Goal: Obtain resource: Obtain resource

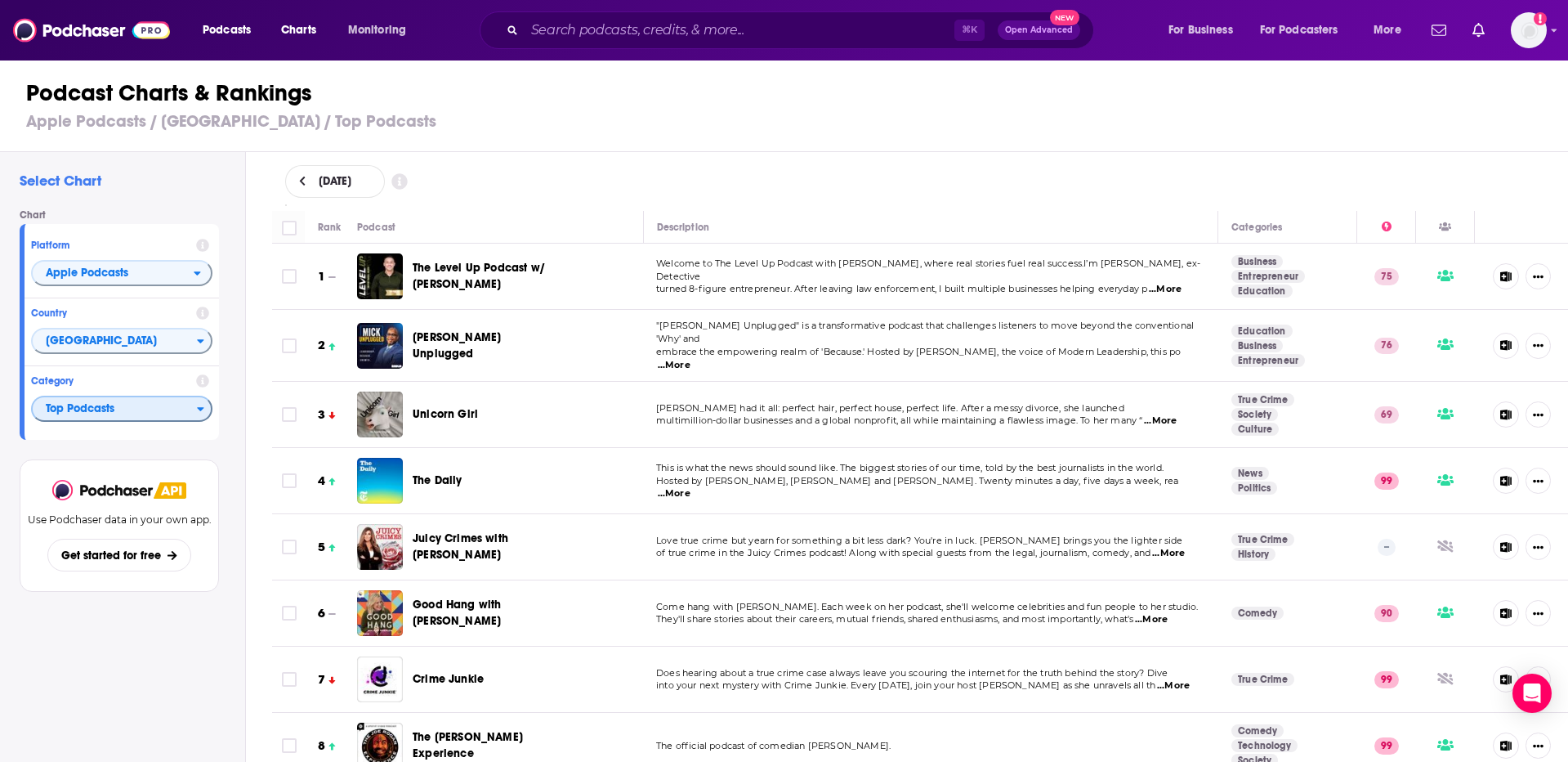
click at [158, 417] on span "Top Podcasts" at bounding box center [114, 409] width 164 height 28
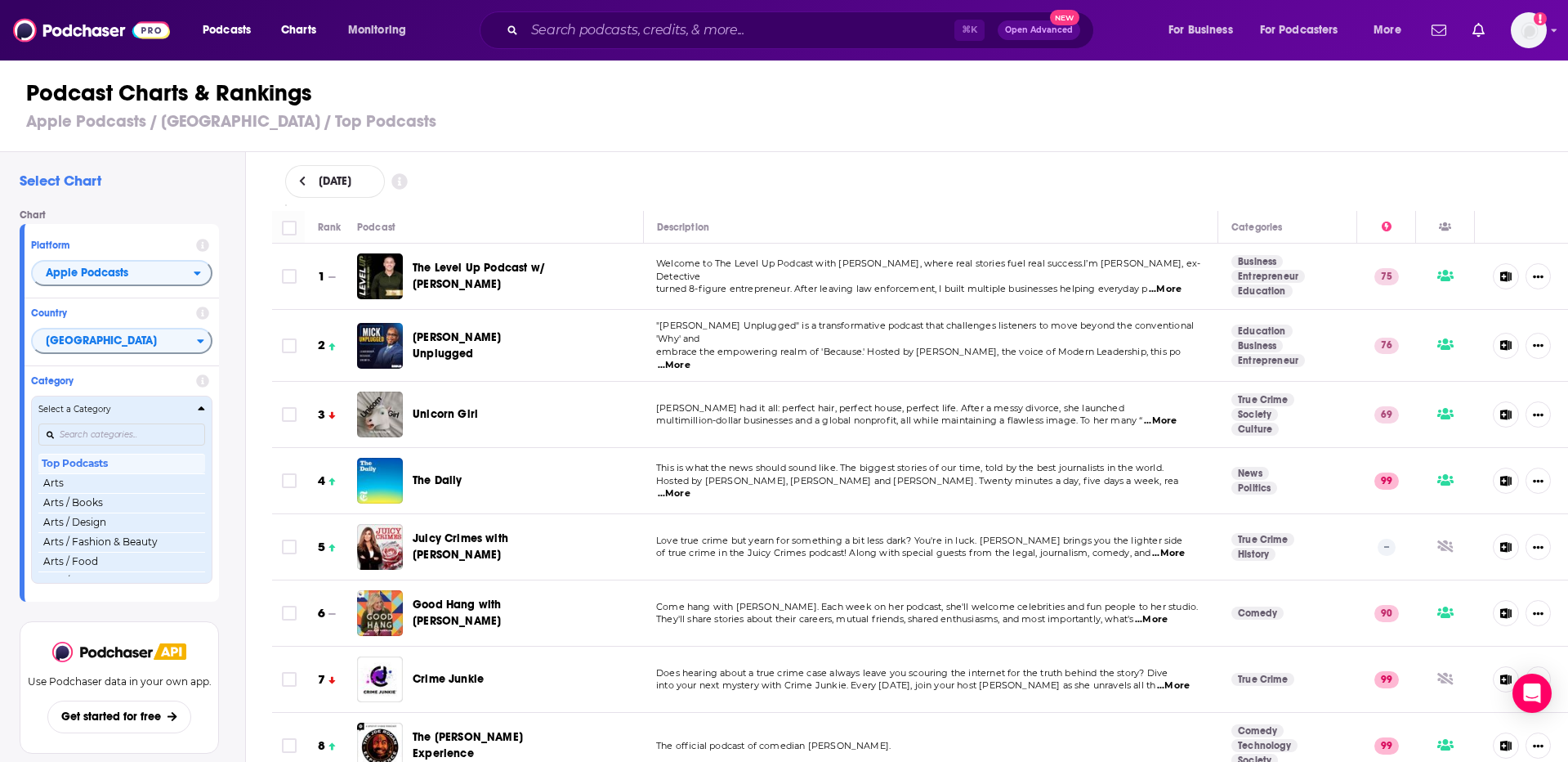
click at [136, 413] on h4 "Select a Category" at bounding box center [115, 409] width 153 height 8
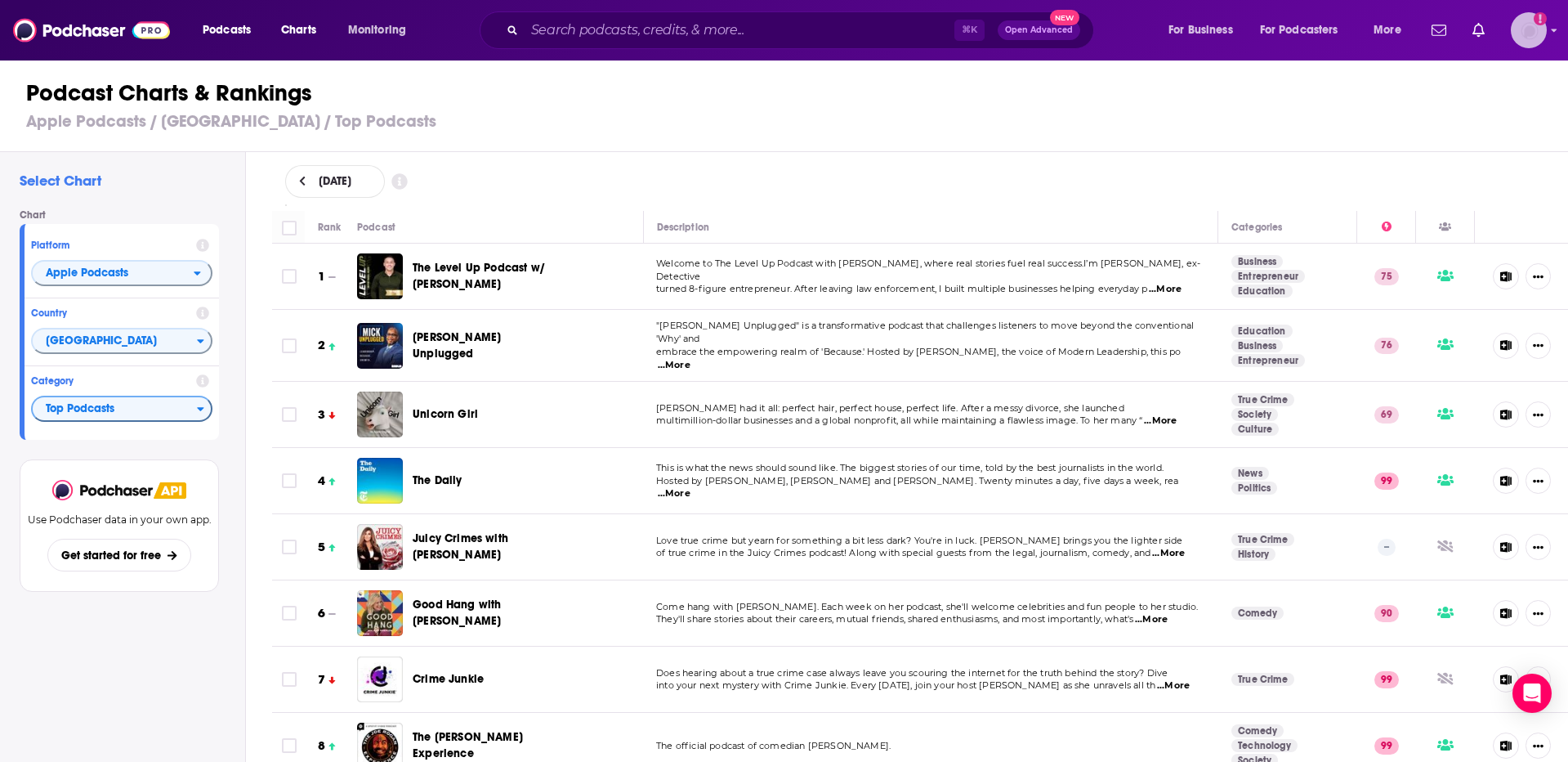
click at [1532, 33] on img "Logged in as rowan.sullivan" at bounding box center [1529, 30] width 36 height 36
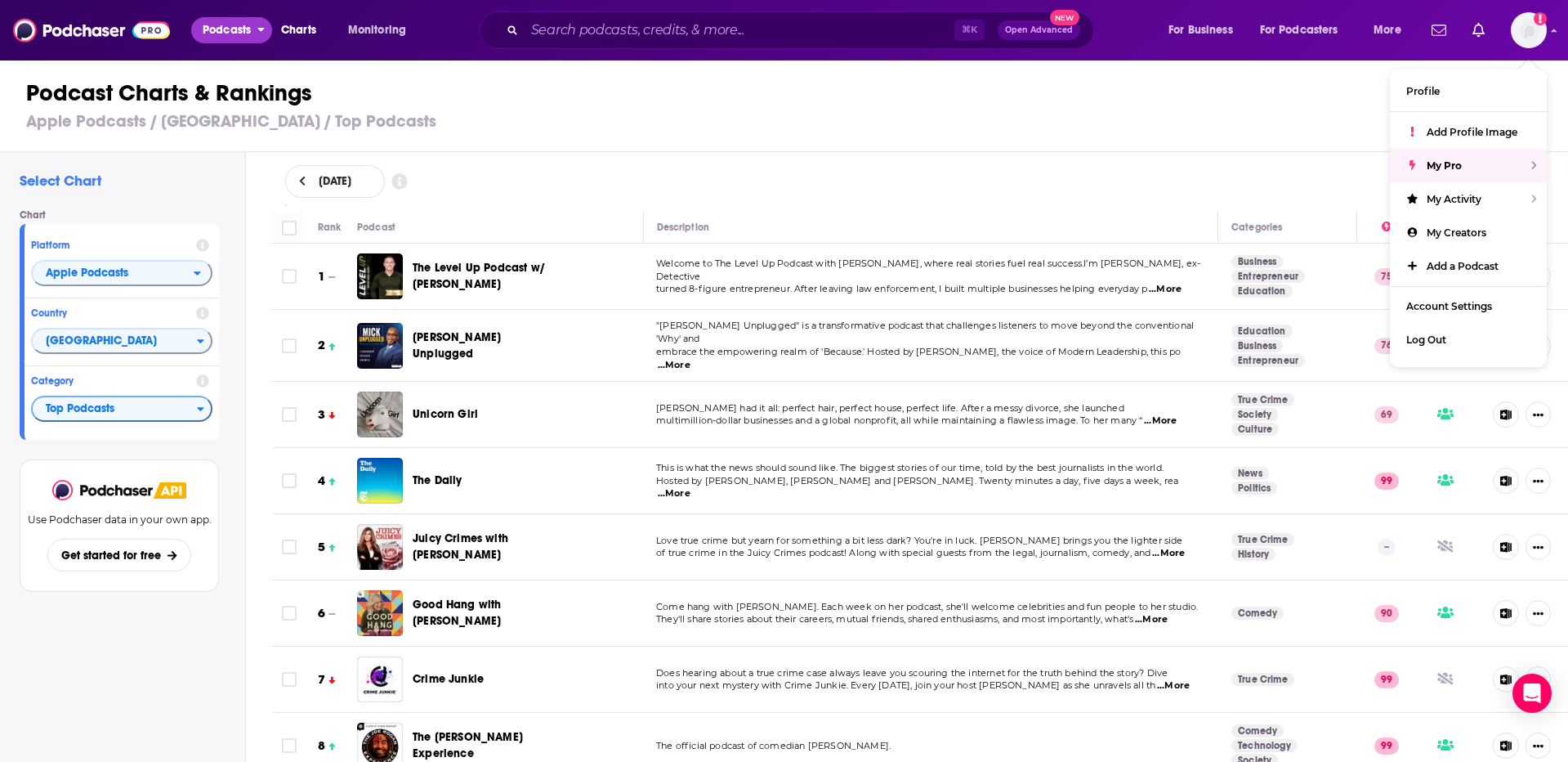
click at [237, 39] on span "Podcasts" at bounding box center [227, 30] width 48 height 23
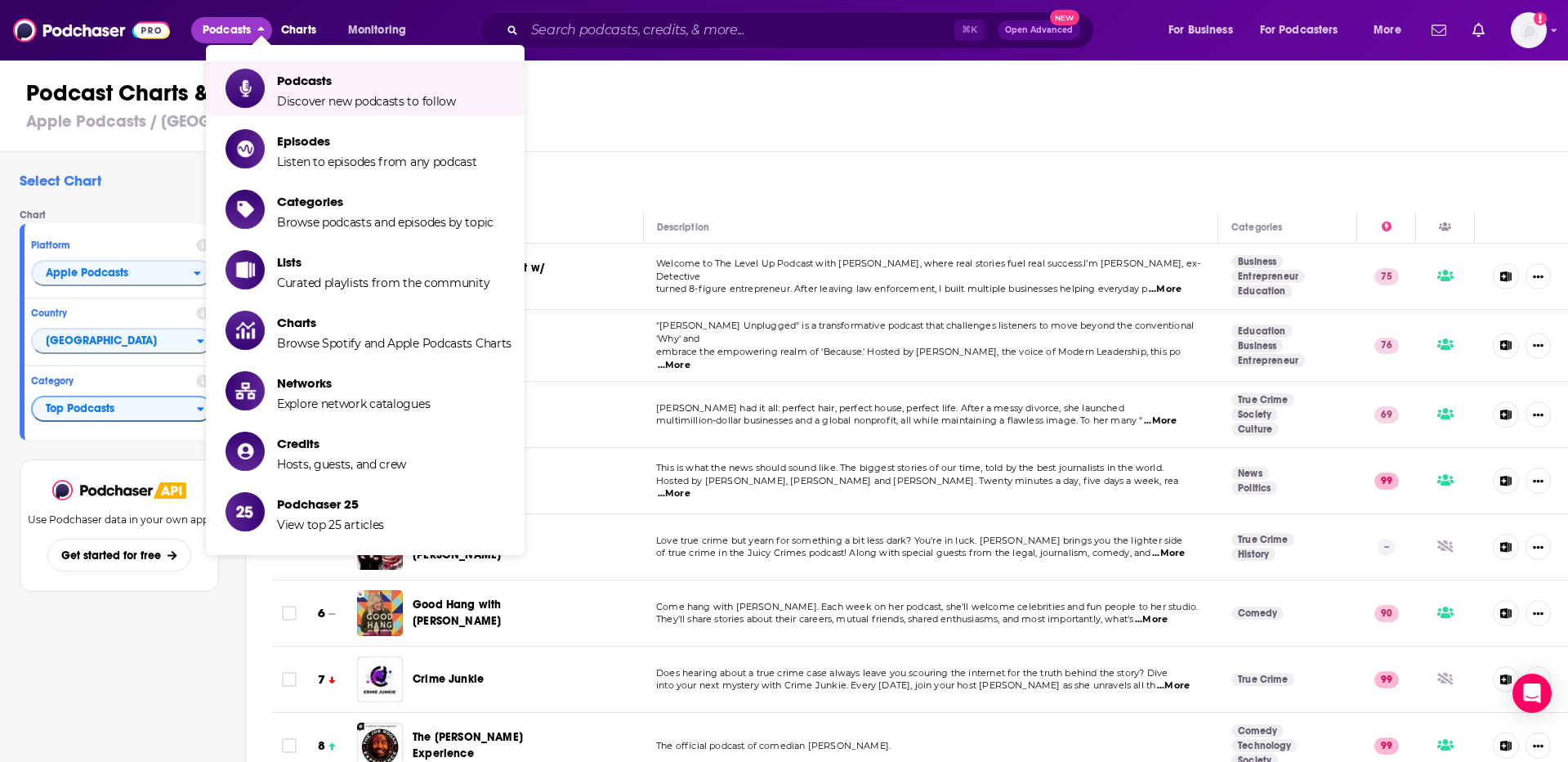
click at [625, 139] on div "Podcast Charts & Rankings Apple Podcasts / United States / Top Podcasts" at bounding box center [790, 106] width 1582 height 94
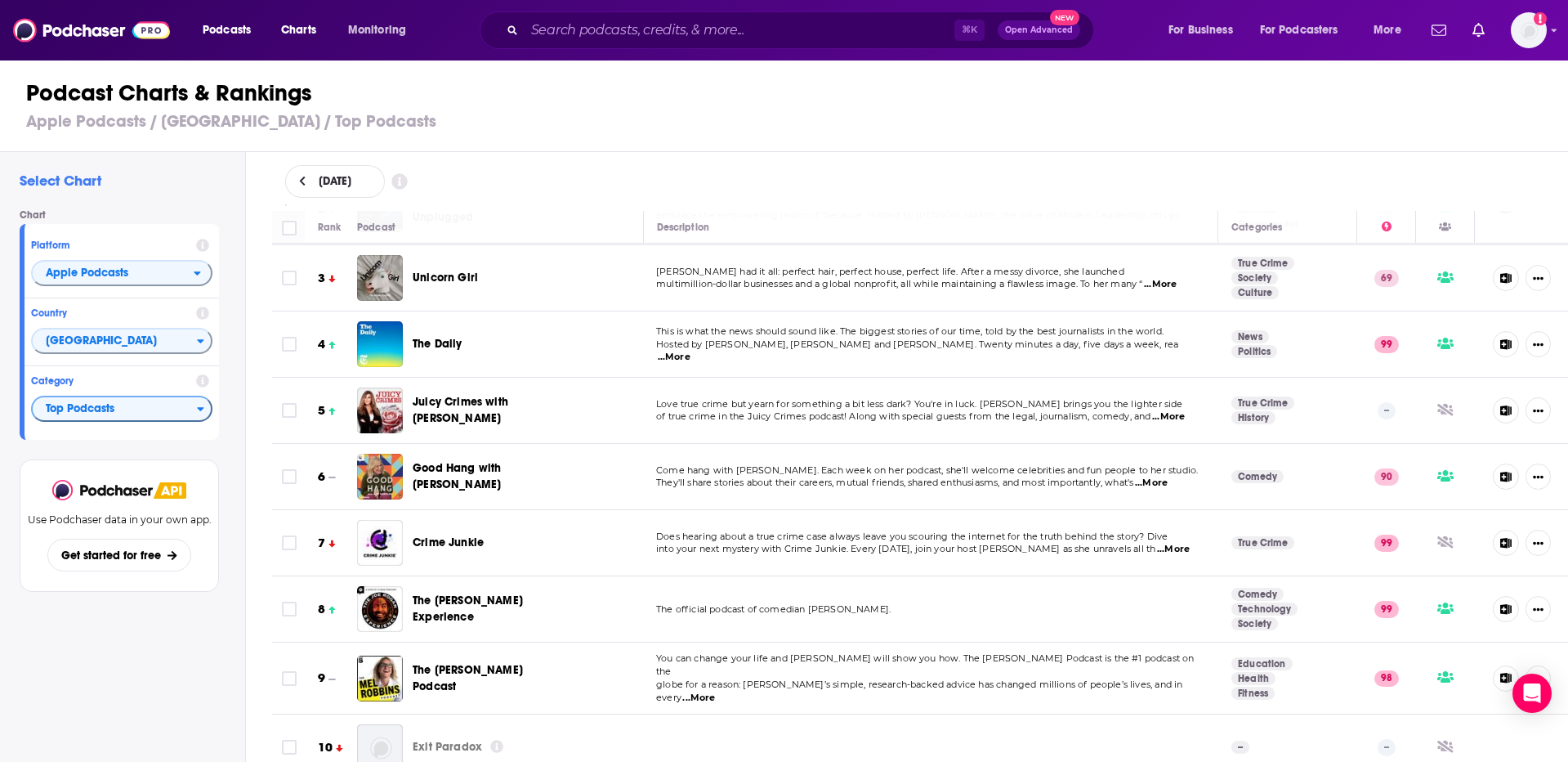
scroll to position [126, 0]
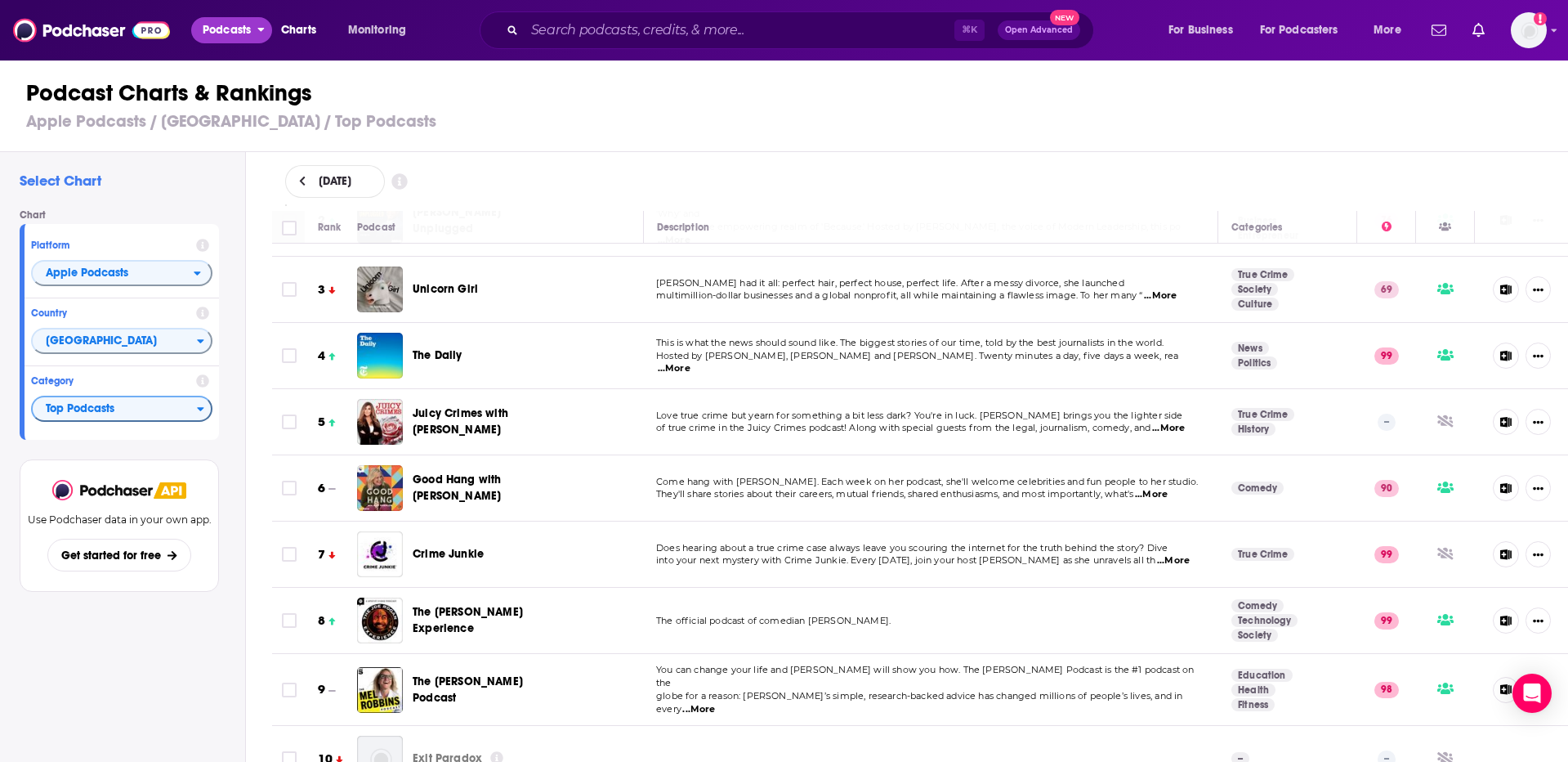
click at [246, 28] on span "Podcasts" at bounding box center [227, 30] width 48 height 23
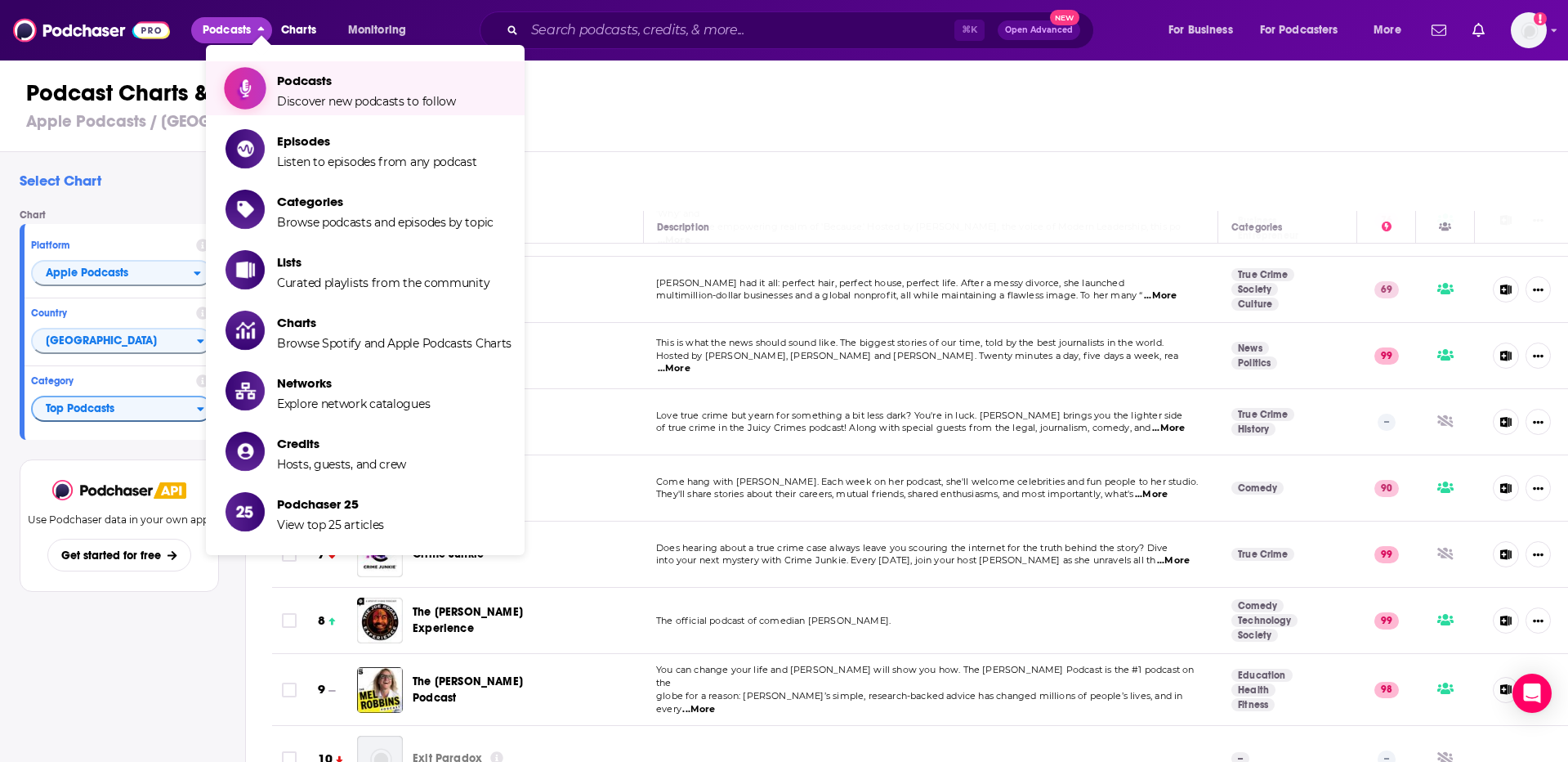
click at [346, 88] on span "Podcasts" at bounding box center [366, 81] width 179 height 16
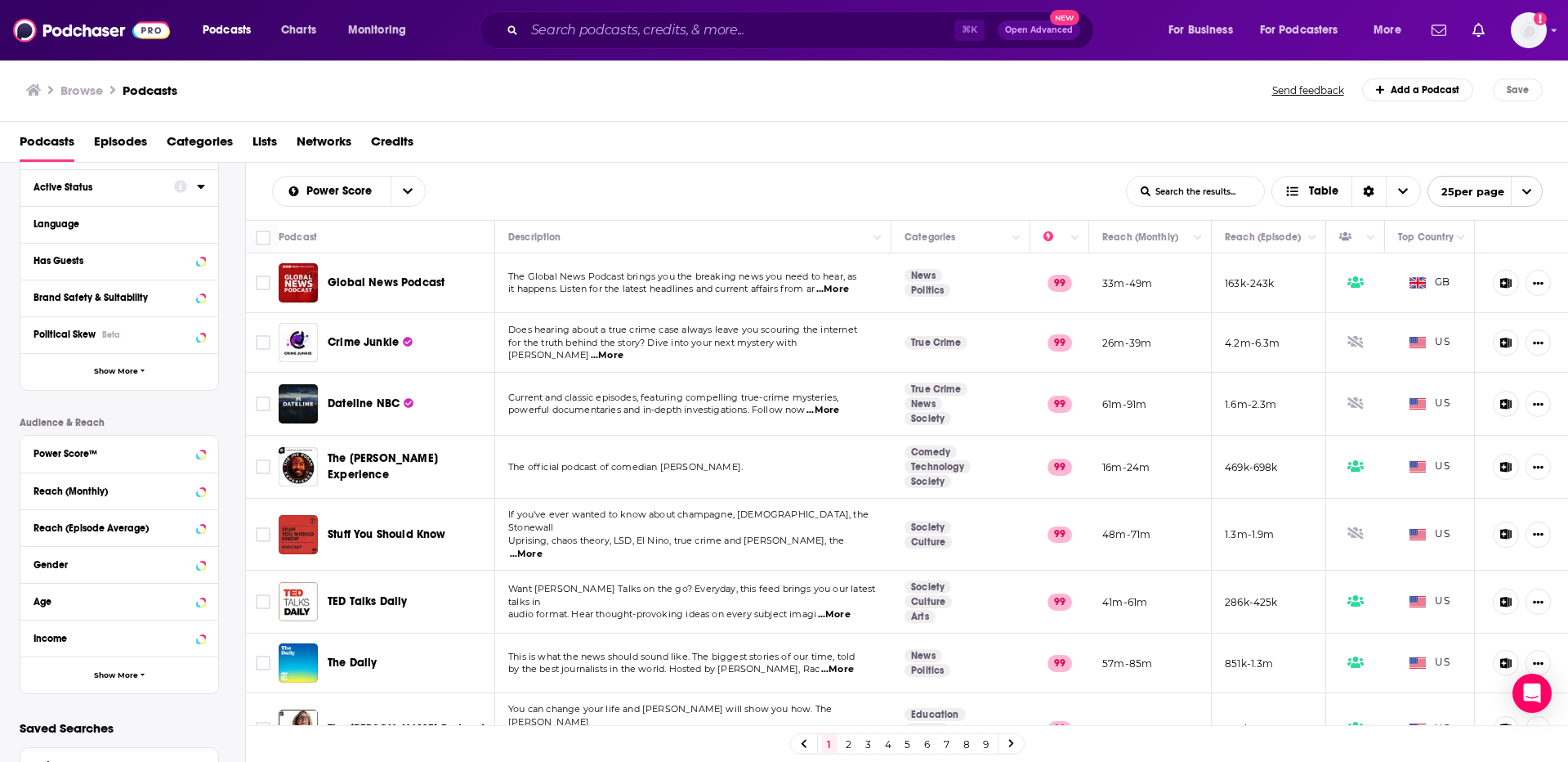
scroll to position [193, 0]
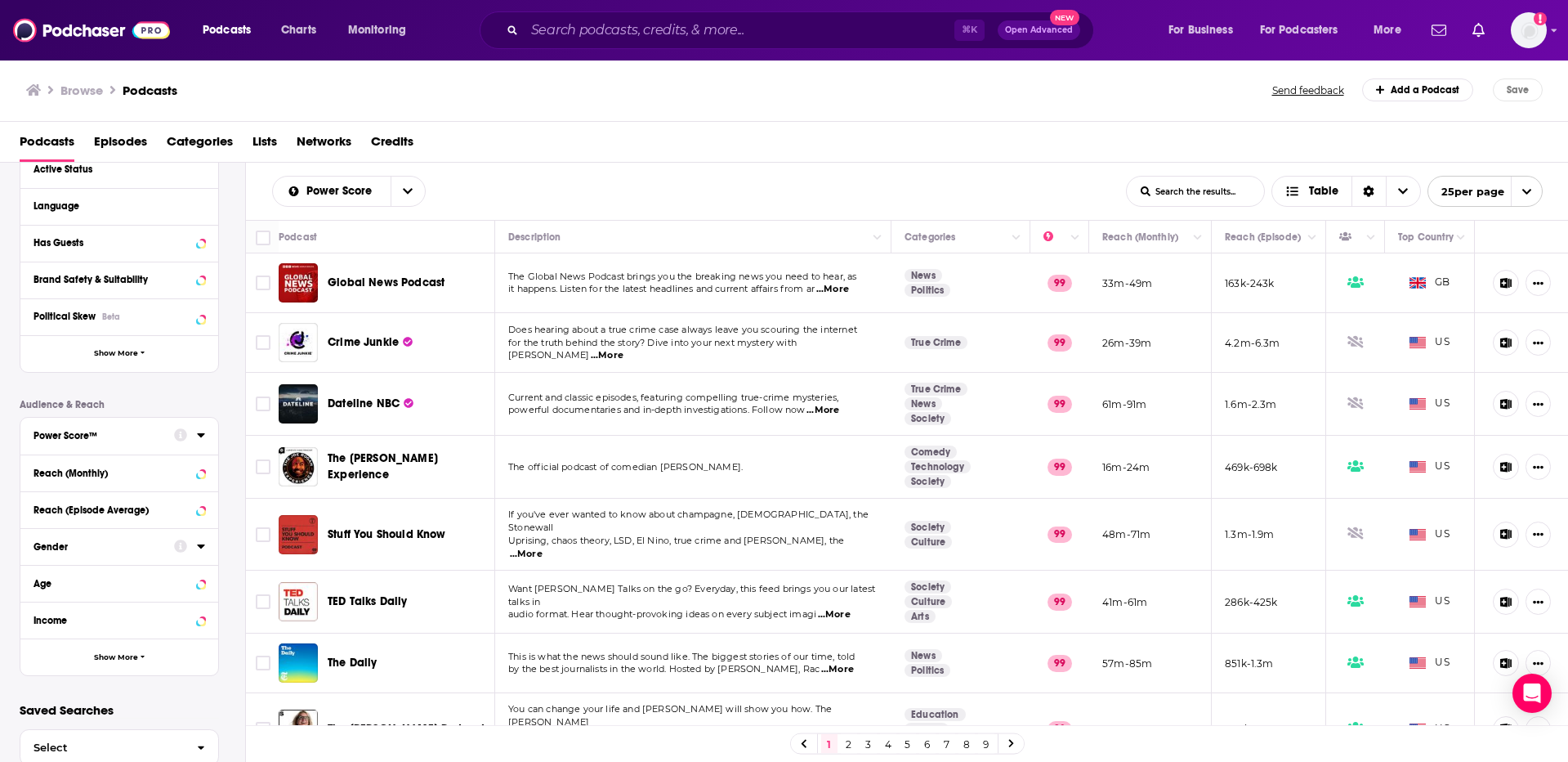
click at [94, 552] on div "Gender" at bounding box center [99, 546] width 130 height 11
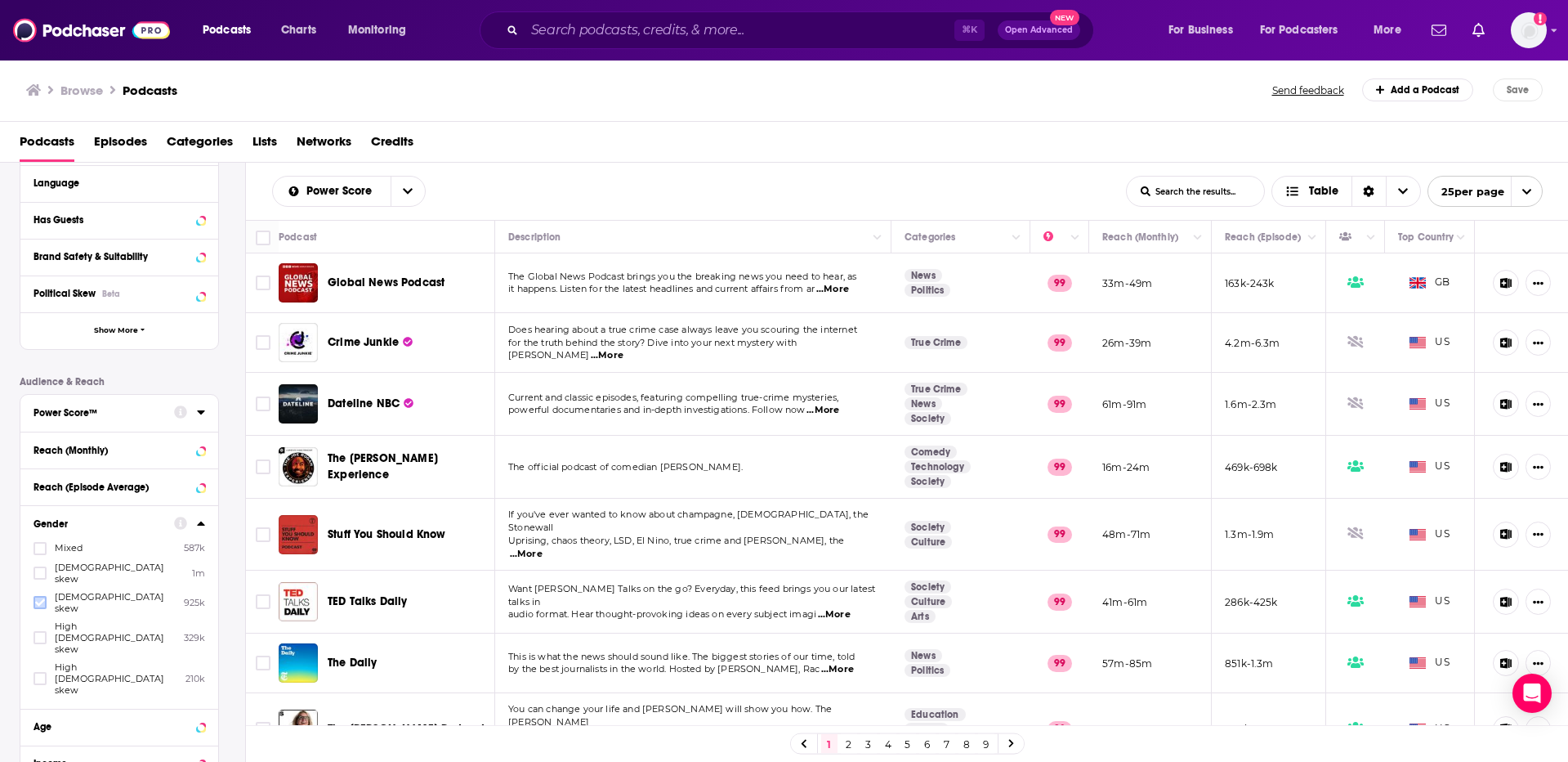
click at [36, 598] on icon at bounding box center [40, 603] width 10 height 10
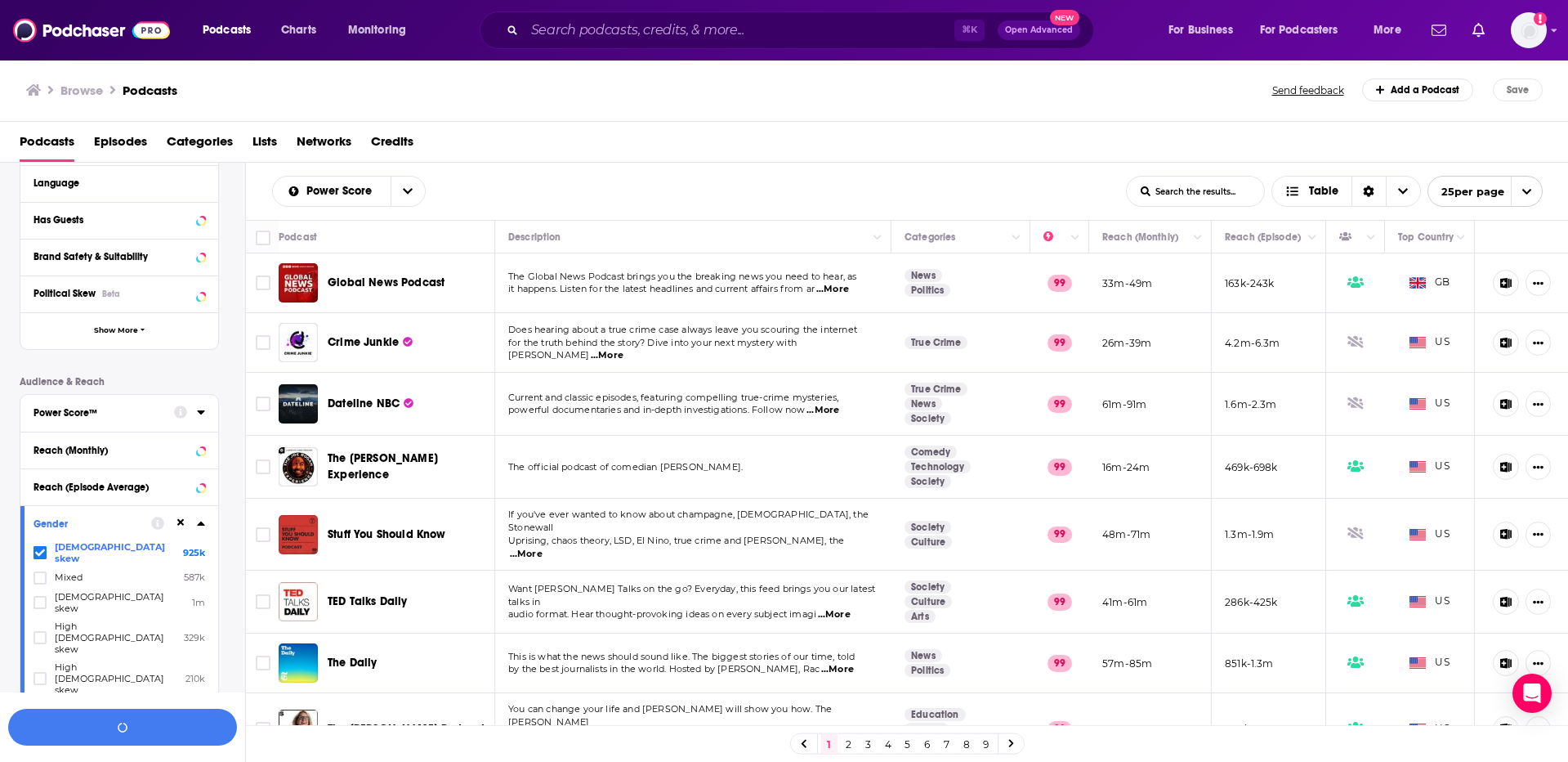
click at [76, 716] on button "Age" at bounding box center [104, 726] width 140 height 21
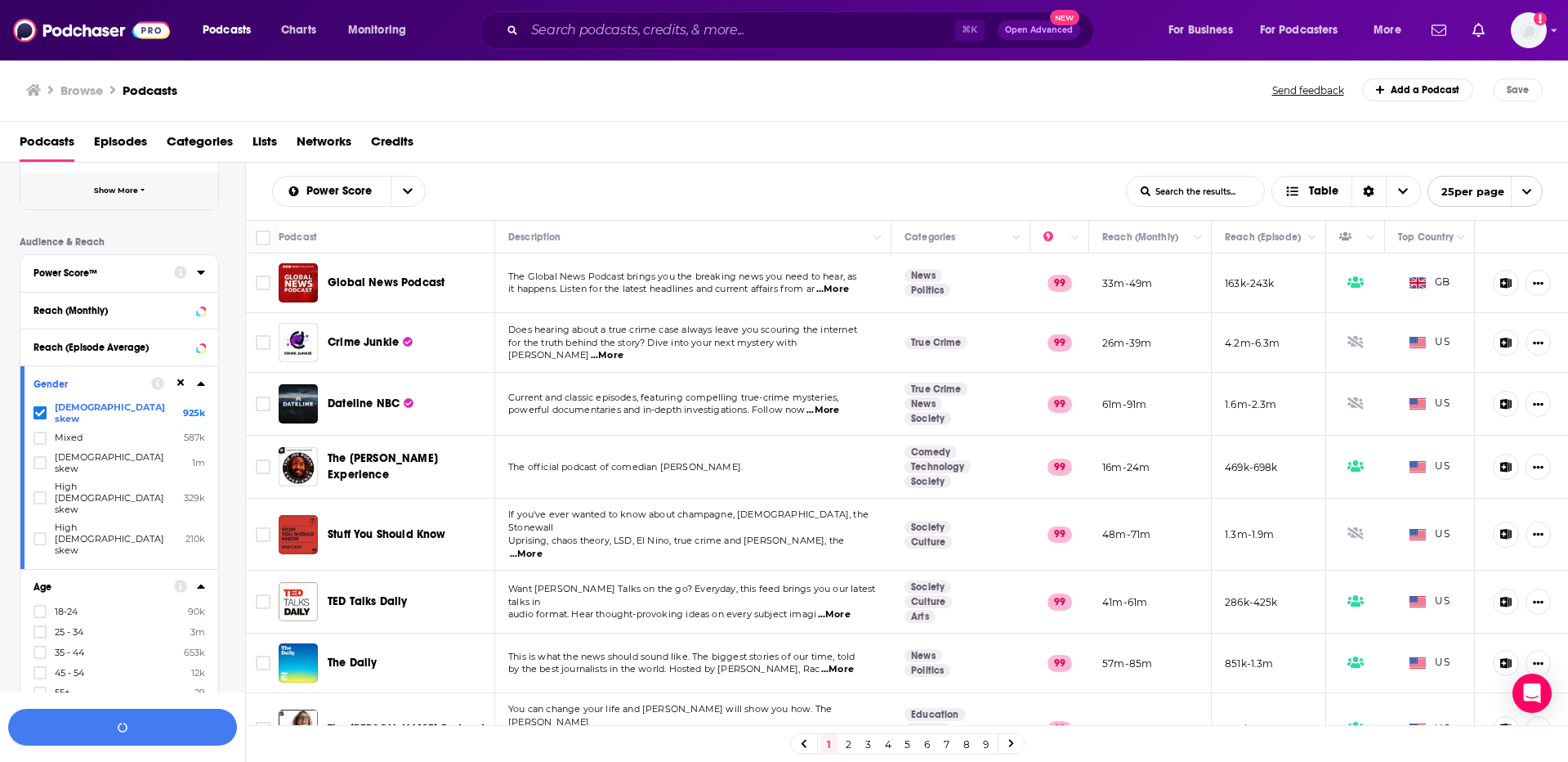
scroll to position [377, 0]
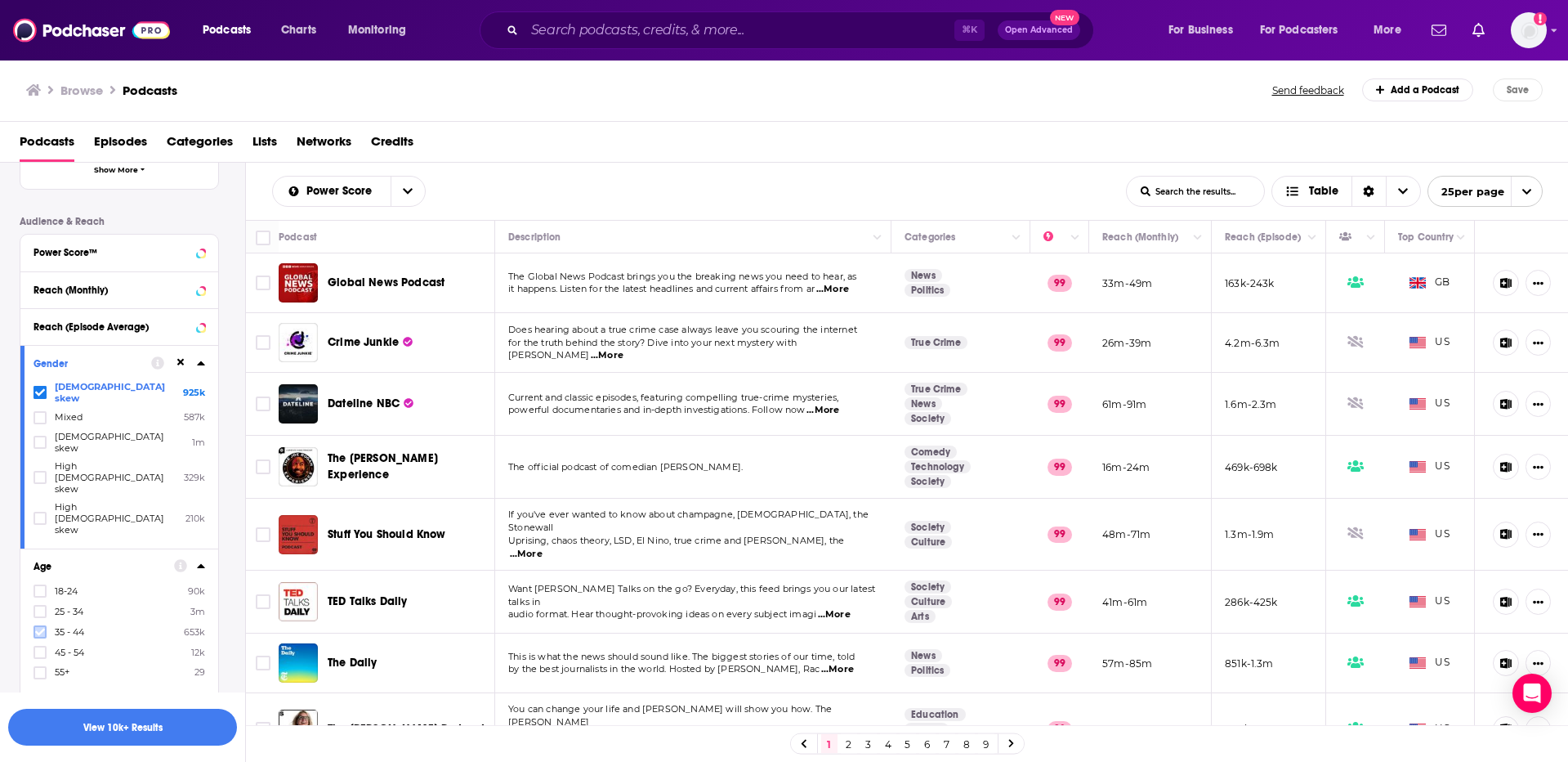
click at [38, 629] on icon at bounding box center [40, 632] width 10 height 7
click at [38, 649] on icon at bounding box center [40, 652] width 10 height 7
click at [39, 668] on icon at bounding box center [40, 673] width 10 height 10
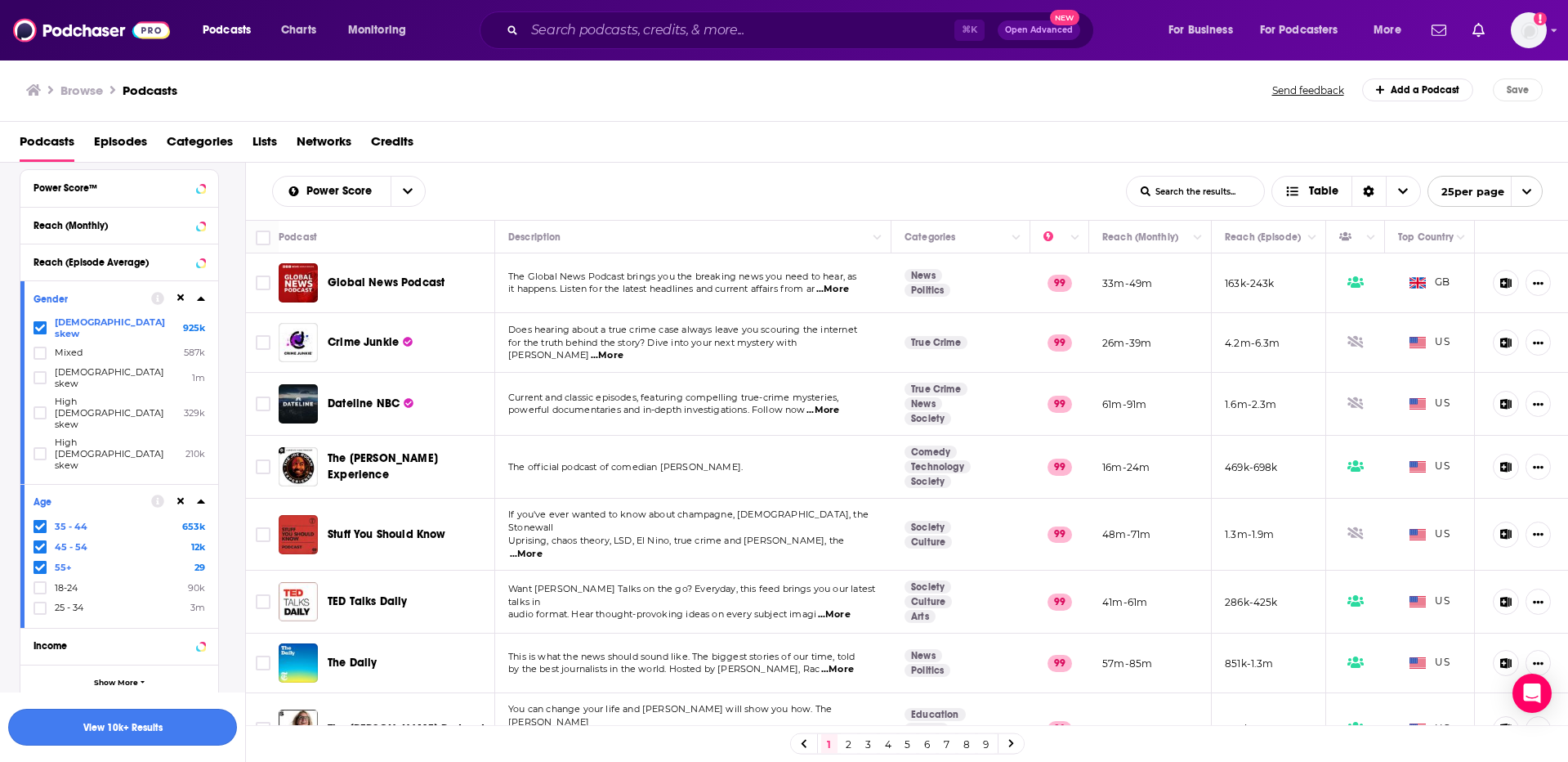
click at [156, 732] on button "View 10k+ Results" at bounding box center [122, 727] width 229 height 37
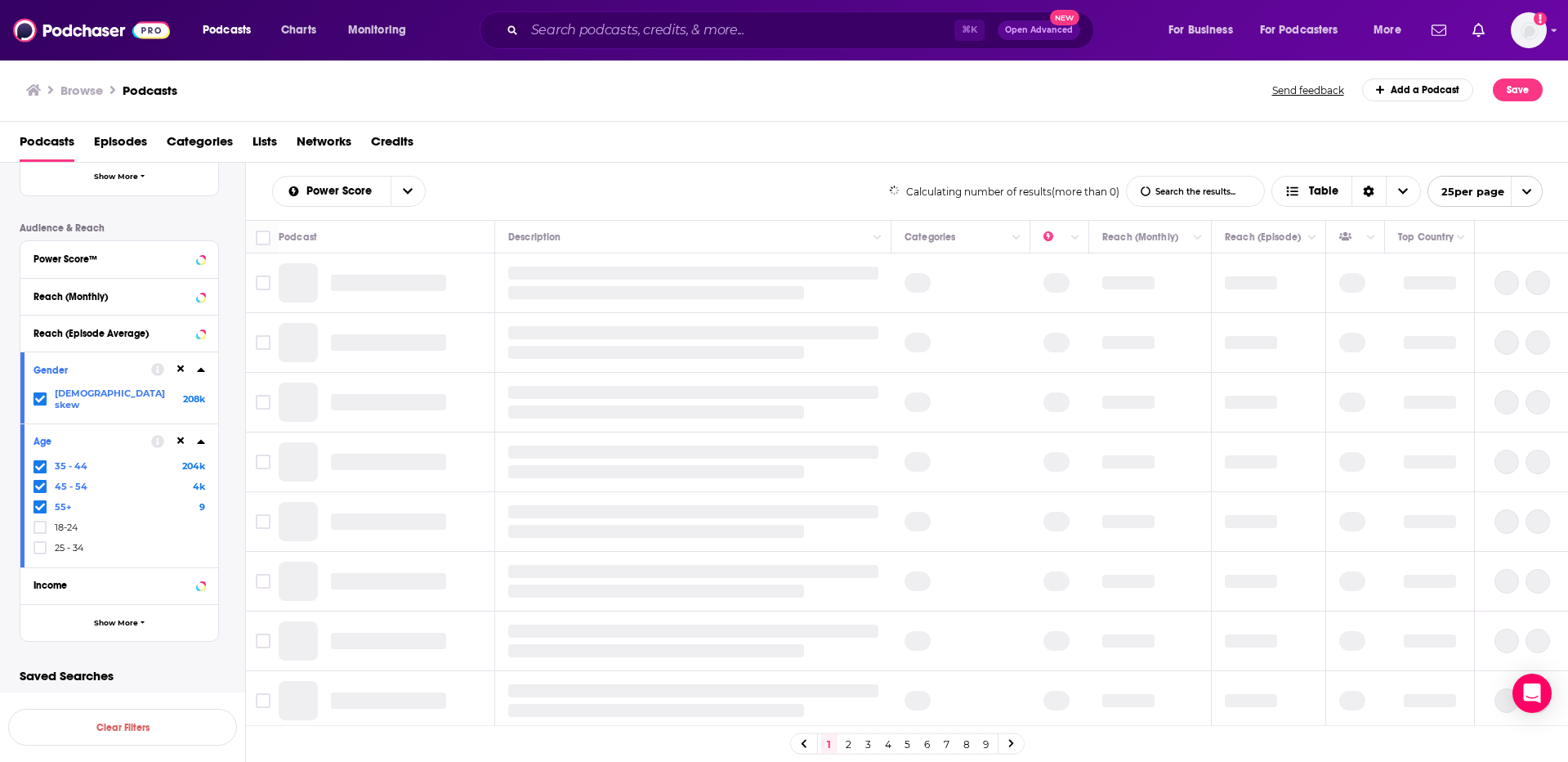
scroll to position [361, 0]
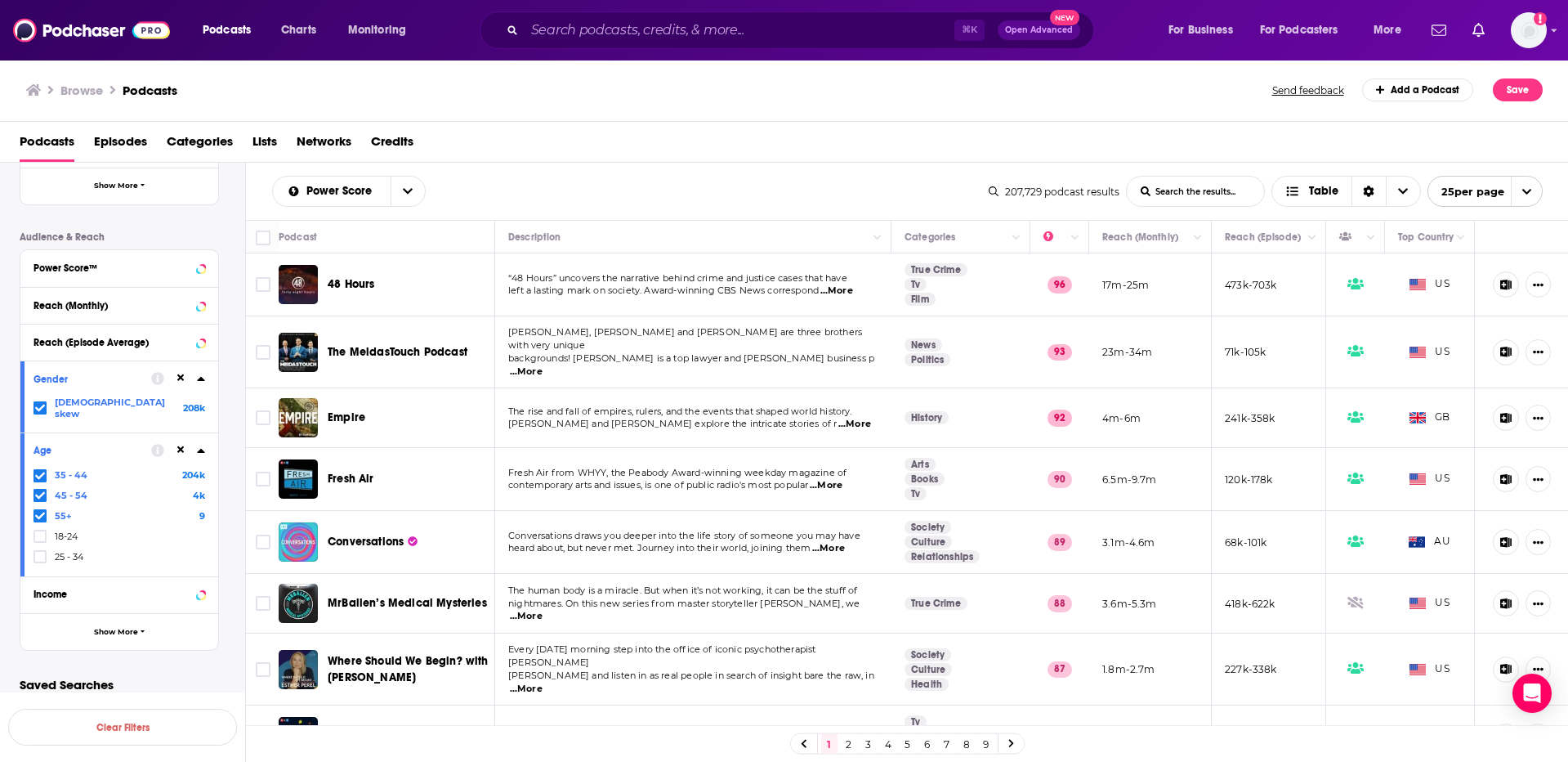
click at [84, 383] on div "Gender" at bounding box center [88, 379] width 108 height 11
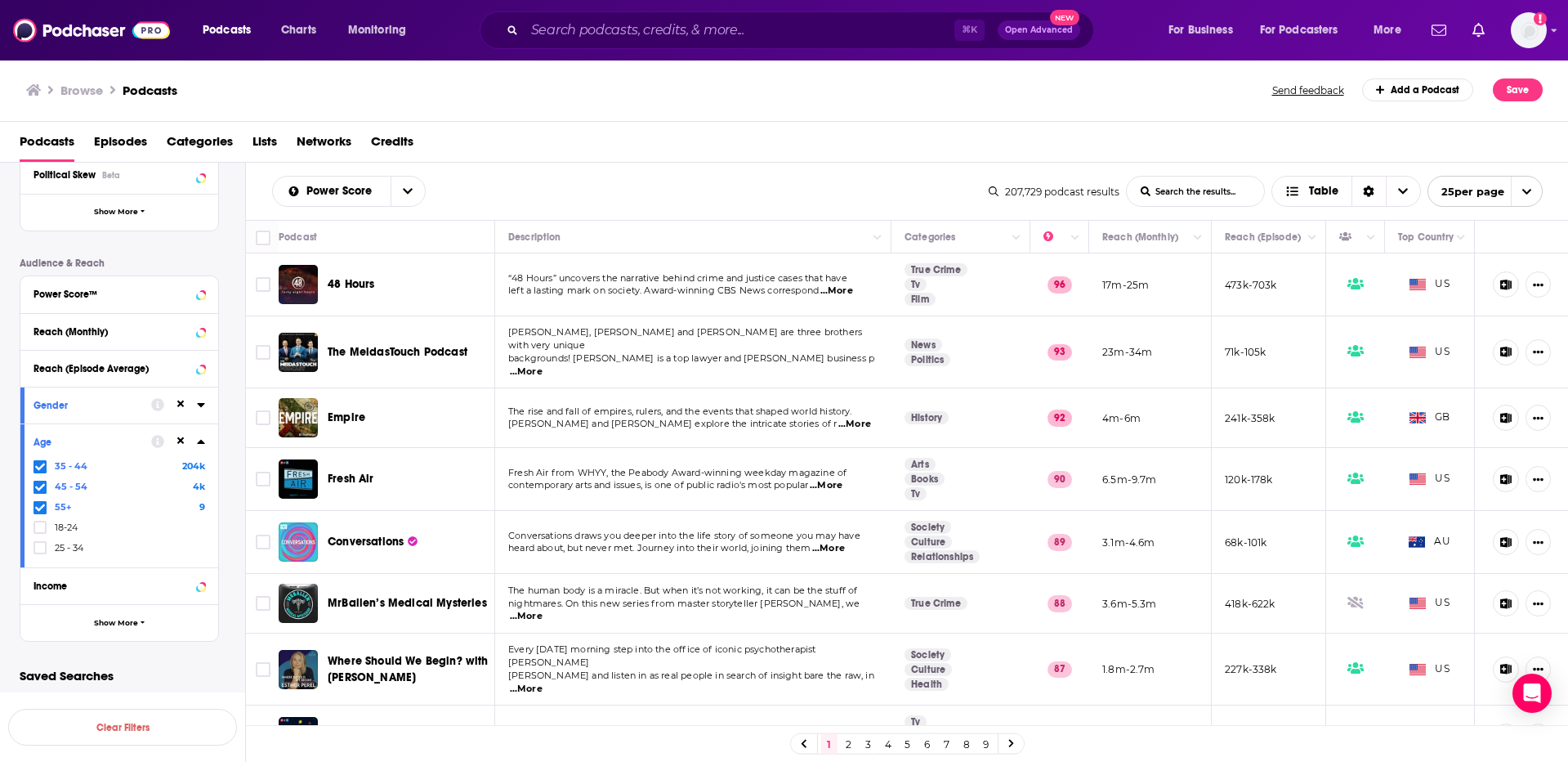
click at [88, 399] on div "Gender" at bounding box center [88, 404] width 108 height 11
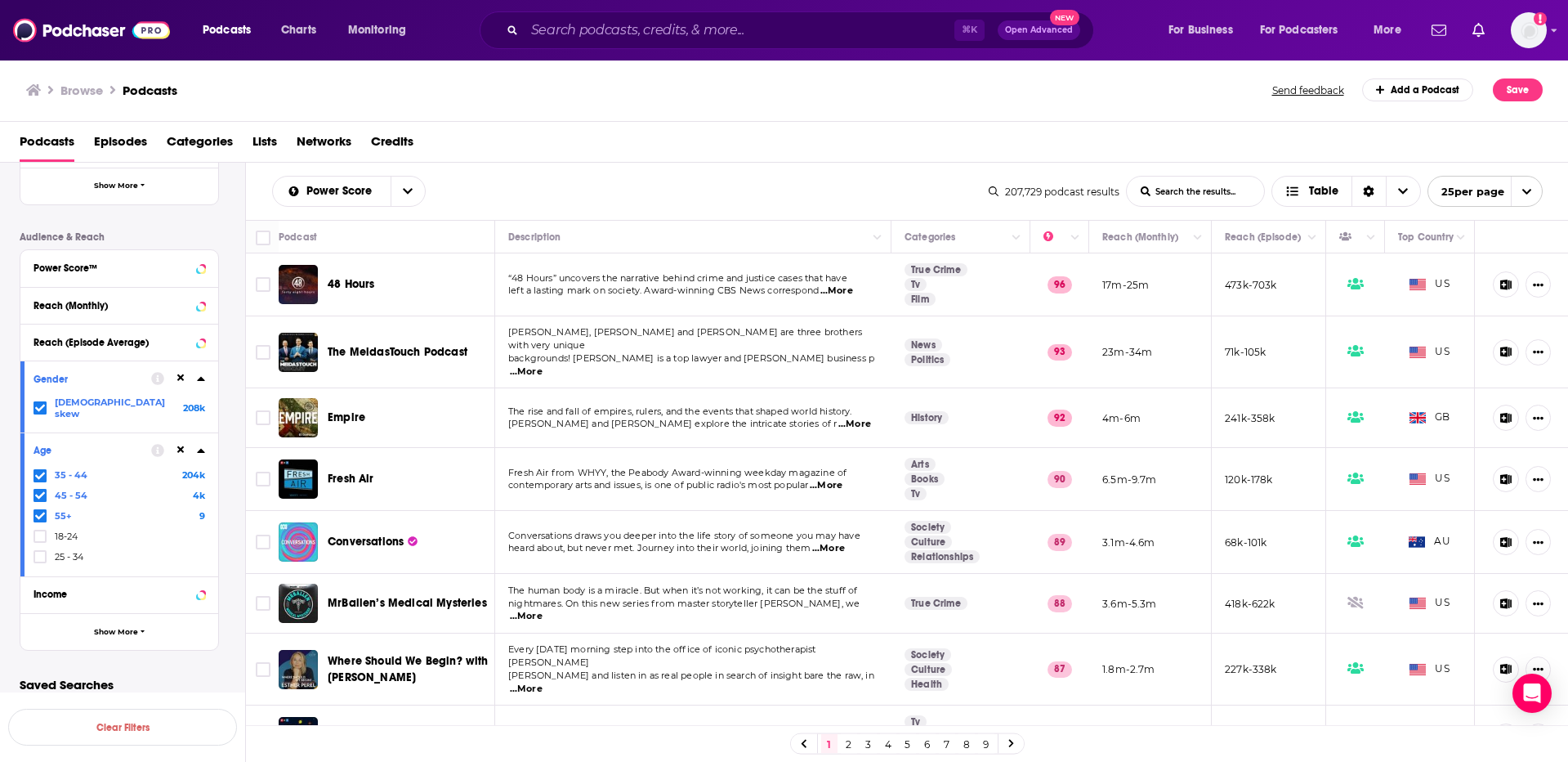
click at [182, 380] on icon at bounding box center [180, 378] width 7 height 7
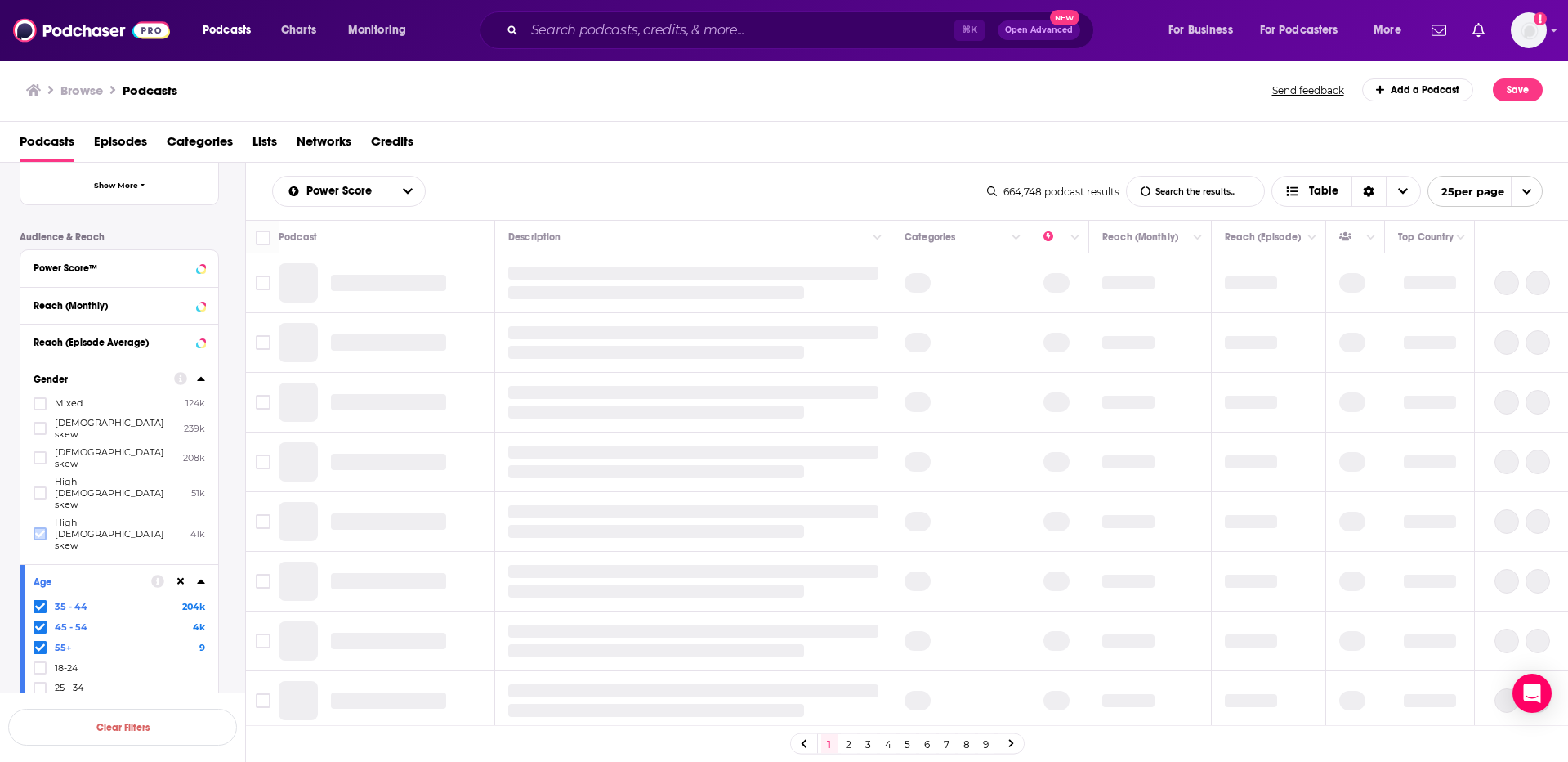
click at [38, 529] on icon at bounding box center [40, 534] width 10 height 10
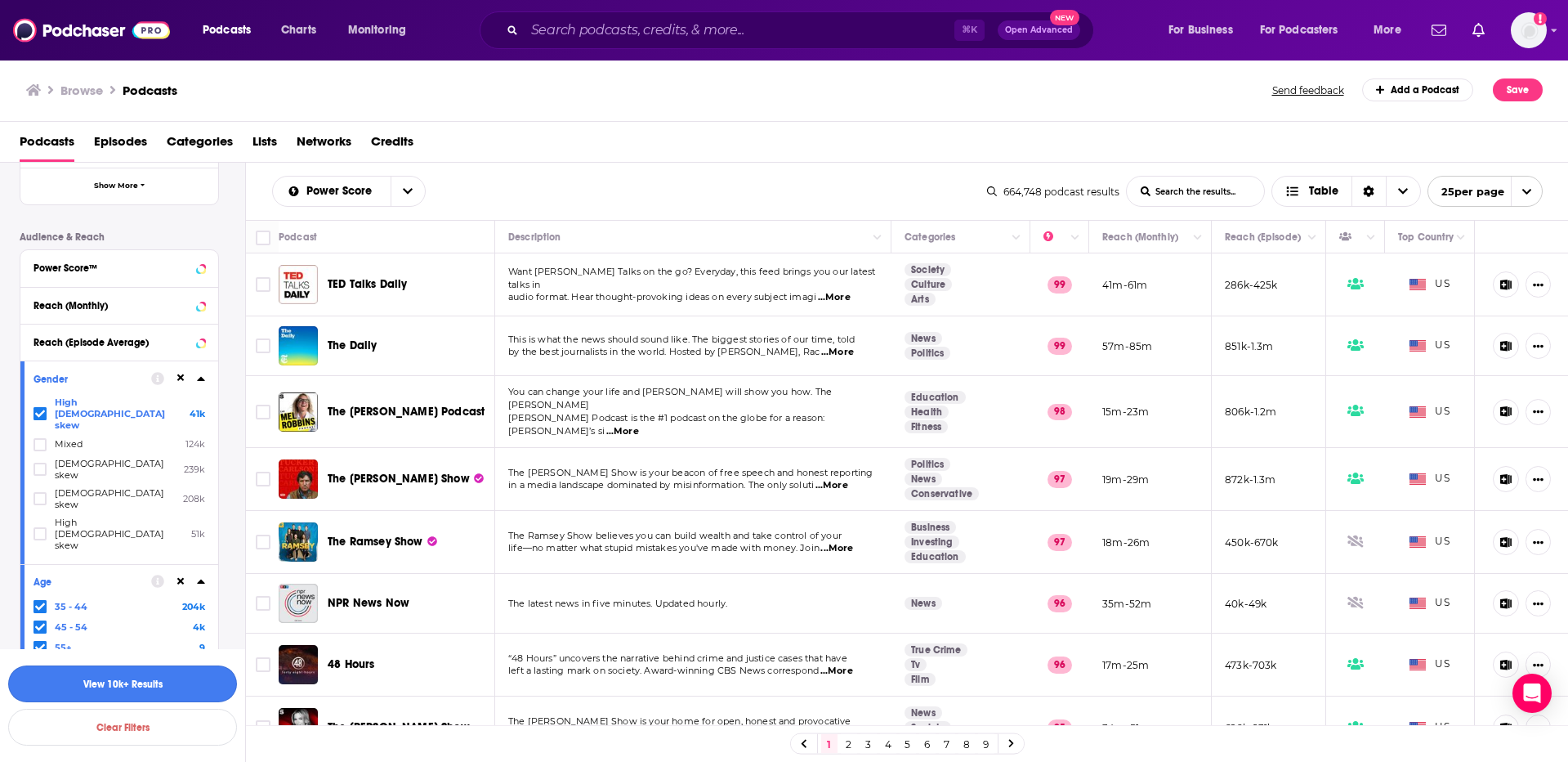
click at [177, 677] on button "View 10k+ Results" at bounding box center [122, 683] width 229 height 37
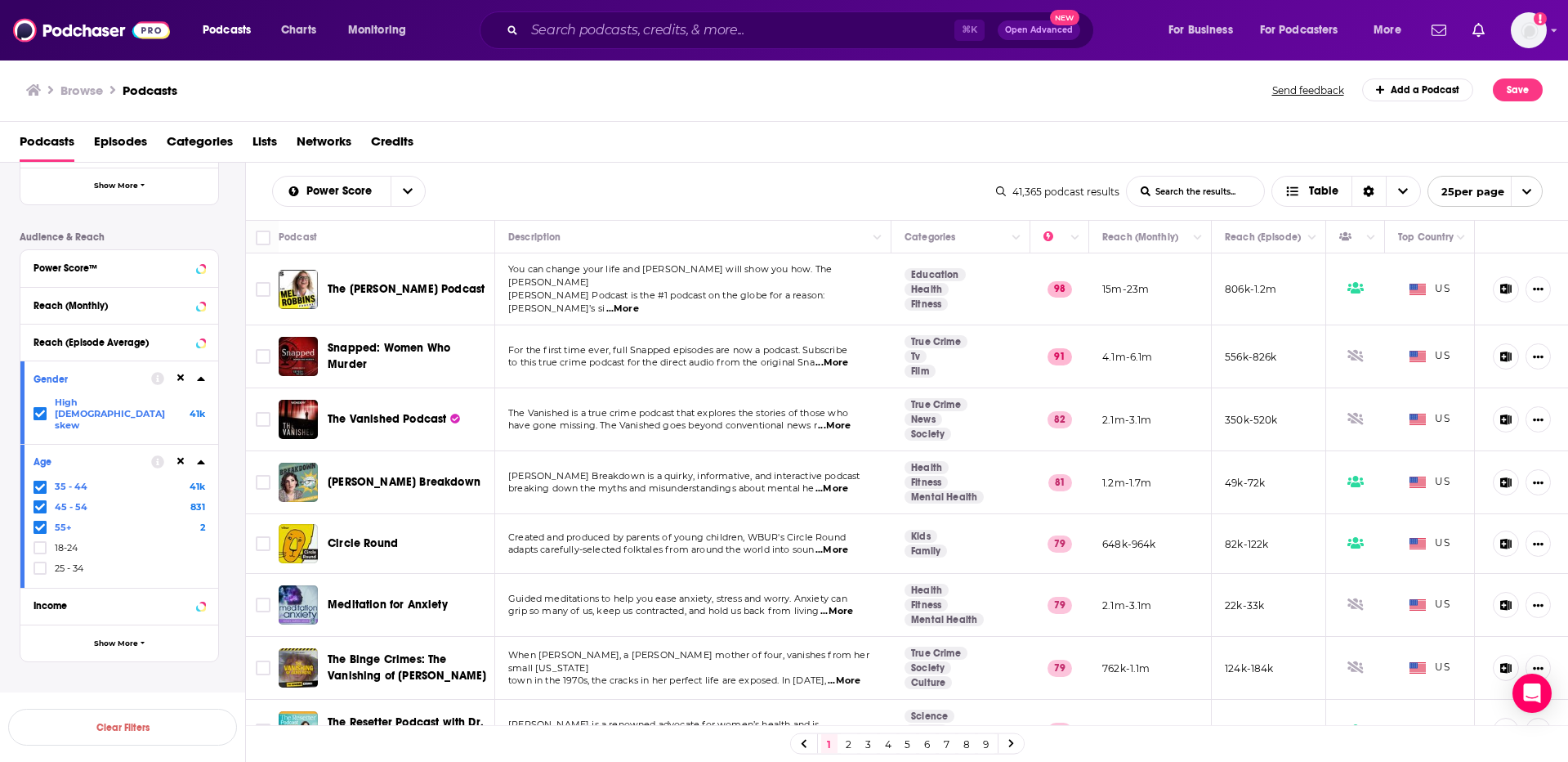
click at [1533, 191] on span "open menu" at bounding box center [1526, 191] width 31 height 30
click at [1533, 191] on span "close menu" at bounding box center [1526, 191] width 31 height 30
click at [1371, 186] on icon "Sort Direction" at bounding box center [1368, 190] width 11 height 11
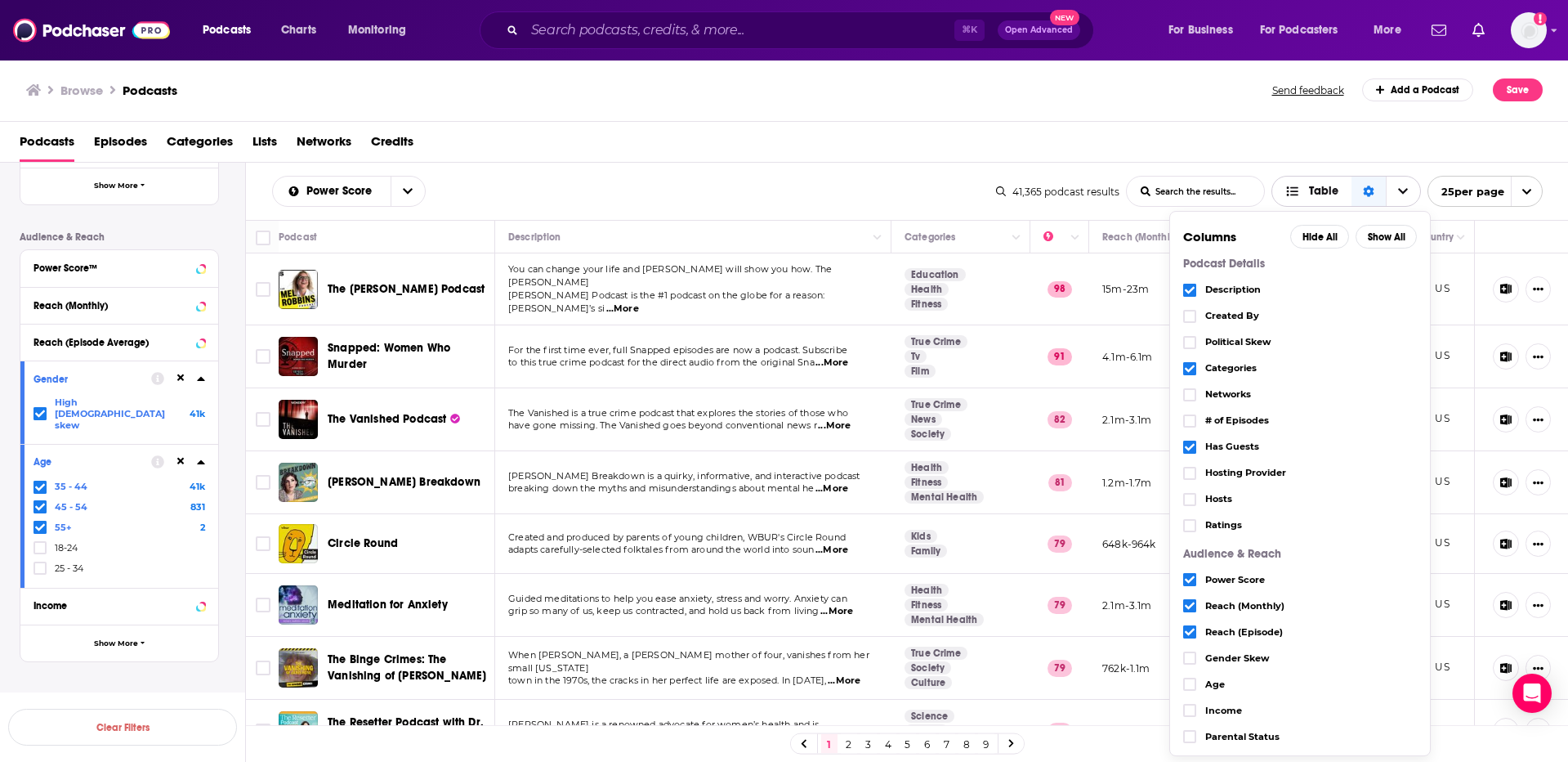
click at [1371, 186] on icon "Sort Direction" at bounding box center [1368, 190] width 11 height 11
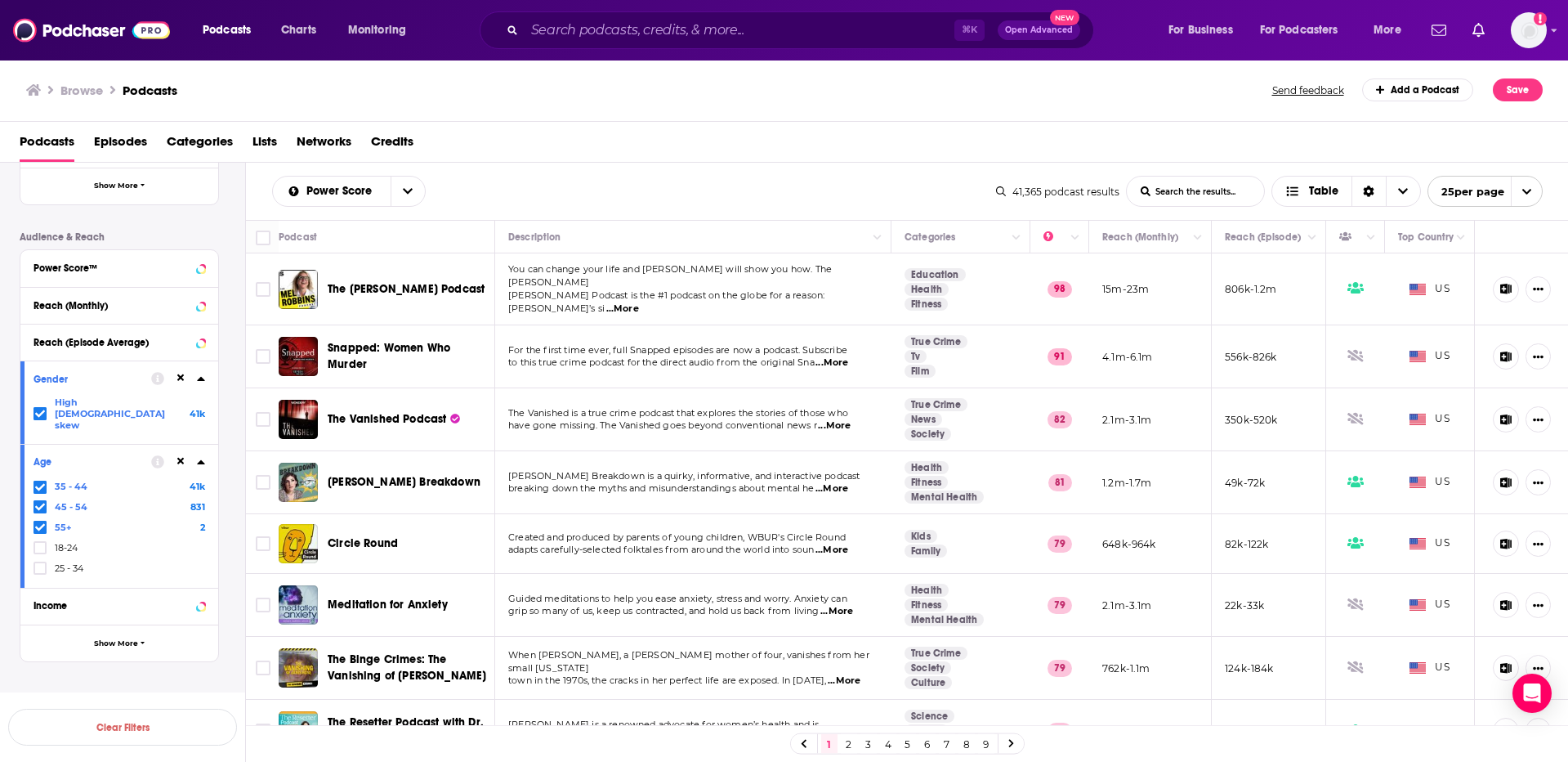
click at [1268, 150] on div "Podcasts Episodes Categories Lists Networks Credits" at bounding box center [787, 145] width 1536 height 34
click at [1521, 85] on button "Save" at bounding box center [1518, 90] width 50 height 23
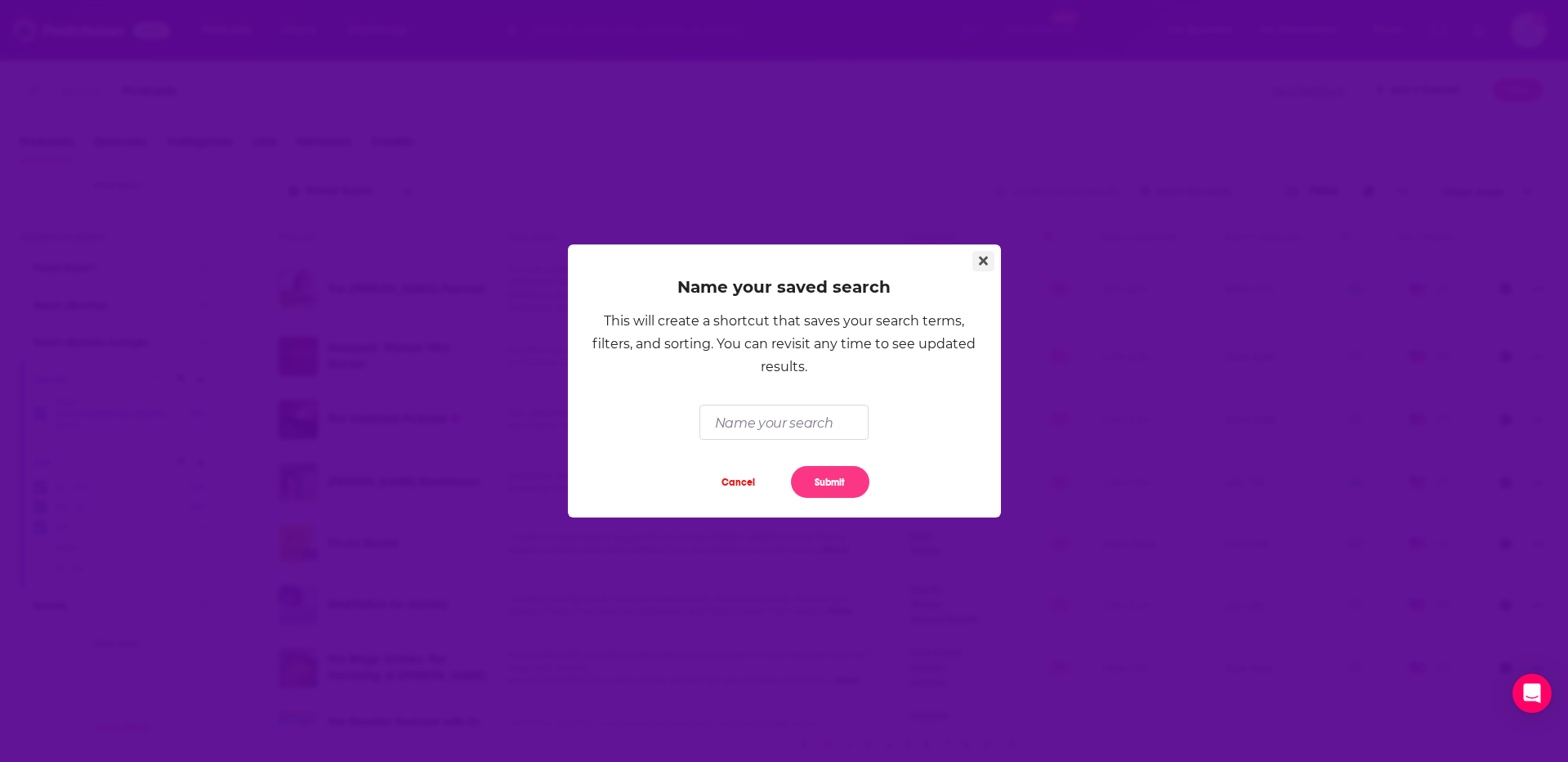
click at [986, 265] on icon "Close" at bounding box center [983, 260] width 9 height 13
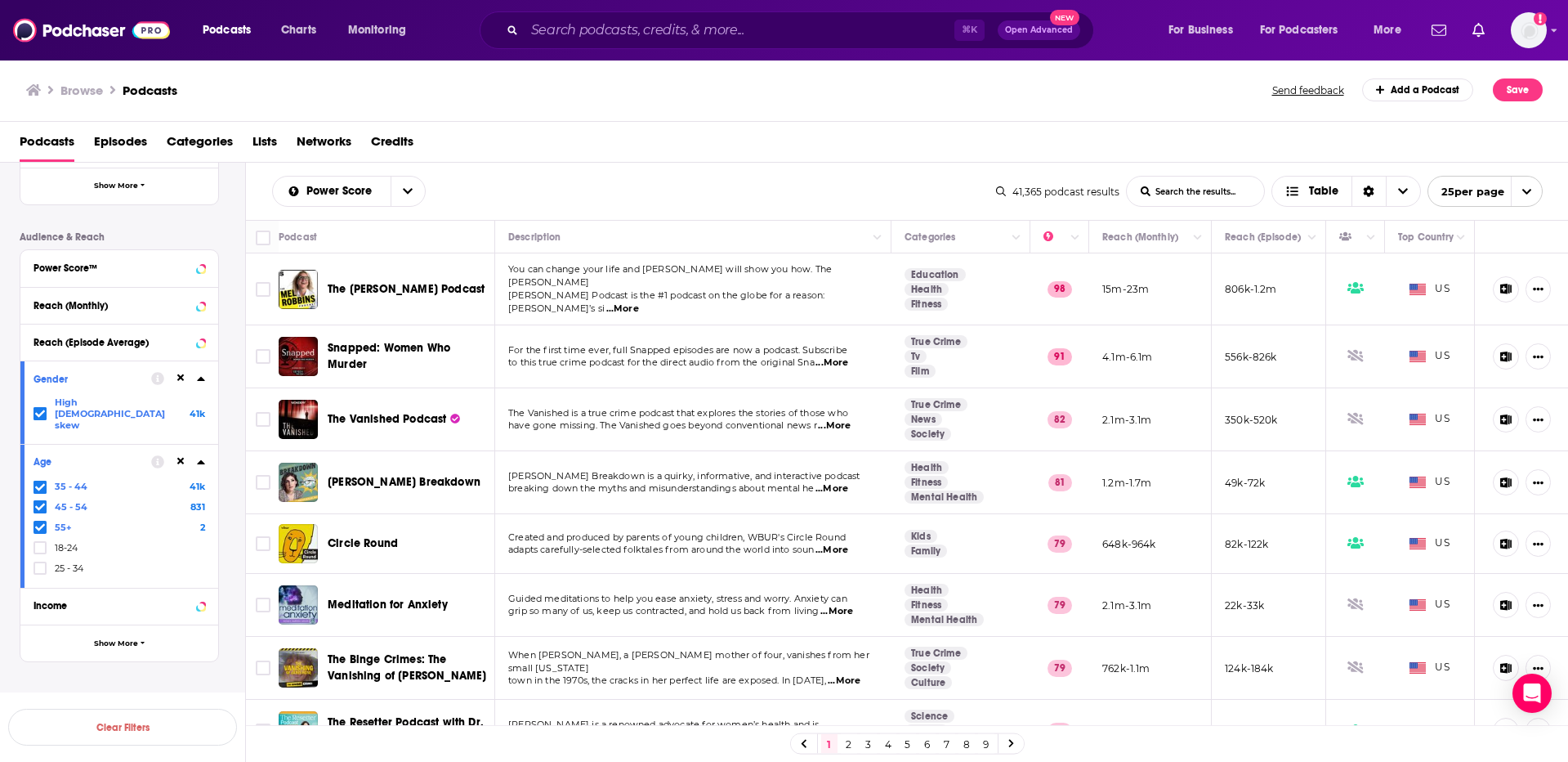
click at [38, 523] on icon at bounding box center [40, 528] width 10 height 10
click at [130, 689] on button "button" at bounding box center [122, 683] width 229 height 37
click at [411, 185] on button "open menu" at bounding box center [407, 191] width 34 height 30
click at [483, 185] on div "Power Score By Rating Trending New Power Score List Search Input Search the res…" at bounding box center [633, 190] width 724 height 31
click at [1364, 188] on icon "Sort Direction" at bounding box center [1369, 191] width 11 height 11
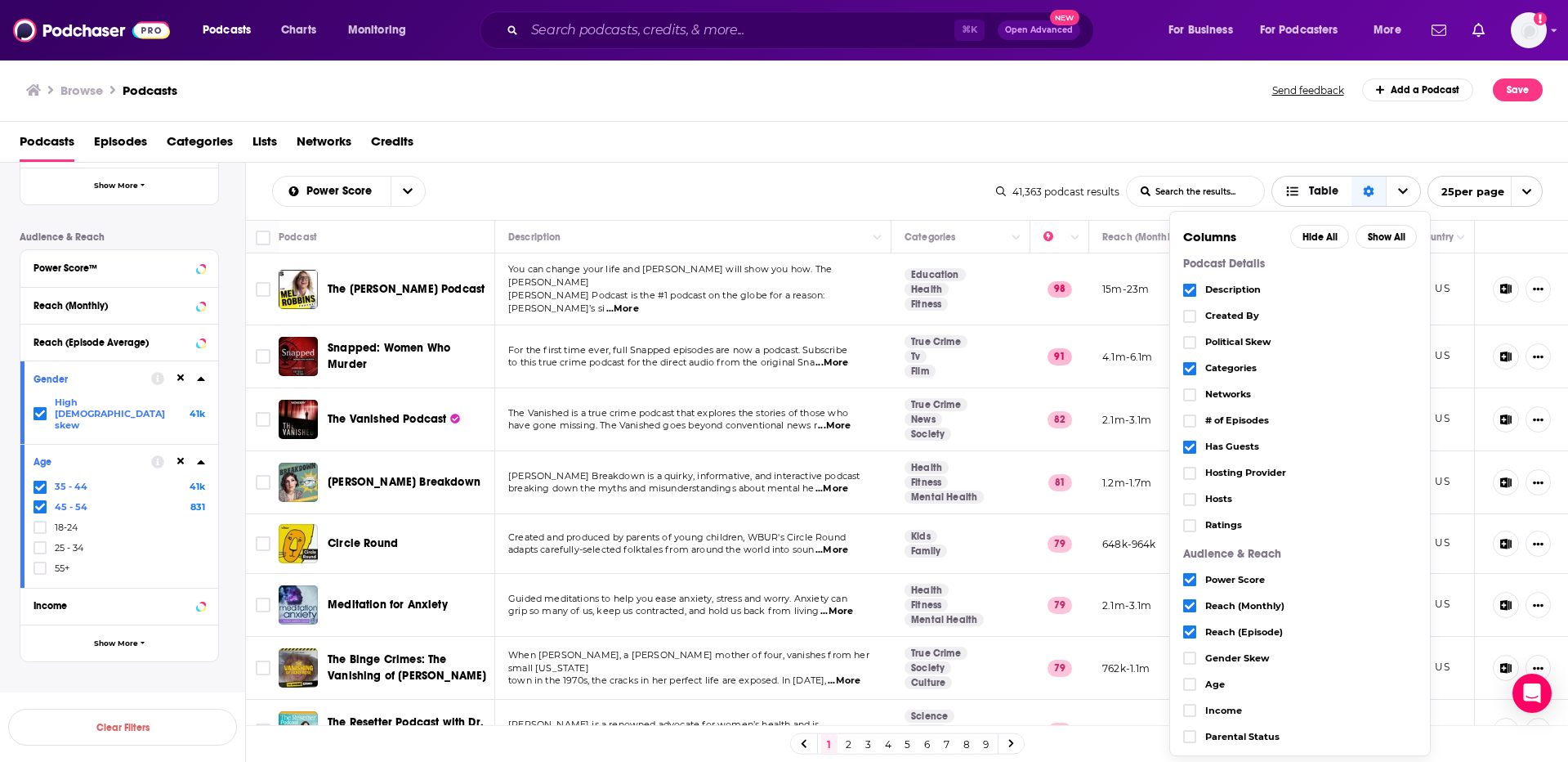
click at [1364, 188] on icon "Sort Direction" at bounding box center [1368, 191] width 11 height 11
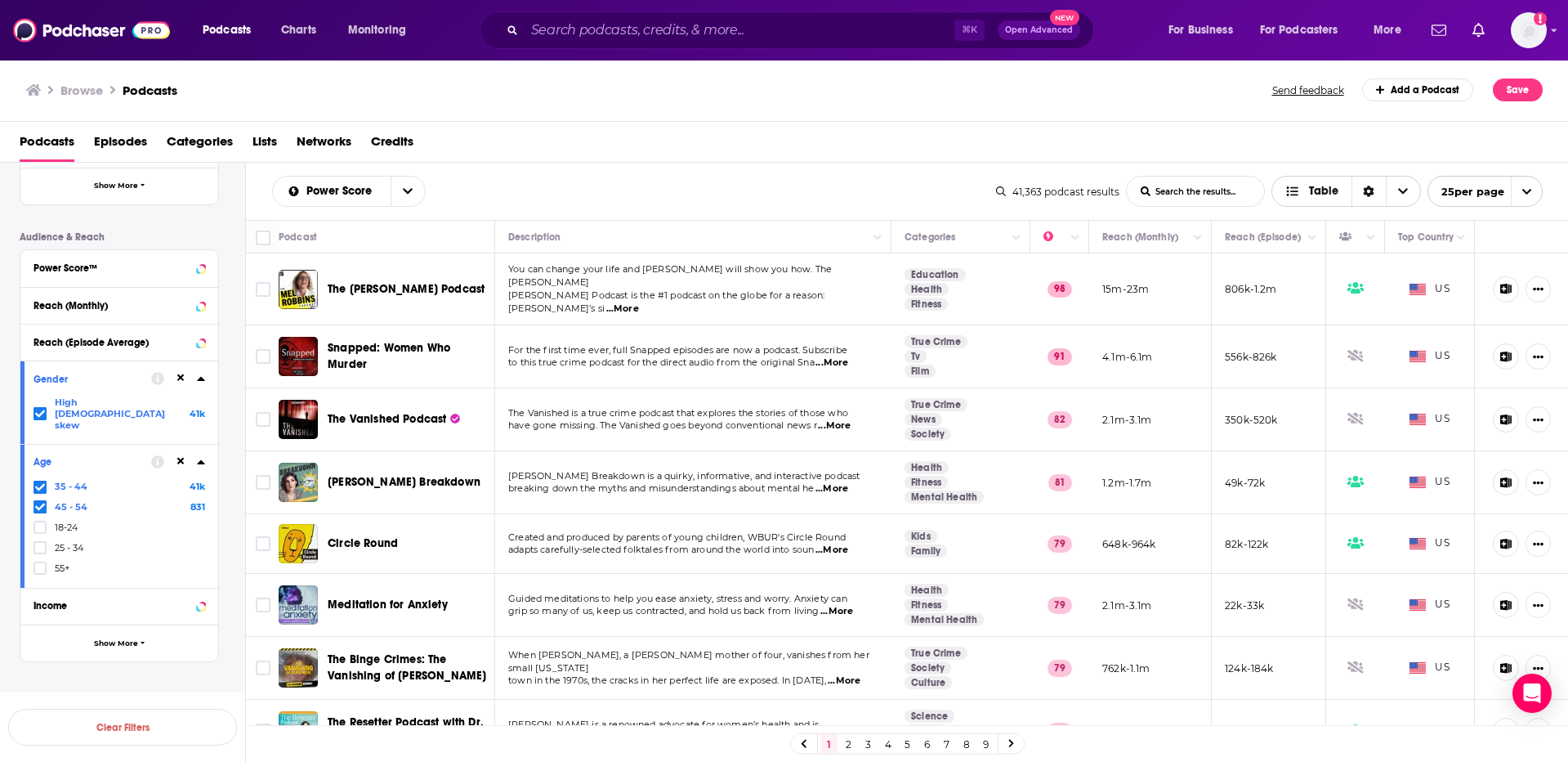
click at [1322, 187] on span "Table" at bounding box center [1324, 190] width 30 height 11
click at [1202, 142] on div "Podcasts Episodes Categories Lists Networks Credits" at bounding box center [787, 145] width 1536 height 34
click at [408, 190] on icon "open menu" at bounding box center [408, 190] width 10 height 11
click at [408, 190] on icon "close menu" at bounding box center [408, 190] width 10 height 11
click at [407, 192] on icon "open menu" at bounding box center [408, 192] width 10 height 6
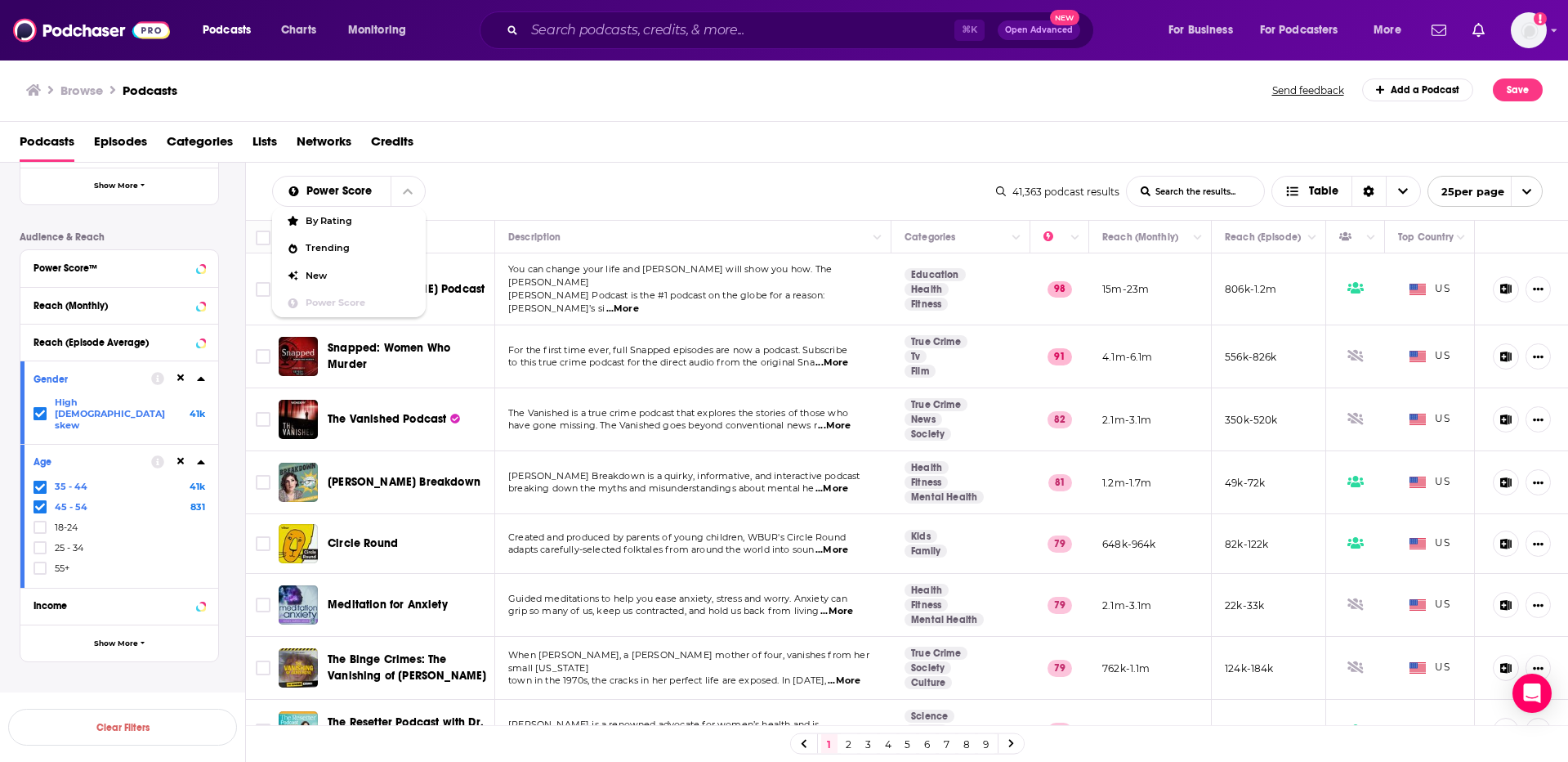
click at [468, 191] on div "Power Score By Rating Trending New Power Score List Search Input Search the res…" at bounding box center [633, 190] width 724 height 31
click at [265, 240] on input "Toggle select all" at bounding box center [263, 237] width 15 height 15
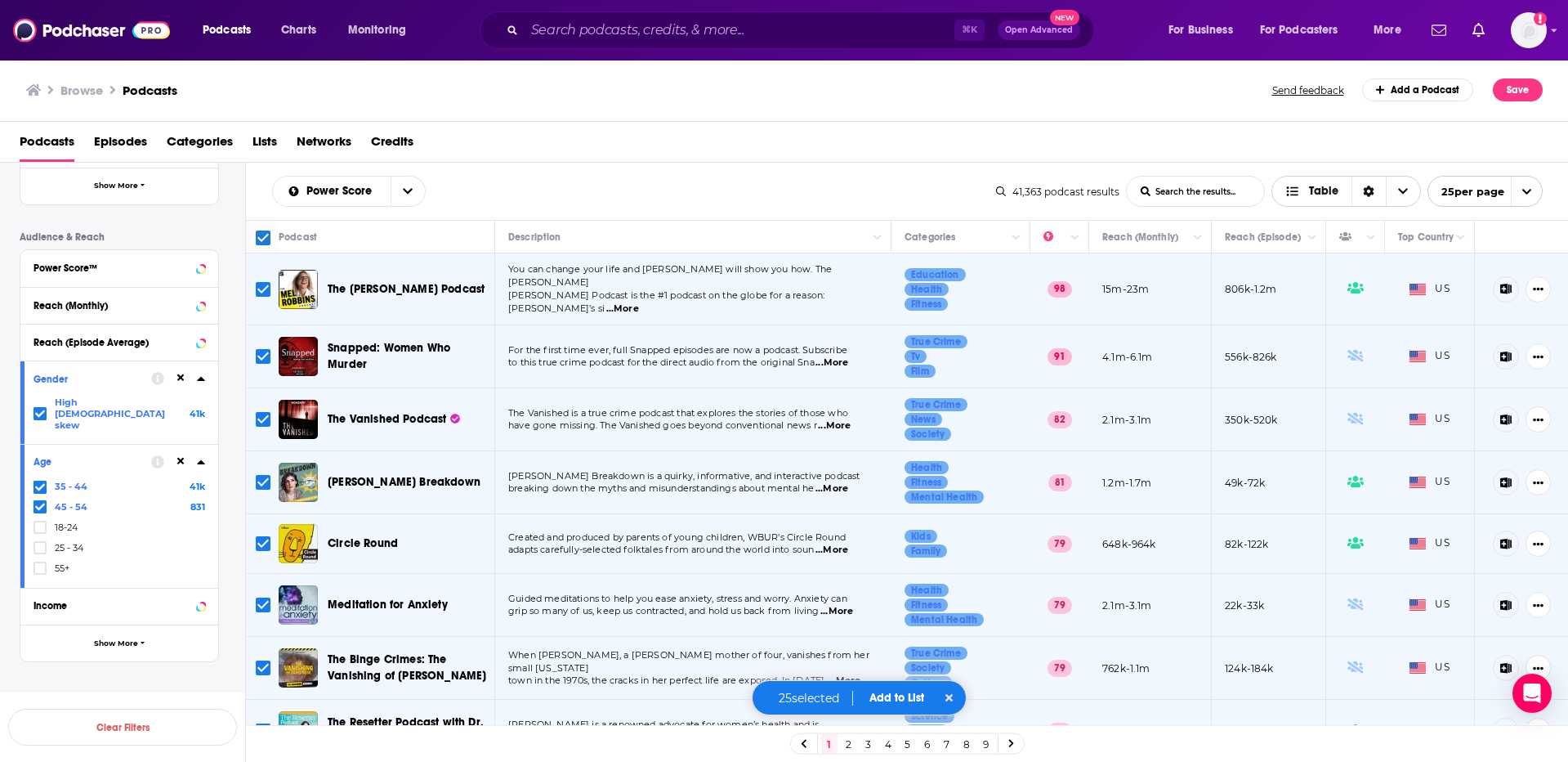
click at [1415, 195] on span "Choose View" at bounding box center [1403, 191] width 34 height 30
click at [1360, 192] on div "Sort Direction" at bounding box center [1369, 191] width 34 height 30
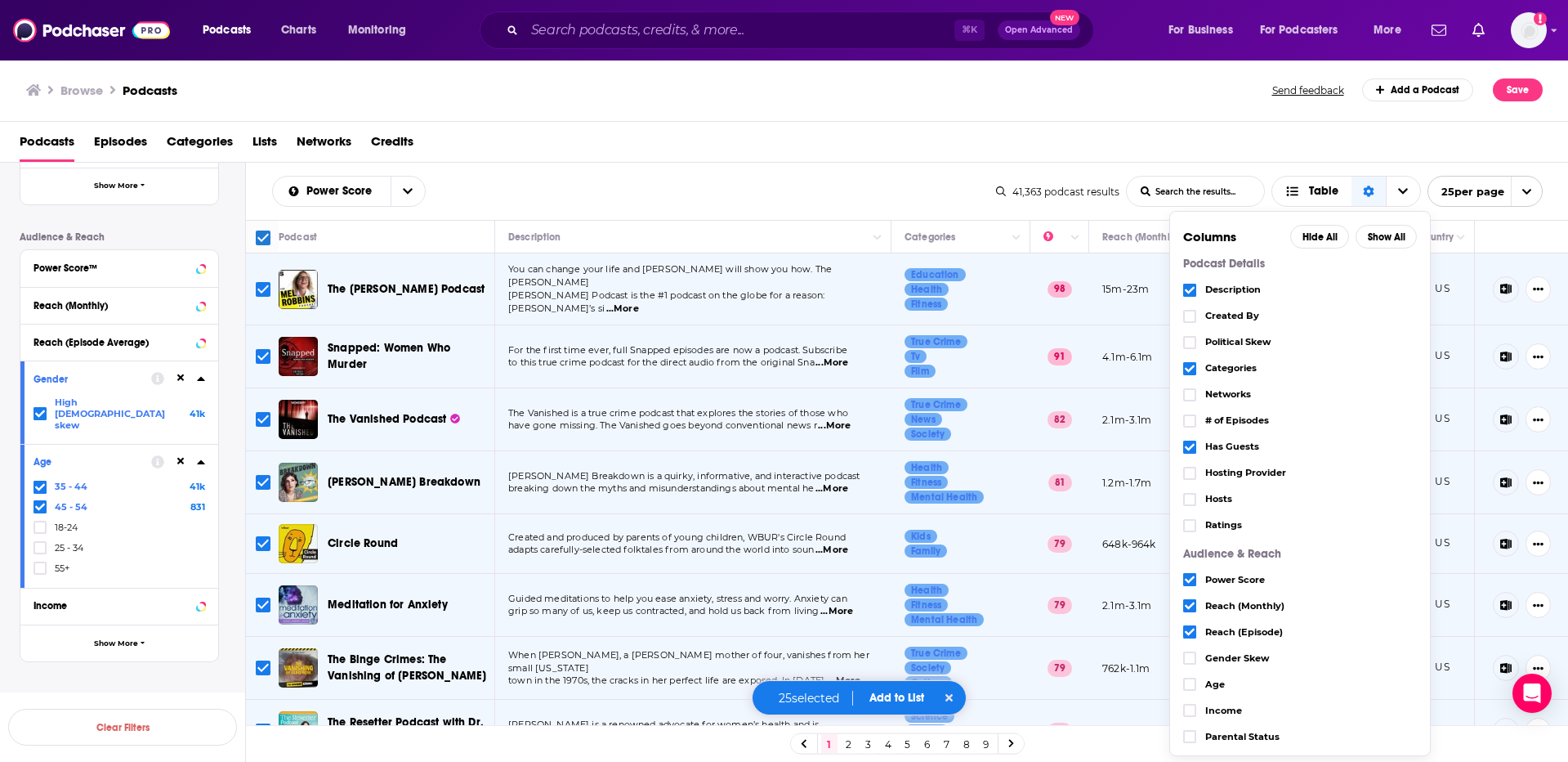
click at [1232, 155] on div "Podcasts Episodes Categories Lists Networks Credits" at bounding box center [787, 145] width 1536 height 34
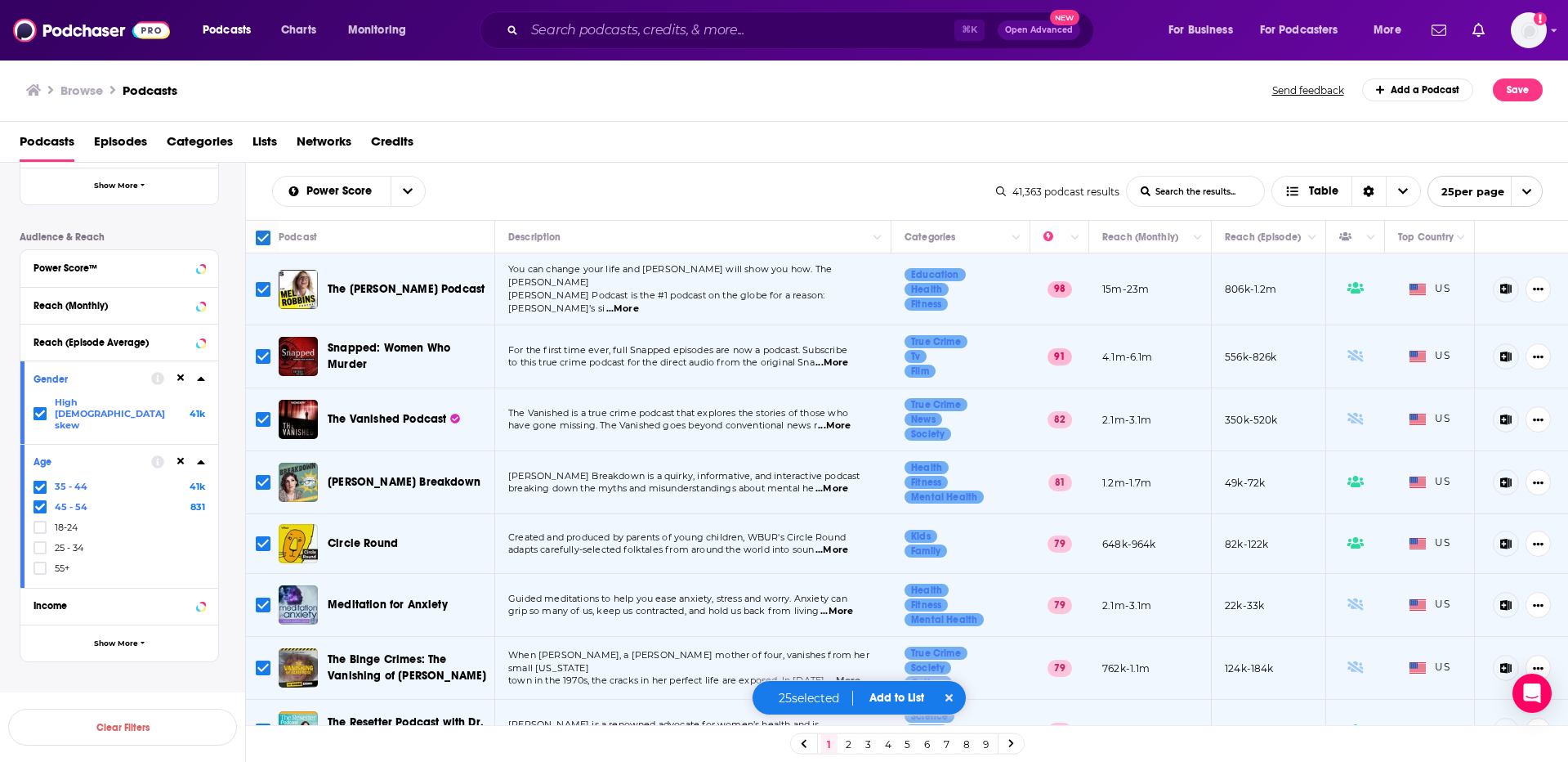
click at [268, 238] on input "Toggle select all" at bounding box center [263, 237] width 15 height 15
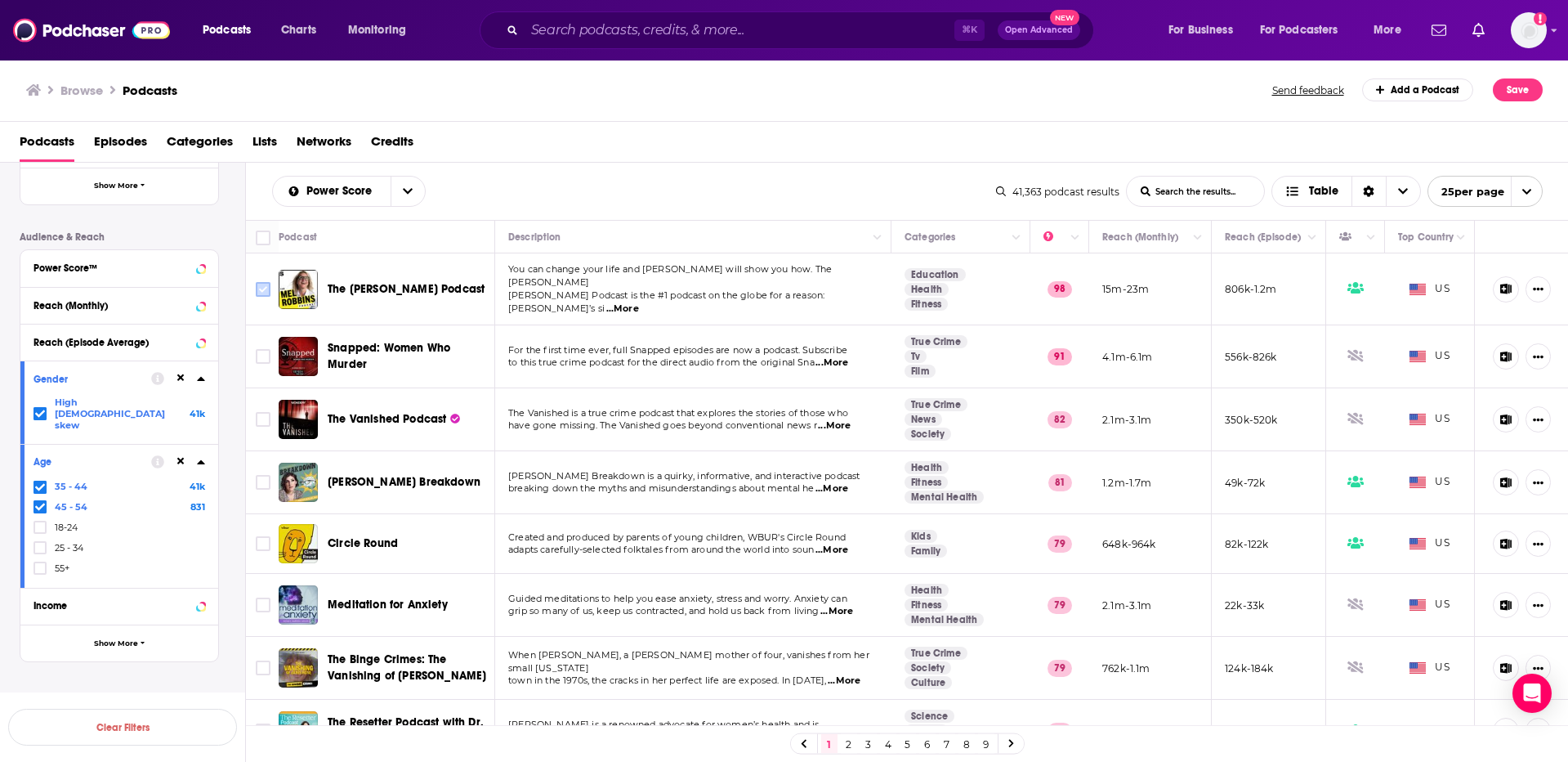
click at [263, 283] on input "Toggle select row" at bounding box center [263, 289] width 15 height 15
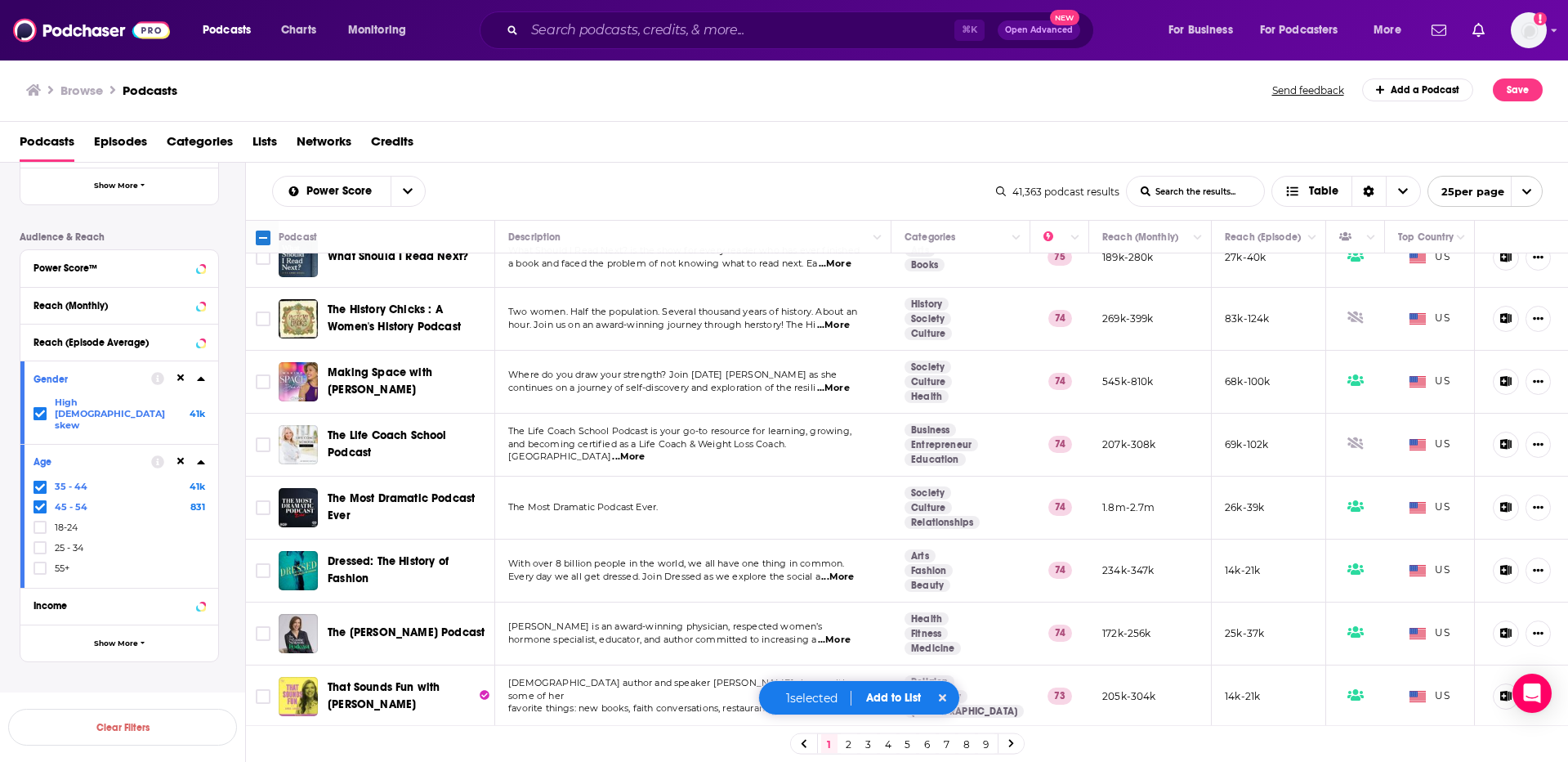
scroll to position [1116, 0]
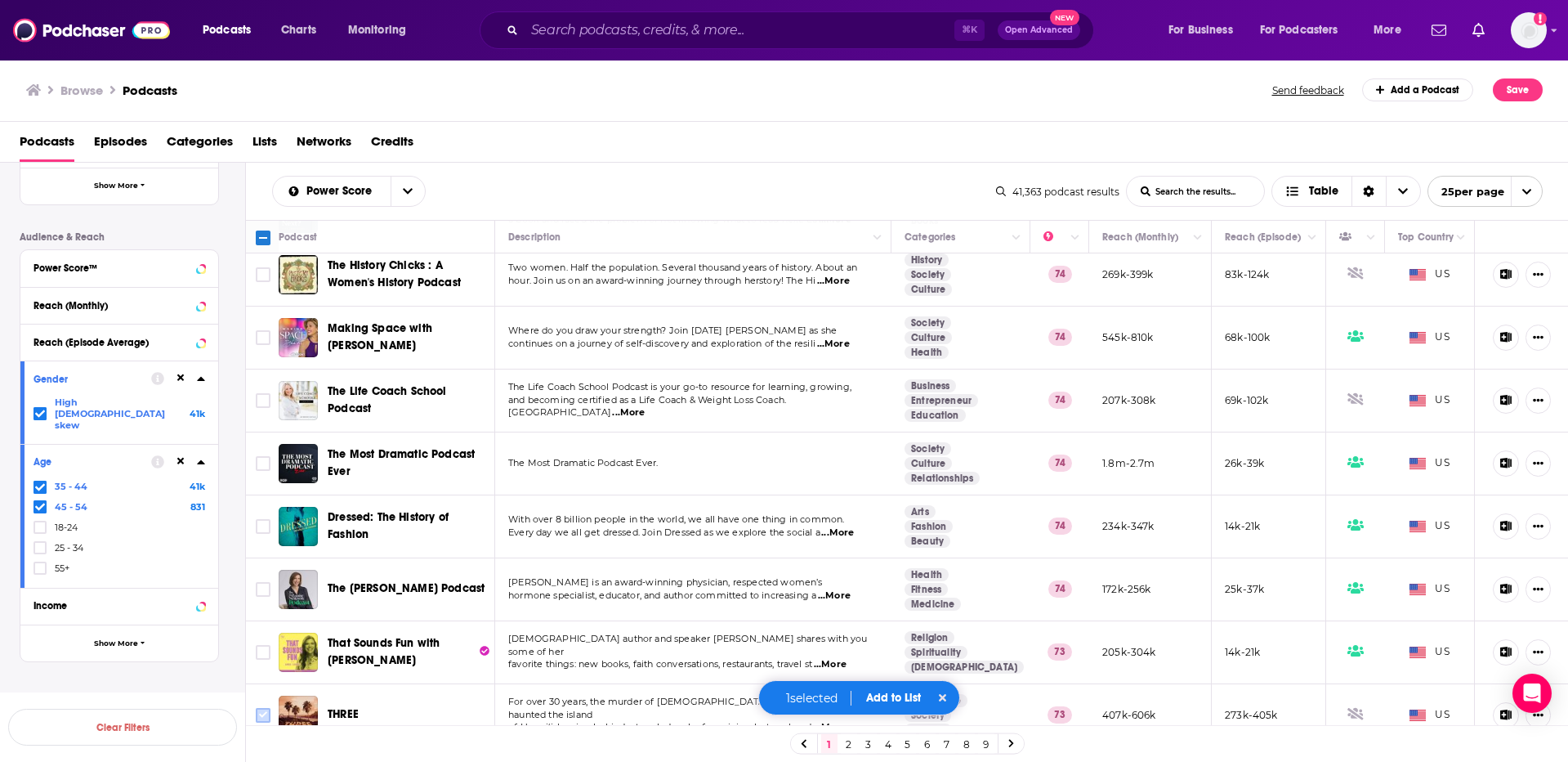
click at [262, 708] on input "Toggle select row" at bounding box center [263, 715] width 15 height 15
checkbox input "true"
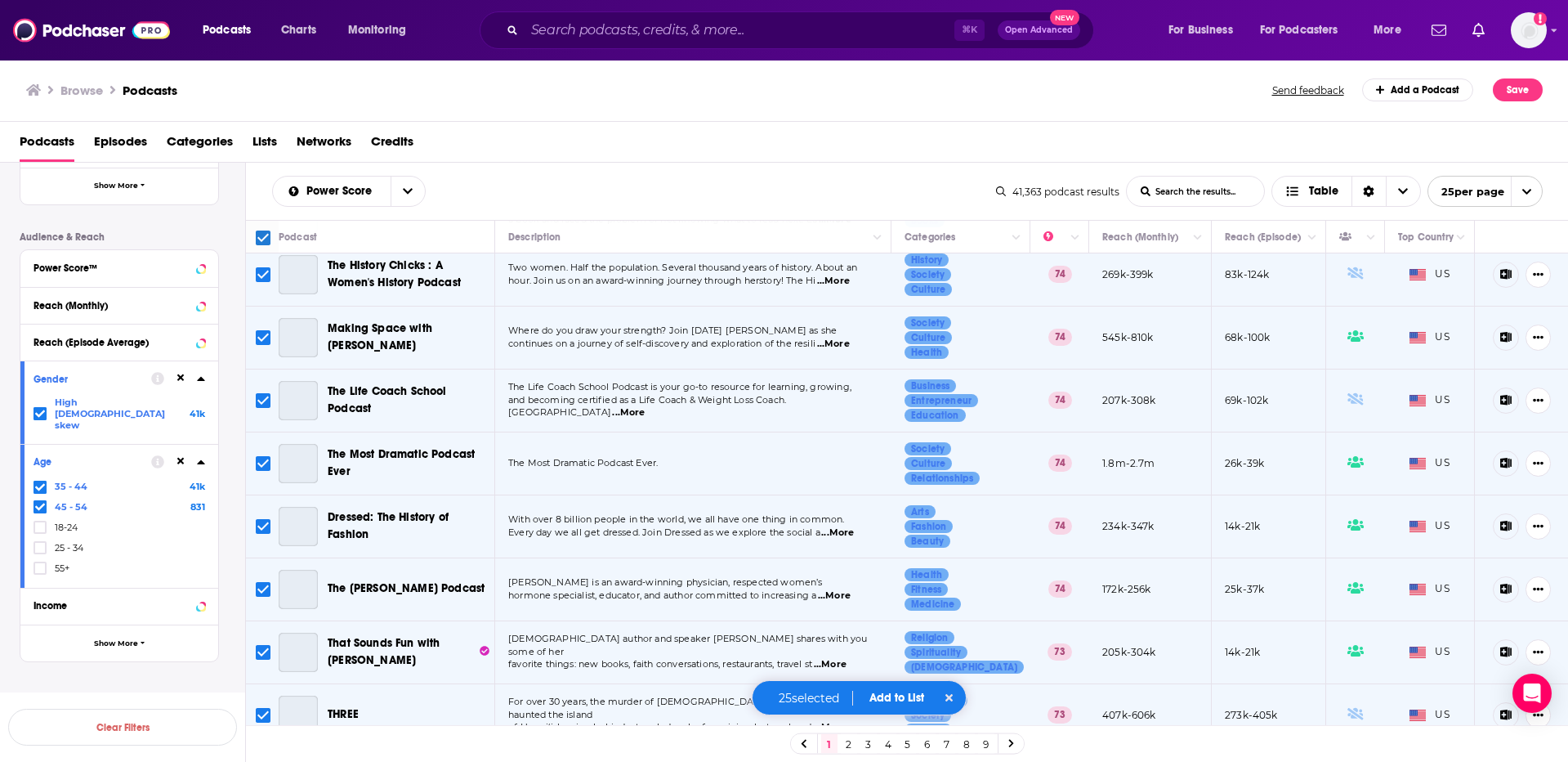
scroll to position [0, 0]
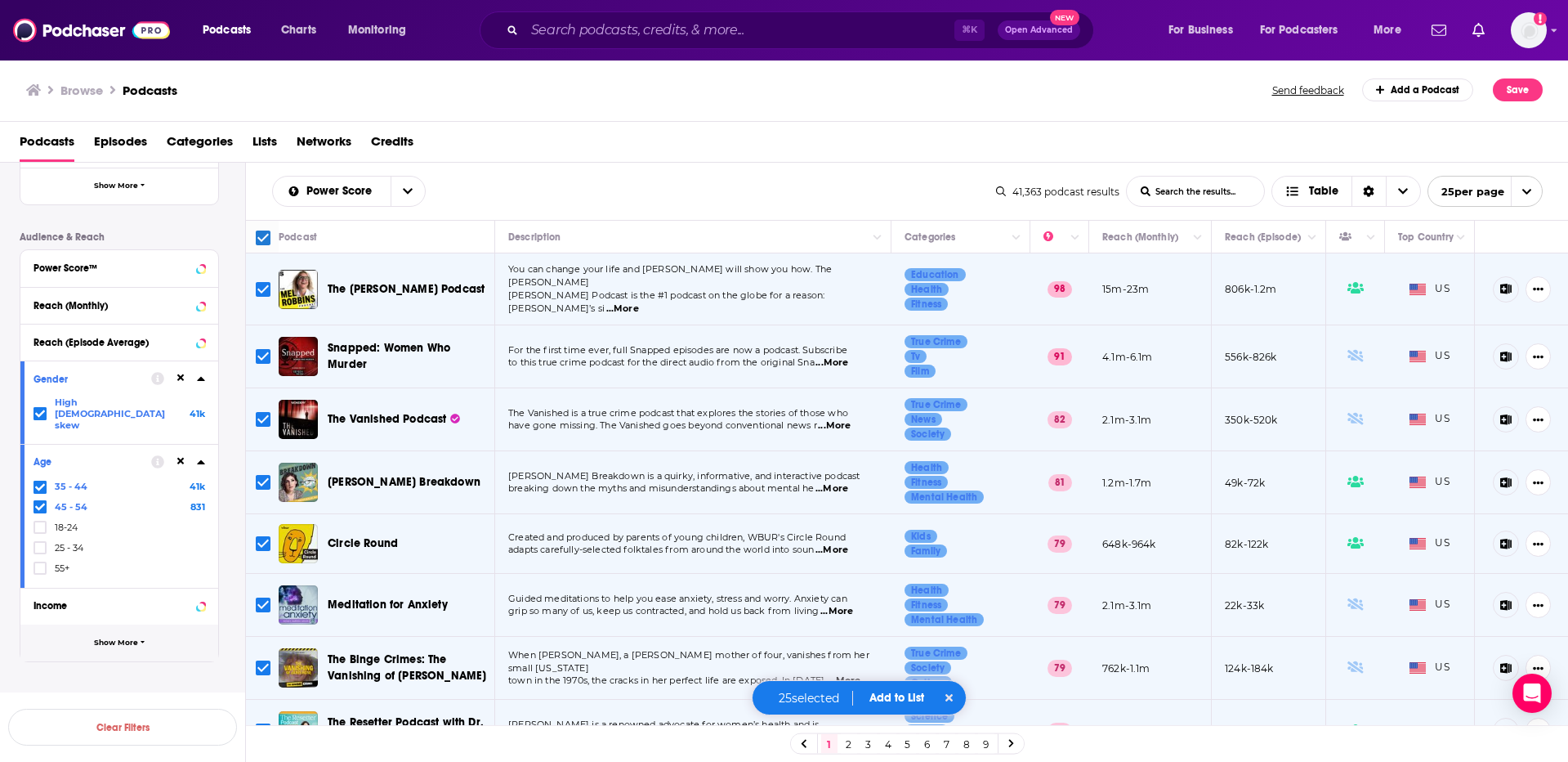
click at [145, 625] on button "Show More" at bounding box center [119, 642] width 198 height 37
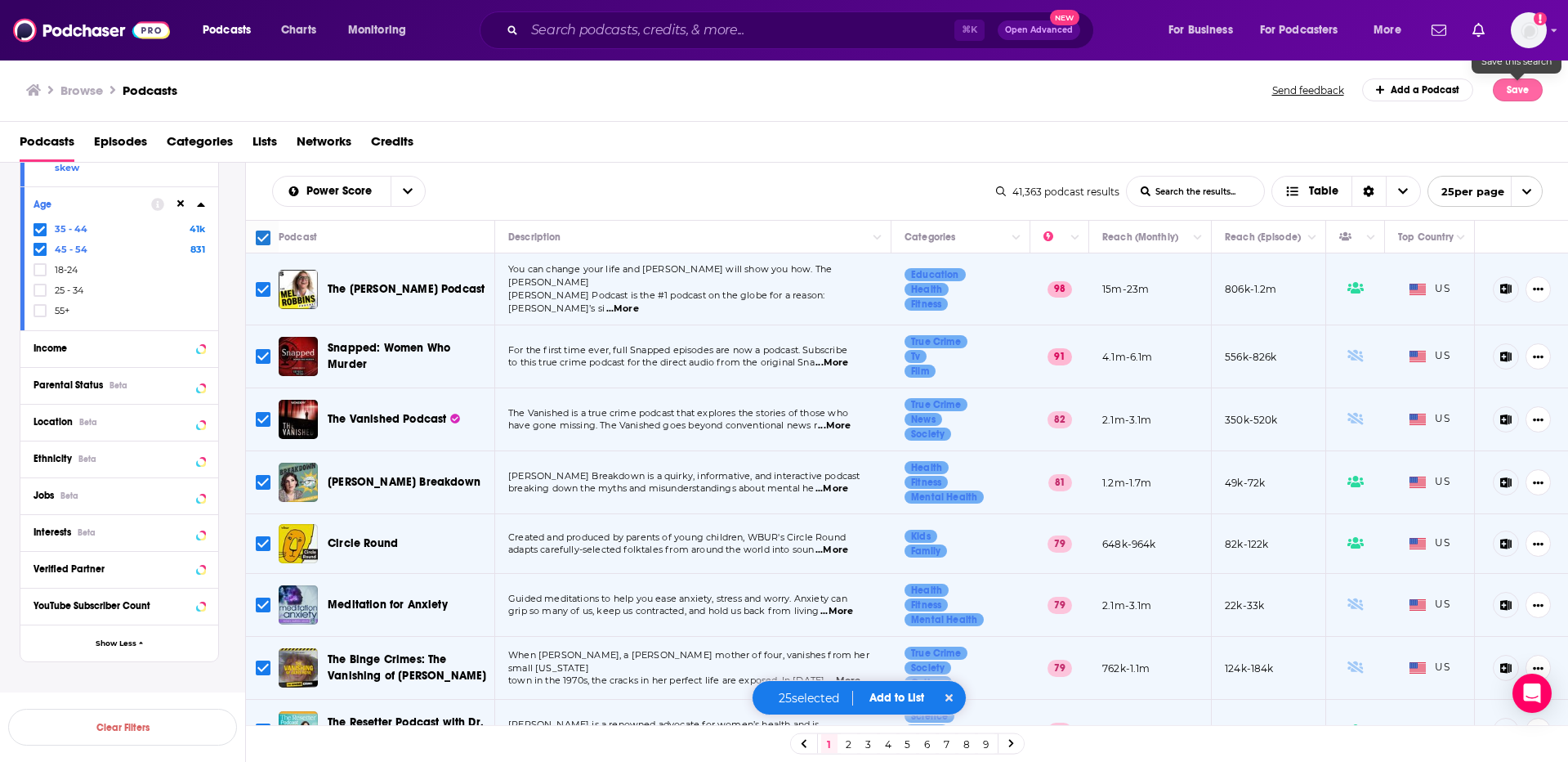
click at [1513, 94] on button "Save" at bounding box center [1518, 90] width 50 height 23
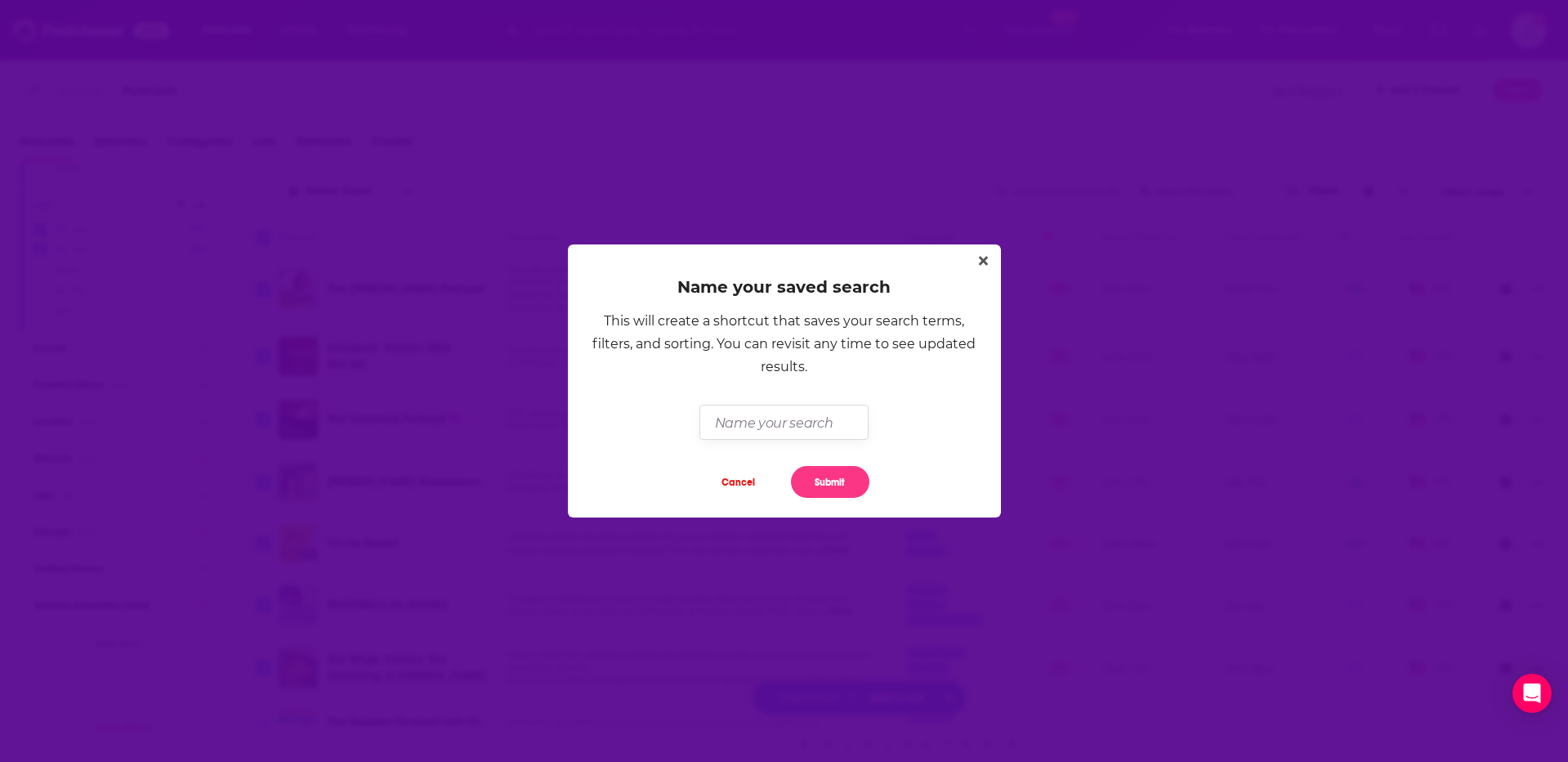
click at [796, 426] on input "Dialog" at bounding box center [784, 421] width 169 height 35
type input "TMS Female-Skew"
click at [838, 483] on button "Submit" at bounding box center [830, 482] width 79 height 32
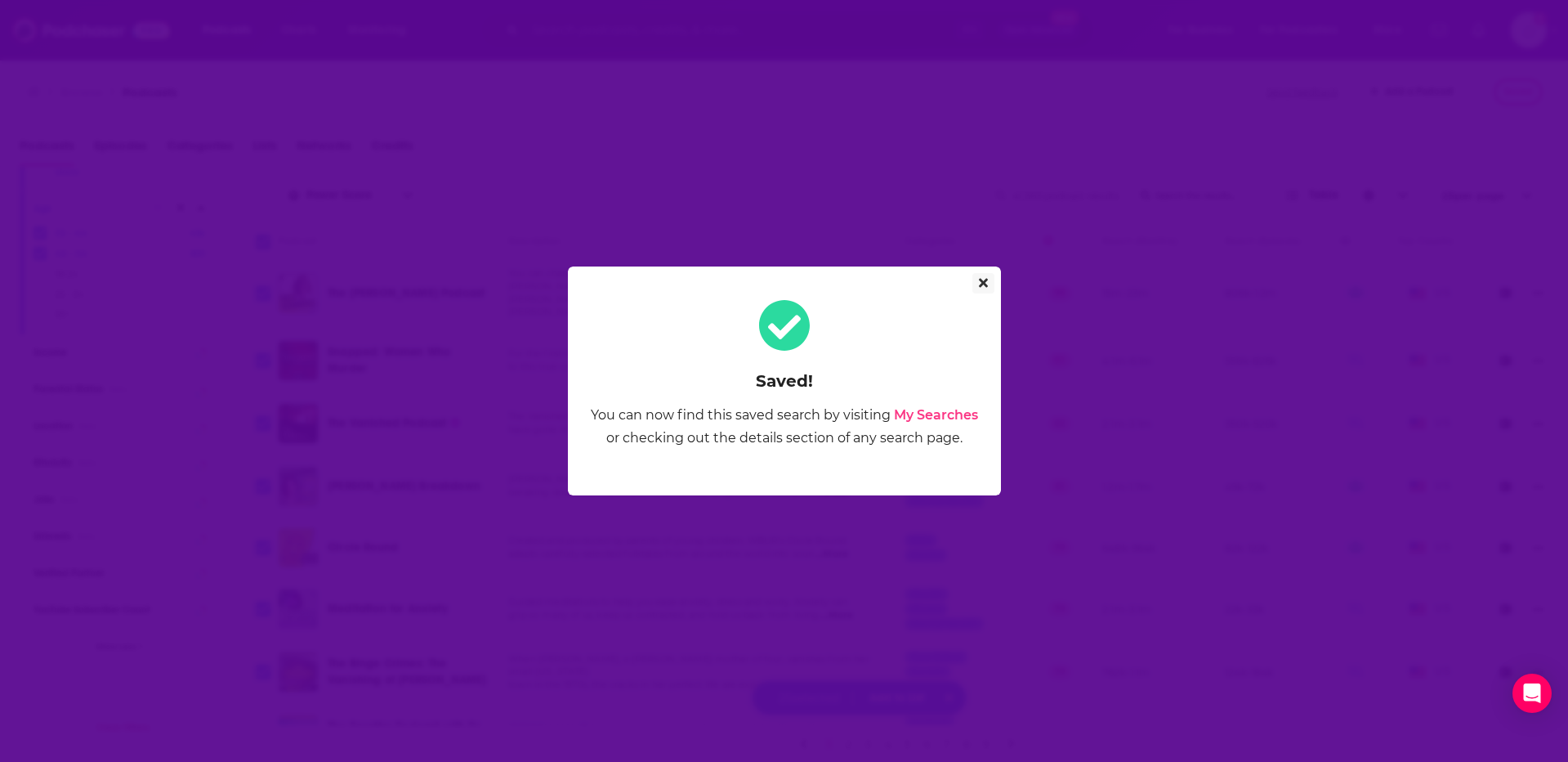
click at [976, 284] on button "Close" at bounding box center [984, 283] width 22 height 21
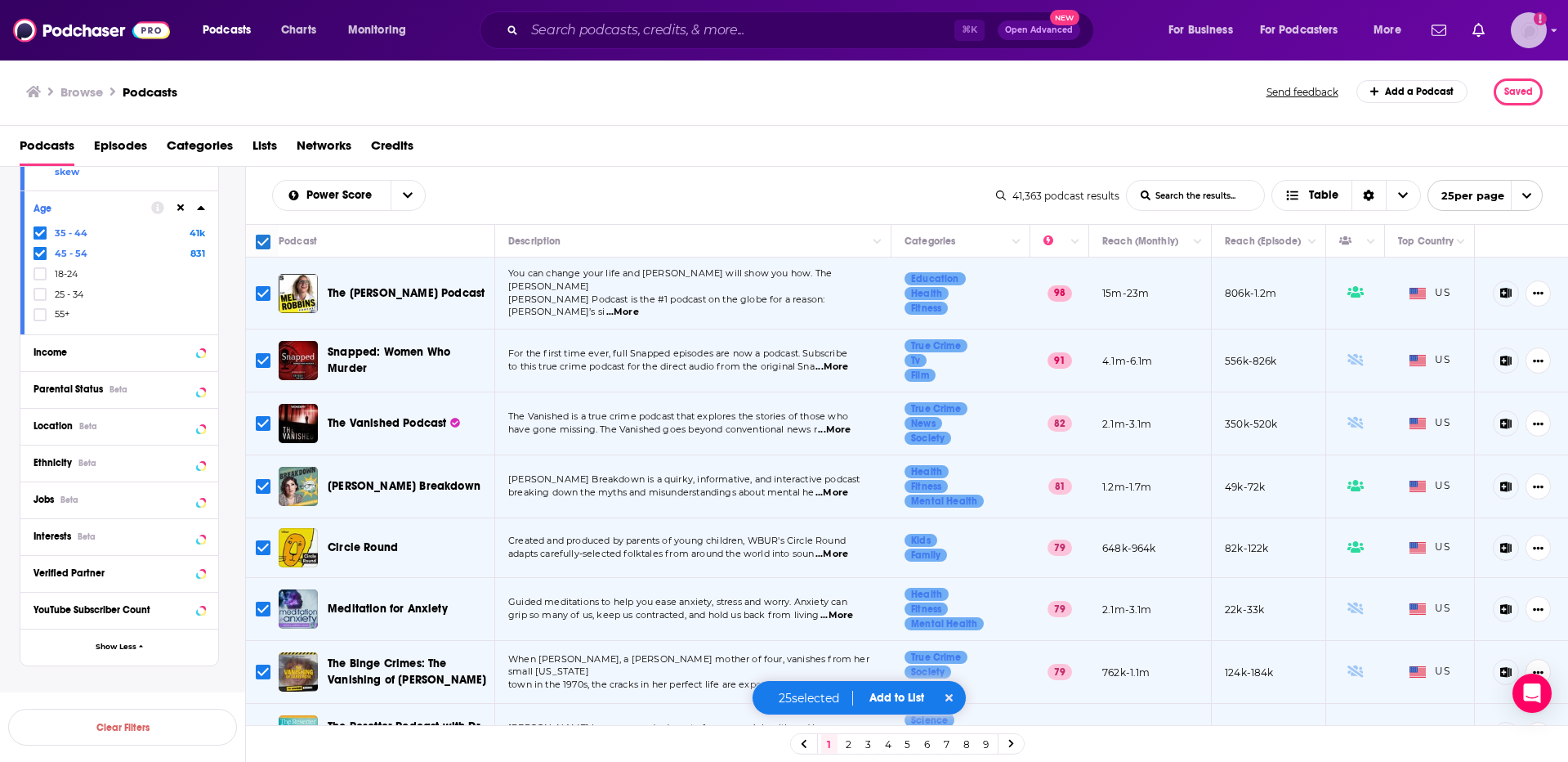
click at [1554, 34] on icon "Show profile menu" at bounding box center [1554, 30] width 7 height 10
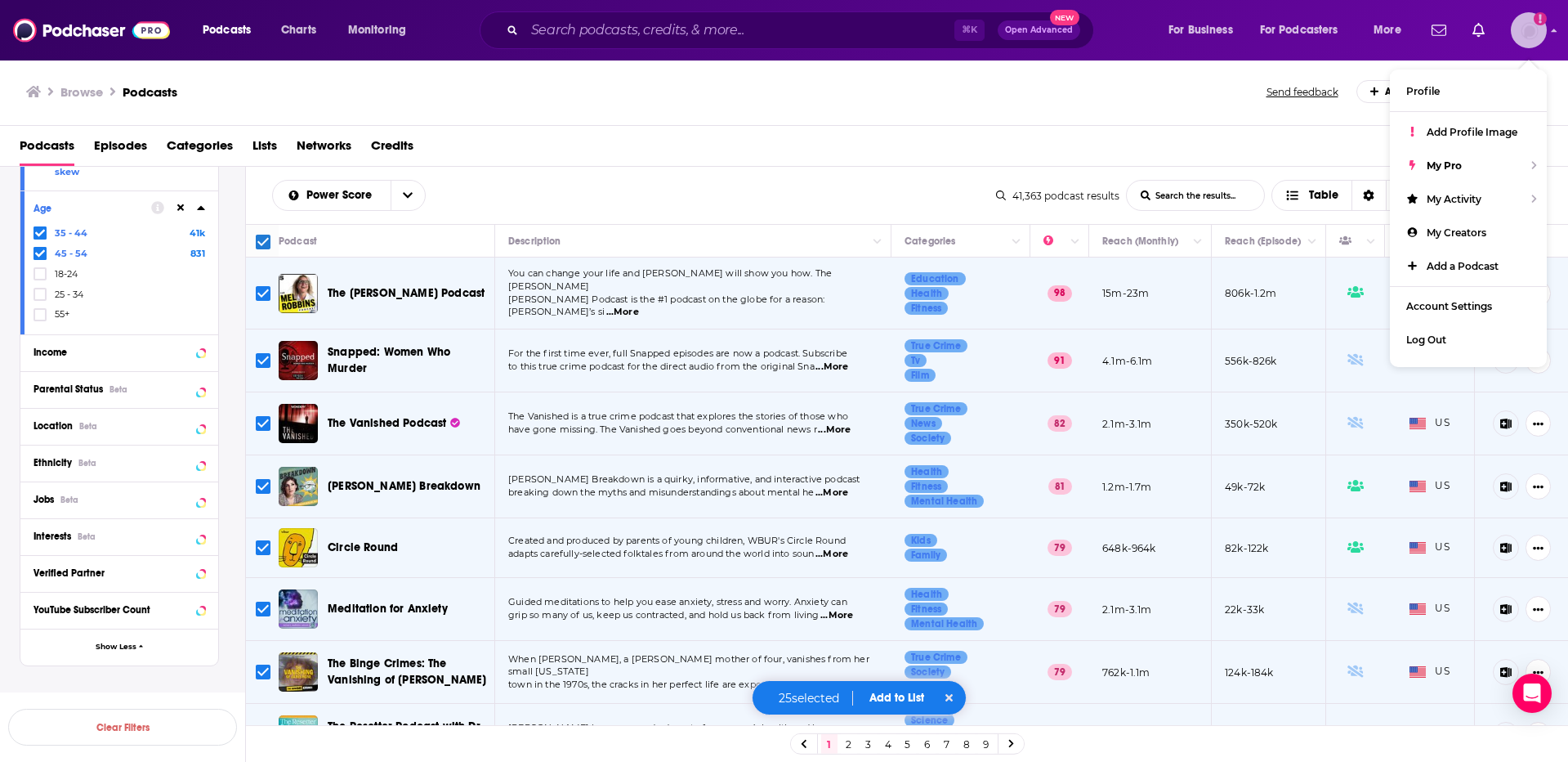
click at [1554, 34] on icon "Show profile menu" at bounding box center [1554, 30] width 7 height 10
click at [1398, 34] on span "More" at bounding box center [1388, 30] width 28 height 23
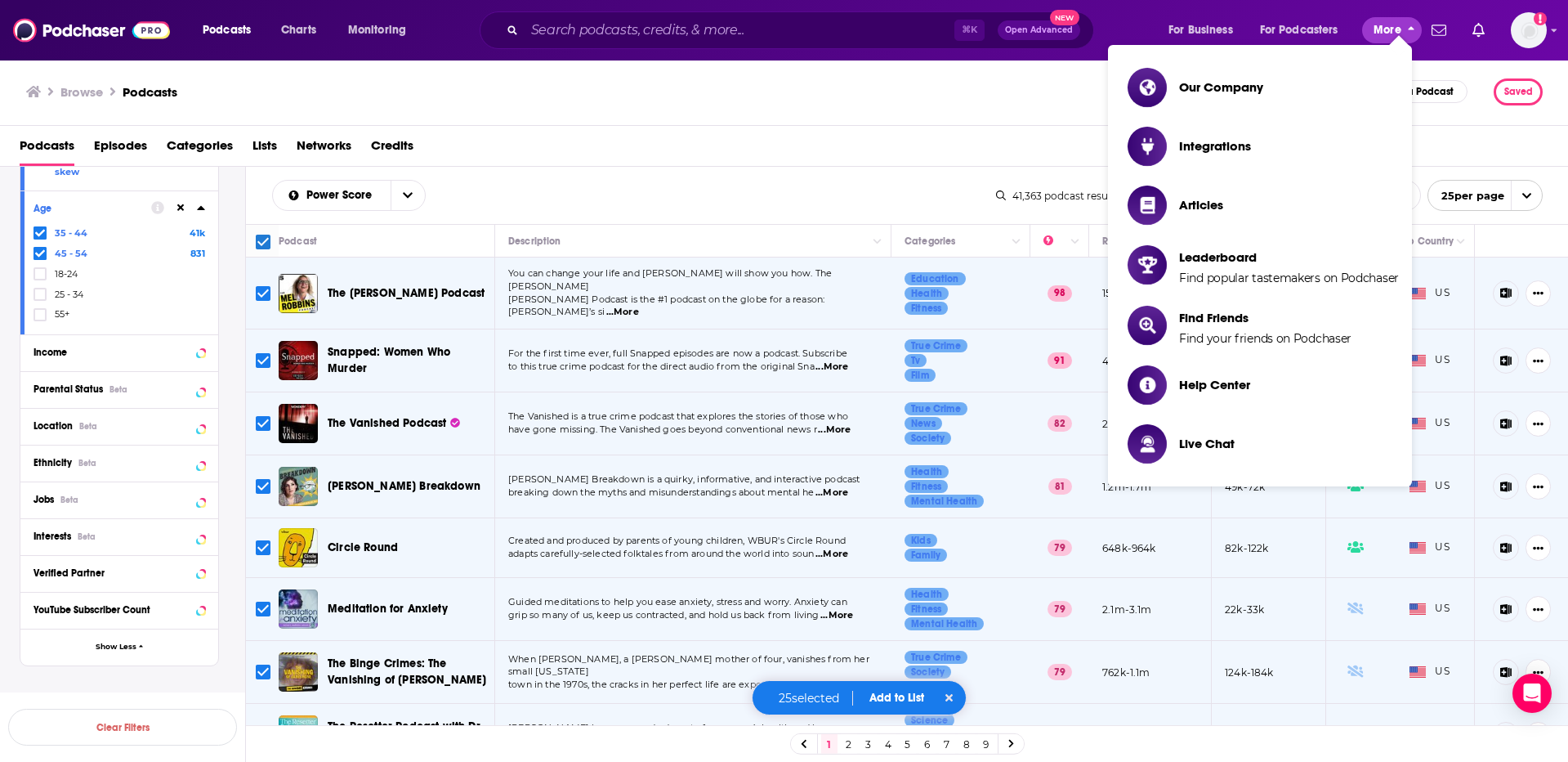
click at [1398, 34] on span "More" at bounding box center [1388, 30] width 28 height 23
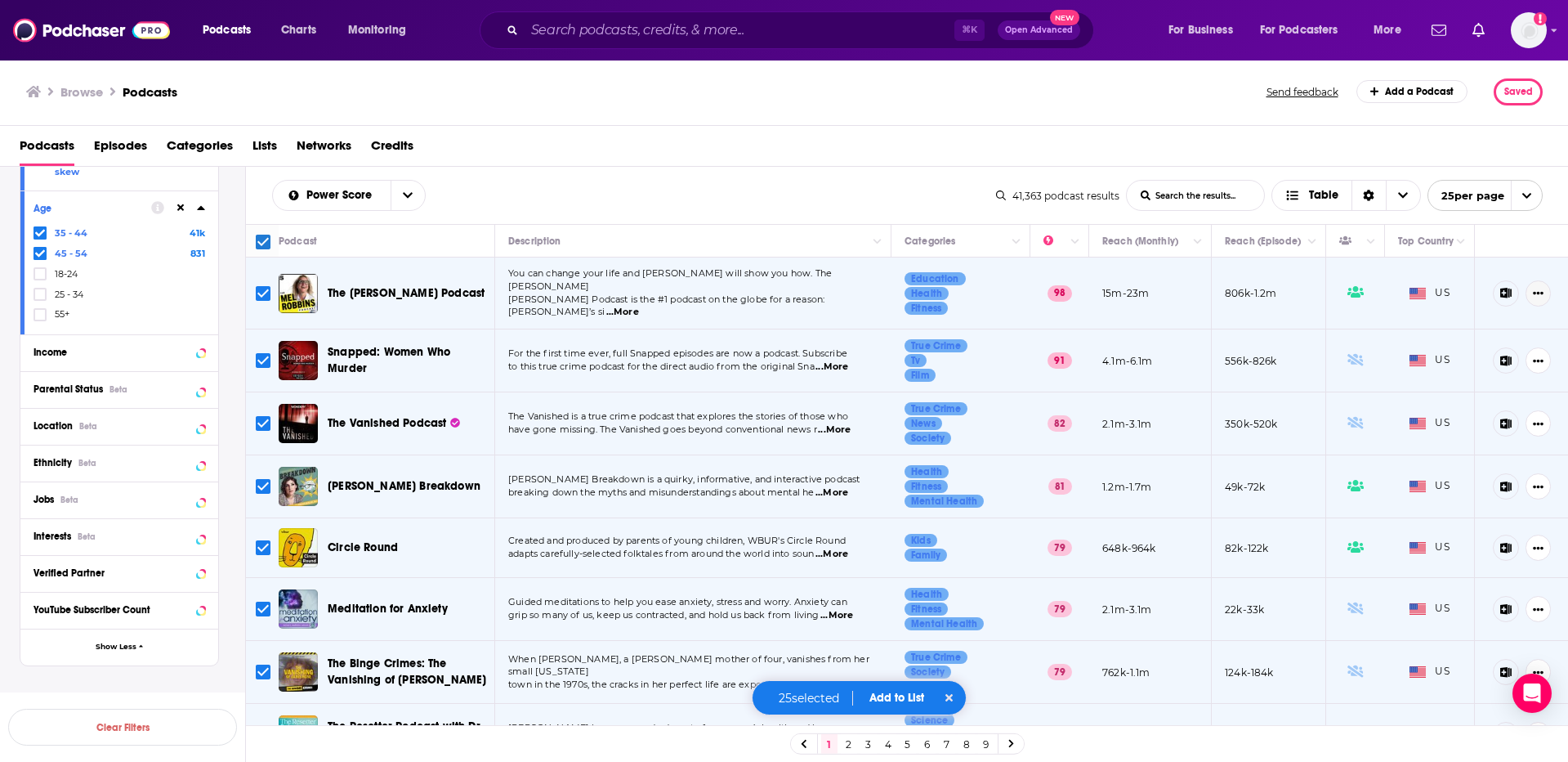
click at [1534, 292] on icon "Show More Button" at bounding box center [1539, 293] width 11 height 3
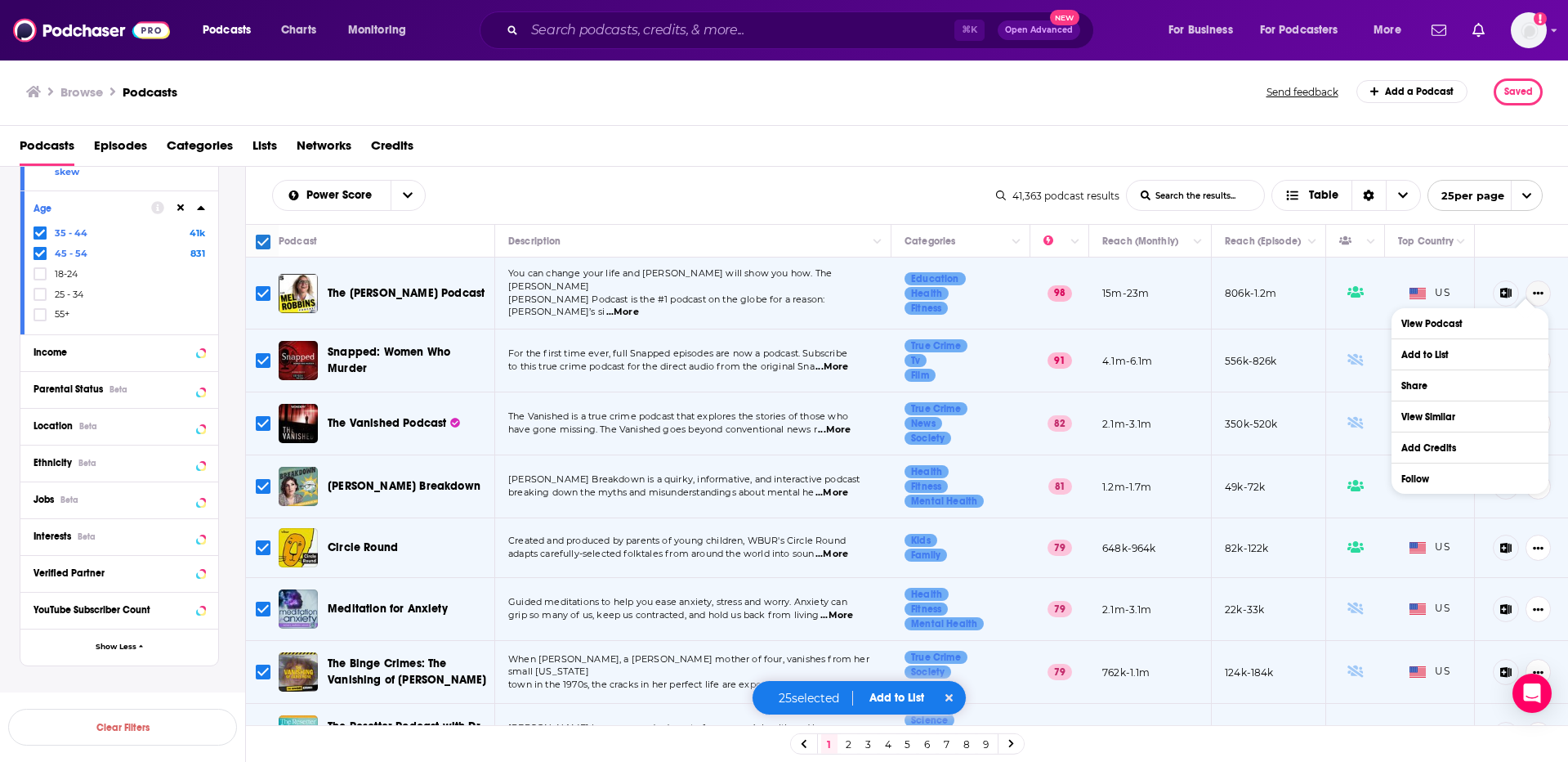
click at [1534, 292] on icon "Show More Button" at bounding box center [1539, 293] width 11 height 3
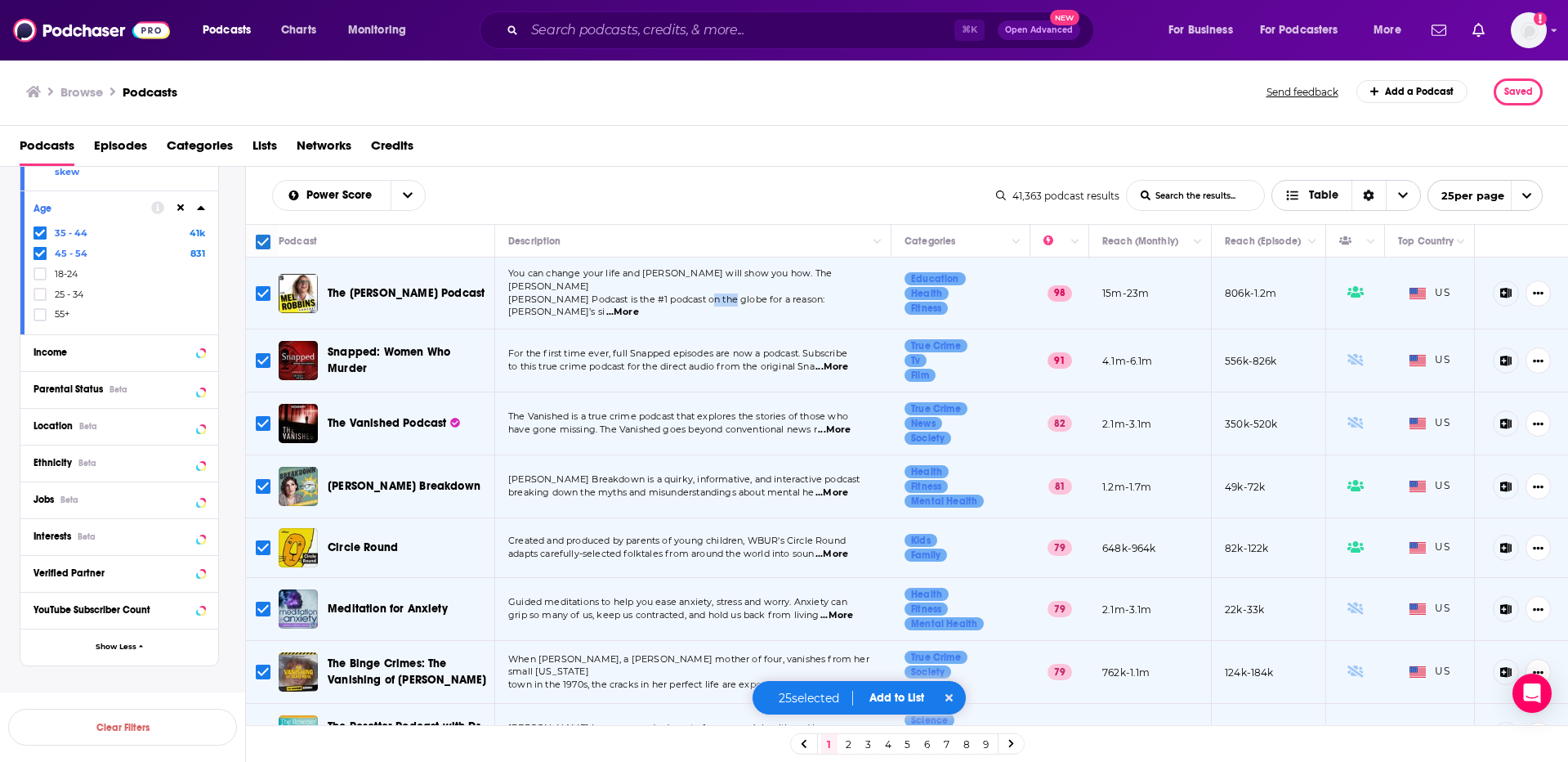
click at [1401, 186] on span "Choose View" at bounding box center [1403, 195] width 34 height 30
click at [1330, 189] on span "Table" at bounding box center [1324, 194] width 30 height 11
click at [1375, 191] on div "Sort Direction" at bounding box center [1369, 195] width 34 height 30
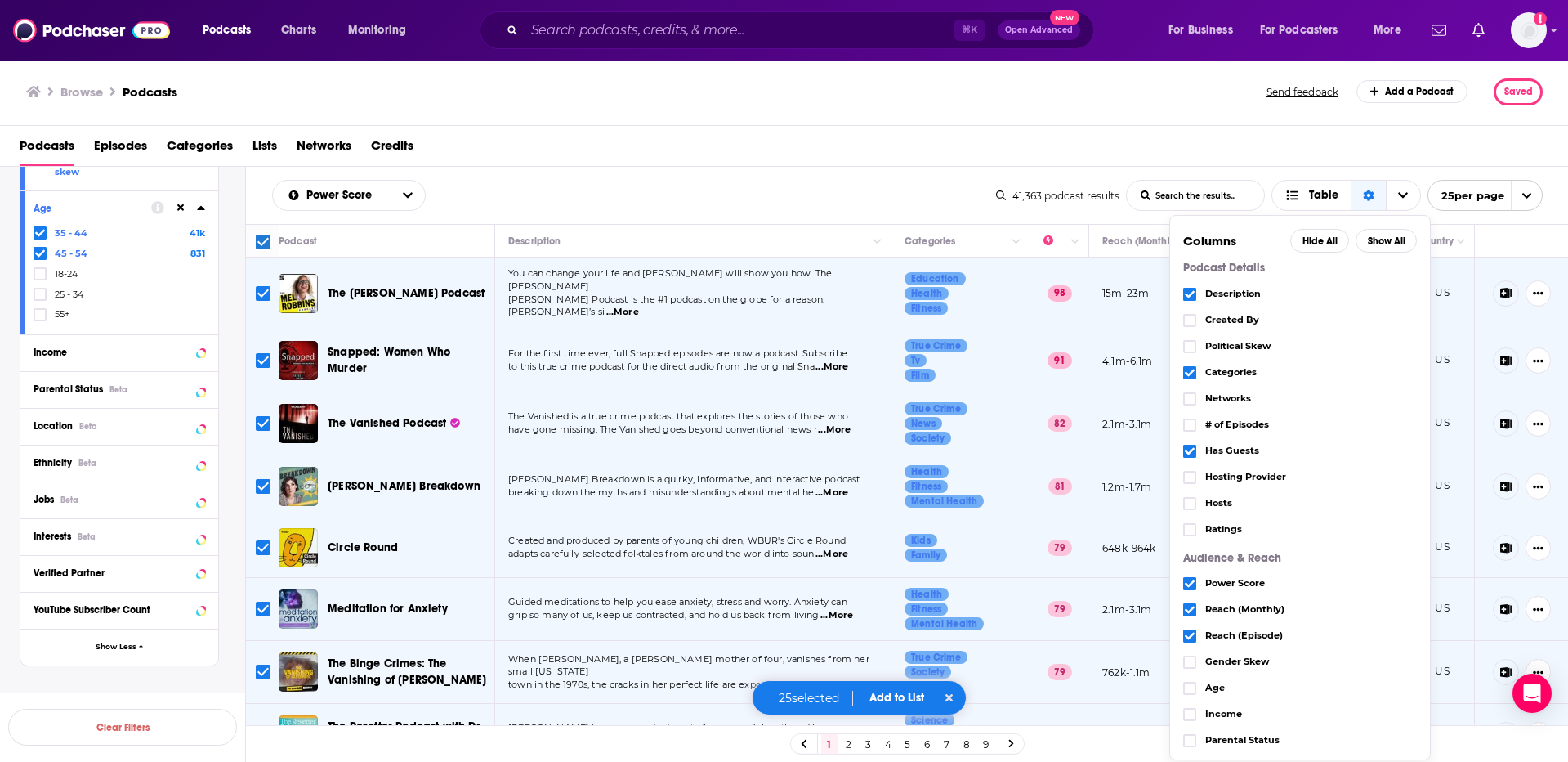
click at [131, 651] on div "Filters 2 Quick Filters Has Guests Active Podcast Details Category Active Statu…" at bounding box center [132, 130] width 226 height 1125
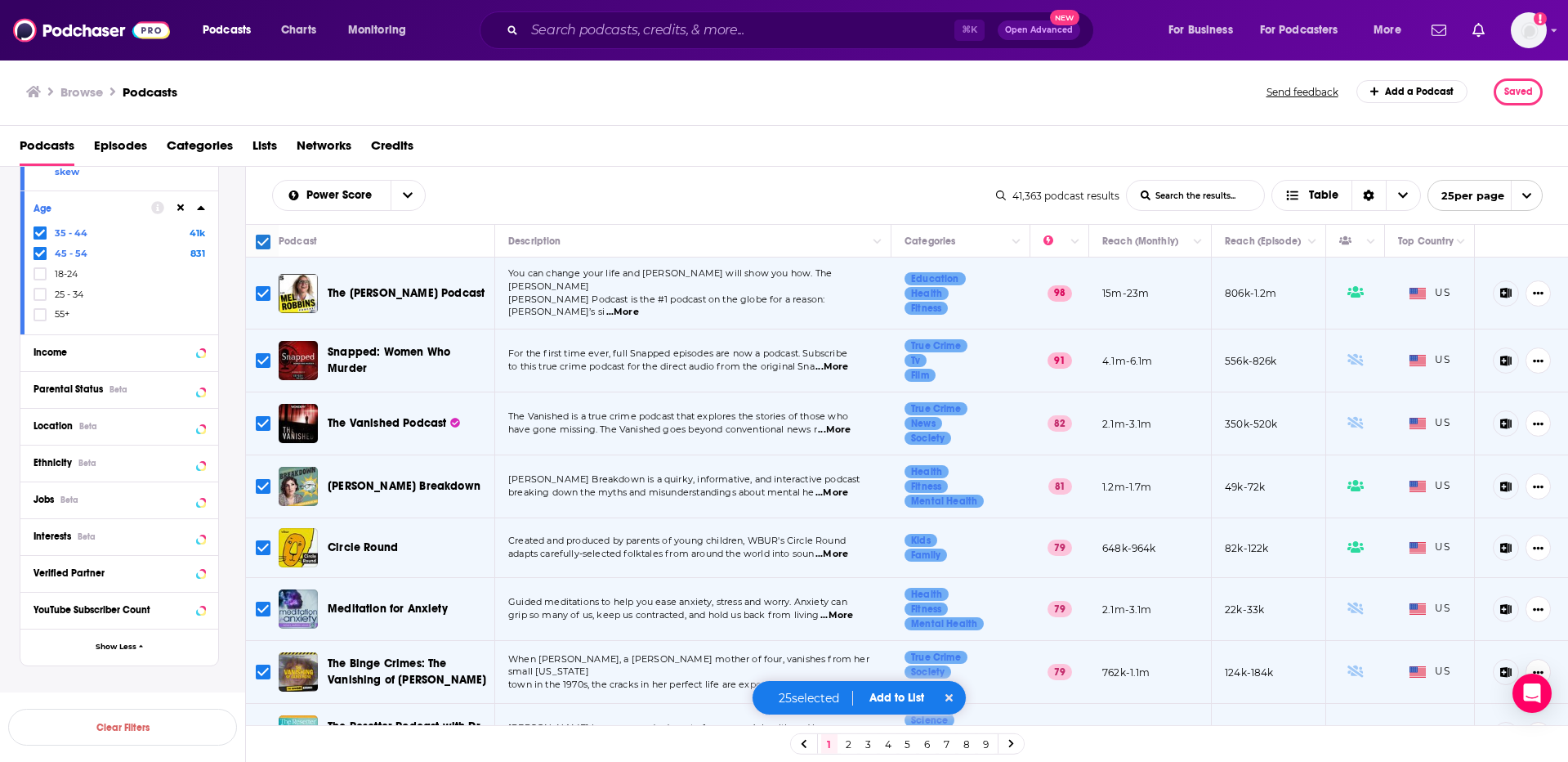
click at [76, 692] on p "Saved Searches" at bounding box center [119, 700] width 199 height 16
click at [340, 198] on span "Power Score" at bounding box center [341, 194] width 71 height 11
click at [451, 194] on div "Power Score By Rating Trending New Power Score List Search Input Search the res…" at bounding box center [633, 195] width 724 height 31
click at [1201, 195] on input "List Search Input" at bounding box center [1196, 195] width 137 height 30
click at [1206, 157] on div "Podcasts Episodes Categories Lists Networks Credits" at bounding box center [787, 149] width 1536 height 34
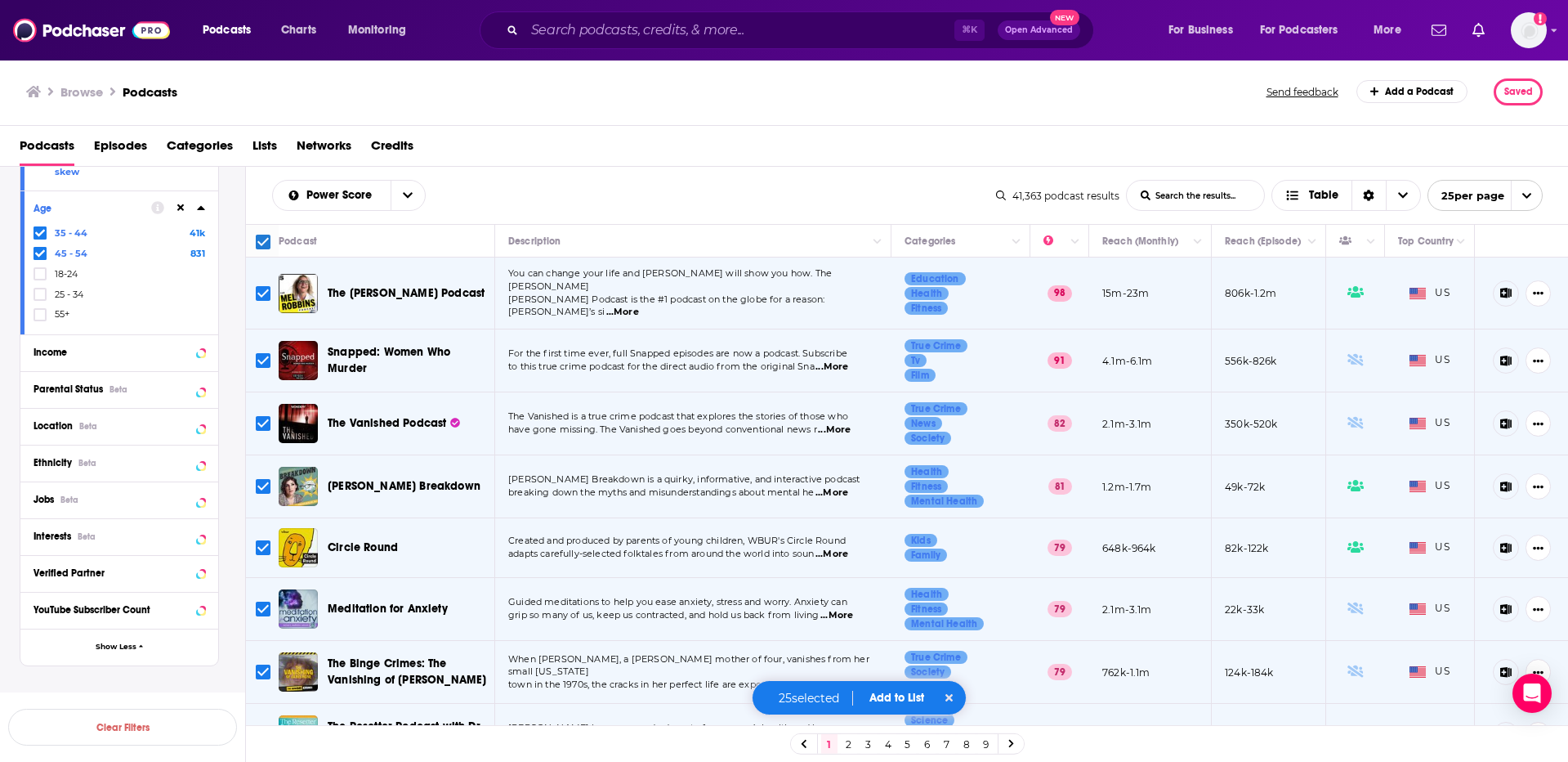
click at [1249, 117] on div "Browse Podcasts Send feedback Add a Podcast Saved" at bounding box center [784, 92] width 1569 height 67
click at [1191, 186] on input "List Search Input" at bounding box center [1196, 195] width 137 height 30
click at [1198, 147] on div "Podcasts Episodes Categories Lists Networks Credits" at bounding box center [787, 149] width 1536 height 34
click at [415, 197] on button "open menu" at bounding box center [407, 195] width 34 height 30
click at [376, 225] on span "By Rating" at bounding box center [359, 224] width 108 height 9
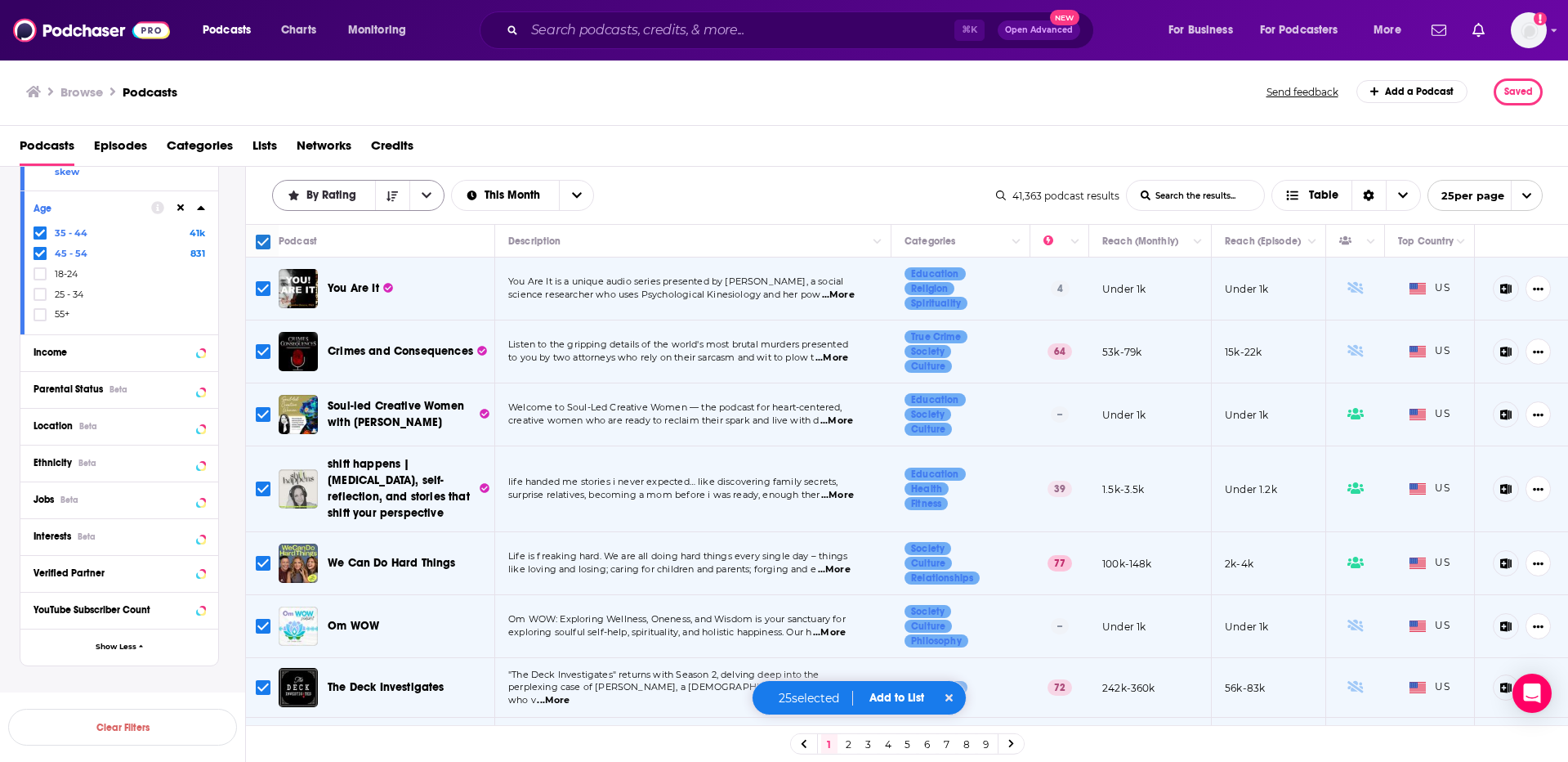
click at [417, 197] on button "open menu" at bounding box center [426, 195] width 34 height 30
click at [381, 298] on div "Power Score" at bounding box center [357, 308] width 172 height 28
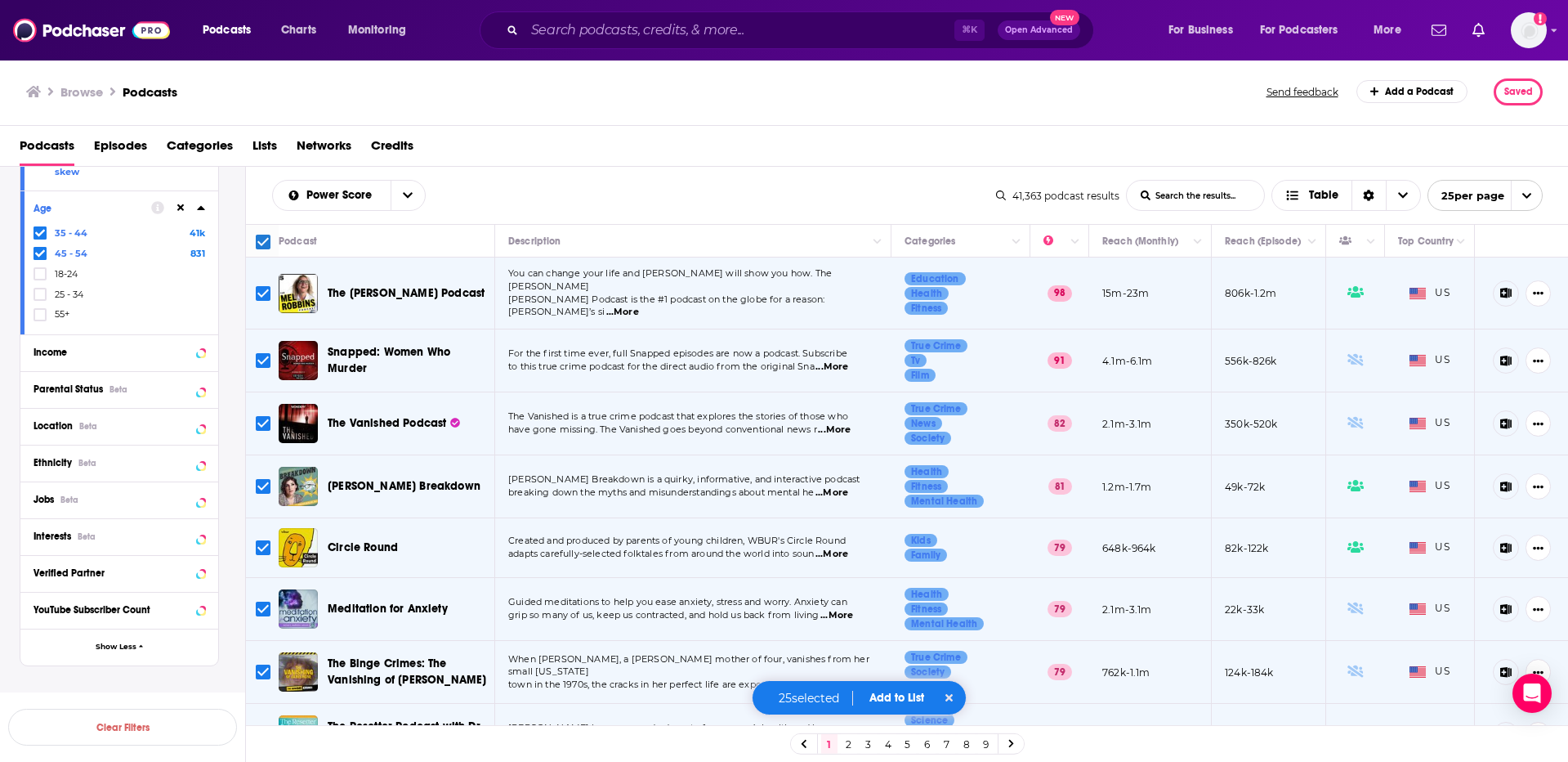
click at [1212, 196] on input "List Search Input" at bounding box center [1196, 195] width 137 height 30
click at [852, 171] on div "Power Score List Search Input Search the results... Table 41,363 podcast result…" at bounding box center [907, 194] width 1323 height 57
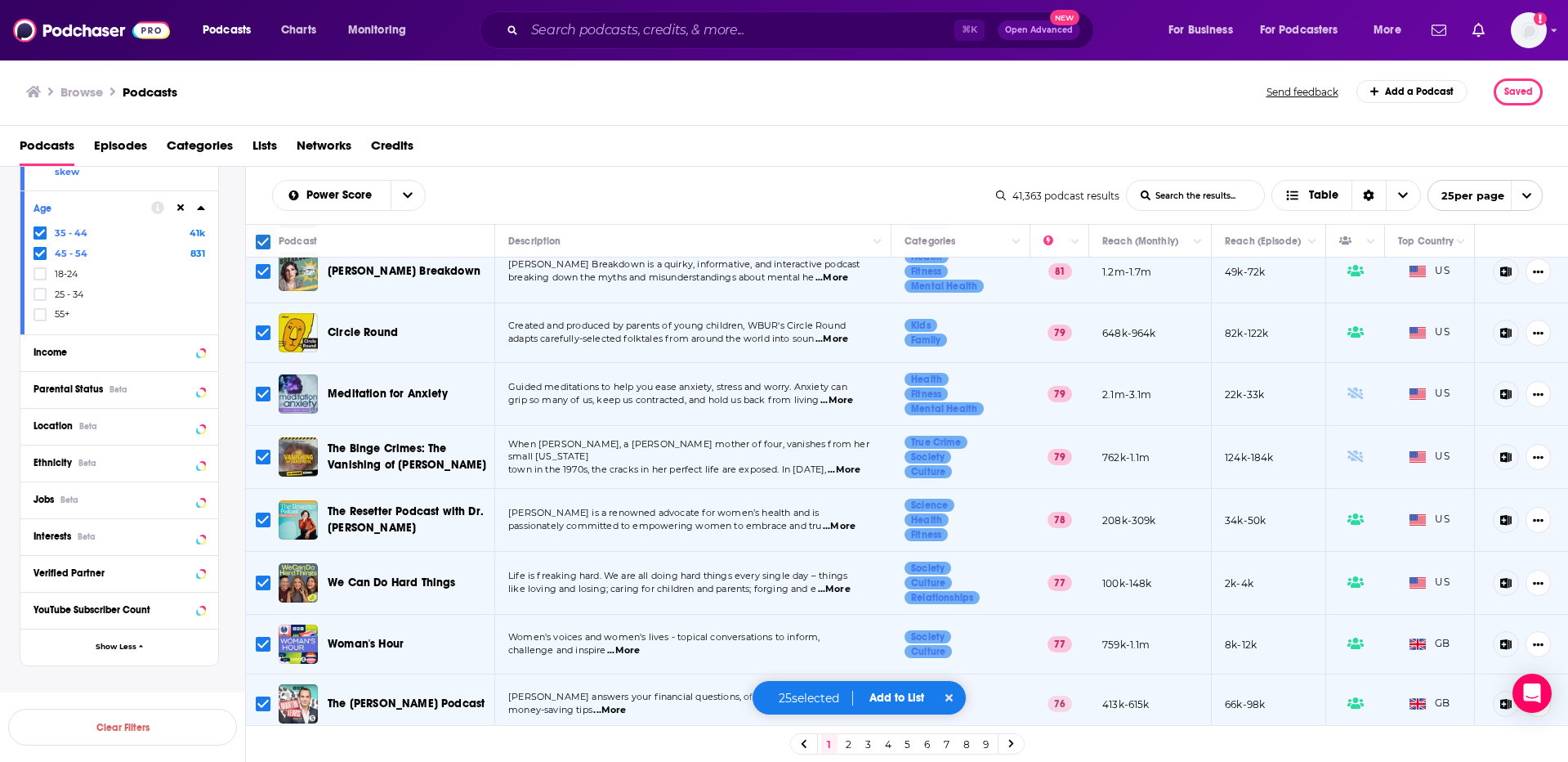
scroll to position [255, 0]
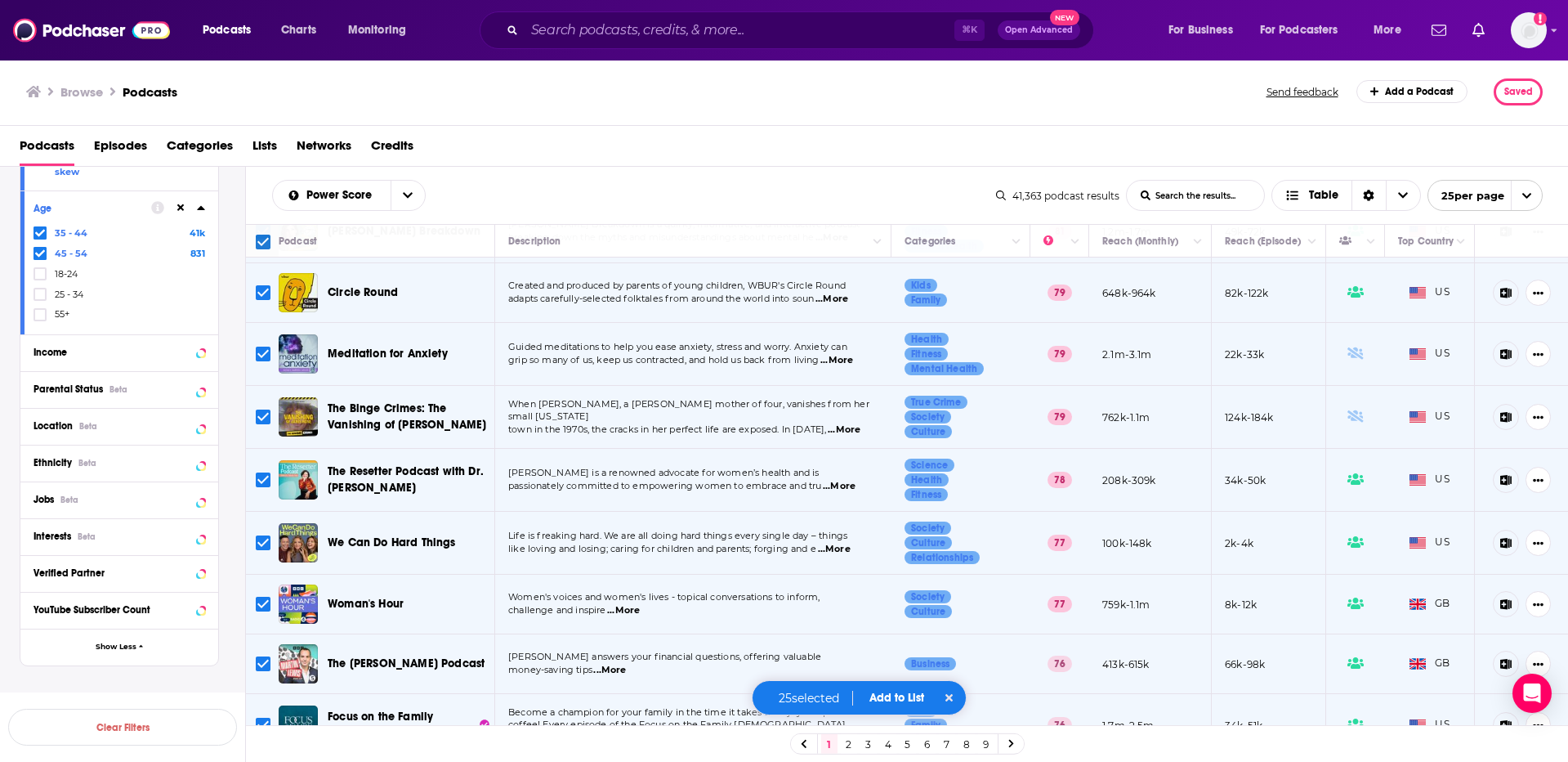
click at [1547, 30] on div "Podcasts Charts Monitoring ⌘ K Open Advanced New For Business For Podcasters Mo…" at bounding box center [784, 30] width 1568 height 61
click at [1554, 30] on icon "Show profile menu" at bounding box center [1555, 31] width 6 height 3
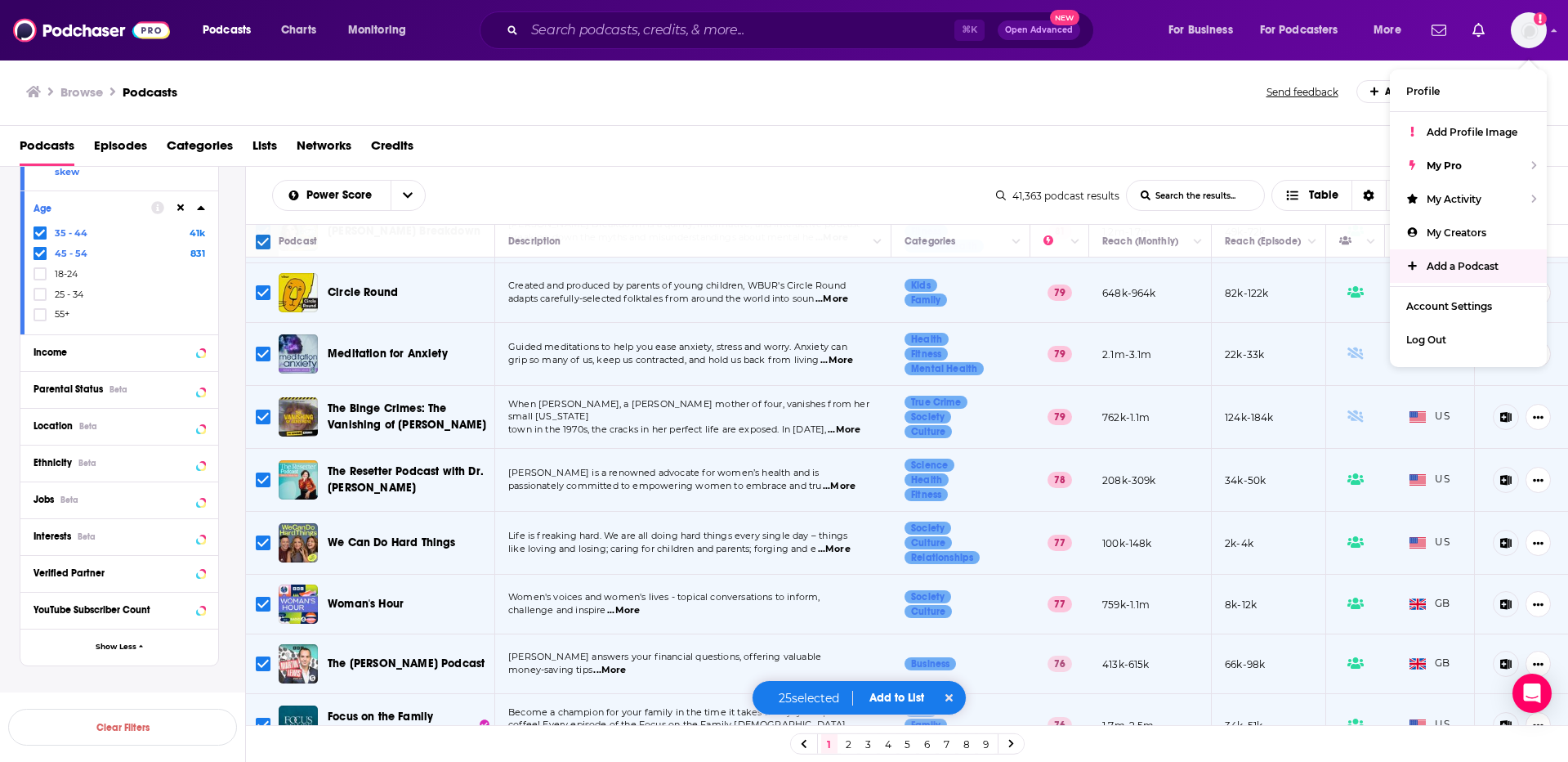
click at [69, 692] on p "Saved Searches" at bounding box center [119, 700] width 199 height 16
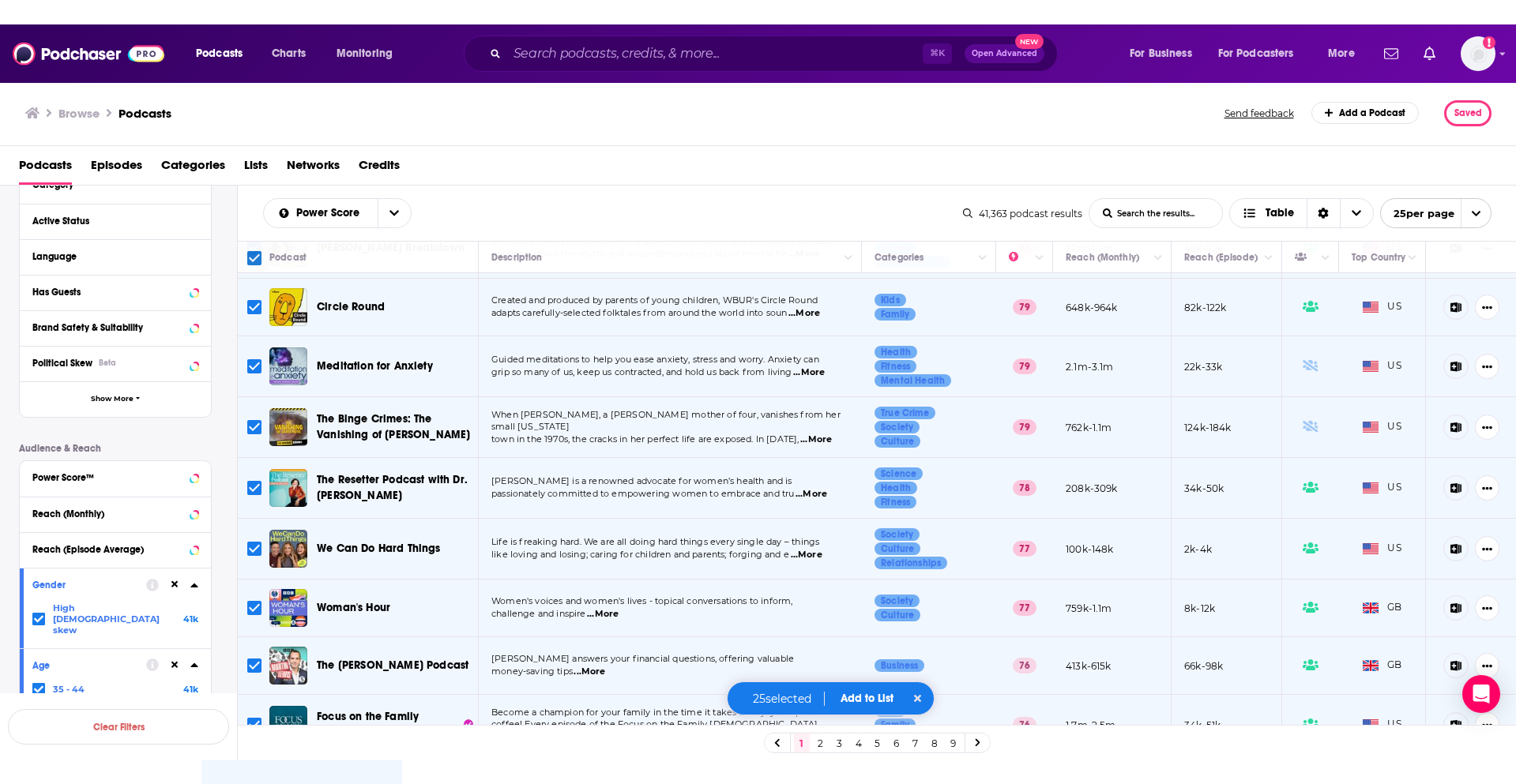
scroll to position [0, 0]
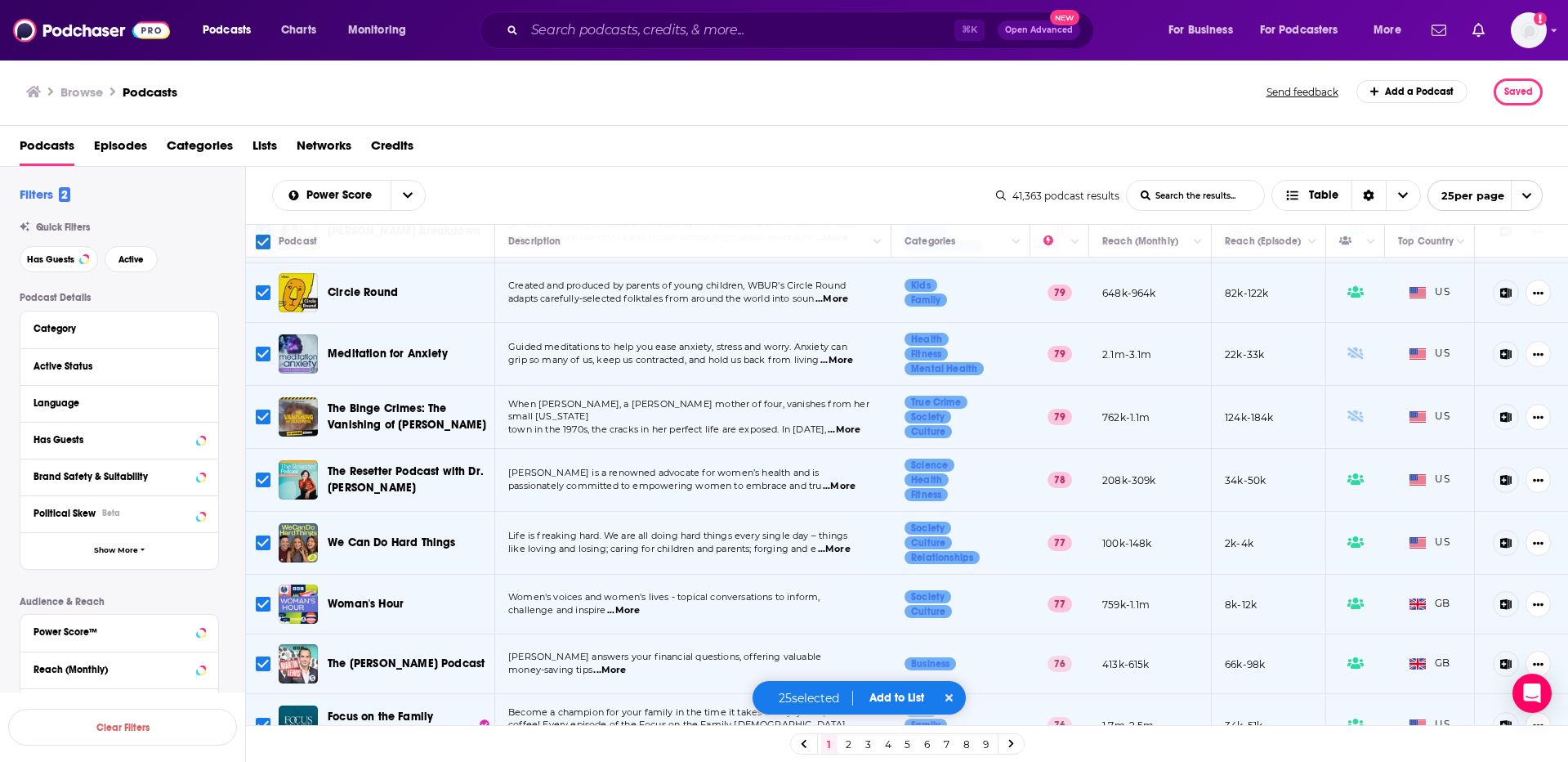
click at [46, 193] on h2 "Filters 2" at bounding box center [45, 194] width 51 height 16
click at [86, 88] on h3 "Browse" at bounding box center [82, 93] width 43 height 16
click at [89, 92] on h3 "Browse" at bounding box center [82, 93] width 43 height 16
click at [894, 705] on button "Add to List" at bounding box center [896, 698] width 81 height 14
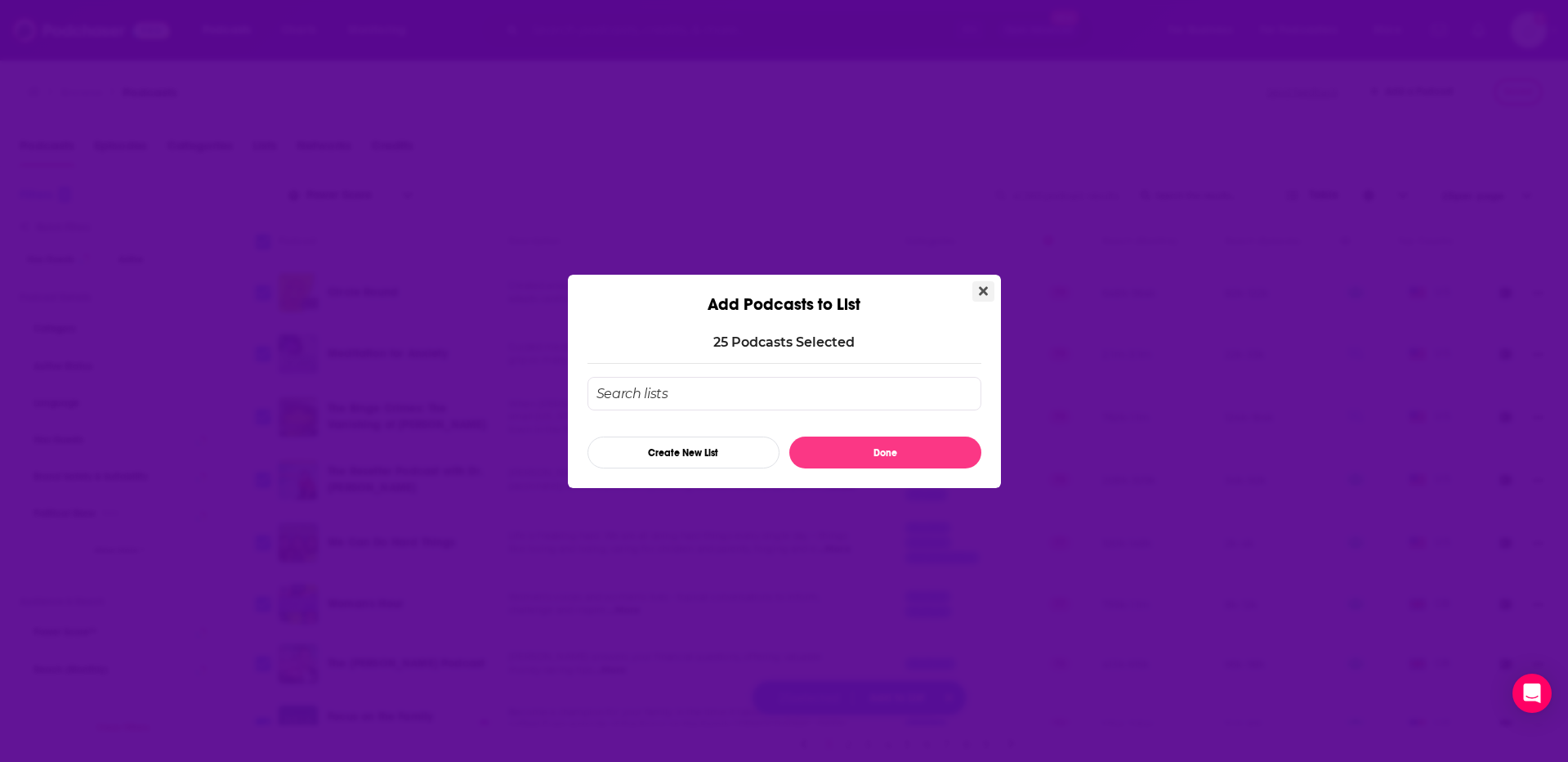
click at [980, 289] on icon "Close" at bounding box center [983, 290] width 9 height 9
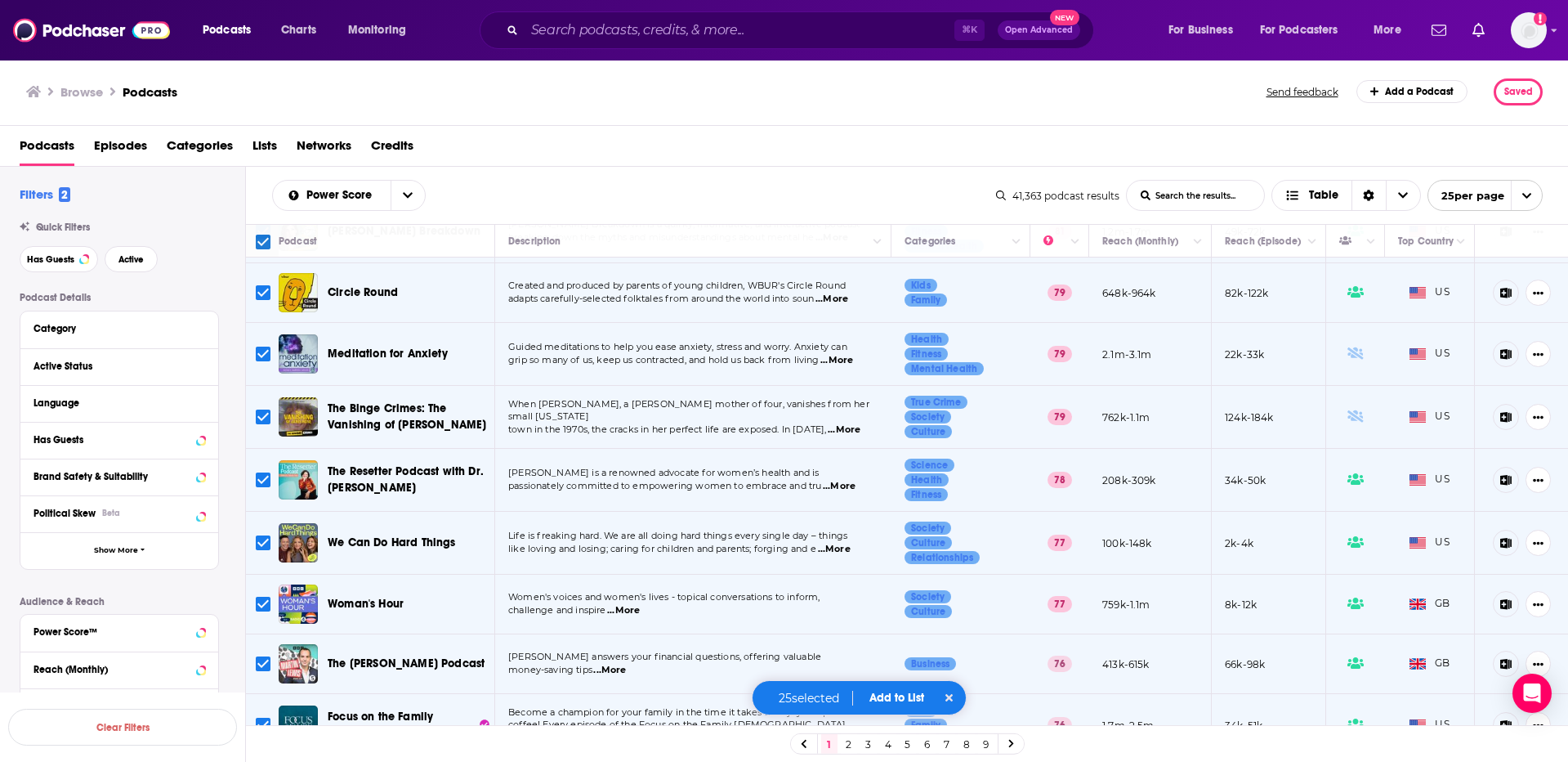
click at [262, 238] on input "Toggle select all" at bounding box center [263, 242] width 15 height 15
checkbox input "false"
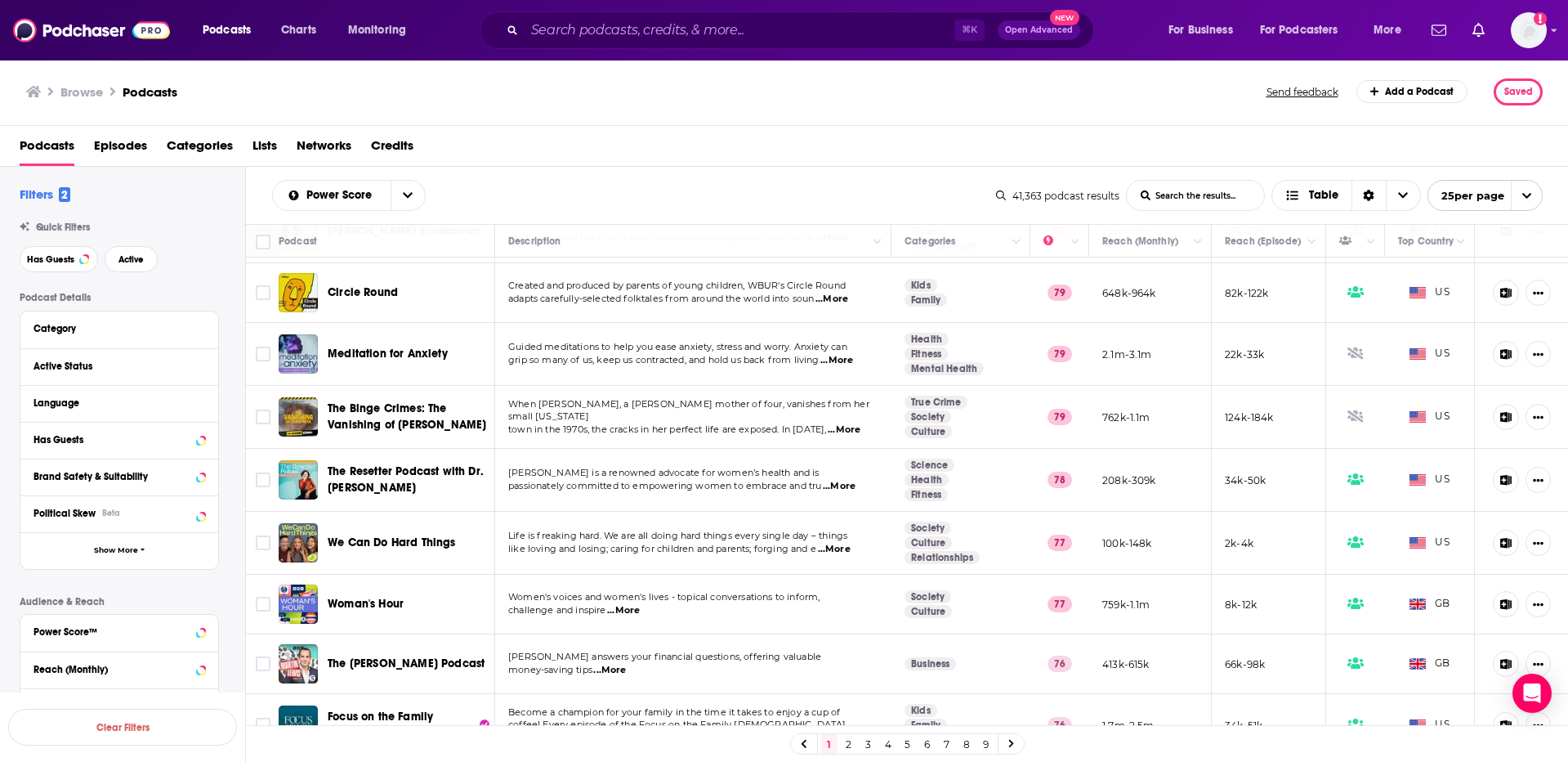
click at [1158, 190] on input "List Search Input" at bounding box center [1196, 195] width 137 height 30
click at [1214, 148] on div "Podcasts Episodes Categories Lists Networks Credits" at bounding box center [787, 149] width 1536 height 34
click at [1381, 189] on div "Sort Direction" at bounding box center [1369, 195] width 34 height 30
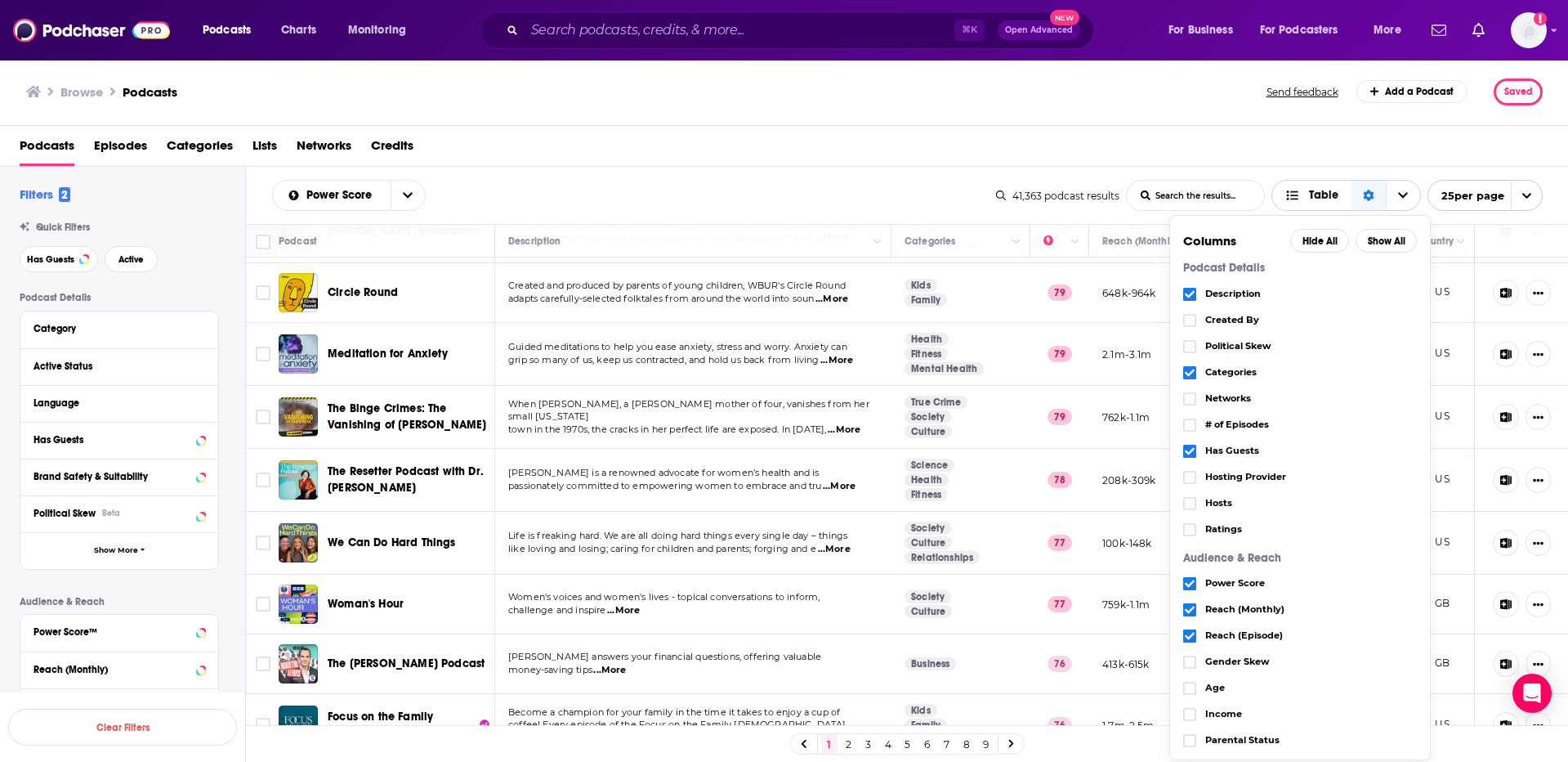
click at [1402, 191] on icon "Choose View" at bounding box center [1403, 194] width 10 height 11
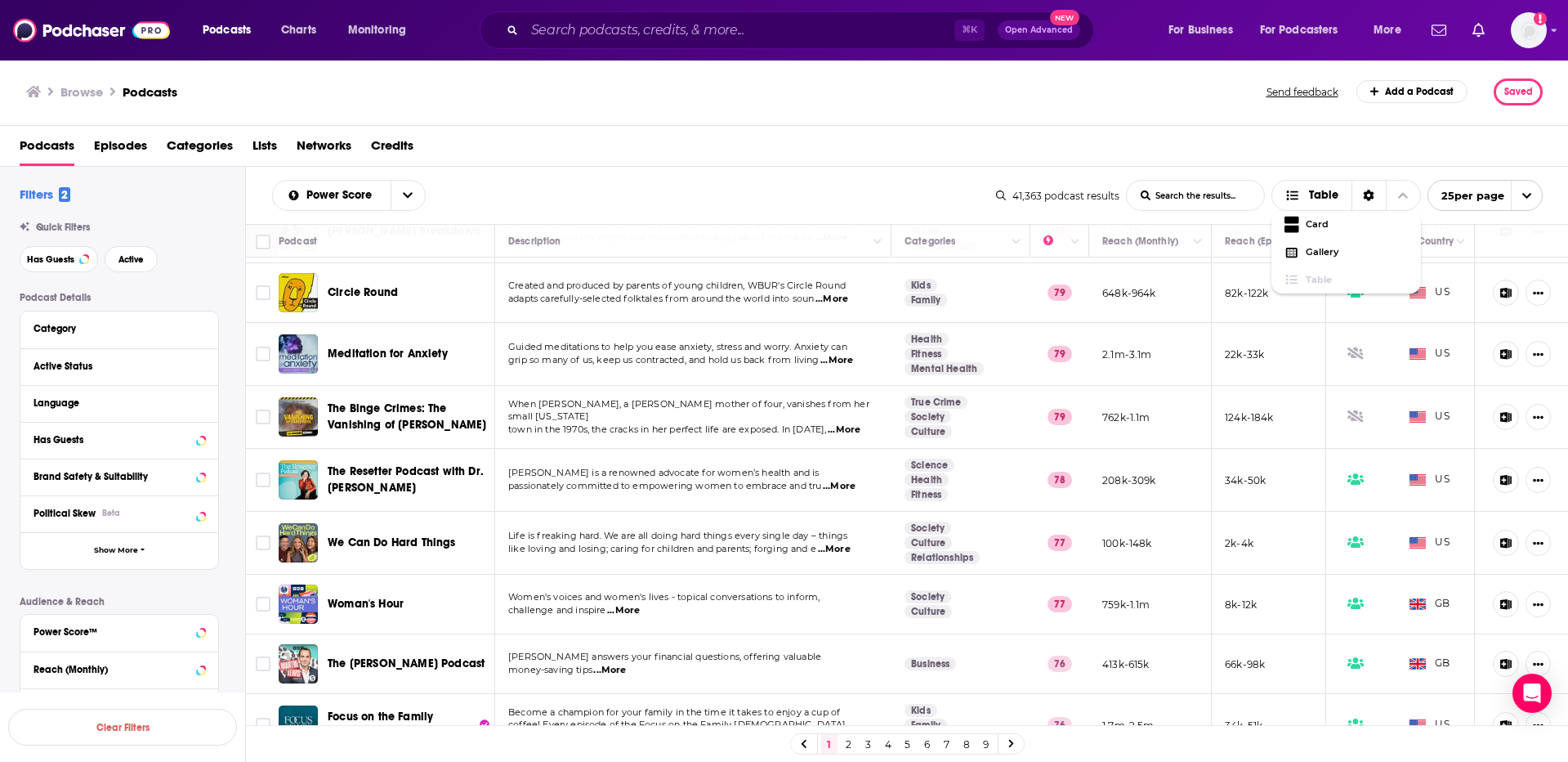
click at [1527, 190] on icon "open menu" at bounding box center [1526, 195] width 11 height 11
click at [1526, 187] on span "close menu" at bounding box center [1526, 195] width 31 height 30
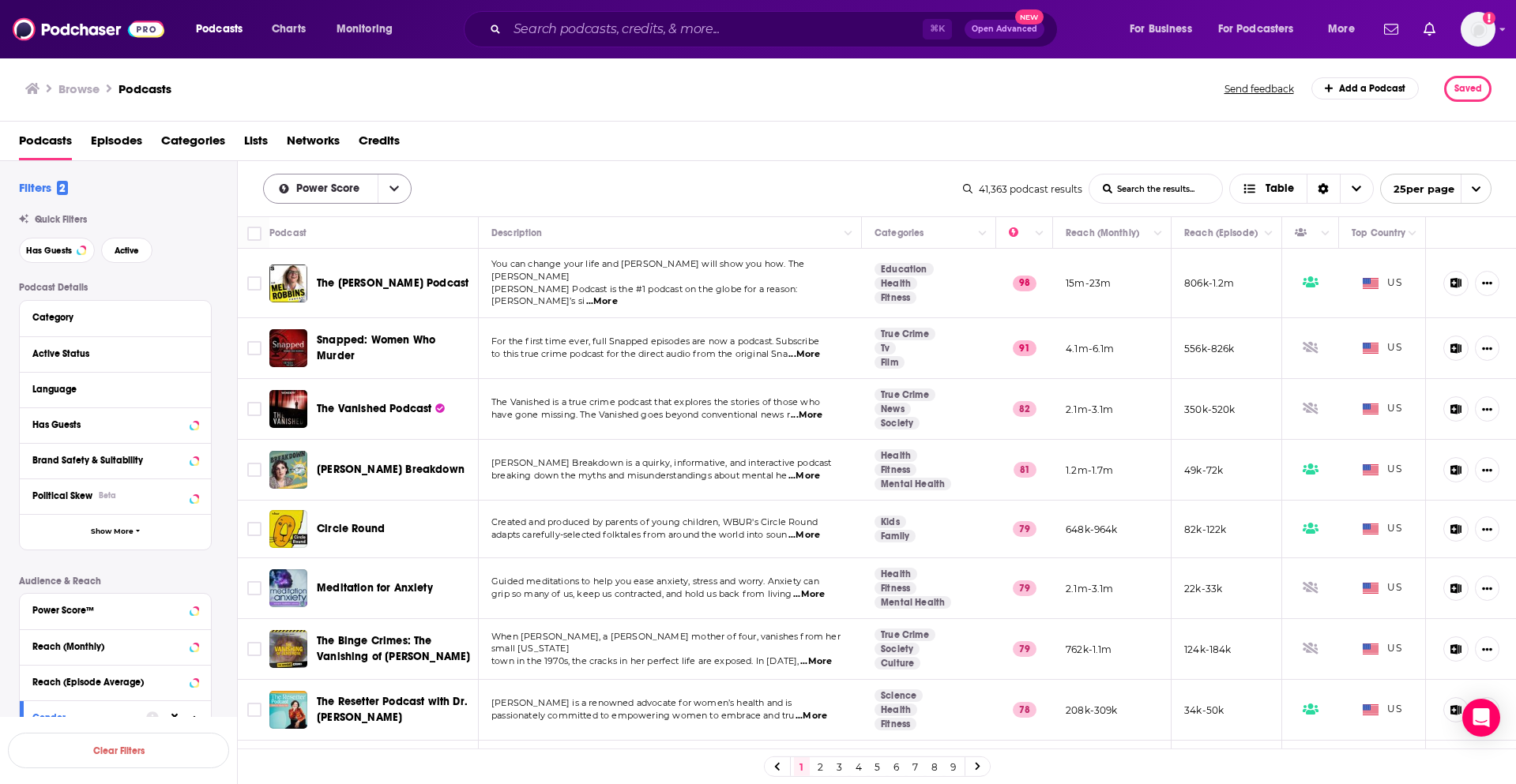
click at [398, 196] on button "open menu" at bounding box center [394, 189] width 33 height 29
click at [436, 169] on div "Power Score By Rating Trending New Power Score List Search Input Search the res…" at bounding box center [877, 188] width 1279 height 55
click at [114, 140] on span "Episodes" at bounding box center [116, 144] width 51 height 33
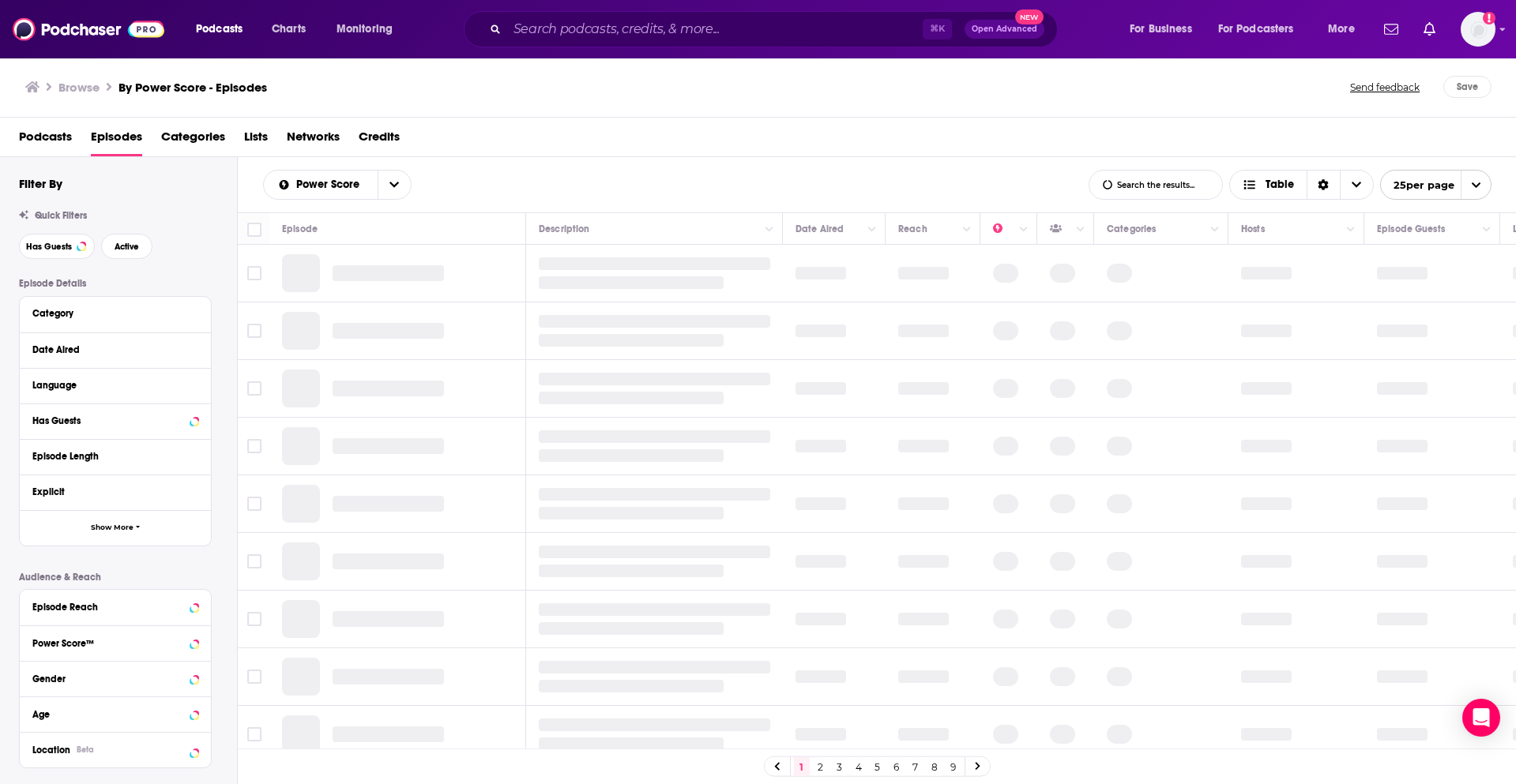
click at [77, 143] on div "Podcasts Episodes Categories Lists Networks Credits" at bounding box center [761, 140] width 1485 height 33
click at [67, 136] on span "Podcasts" at bounding box center [45, 140] width 53 height 33
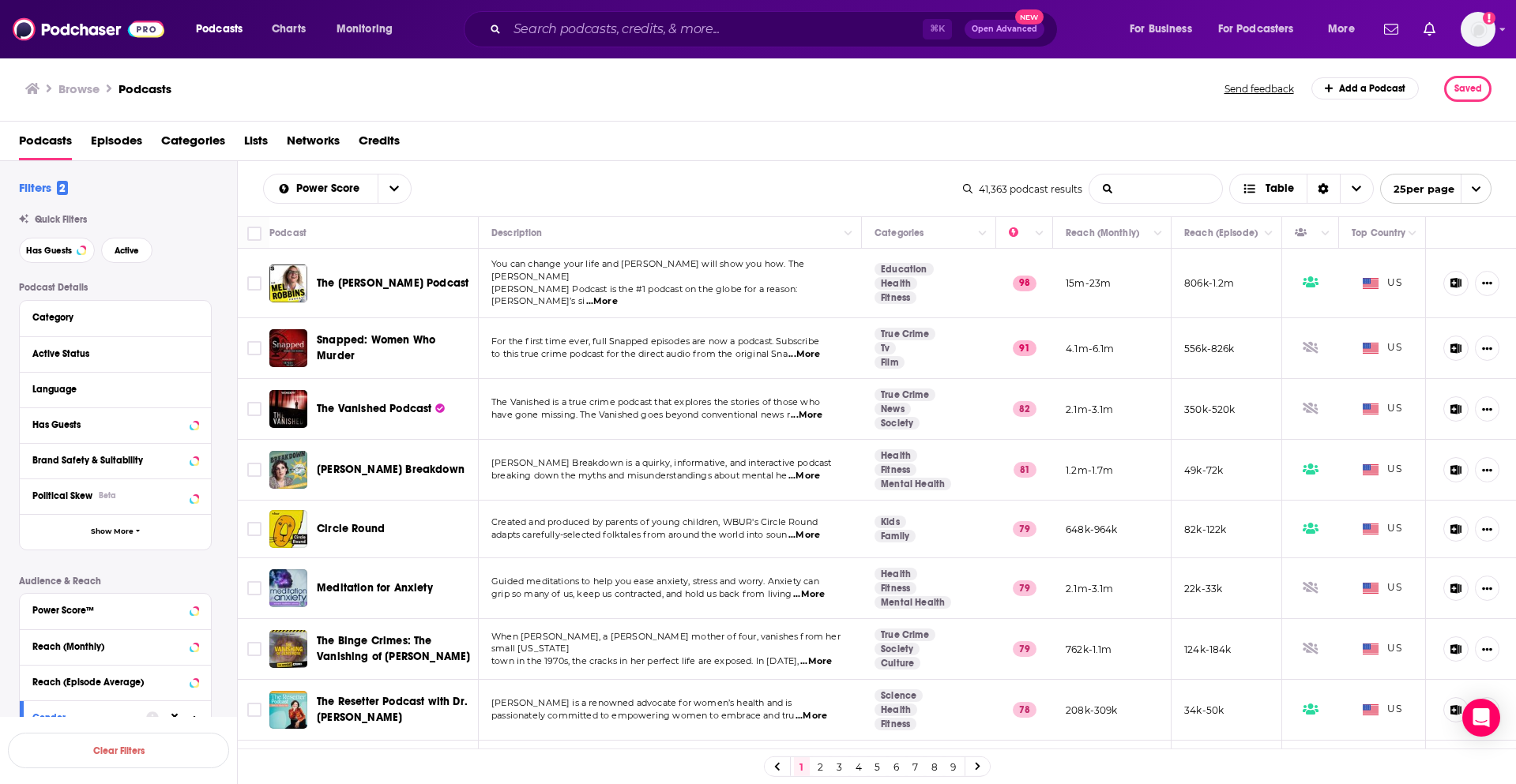
click at [1181, 183] on input "List Search Input" at bounding box center [1156, 189] width 133 height 29
click at [1188, 146] on div "Podcasts Episodes Categories Lists Networks Credits" at bounding box center [761, 144] width 1485 height 33
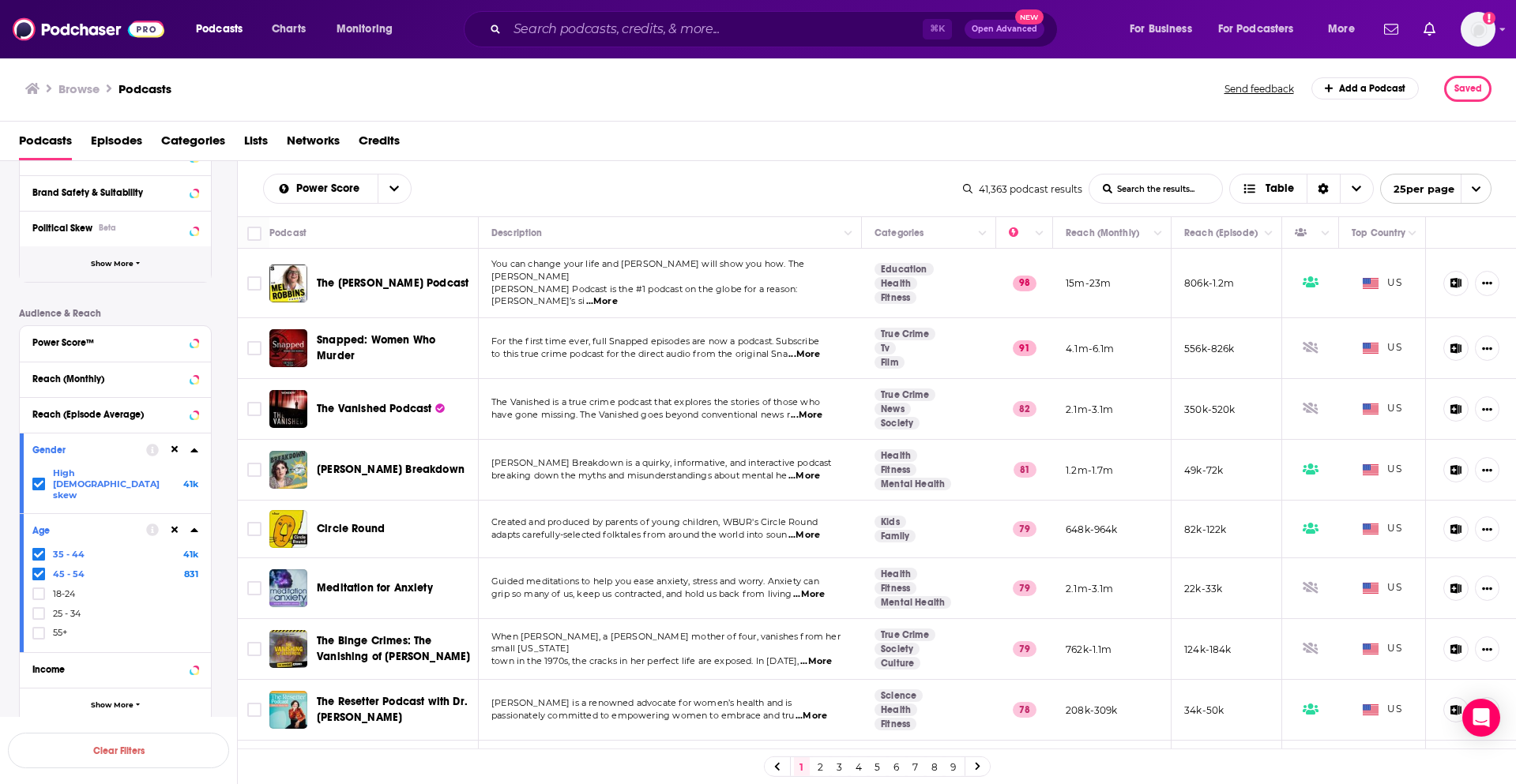
scroll to position [300, 0]
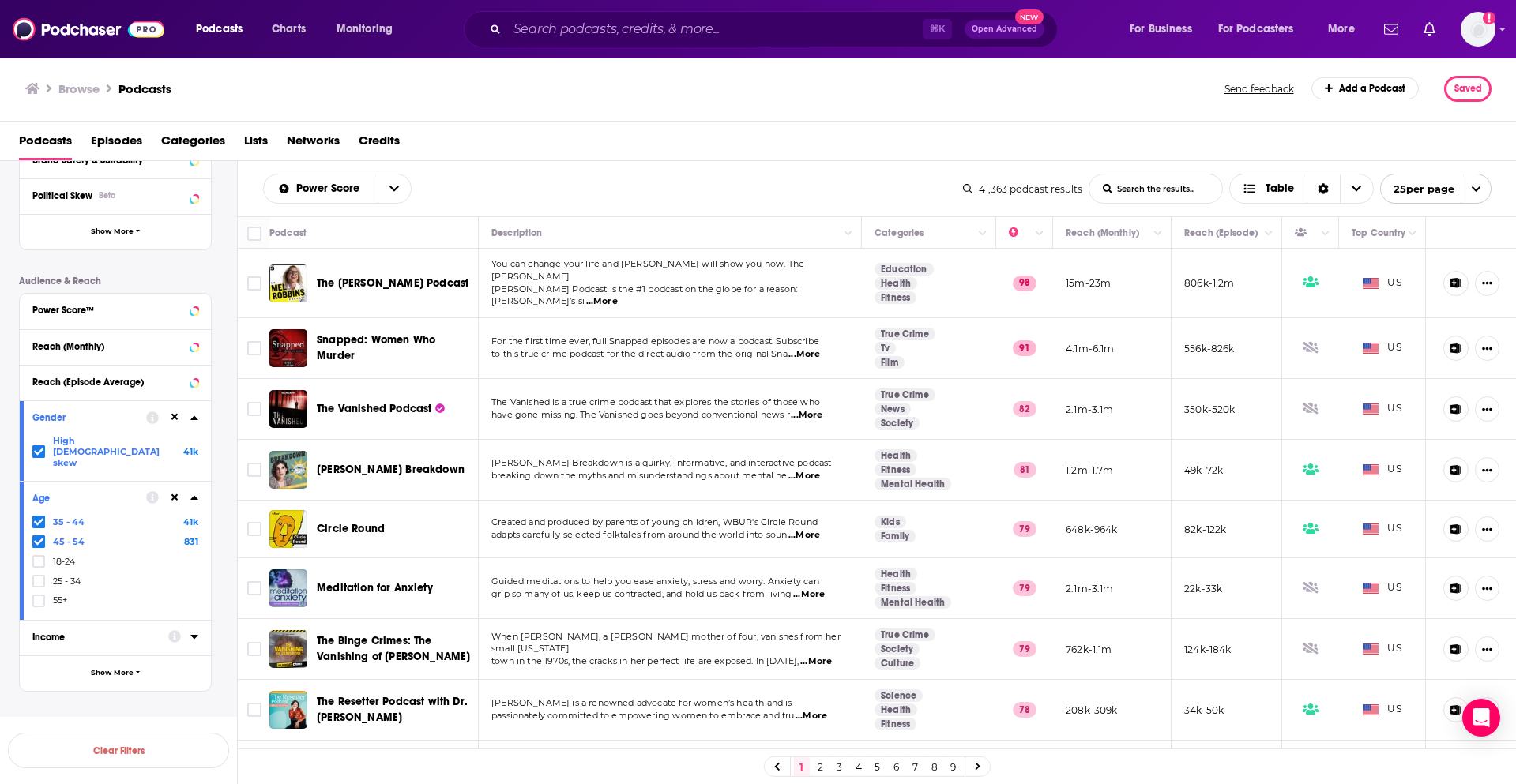
click at [69, 717] on p "Saved Searches" at bounding box center [116, 724] width 193 height 15
click at [132, 669] on span "Show More" at bounding box center [112, 672] width 42 height 9
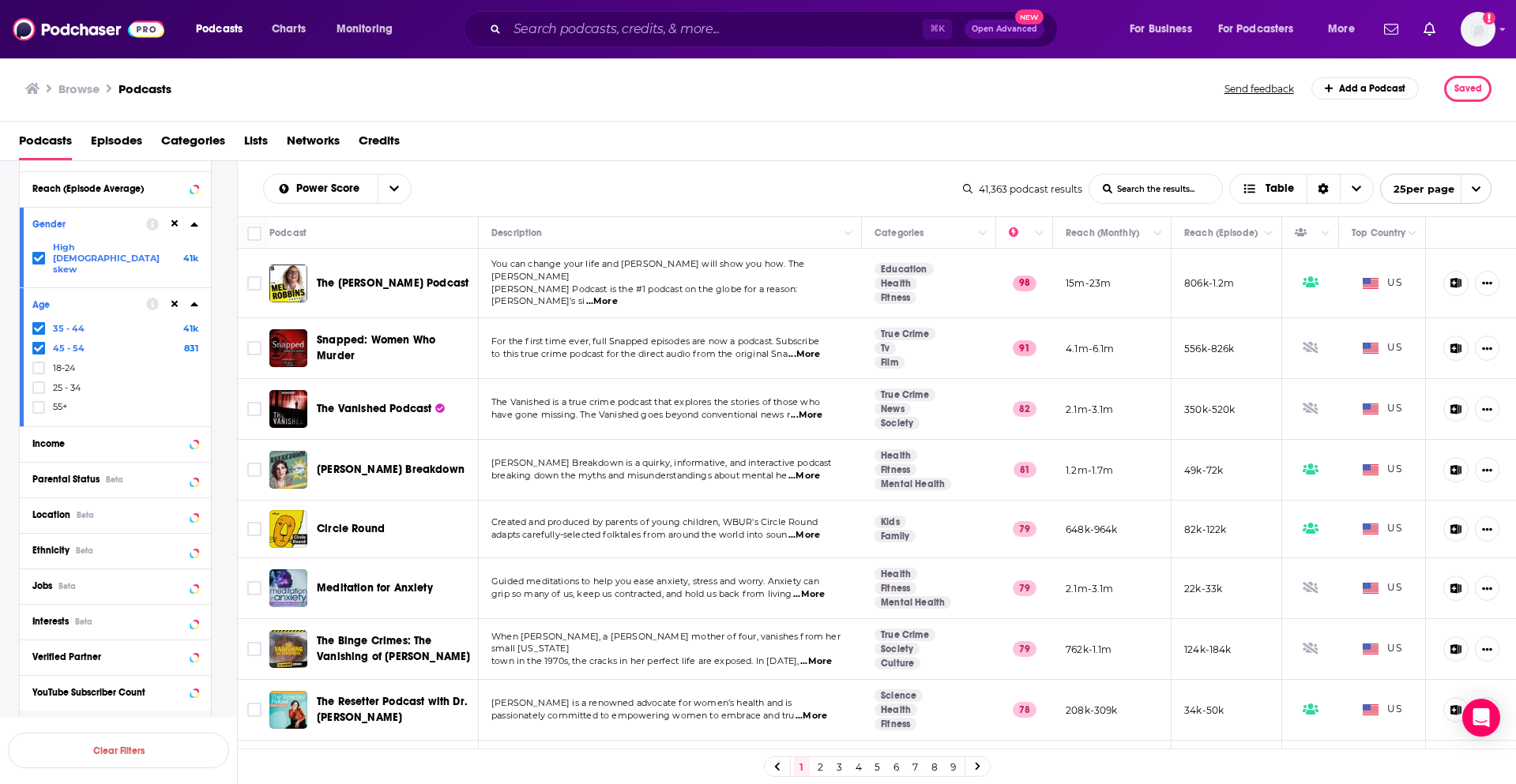
scroll to position [548, 0]
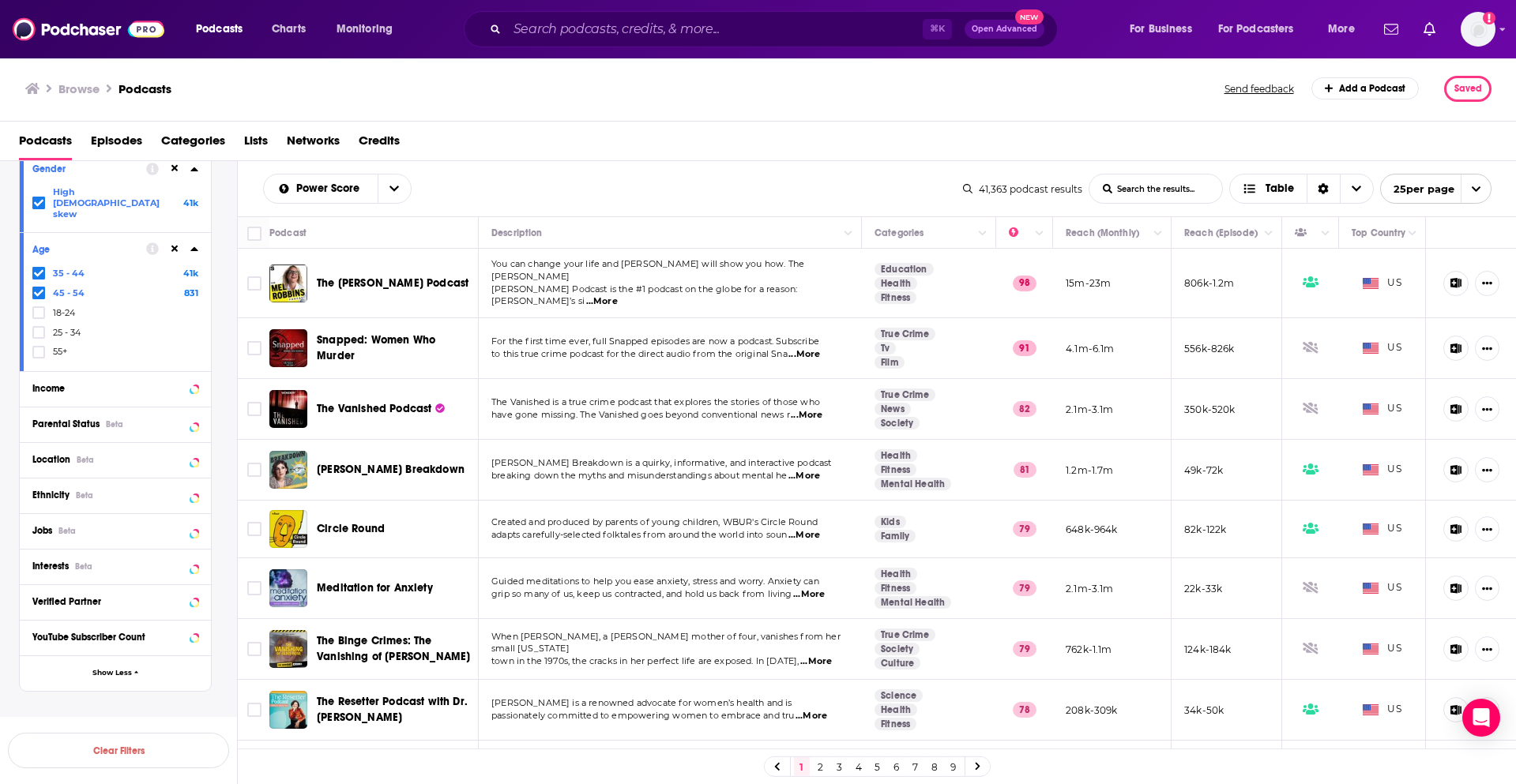
click at [88, 717] on p "Saved Searches" at bounding box center [116, 724] width 193 height 15
click at [71, 88] on h3 "Browse" at bounding box center [79, 89] width 41 height 15
click at [38, 86] on icon at bounding box center [32, 88] width 14 height 11
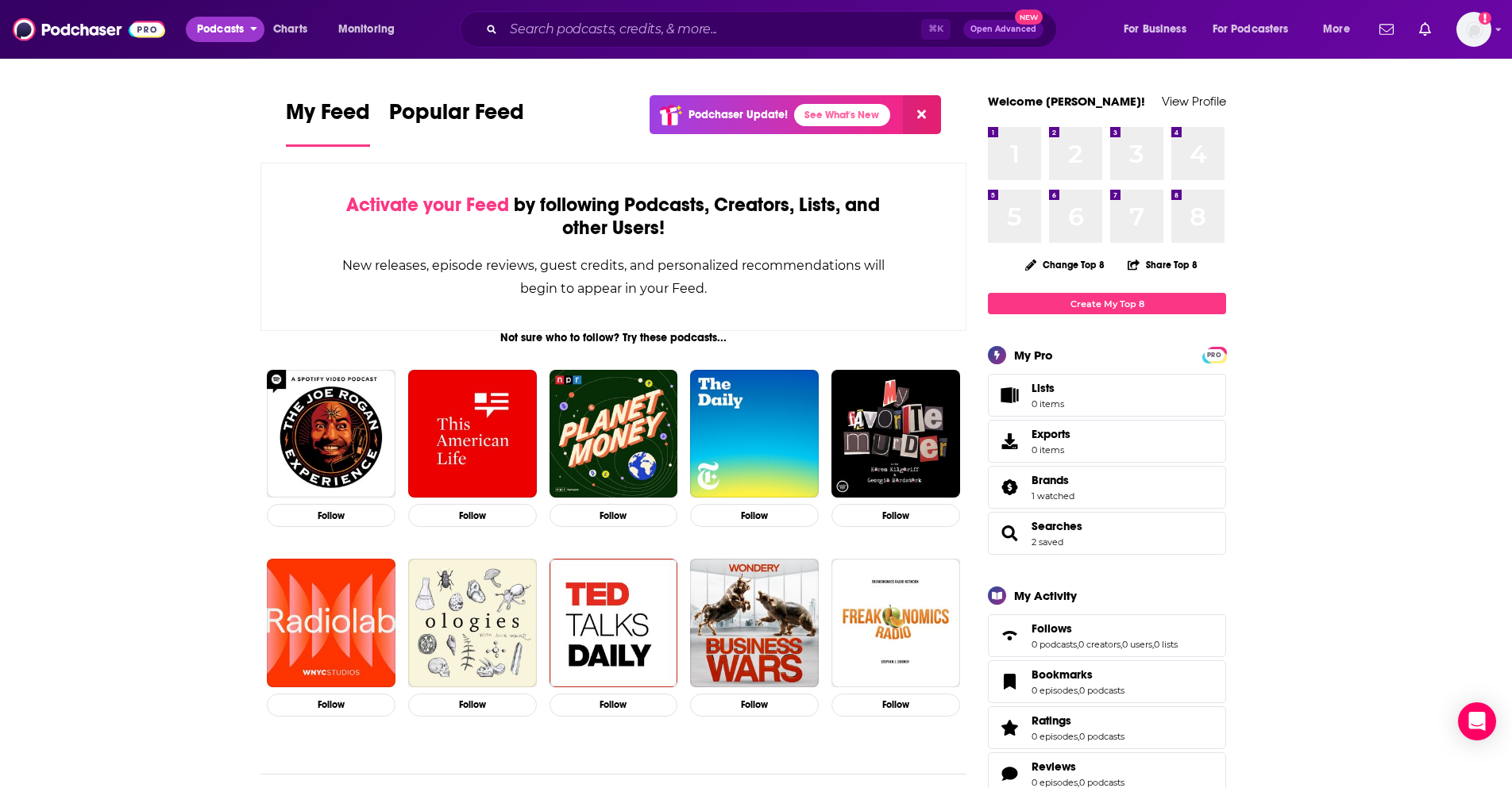
click at [230, 30] on span "Podcasts" at bounding box center [221, 29] width 46 height 22
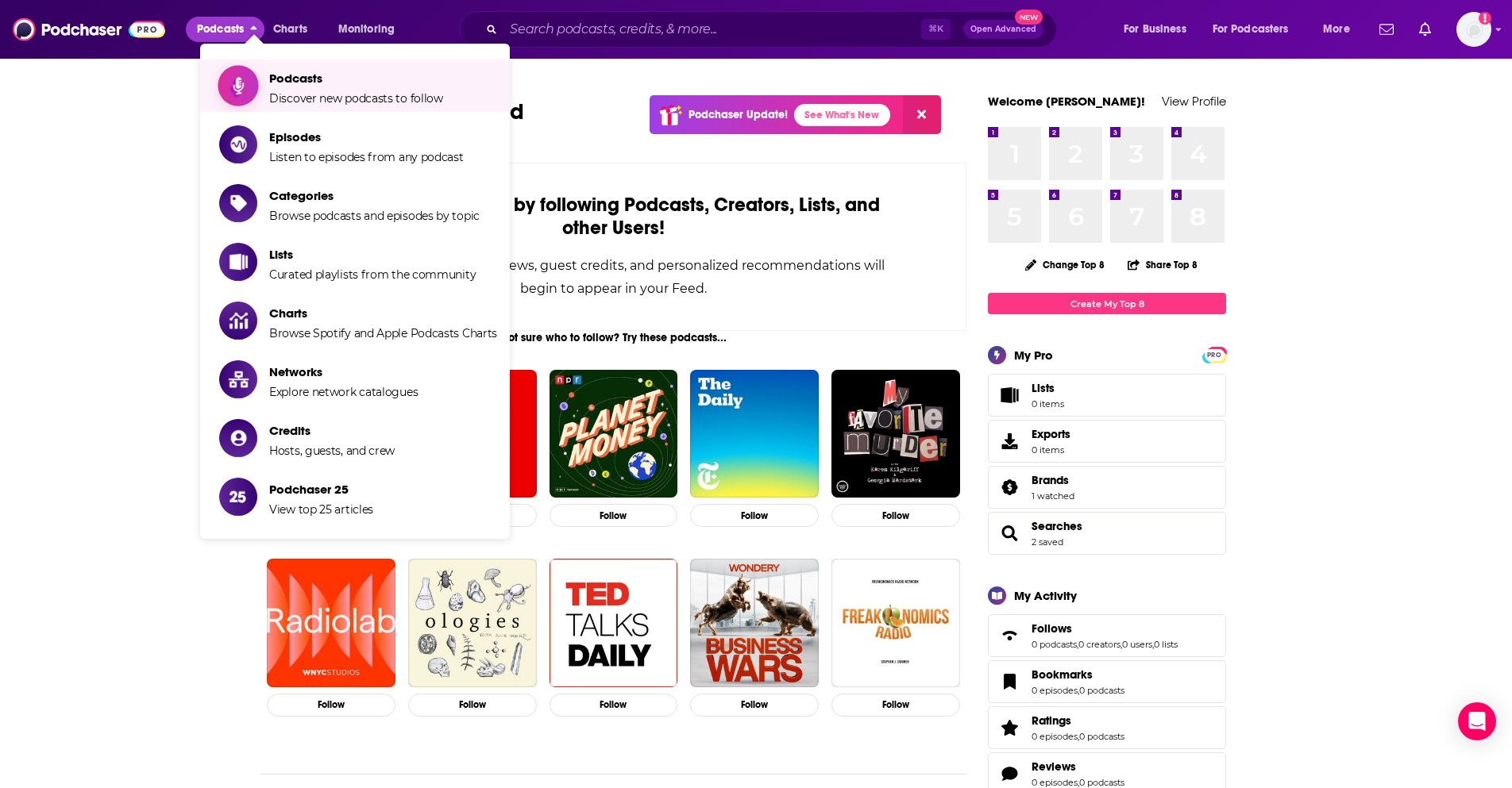
click at [277, 85] on span "Podcasts" at bounding box center [356, 78] width 174 height 15
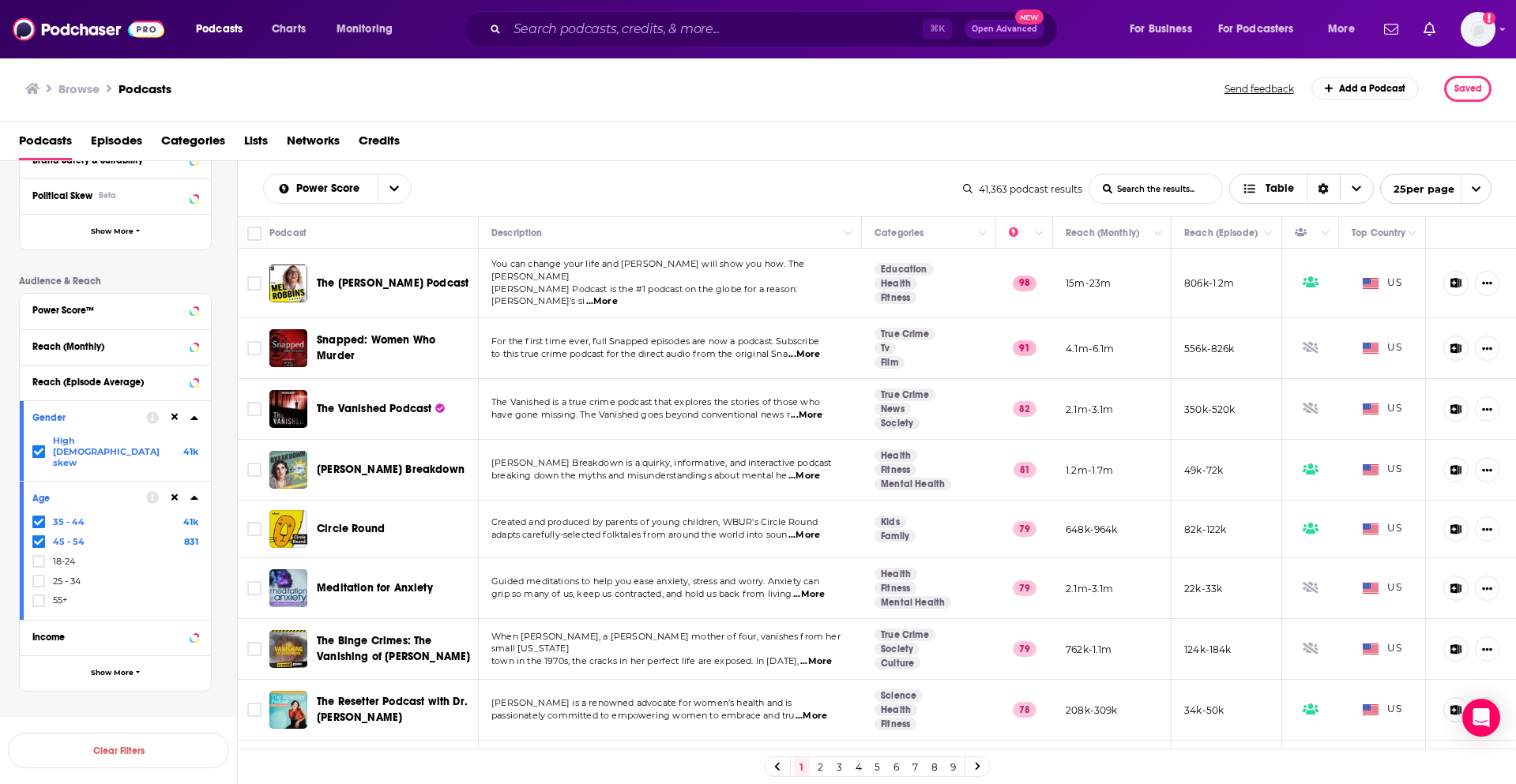
click at [1352, 184] on icon "Choose View" at bounding box center [1356, 188] width 10 height 11
click at [1178, 188] on input "List Search Input" at bounding box center [1156, 189] width 133 height 29
click at [1180, 138] on div "Podcasts Episodes Categories Lists Networks Credits" at bounding box center [761, 144] width 1485 height 33
click at [1491, 34] on img "Logged in as rowan.sullivan" at bounding box center [1478, 29] width 35 height 35
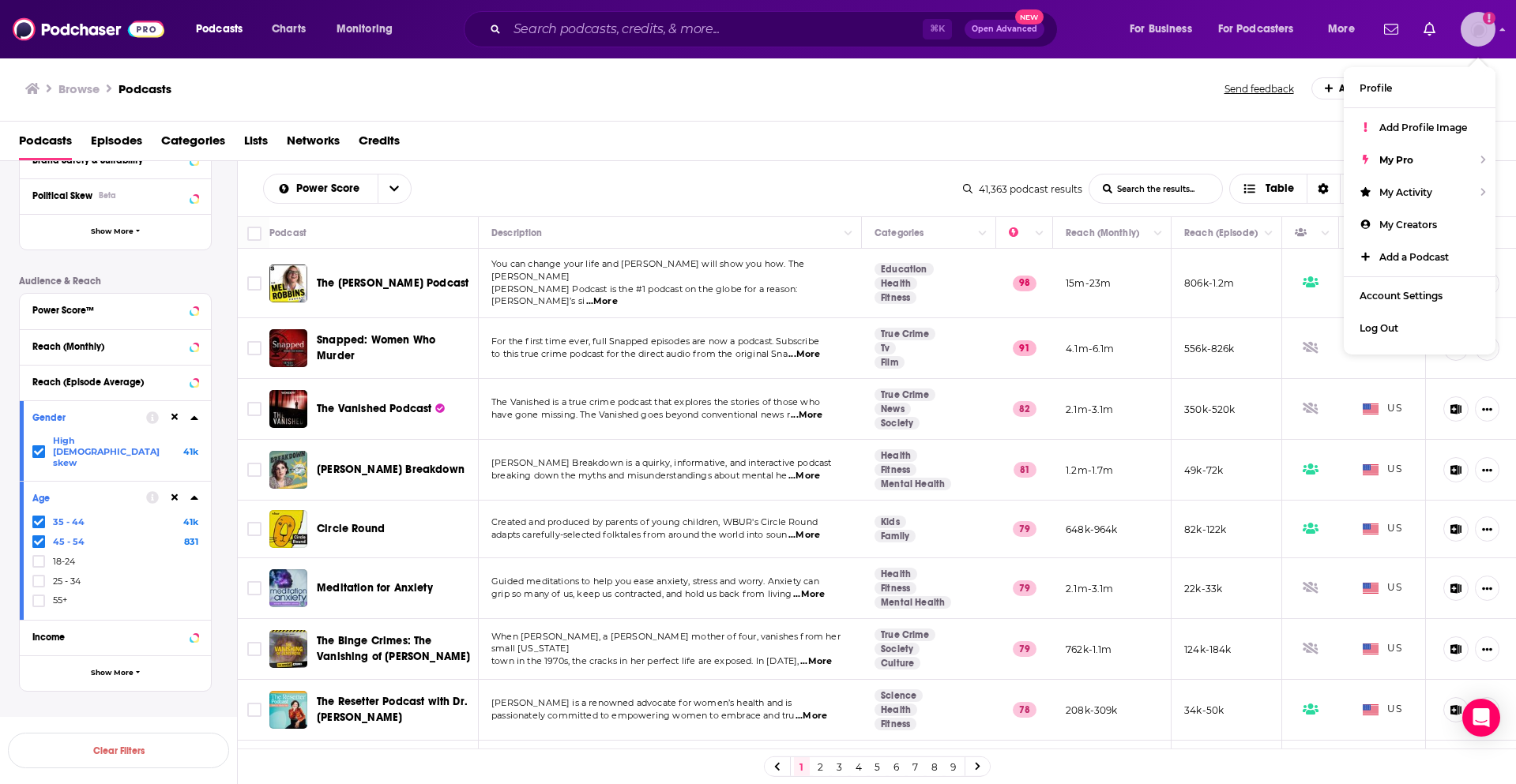
click at [1491, 34] on img "Logged in as rowan.sullivan" at bounding box center [1478, 29] width 35 height 35
click at [1175, 99] on div "Browse Podcasts" at bounding box center [626, 89] width 1201 height 26
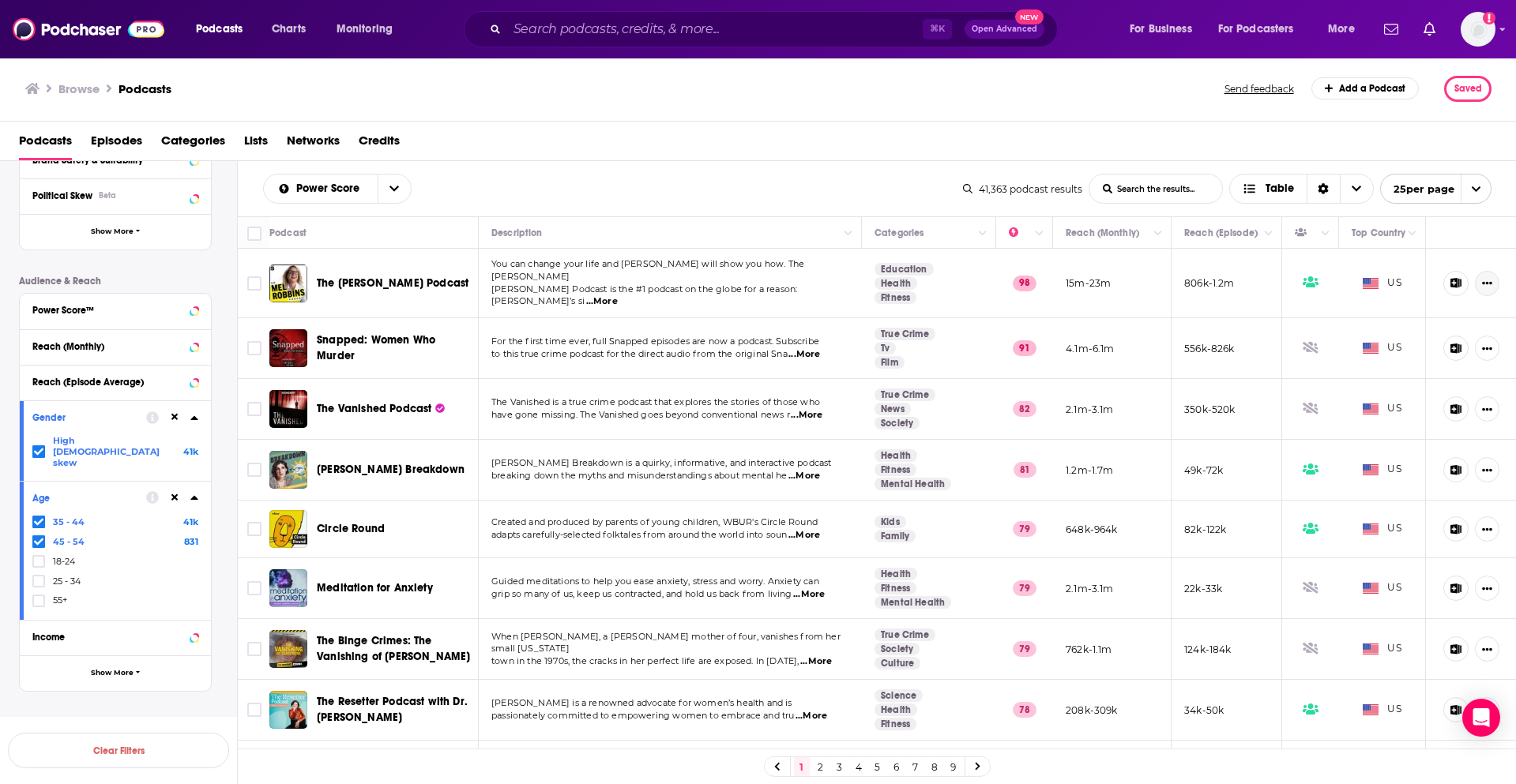
click at [1482, 282] on icon "Show More Button" at bounding box center [1487, 283] width 11 height 11
click at [288, 208] on div "Power Score List Search Input Search the results... Table 41,363 podcast result…" at bounding box center [877, 188] width 1279 height 55
click at [256, 233] on input "Toggle select all" at bounding box center [254, 234] width 14 height 14
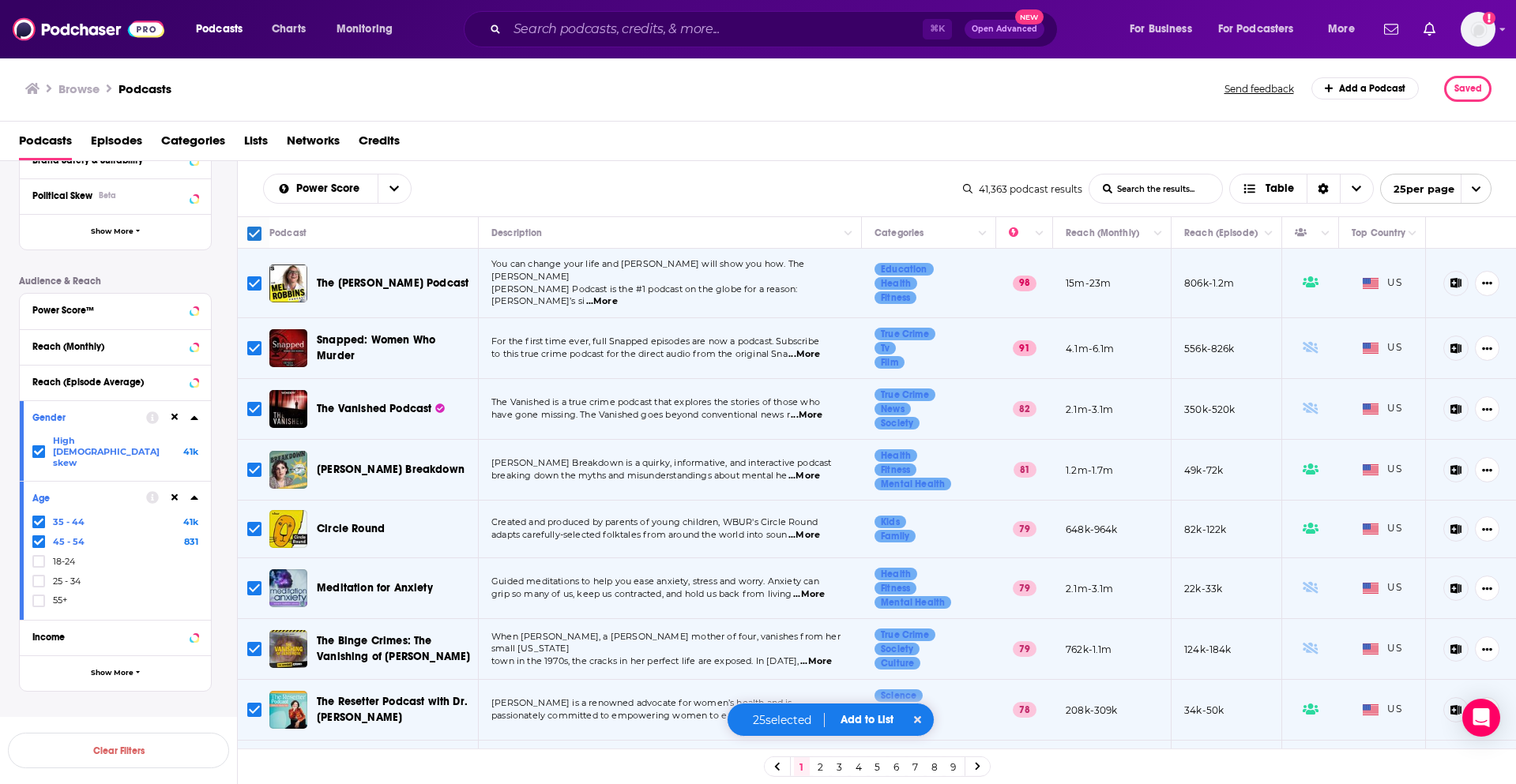
click at [1461, 226] on th at bounding box center [1472, 233] width 90 height 32
click at [1482, 278] on icon "Show More Button" at bounding box center [1487, 283] width 11 height 11
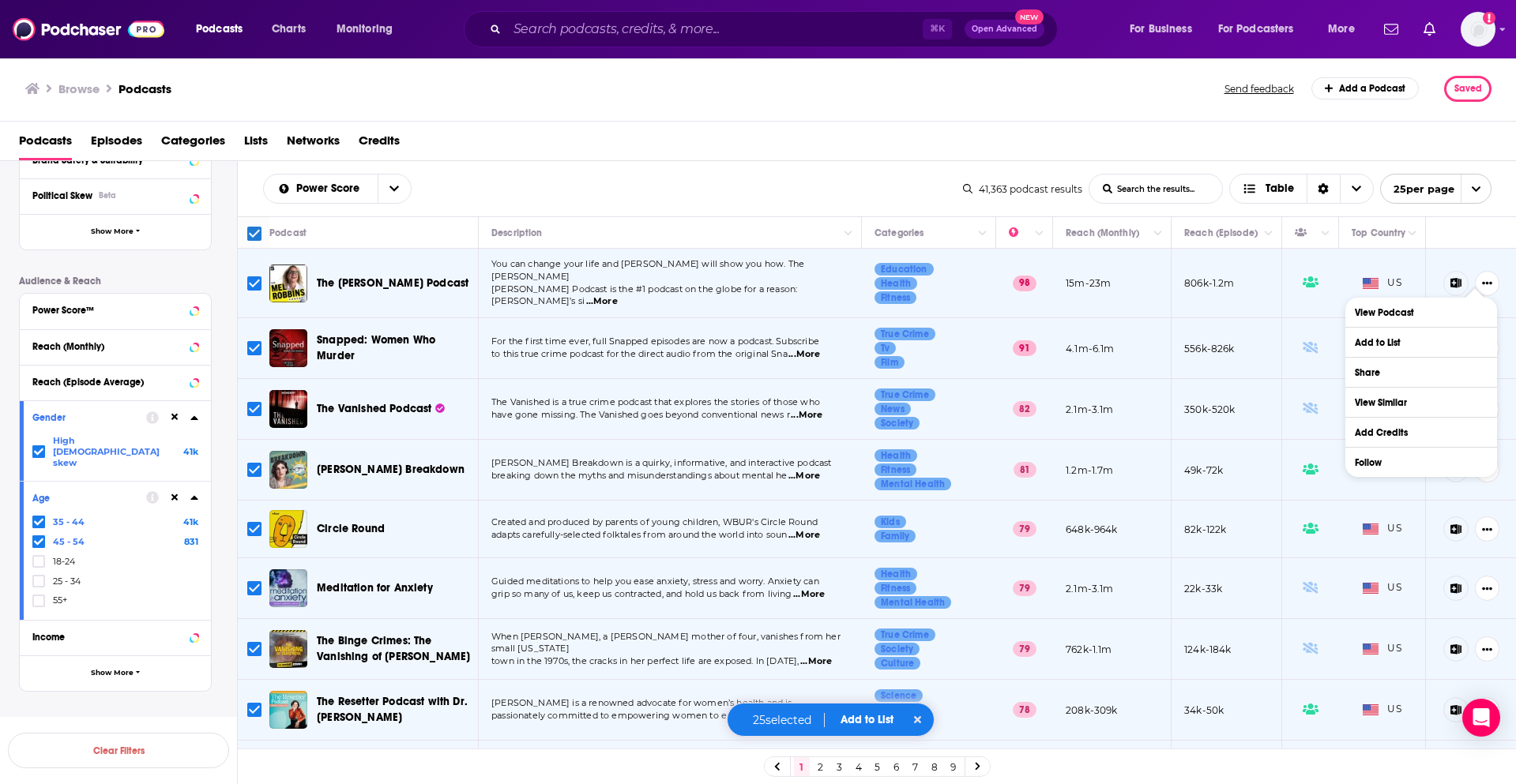
click at [1477, 221] on th at bounding box center [1472, 233] width 90 height 32
click at [1463, 121] on div "Podcasts Episodes Categories Lists Networks Credits" at bounding box center [758, 140] width 1517 height 39
click at [387, 186] on button "open menu" at bounding box center [394, 189] width 33 height 29
click at [390, 186] on icon "close menu" at bounding box center [395, 188] width 10 height 11
click at [492, 176] on div "Power Score List Search Input Search the results... Table" at bounding box center [612, 189] width 700 height 30
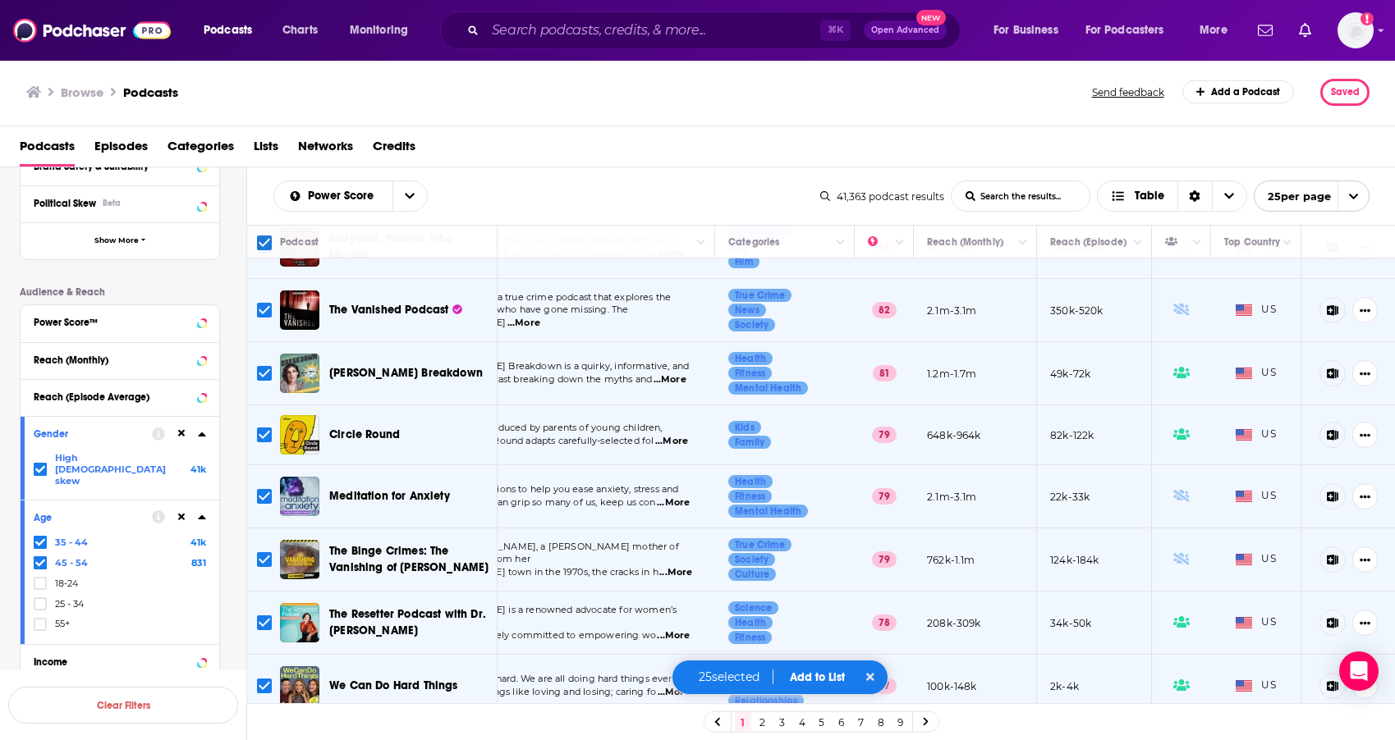
scroll to position [0, 86]
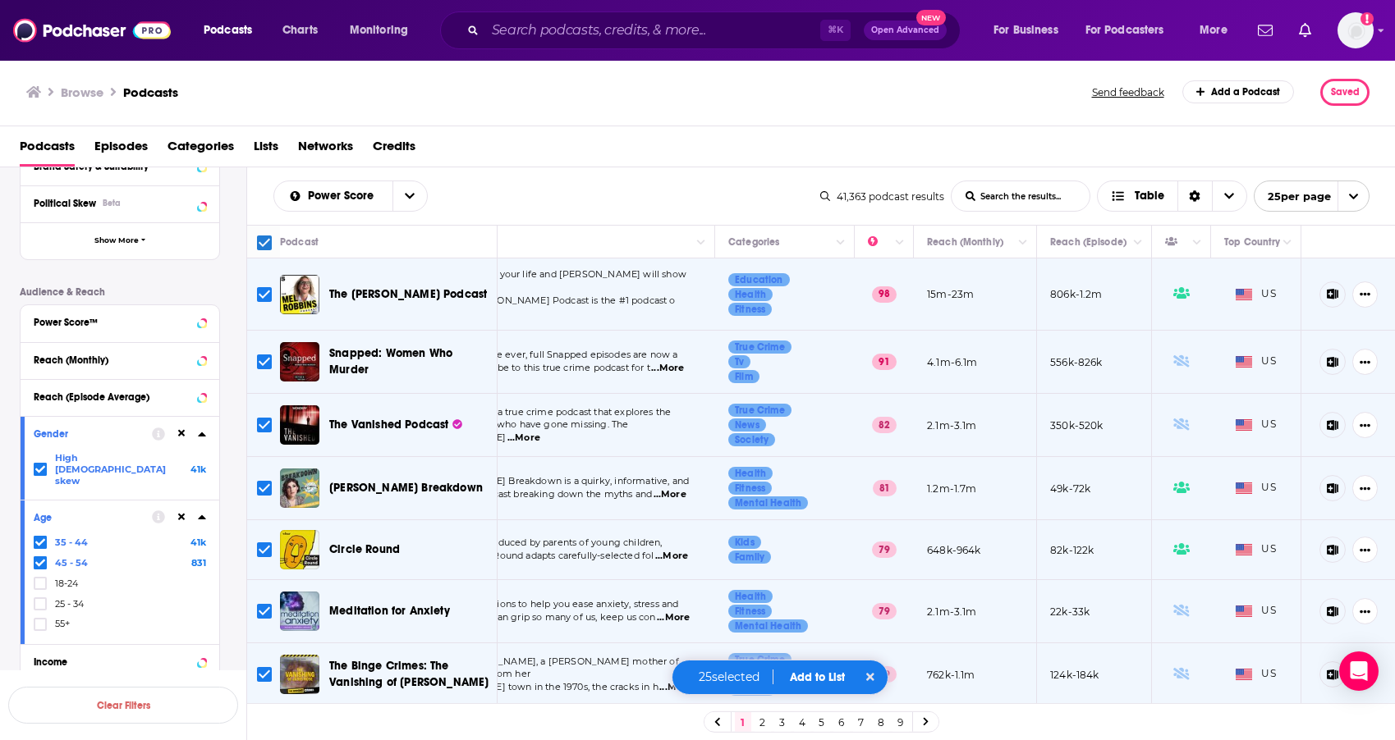
click at [261, 247] on input "Toggle select all" at bounding box center [264, 243] width 15 height 15
checkbox input "false"
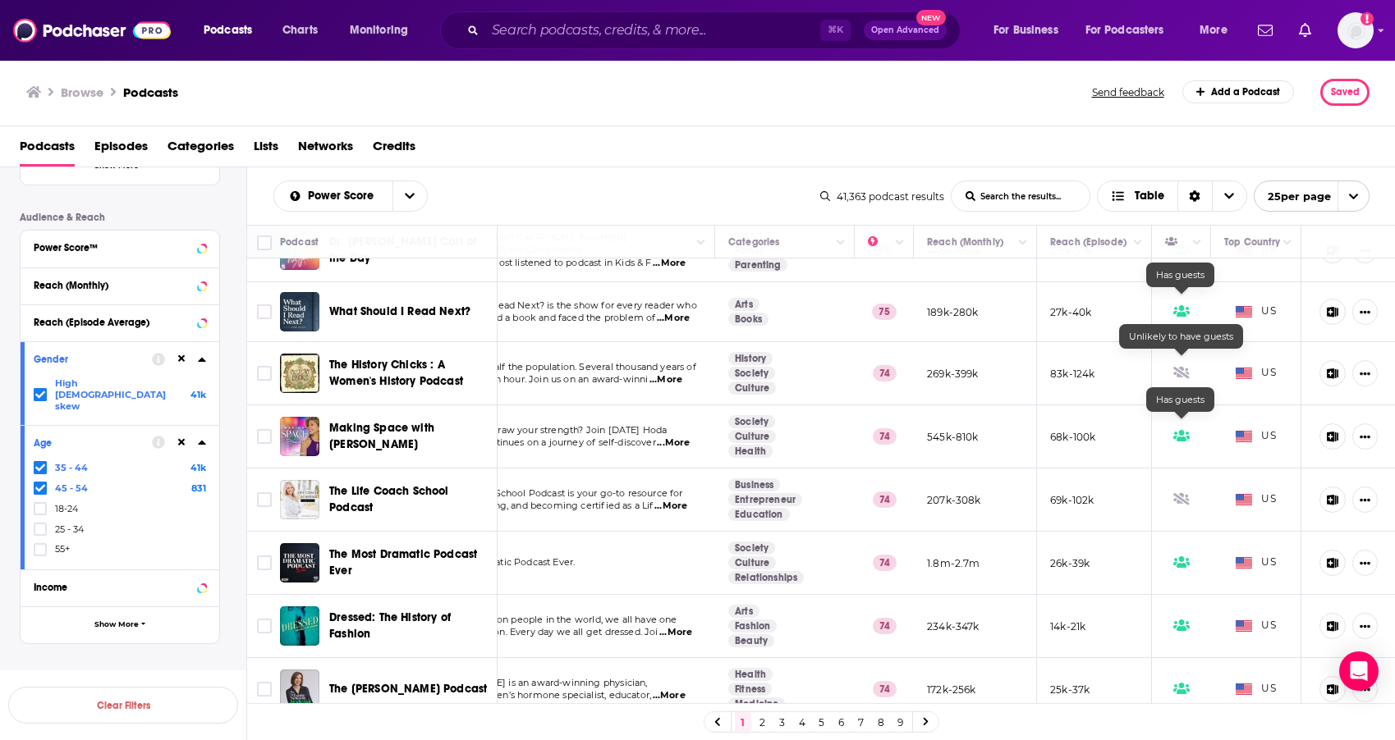
scroll to position [1018, 86]
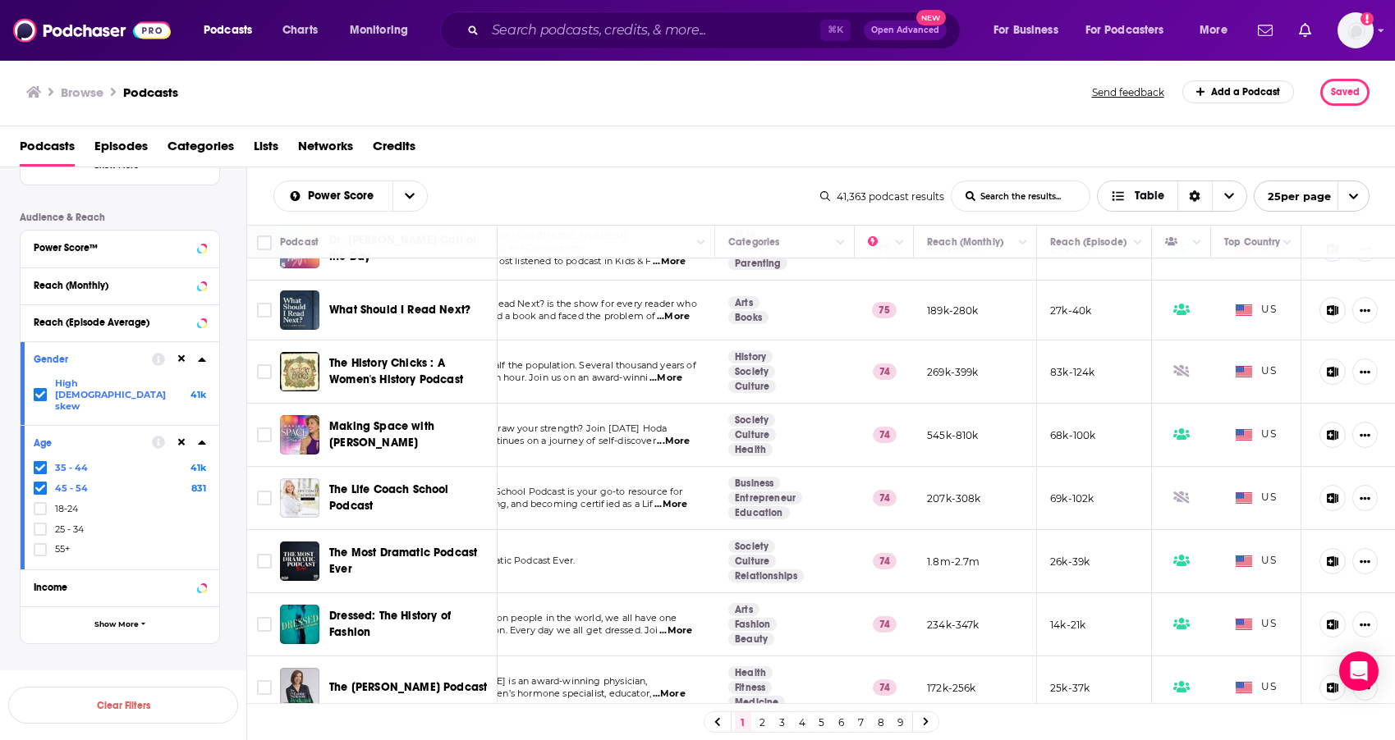
click at [1195, 201] on div "Sort Direction" at bounding box center [1194, 196] width 34 height 30
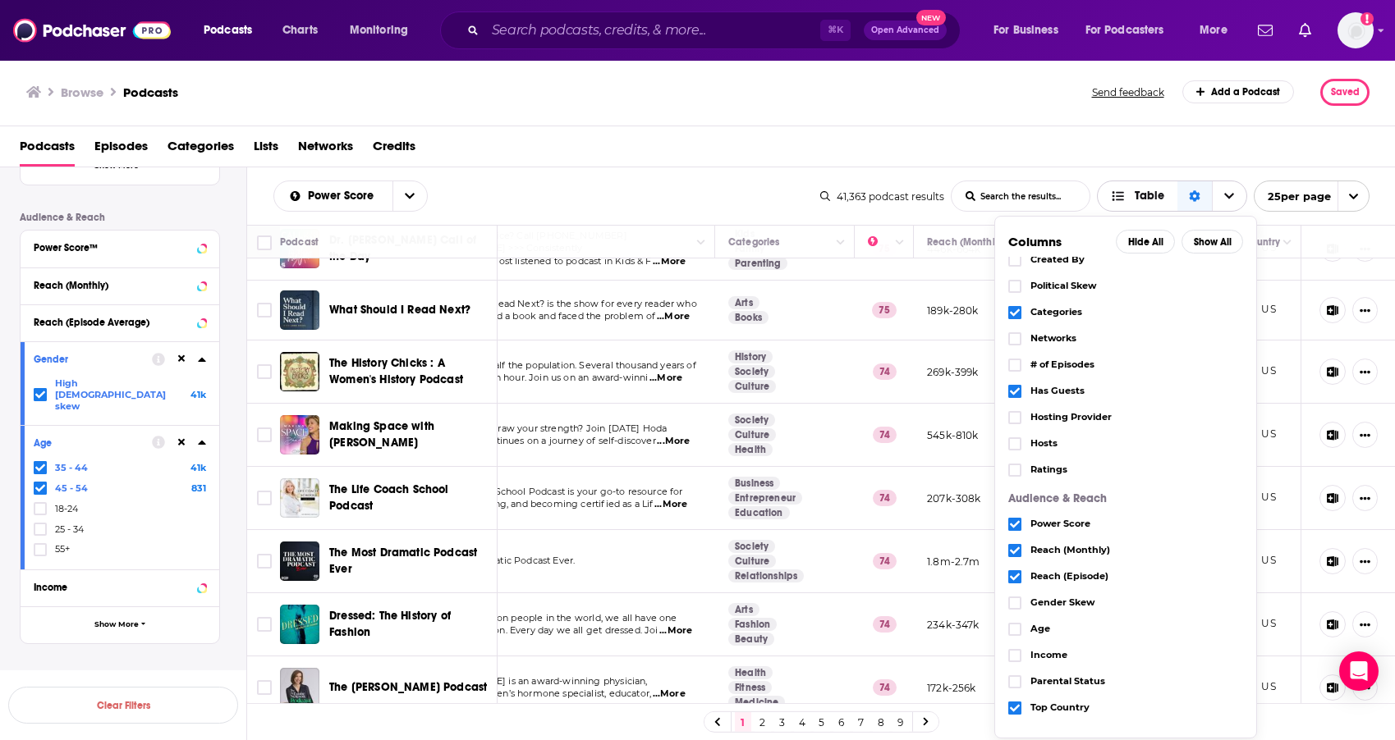
scroll to position [0, 0]
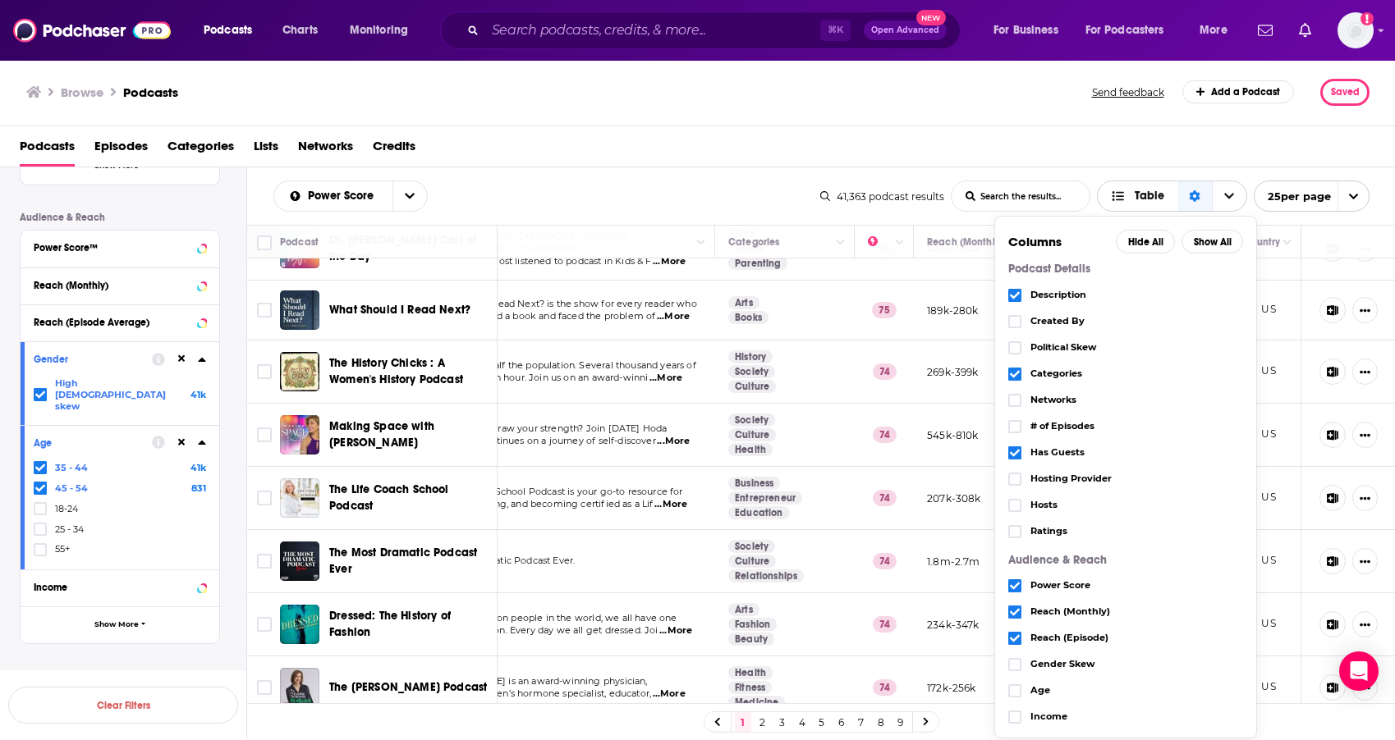
click at [1224, 196] on icon "Choose View" at bounding box center [1229, 195] width 10 height 11
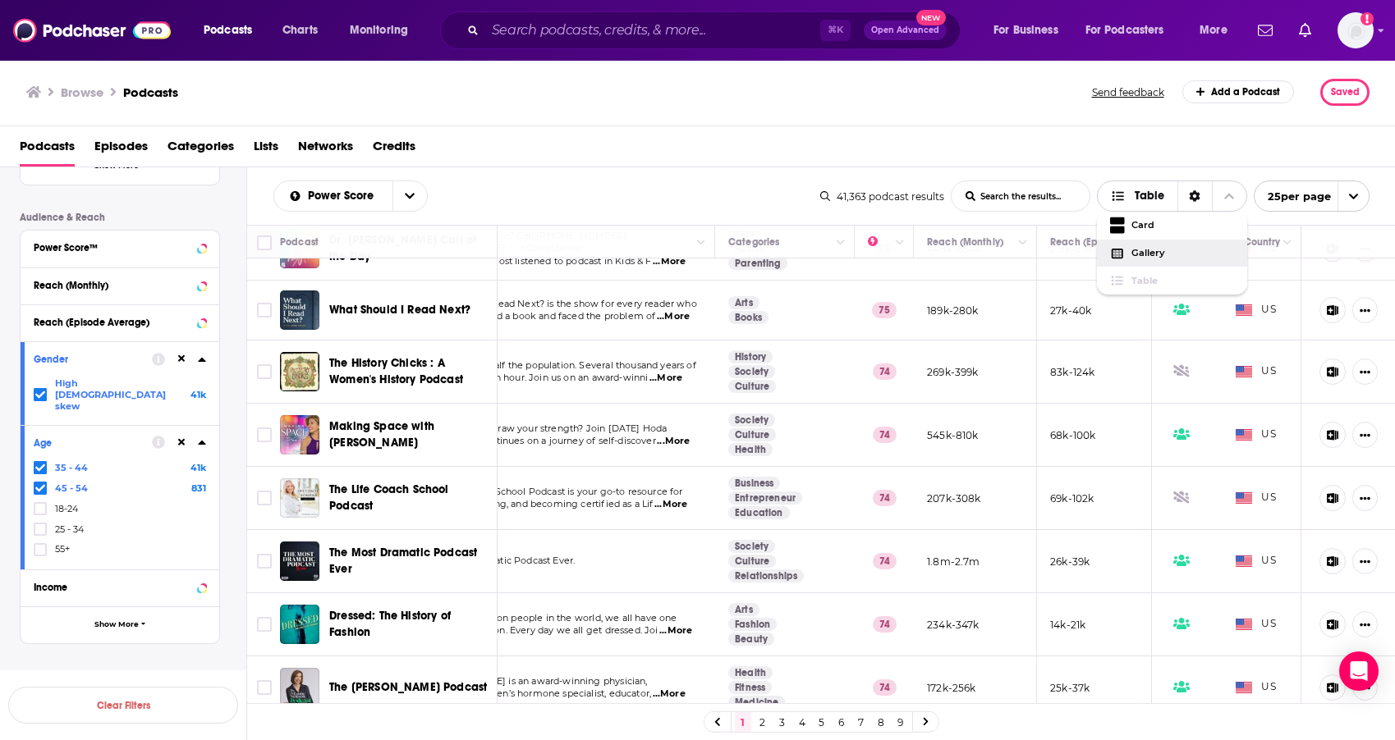
click at [1146, 250] on span "Gallery" at bounding box center [1182, 253] width 103 height 9
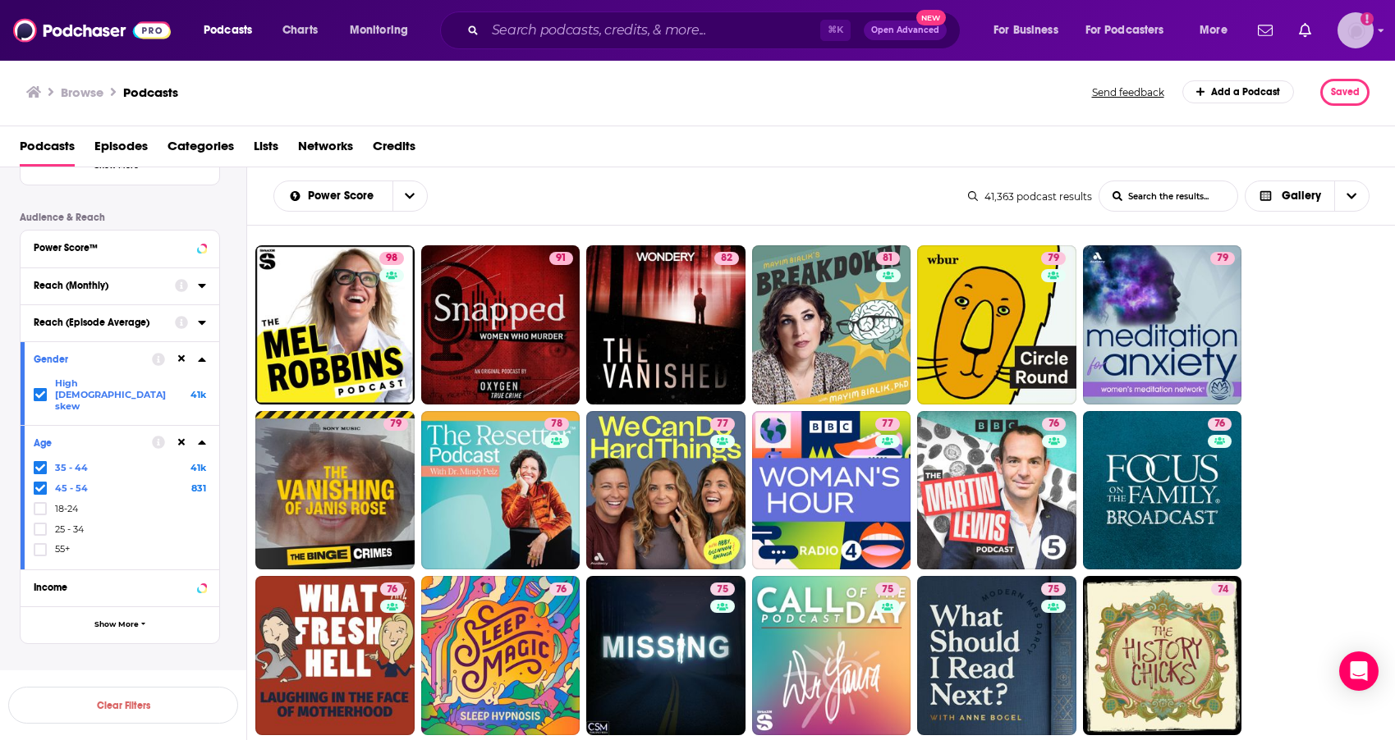
click at [1380, 33] on icon "Show profile menu" at bounding box center [1380, 30] width 7 height 10
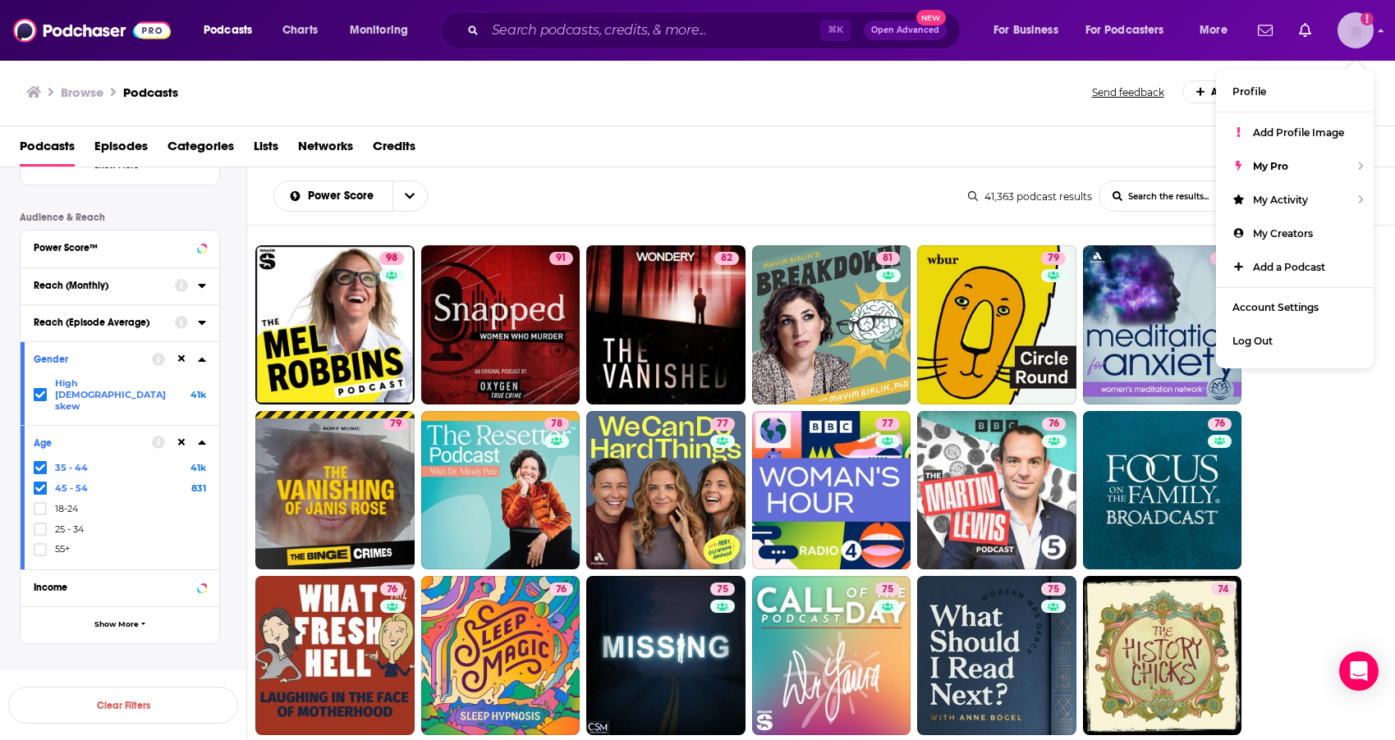
click at [1380, 33] on icon "Show profile menu" at bounding box center [1380, 30] width 7 height 10
click at [1105, 143] on div "Podcasts Episodes Categories Lists Networks Credits" at bounding box center [701, 150] width 1363 height 34
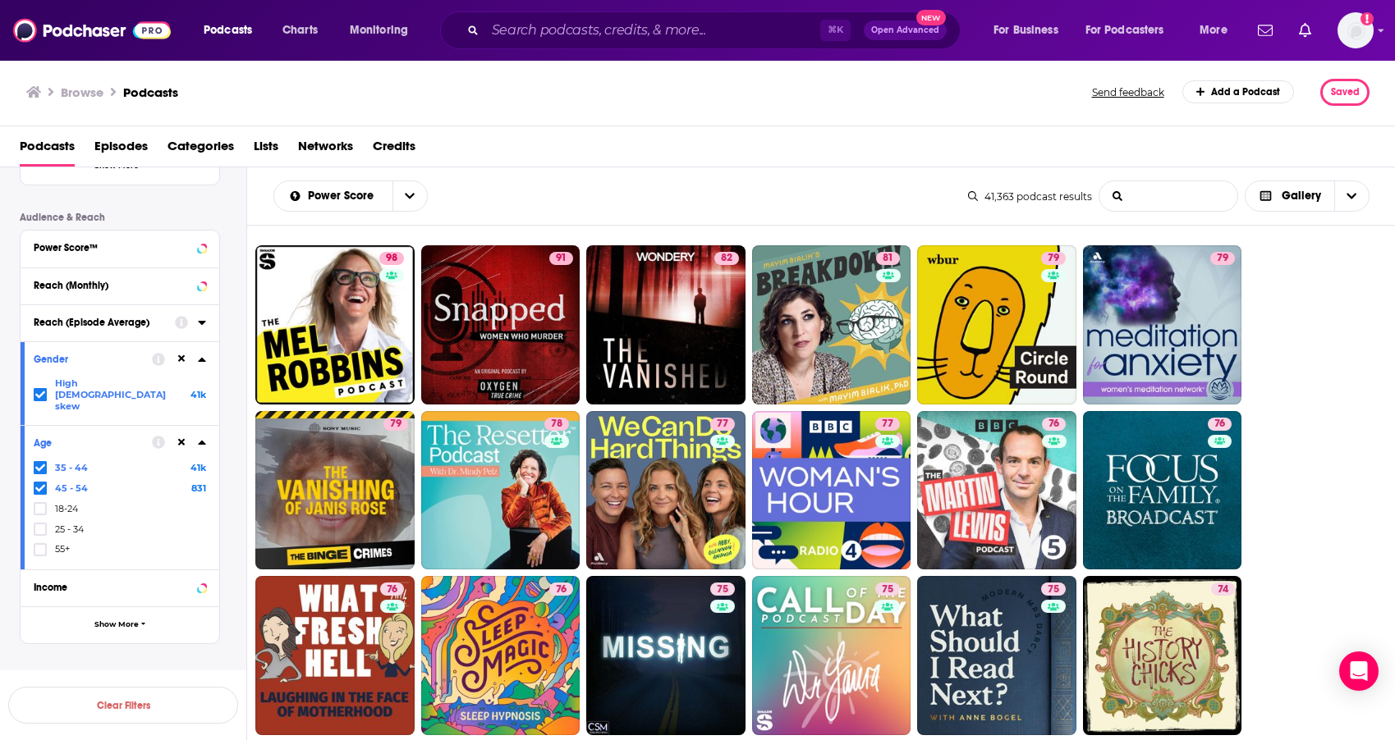
click at [1182, 189] on input "List Search Input" at bounding box center [1168, 196] width 138 height 30
click at [1001, 183] on div "41,363 podcast results List Search Input Search the results... Gallery" at bounding box center [1169, 196] width 402 height 31
click at [1363, 186] on span "Choose View" at bounding box center [1351, 196] width 34 height 30
click at [1302, 227] on span "Card" at bounding box center [1317, 225] width 78 height 9
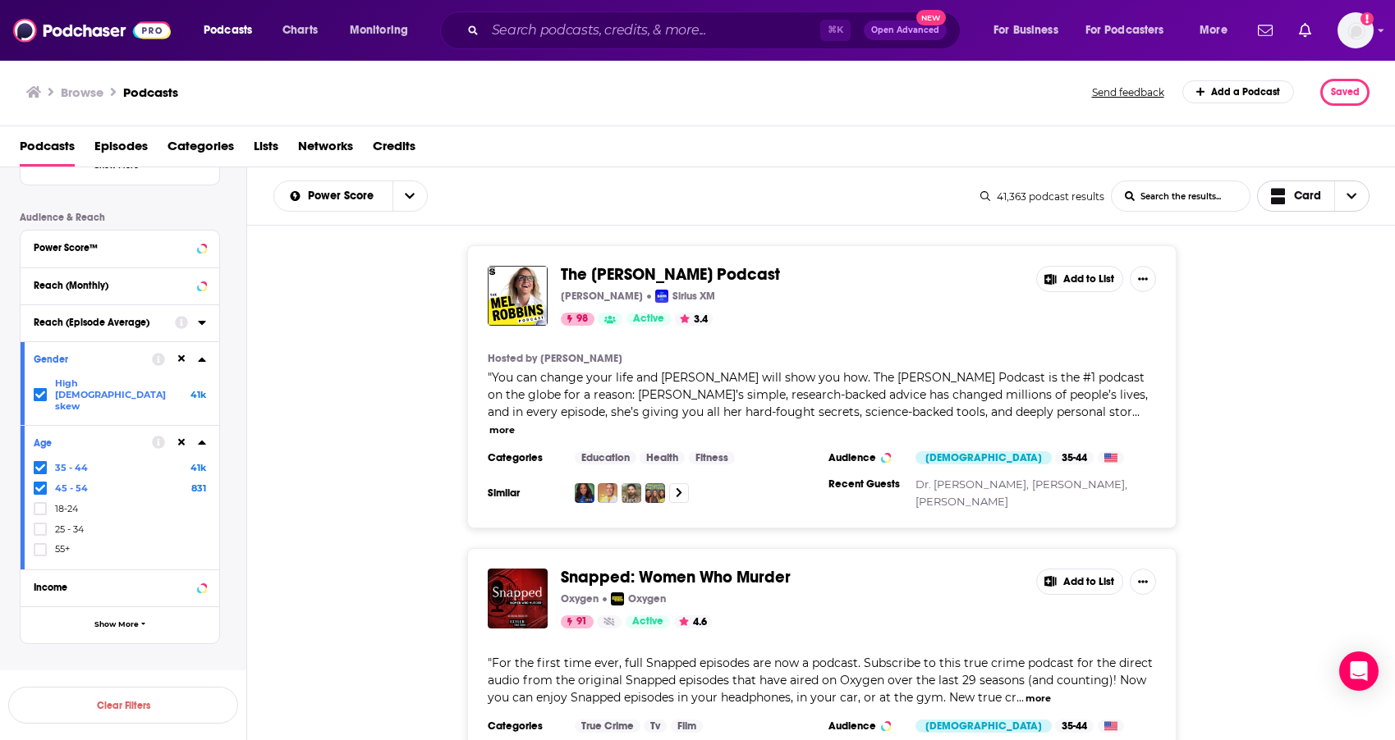
click at [1342, 195] on span "Choose View" at bounding box center [1351, 196] width 34 height 30
click at [1325, 277] on span "Table" at bounding box center [1323, 281] width 66 height 9
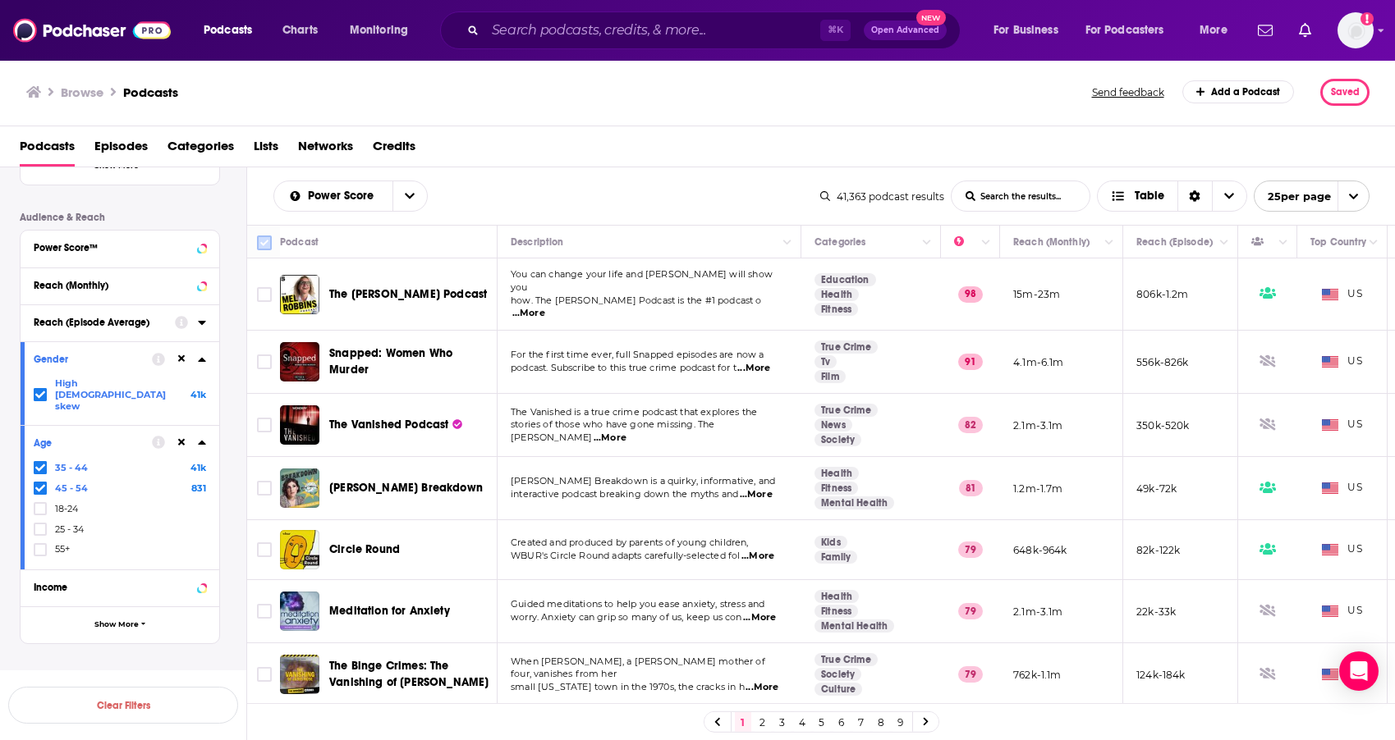
click at [263, 238] on input "Toggle select all" at bounding box center [264, 243] width 15 height 15
checkbox input "true"
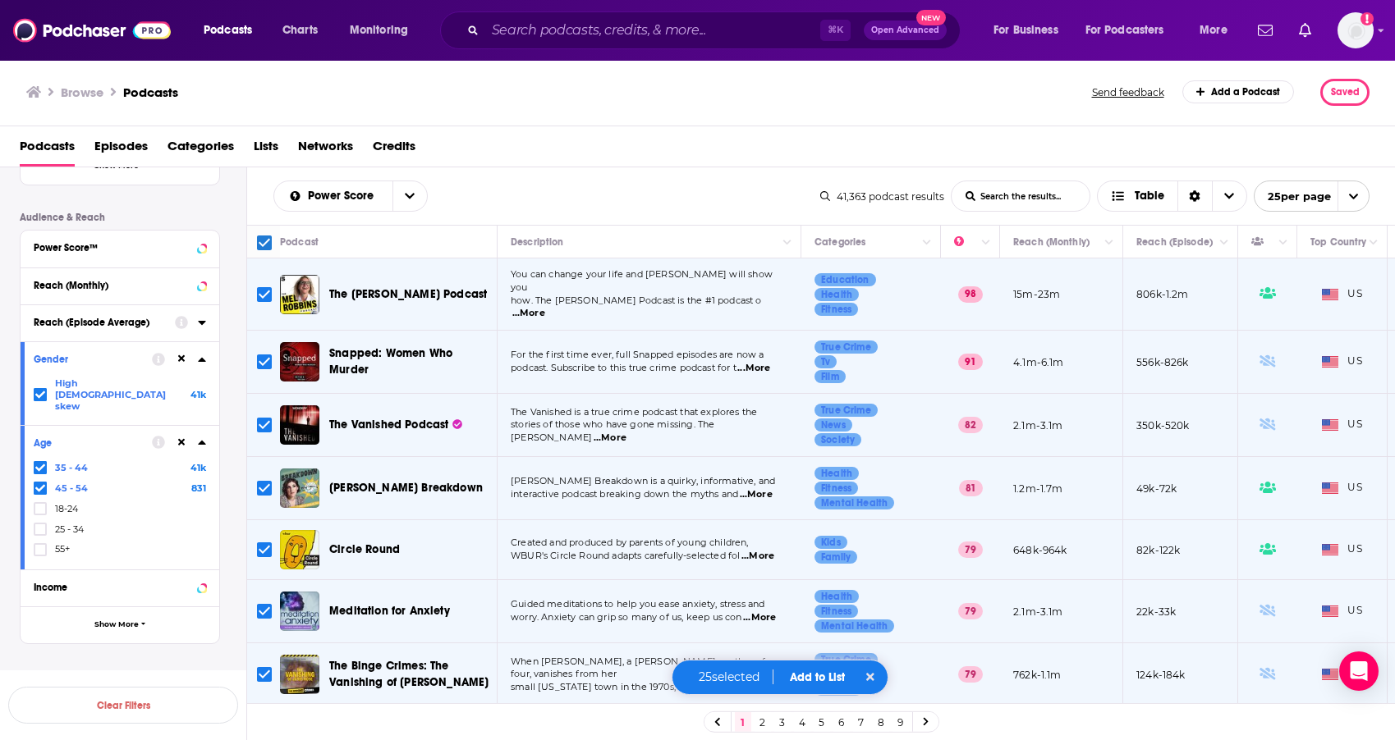
click at [91, 671] on p "Saved Searches" at bounding box center [120, 679] width 200 height 16
click at [118, 671] on p "Saved Searches" at bounding box center [120, 679] width 200 height 16
click at [121, 621] on span "Show More" at bounding box center [116, 625] width 44 height 9
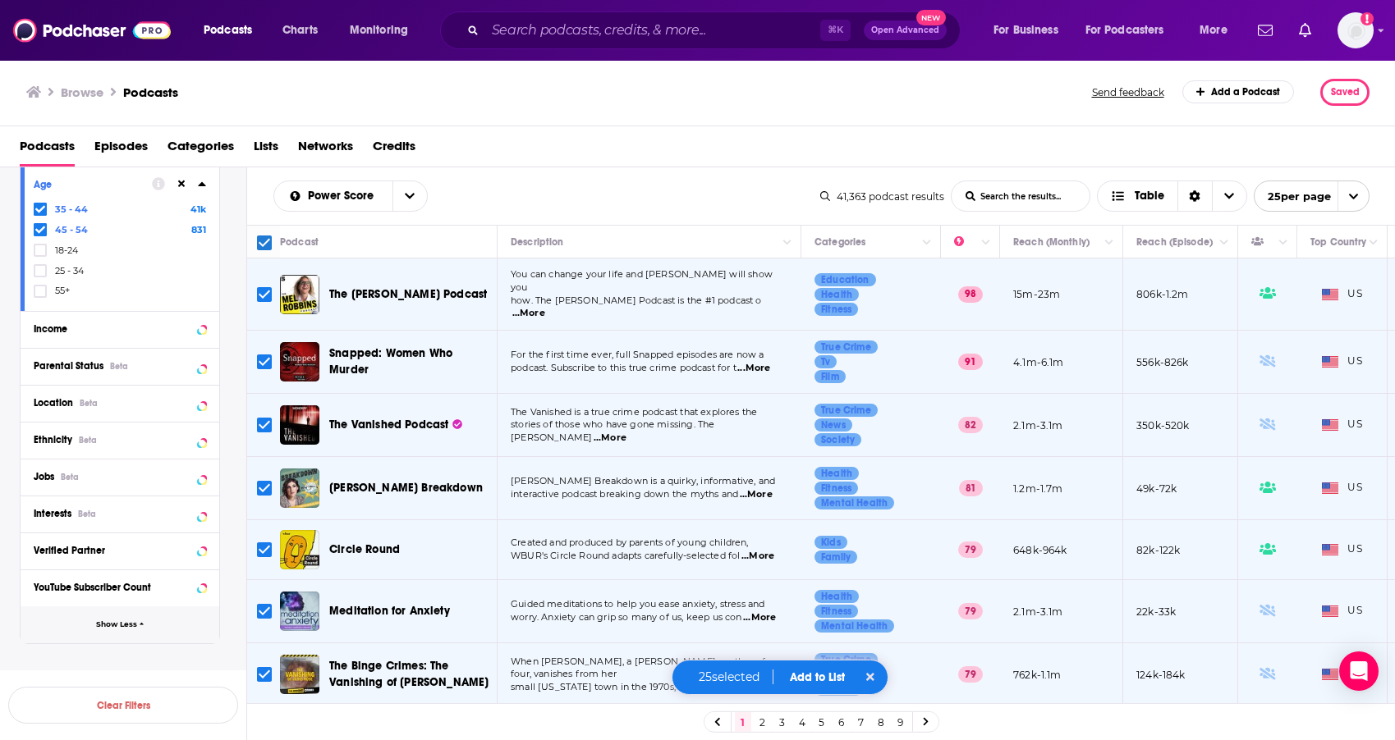
click at [122, 621] on span "Show Less" at bounding box center [116, 625] width 41 height 9
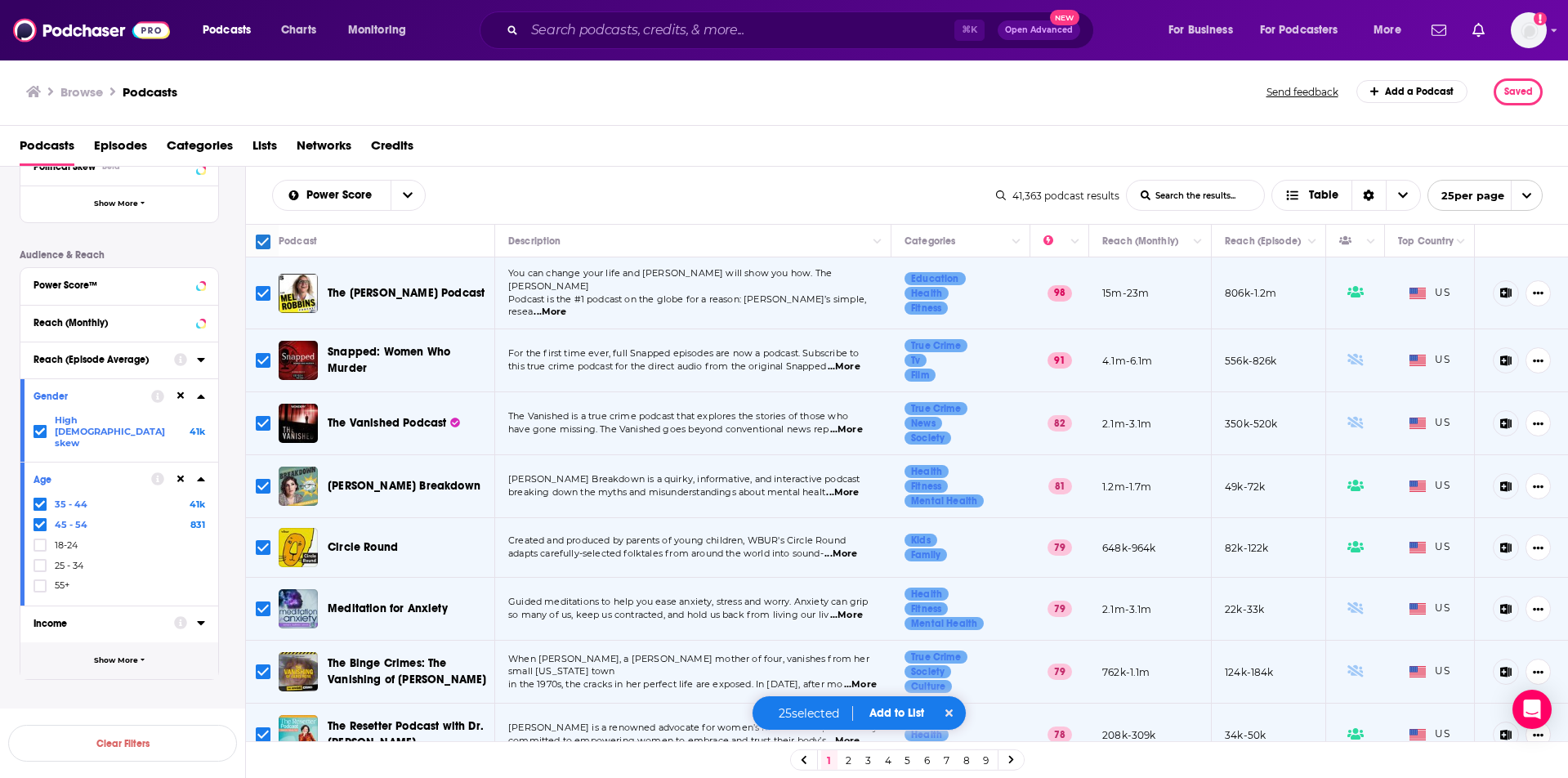
scroll to position [345, 0]
click at [913, 203] on div "Power Score List Search Input Search the results... Table" at bounding box center [633, 195] width 724 height 31
click at [287, 32] on span "Charts" at bounding box center [298, 30] width 35 height 23
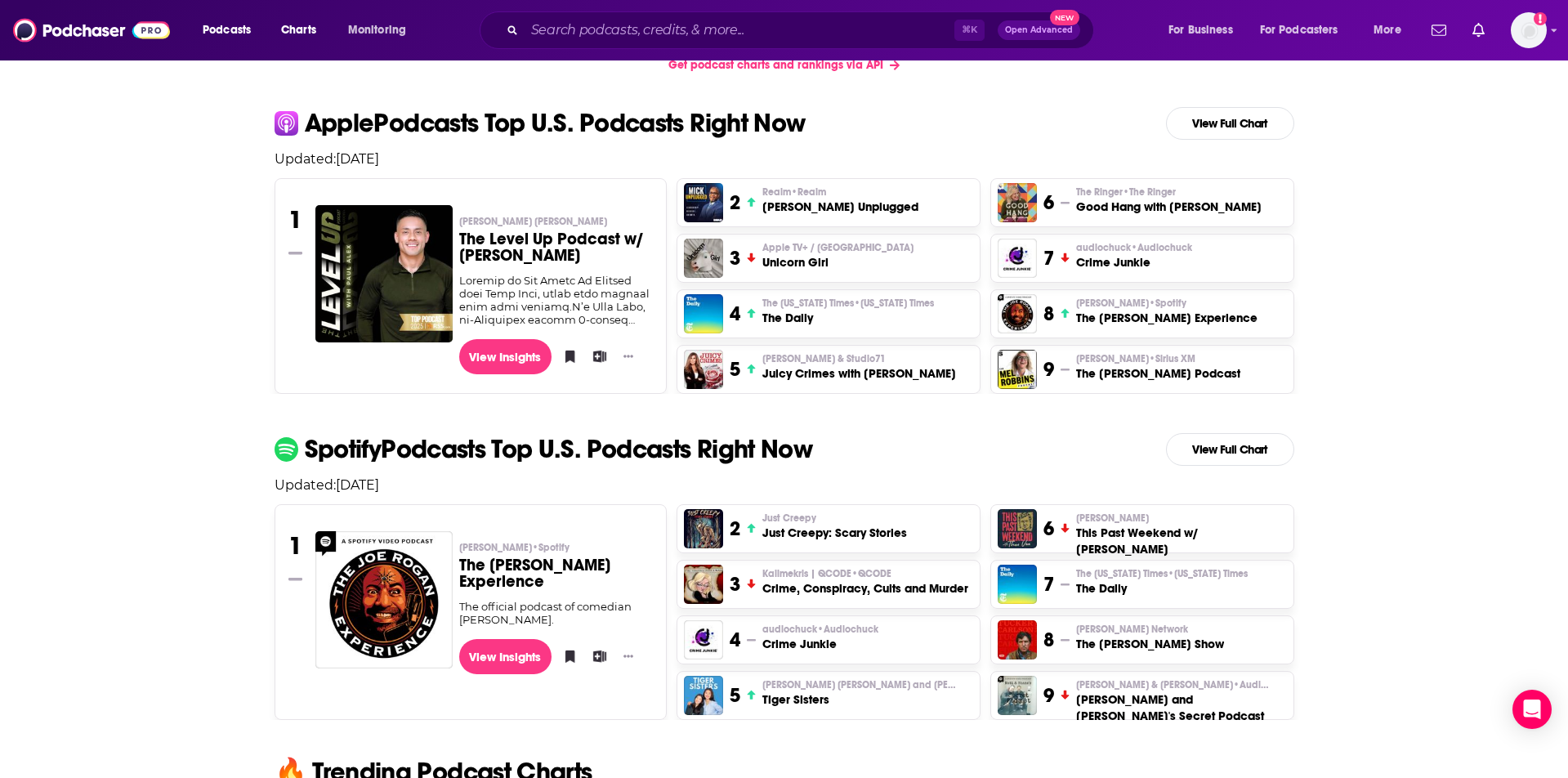
scroll to position [229, 0]
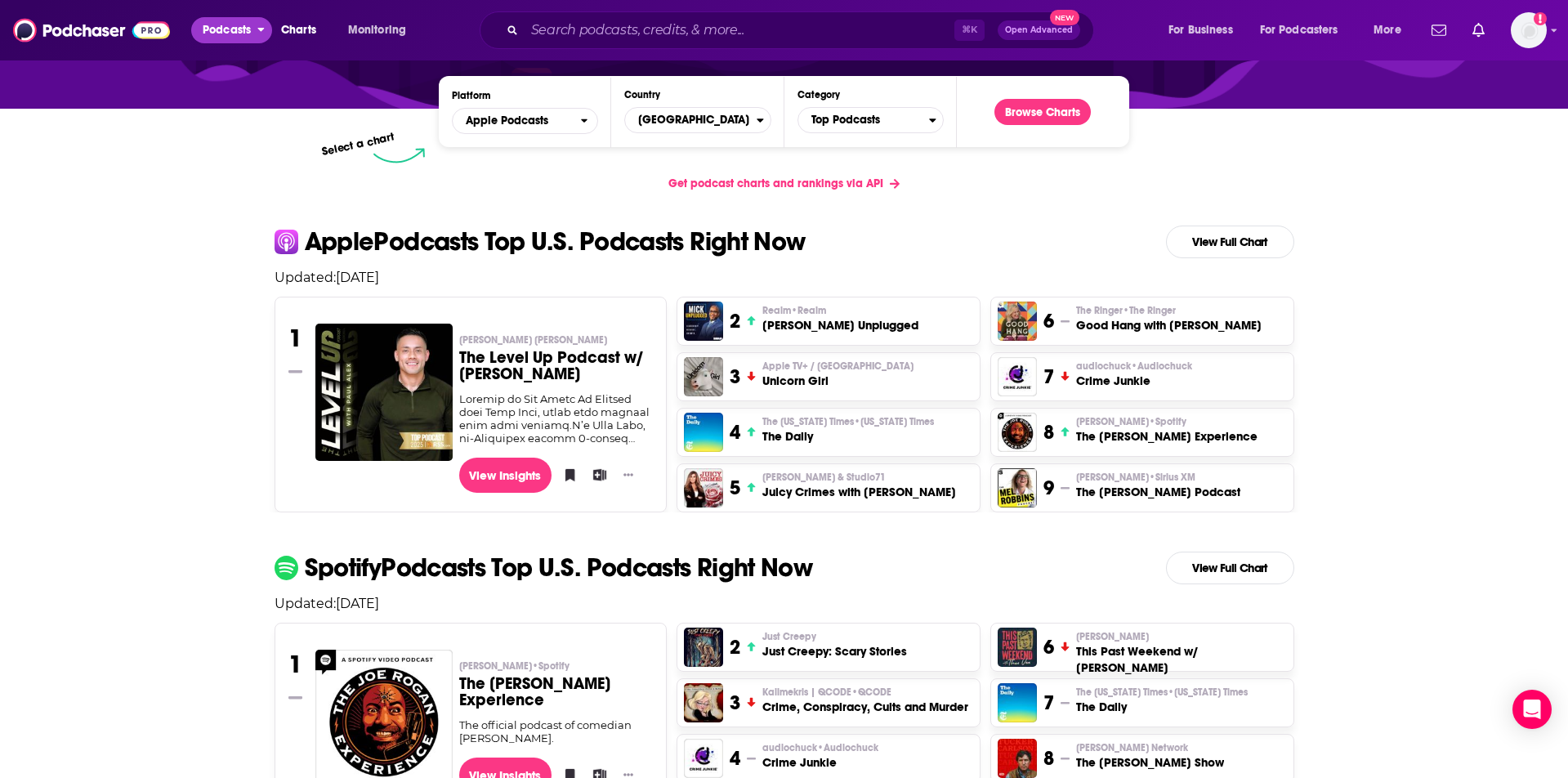
click at [210, 39] on span "Podcasts" at bounding box center [227, 30] width 48 height 23
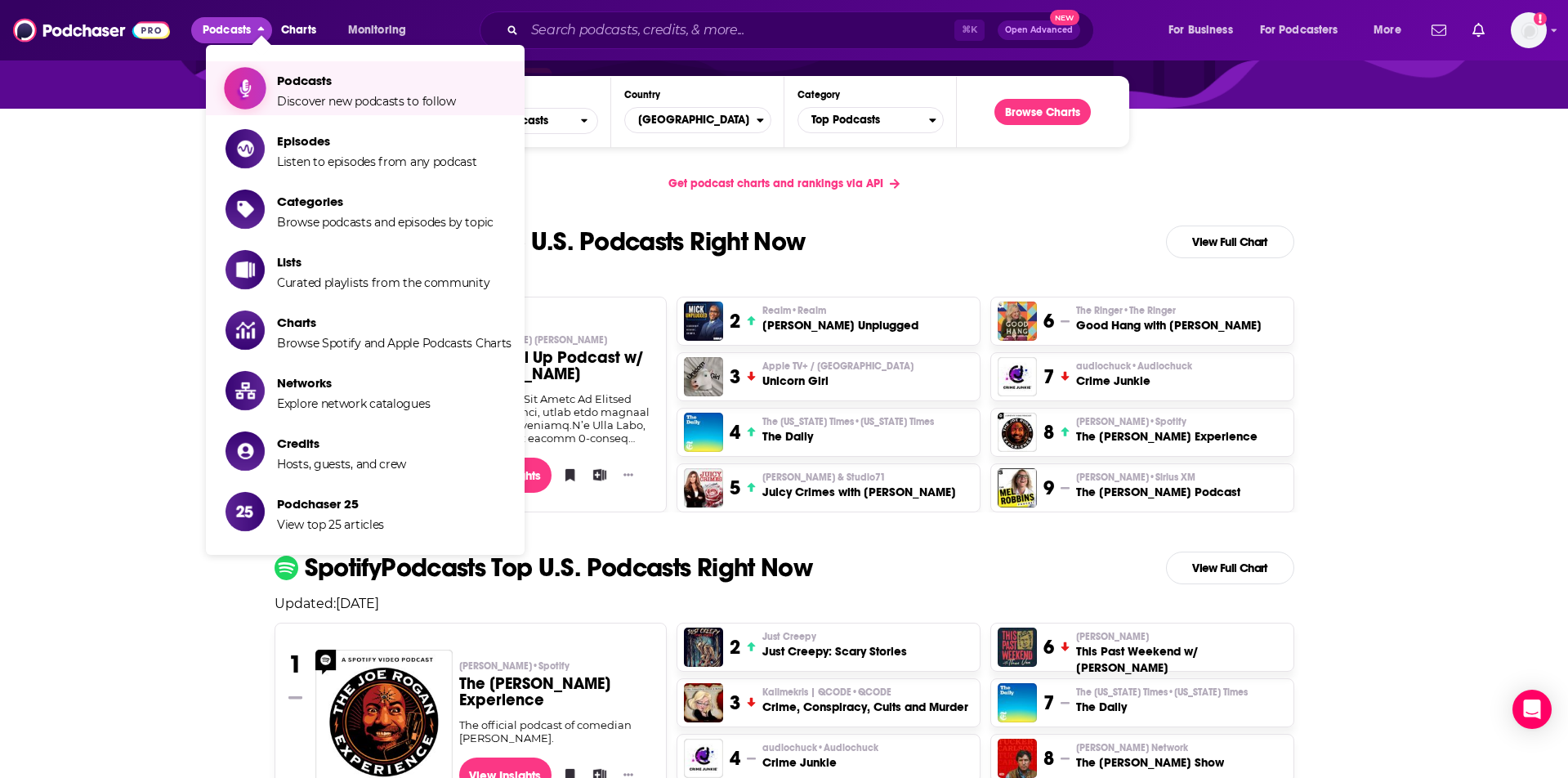
click at [283, 84] on span "Podcasts" at bounding box center [366, 81] width 179 height 16
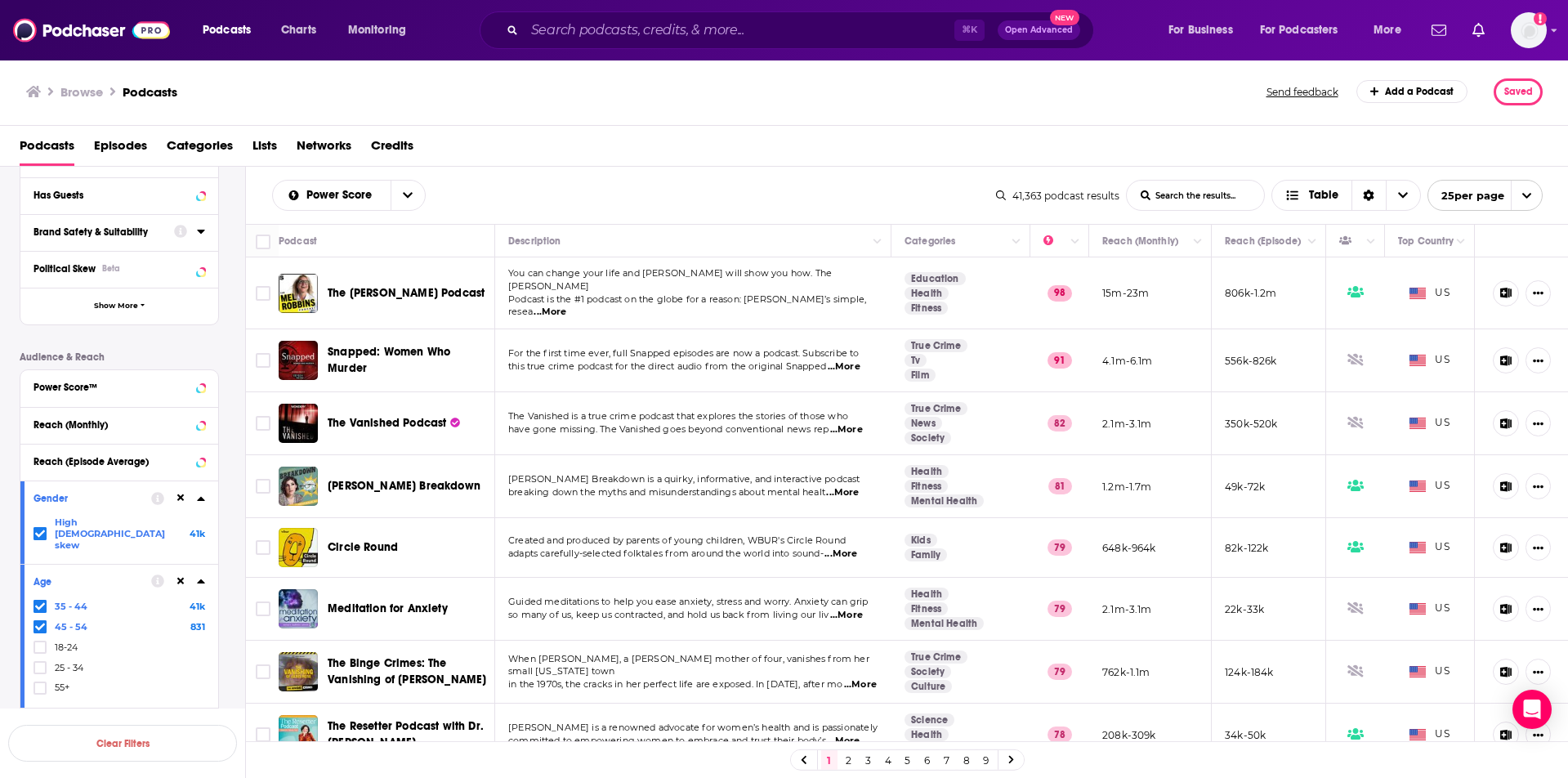
scroll to position [345, 0]
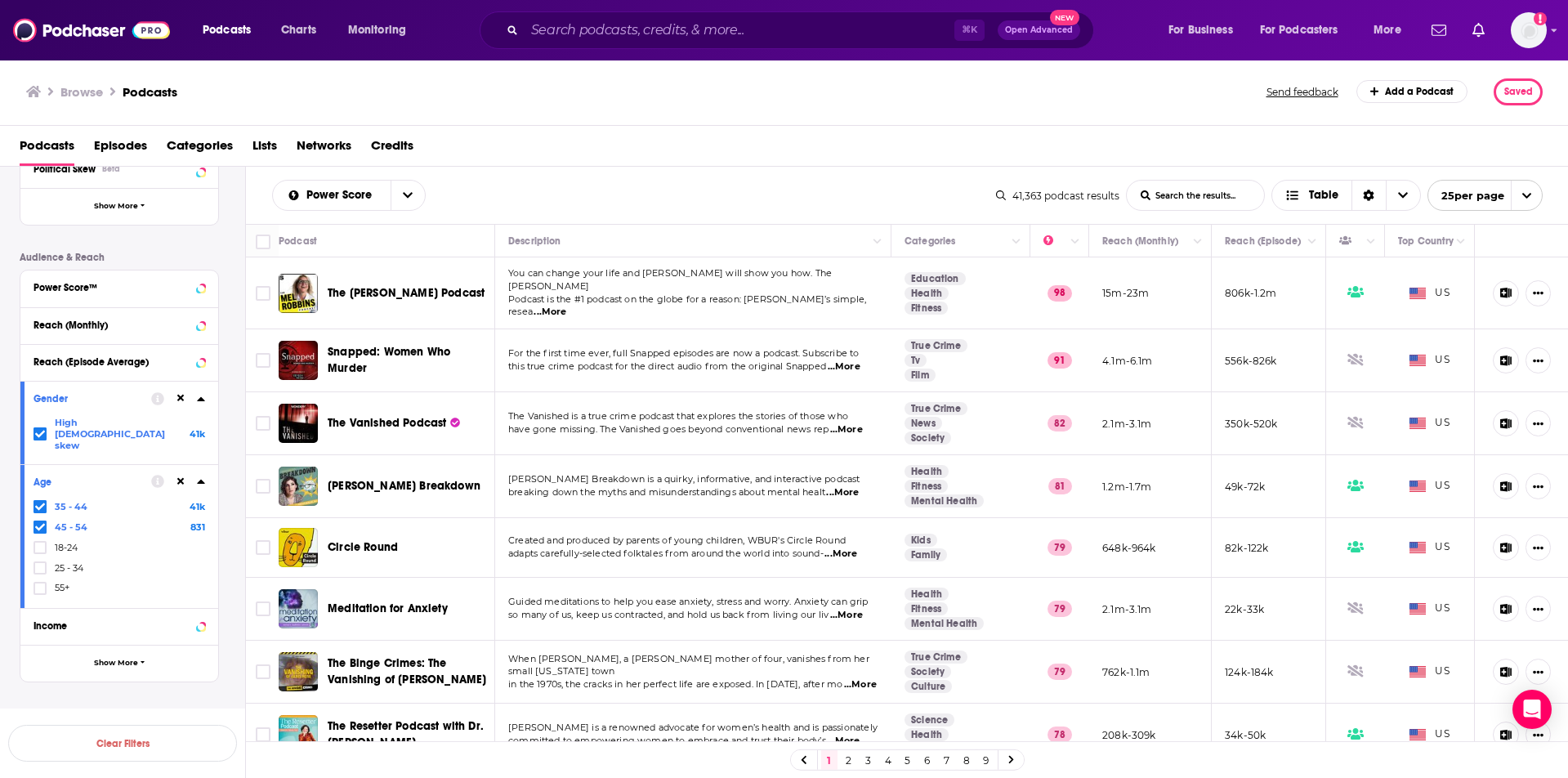
click at [549, 15] on div "⌘ K Open Advanced New" at bounding box center [786, 30] width 614 height 38
click at [549, 21] on input "Search podcasts, credits, & more..." at bounding box center [740, 30] width 430 height 26
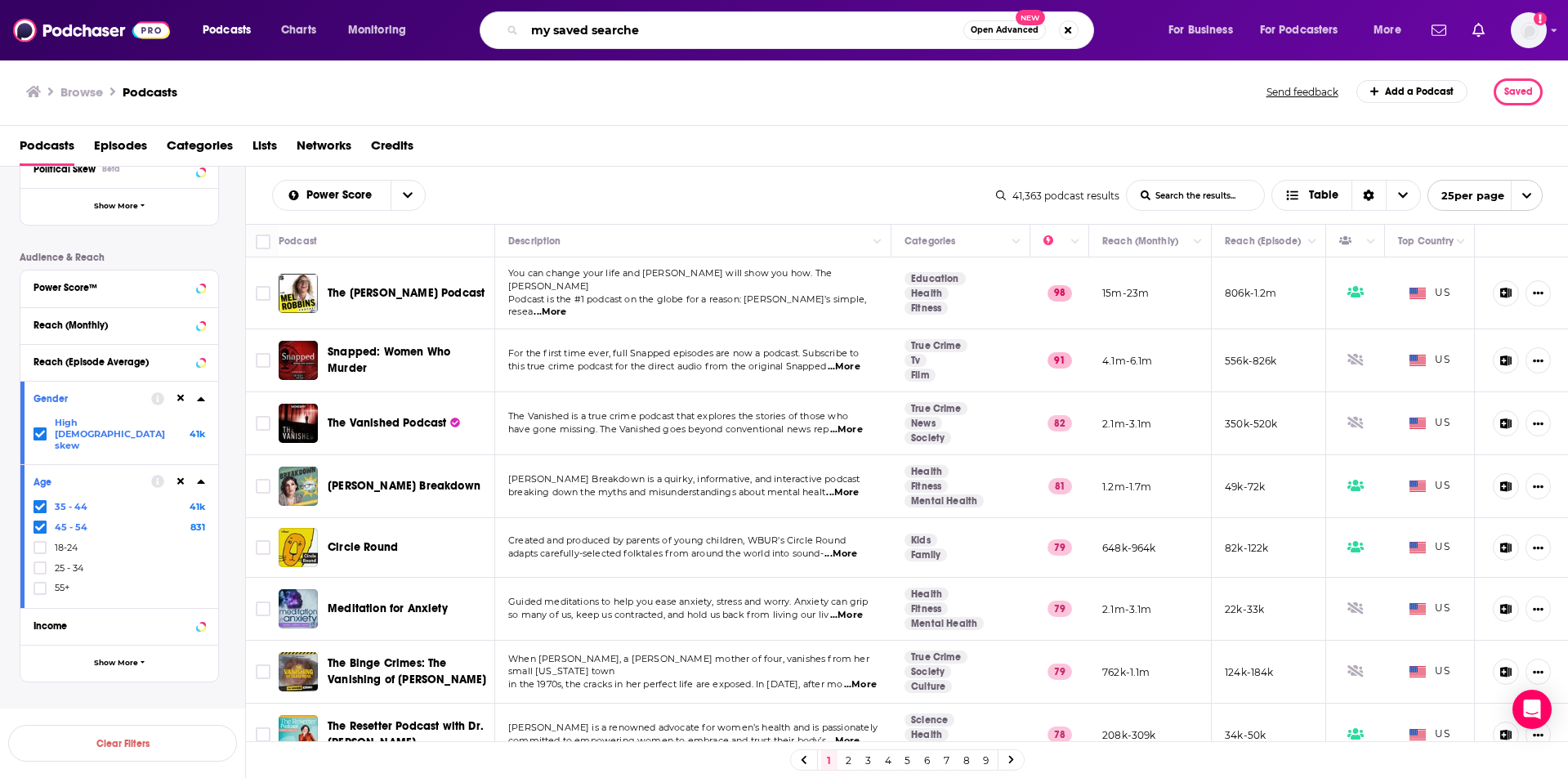
type input "my saved searches"
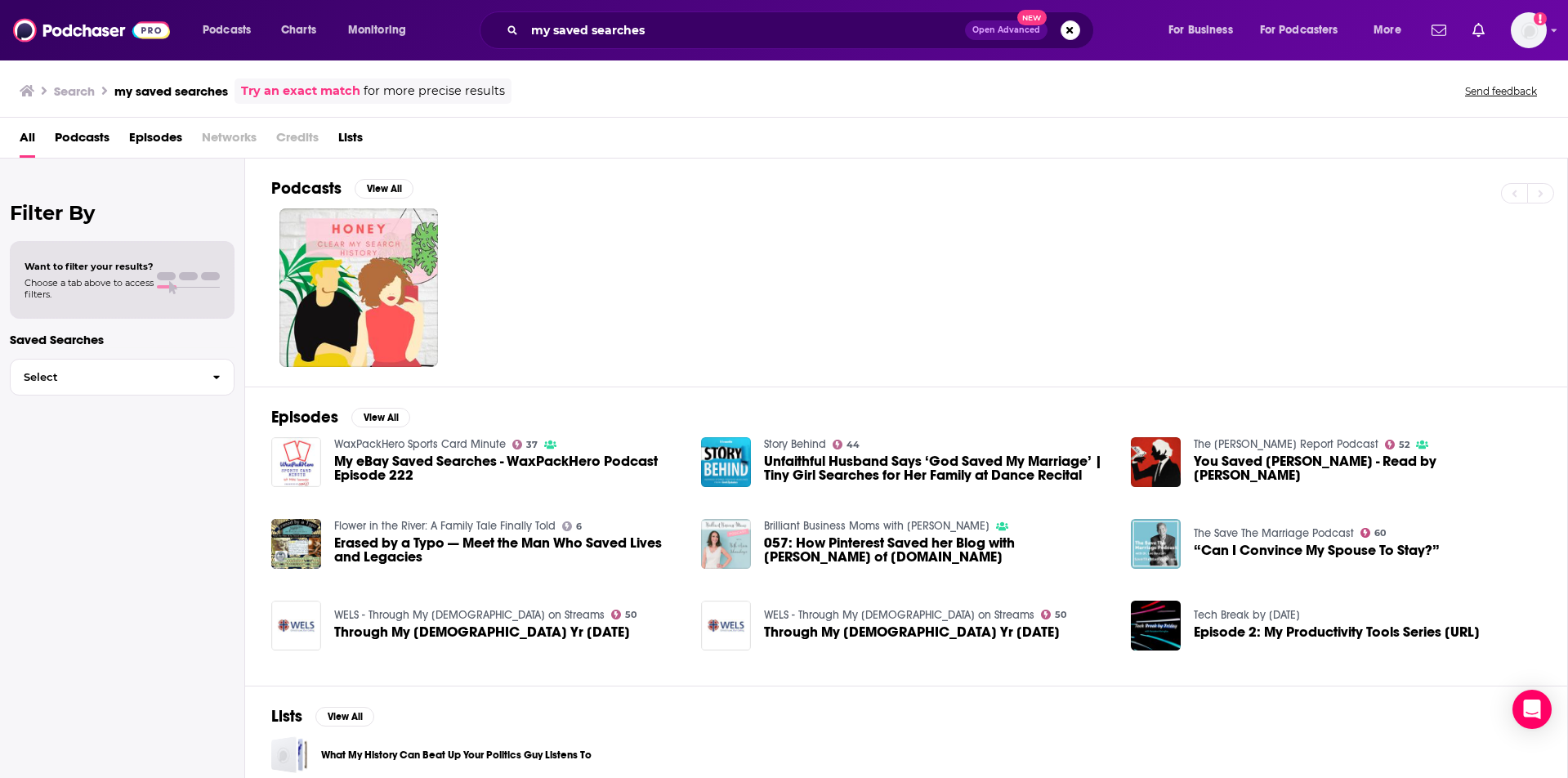
click at [357, 138] on span "Lists" at bounding box center [350, 141] width 25 height 34
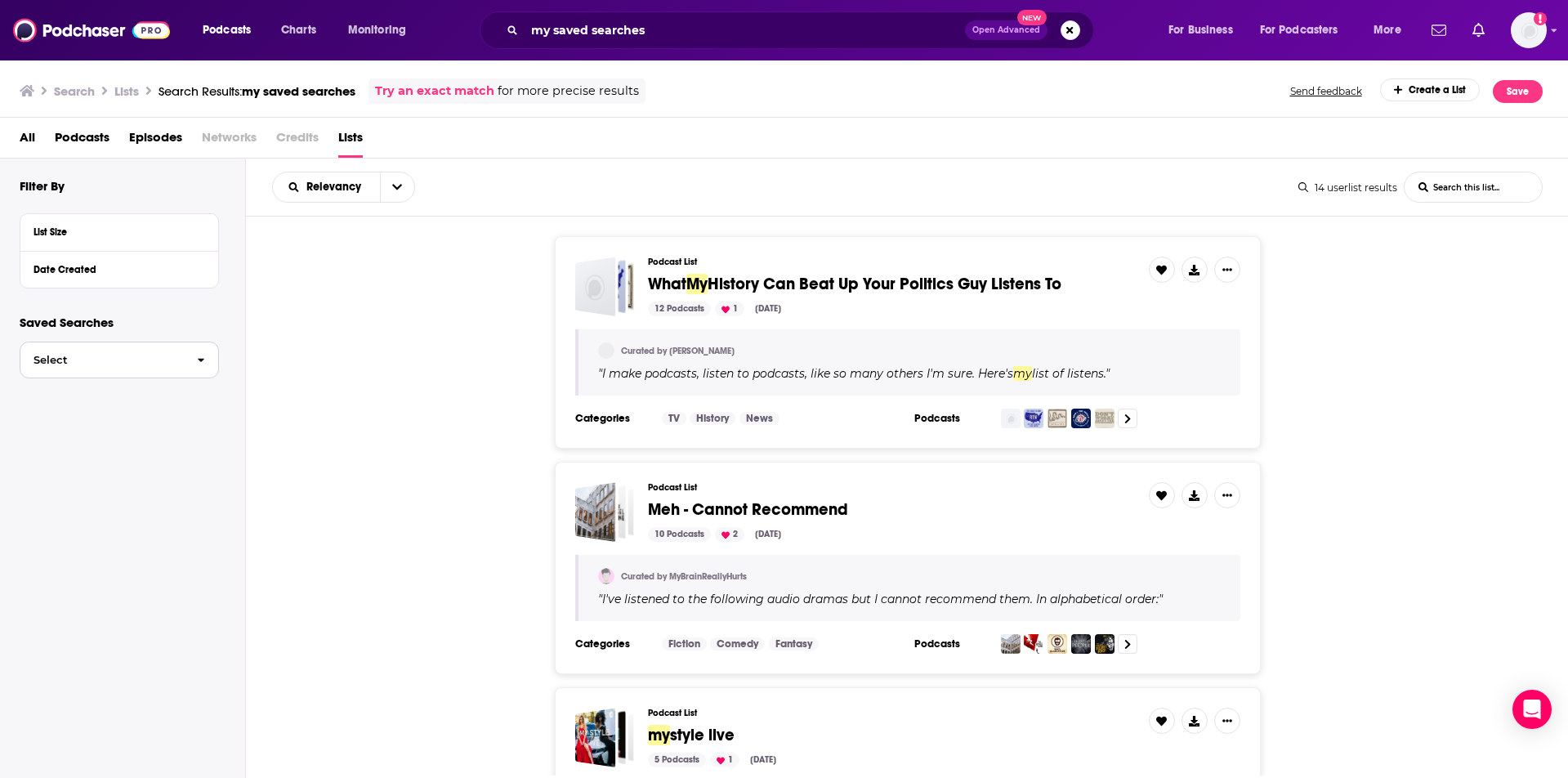
click at [127, 368] on button "Select" at bounding box center [119, 360] width 199 height 37
click at [114, 389] on link "TMS Female-Skew" at bounding box center [119, 393] width 199 height 31
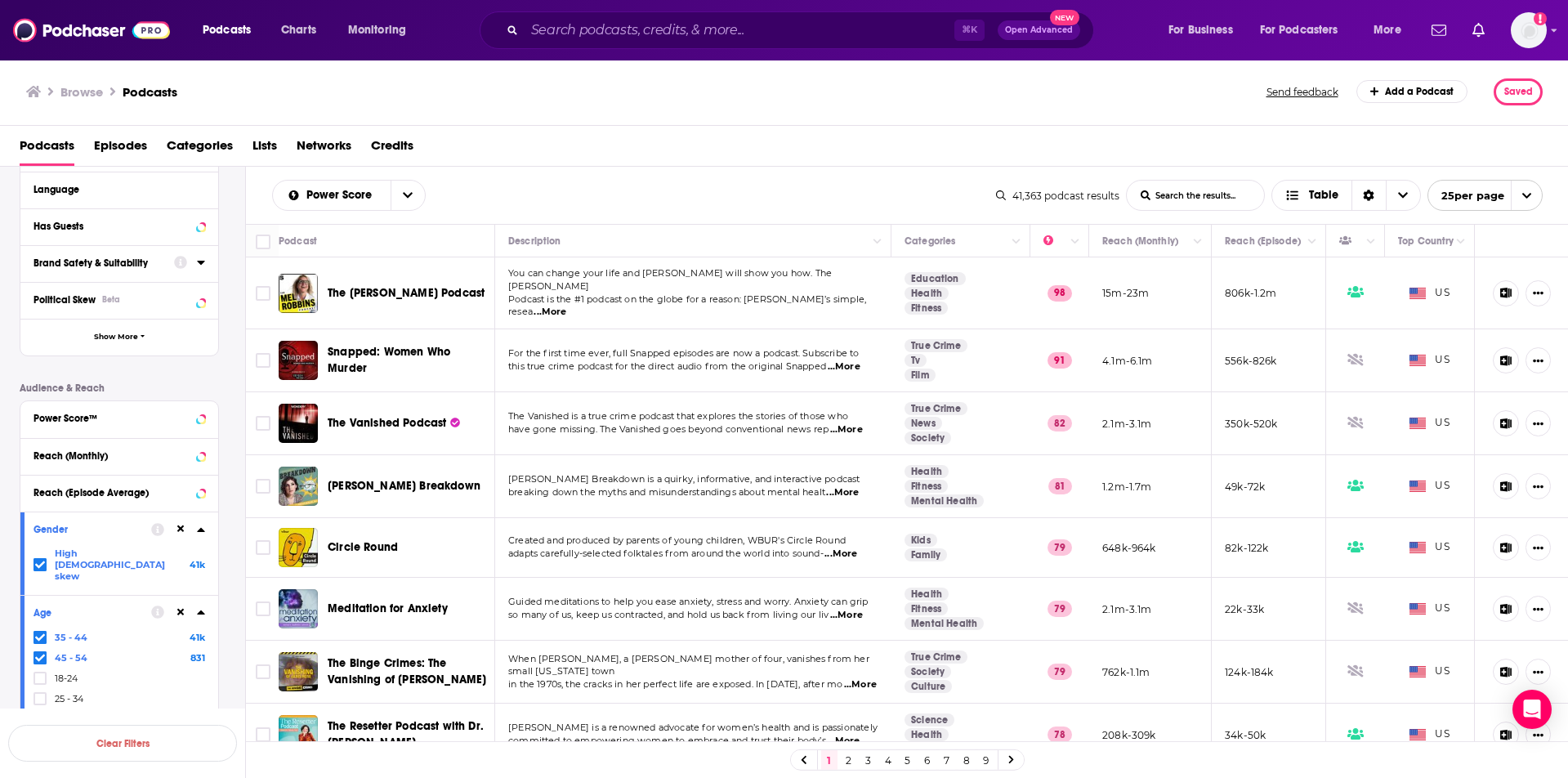
scroll to position [345, 0]
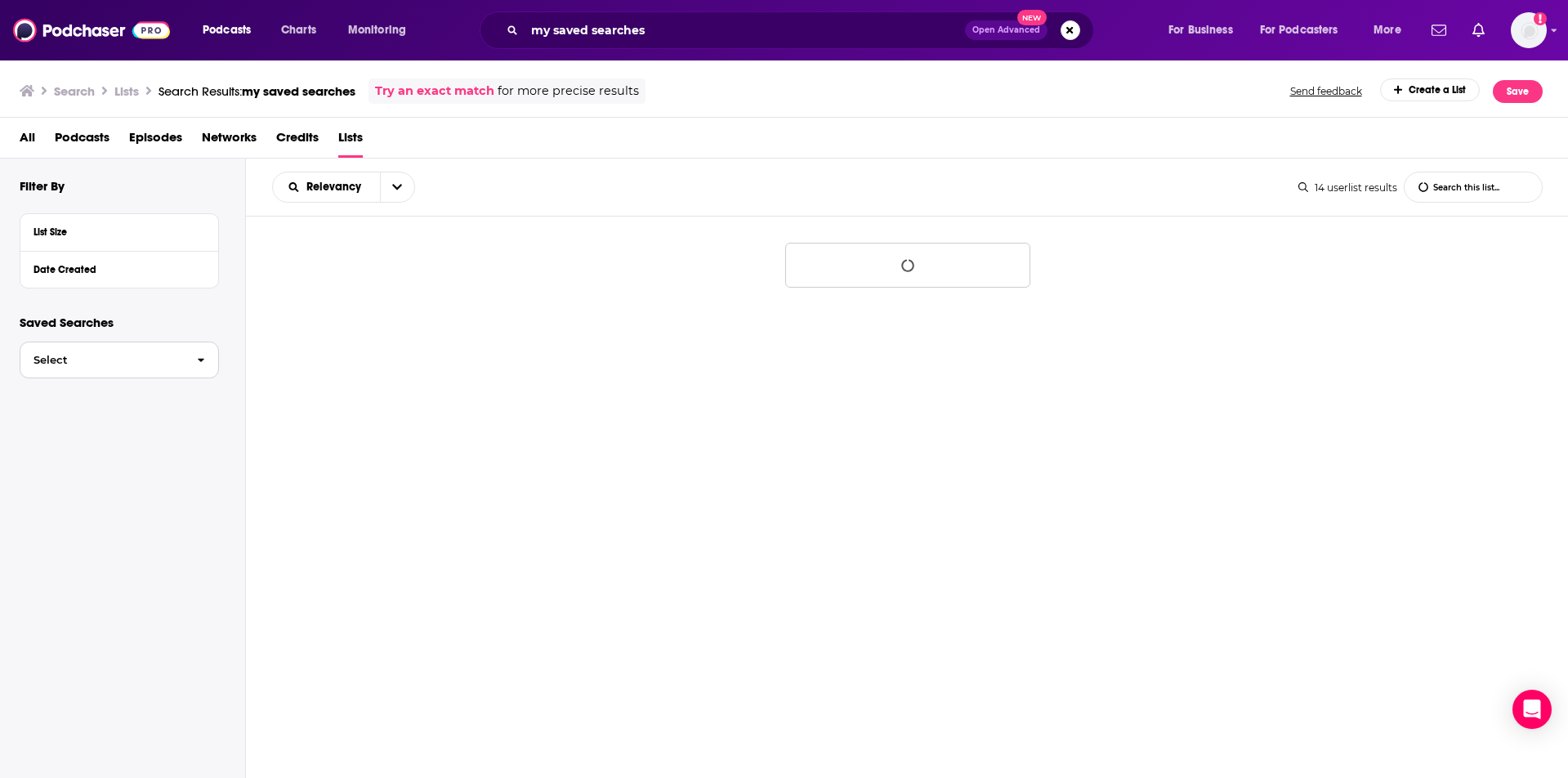
click at [154, 352] on button "Select" at bounding box center [119, 360] width 199 height 37
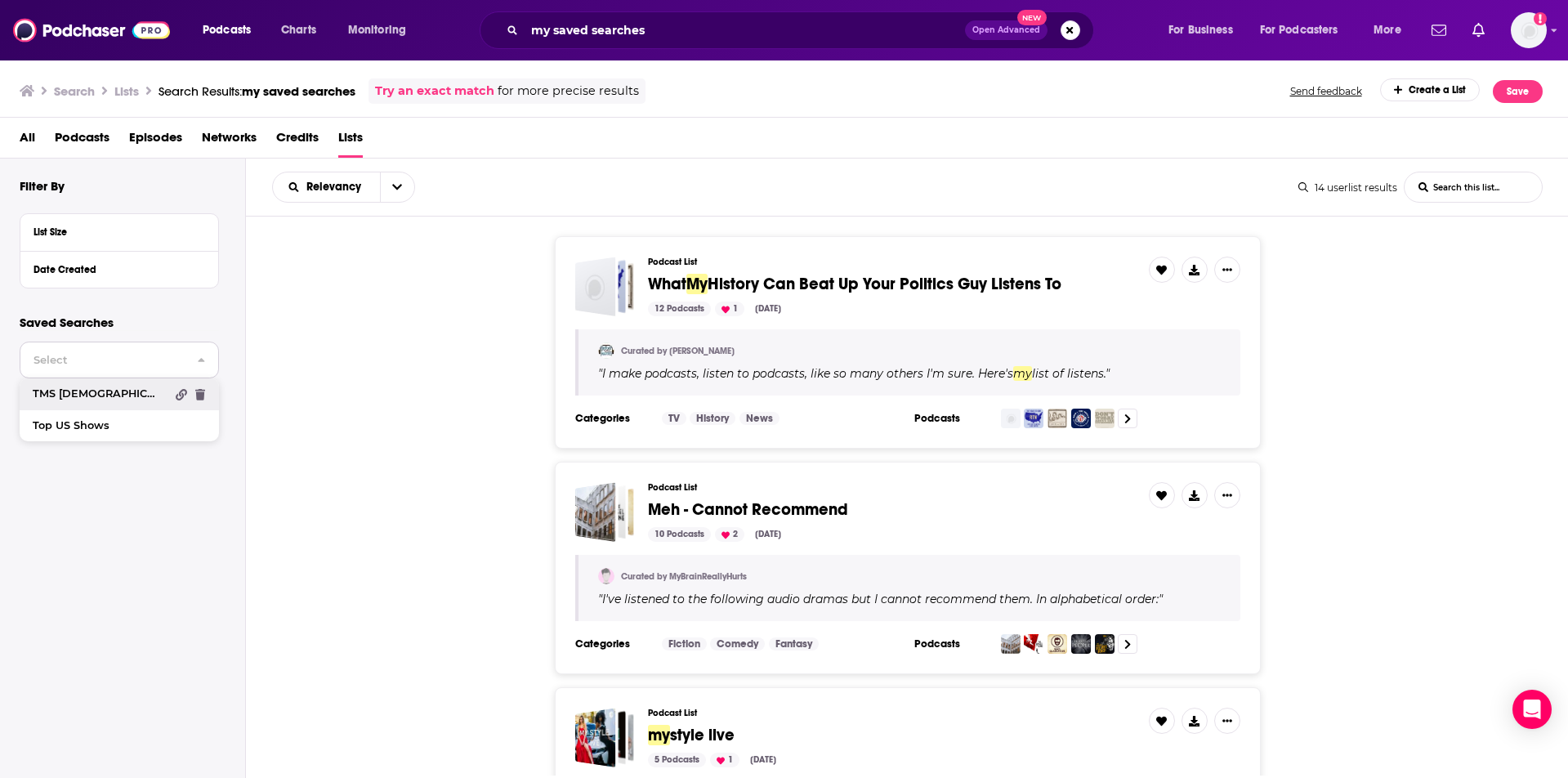
click at [180, 399] on icon "Copy" at bounding box center [180, 394] width 11 height 11
click at [304, 365] on div "Podcast List What My History Can Beat Up Your Politics Guy Listens To 12 Podcas…" at bounding box center [907, 342] width 1323 height 212
click at [65, 32] on img at bounding box center [92, 30] width 157 height 31
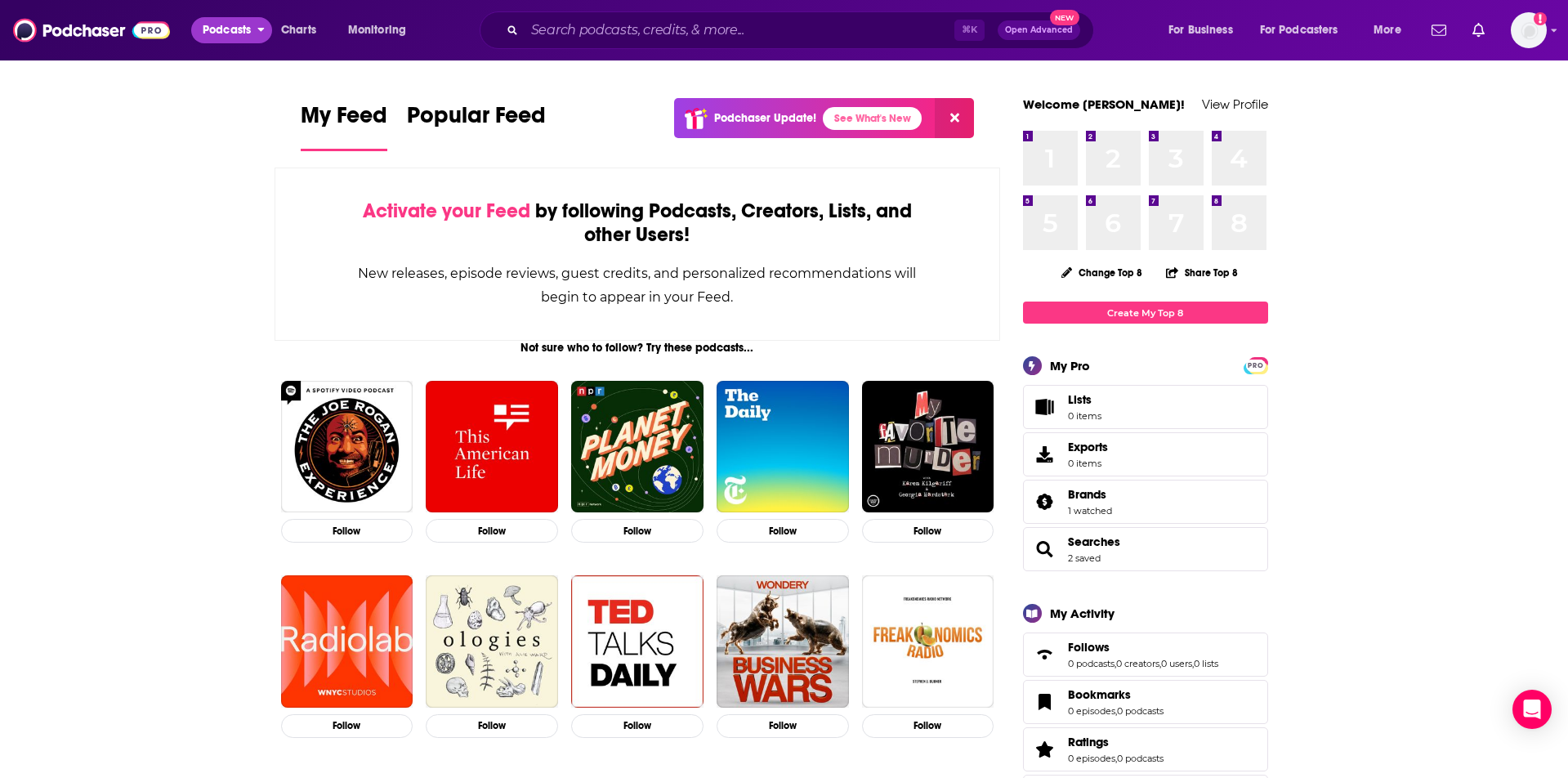
click at [233, 33] on span "Podcasts" at bounding box center [227, 30] width 48 height 23
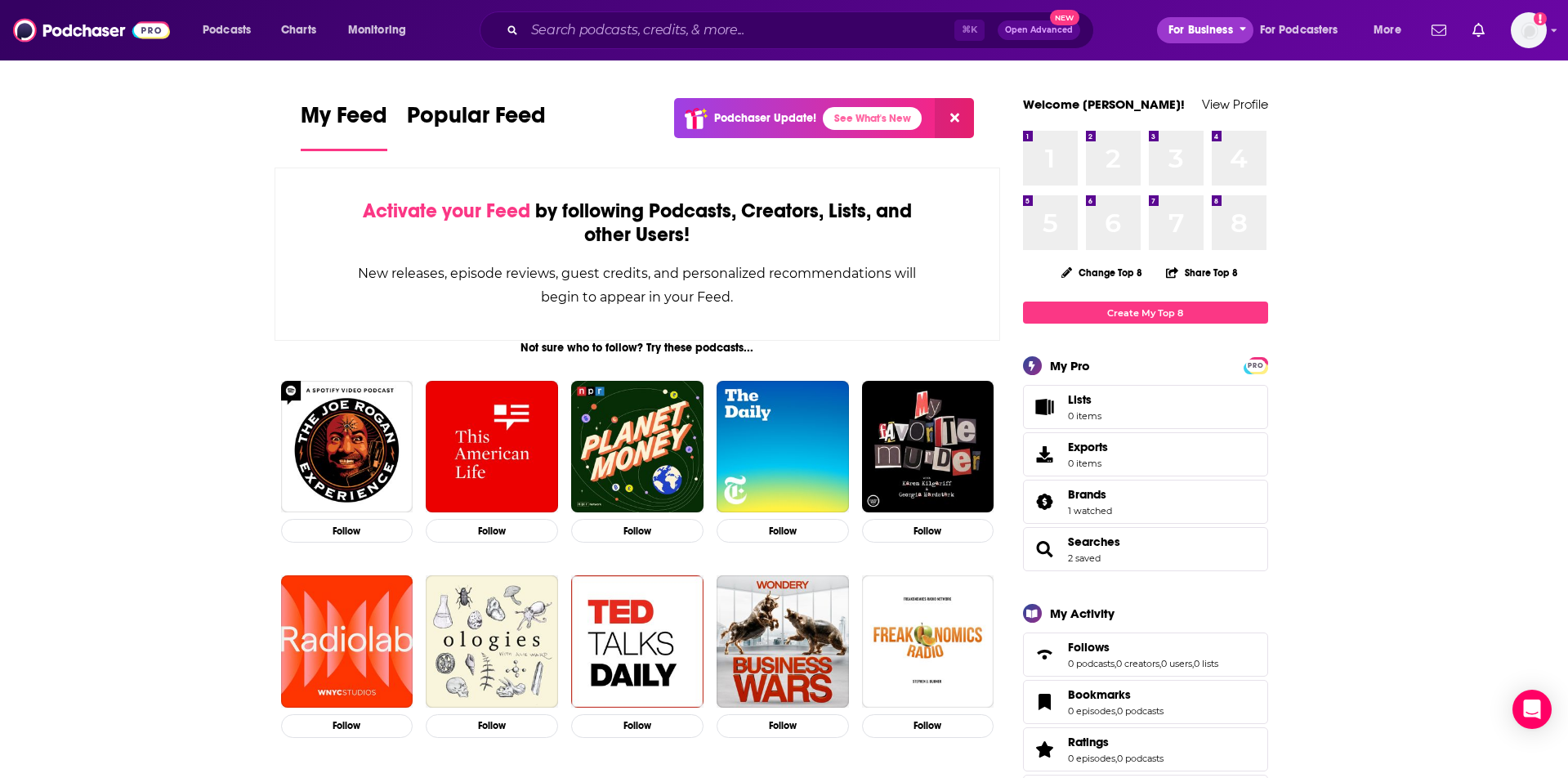
click at [1215, 30] on span "For Business" at bounding box center [1201, 30] width 65 height 23
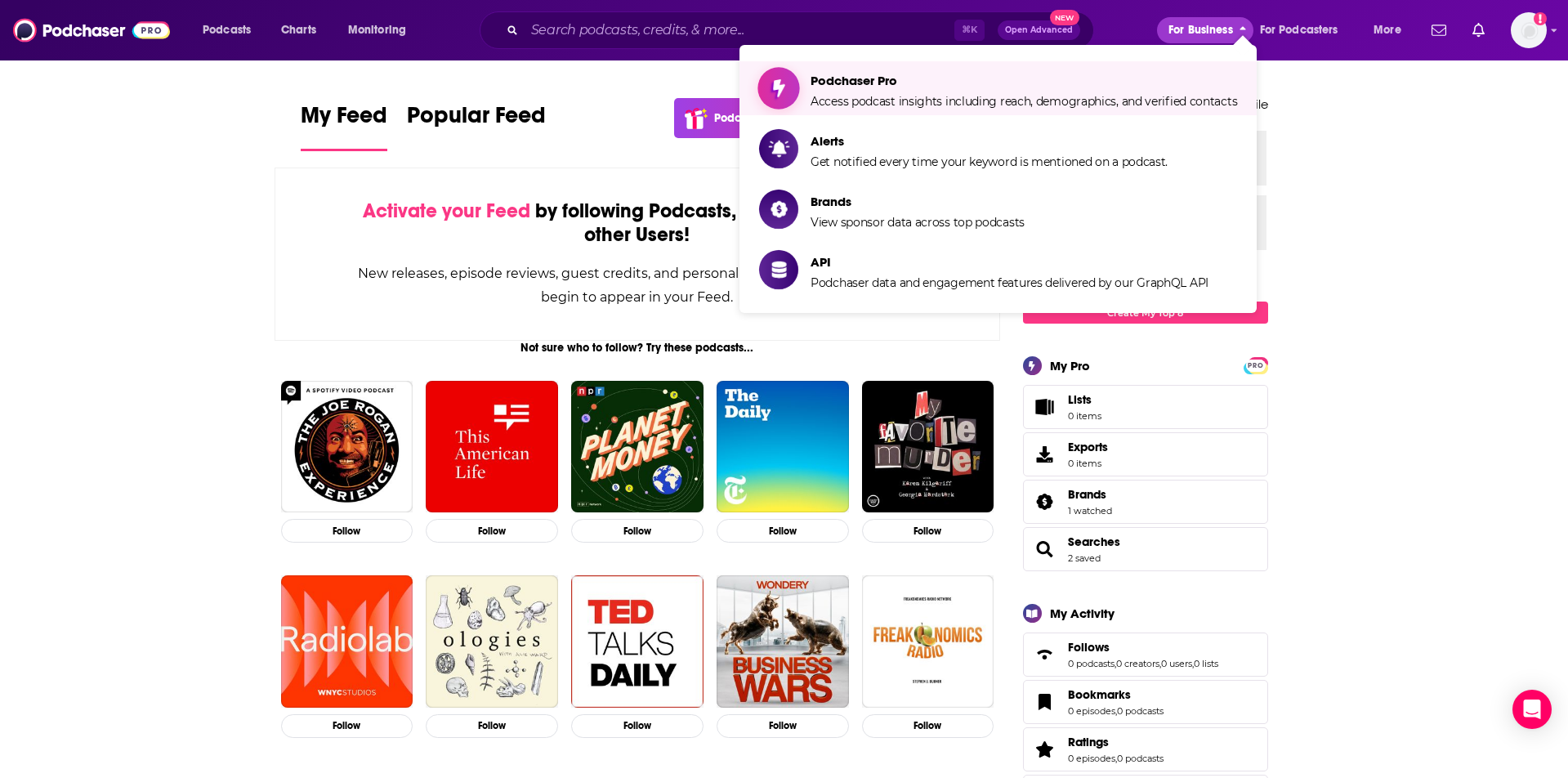
click at [1032, 87] on span "Podchaser Pro" at bounding box center [1023, 81] width 426 height 16
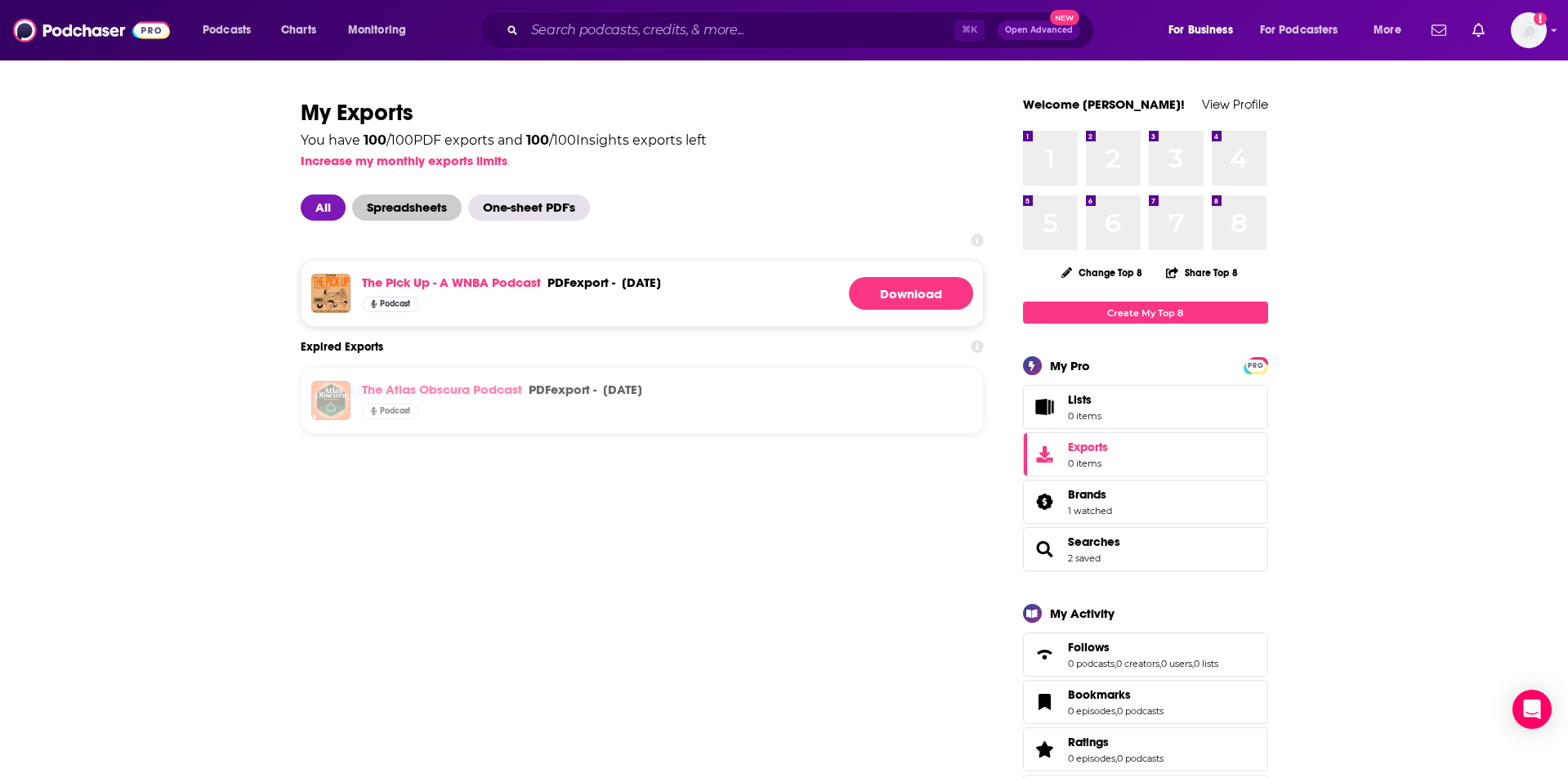
click at [437, 203] on span "Spreadsheets" at bounding box center [407, 207] width 110 height 26
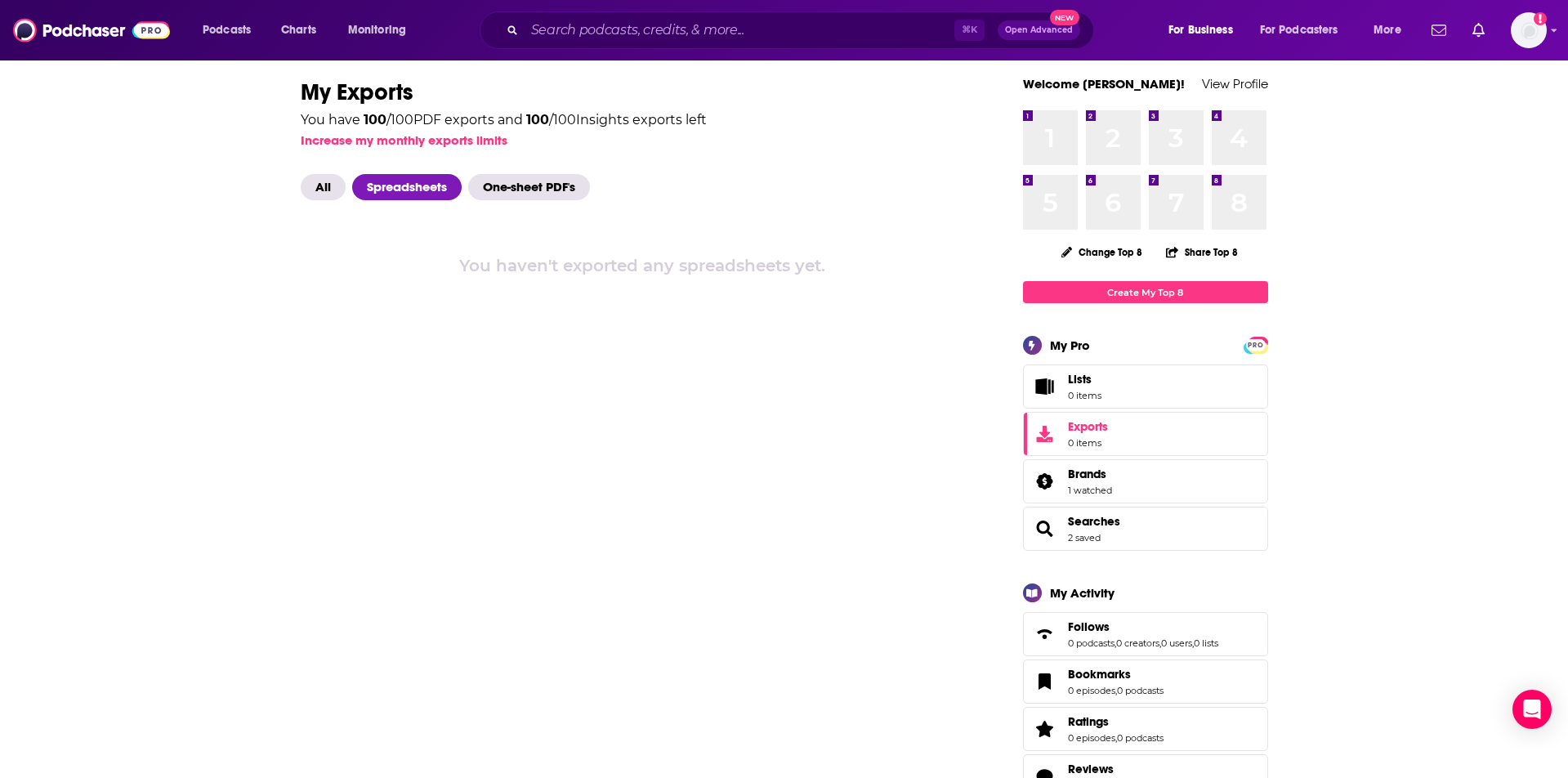
scroll to position [20, 0]
click at [1102, 528] on span "Searches" at bounding box center [1094, 522] width 53 height 15
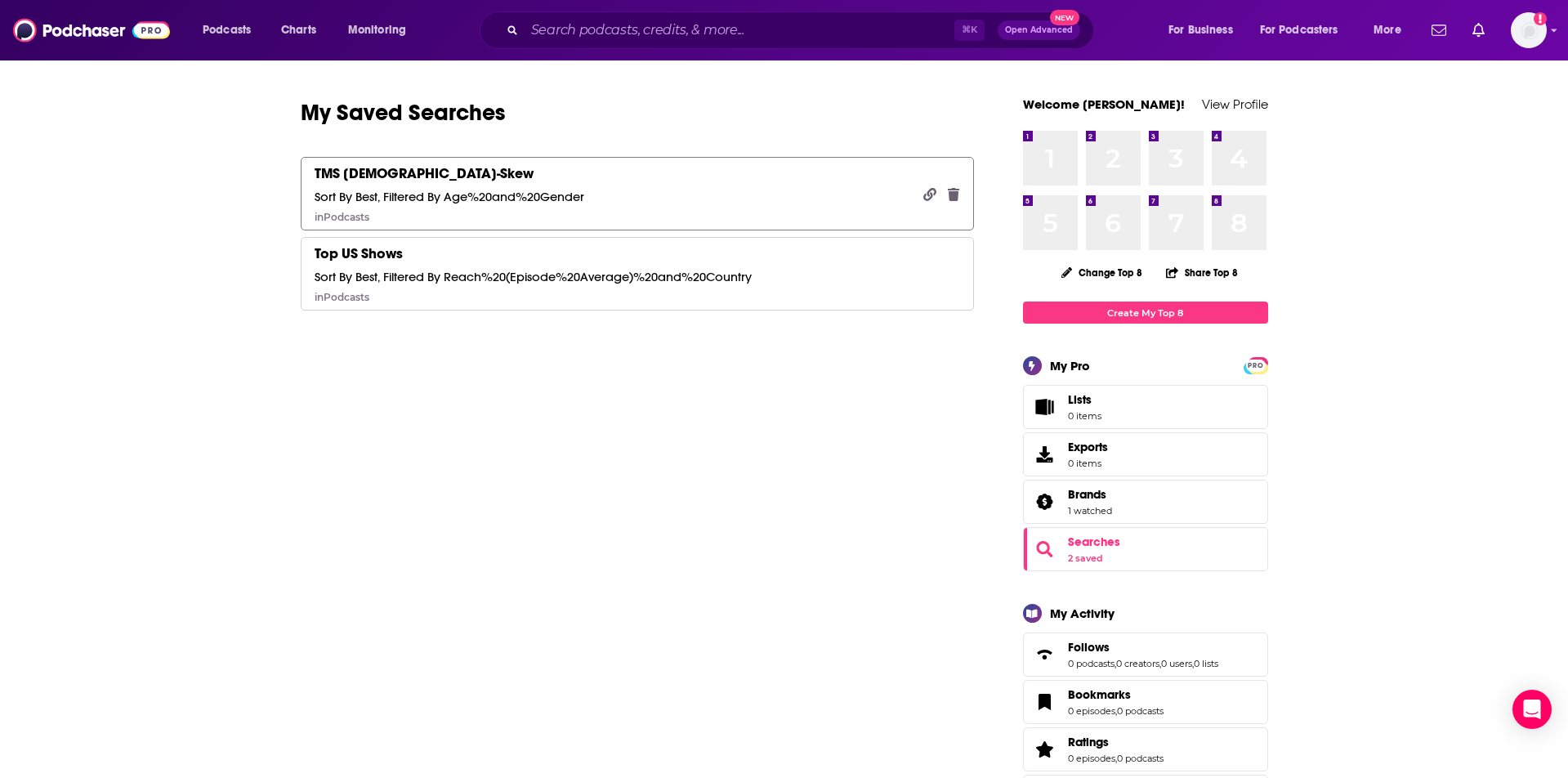
click at [659, 209] on link "TMS Female-Skew Sort By Best, Filtered By Age%20and%20Gender in Podcasts" at bounding box center [637, 194] width 674 height 74
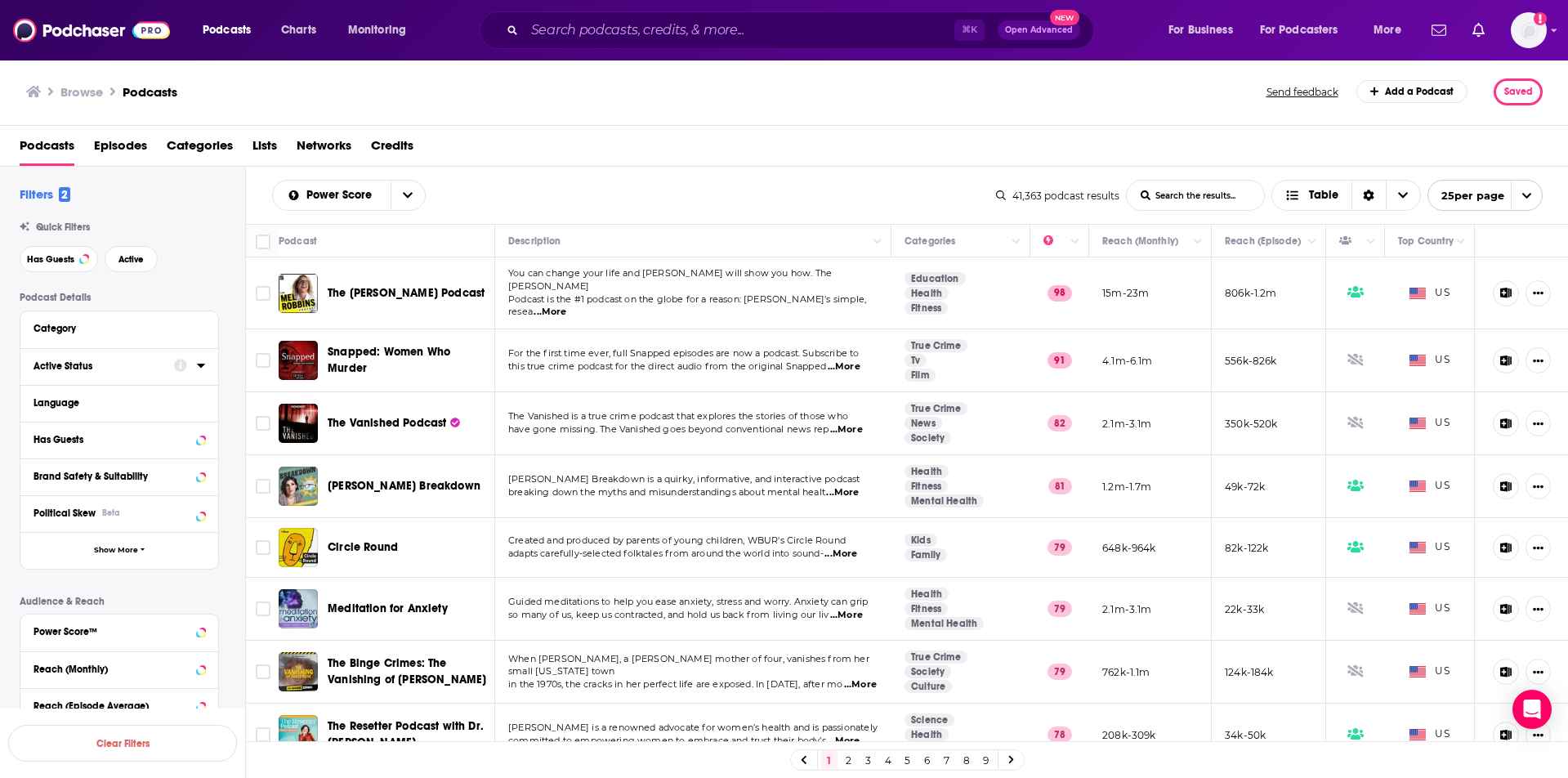
scroll to position [345, 0]
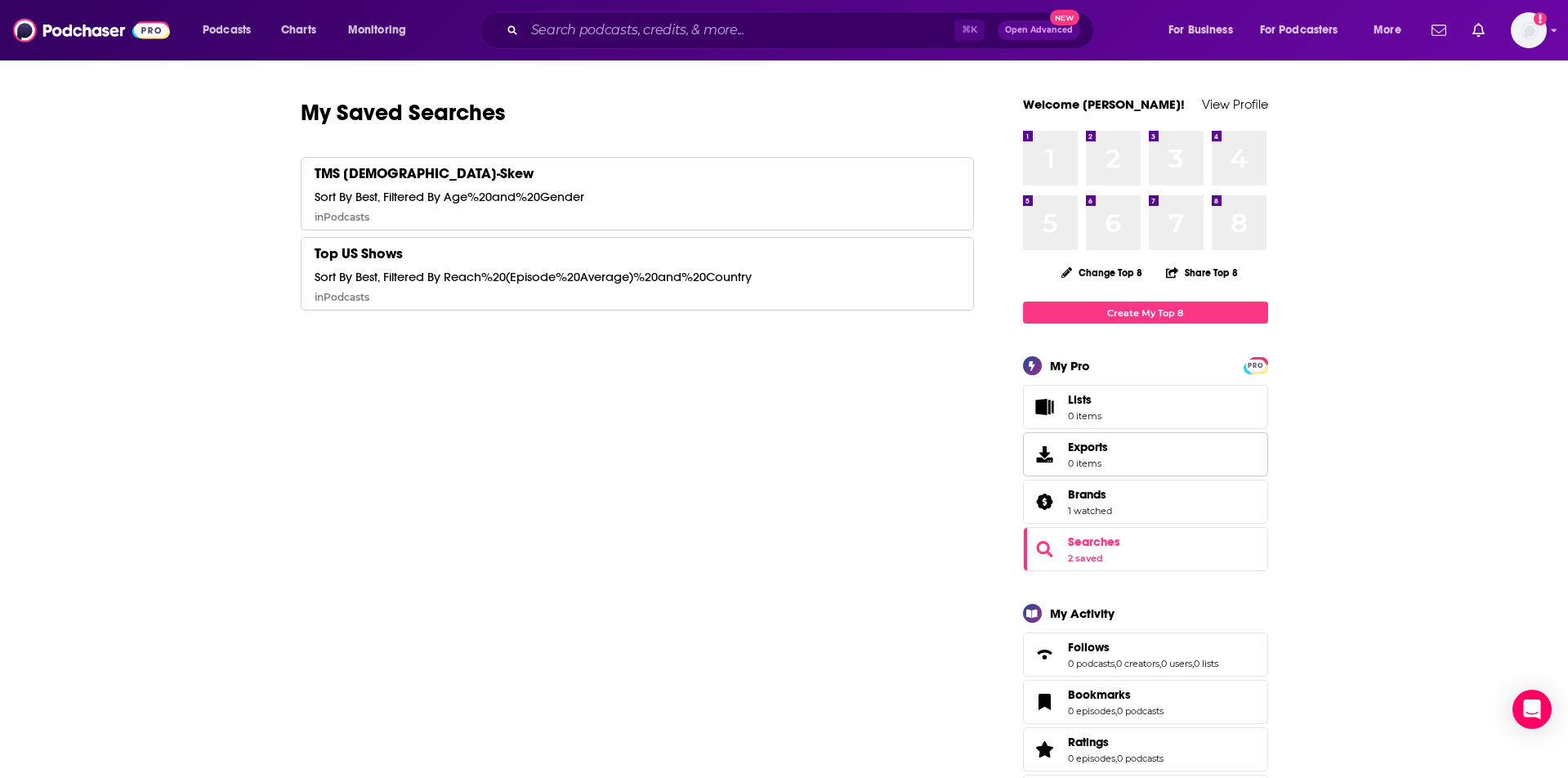
click at [1093, 456] on span "Exports 0 items" at bounding box center [1088, 455] width 40 height 30
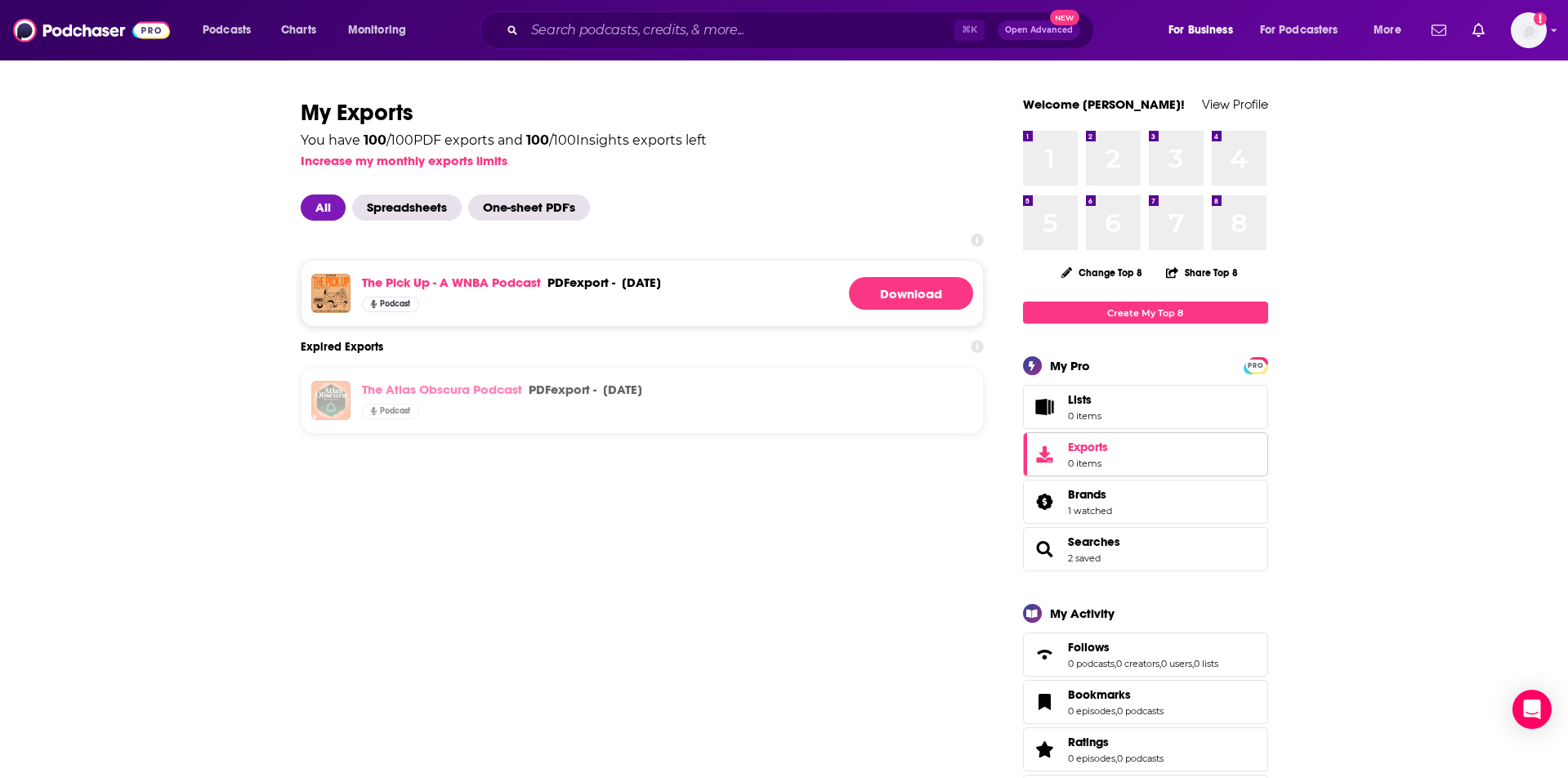
click at [1113, 461] on link "Exports 0 items" at bounding box center [1146, 454] width 245 height 44
click at [449, 212] on span "Spreadsheets" at bounding box center [407, 207] width 110 height 26
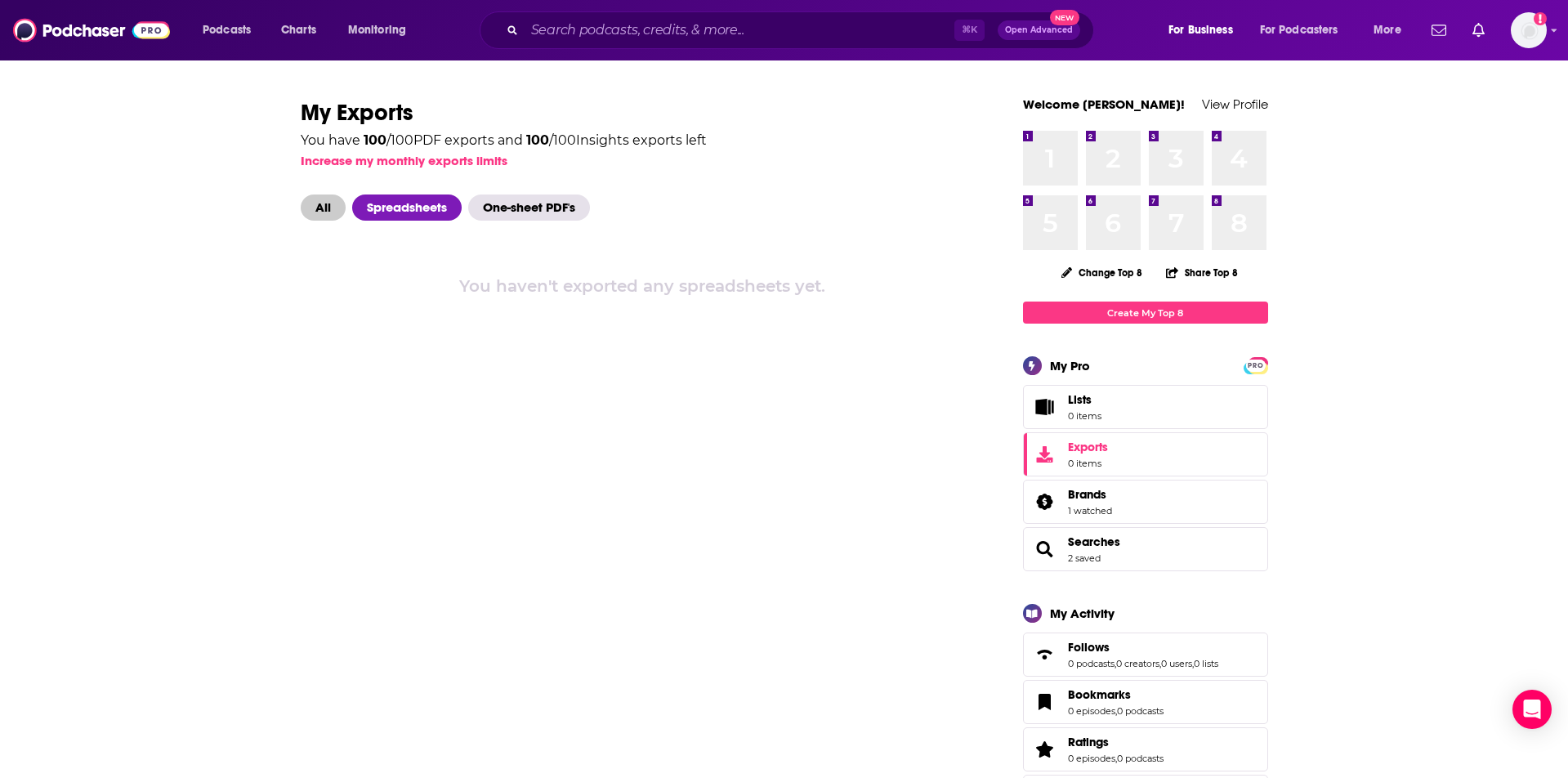
click at [327, 202] on span "All" at bounding box center [323, 207] width 45 height 26
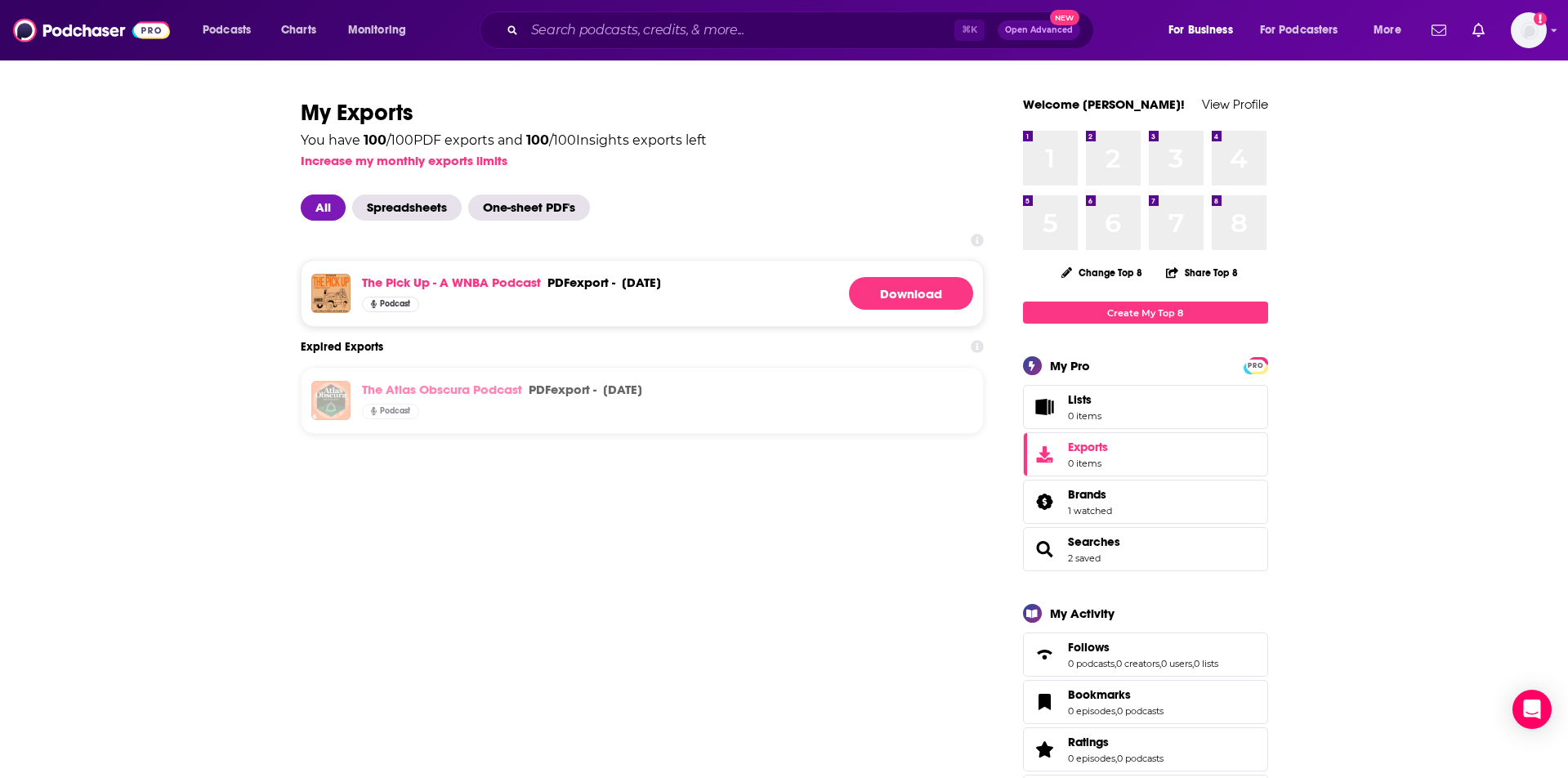
click at [1148, 542] on span "Searches 2 saved" at bounding box center [1146, 549] width 245 height 44
click at [1111, 546] on span "Searches" at bounding box center [1094, 542] width 53 height 15
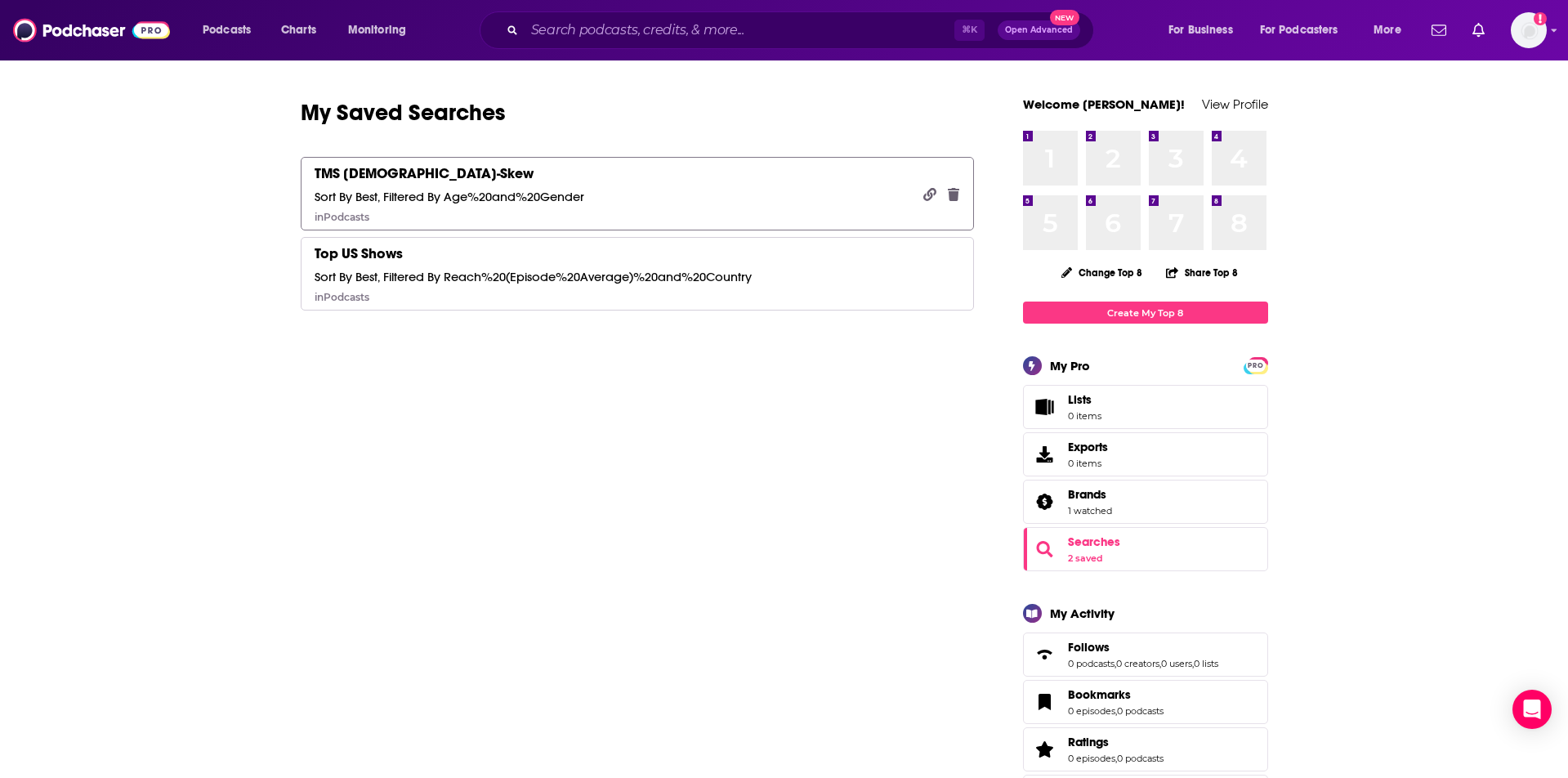
click at [768, 196] on link "TMS Female-Skew Sort By Best, Filtered By Age%20and%20Gender in Podcasts" at bounding box center [637, 194] width 674 height 74
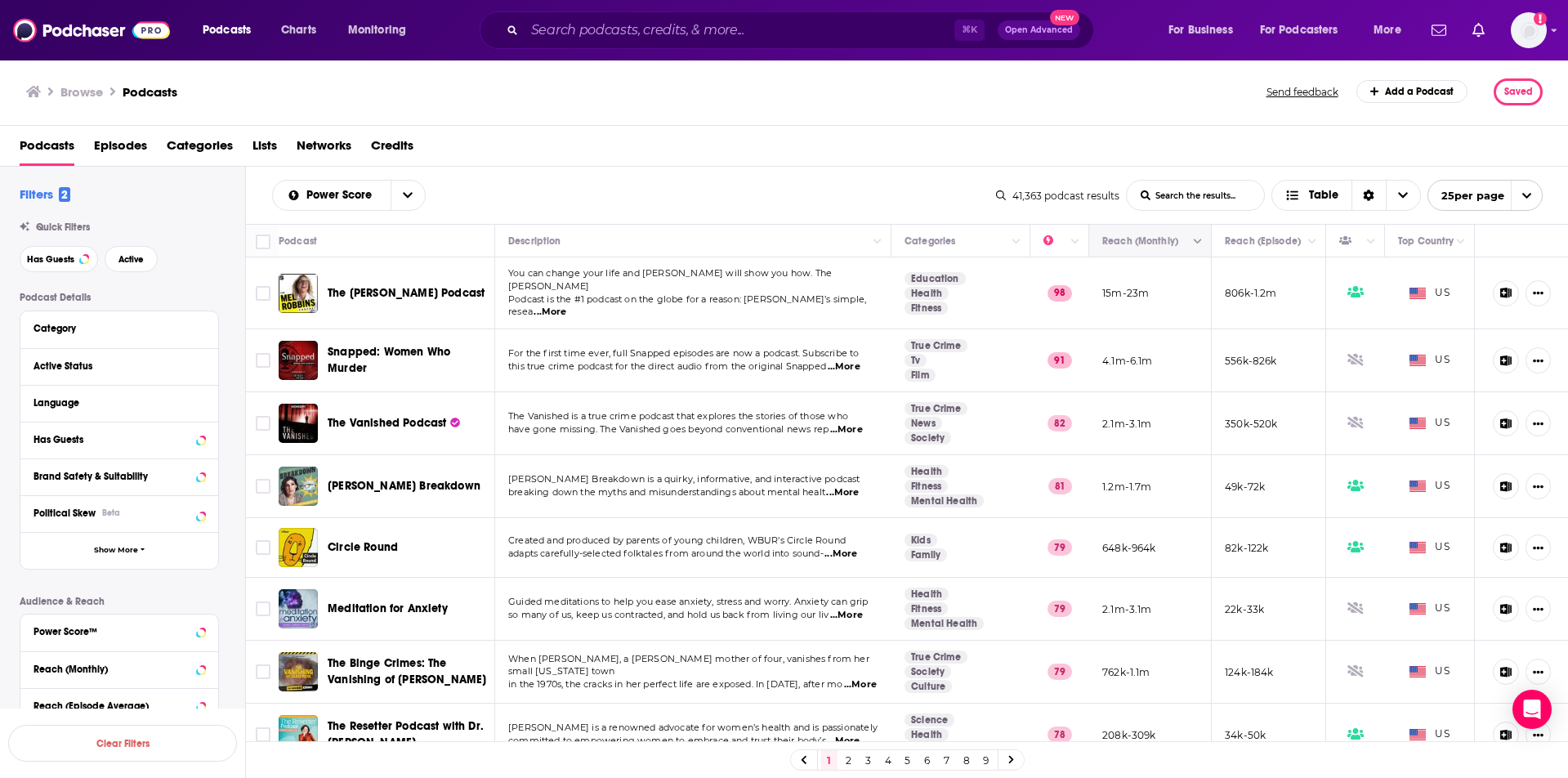
click at [1143, 239] on icon "Move" at bounding box center [1149, 241] width 20 height 20
click at [1114, 240] on button "Move" at bounding box center [1149, 241] width 96 height 20
click at [944, 240] on button "Move" at bounding box center [959, 241] width 112 height 20
click at [673, 242] on button "Move" at bounding box center [691, 241] width 369 height 20
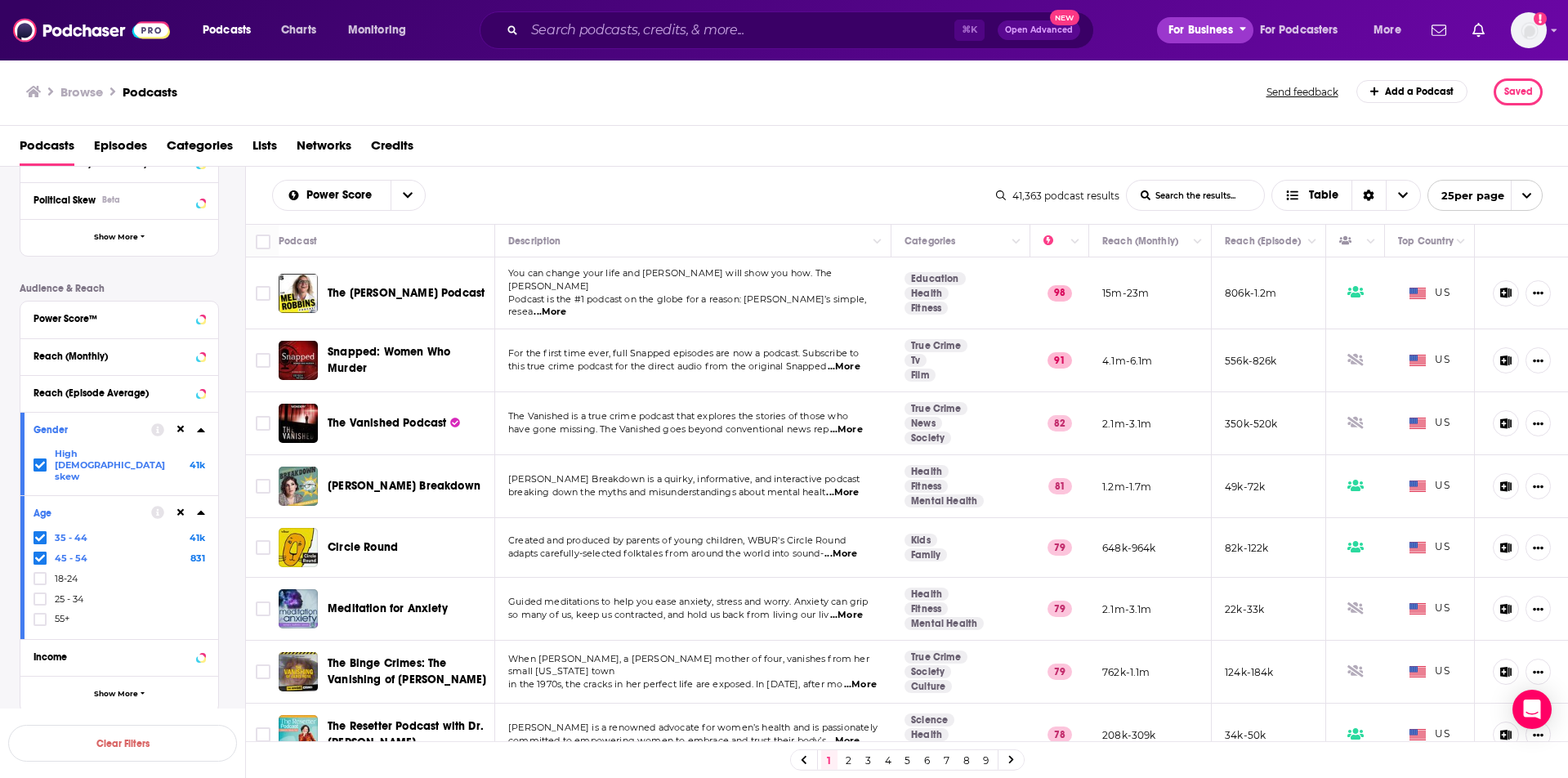
click at [1206, 38] on span "For Business" at bounding box center [1201, 30] width 65 height 23
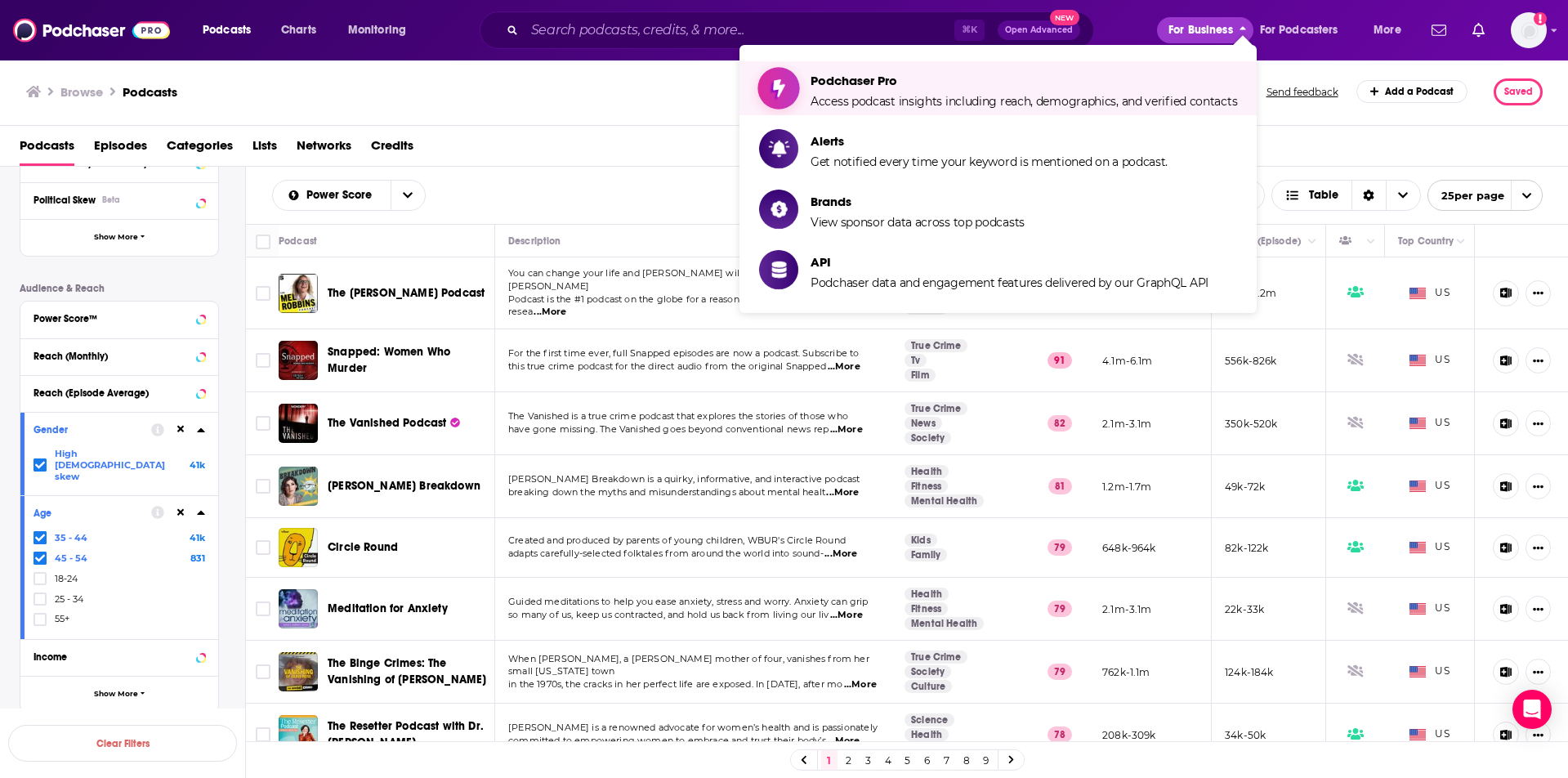
click at [1153, 86] on span "Podchaser Pro" at bounding box center [1023, 81] width 426 height 16
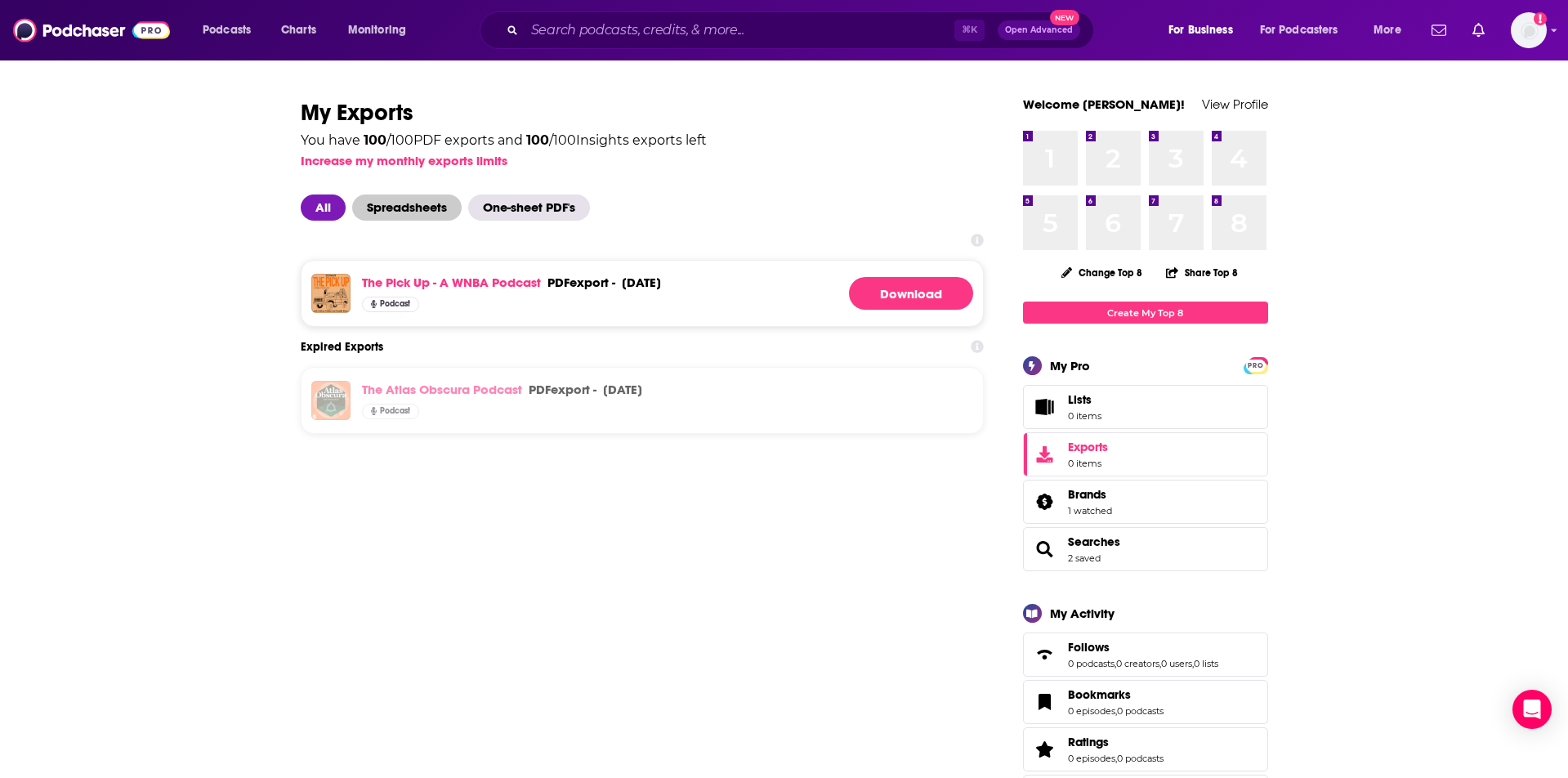
click at [432, 202] on span "Spreadsheets" at bounding box center [407, 207] width 110 height 26
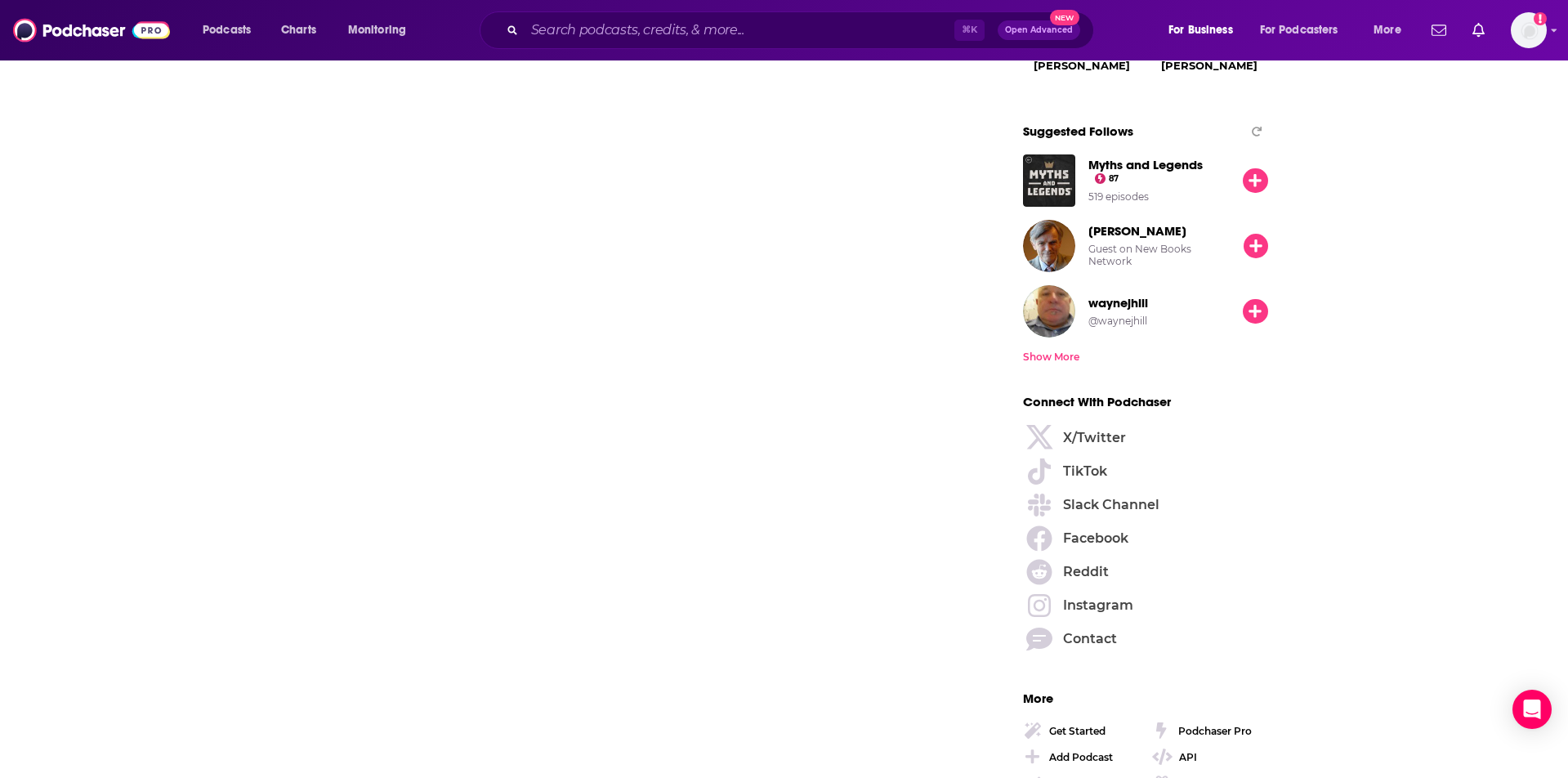
scroll to position [2179, 0]
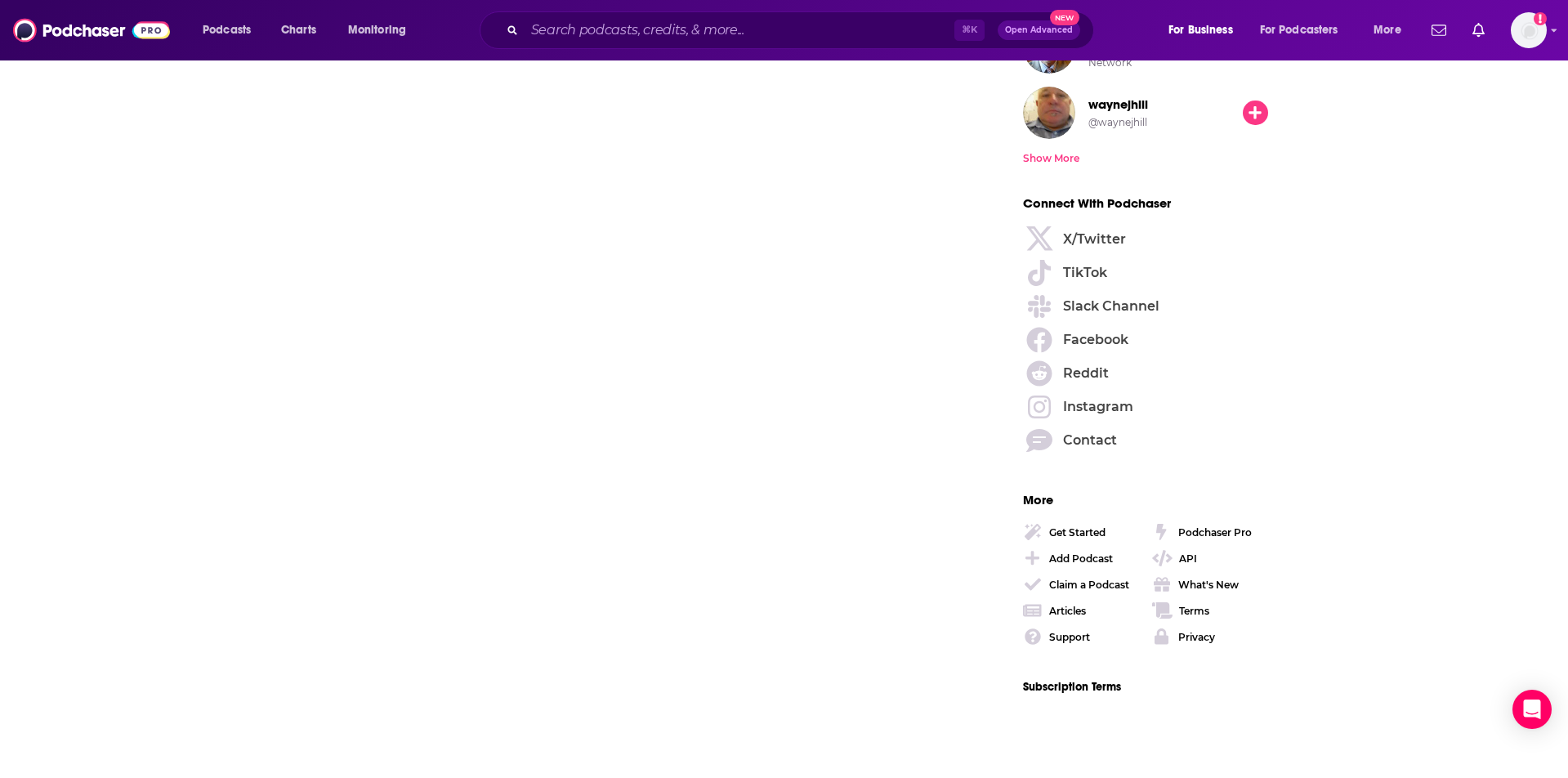
click at [1084, 527] on div "Get Started" at bounding box center [1077, 533] width 57 height 12
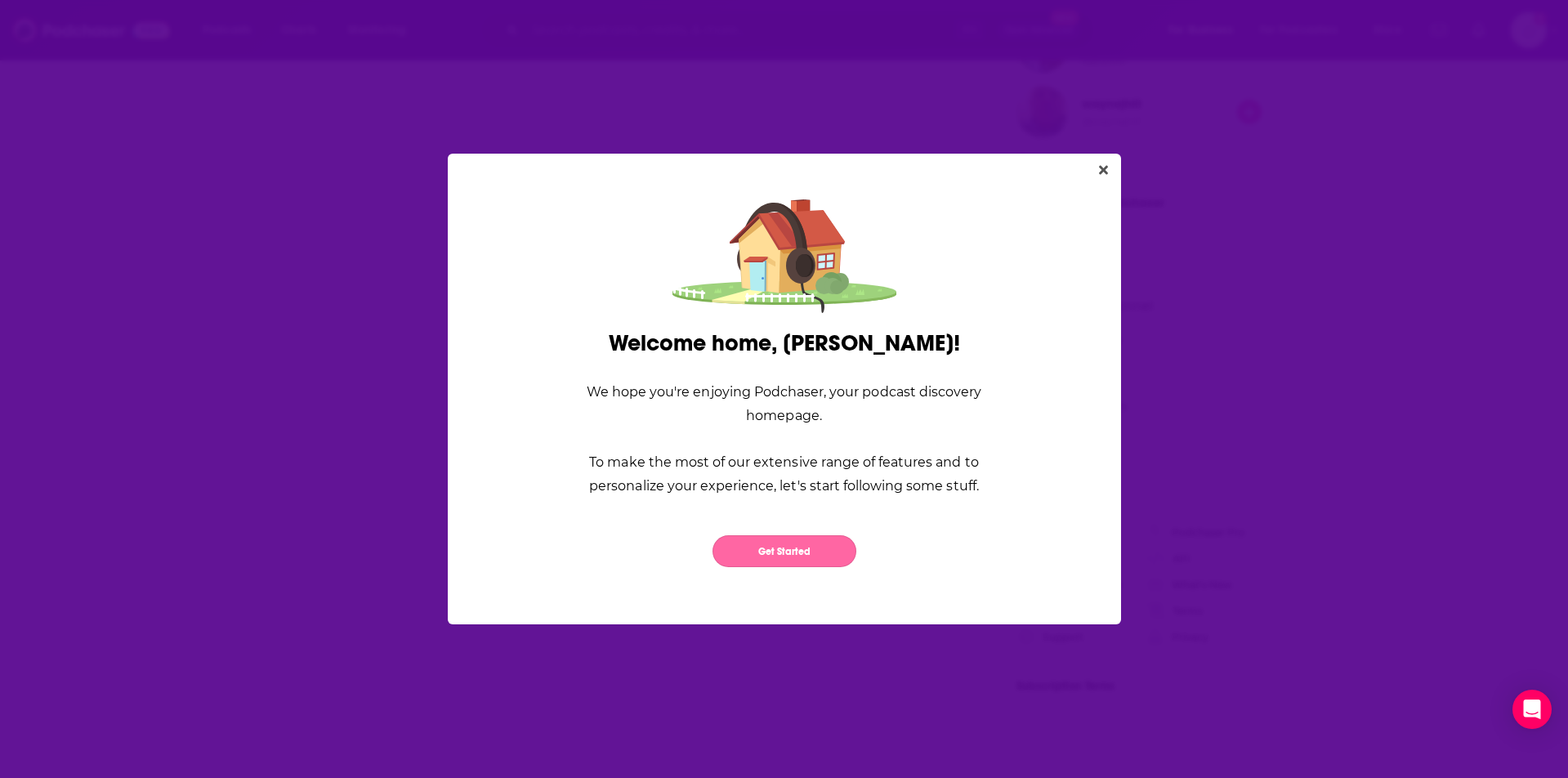
click at [819, 550] on button "Get Started" at bounding box center [784, 552] width 143 height 32
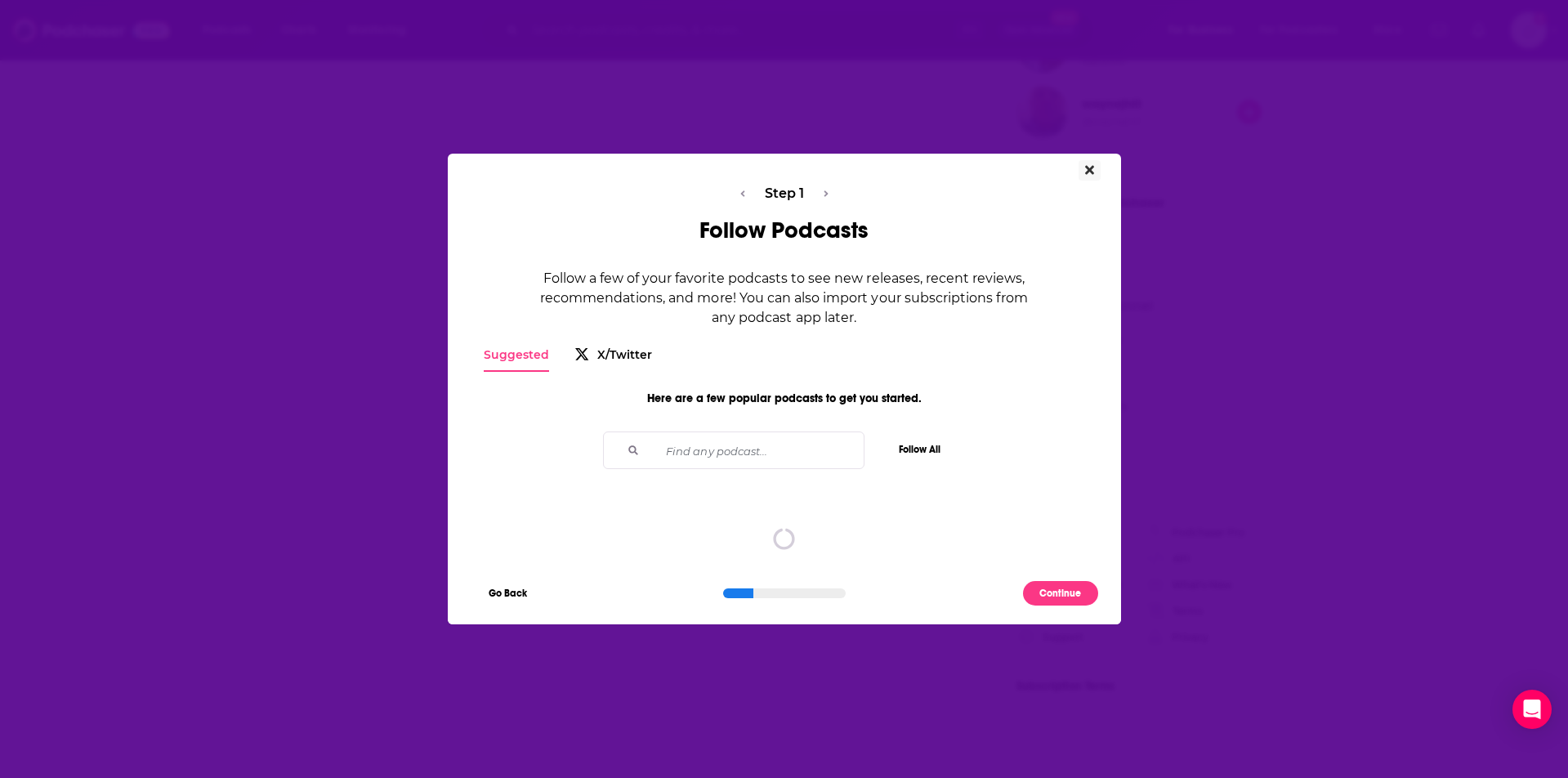
click at [1091, 163] on icon "Close" at bounding box center [1089, 169] width 9 height 13
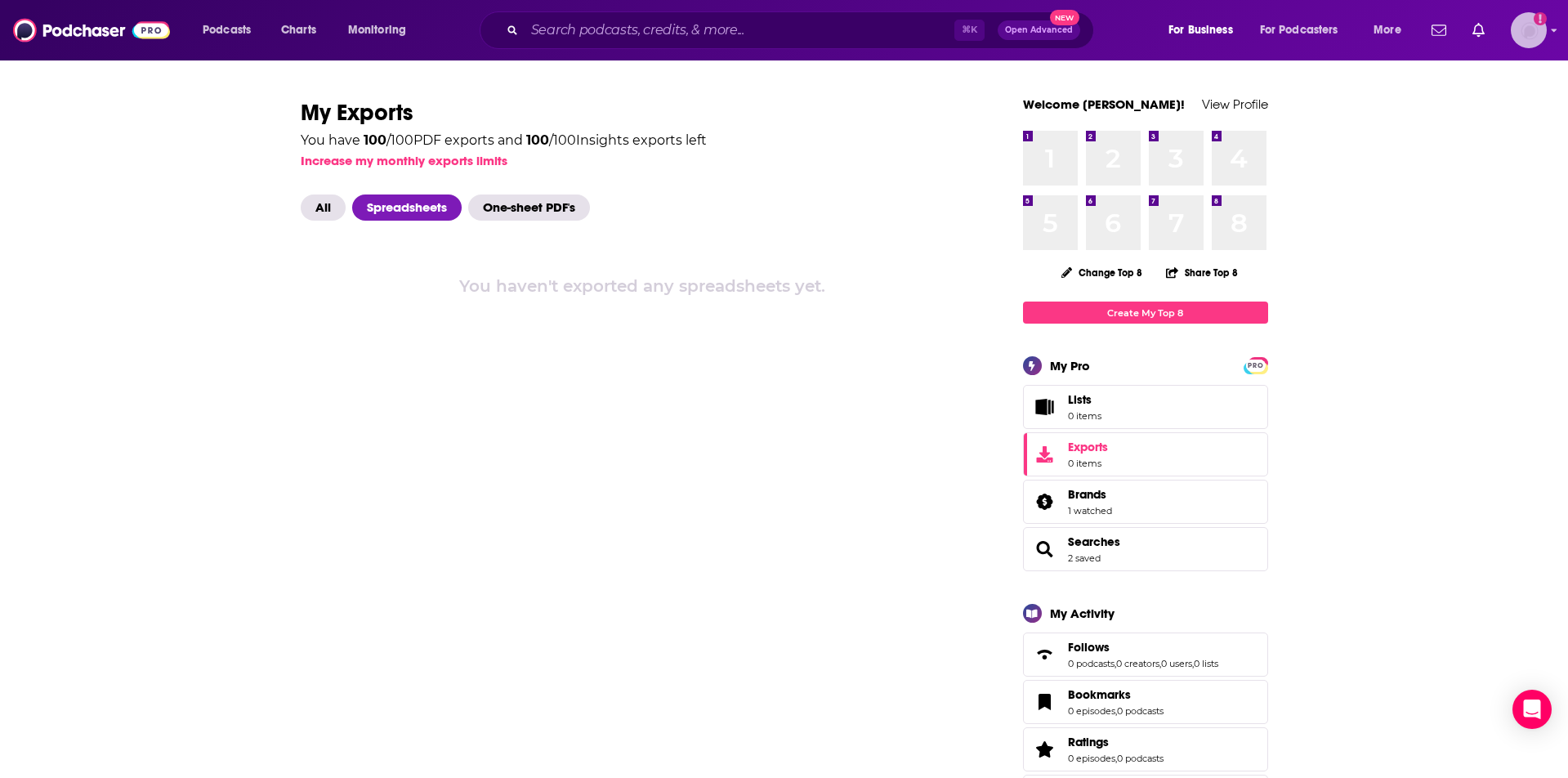
click at [1542, 34] on img "Logged in as rowan.sullivan" at bounding box center [1529, 30] width 36 height 36
click at [1394, 28] on span "More" at bounding box center [1388, 30] width 28 height 23
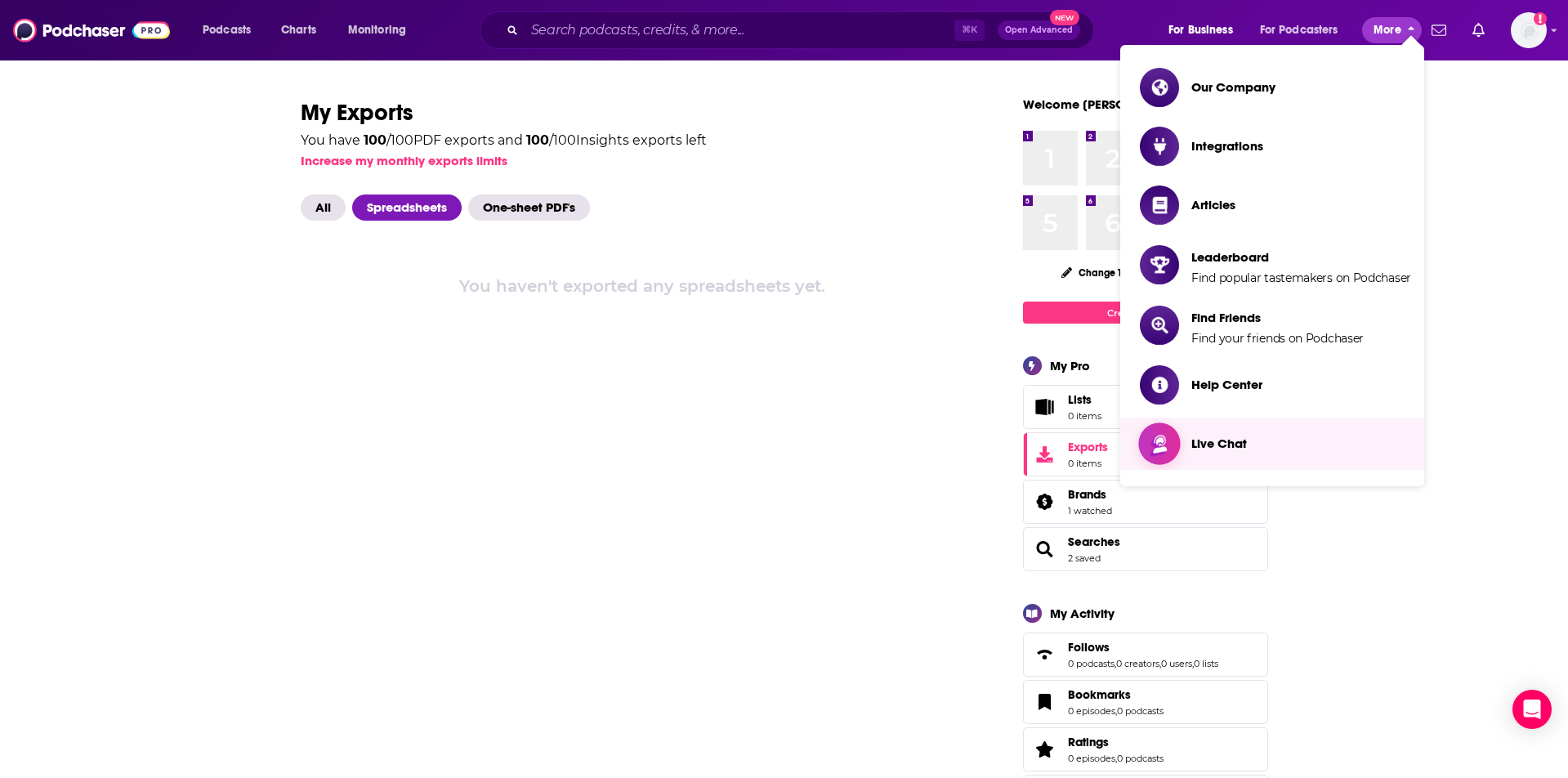
click at [1253, 452] on link "Live Chat" at bounding box center [1275, 443] width 272 height 39
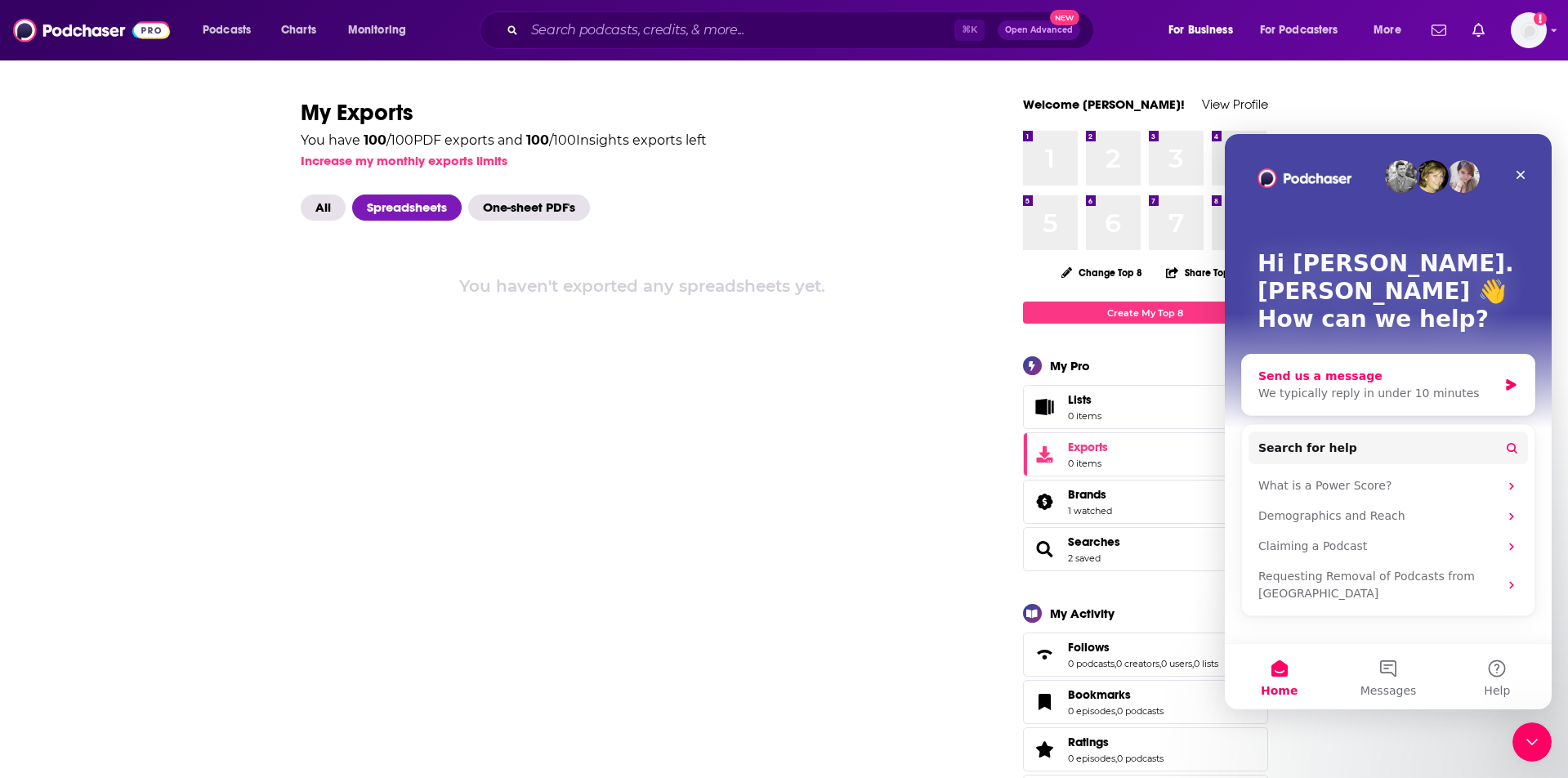
click at [1302, 368] on div "Send us a message" at bounding box center [1378, 376] width 240 height 17
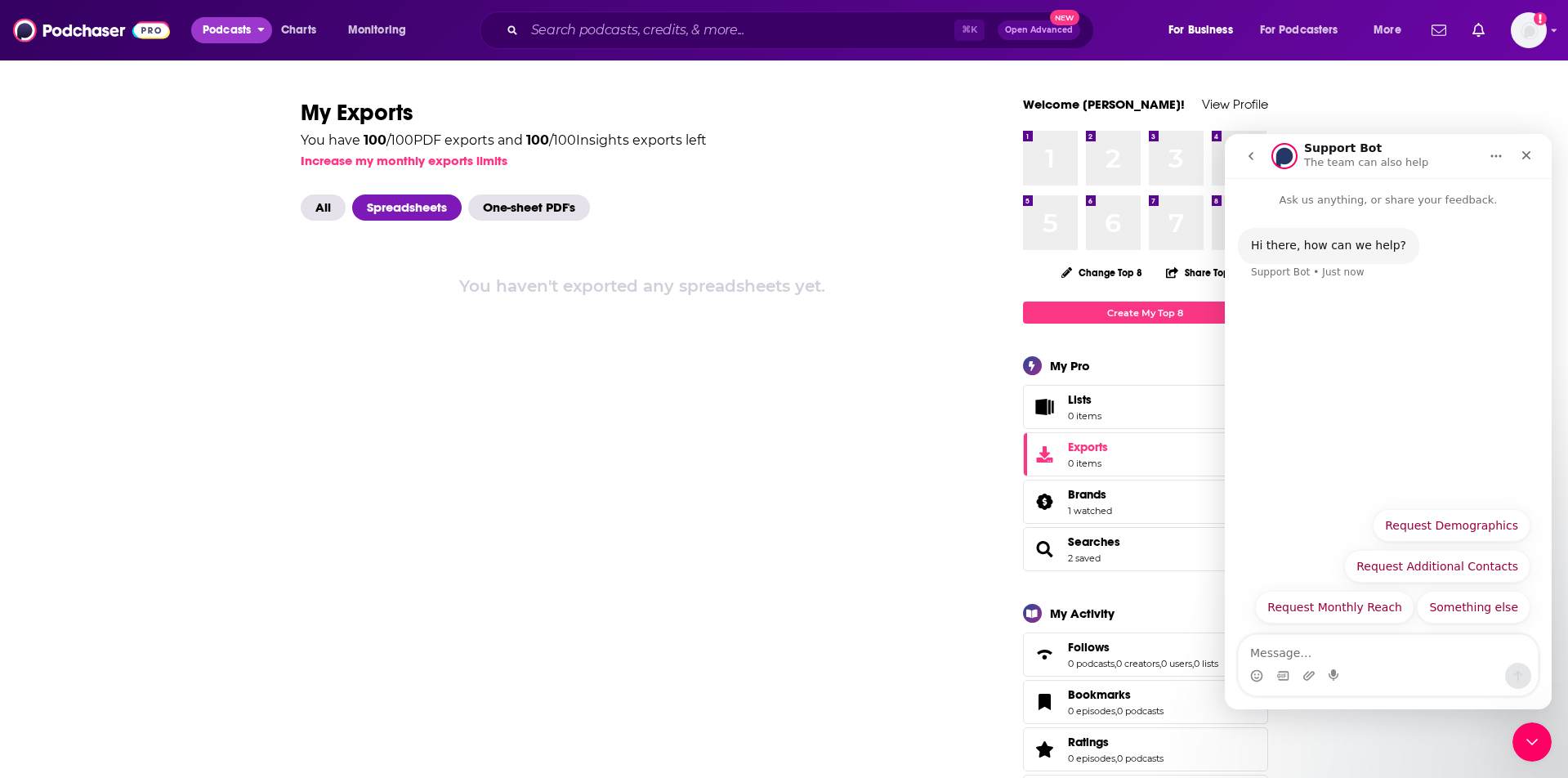
click at [216, 30] on span "Podcasts" at bounding box center [227, 30] width 48 height 23
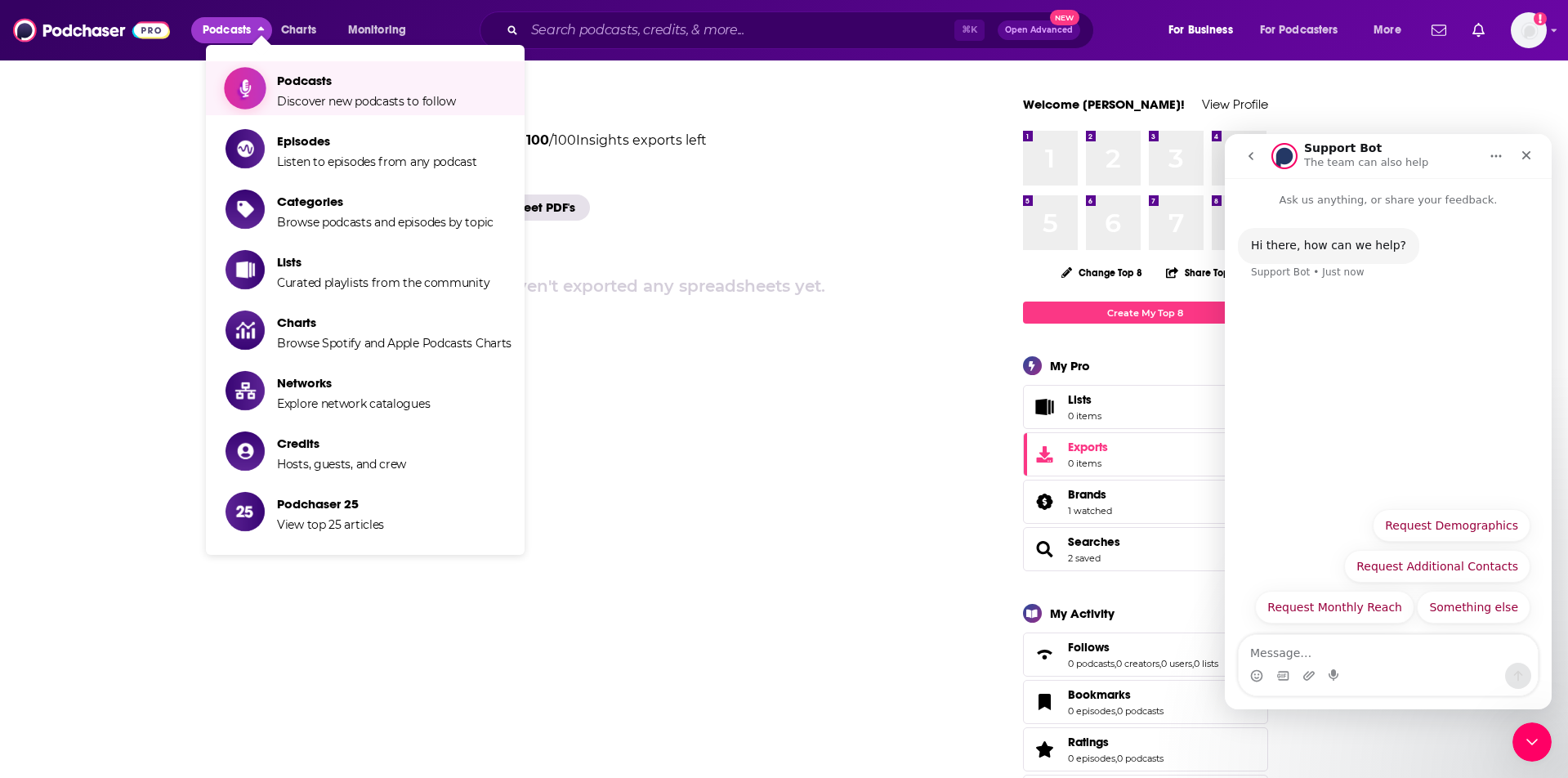
click at [268, 88] on link "Podcasts Discover new podcasts to follow" at bounding box center [368, 88] width 286 height 41
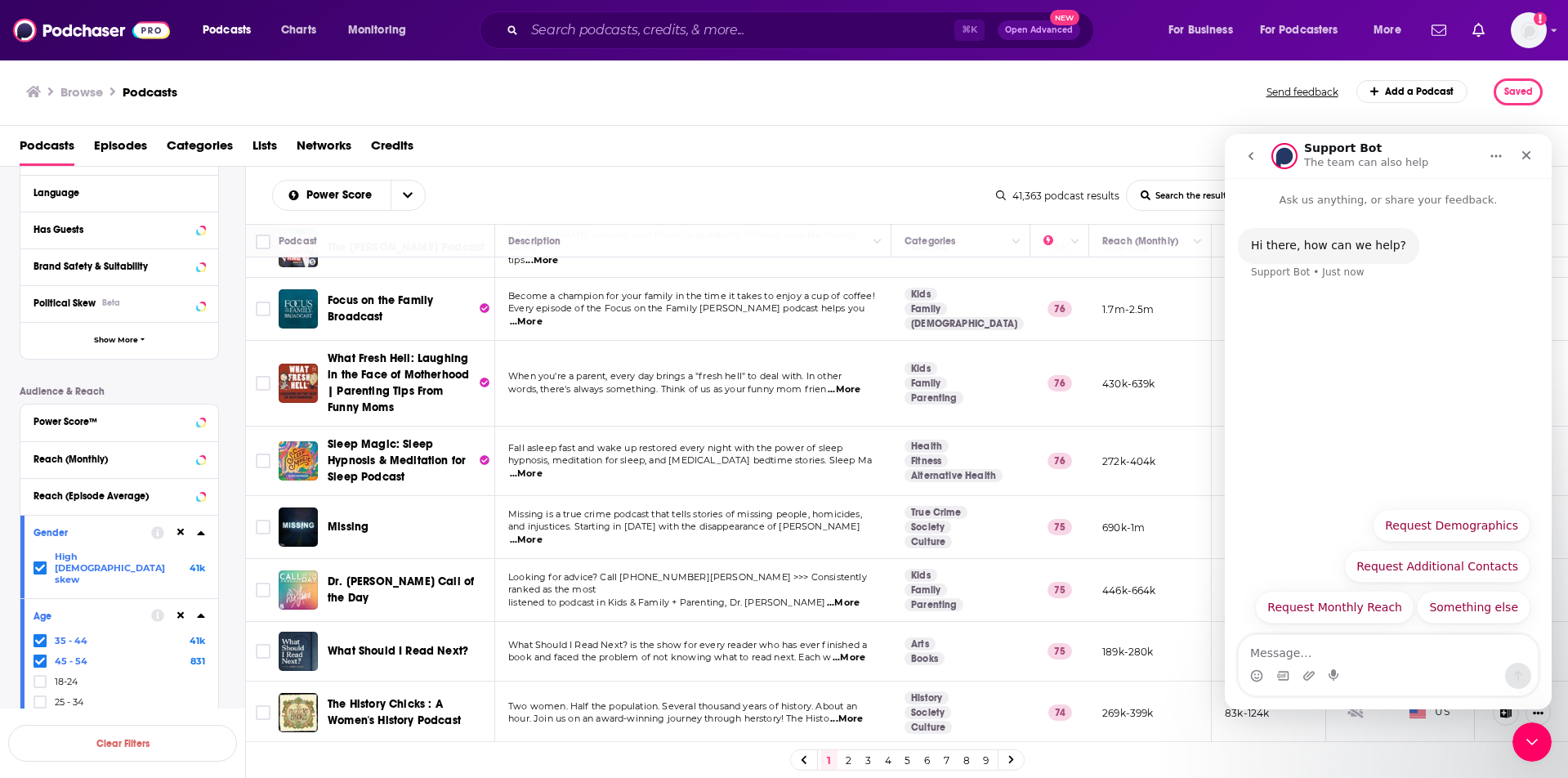
scroll to position [345, 0]
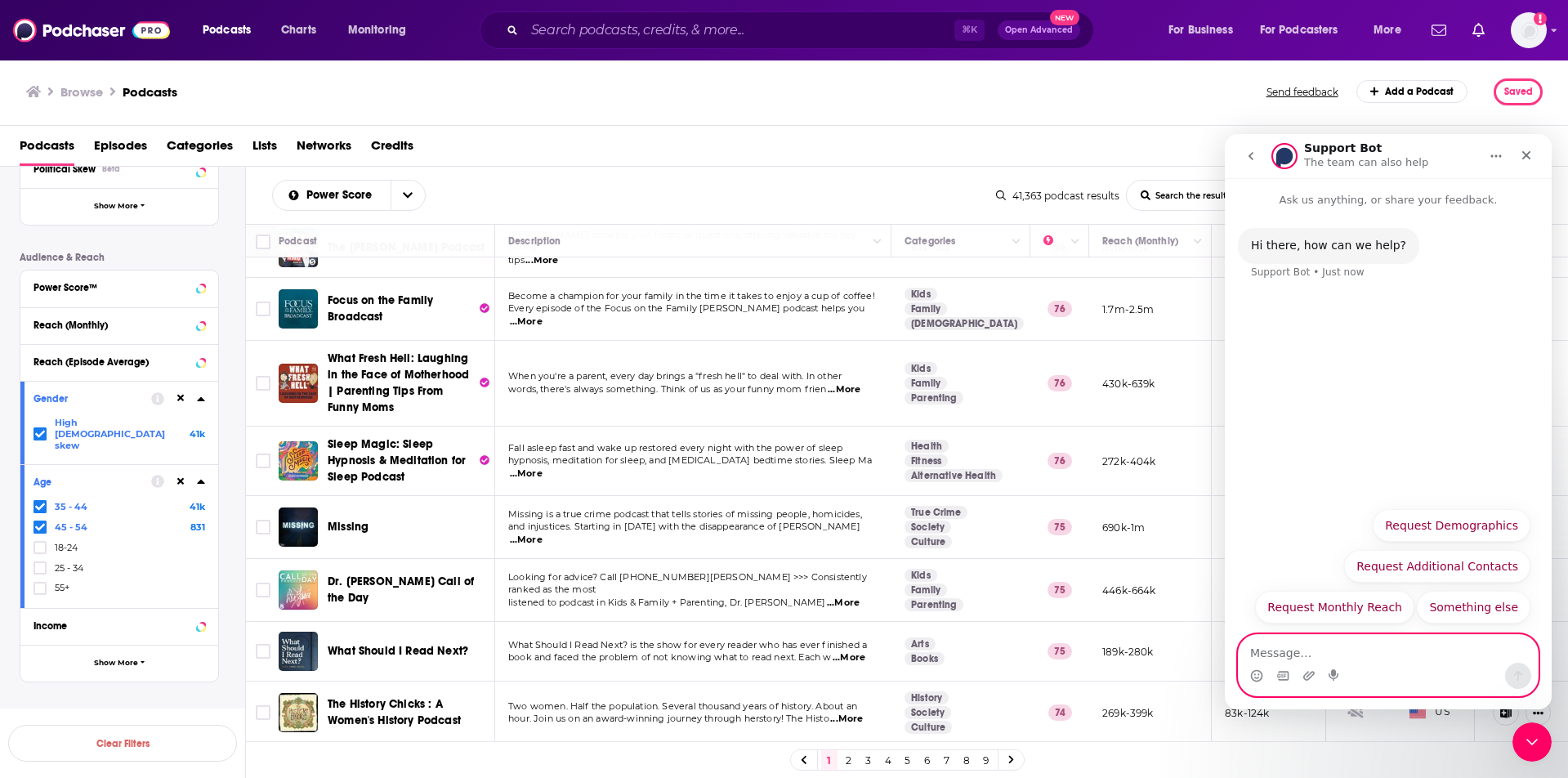
click at [1315, 653] on textarea "Message…" at bounding box center [1388, 649] width 299 height 28
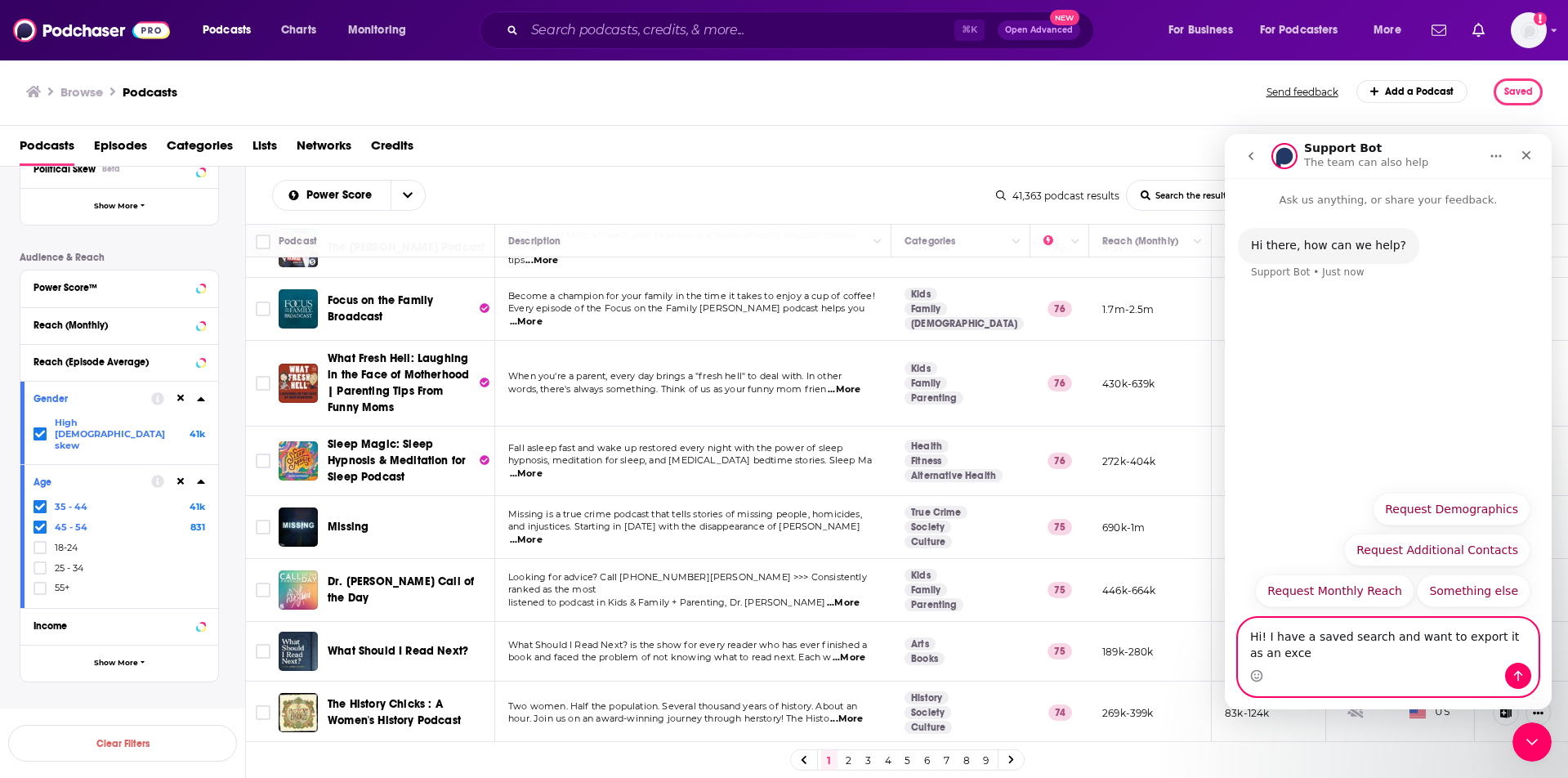
type textarea "Hi! I have a saved search and want to export it as an excel"
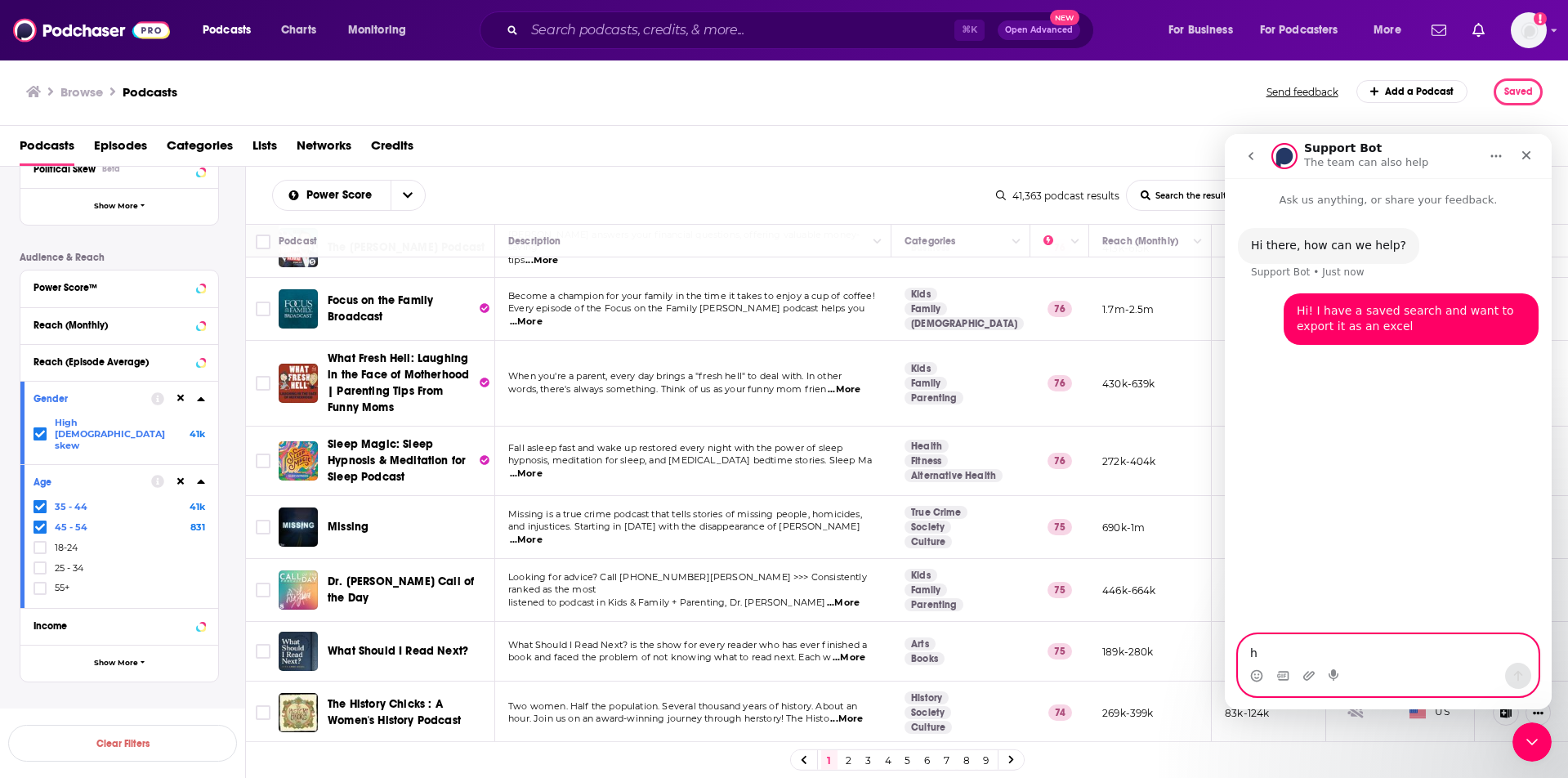
type textarea "ho"
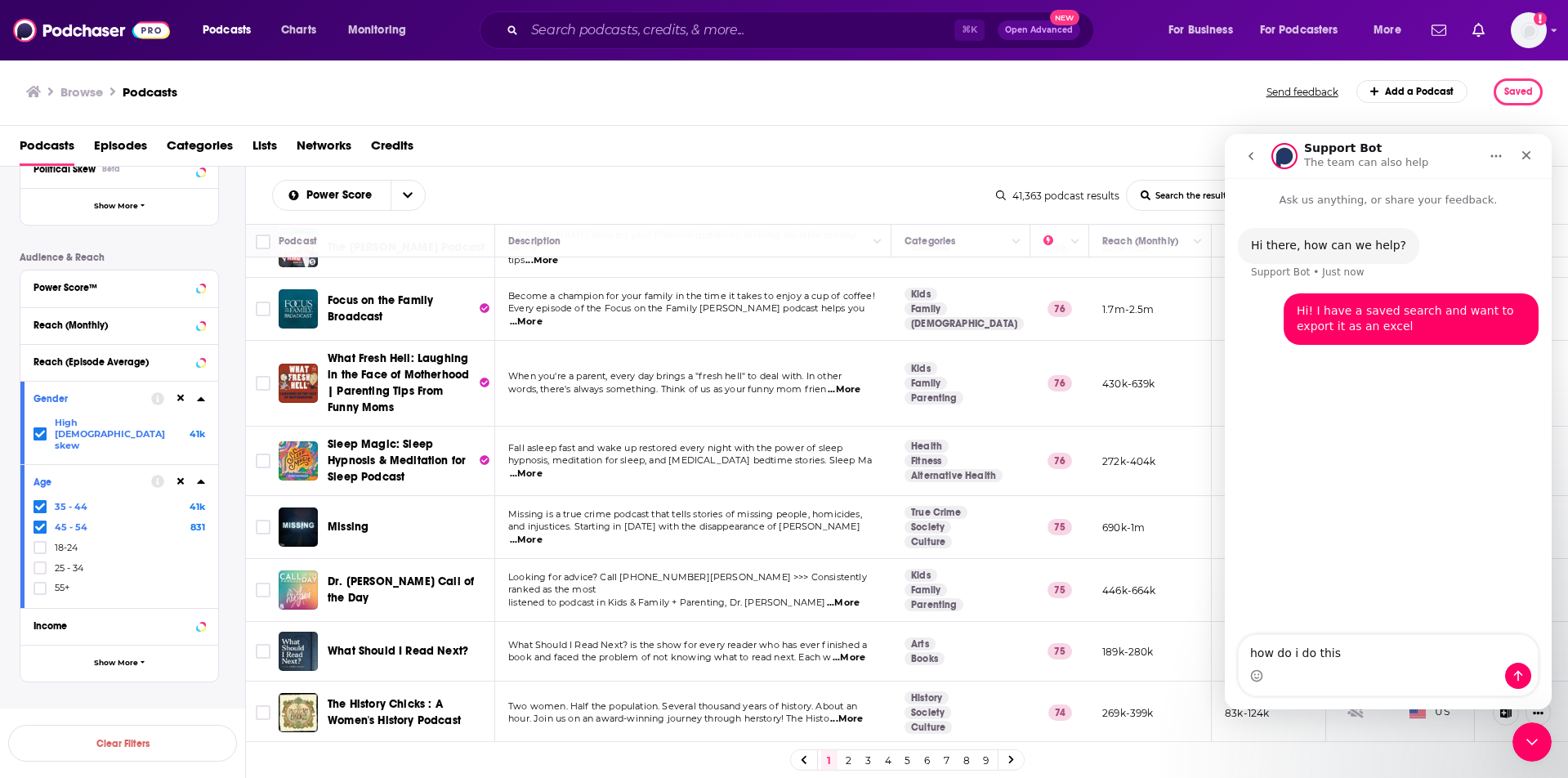
type textarea "how do i do this?"
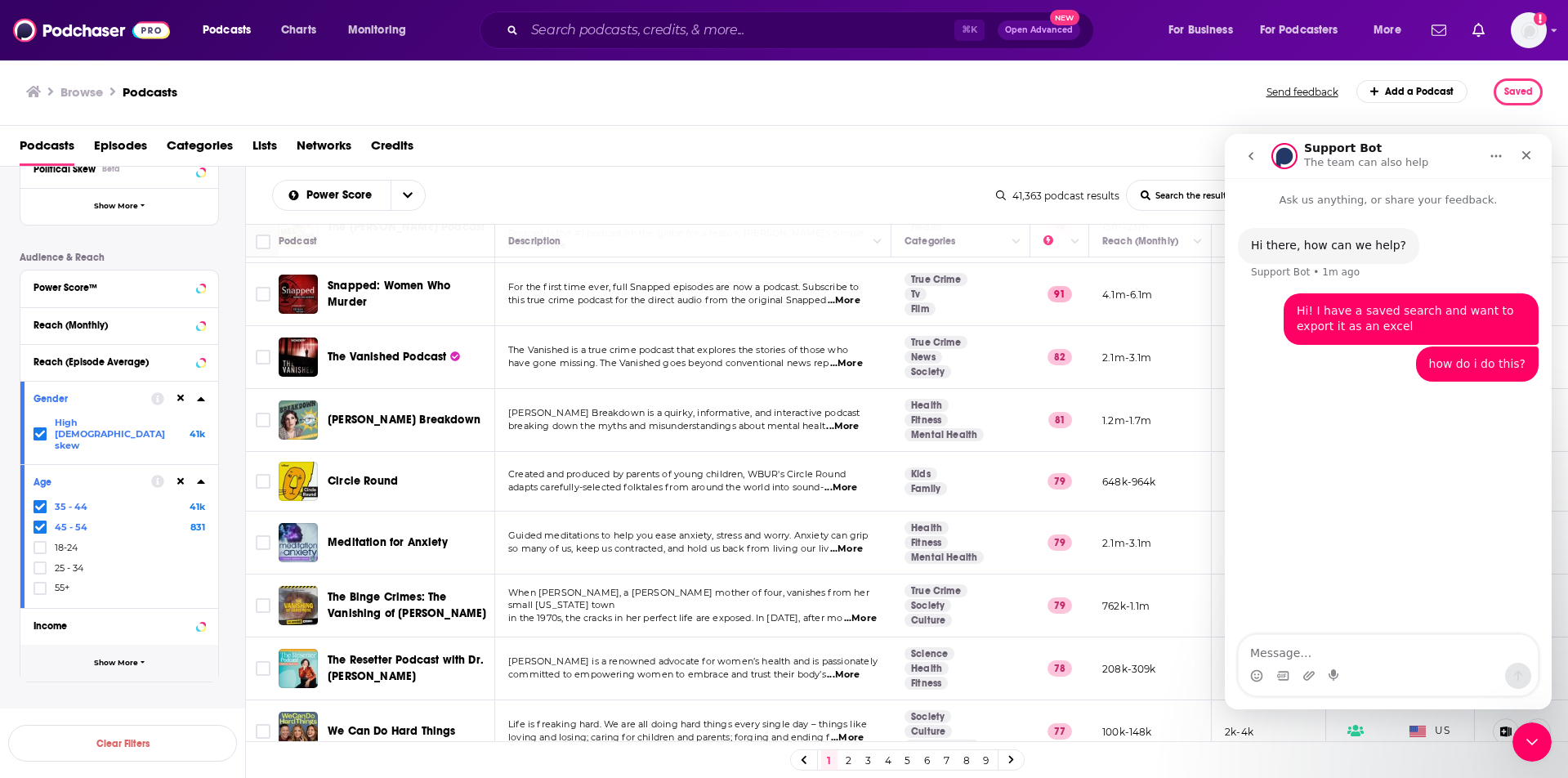
click at [103, 659] on span "Show More" at bounding box center [115, 663] width 44 height 9
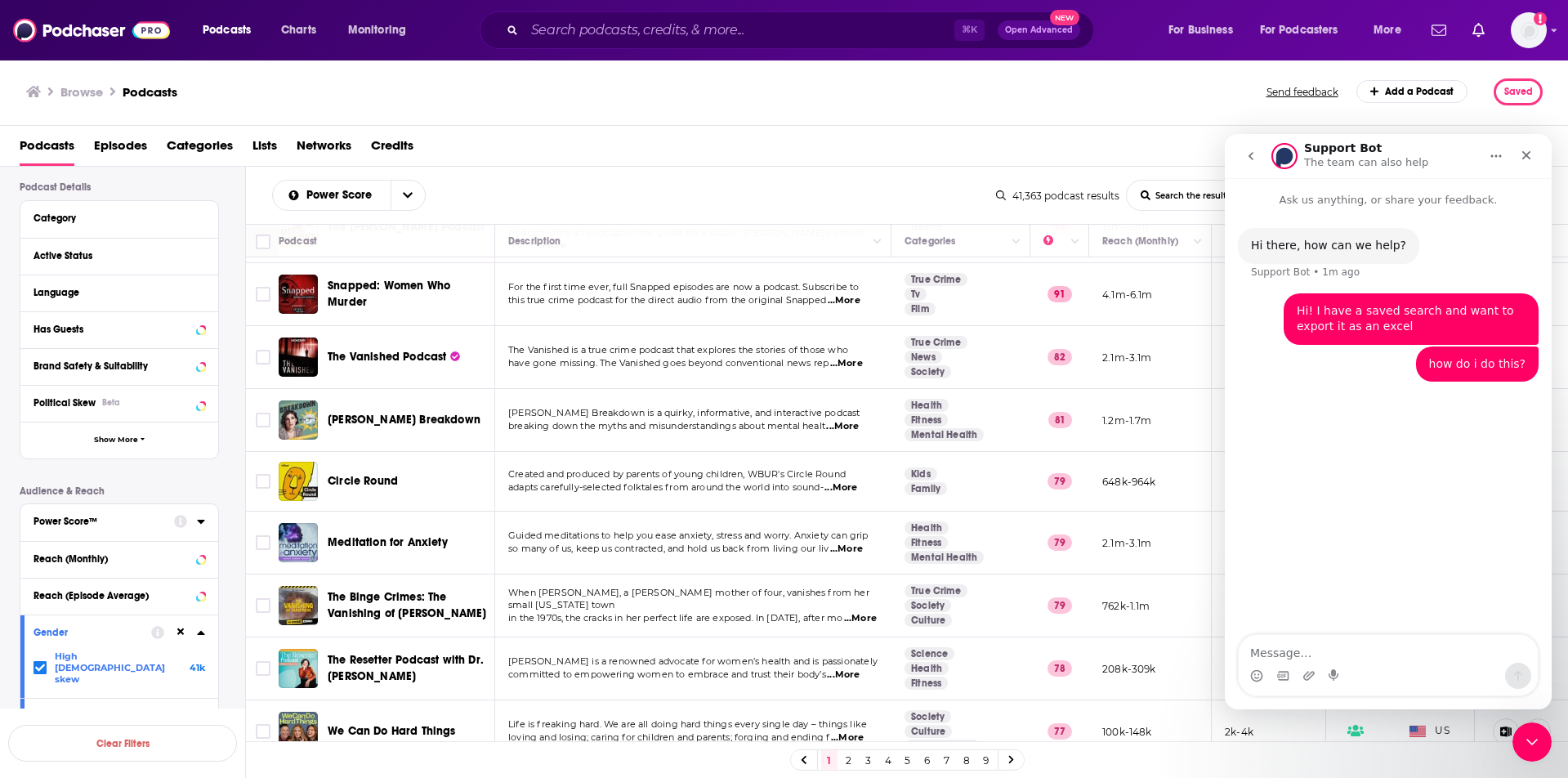
scroll to position [0, 0]
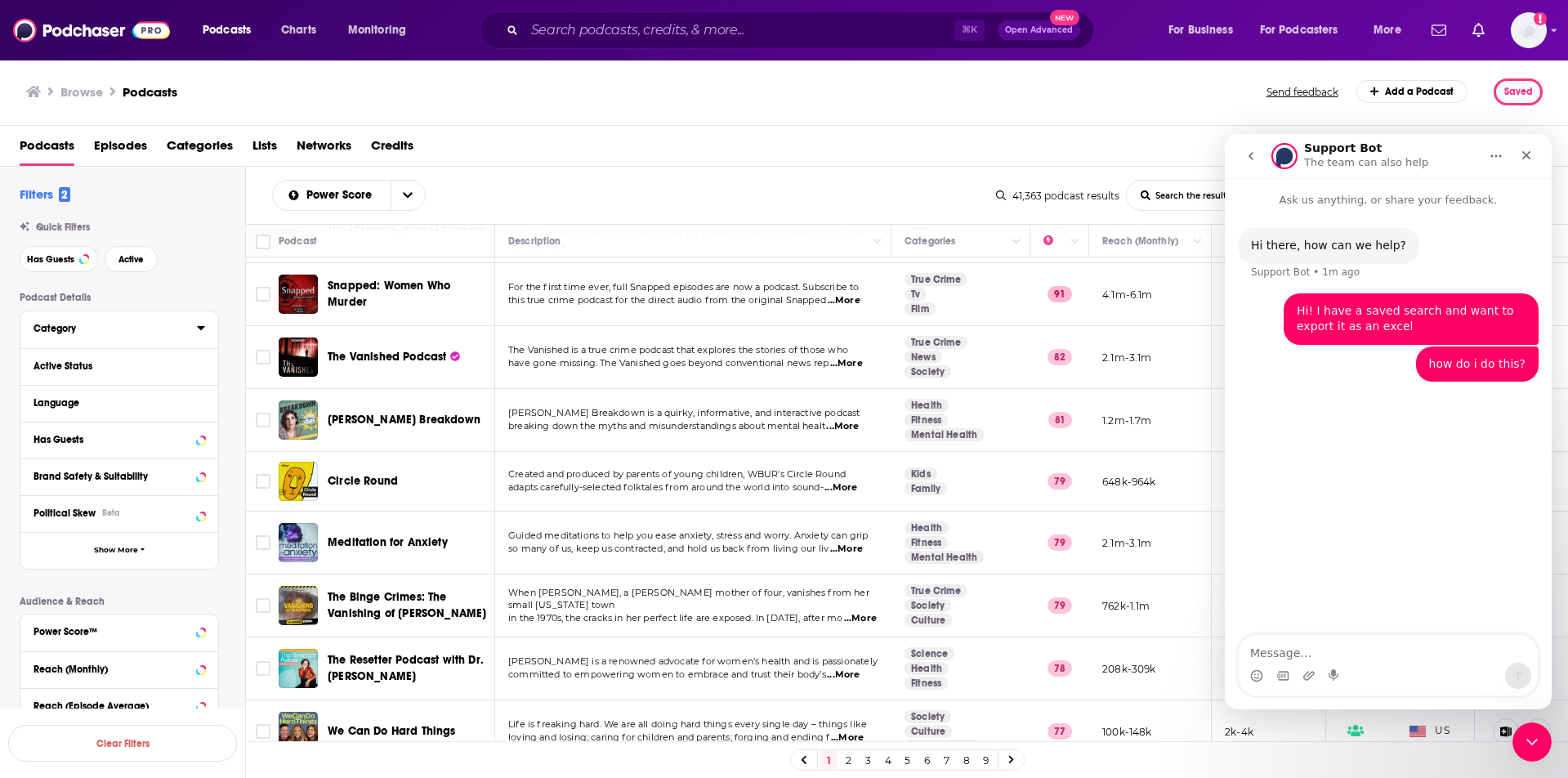
click at [102, 320] on button "Category" at bounding box center [115, 328] width 163 height 21
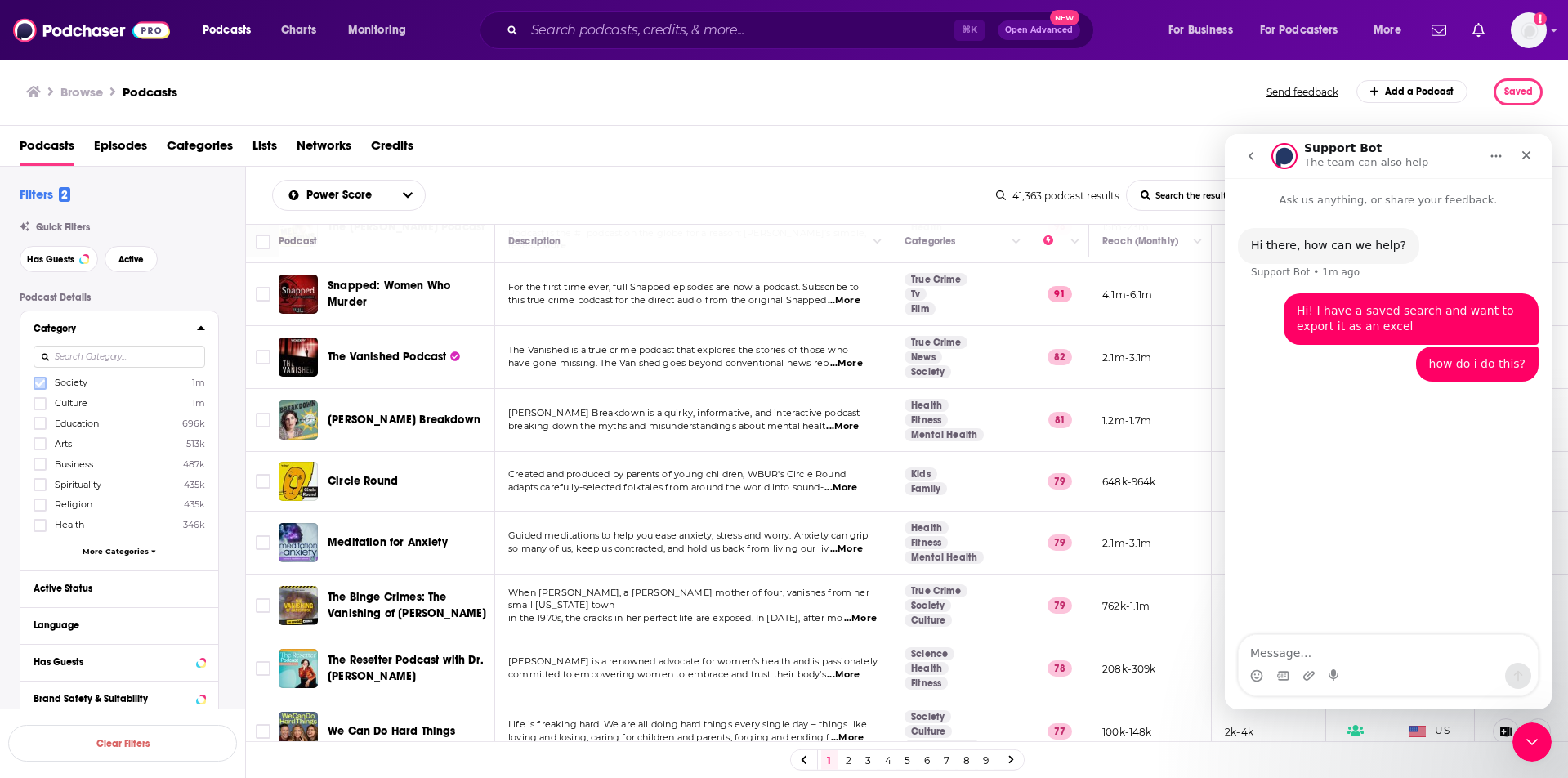
click at [45, 382] on label at bounding box center [40, 383] width 13 height 13
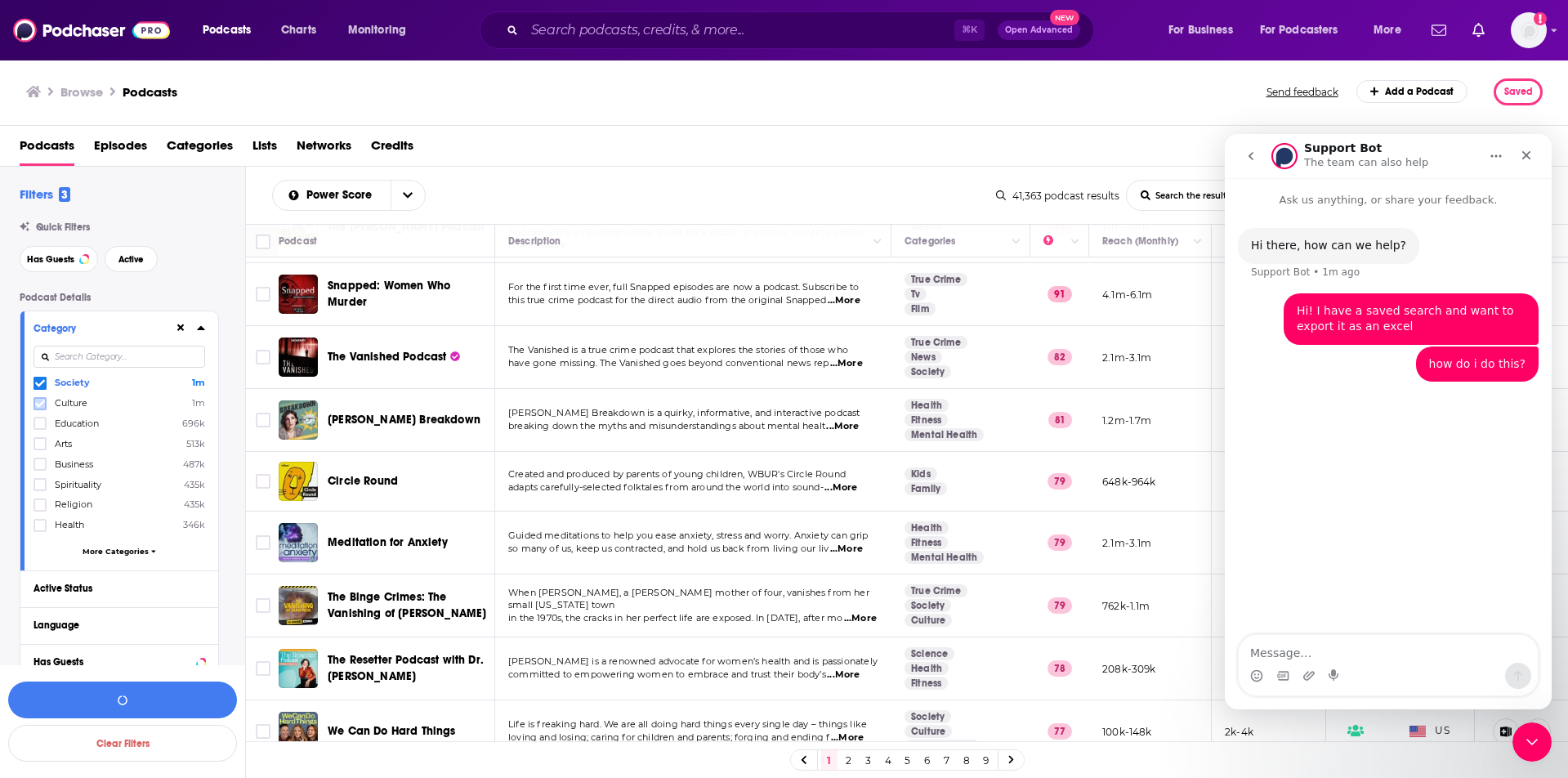
click at [44, 404] on icon at bounding box center [40, 404] width 10 height 10
click at [44, 462] on icon at bounding box center [40, 464] width 10 height 10
click at [43, 443] on icon at bounding box center [40, 444] width 10 height 10
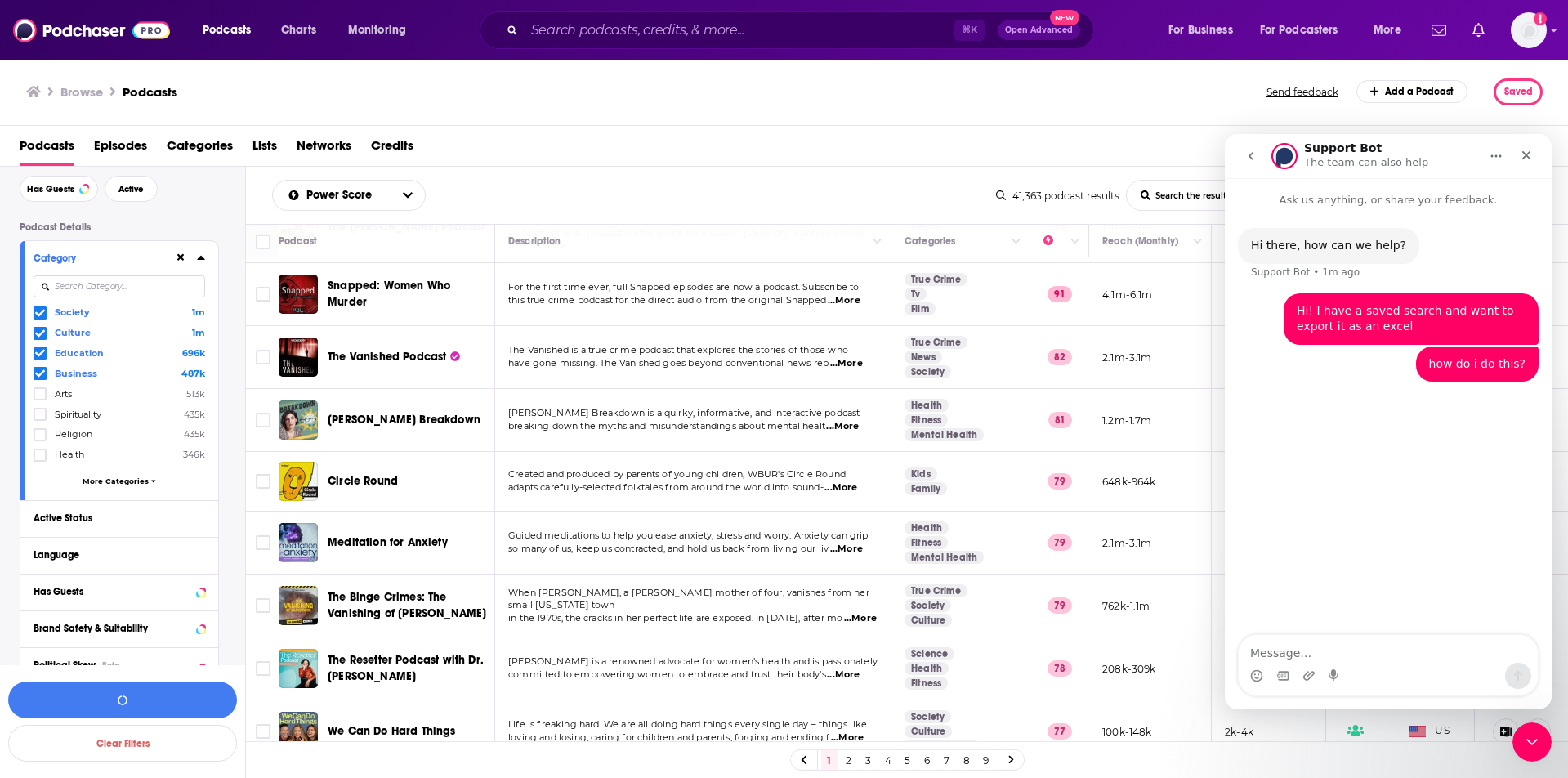
scroll to position [76, 0]
click at [40, 312] on icon at bounding box center [40, 308] width 10 height 10
click at [40, 329] on icon at bounding box center [40, 327] width 10 height 7
click at [40, 324] on icon at bounding box center [40, 328] width 10 height 10
click at [40, 308] on icon at bounding box center [40, 307] width 10 height 7
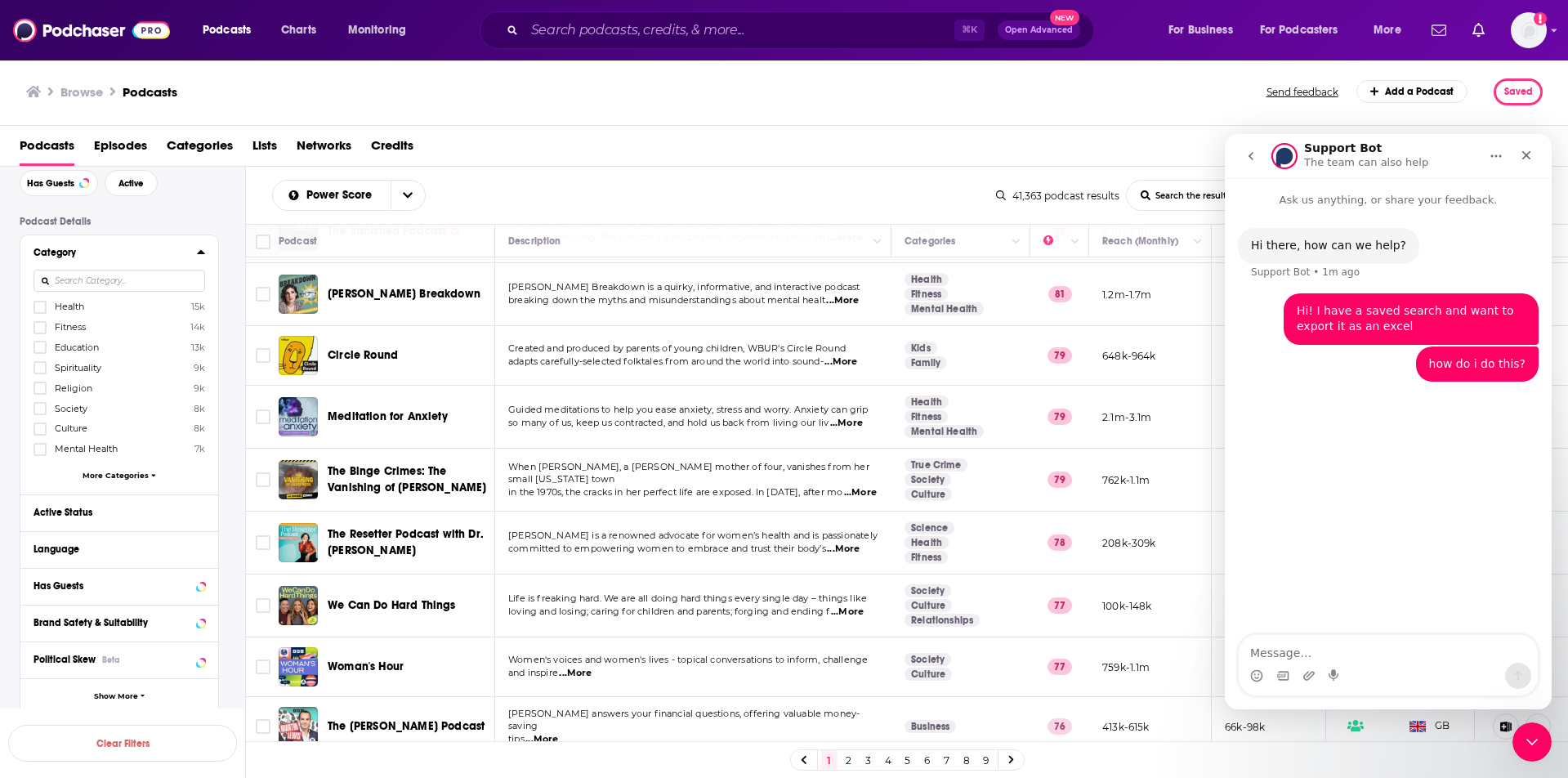
scroll to position [123, 0]
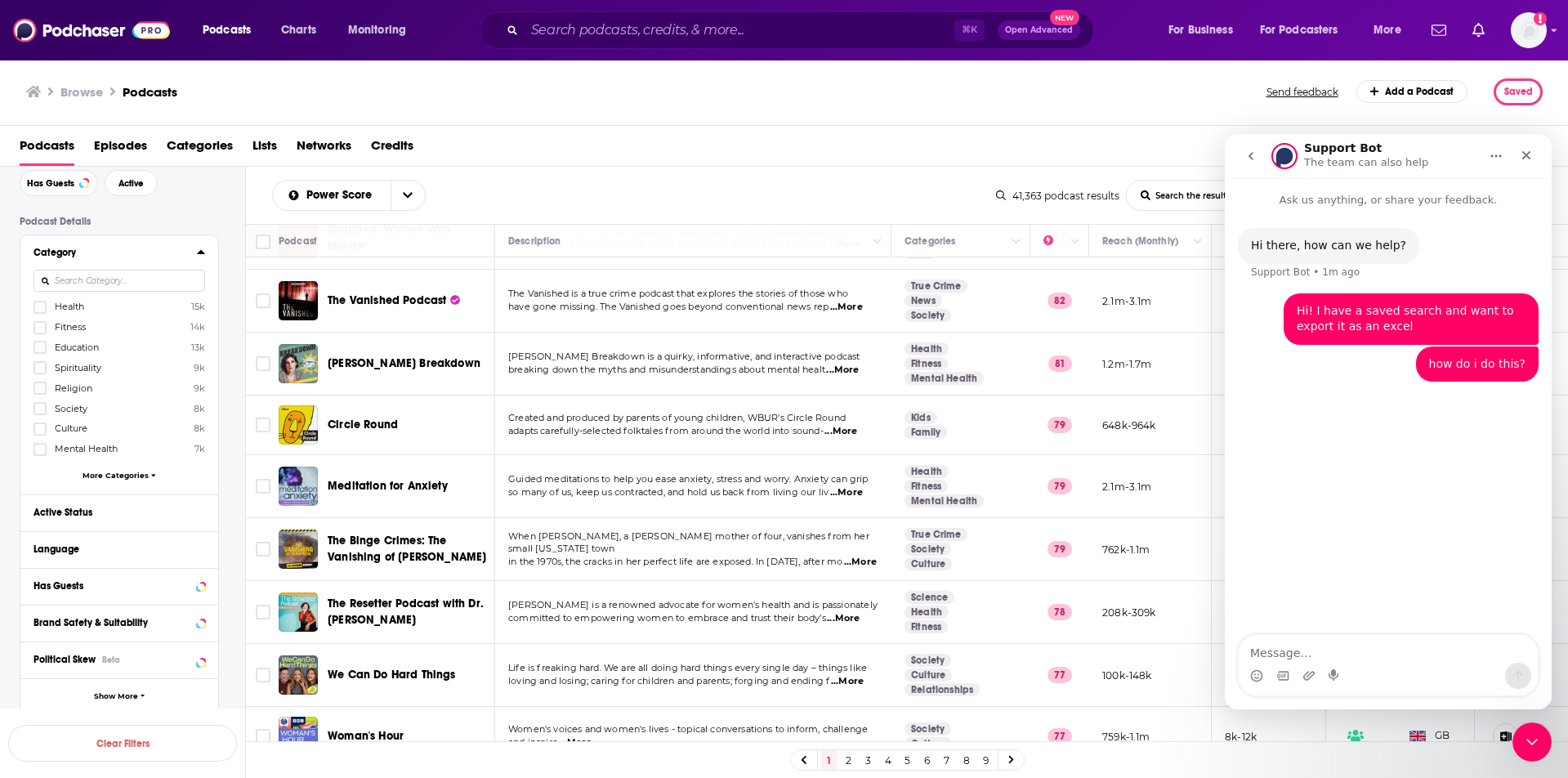
drag, startPoint x: 1263, startPoint y: 142, endPoint x: 1330, endPoint y: 564, distance: 427.3
click at [1330, 564] on div "Support Bot The team can also help Ask us anything, or share your feedback. Hi …" at bounding box center [1388, 422] width 327 height 576
click at [1535, 733] on icon "Close Intercom Messenger" at bounding box center [1530, 740] width 20 height 20
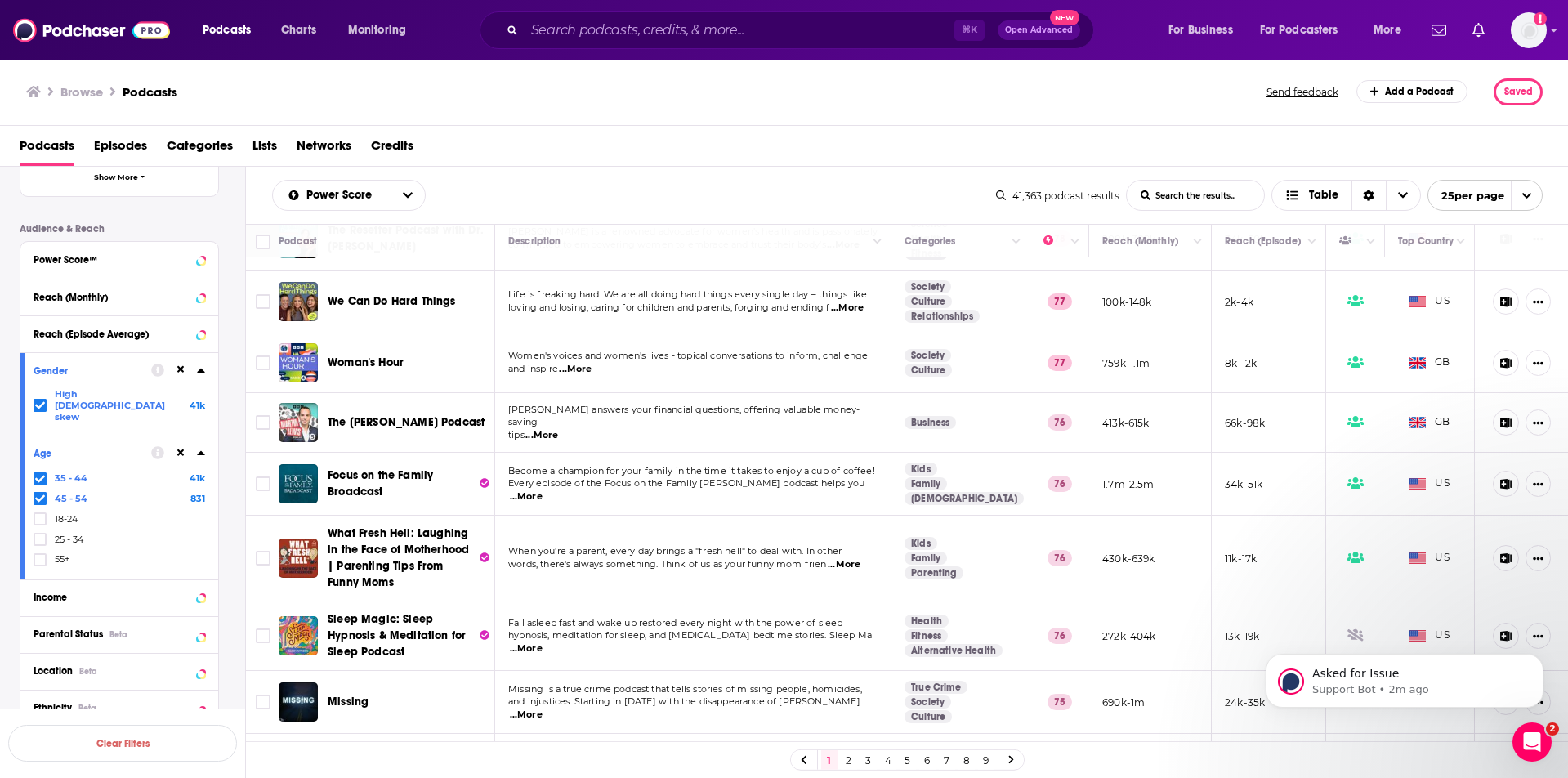
scroll to position [0, 0]
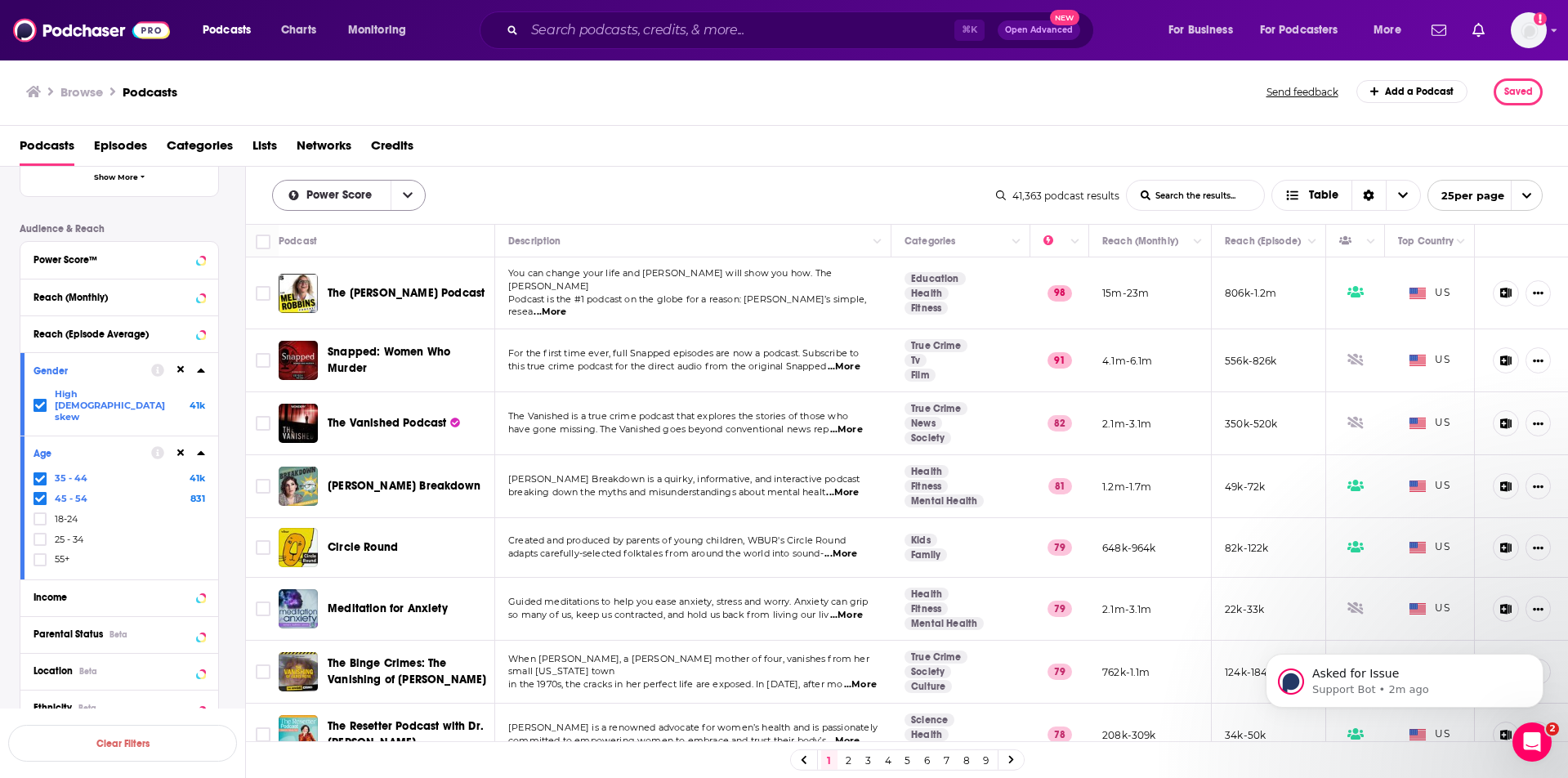
click at [404, 193] on icon "open menu" at bounding box center [408, 196] width 10 height 6
click at [531, 208] on div "Power Score By Rating Trending New Power Score List Search Input Search the res…" at bounding box center [633, 195] width 724 height 31
click at [1412, 683] on p "Support Bot • 2m ago" at bounding box center [1418, 689] width 211 height 15
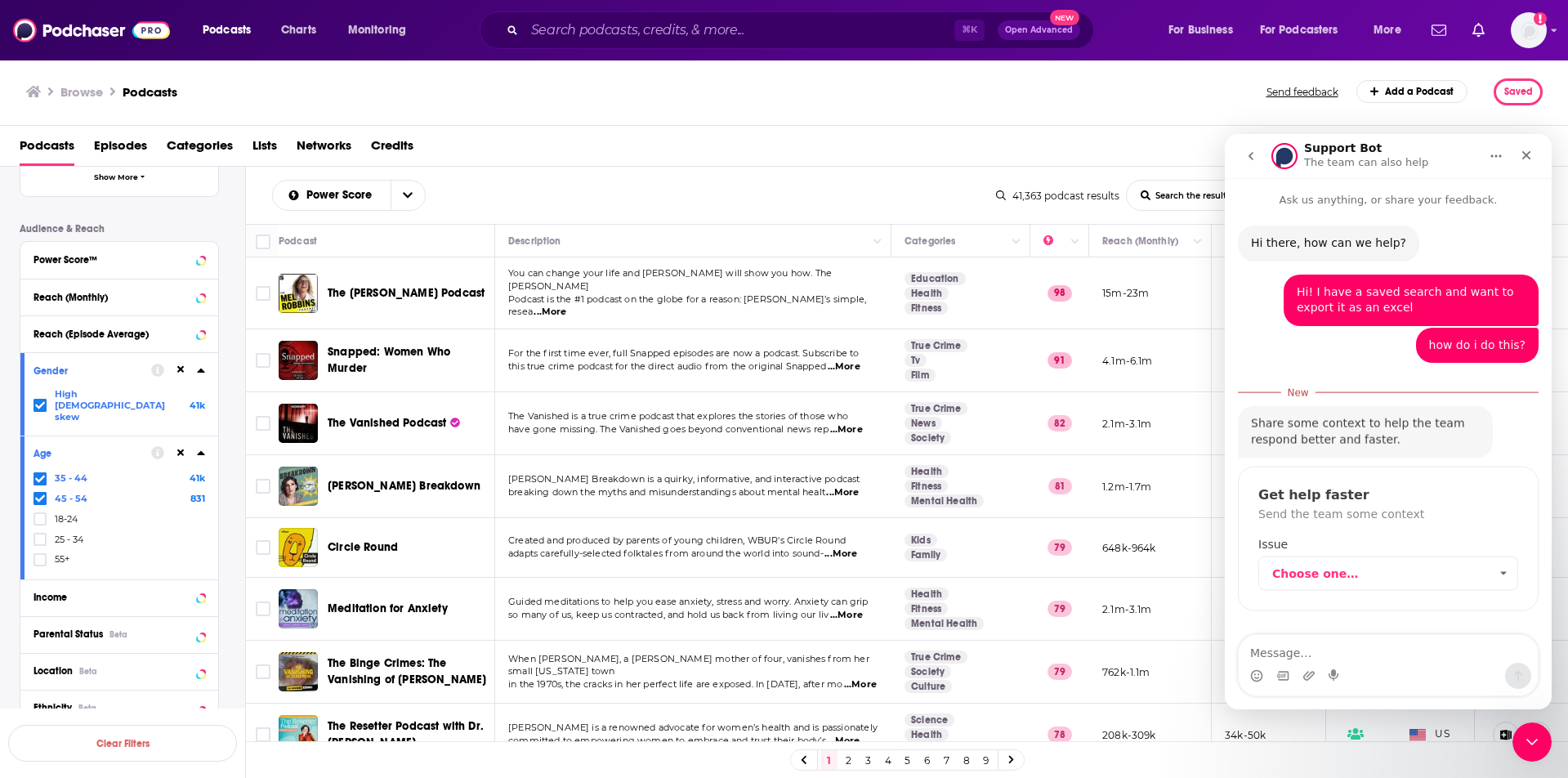
scroll to position [2, 0]
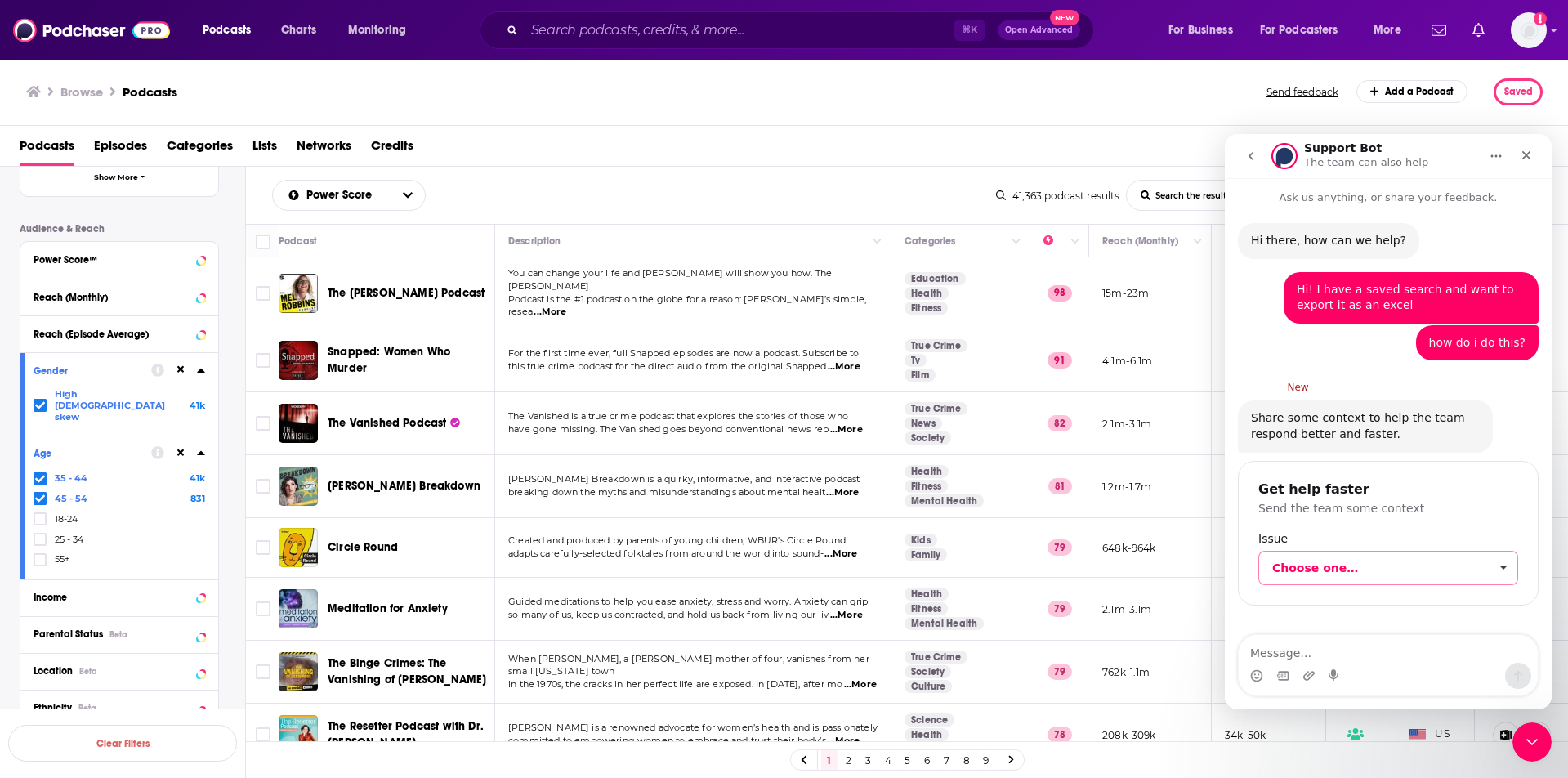
click at [1417, 568] on span "Choose one…" at bounding box center [1381, 568] width 217 height 33
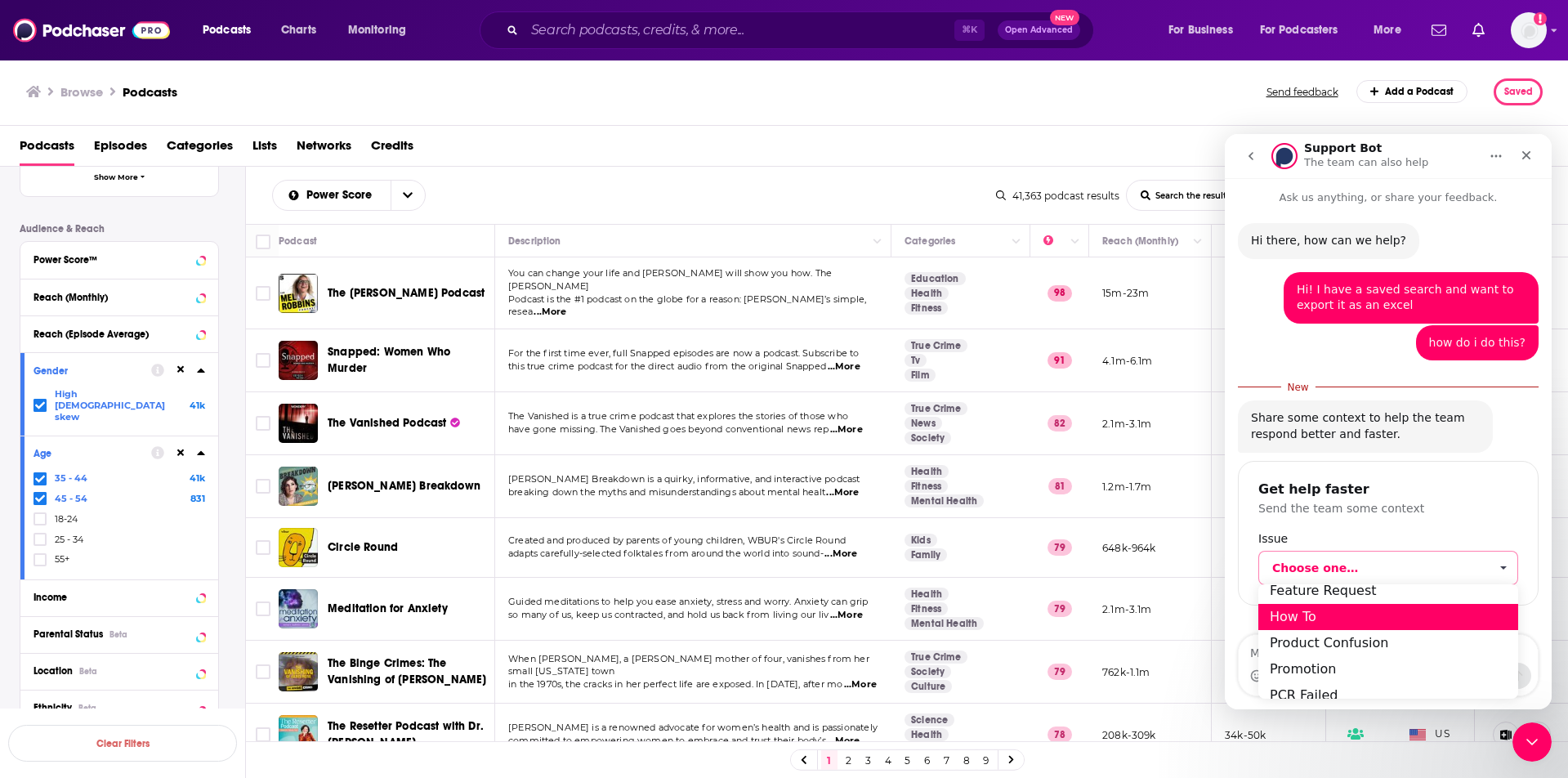
click at [1394, 616] on div "How To" at bounding box center [1388, 618] width 260 height 26
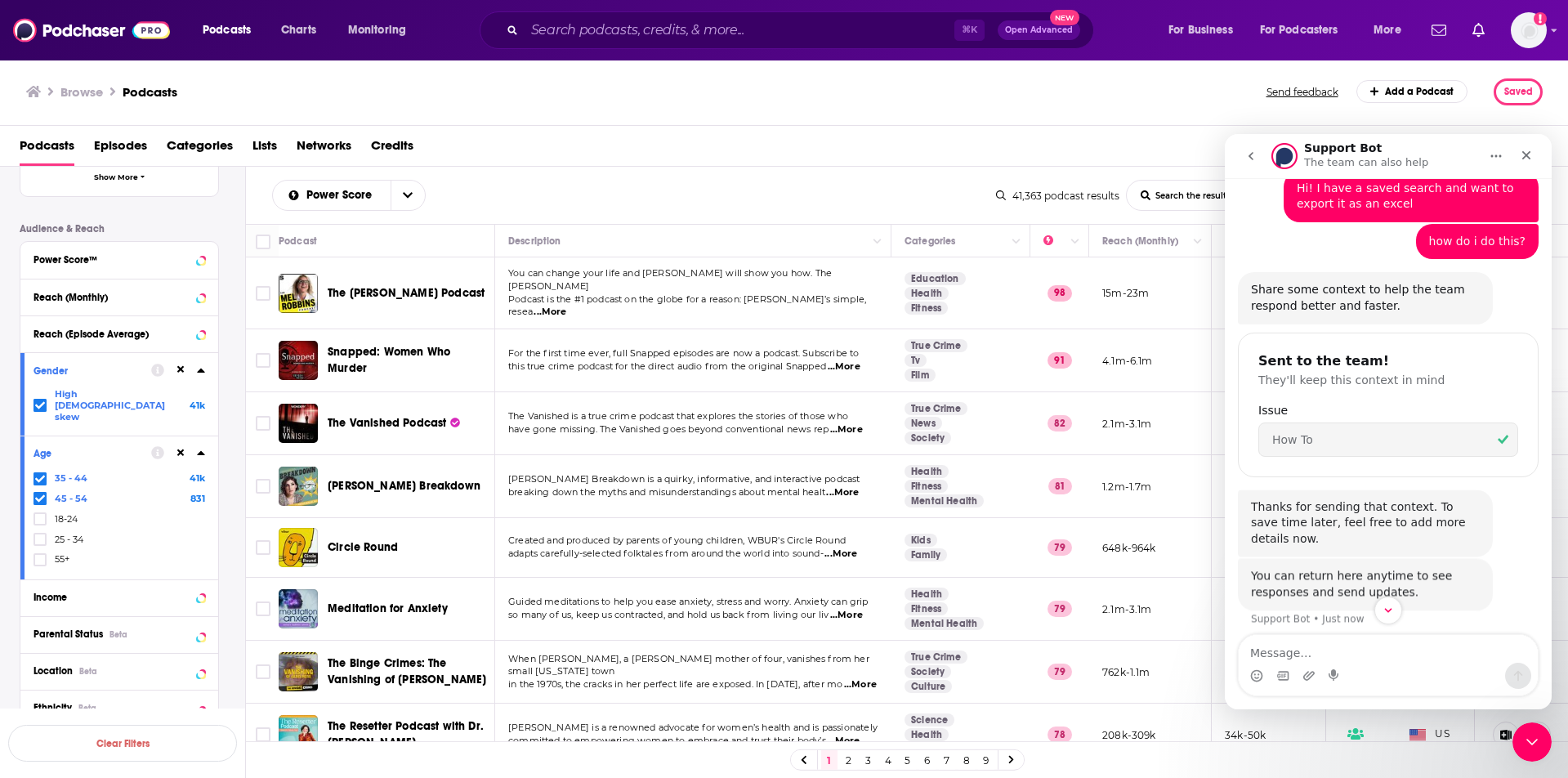
scroll to position [115, 0]
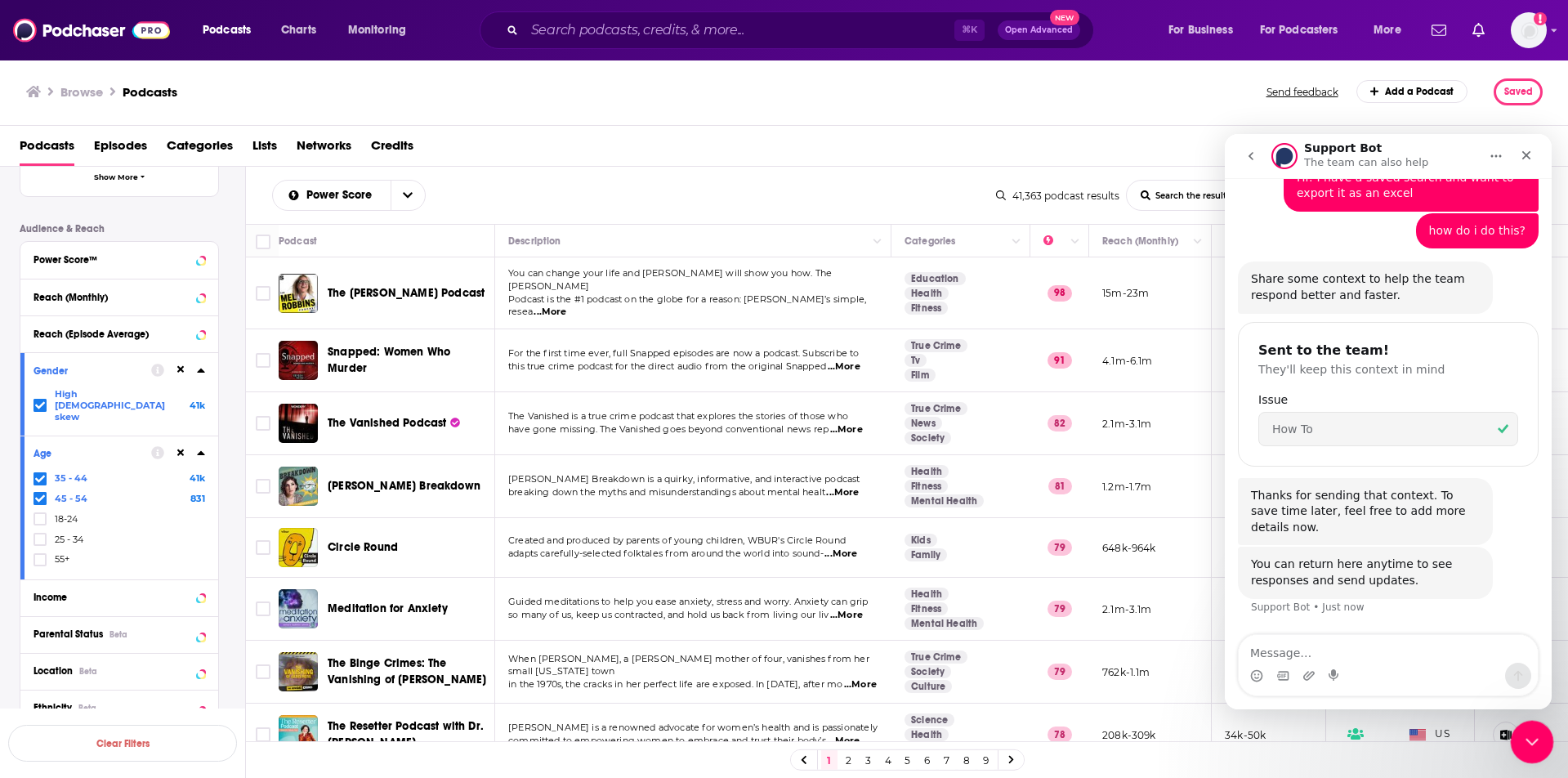
click at [1534, 744] on icon "Close Intercom Messenger" at bounding box center [1530, 740] width 20 height 20
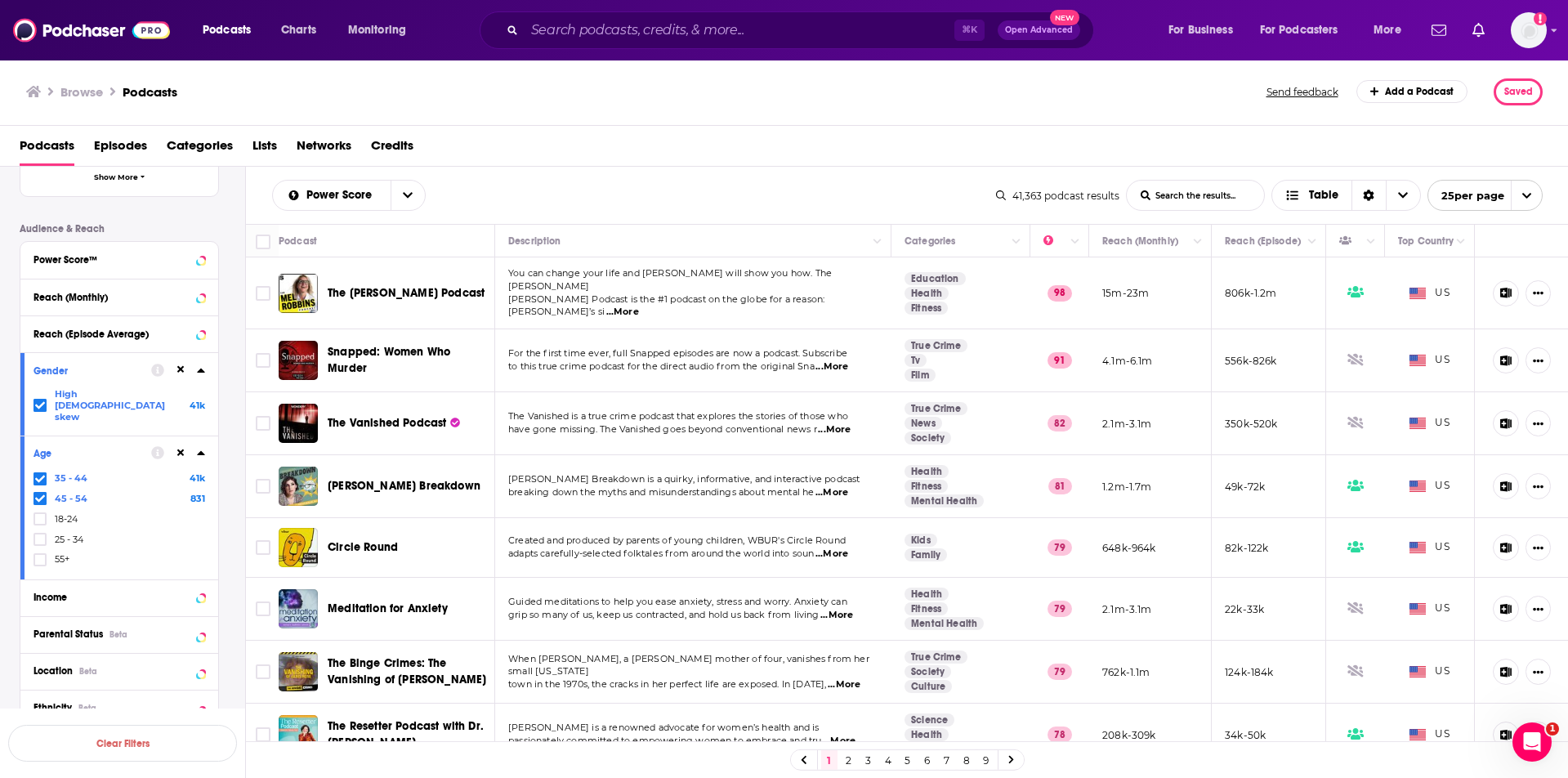
drag, startPoint x: 1539, startPoint y: 765, endPoint x: 21, endPoint y: 35, distance: 1684.4
click at [1539, 761] on div "1 2 3 4 5 6 7 8 9" at bounding box center [907, 760] width 1323 height 37
click at [1529, 751] on icon "Open Intercom Messenger" at bounding box center [1530, 740] width 27 height 27
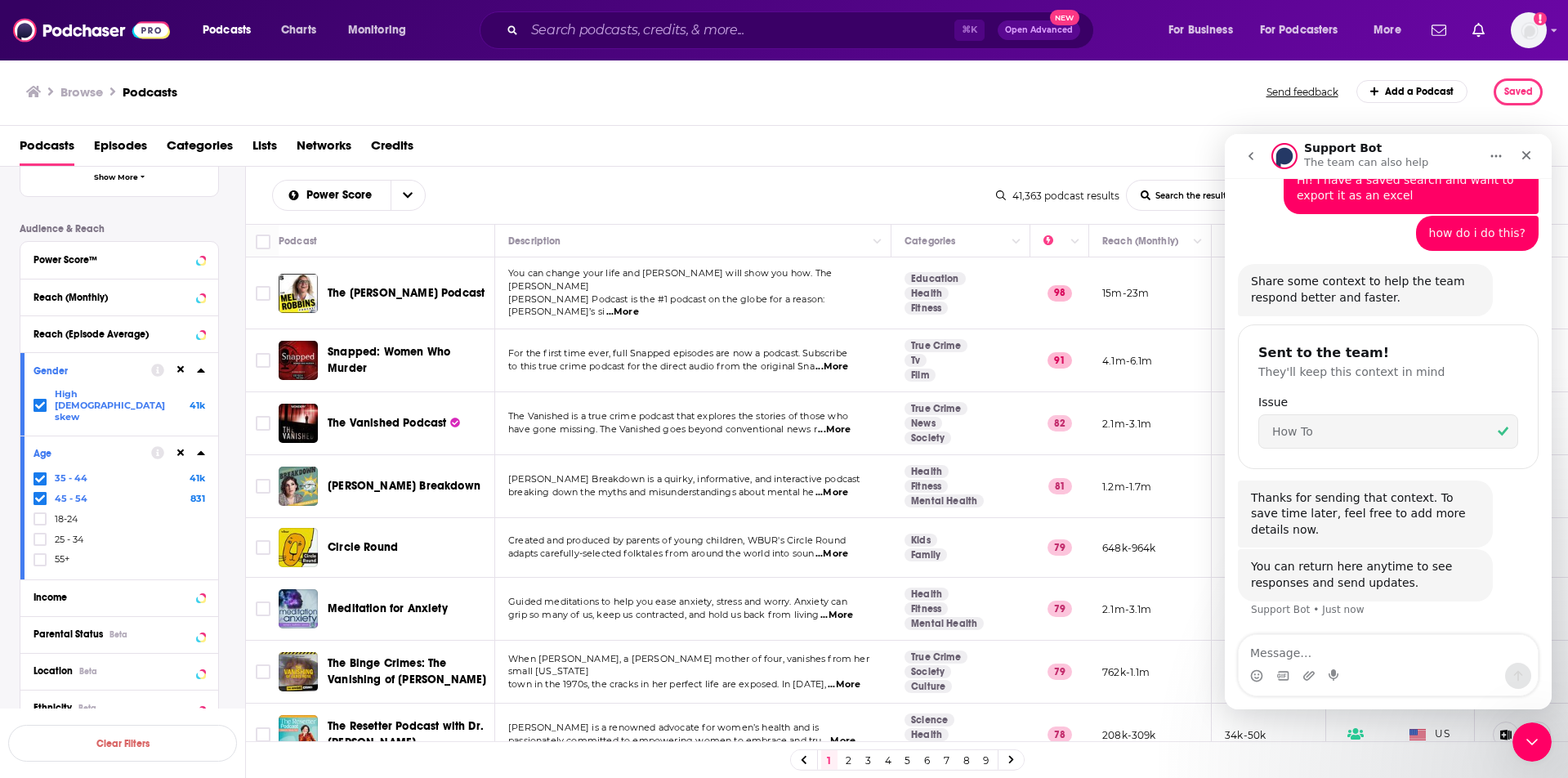
click at [1346, 637] on textarea "Message…" at bounding box center [1388, 649] width 299 height 28
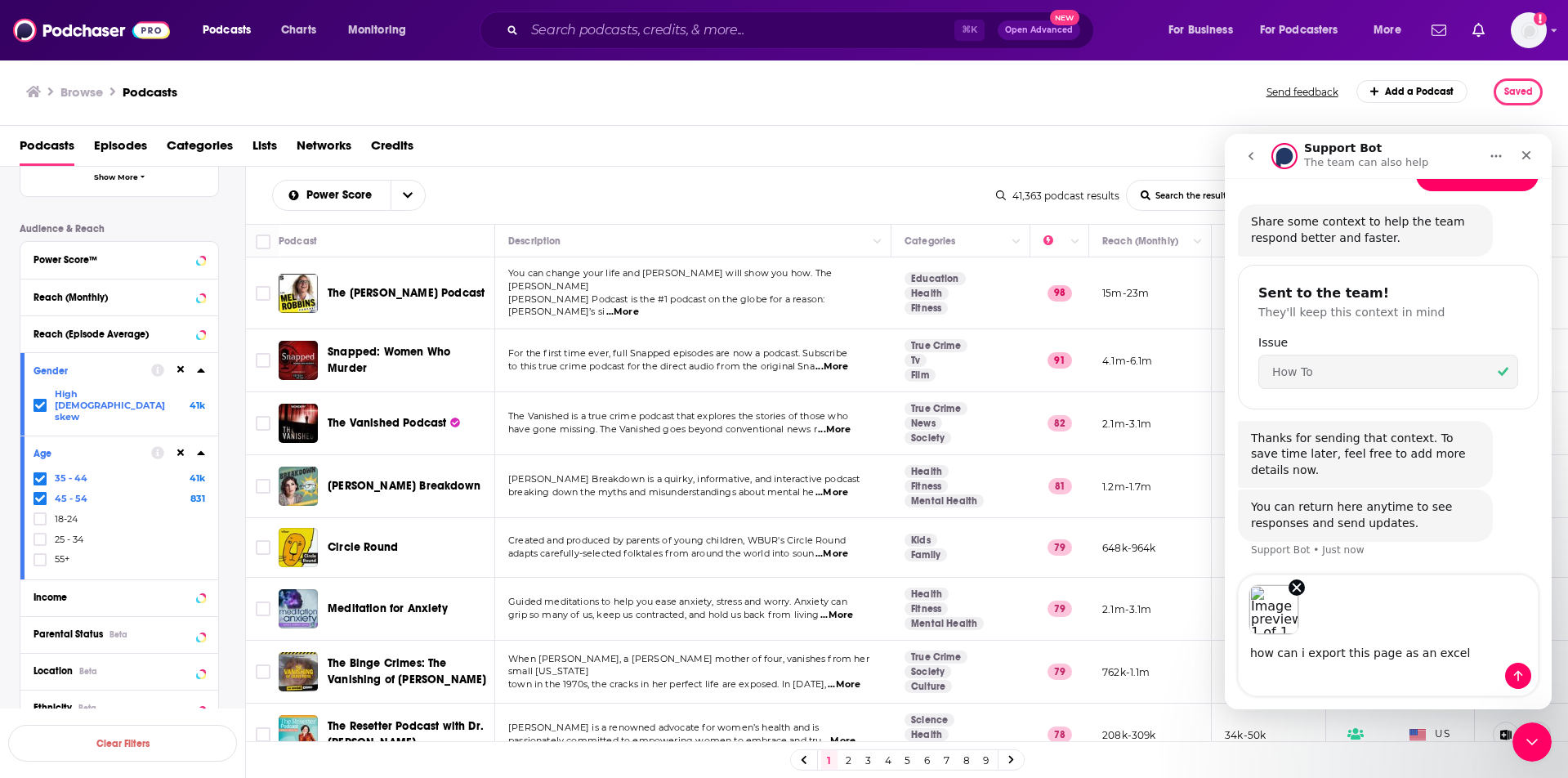
type textarea "how can i export this page as an excel?"
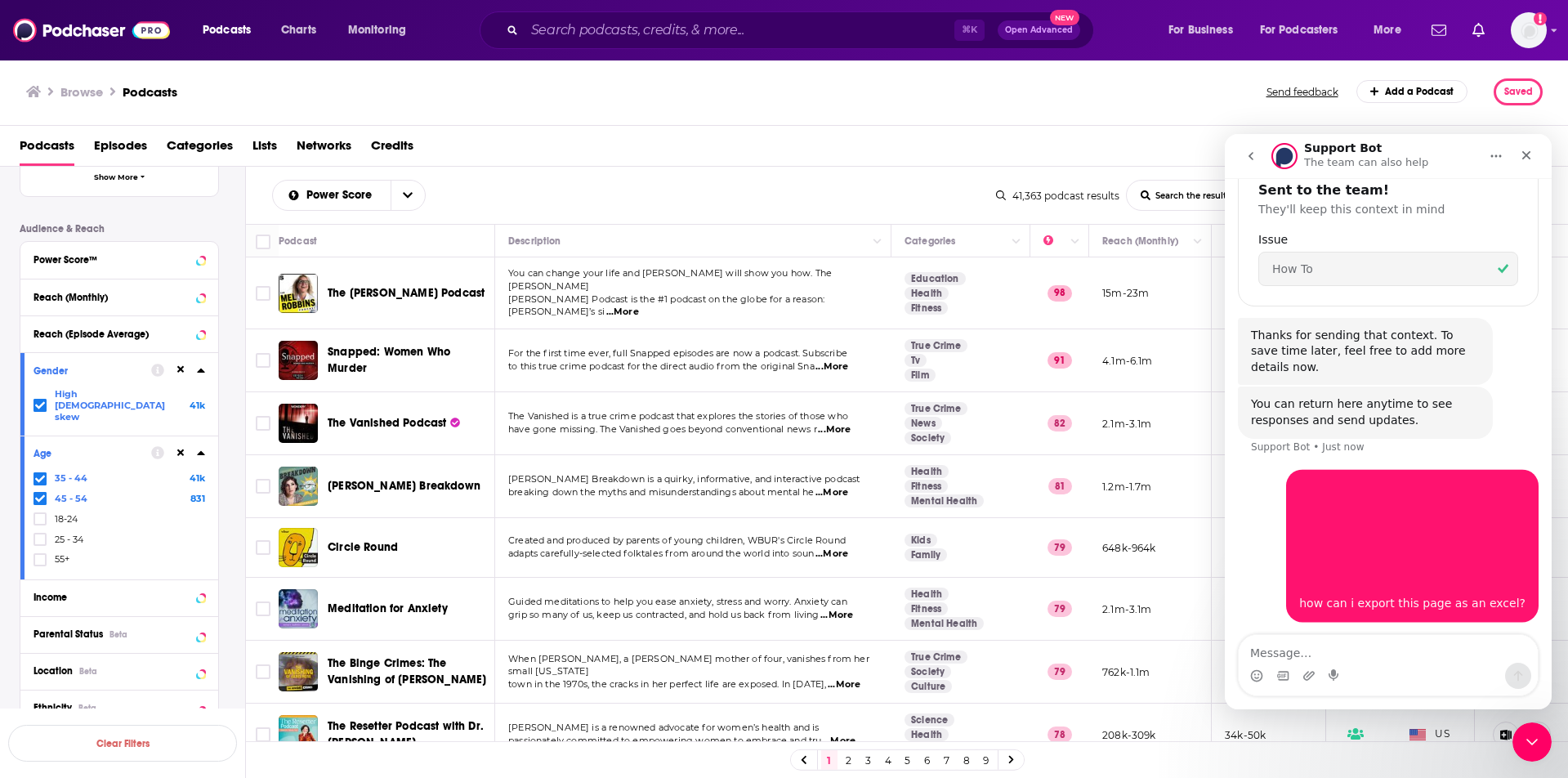
scroll to position [281, 0]
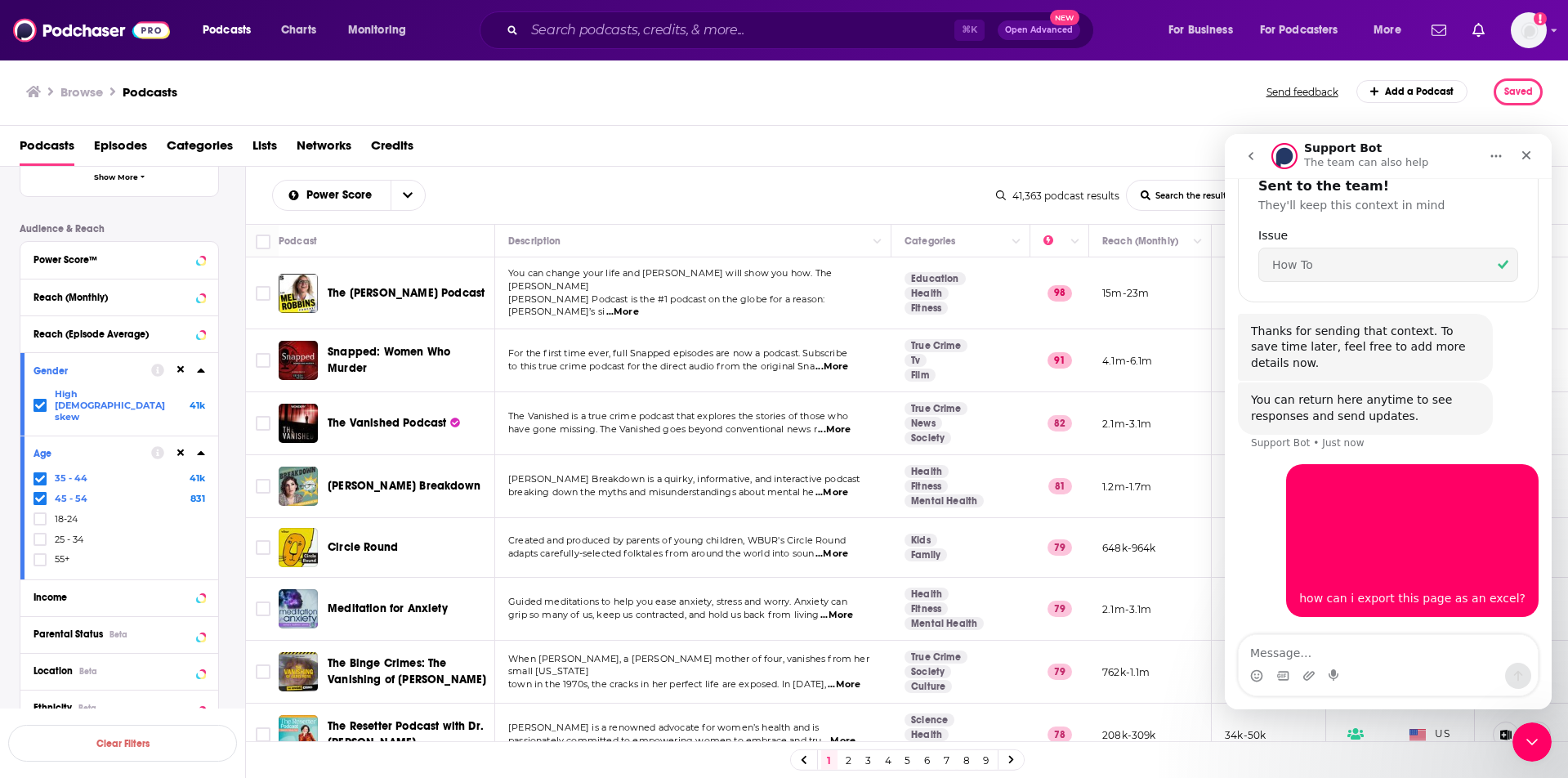
click at [1392, 150] on div "Support Bot The team can also help" at bounding box center [1368, 156] width 127 height 29
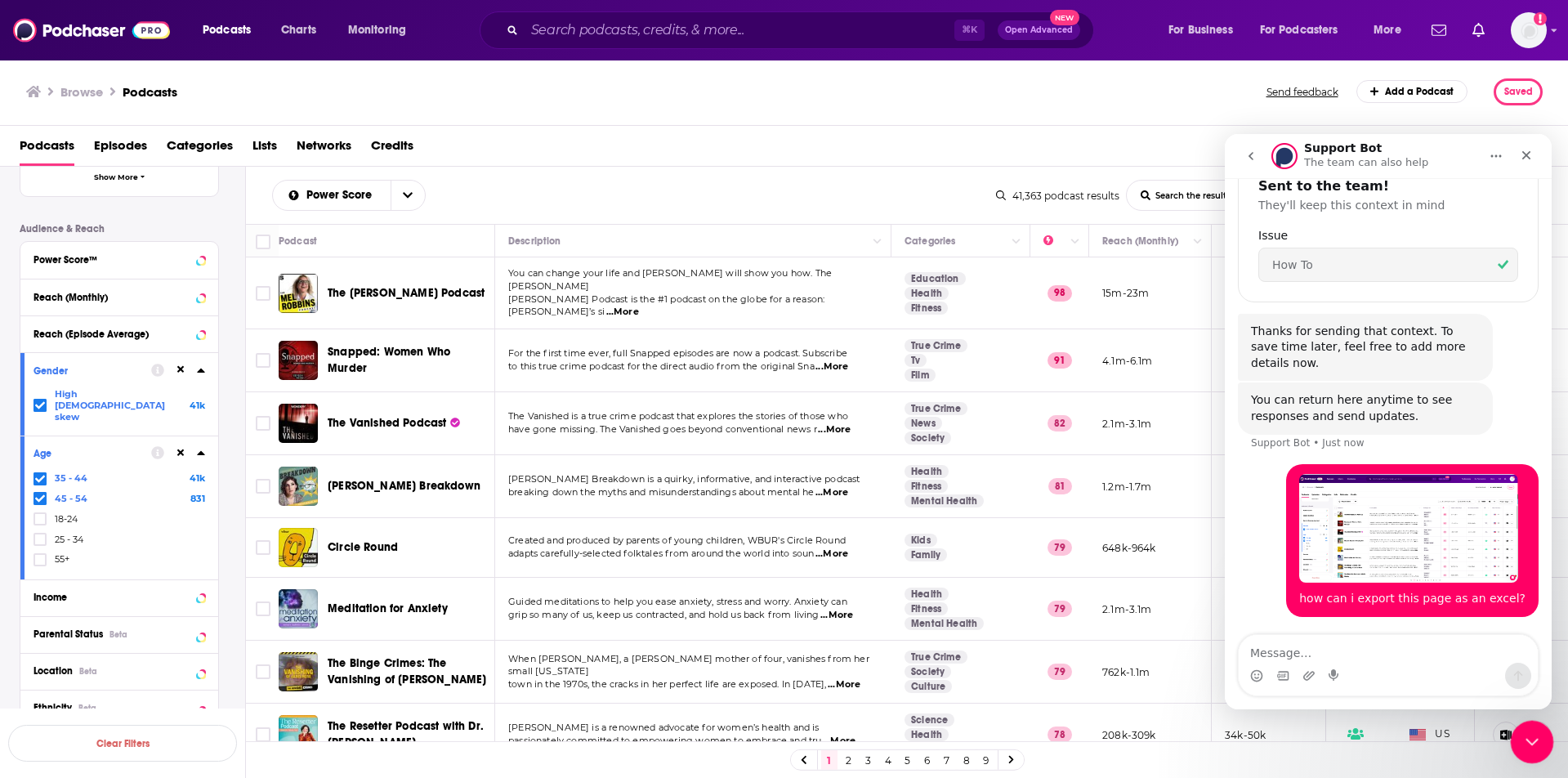
click at [1522, 740] on icon "Close Intercom Messenger" at bounding box center [1530, 740] width 20 height 20
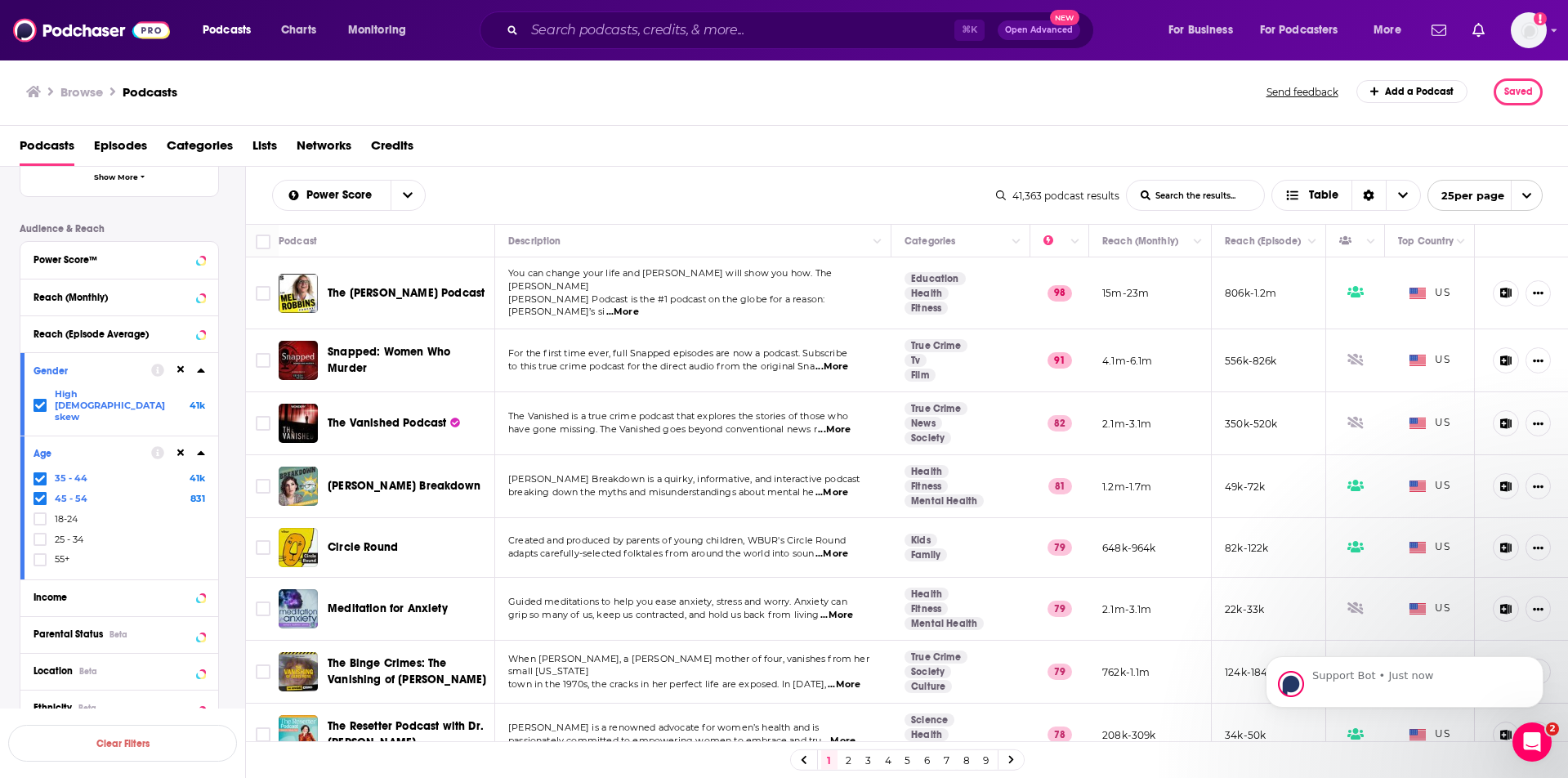
scroll to position [486, 0]
click at [1144, 235] on icon "Move" at bounding box center [1149, 241] width 20 height 20
click at [1194, 241] on icon "Column Actions" at bounding box center [1198, 242] width 8 height 10
click at [1148, 235] on div at bounding box center [784, 389] width 1568 height 778
click at [1116, 243] on button "Move" at bounding box center [1149, 241] width 96 height 20
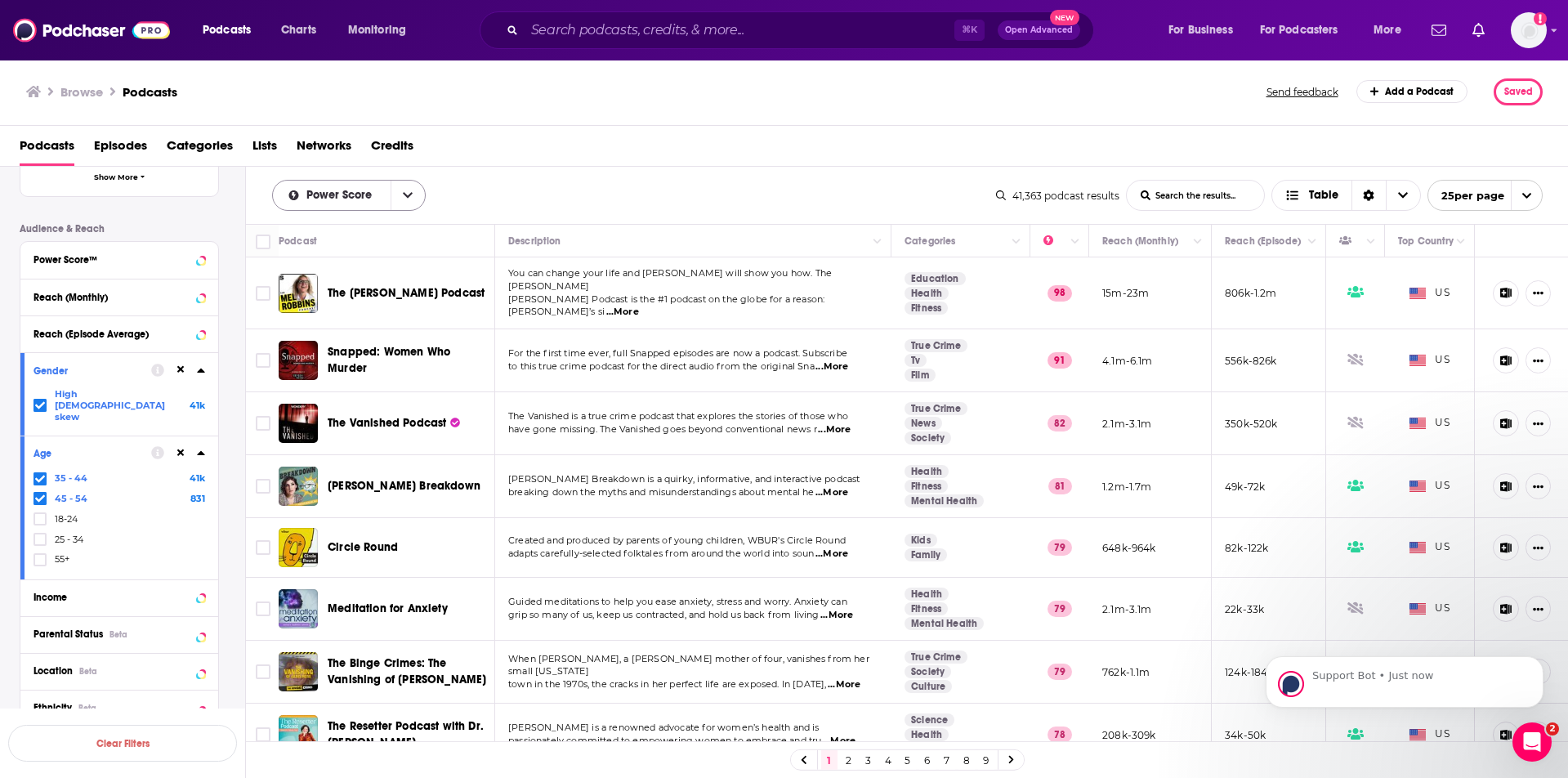
click at [413, 205] on button "open menu" at bounding box center [407, 195] width 34 height 30
click at [524, 161] on div "Podcasts Episodes Categories Lists Networks Credits" at bounding box center [787, 149] width 1536 height 34
click at [1048, 240] on icon "Move" at bounding box center [1058, 241] width 20 height 20
click at [1071, 240] on icon "Column Actions" at bounding box center [1075, 242] width 8 height 10
click at [1060, 240] on div at bounding box center [784, 389] width 1568 height 778
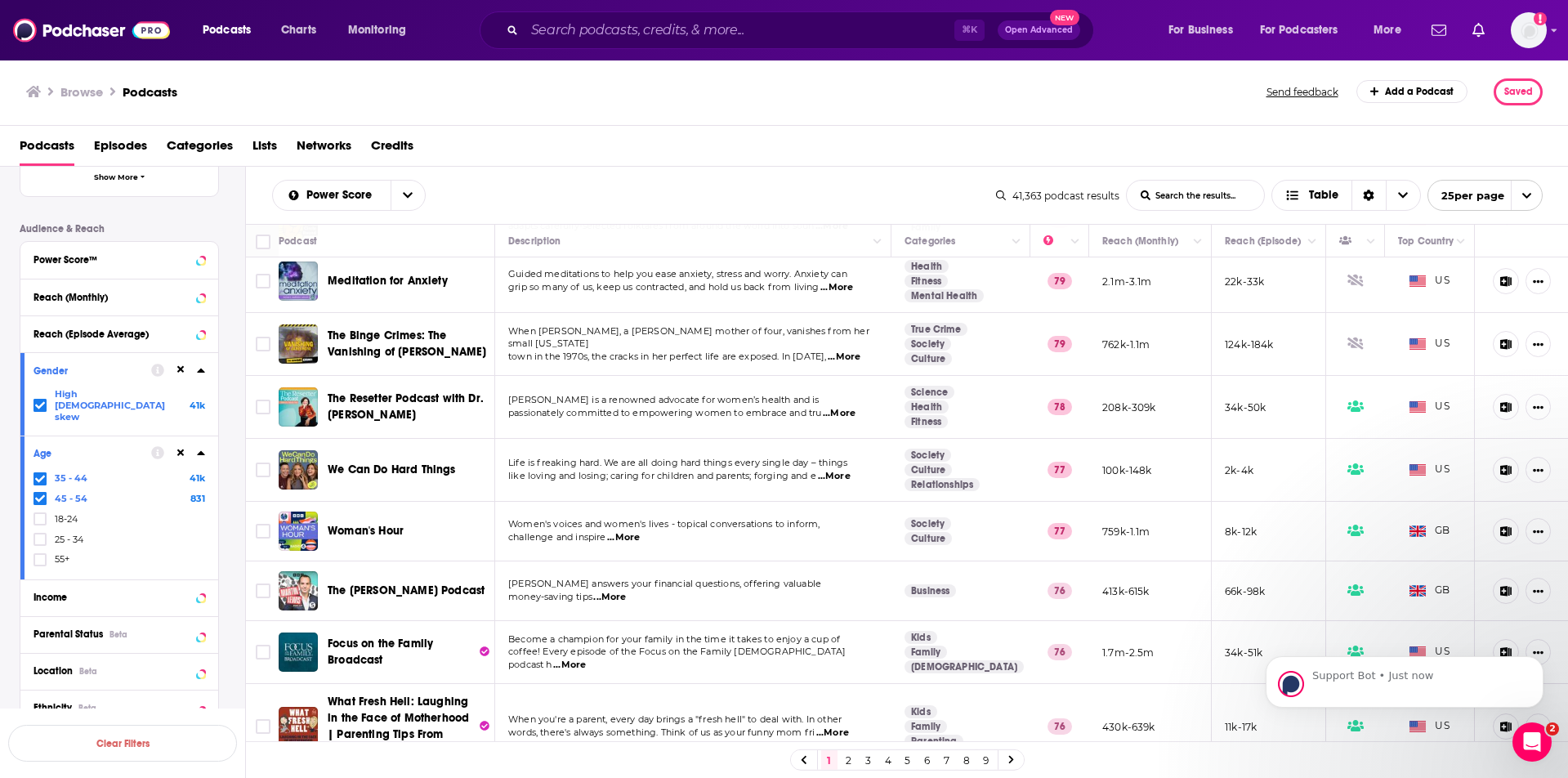
scroll to position [0, 0]
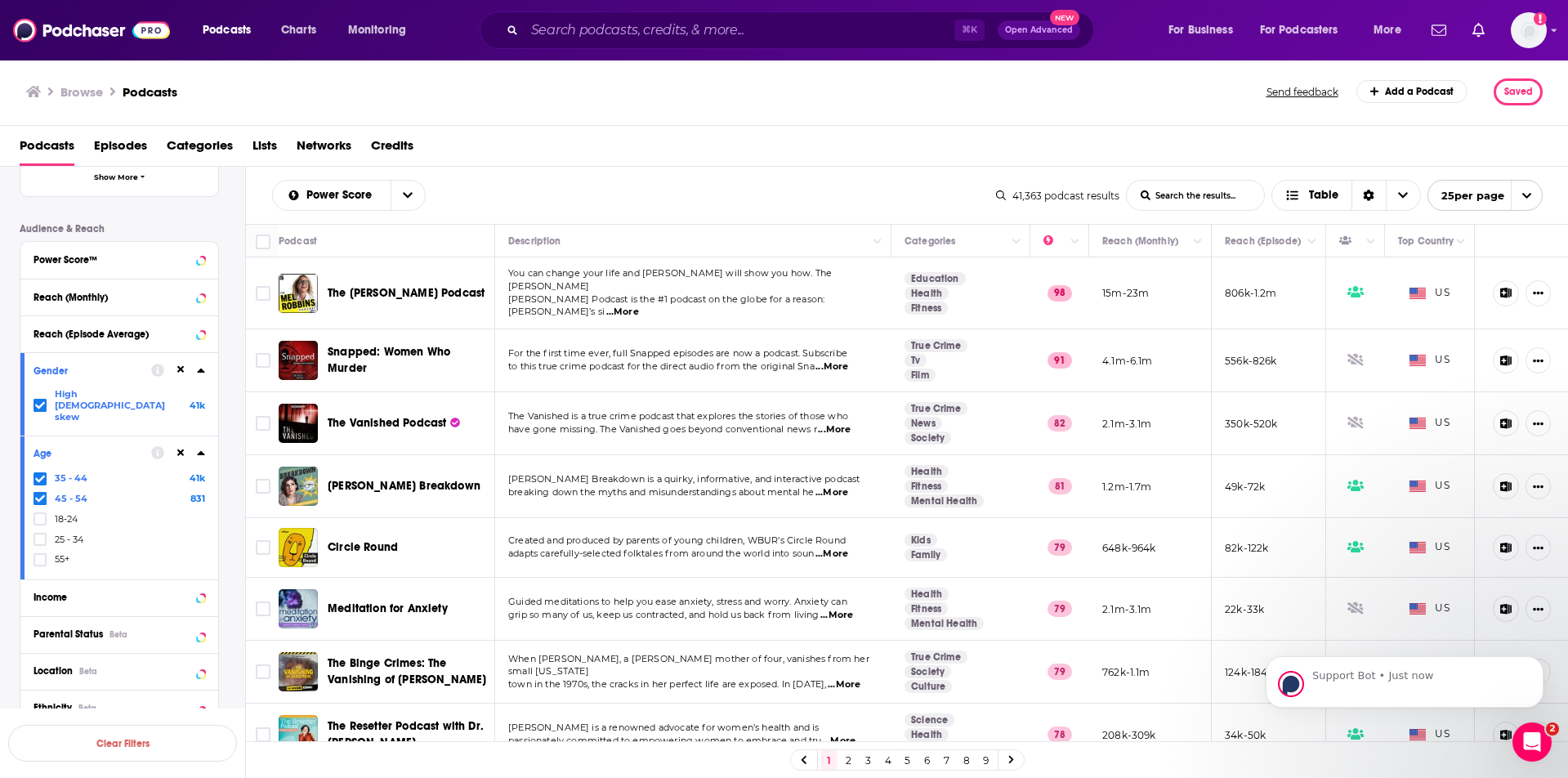
click at [35, 474] on icon at bounding box center [40, 479] width 10 height 10
click at [35, 472] on span at bounding box center [40, 478] width 13 height 13
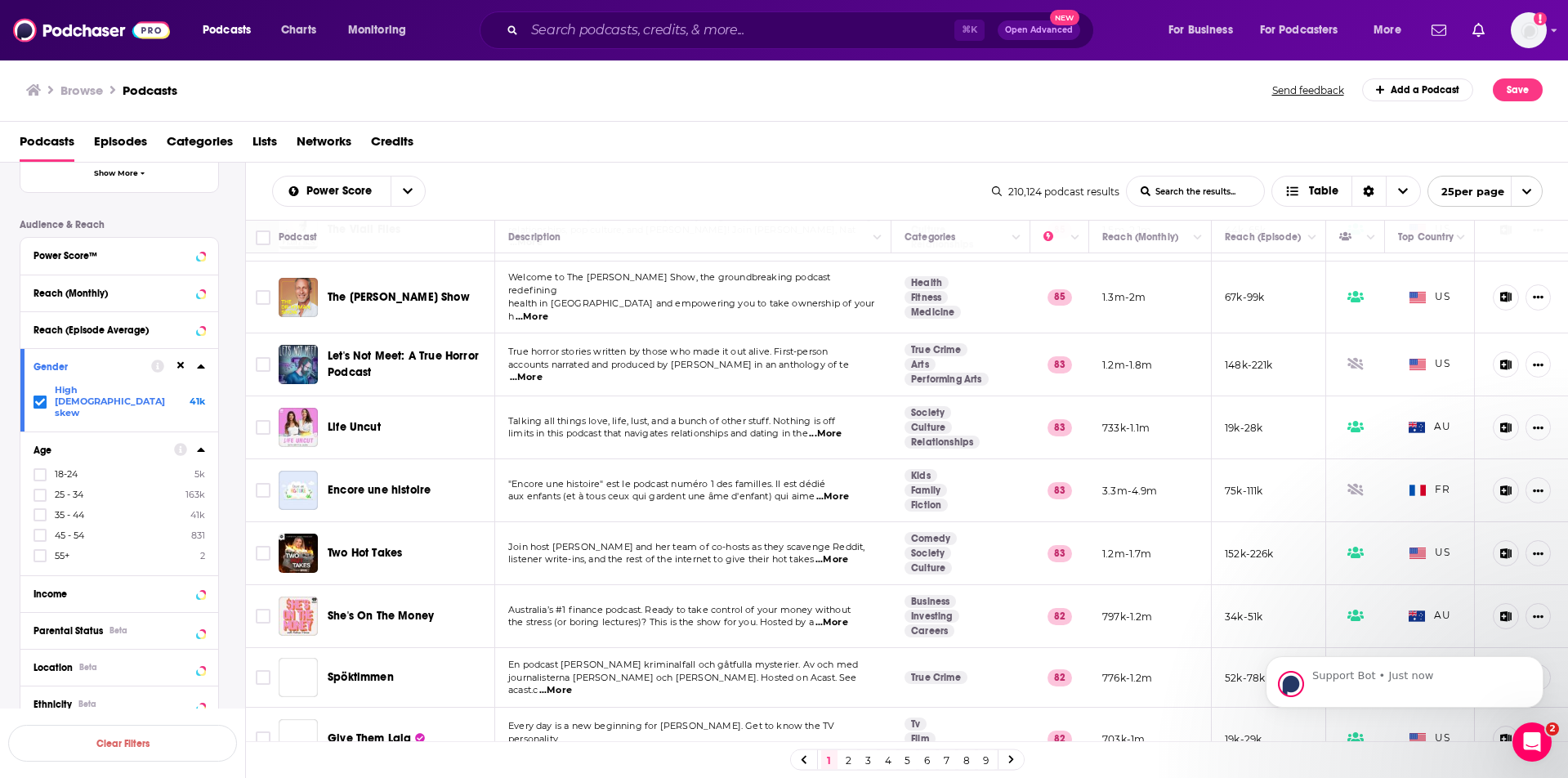
scroll to position [1070, 0]
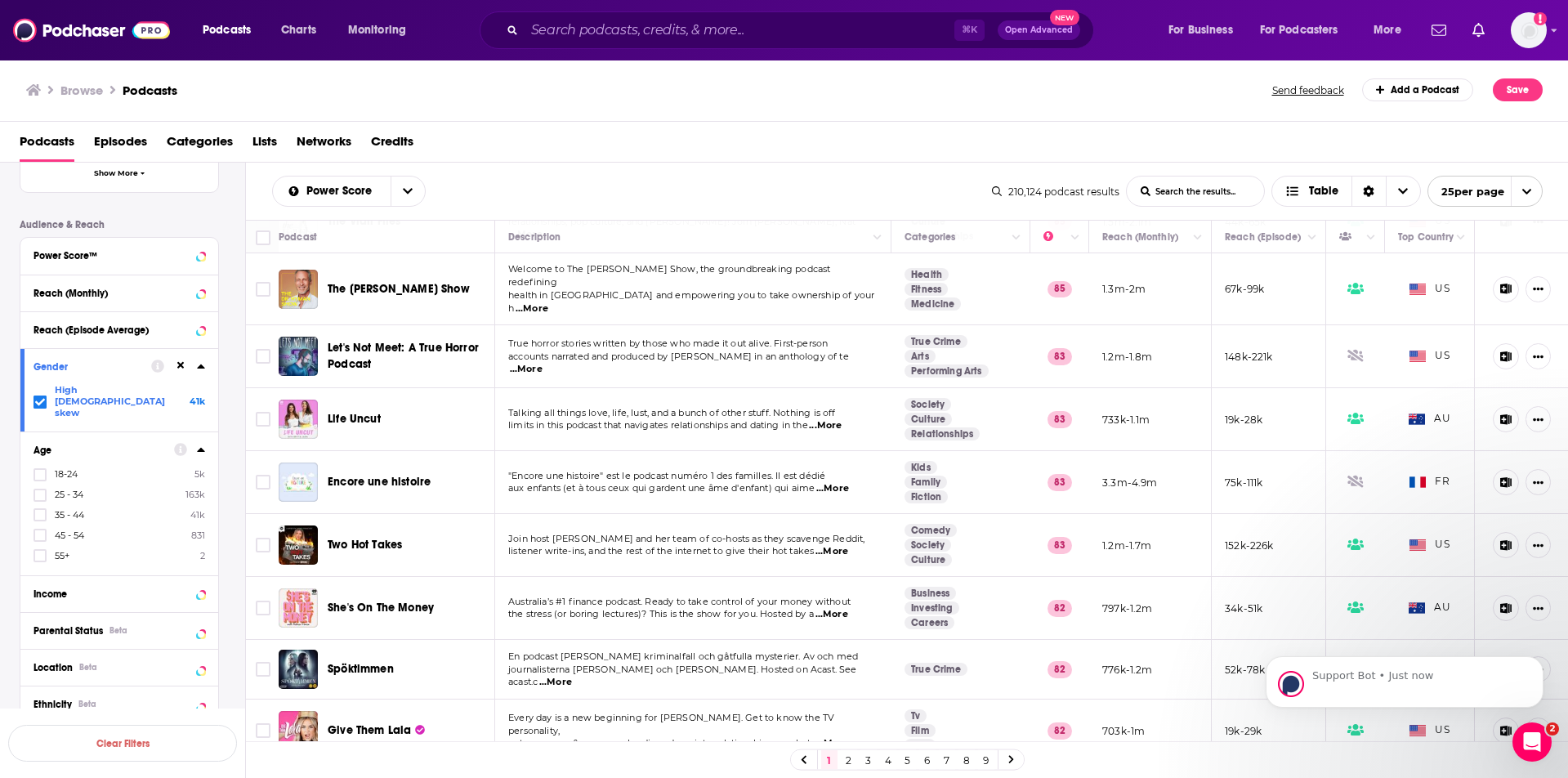
click at [1517, 185] on span "open menu" at bounding box center [1526, 191] width 31 height 30
click at [1486, 257] on button "50 per page" at bounding box center [1485, 248] width 113 height 25
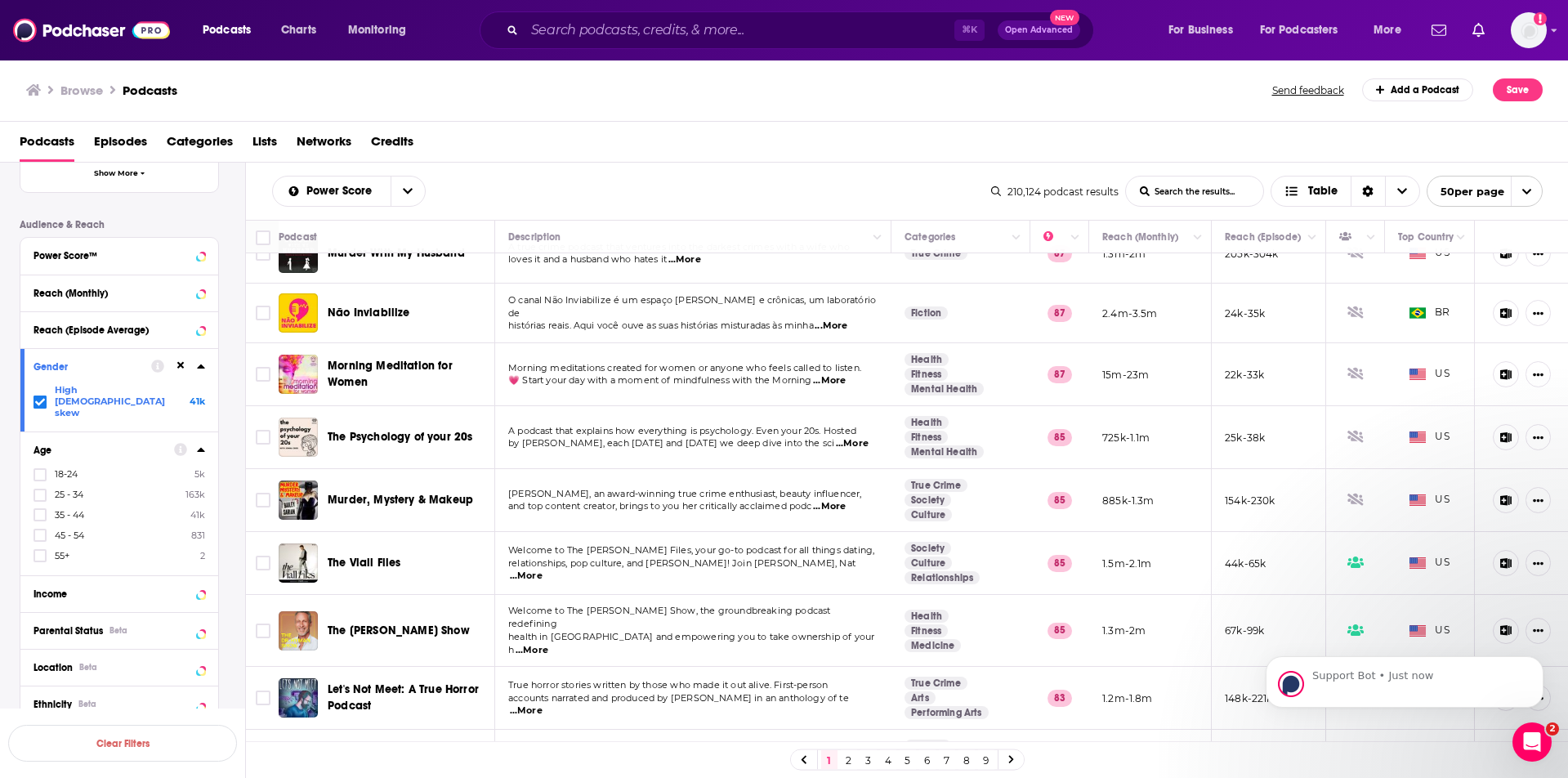
scroll to position [815, 0]
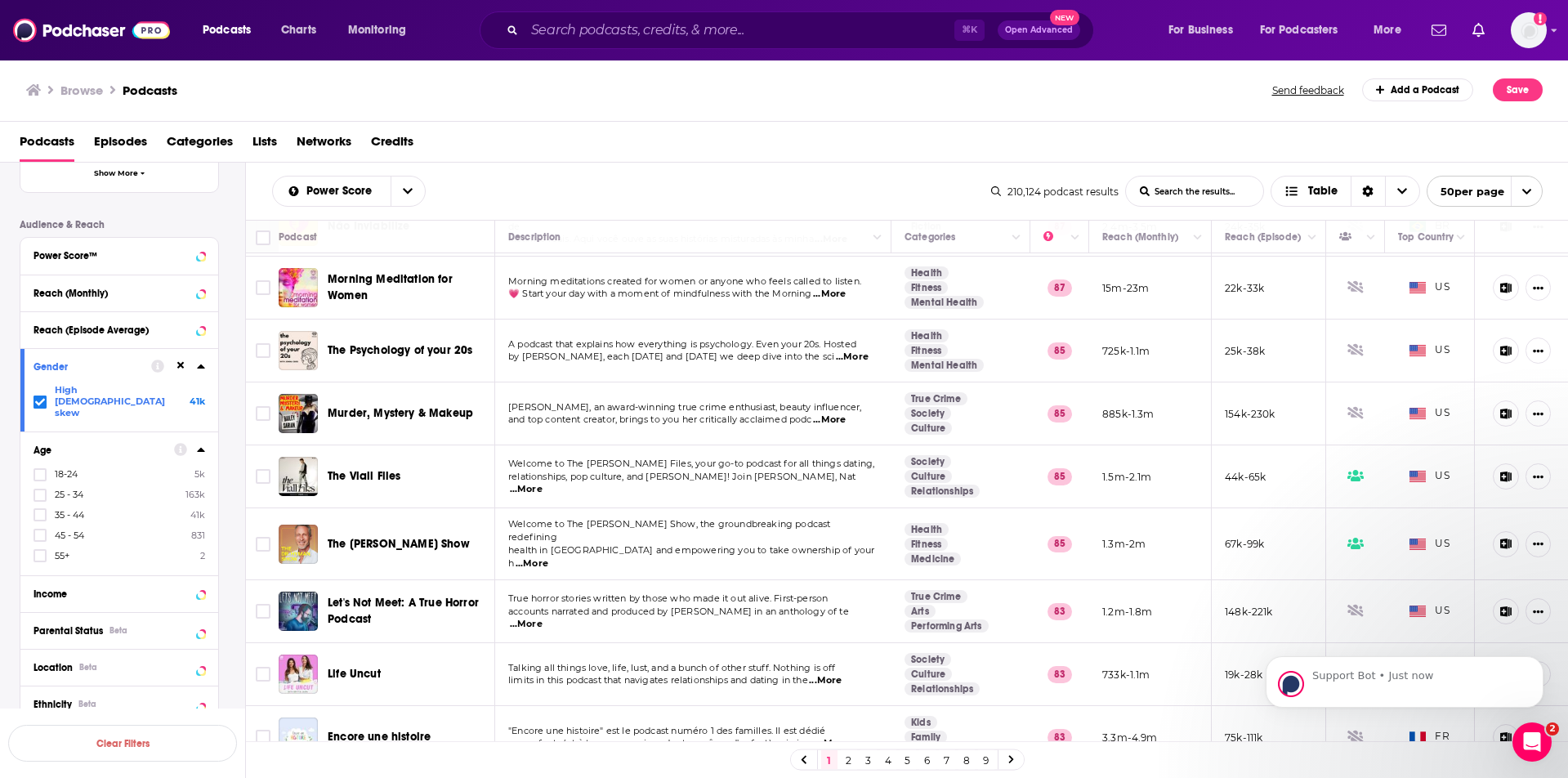
click at [1213, 198] on input "List Search Input" at bounding box center [1195, 191] width 137 height 30
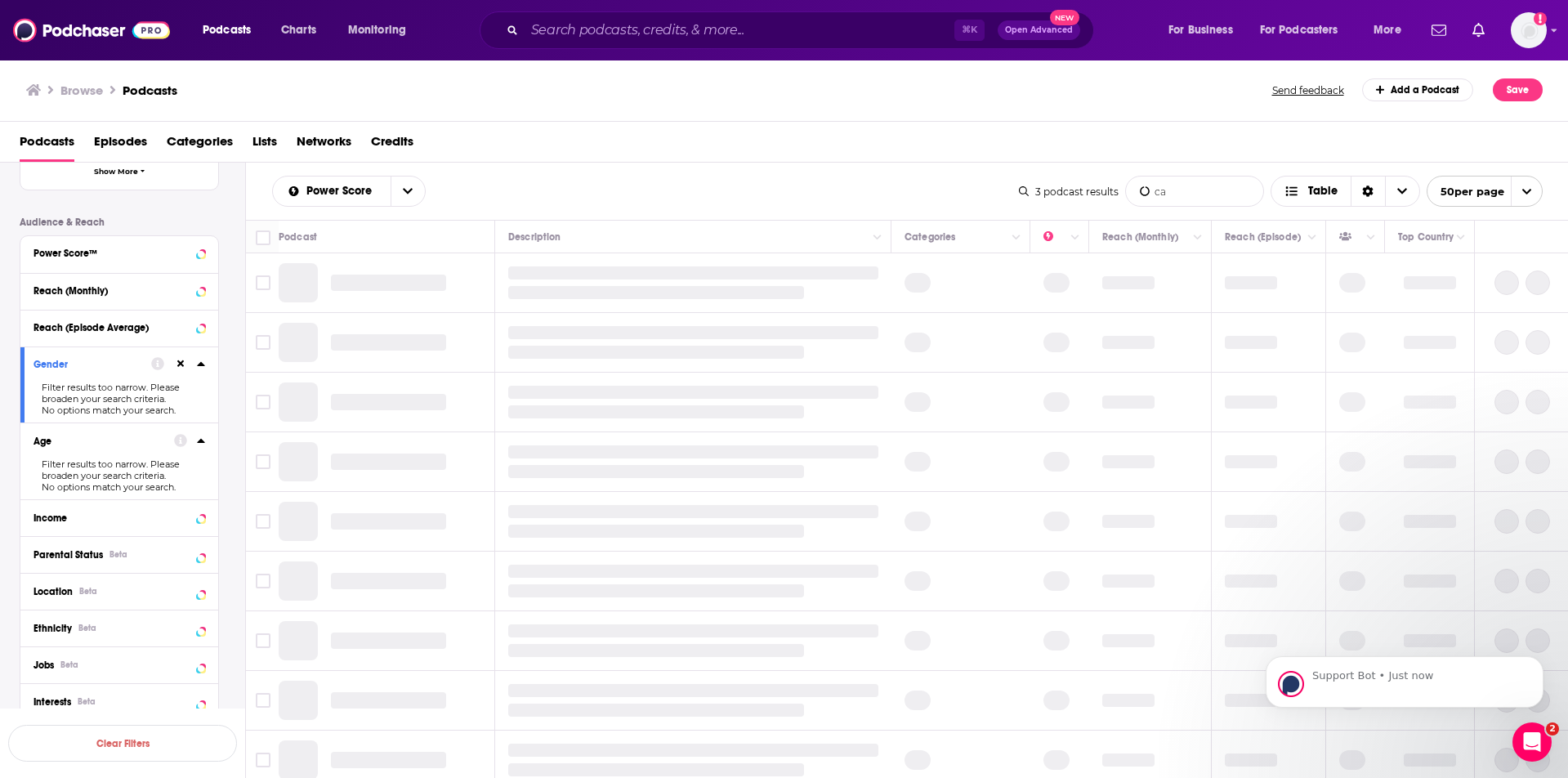
type input "c"
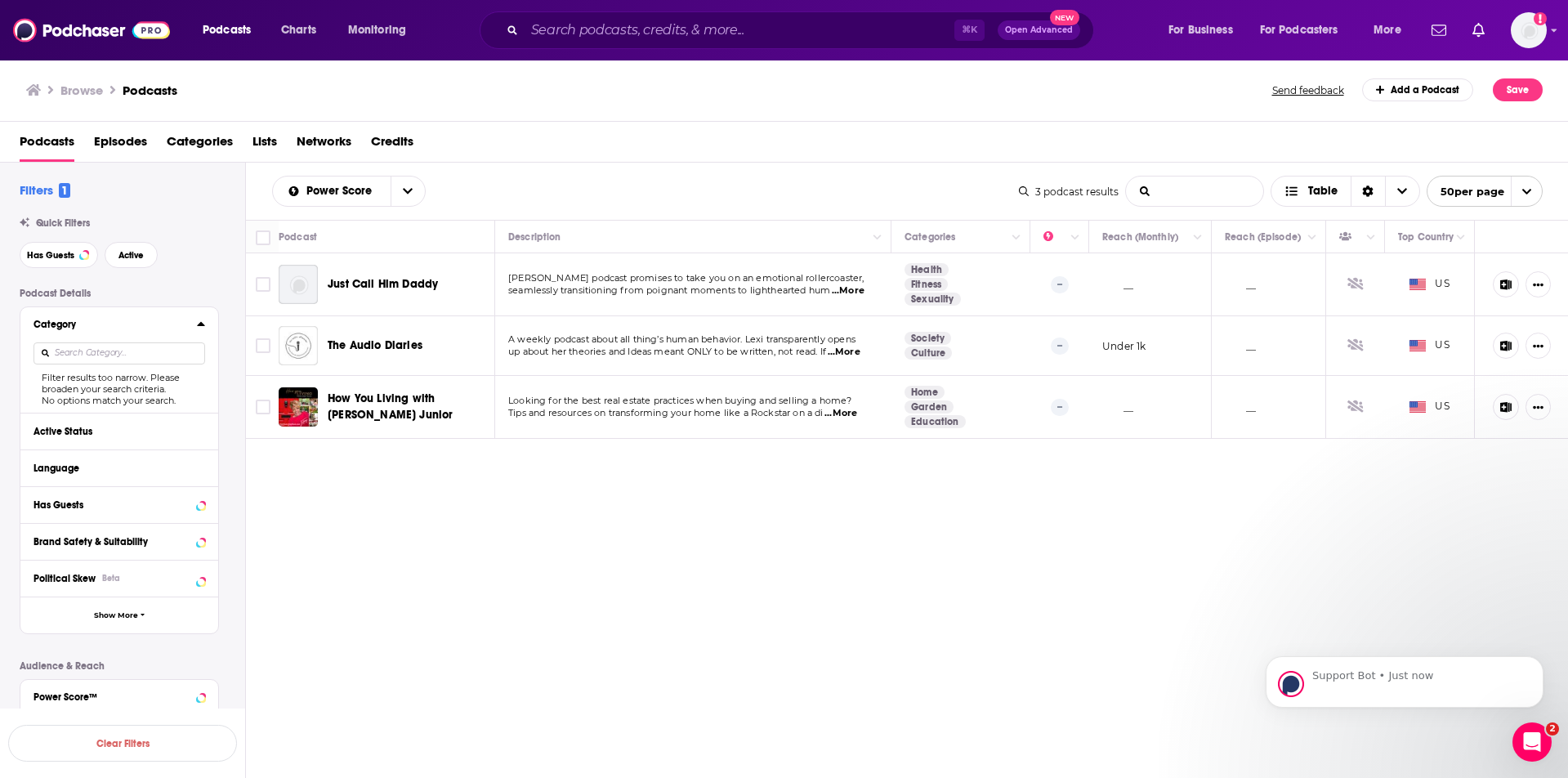
click at [956, 189] on div "Power Score List Search Input Search the results... Table" at bounding box center [645, 190] width 747 height 31
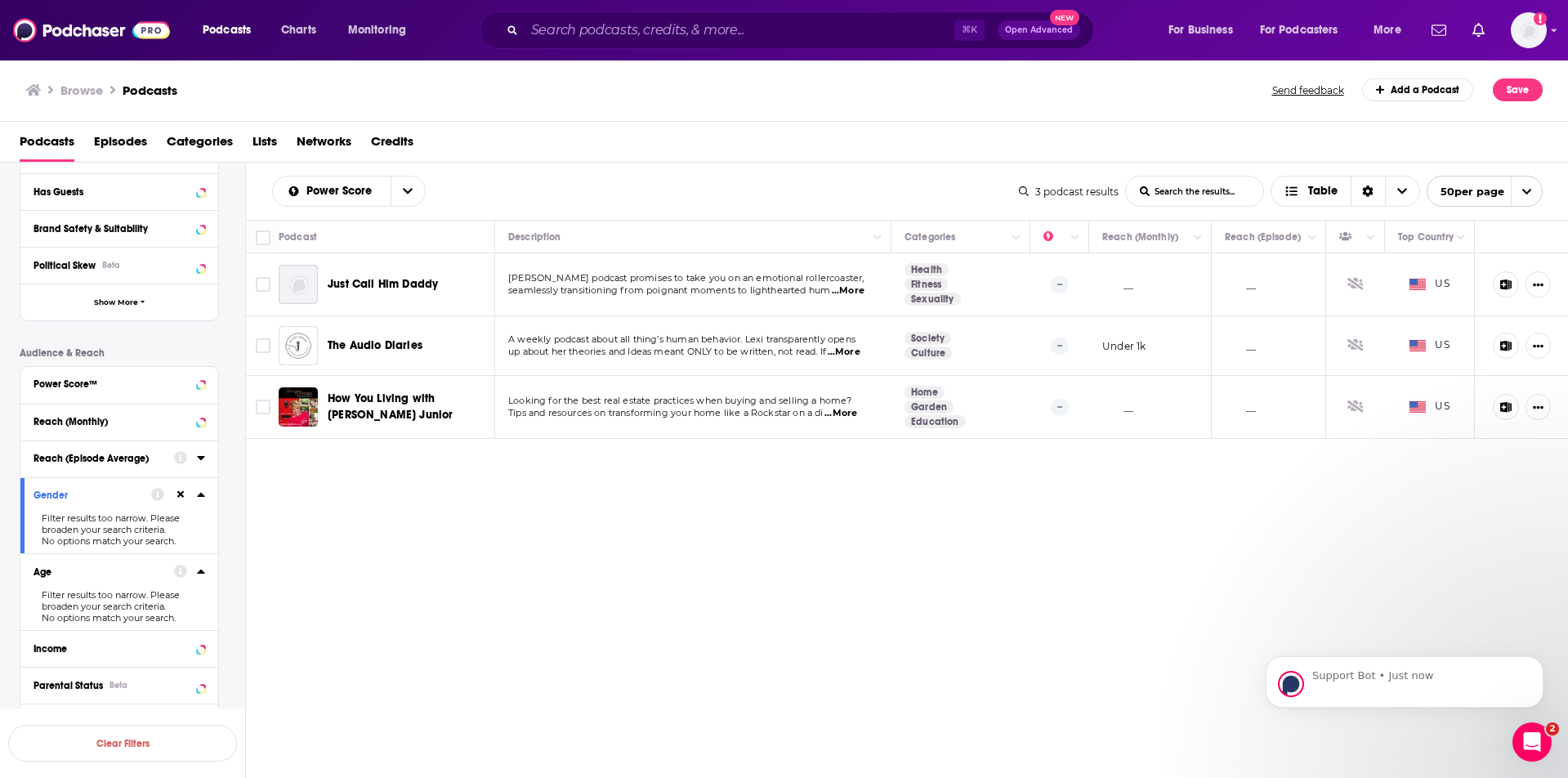
scroll to position [322, 0]
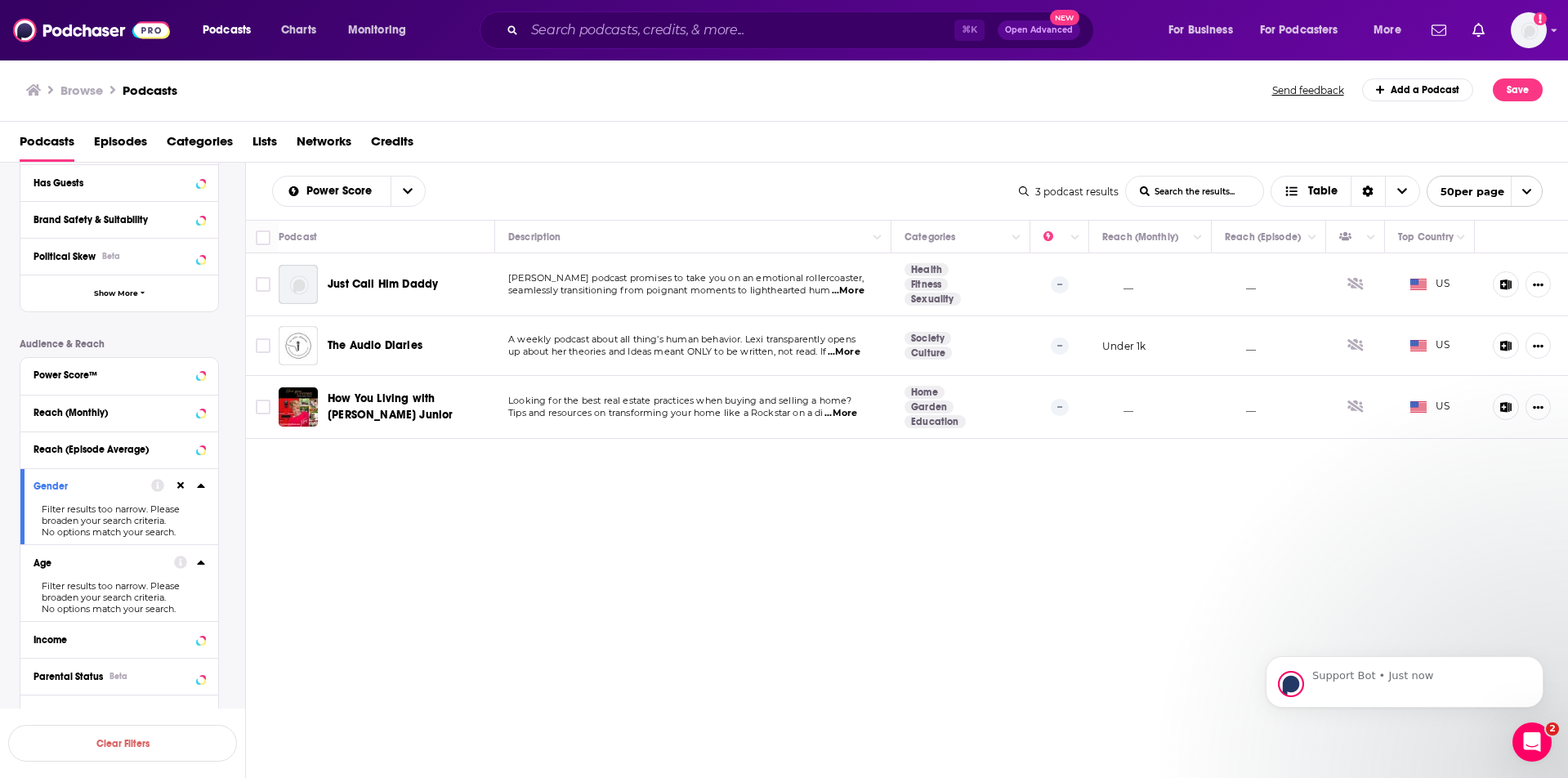
scroll to position [486, 0]
click at [179, 488] on icon at bounding box center [180, 485] width 7 height 7
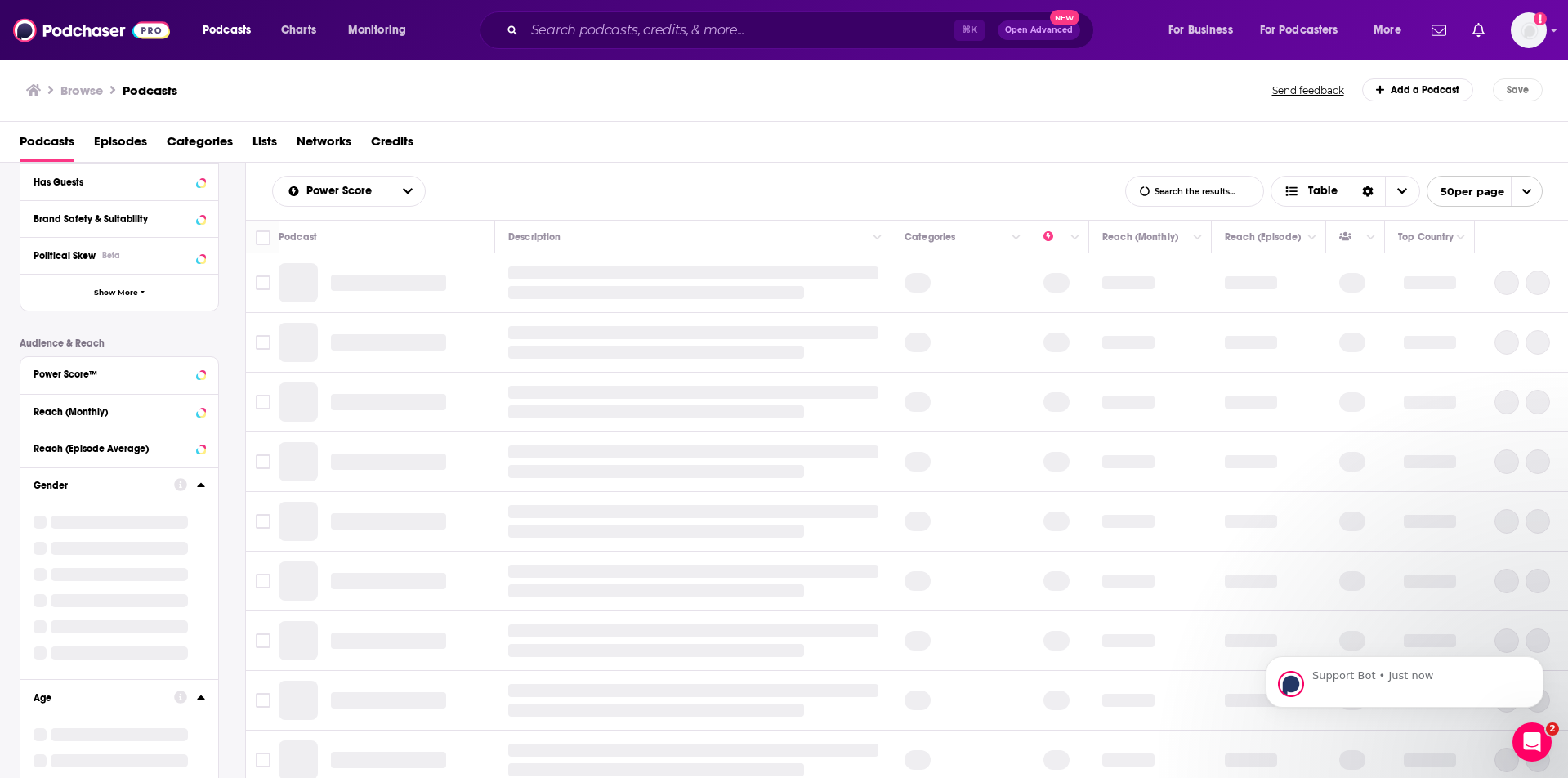
scroll to position [322, 0]
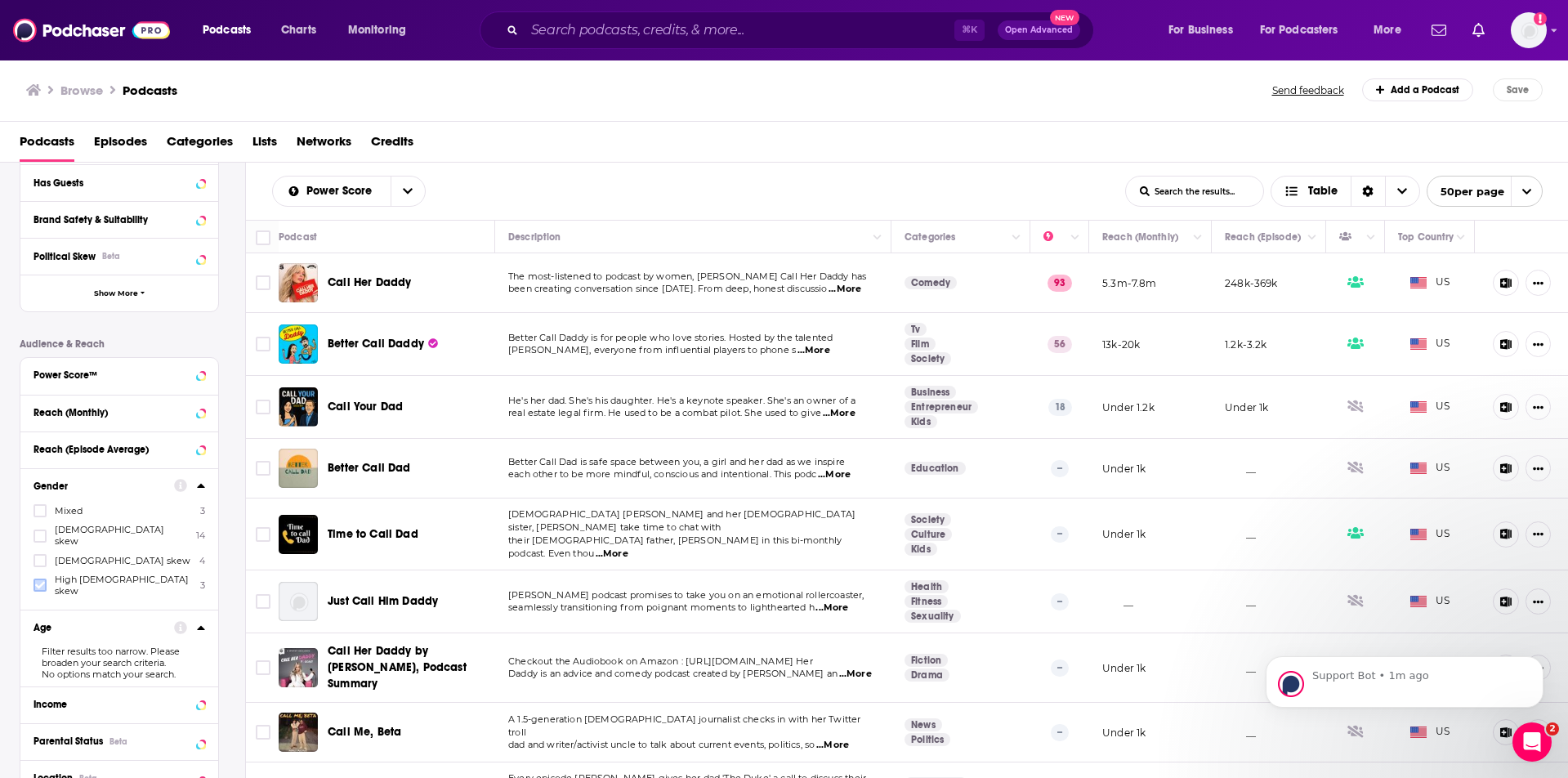
click at [41, 582] on icon at bounding box center [40, 585] width 10 height 7
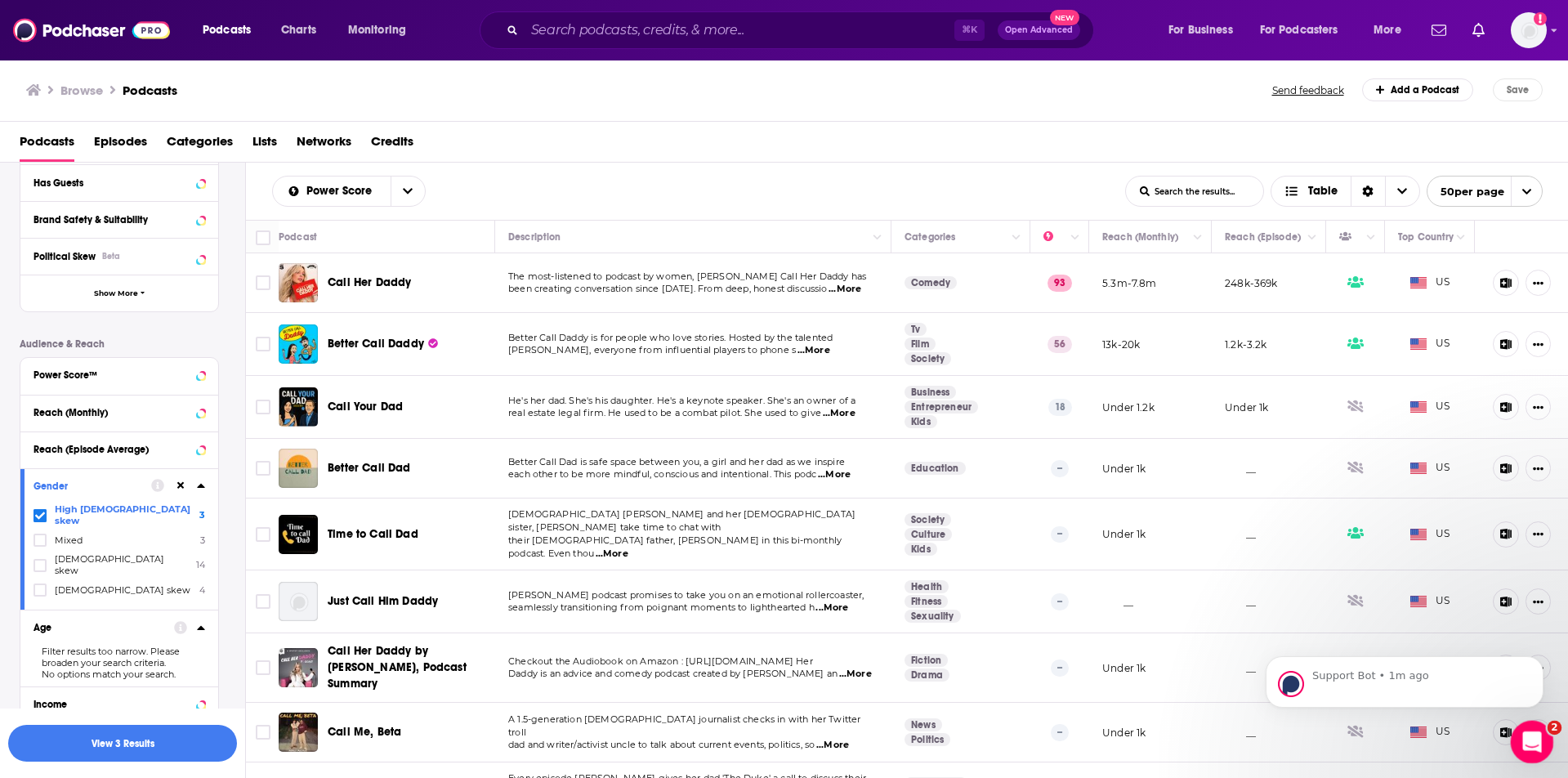
click at [1529, 737] on icon "Open Intercom Messenger" at bounding box center [1530, 740] width 27 height 27
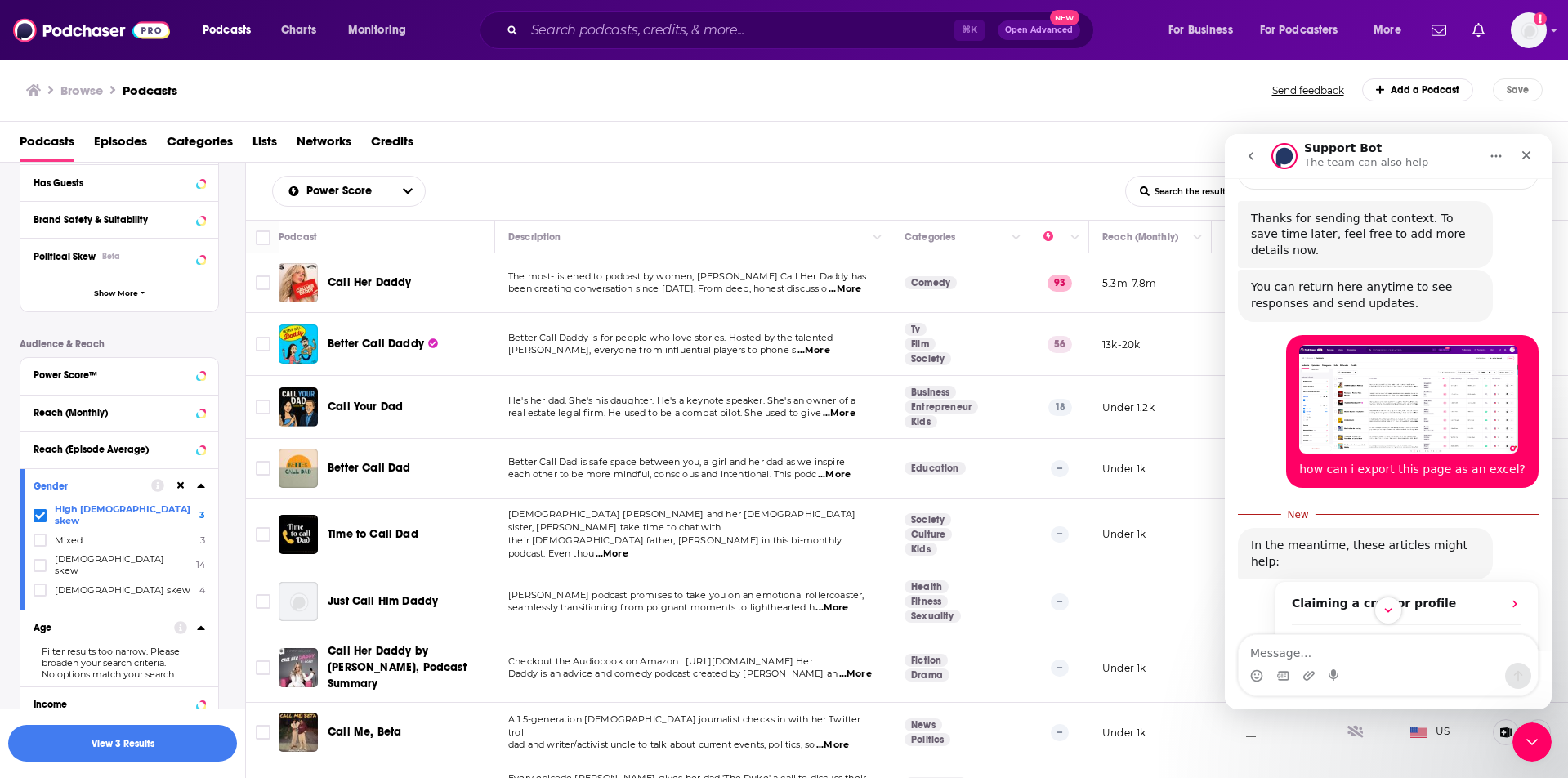
scroll to position [513, 0]
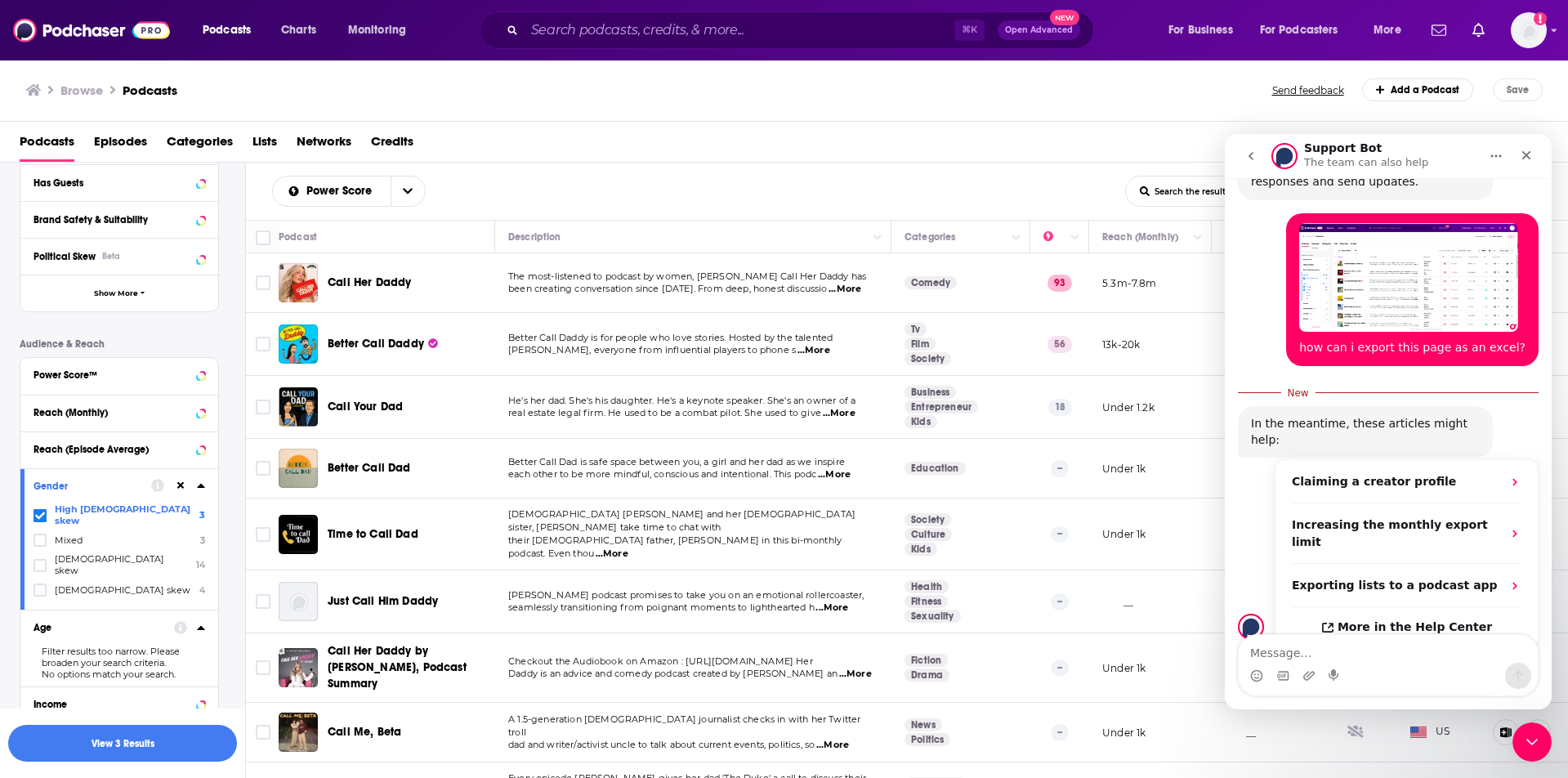
click at [997, 181] on div "Power Score List Search Input Search the results... Table" at bounding box center [698, 190] width 853 height 31
click at [1517, 157] on div "Close" at bounding box center [1527, 155] width 30 height 30
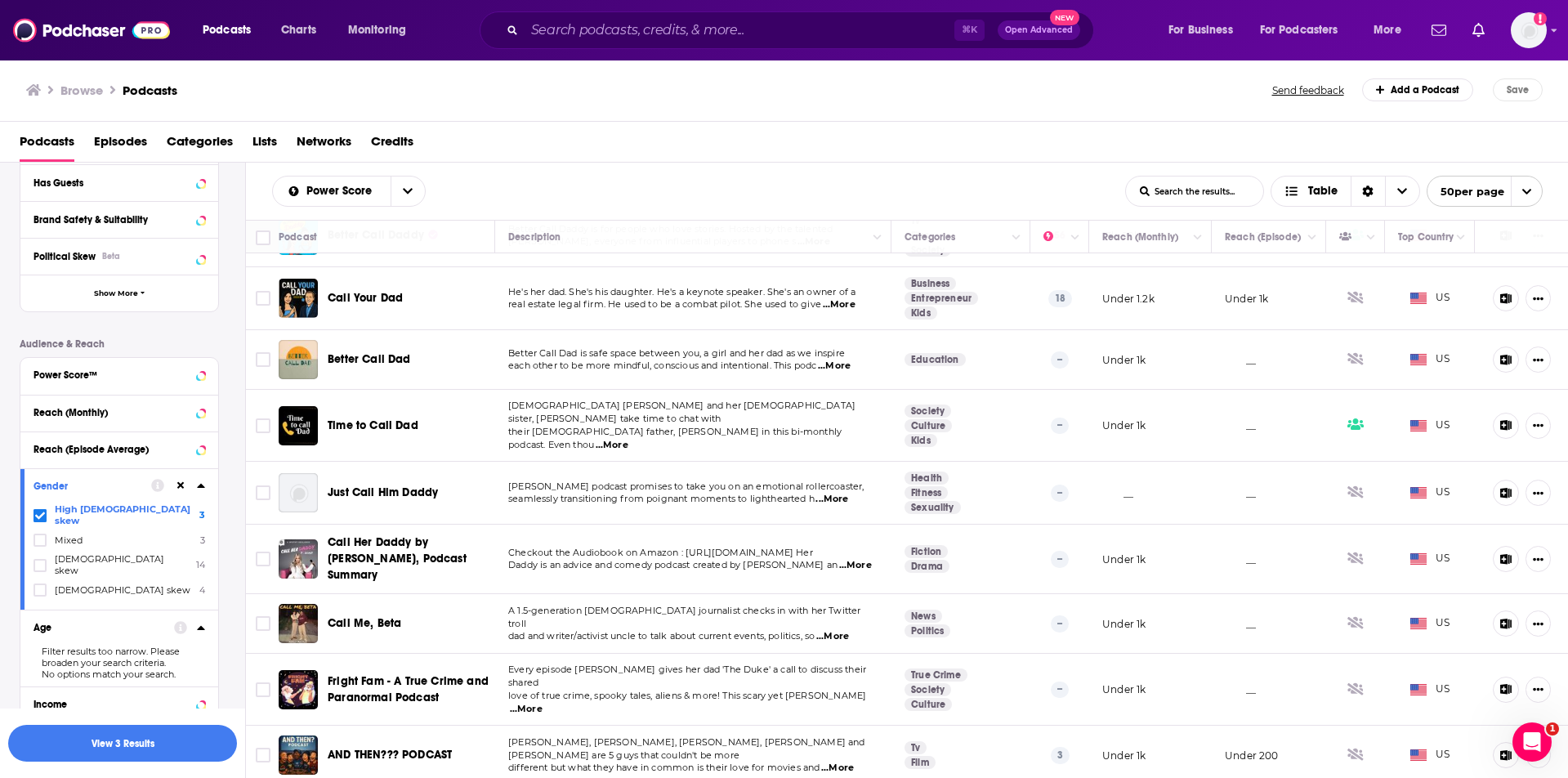
scroll to position [0, 0]
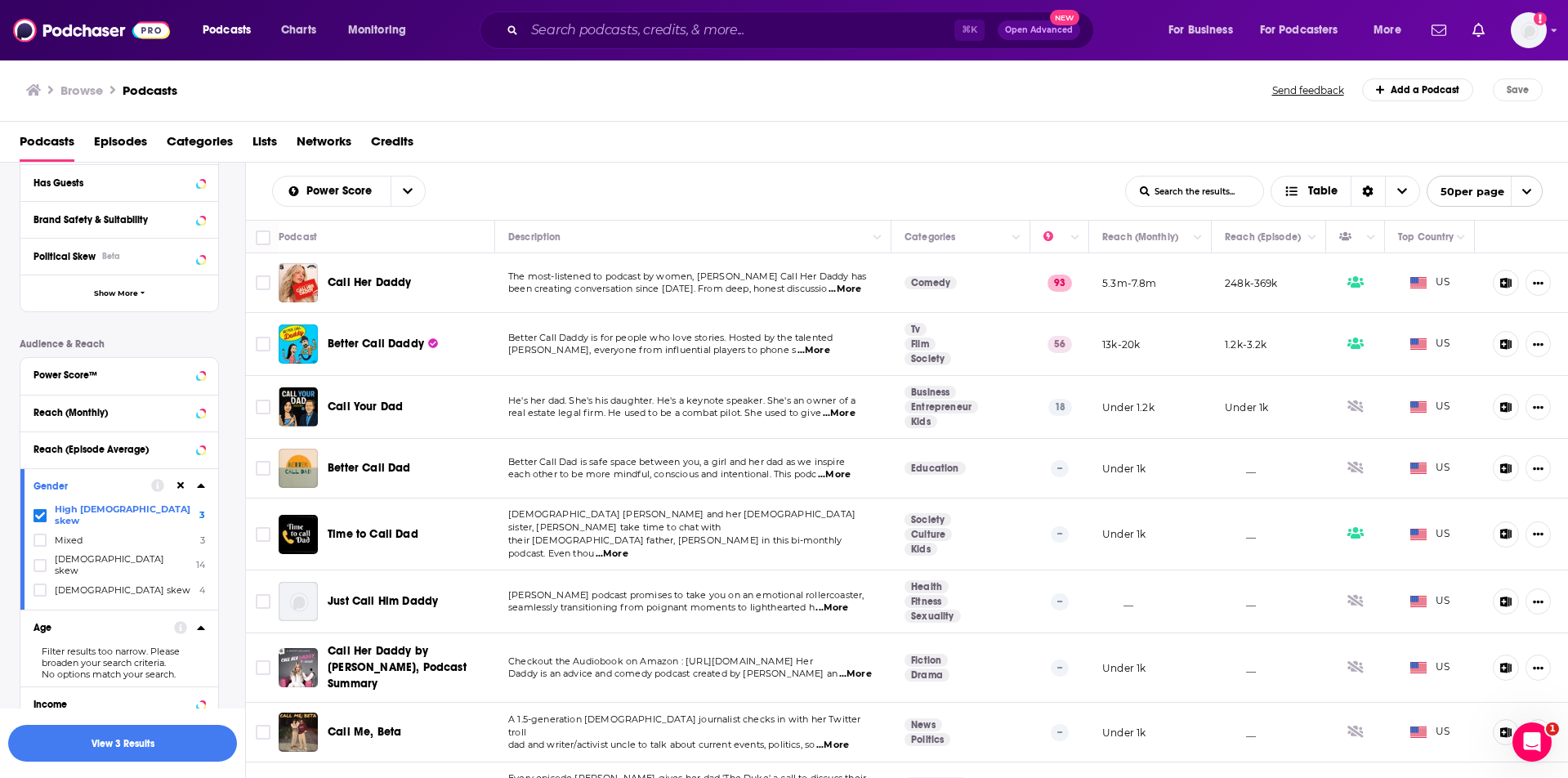
click at [1179, 186] on input "List Search Input" at bounding box center [1195, 191] width 137 height 30
click at [1039, 189] on div "Power Score List Search Input Search the results... Table" at bounding box center [698, 190] width 853 height 31
click at [134, 457] on button "Reach (Episode Average)" at bounding box center [104, 449] width 140 height 21
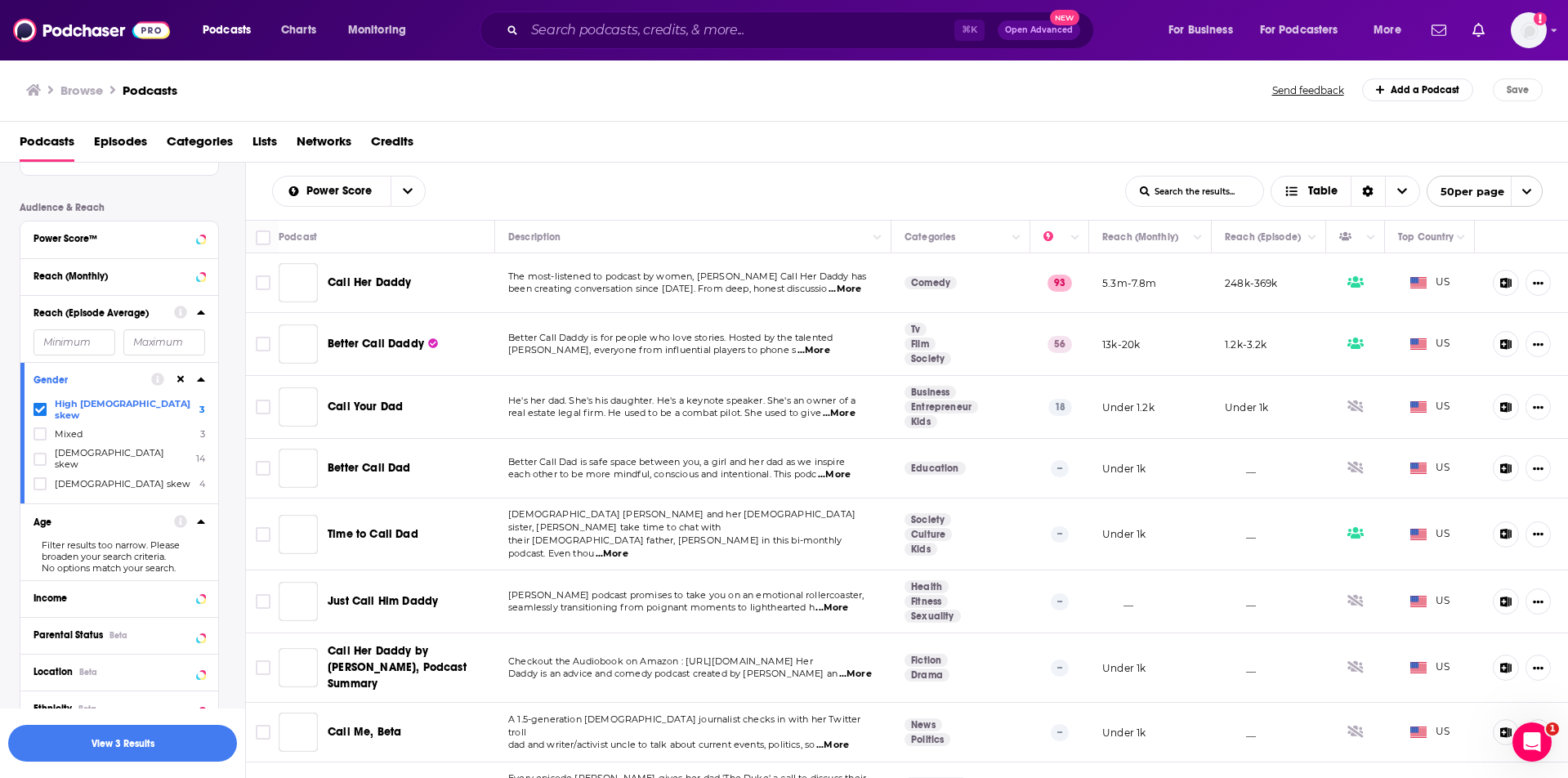
scroll to position [322, 0]
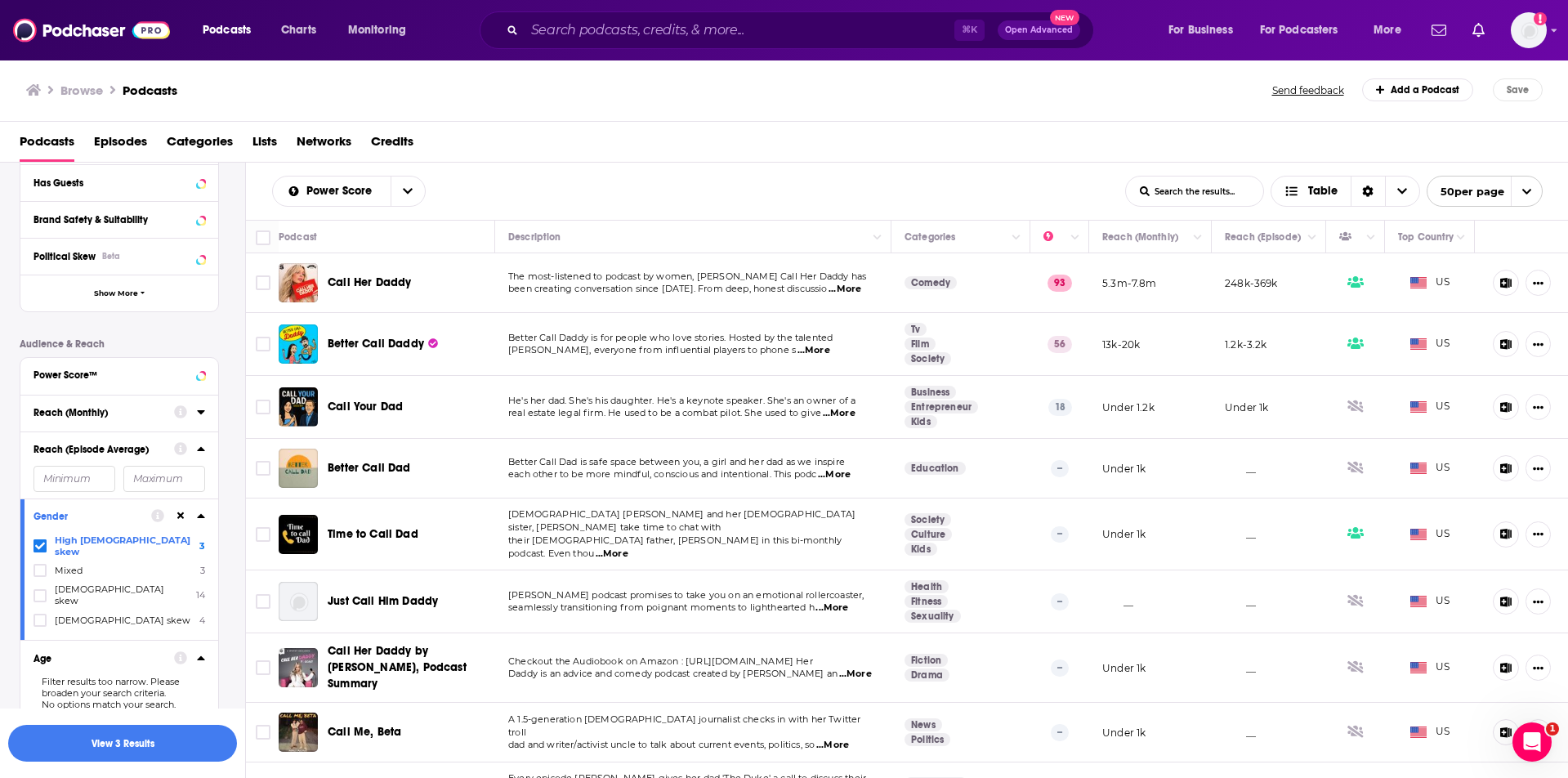
click at [126, 418] on div "Reach (Monthly)" at bounding box center [99, 412] width 130 height 11
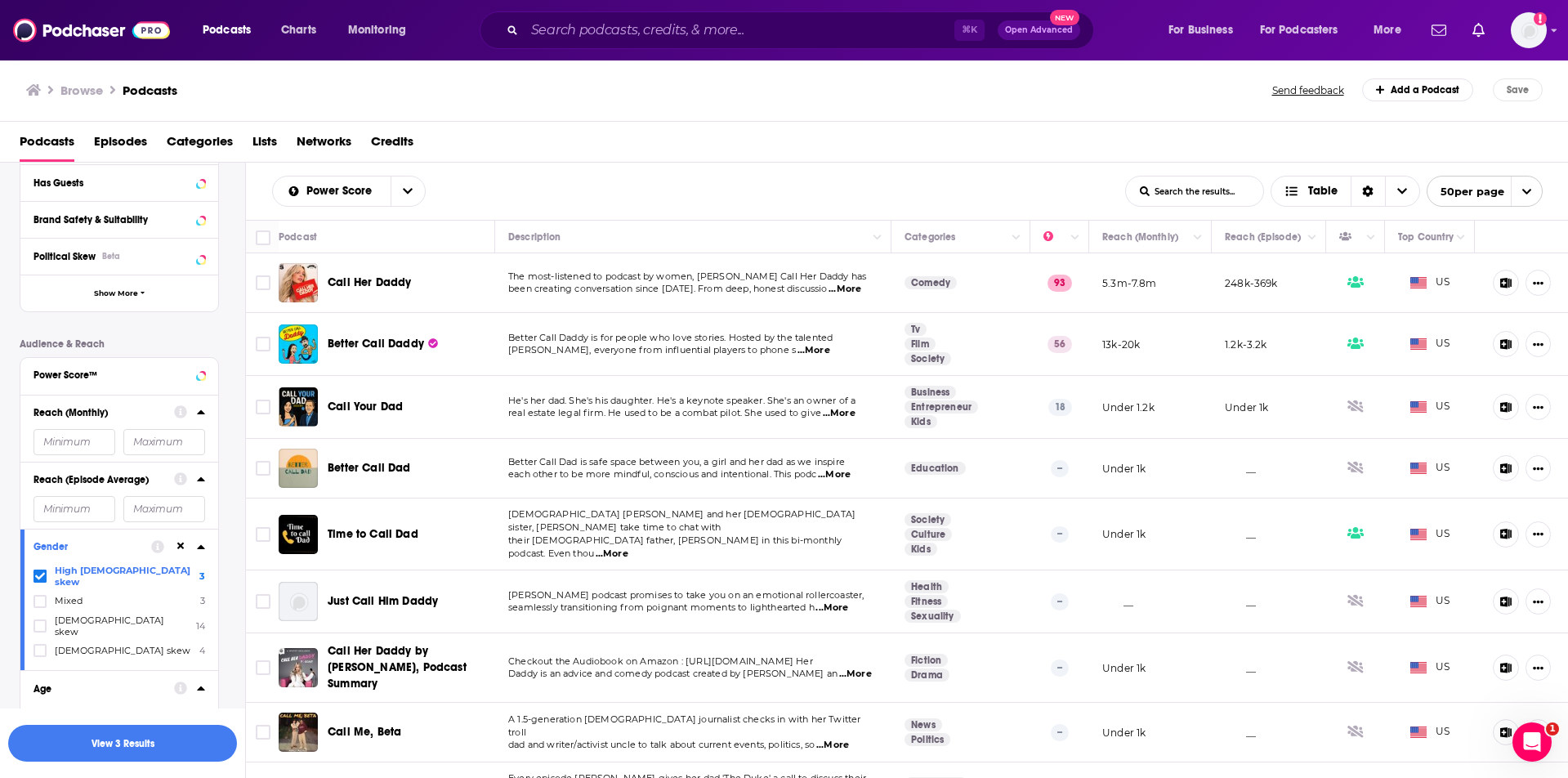
click at [138, 414] on div "Reach (Monthly)" at bounding box center [99, 412] width 130 height 11
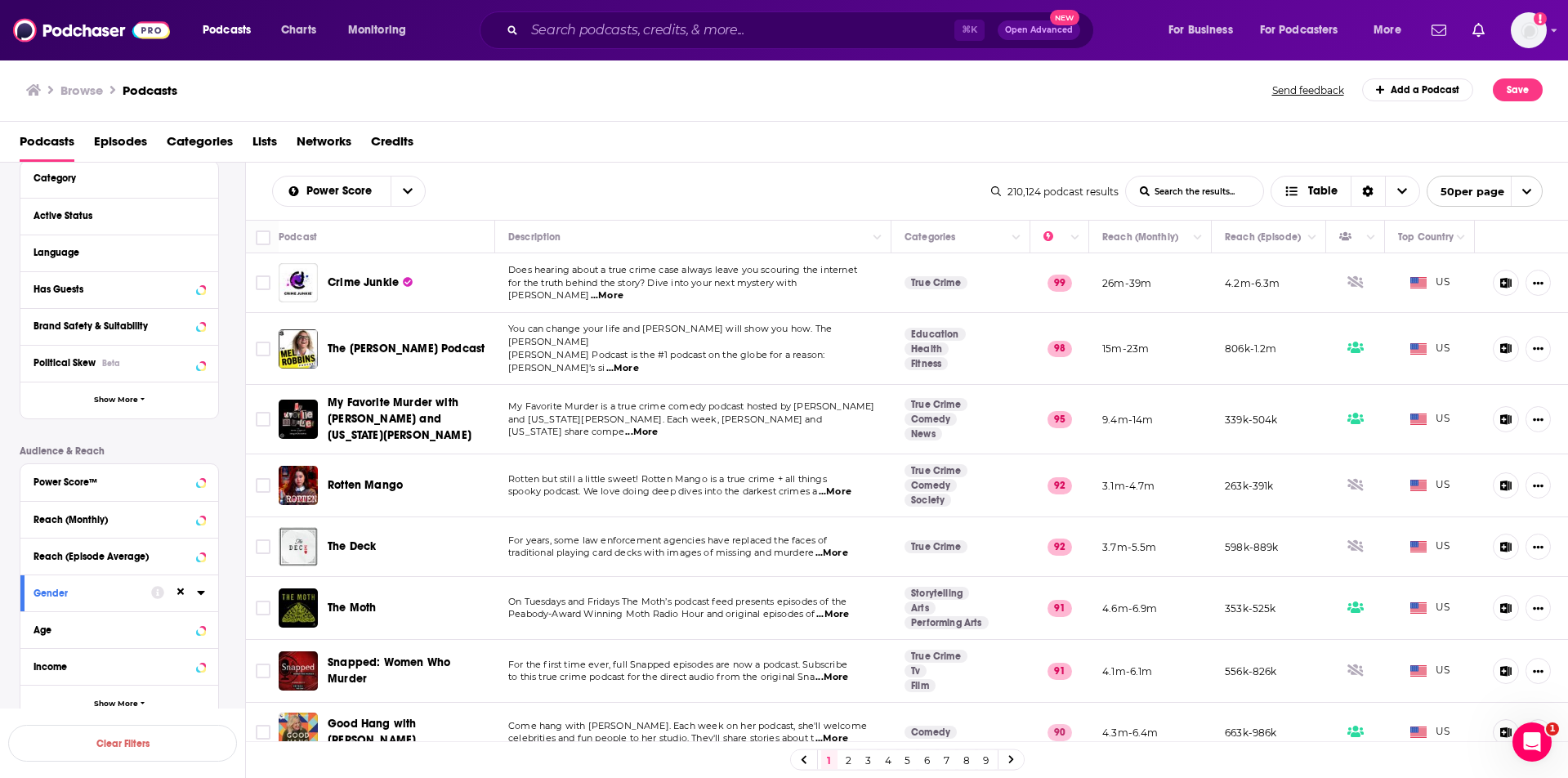
scroll to position [212, 0]
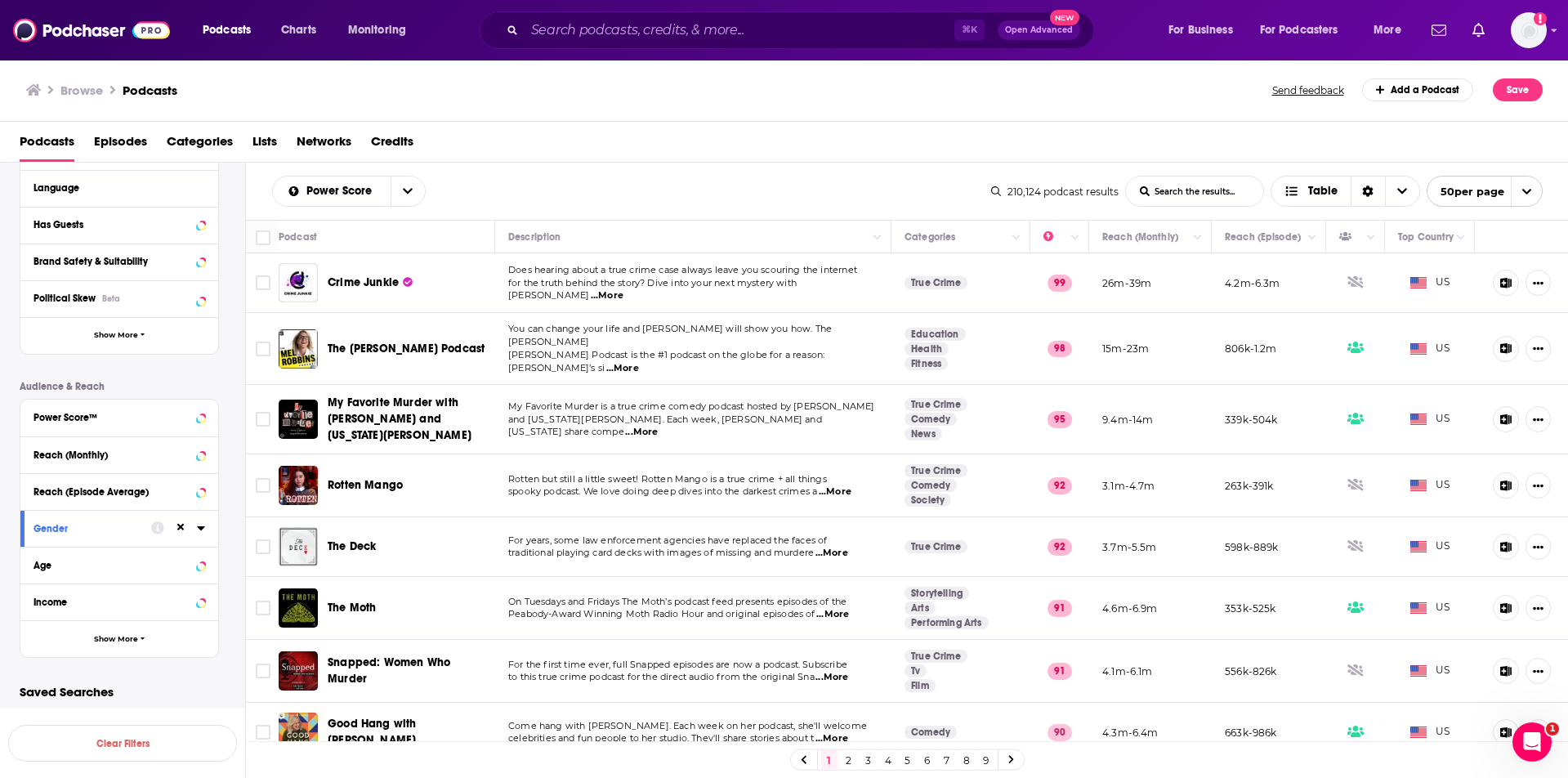
click at [197, 531] on icon at bounding box center [201, 528] width 8 height 13
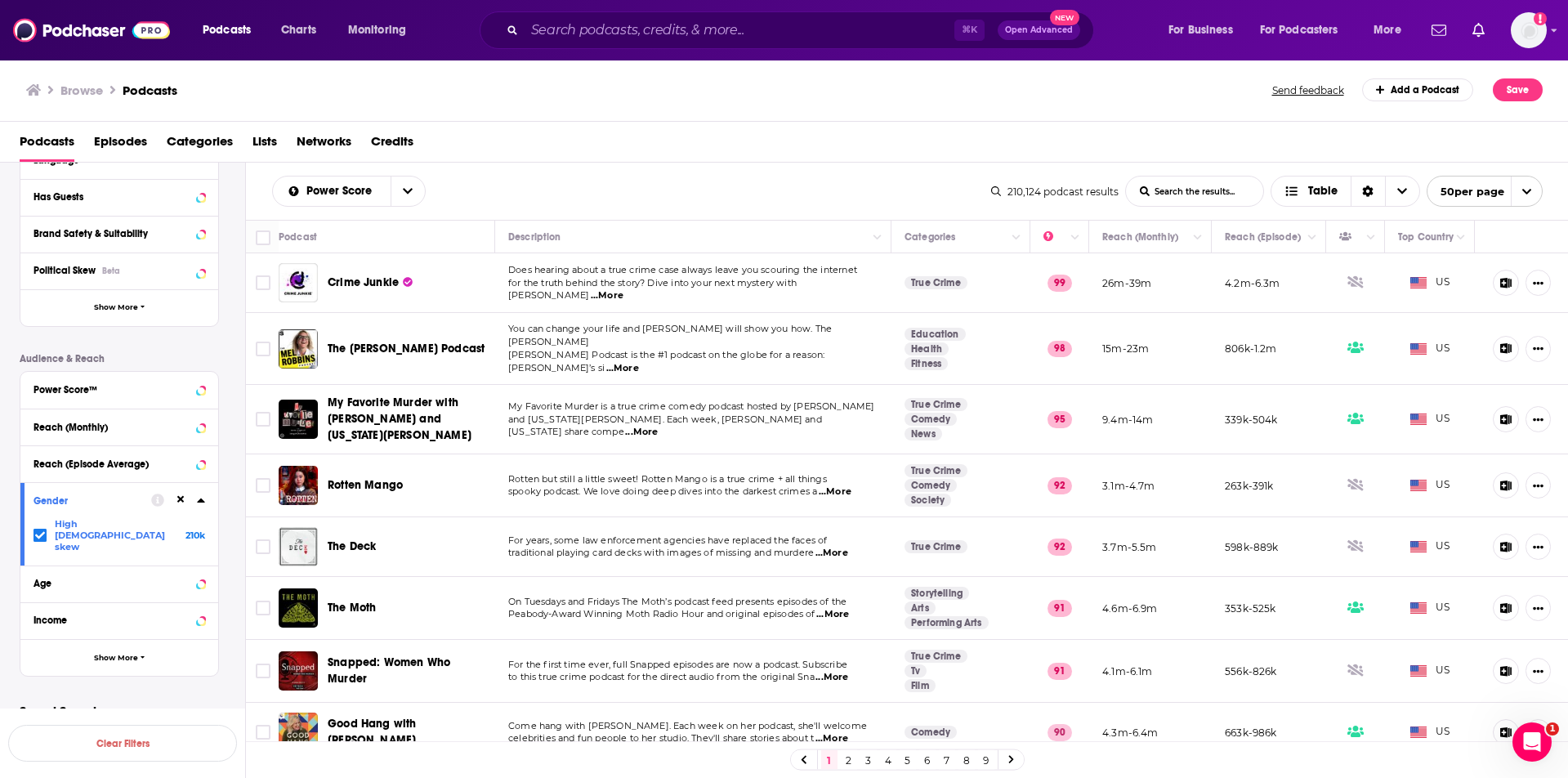
click at [175, 500] on button at bounding box center [180, 500] width 13 height 13
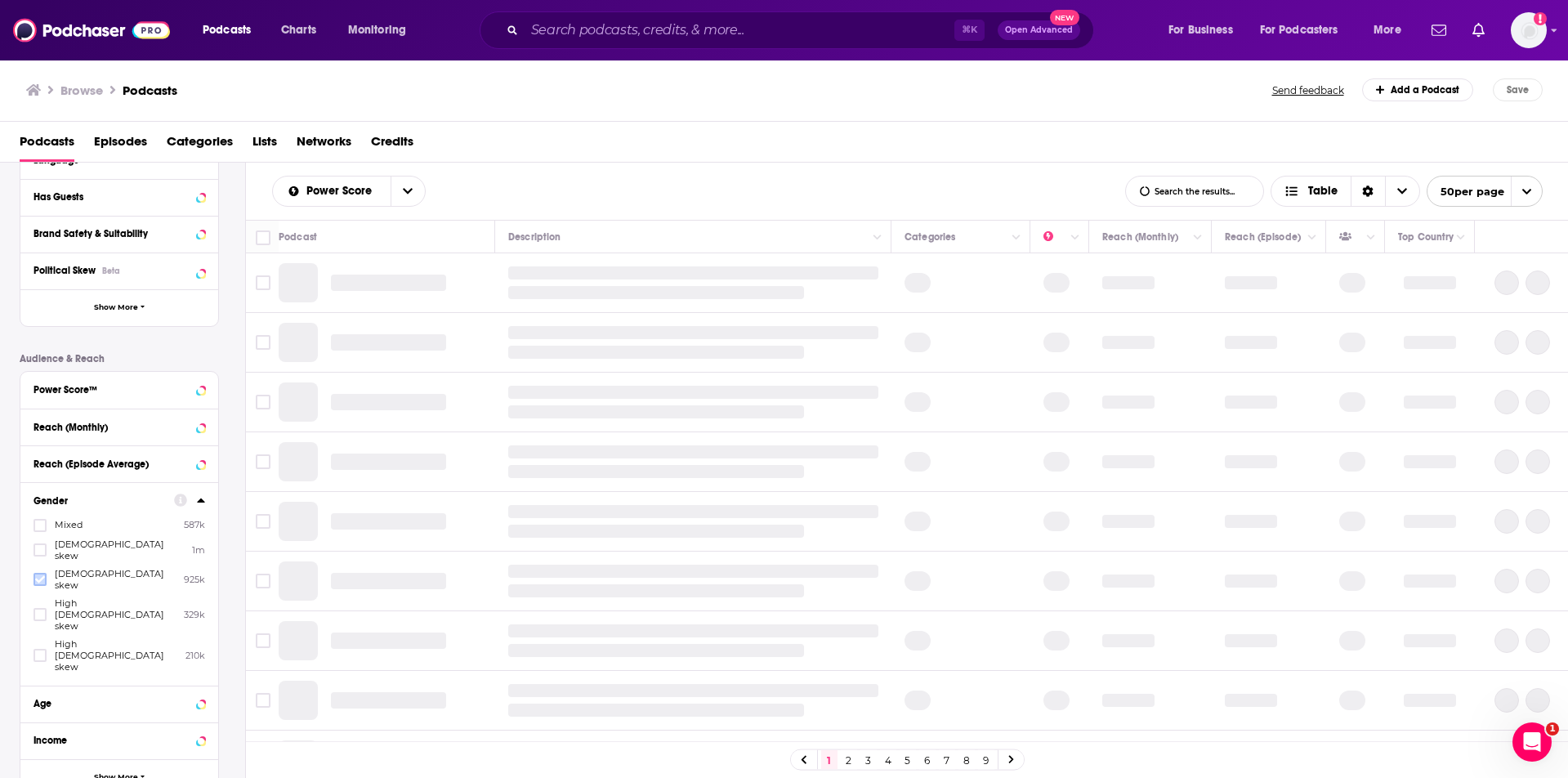
click at [38, 577] on icon at bounding box center [40, 580] width 10 height 7
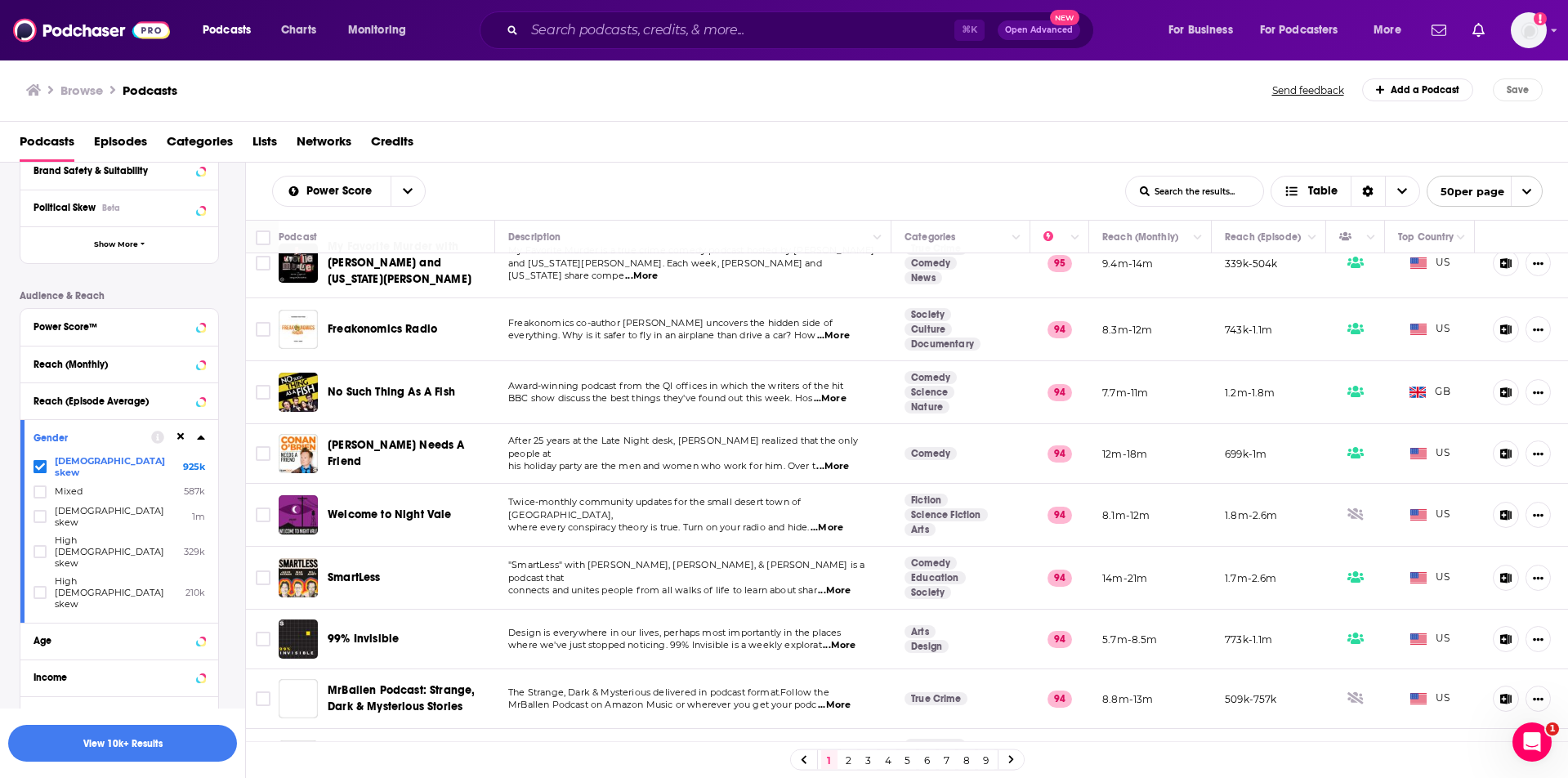
scroll to position [1806, 0]
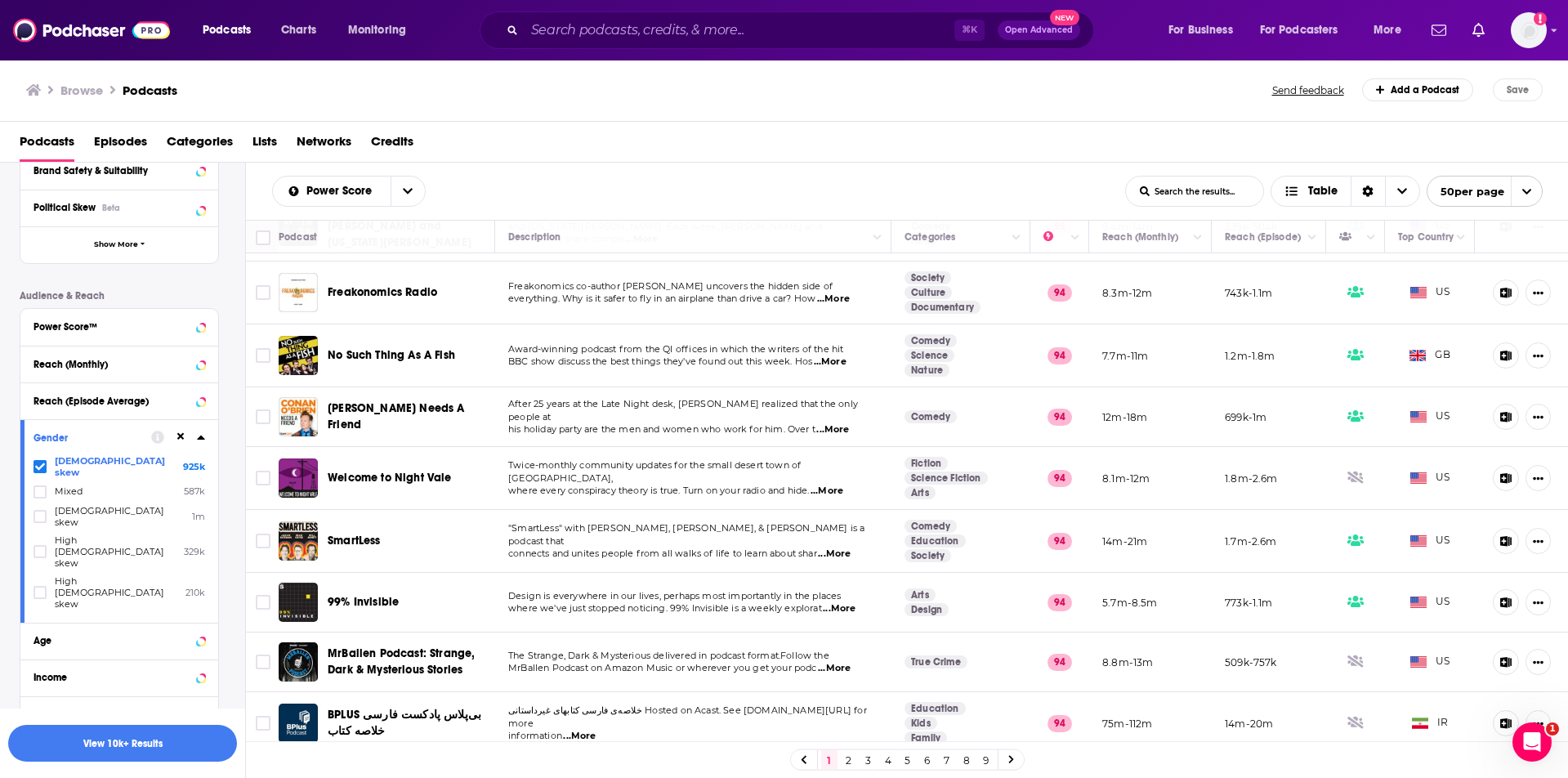
click at [40, 465] on icon at bounding box center [40, 466] width 10 height 7
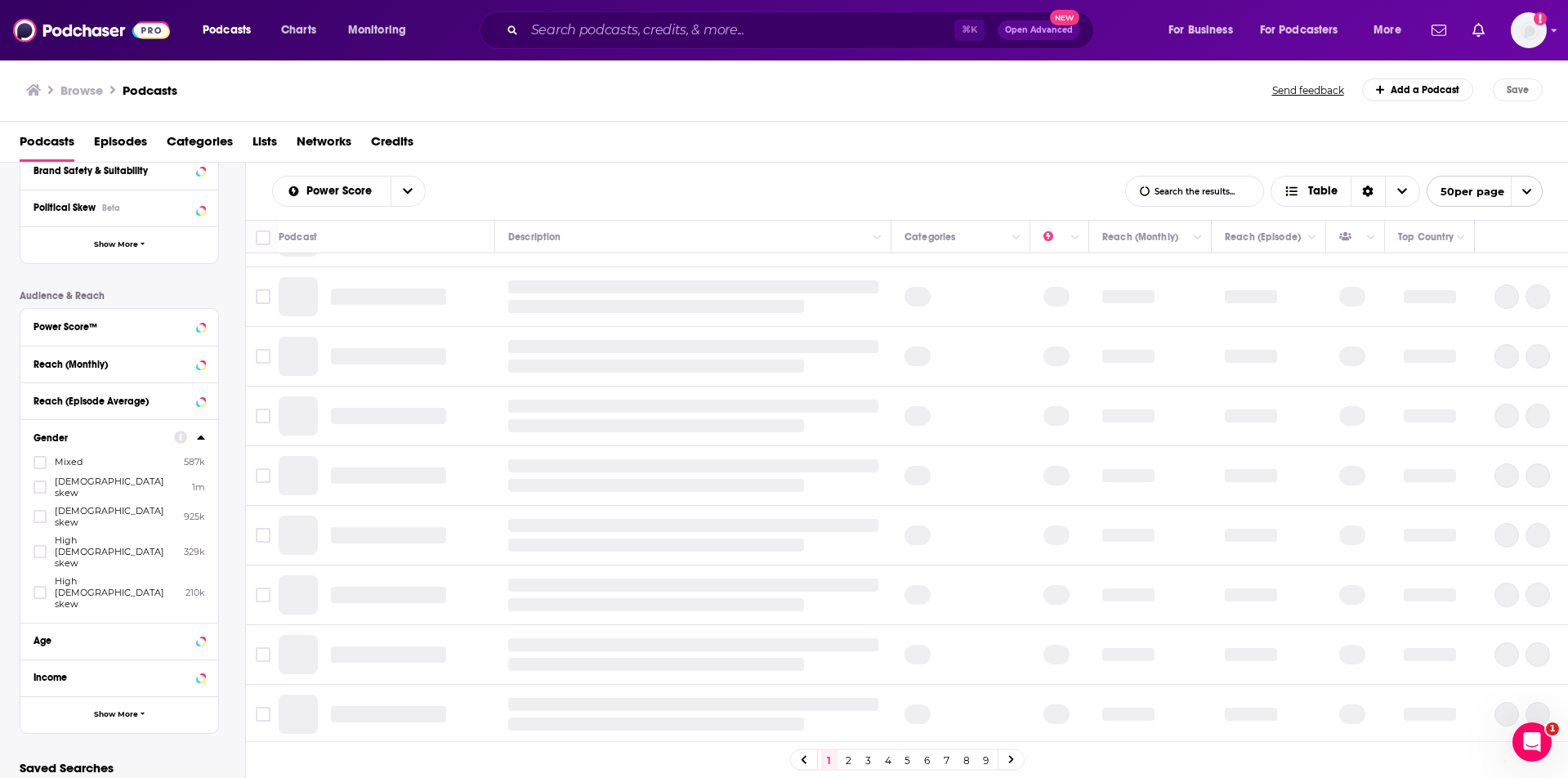
scroll to position [1001, 0]
click at [44, 512] on icon at bounding box center [40, 517] width 10 height 10
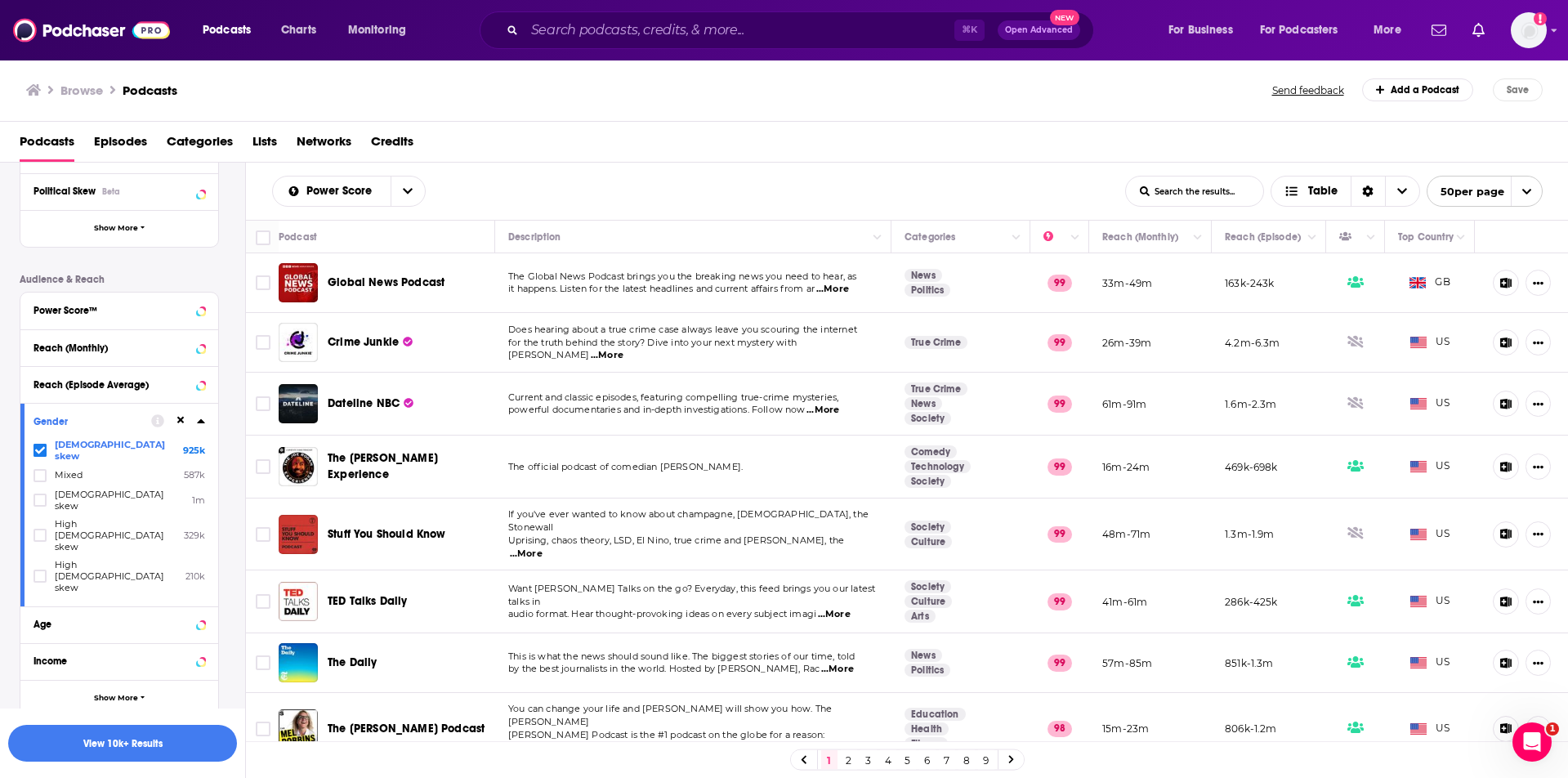
scroll to position [41, 0]
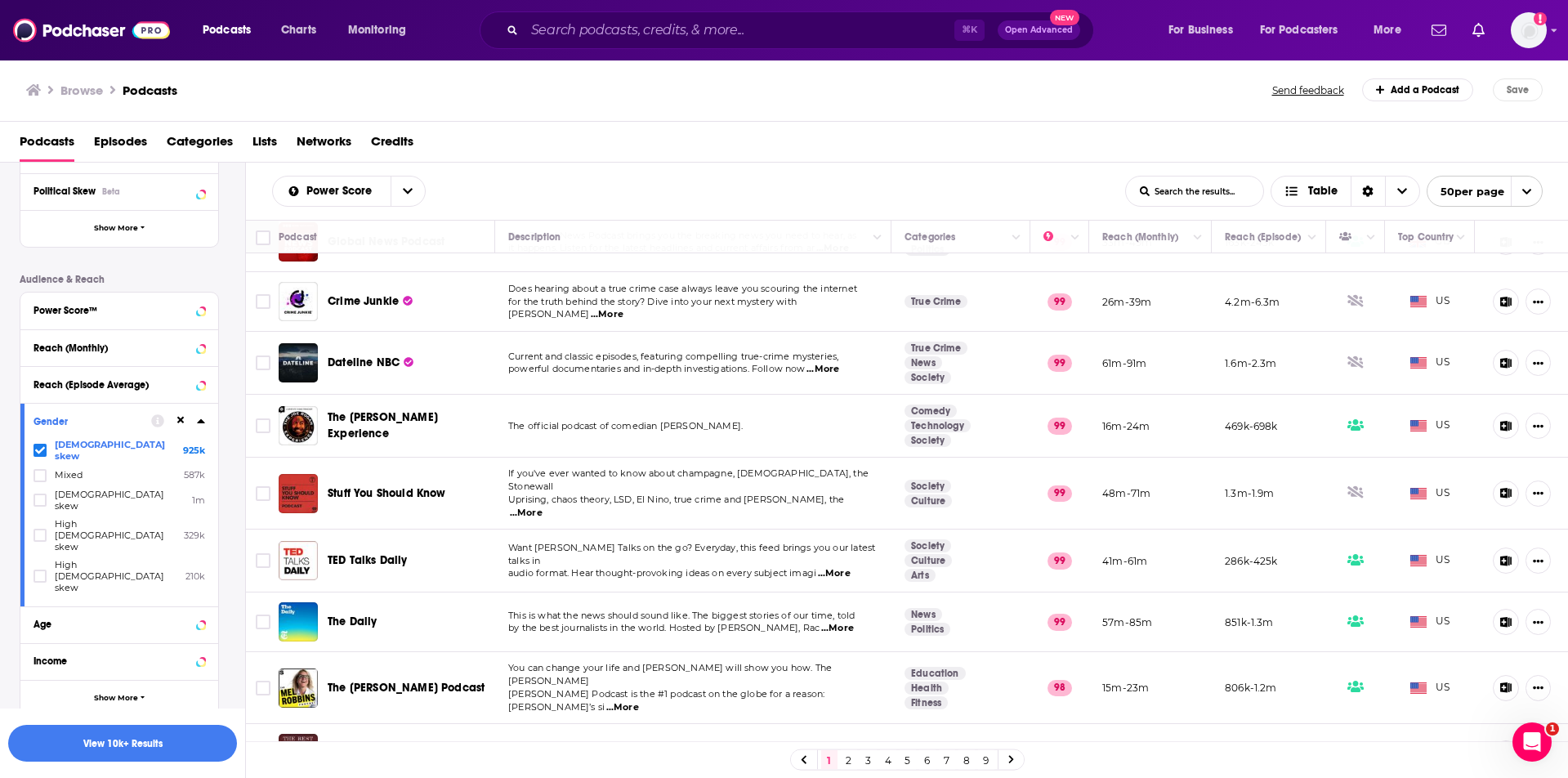
click at [39, 445] on icon at bounding box center [40, 450] width 10 height 10
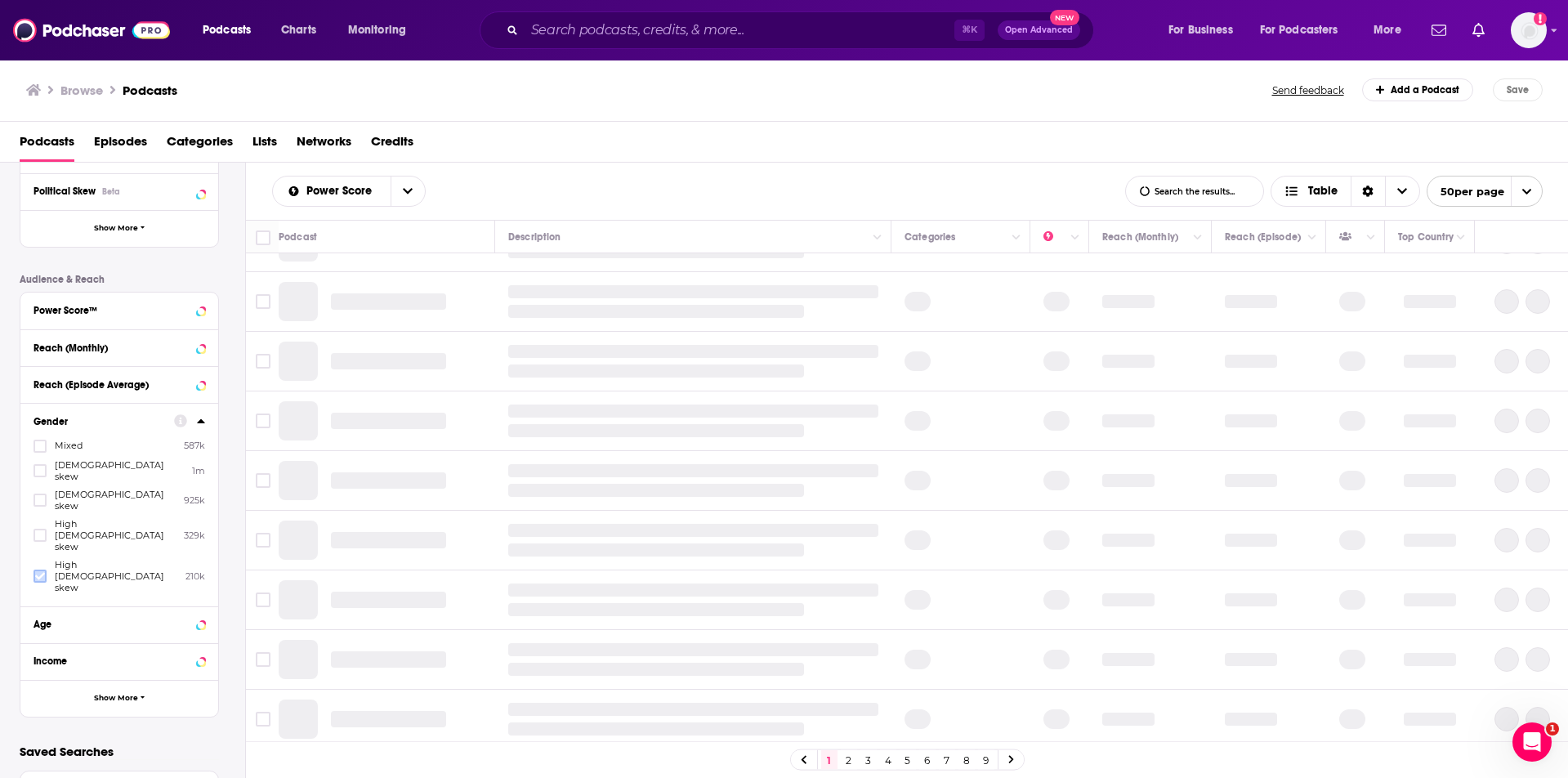
click at [44, 573] on icon at bounding box center [40, 576] width 10 height 7
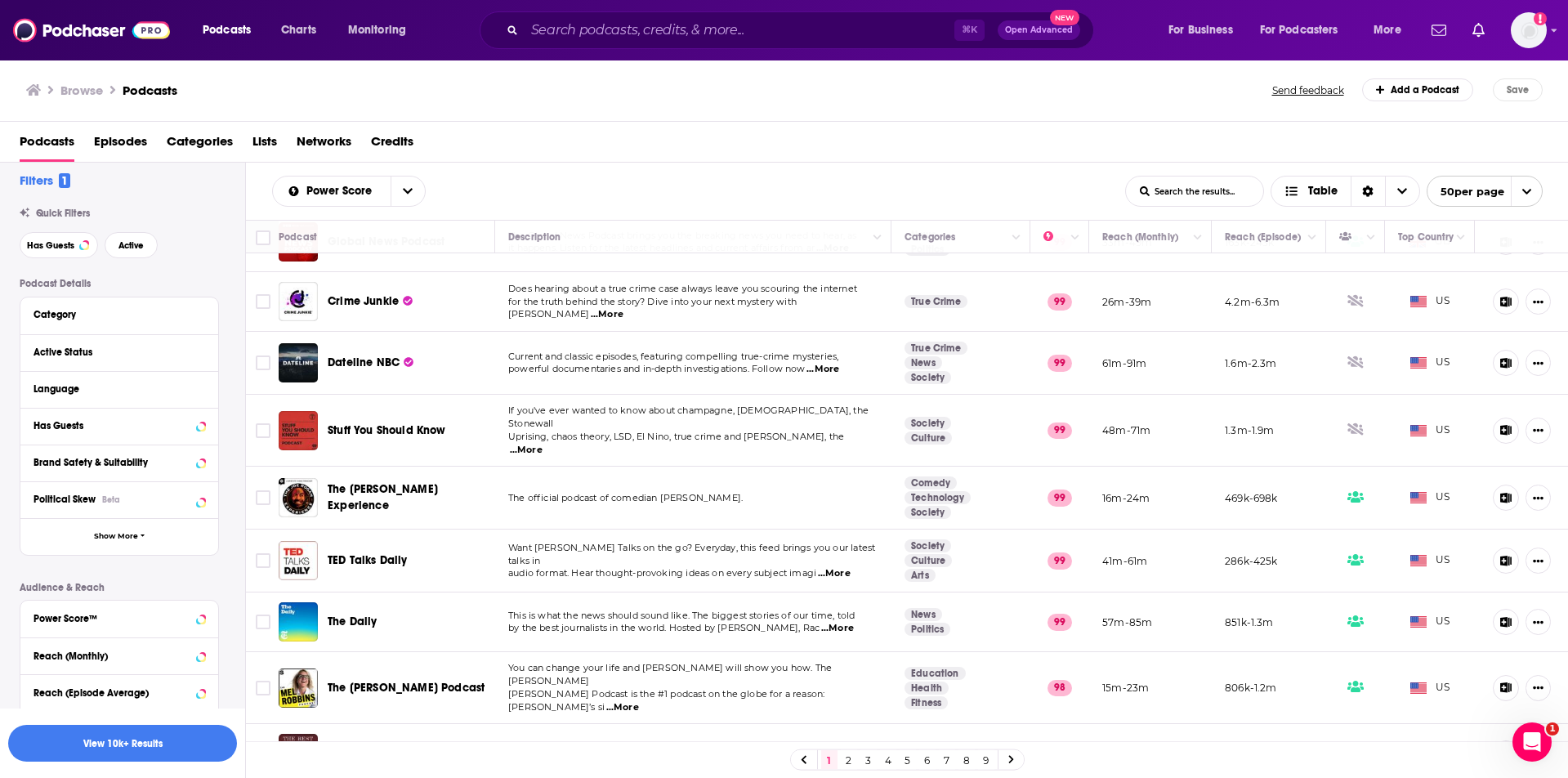
scroll to position [0, 0]
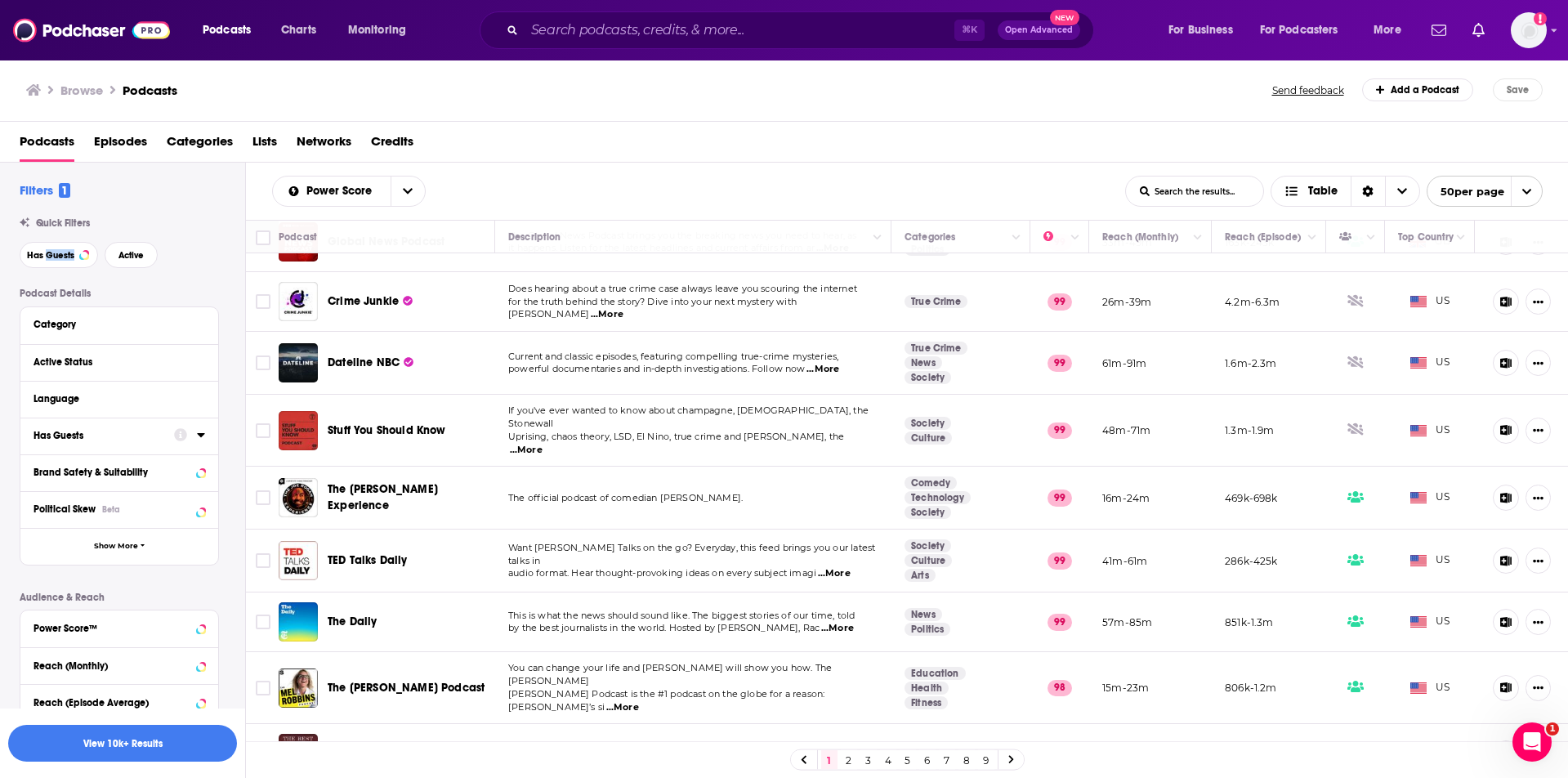
click at [149, 440] on div "Has Guests" at bounding box center [99, 435] width 130 height 11
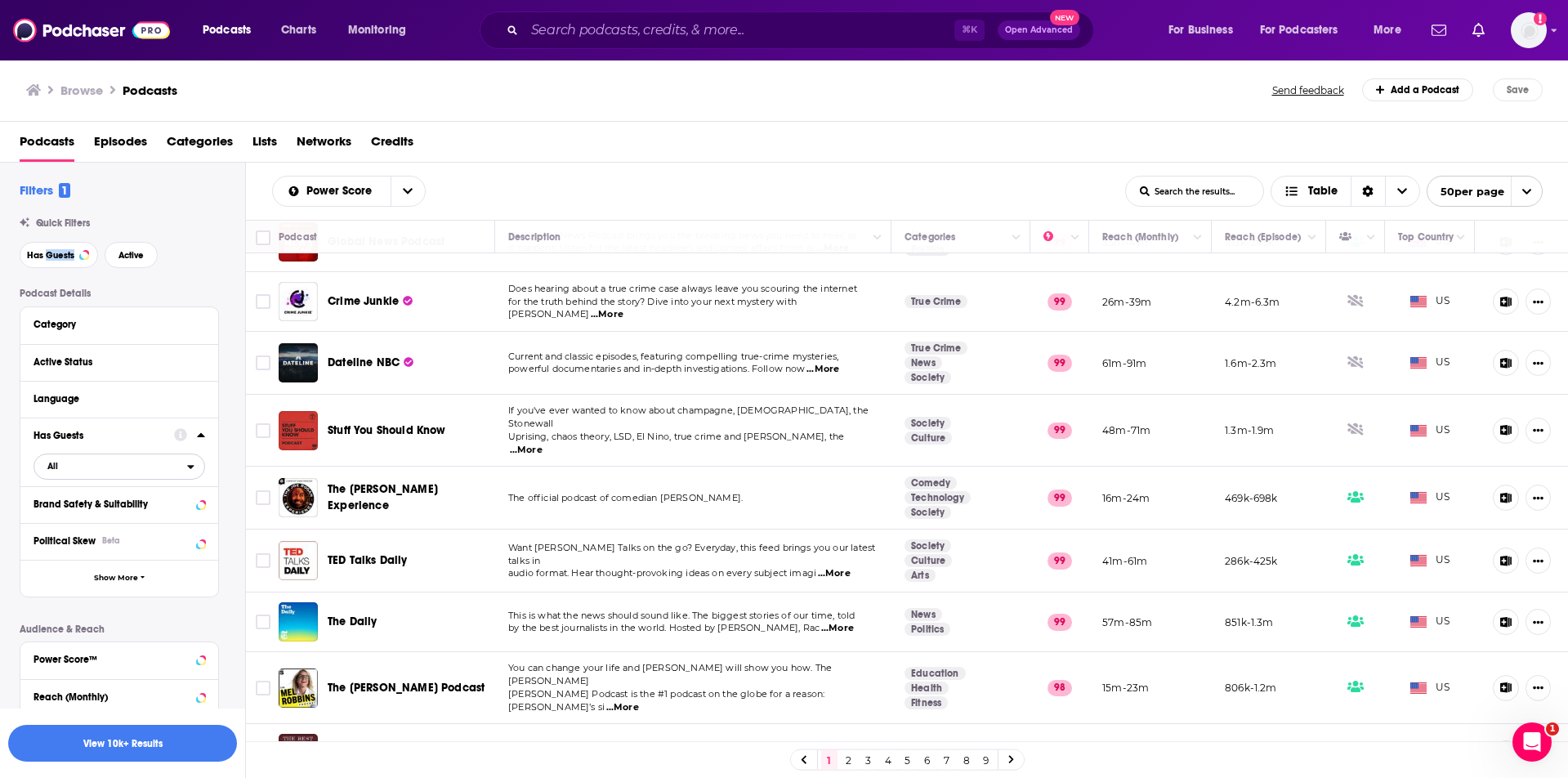
click at [183, 466] on span "All" at bounding box center [111, 465] width 153 height 21
click at [137, 495] on span "All" at bounding box center [122, 493] width 162 height 9
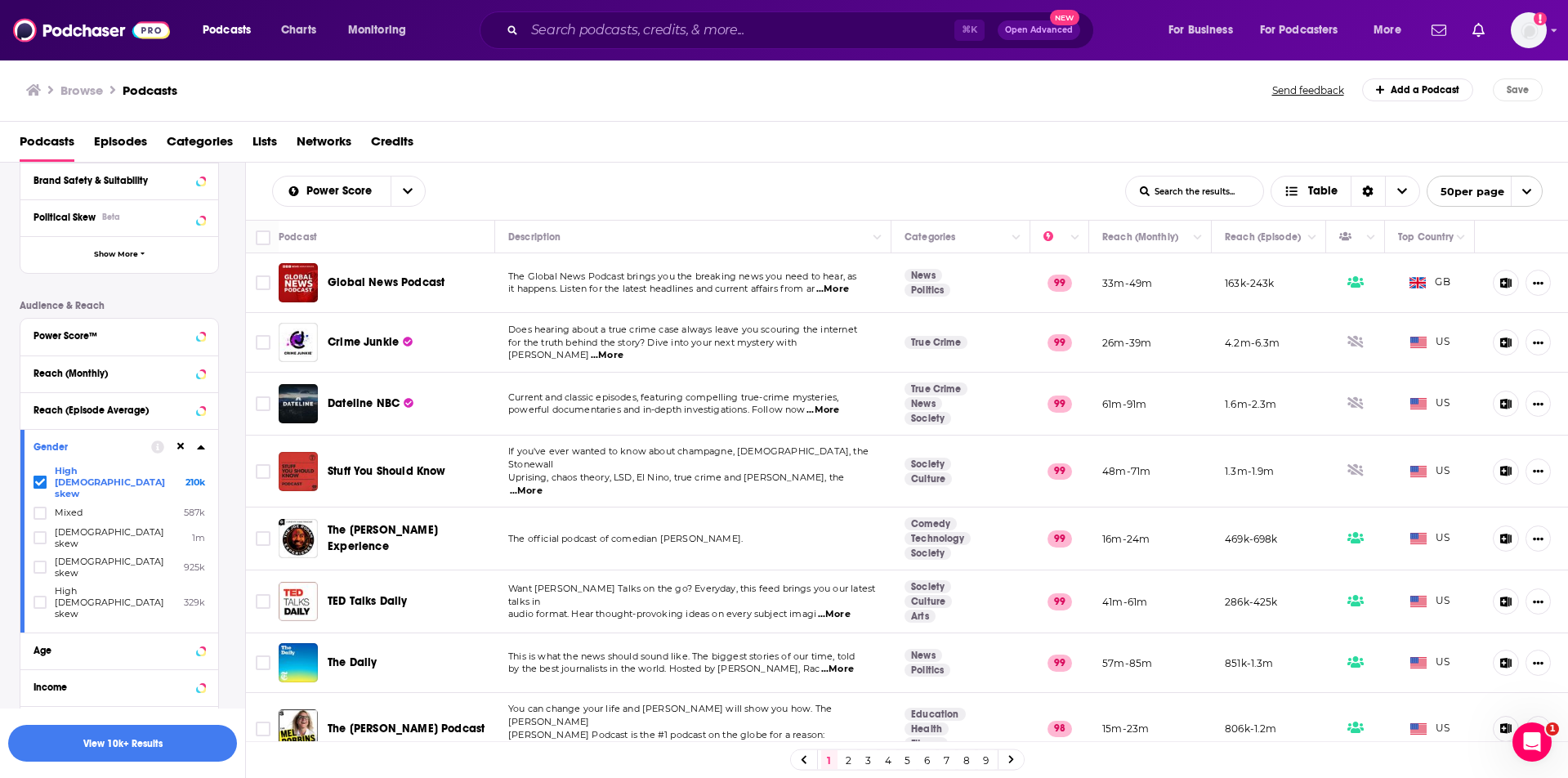
scroll to position [351, 0]
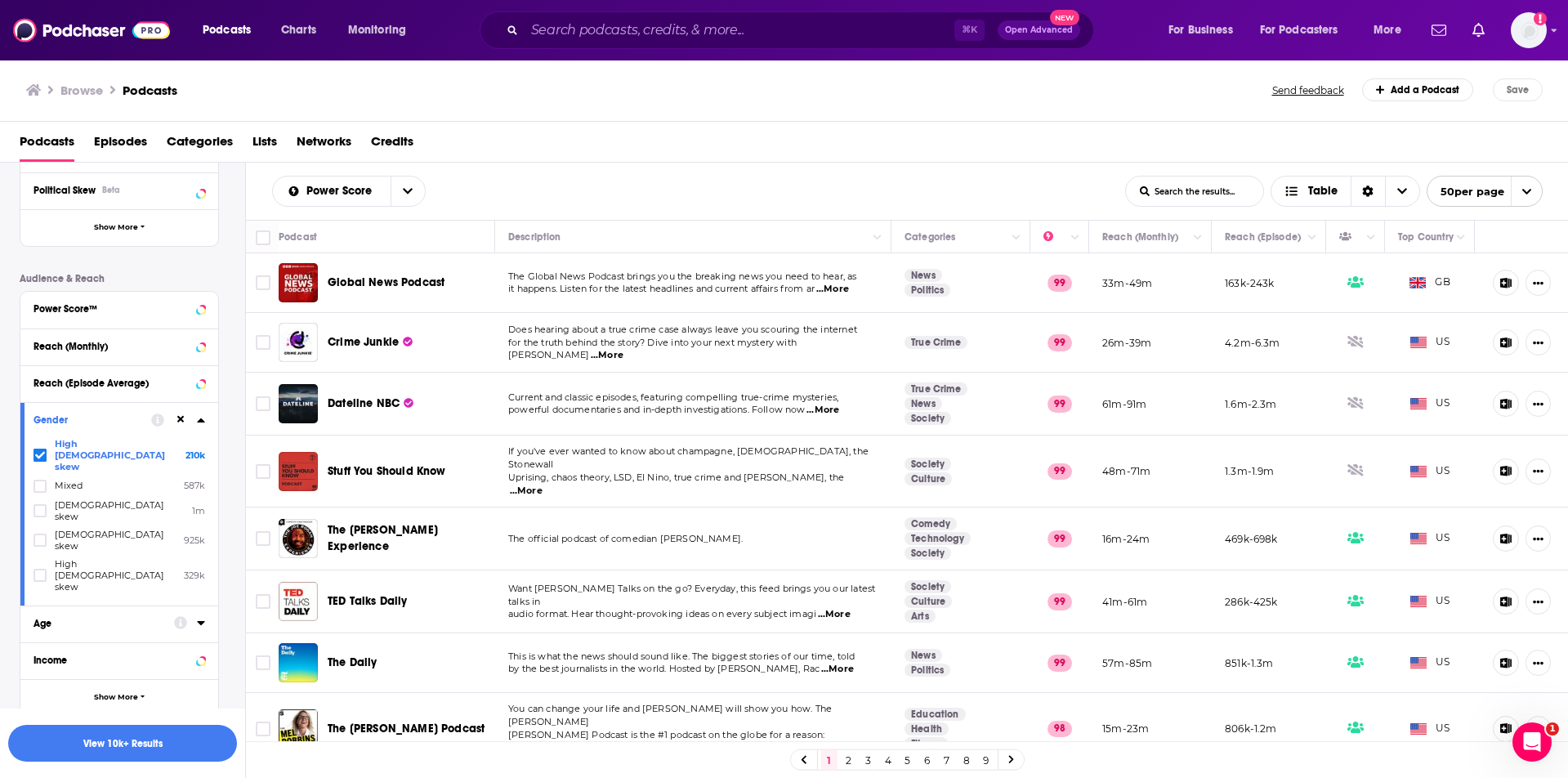
click at [120, 619] on div "Age" at bounding box center [99, 624] width 130 height 11
click at [118, 619] on div "Age" at bounding box center [99, 624] width 130 height 11
click at [199, 617] on icon at bounding box center [201, 623] width 8 height 13
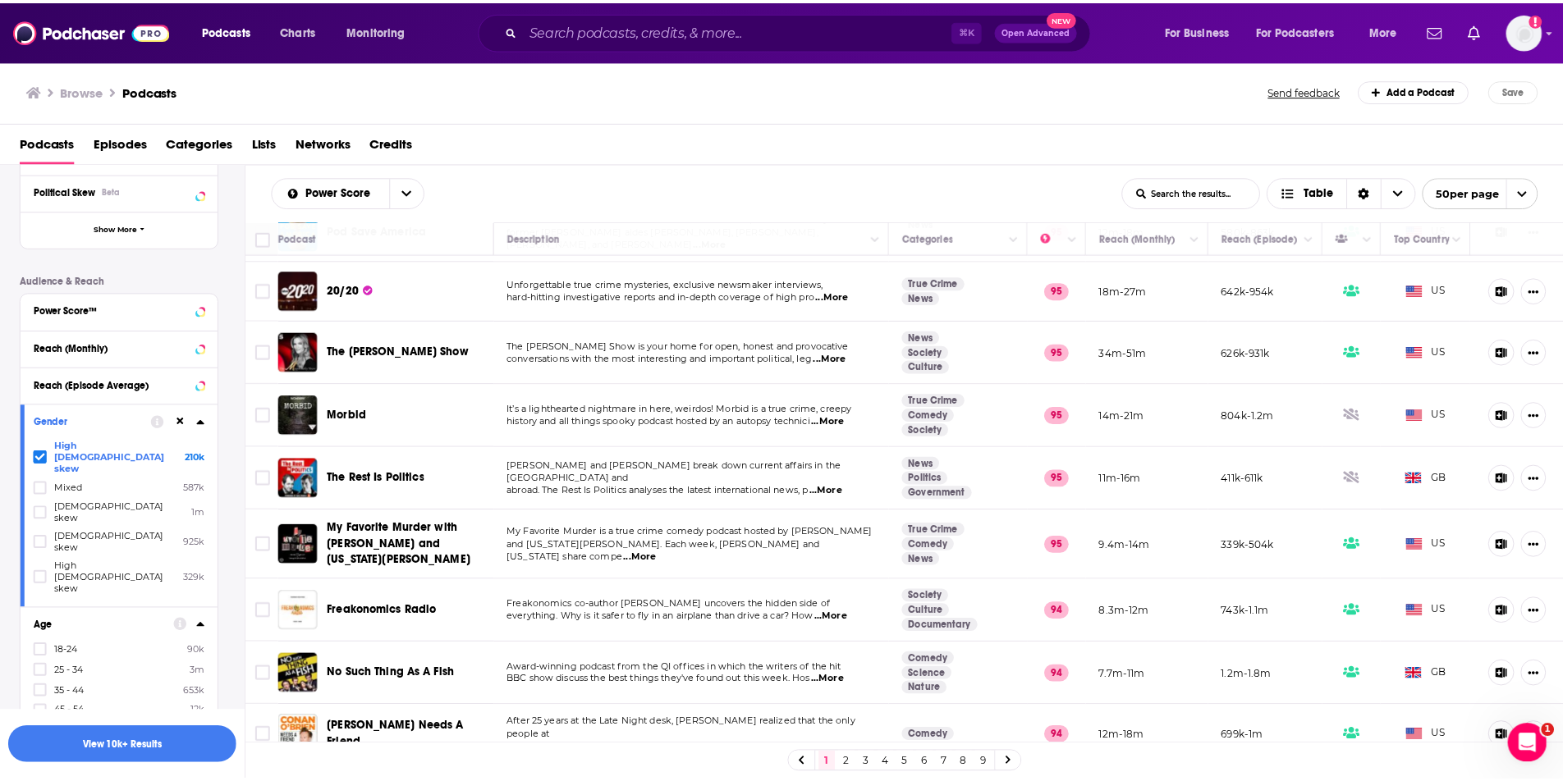
scroll to position [458, 0]
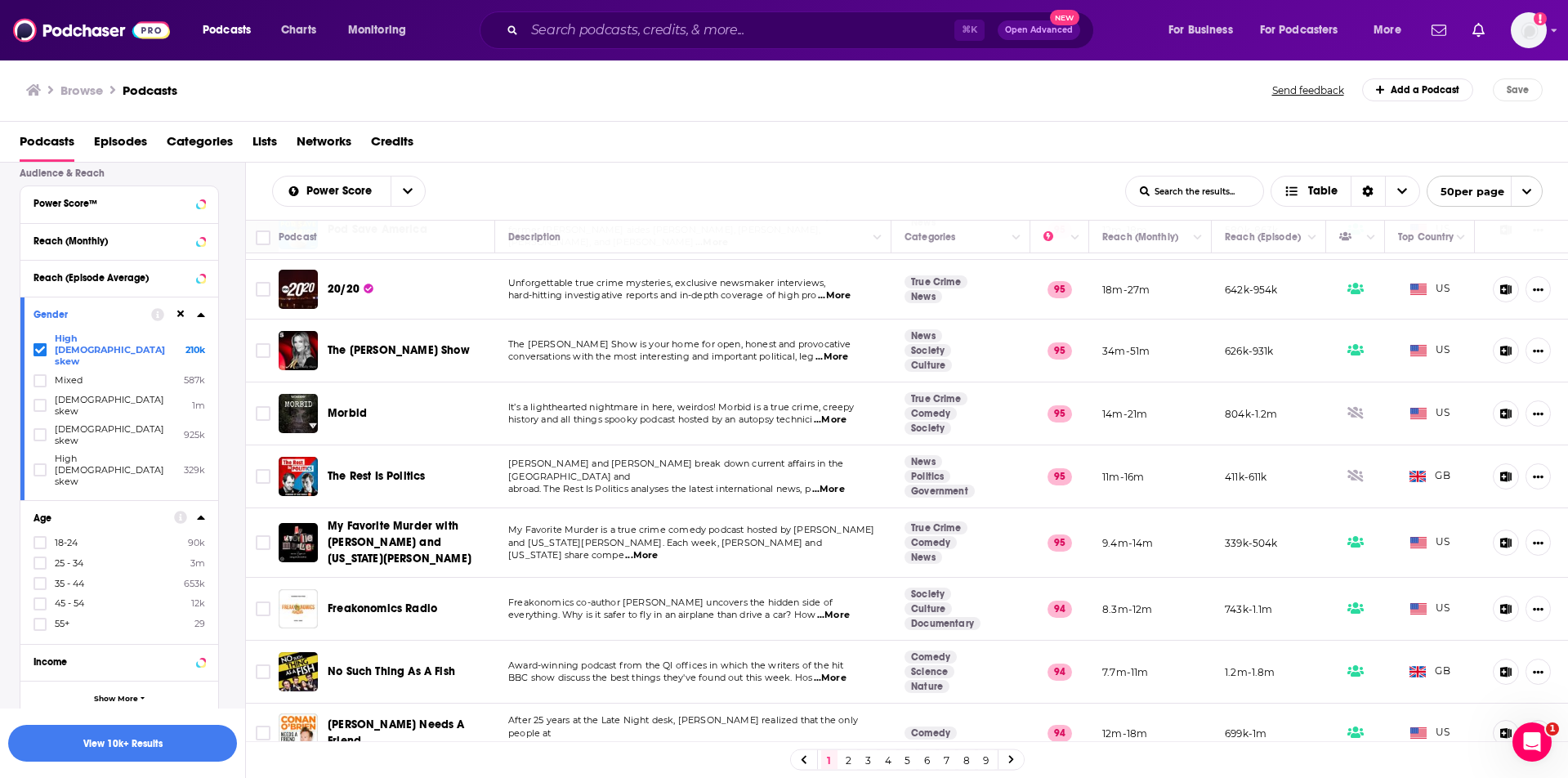
click at [87, 745] on p "Saved Searches" at bounding box center [119, 753] width 199 height 16
click at [230, 21] on span "Podcasts" at bounding box center [227, 30] width 48 height 23
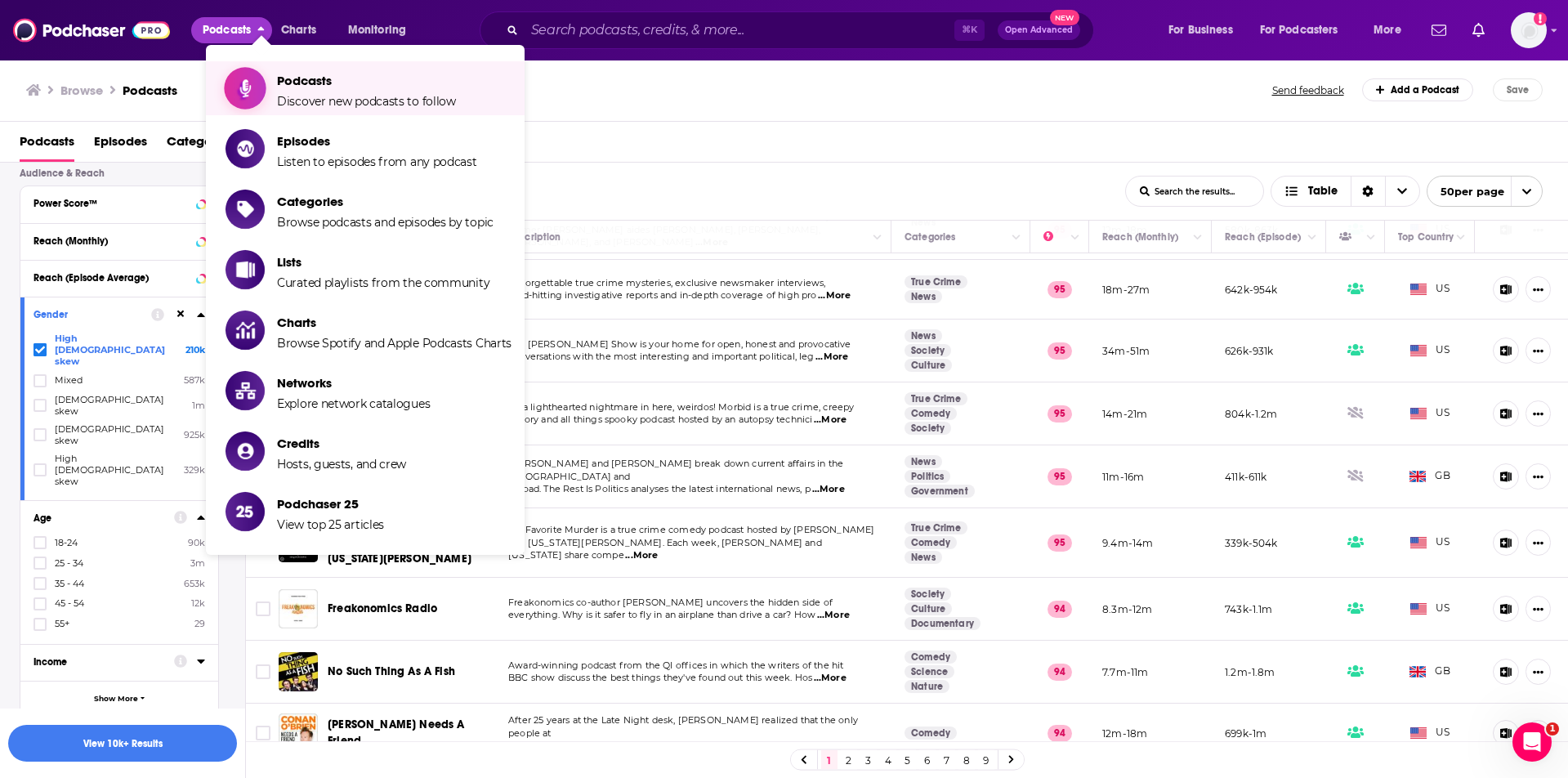
click at [269, 74] on link "Podcasts Discover new podcasts to follow" at bounding box center [368, 88] width 286 height 41
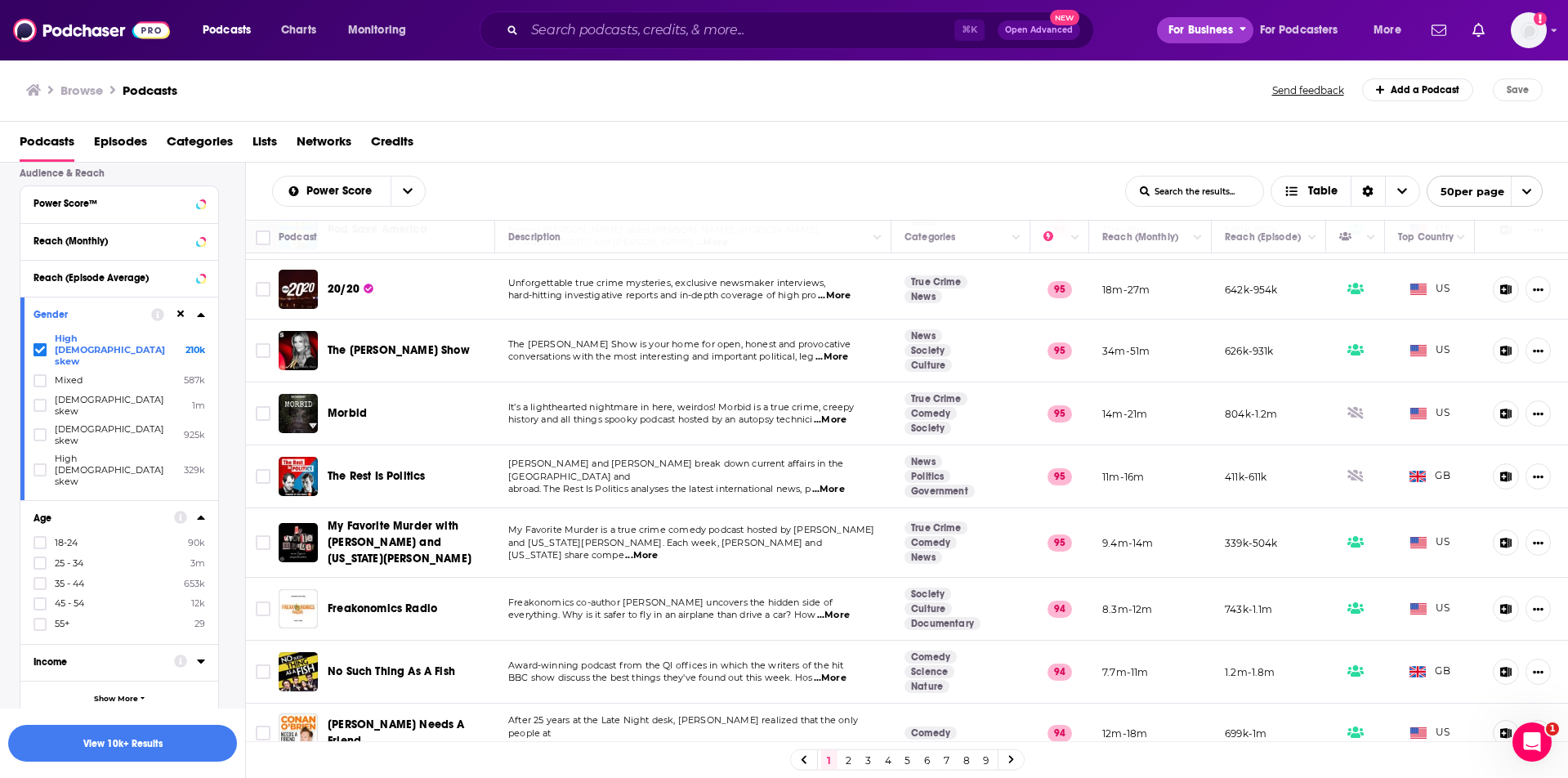
click at [1217, 28] on span "For Business" at bounding box center [1201, 30] width 65 height 23
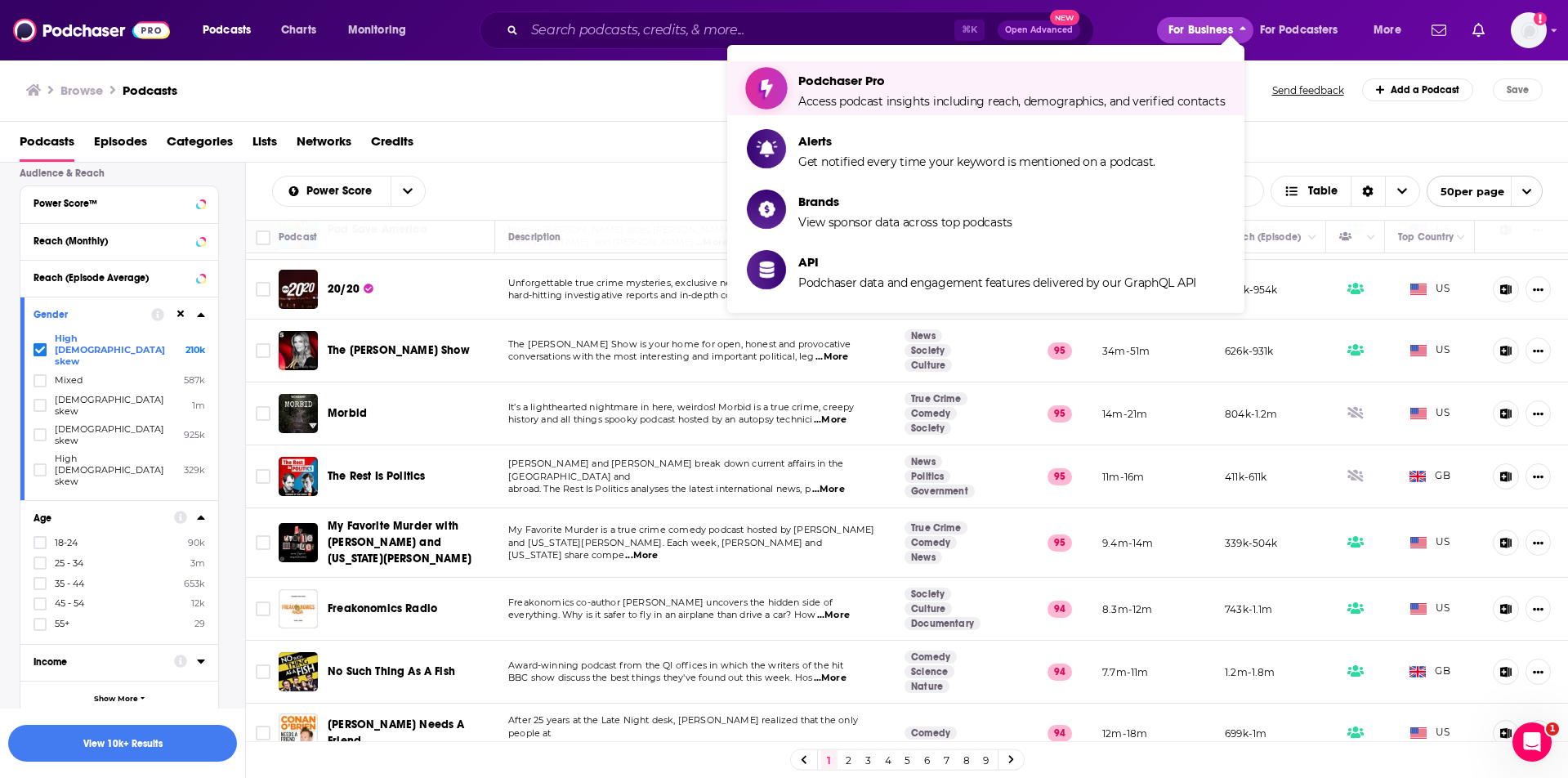
click at [1075, 93] on span "Podchaser Pro Access podcast insights including reach, demographics, and verifi…" at bounding box center [1011, 88] width 426 height 41
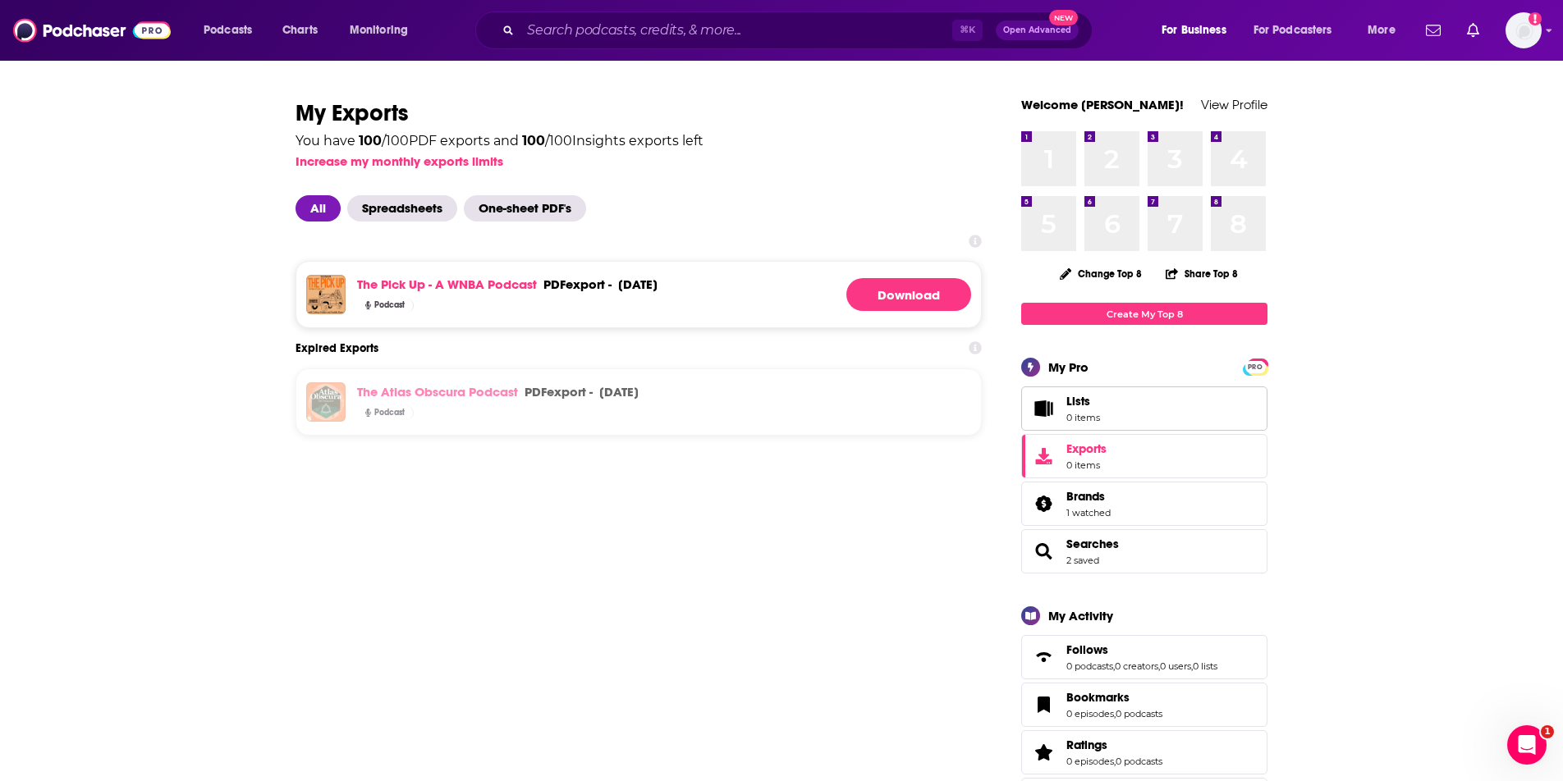
click at [1125, 412] on link "Lists 0 items" at bounding box center [1144, 409] width 246 height 44
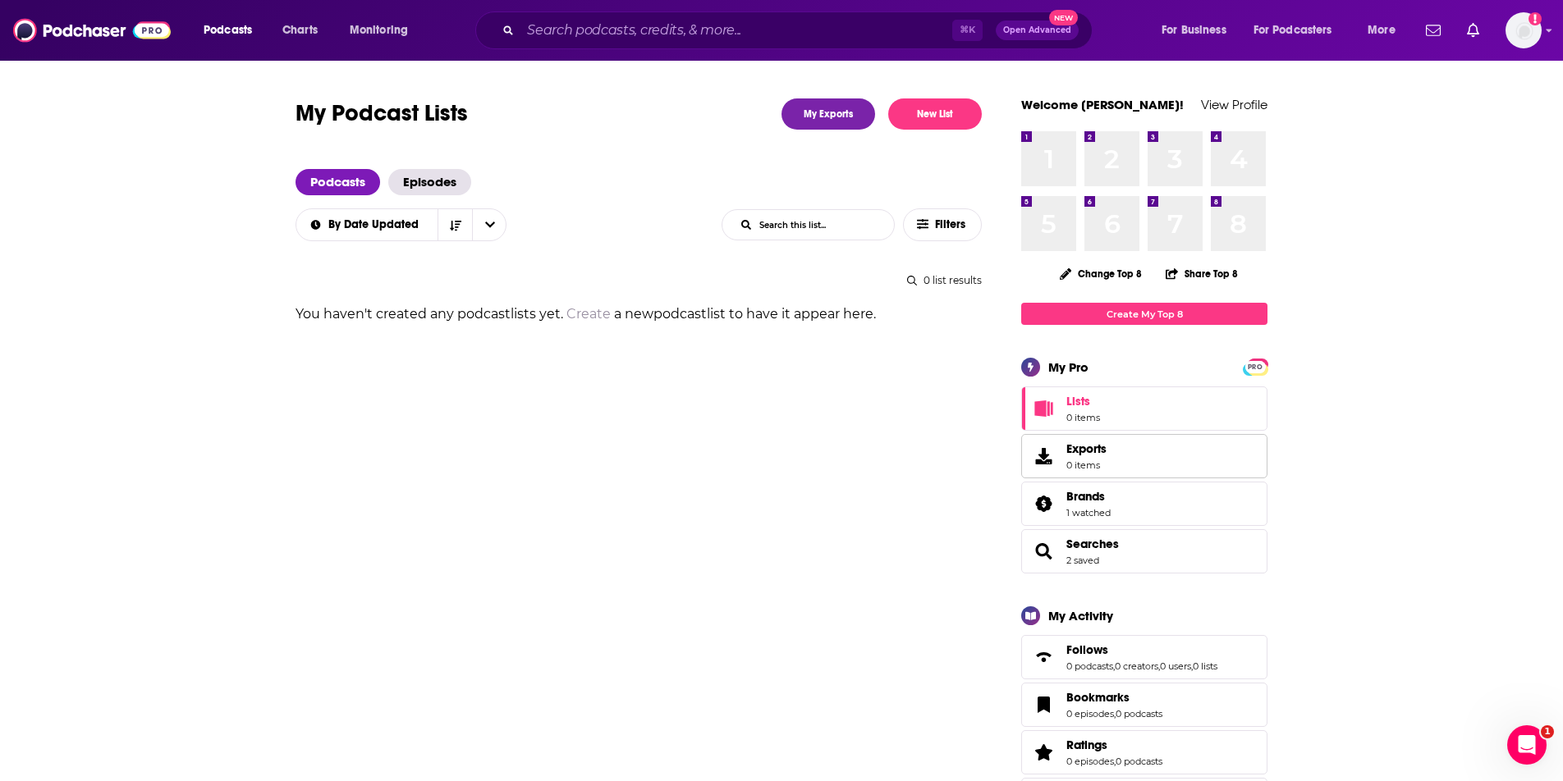
click at [1111, 456] on link "Exports 0 items" at bounding box center [1144, 456] width 246 height 44
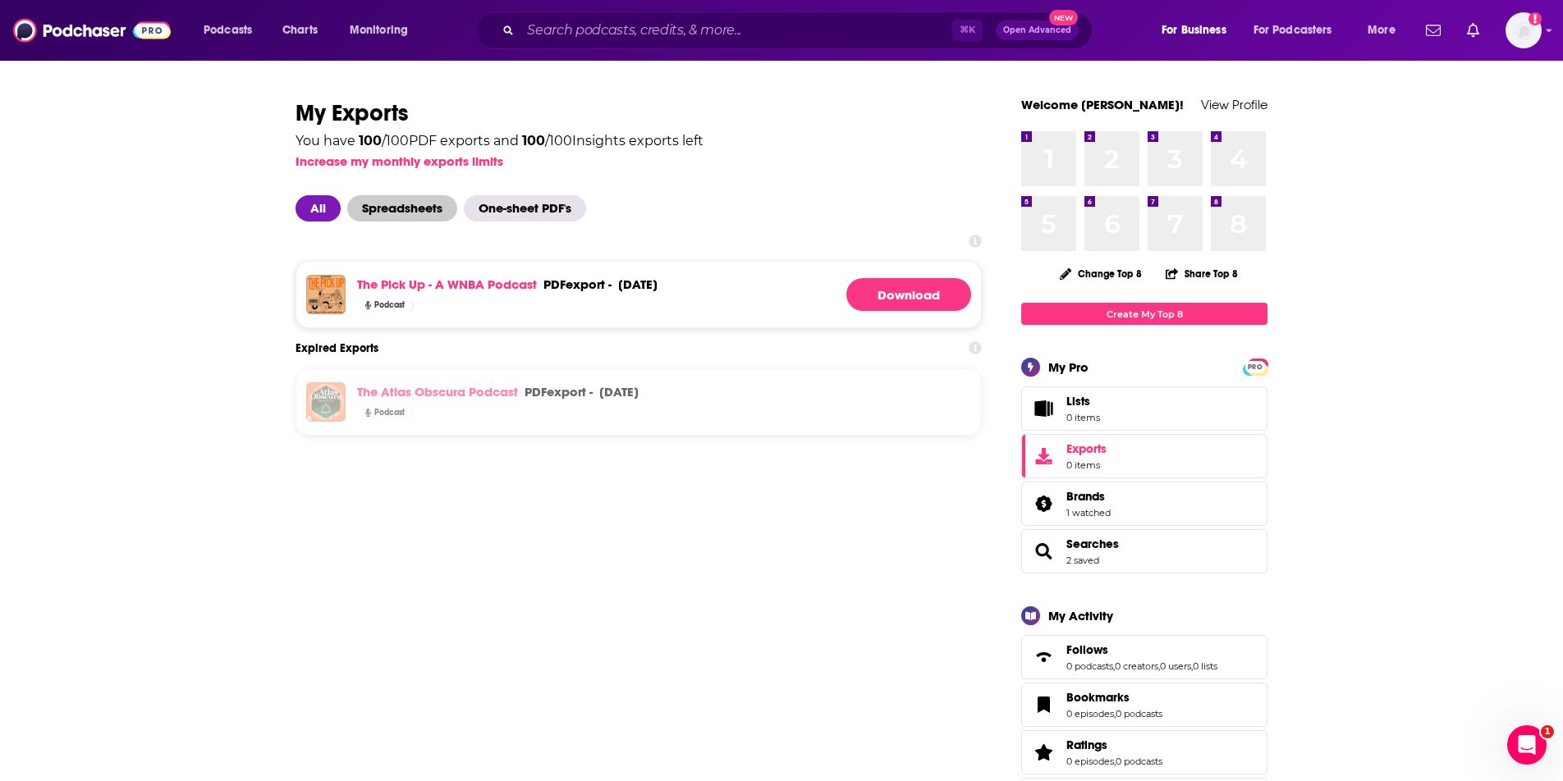
click at [374, 217] on span "Spreadsheets" at bounding box center [402, 208] width 110 height 26
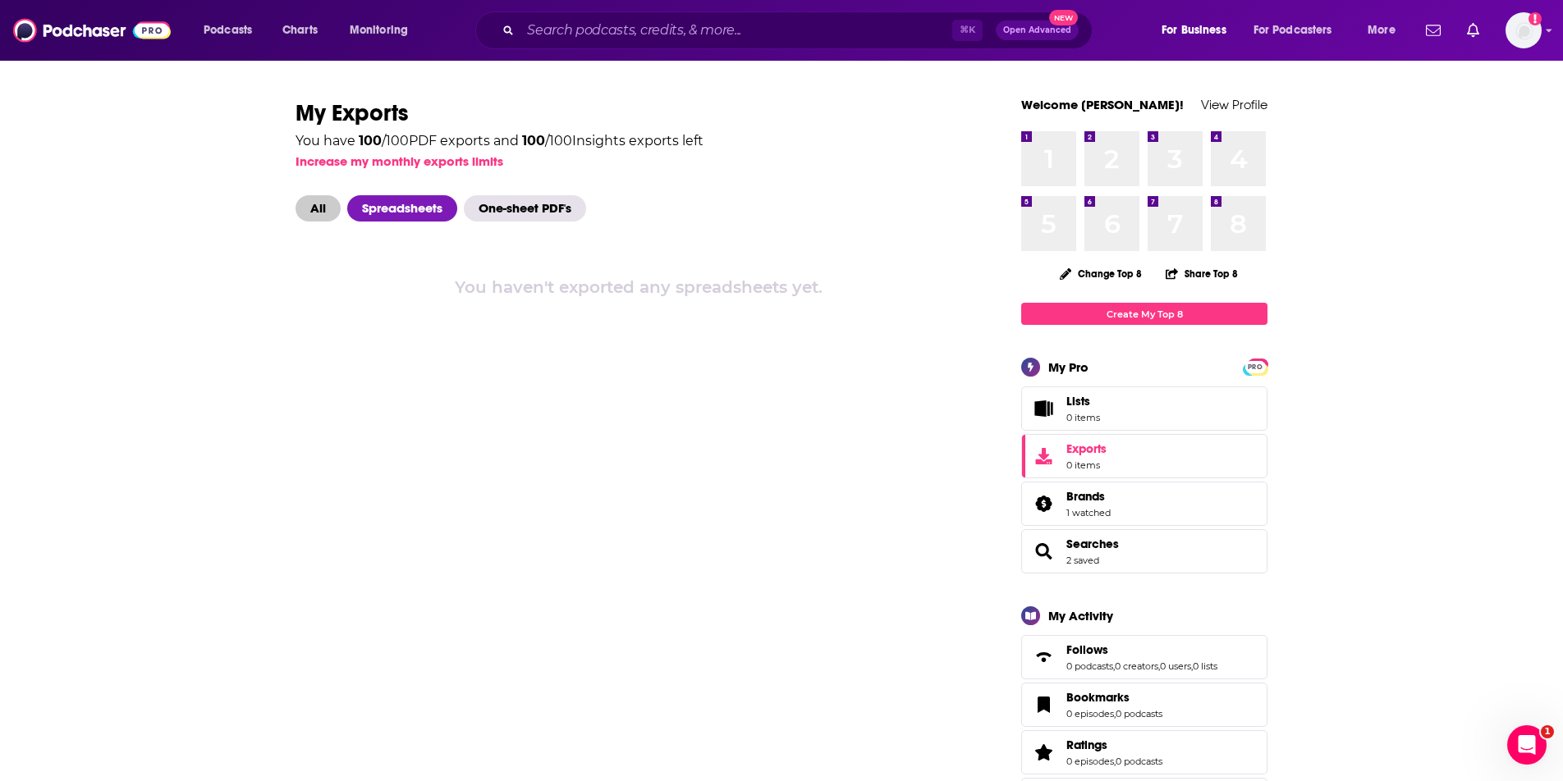
click at [318, 217] on span "All" at bounding box center [318, 208] width 45 height 26
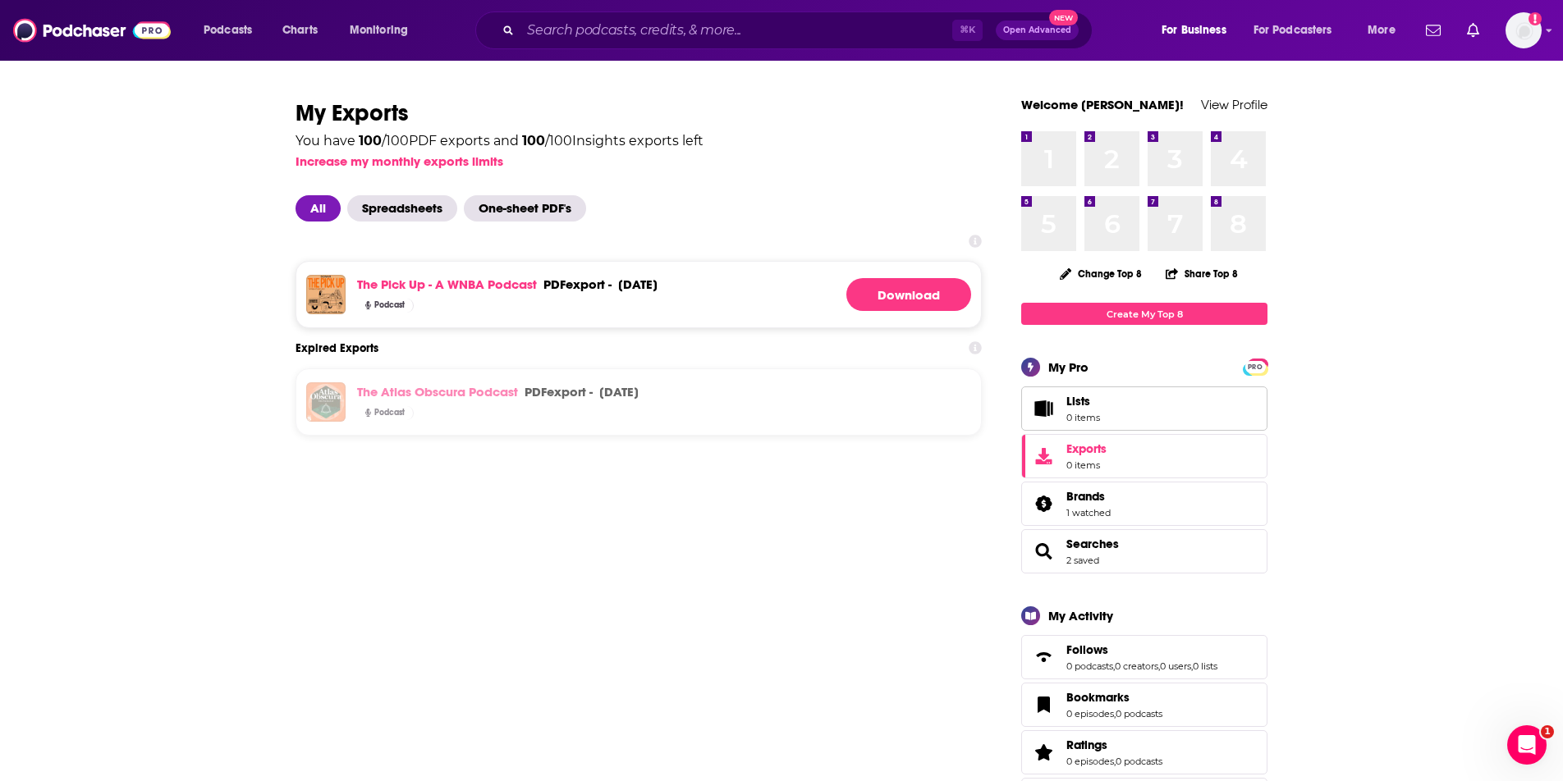
click at [1079, 424] on link "Lists 0 items" at bounding box center [1144, 409] width 246 height 44
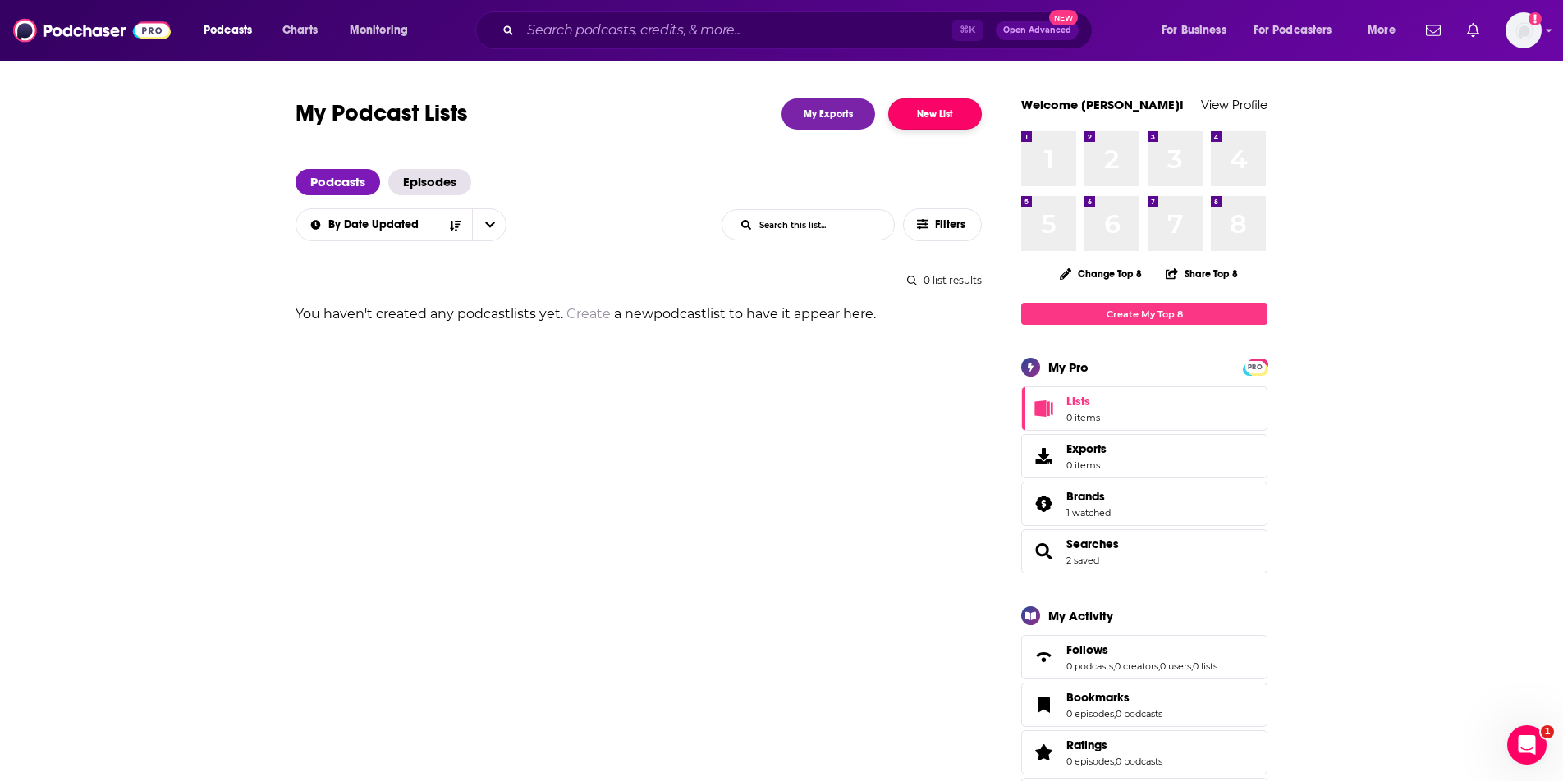
click at [937, 109] on button "New List" at bounding box center [935, 114] width 94 height 31
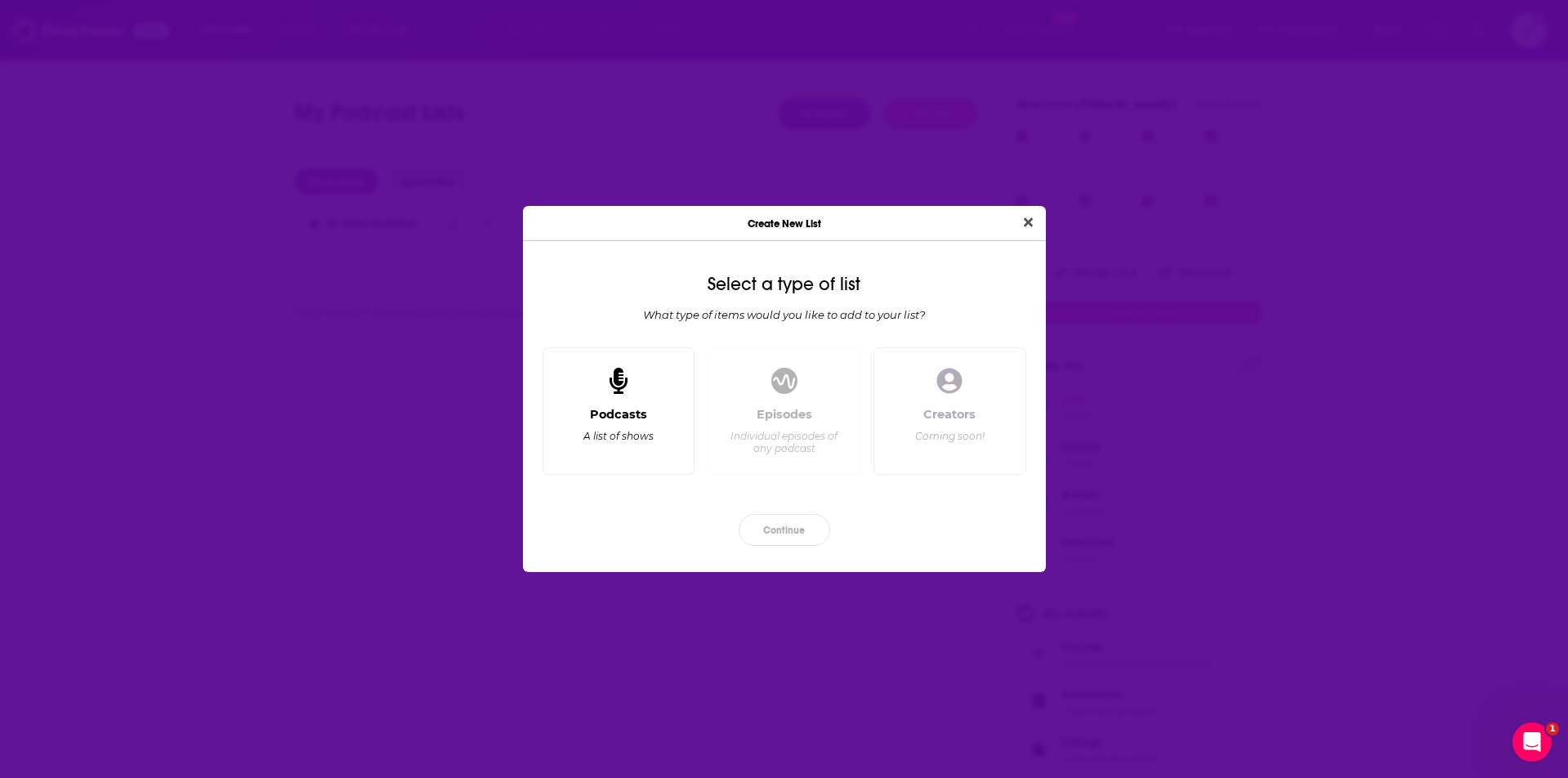
click at [610, 377] on icon "Dialog" at bounding box center [618, 381] width 18 height 26
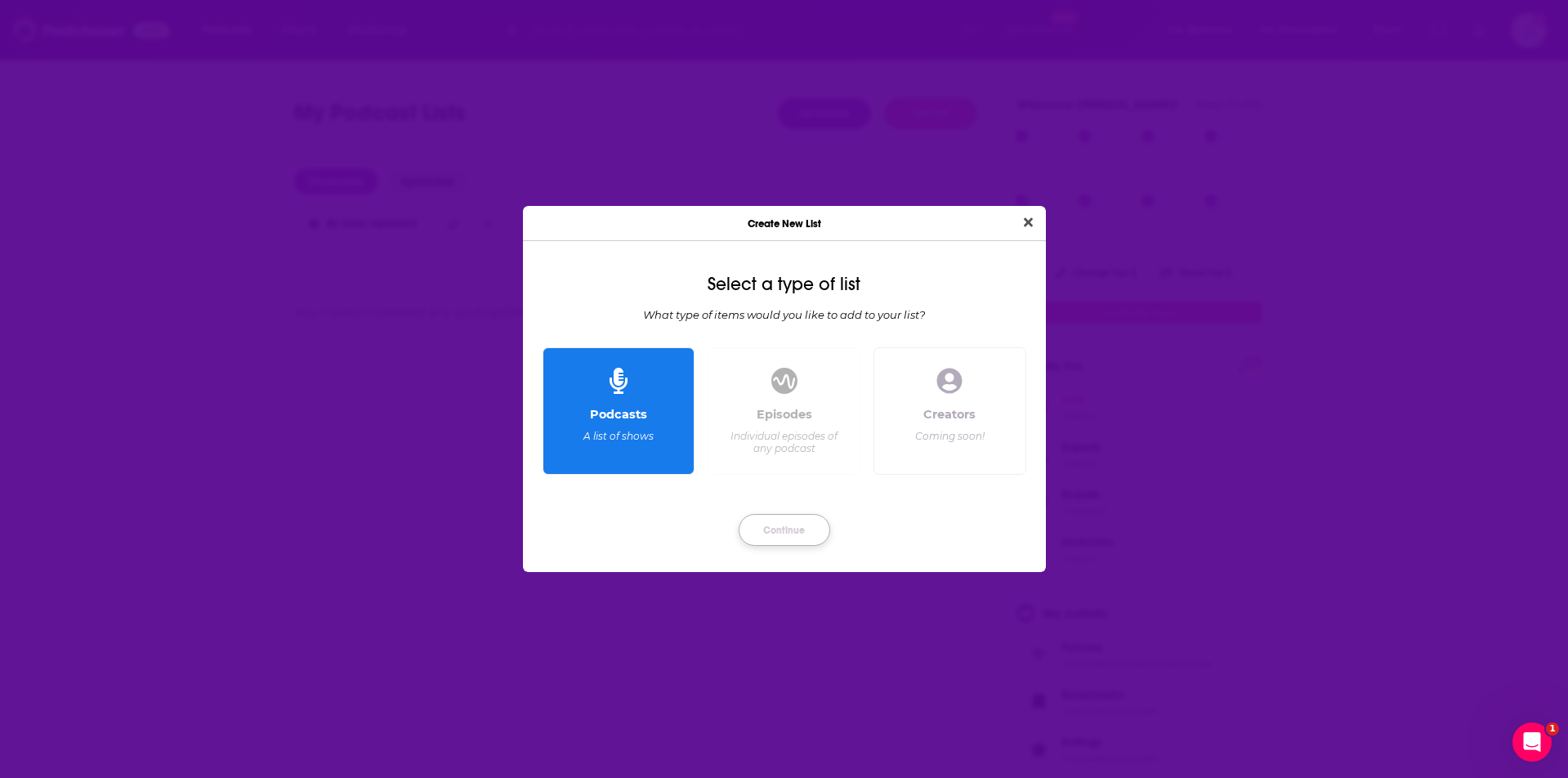
click at [791, 531] on button "Continue" at bounding box center [784, 530] width 92 height 32
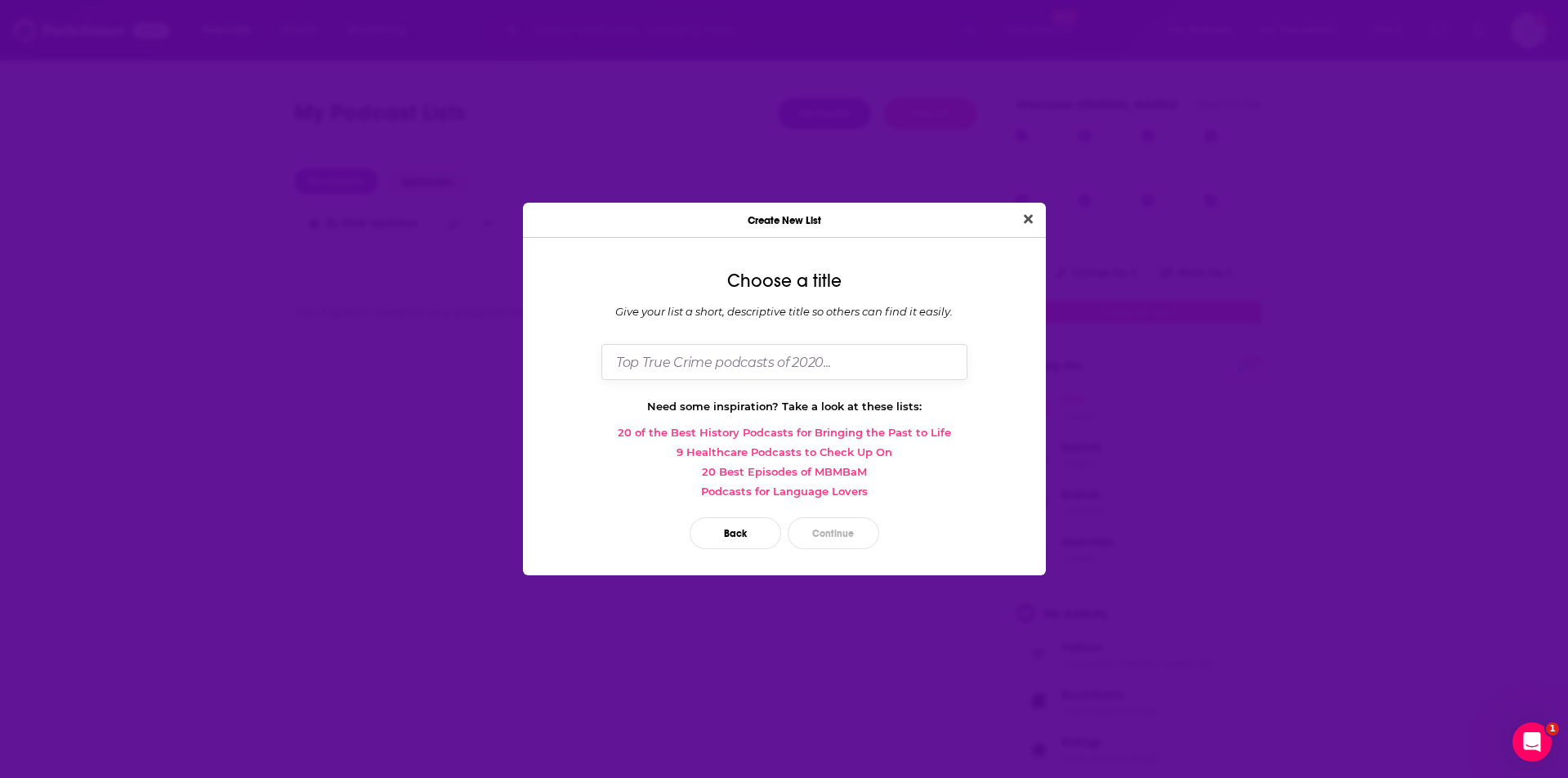
click at [773, 361] on input "Dialog" at bounding box center [784, 362] width 366 height 35
type input "TMS Female Skewing Podcasts"
click at [820, 524] on button "Continue" at bounding box center [833, 534] width 92 height 32
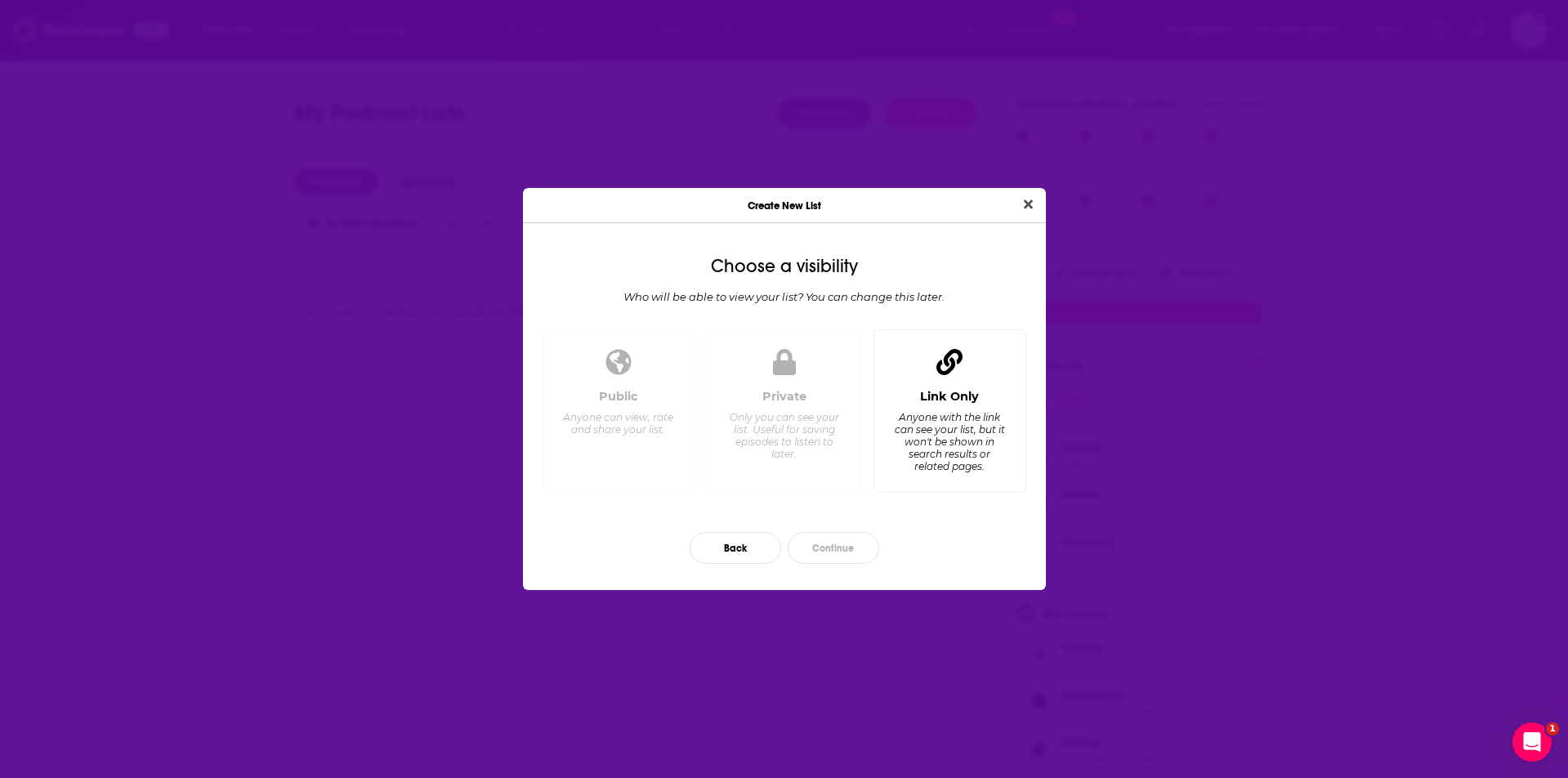
click at [918, 433] on div "Anyone with the link can see your list, but it won't be shown in search results…" at bounding box center [949, 442] width 112 height 62
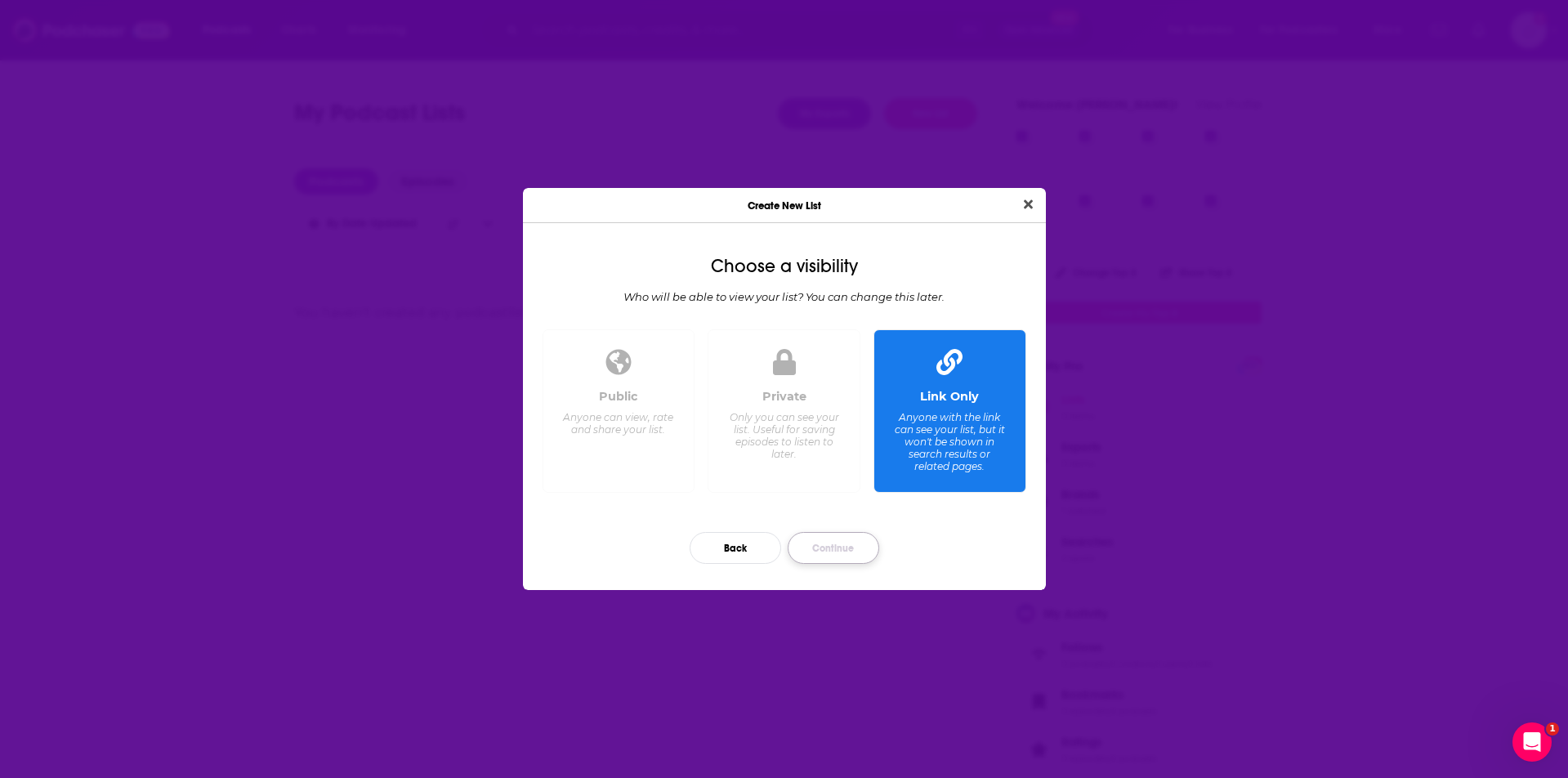
click at [853, 541] on button "Continue" at bounding box center [833, 548] width 92 height 32
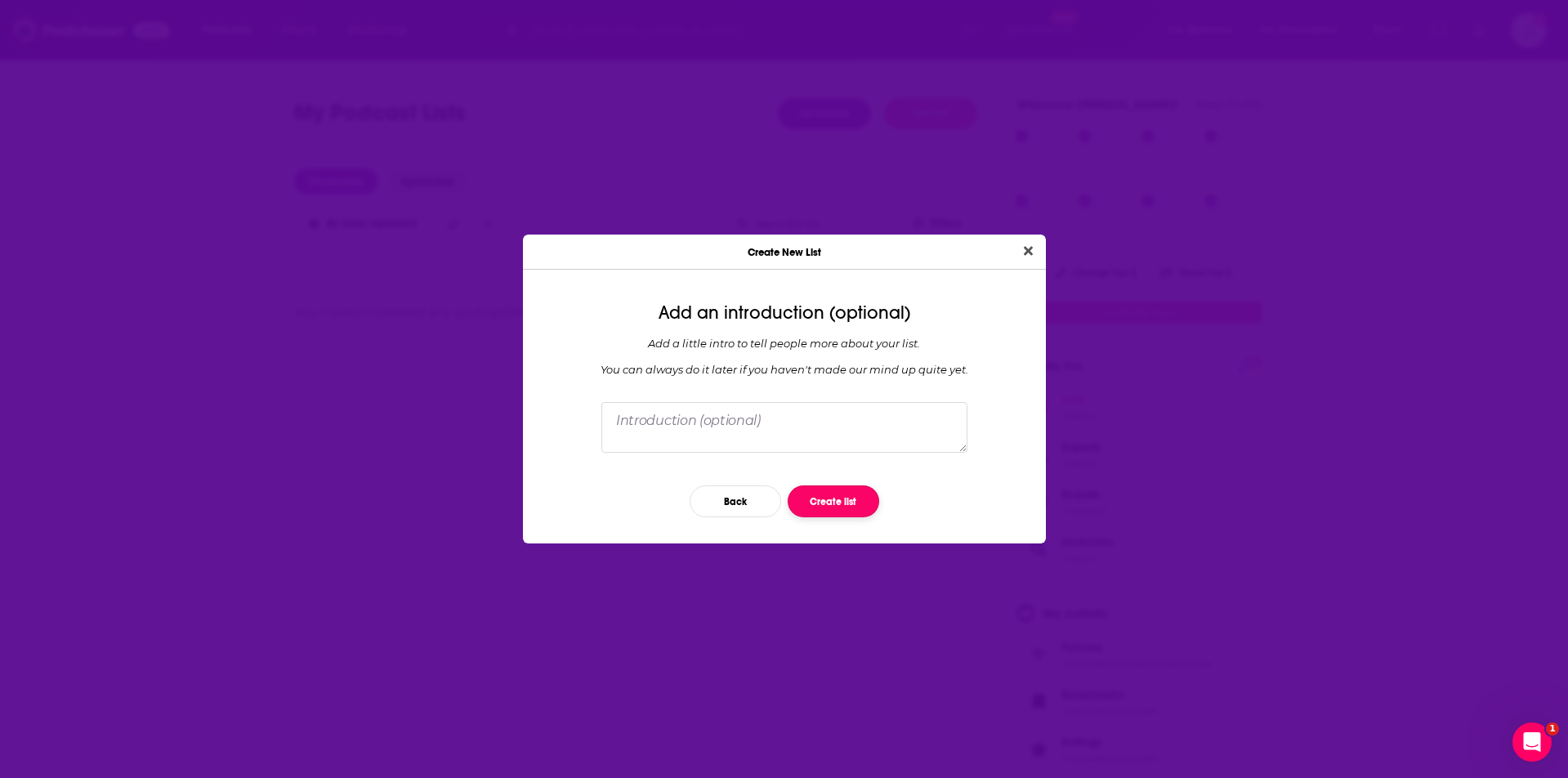
click at [859, 495] on button "Create list" at bounding box center [833, 502] width 92 height 32
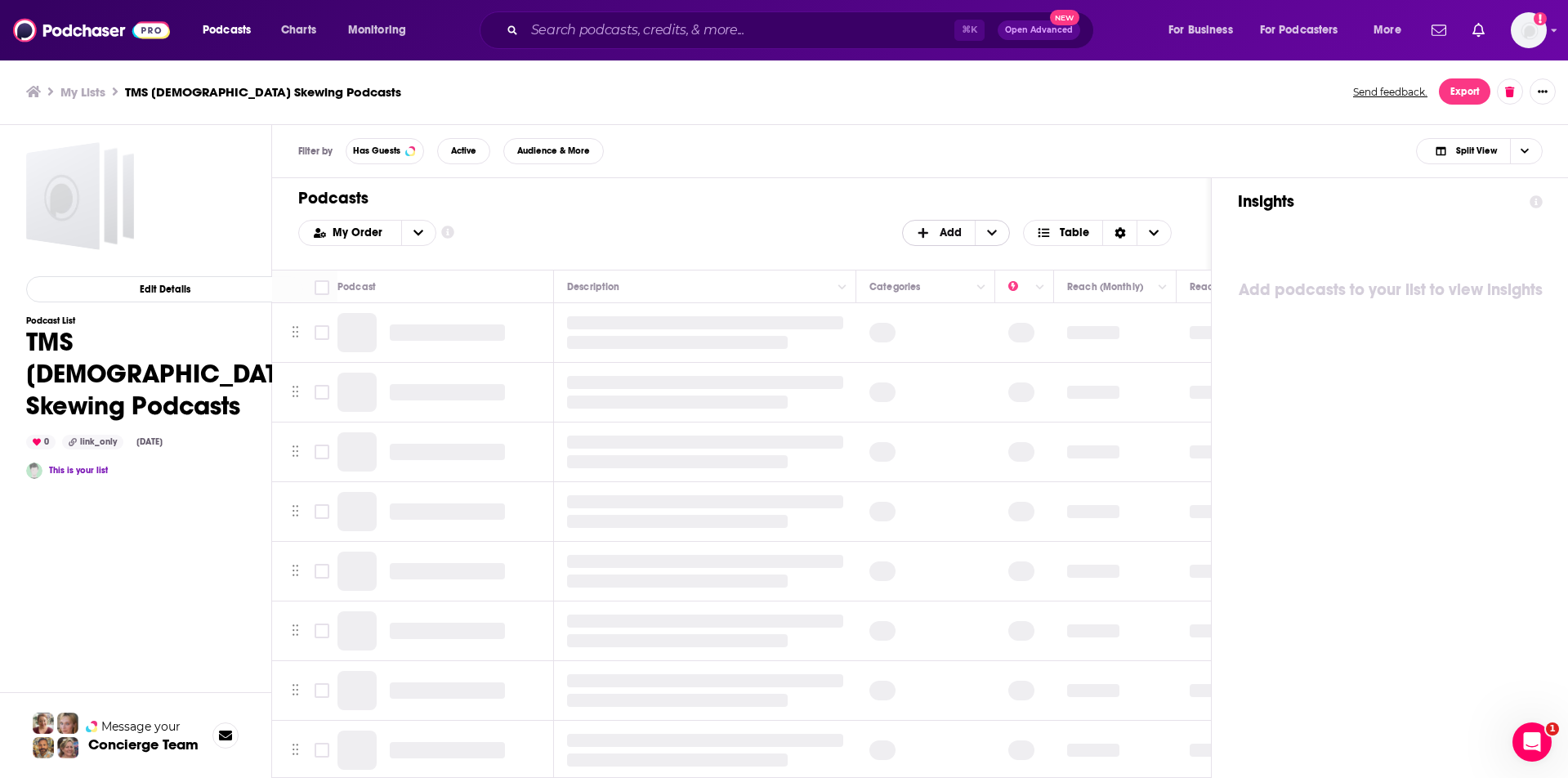
click at [965, 234] on span "Add" at bounding box center [939, 233] width 72 height 28
click at [956, 256] on span "Add Podcasts" at bounding box center [957, 259] width 84 height 9
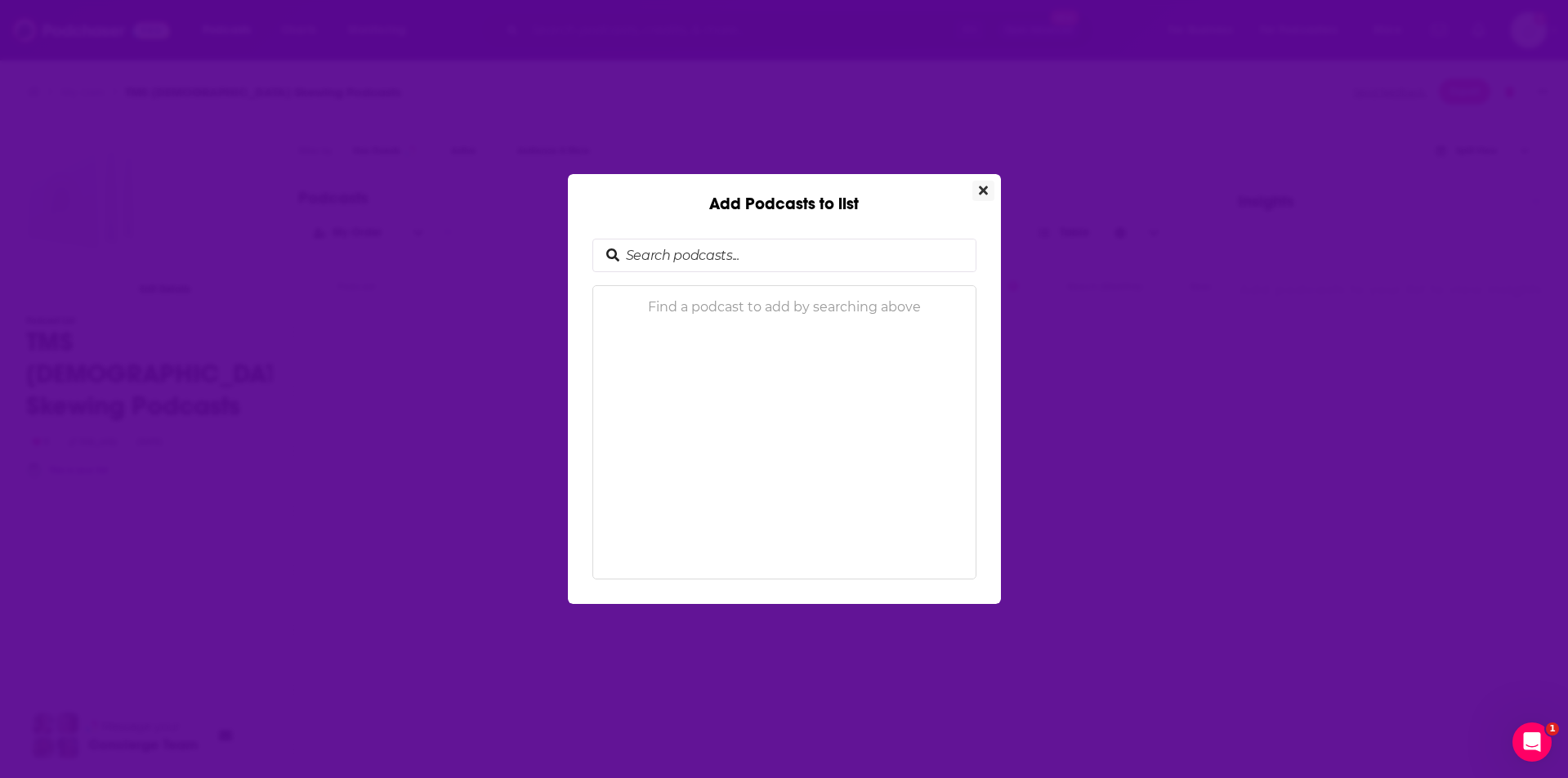
click at [983, 191] on icon "Close" at bounding box center [983, 190] width 9 height 9
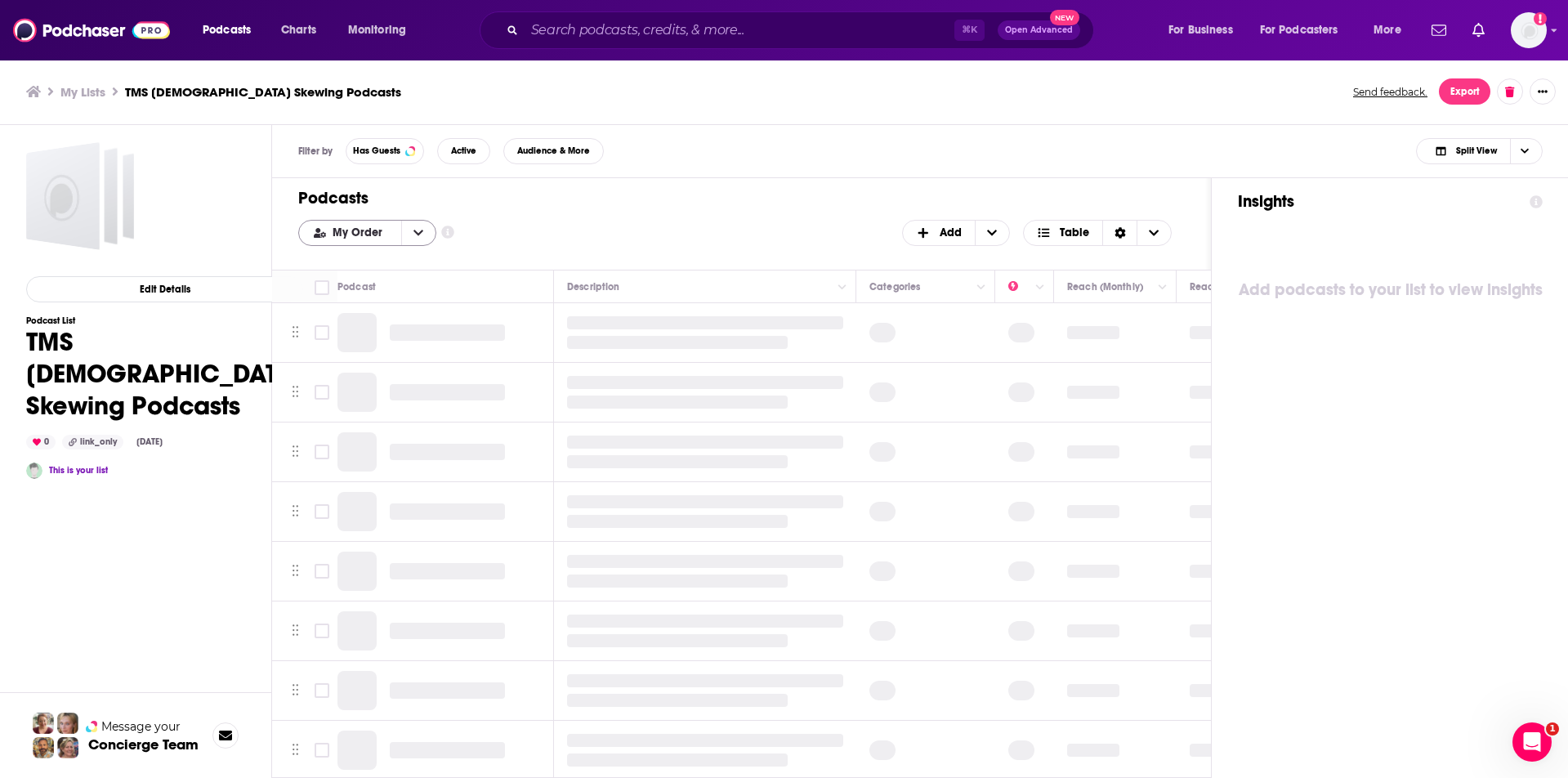
click at [375, 230] on span "My Order" at bounding box center [360, 232] width 56 height 11
click at [379, 310] on span "Power Score" at bounding box center [377, 314] width 92 height 9
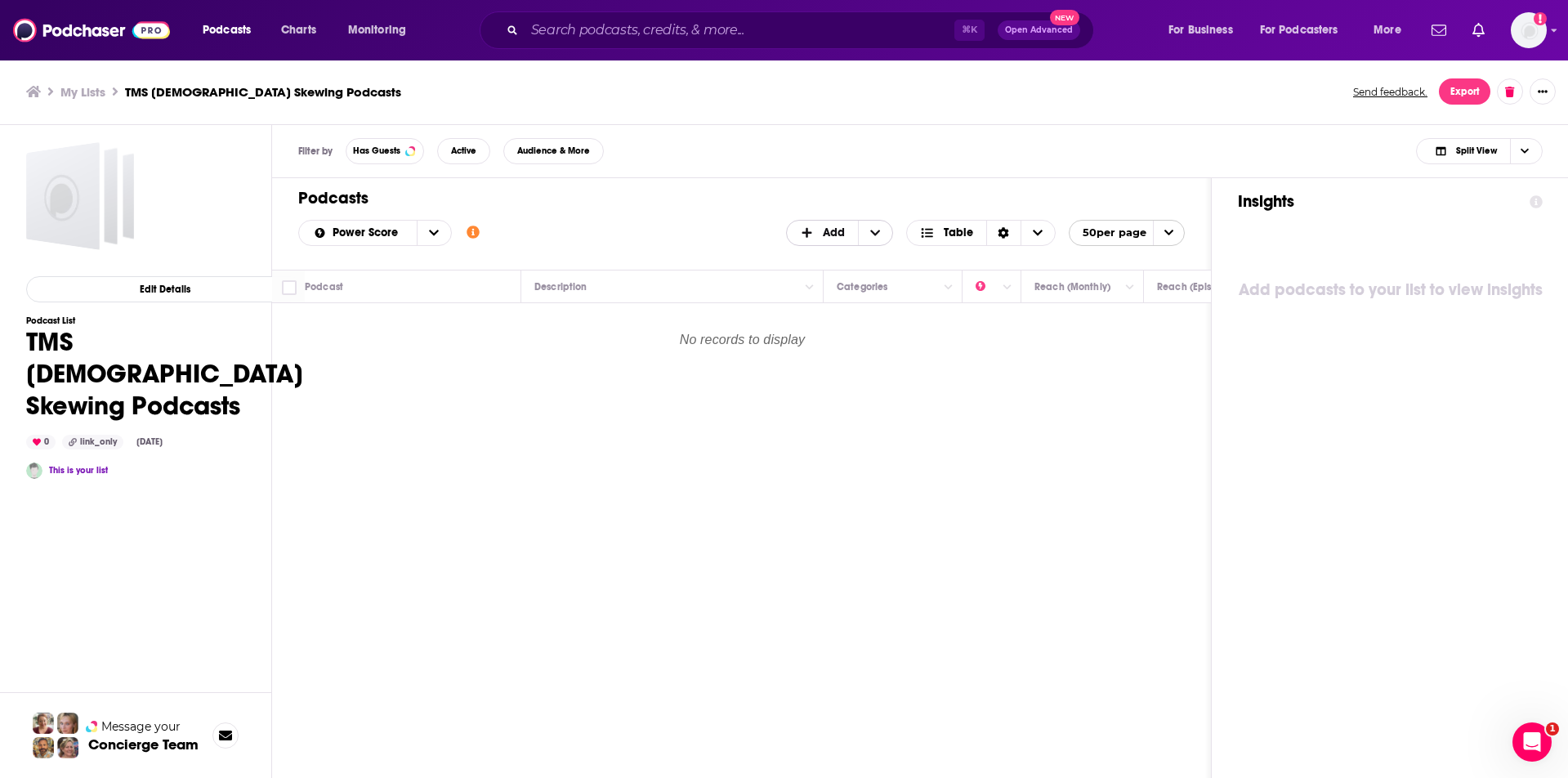
click at [828, 238] on span "Add" at bounding box center [834, 232] width 22 height 11
click at [828, 262] on span "Add Podcasts" at bounding box center [841, 259] width 84 height 9
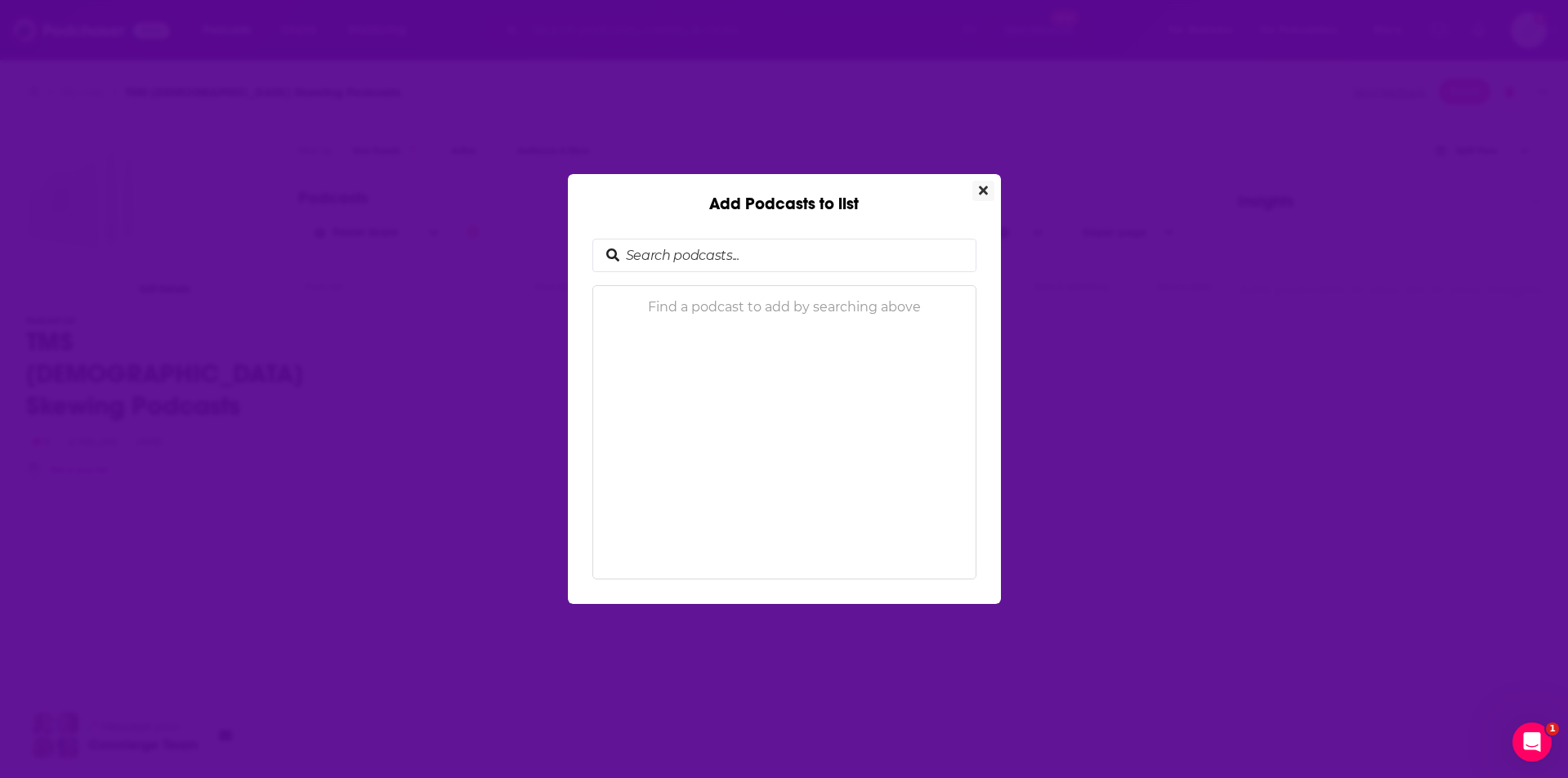
click at [988, 194] on button "Close" at bounding box center [984, 190] width 22 height 21
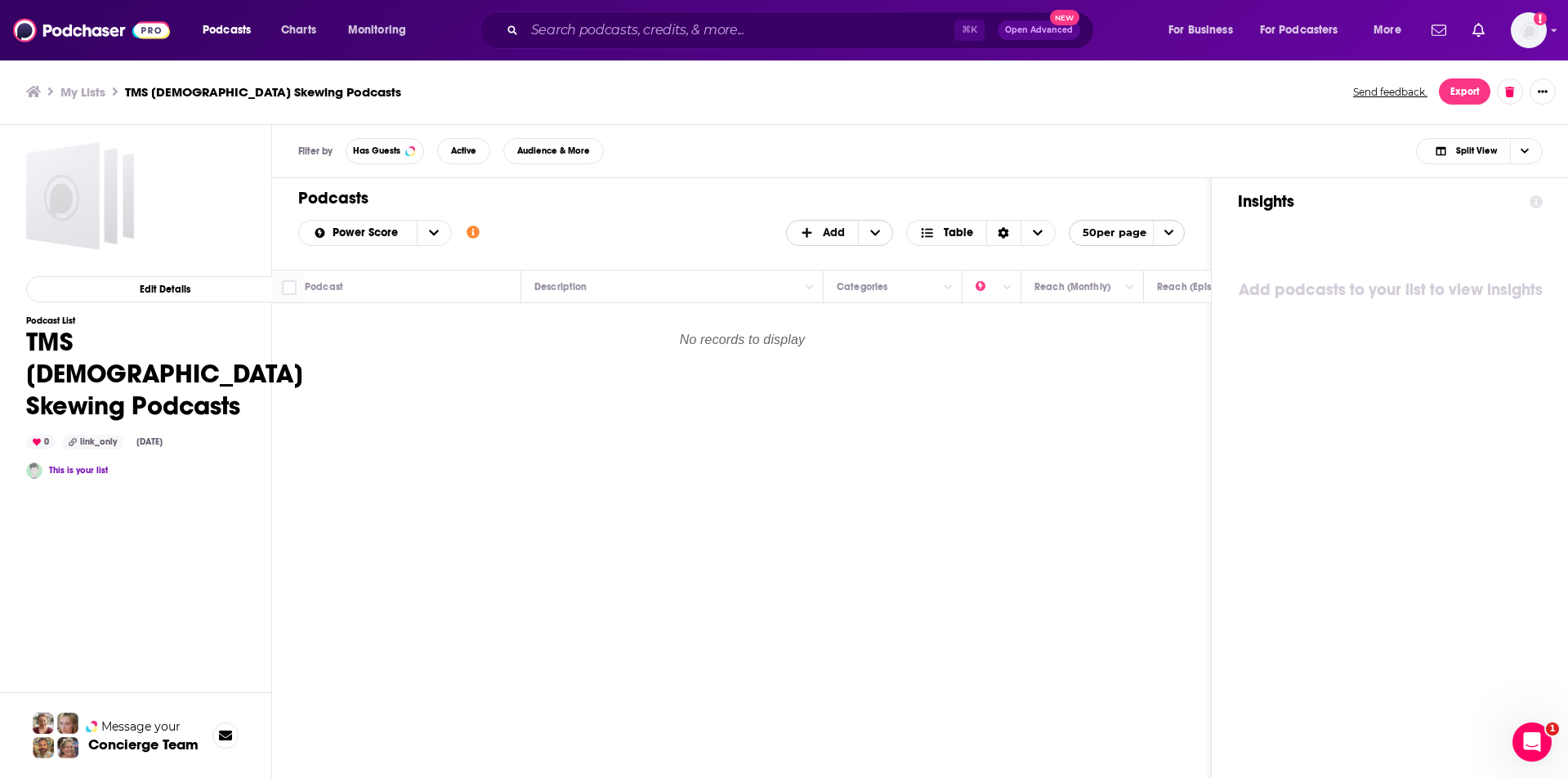
click at [830, 228] on span "Add" at bounding box center [834, 232] width 22 height 11
click at [572, 155] on span "Audience & More" at bounding box center [554, 150] width 73 height 9
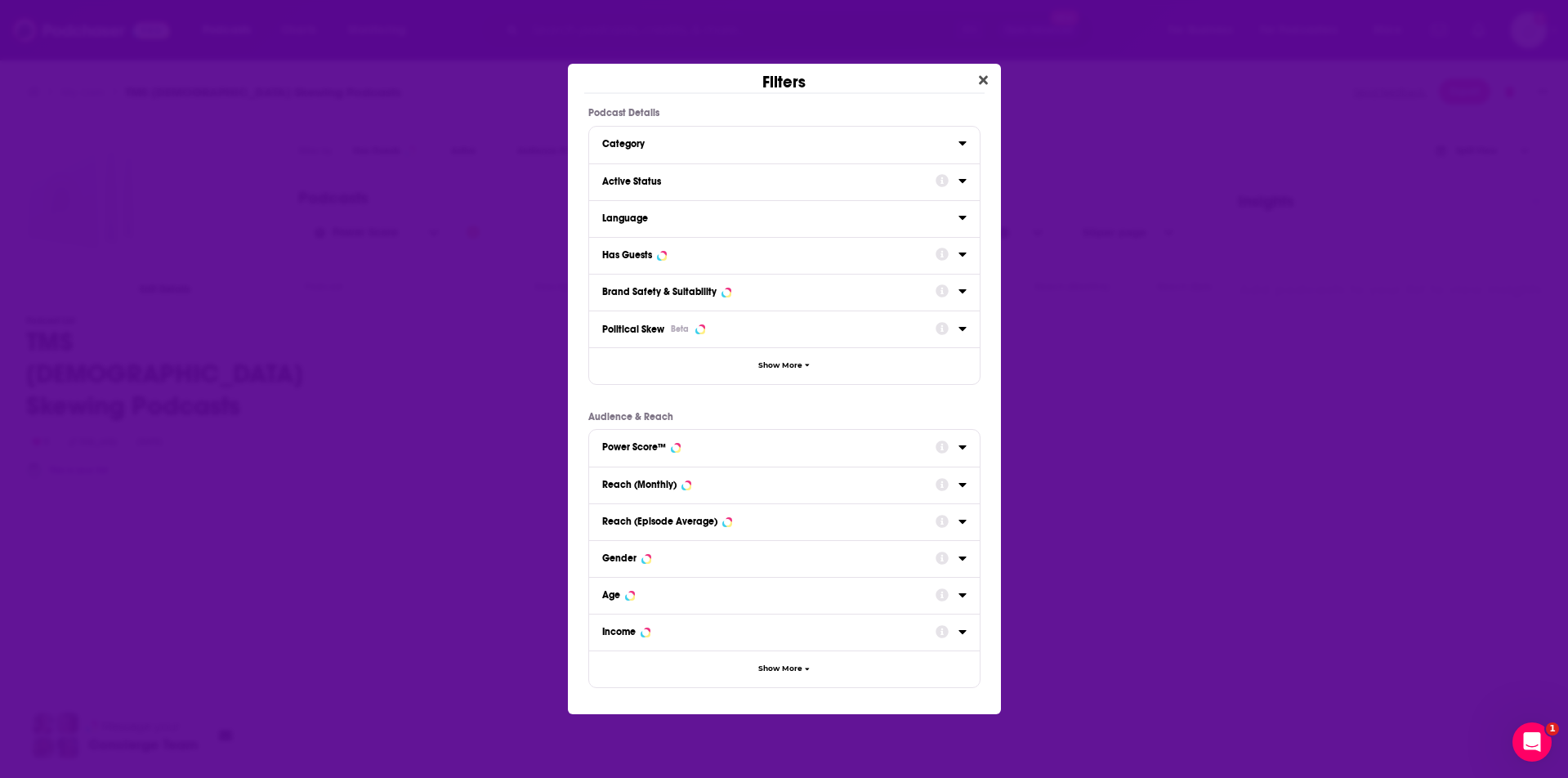
click at [961, 559] on icon "Dialog" at bounding box center [963, 558] width 8 height 13
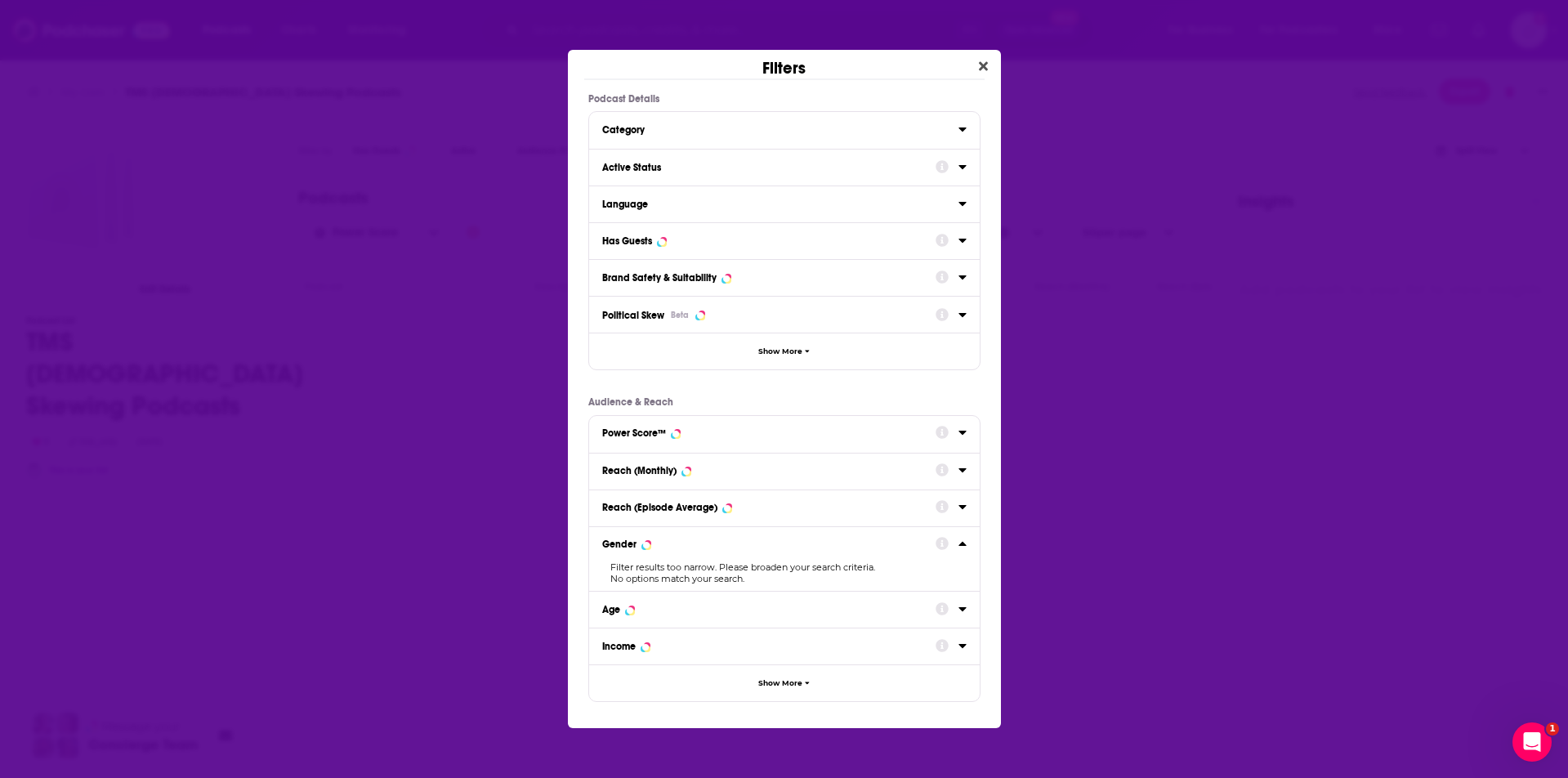
click at [768, 610] on div "Age" at bounding box center [764, 610] width 323 height 11
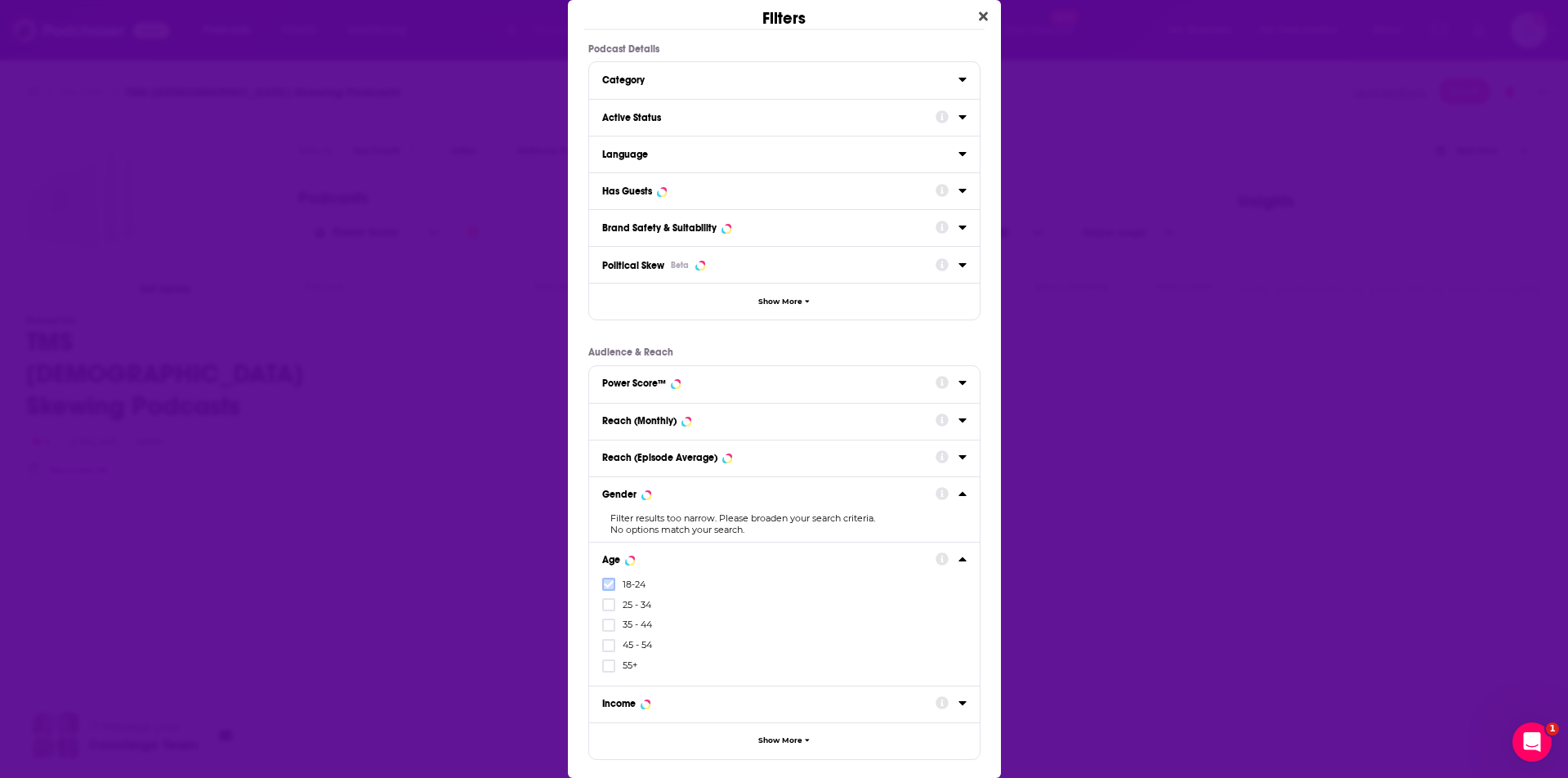
click at [607, 586] on icon "Dialog" at bounding box center [609, 585] width 10 height 7
click at [607, 608] on icon "Dialog" at bounding box center [609, 605] width 10 height 7
click at [607, 622] on icon "Dialog" at bounding box center [609, 626] width 10 height 10
click at [607, 640] on label "Dialog" at bounding box center [608, 646] width 13 height 13
click at [607, 643] on icon "Dialog" at bounding box center [609, 647] width 10 height 10
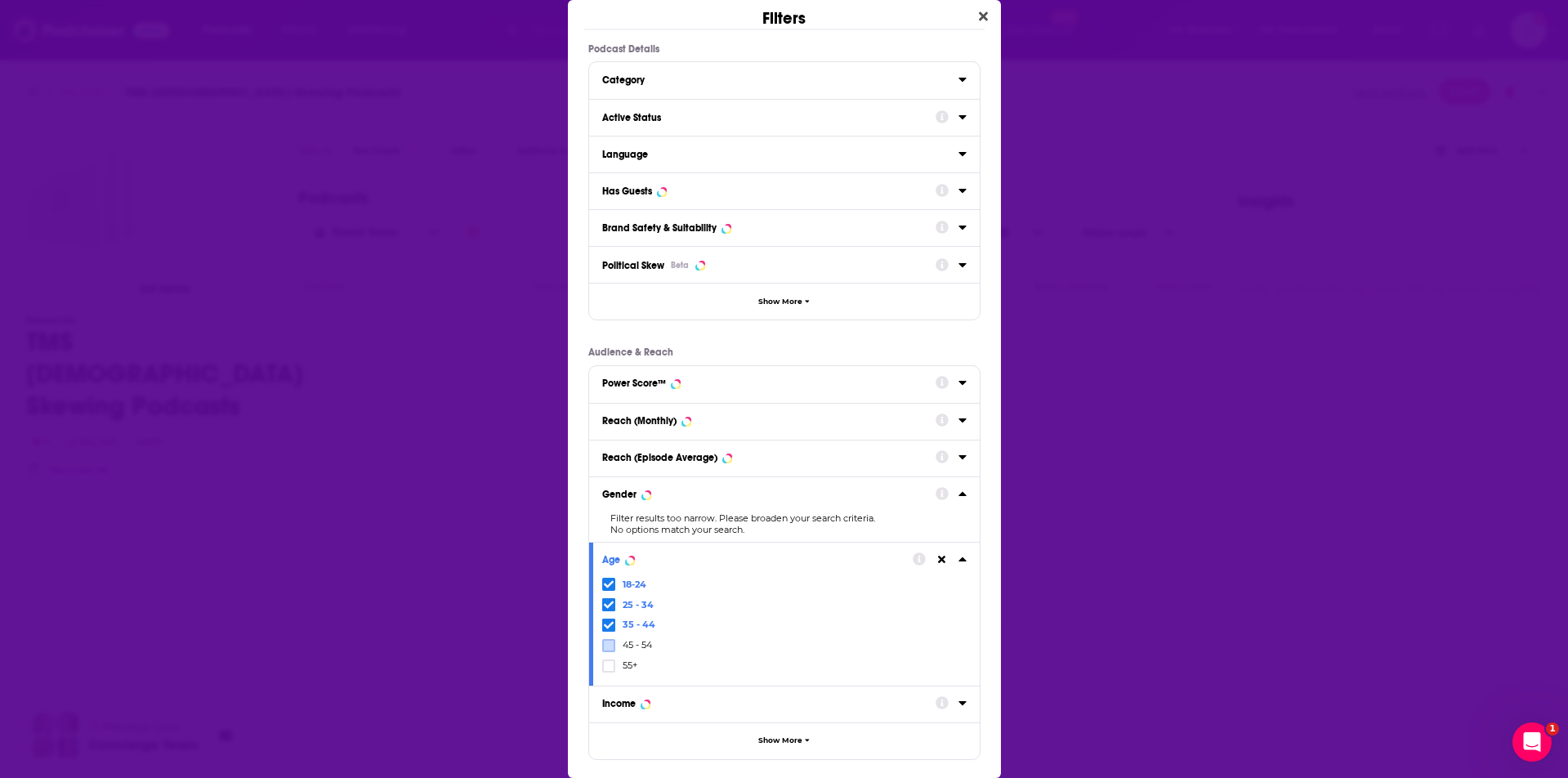
click at [607, 585] on icon "Dialog" at bounding box center [609, 585] width 10 height 10
click at [819, 504] on button "Gender" at bounding box center [769, 494] width 334 height 21
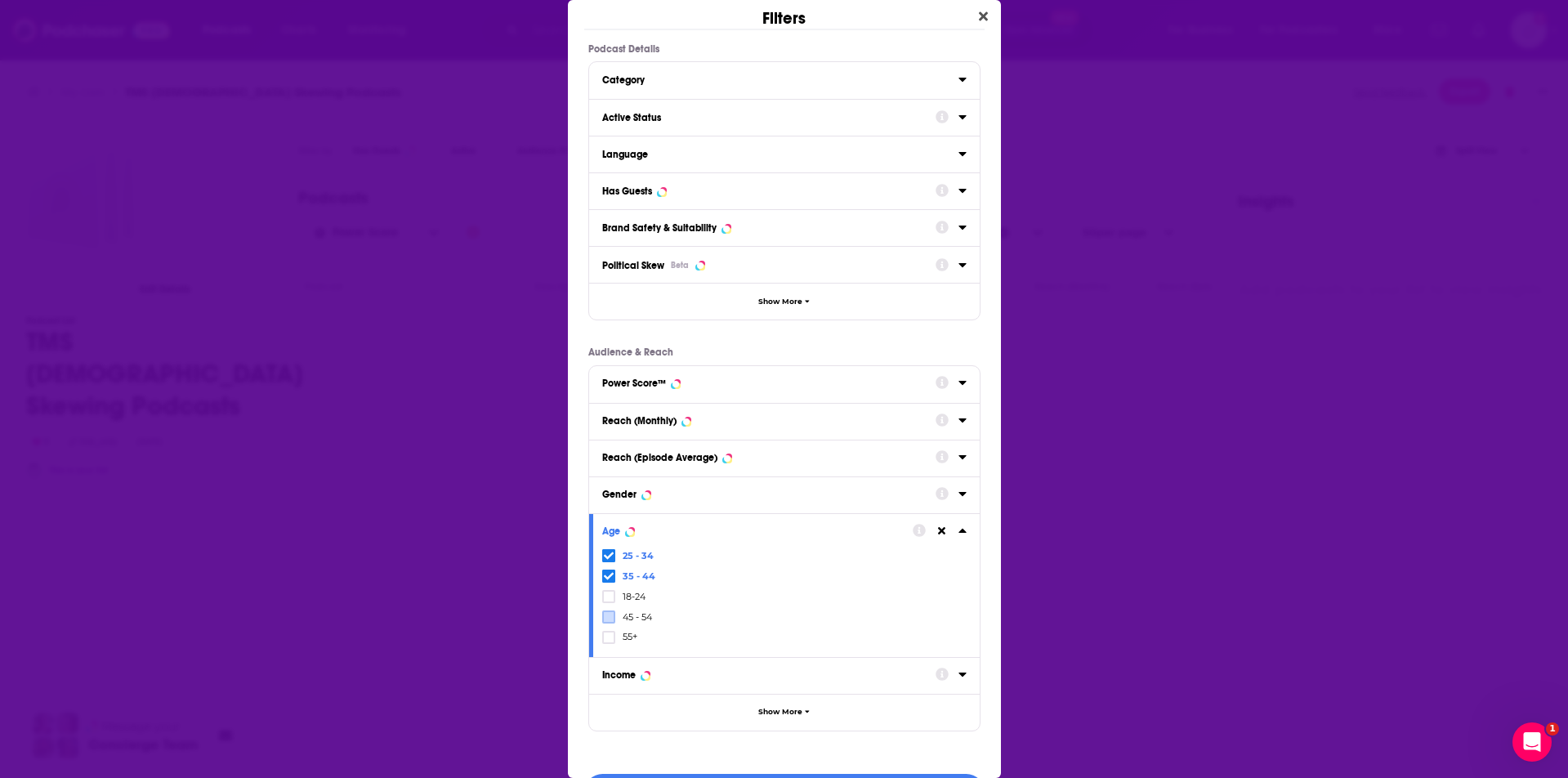
click at [959, 492] on icon "Dialog" at bounding box center [962, 494] width 7 height 4
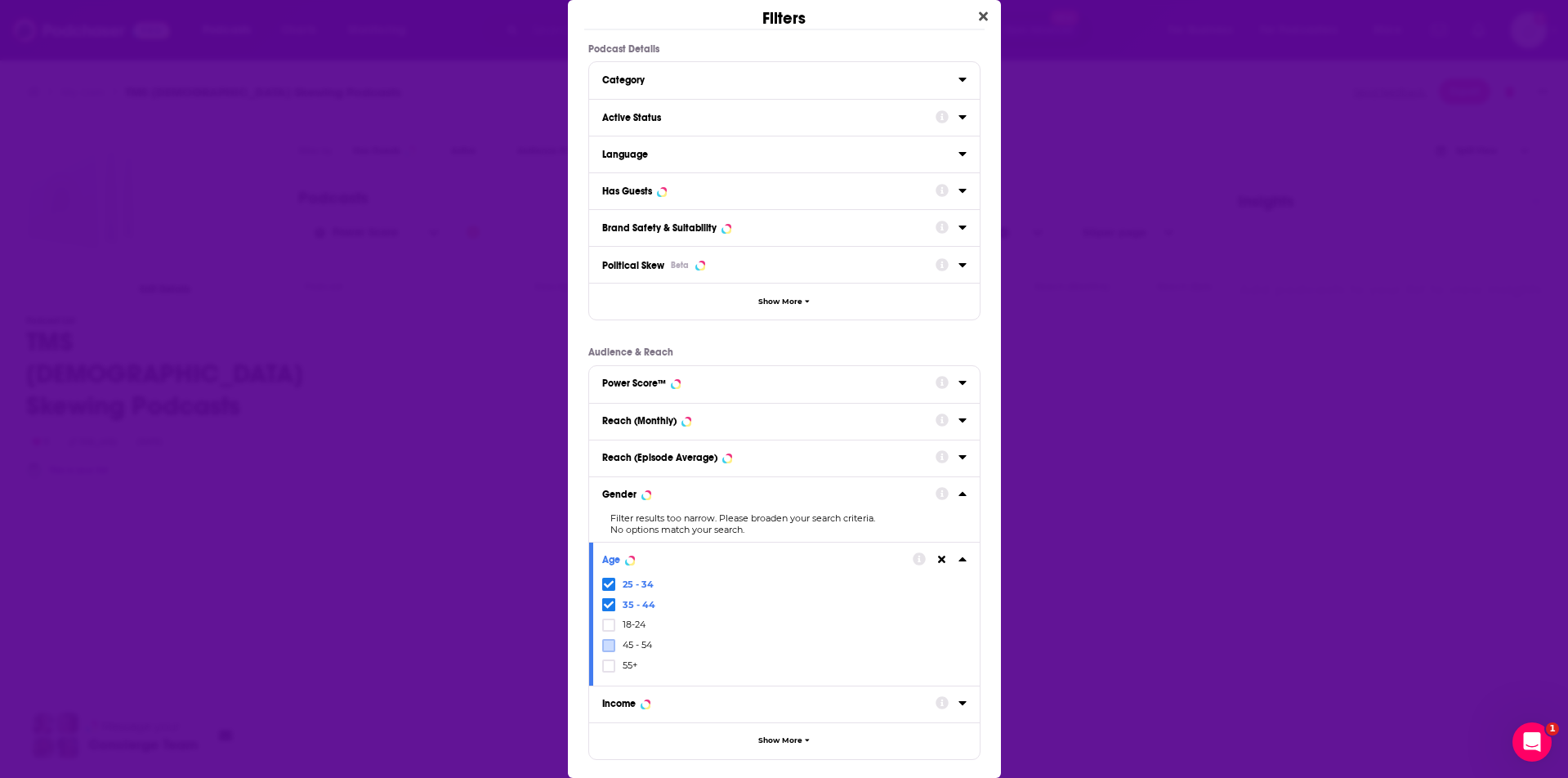
click at [605, 589] on icon "Dialog" at bounding box center [609, 585] width 10 height 10
click at [605, 606] on icon "Dialog" at bounding box center [609, 605] width 10 height 7
click at [955, 189] on div "Has Guests" at bounding box center [784, 190] width 390 height 37
click at [959, 189] on icon "Dialog" at bounding box center [962, 191] width 7 height 4
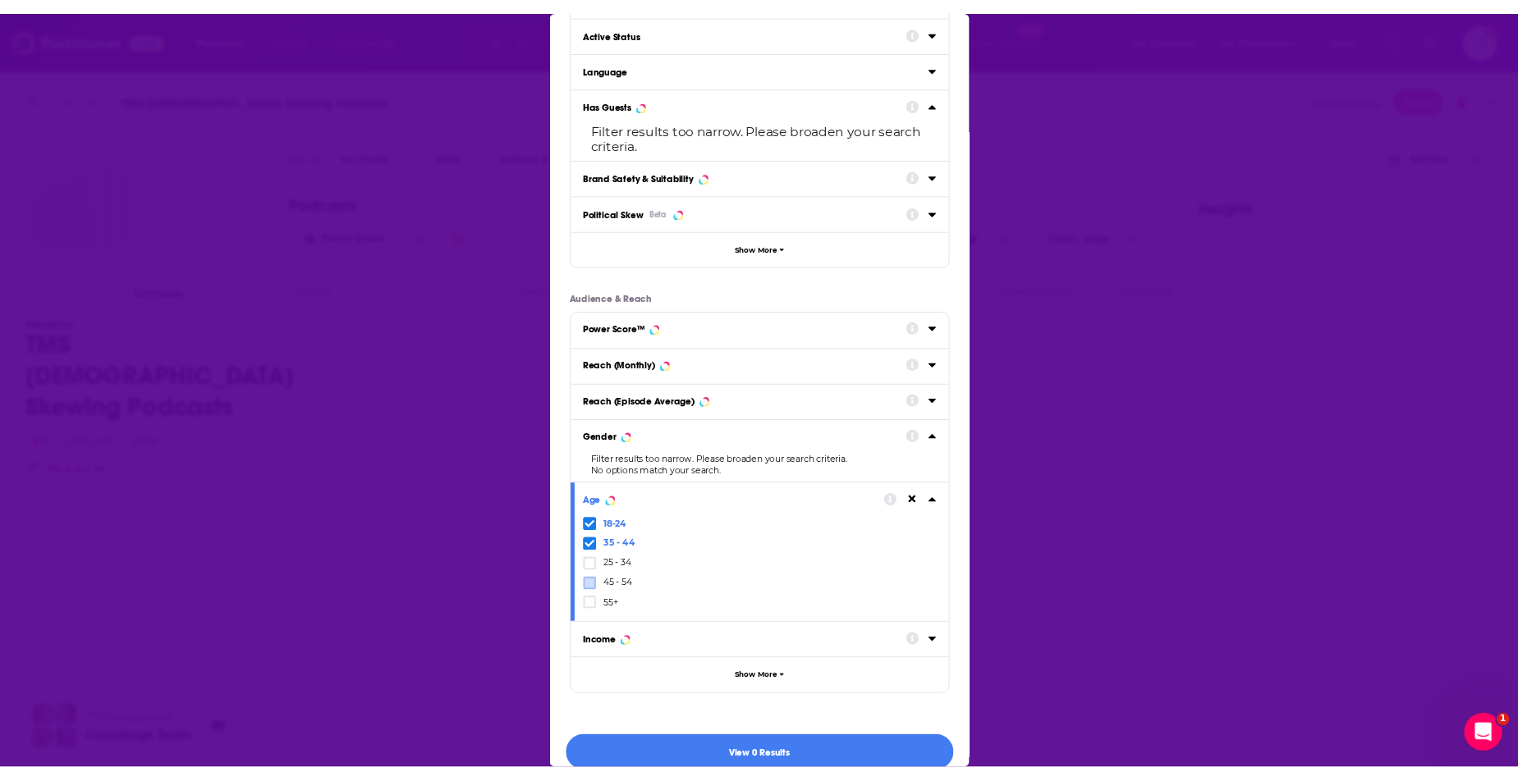
scroll to position [114, 0]
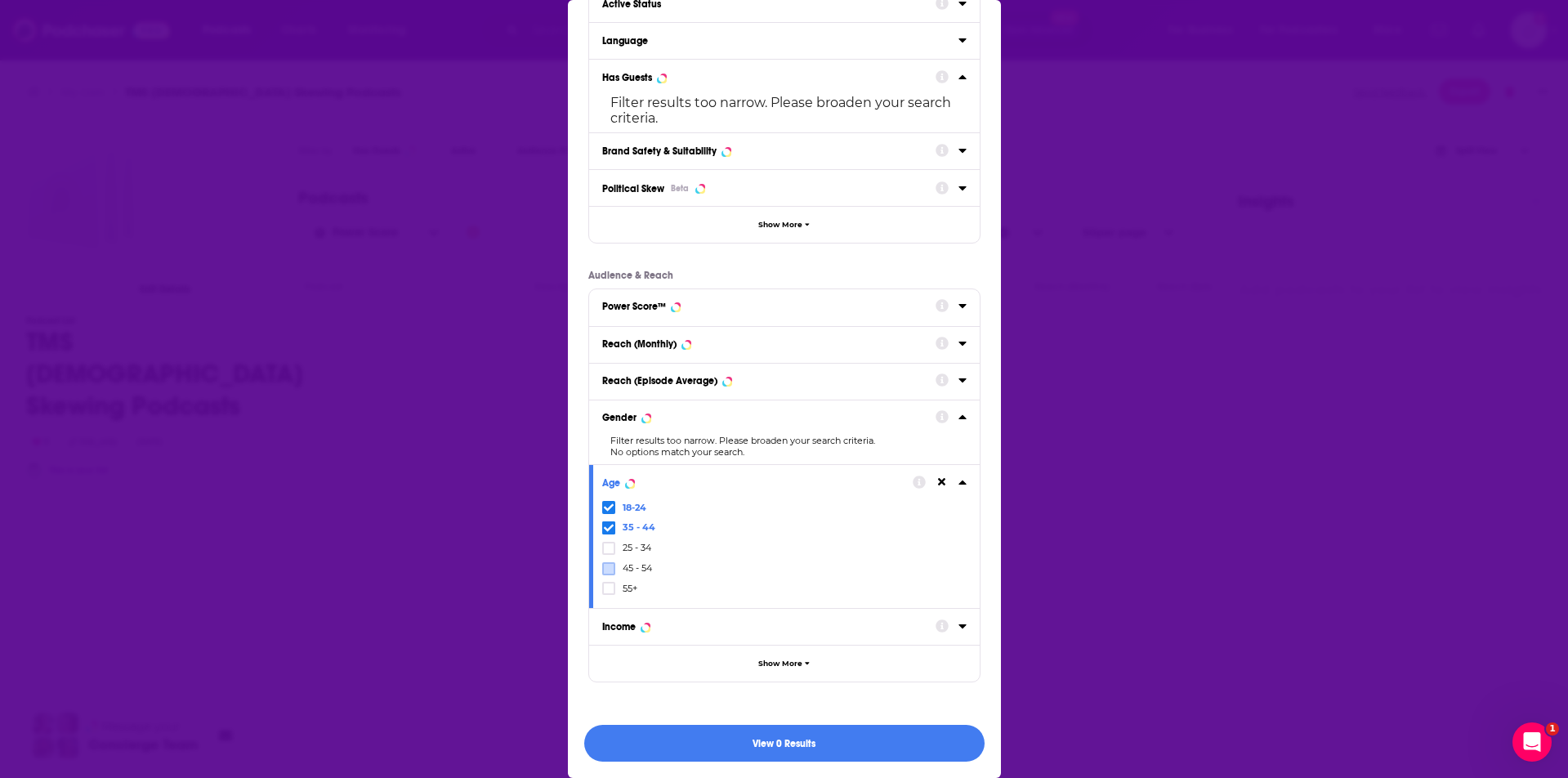
click at [604, 514] on span "Dialog" at bounding box center [608, 507] width 13 height 13
click at [604, 526] on icon "Dialog" at bounding box center [609, 528] width 10 height 10
click at [612, 525] on icon "Dialog" at bounding box center [609, 528] width 10 height 10
click at [612, 511] on icon "Dialog" at bounding box center [609, 508] width 10 height 10
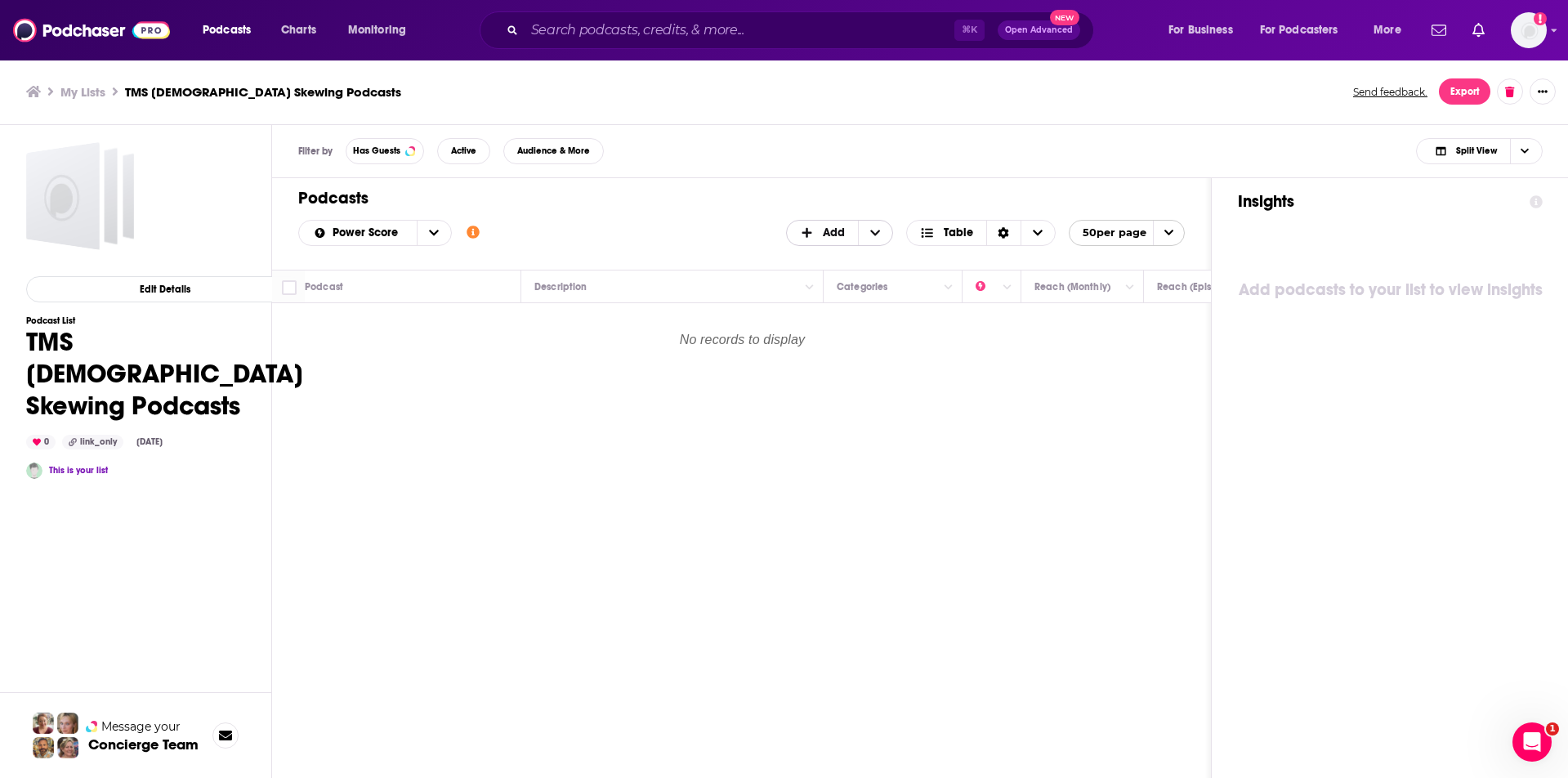
click at [828, 232] on span "Add" at bounding box center [834, 232] width 22 height 11
click at [833, 261] on span "Add Podcasts" at bounding box center [841, 259] width 84 height 9
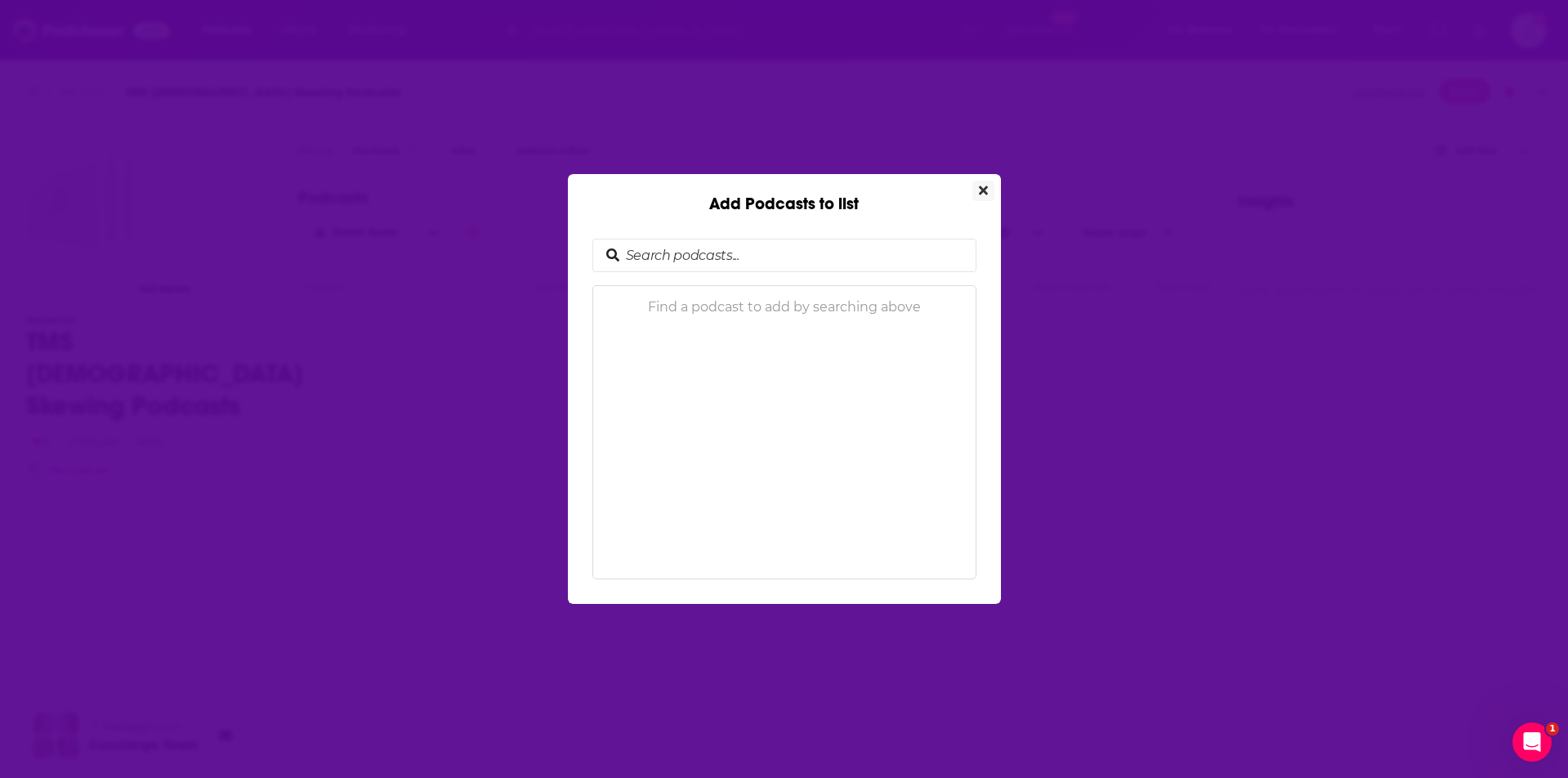
click at [983, 196] on icon "Close" at bounding box center [983, 190] width 9 height 13
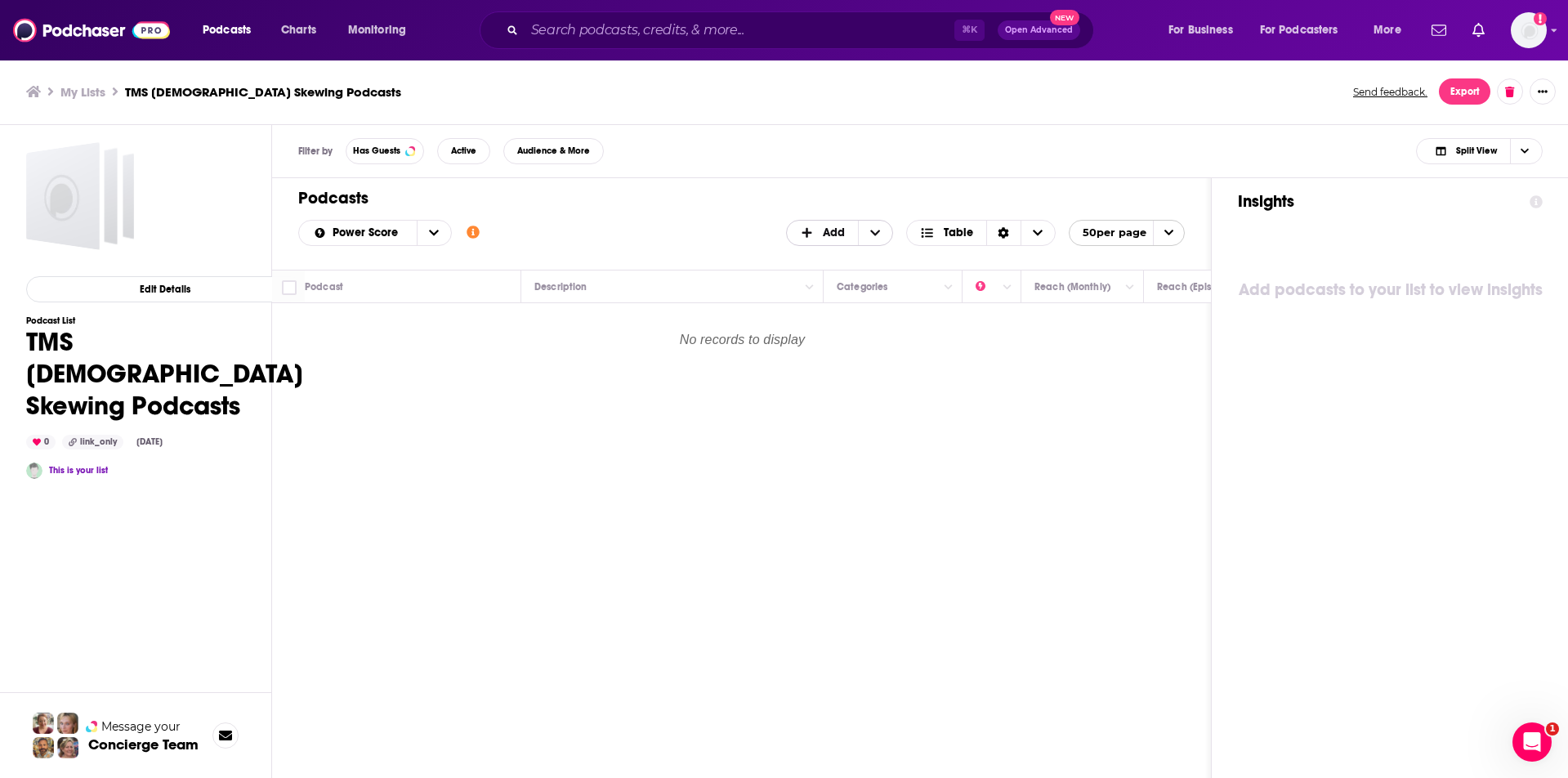
click at [885, 234] on span "+ Add" at bounding box center [875, 233] width 34 height 25
click at [854, 258] on span "Add Podcasts" at bounding box center [841, 259] width 84 height 9
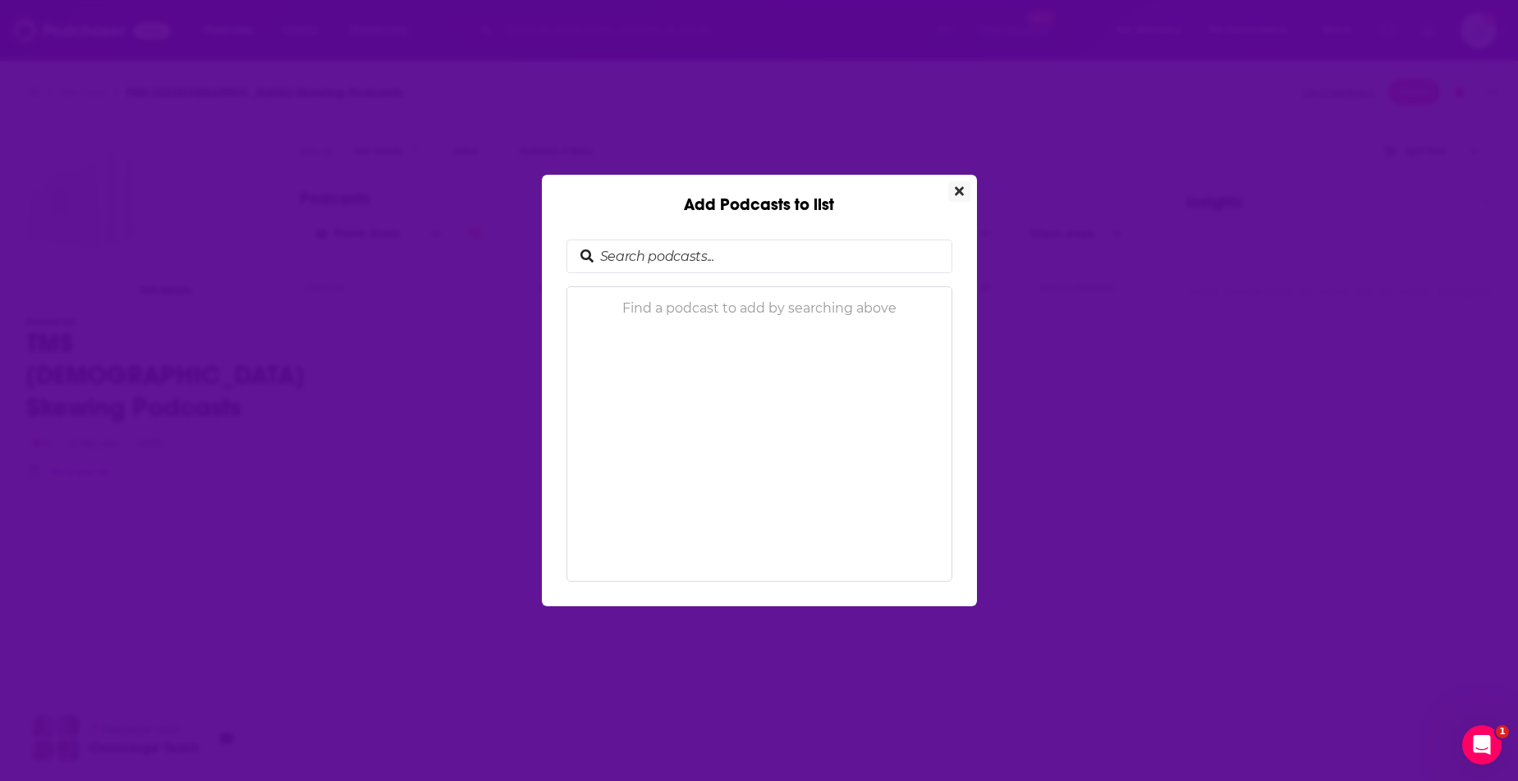
click at [956, 181] on button "Close" at bounding box center [959, 191] width 22 height 21
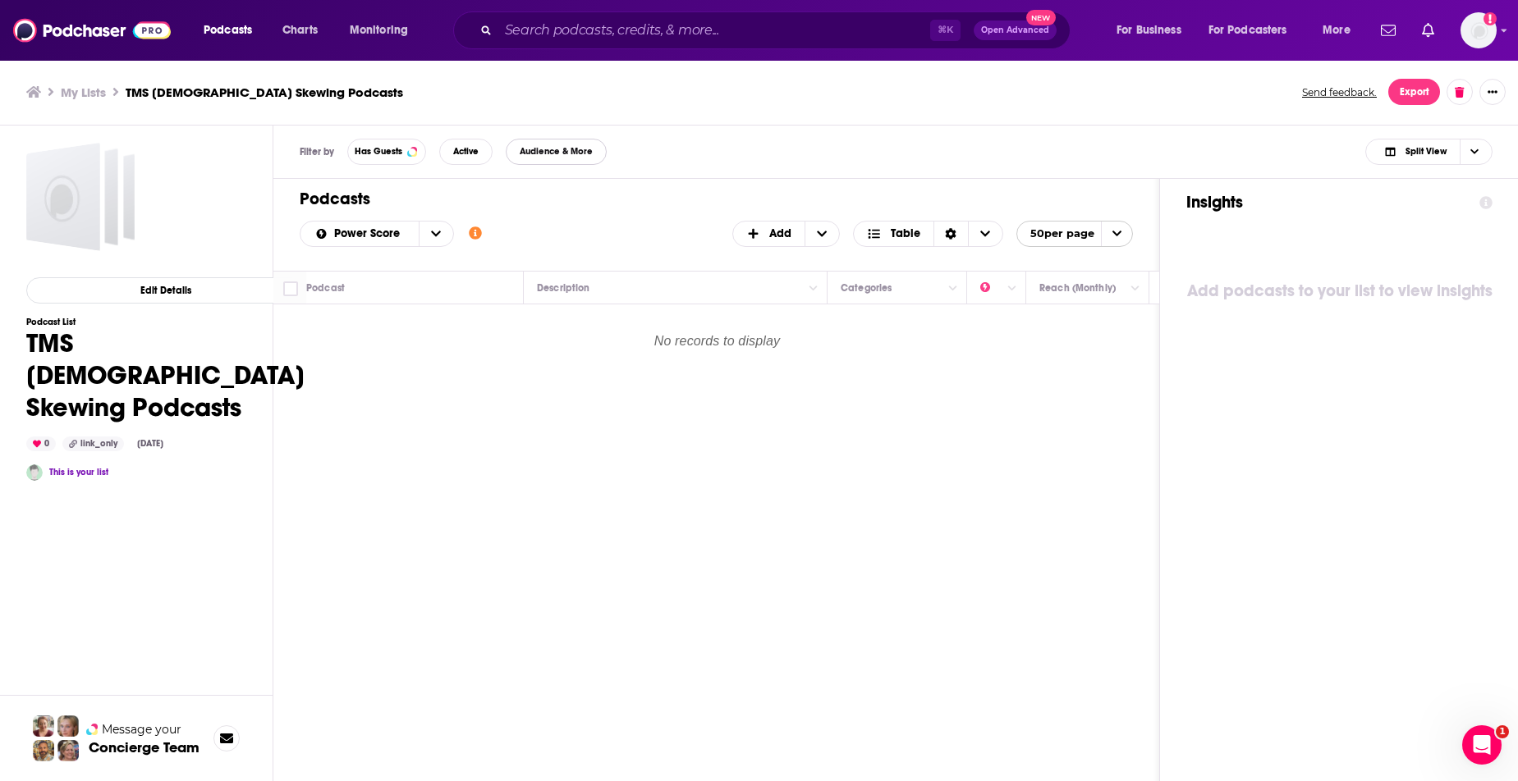
click at [583, 147] on span "Audience & More" at bounding box center [556, 151] width 73 height 9
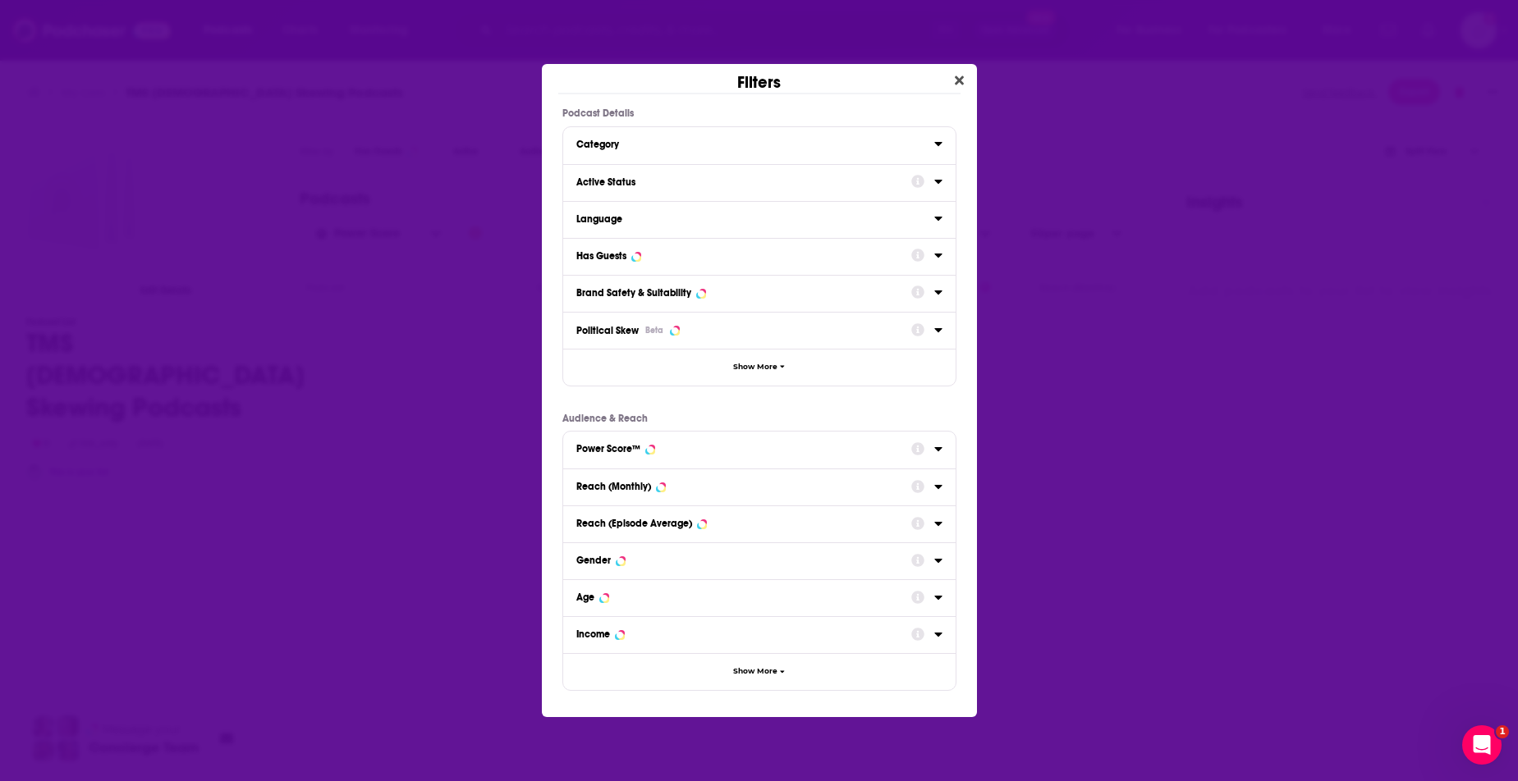
click at [662, 148] on div "Category" at bounding box center [749, 144] width 347 height 11
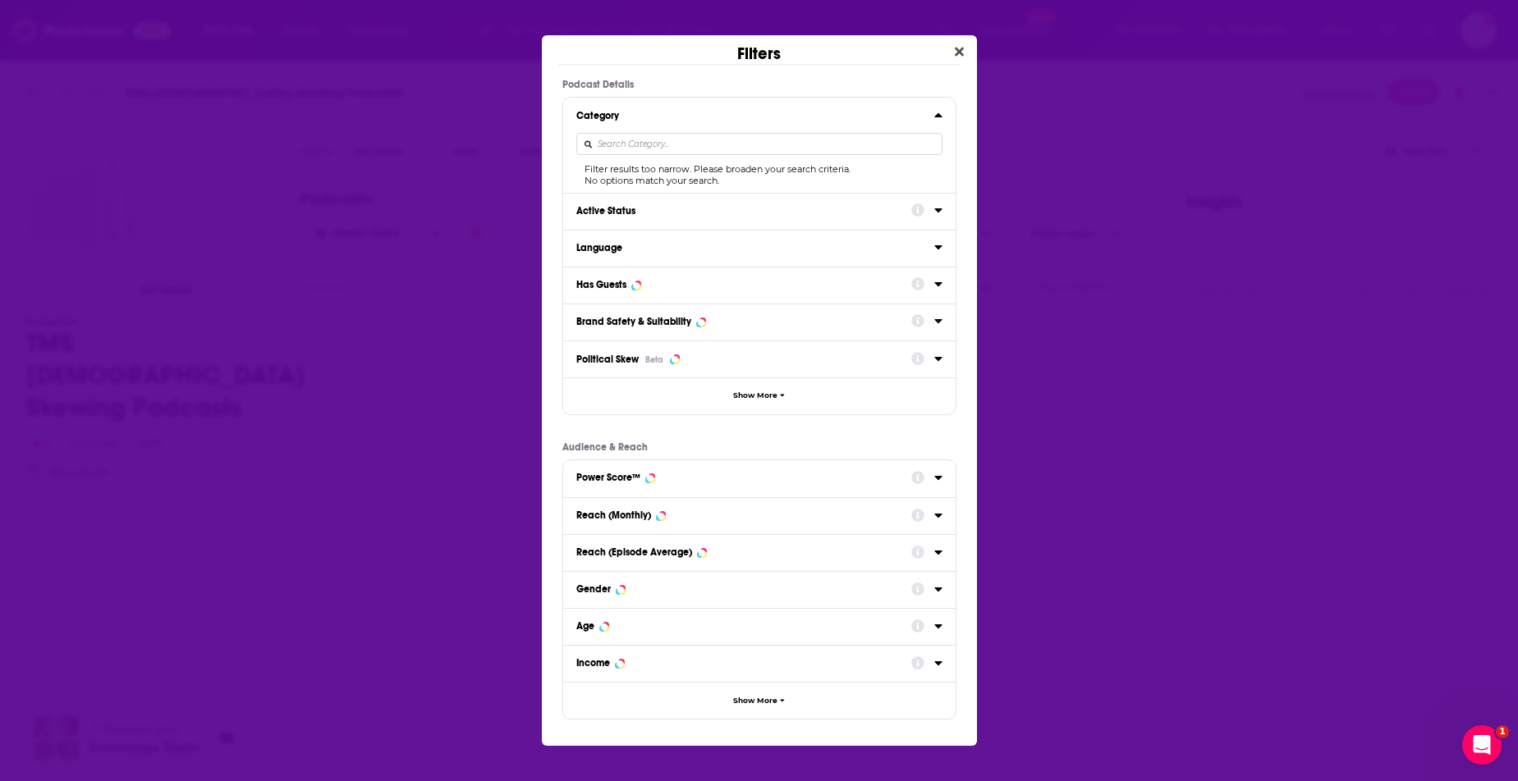
click at [935, 115] on icon "Dialog" at bounding box center [938, 114] width 8 height 13
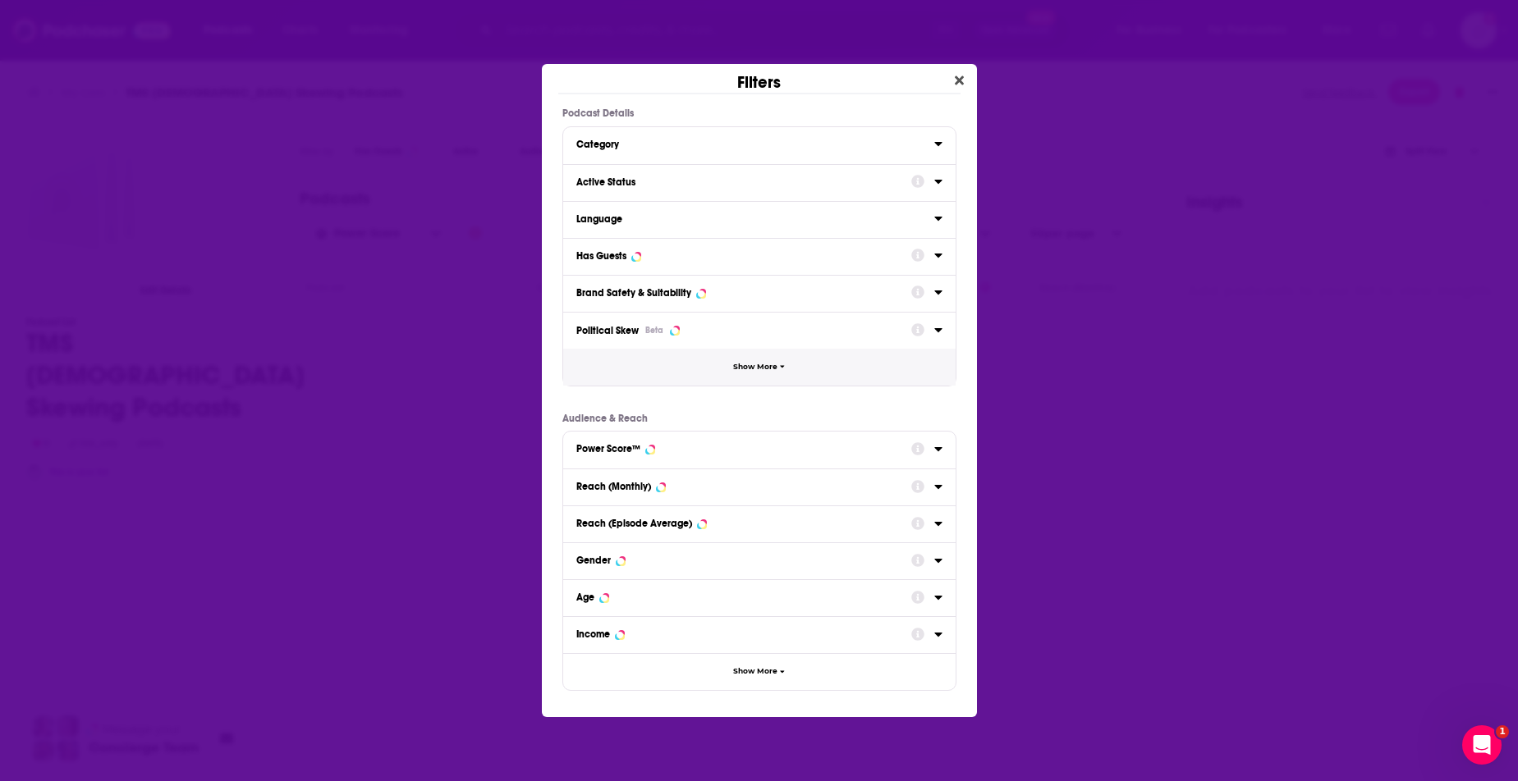
click at [768, 359] on button "Show More" at bounding box center [759, 367] width 392 height 37
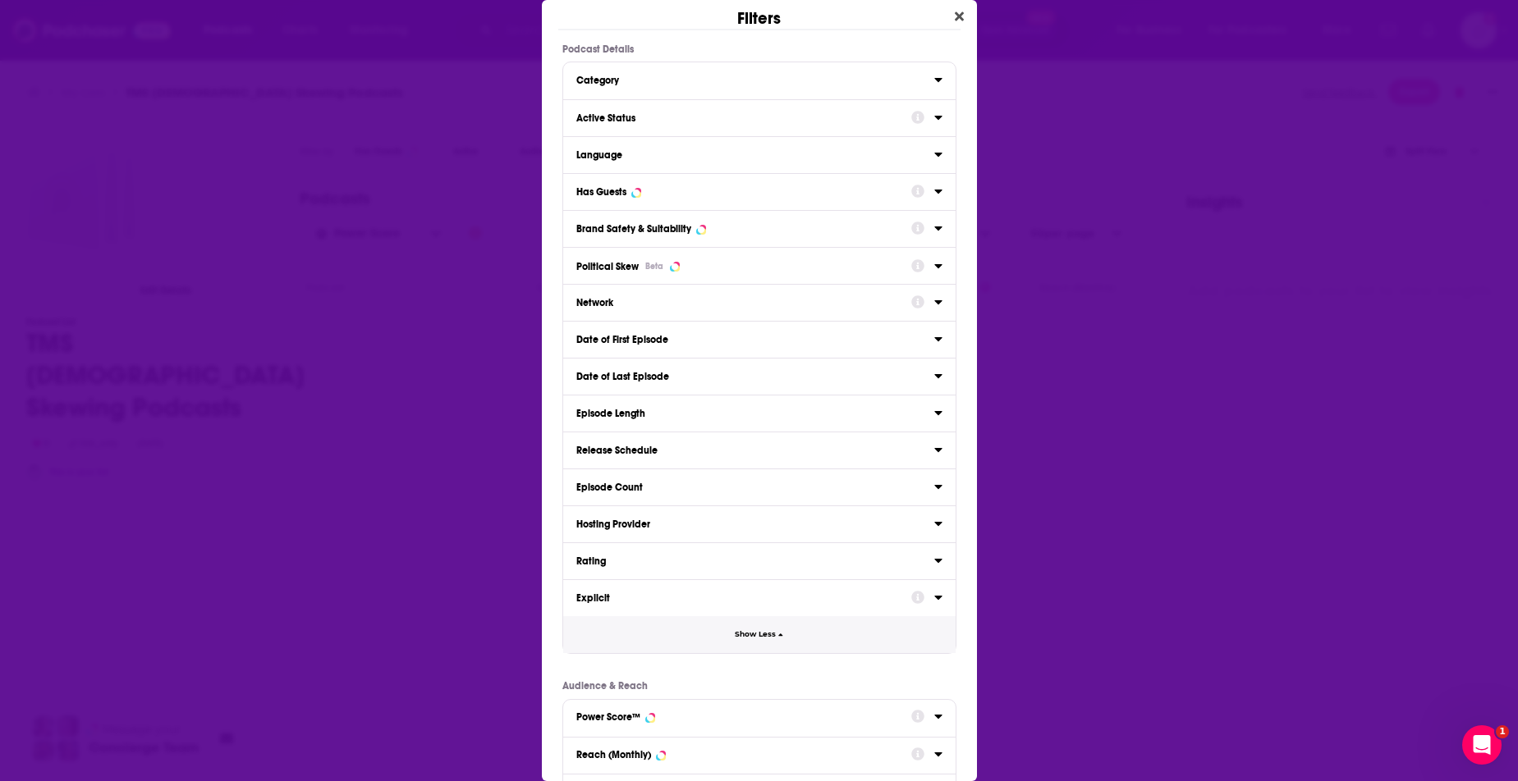
scroll to position [204, 0]
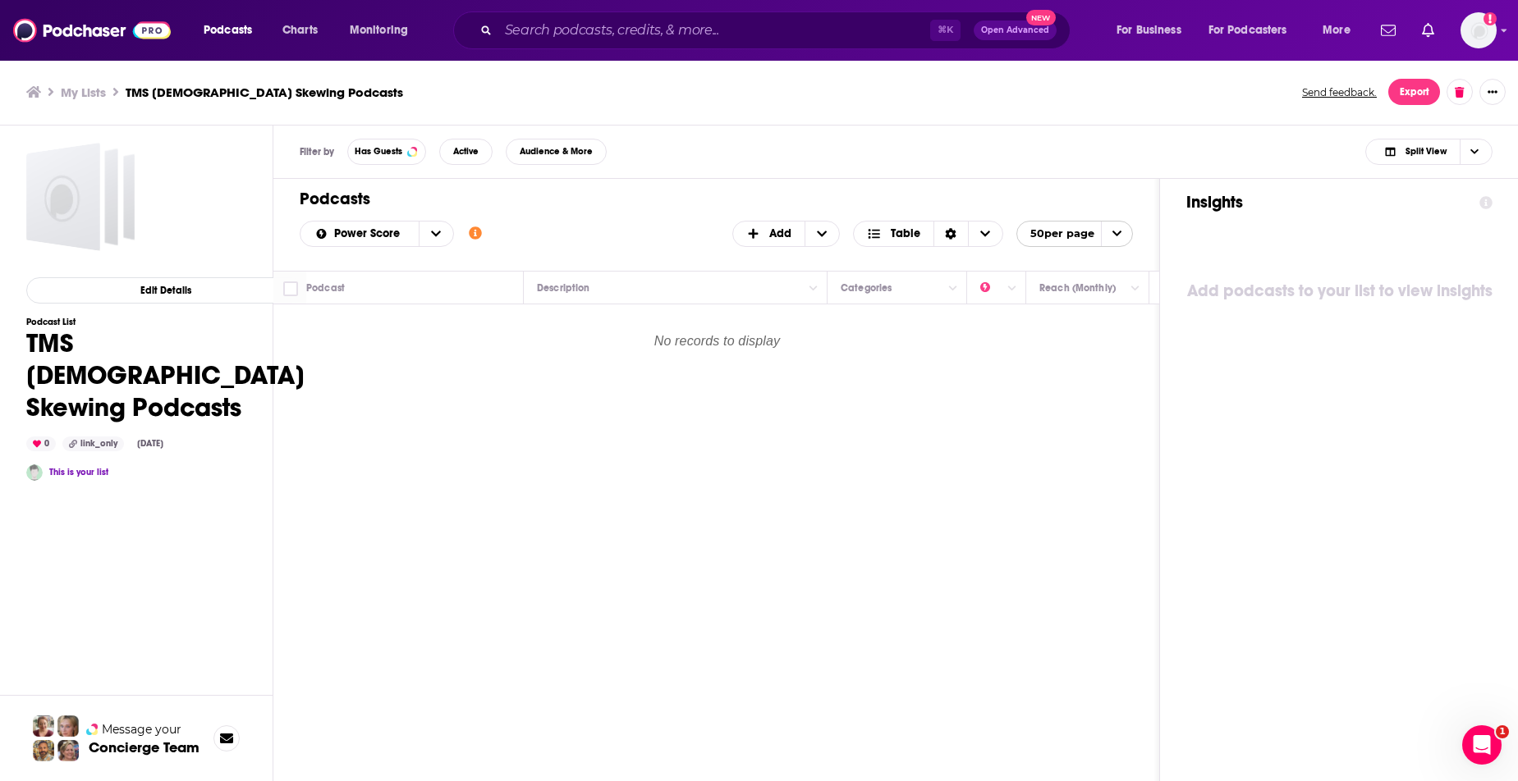
click at [1061, 326] on div "Filters Podcast Details Category Active Status Language Has Guests Brand Safety…" at bounding box center [759, 390] width 1518 height 781
click at [1477, 732] on icon "Open Intercom Messenger" at bounding box center [1479, 743] width 27 height 27
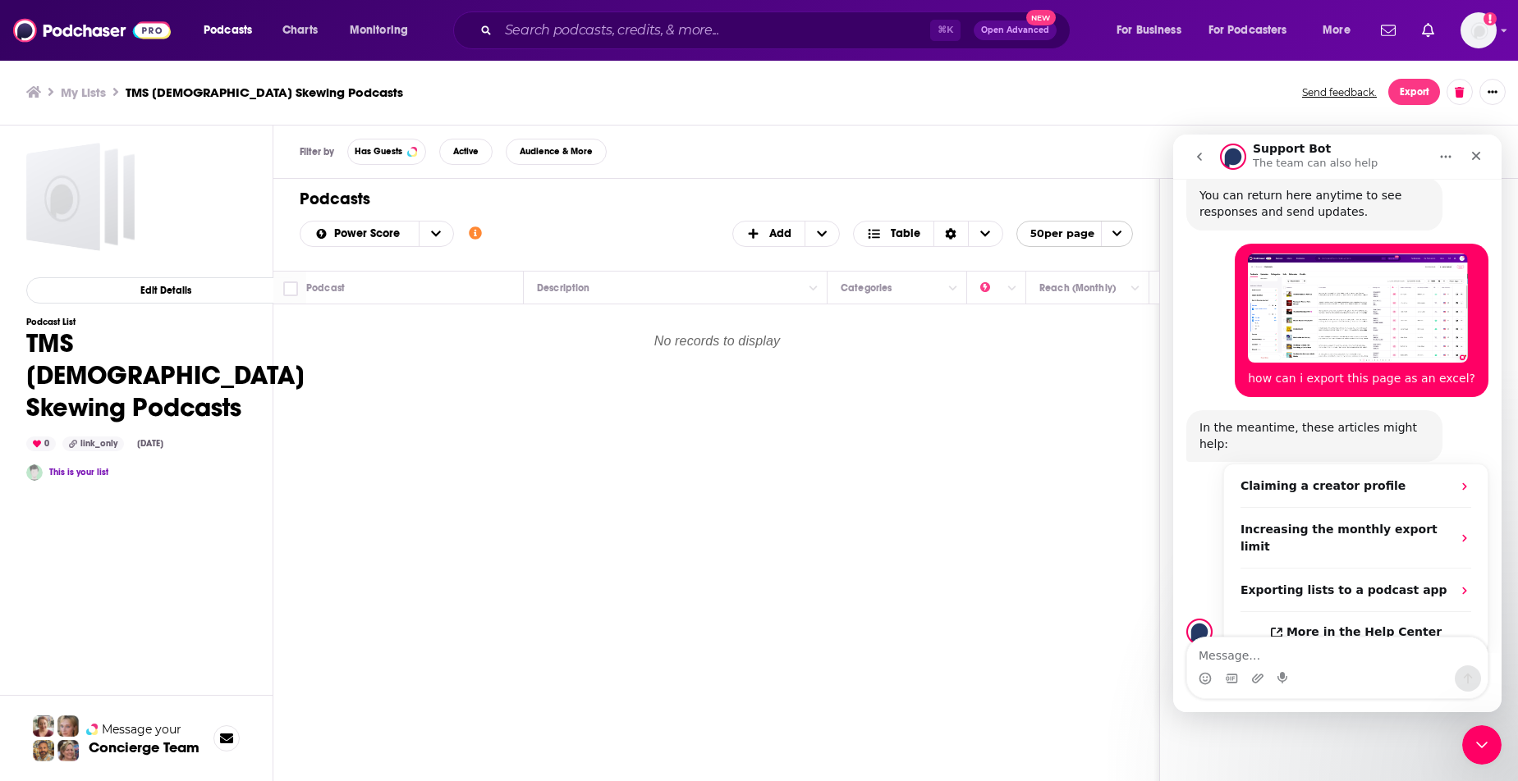
scroll to position [488, 0]
click at [1003, 491] on div "Podcasts Add Power Score Customize Your List Order Select the “My Order” sort a…" at bounding box center [716, 544] width 887 height 731
click at [1473, 159] on icon "Close" at bounding box center [1475, 155] width 13 height 13
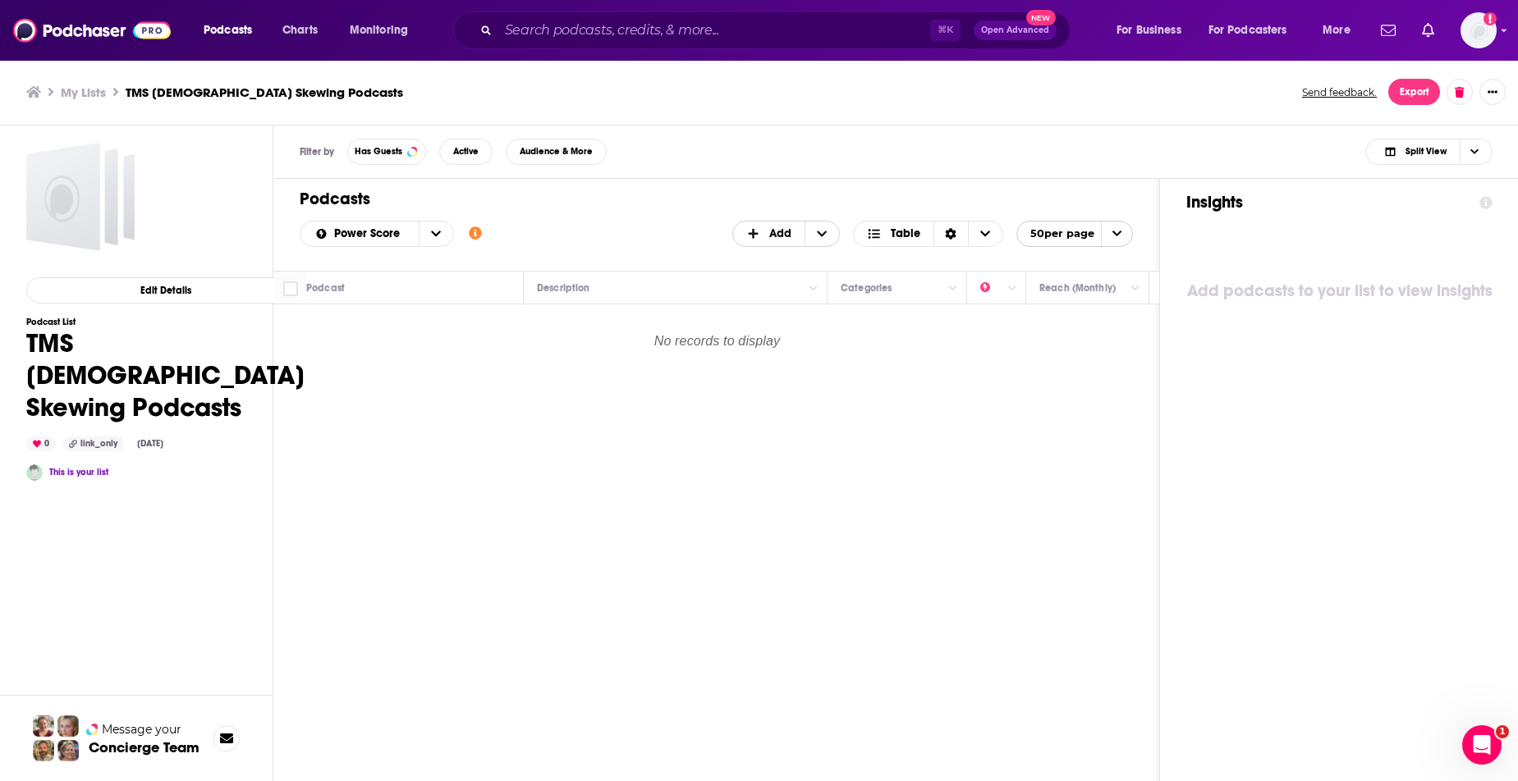
click at [764, 230] on span "+ Add" at bounding box center [756, 233] width 21 height 11
click at [758, 285] on span "Add a Section" at bounding box center [787, 287] width 84 height 9
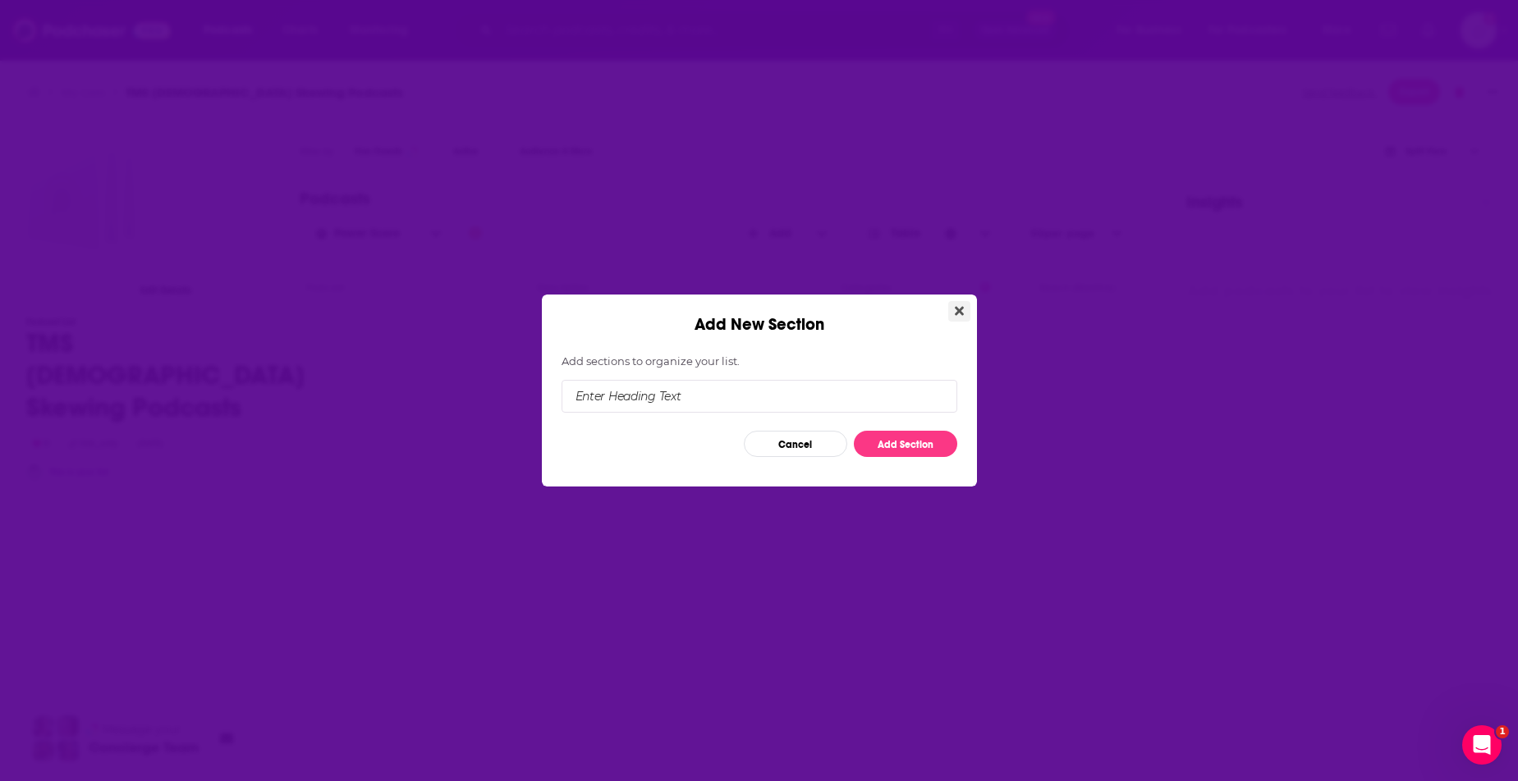
click at [957, 314] on icon "Close" at bounding box center [959, 311] width 9 height 9
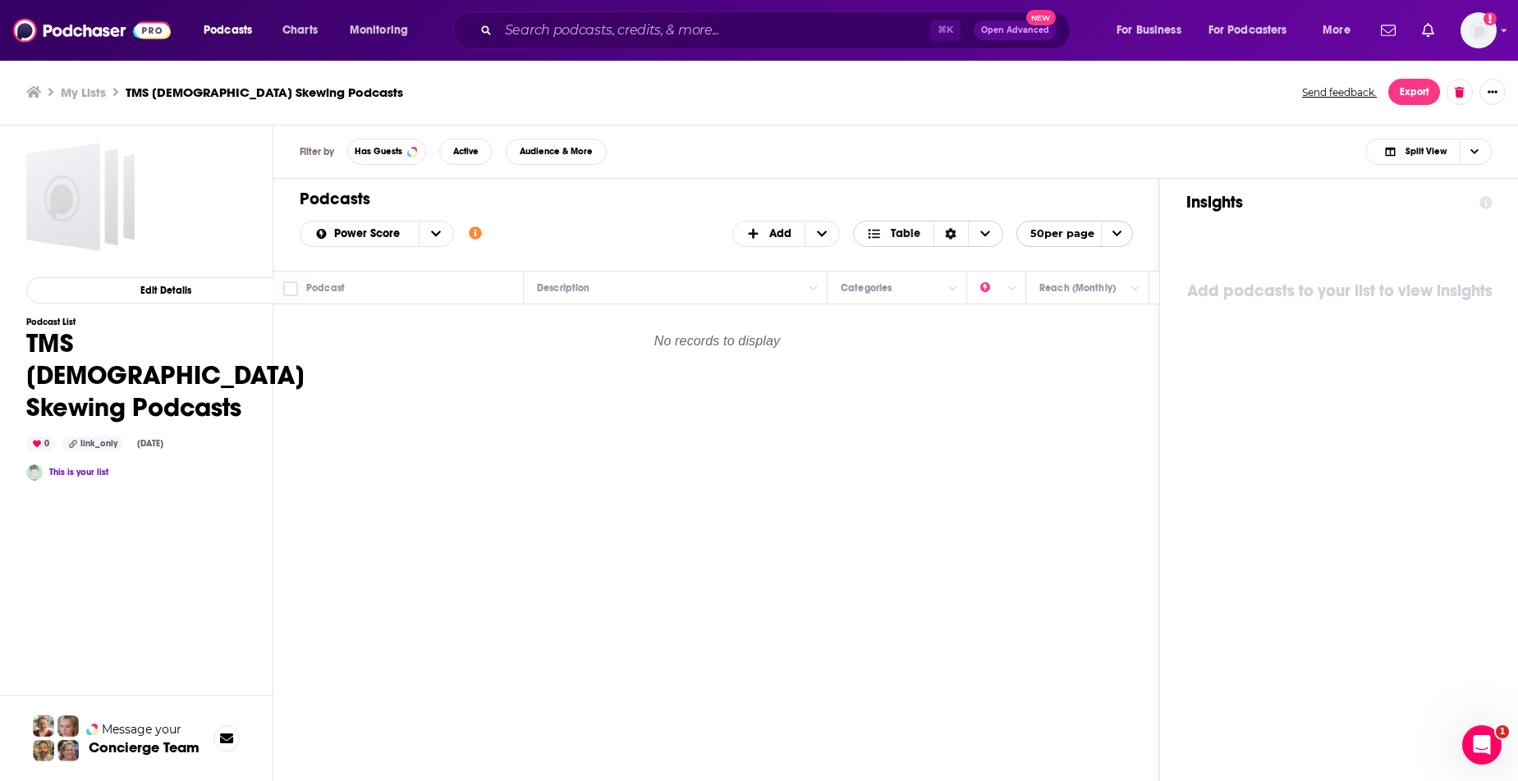
click at [951, 231] on icon "Sort Direction" at bounding box center [951, 233] width 11 height 11
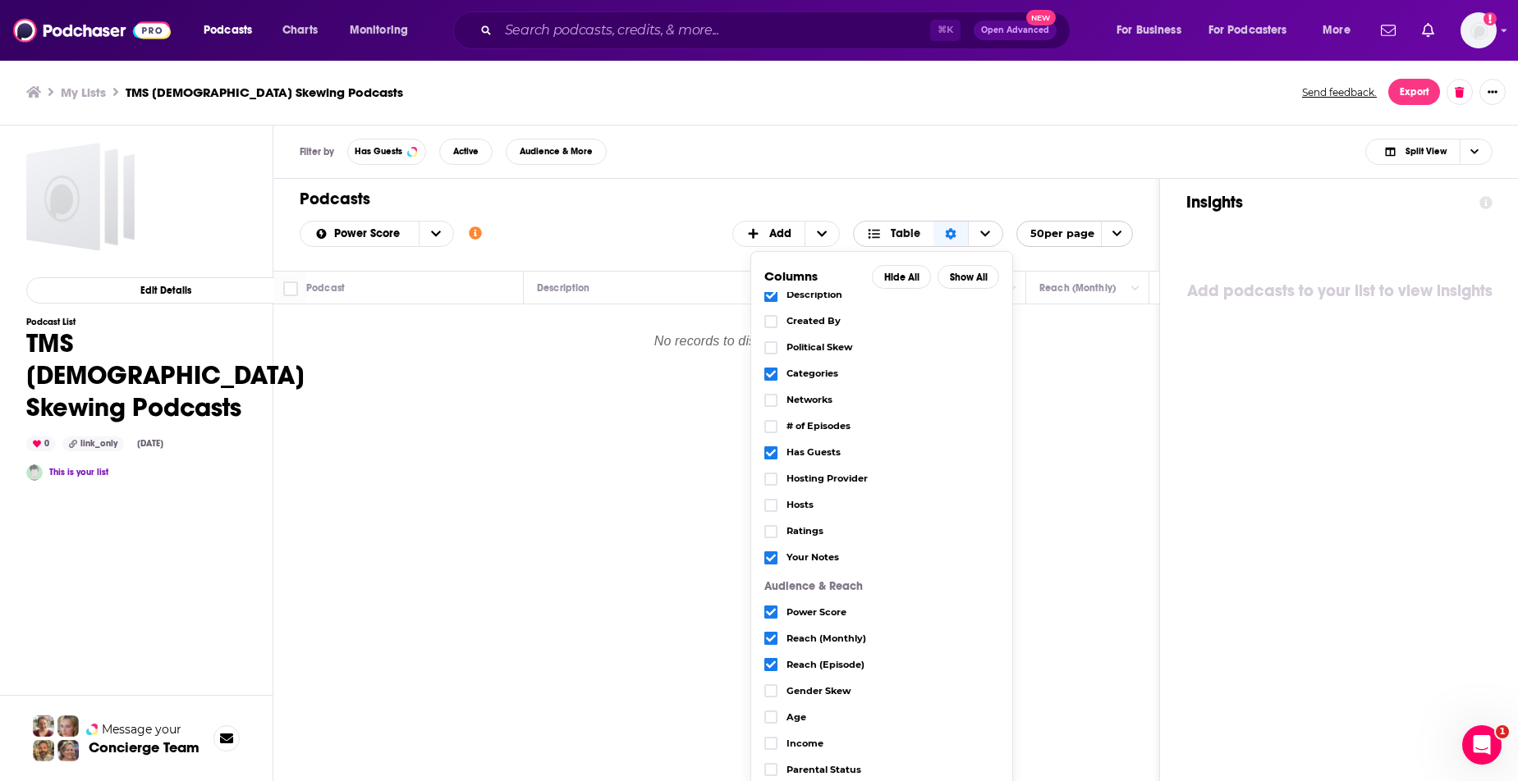
scroll to position [47, 0]
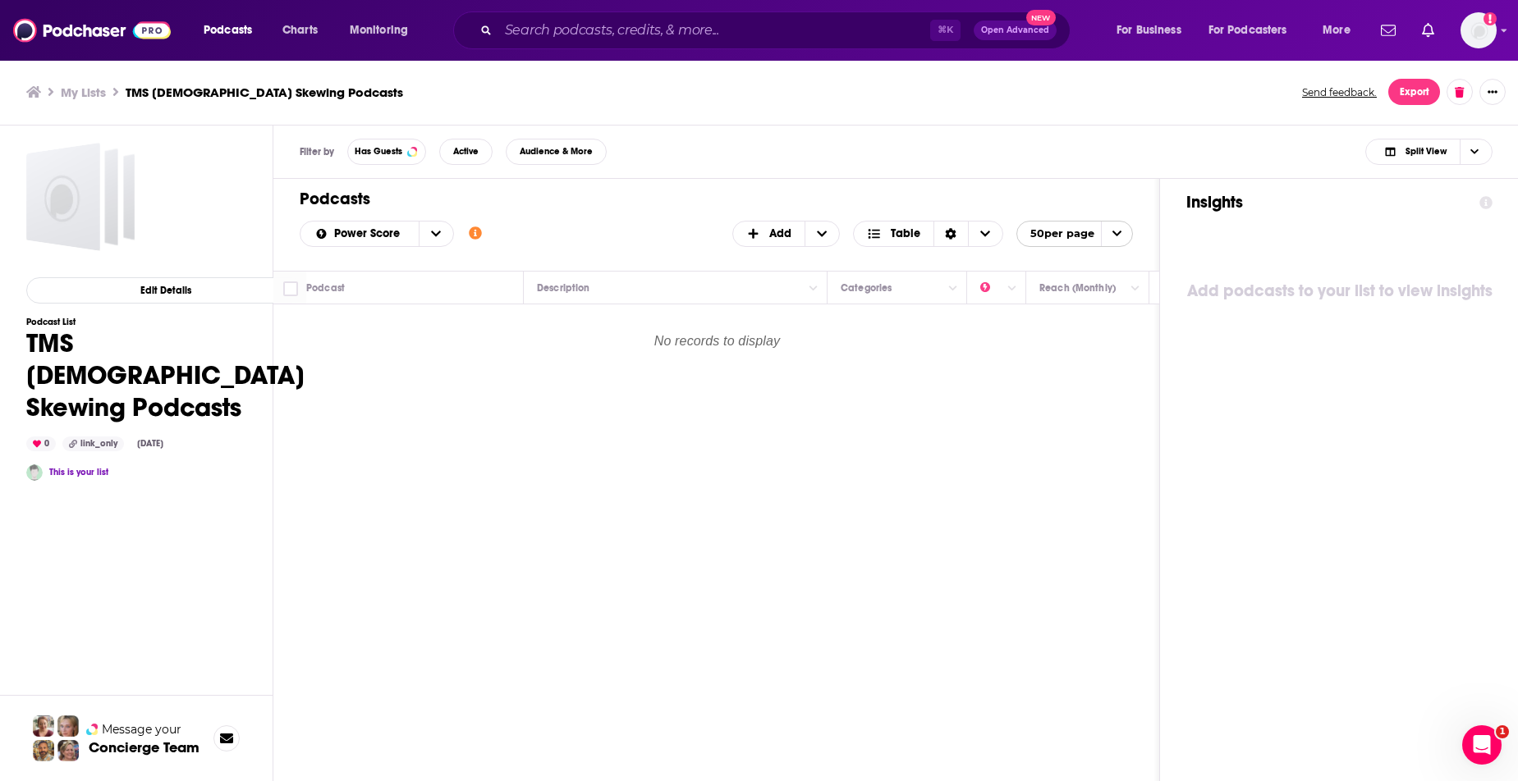
click at [978, 175] on div "Filter by Has Guests Active Audience & More Split View" at bounding box center [895, 152] width 1245 height 53
click at [772, 228] on span "Add" at bounding box center [780, 233] width 22 height 11
click at [766, 262] on span "Add Podcasts" at bounding box center [787, 260] width 84 height 9
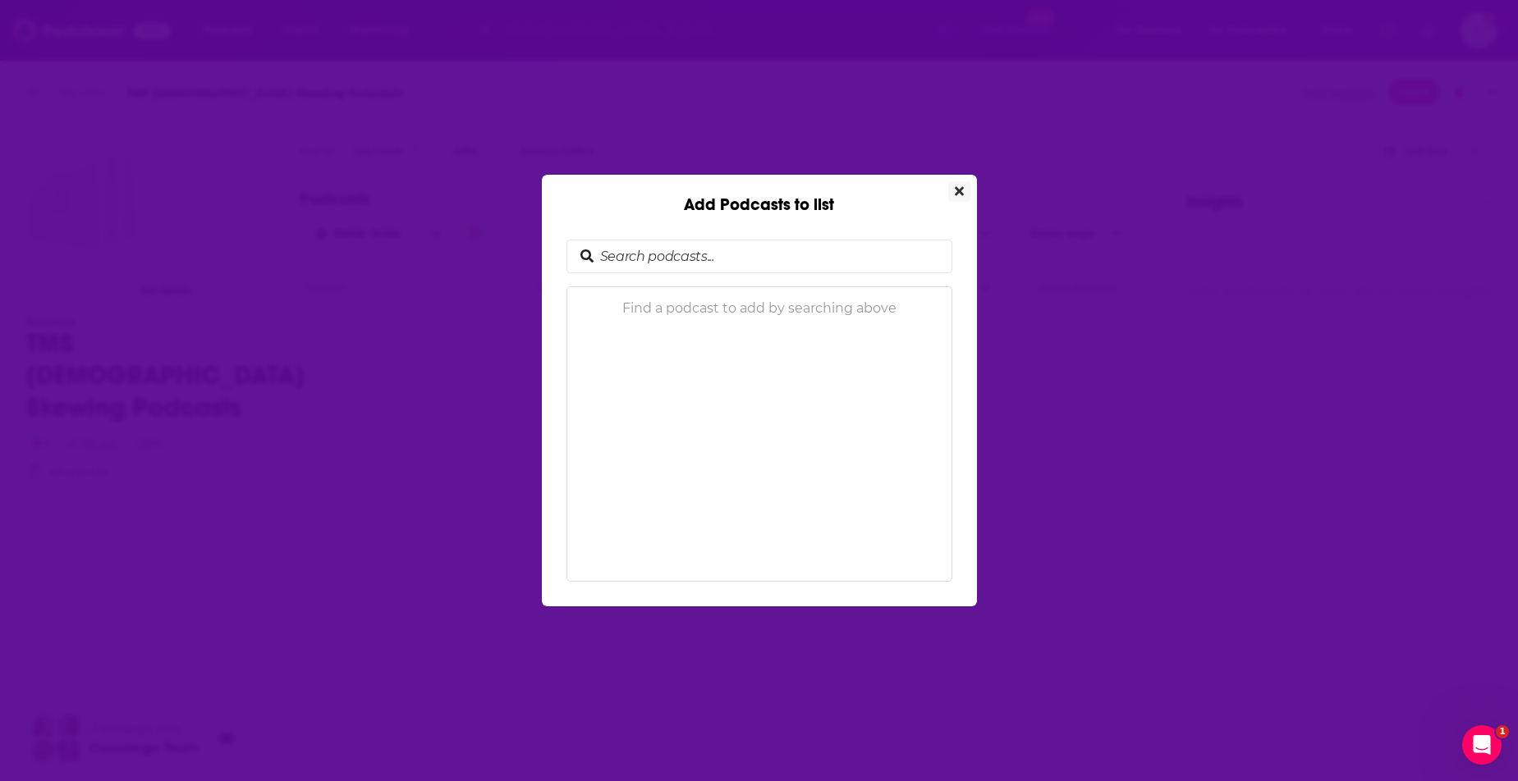
click at [955, 191] on icon "Close" at bounding box center [959, 191] width 9 height 13
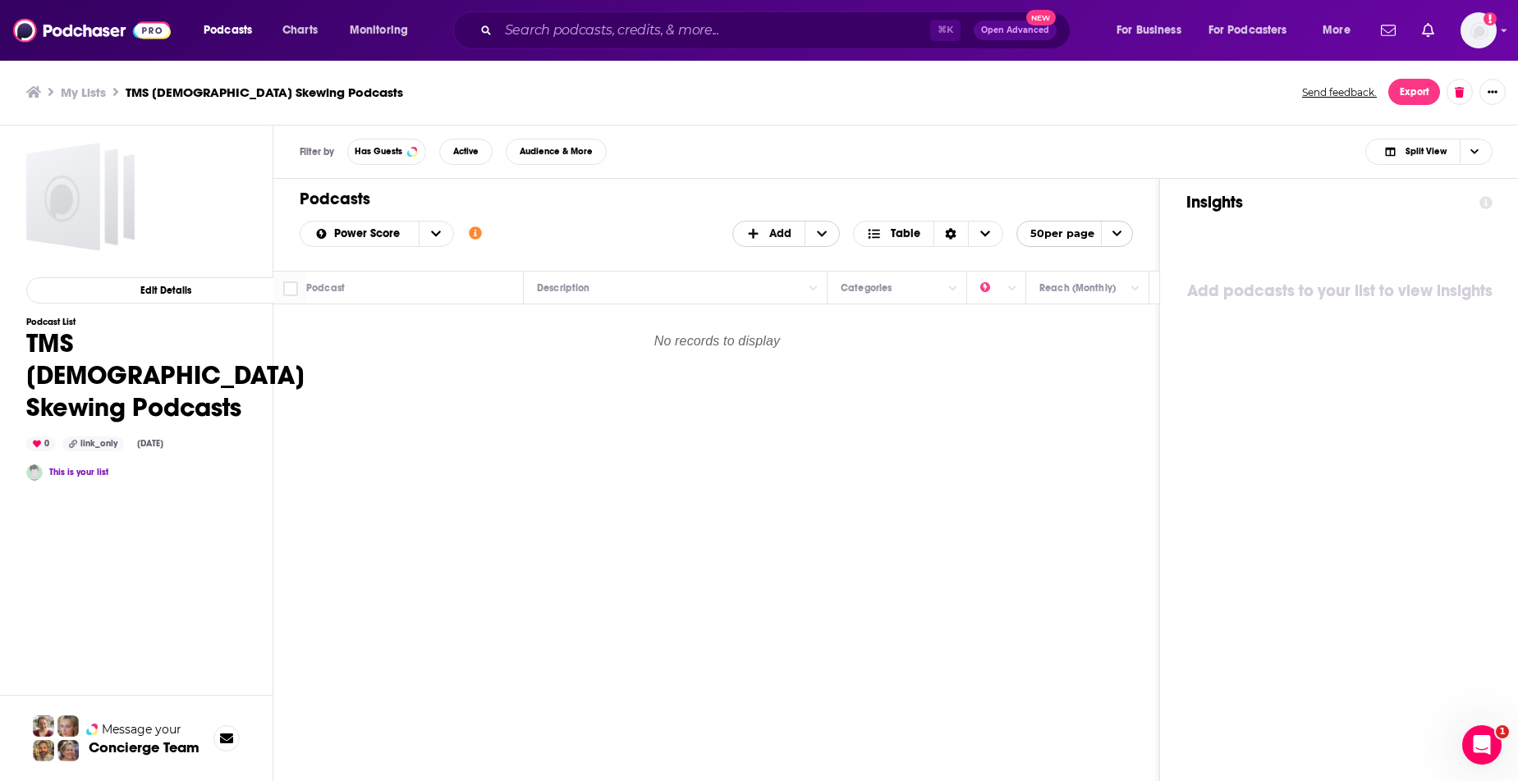
click at [820, 229] on icon "+ Add" at bounding box center [822, 233] width 10 height 11
click at [804, 258] on span "Add Podcasts" at bounding box center [787, 260] width 84 height 9
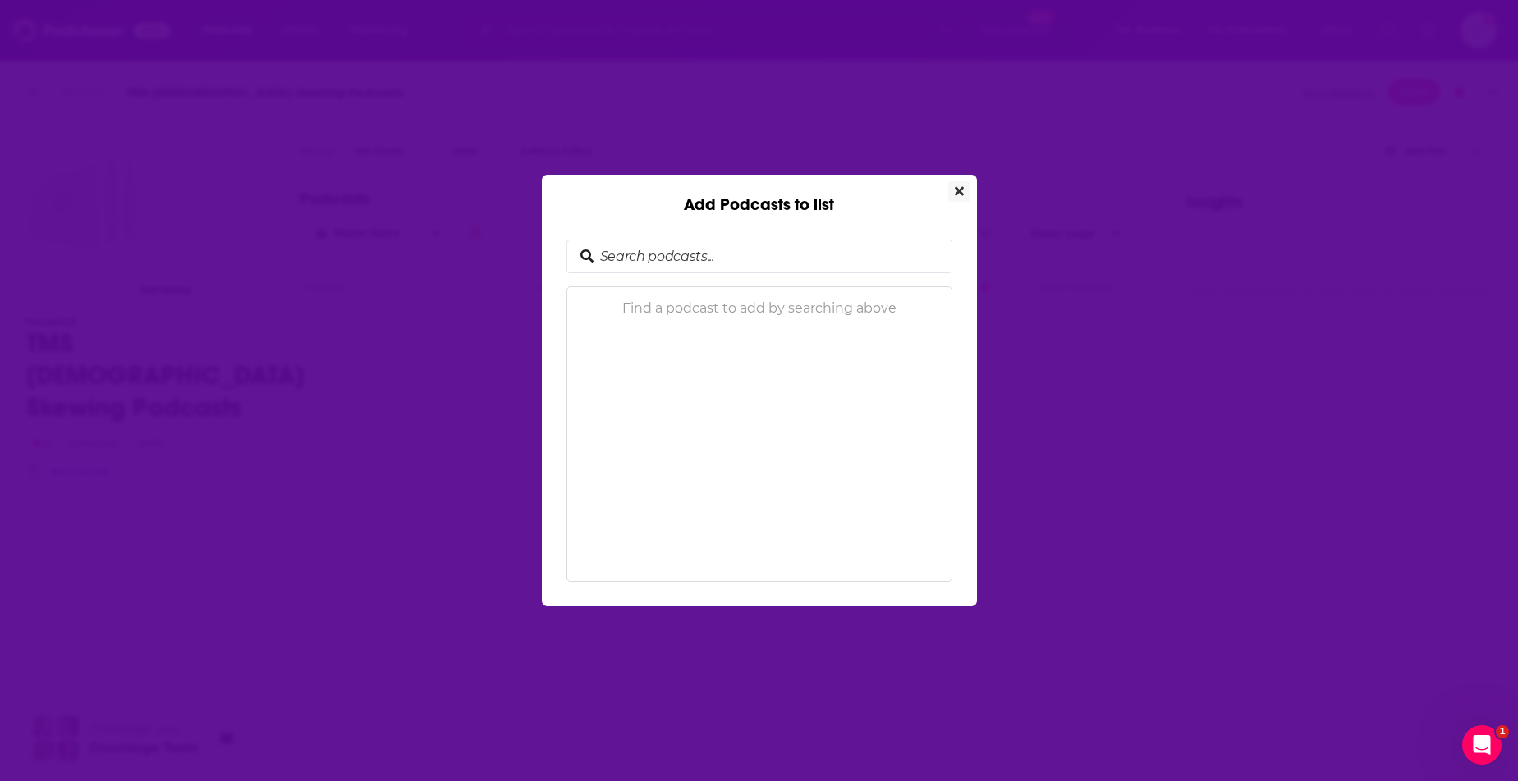
click at [952, 199] on button "Close" at bounding box center [959, 191] width 22 height 21
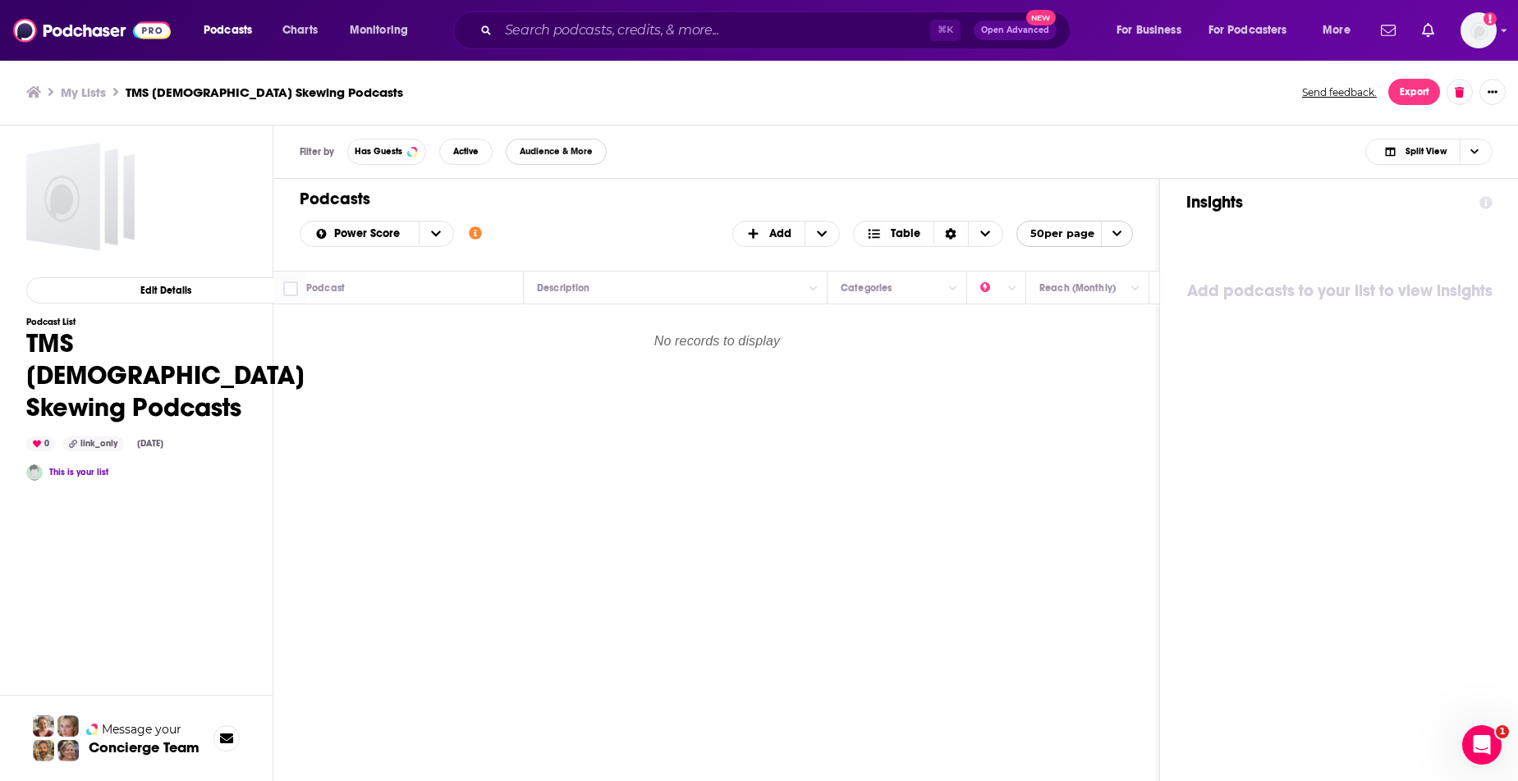
click at [587, 153] on span "Audience & More" at bounding box center [556, 151] width 73 height 9
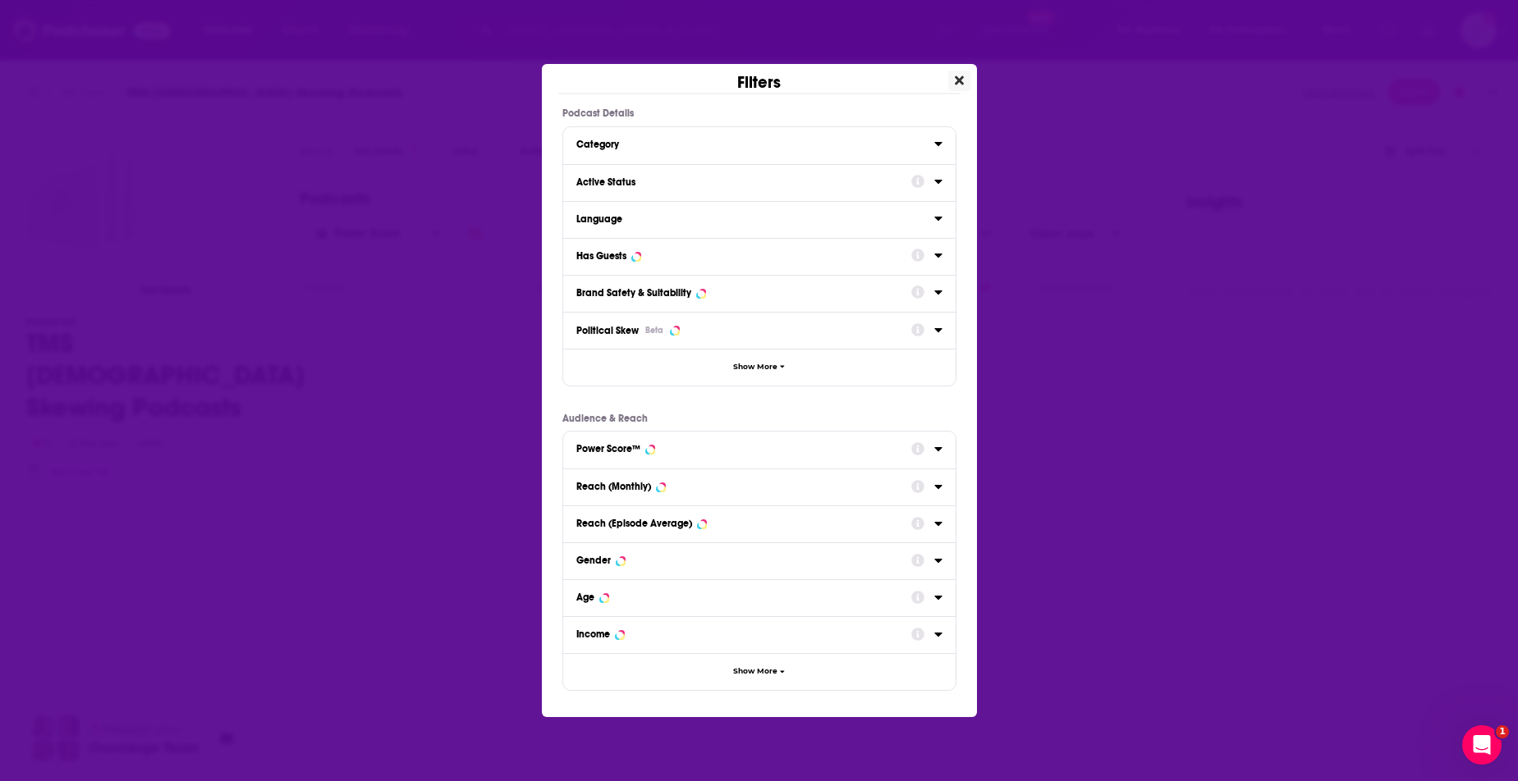
click at [957, 78] on icon "Close" at bounding box center [959, 80] width 9 height 9
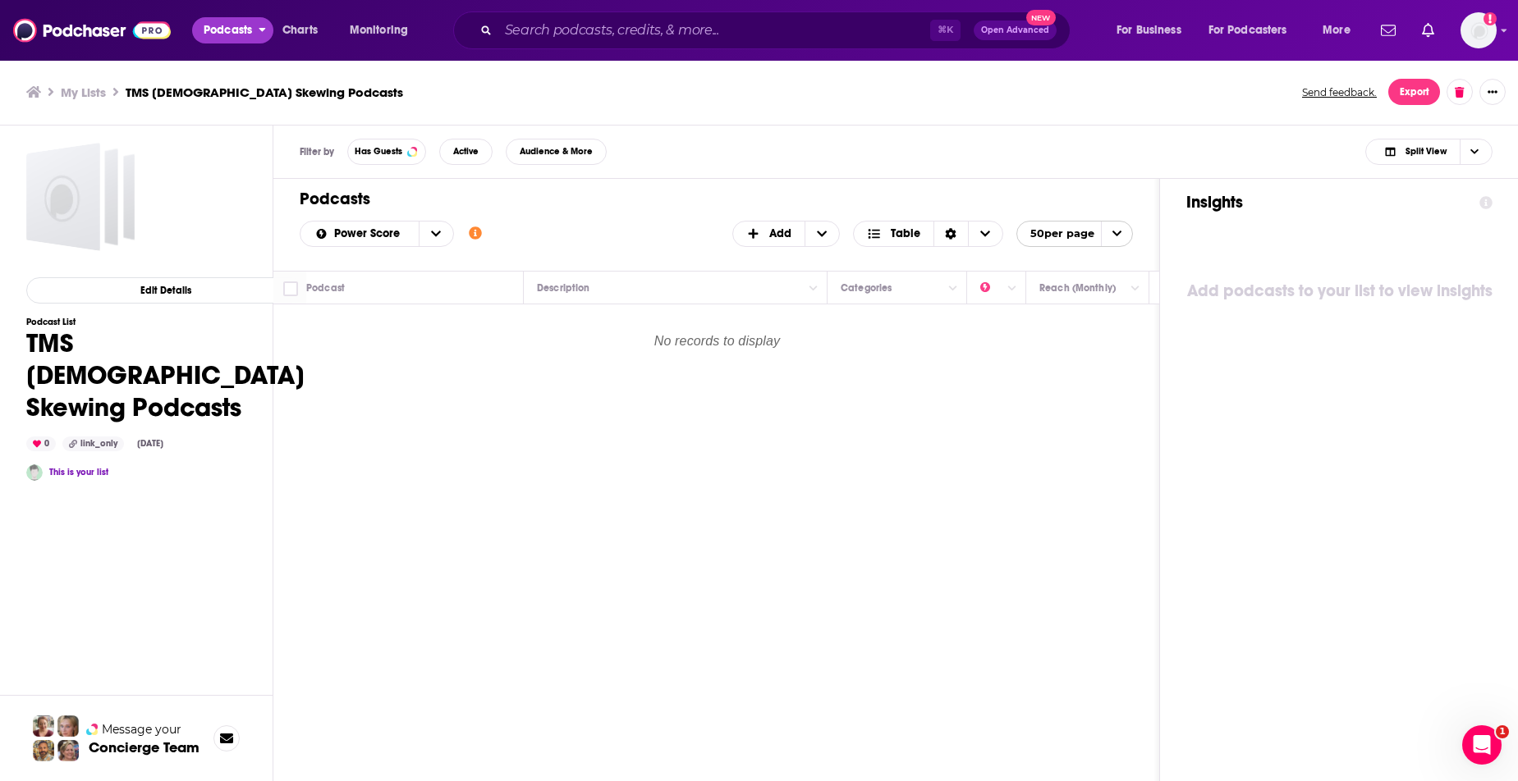
click at [231, 19] on span "Podcasts" at bounding box center [228, 30] width 48 height 23
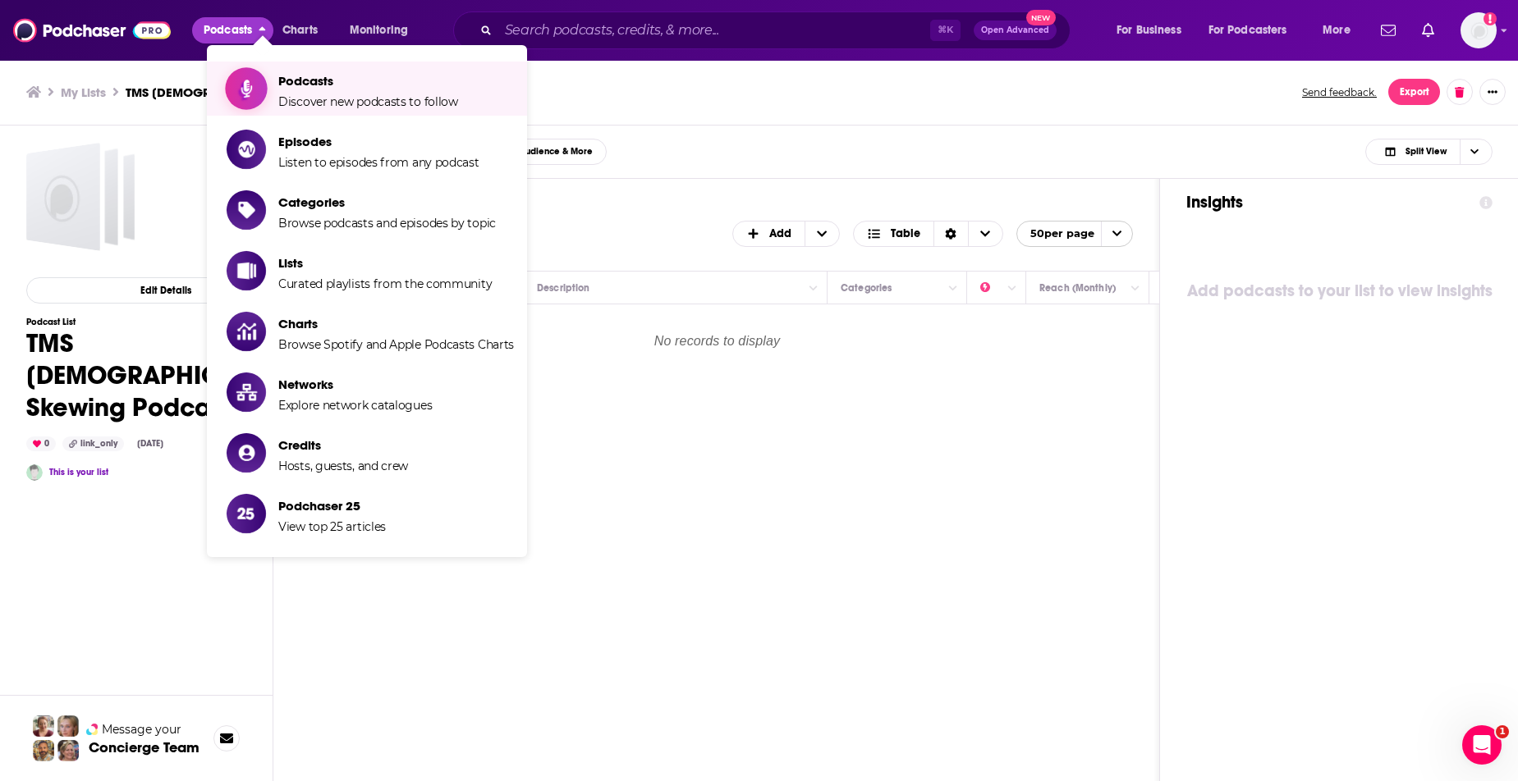
click at [252, 81] on icon "Show item sub-menu" at bounding box center [246, 88] width 21 height 21
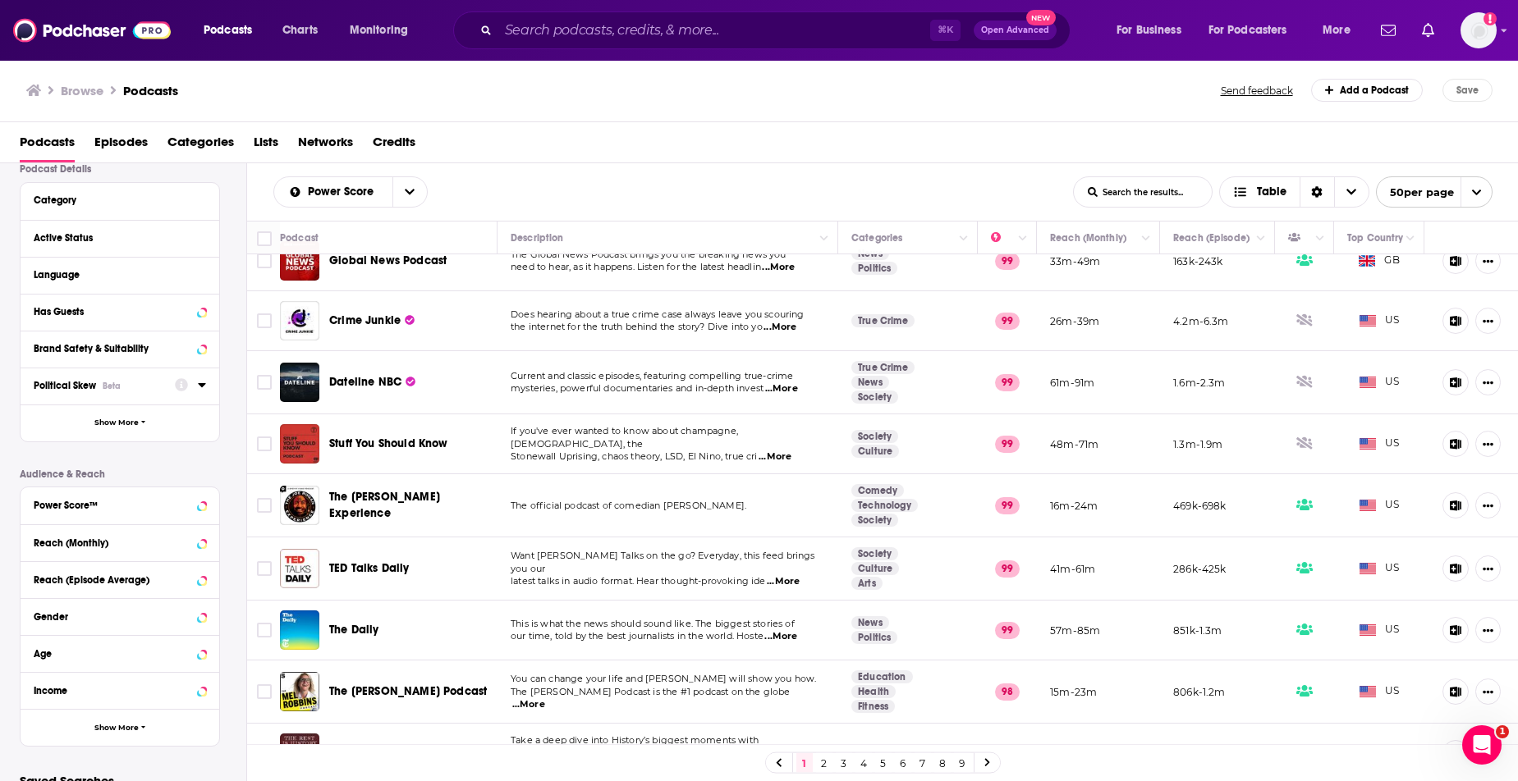
scroll to position [213, 0]
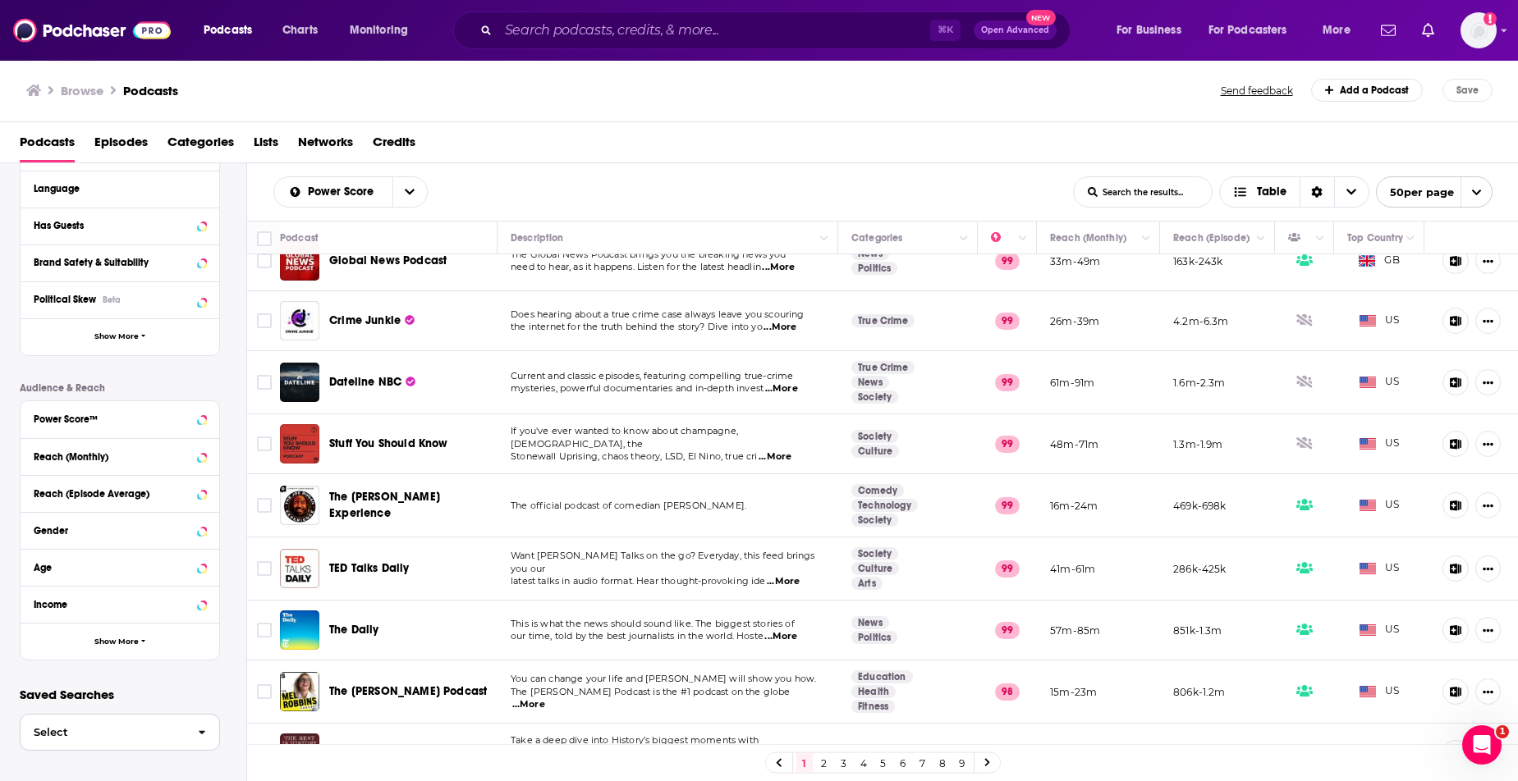
click at [91, 727] on span "Select" at bounding box center [103, 732] width 164 height 11
click at [98, 534] on div "Gender" at bounding box center [99, 529] width 131 height 11
click at [34, 678] on label at bounding box center [40, 684] width 13 height 13
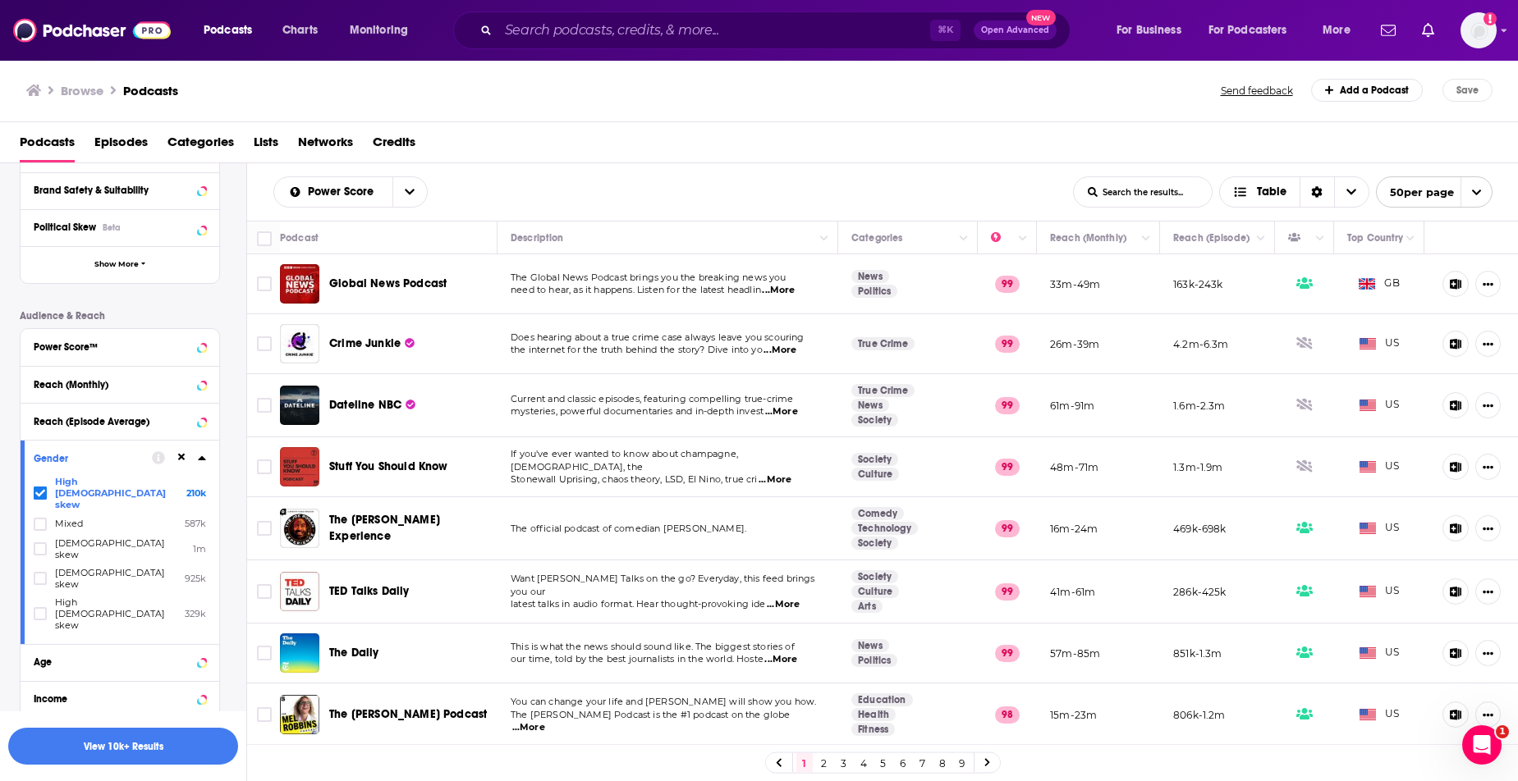
scroll to position [294, 0]
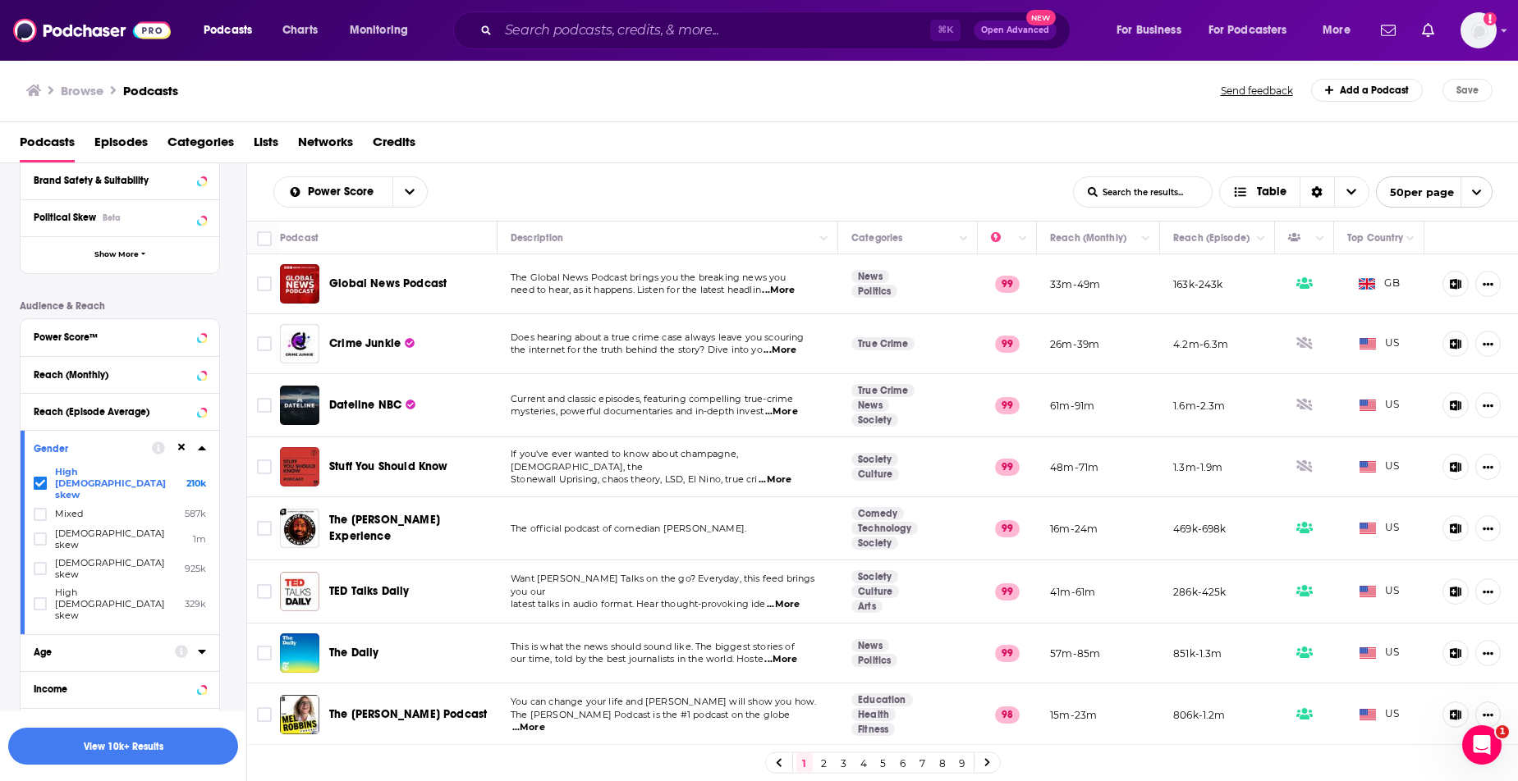
click at [123, 647] on div "Age" at bounding box center [99, 652] width 131 height 11
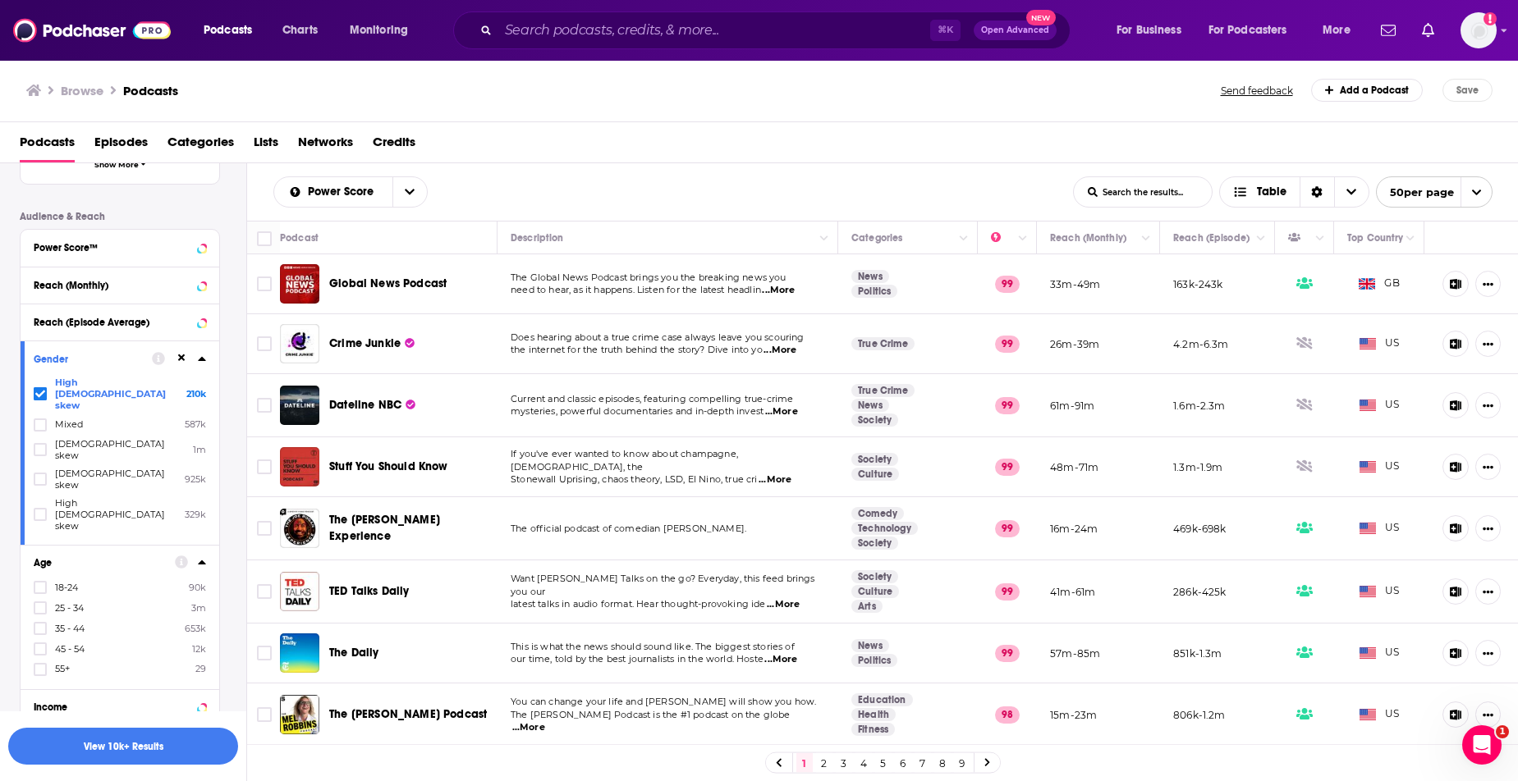
scroll to position [384, 0]
click at [44, 625] on icon at bounding box center [40, 628] width 10 height 7
click at [44, 644] on icon at bounding box center [40, 649] width 10 height 10
click at [44, 664] on icon at bounding box center [40, 669] width 10 height 10
click at [41, 625] on icon at bounding box center [40, 628] width 10 height 7
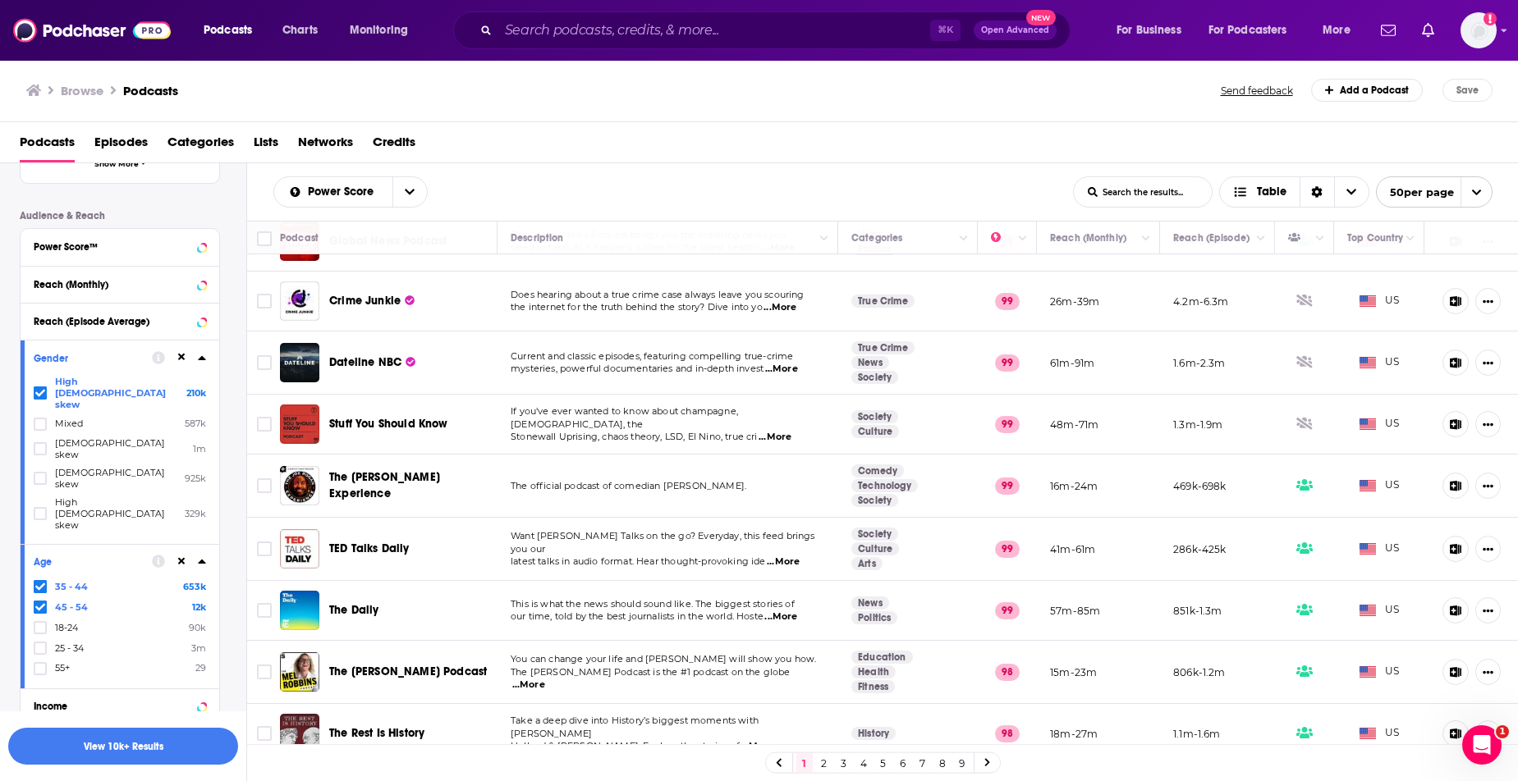
scroll to position [0, 0]
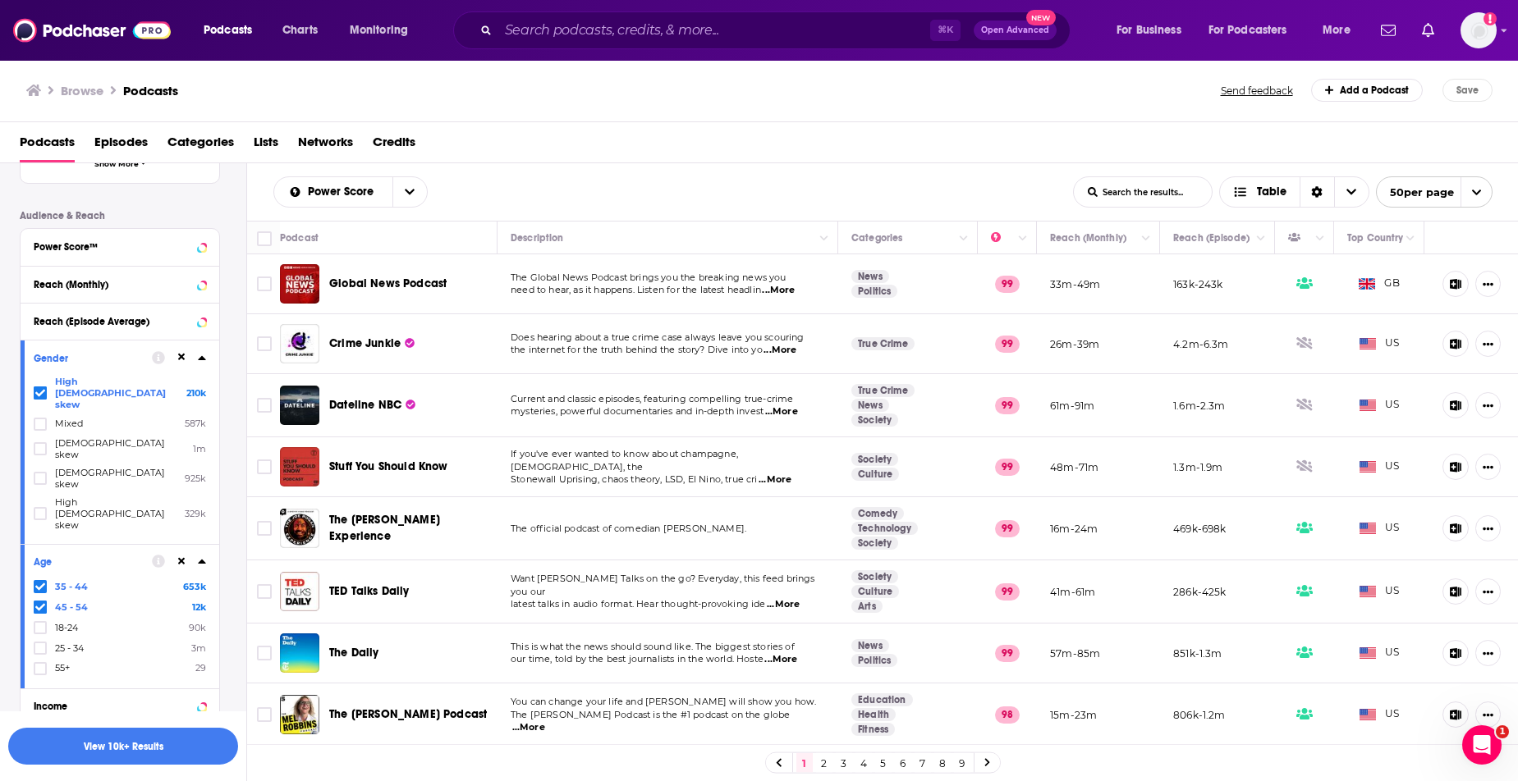
click at [36, 582] on icon at bounding box center [40, 587] width 10 height 10
click at [36, 580] on div "45 - 54 12k 18-24 90k 25 - 34 3m 35 - 44 653k 55+ 29" at bounding box center [120, 627] width 172 height 95
click at [36, 582] on icon at bounding box center [40, 587] width 10 height 10
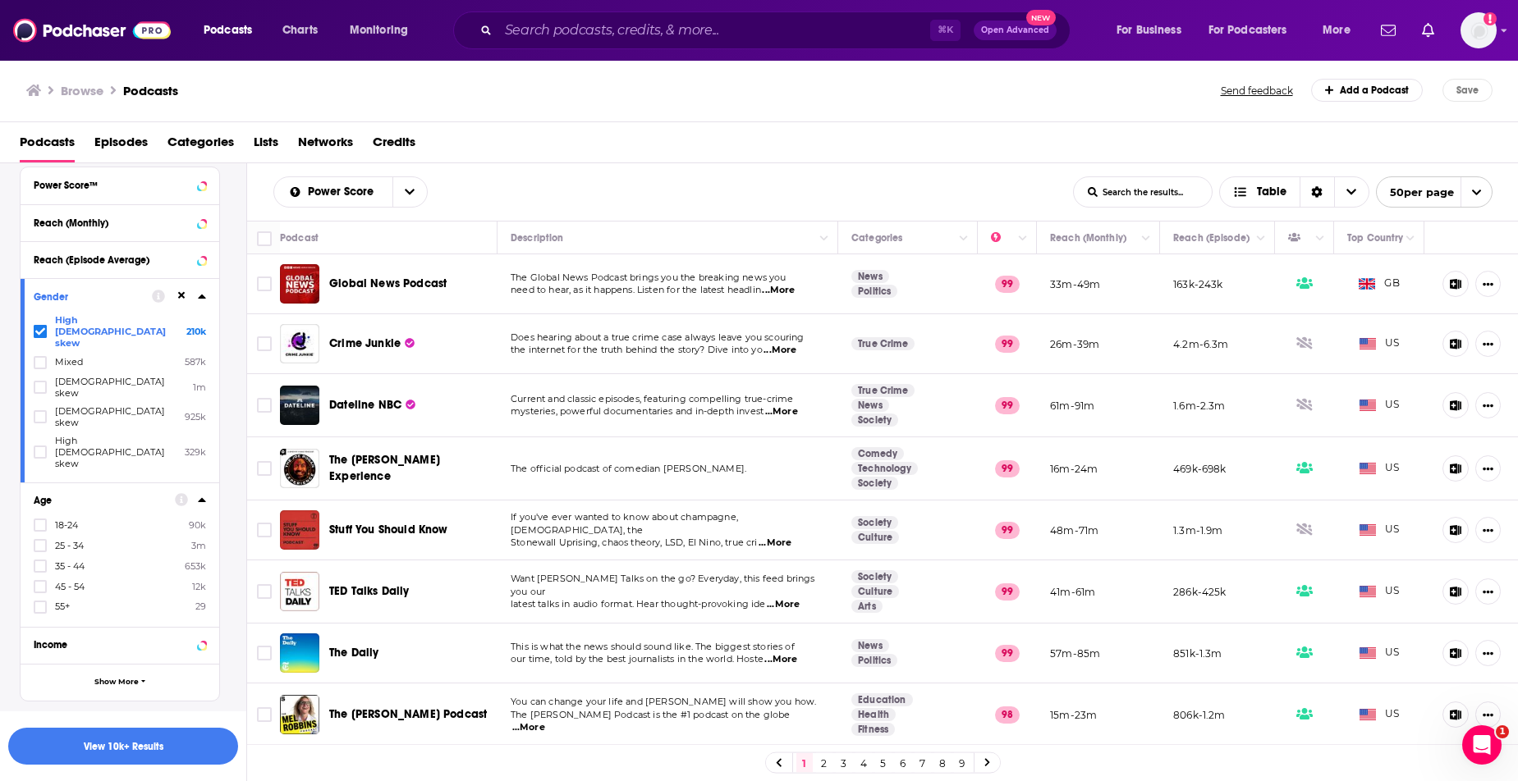
scroll to position [448, 0]
click at [38, 540] on icon at bounding box center [40, 543] width 10 height 7
click at [39, 559] on icon at bounding box center [40, 564] width 10 height 10
click at [39, 578] on label at bounding box center [40, 584] width 13 height 13
click at [44, 518] on icon at bounding box center [40, 523] width 10 height 10
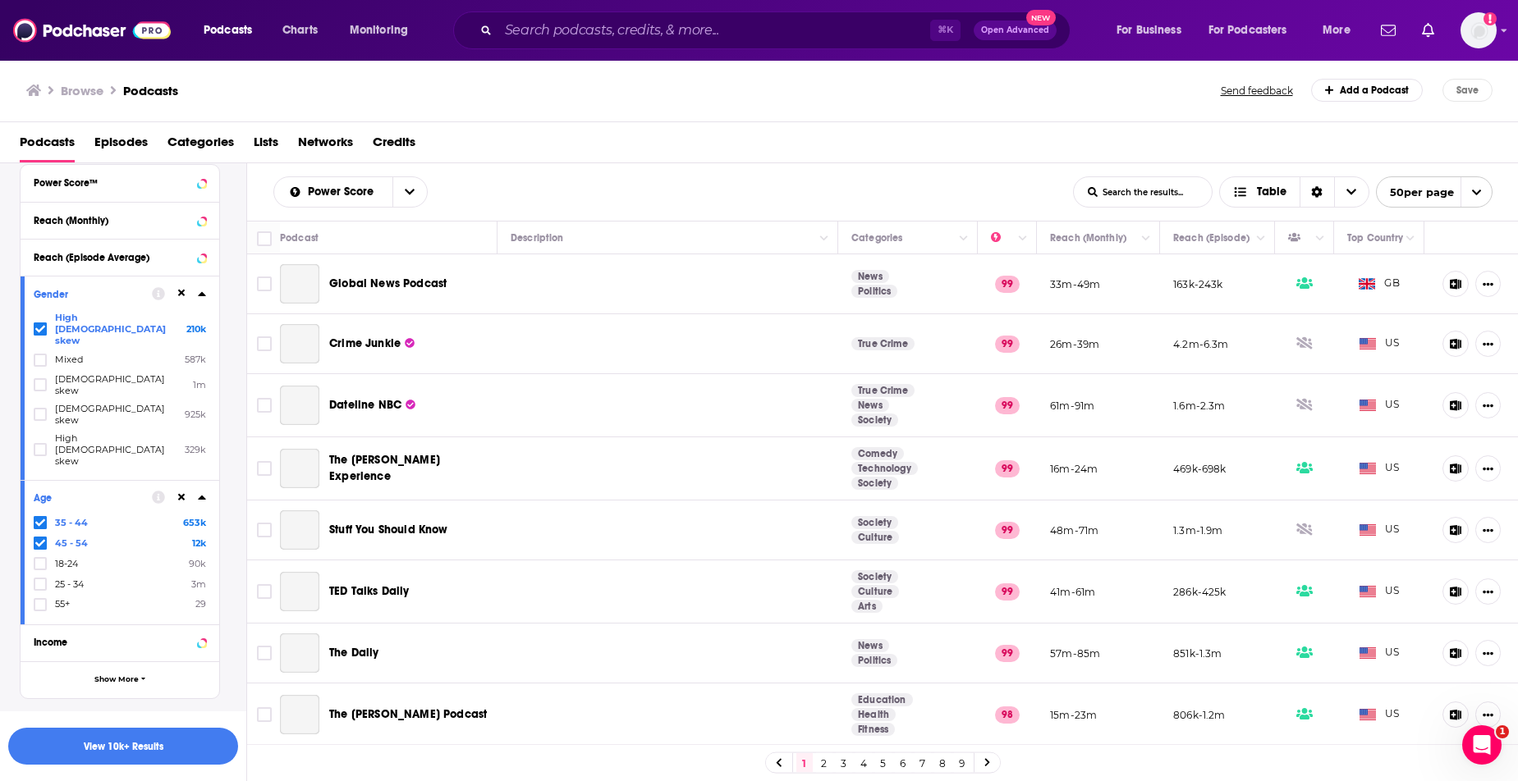
click at [41, 516] on div "35 - 44 653k 45 - 54 12k 18-24 90k 25 - 34 3m 55+ 29" at bounding box center [120, 563] width 172 height 95
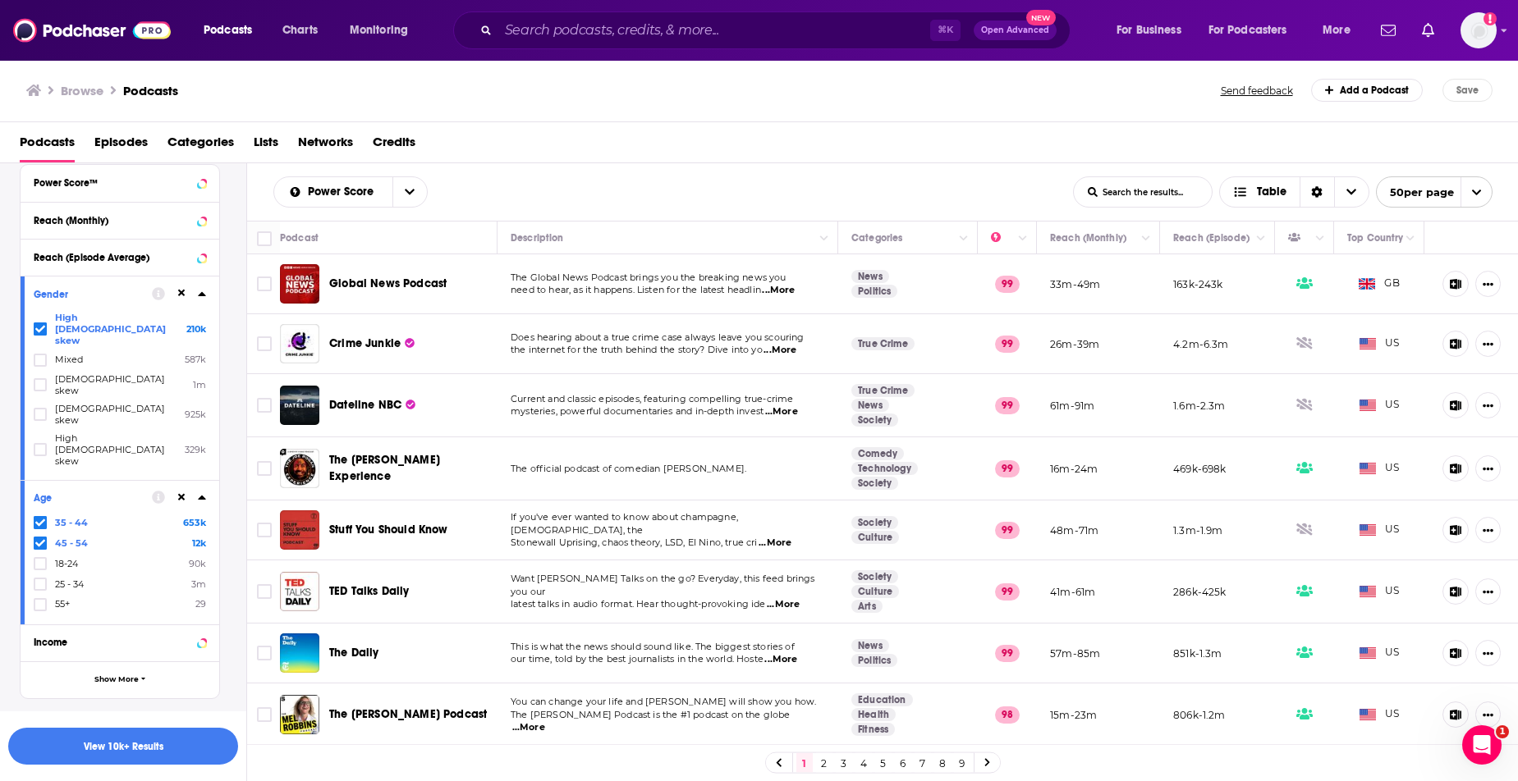
click at [41, 538] on icon at bounding box center [40, 543] width 10 height 10
click at [41, 518] on icon at bounding box center [40, 523] width 10 height 10
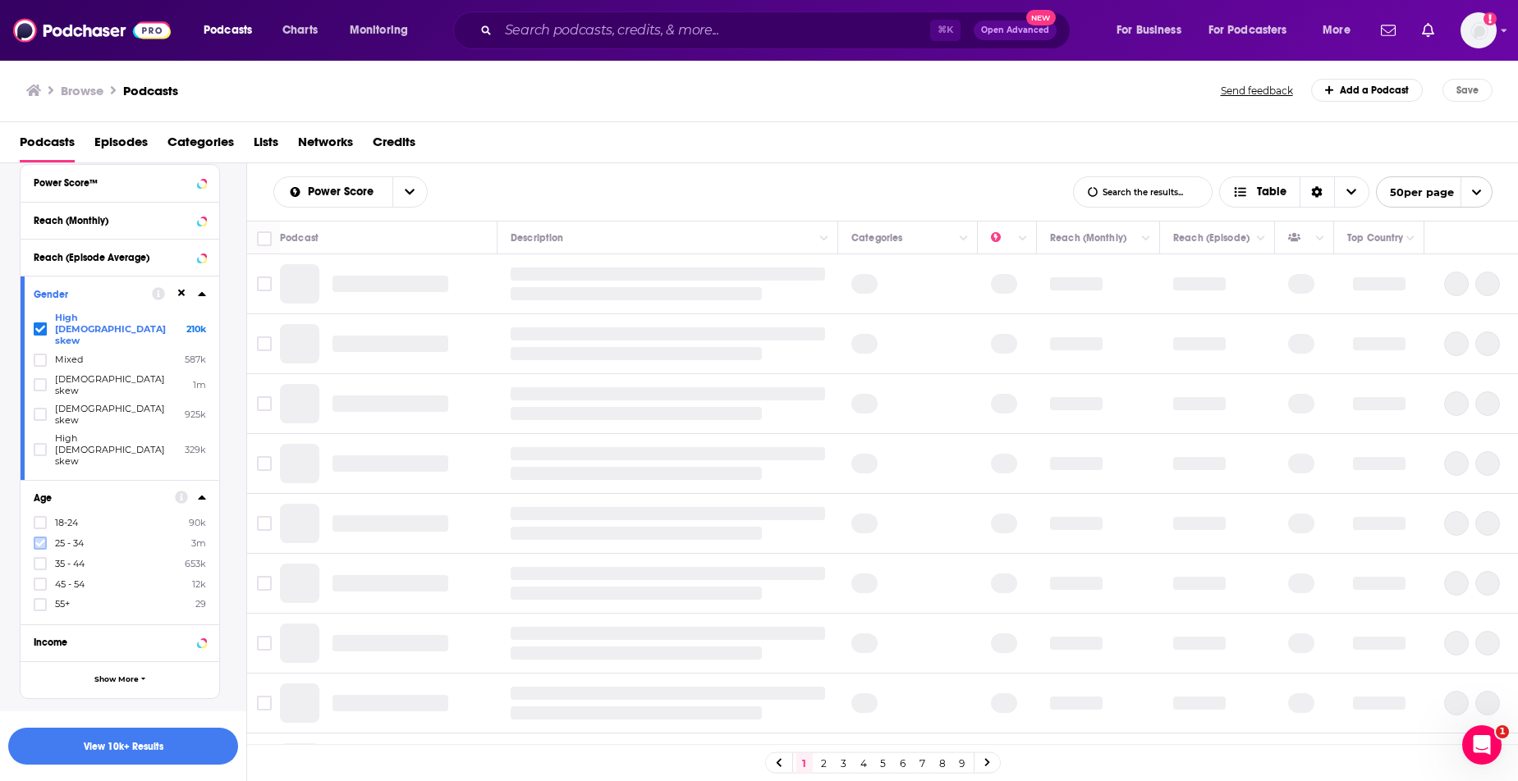
click at [41, 540] on icon at bounding box center [40, 543] width 10 height 7
click at [41, 559] on icon at bounding box center [40, 564] width 10 height 10
click at [41, 580] on icon at bounding box center [40, 585] width 10 height 10
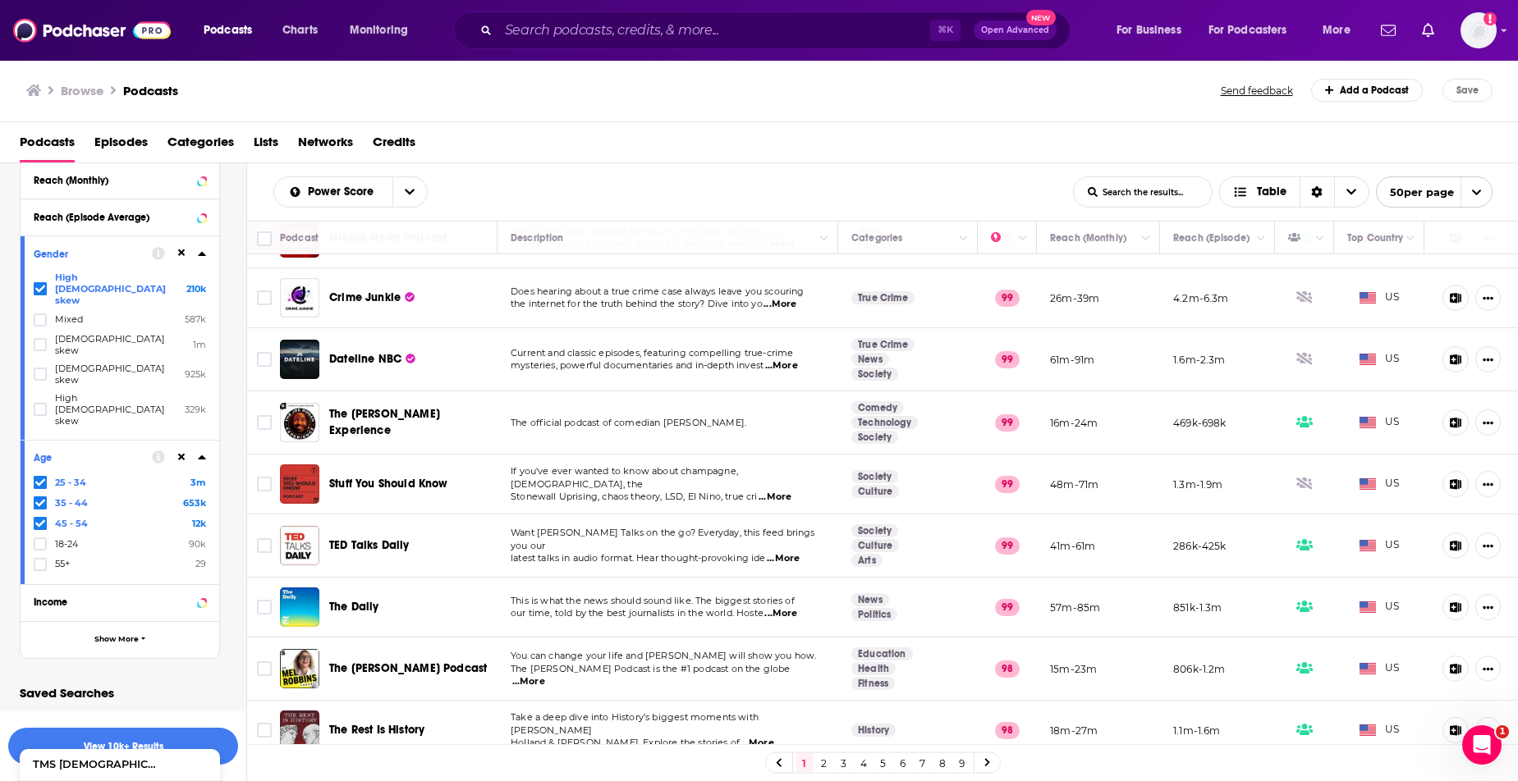
scroll to position [0, 0]
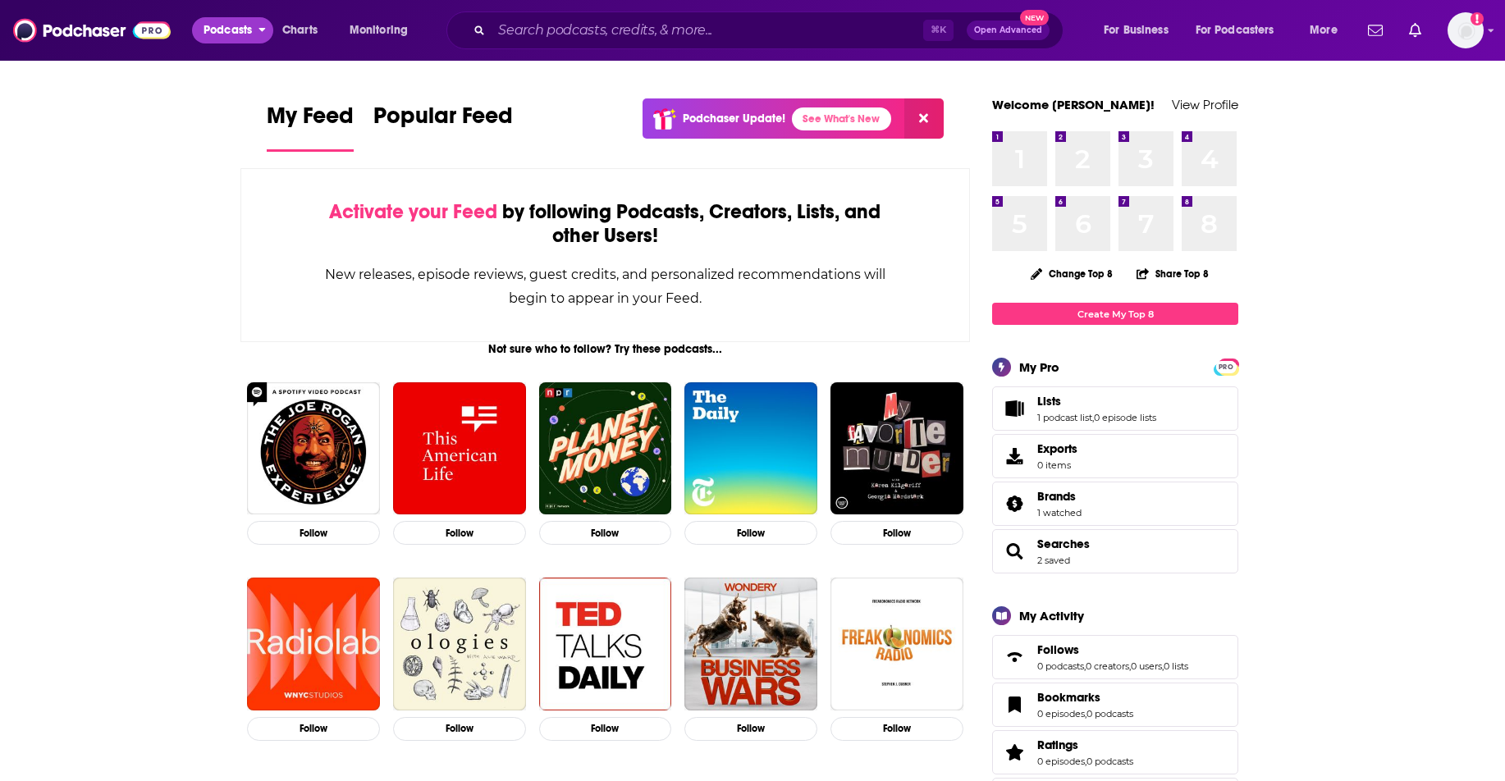
click at [224, 38] on span "Podcasts" at bounding box center [228, 30] width 48 height 23
click at [1148, 36] on span "For Business" at bounding box center [1136, 30] width 65 height 23
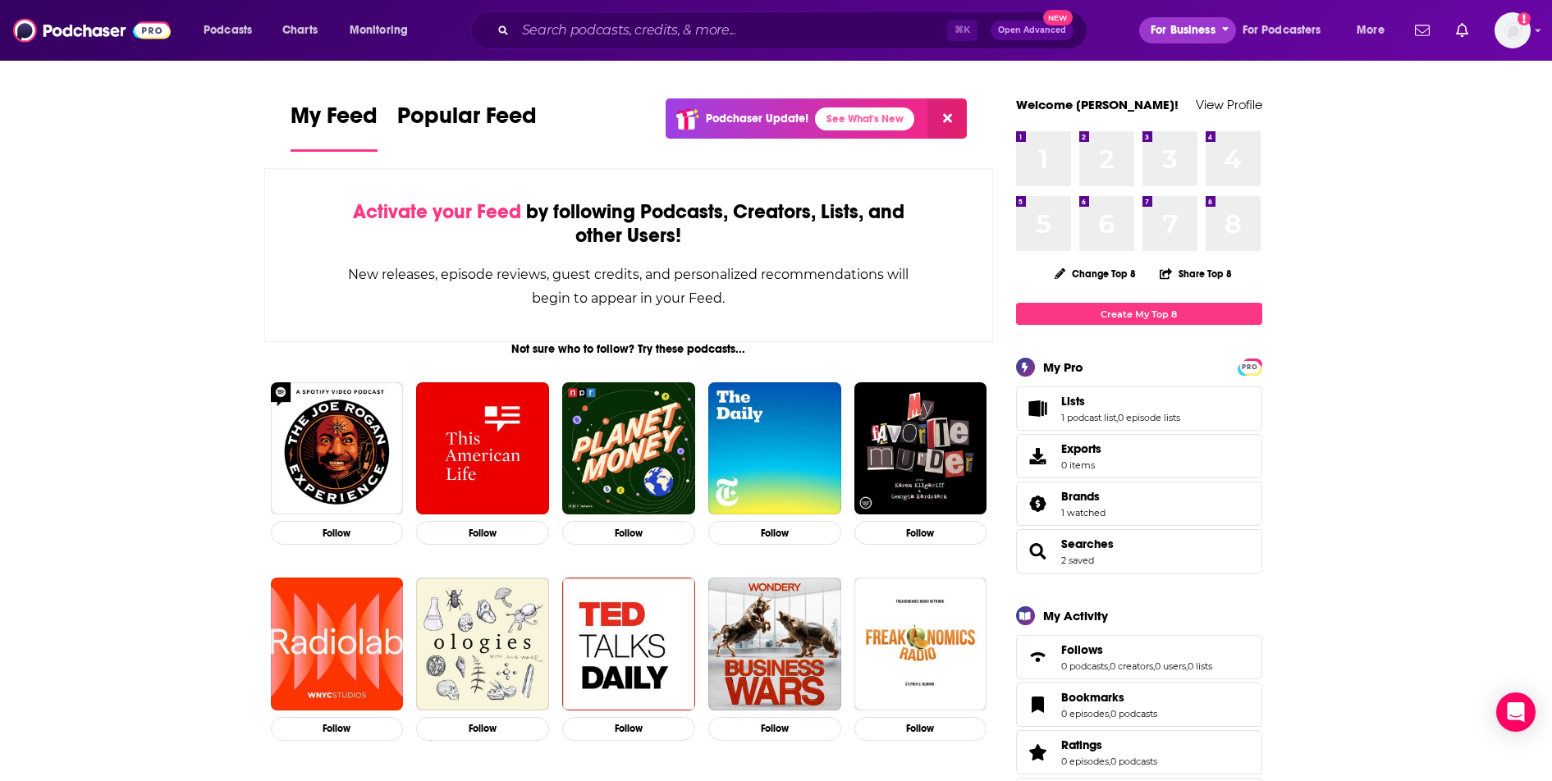
click at [1191, 39] on span "For Business" at bounding box center [1183, 30] width 65 height 23
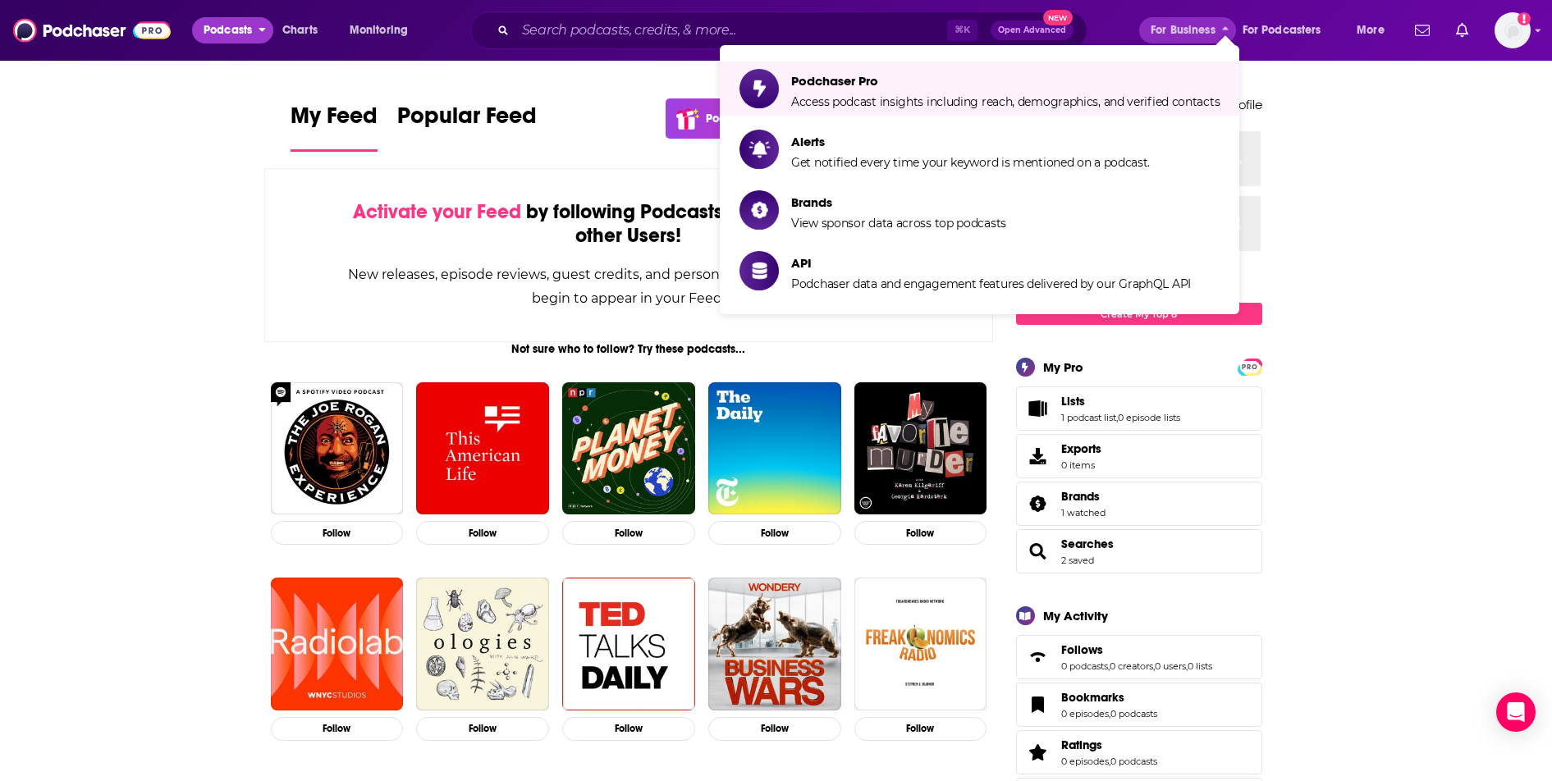
click at [222, 30] on span "Podcasts" at bounding box center [228, 30] width 48 height 23
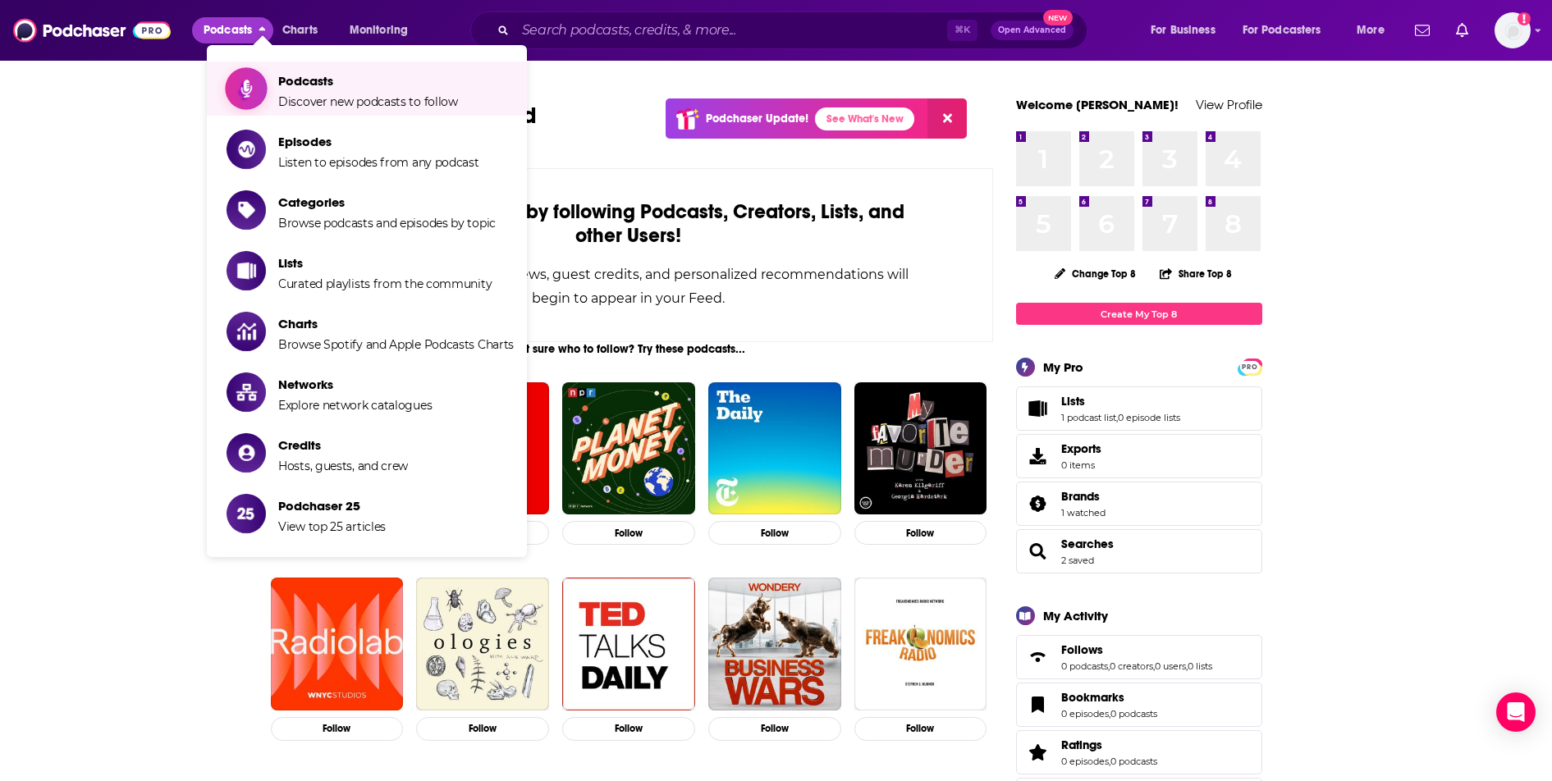
click at [332, 87] on span "Podcasts" at bounding box center [368, 81] width 180 height 16
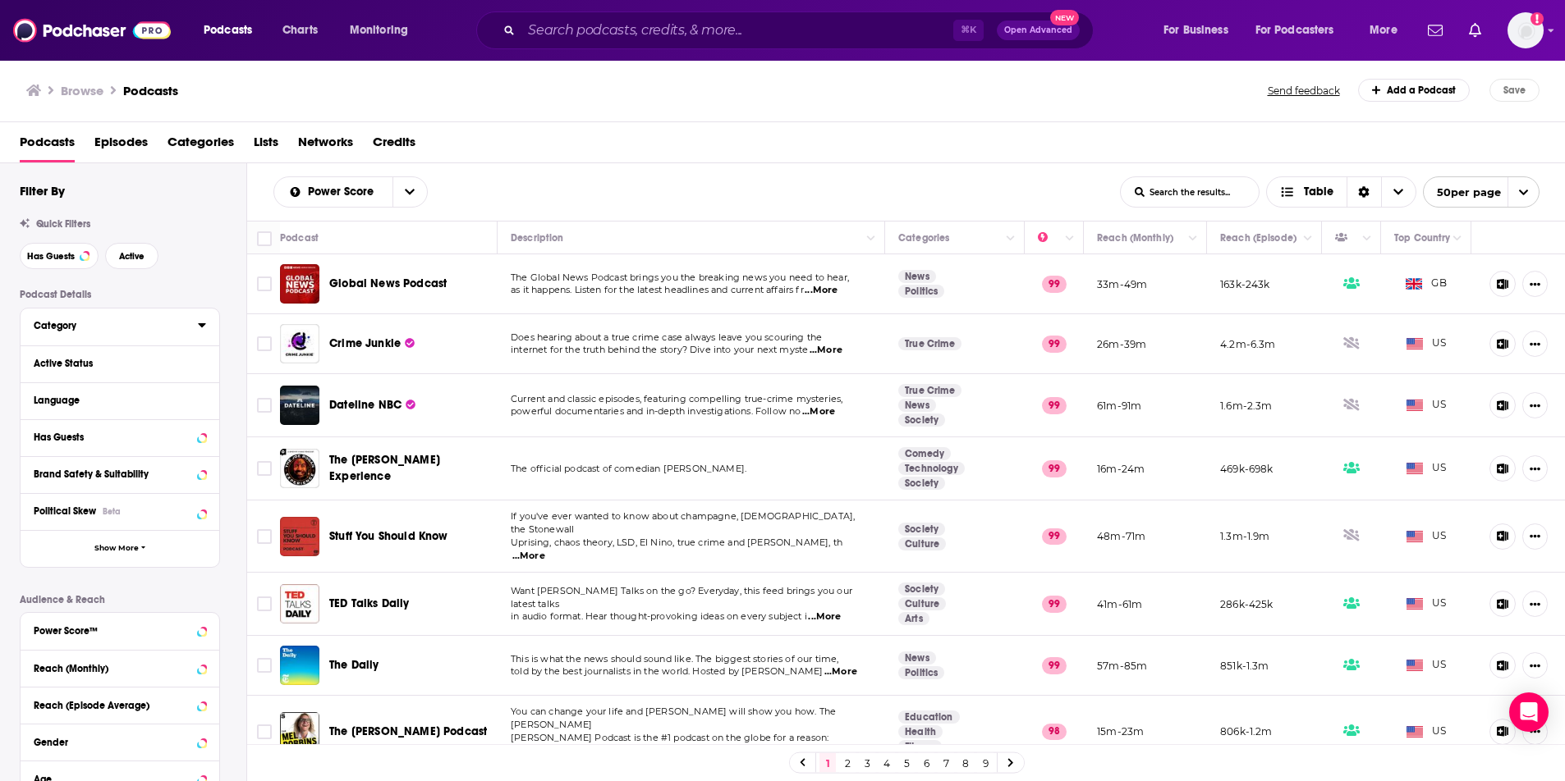
click at [149, 322] on div "Category" at bounding box center [111, 325] width 154 height 11
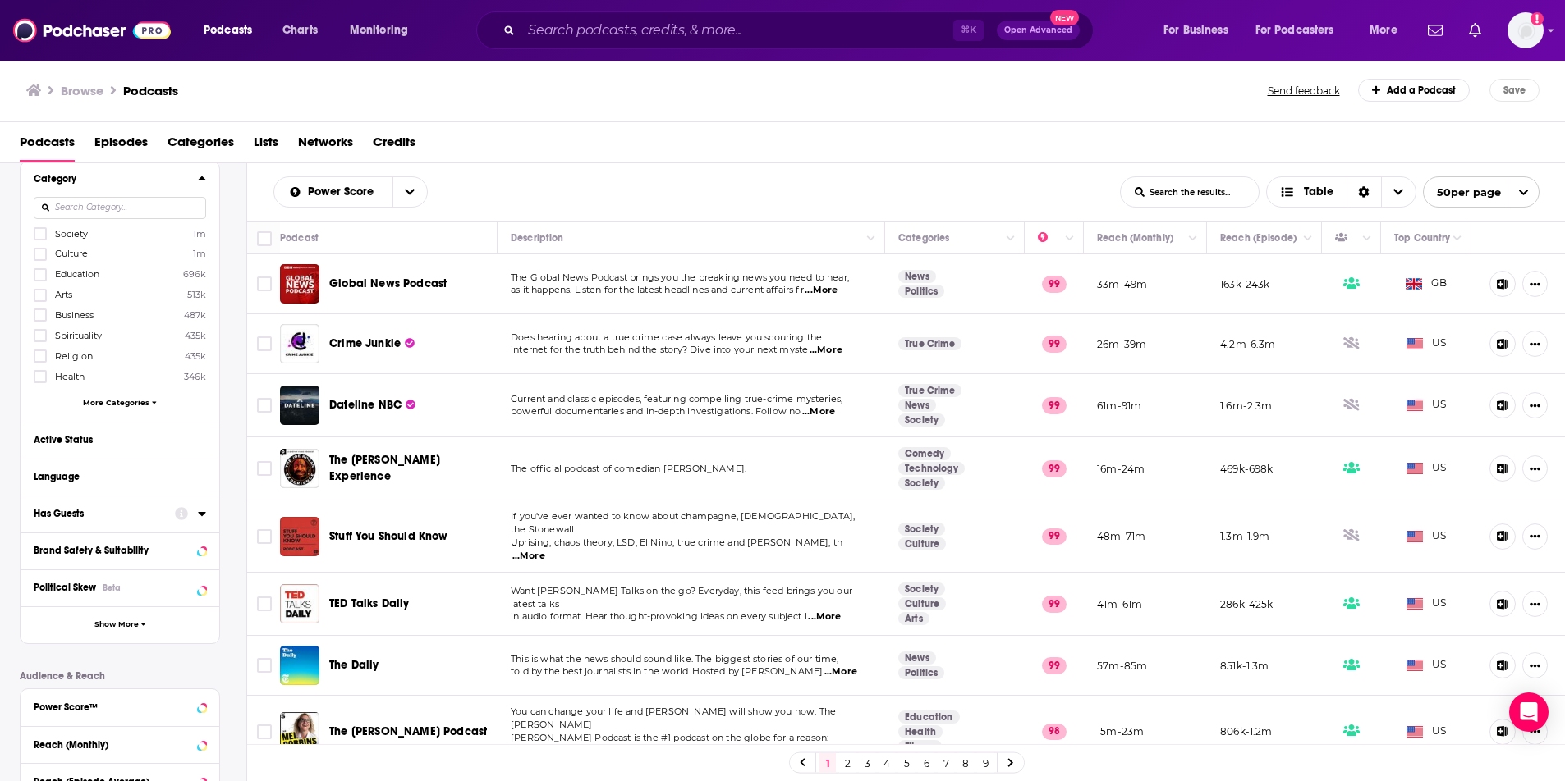
scroll to position [158, 0]
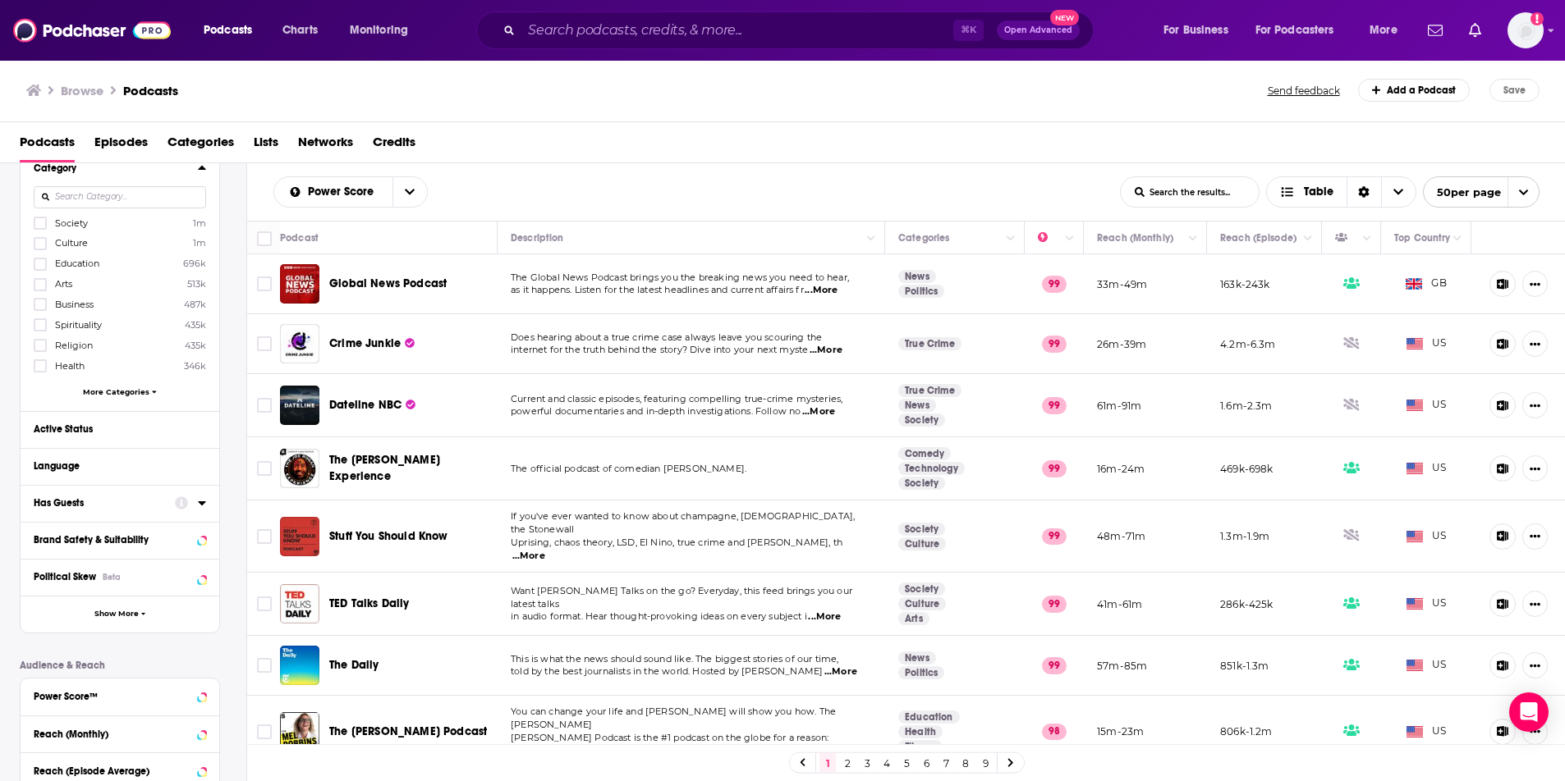
click at [132, 504] on div "Has Guests" at bounding box center [99, 502] width 131 height 11
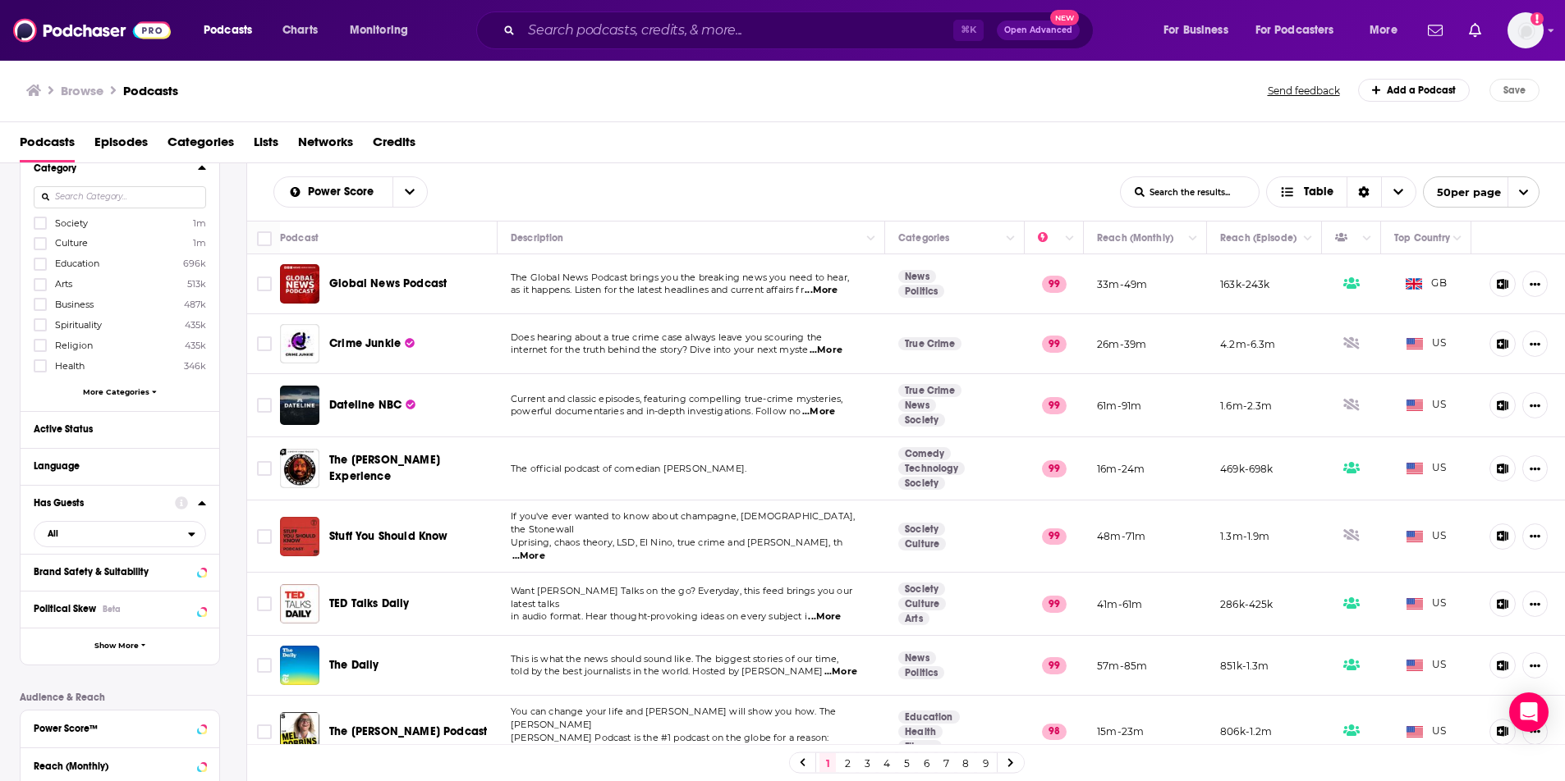
click at [132, 503] on div "Has Guests" at bounding box center [99, 502] width 131 height 11
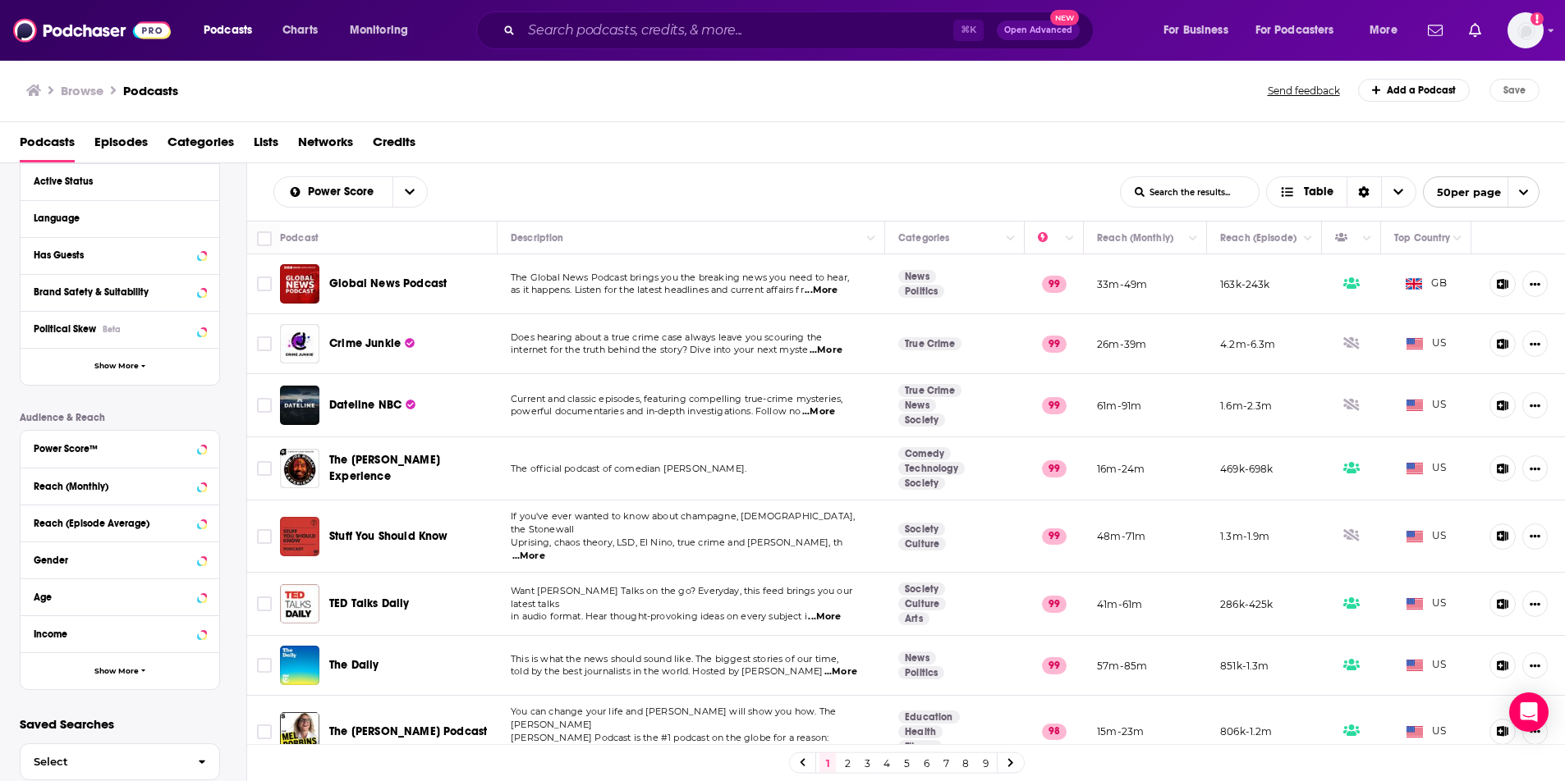
scroll to position [434, 0]
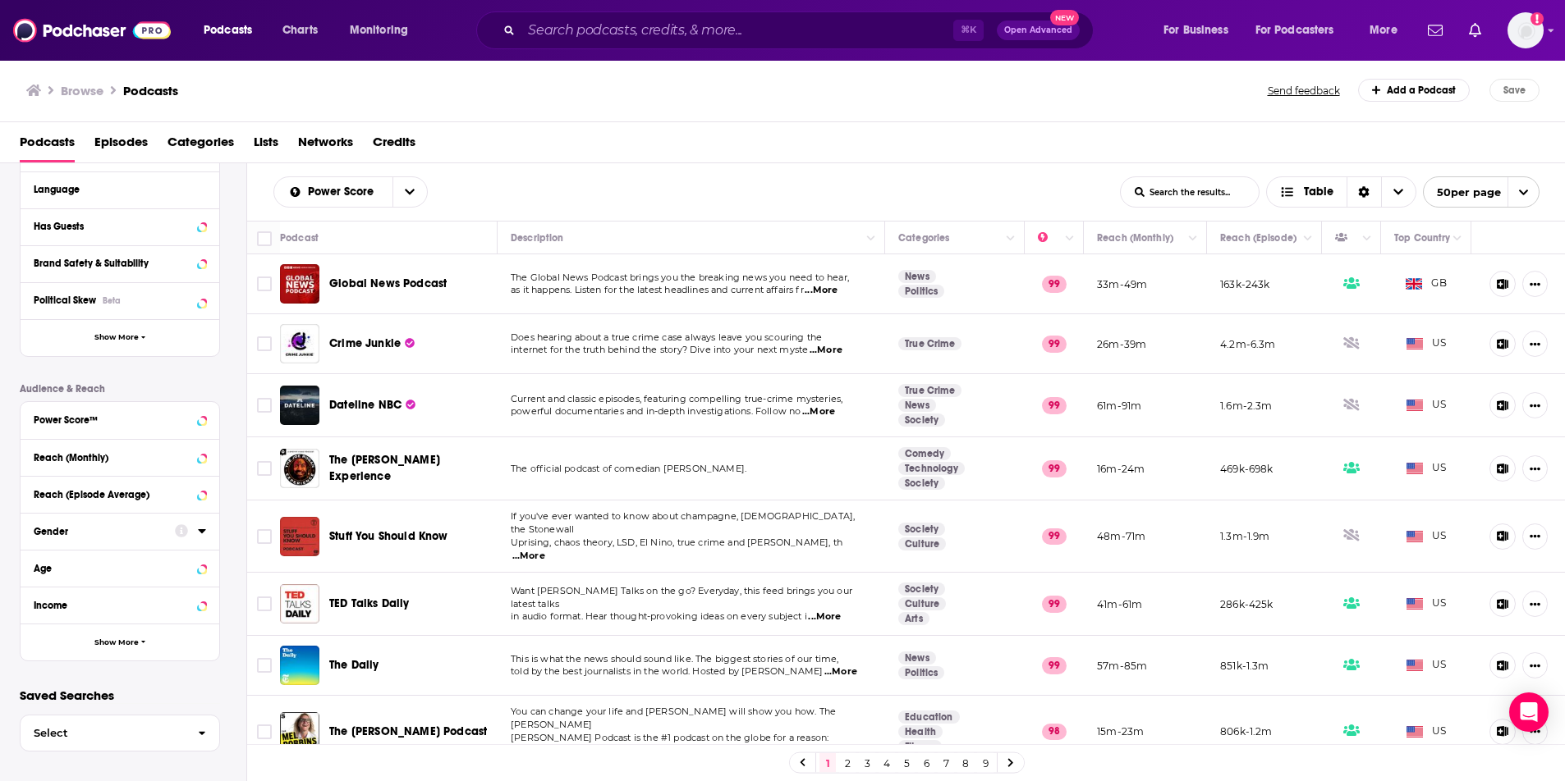
click at [115, 526] on div "Gender" at bounding box center [99, 531] width 131 height 11
click at [39, 684] on icon at bounding box center [40, 687] width 10 height 7
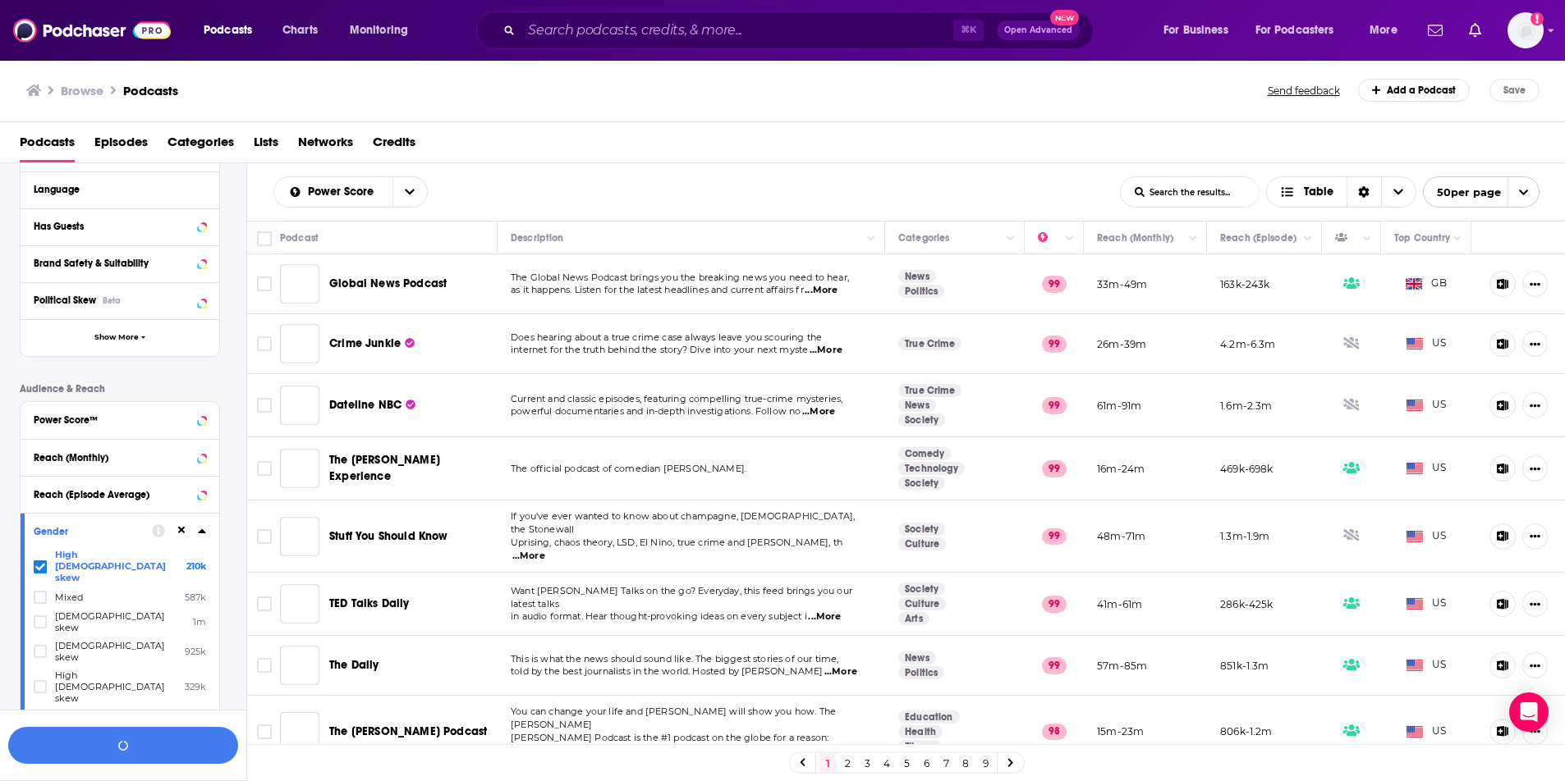
scroll to position [474, 0]
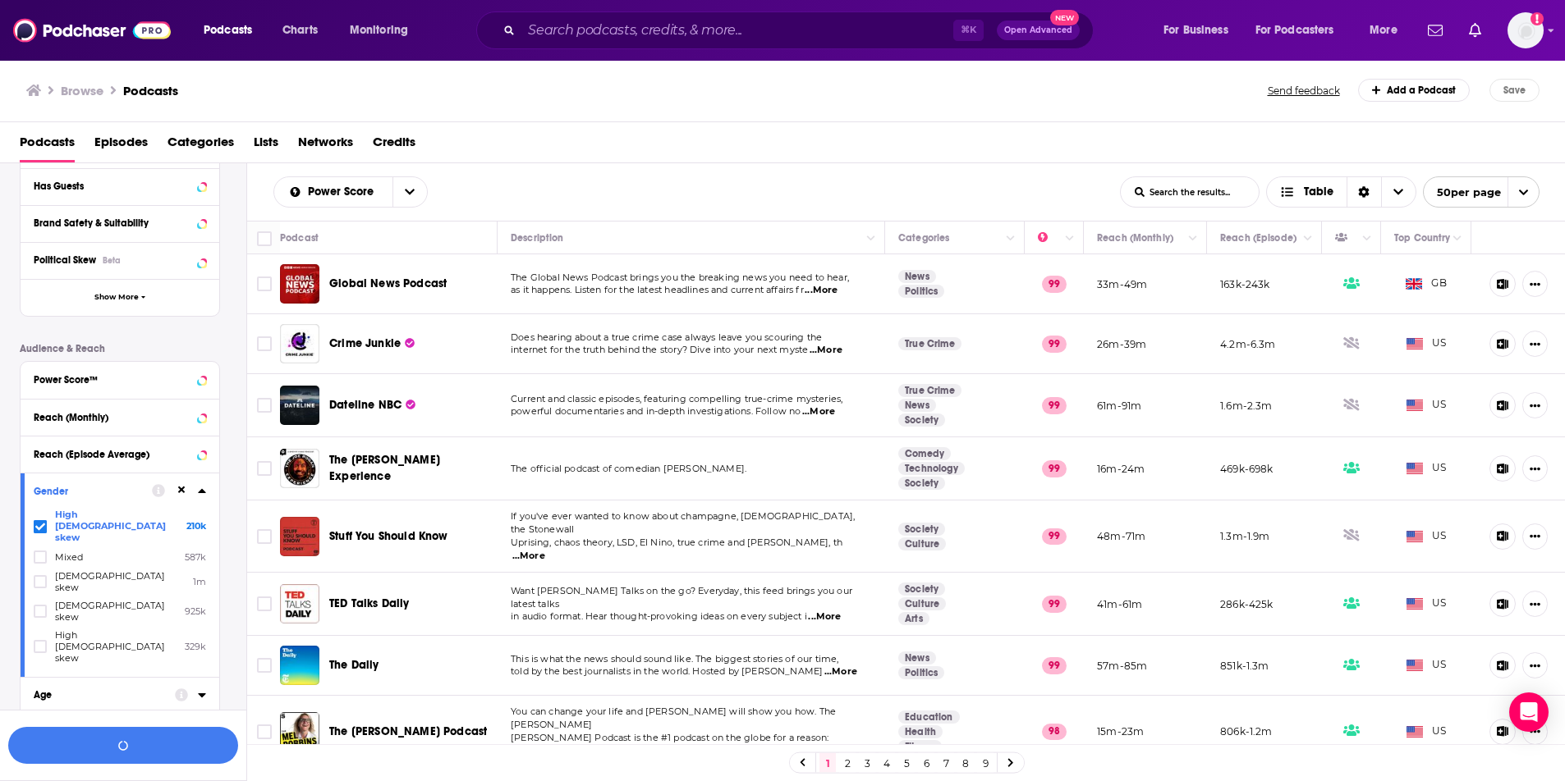
click at [71, 690] on div "Age" at bounding box center [99, 695] width 131 height 11
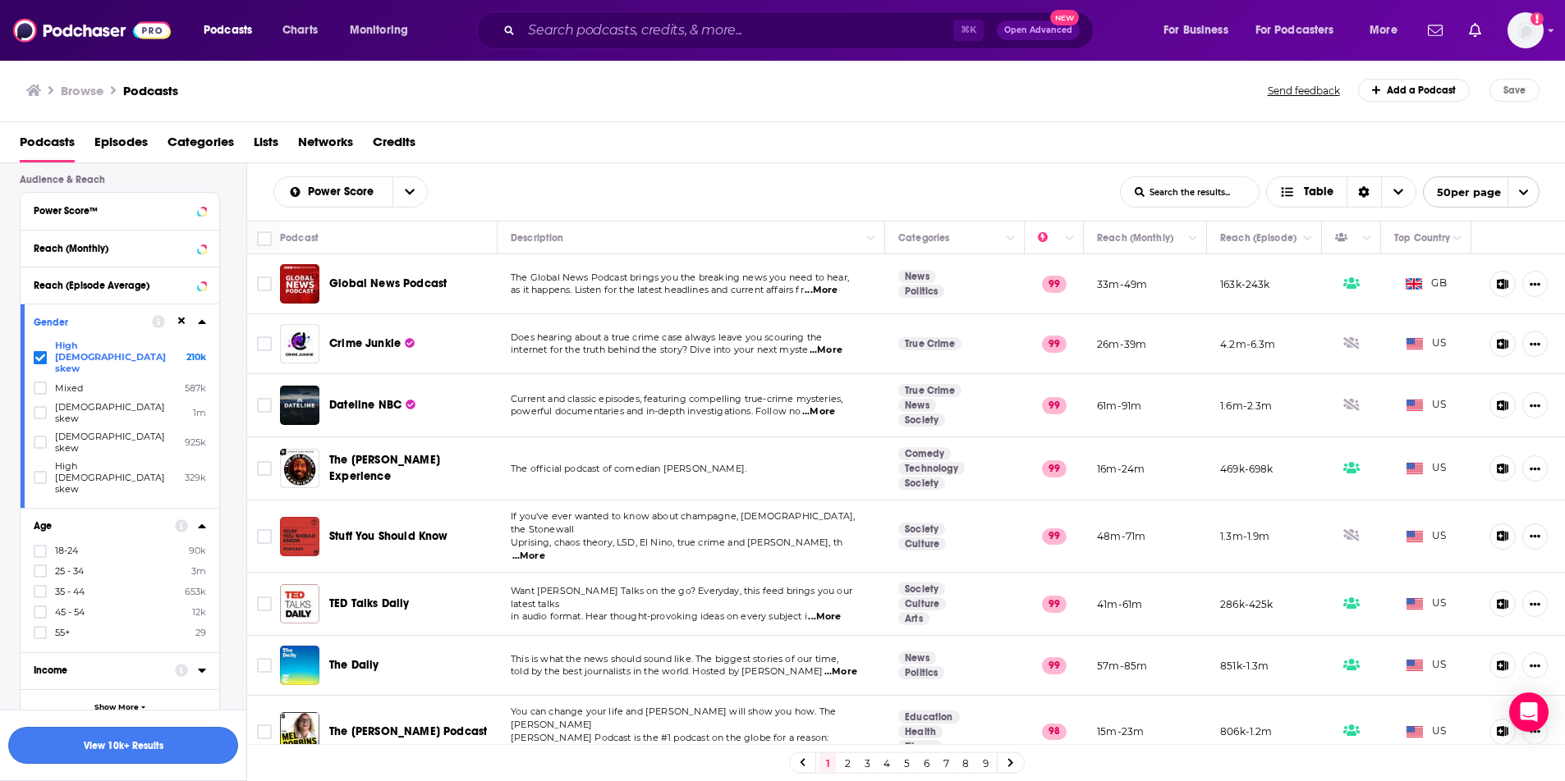
click at [97, 748] on button "View 10k+ Results" at bounding box center [123, 745] width 230 height 37
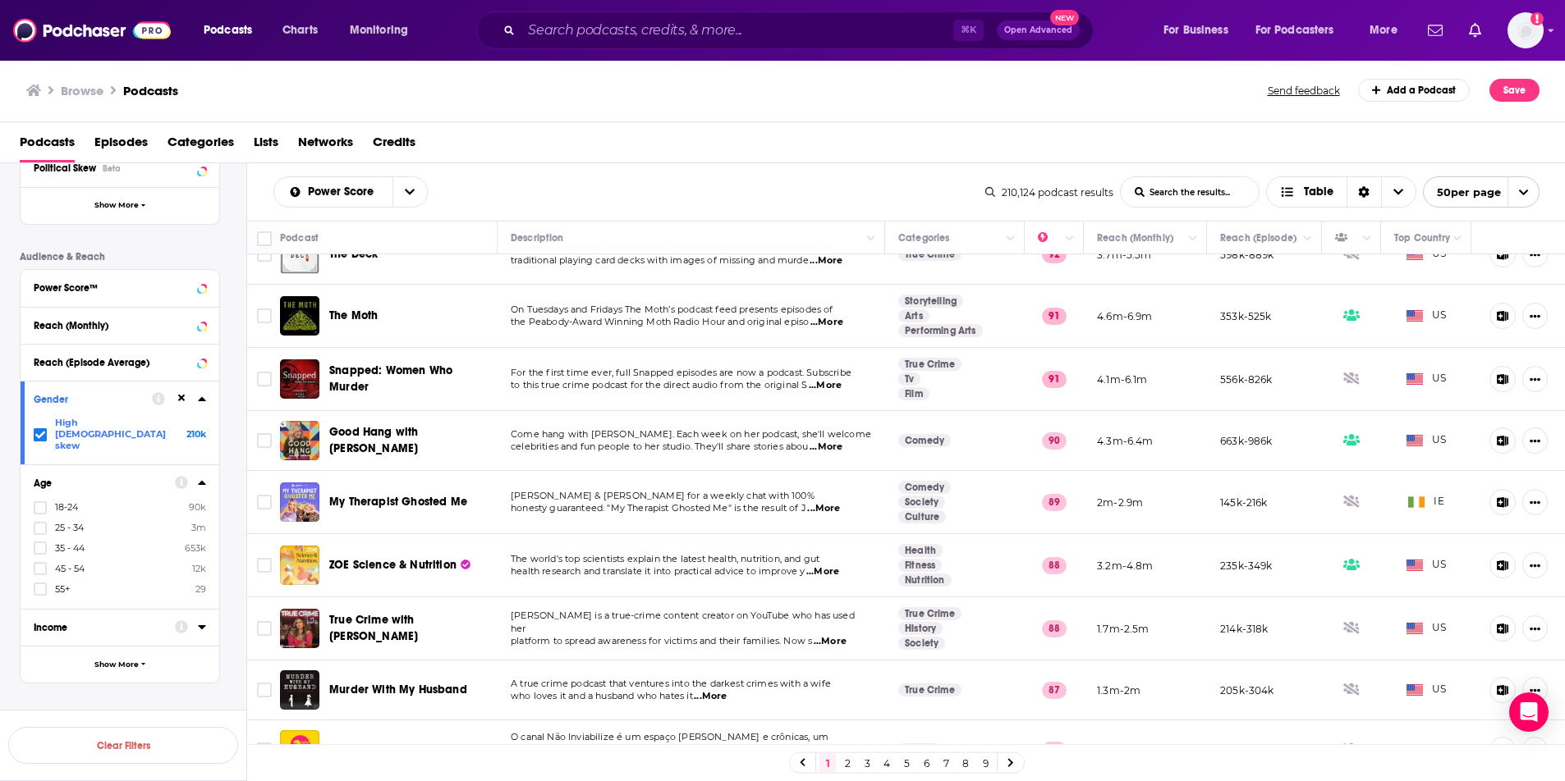
scroll to position [259, 0]
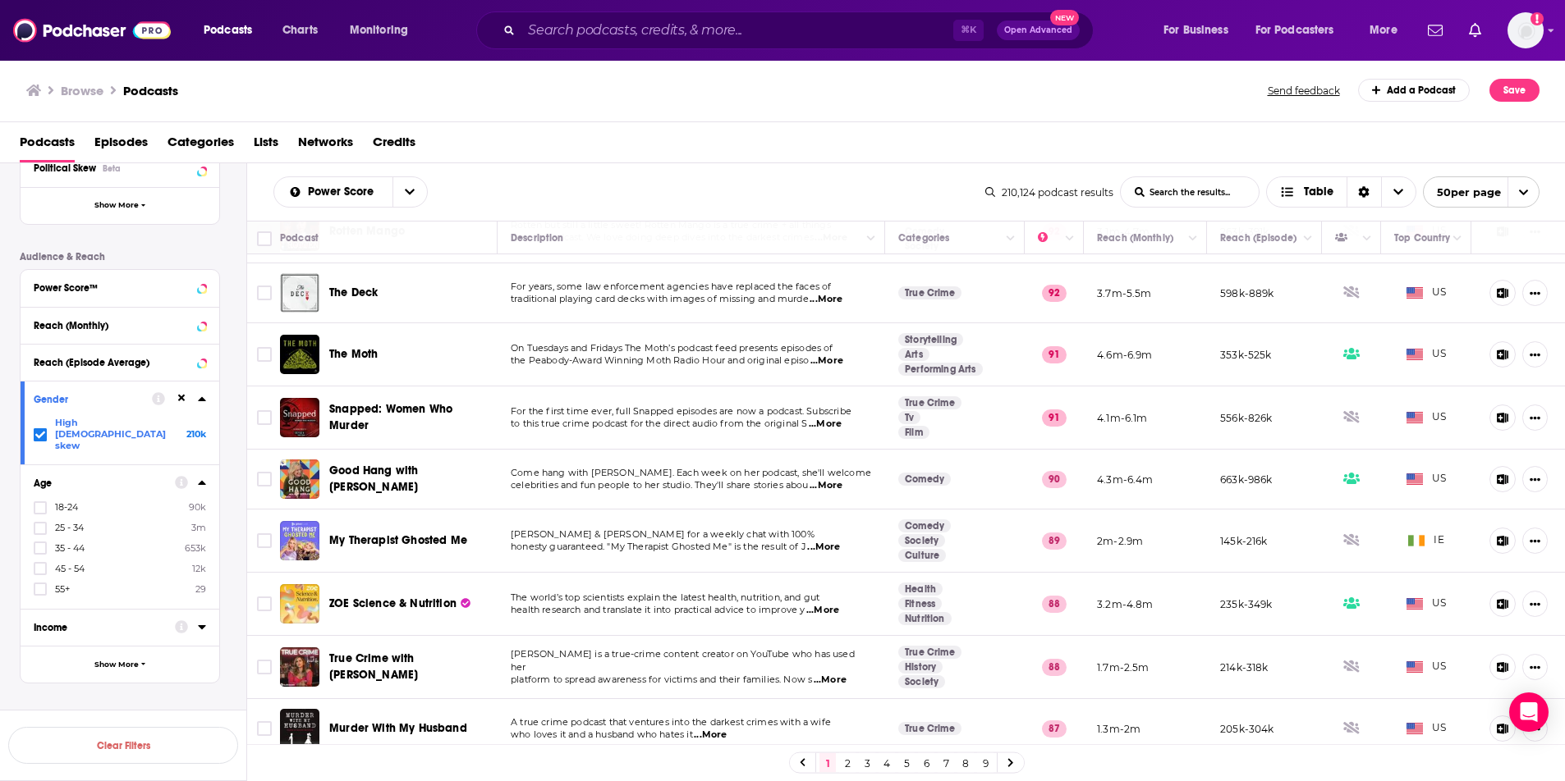
click at [1187, 190] on input "List Search Input" at bounding box center [1189, 192] width 138 height 30
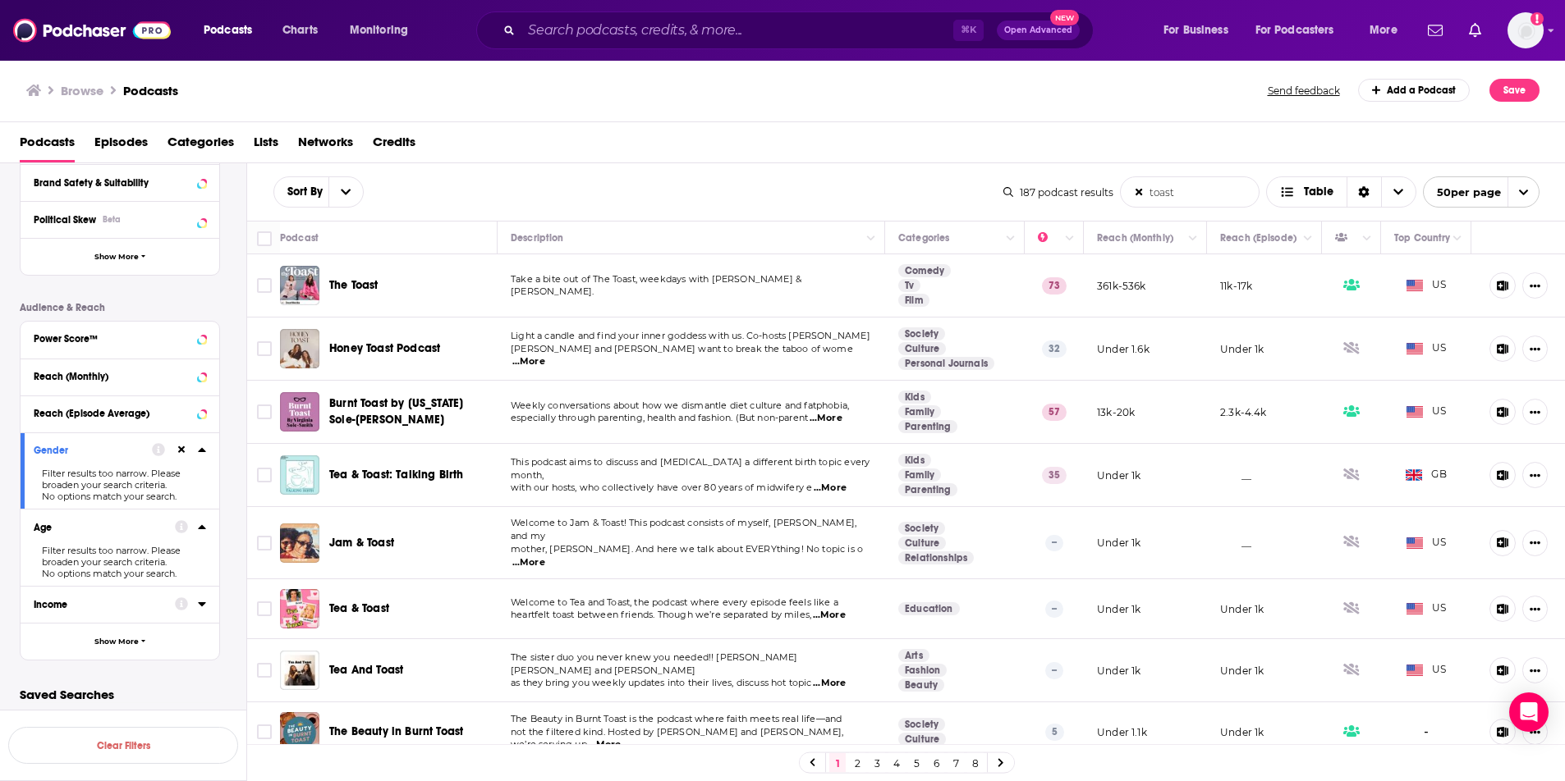
type input "toast"
click at [1139, 193] on icon at bounding box center [1138, 192] width 9 height 9
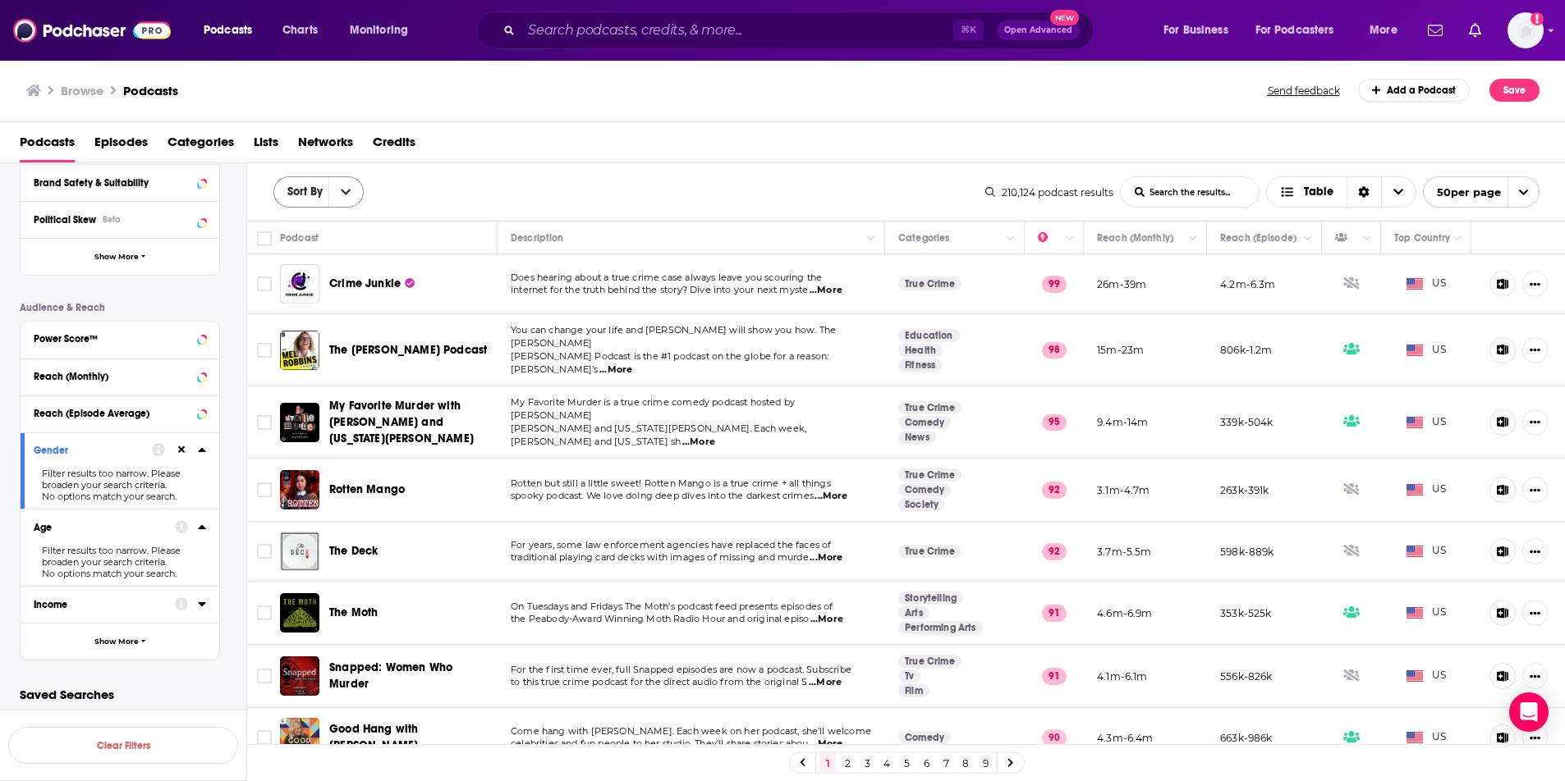
click at [358, 200] on button "open menu" at bounding box center [345, 192] width 34 height 30
click at [338, 309] on span "Power Score" at bounding box center [339, 304] width 65 height 9
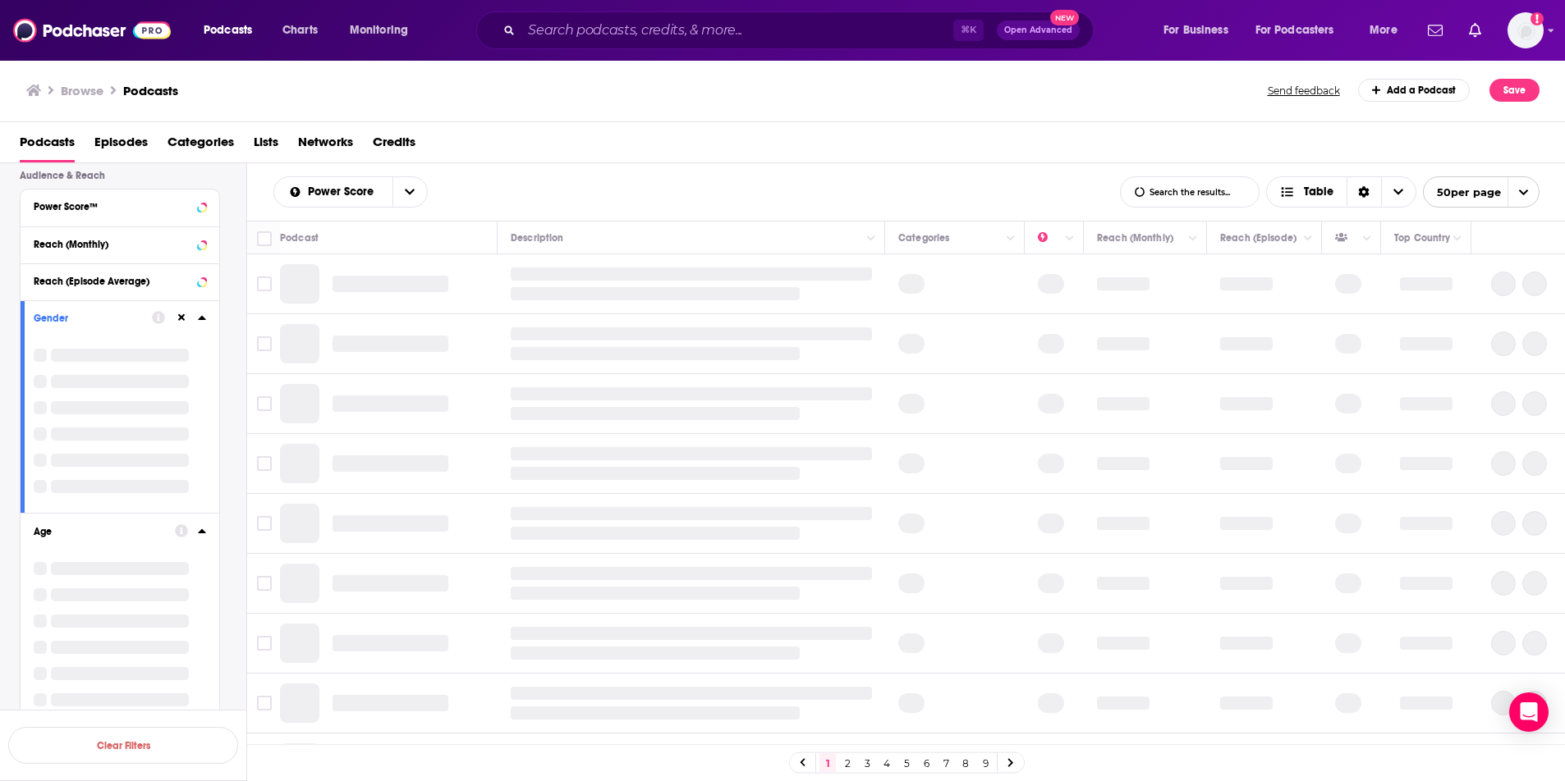
scroll to position [361, 0]
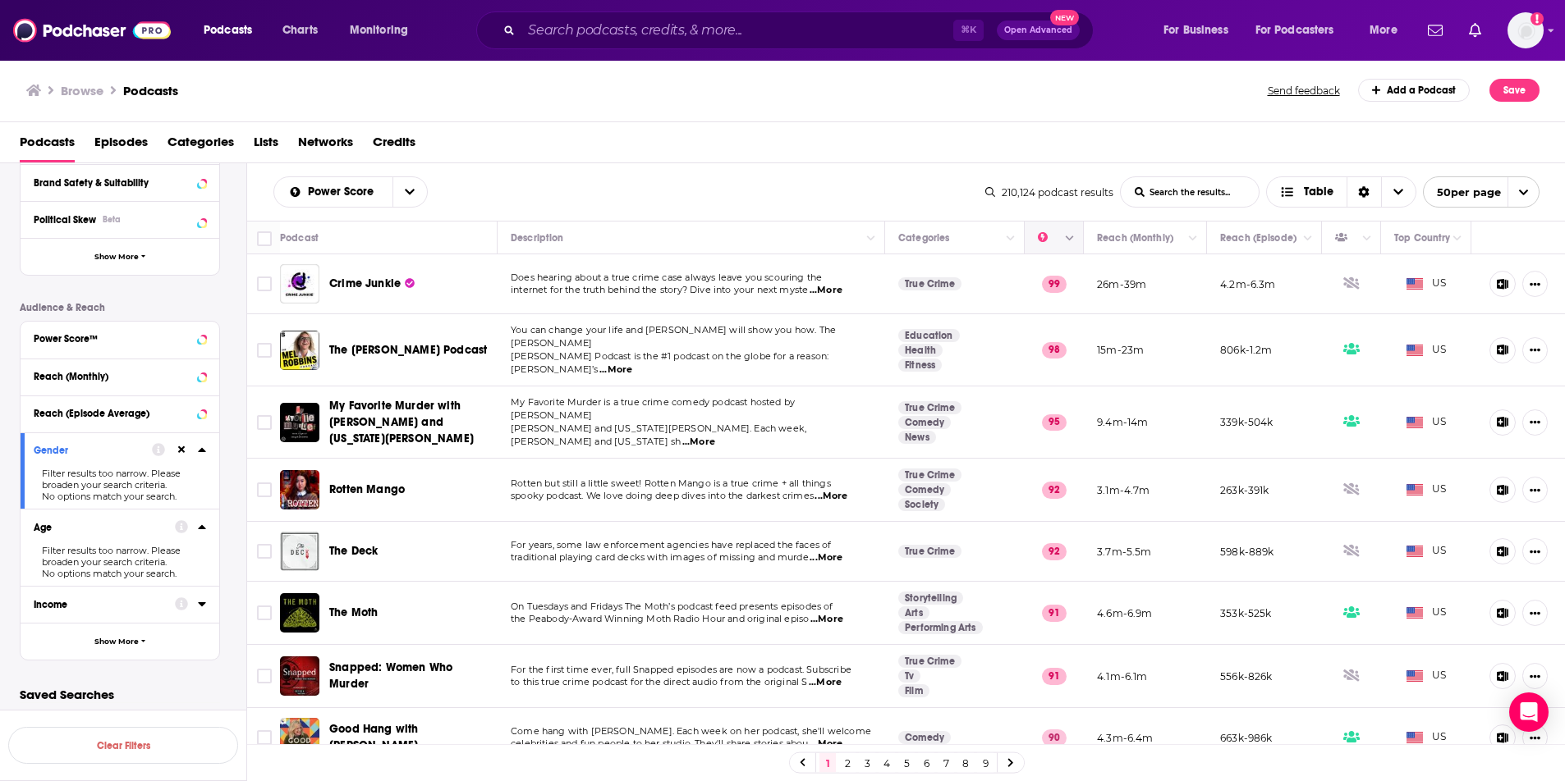
click at [1042, 241] on icon "Move" at bounding box center [1052, 238] width 20 height 20
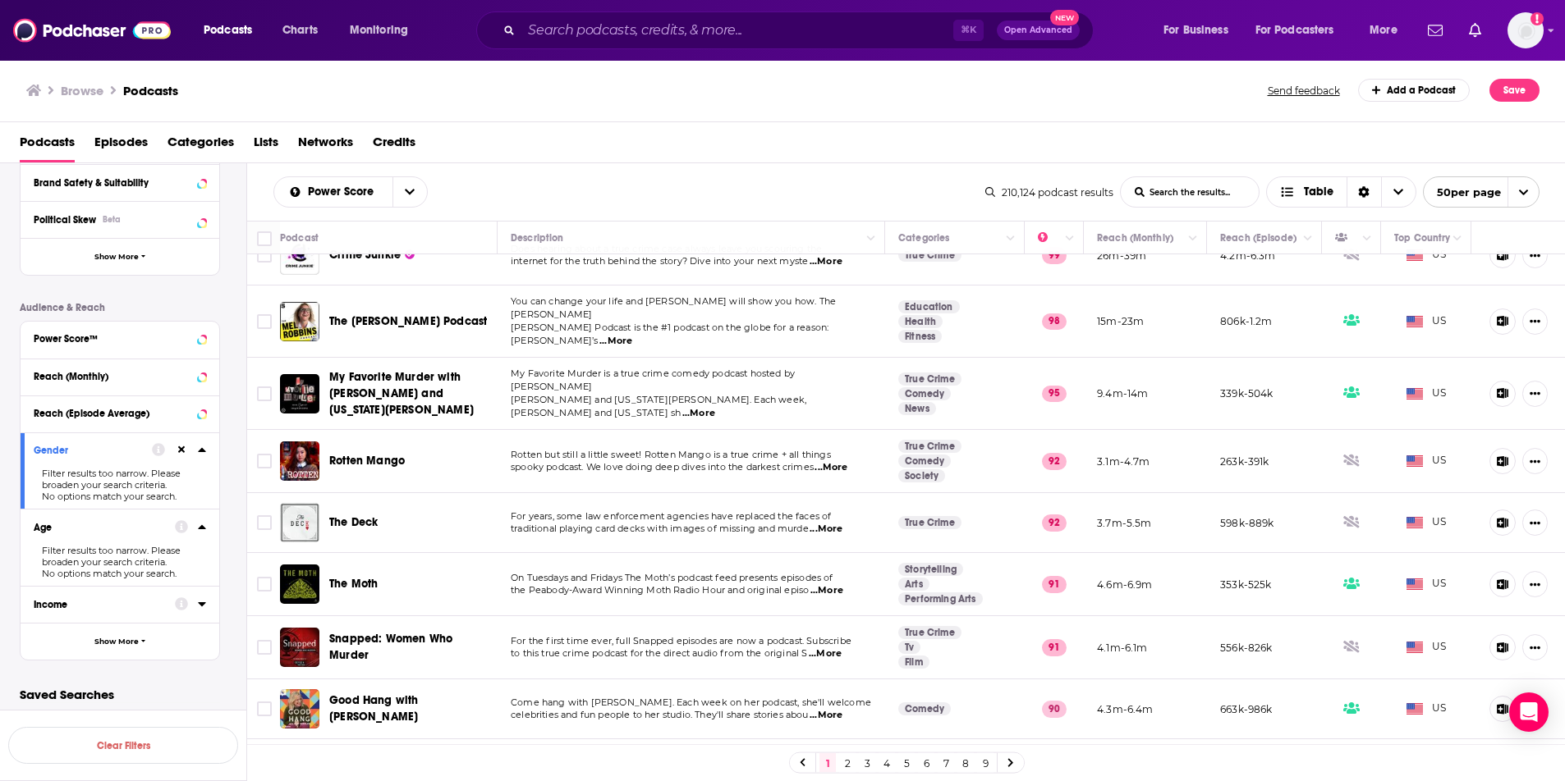
scroll to position [0, 0]
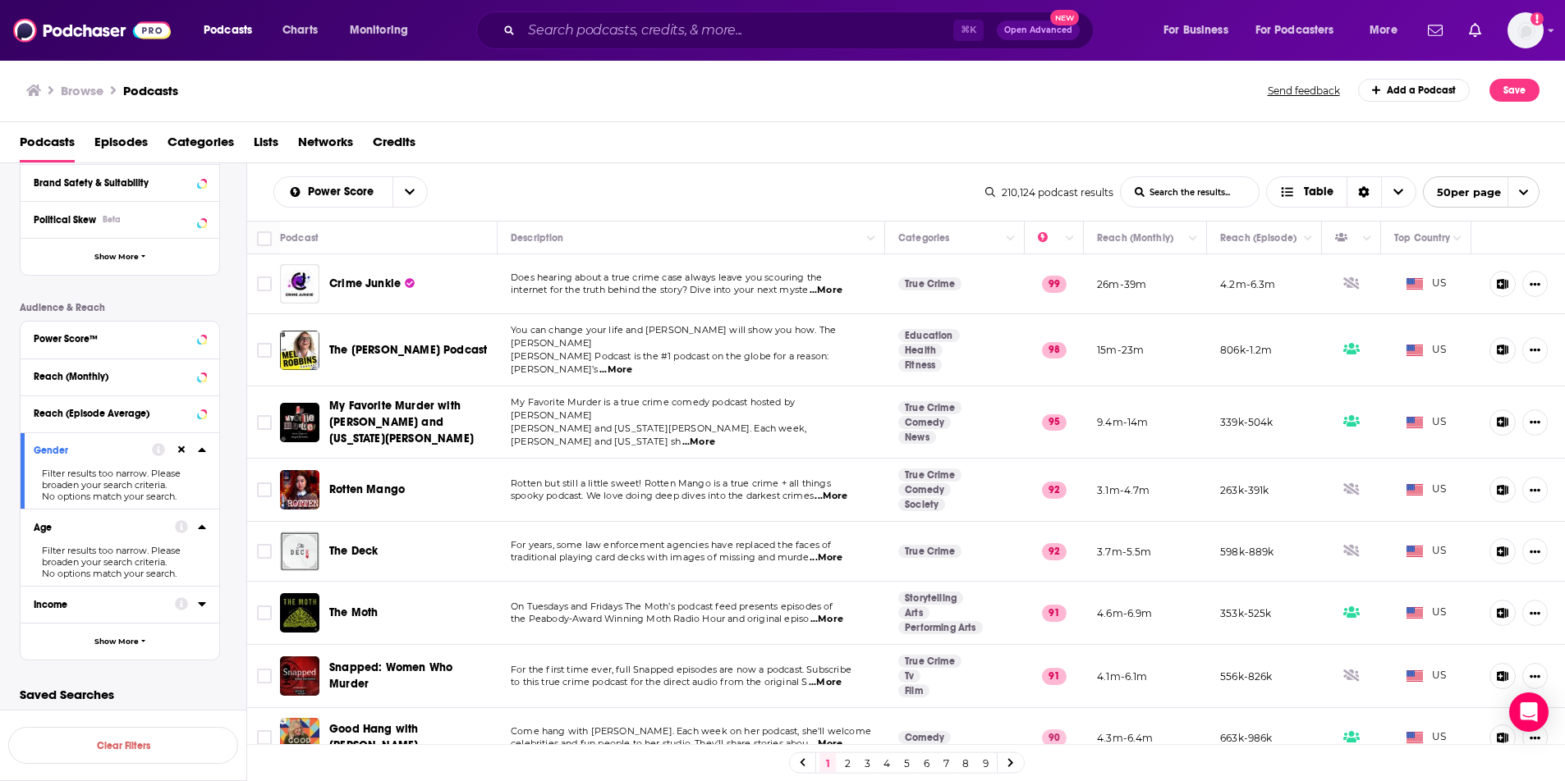
click at [1172, 195] on input "List Search Input" at bounding box center [1189, 192] width 138 height 30
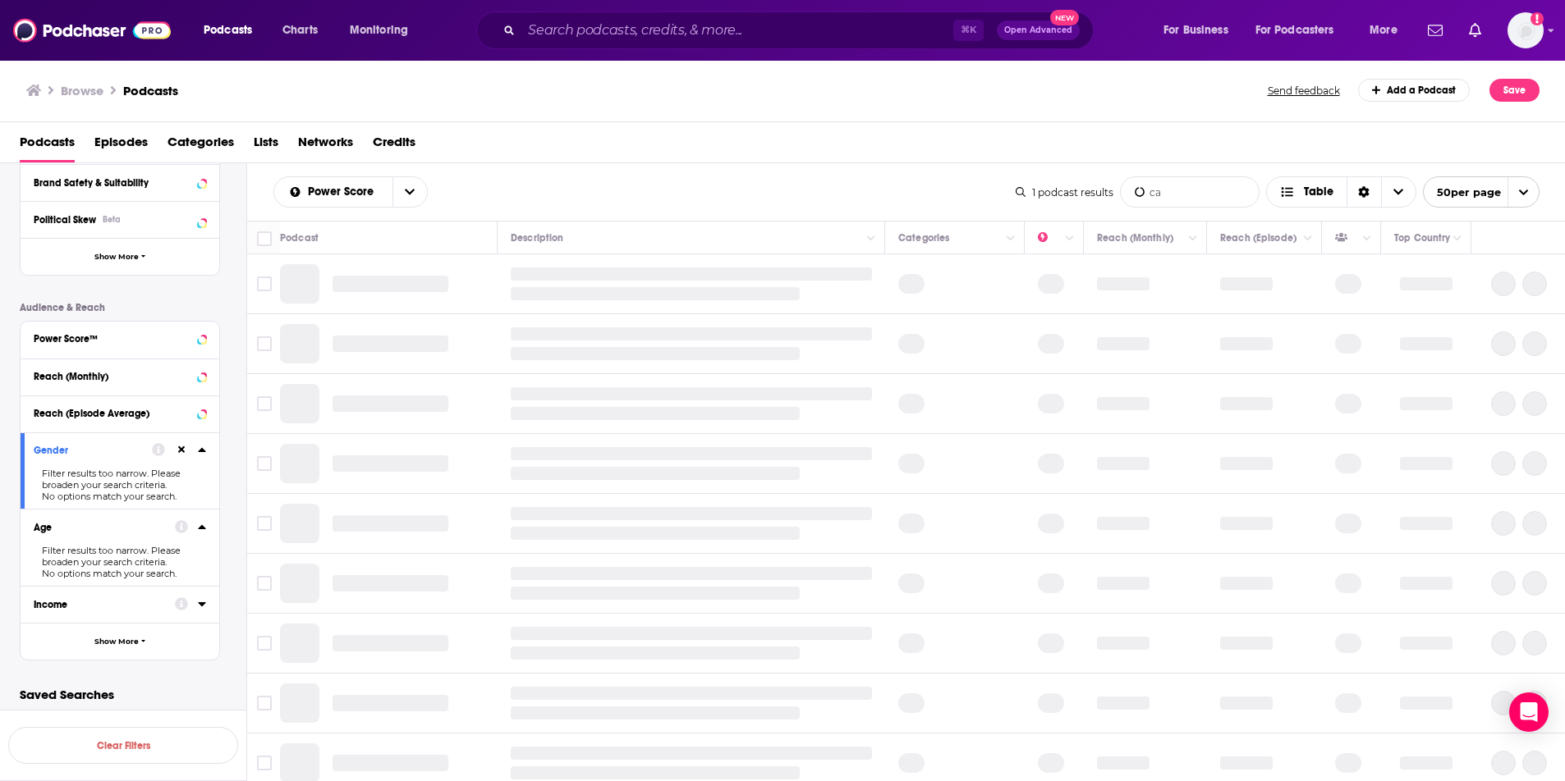
type input "c"
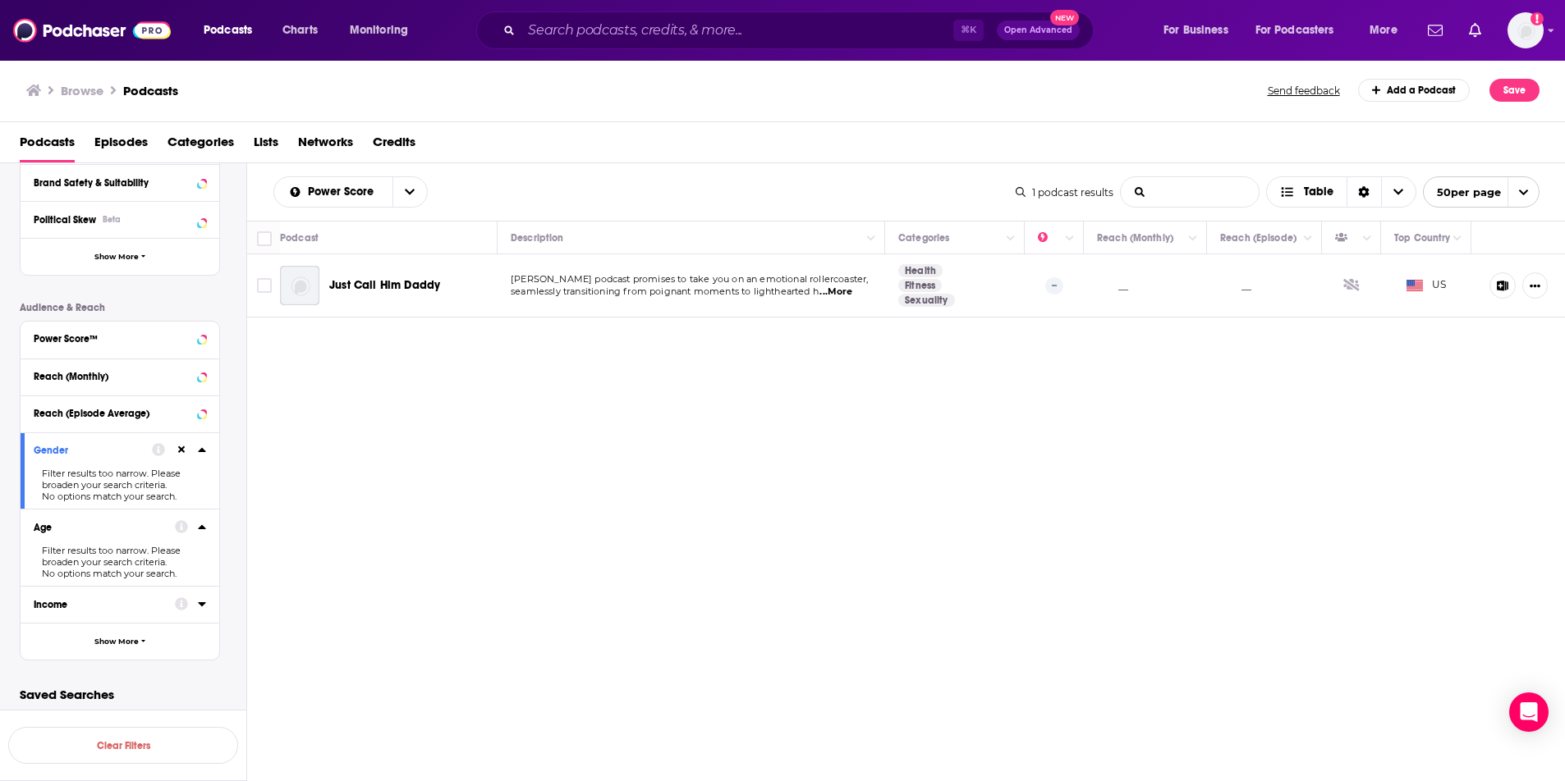
click at [948, 175] on div "Power Score List Search Input Search the results... Table 1 podcast results Lis…" at bounding box center [906, 191] width 1318 height 57
click at [120, 731] on button "Clear Filters" at bounding box center [123, 745] width 230 height 37
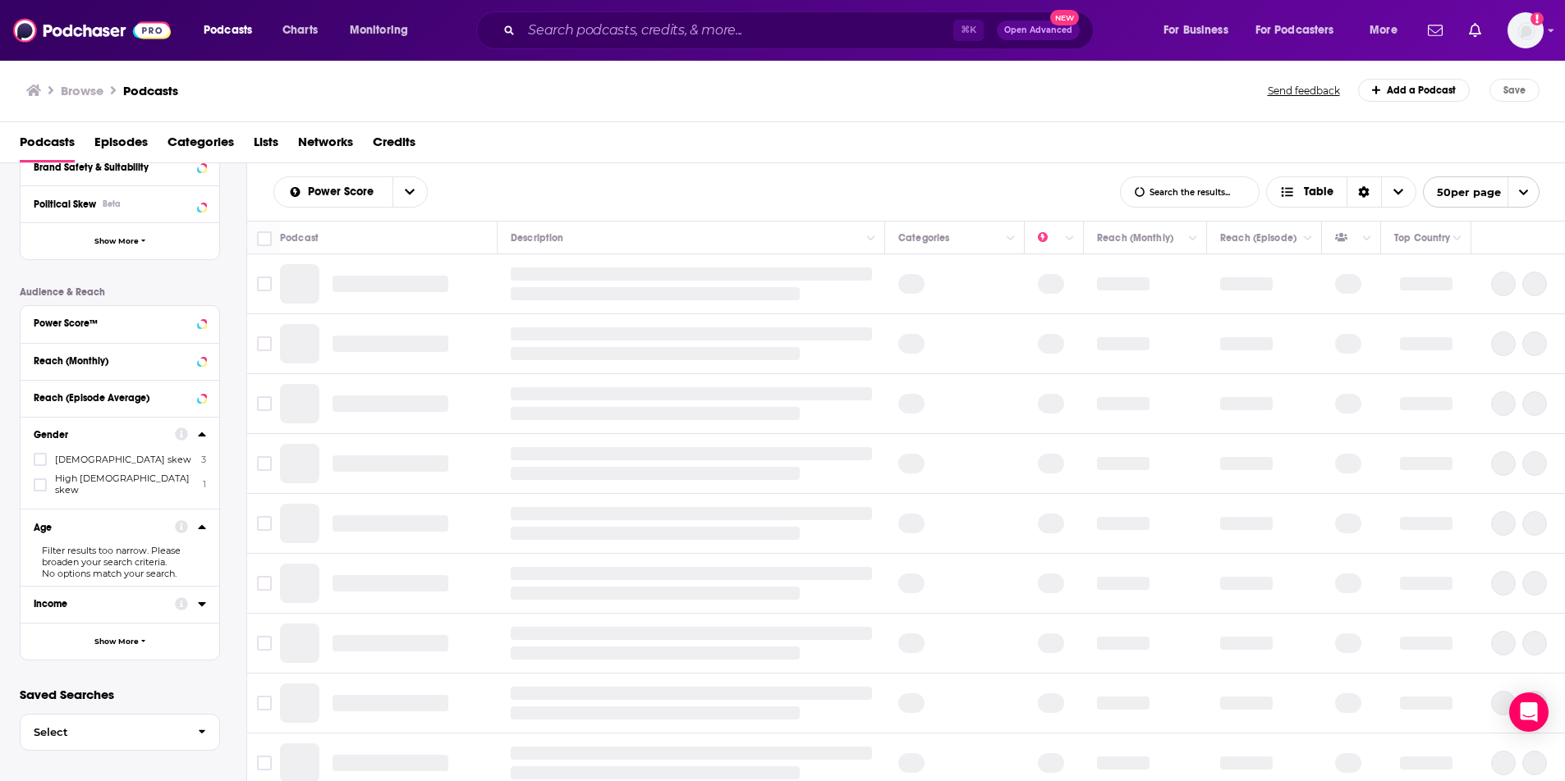
scroll to position [361, 0]
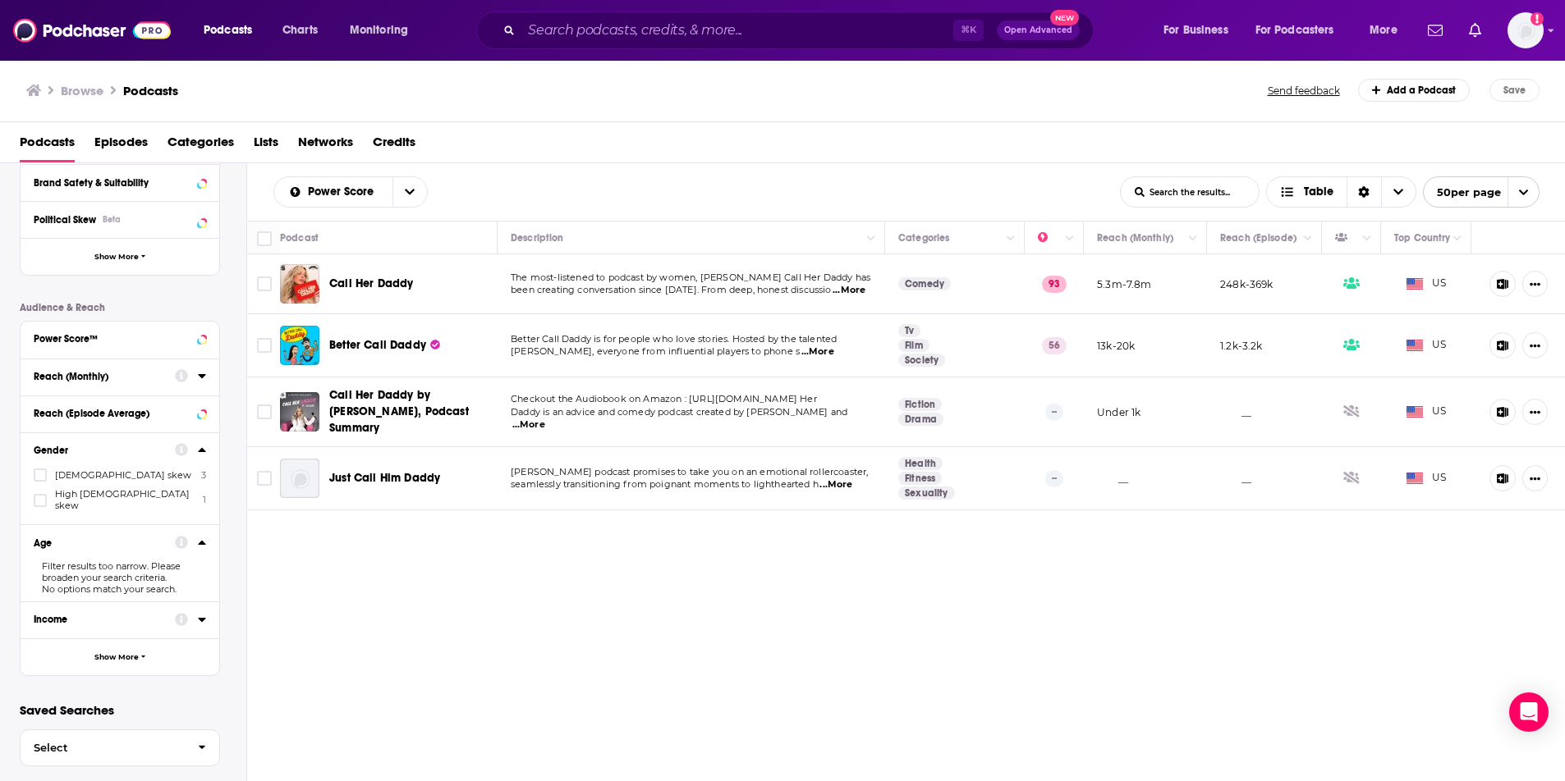
click at [112, 377] on div "Reach (Monthly)" at bounding box center [99, 376] width 131 height 11
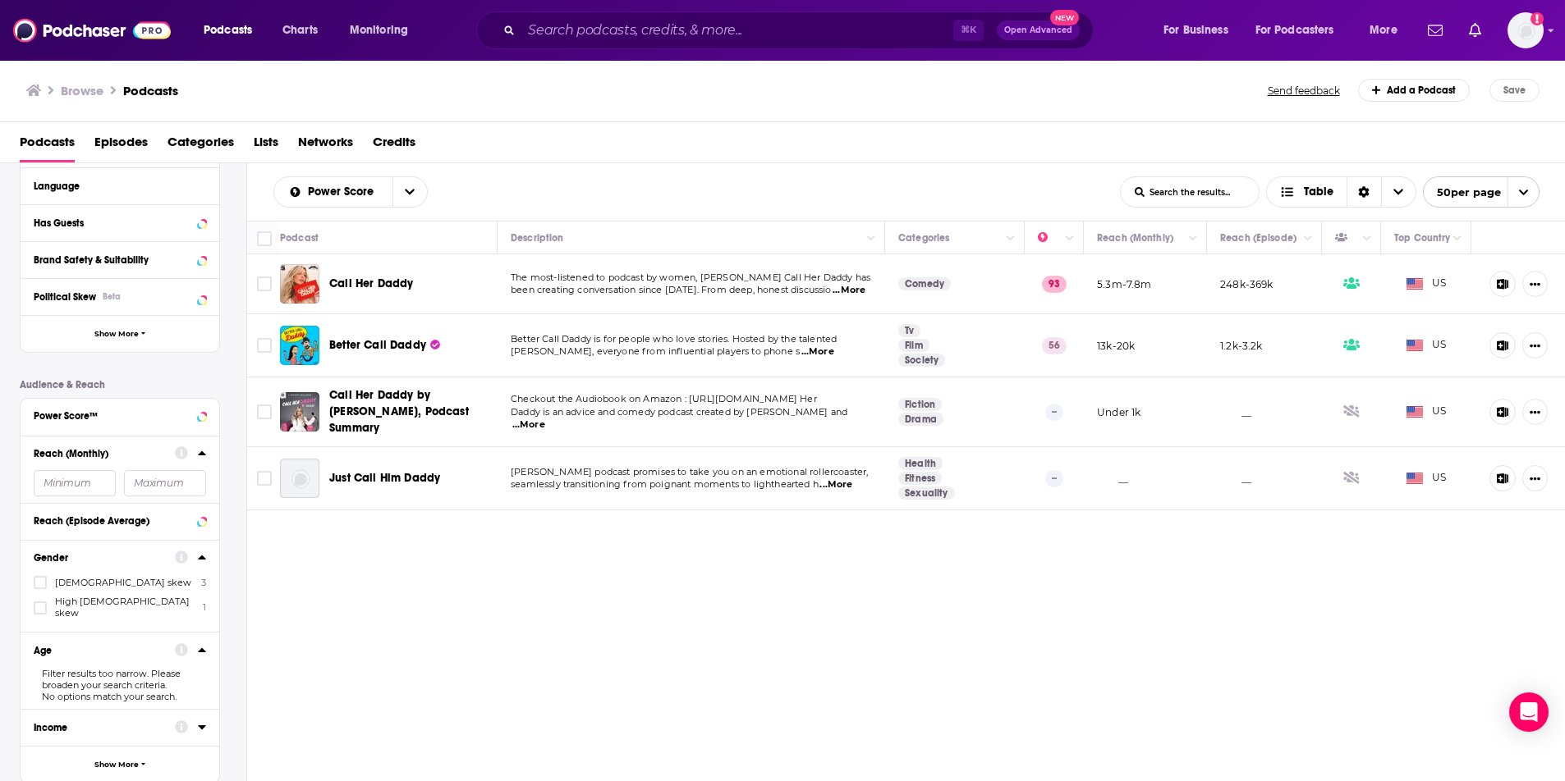
scroll to position [287, 0]
click at [79, 603] on span "High [DEMOGRAPHIC_DATA] skew" at bounding box center [125, 604] width 140 height 23
click at [40, 610] on input "multiSelectOption-highfemale-1" at bounding box center [40, 610] width 0 height 0
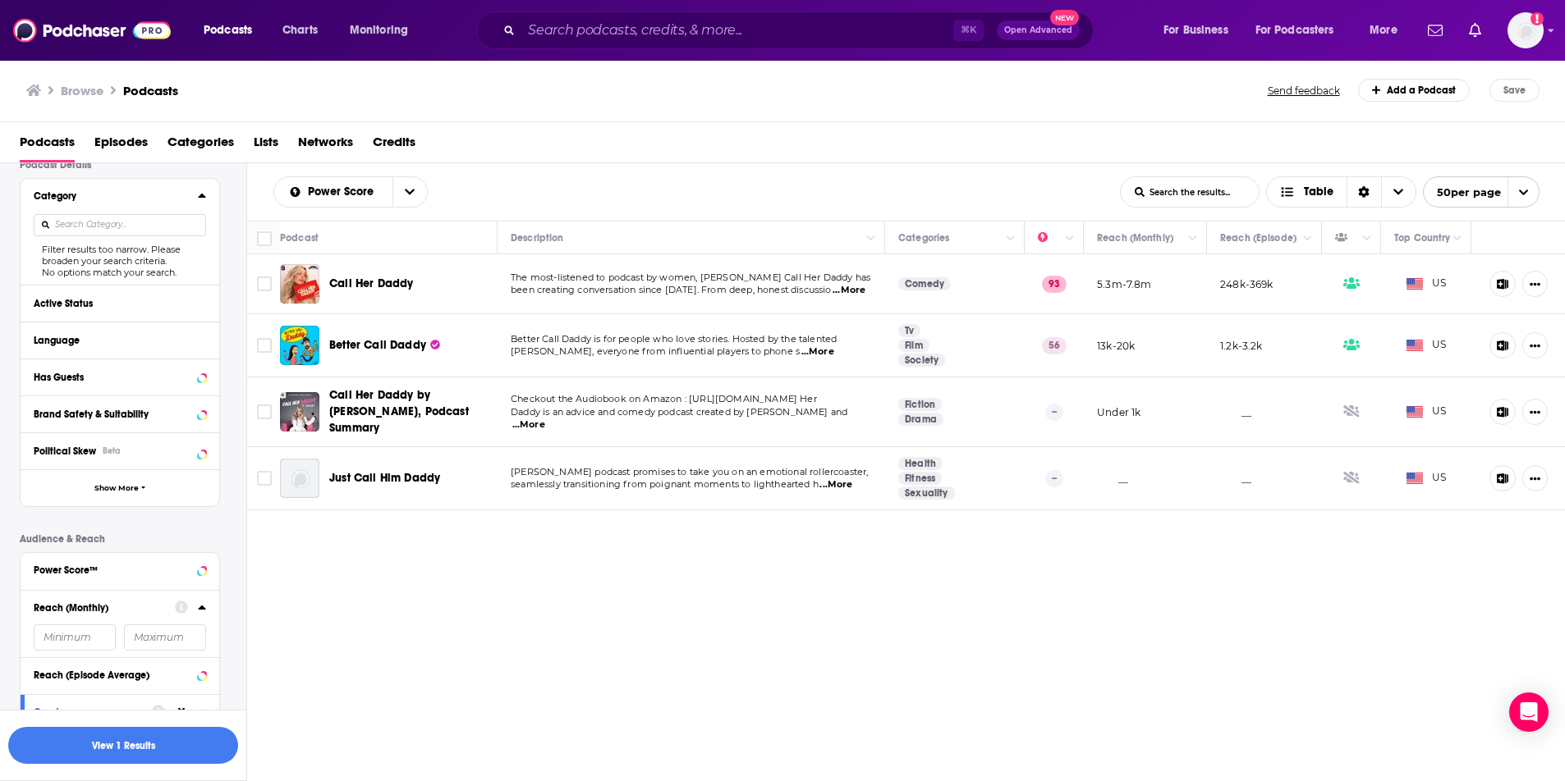
scroll to position [0, 0]
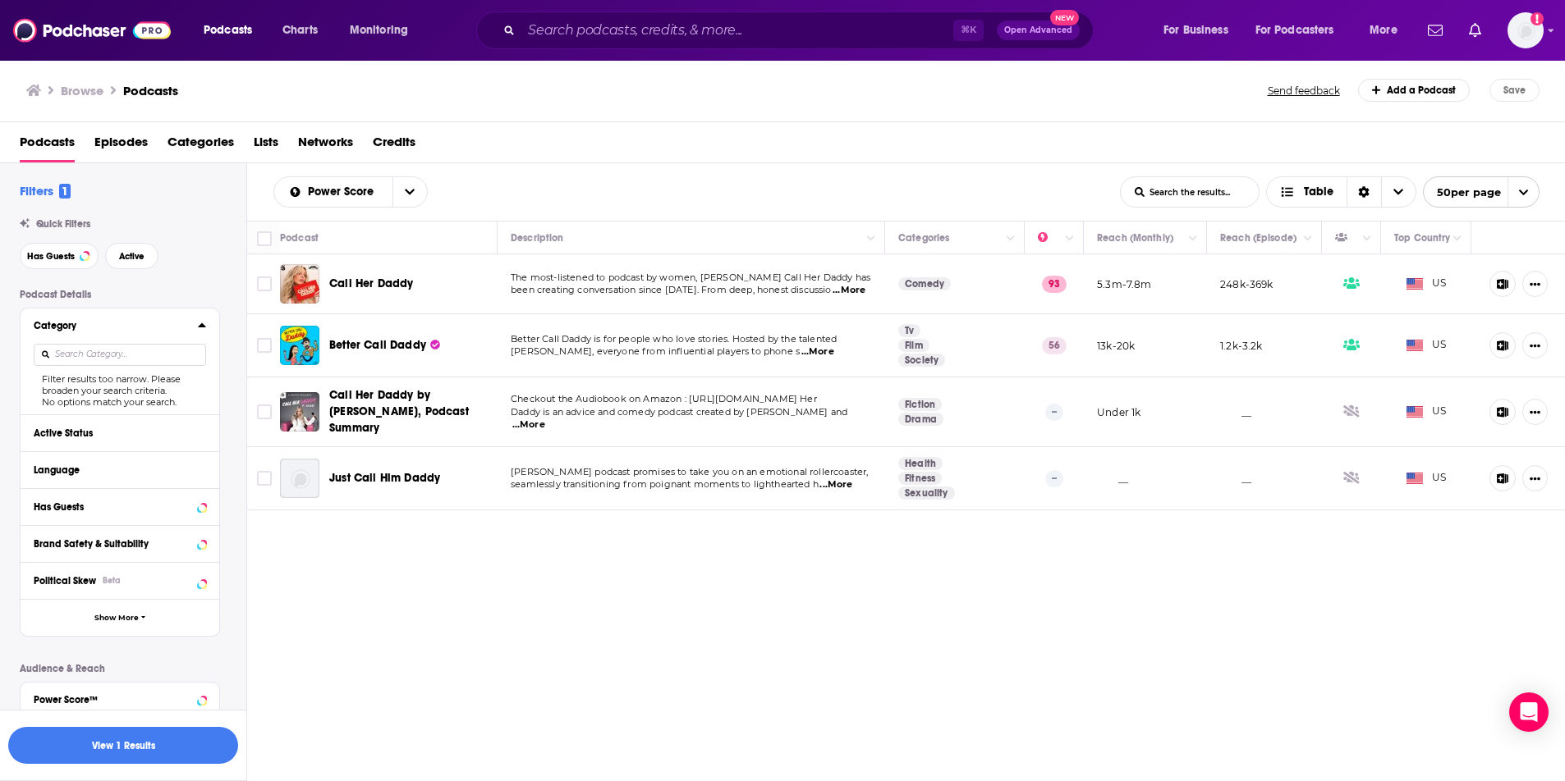
click at [116, 355] on input at bounding box center [120, 355] width 172 height 22
click at [1179, 188] on input "List Search Input" at bounding box center [1189, 192] width 138 height 30
click at [1024, 187] on div "Power Score List Search Input Search the results... Table" at bounding box center [696, 191] width 846 height 31
click at [48, 195] on h2 "Filters 1" at bounding box center [45, 191] width 51 height 16
click at [206, 323] on div "Category Filter results too narrow. Please broaden your search criteria. No opt…" at bounding box center [120, 362] width 199 height 106
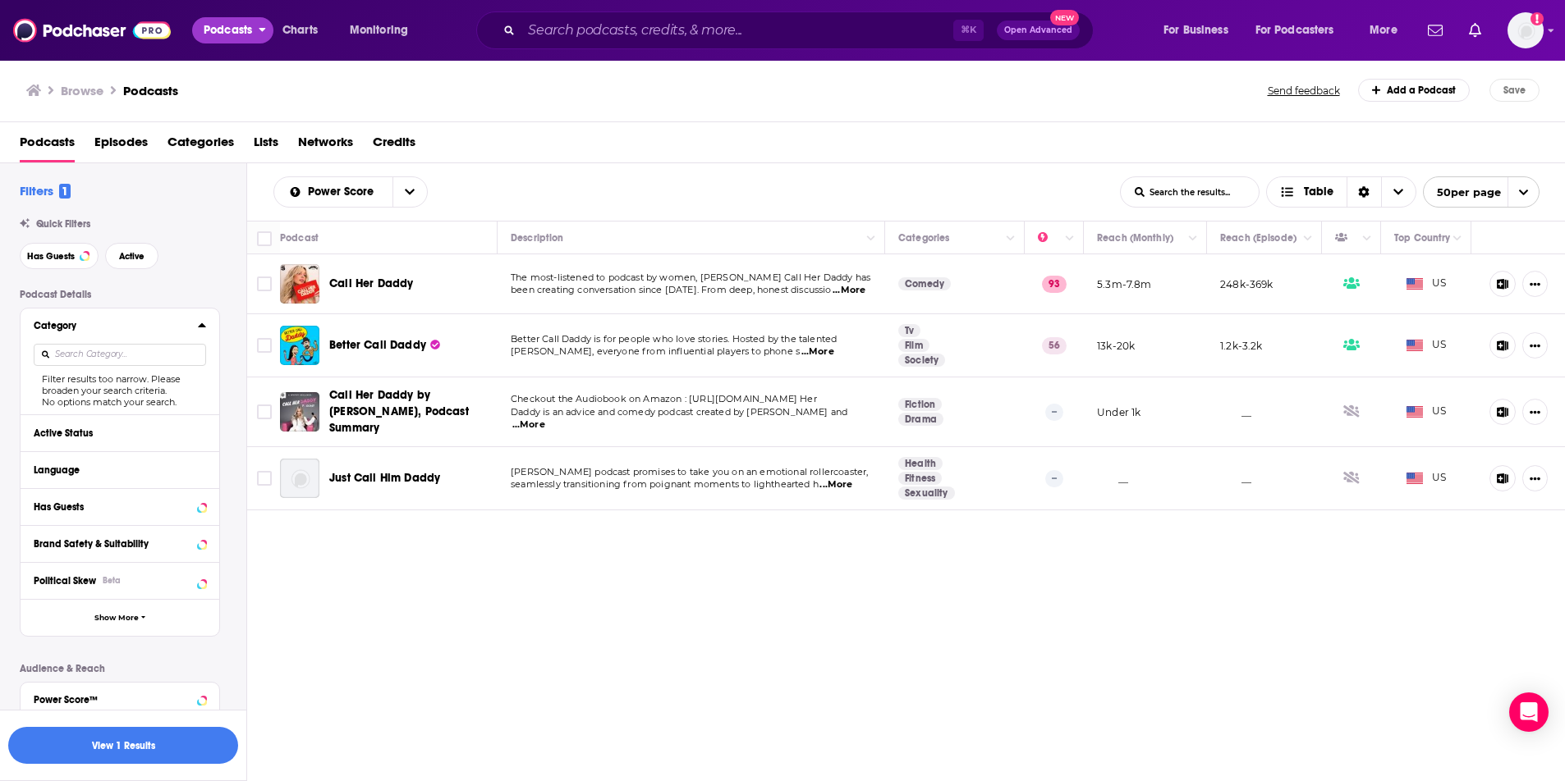
click at [242, 26] on span "Podcasts" at bounding box center [228, 30] width 48 height 23
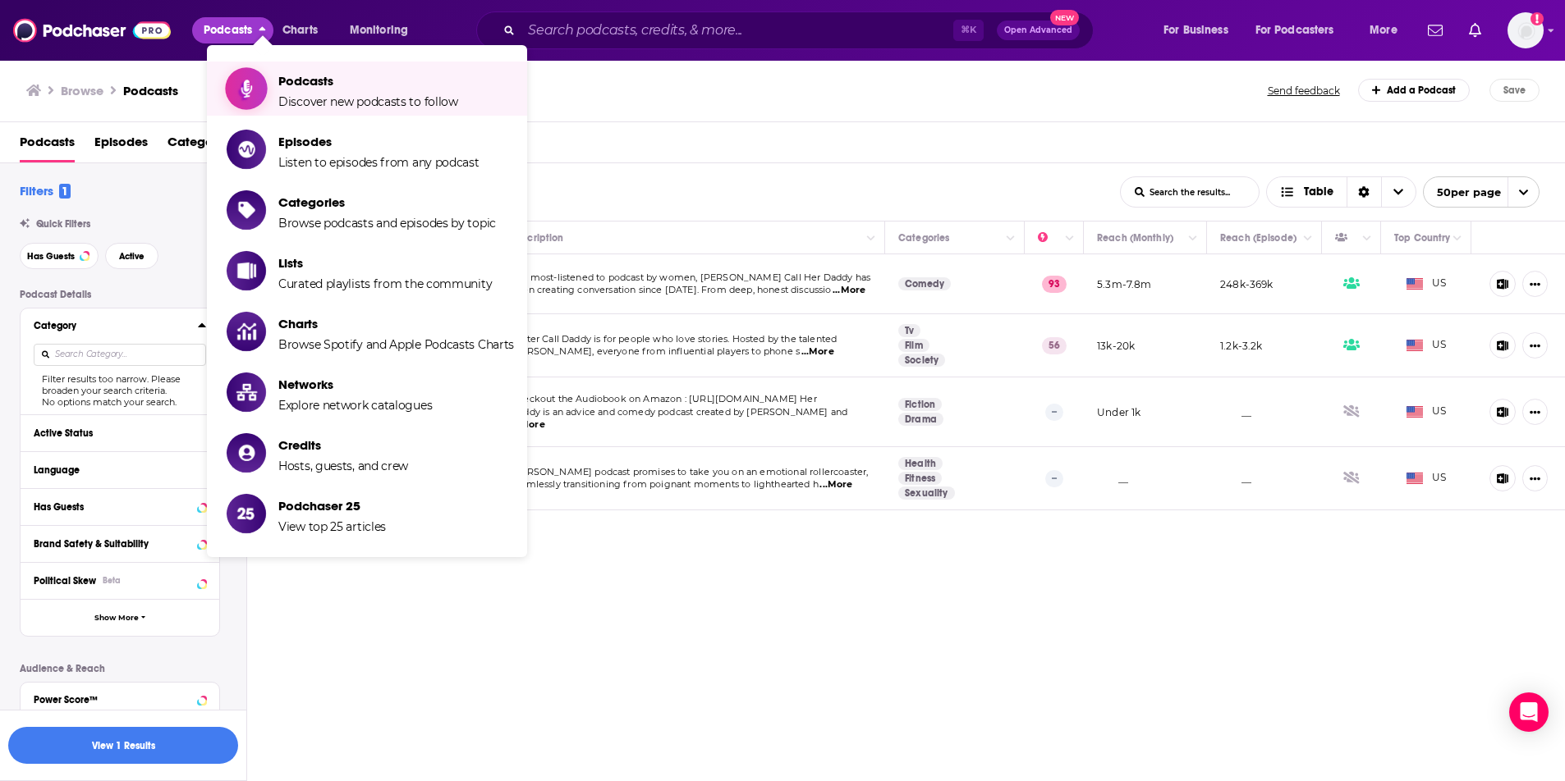
click at [264, 82] on span "Show item sub-menu" at bounding box center [246, 88] width 126 height 126
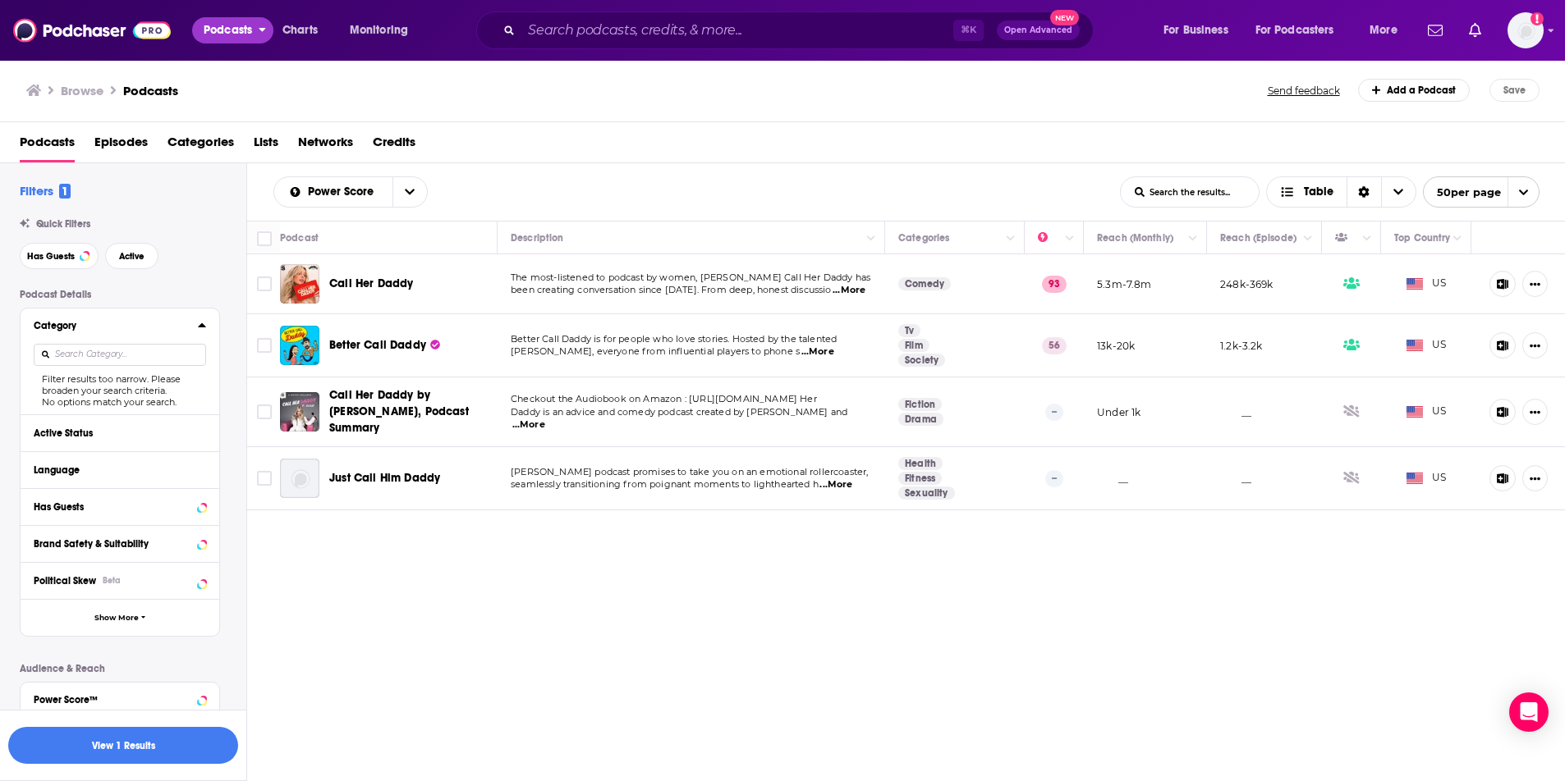
click at [239, 34] on span "Podcasts" at bounding box center [228, 30] width 48 height 23
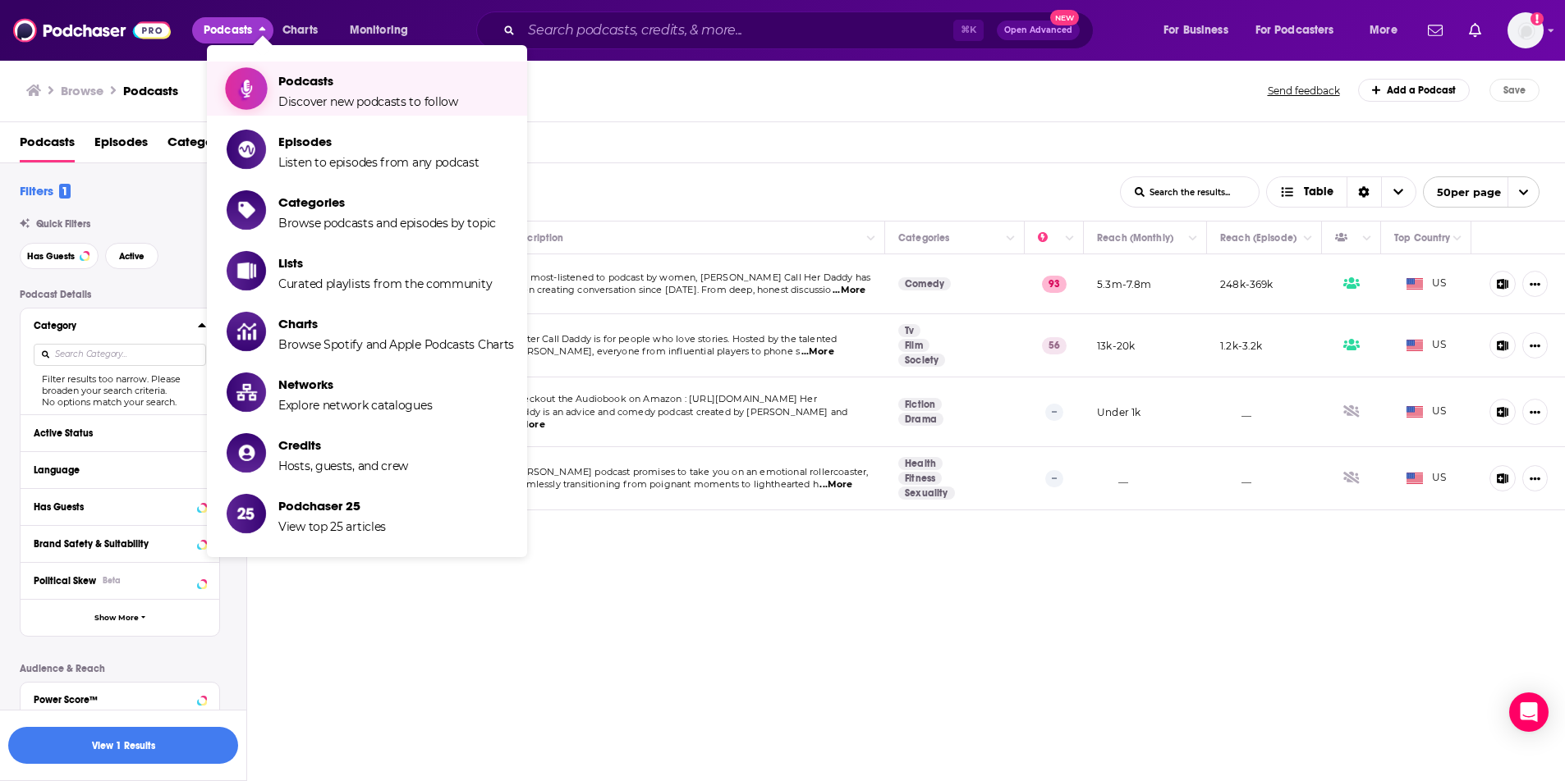
click at [283, 106] on span "Discover new podcasts to follow" at bounding box center [368, 101] width 180 height 15
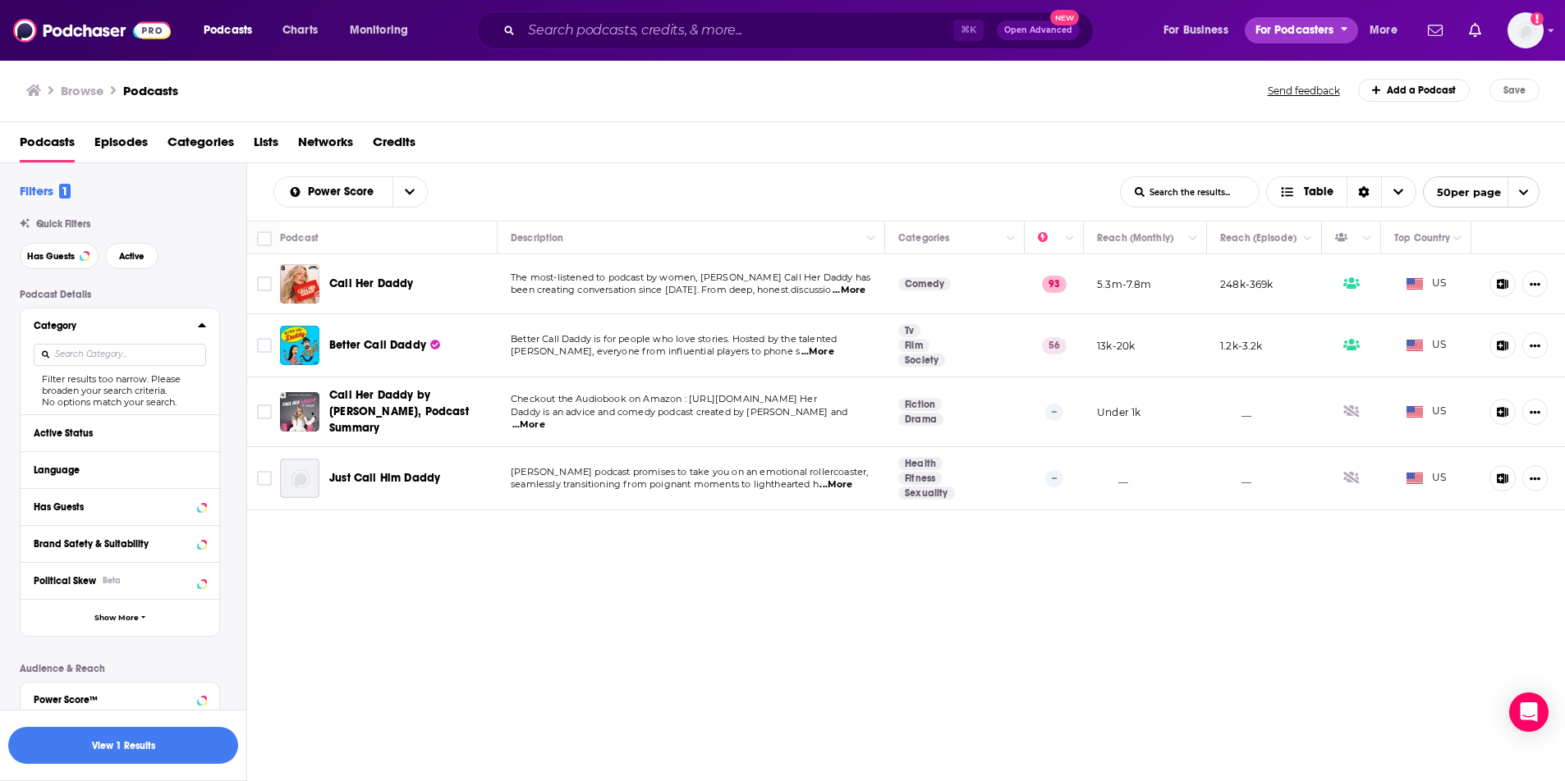
click at [1264, 39] on span "For Podcasters" at bounding box center [1294, 30] width 79 height 23
click at [1223, 34] on span "For Business" at bounding box center [1195, 30] width 65 height 23
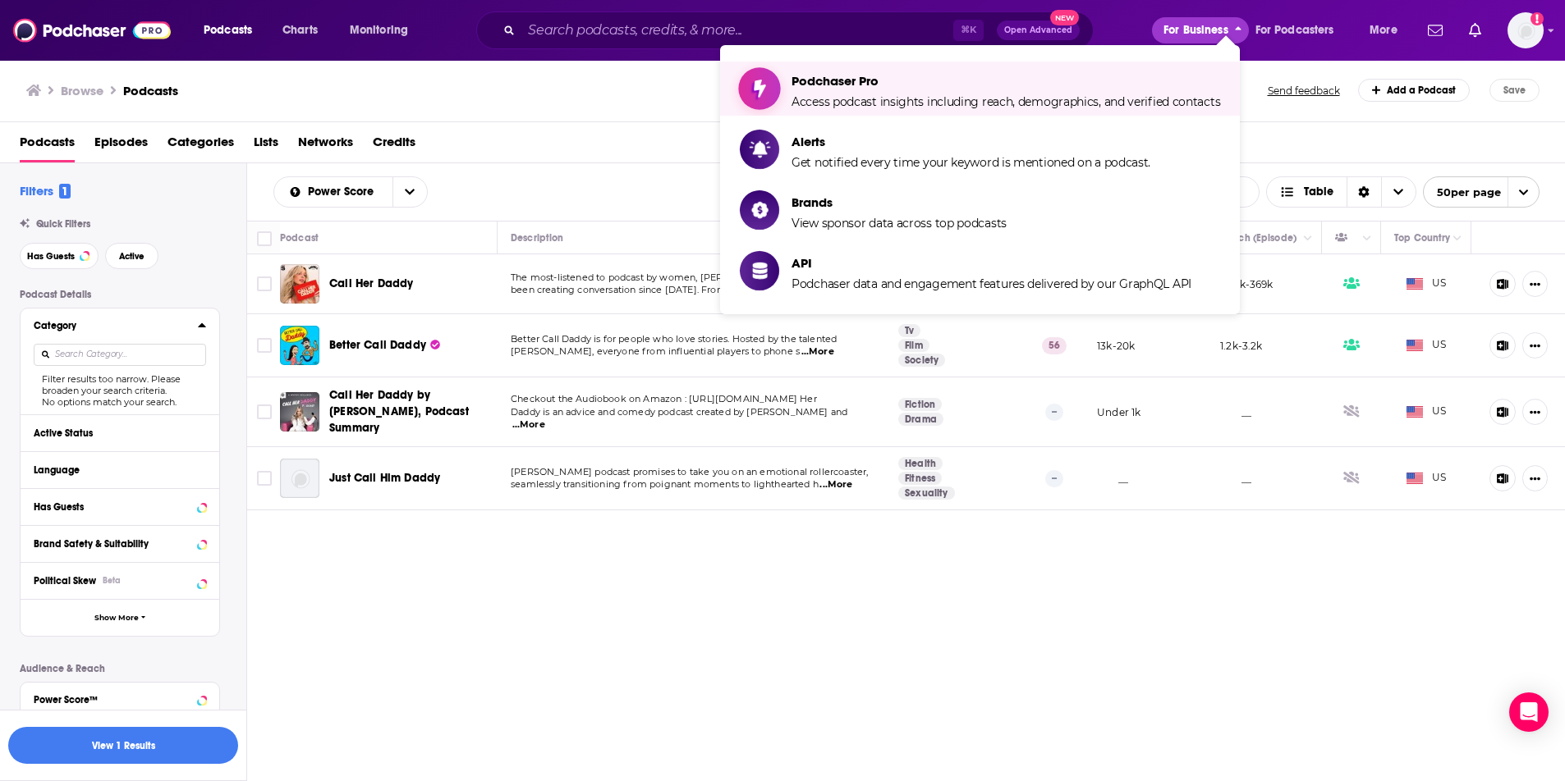
click at [1129, 80] on span "Podchaser Pro" at bounding box center [1005, 81] width 428 height 16
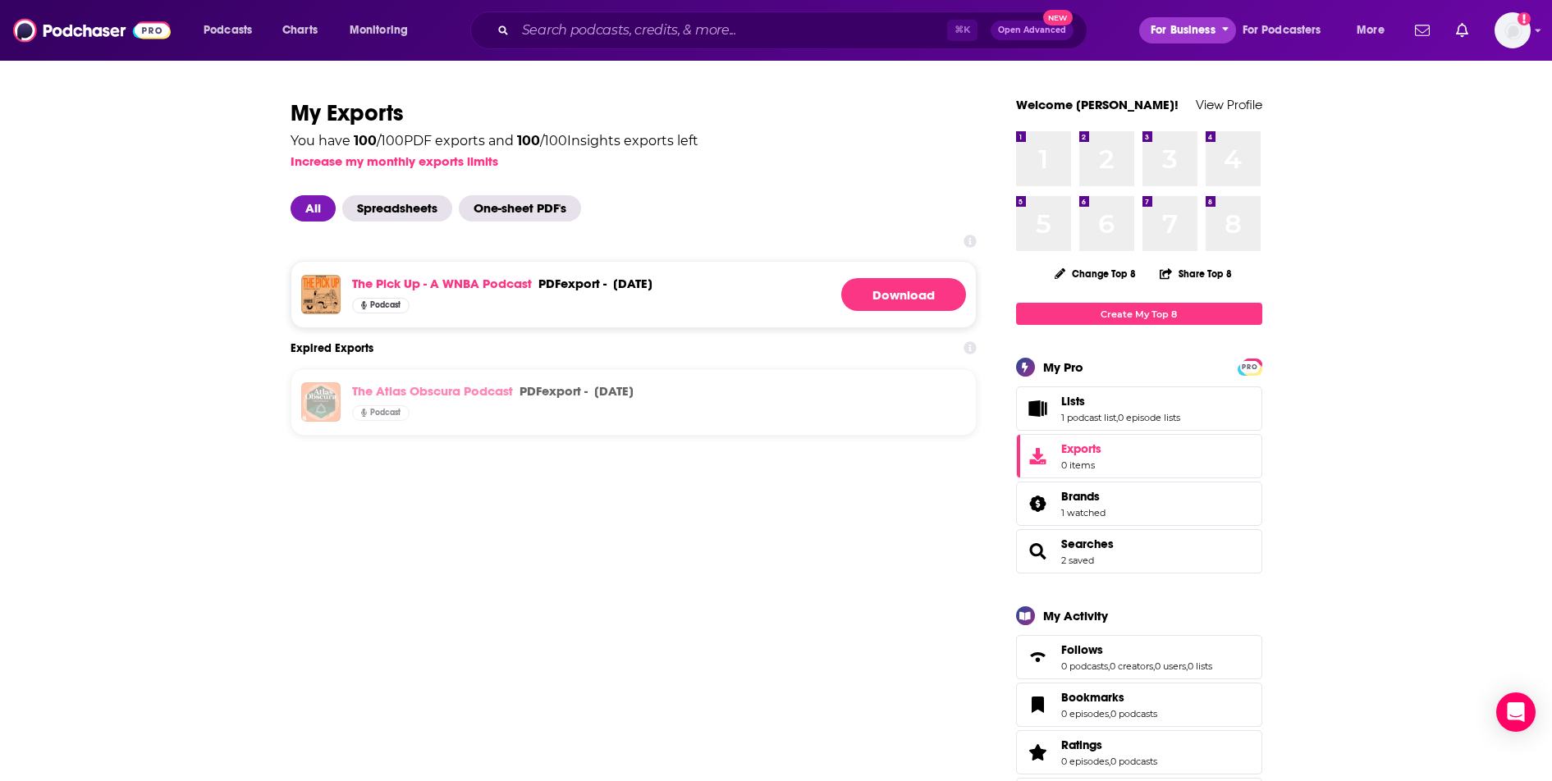
click at [1194, 25] on span "For Business" at bounding box center [1183, 30] width 65 height 23
click at [225, 29] on span "Podcasts" at bounding box center [228, 30] width 48 height 23
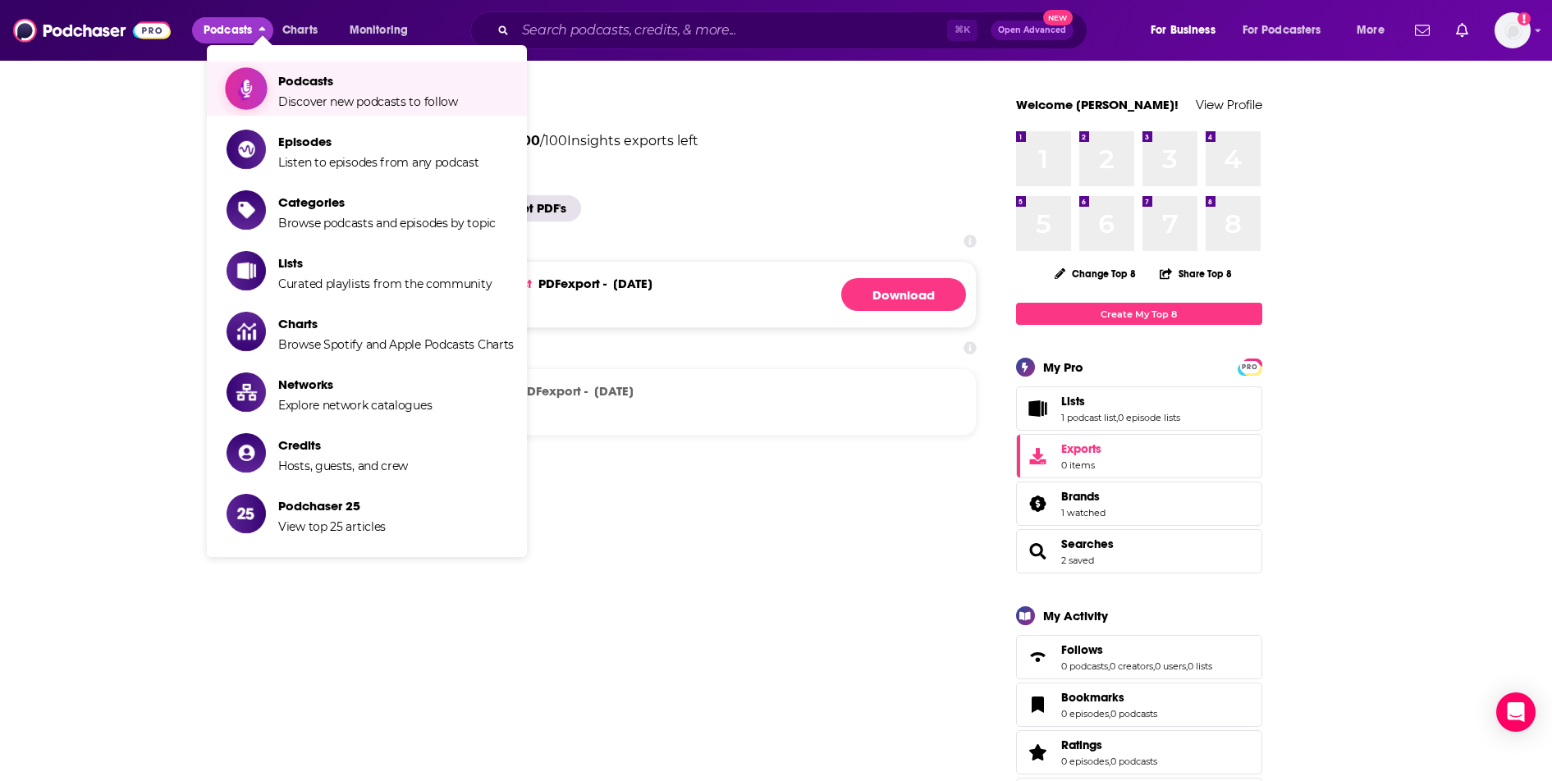
click at [291, 89] on span "Podcasts Discover new podcasts to follow" at bounding box center [368, 88] width 180 height 41
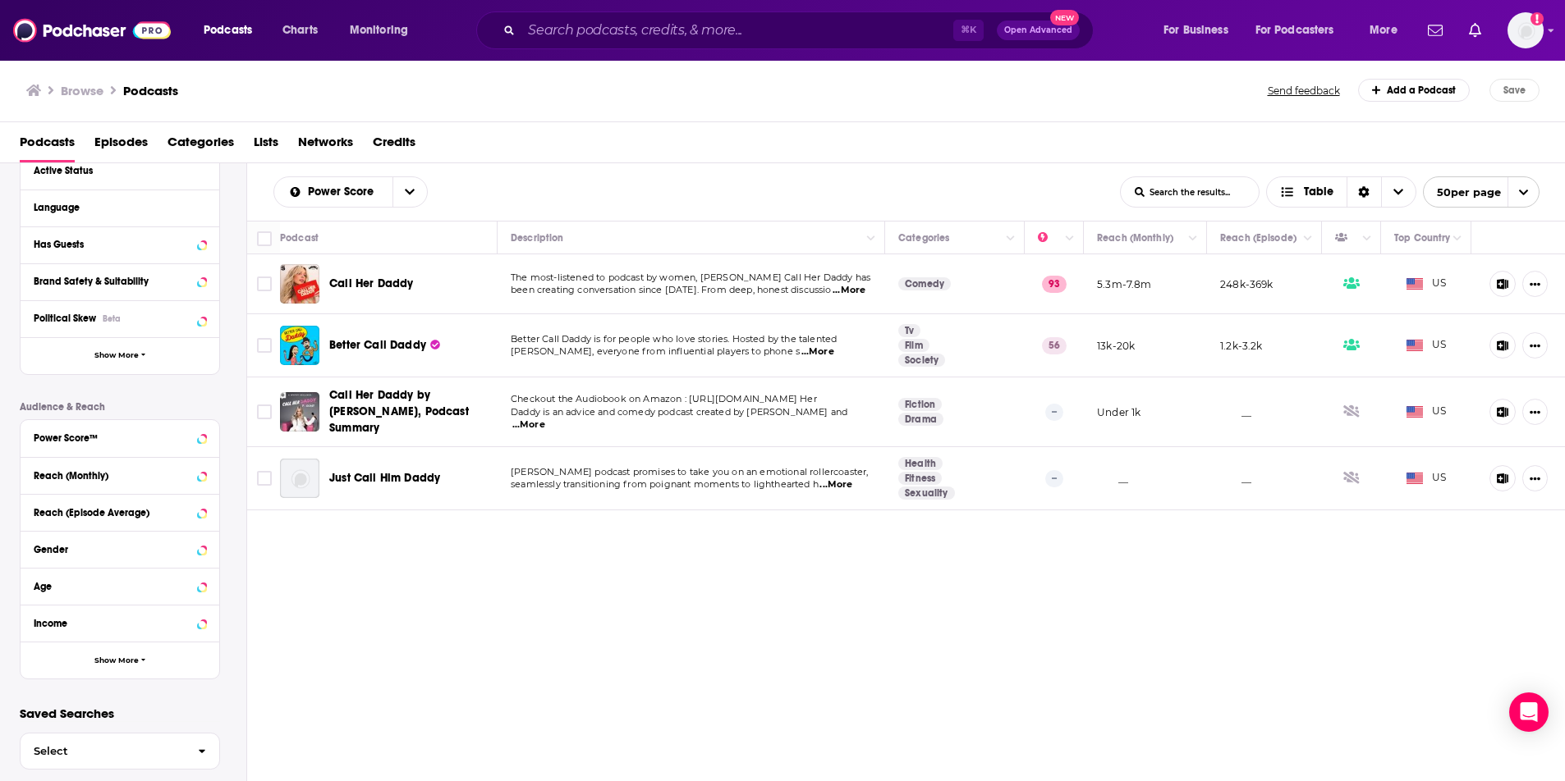
scroll to position [213, 0]
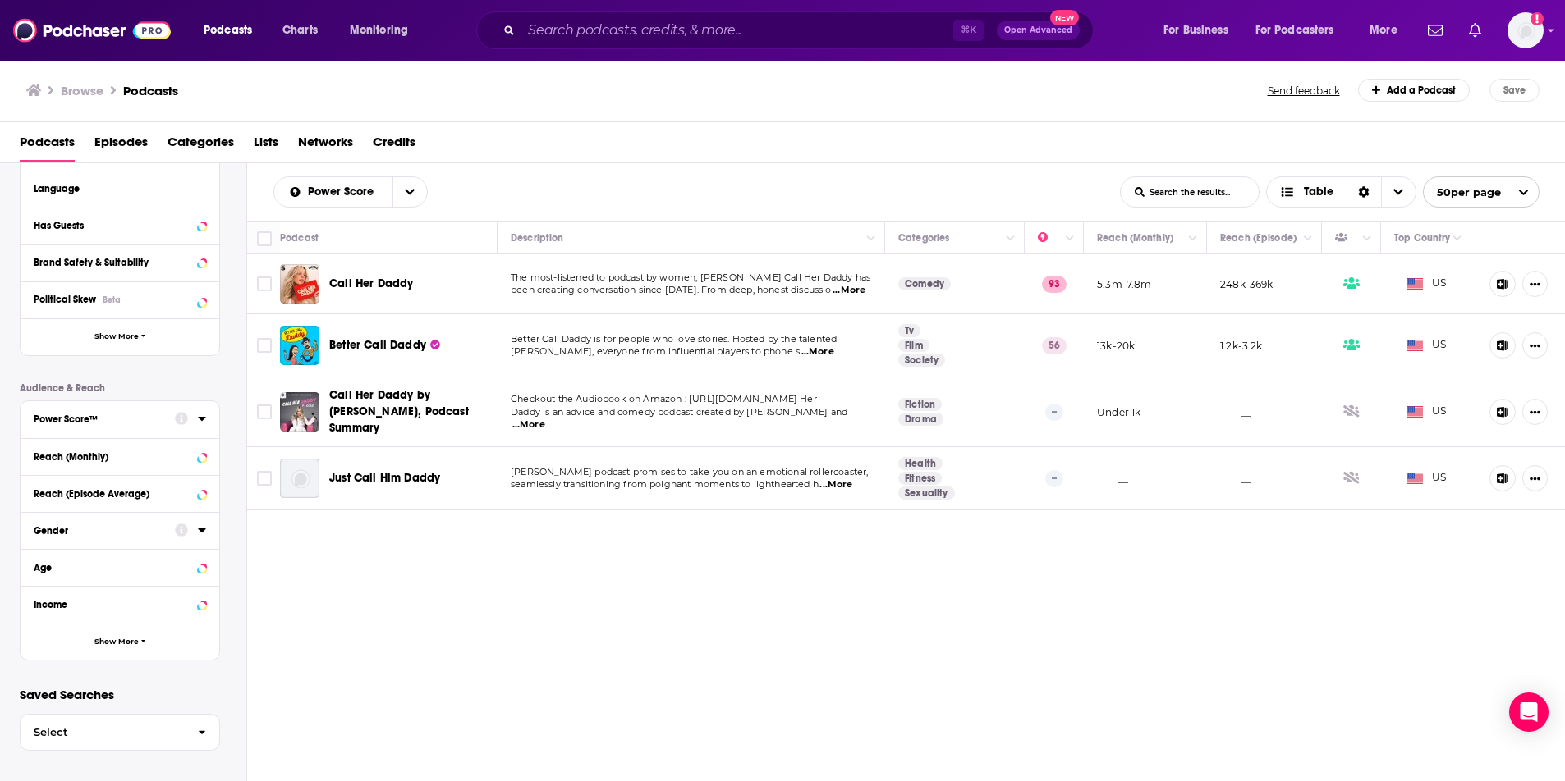
click at [144, 536] on div "Gender" at bounding box center [99, 530] width 131 height 11
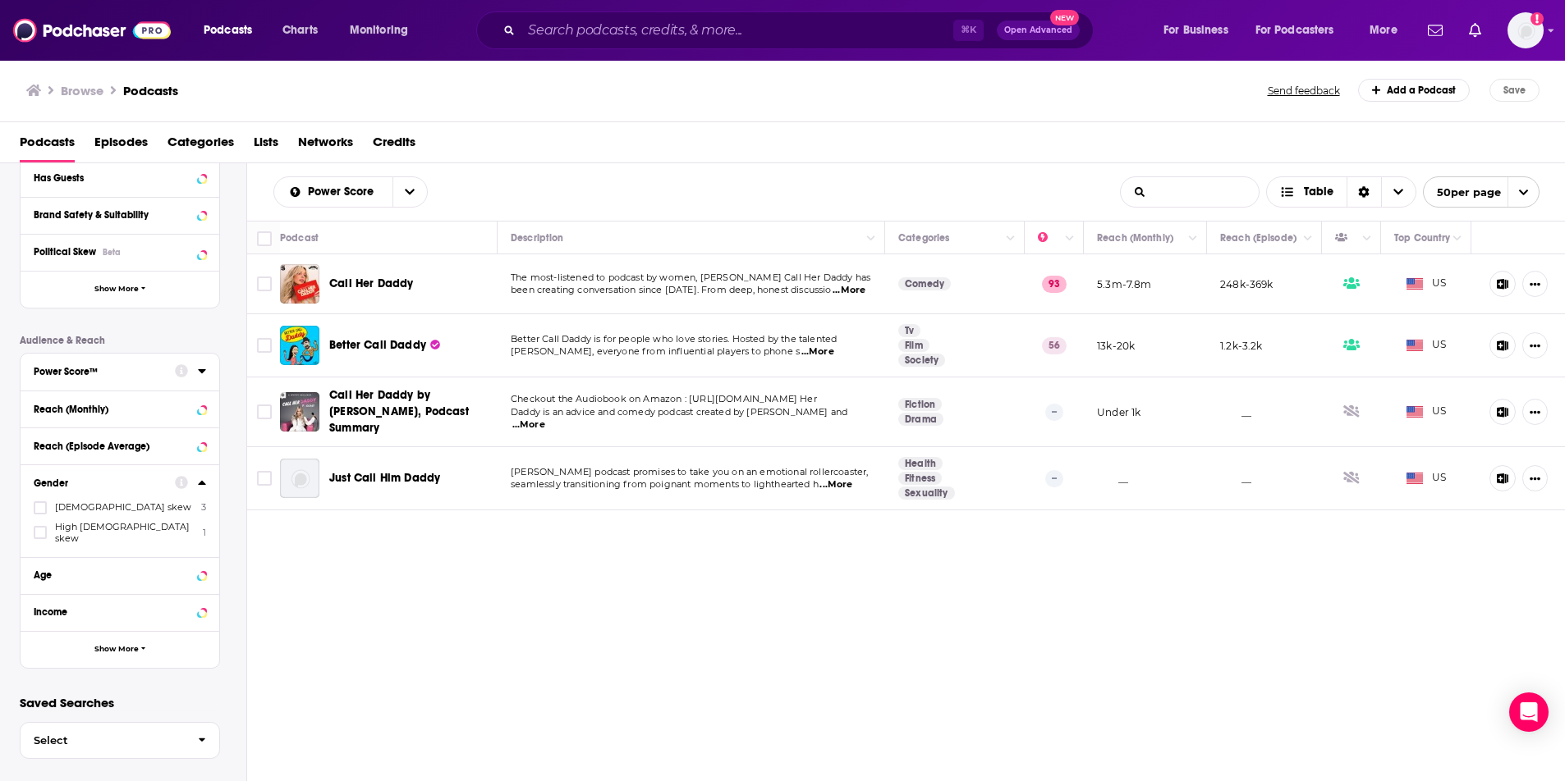
click at [1185, 199] on input "List Search Input" at bounding box center [1189, 192] width 138 height 30
click at [1006, 172] on div "Power Score List Search Input Search the results... Table List Search Input Sea…" at bounding box center [906, 191] width 1318 height 57
click at [148, 646] on button "Show More" at bounding box center [120, 649] width 199 height 37
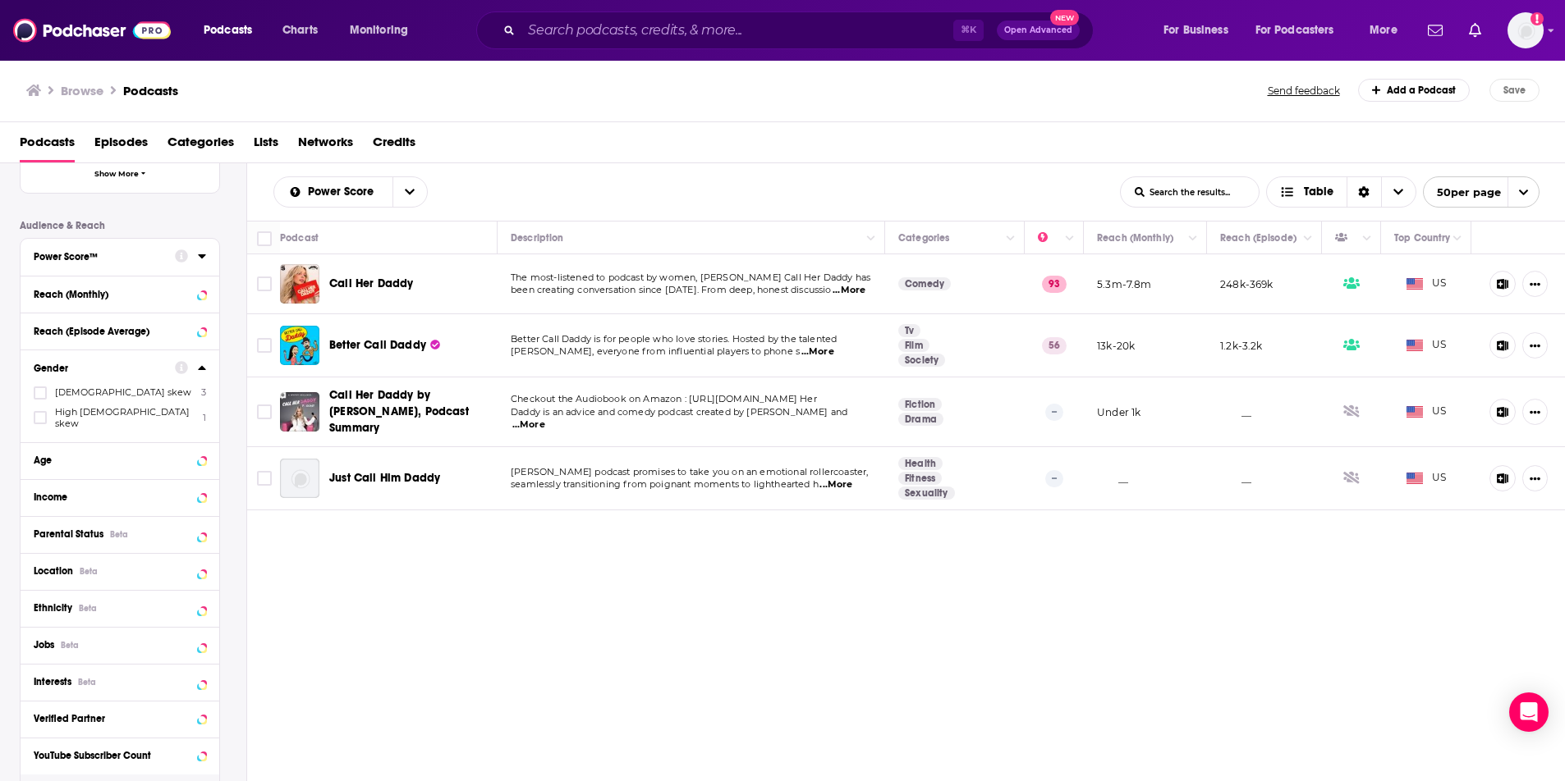
scroll to position [0, 0]
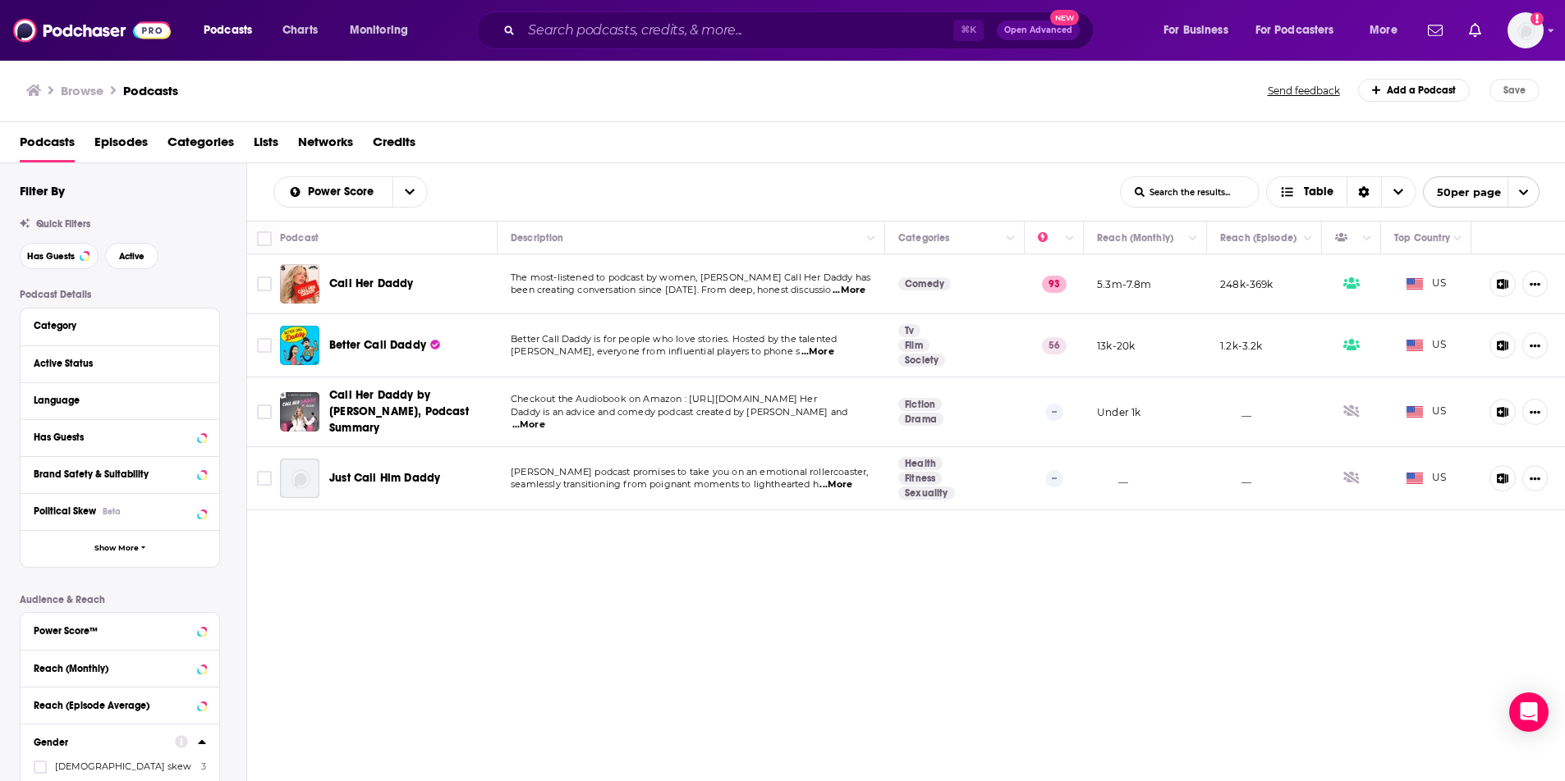
click at [57, 147] on span "Podcasts" at bounding box center [47, 146] width 55 height 34
click at [111, 318] on button "Category" at bounding box center [116, 325] width 164 height 21
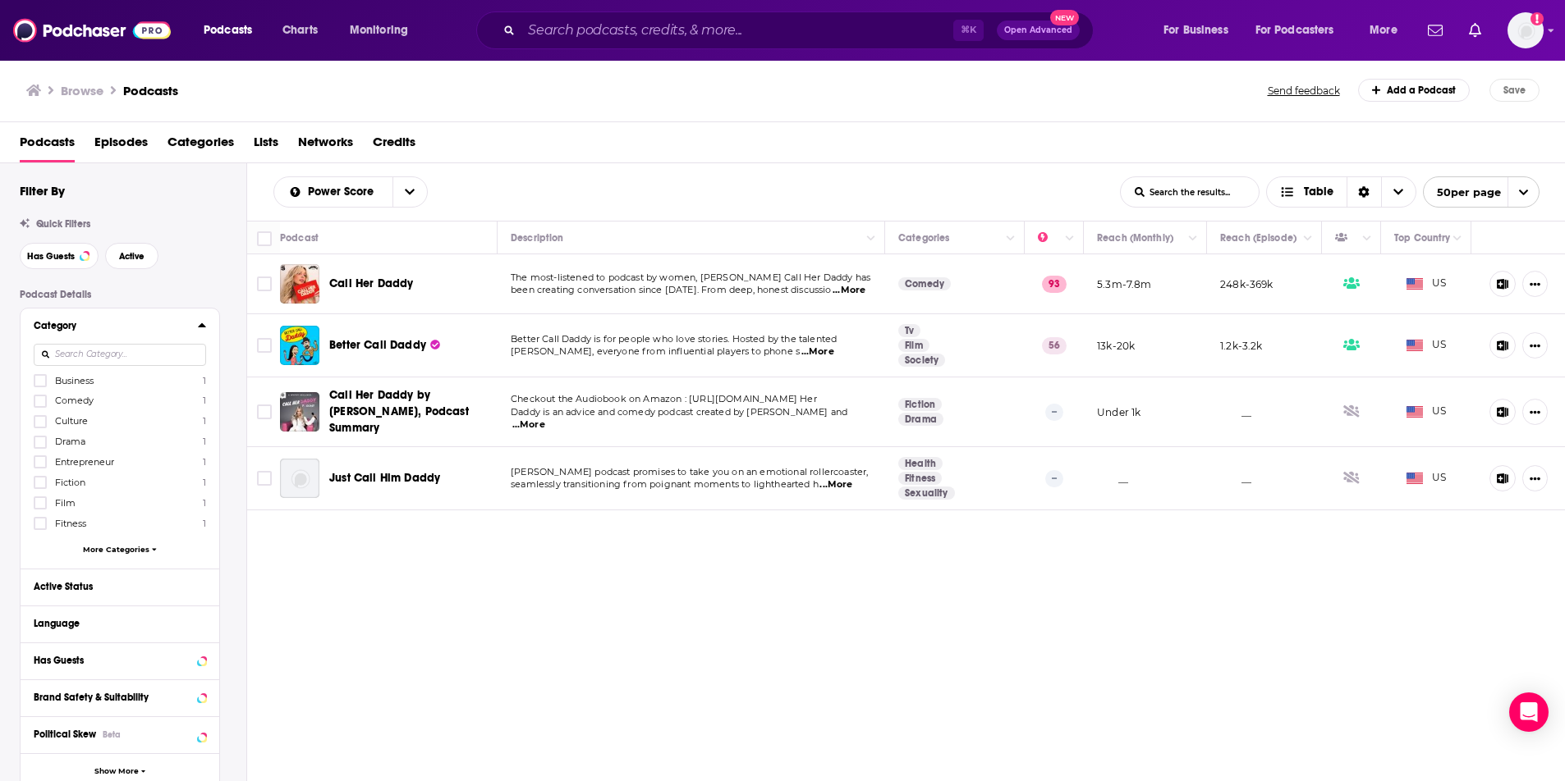
click at [82, 95] on h3 "Browse" at bounding box center [82, 91] width 43 height 16
click at [83, 87] on h3 "Browse" at bounding box center [82, 91] width 43 height 16
click at [57, 140] on span "Podcasts" at bounding box center [47, 146] width 55 height 34
click at [1165, 192] on input "List Search Input" at bounding box center [1189, 192] width 138 height 30
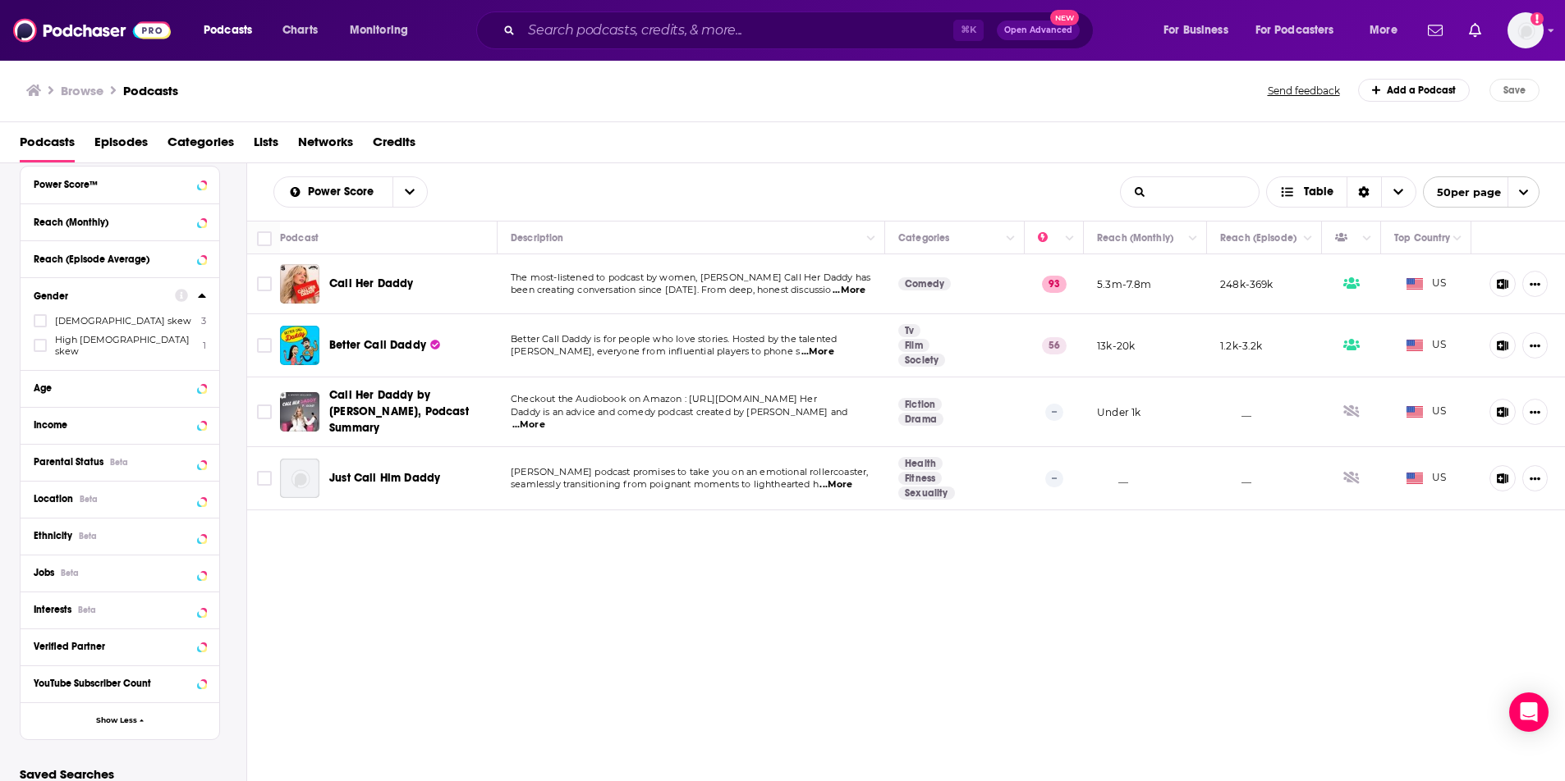
scroll to position [739, 0]
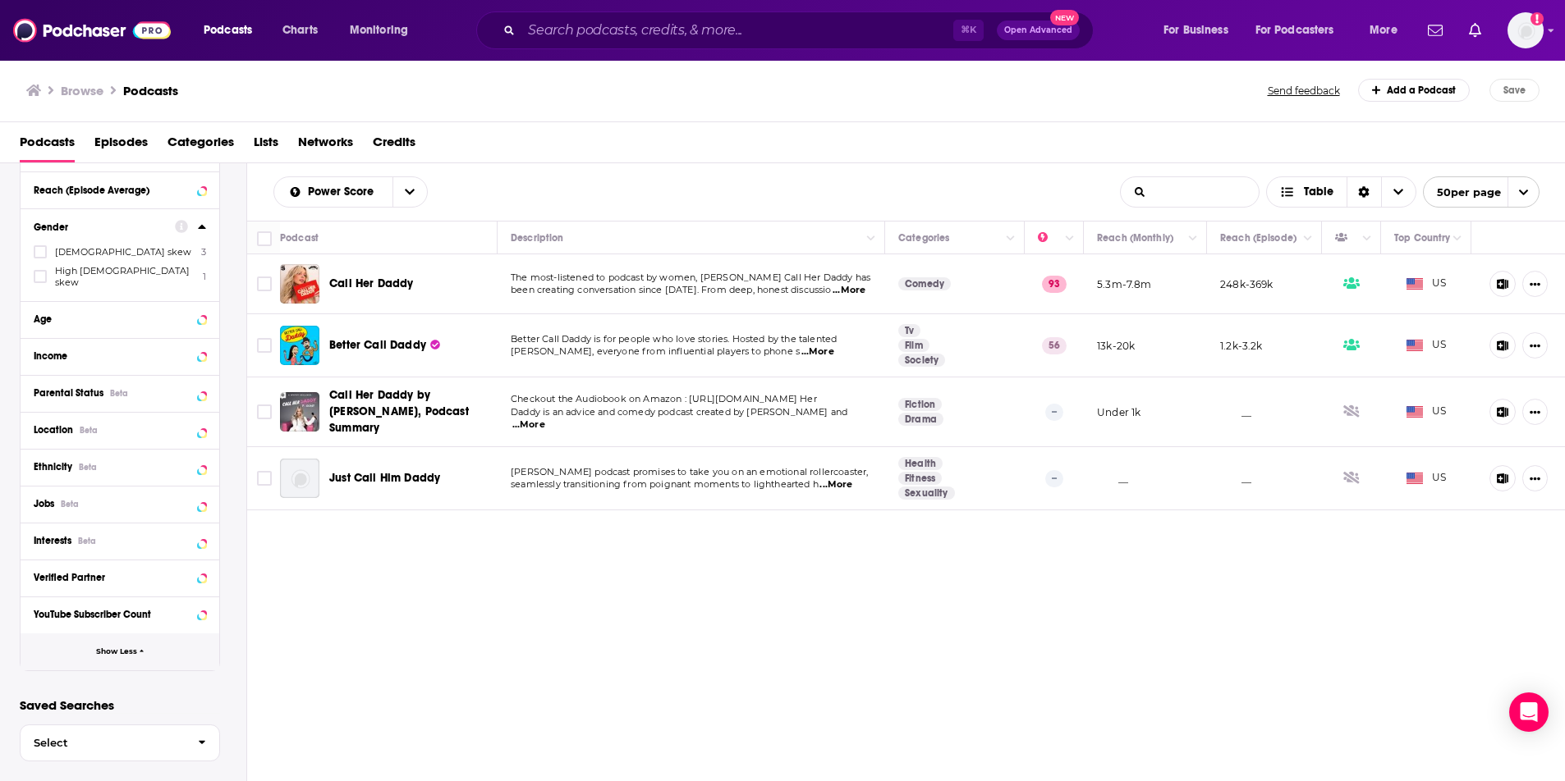
click at [58, 644] on button "Show Less" at bounding box center [120, 652] width 199 height 37
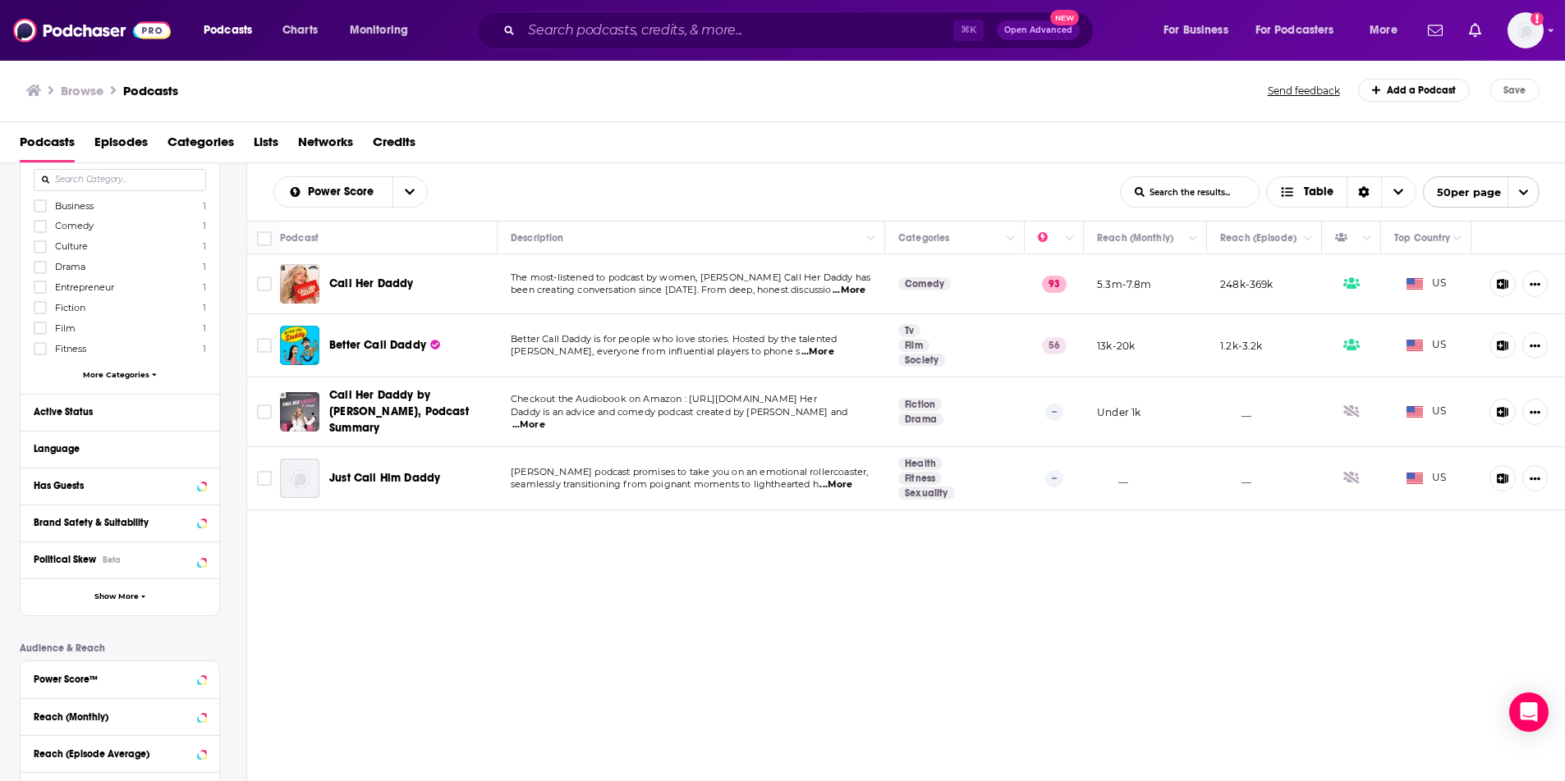
scroll to position [0, 0]
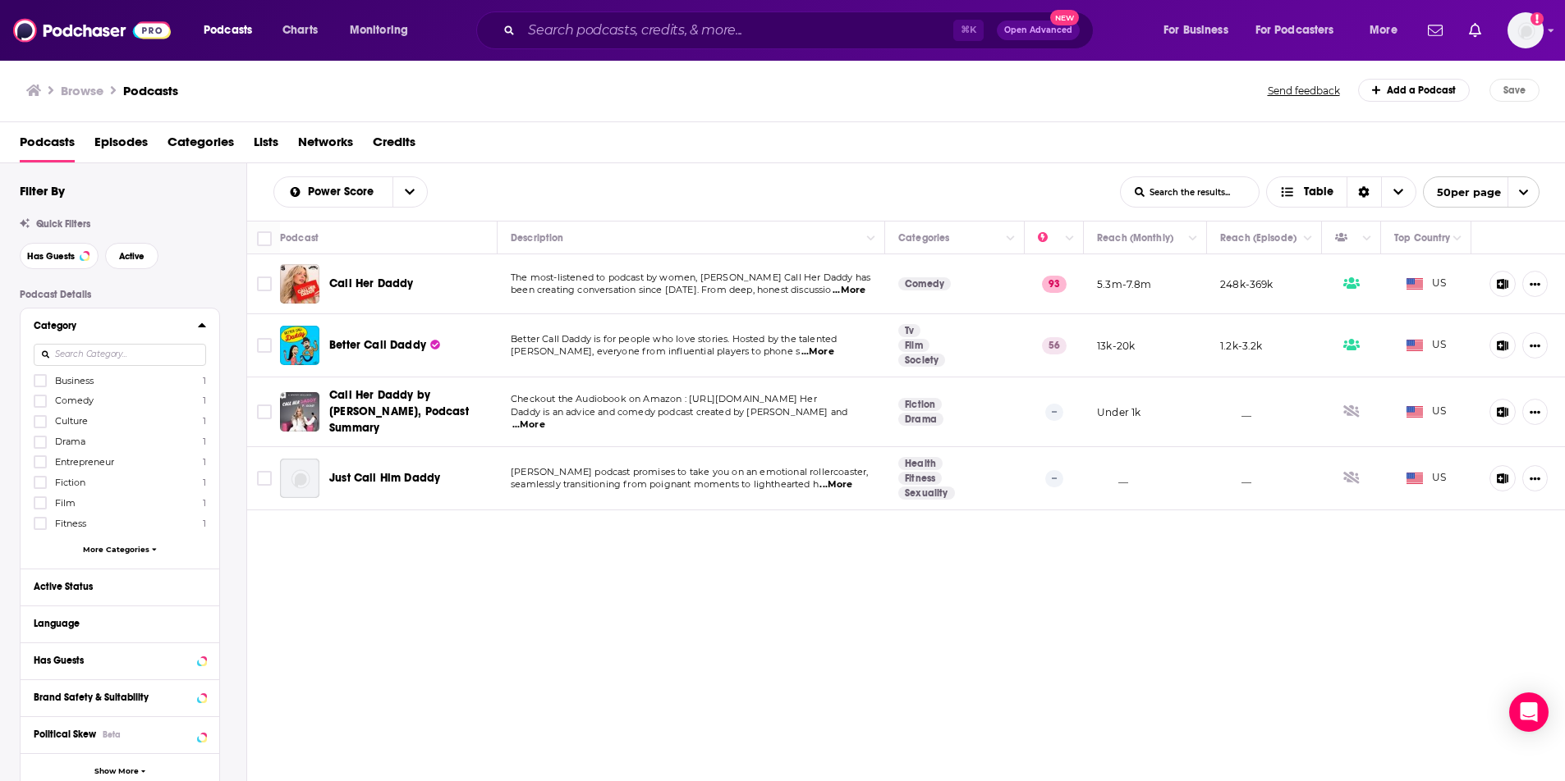
click at [118, 150] on span "Episodes" at bounding box center [120, 146] width 53 height 34
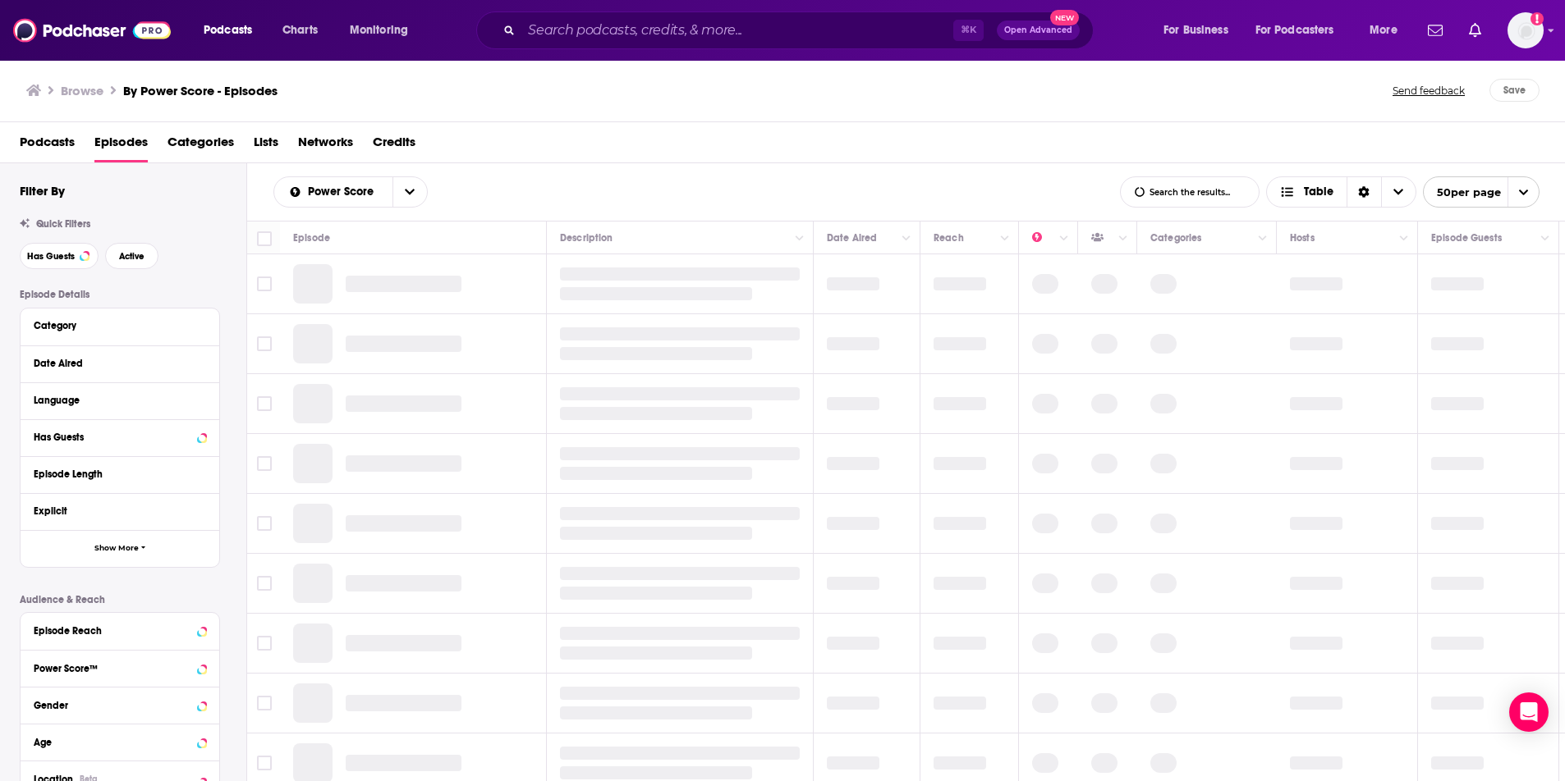
click at [63, 145] on span "Podcasts" at bounding box center [47, 146] width 55 height 34
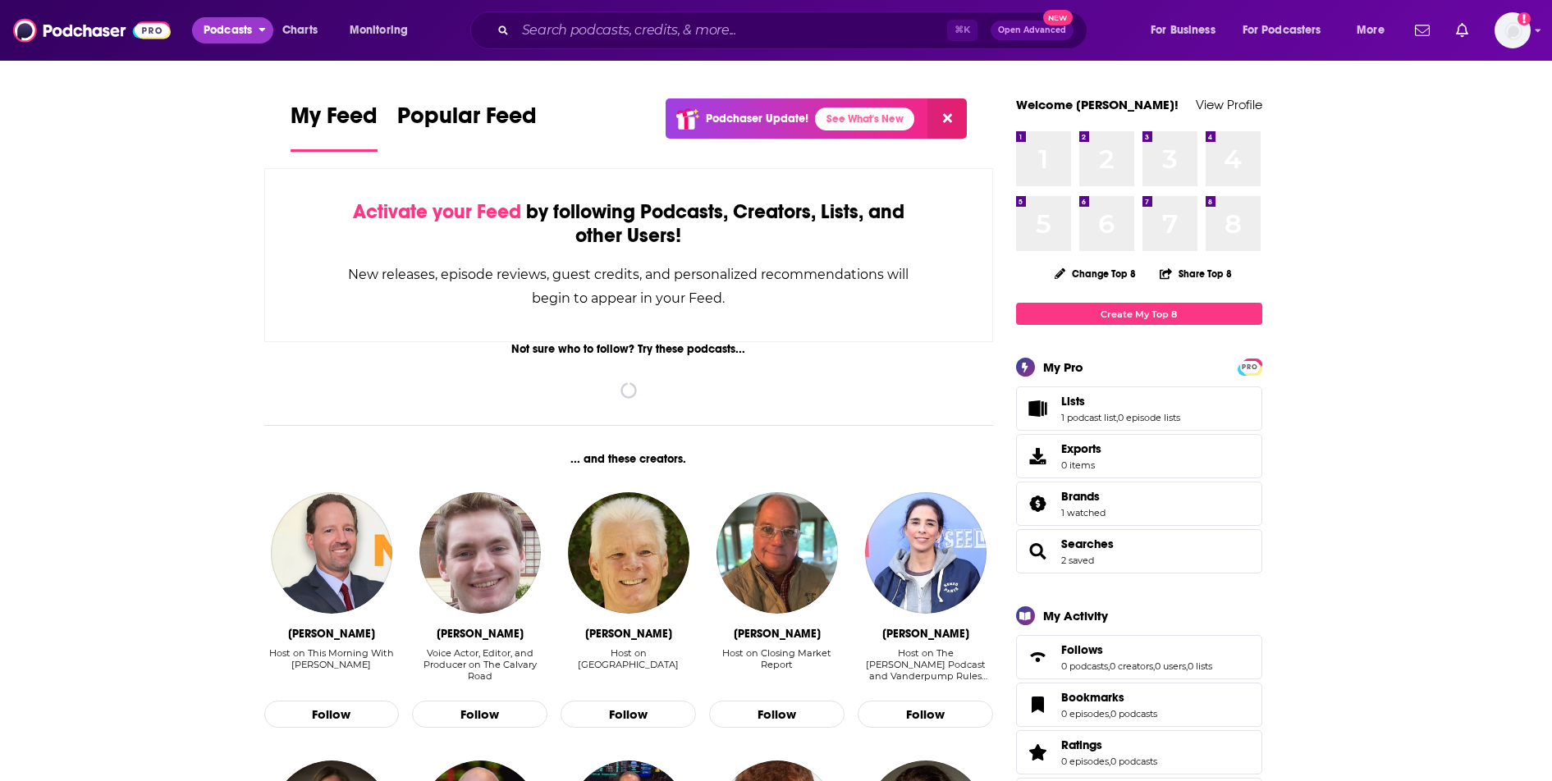
click at [214, 30] on span "Podcasts" at bounding box center [228, 30] width 48 height 23
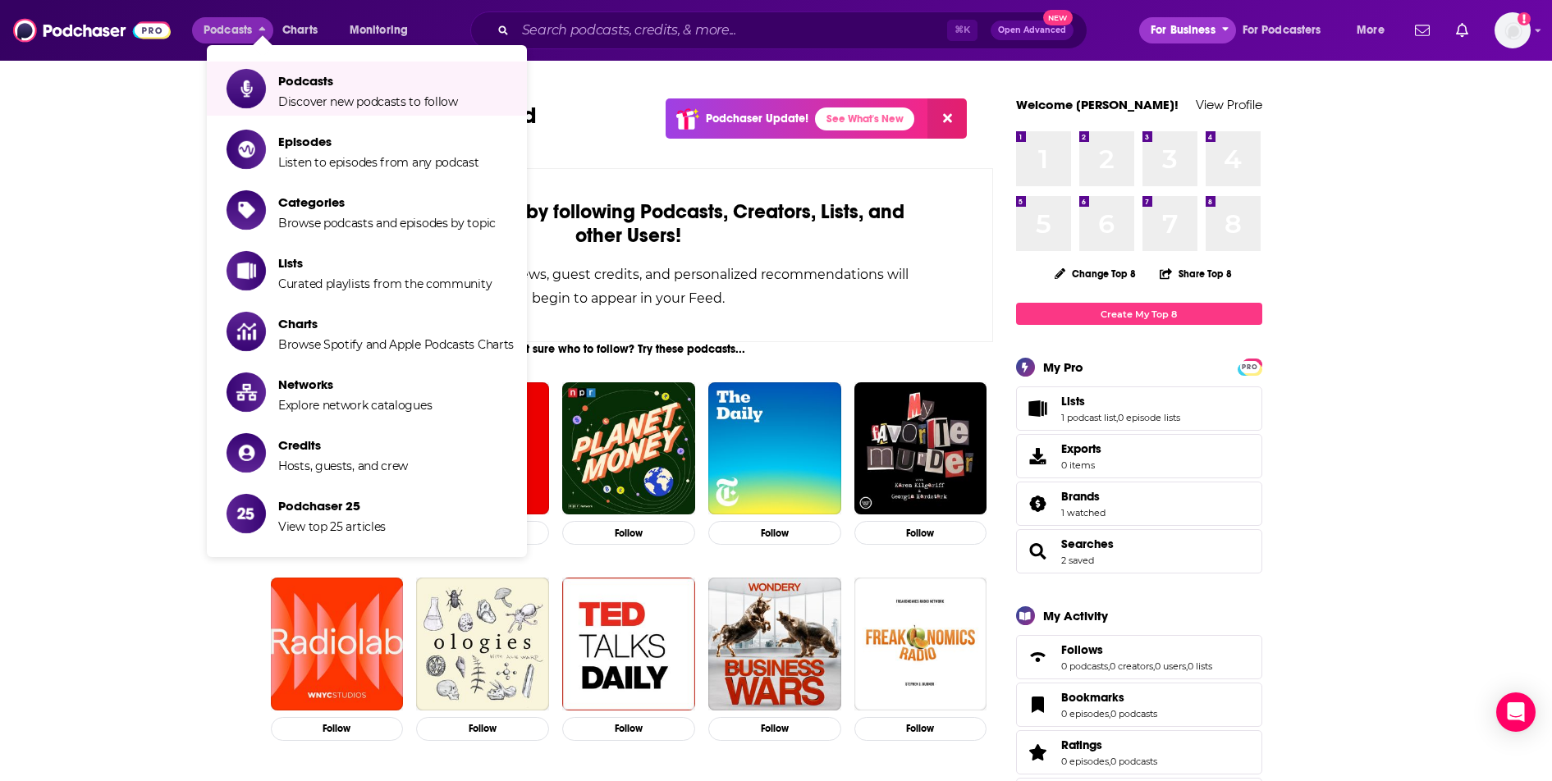
click at [1203, 37] on span "For Business" at bounding box center [1183, 30] width 65 height 23
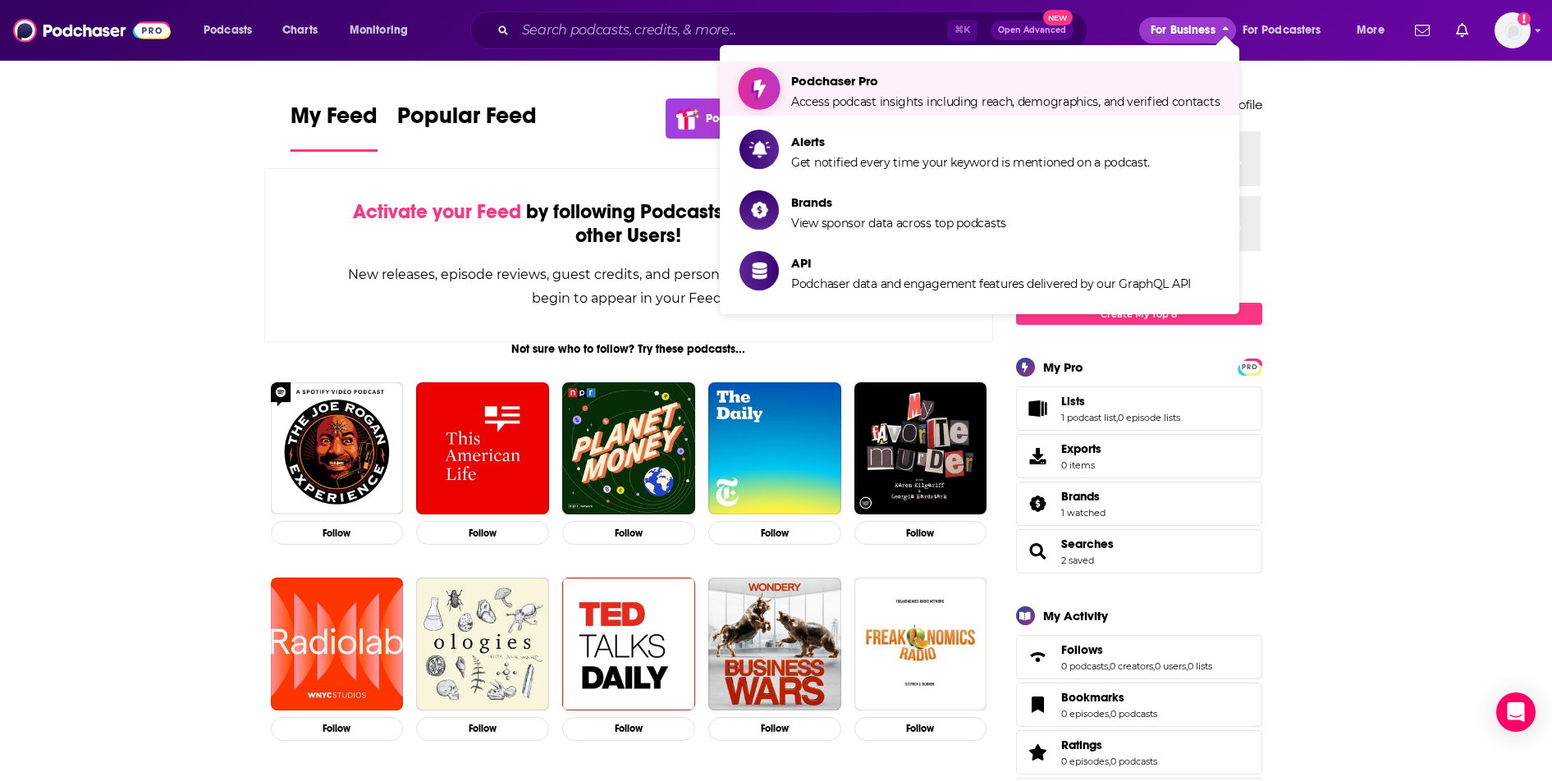
click at [1049, 84] on span "Podchaser Pro" at bounding box center [1005, 81] width 428 height 16
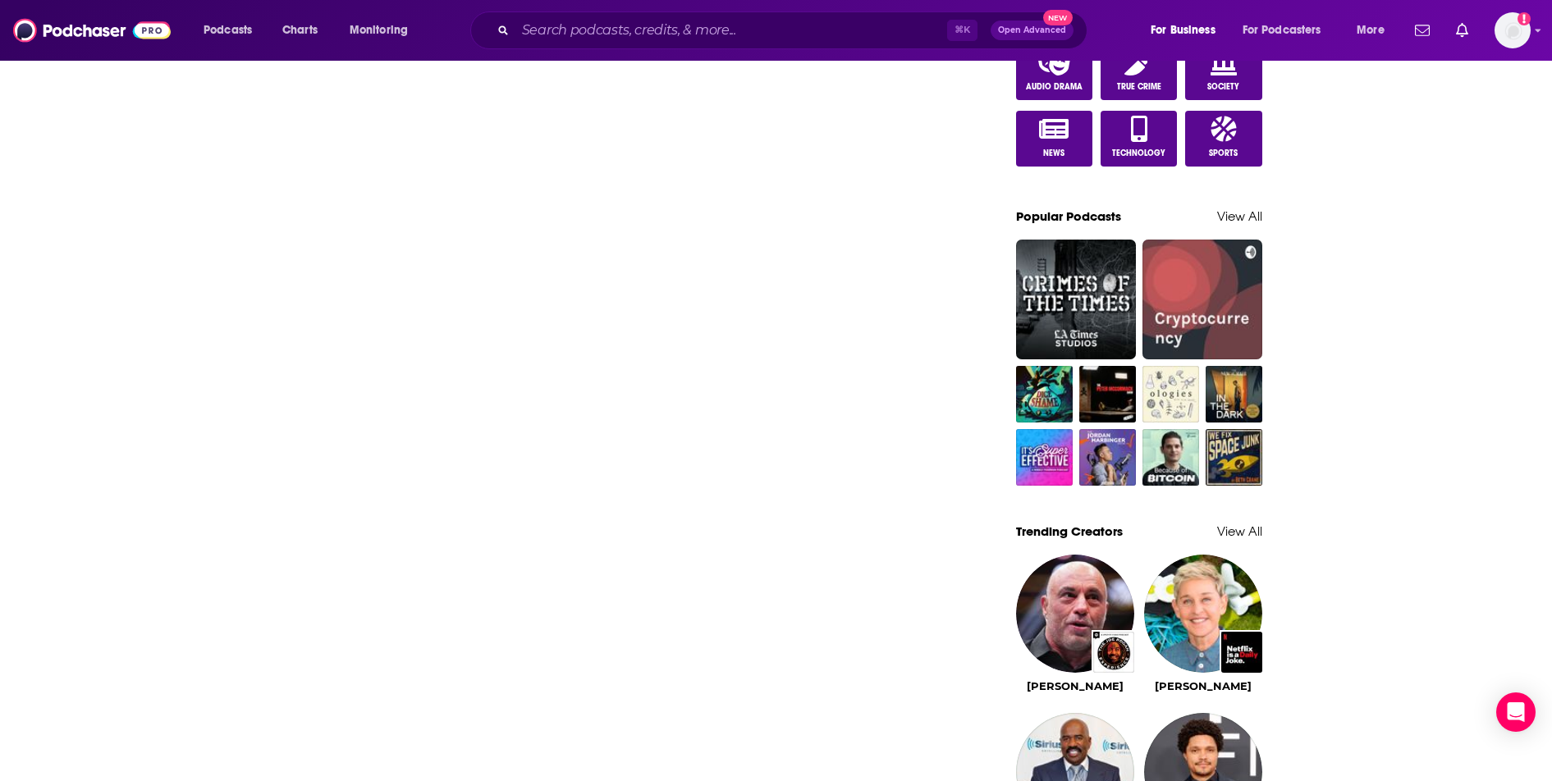
scroll to position [1005, 0]
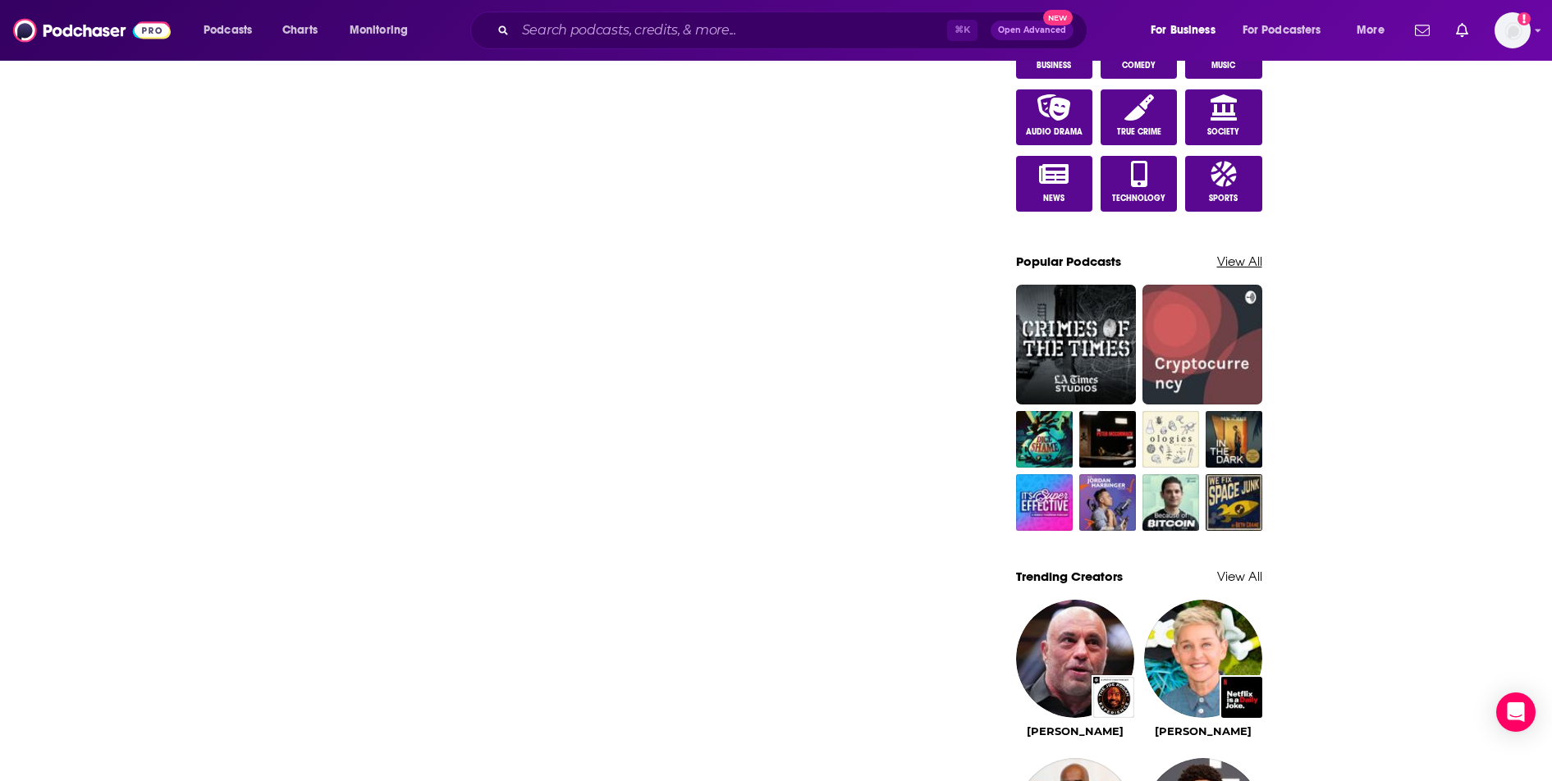
click at [1253, 264] on link "View All" at bounding box center [1239, 262] width 45 height 16
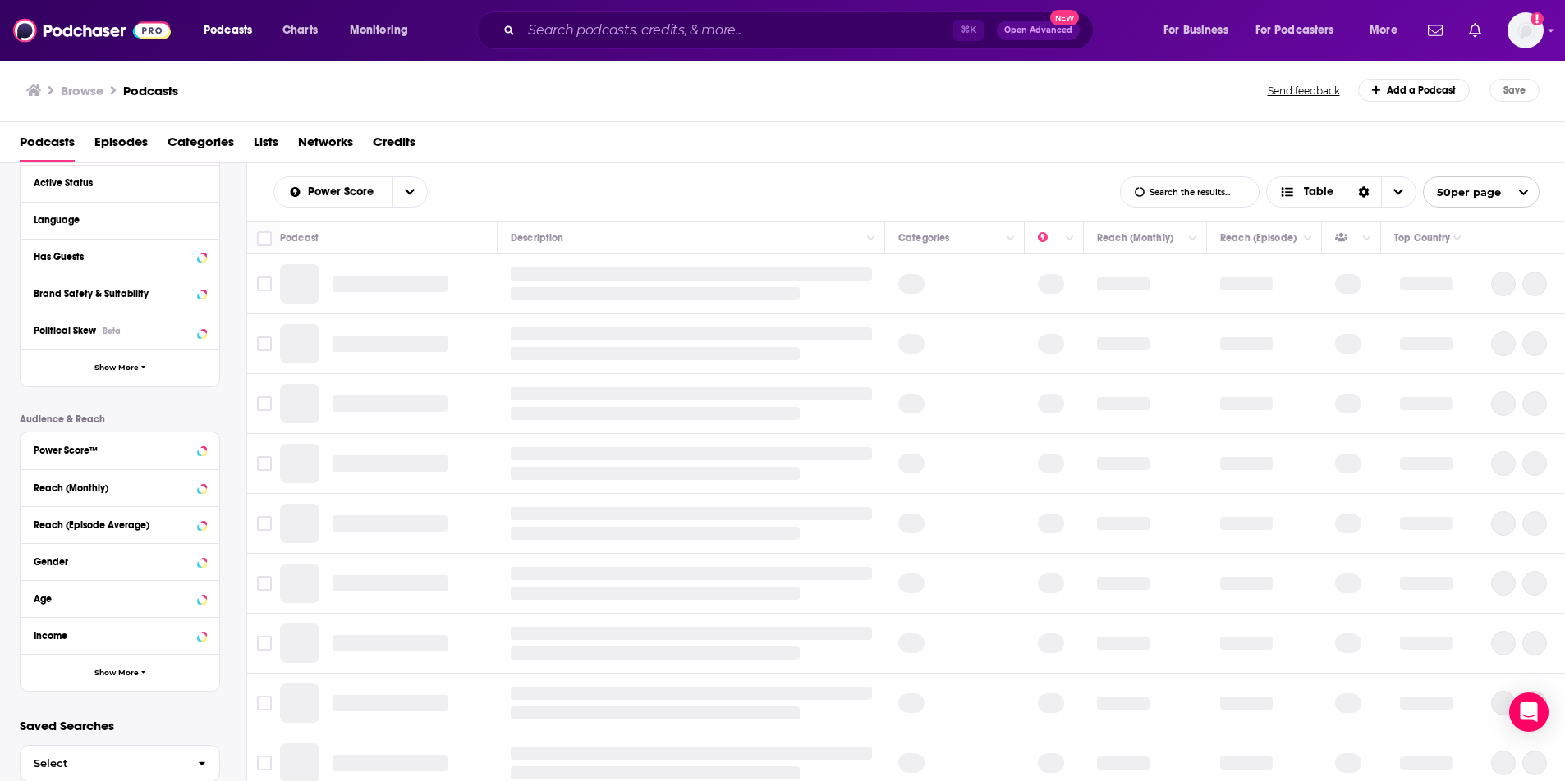
scroll to position [213, 0]
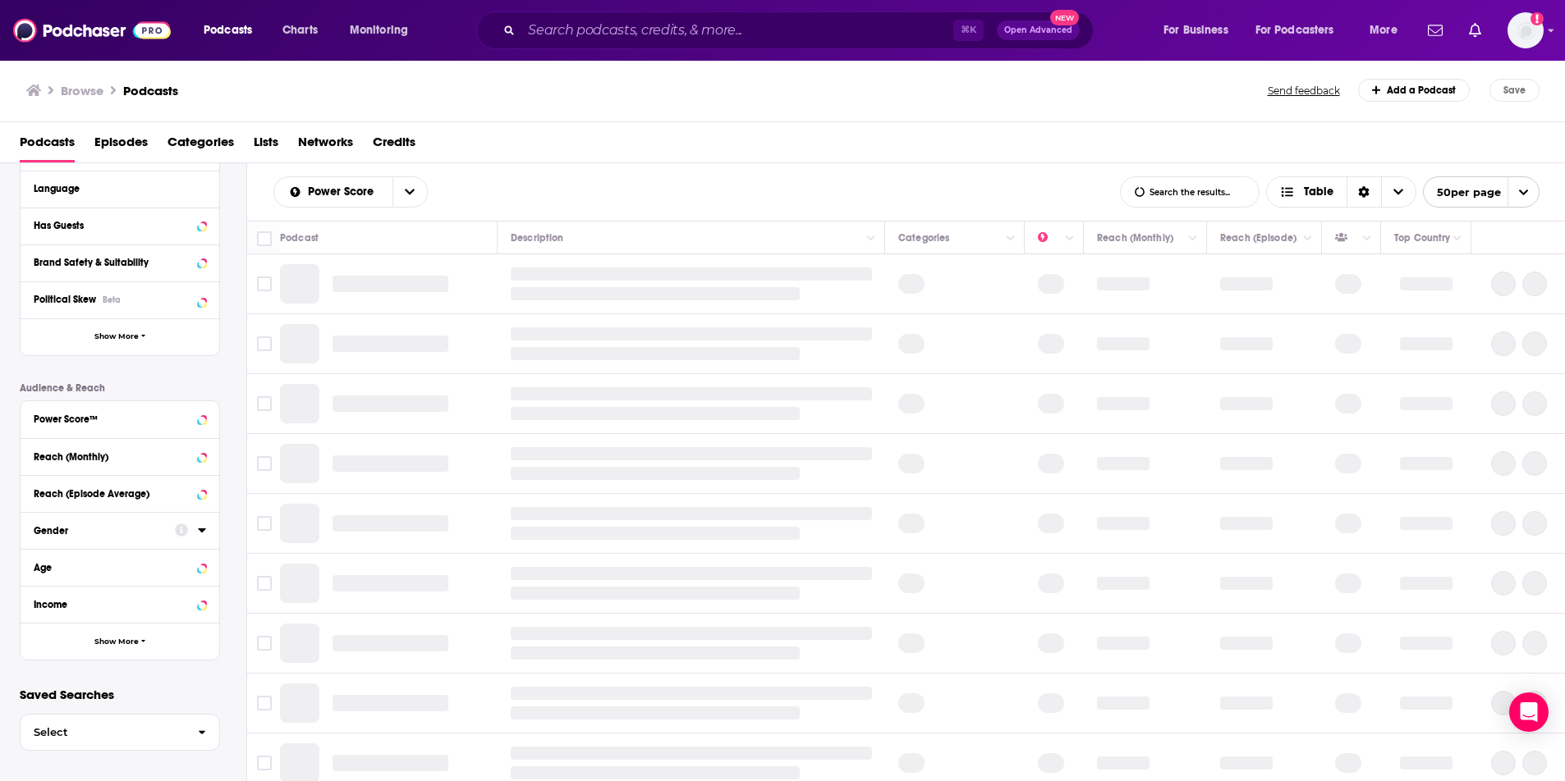
click at [122, 525] on div "Gender" at bounding box center [99, 530] width 131 height 11
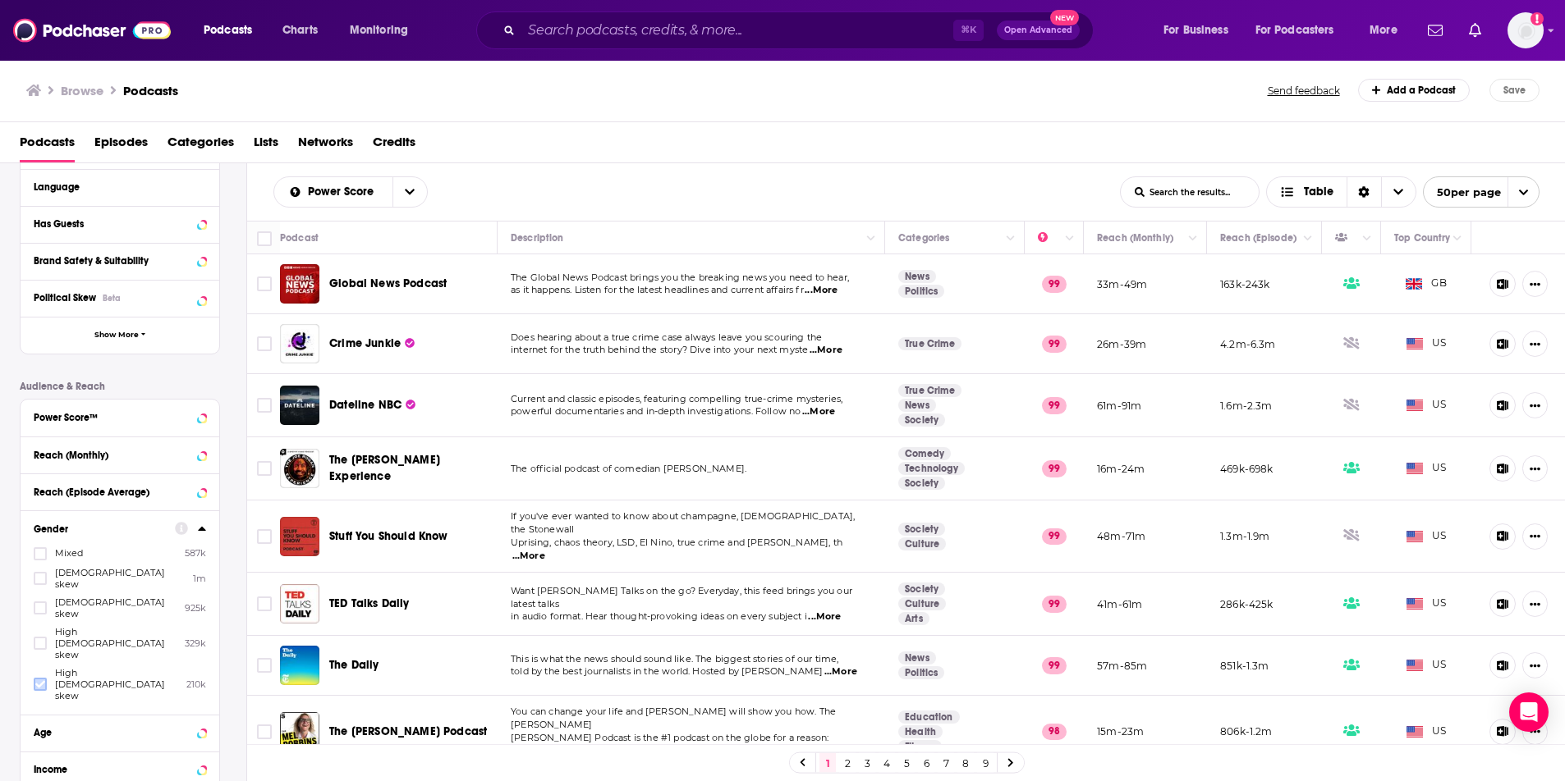
click at [39, 680] on icon at bounding box center [40, 685] width 10 height 10
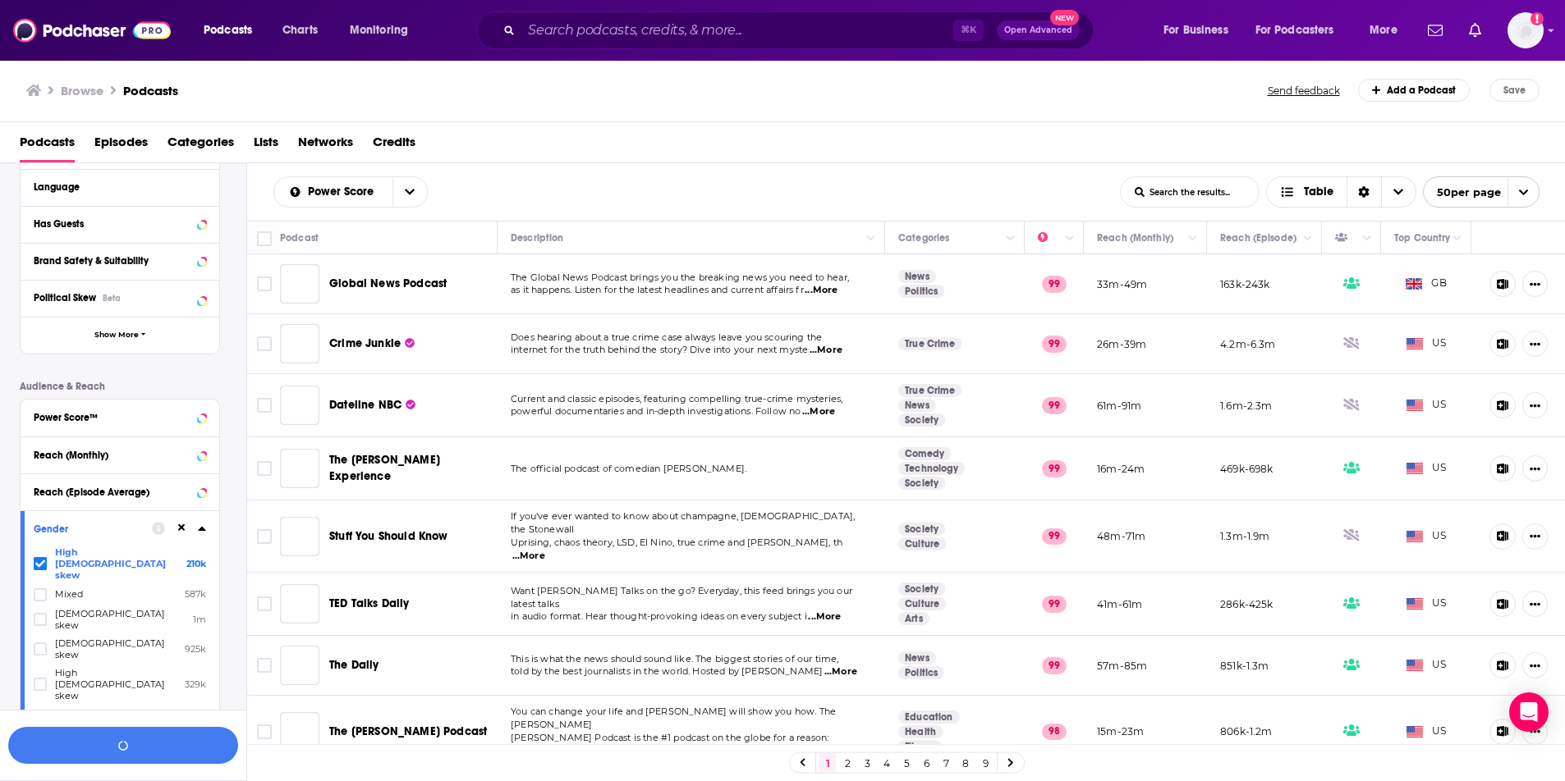
scroll to position [254, 0]
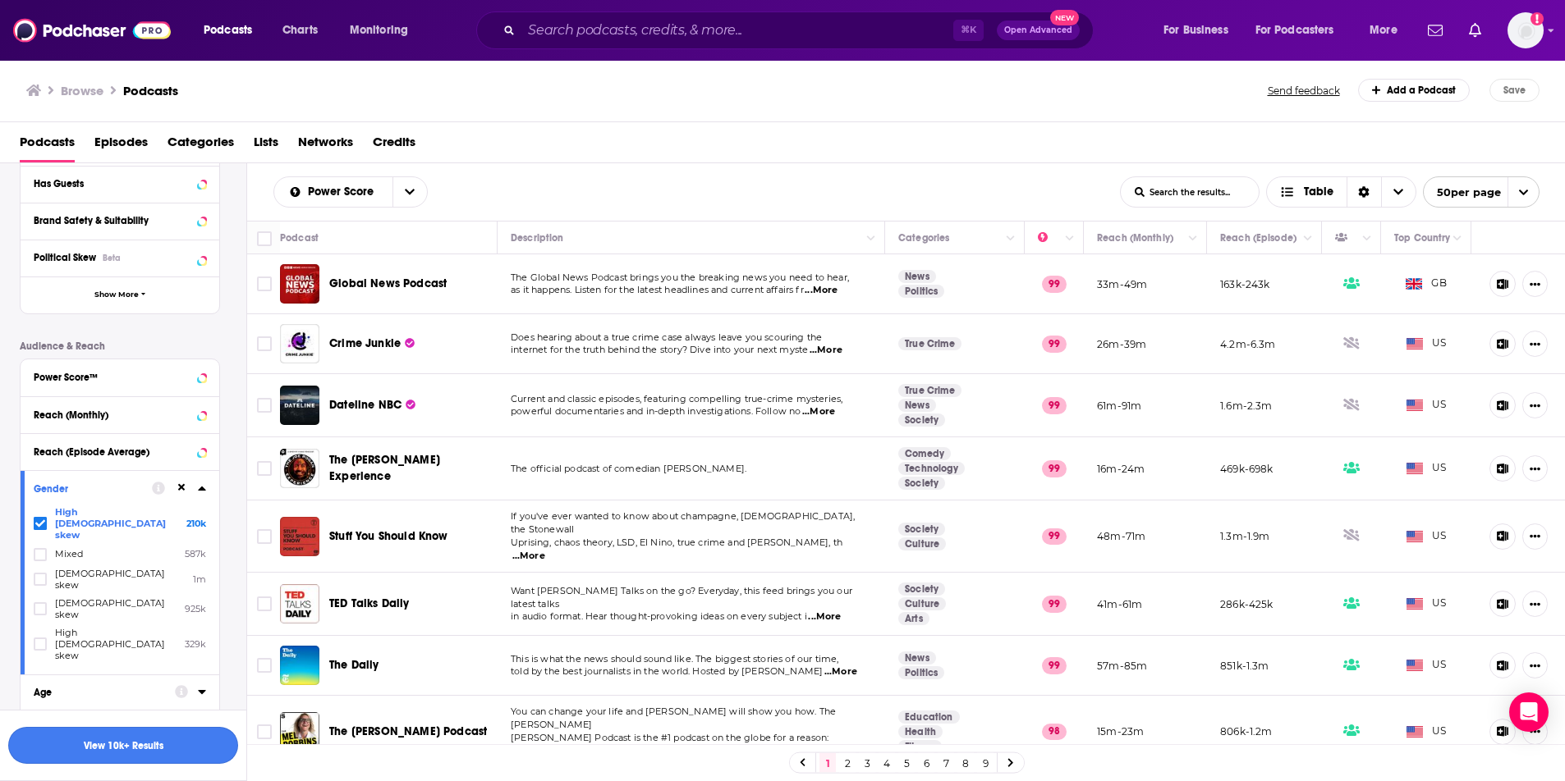
click at [117, 754] on button "View 10k+ Results" at bounding box center [123, 745] width 230 height 37
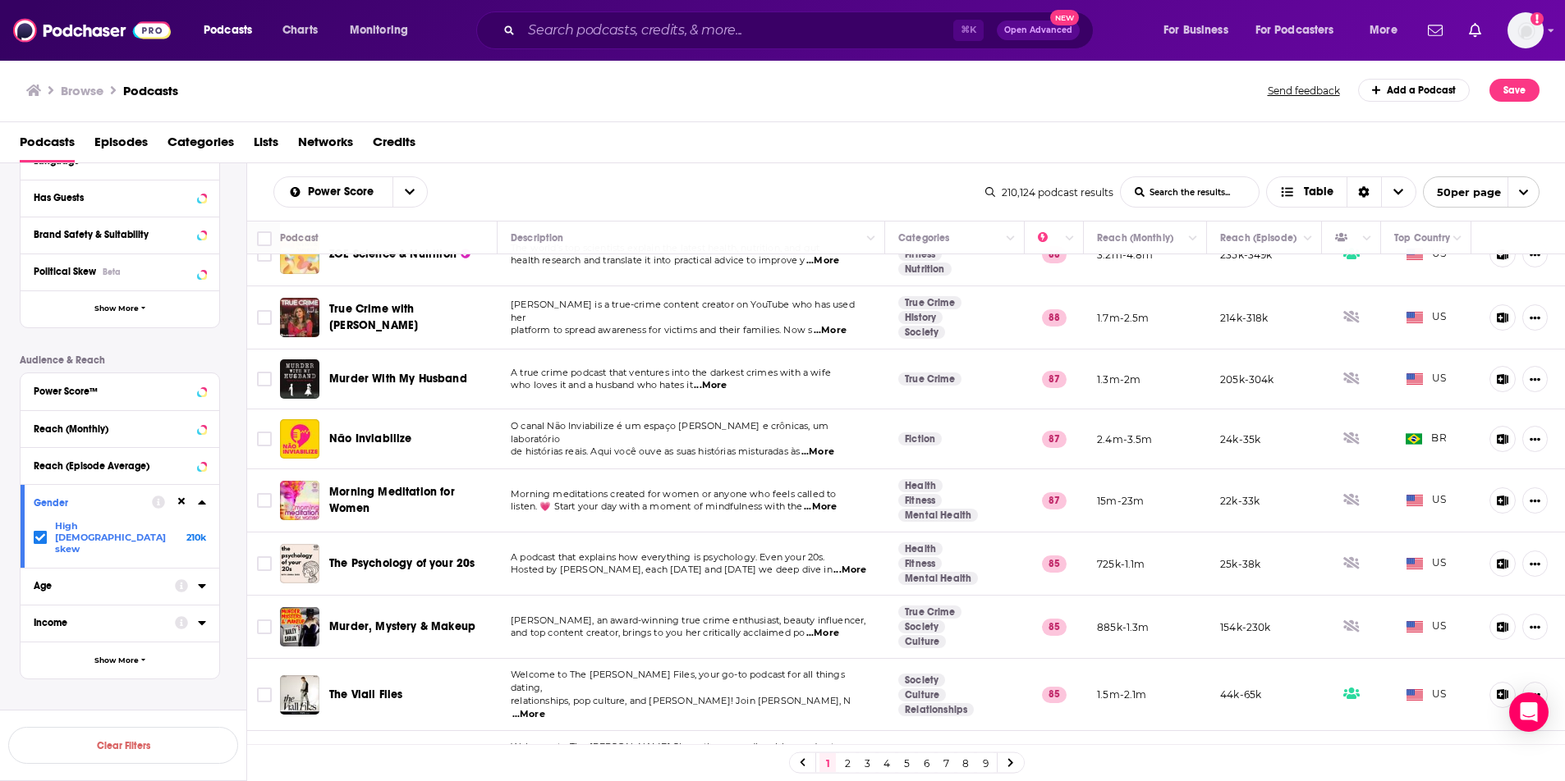
scroll to position [609, 0]
click at [180, 504] on icon at bounding box center [181, 501] width 7 height 7
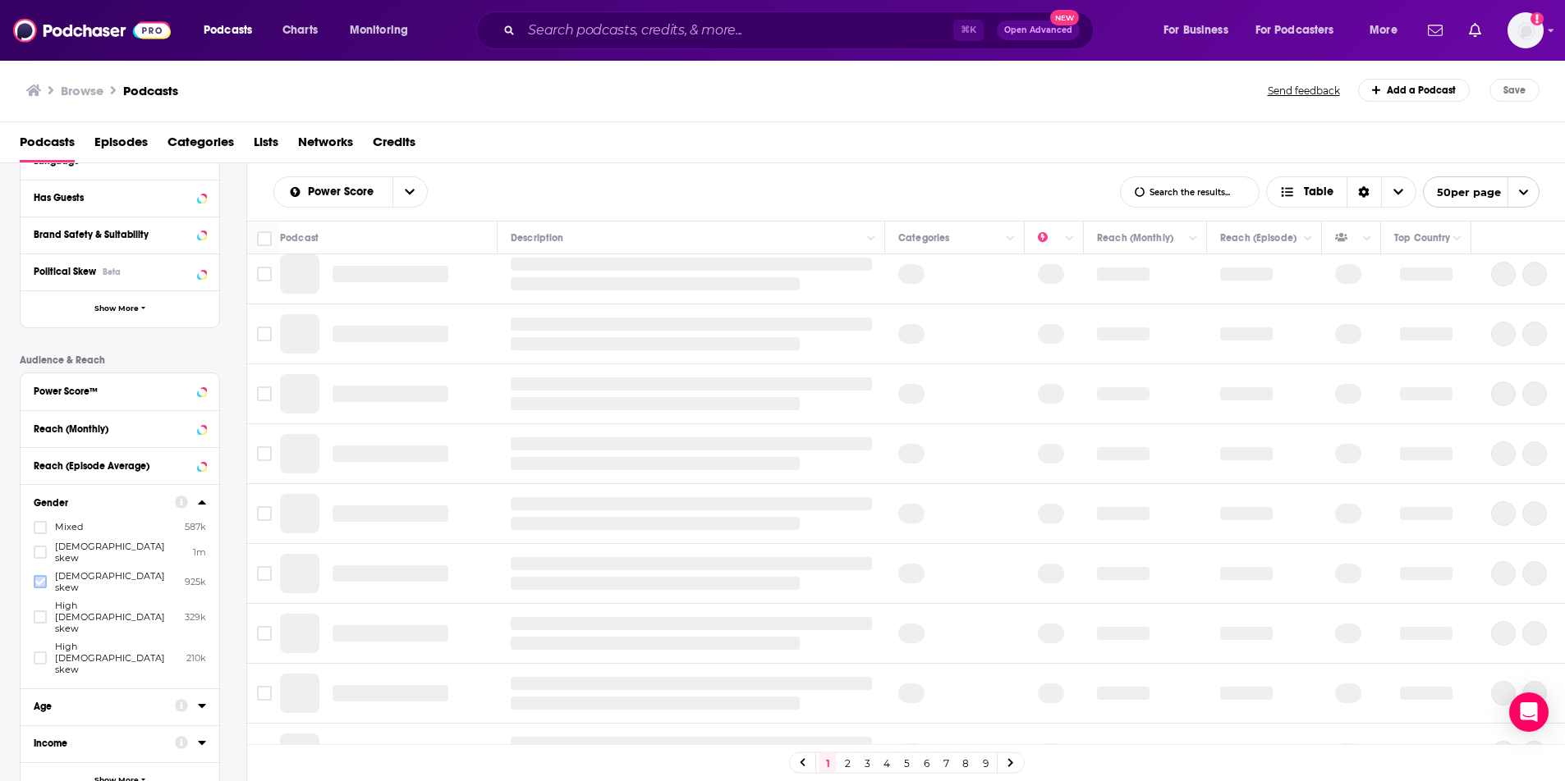
click at [39, 577] on icon at bounding box center [40, 582] width 10 height 10
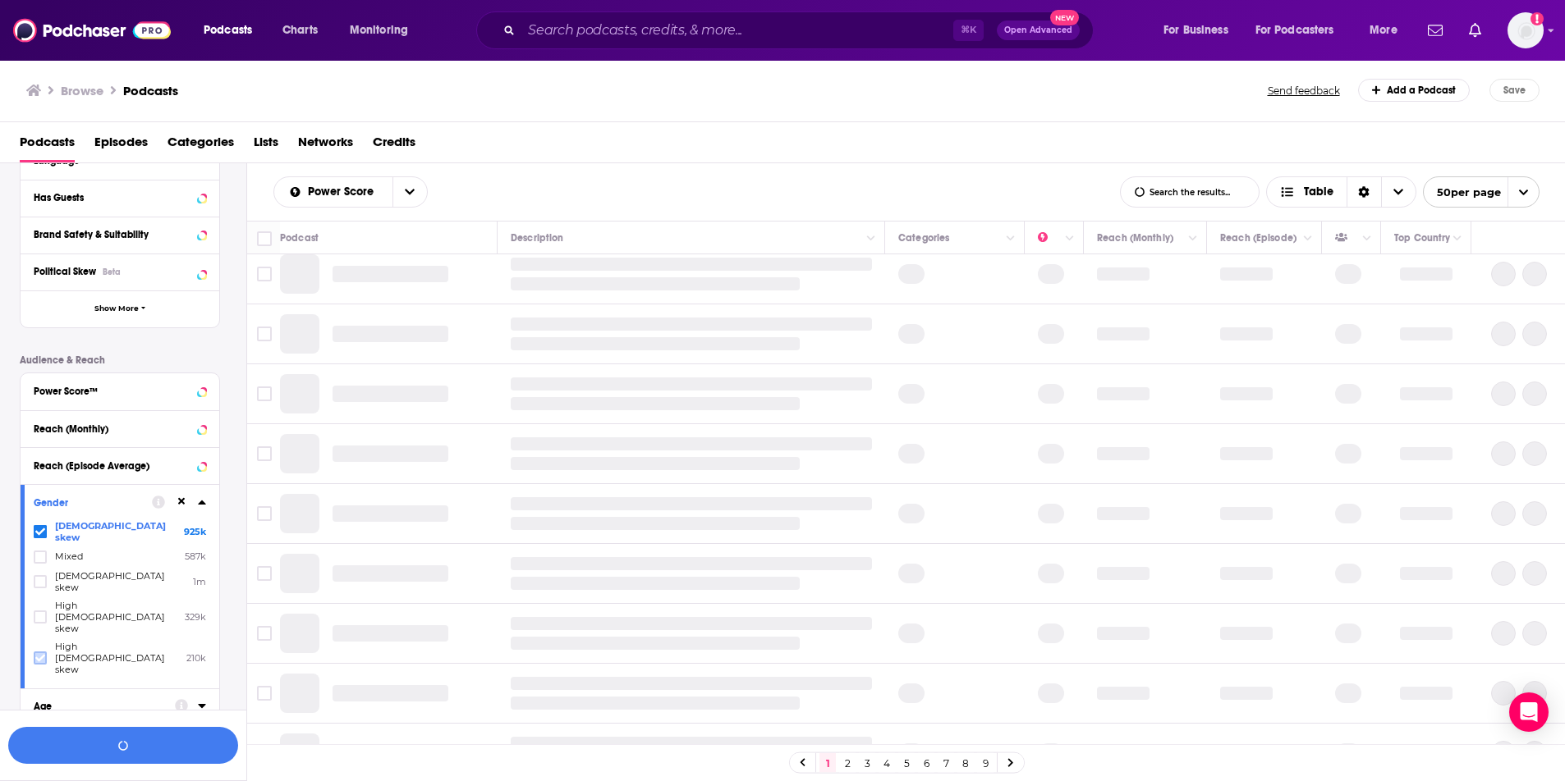
click at [39, 653] on icon at bounding box center [40, 658] width 10 height 10
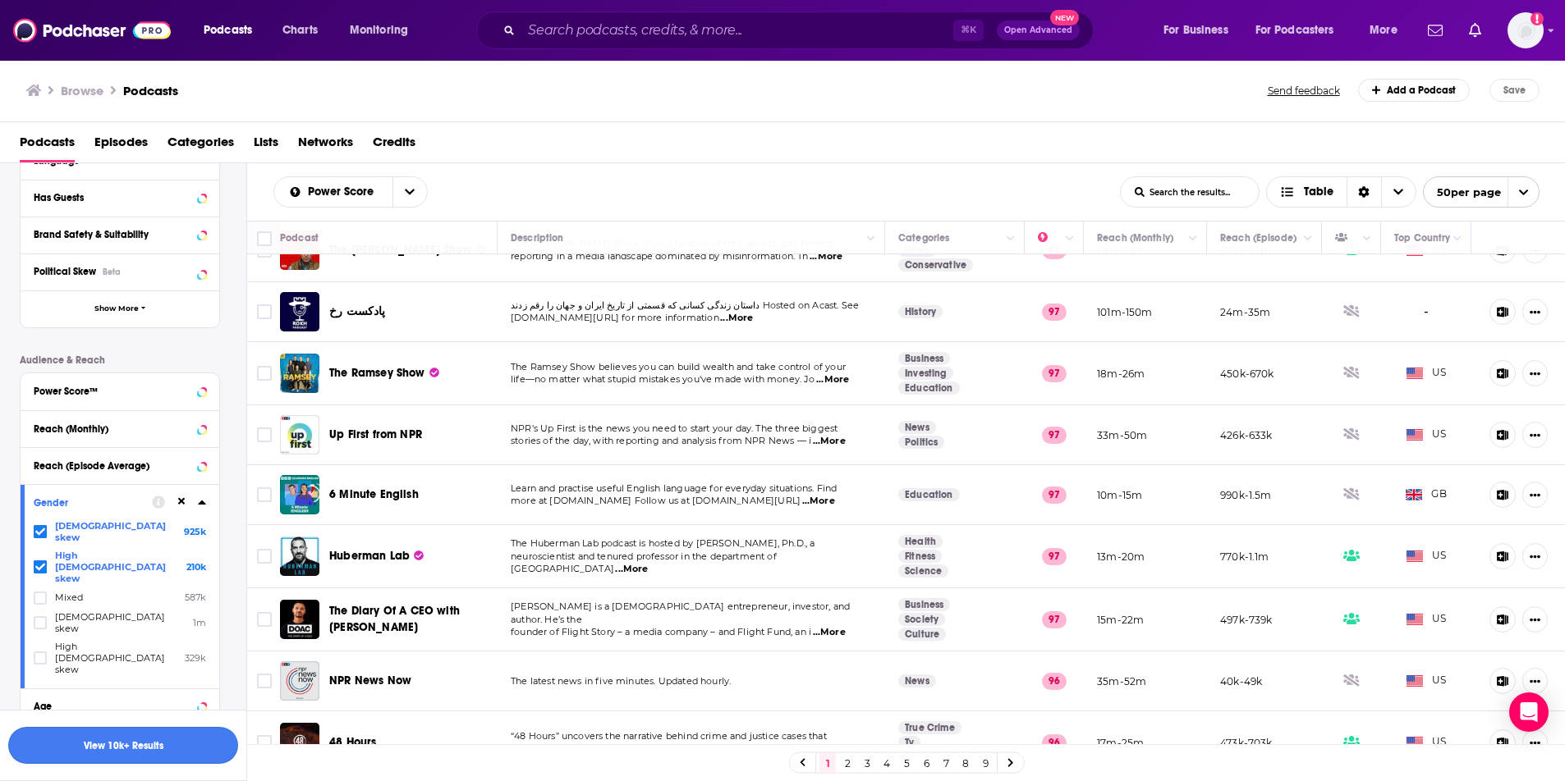
click at [98, 736] on button "View 10k+ Results" at bounding box center [123, 745] width 230 height 37
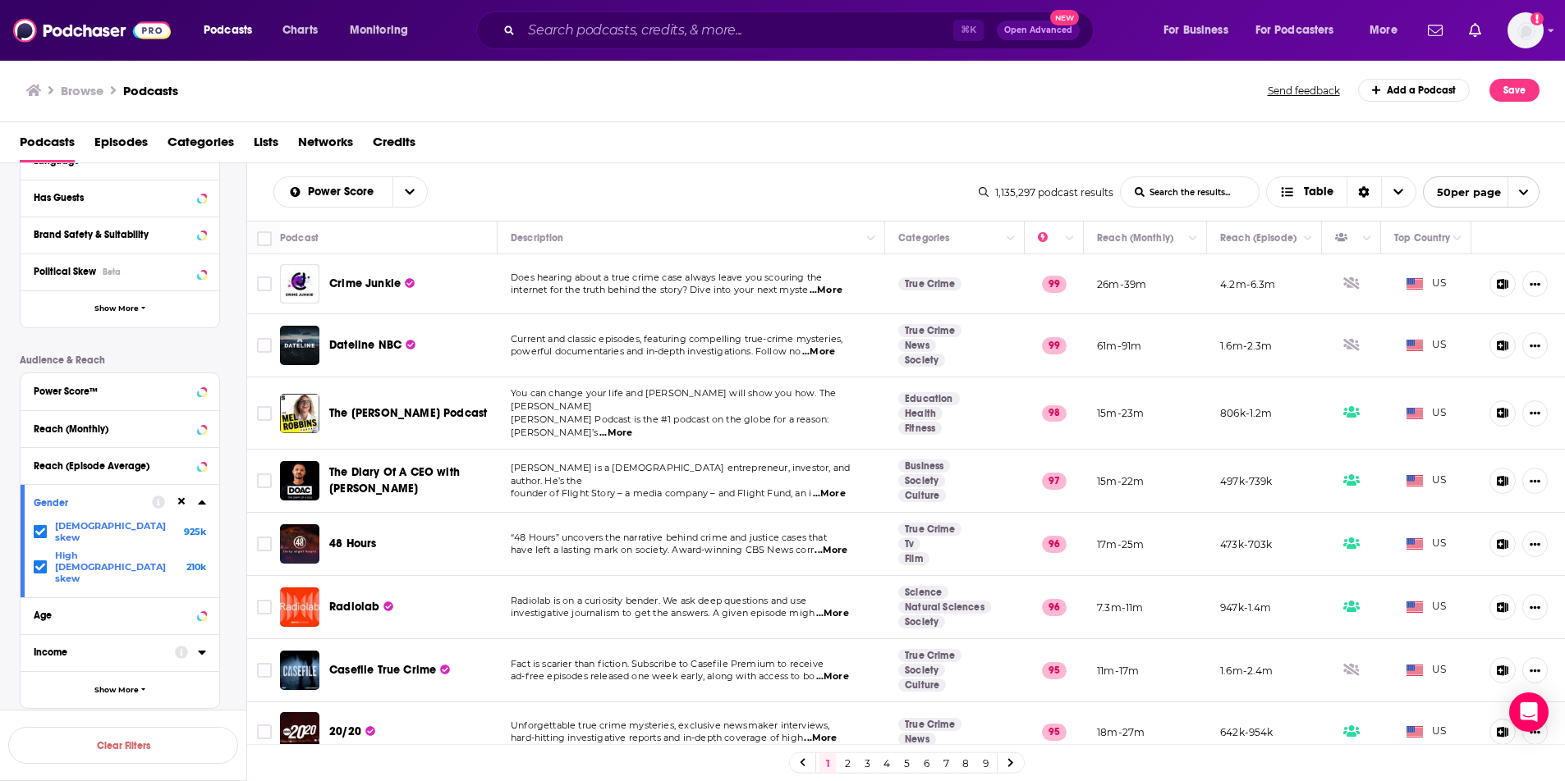
scroll to position [259, 0]
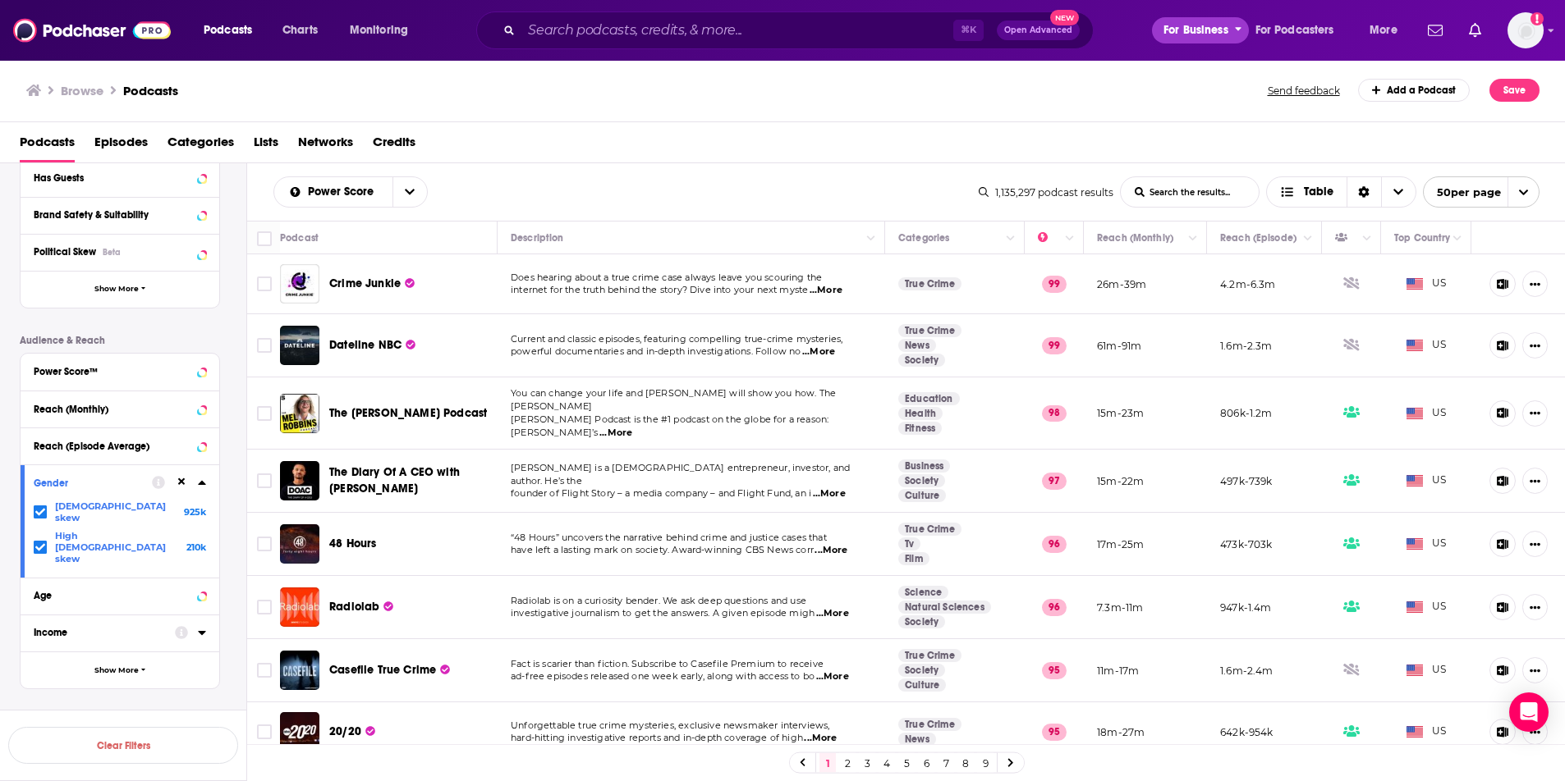
click at [1180, 31] on span "For Business" at bounding box center [1195, 30] width 65 height 23
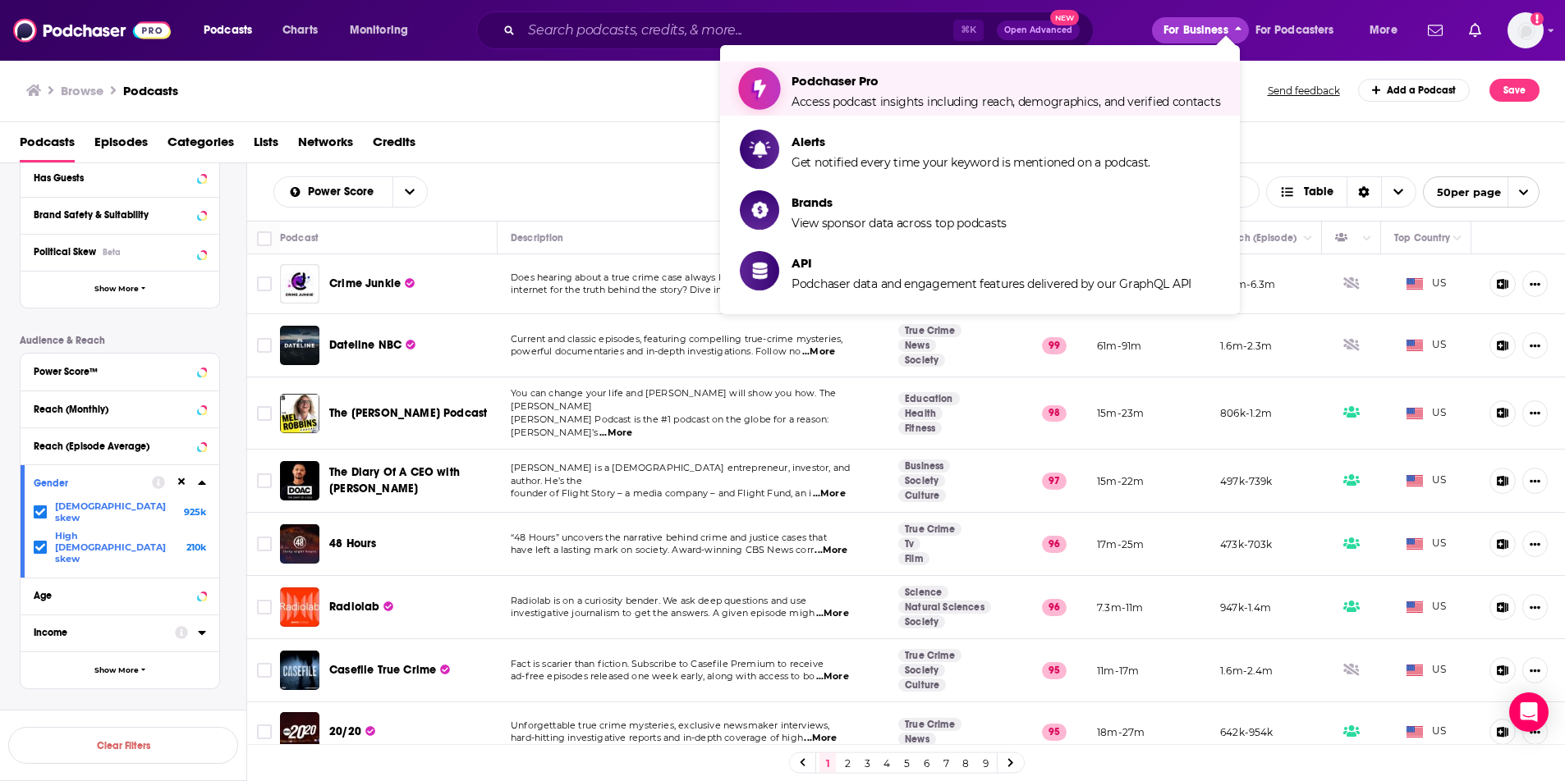
click at [1090, 80] on span "Podchaser Pro" at bounding box center [1005, 81] width 428 height 16
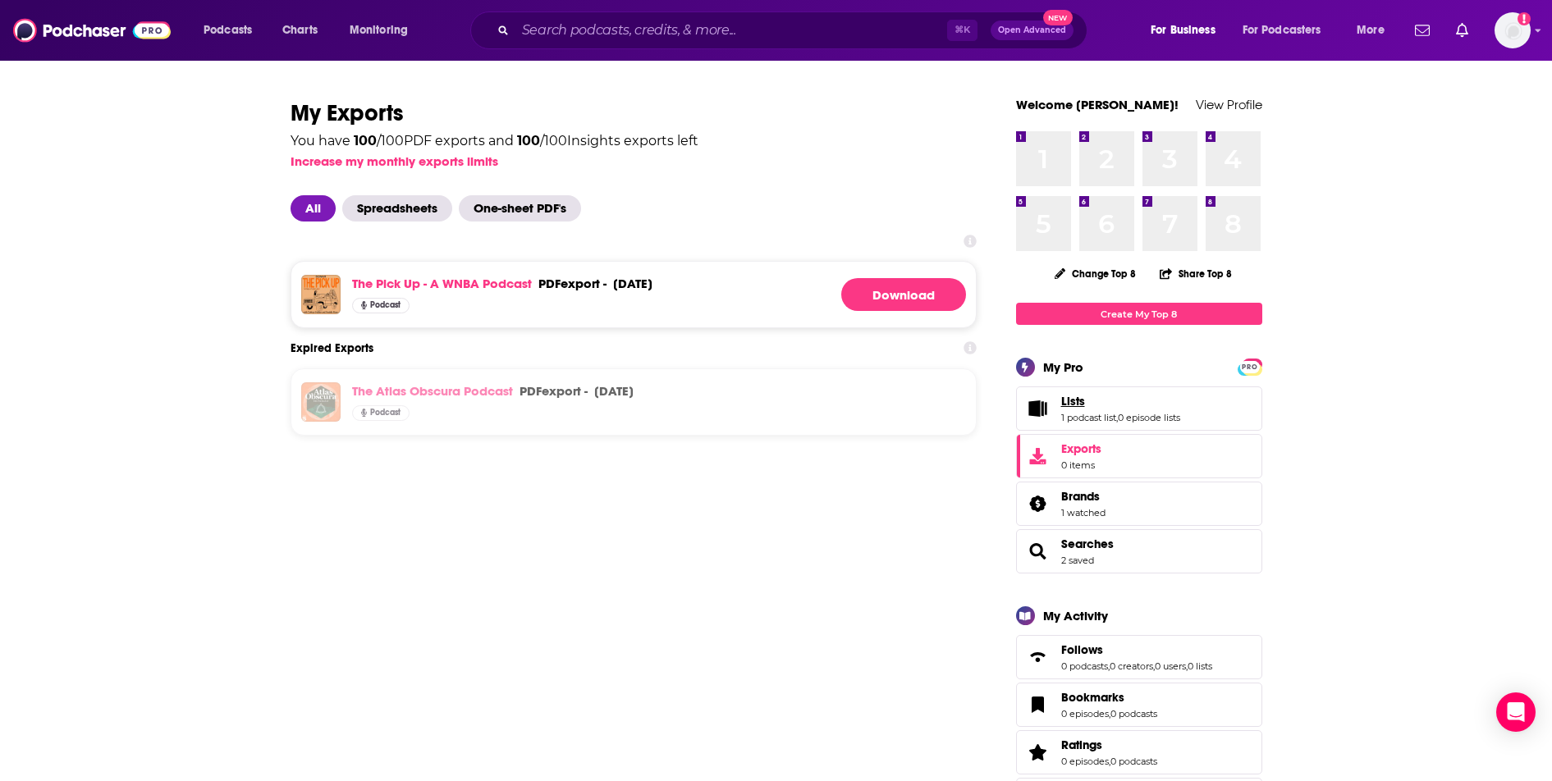
click at [1134, 407] on link "Lists" at bounding box center [1120, 401] width 119 height 15
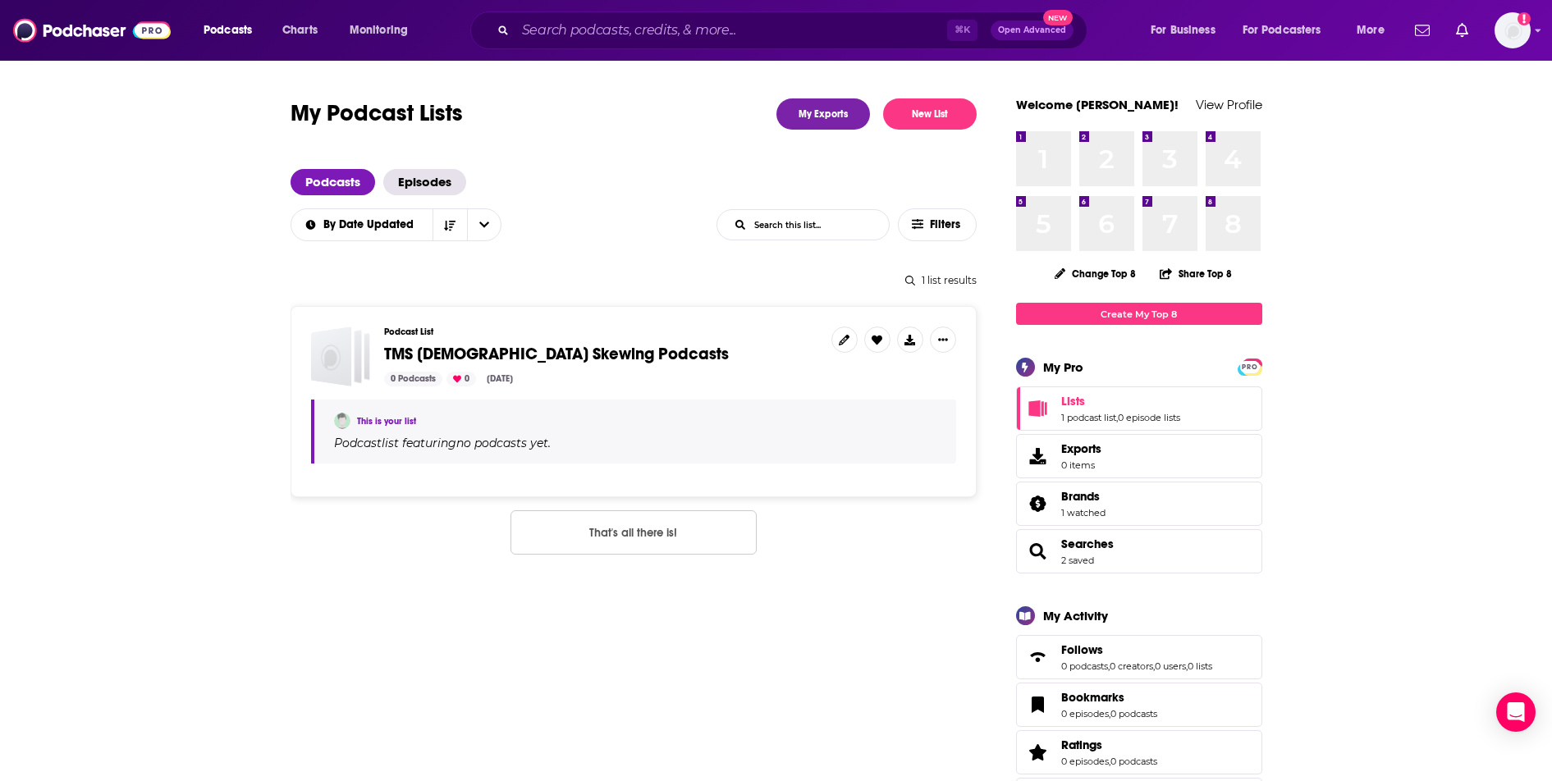
click at [801, 342] on div "Podcast List TMS Female Skewing Podcasts 0 Podcasts 0 Sep 4, 2025" at bounding box center [601, 357] width 434 height 60
click at [939, 339] on icon "Show More Button" at bounding box center [943, 339] width 10 height 2
click at [898, 375] on button "Create a list" at bounding box center [888, 376] width 158 height 30
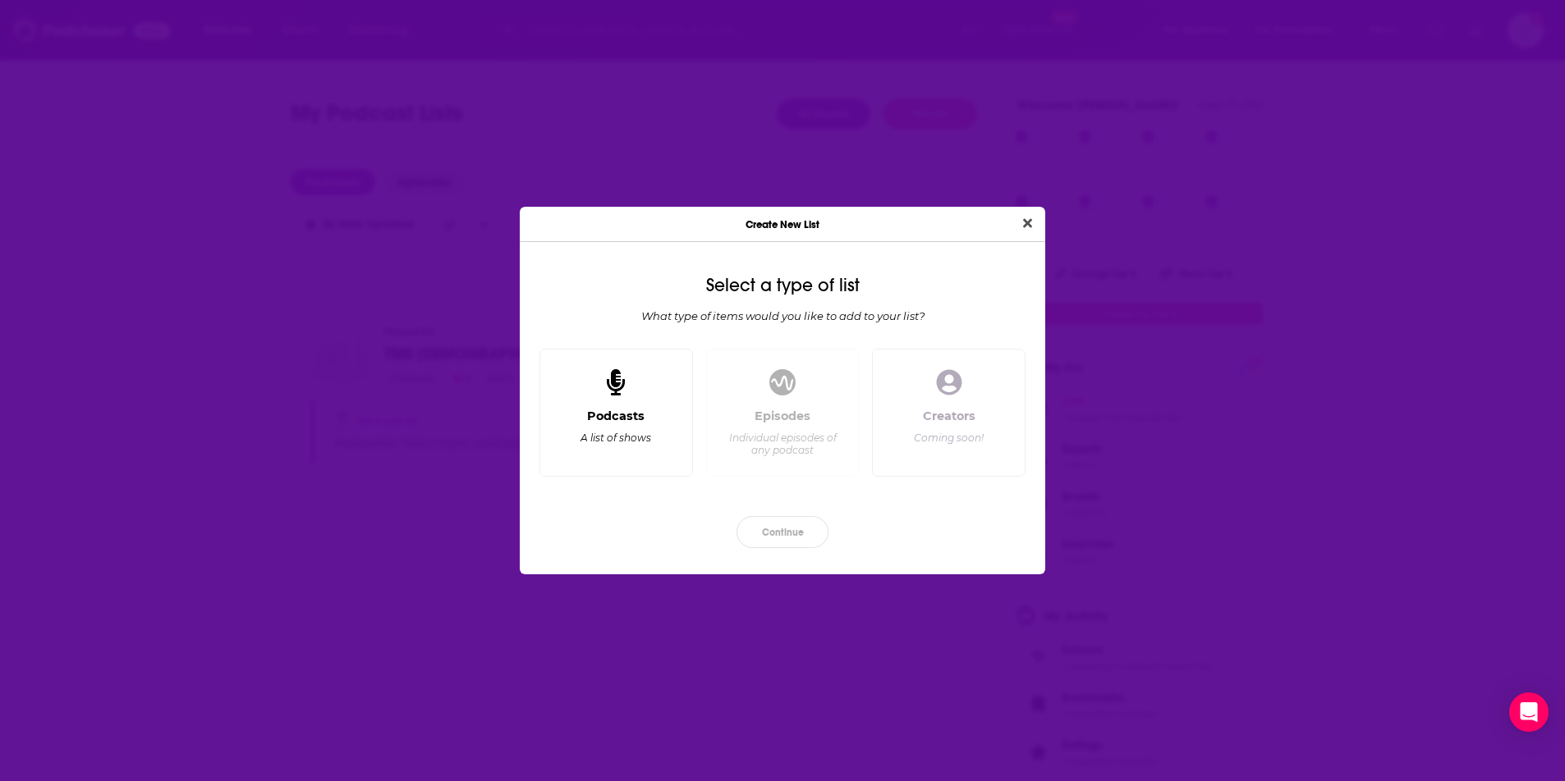
click at [598, 396] on div "Podcasts A list of shows" at bounding box center [616, 413] width 154 height 128
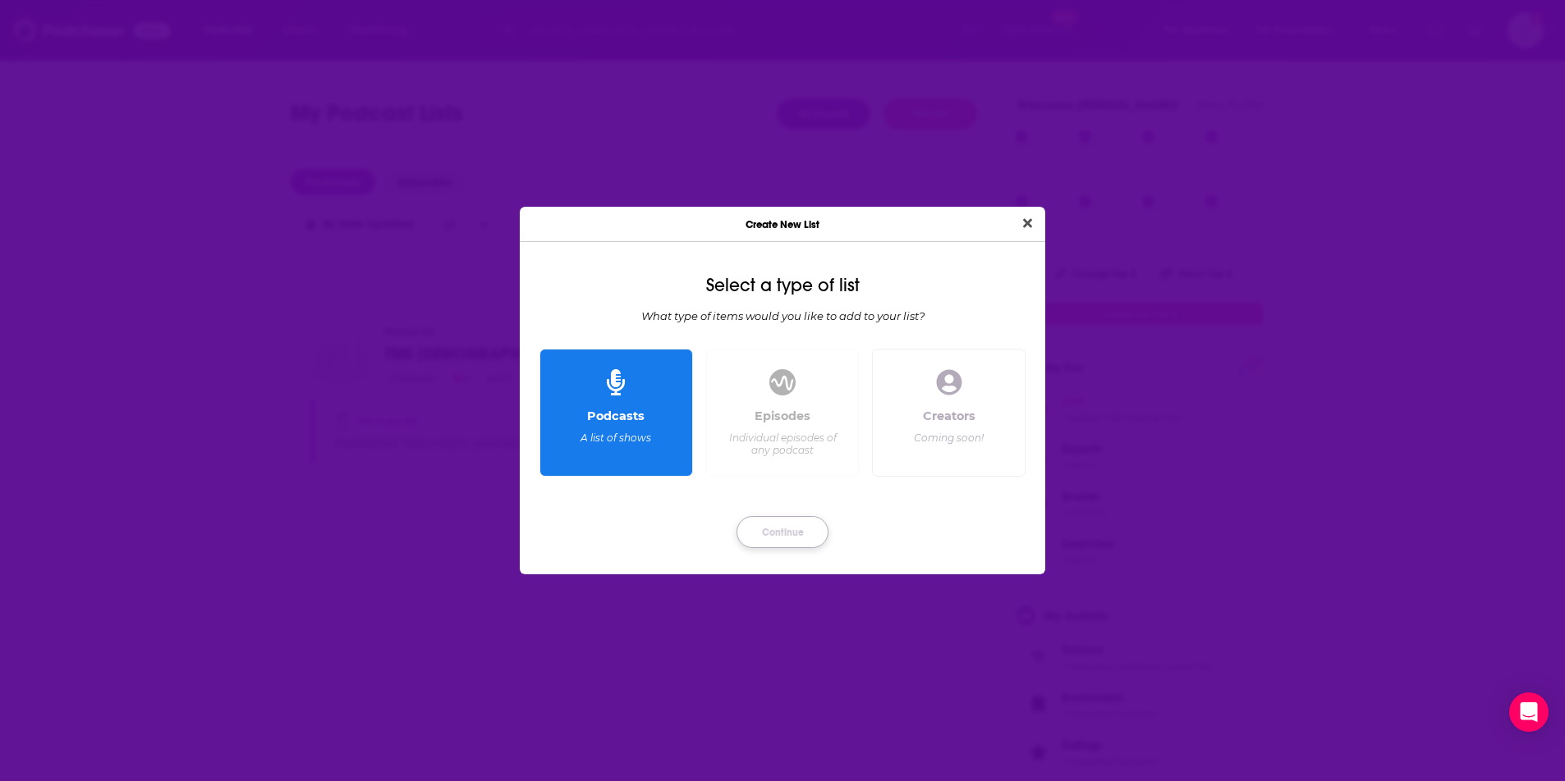
click at [771, 525] on button "Continue" at bounding box center [782, 532] width 92 height 32
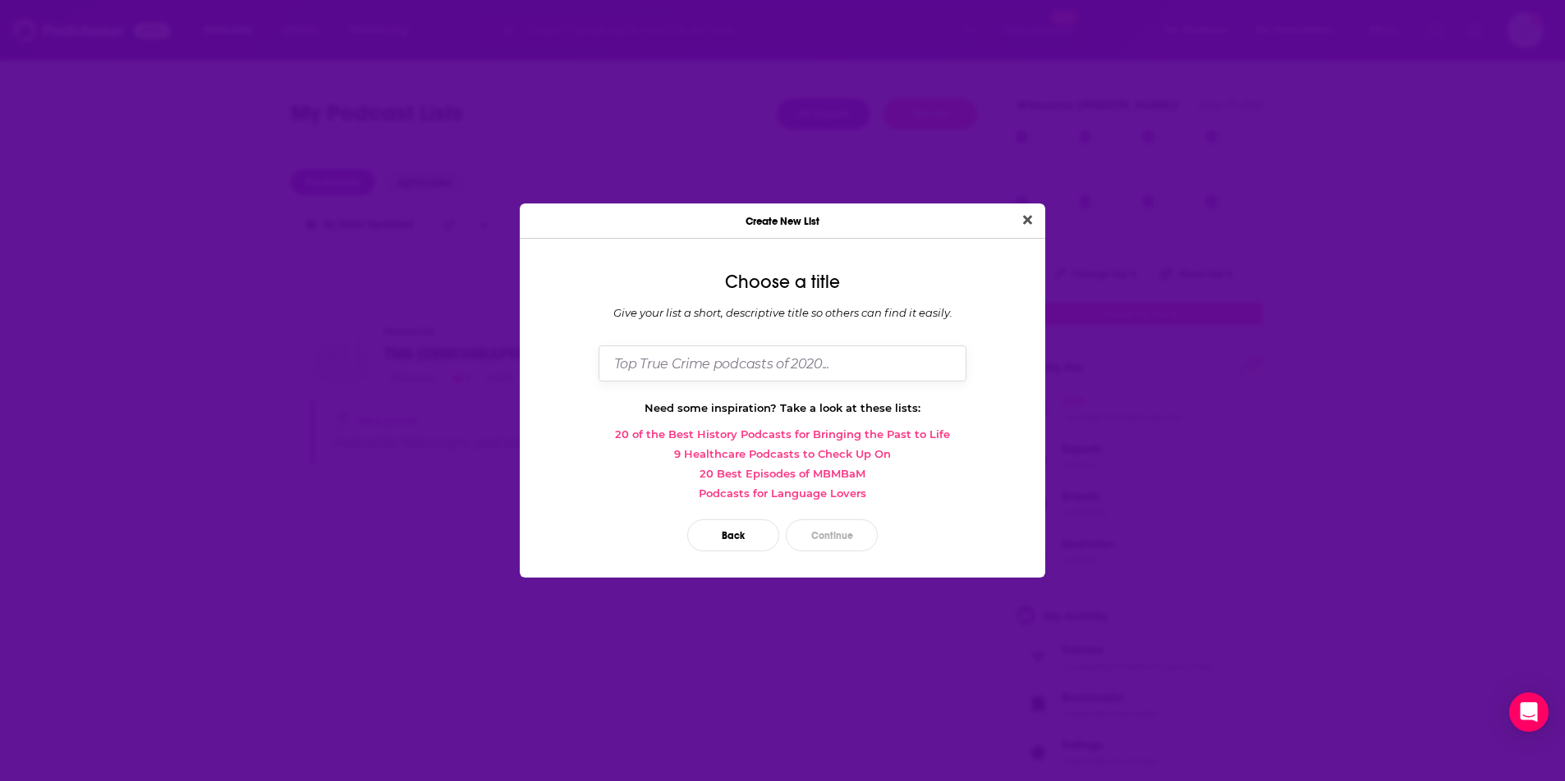
click at [748, 358] on input "Dialog" at bounding box center [782, 363] width 368 height 35
drag, startPoint x: 747, startPoint y: 222, endPoint x: 768, endPoint y: 264, distance: 47.7
click at [768, 264] on div "Create New List Choose a title Give your list a short, descriptive title so oth…" at bounding box center [782, 390] width 525 height 373
click at [763, 366] on input "Dialog" at bounding box center [782, 363] width 368 height 35
type input "[DEMOGRAPHIC_DATA] Skew"
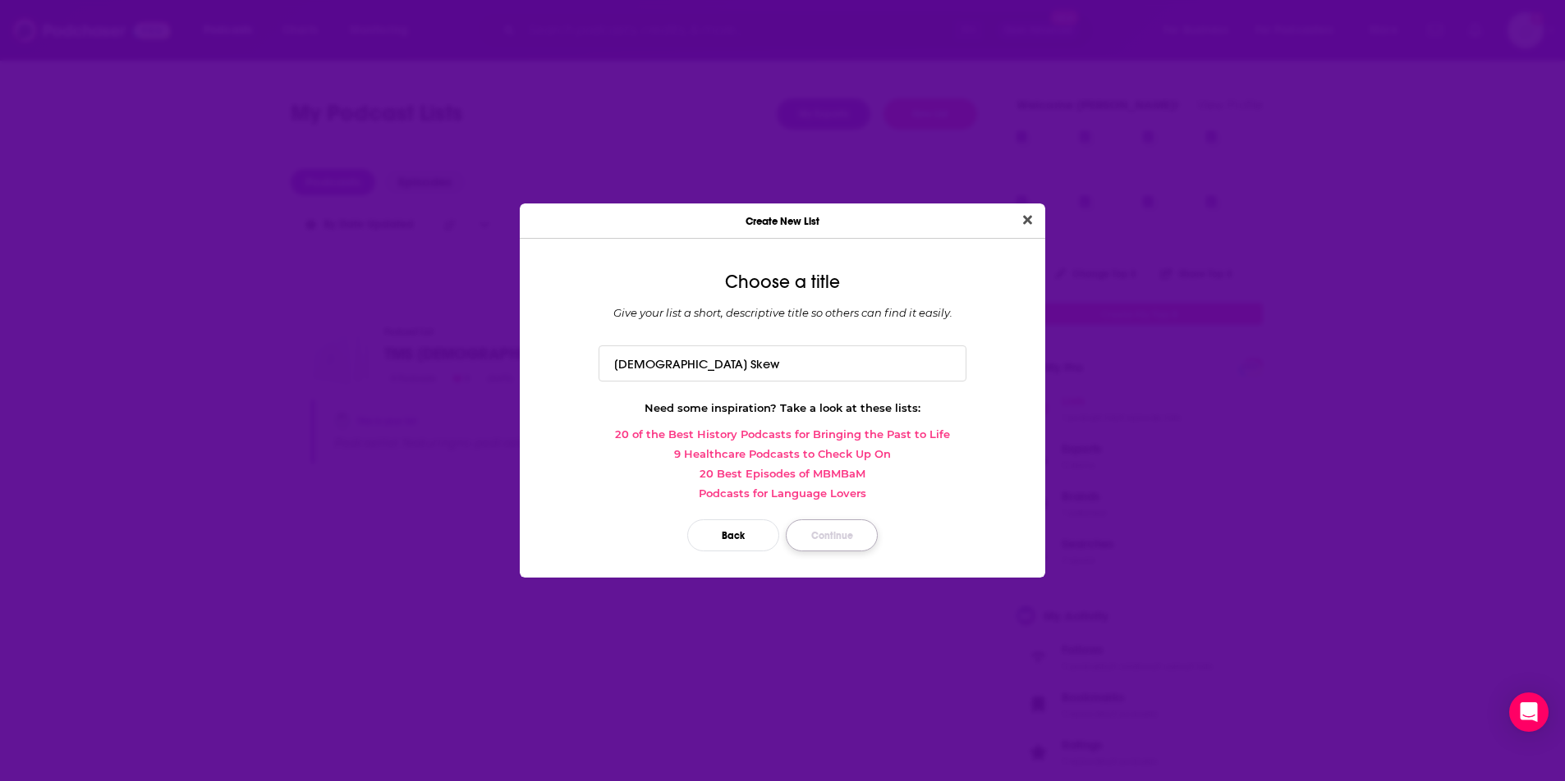
click at [818, 531] on button "Continue" at bounding box center [832, 536] width 92 height 32
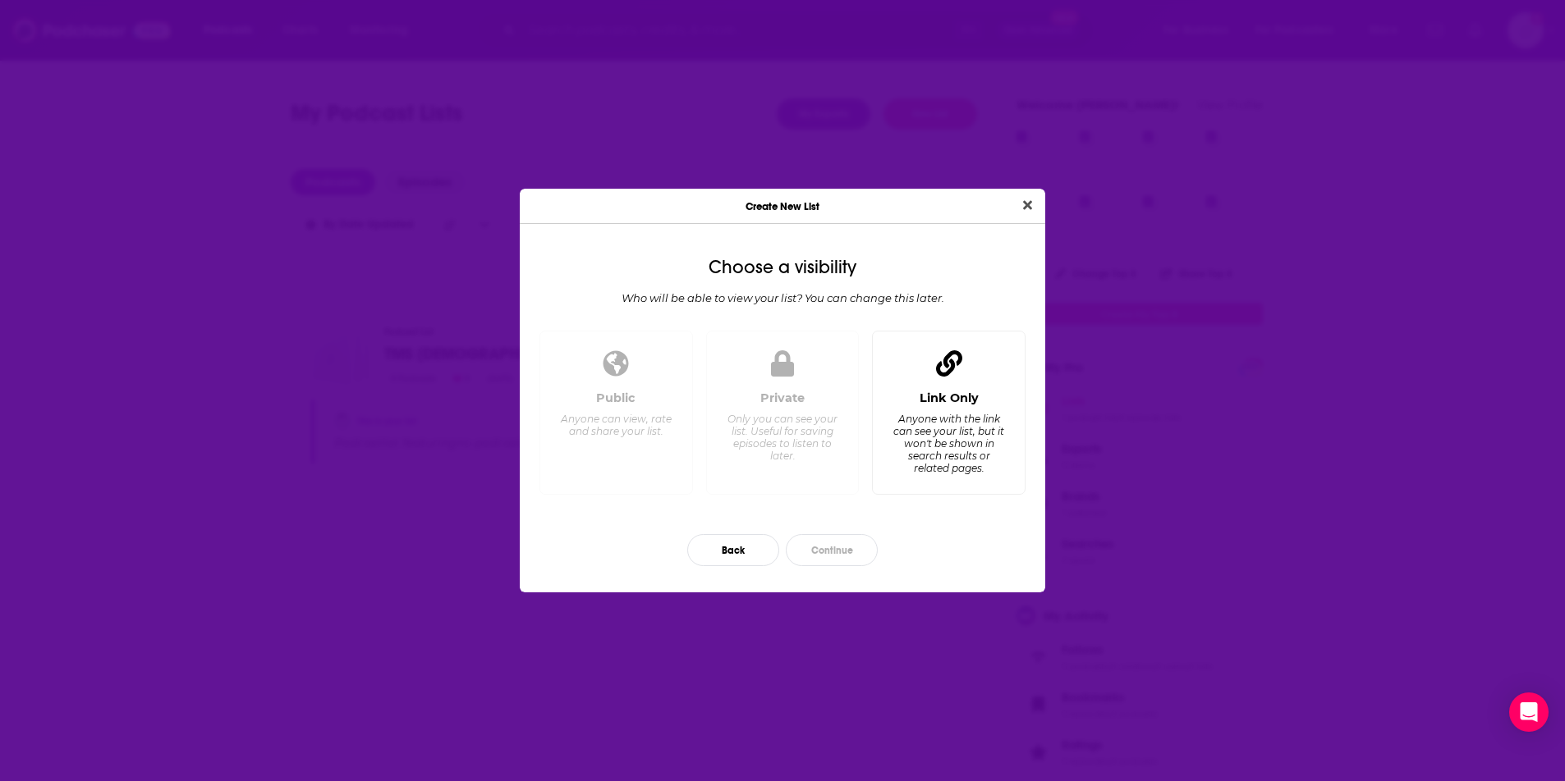
click at [914, 422] on div "Anyone with the link can see your list, but it won't be shown in search results…" at bounding box center [948, 444] width 112 height 62
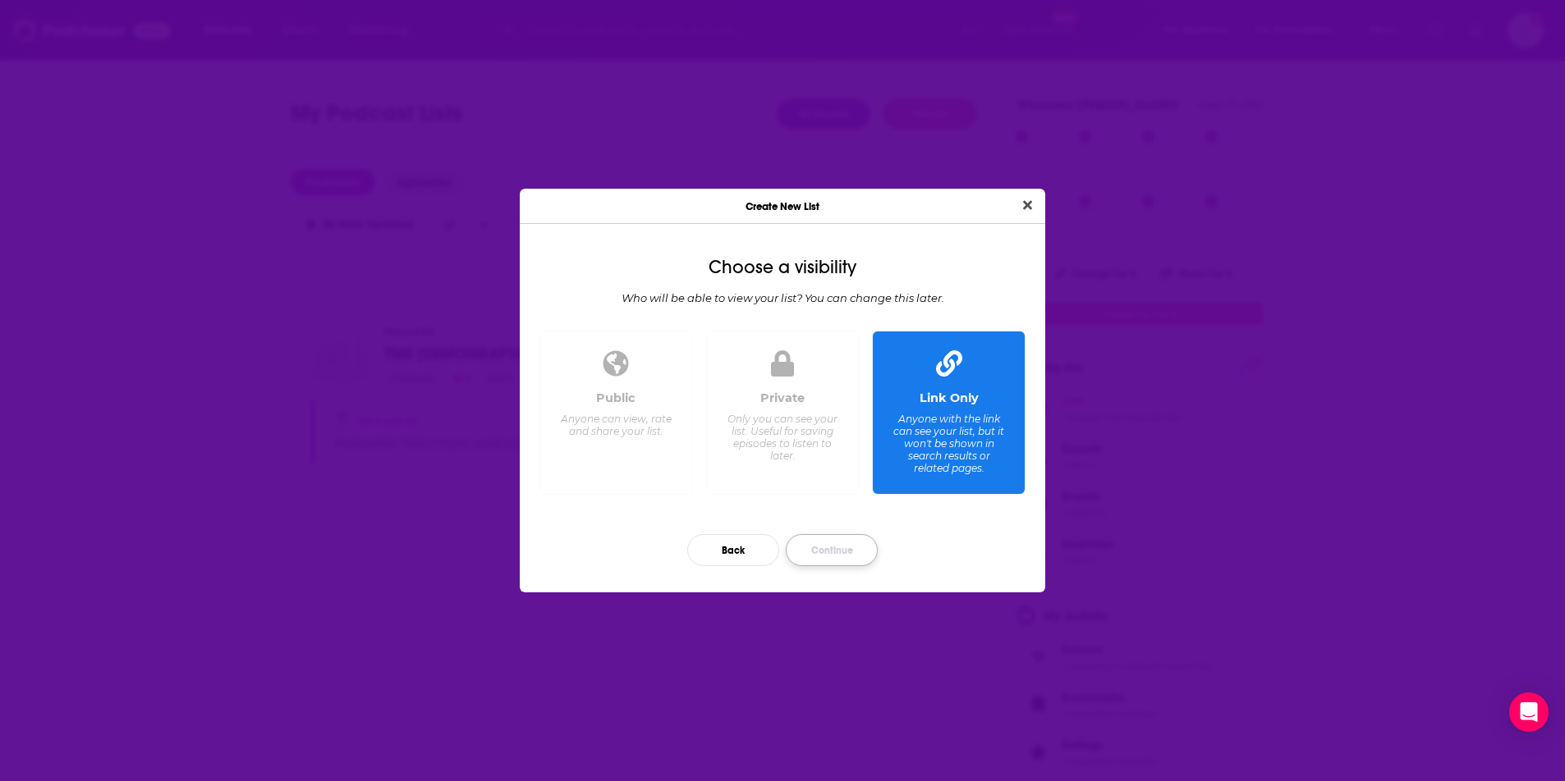
click at [838, 549] on button "Continue" at bounding box center [832, 550] width 92 height 32
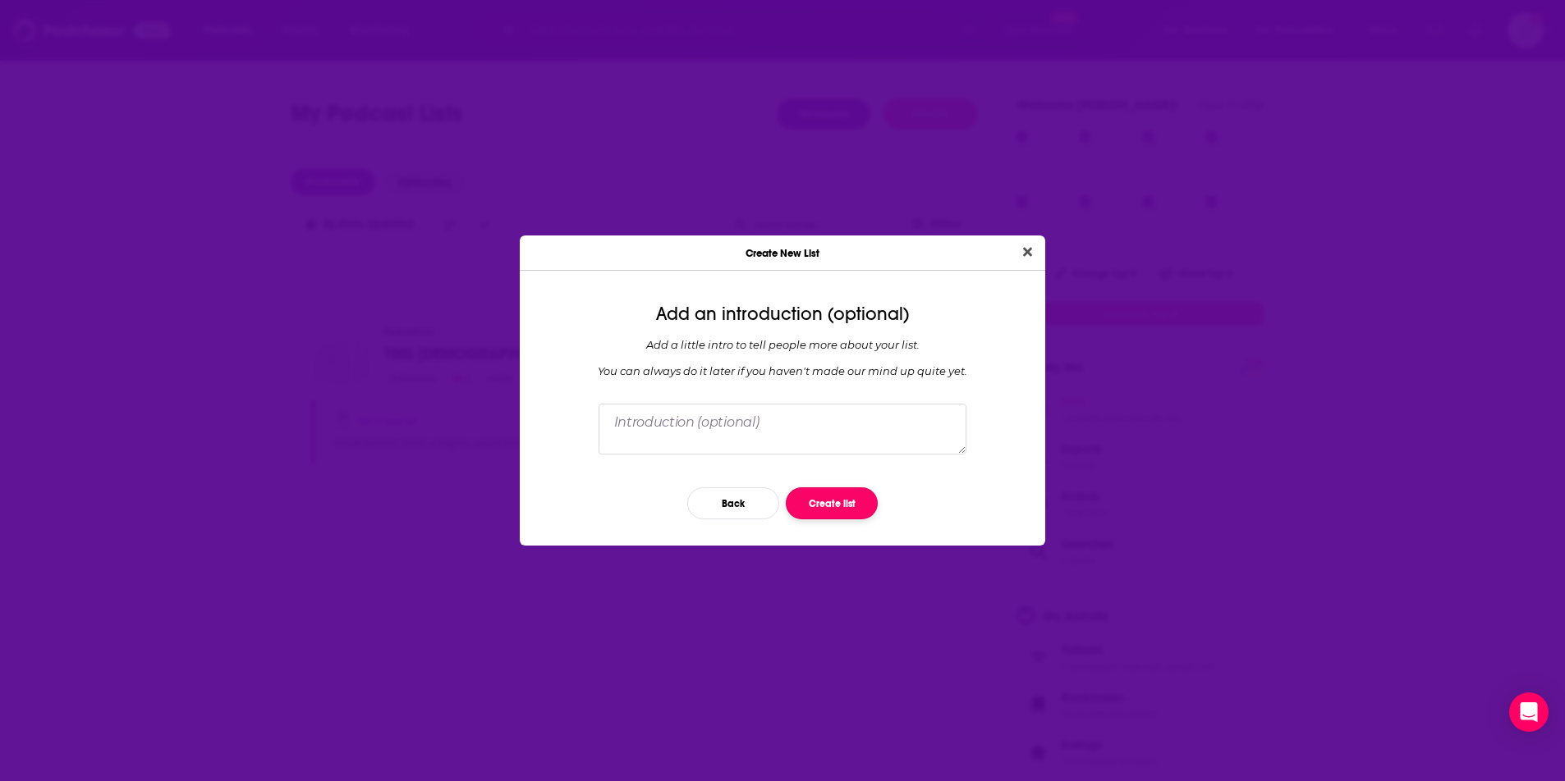
click at [847, 507] on button "Create list" at bounding box center [832, 504] width 92 height 32
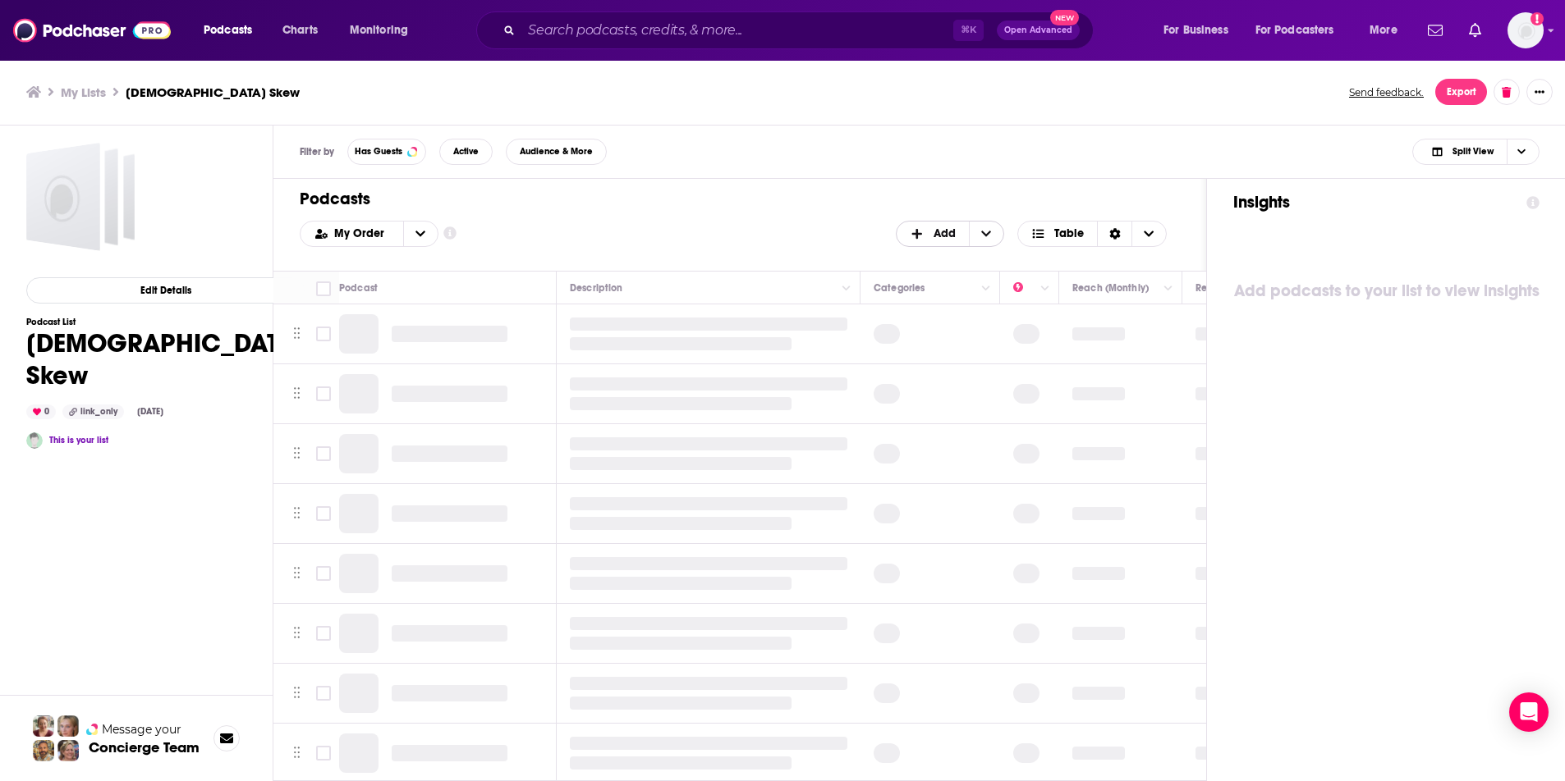
click at [946, 228] on span "Add" at bounding box center [944, 233] width 22 height 11
click at [950, 262] on span "Add Podcasts" at bounding box center [951, 260] width 84 height 9
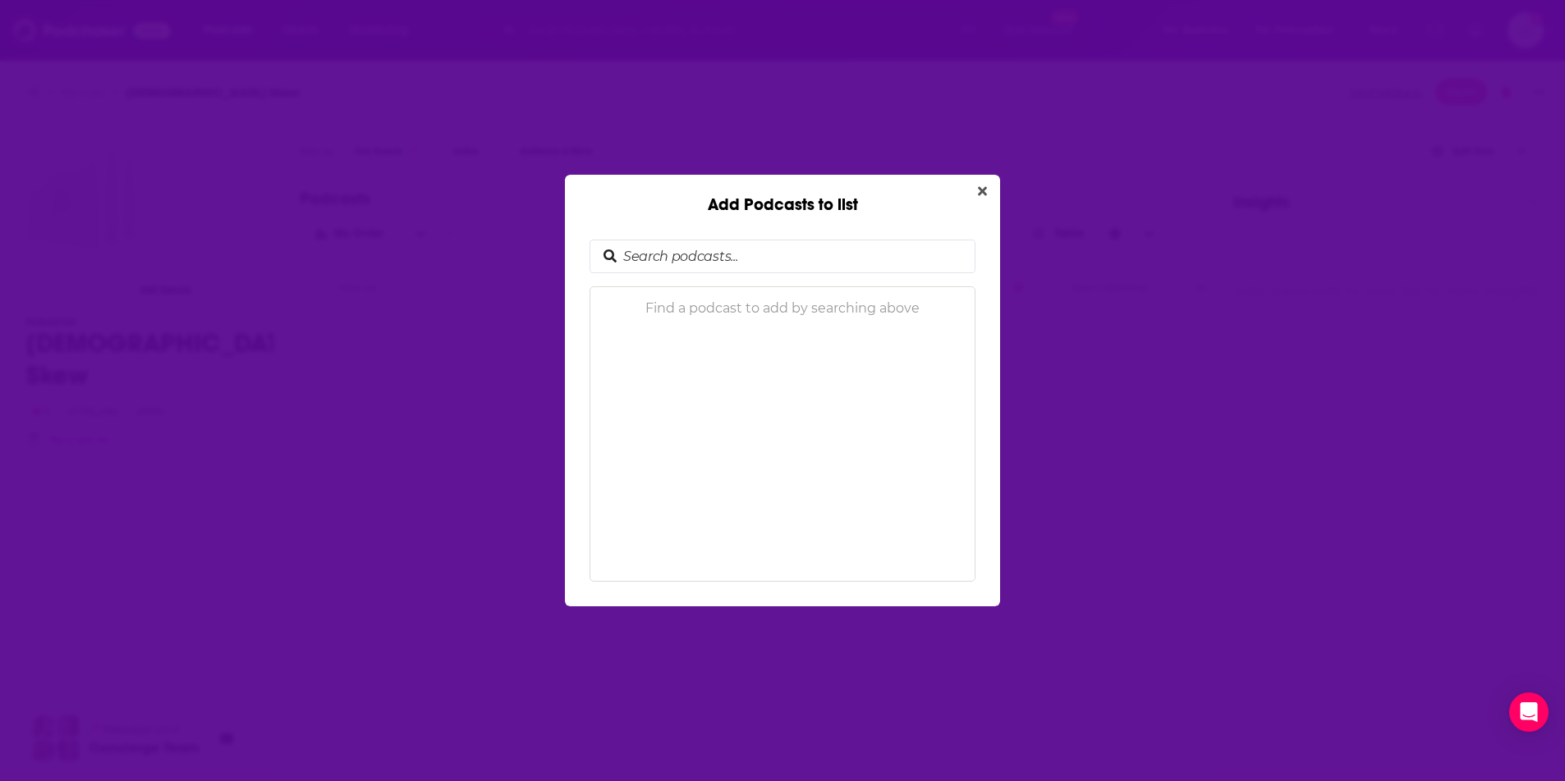
click at [897, 250] on input "Add Podcasts to list" at bounding box center [795, 257] width 358 height 32
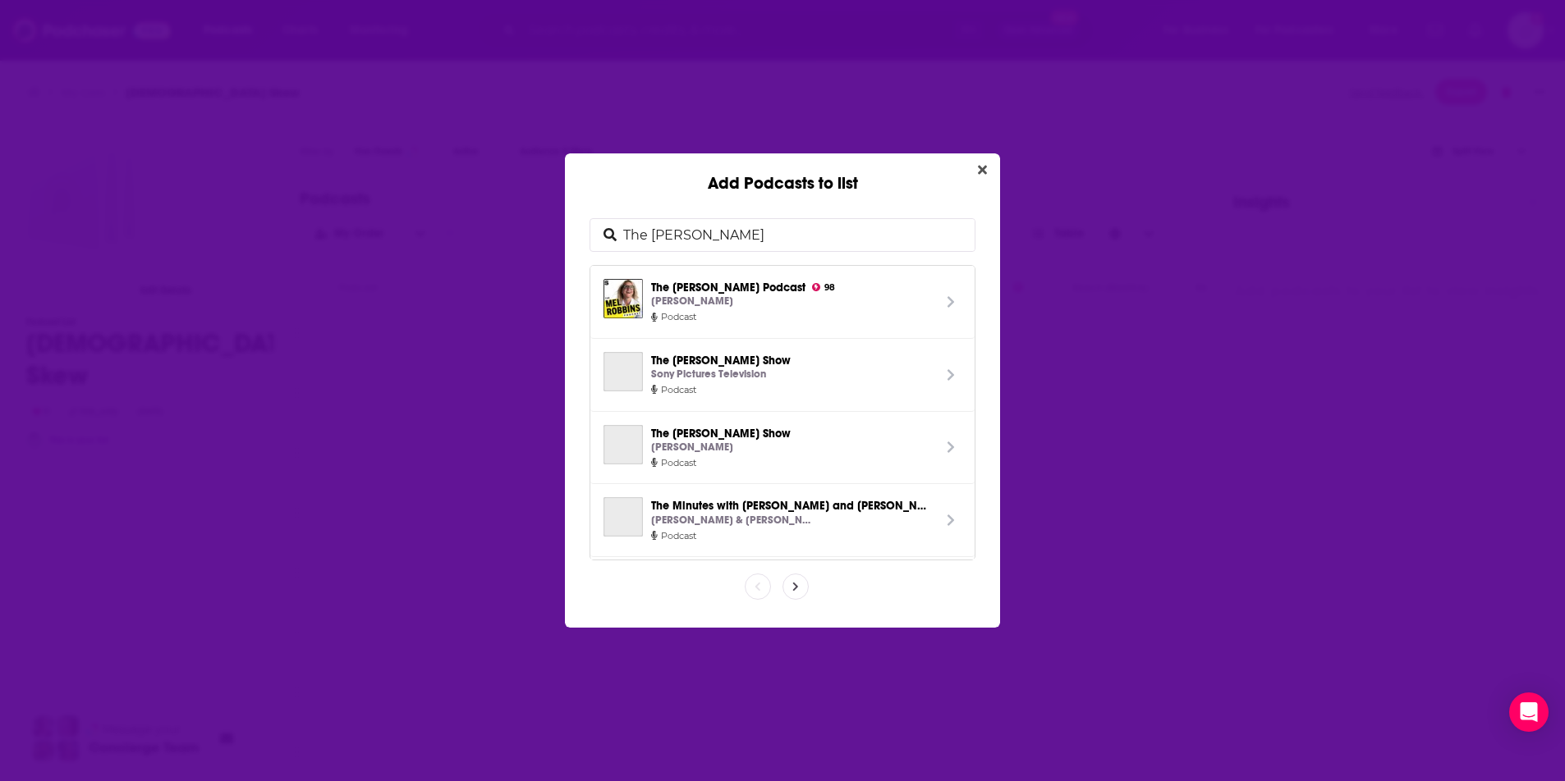
type input "The Mel Ro"
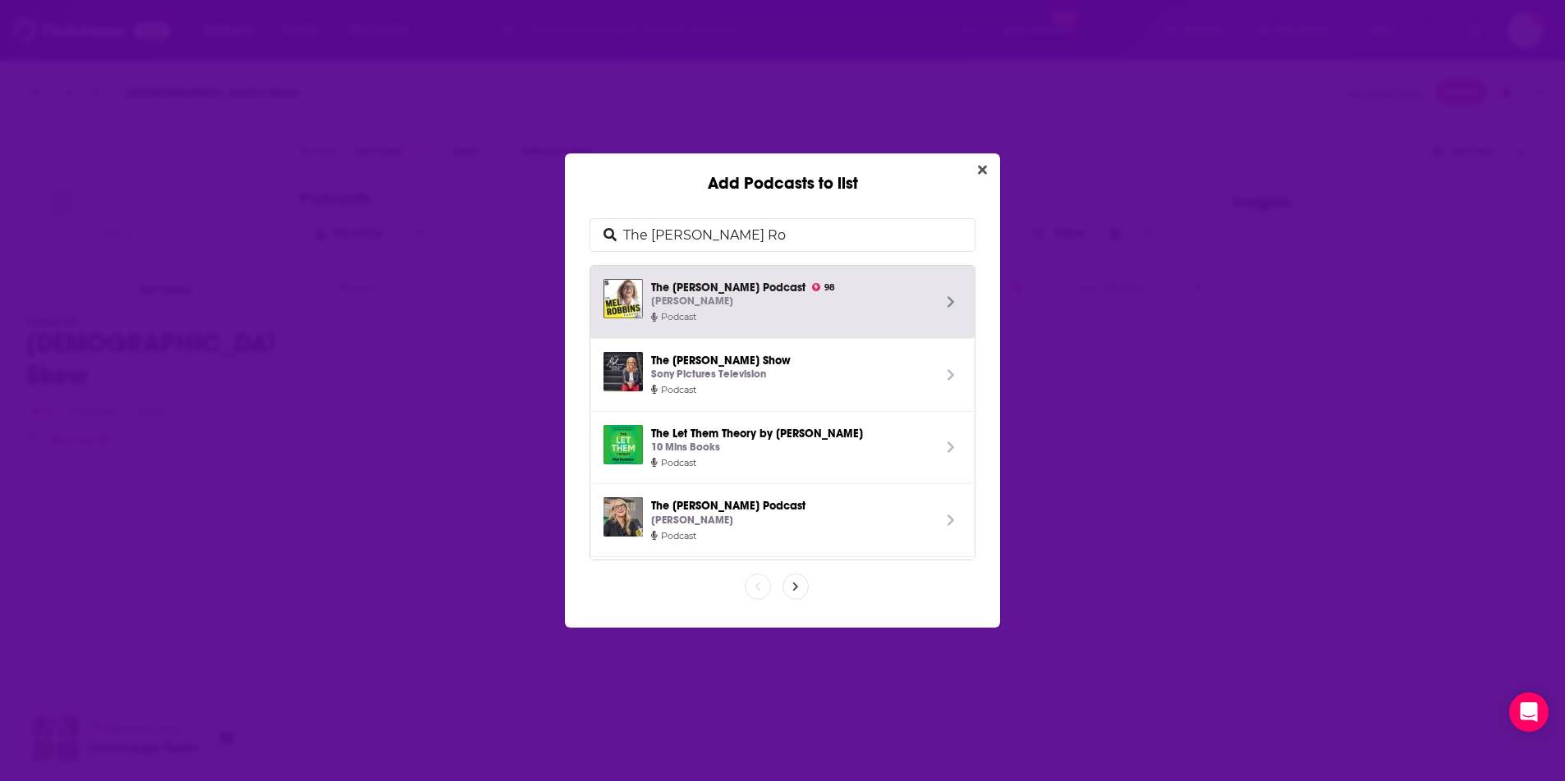
click at [854, 300] on div "Mel Robbins" at bounding box center [791, 301] width 281 height 17
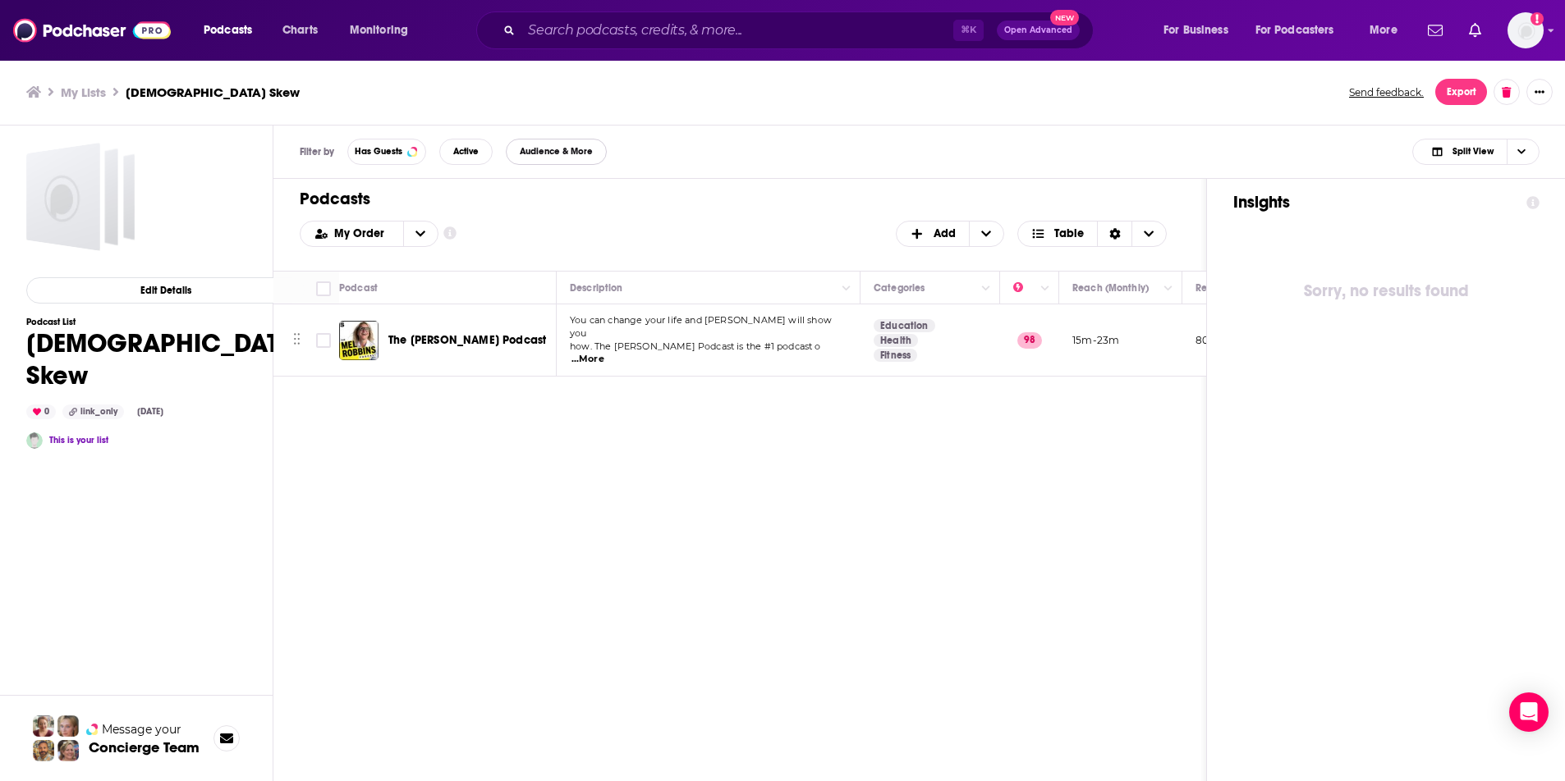
click at [581, 155] on span "Audience & More" at bounding box center [556, 151] width 73 height 9
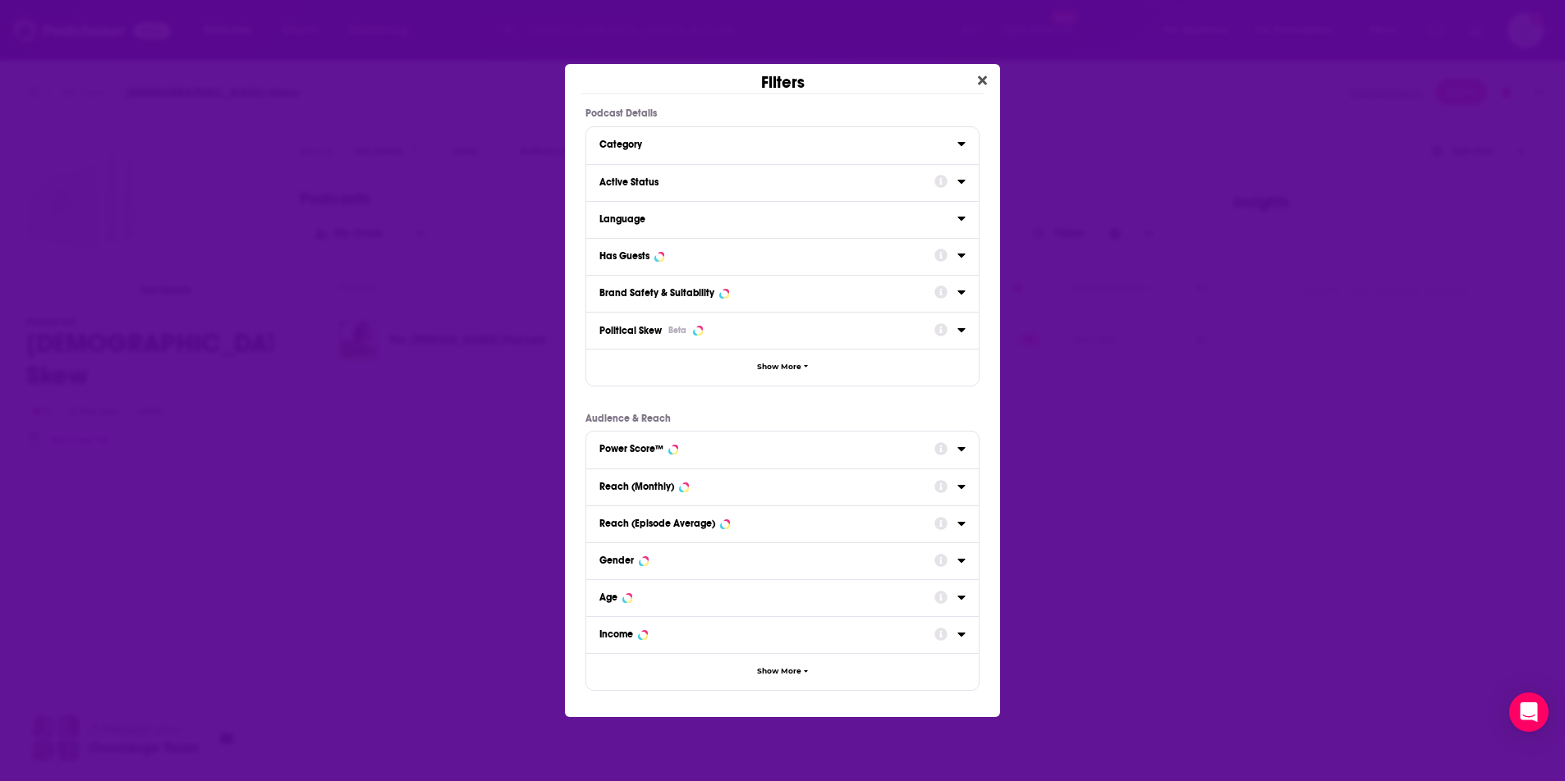
click at [784, 144] on div "Category" at bounding box center [772, 144] width 347 height 11
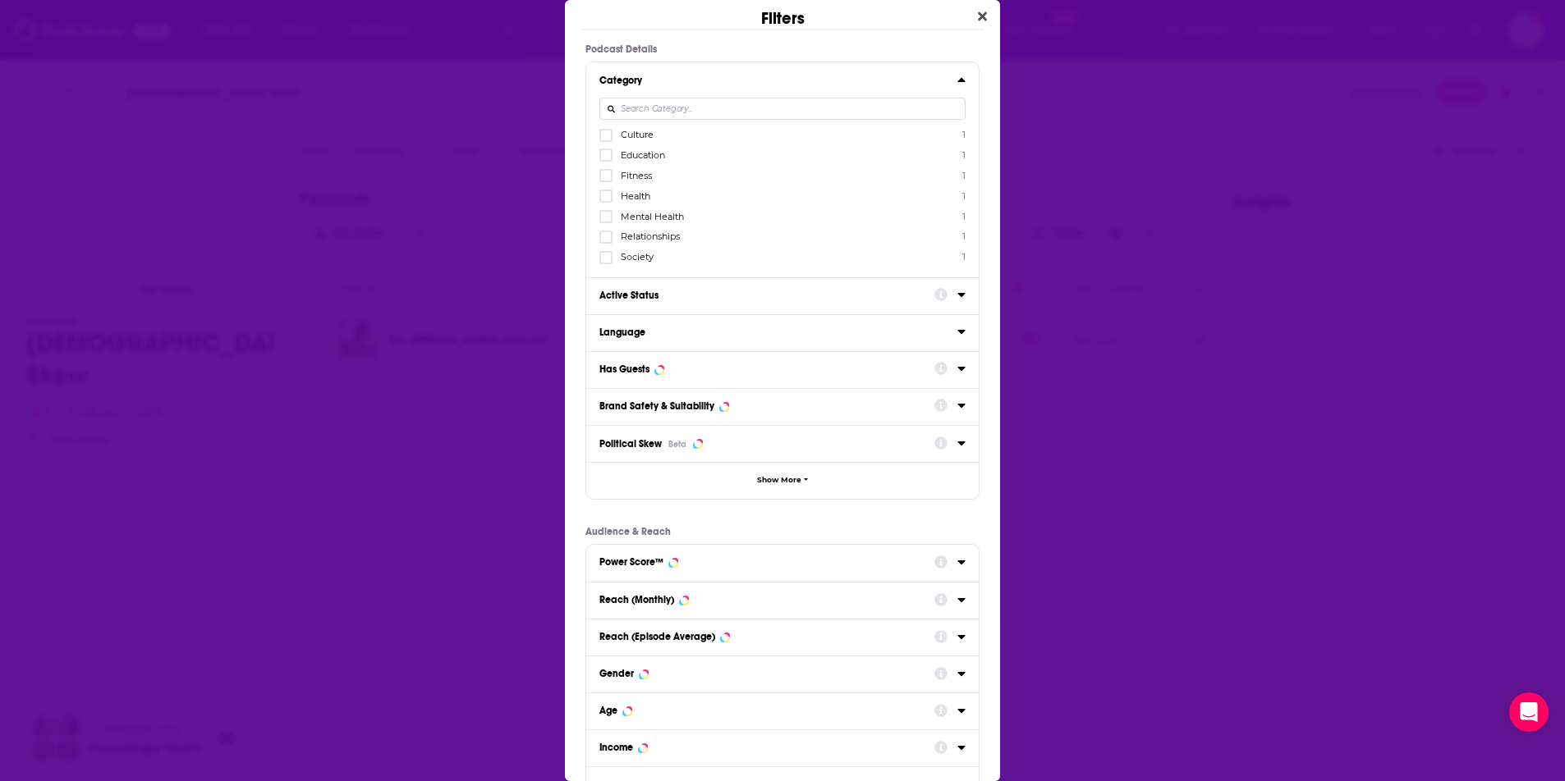
scroll to position [47, 0]
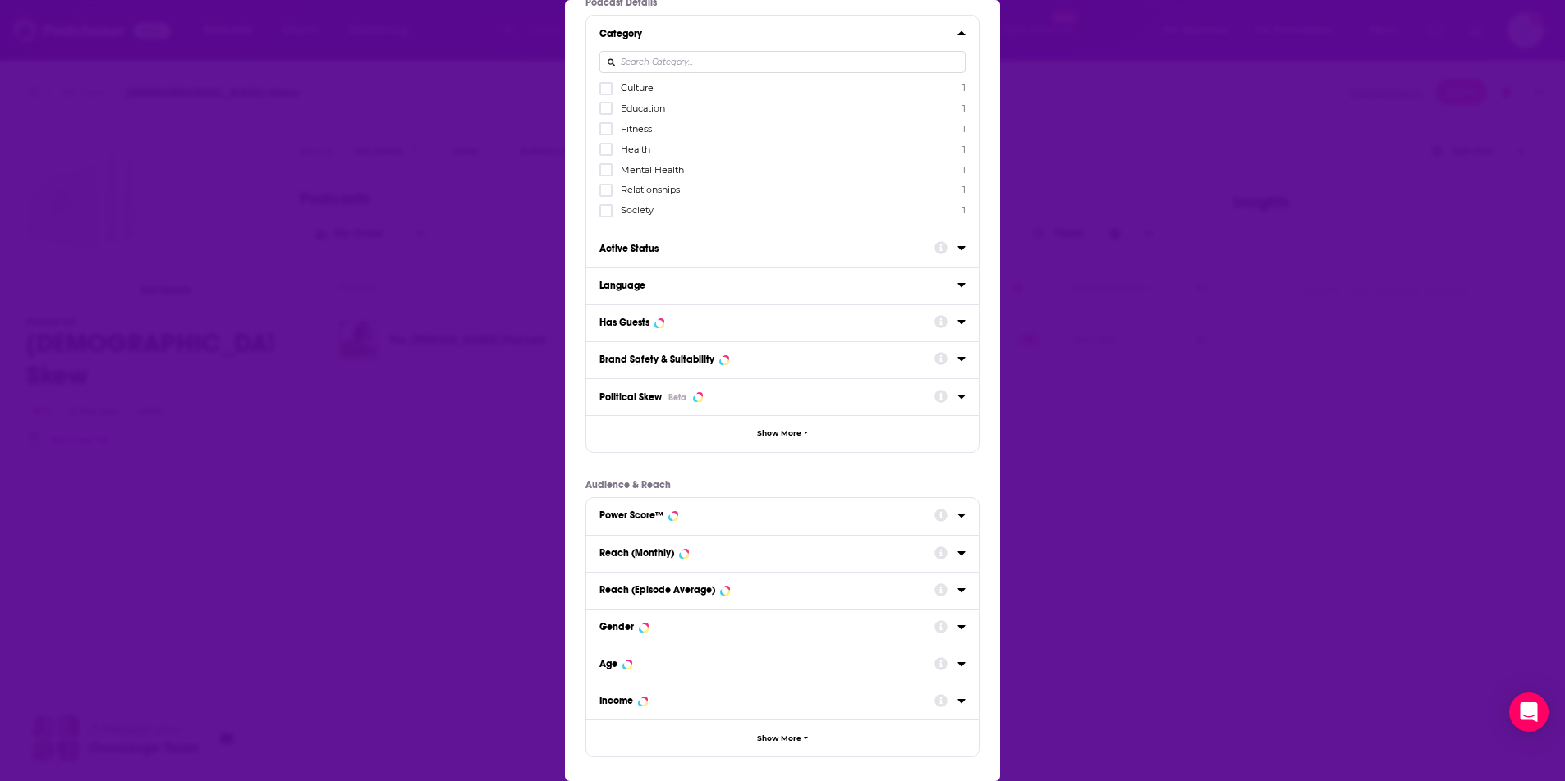
click at [695, 628] on div "Gender" at bounding box center [761, 626] width 324 height 11
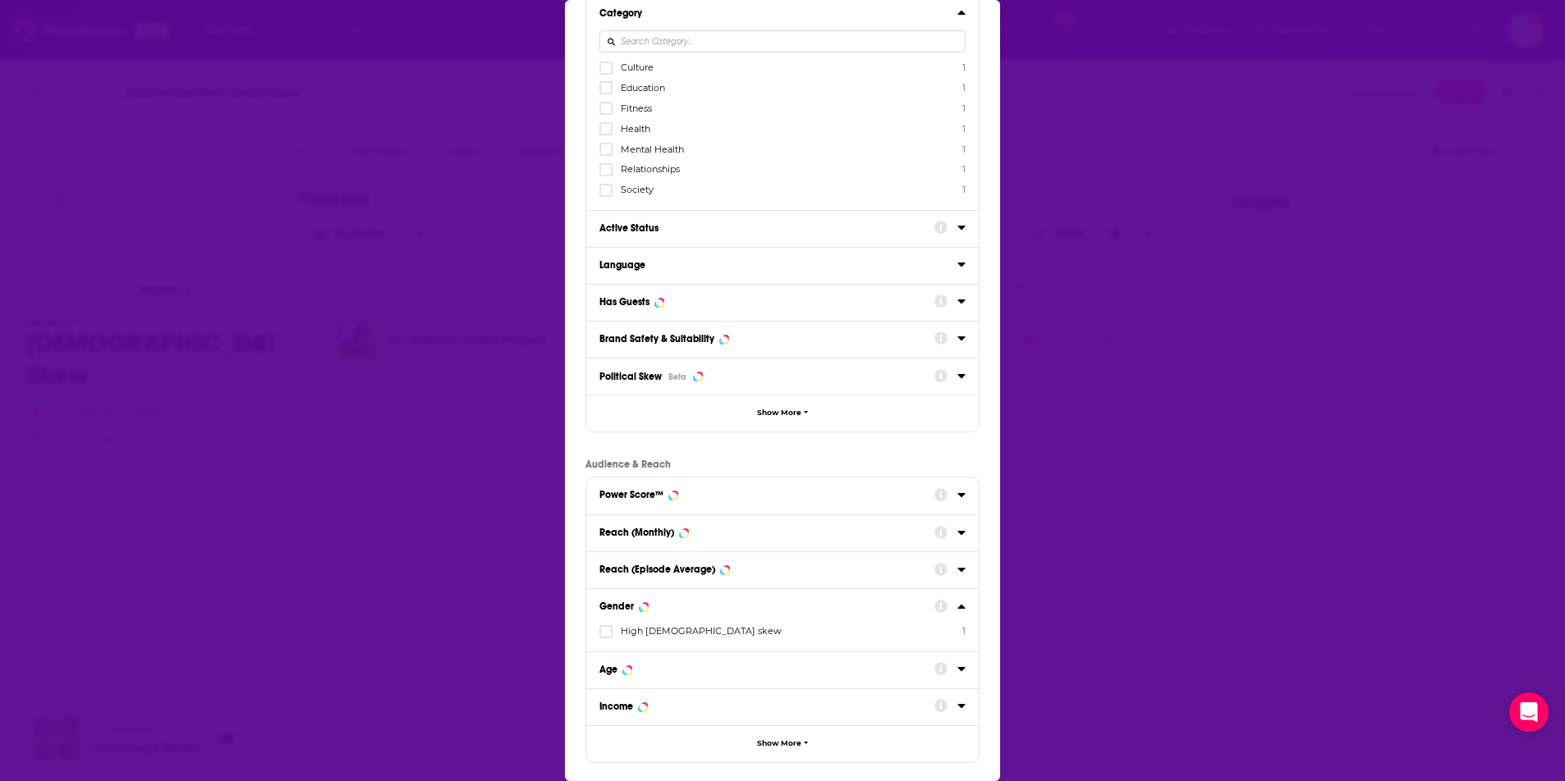
scroll to position [73, 0]
click at [662, 621] on span "High female skew" at bounding box center [701, 625] width 161 height 11
click at [606, 631] on input "multiSelectOption-highfemale-0" at bounding box center [606, 631] width 0 height 0
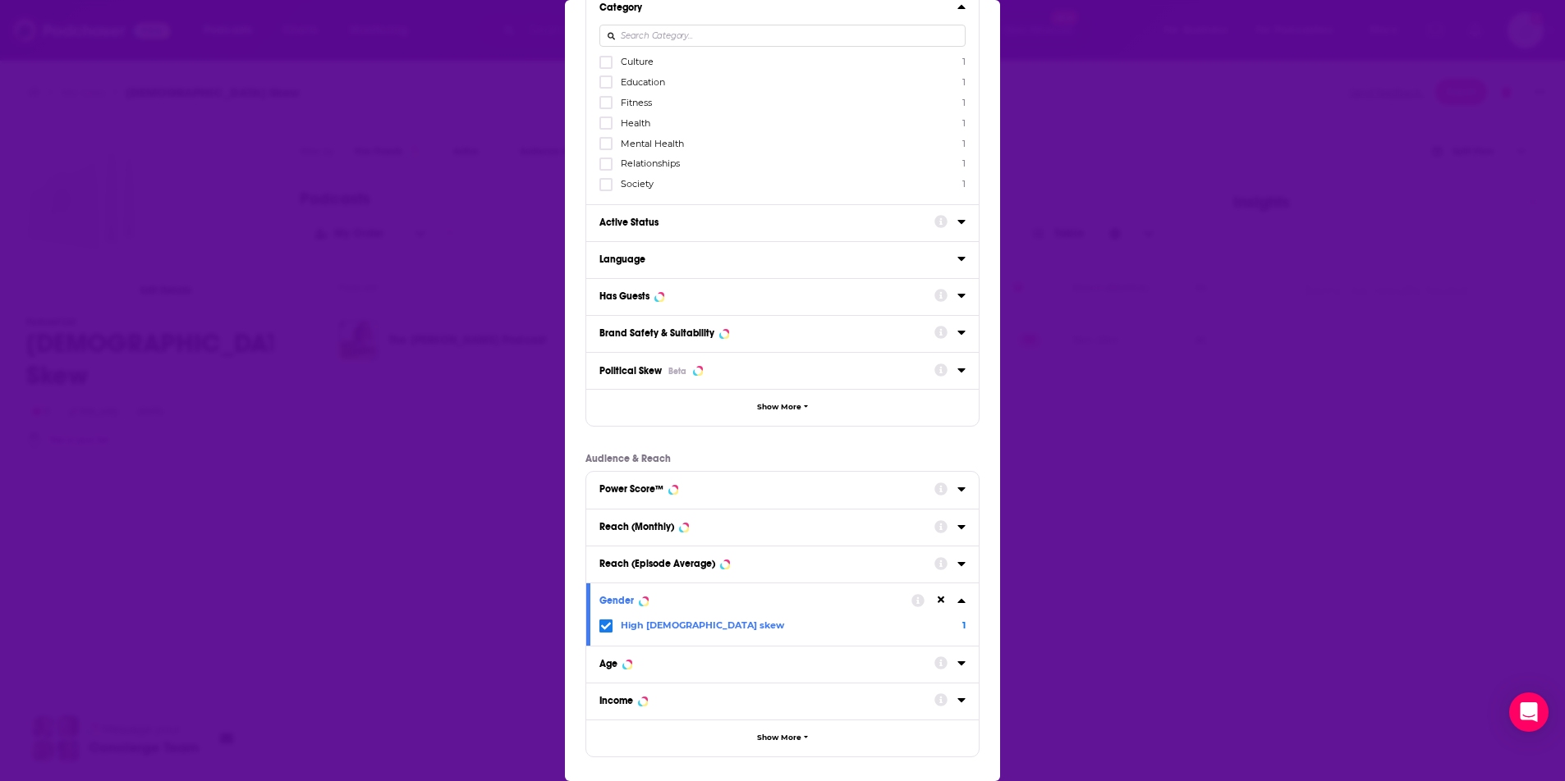
click at [675, 676] on div "Age" at bounding box center [782, 664] width 392 height 37
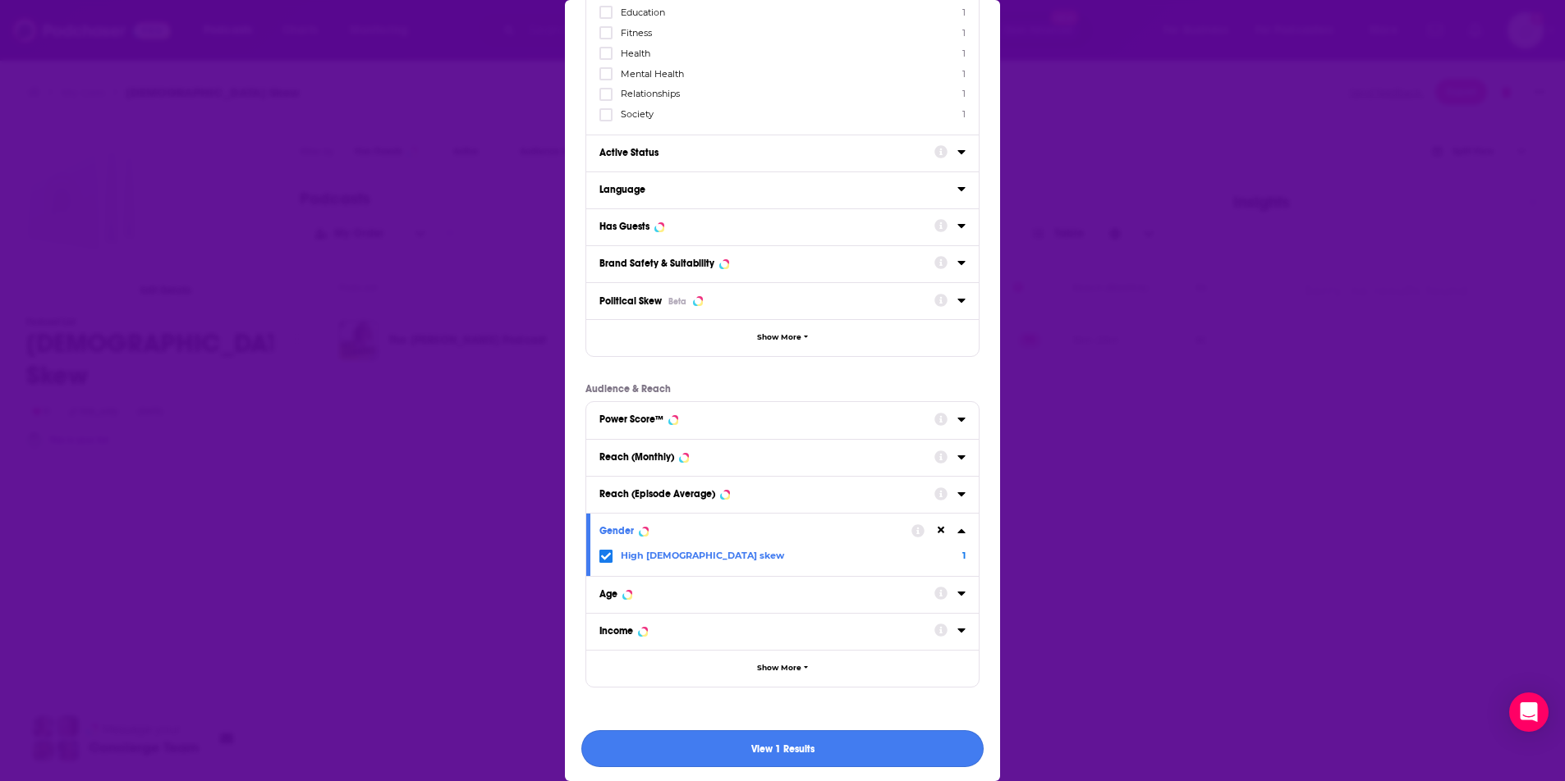
click at [758, 755] on button "View 1 Results" at bounding box center [782, 749] width 402 height 37
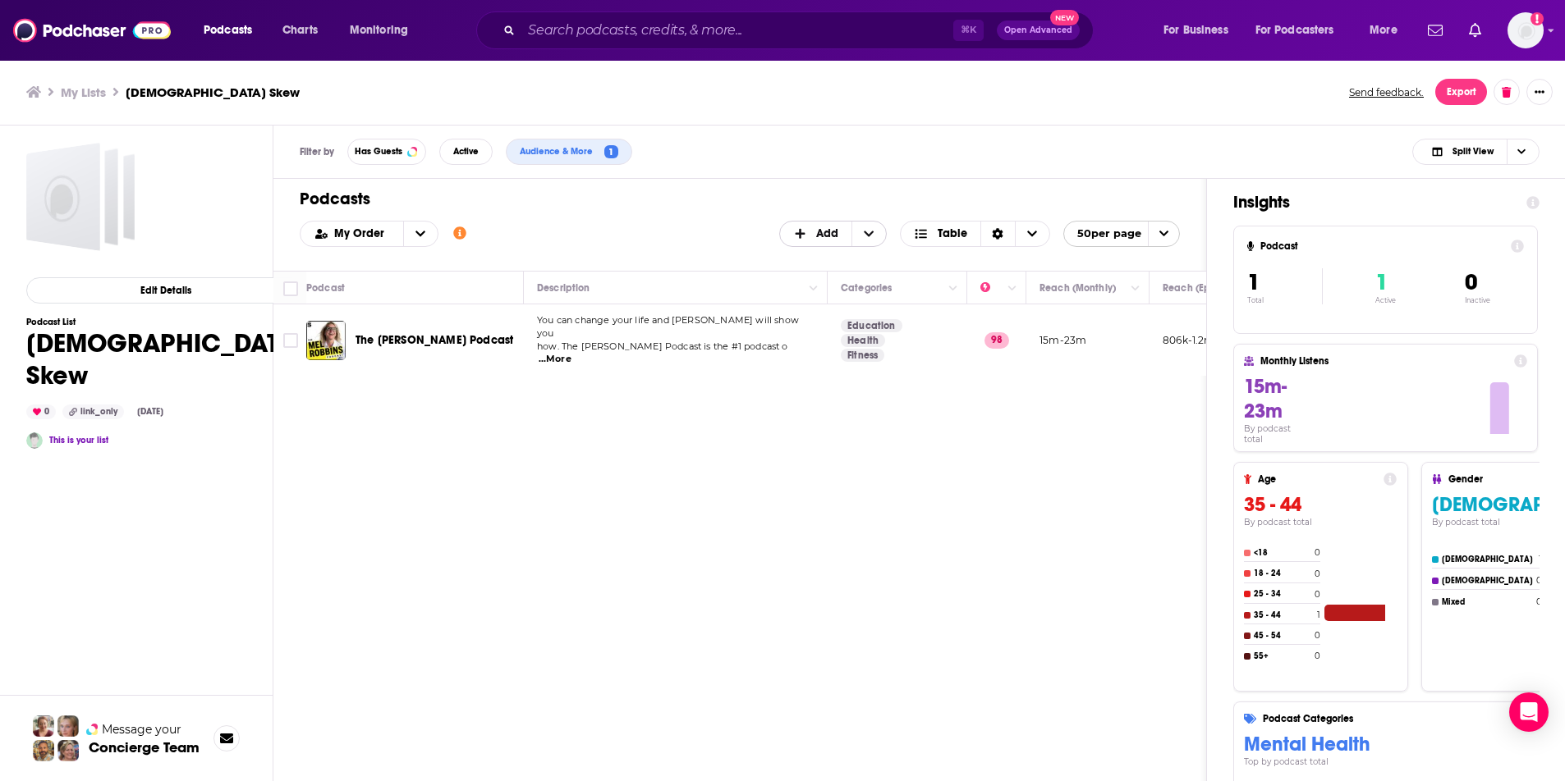
click at [829, 229] on span "Add" at bounding box center [827, 233] width 22 height 11
click at [827, 256] on span "Add Podcasts" at bounding box center [834, 260] width 84 height 9
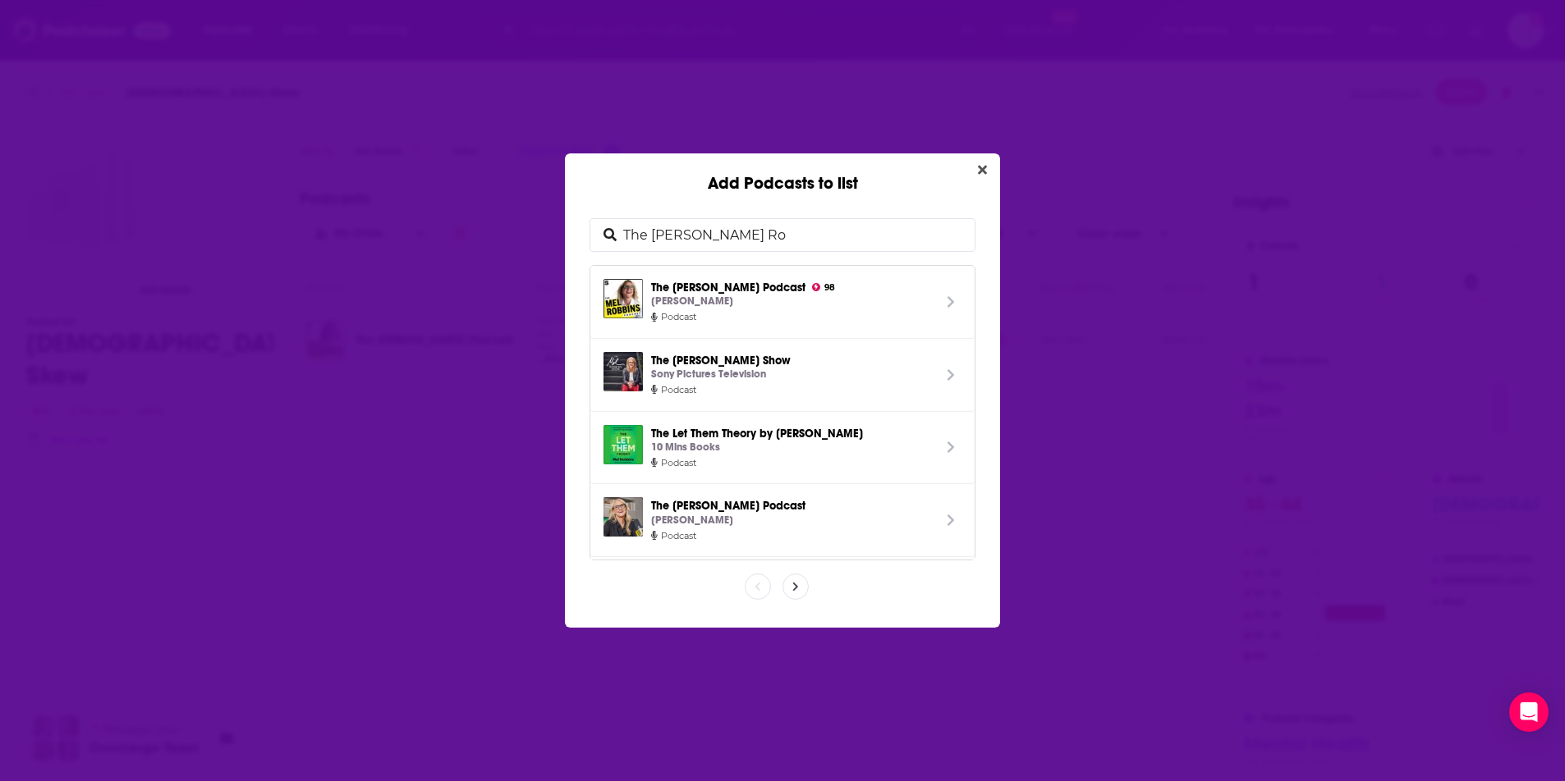
drag, startPoint x: 706, startPoint y: 237, endPoint x: 517, endPoint y: 237, distance: 188.8
click at [517, 237] on div "Add Podcasts to list The Mel Ro The Mel Robbins Podcast 98 Mel Robbins Podcast …" at bounding box center [782, 390] width 1565 height 781
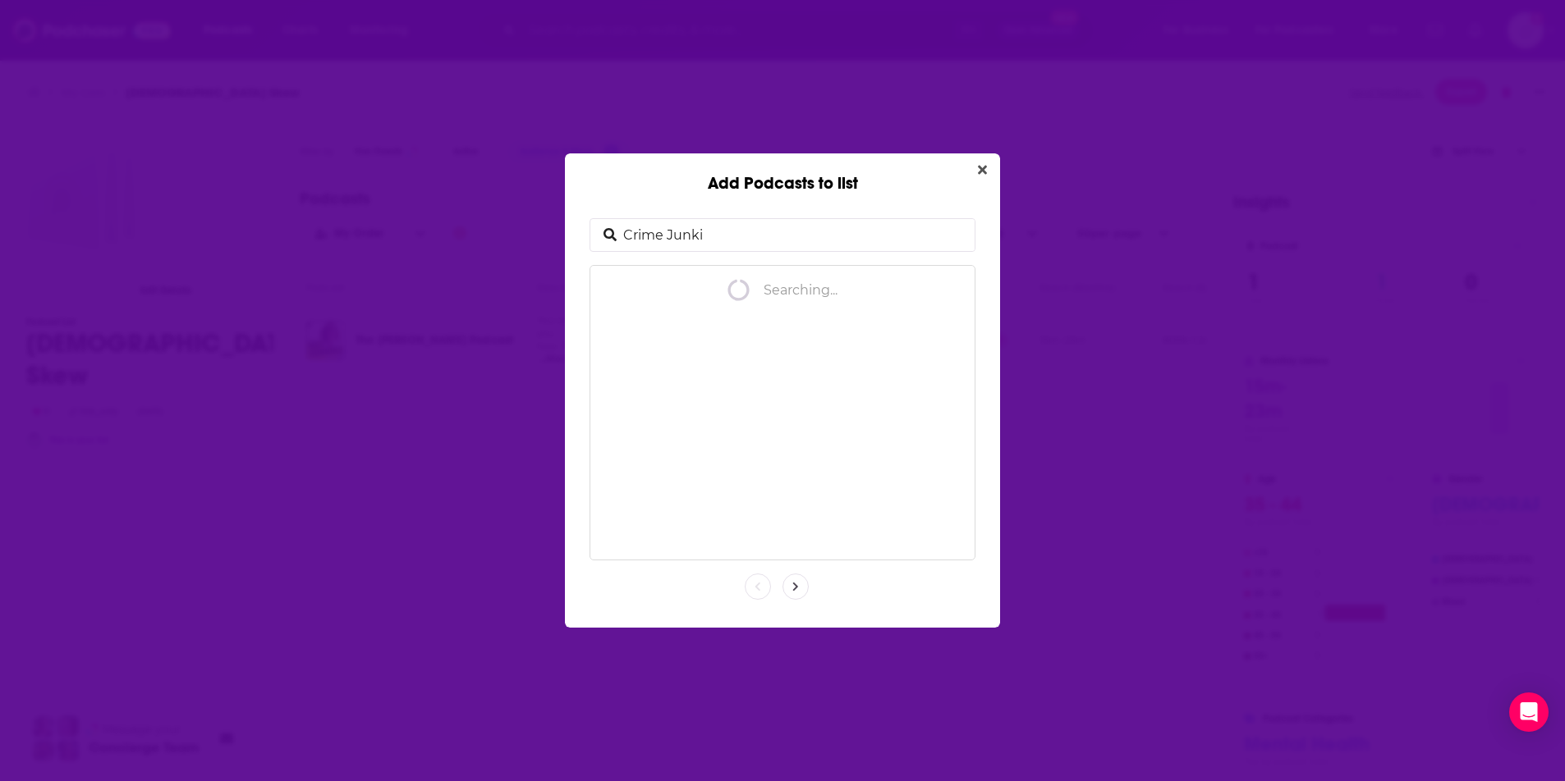
type input "Crime Junkie"
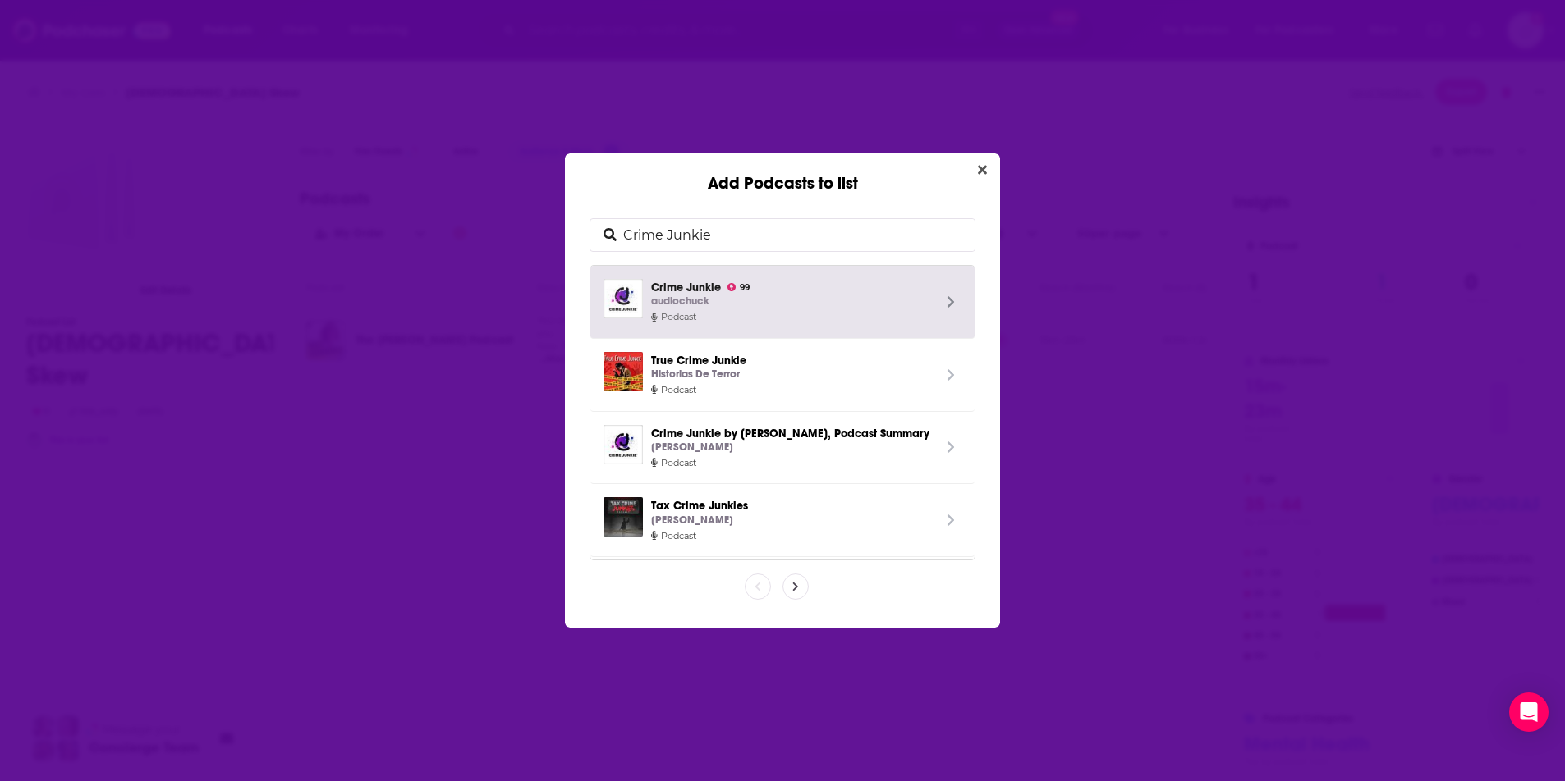
click at [742, 299] on div "audiochuck" at bounding box center [791, 301] width 281 height 17
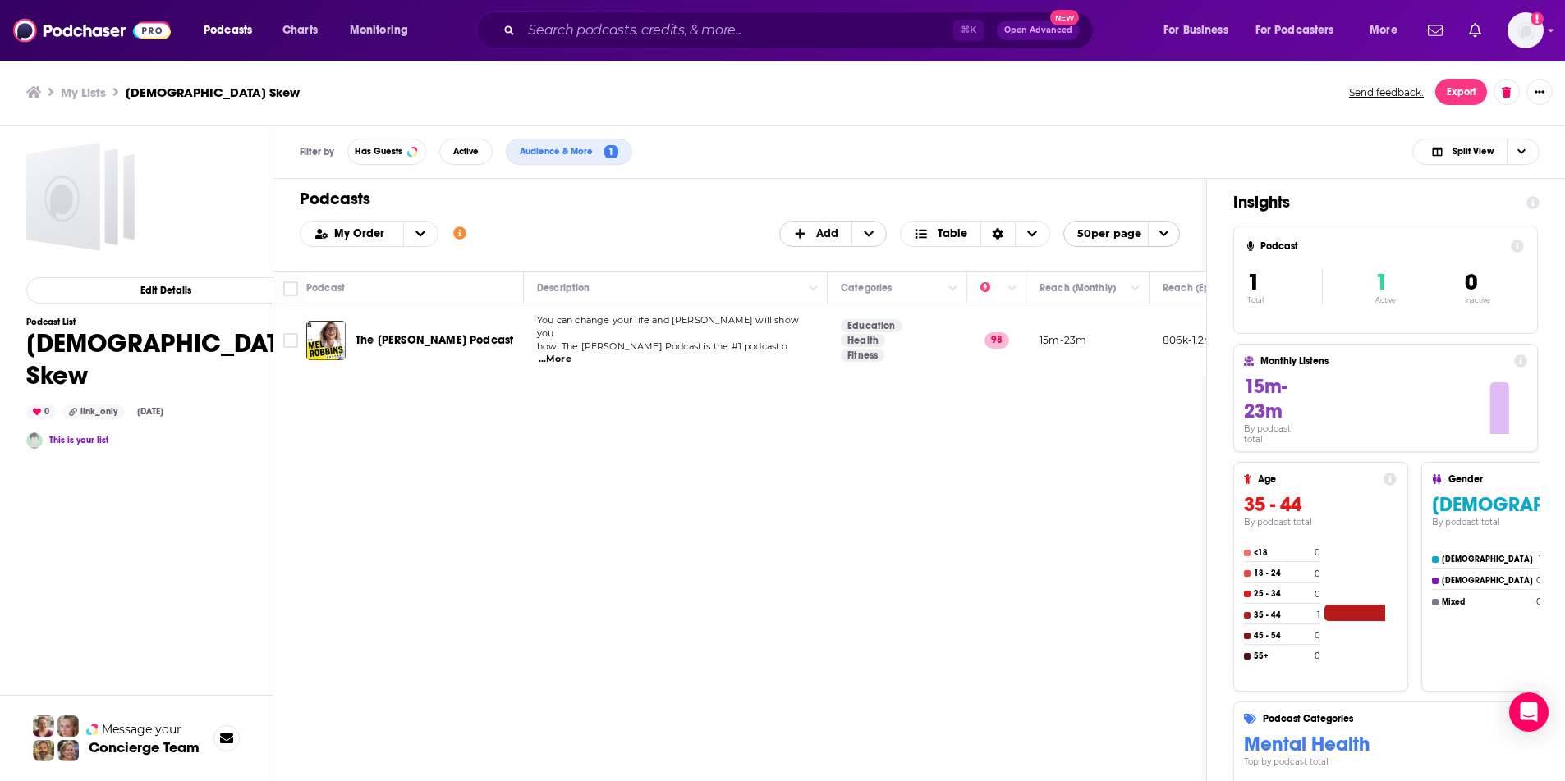
click at [831, 236] on span "Add" at bounding box center [827, 233] width 22 height 11
click at [818, 259] on span "Add Podcasts" at bounding box center [834, 260] width 84 height 9
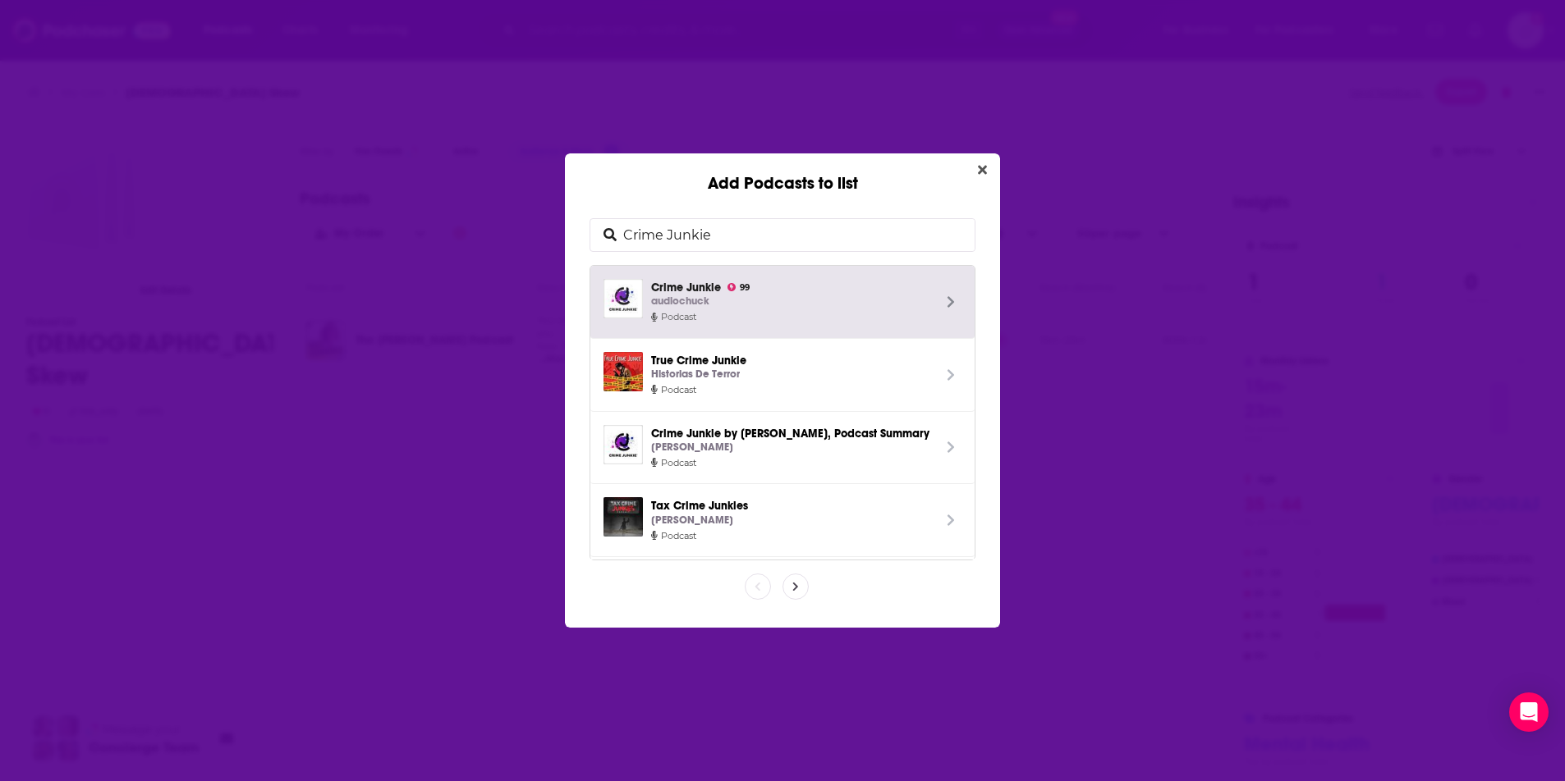
click at [822, 297] on div "audiochuck" at bounding box center [791, 301] width 281 height 17
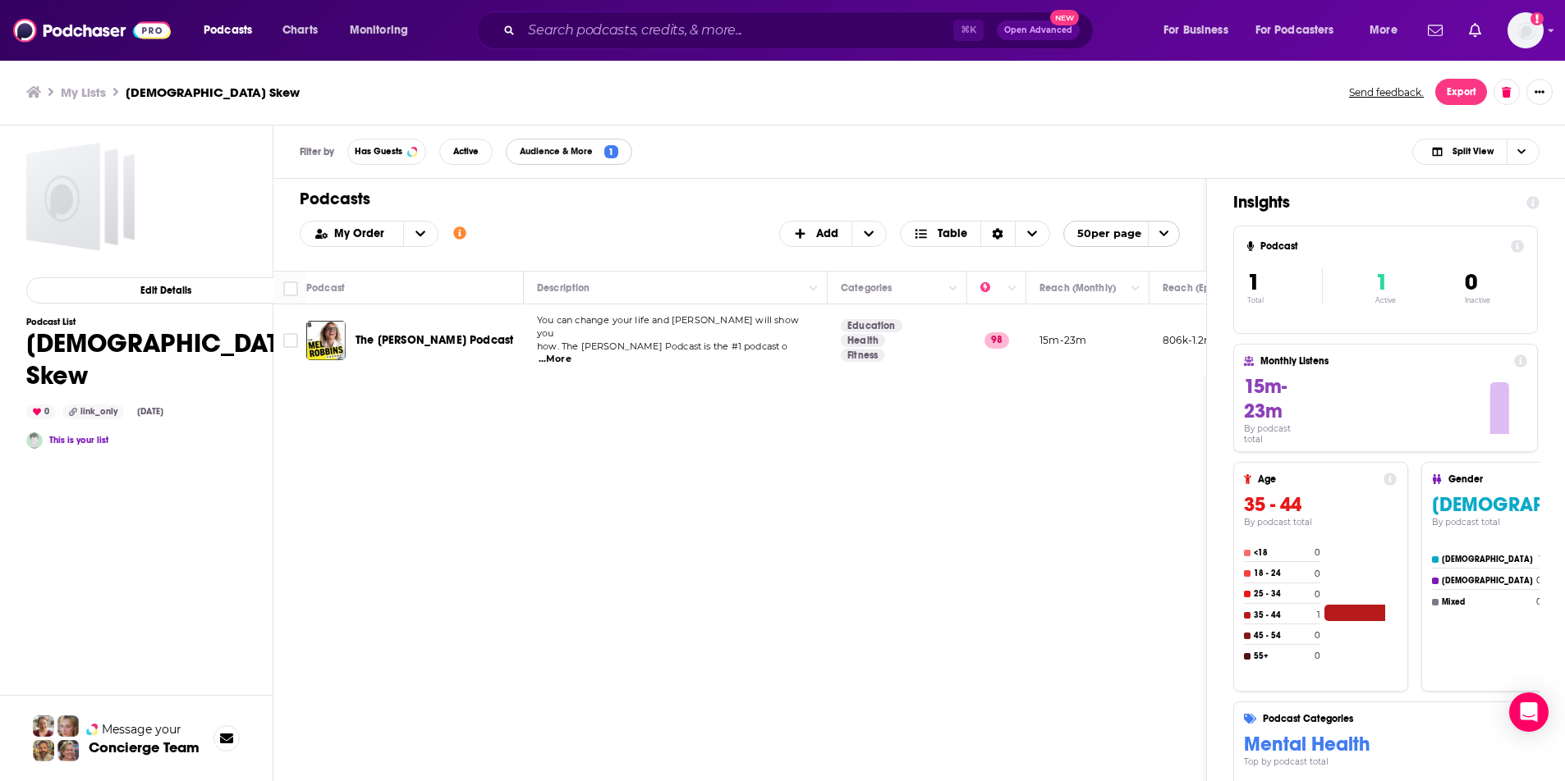
click at [574, 155] on span "Audience & More" at bounding box center [560, 151] width 80 height 9
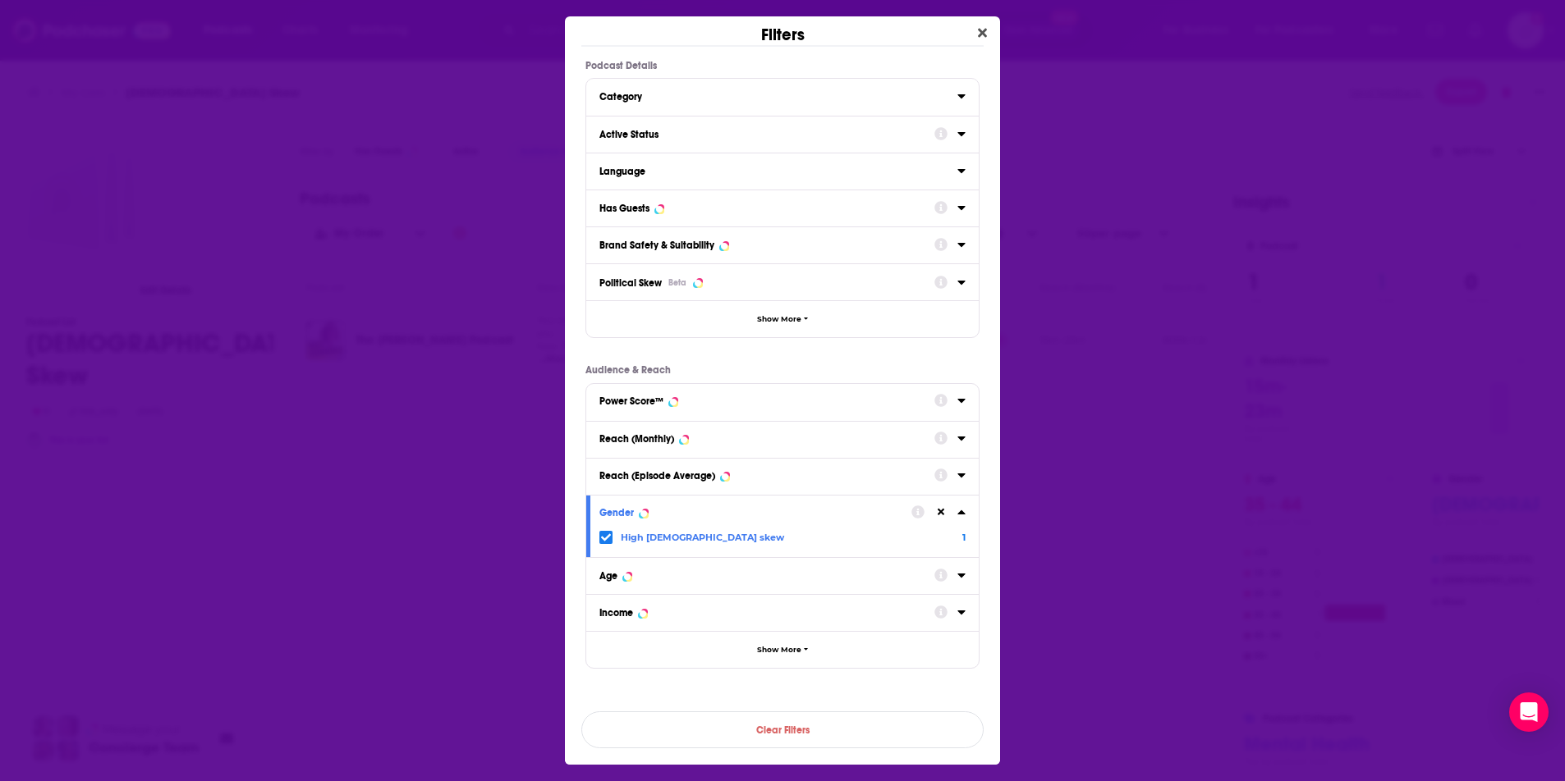
click at [609, 535] on icon "Dialog" at bounding box center [606, 537] width 10 height 7
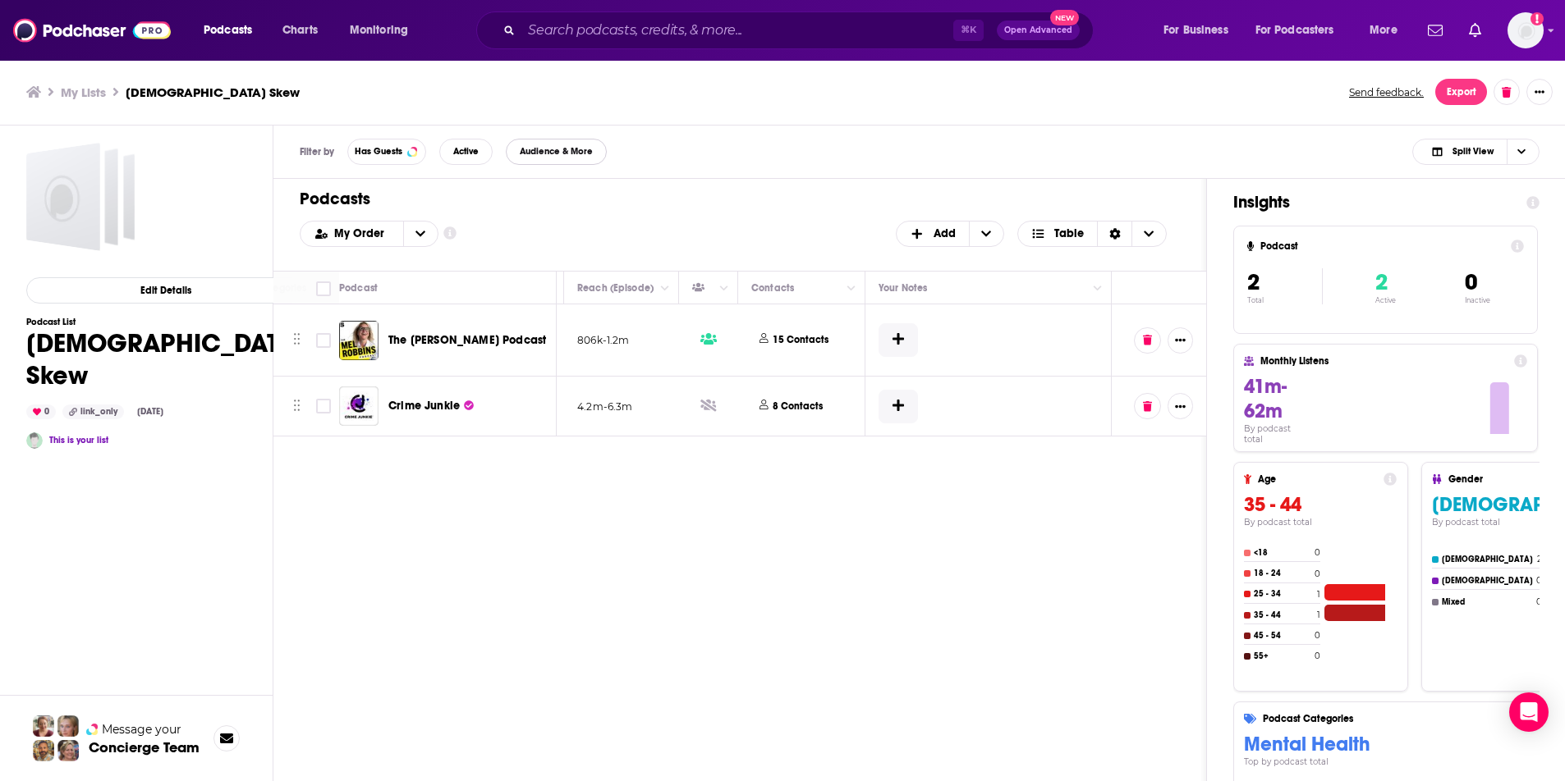
scroll to position [0, 0]
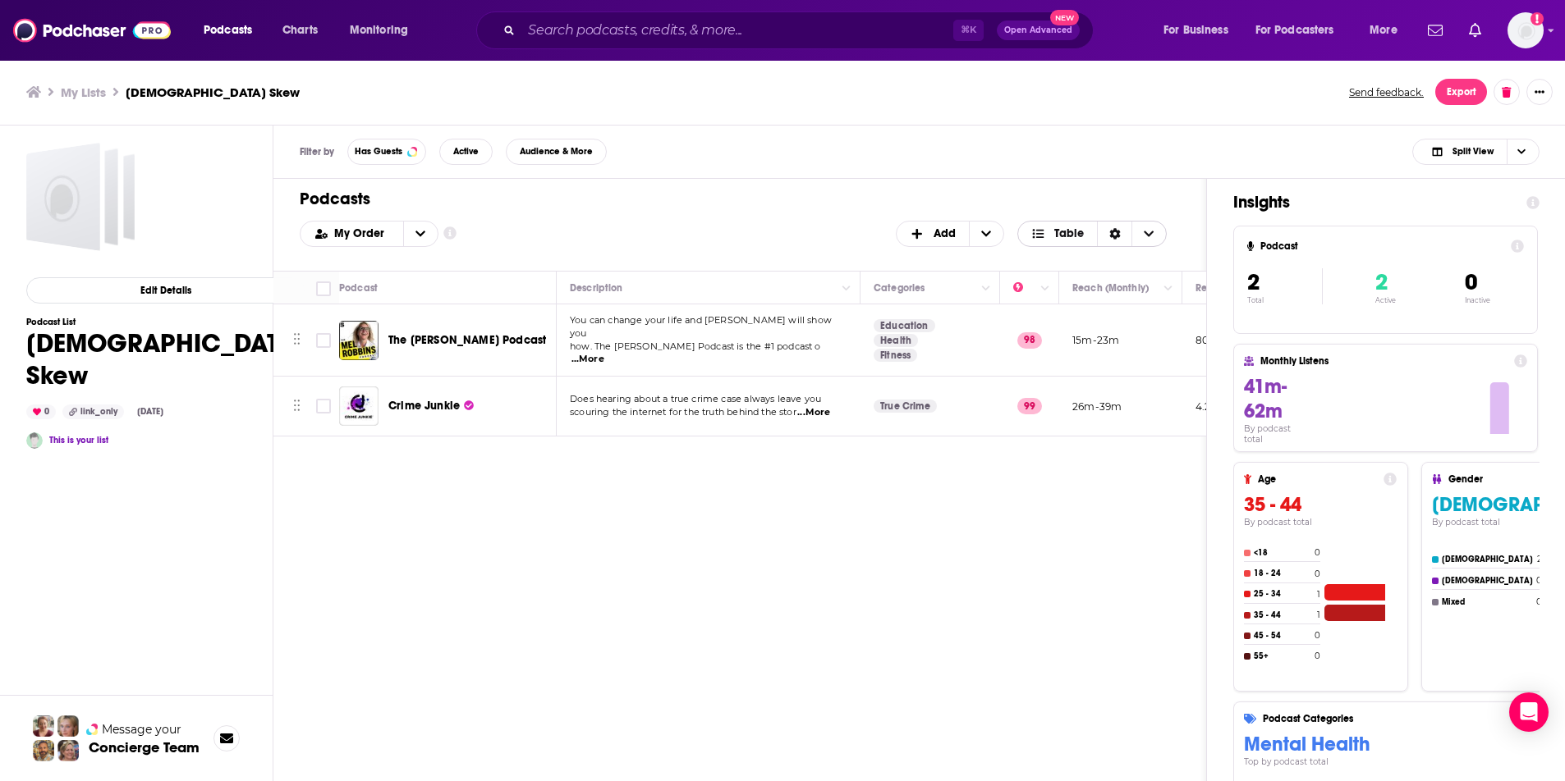
click at [1121, 234] on div "Sort Direction" at bounding box center [1114, 234] width 34 height 25
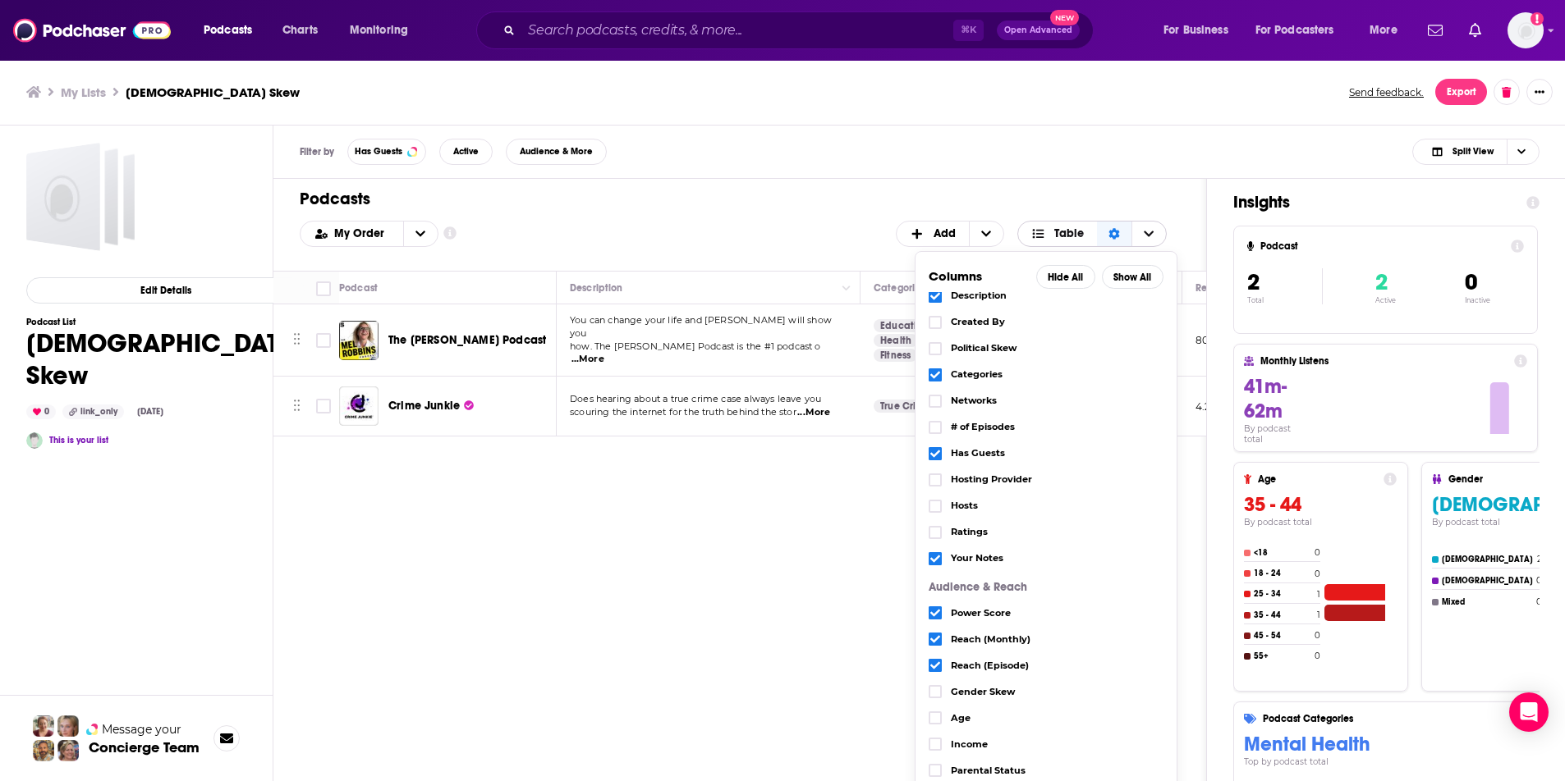
scroll to position [47, 0]
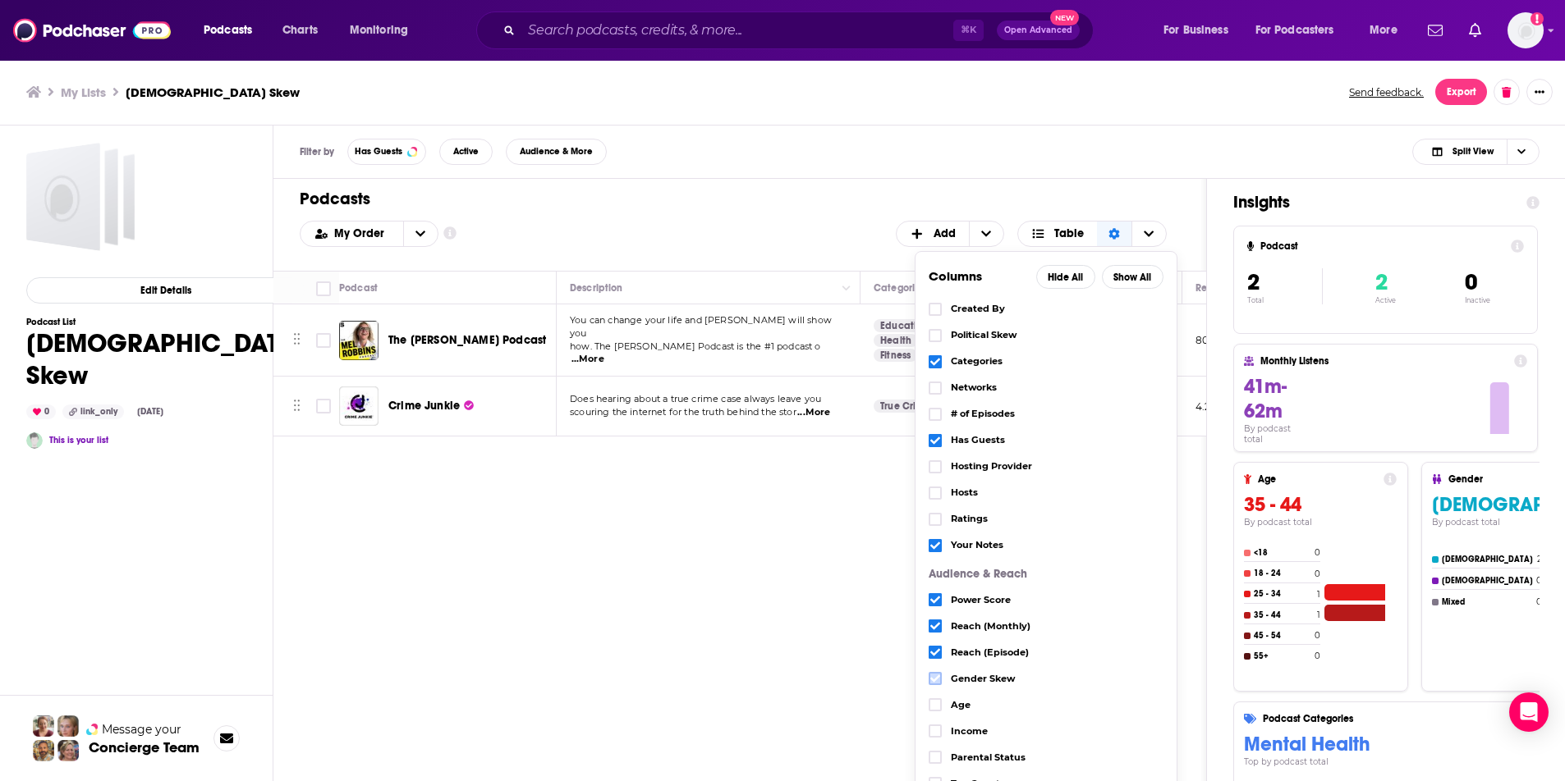
click at [936, 684] on label "Choose View" at bounding box center [934, 678] width 13 height 13
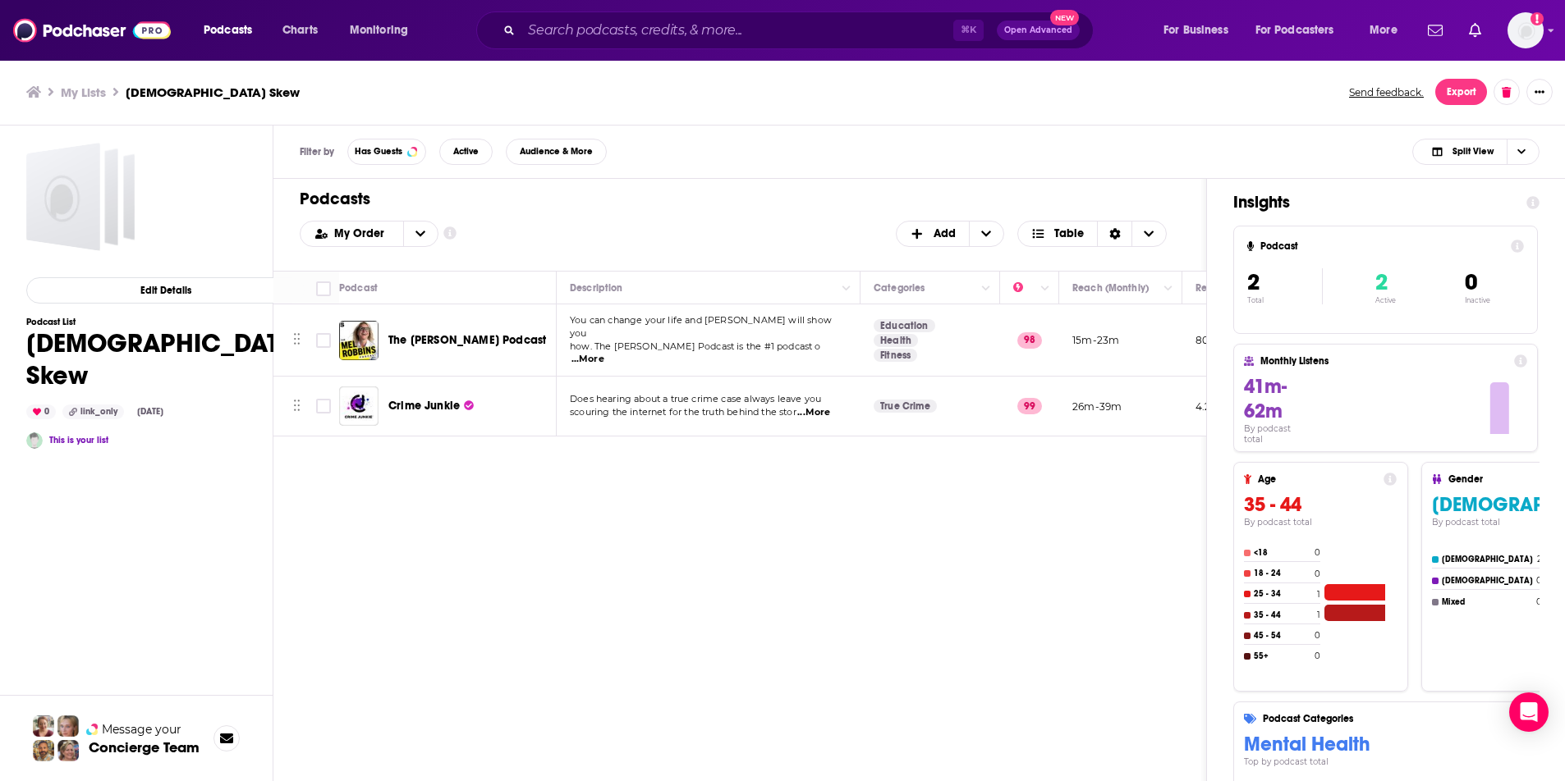
click at [854, 661] on div "Podcasts Add My Order Customize Your List Order Select the “My Order” sort and …" at bounding box center [739, 544] width 933 height 731
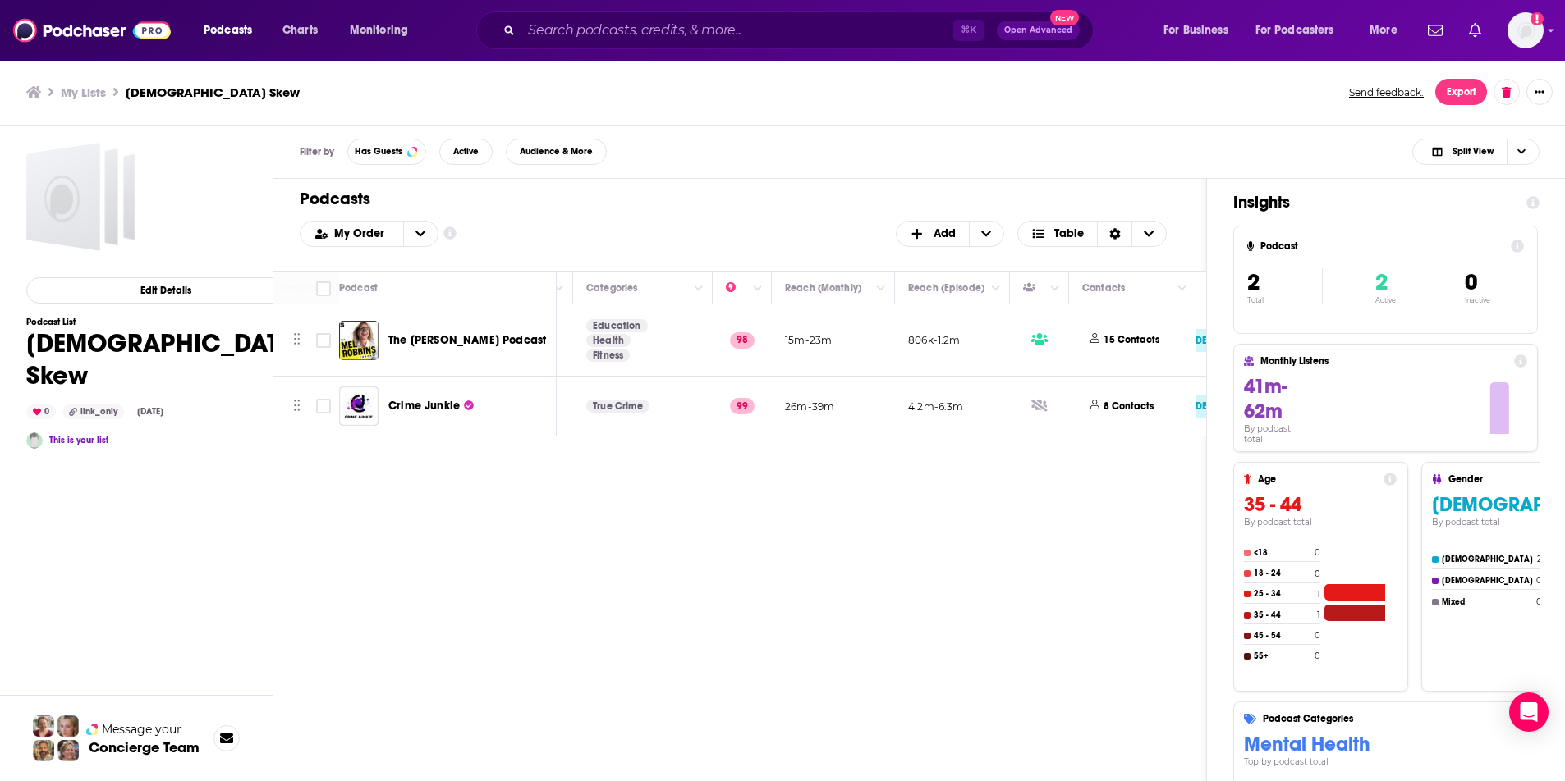
scroll to position [0, 0]
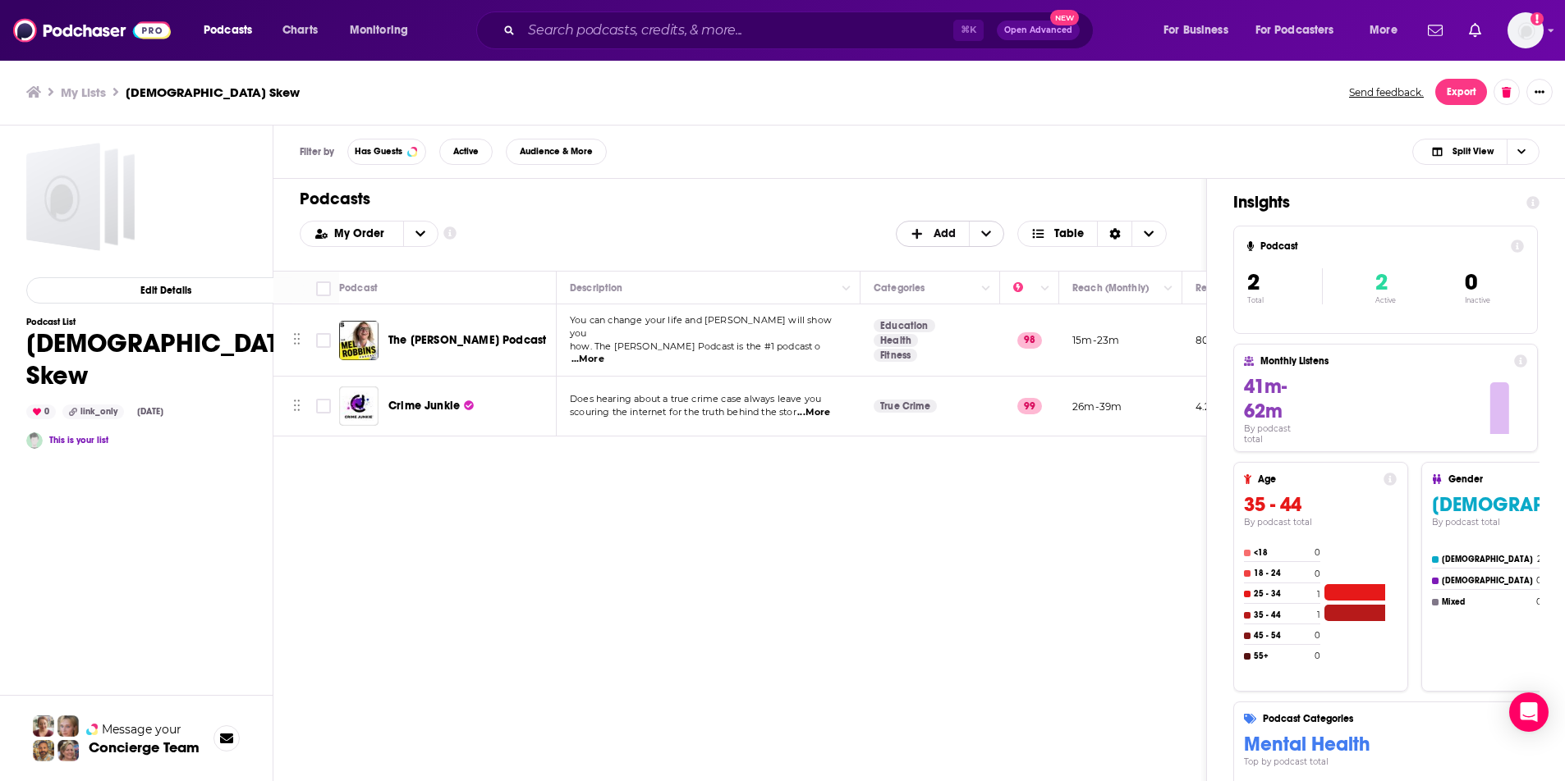
click at [923, 232] on icon "+ Add" at bounding box center [917, 233] width 15 height 11
click at [624, 180] on div "Podcasts Add My Order Customize Your List Order Select the “My Order” sort and …" at bounding box center [739, 225] width 932 height 92
click at [944, 235] on span "Add" at bounding box center [944, 233] width 22 height 11
click at [941, 279] on div "Add a Section" at bounding box center [951, 288] width 110 height 28
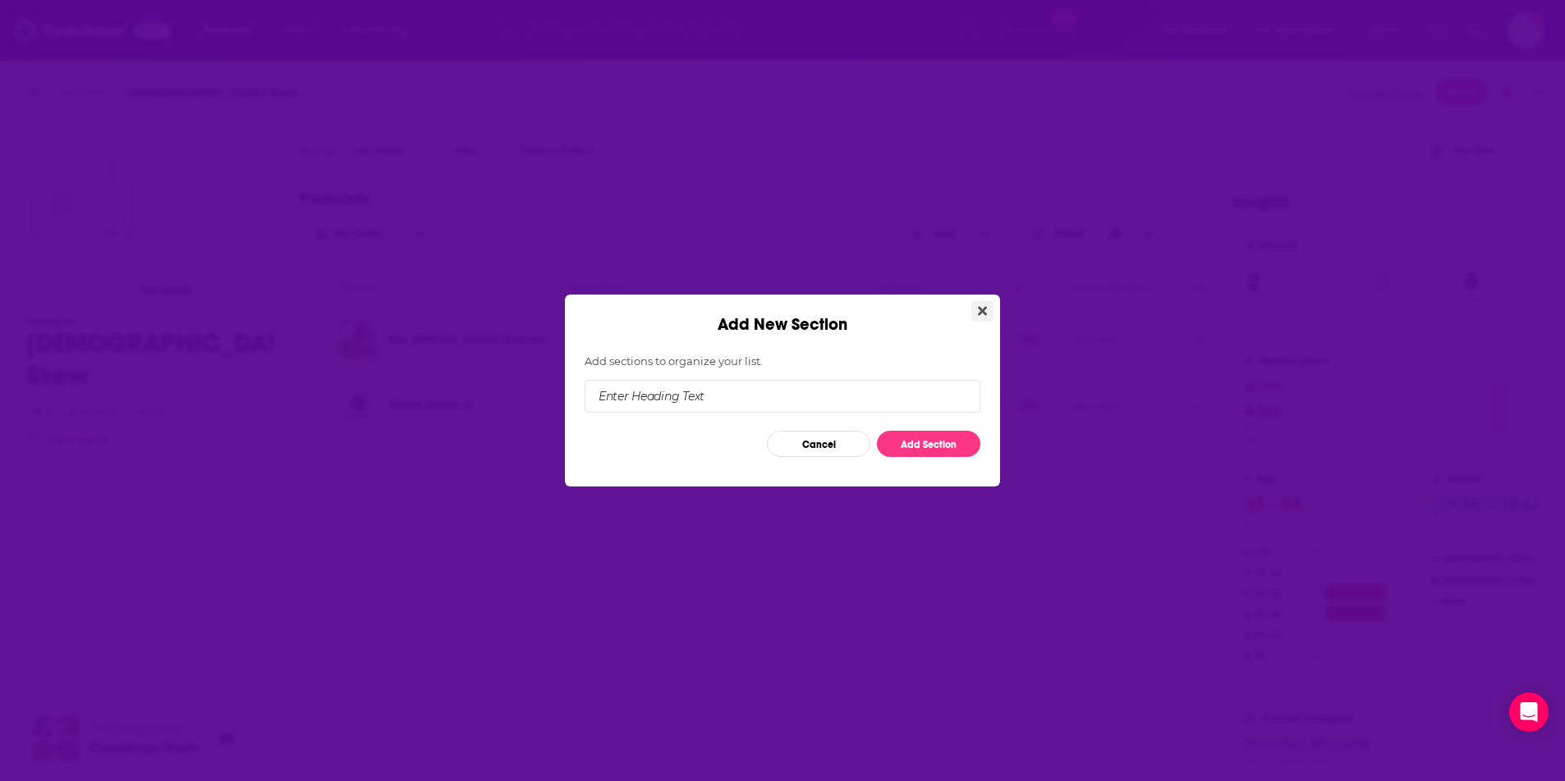
click at [978, 318] on button "Close" at bounding box center [982, 311] width 22 height 21
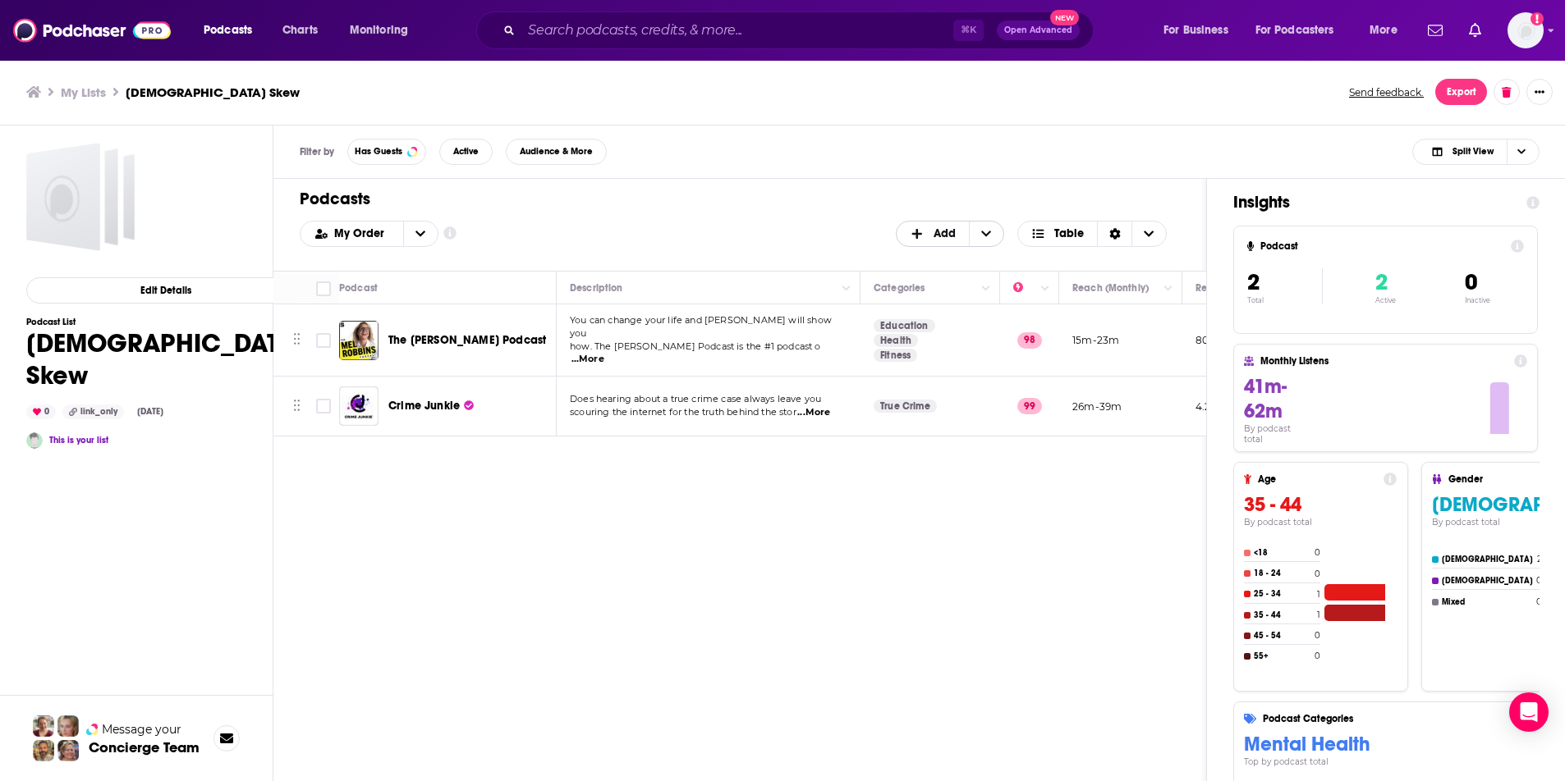
click at [946, 233] on span "Add" at bounding box center [944, 233] width 22 height 11
click at [947, 271] on div "Add Podcasts" at bounding box center [951, 261] width 110 height 28
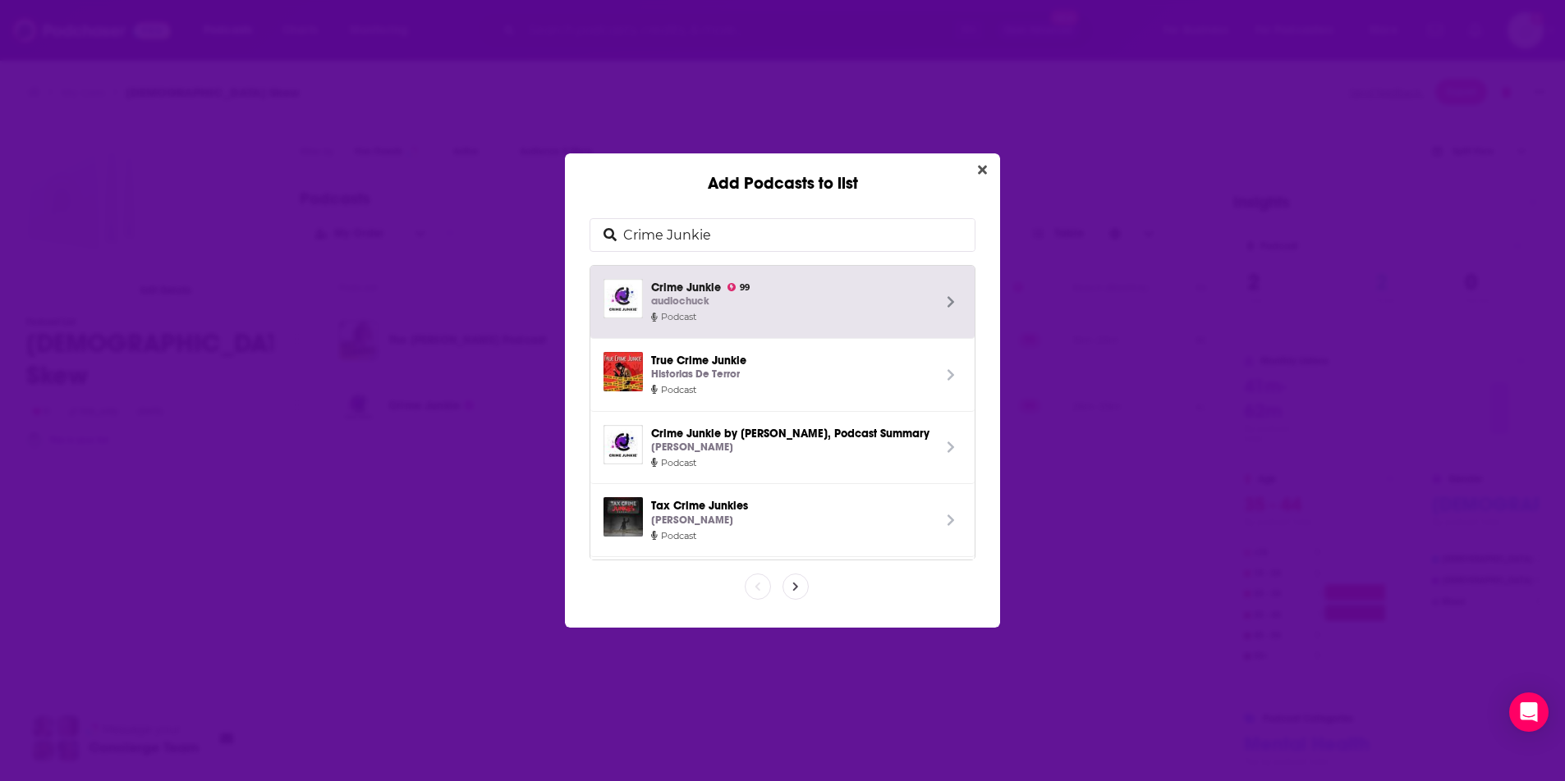
drag, startPoint x: 716, startPoint y: 232, endPoint x: 586, endPoint y: 232, distance: 129.7
click at [586, 232] on div "Crime Junkie Crime Junkie 99 audiochuck Podcast True Crime Junkie Historias De …" at bounding box center [782, 389] width 396 height 352
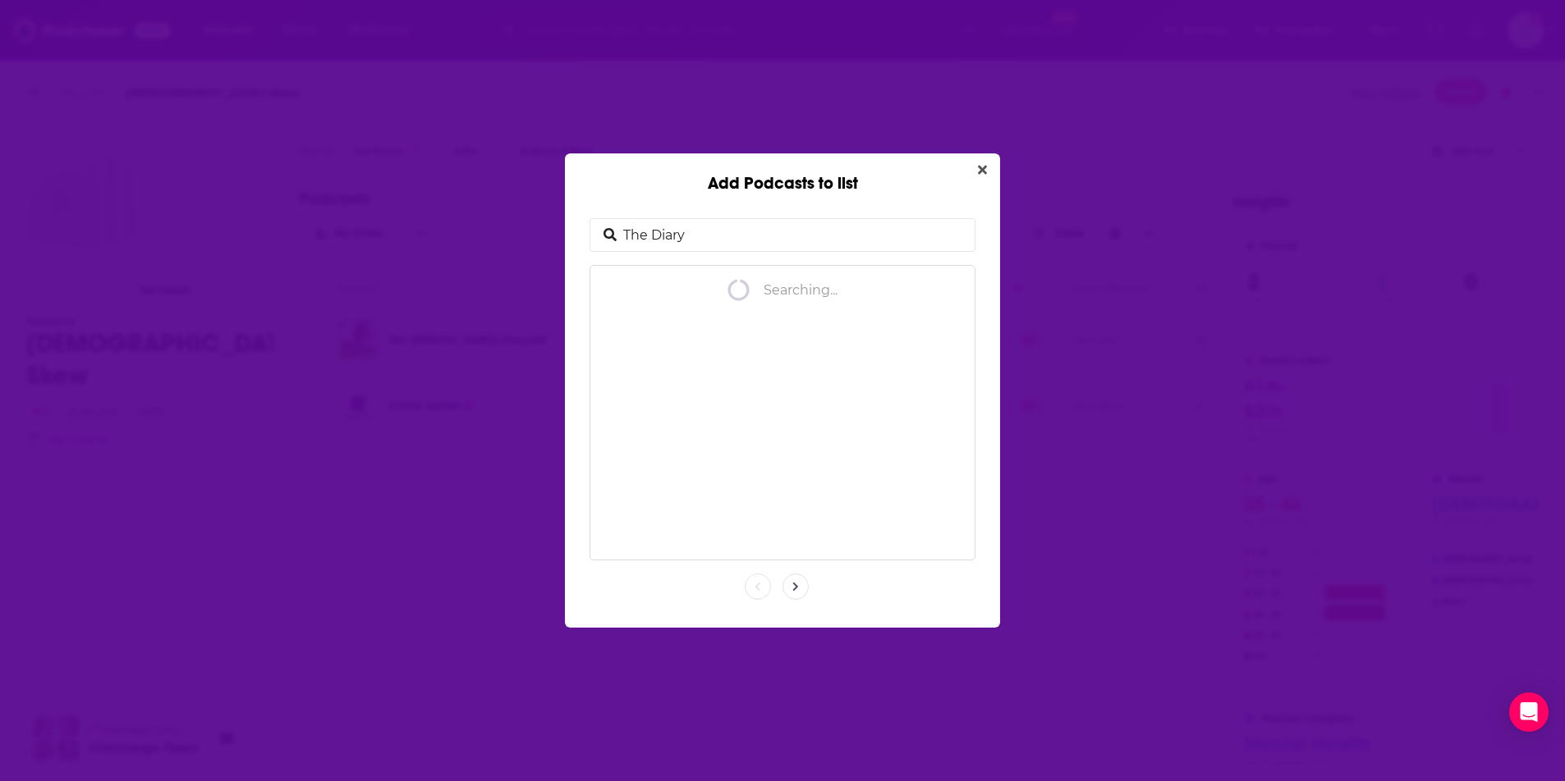
type input "The Diary"
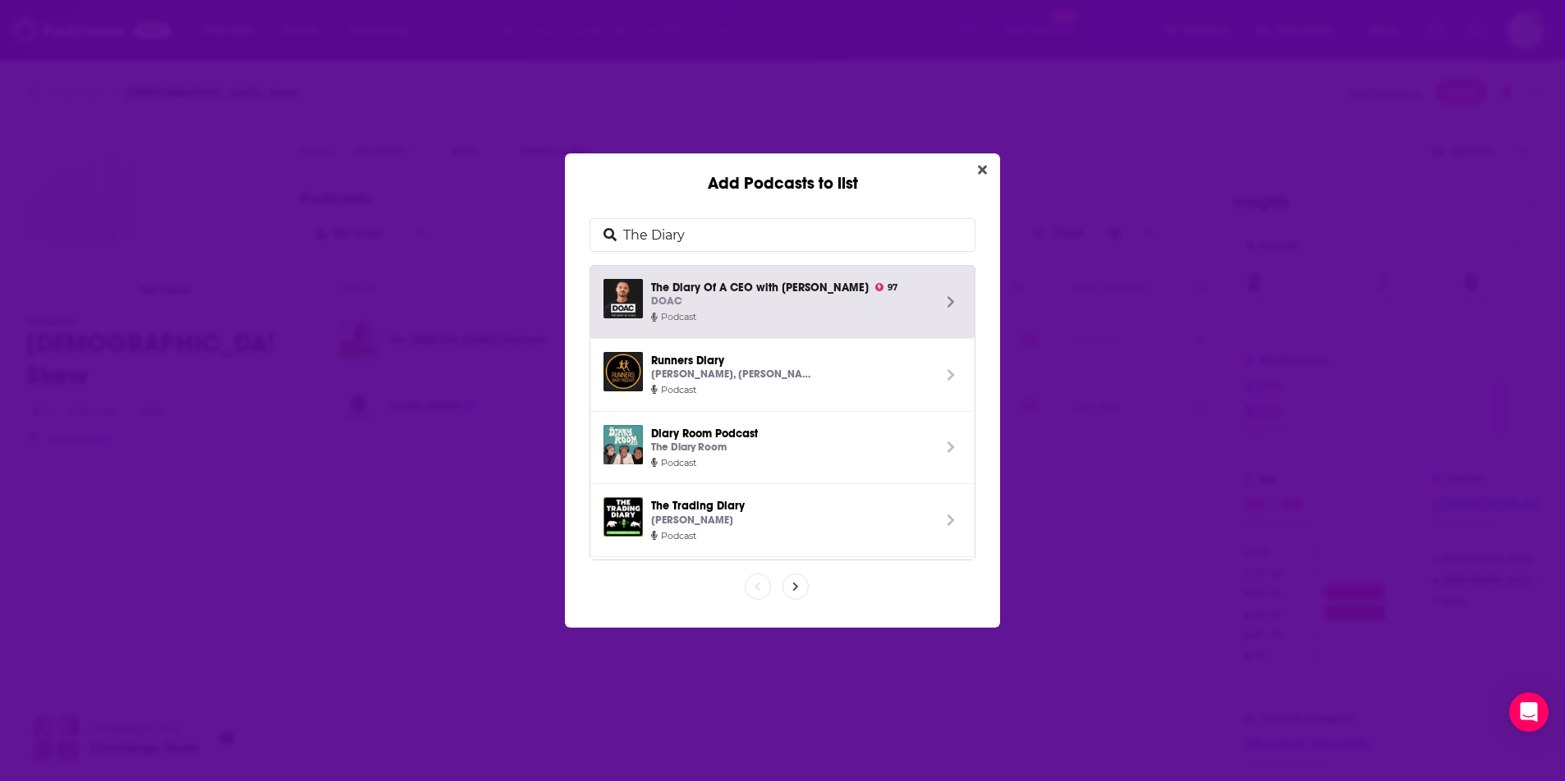
click at [731, 292] on span "The Diary Of A CEO with Steven Bartlett 97 DOAC" at bounding box center [791, 294] width 281 height 31
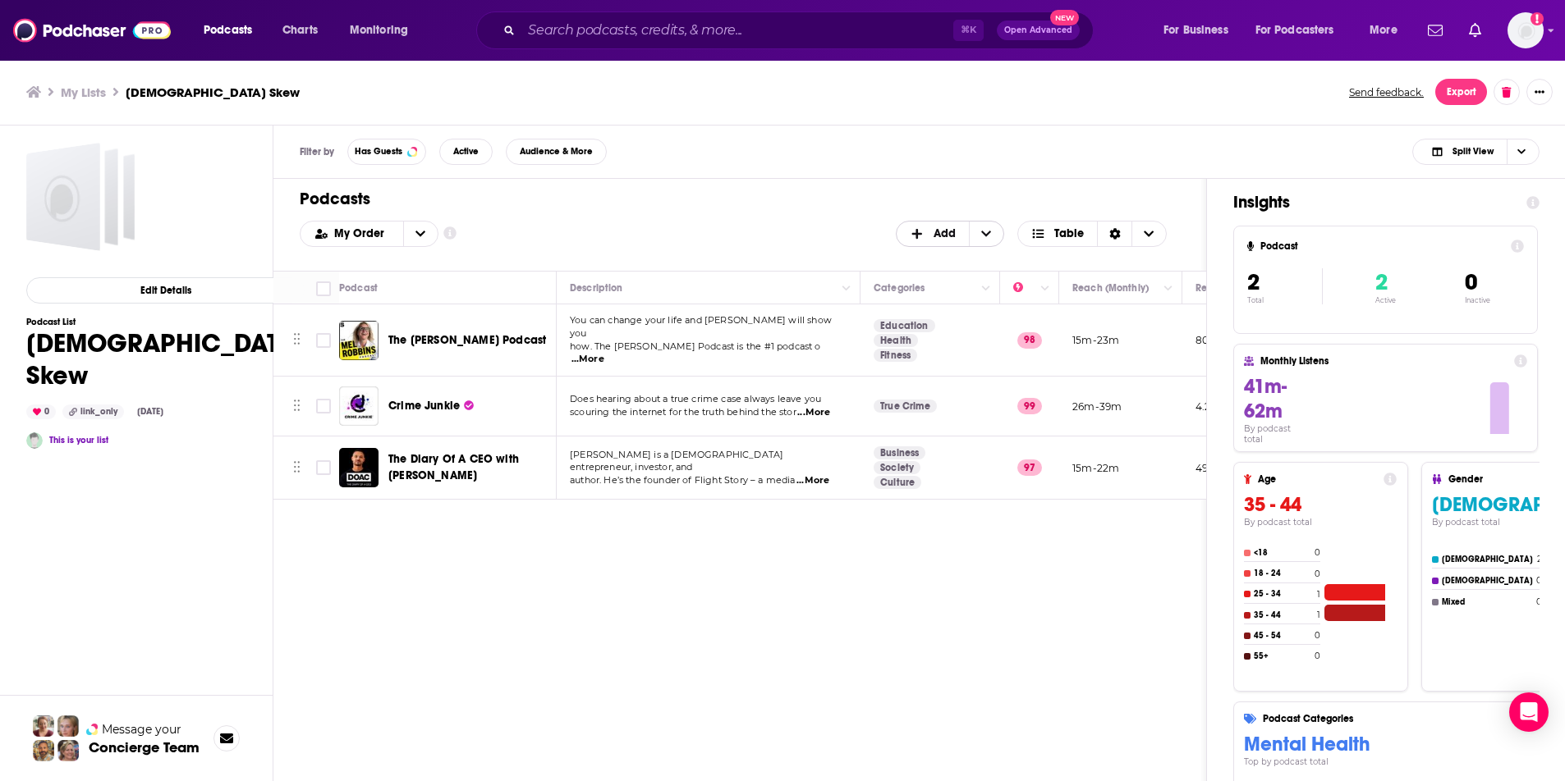
click at [931, 232] on span "+ Add" at bounding box center [920, 233] width 21 height 11
click at [935, 261] on span "Add Podcasts" at bounding box center [951, 260] width 84 height 9
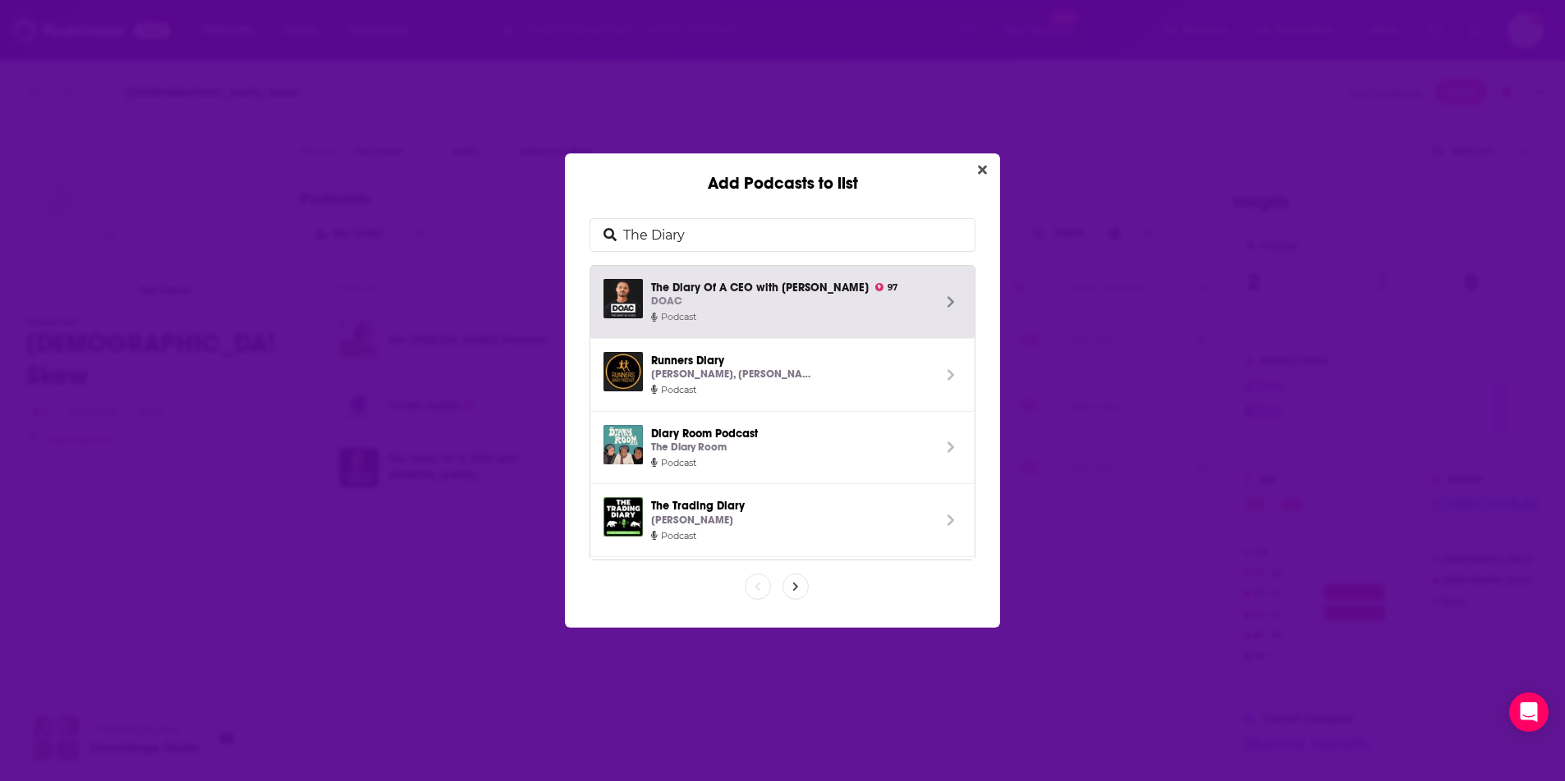
drag, startPoint x: 755, startPoint y: 233, endPoint x: 541, endPoint y: 231, distance: 214.3
click at [541, 231] on div "Add Podcasts to list The Diary The Diary Of A CEO with Steven Bartlett 97 DOAC …" at bounding box center [782, 390] width 1565 height 781
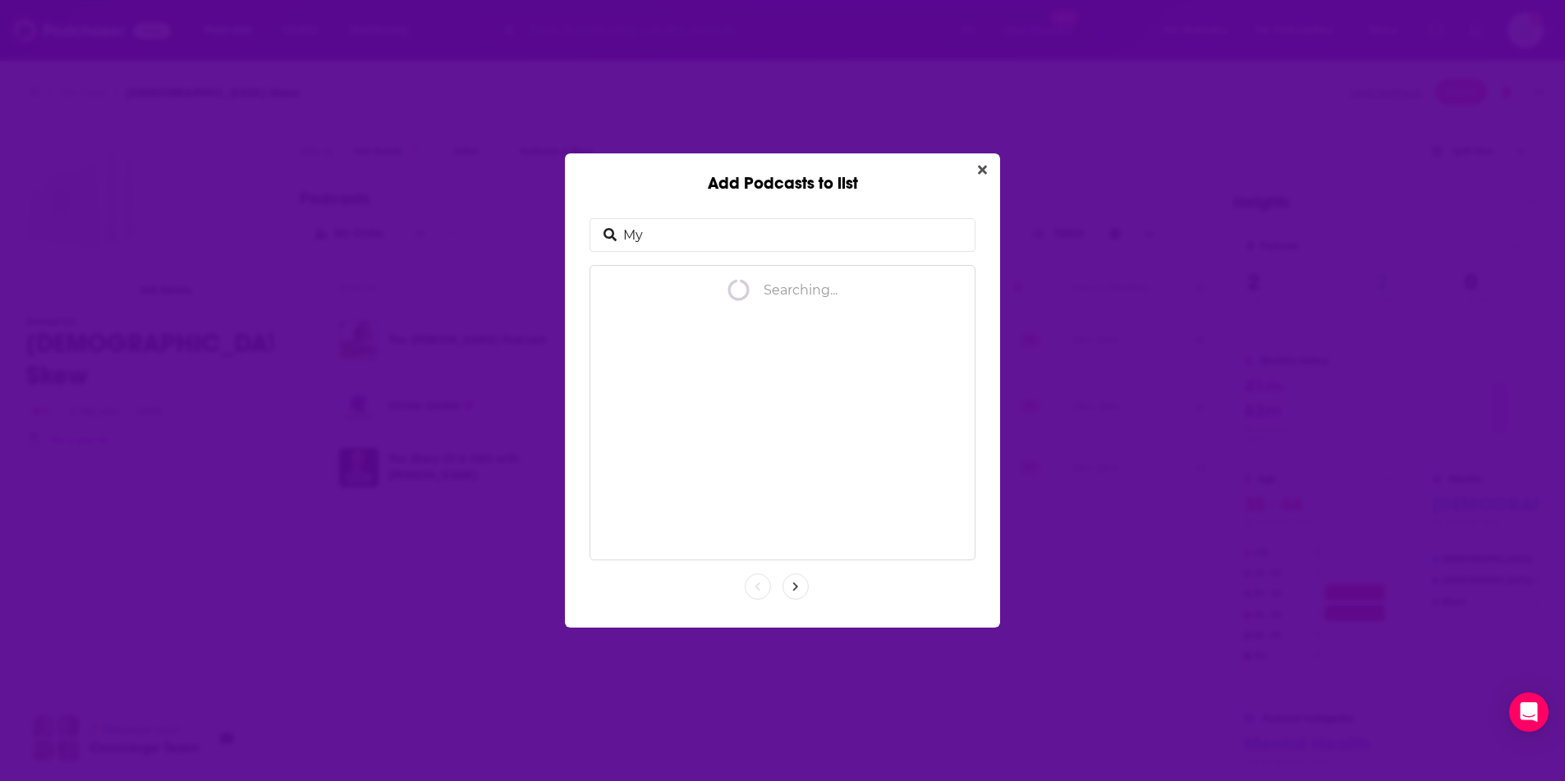
type input "M"
type input "Rotten Mango"
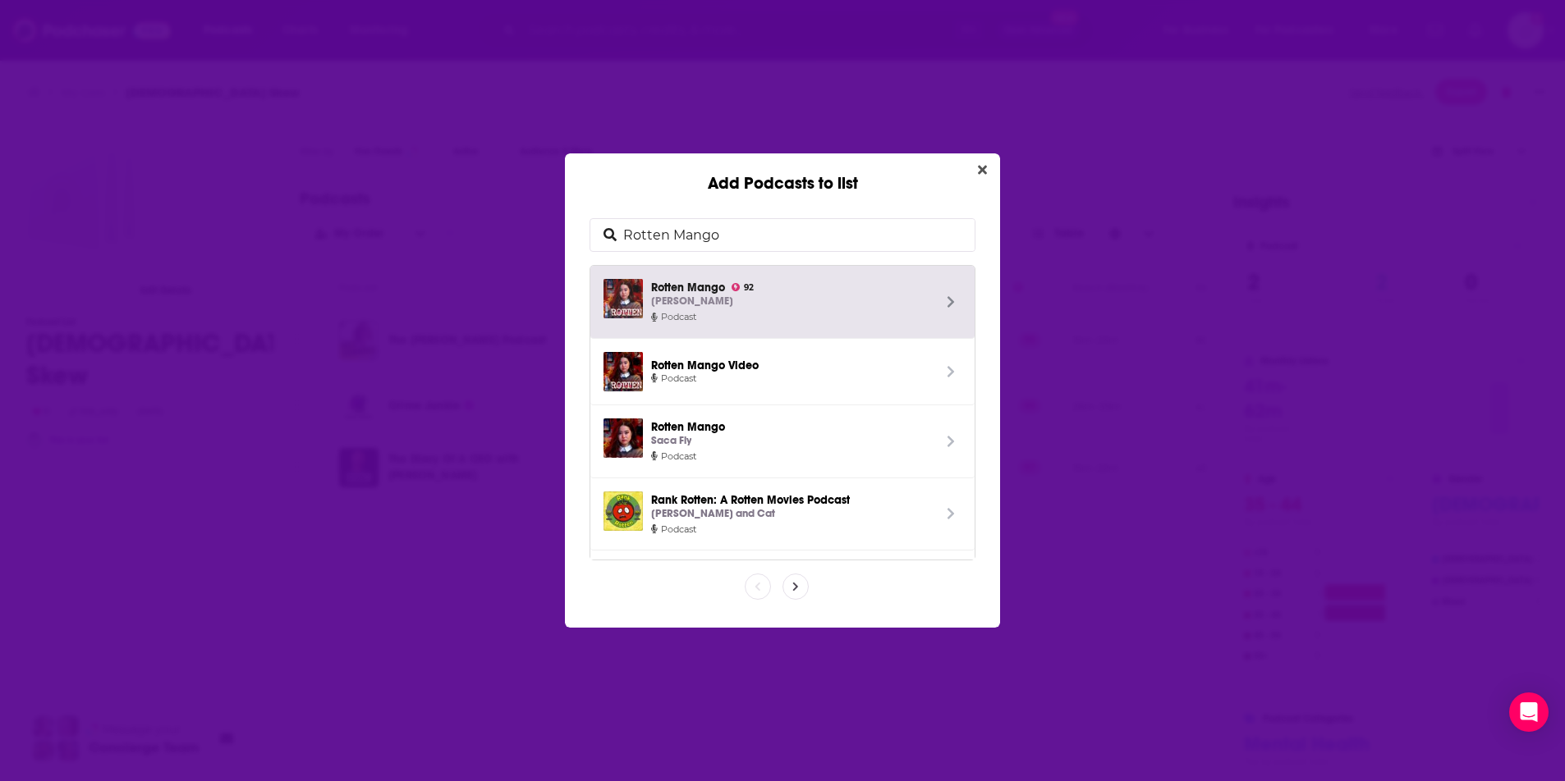
click at [764, 313] on span "Podcast" at bounding box center [791, 317] width 281 height 15
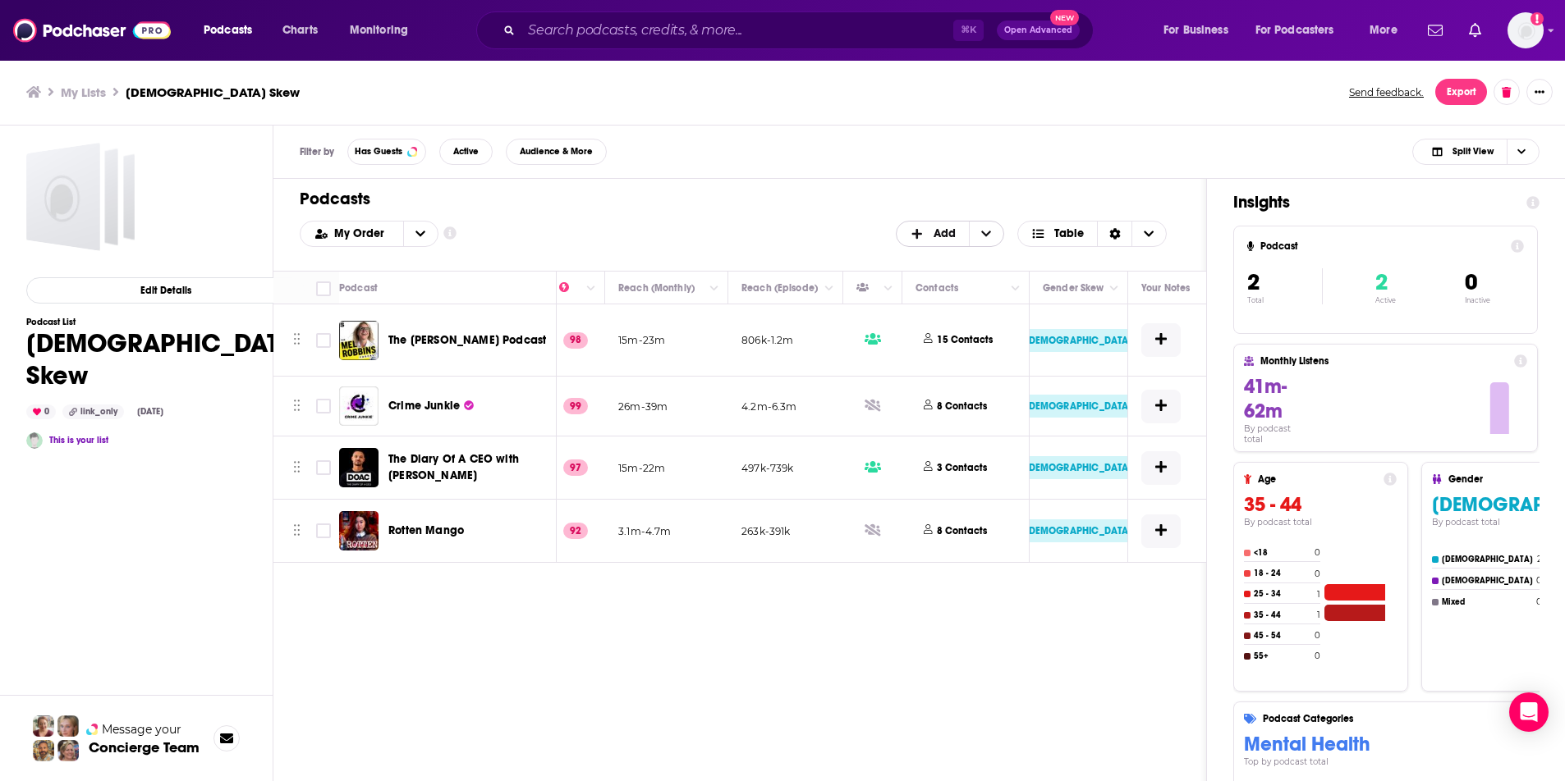
scroll to position [0, 474]
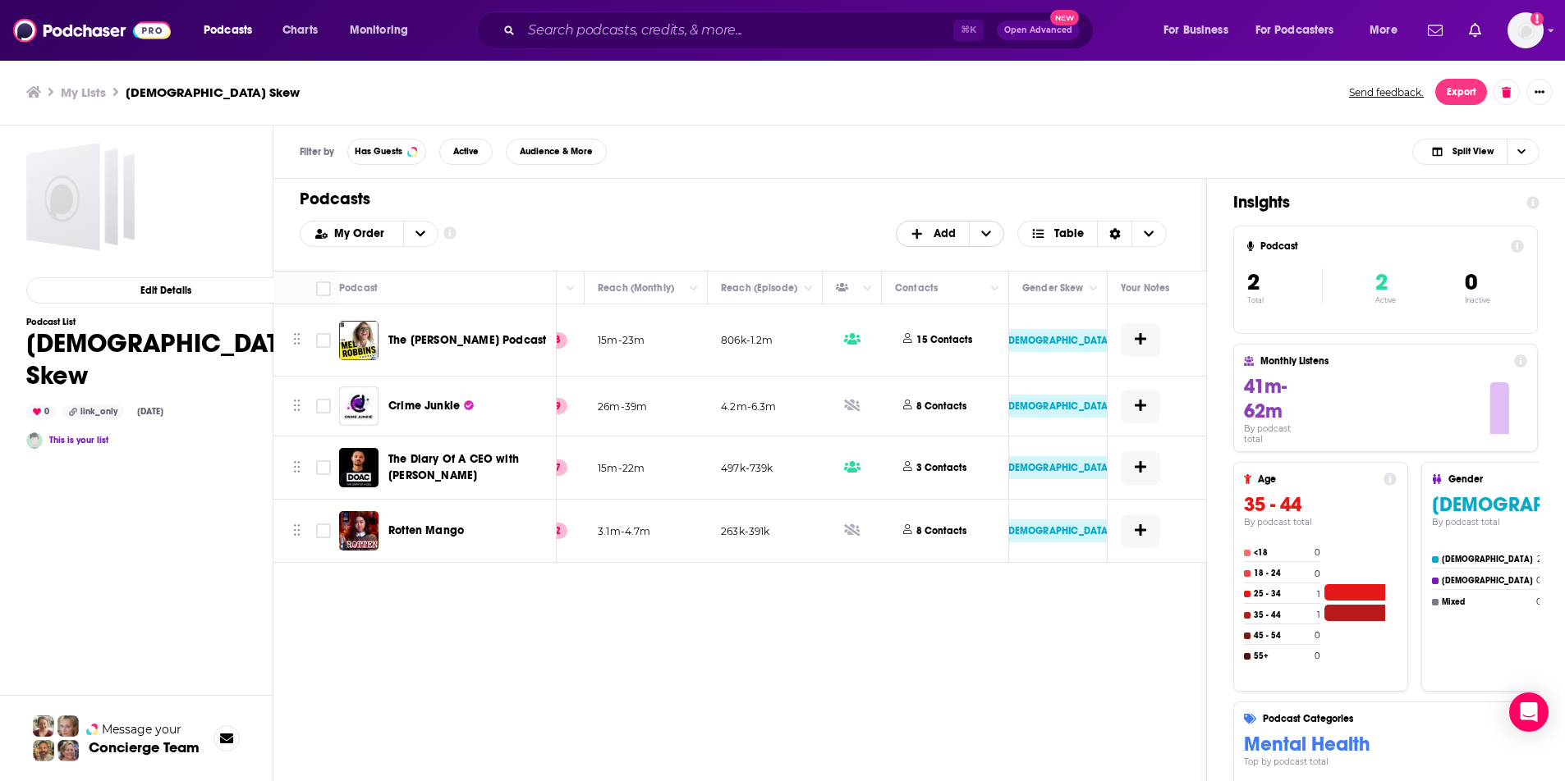
click at [941, 234] on span "Add" at bounding box center [944, 233] width 22 height 11
click at [927, 264] on span "Add Podcasts" at bounding box center [951, 260] width 84 height 9
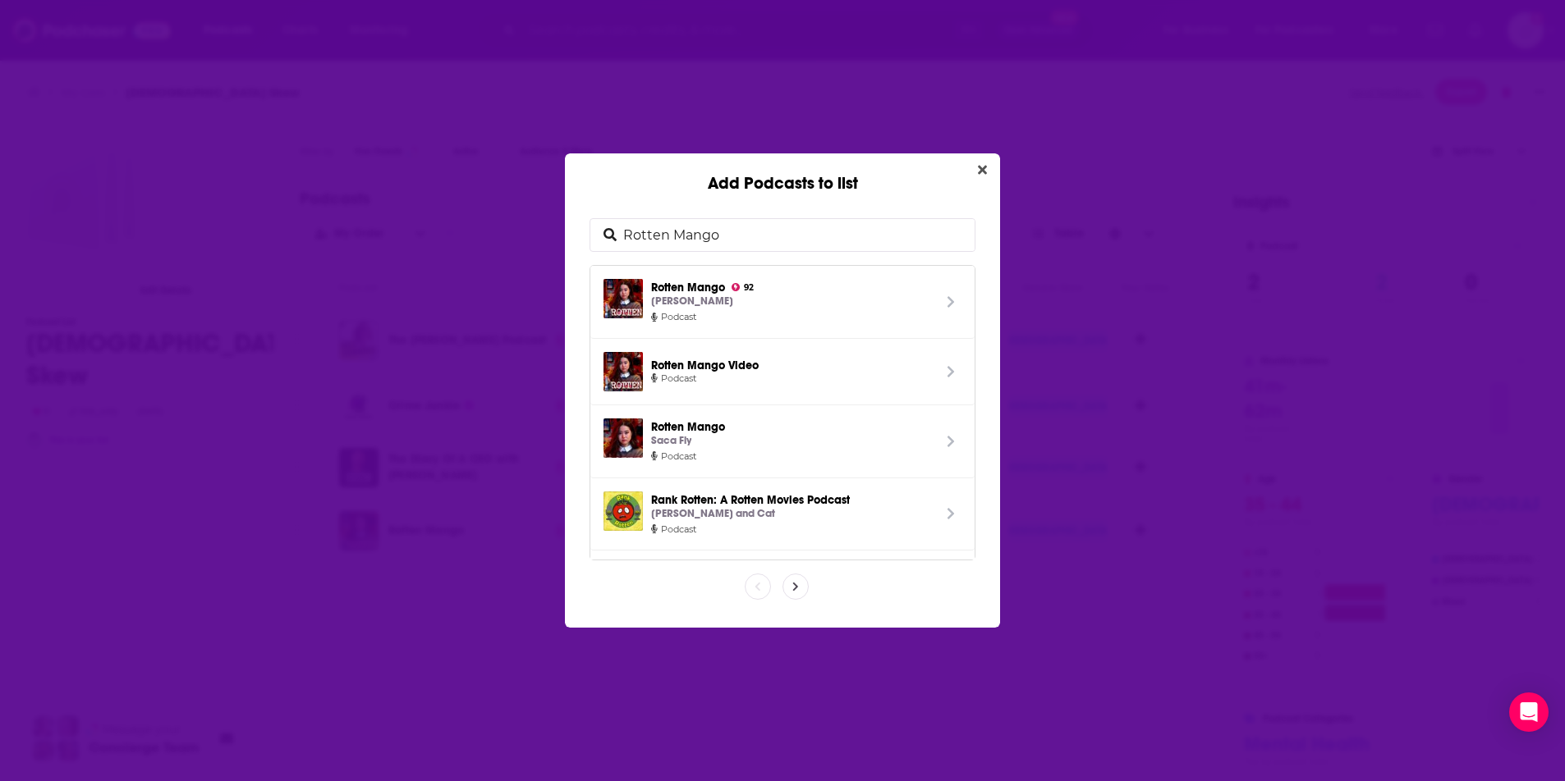
drag, startPoint x: 754, startPoint y: 241, endPoint x: 550, endPoint y: 236, distance: 204.4
click at [550, 237] on div "Add Podcasts to list Rotten Mango Rotten Mango 92 Stephanie Soo Podcast Rotten …" at bounding box center [782, 390] width 1565 height 781
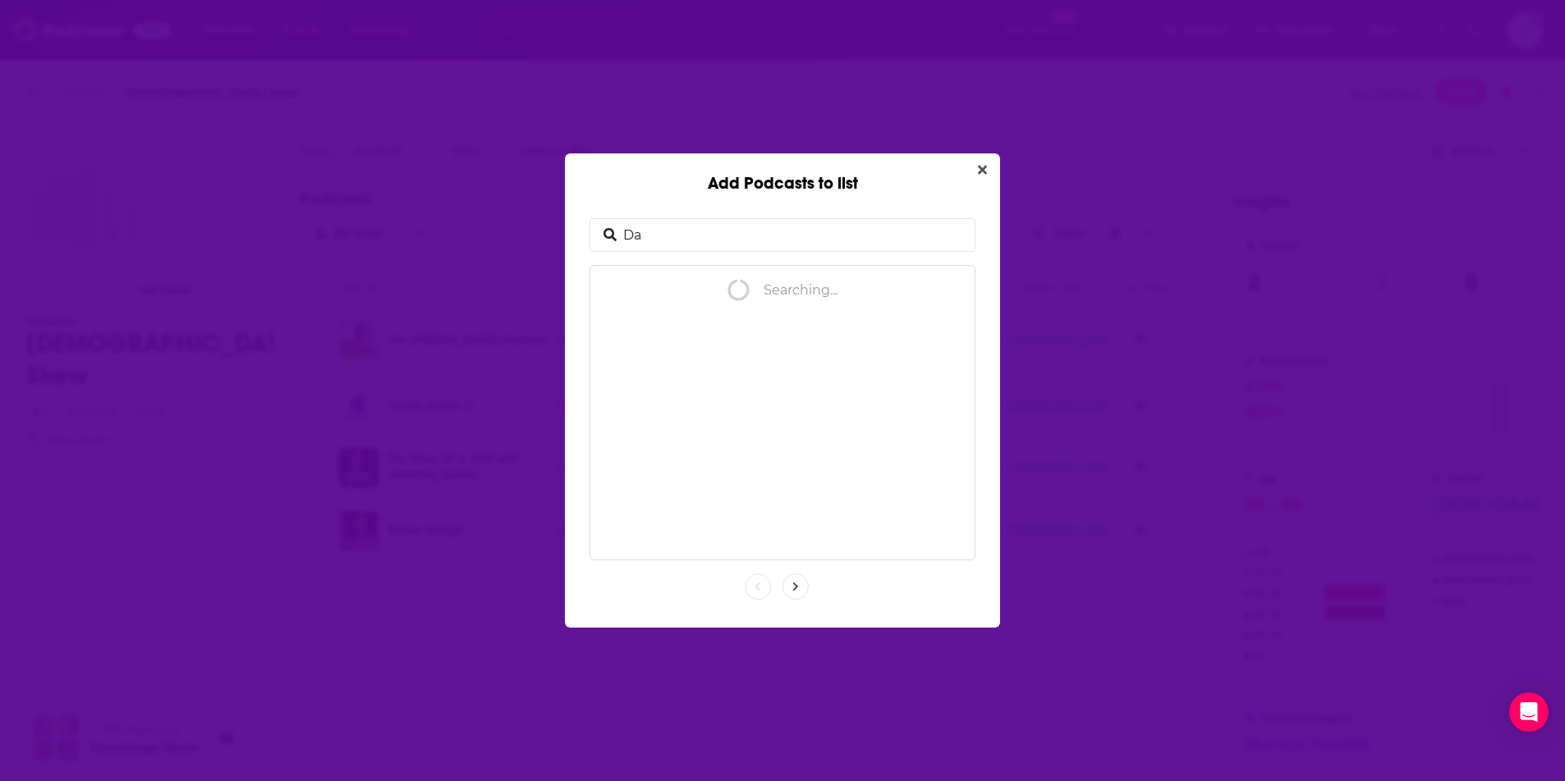
type input "D"
click at [777, 228] on input "Add Podcasts to list" at bounding box center [795, 235] width 358 height 32
type input "S"
type input "F"
type input "Good Hang with Amy"
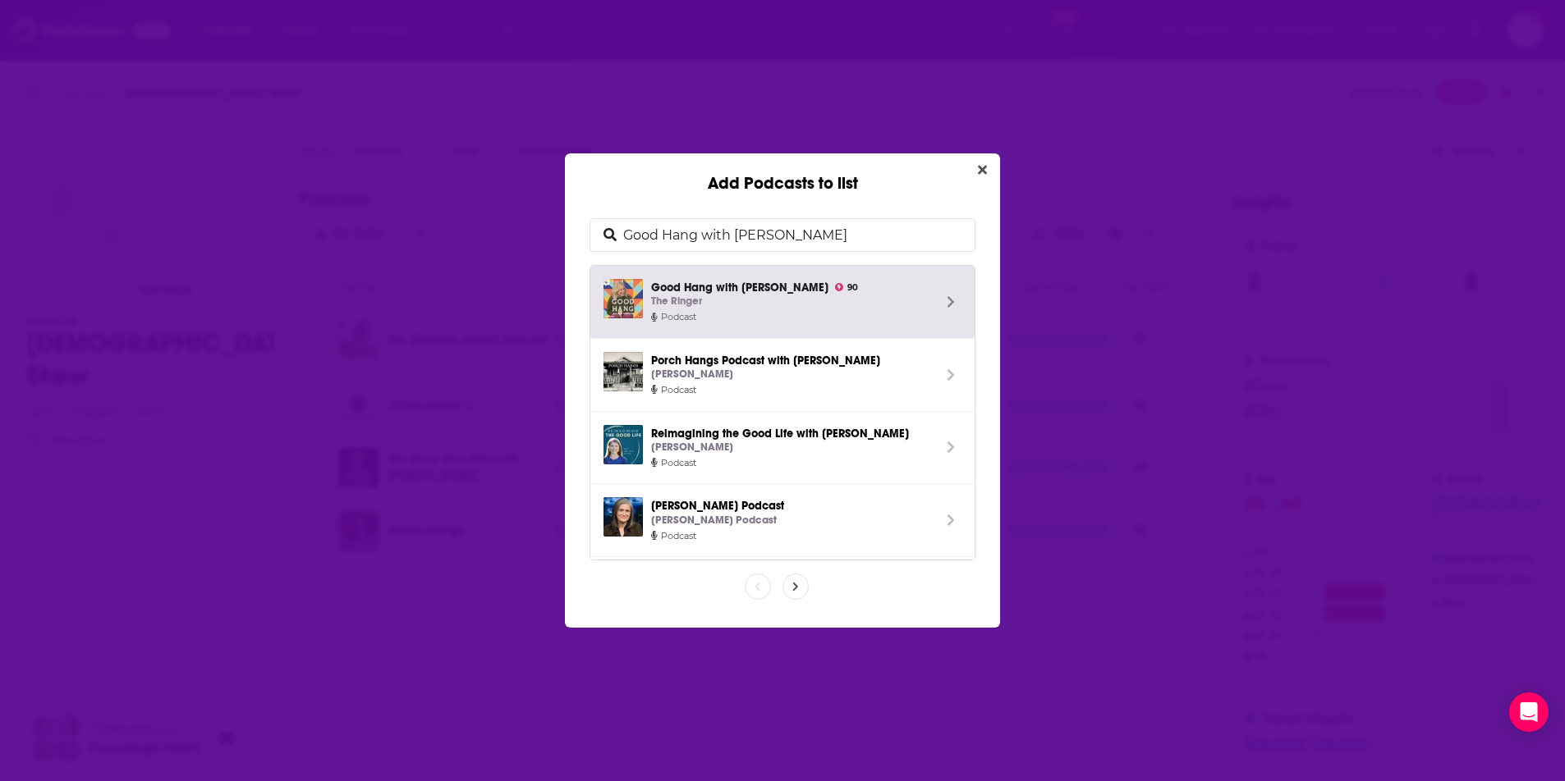
click at [717, 294] on span "Good Hang with Amy Poehler 90 The Ringer" at bounding box center [791, 294] width 281 height 31
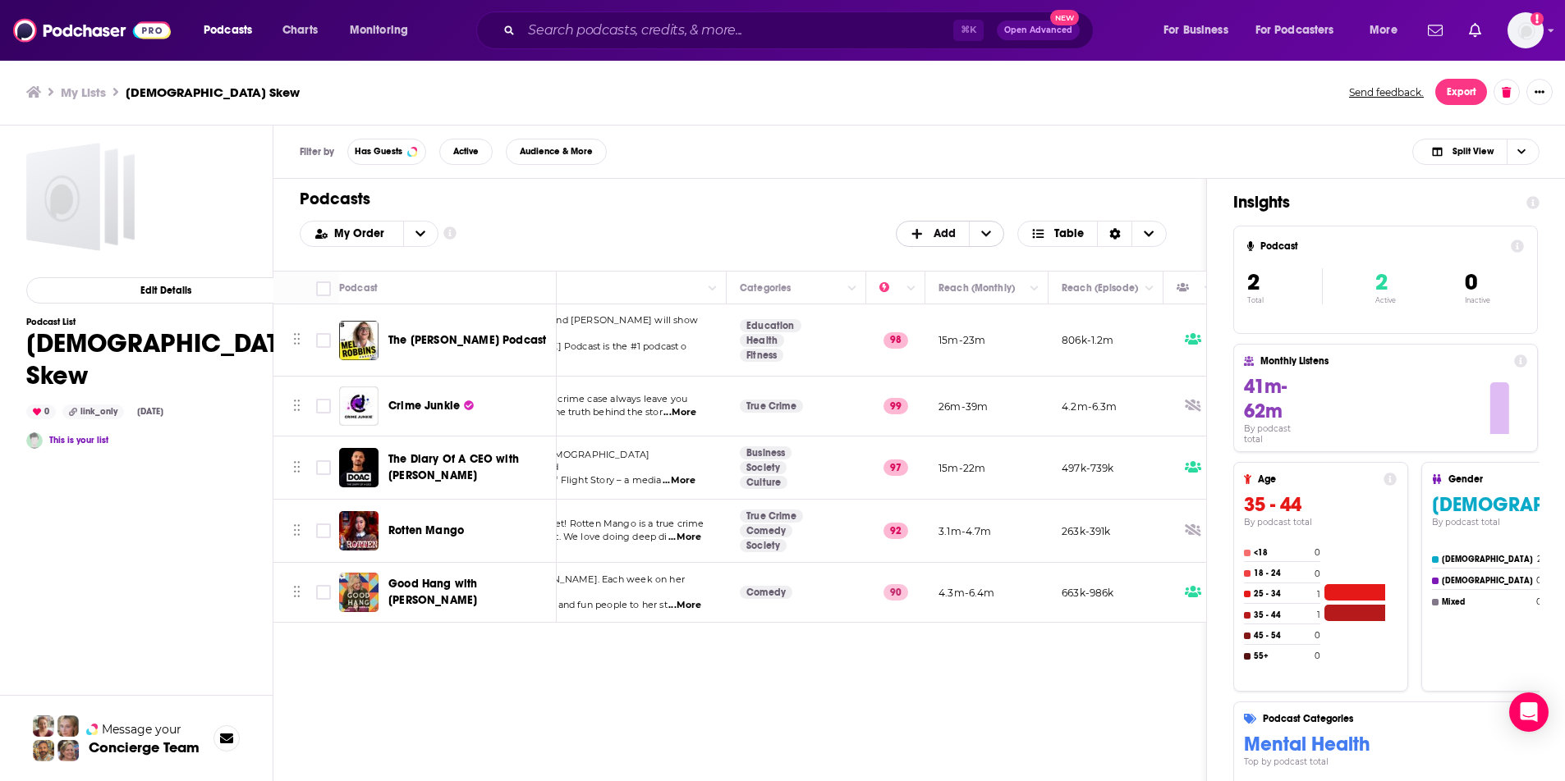
scroll to position [0, 140]
click at [928, 230] on span "+ Add" at bounding box center [920, 233] width 21 height 11
click at [927, 256] on span "Add Podcasts" at bounding box center [951, 260] width 84 height 9
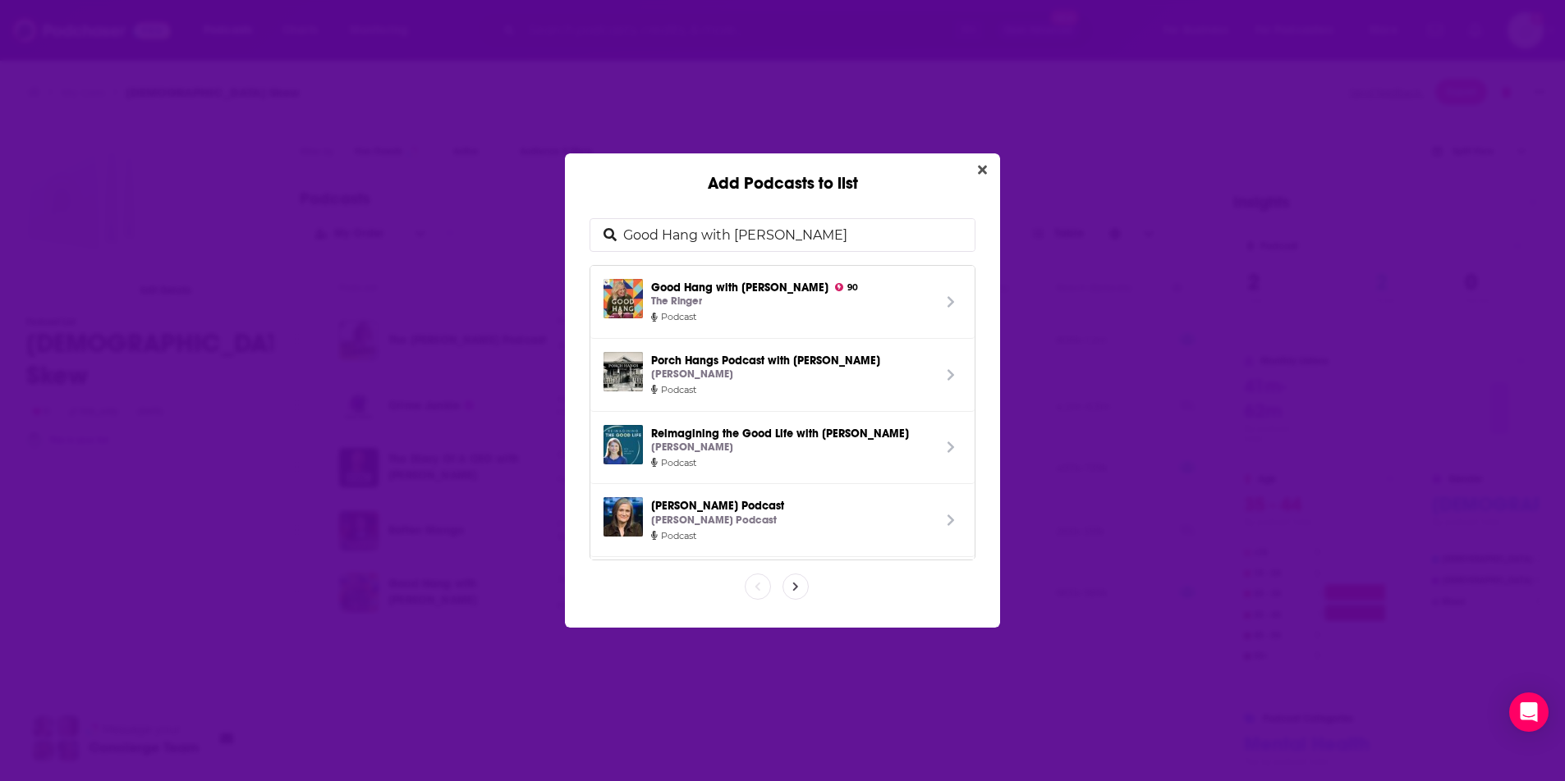
drag, startPoint x: 798, startPoint y: 244, endPoint x: 548, endPoint y: 192, distance: 254.8
click at [548, 192] on div "Add Podcasts to list Good Hang with Amy Good Hang with Amy Poehler 90 The Ringe…" at bounding box center [782, 390] width 1565 height 781
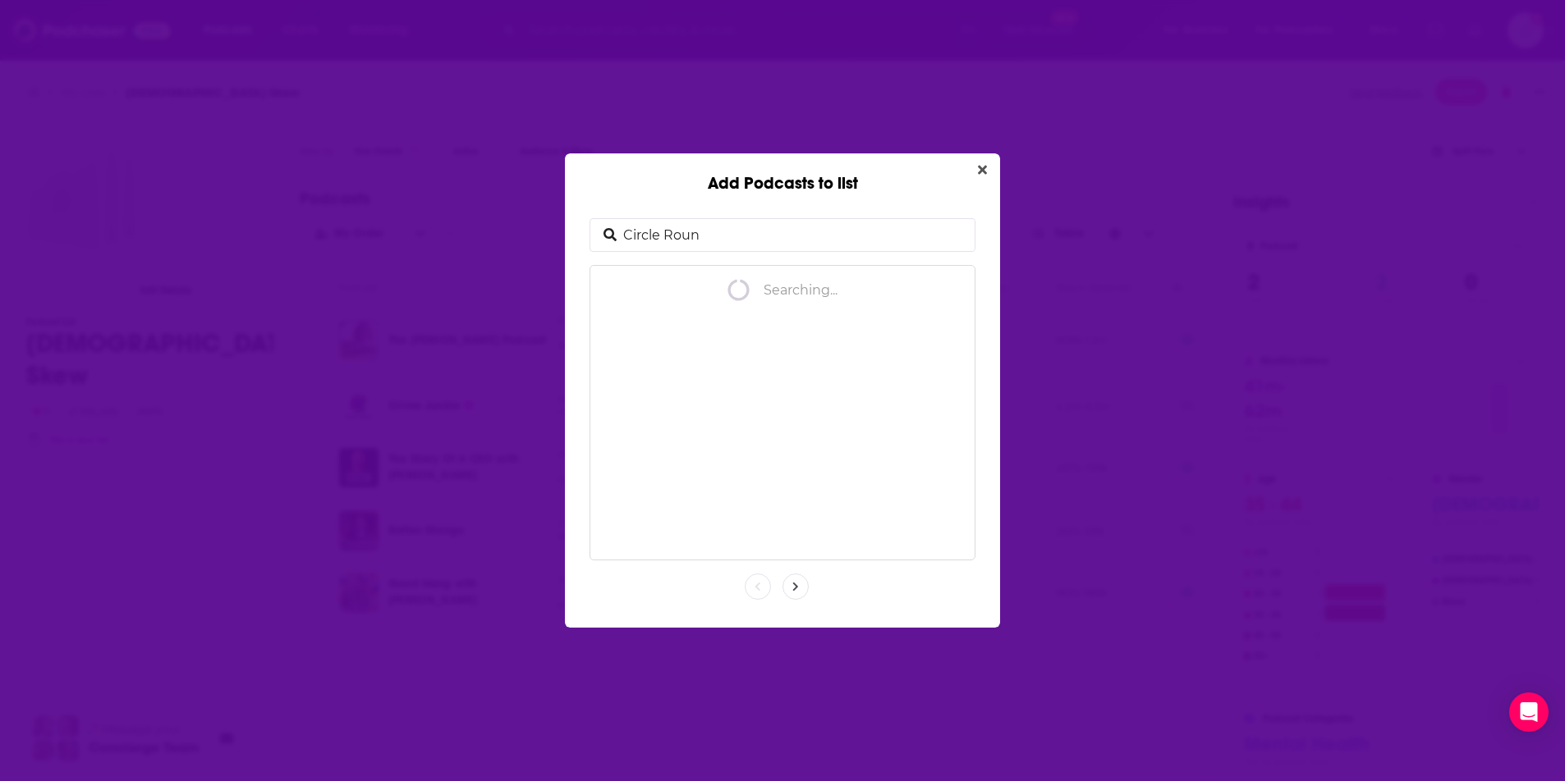
type input "Circle Round"
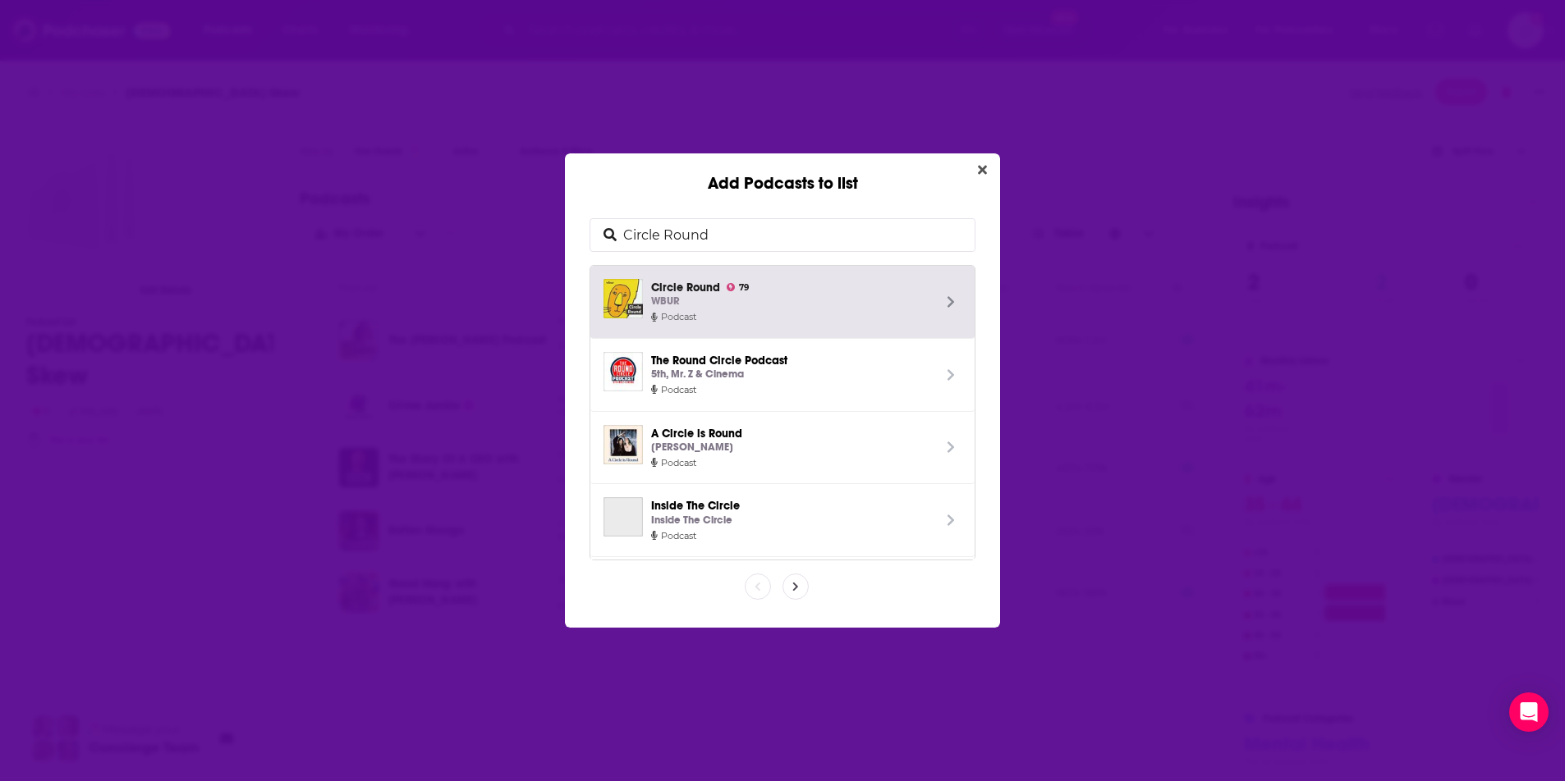
click at [735, 317] on span "Podcast" at bounding box center [791, 317] width 281 height 15
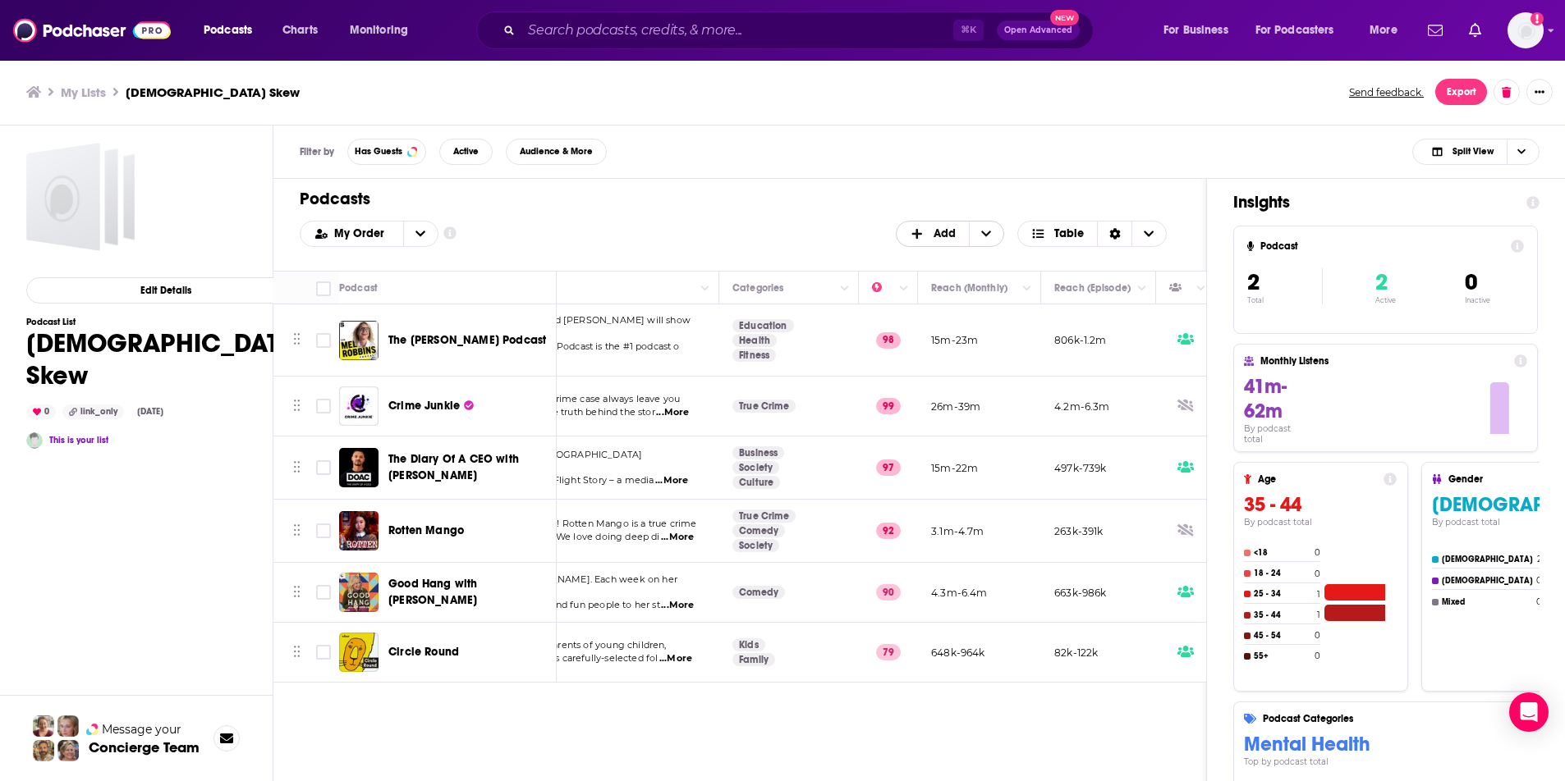
scroll to position [0, 0]
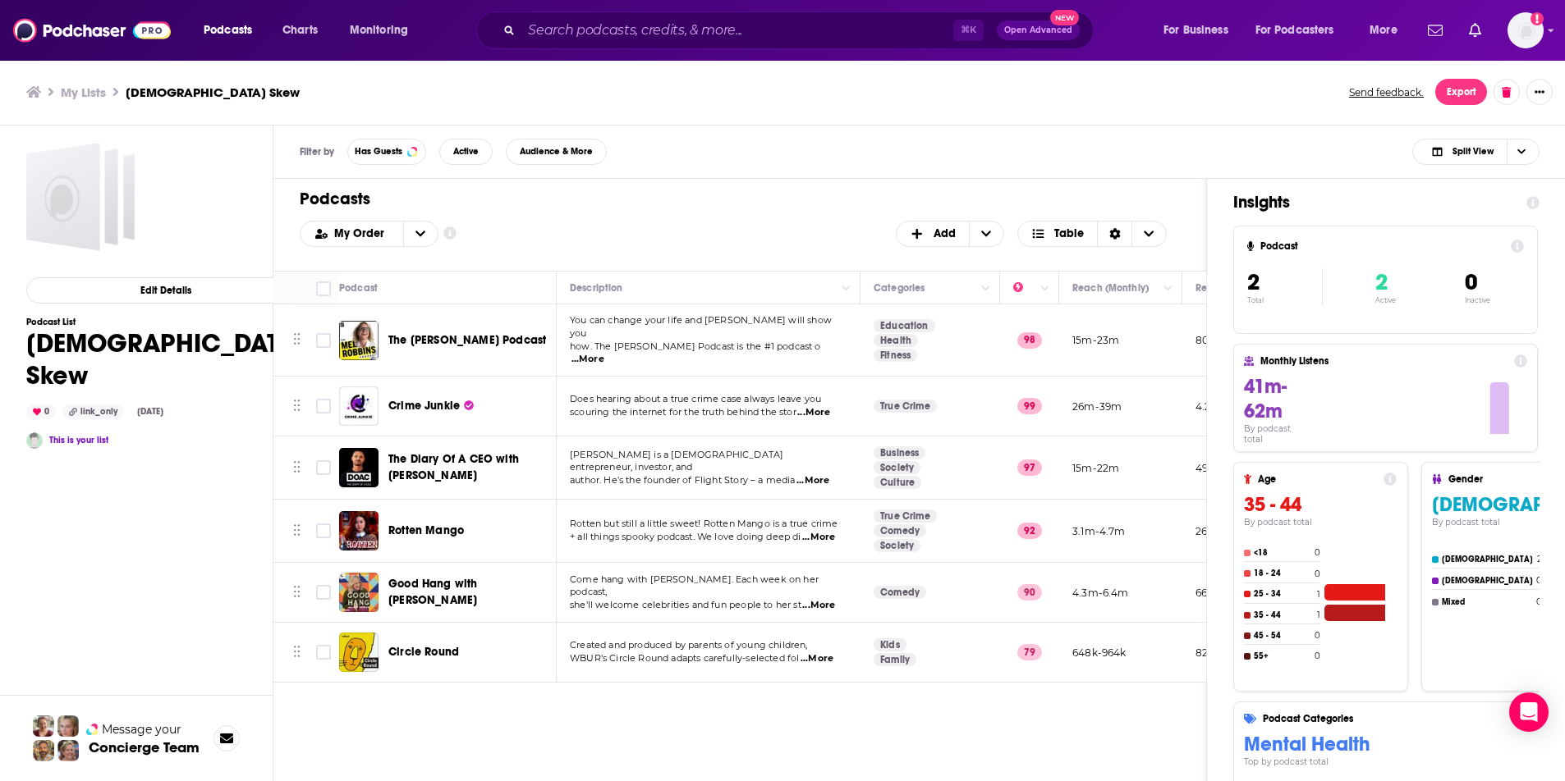
click at [678, 716] on div "Podcasts Add My Order Customize Your List Order Select the “My Order” sort and …" at bounding box center [739, 544] width 933 height 731
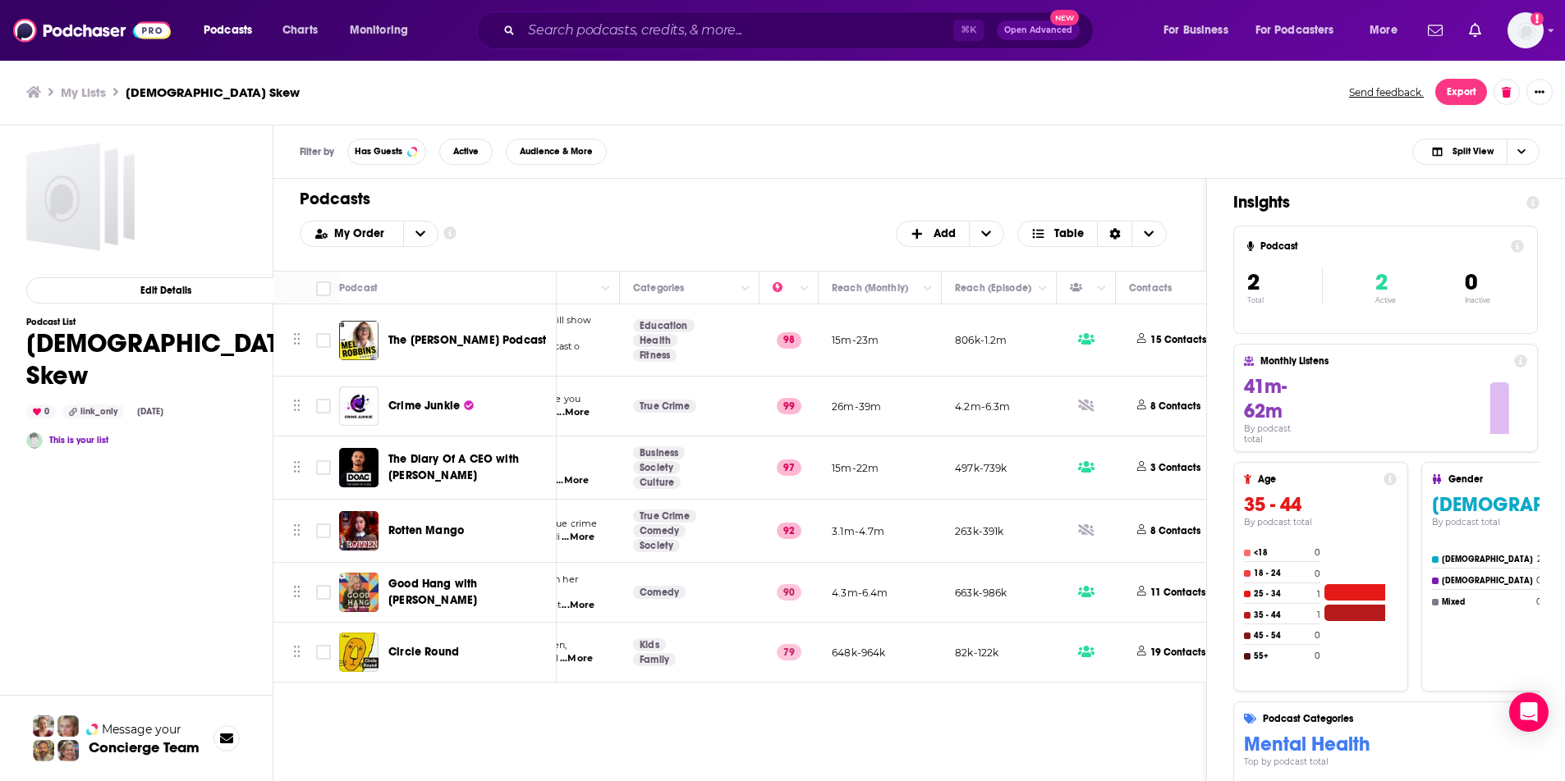
scroll to position [0, 717]
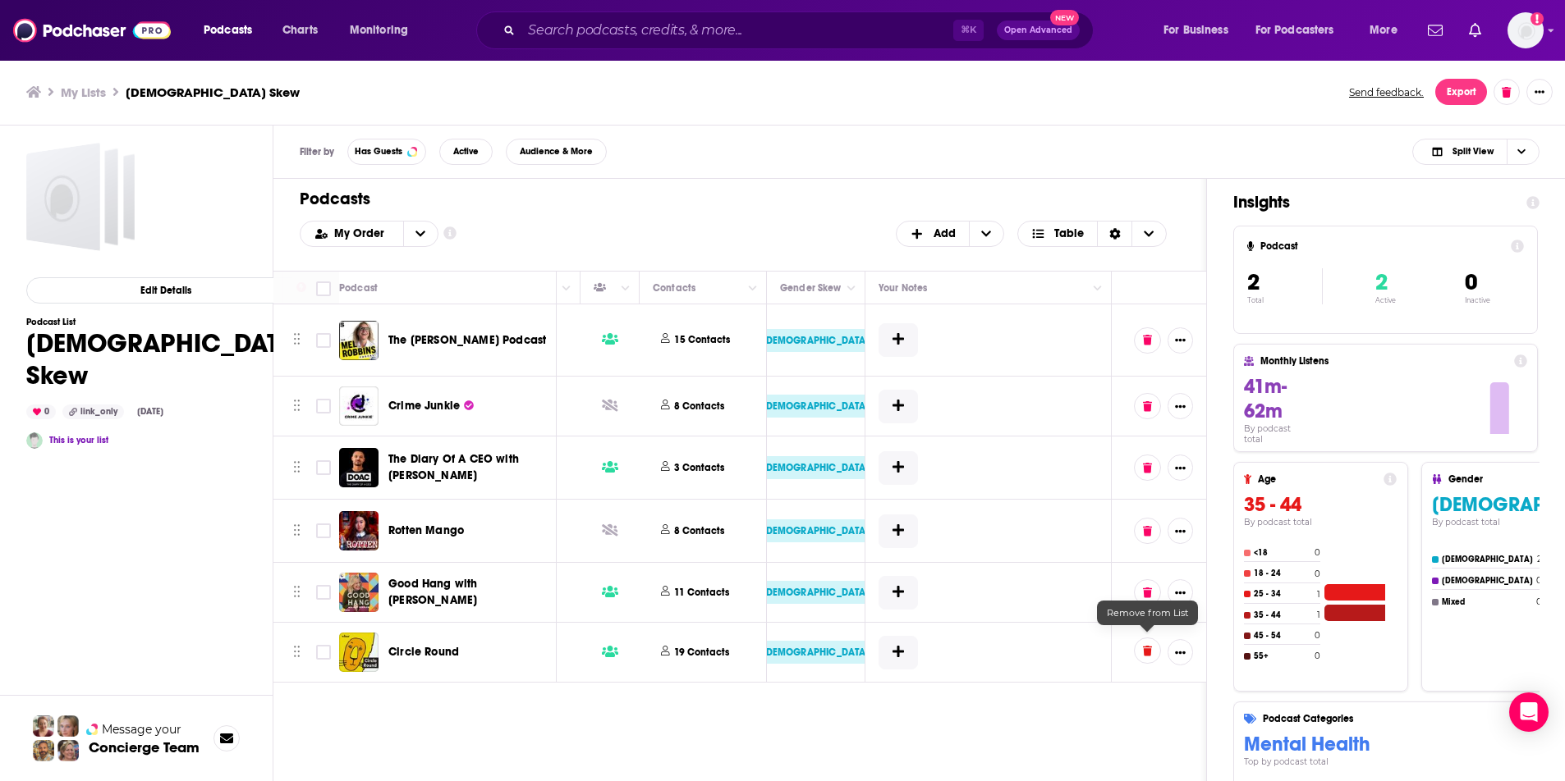
click at [1155, 642] on button at bounding box center [1147, 651] width 27 height 26
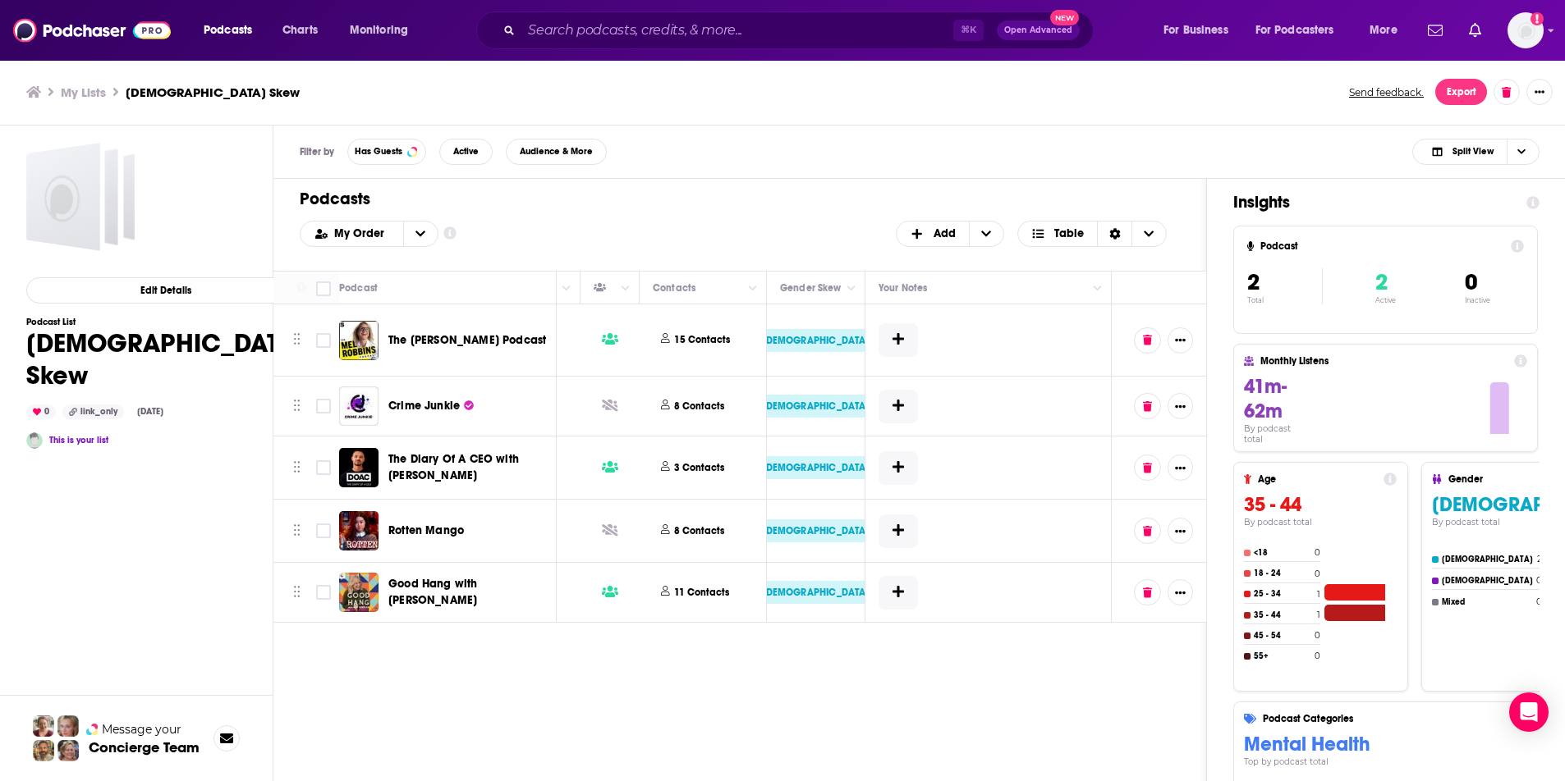
scroll to position [0, 0]
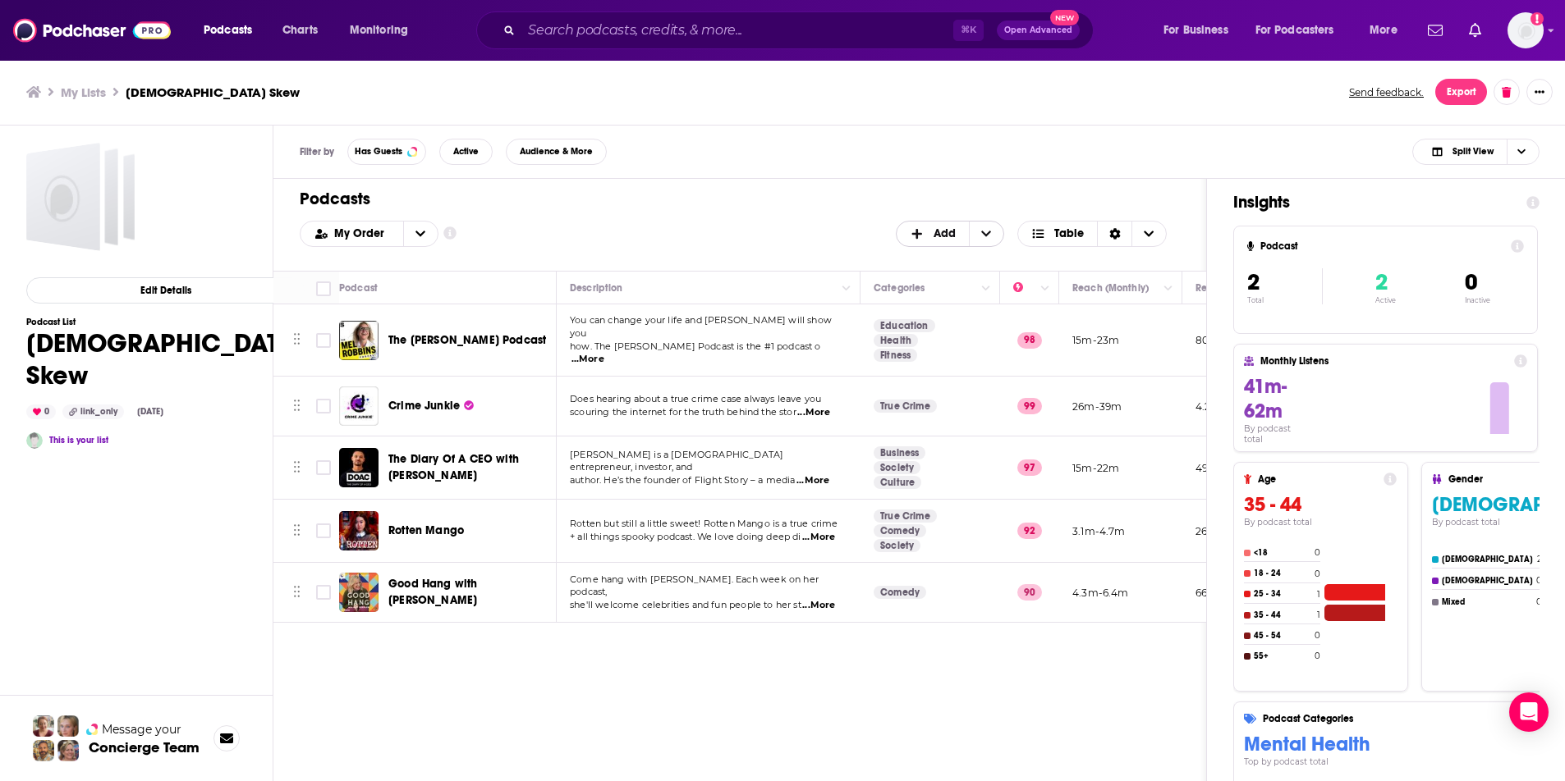
click at [923, 239] on span "Add" at bounding box center [932, 234] width 72 height 28
click at [919, 268] on div "Add Podcasts" at bounding box center [951, 261] width 110 height 28
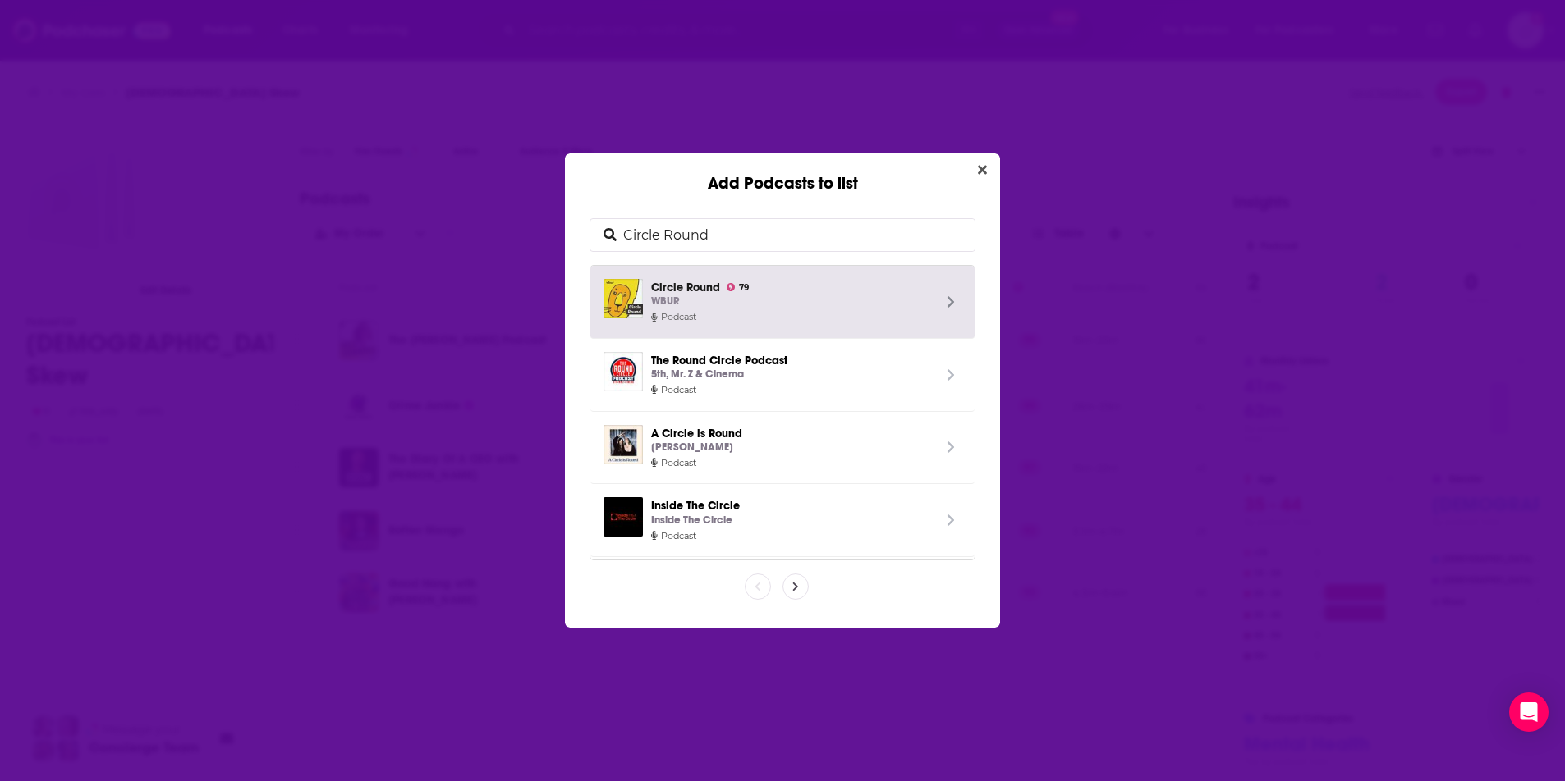
drag, startPoint x: 796, startPoint y: 241, endPoint x: 548, endPoint y: 241, distance: 247.9
click at [548, 241] on div "Add Podcasts to list Circle Round Circle Round 79 WBUR Podcast The Round Circle…" at bounding box center [782, 390] width 1565 height 781
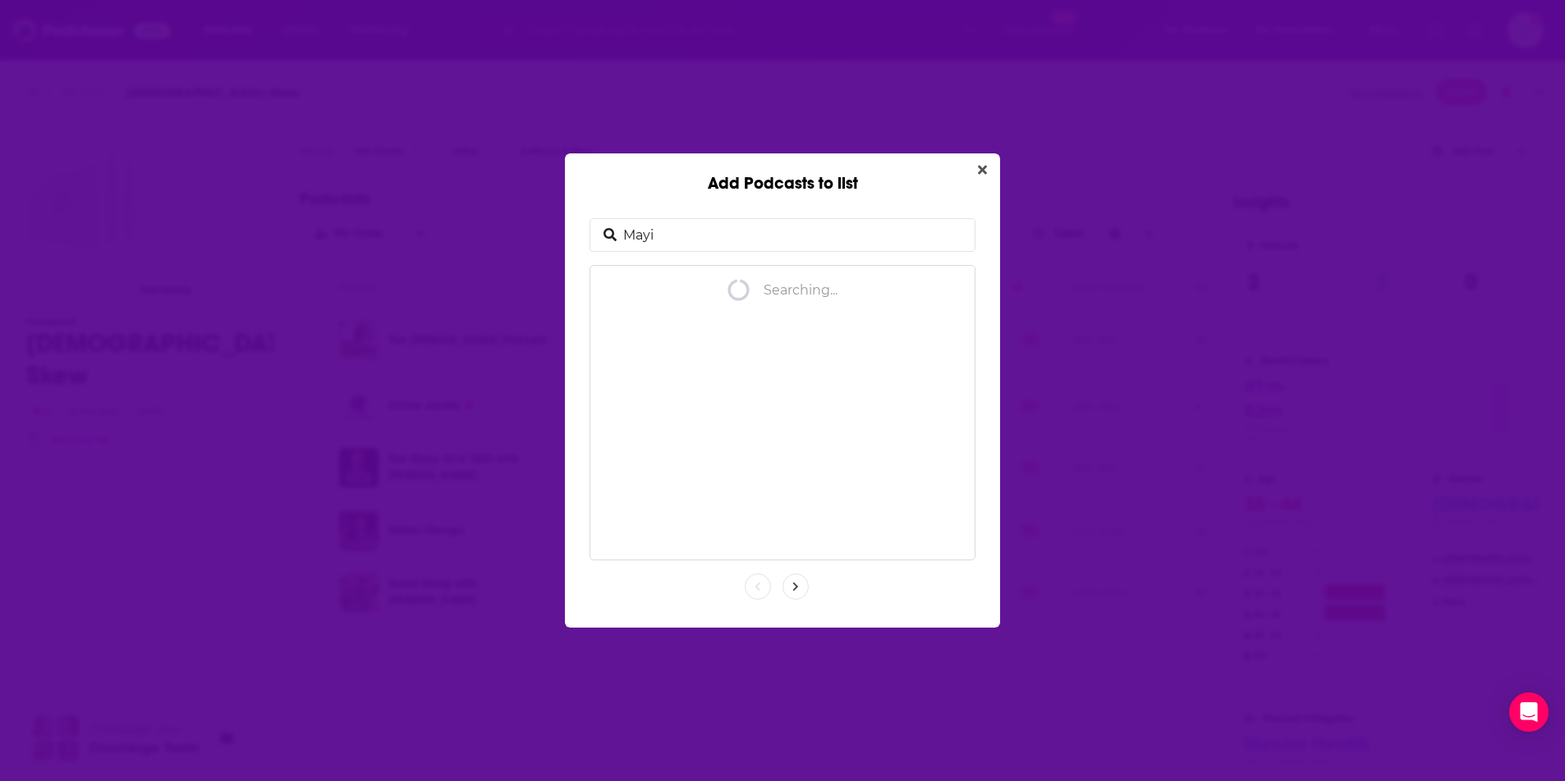
type input "Mayim"
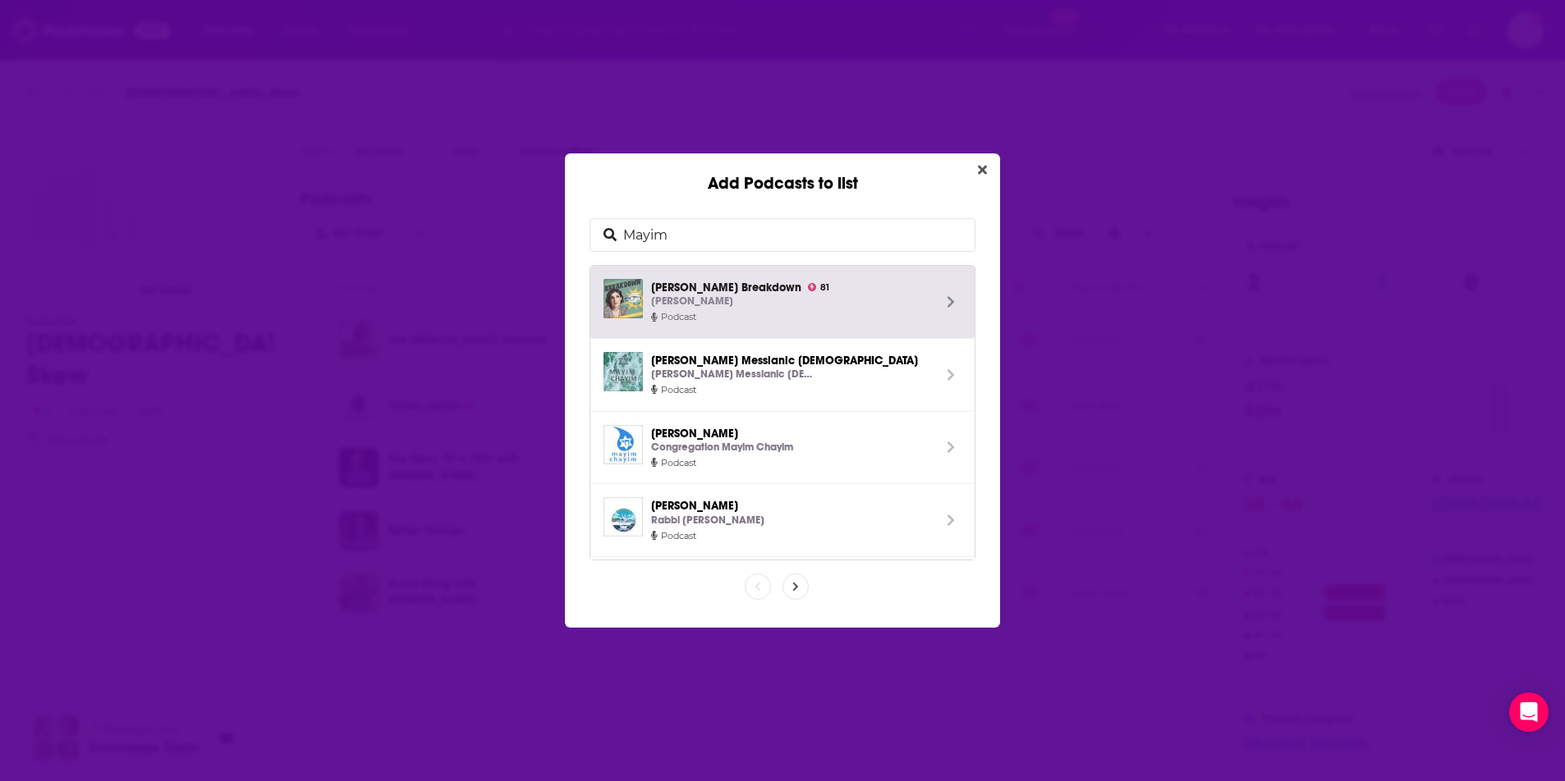
click at [774, 289] on span "Mayim Bialik's Breakdown 81 Mayim Bialik" at bounding box center [791, 294] width 281 height 31
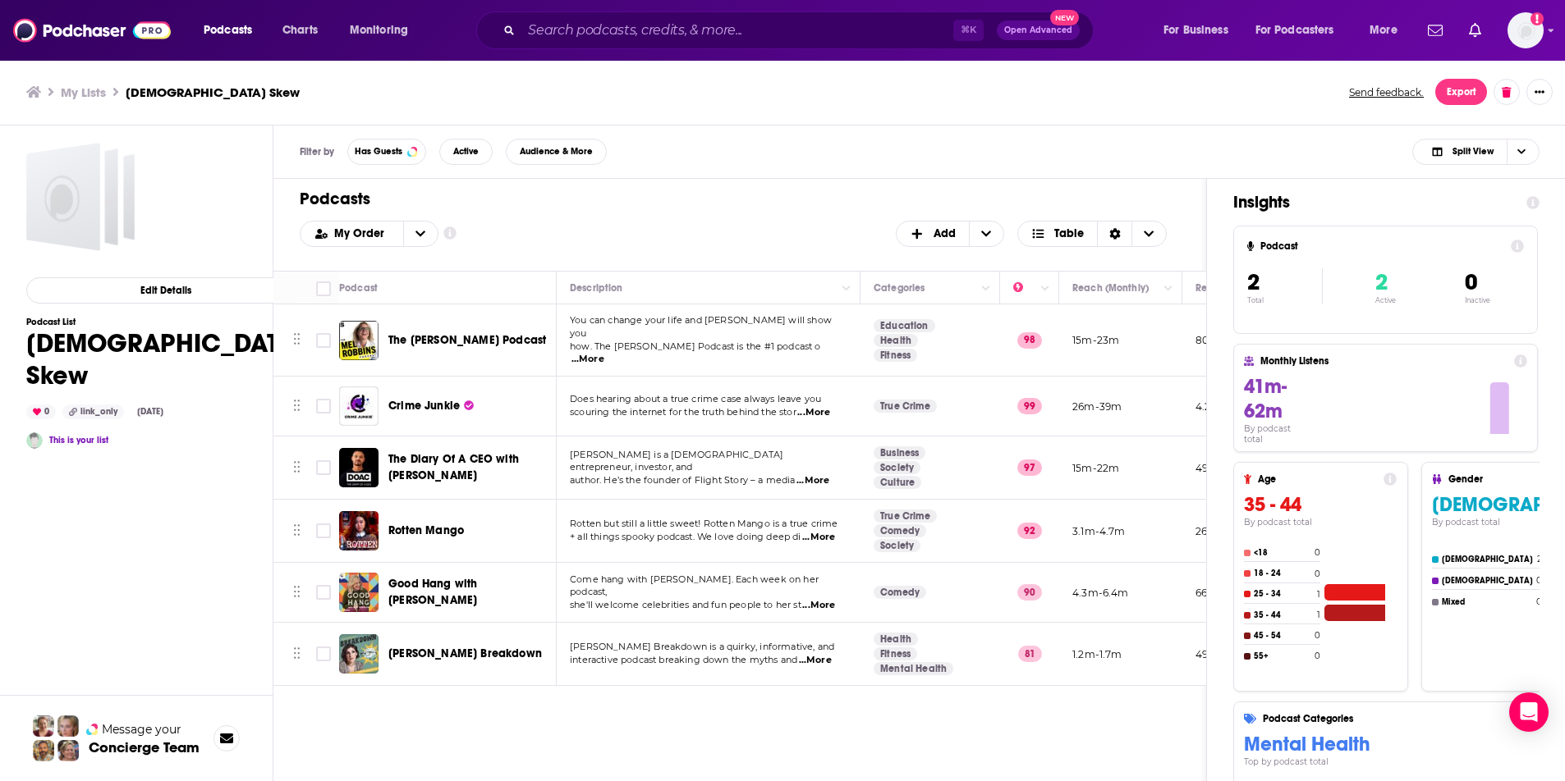
drag, startPoint x: 694, startPoint y: 675, endPoint x: 919, endPoint y: 678, distance: 225.8
click at [919, 678] on div "Move Podcast Description Categories Reach (Monthly) Reach (Episode) Contacts Ge…" at bounding box center [739, 478] width 932 height 415
click at [931, 239] on span "Add" at bounding box center [932, 234] width 72 height 28
click at [925, 257] on span "Add Podcasts" at bounding box center [951, 260] width 84 height 9
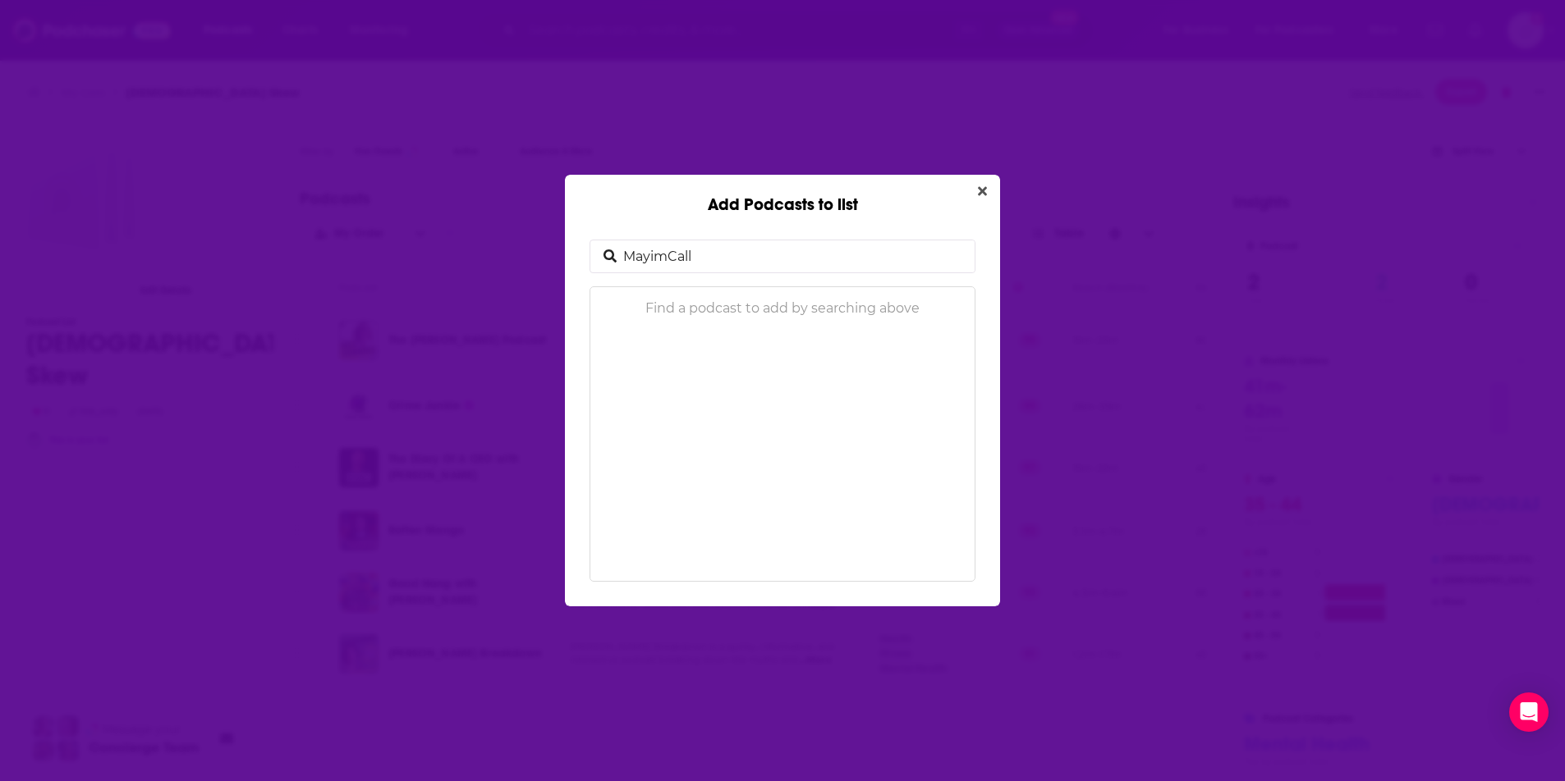
click at [775, 236] on div "MayimCall Find a podcast to add by searching above" at bounding box center [782, 411] width 396 height 352
drag, startPoint x: 759, startPoint y: 255, endPoint x: 485, endPoint y: 255, distance: 274.2
click at [485, 255] on div "Add Podcasts to list MayimCall Find a podcast to add by searching above" at bounding box center [782, 390] width 1565 height 781
type input "Call Her Daddy"
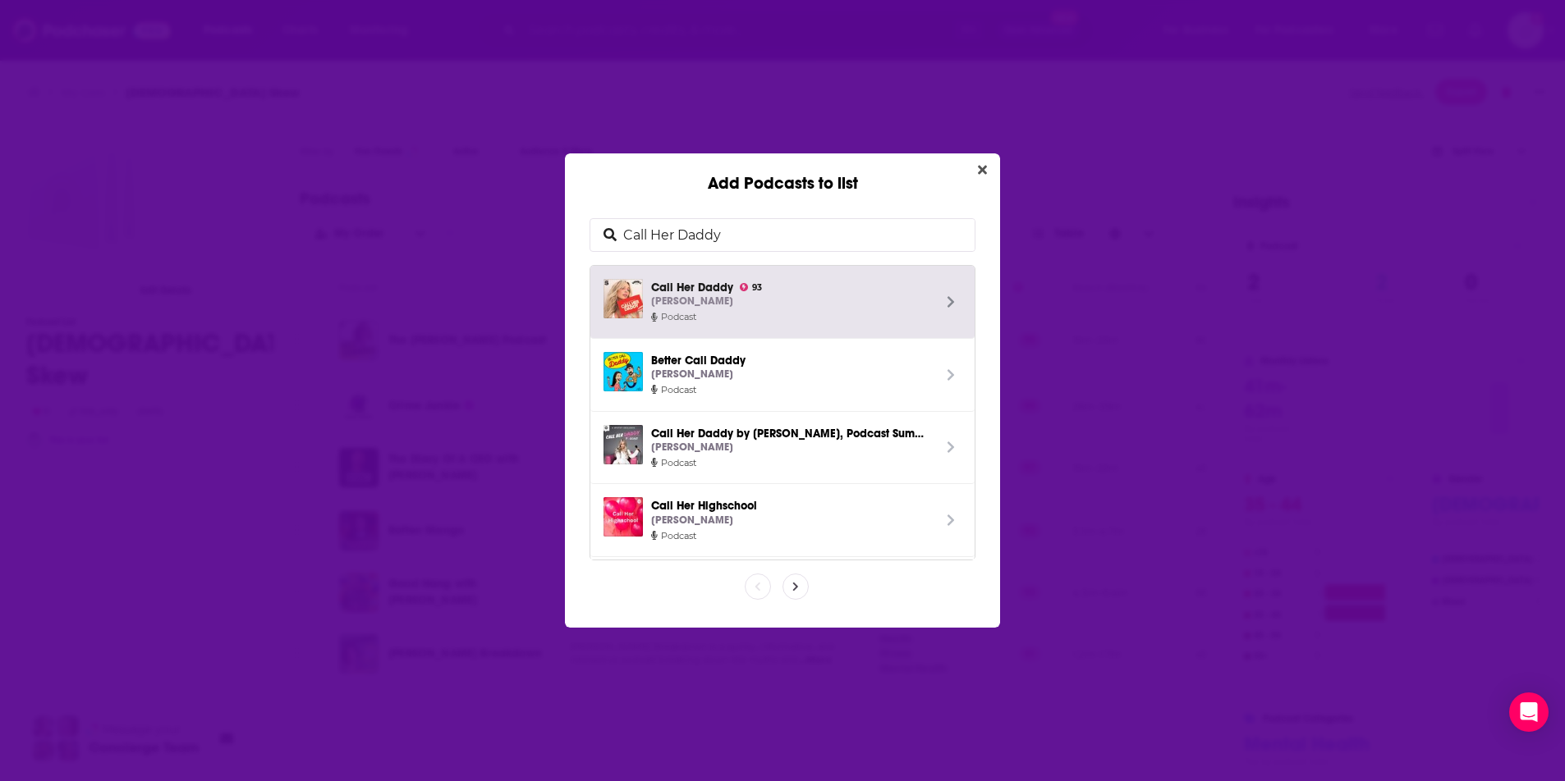
drag, startPoint x: 738, startPoint y: 231, endPoint x: 571, endPoint y: 239, distance: 166.8
click at [571, 239] on div "Call Her Daddy Call Her Daddy 93 Alex Cooper Podcast Better Call Daddy Reena Fr…" at bounding box center [782, 411] width 435 height 434
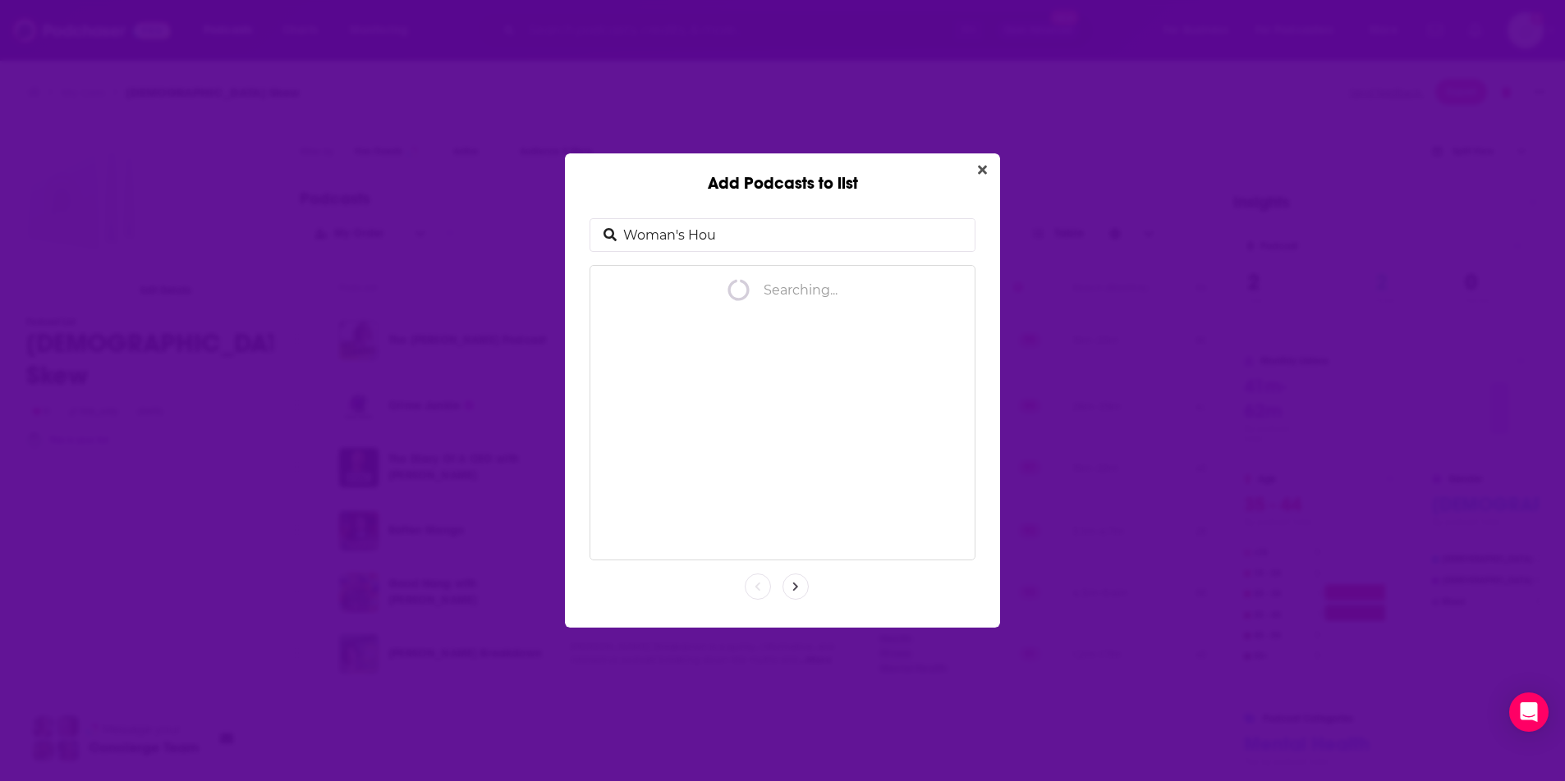
type input "Woman's Hour"
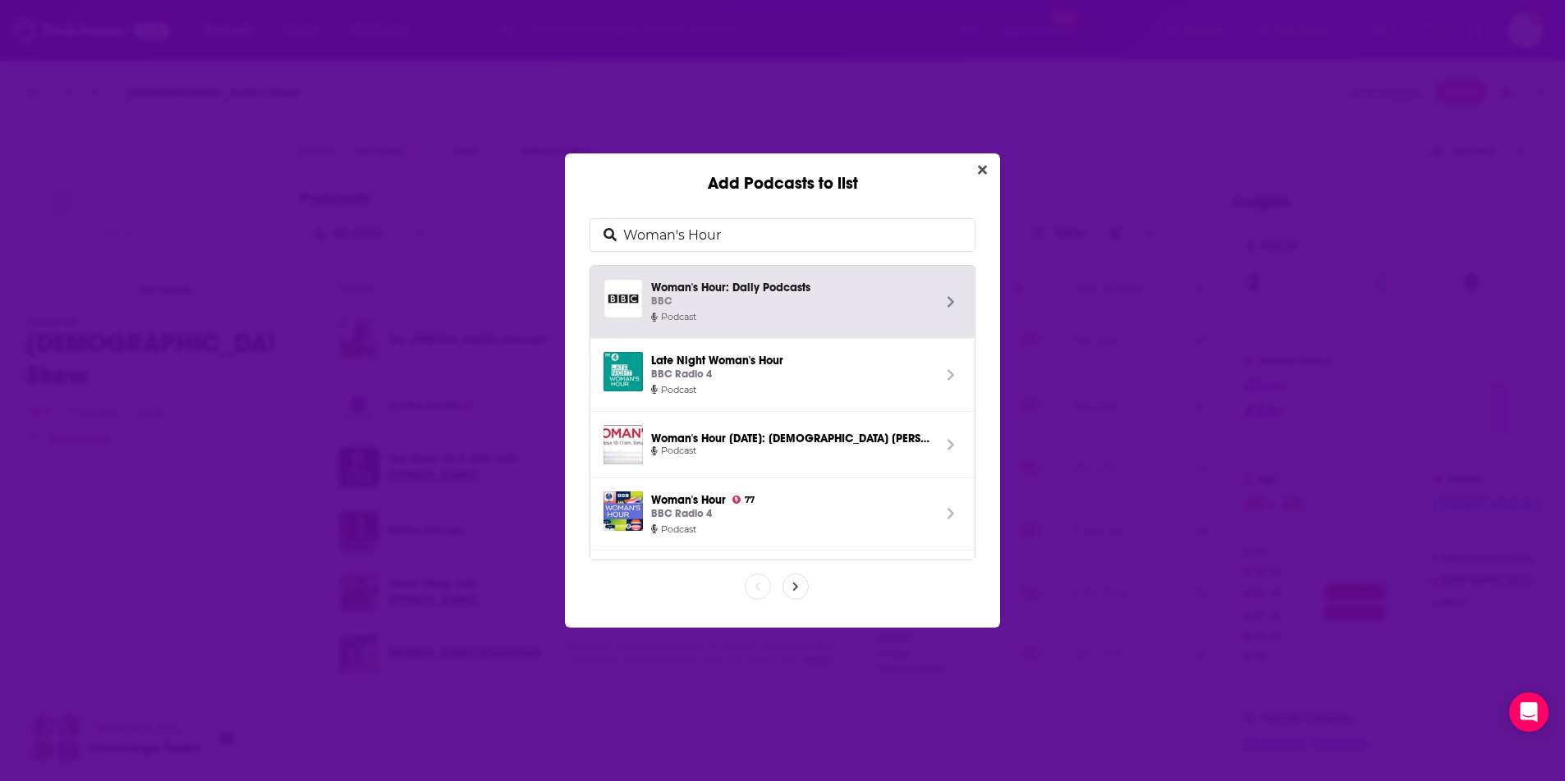
click at [836, 286] on span "Woman's Hour: Daily Podcasts BBC" at bounding box center [791, 294] width 281 height 31
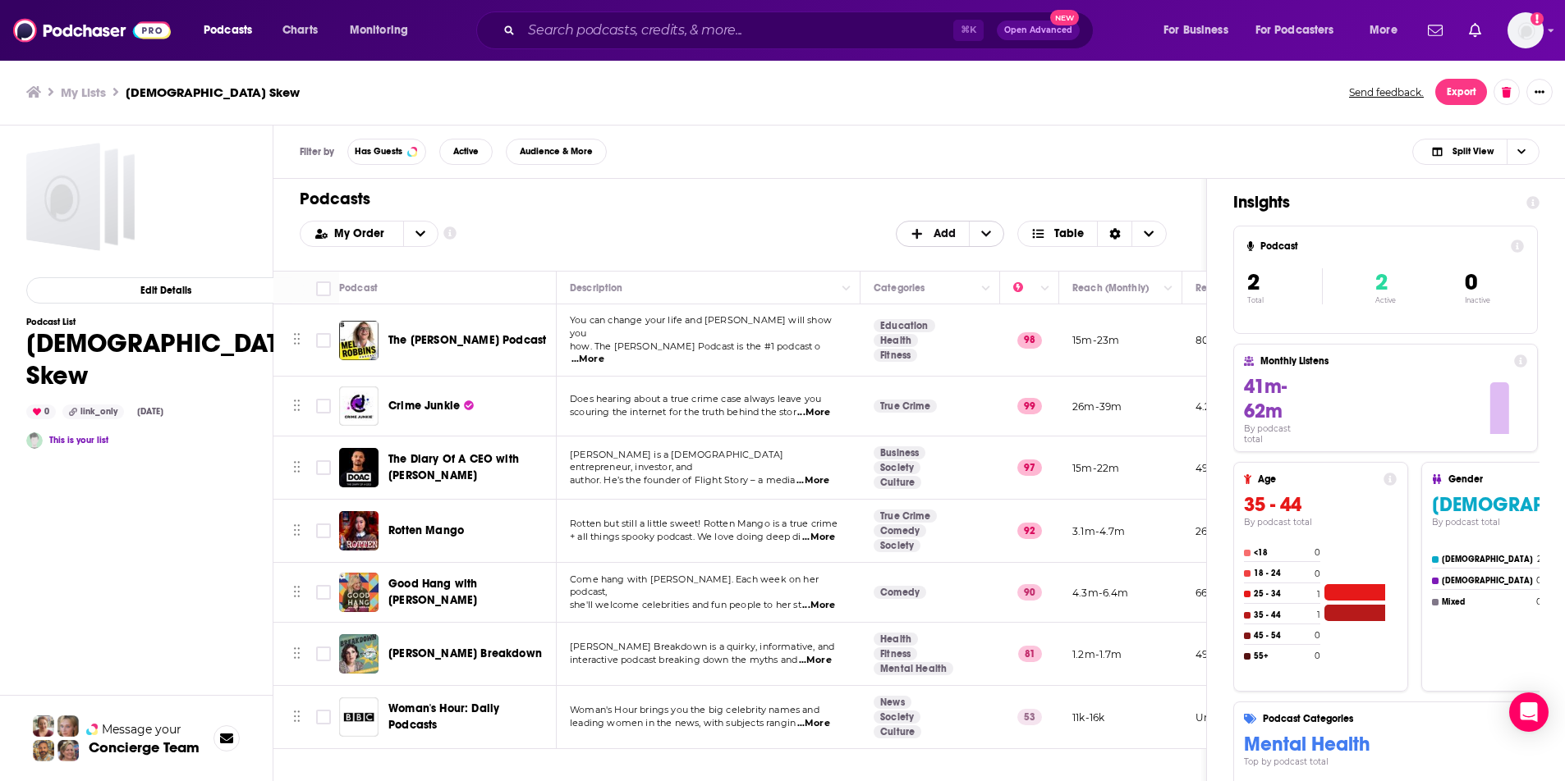
scroll to position [0, 717]
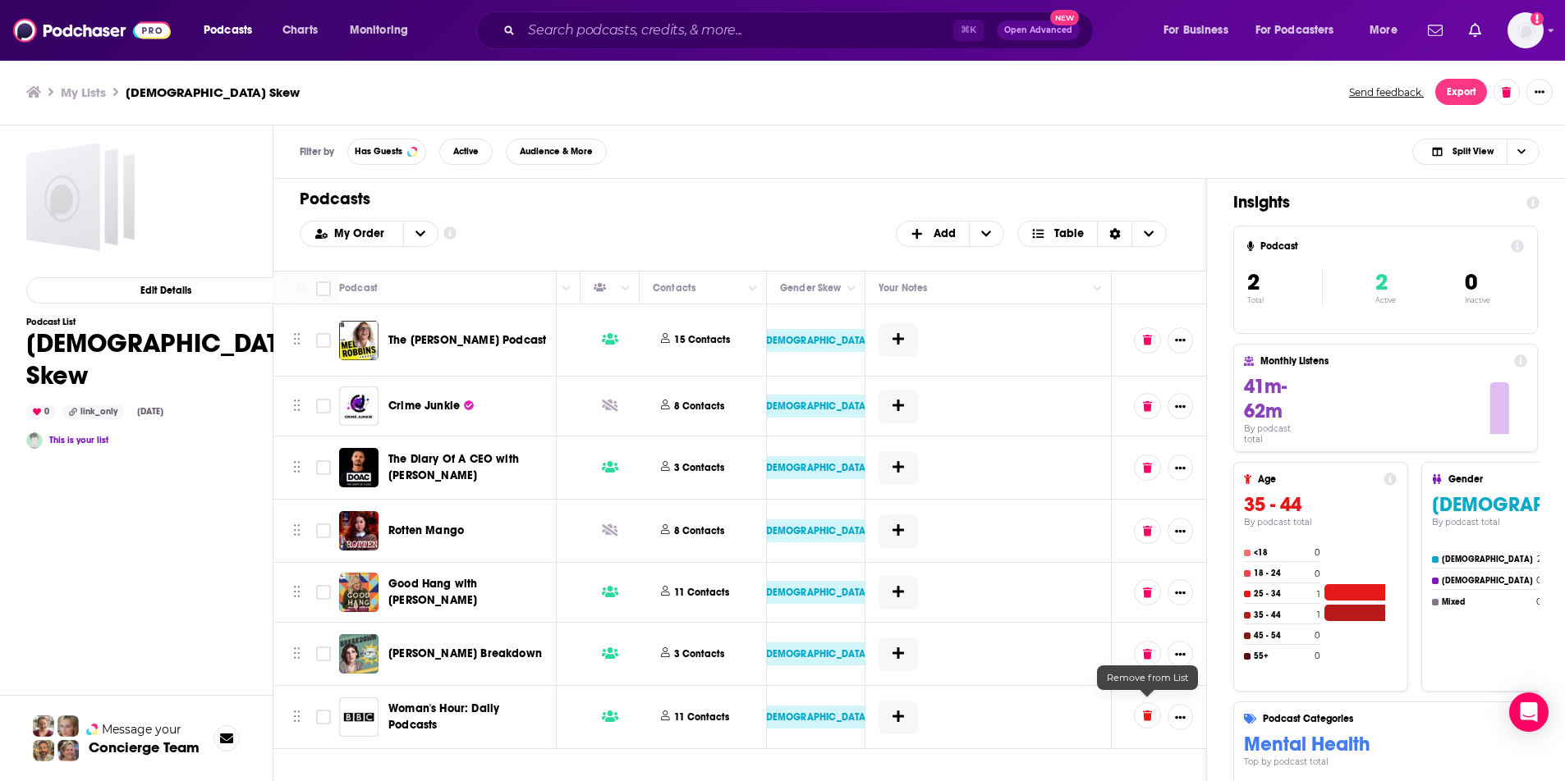
click at [1150, 711] on icon at bounding box center [1147, 716] width 9 height 11
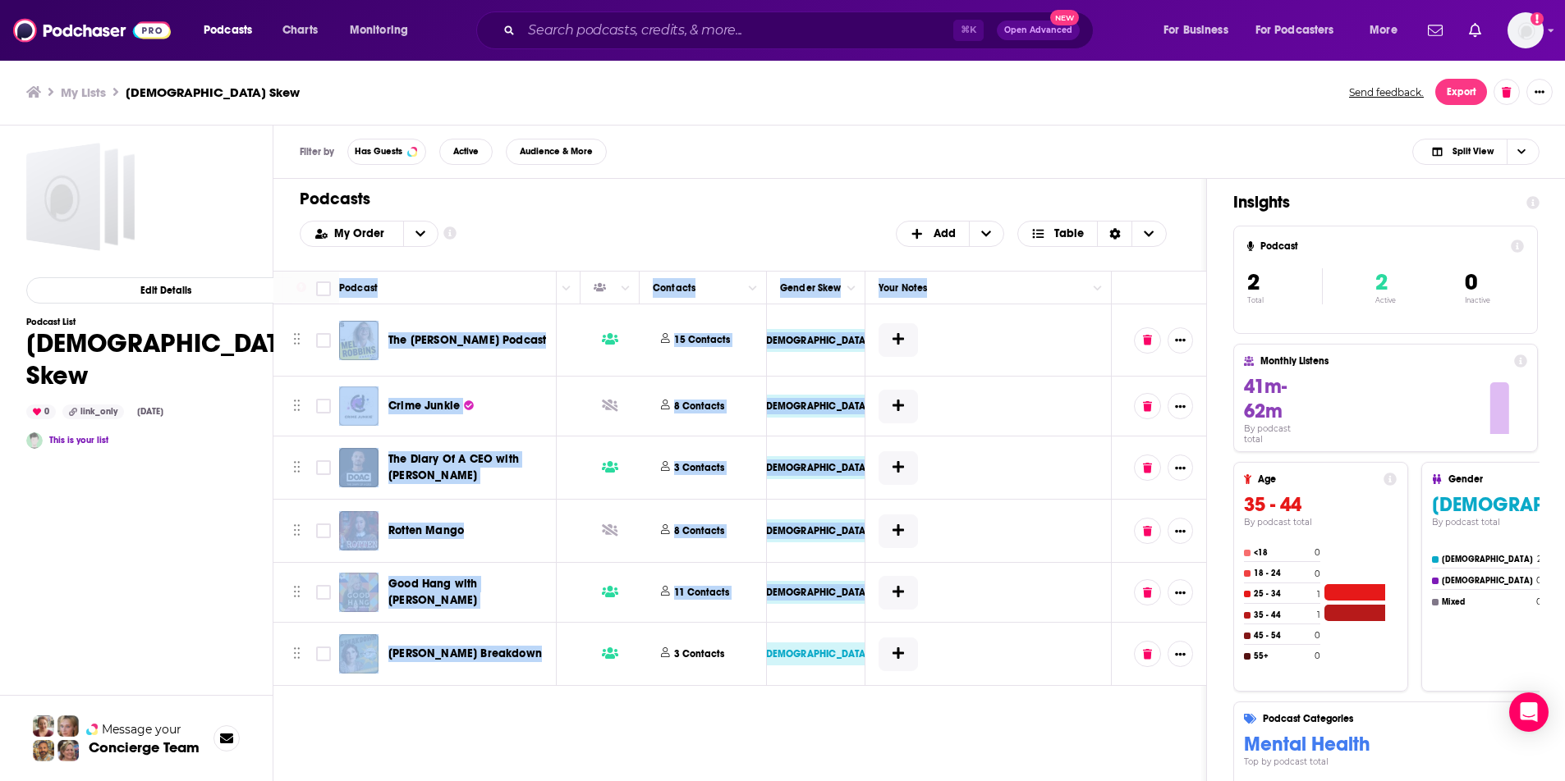
drag, startPoint x: 963, startPoint y: 745, endPoint x: 609, endPoint y: 745, distance: 353.8
click at [609, 745] on div "Podcasts Add My Order Customize Your List Order Select the “My Order” sort and …" at bounding box center [739, 544] width 933 height 731
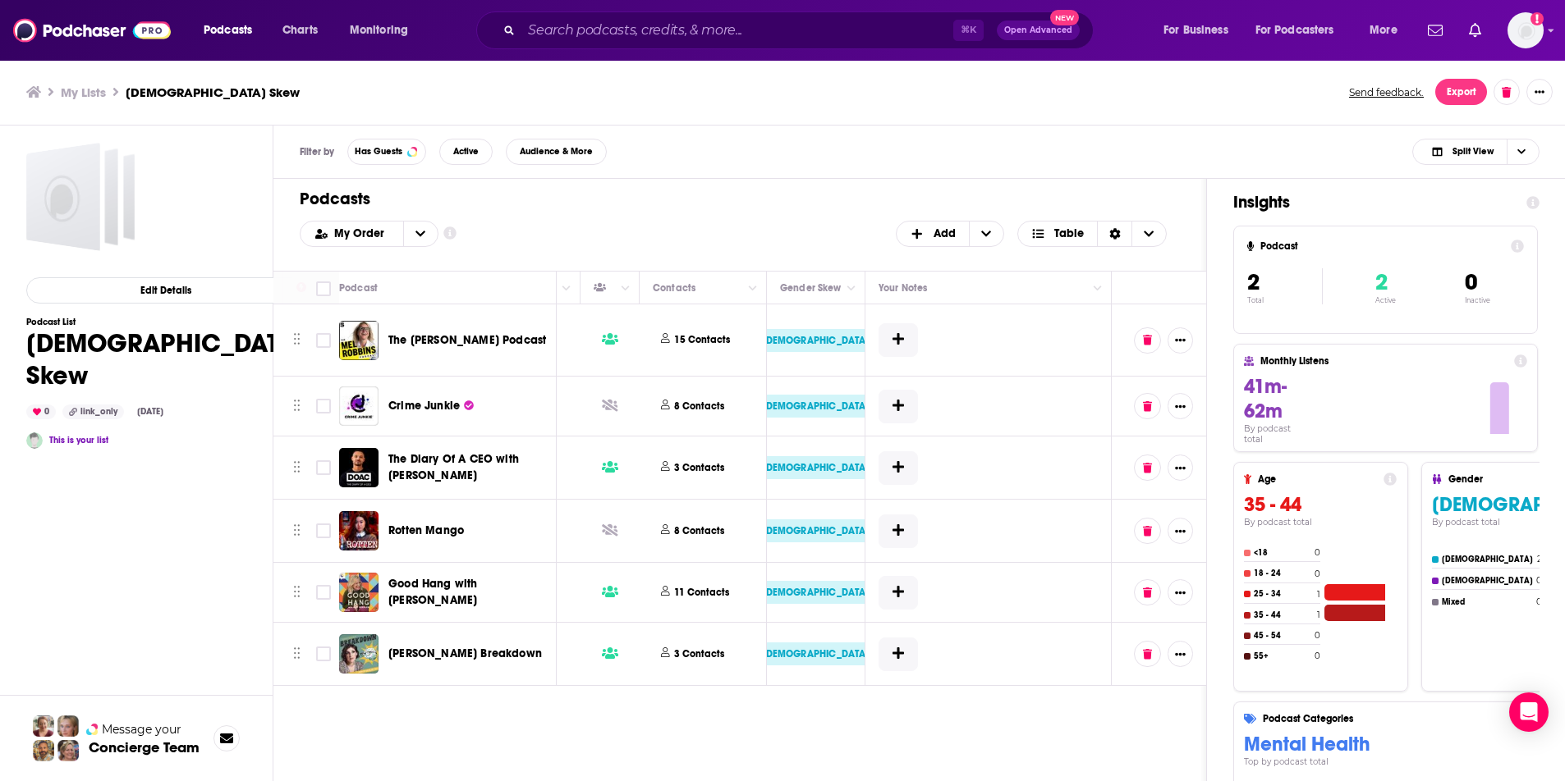
click at [696, 700] on div "Podcasts Add My Order Customize Your List Order Select the “My Order” sort and …" at bounding box center [739, 544] width 933 height 731
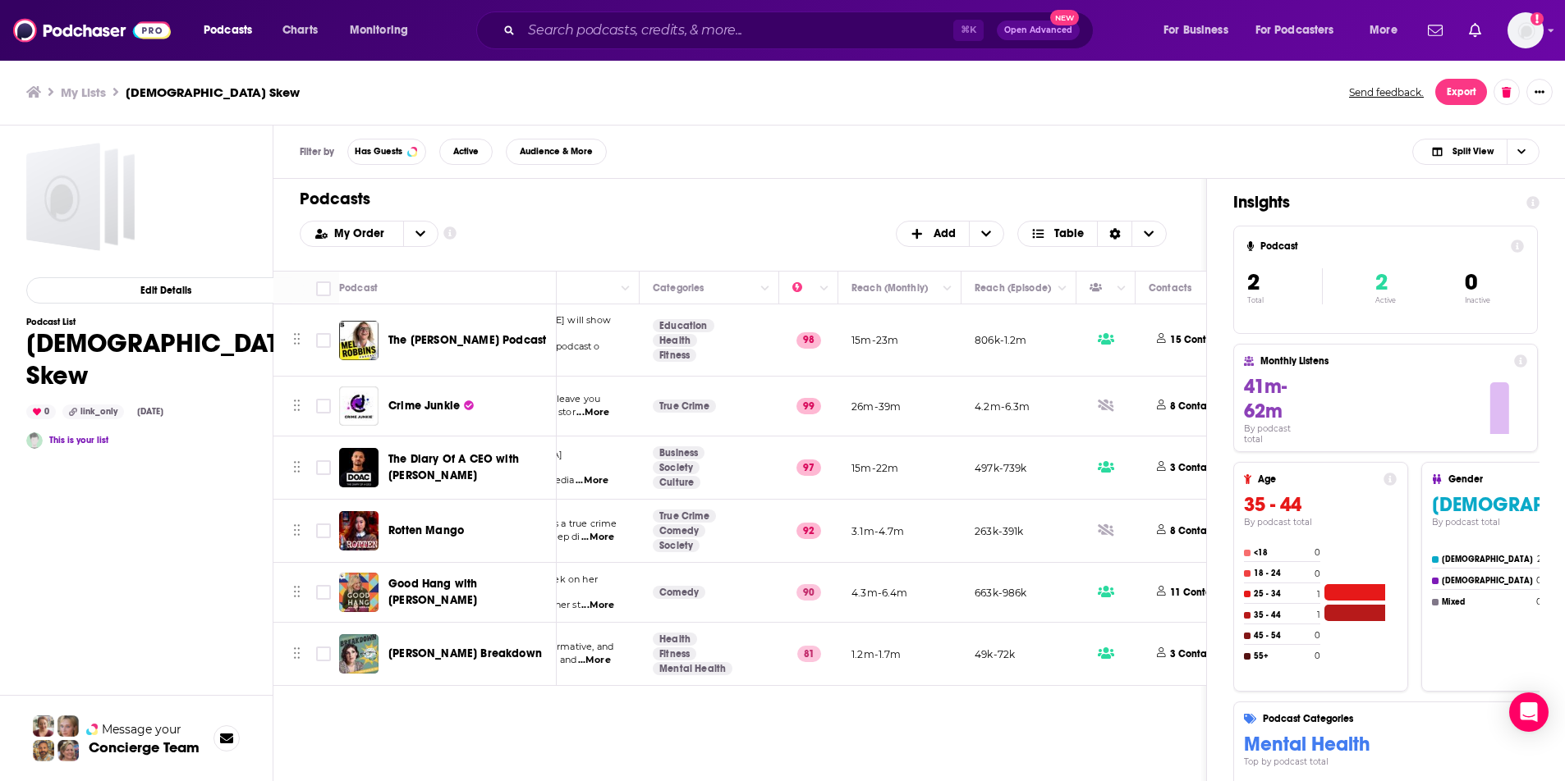
scroll to position [0, 240]
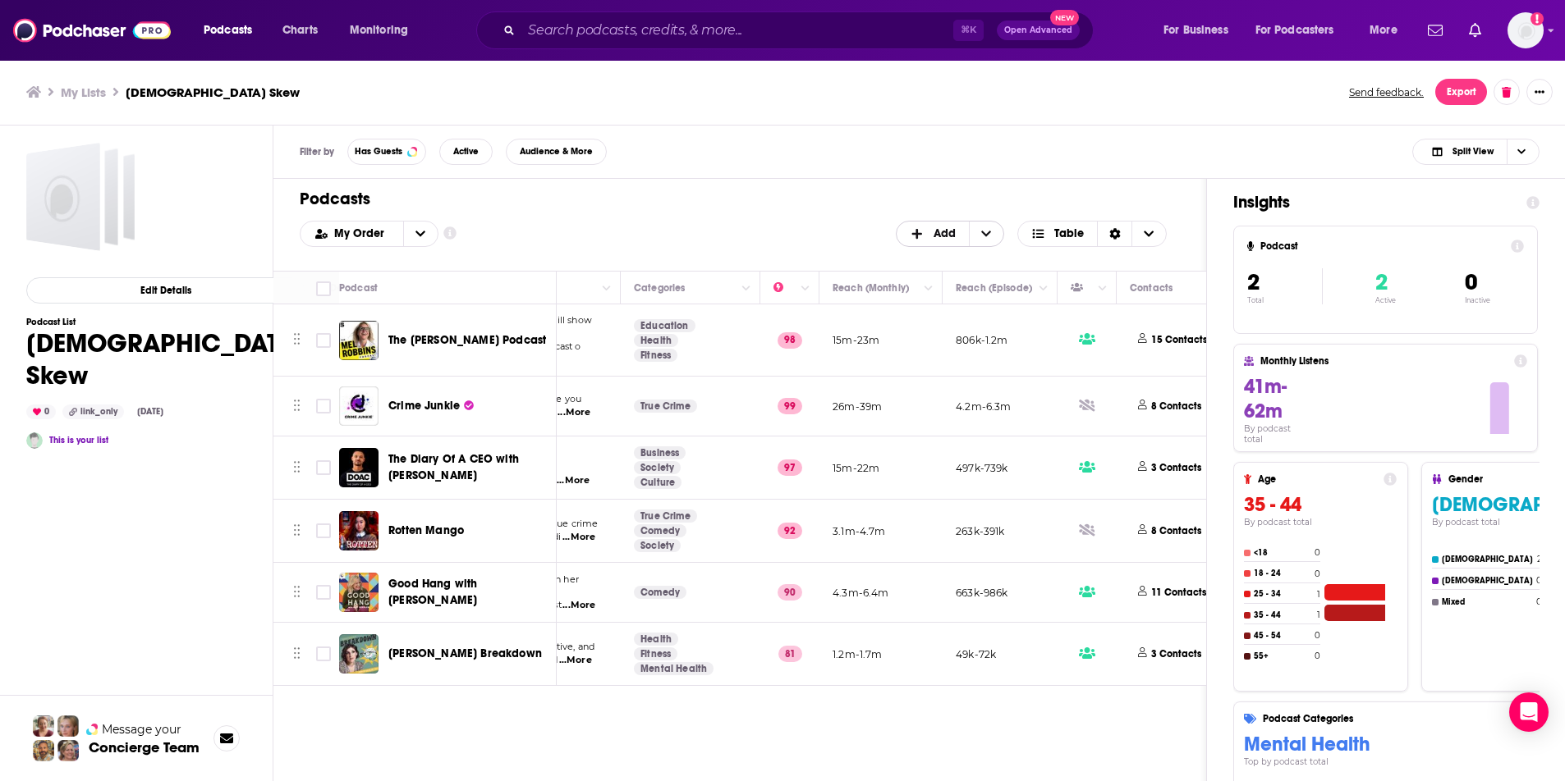
click at [940, 231] on span "Add" at bounding box center [944, 233] width 22 height 11
click at [932, 260] on span "Add Podcasts" at bounding box center [951, 260] width 84 height 9
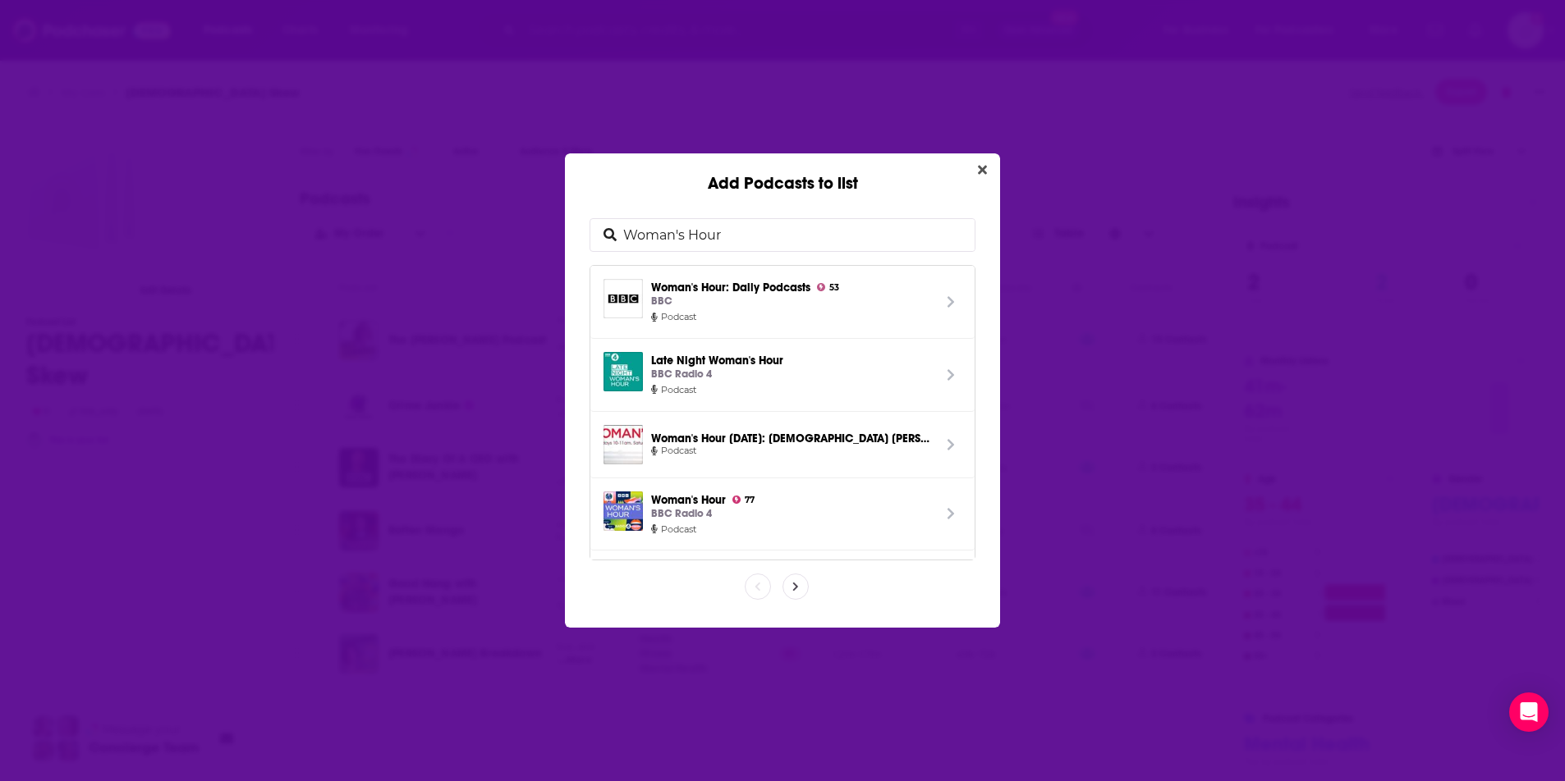
drag, startPoint x: 740, startPoint y: 234, endPoint x: 566, endPoint y: 233, distance: 174.8
click at [566, 233] on div "Woman's Hour Woman's Hour: Daily Podcasts 53 BBC Podcast Late Night Woman's Hou…" at bounding box center [782, 411] width 435 height 434
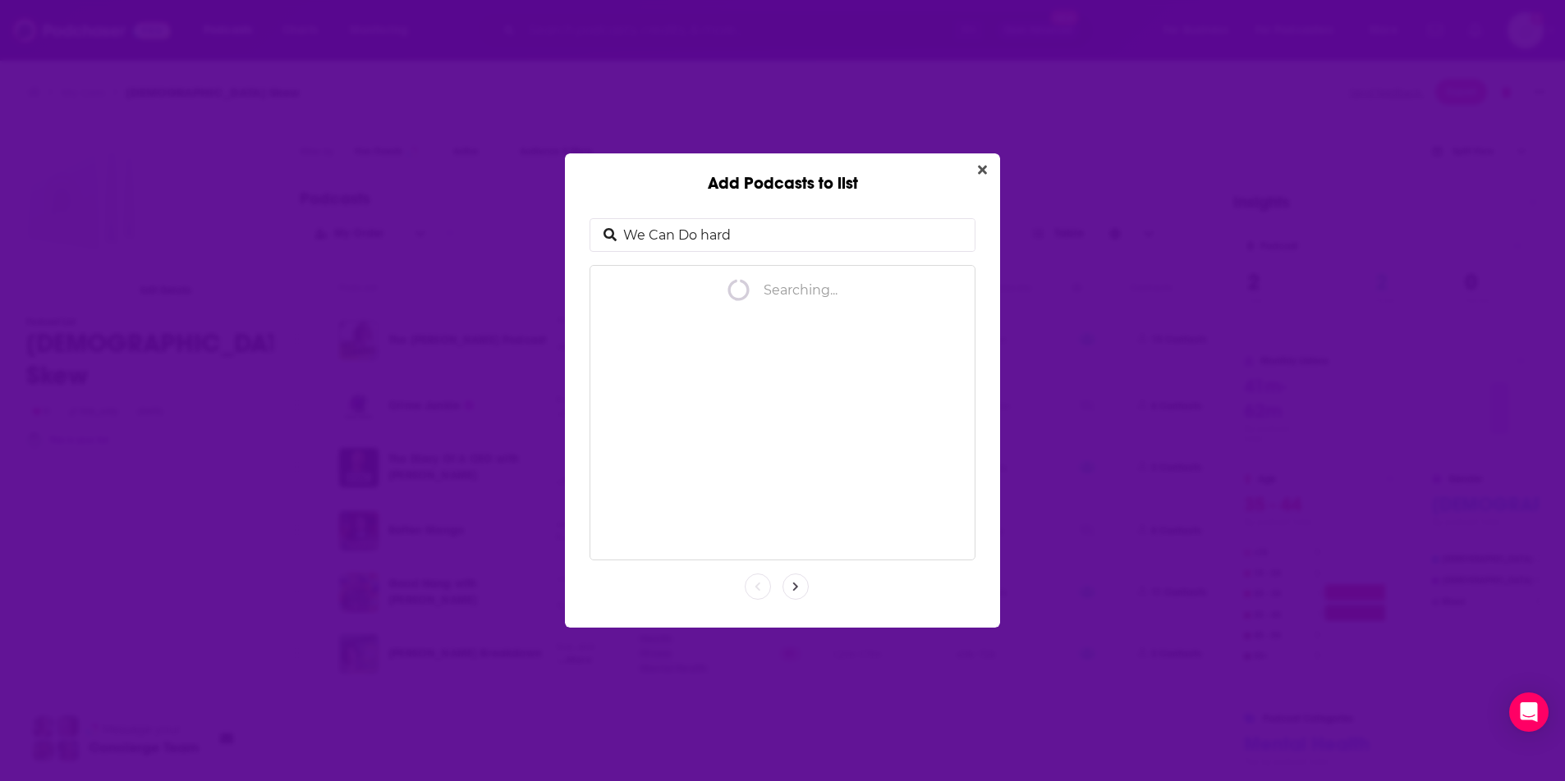
type input "We Can Do hard"
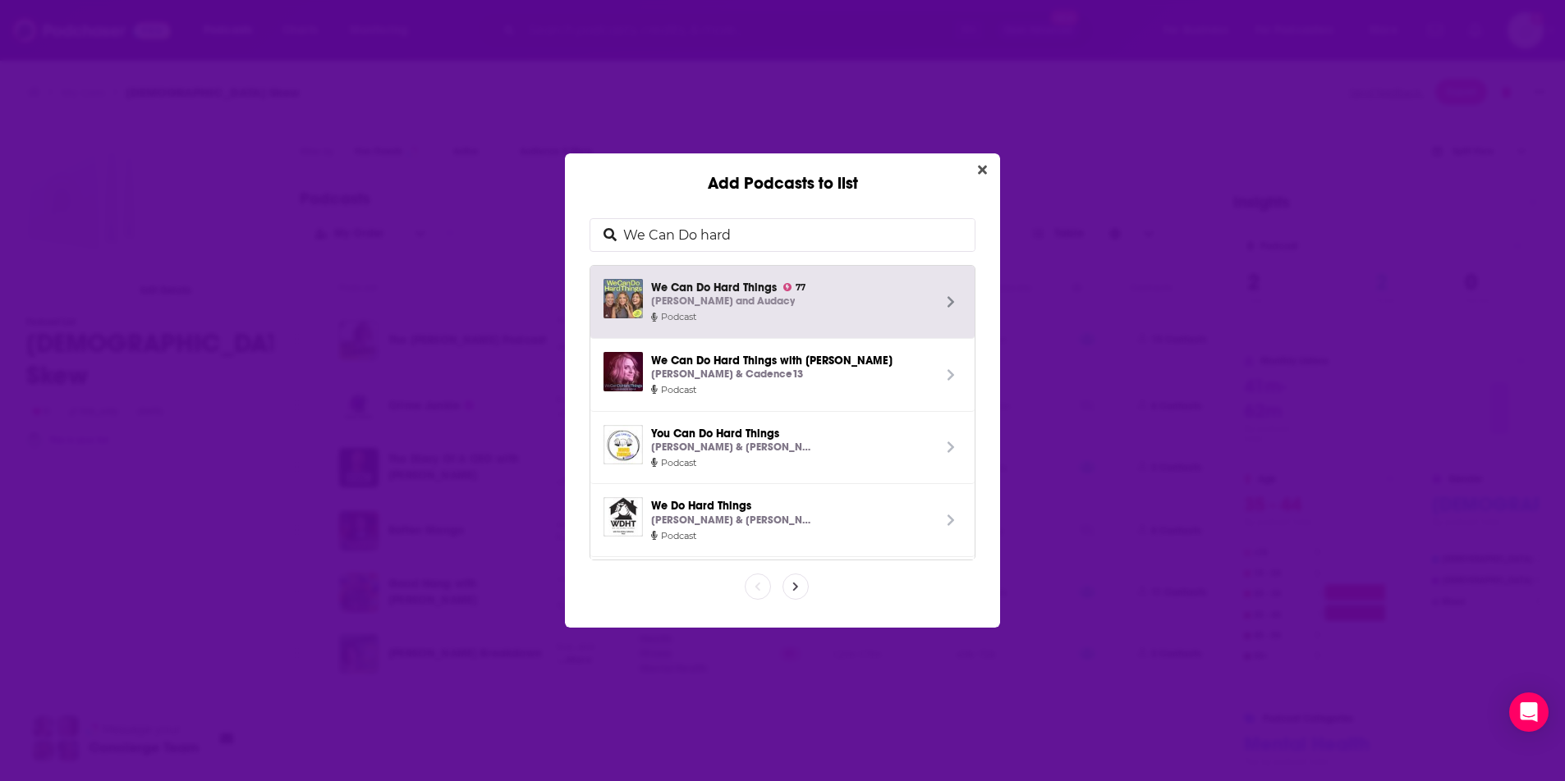
click at [691, 292] on span "We Can Do Hard Things 77 Glennon Doyle and Audacy" at bounding box center [791, 294] width 281 height 31
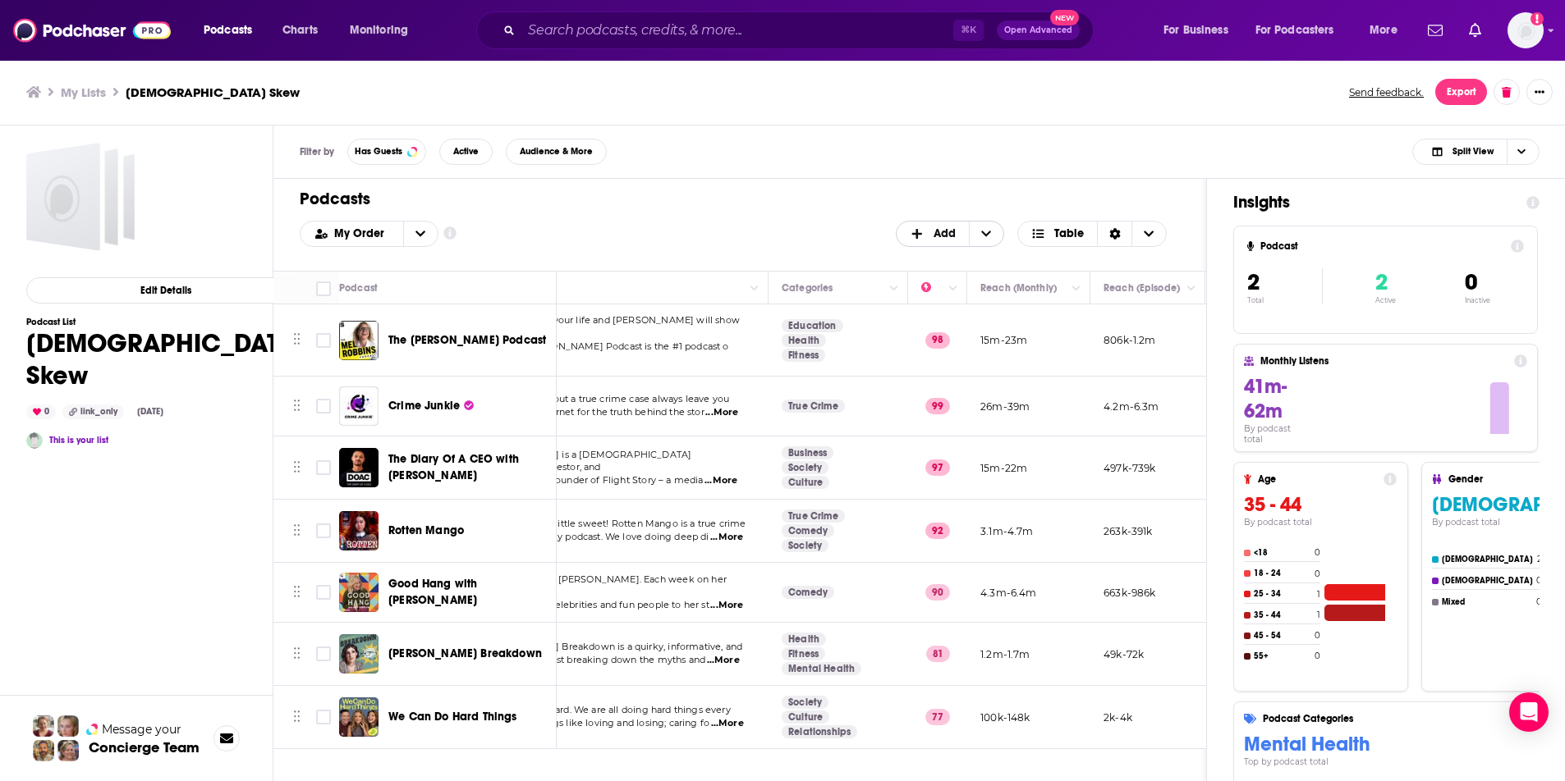
scroll to position [0, 0]
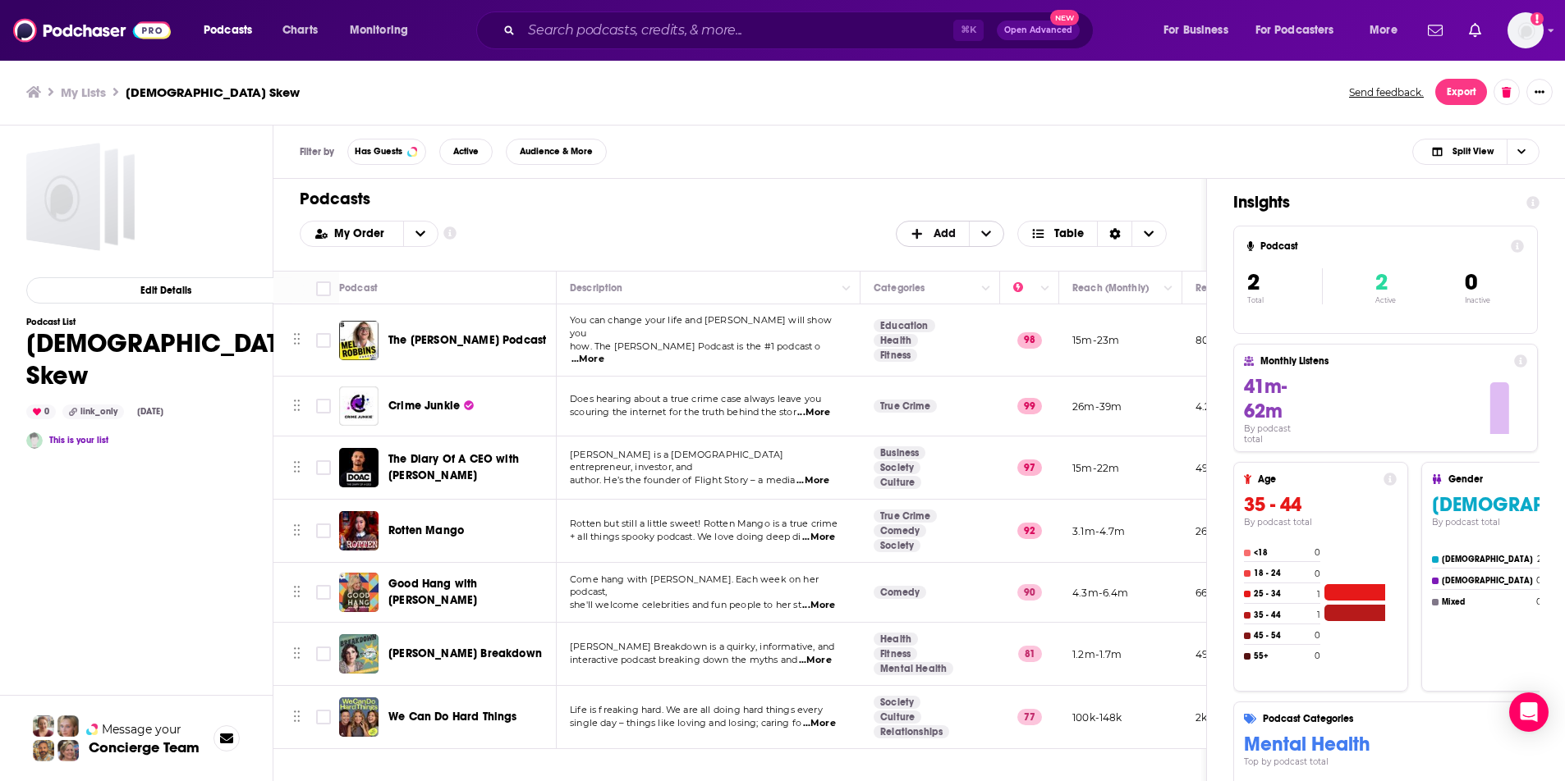
click at [945, 241] on span "Add" at bounding box center [932, 234] width 72 height 28
click at [944, 265] on span "Add Podcasts" at bounding box center [951, 260] width 84 height 9
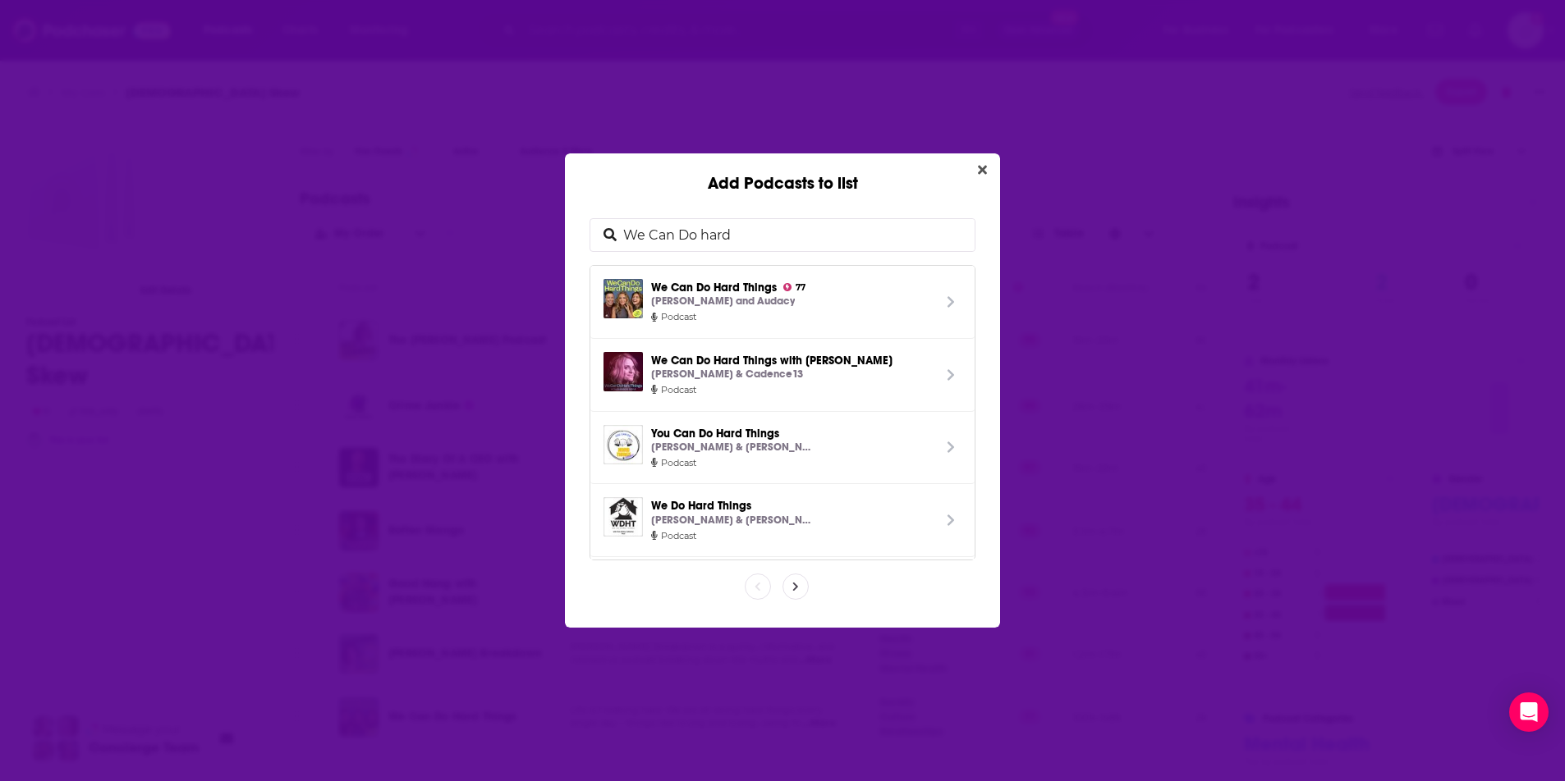
drag, startPoint x: 760, startPoint y: 241, endPoint x: 509, endPoint y: 228, distance: 251.5
click at [509, 228] on div "Add Podcasts to list We Can Do hard We Can Do Hard Things 77 Glennon Doyle and …" at bounding box center [782, 390] width 1565 height 781
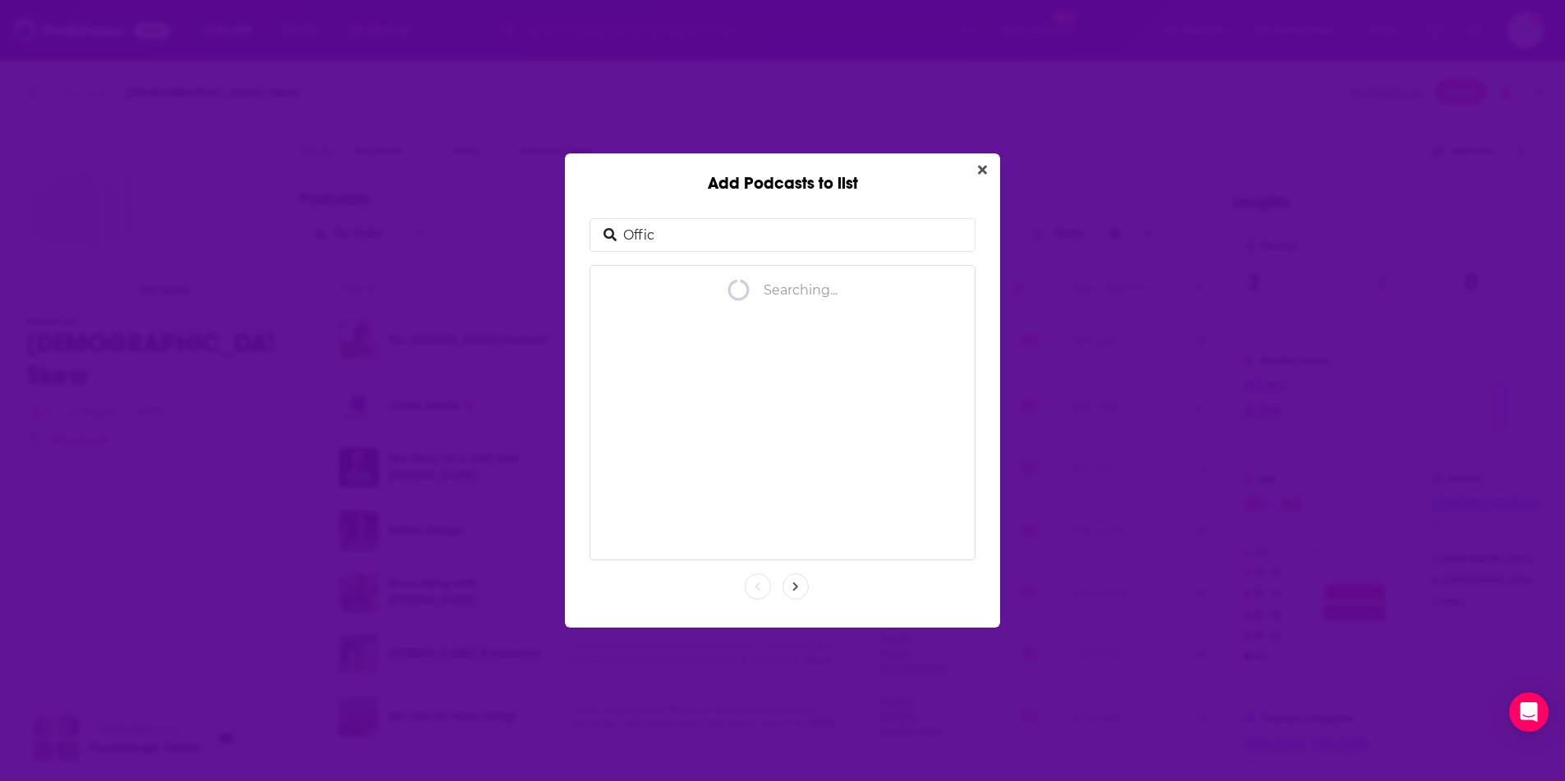
type input "Office"
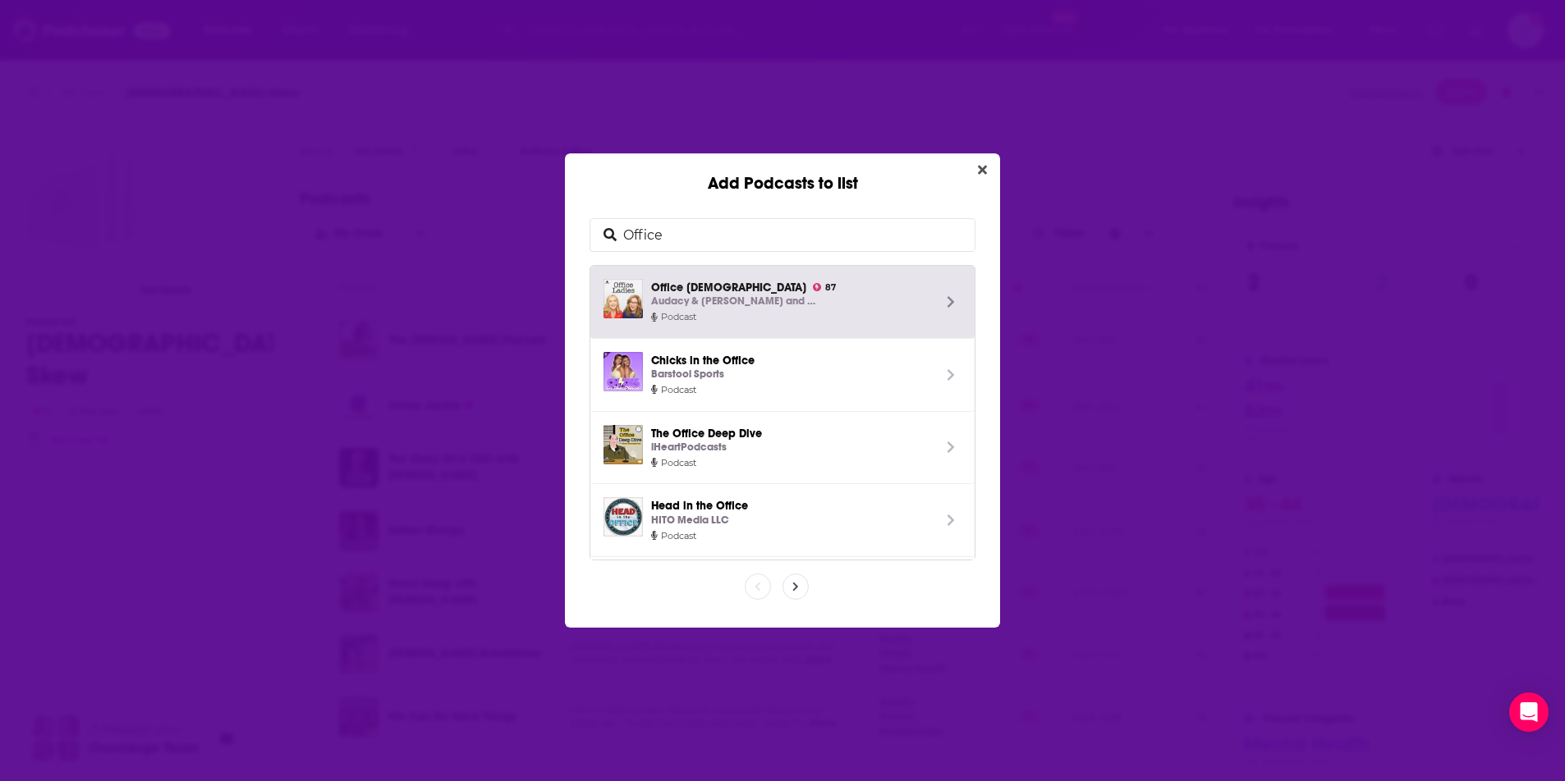
click at [696, 295] on p "Audacy & Jenna Fischer and Angela Kinsey" at bounding box center [733, 301] width 164 height 17
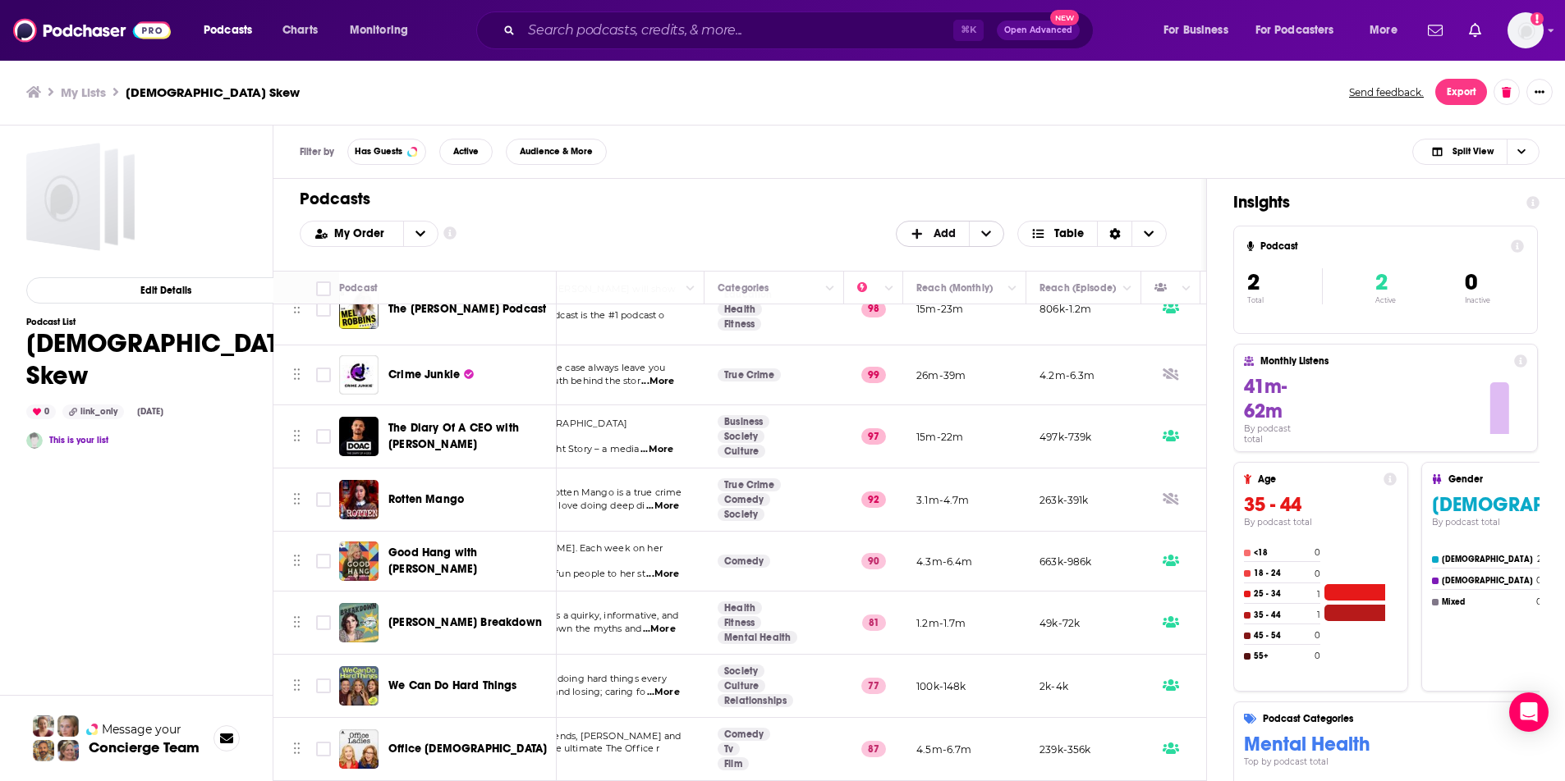
scroll to position [34, 0]
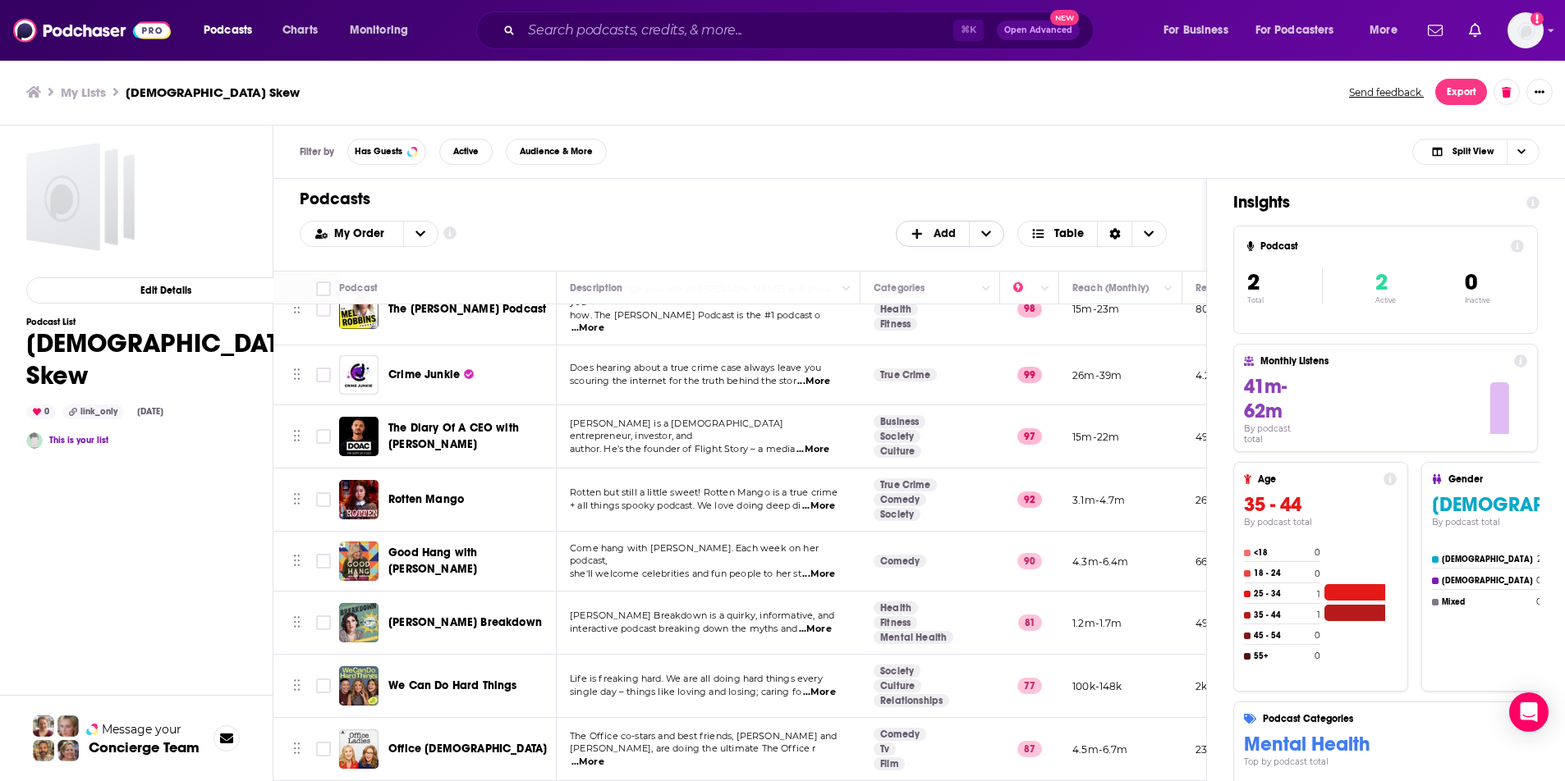
click at [948, 228] on span "Add" at bounding box center [944, 233] width 22 height 11
click at [935, 266] on div "Add Podcasts" at bounding box center [951, 261] width 110 height 28
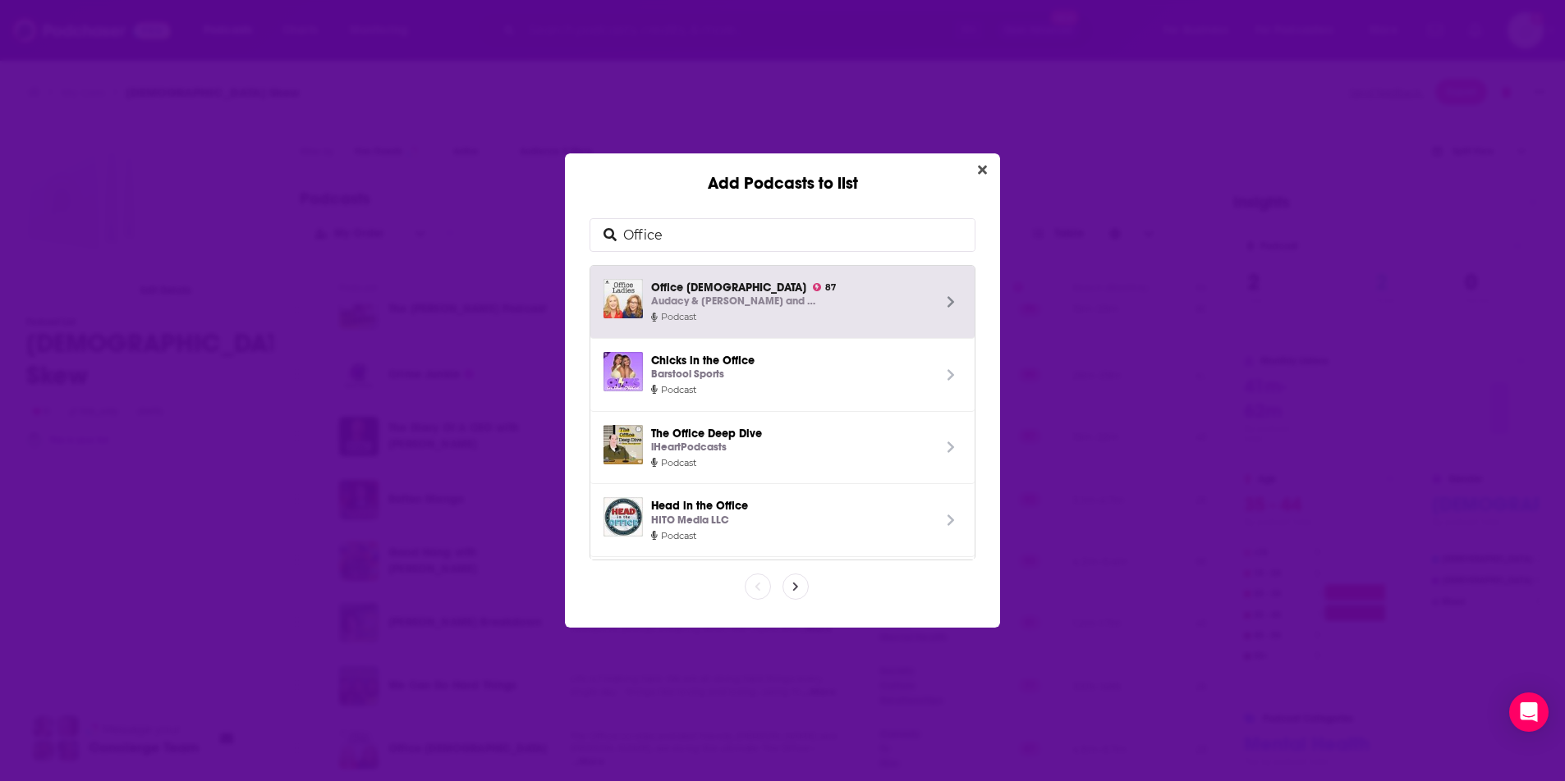
drag, startPoint x: 717, startPoint y: 229, endPoint x: 580, endPoint y: 227, distance: 137.9
click at [580, 228] on div "Office Office Ladies 87 Audacy & Jenna Fischer and Angela Kinsey Podcast Chicks…" at bounding box center [782, 411] width 435 height 434
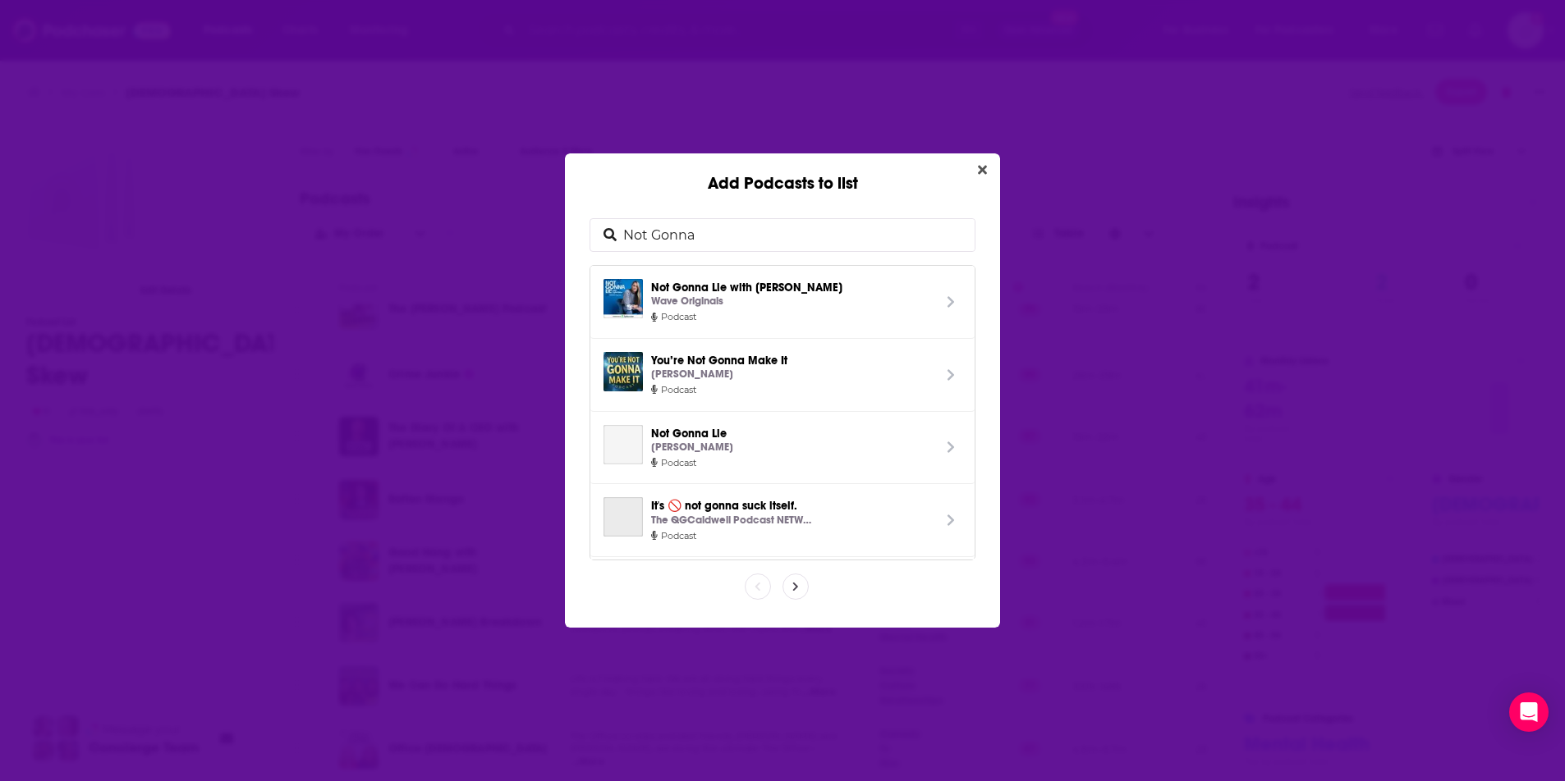
type input "Not Gonna"
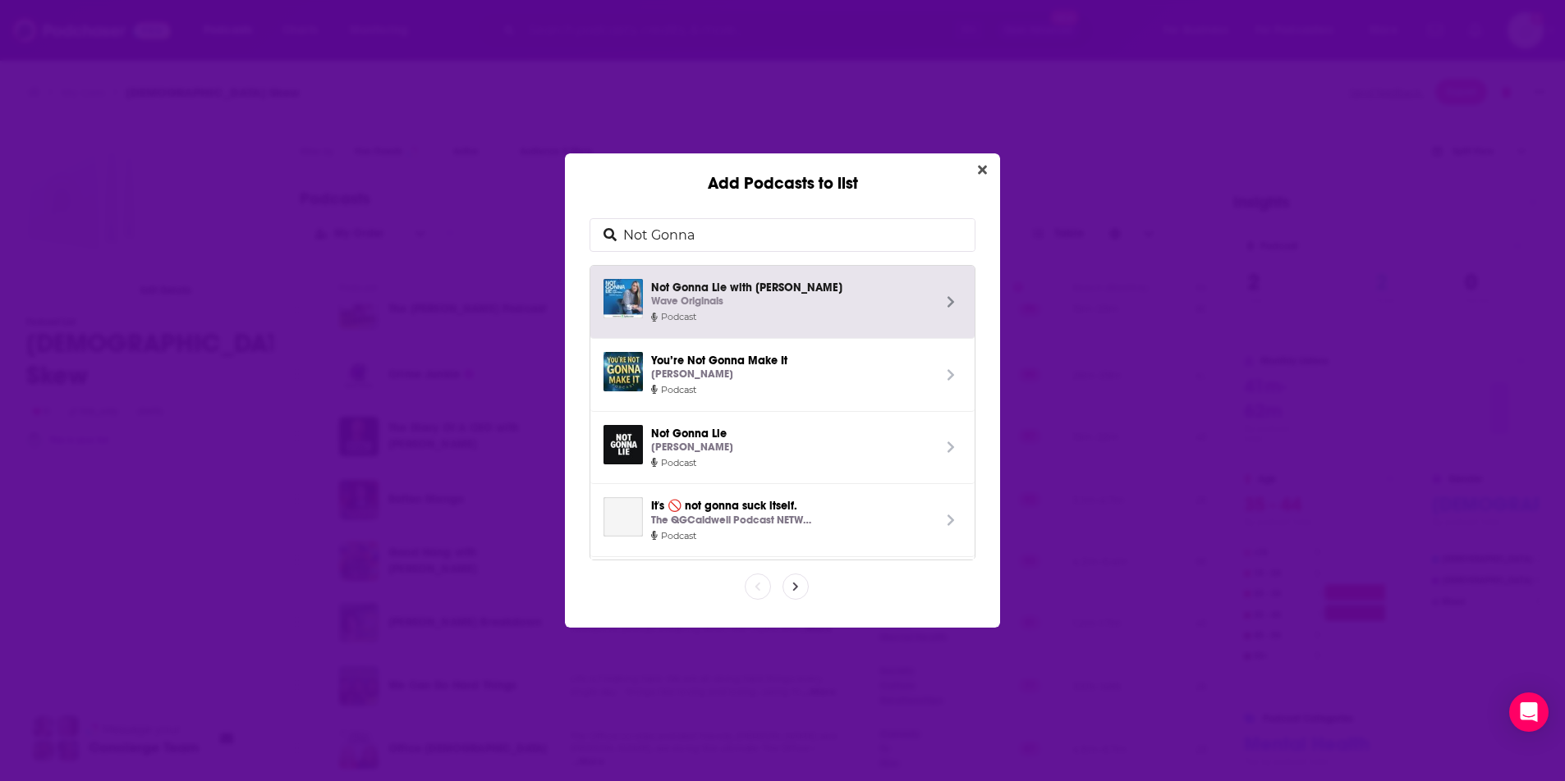
click at [704, 295] on p "Wave Originals" at bounding box center [687, 301] width 72 height 17
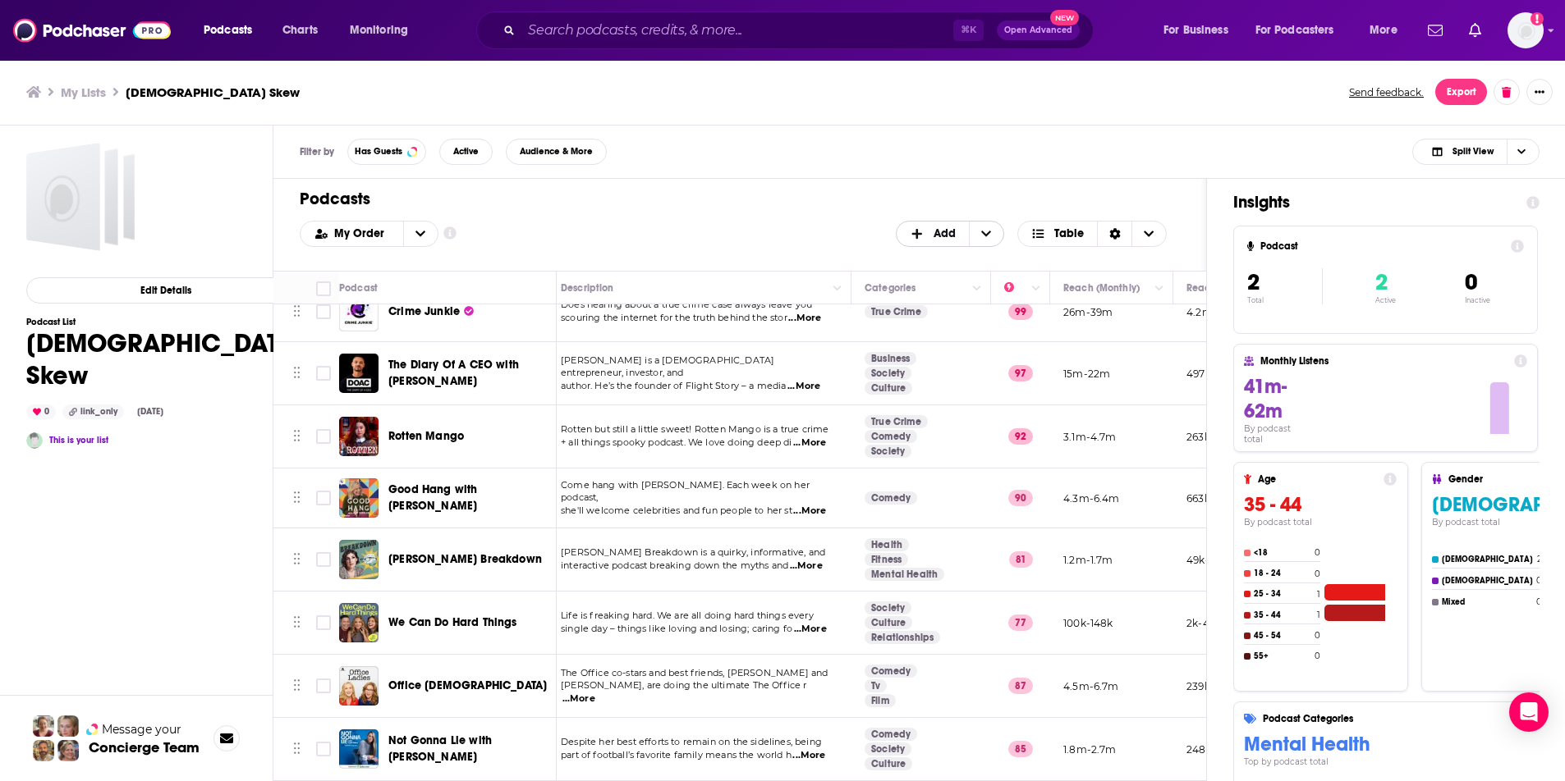
scroll to position [98, 0]
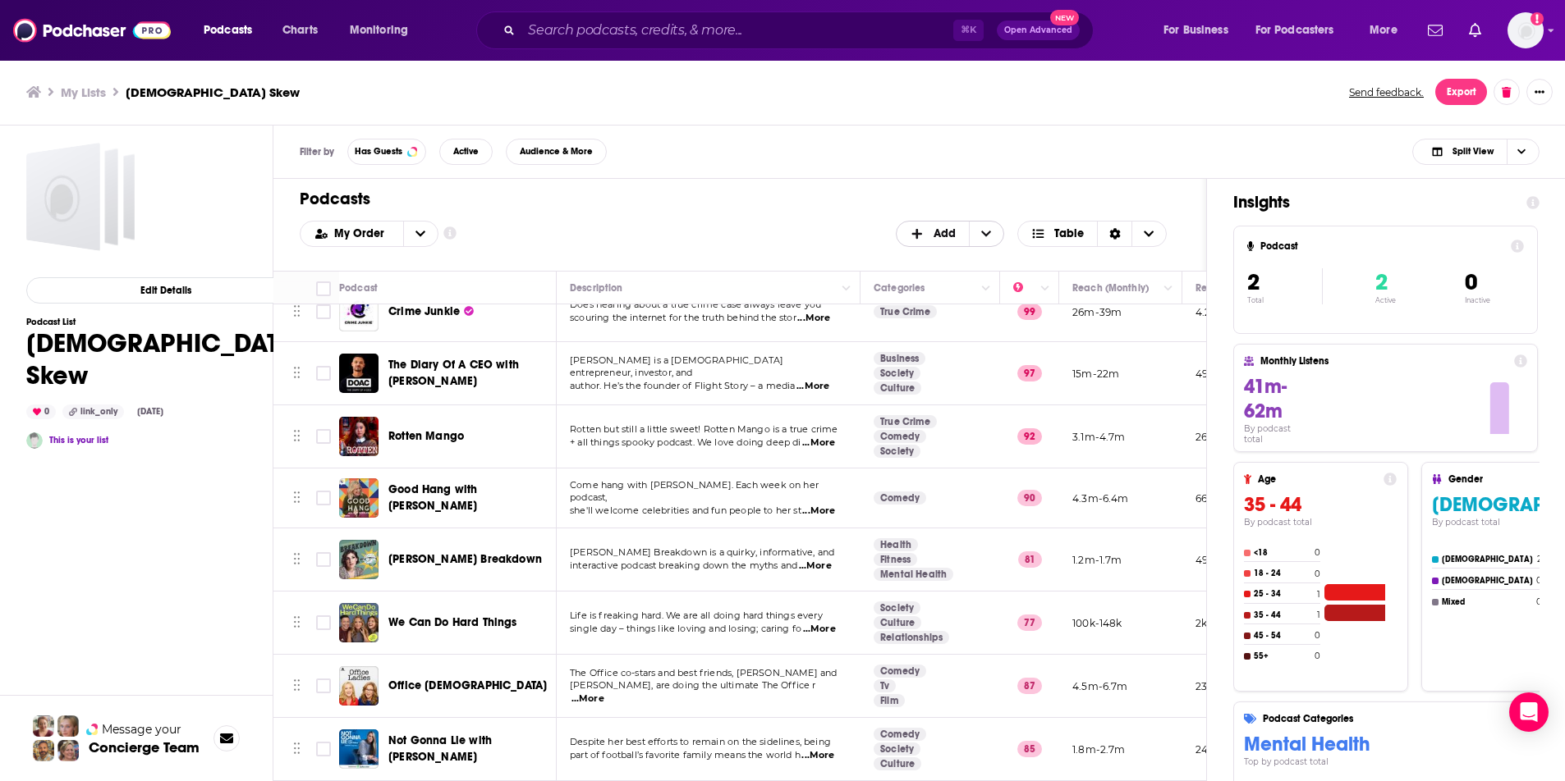
click at [942, 234] on span "Add" at bounding box center [944, 233] width 22 height 11
click at [933, 256] on span "Add Podcasts" at bounding box center [951, 260] width 84 height 9
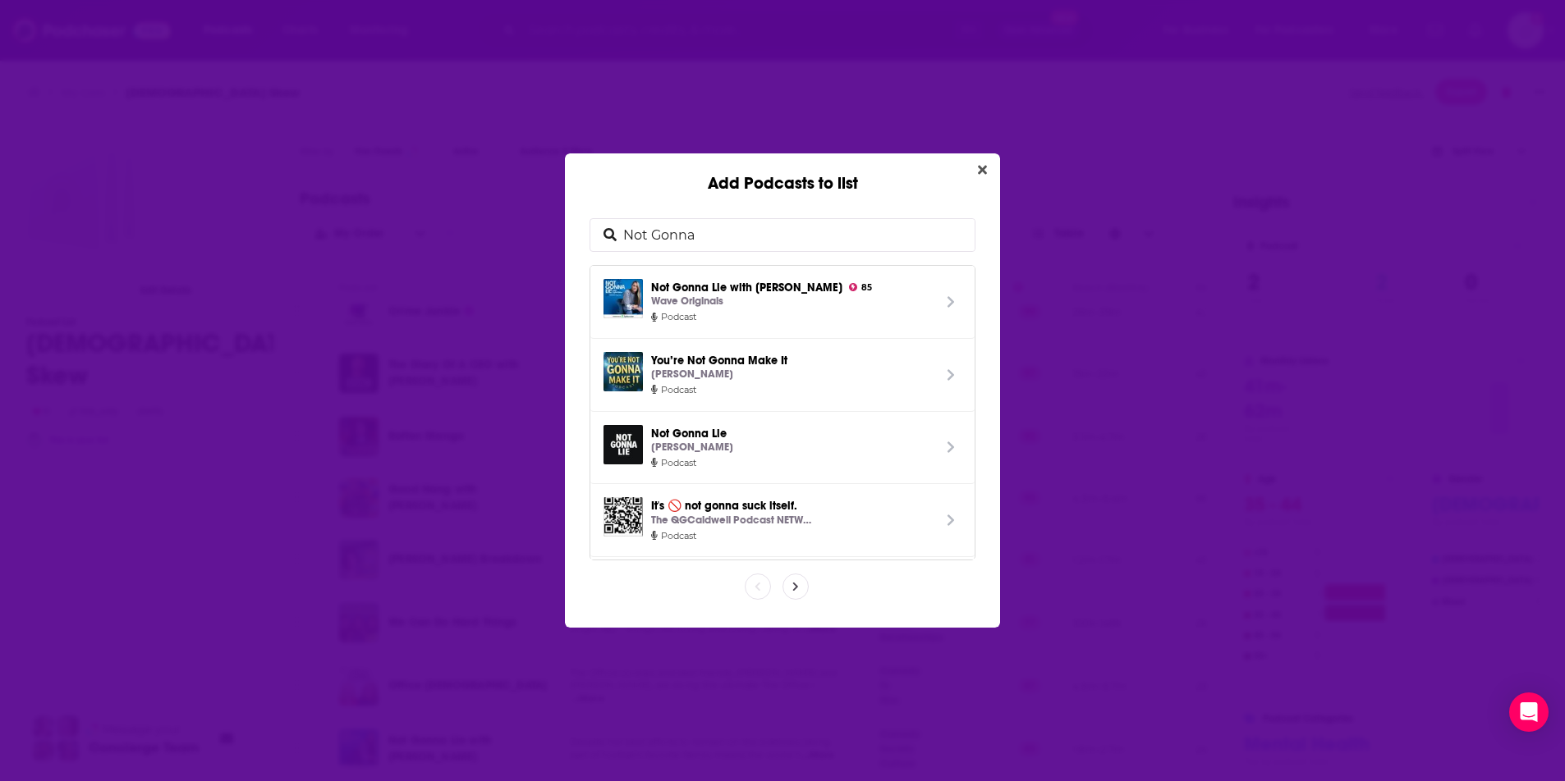
drag, startPoint x: 755, startPoint y: 236, endPoint x: 520, endPoint y: 220, distance: 235.3
click at [520, 220] on div "Add Podcasts to list Not Gonna Not Gonna Lie with Kylie Kelce 85 Wave Originals…" at bounding box center [782, 390] width 1565 height 781
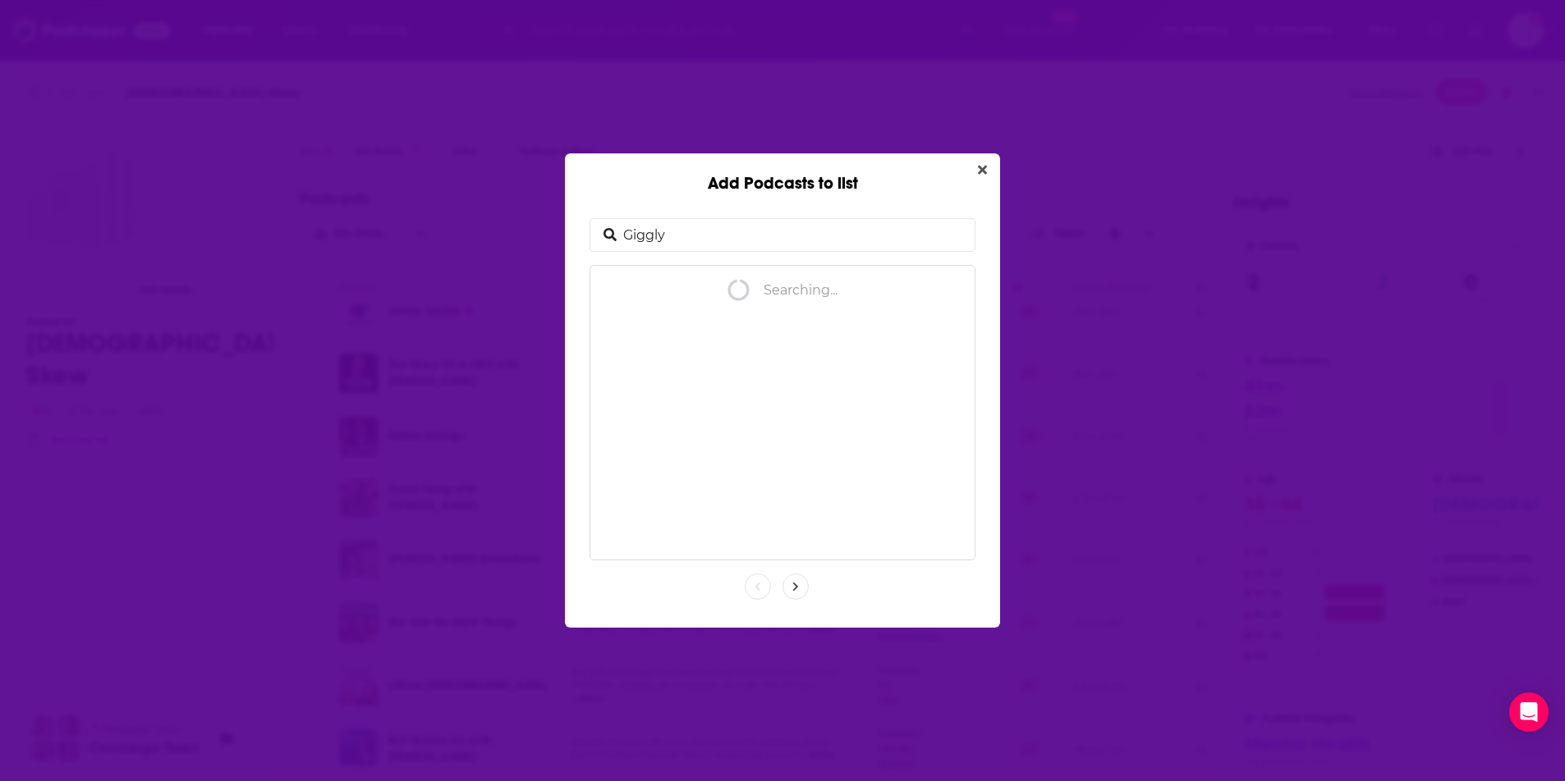
type input "Giggly"
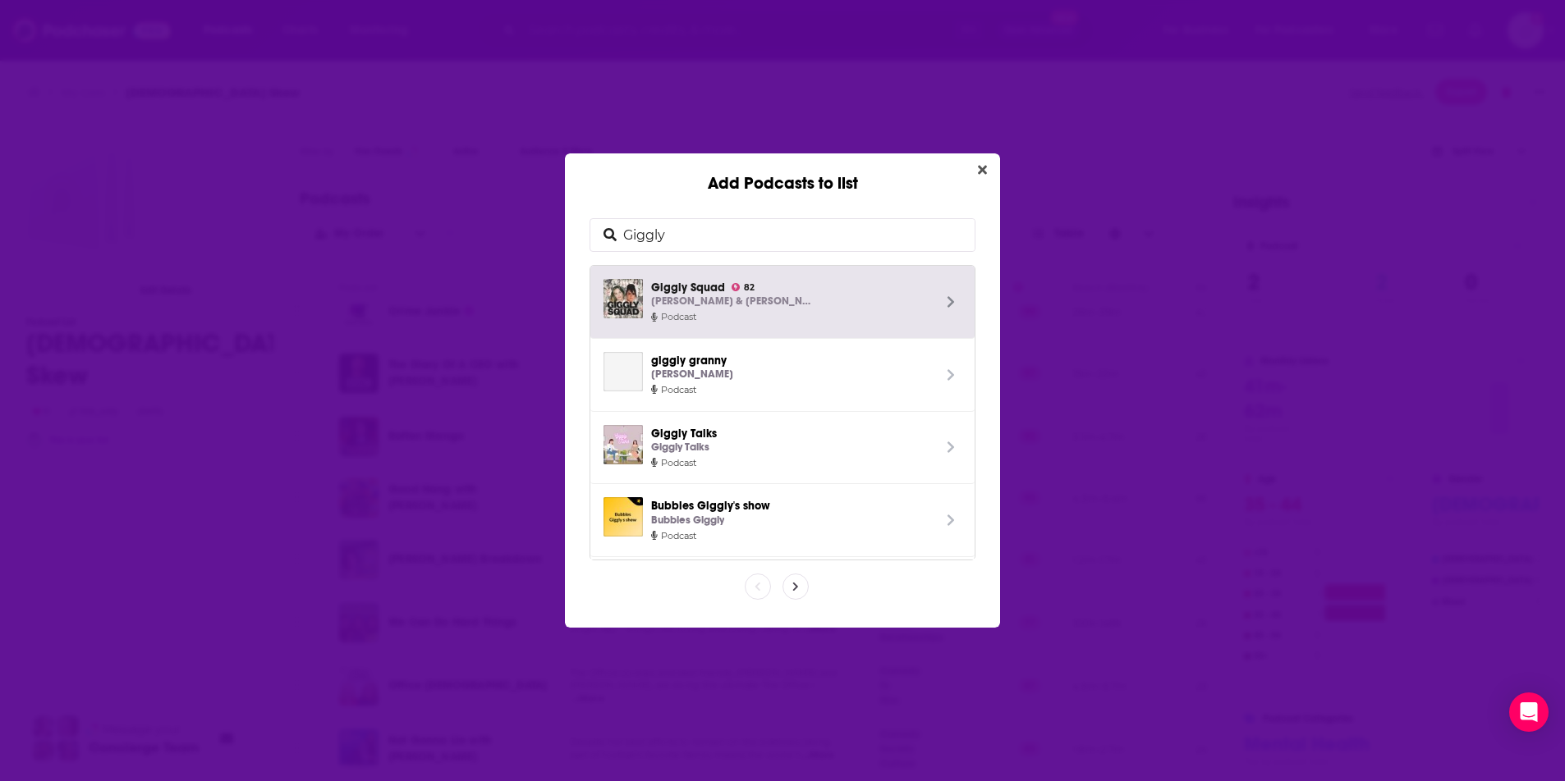
click at [705, 315] on span "Podcast" at bounding box center [791, 317] width 281 height 15
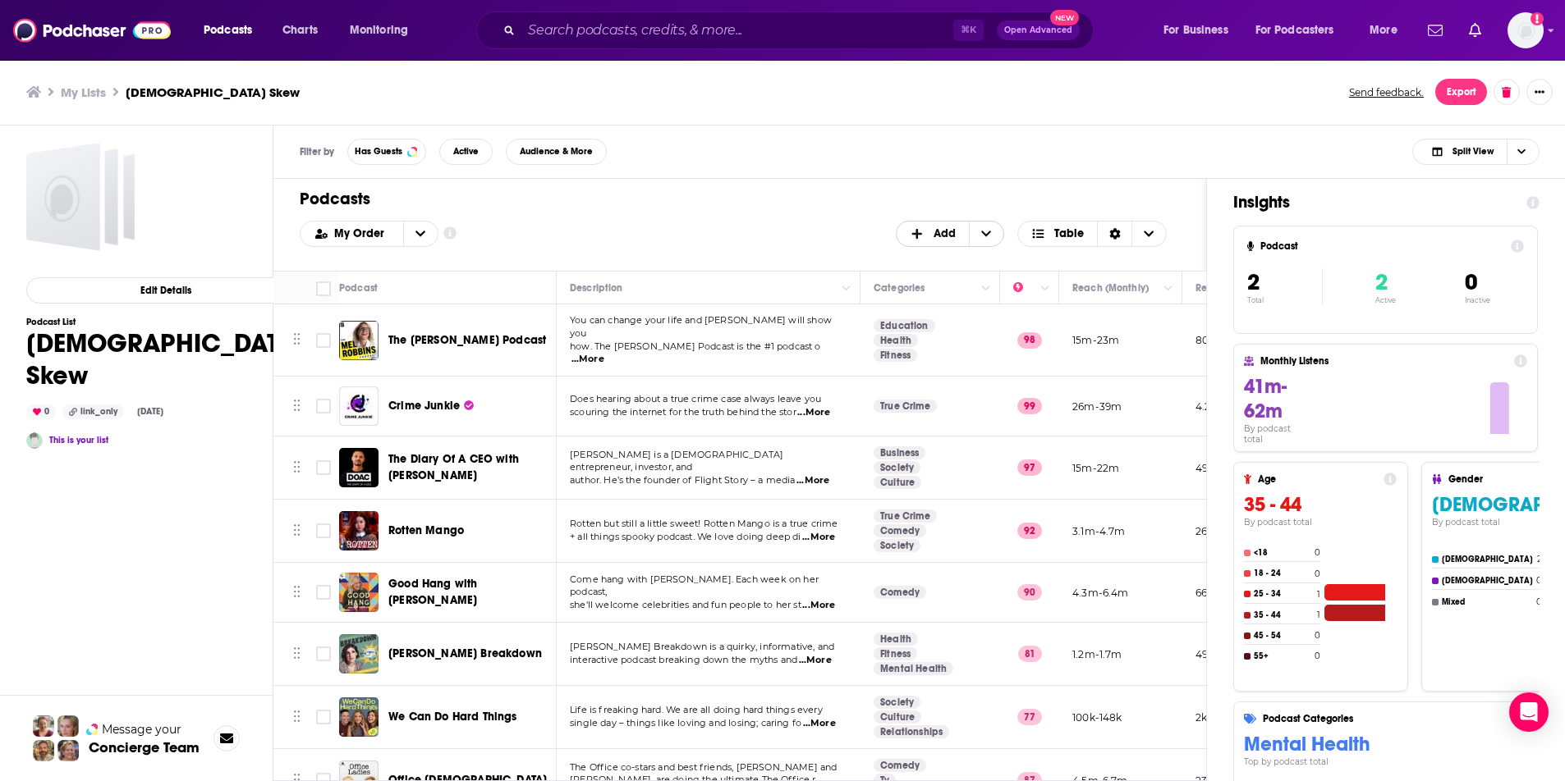
scroll to position [161, 0]
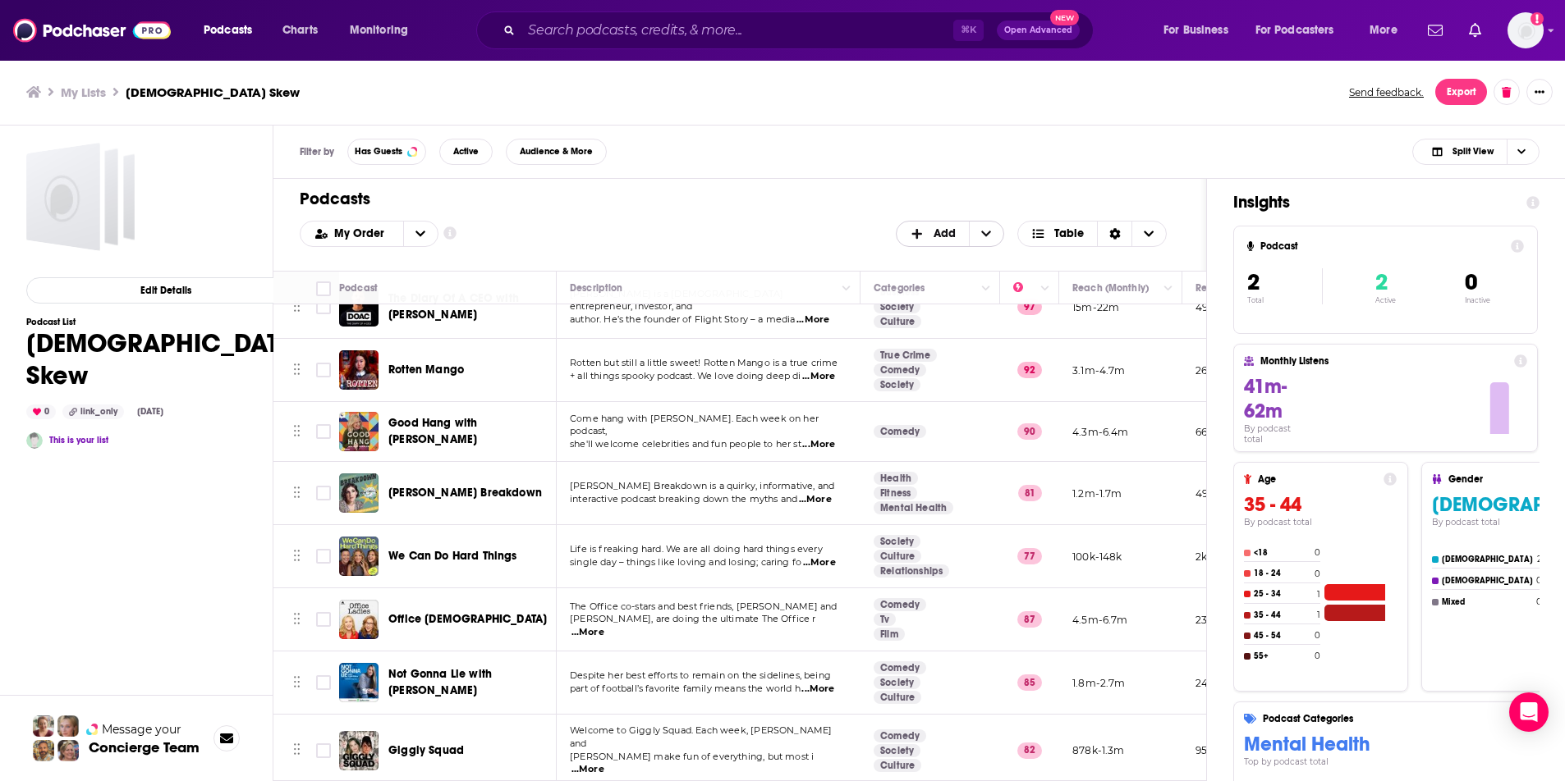
click at [935, 233] on span "Add" at bounding box center [944, 233] width 22 height 11
click at [932, 264] on span "Add Podcasts" at bounding box center [951, 260] width 84 height 9
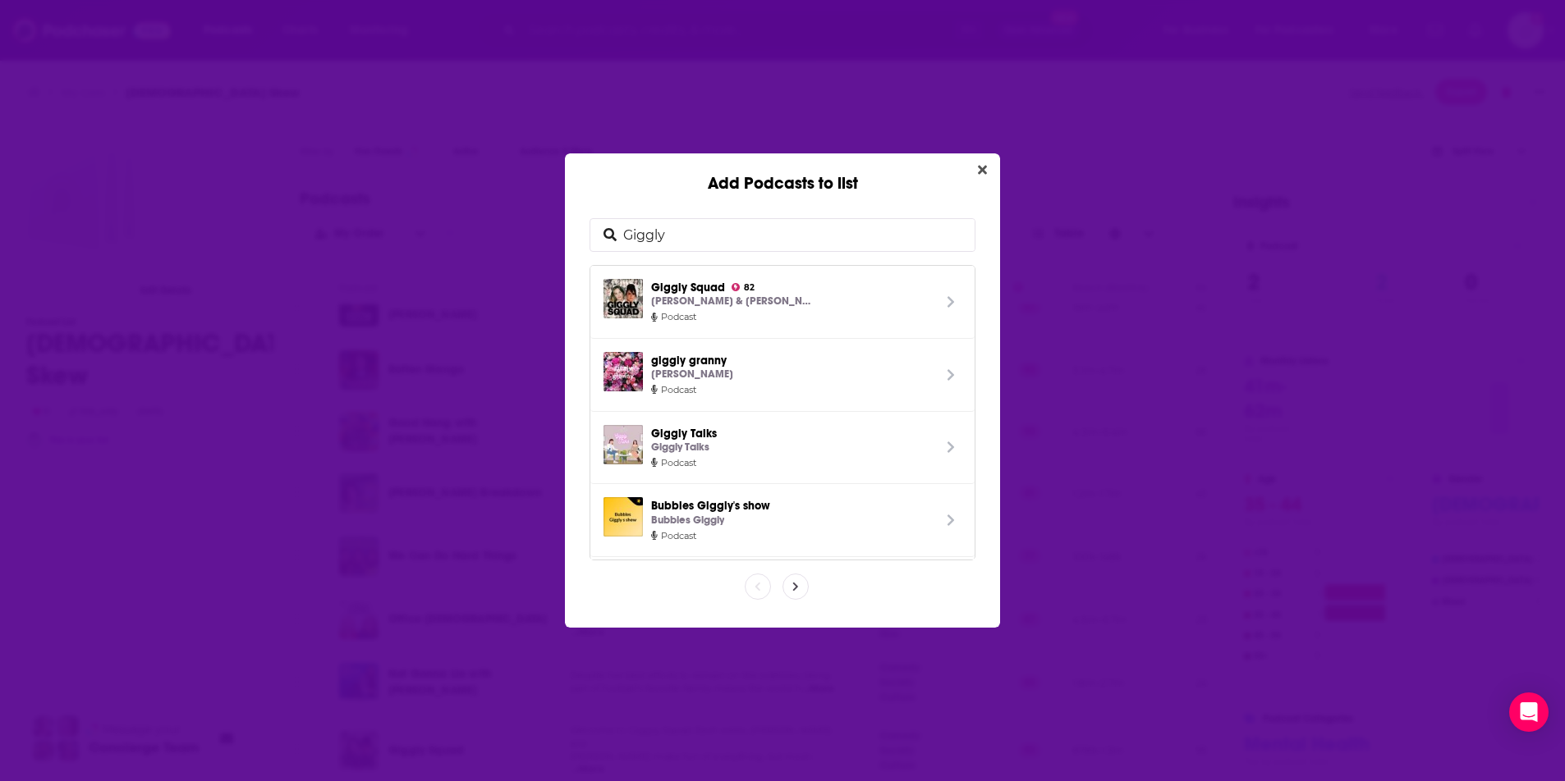
drag, startPoint x: 736, startPoint y: 227, endPoint x: 707, endPoint y: 246, distance: 35.5
click at [707, 246] on input "Giggly" at bounding box center [795, 235] width 358 height 32
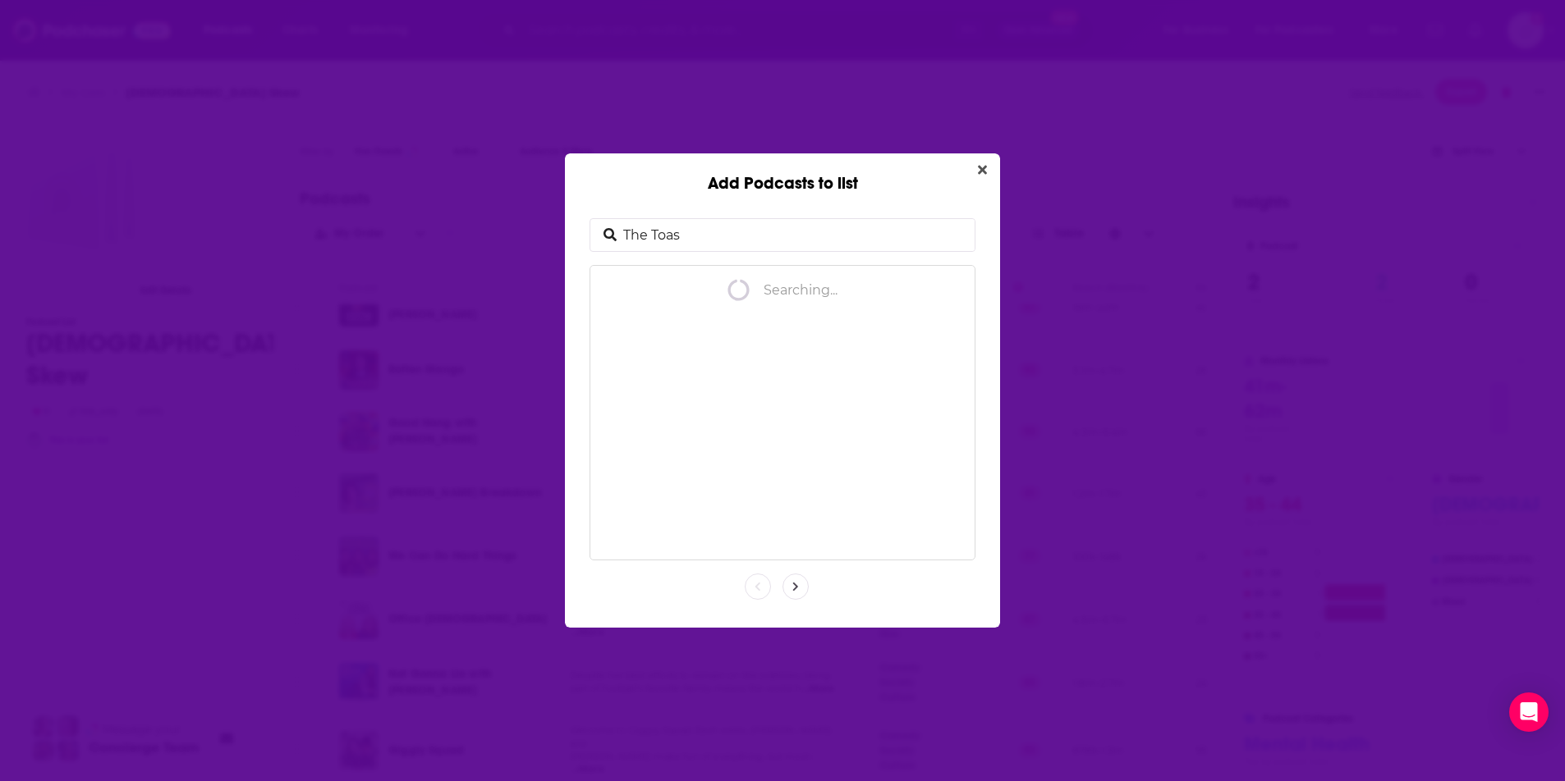
type input "The Toast"
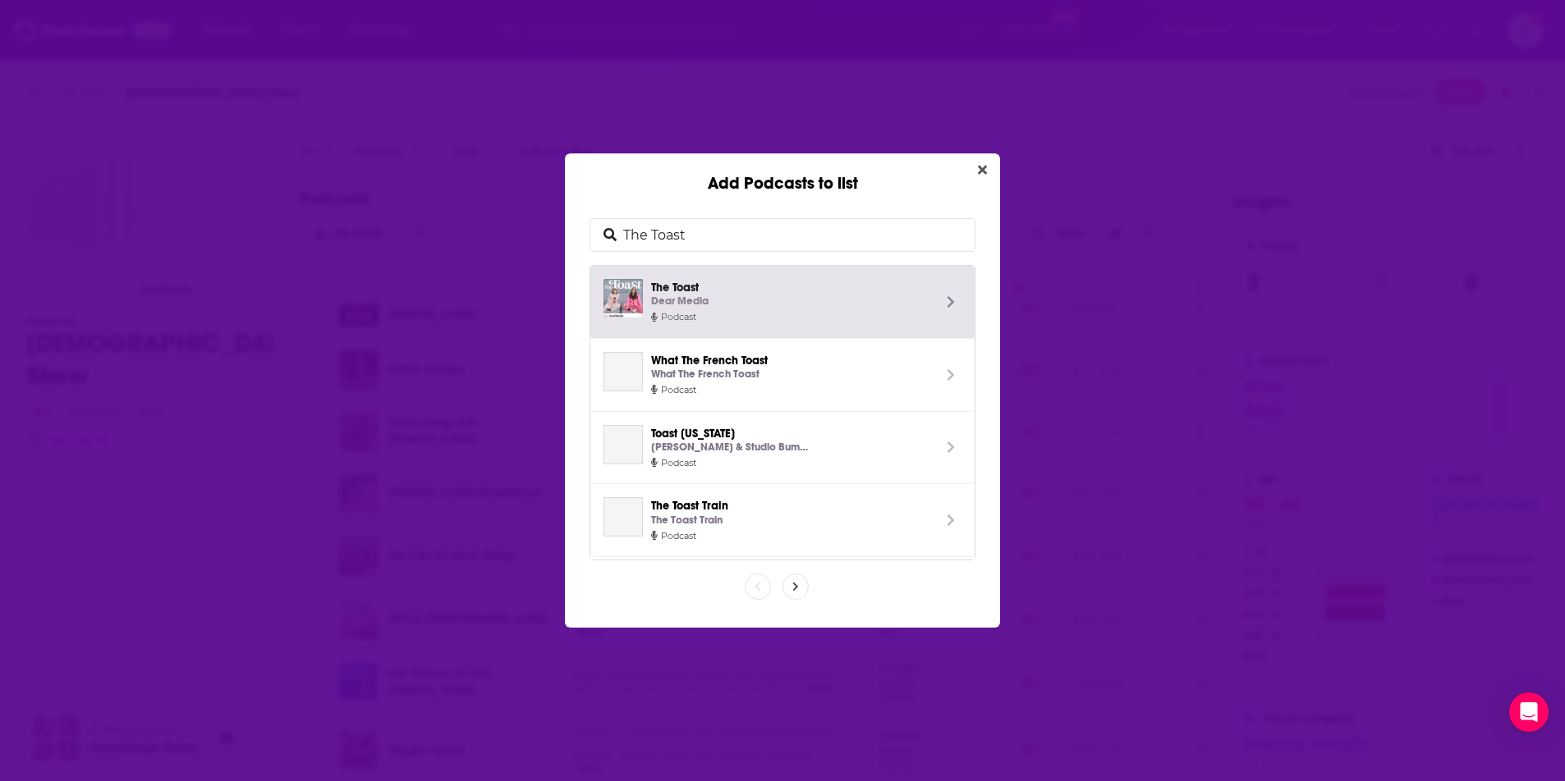
click at [742, 296] on div "Dear Media" at bounding box center [791, 301] width 281 height 17
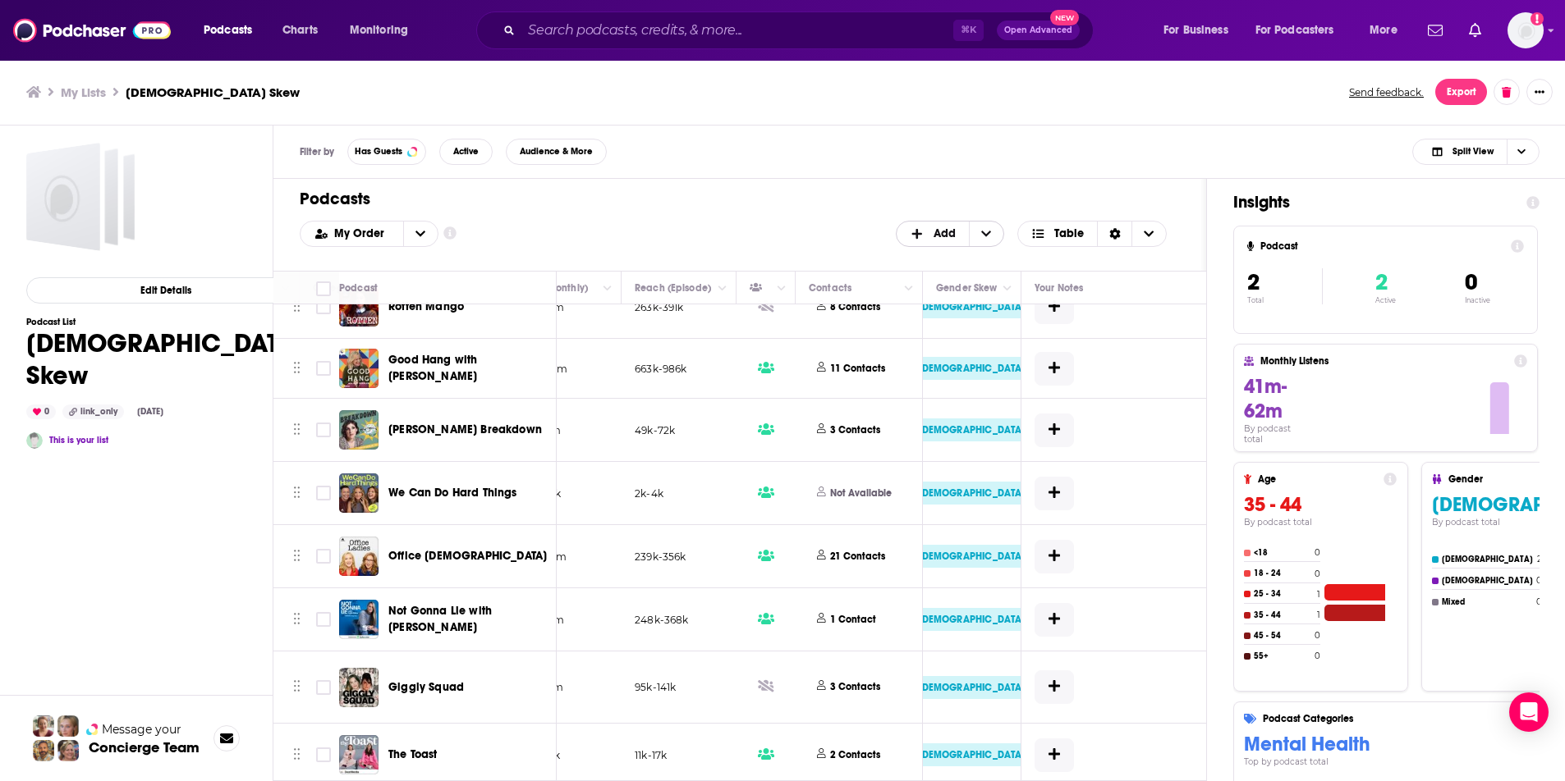
scroll to position [224, 729]
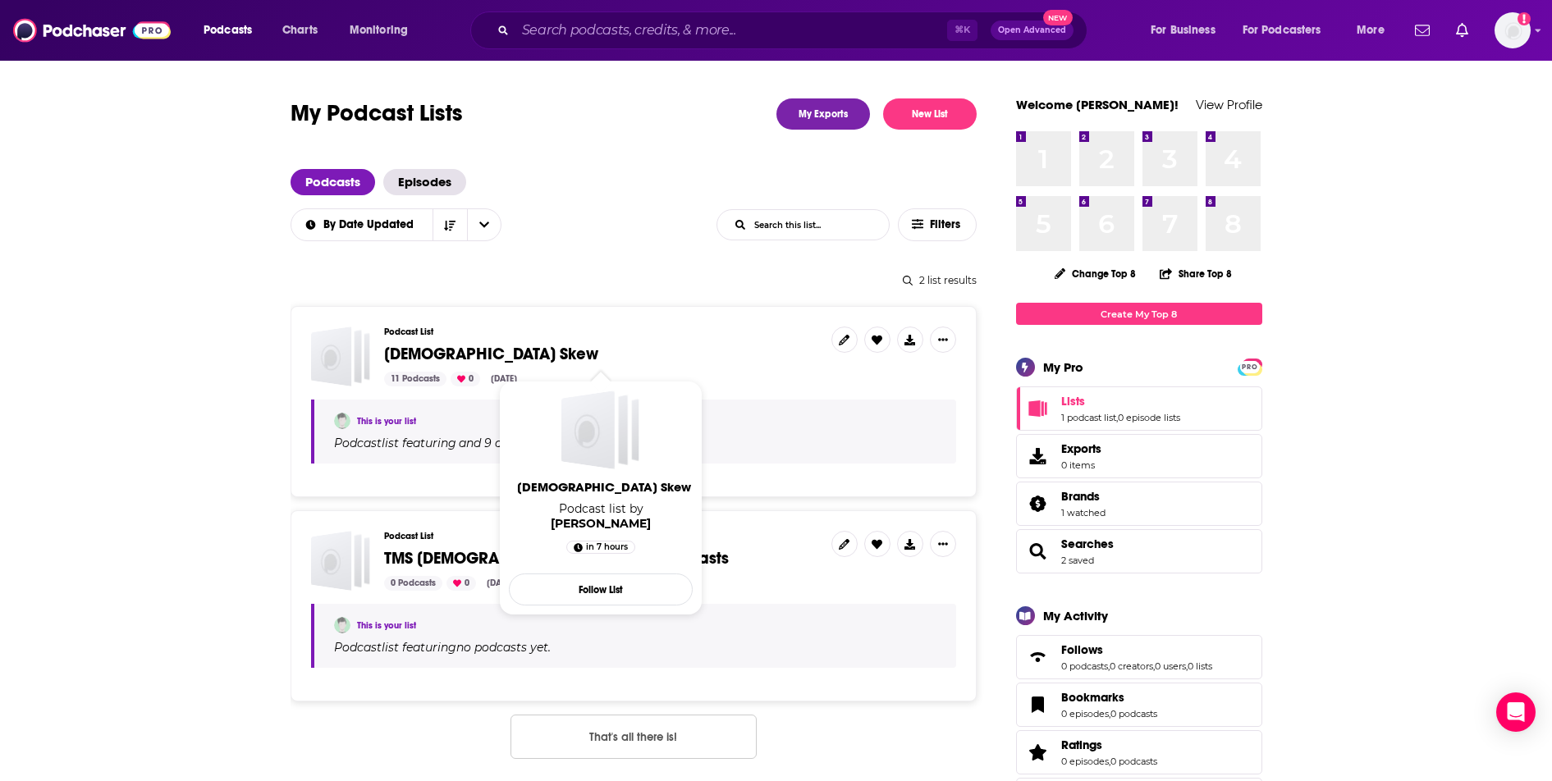
click at [457, 350] on span "[DEMOGRAPHIC_DATA] Skew" at bounding box center [491, 354] width 214 height 21
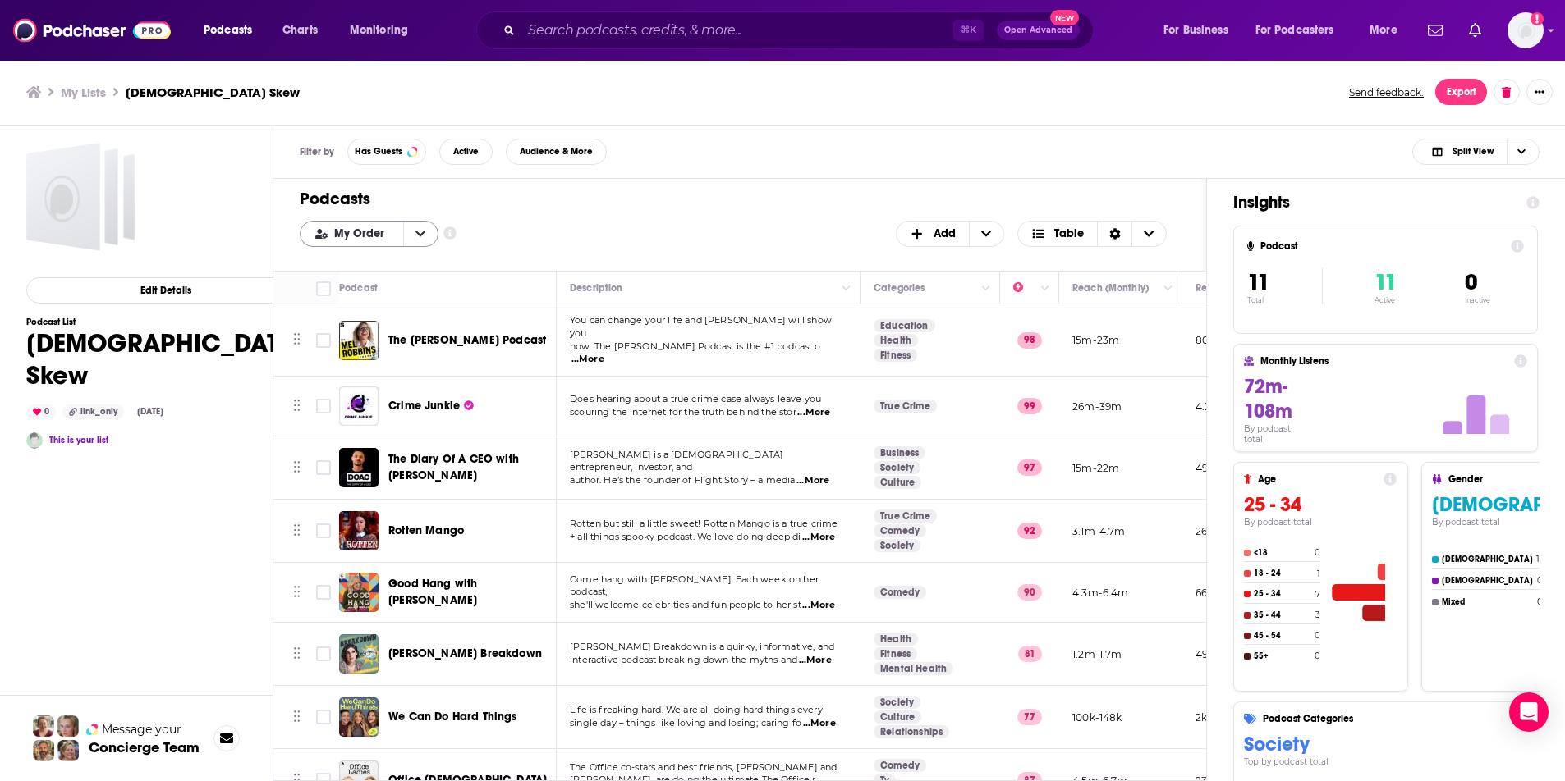
click at [361, 229] on span "My Order" at bounding box center [362, 233] width 56 height 11
click at [513, 221] on div "My Order My Order Alphabetical Power Score Customize Your List Order Select the…" at bounding box center [740, 234] width 880 height 26
click at [942, 241] on span "Add" at bounding box center [932, 234] width 72 height 28
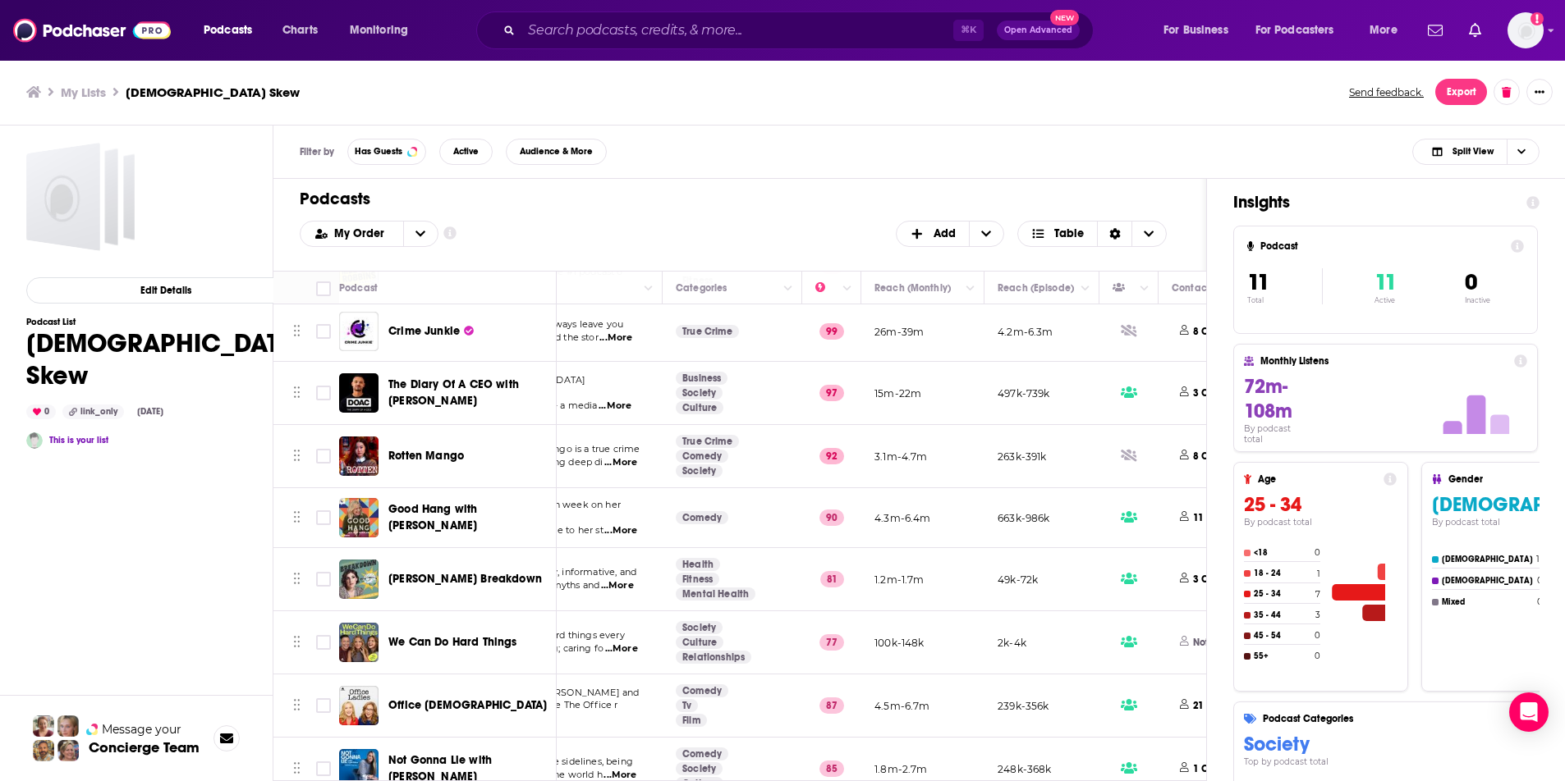
scroll to position [0, 198]
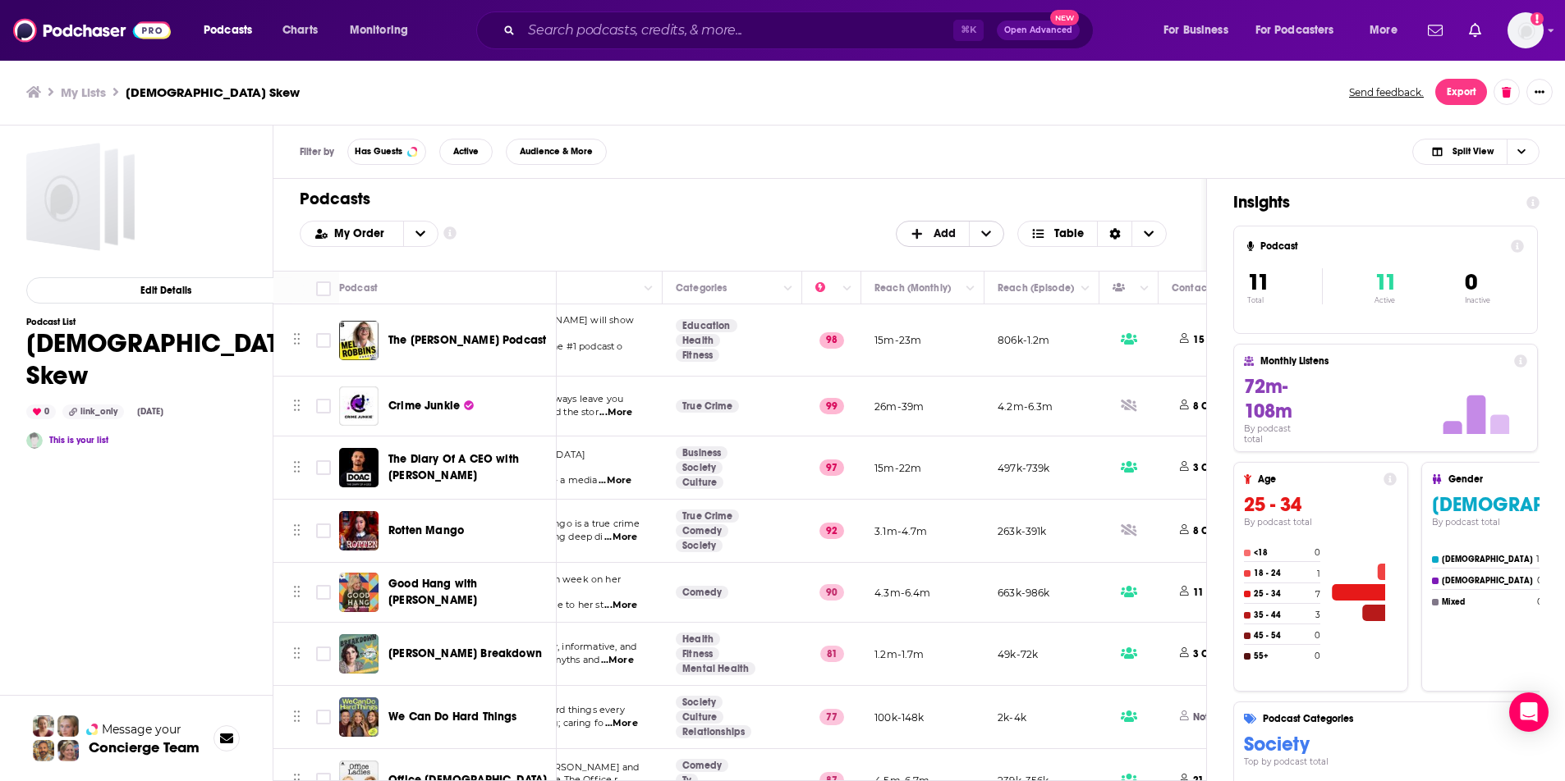
click at [932, 231] on span "Add" at bounding box center [933, 233] width 46 height 11
click at [930, 260] on span "Add Podcasts" at bounding box center [951, 260] width 84 height 9
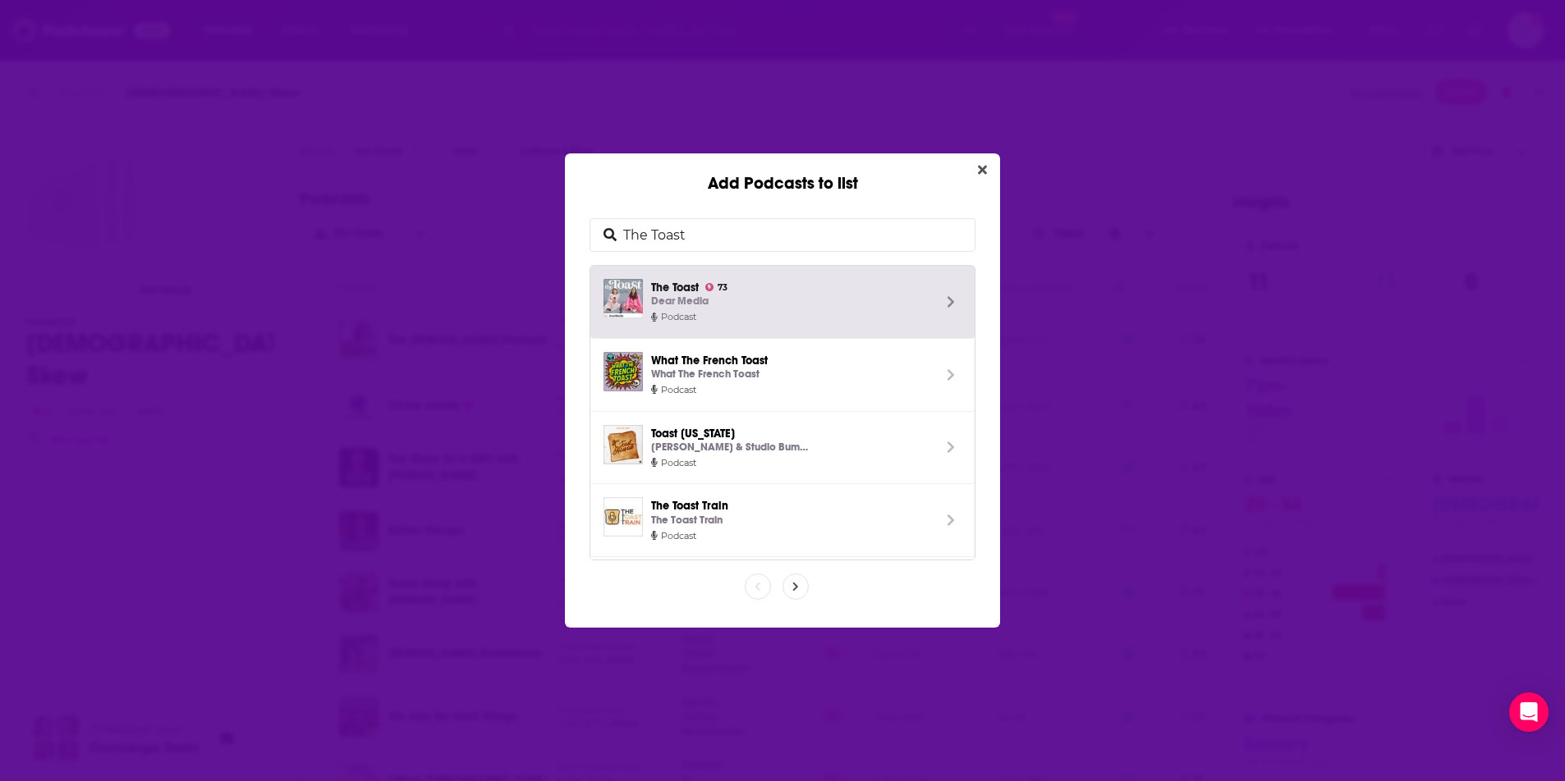
drag, startPoint x: 693, startPoint y: 241, endPoint x: 589, endPoint y: 239, distance: 103.5
click at [589, 239] on div "The Toast" at bounding box center [782, 235] width 386 height 34
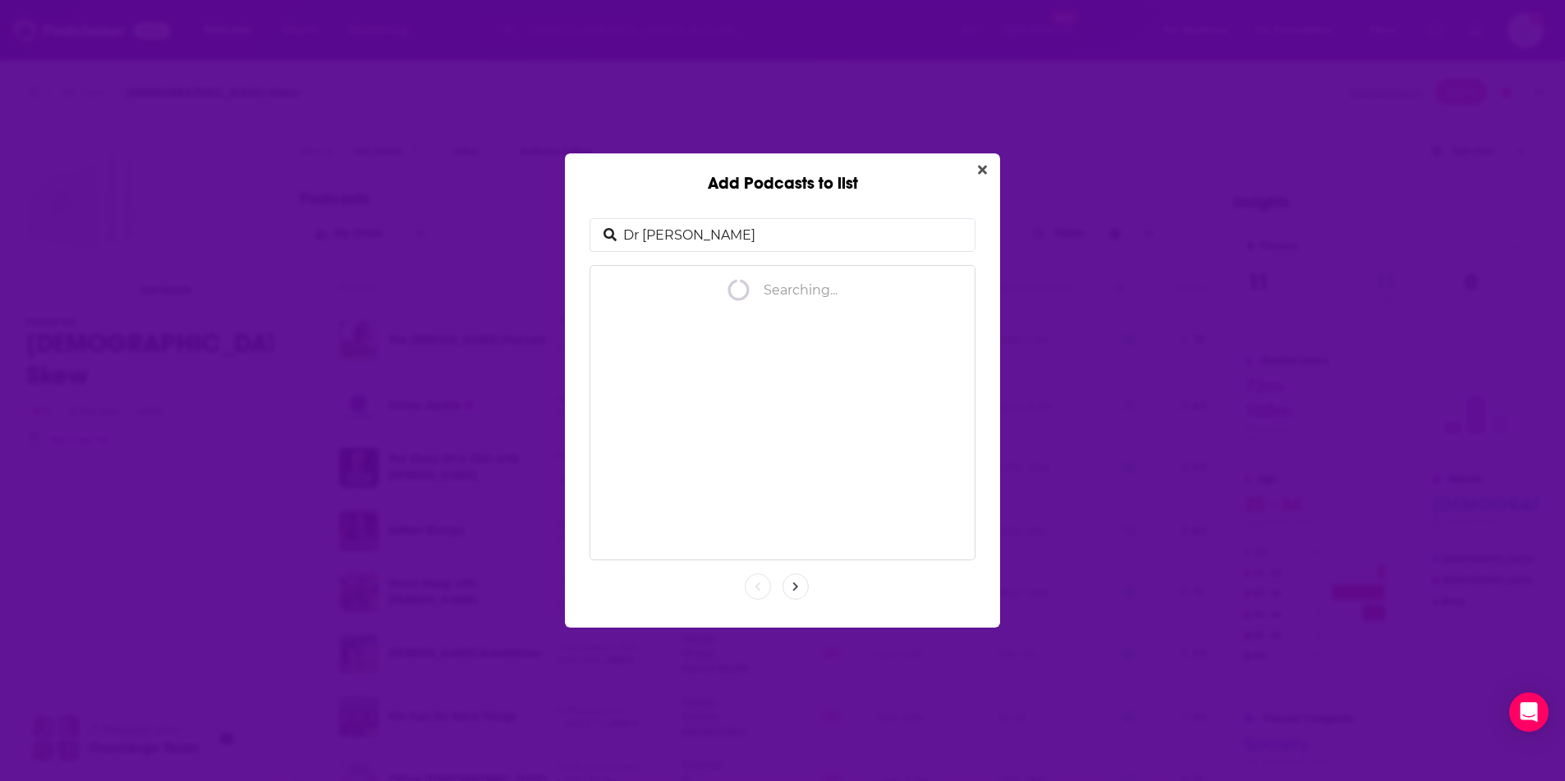
type input "Dr Laura"
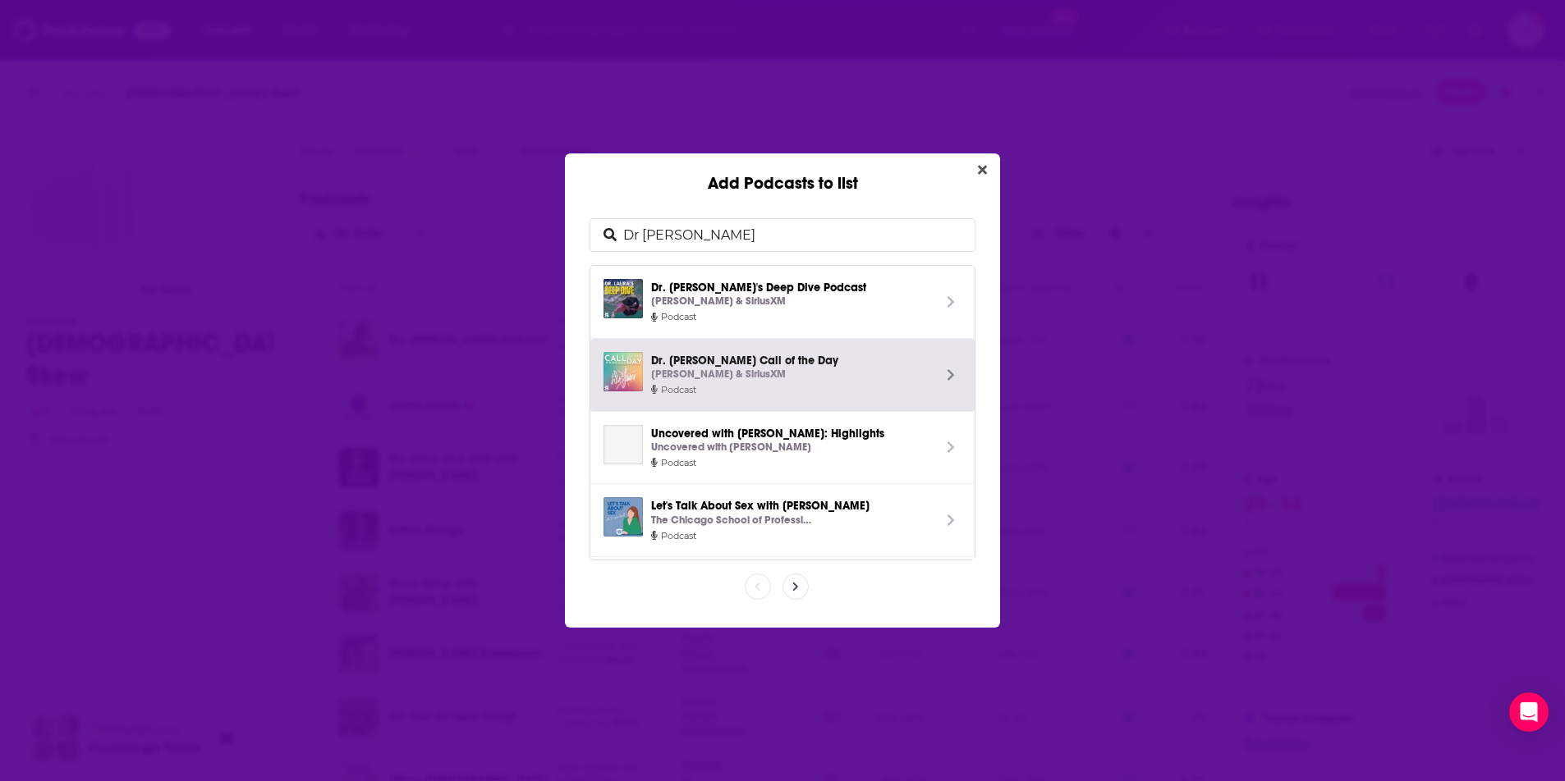
click at [778, 384] on span "Podcast" at bounding box center [791, 390] width 281 height 15
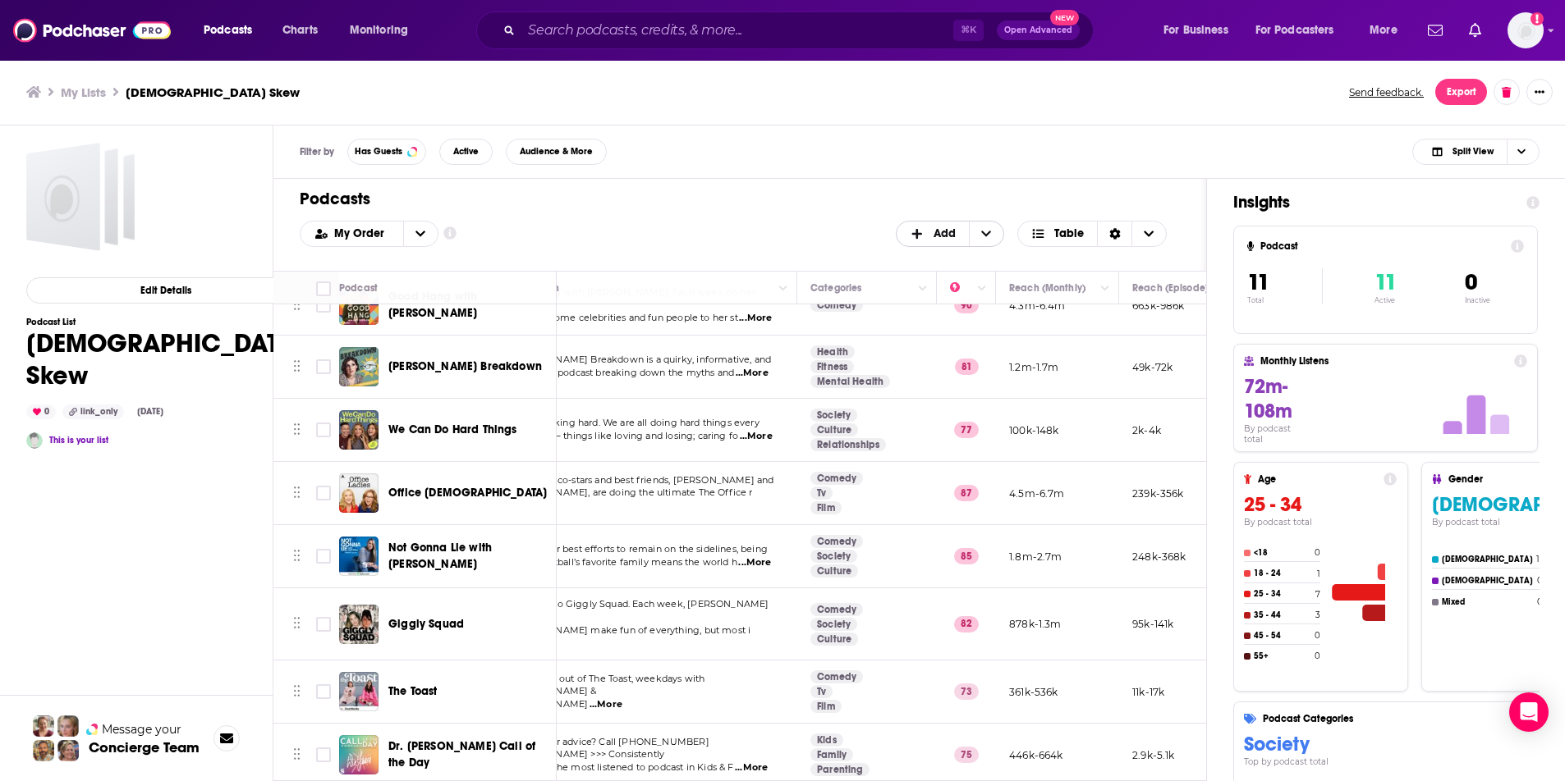
scroll to position [287, 0]
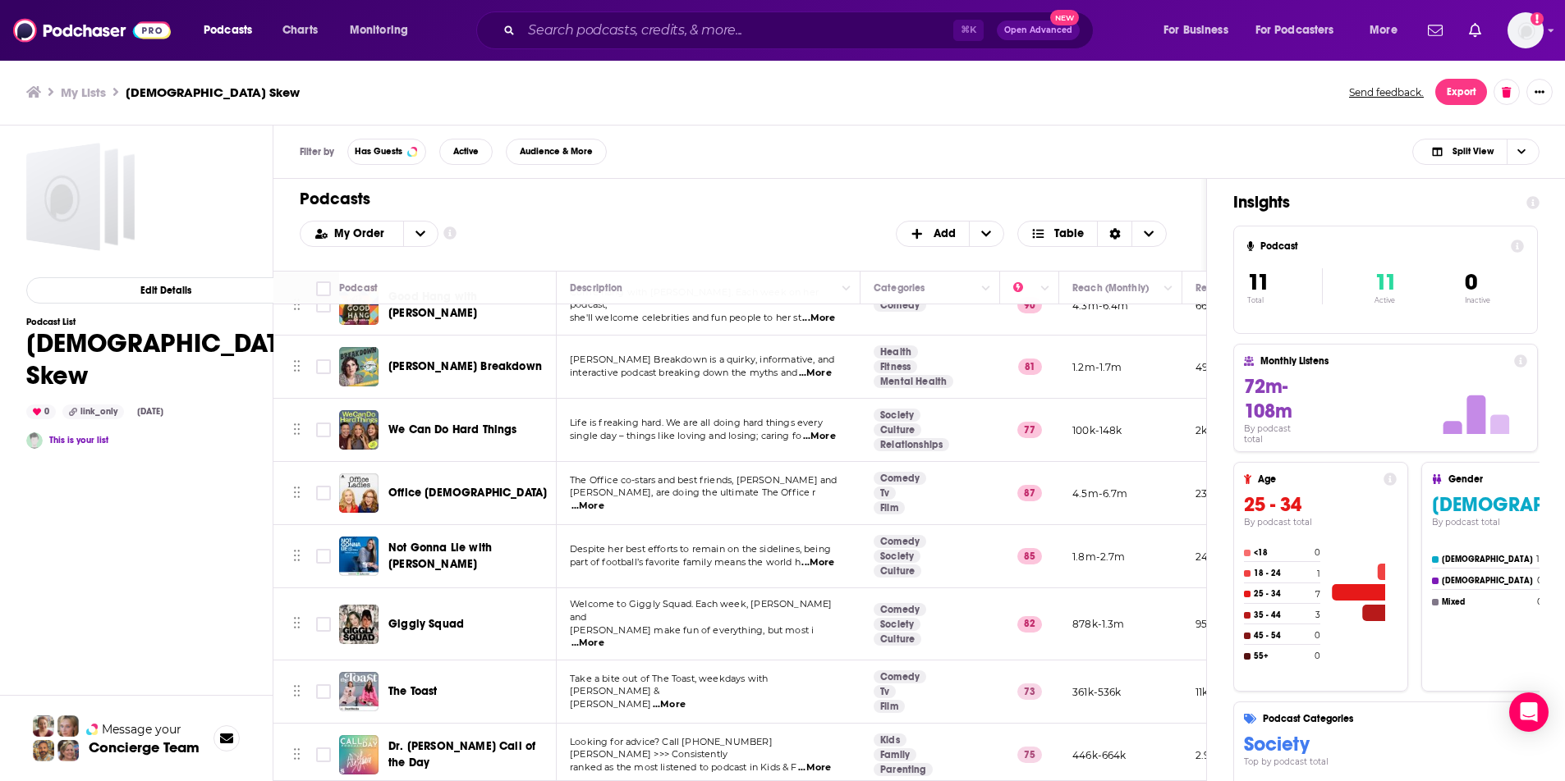
click at [178, 553] on div "Edit Details Podcast List Female Skew 0 link_only Sep 4th, 2025 This is your li…" at bounding box center [165, 526] width 278 height 767
click at [246, 34] on span "Podcasts" at bounding box center [228, 30] width 48 height 23
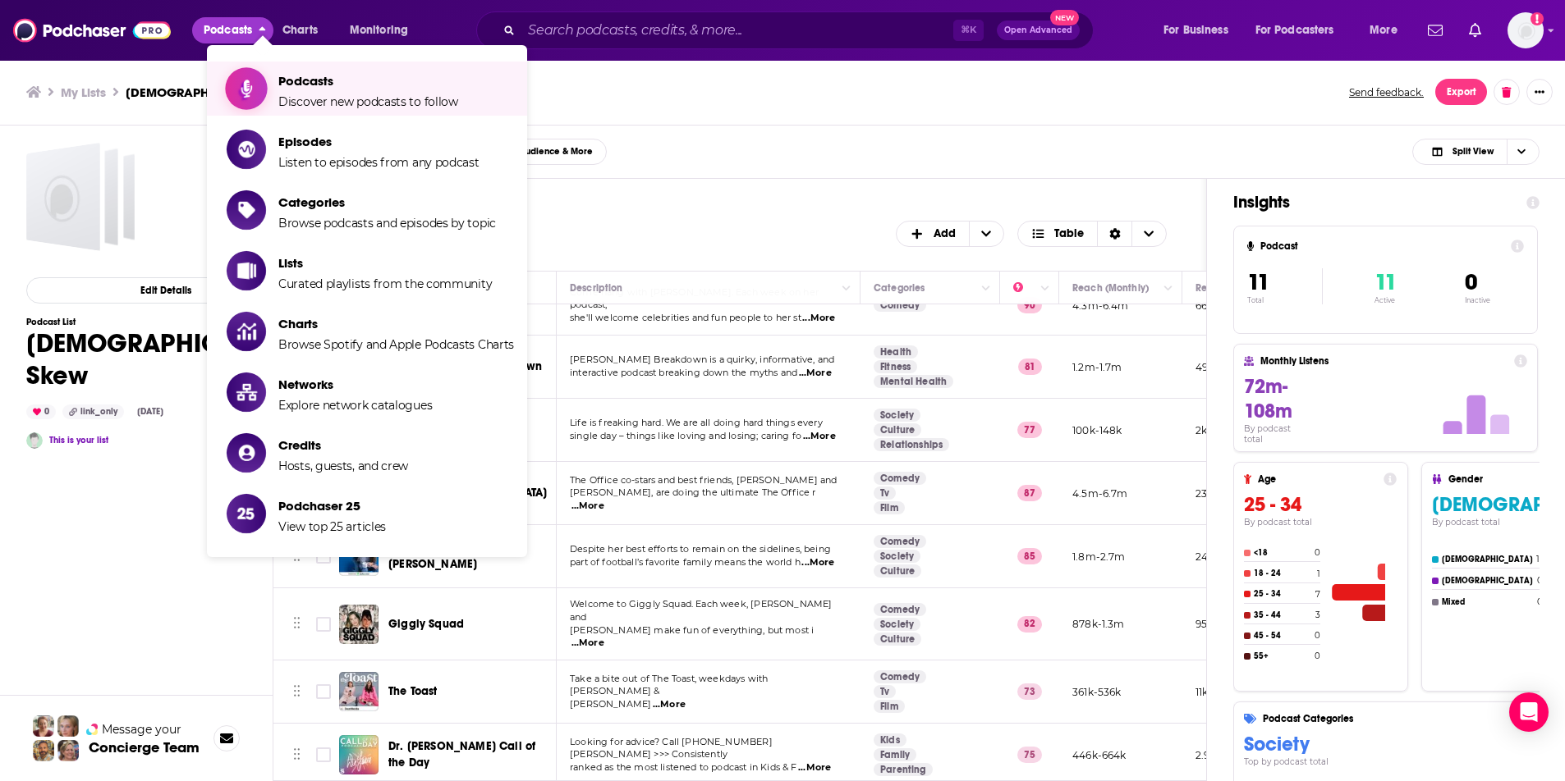
click at [287, 78] on span "Podcasts" at bounding box center [368, 81] width 180 height 16
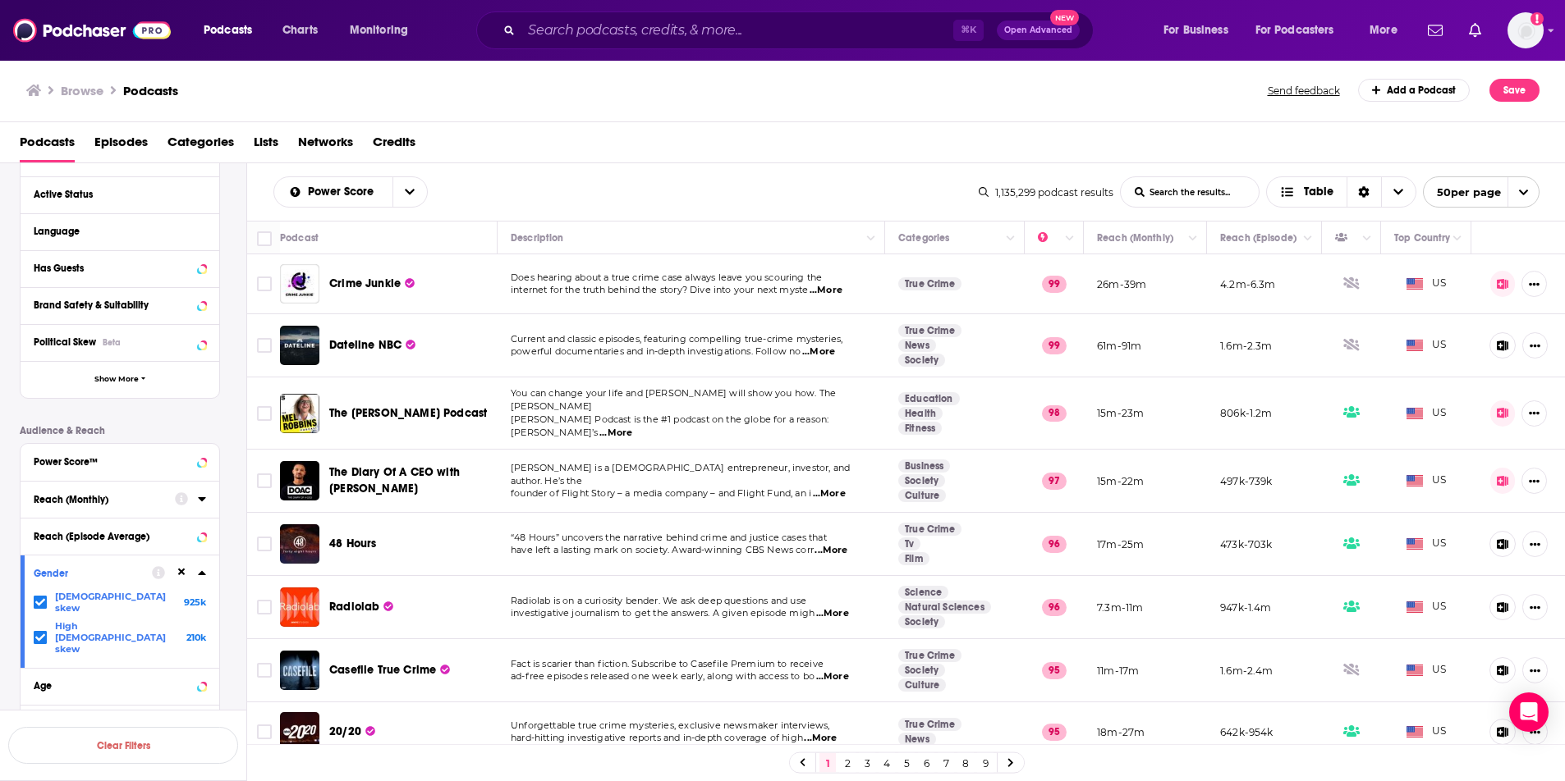
scroll to position [259, 0]
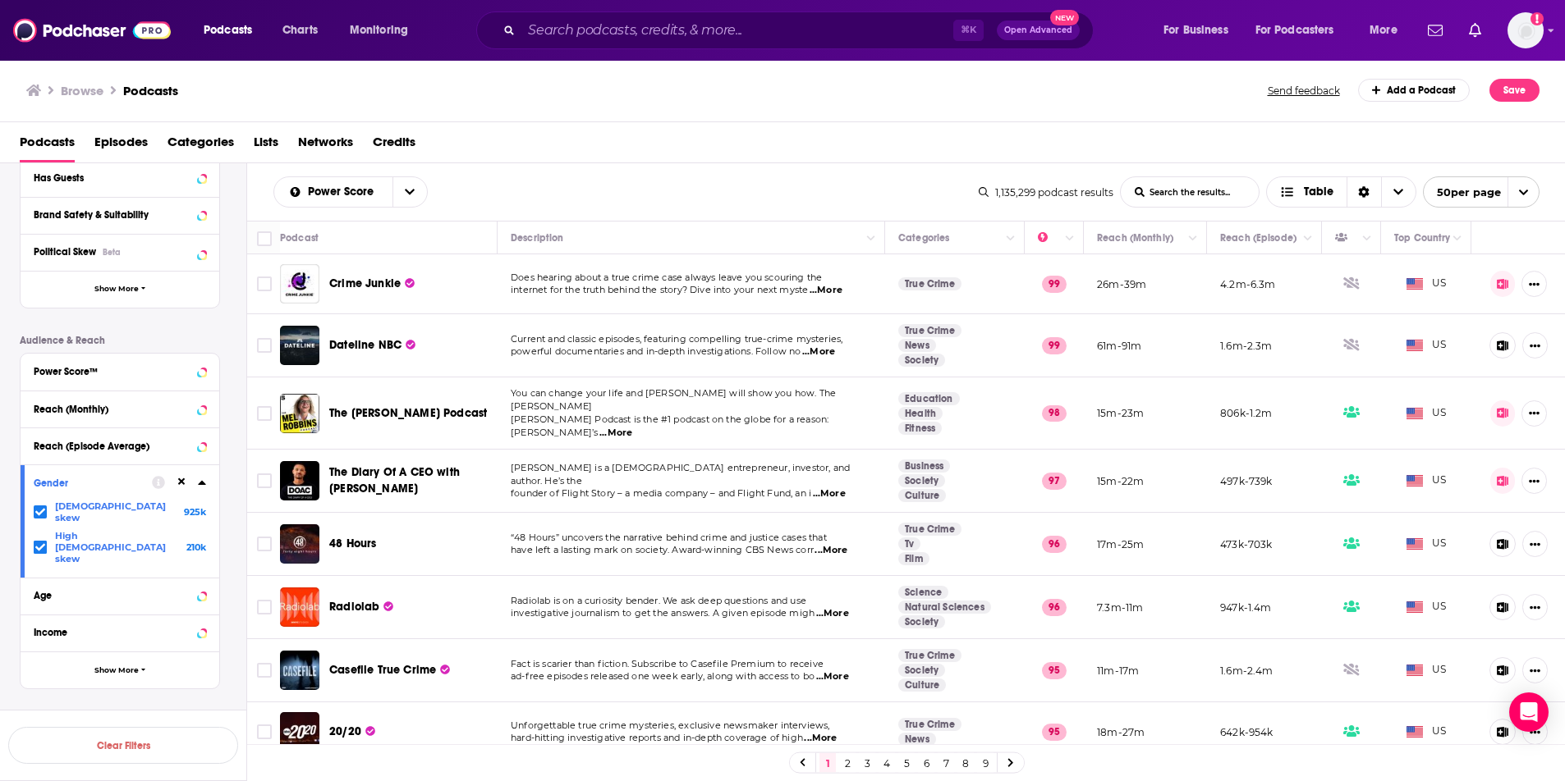
click at [44, 507] on icon at bounding box center [40, 512] width 10 height 10
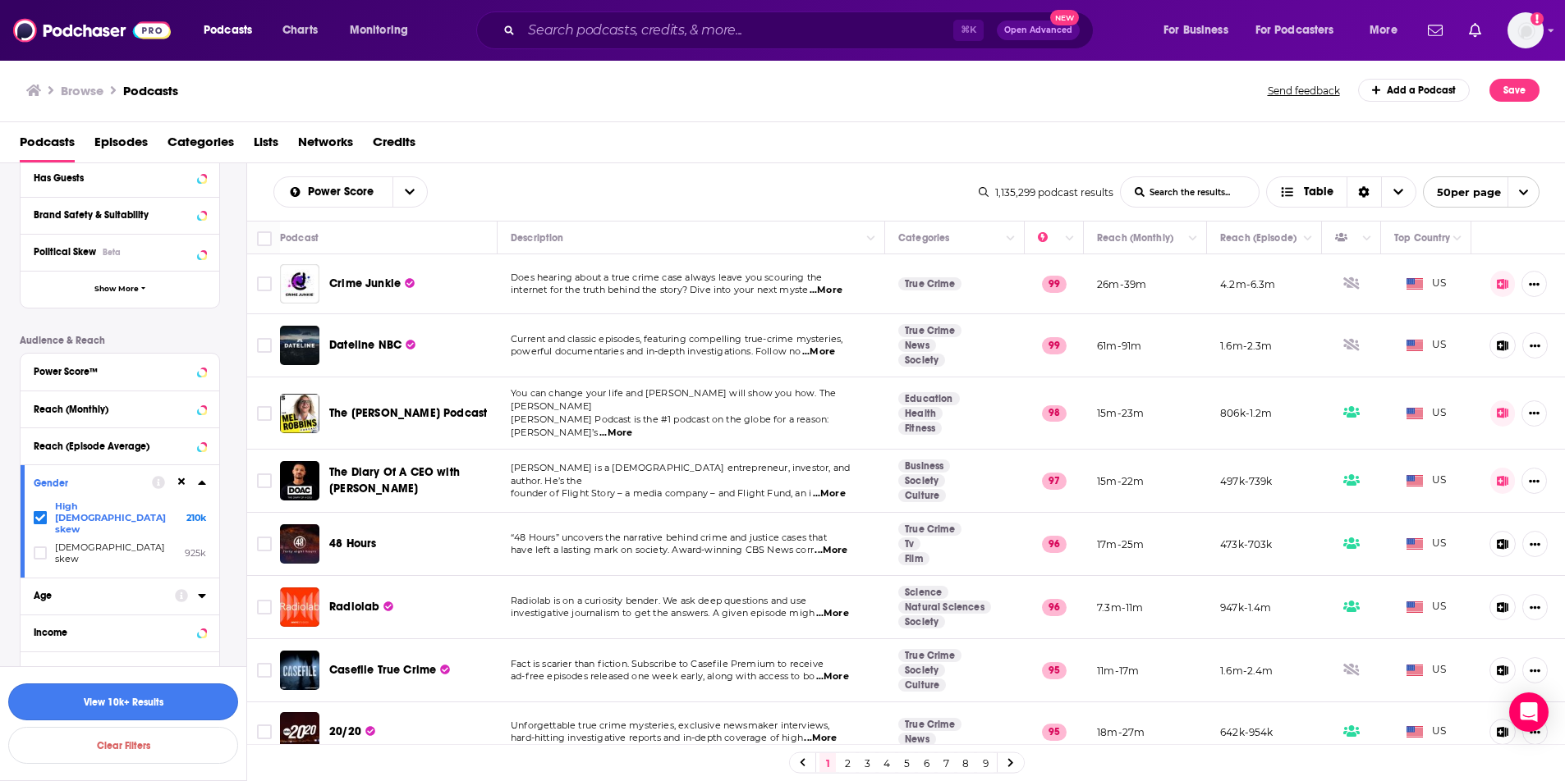
click at [163, 702] on button "View 10k+ Results" at bounding box center [123, 702] width 230 height 37
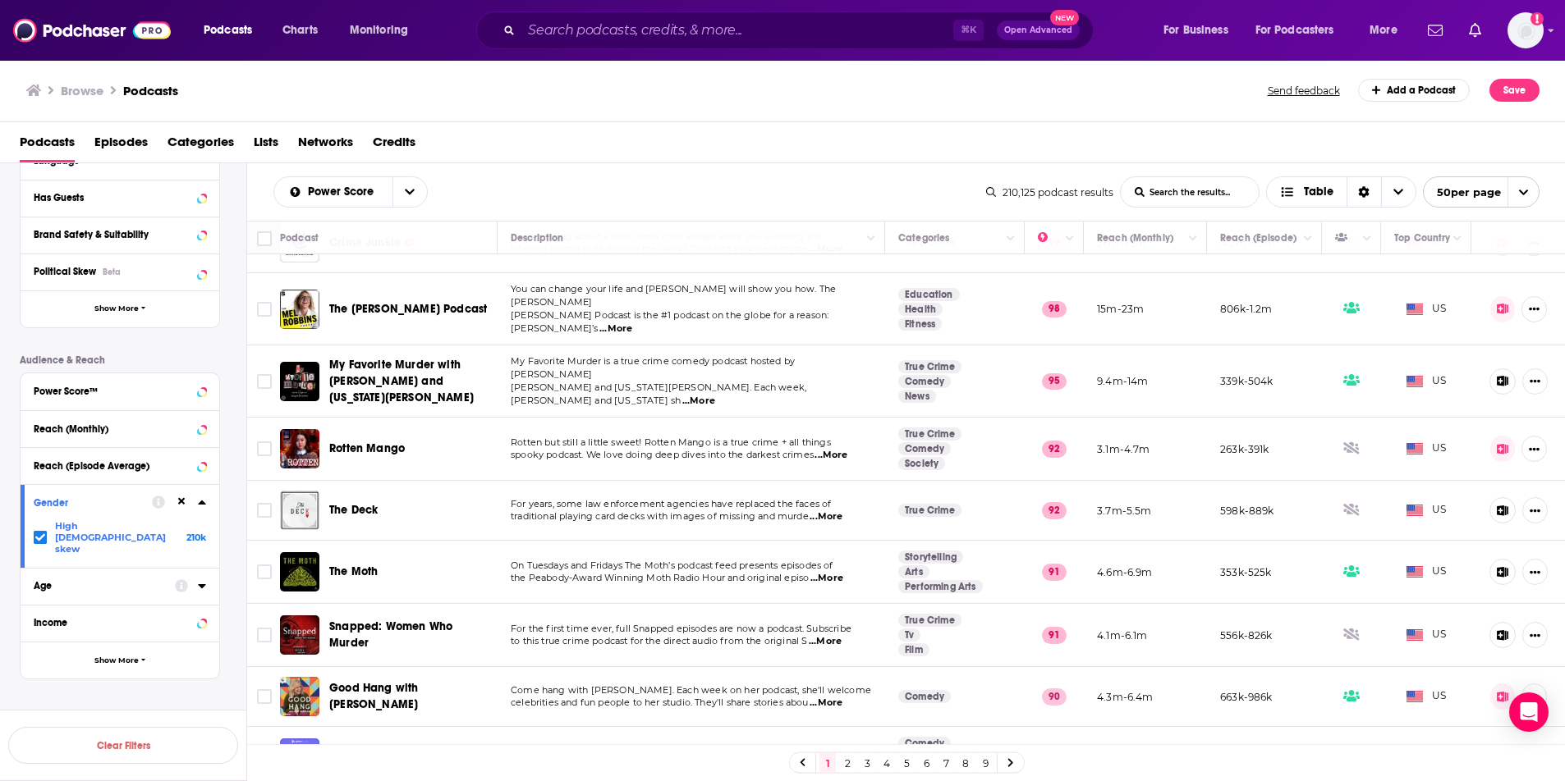
scroll to position [31, 0]
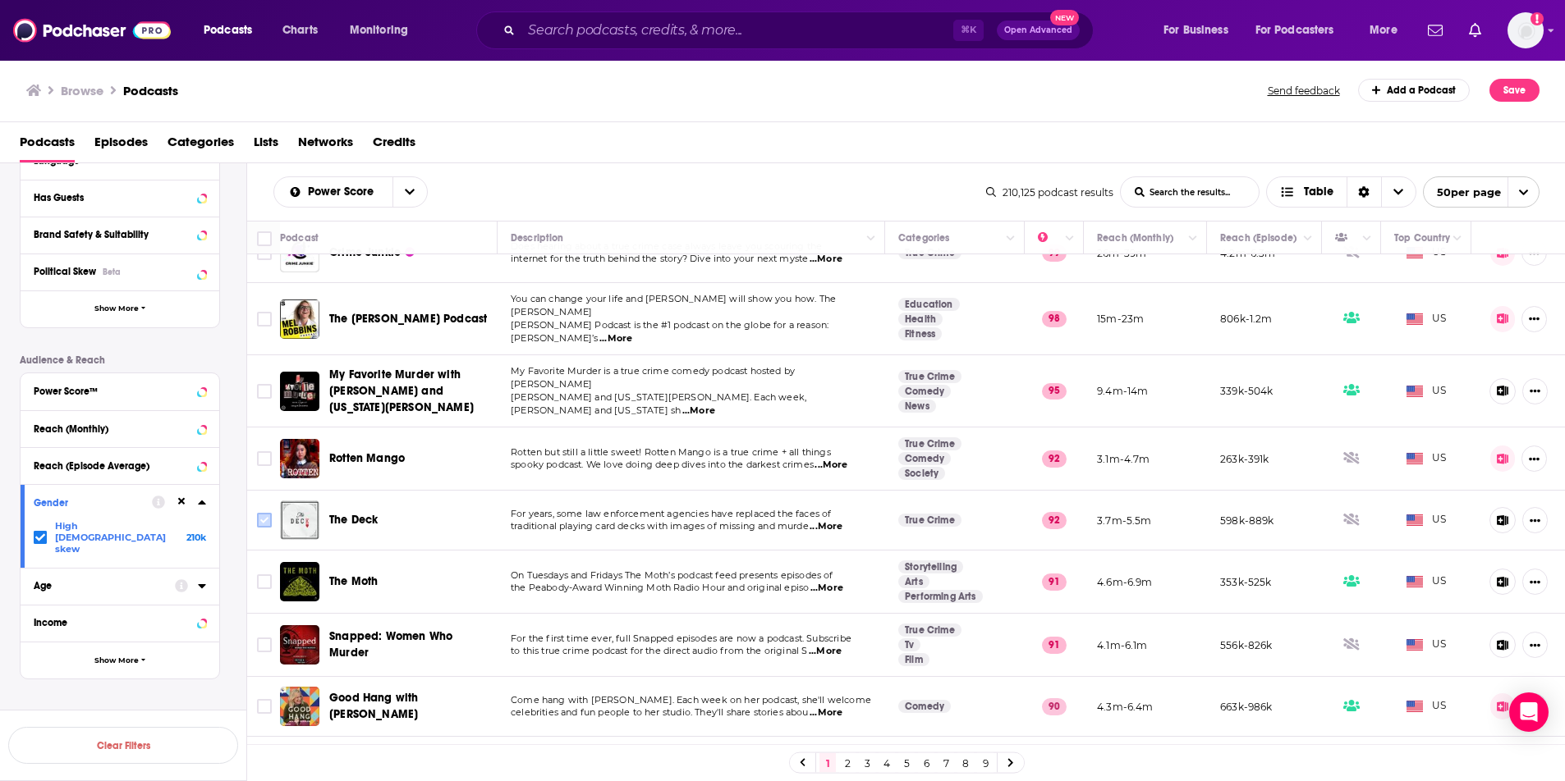
click at [269, 513] on input "Toggle select row" at bounding box center [264, 520] width 15 height 15
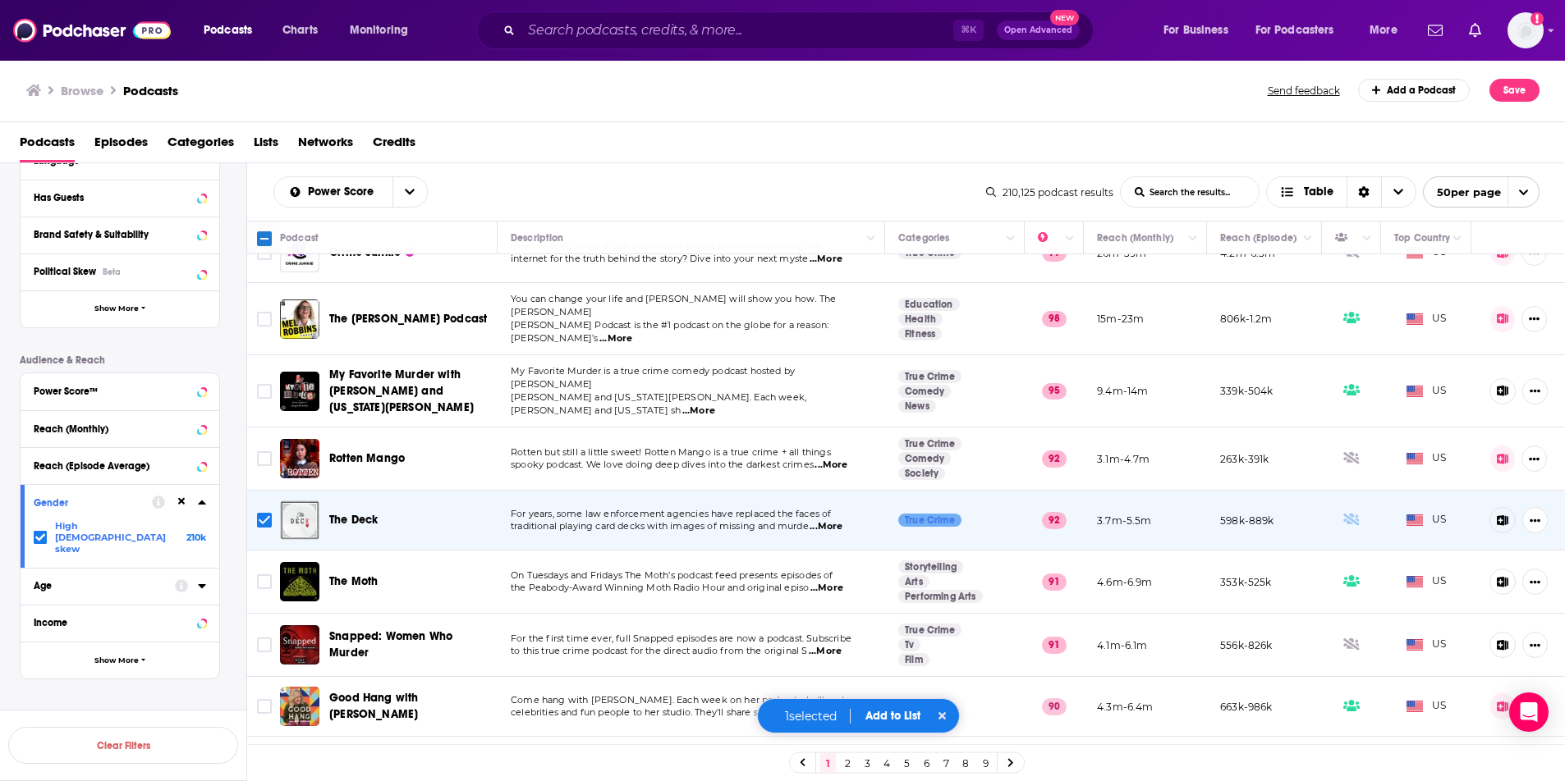
click at [894, 722] on button "Add to List" at bounding box center [892, 716] width 81 height 14
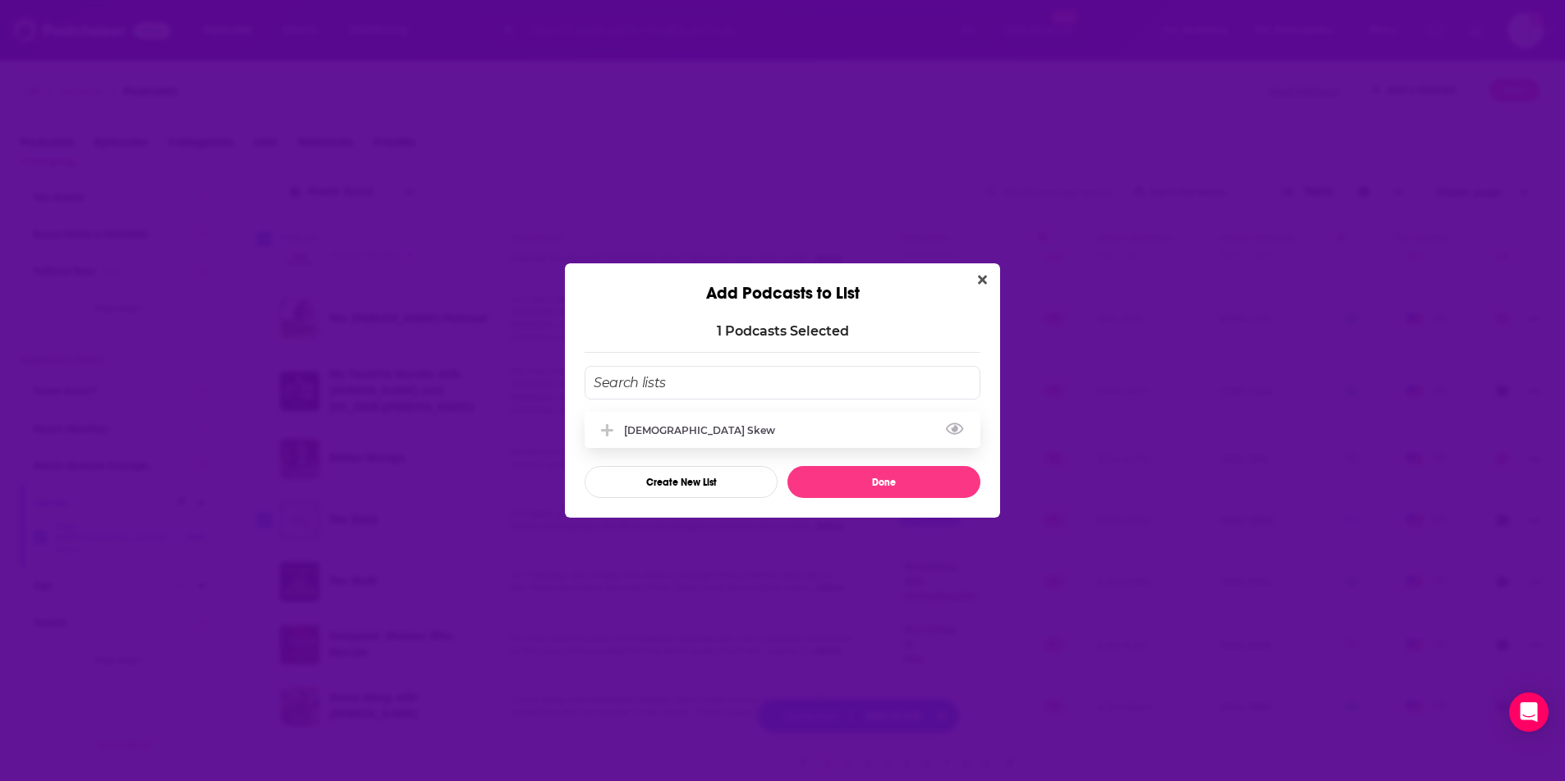
click at [681, 429] on div "[DEMOGRAPHIC_DATA] Skew" at bounding box center [704, 430] width 161 height 12
click at [832, 480] on button "Done" at bounding box center [883, 482] width 193 height 32
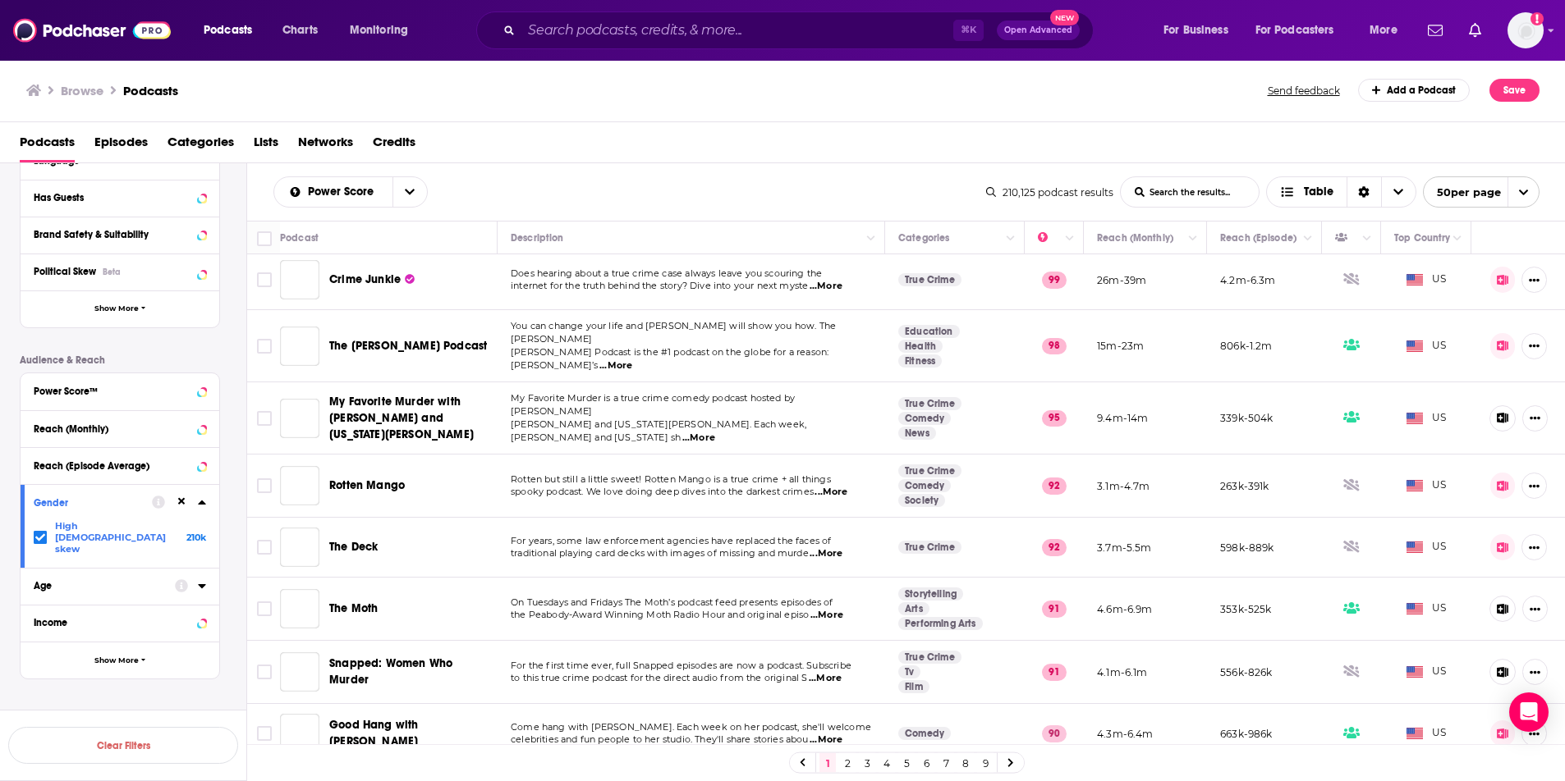
scroll to position [0, 0]
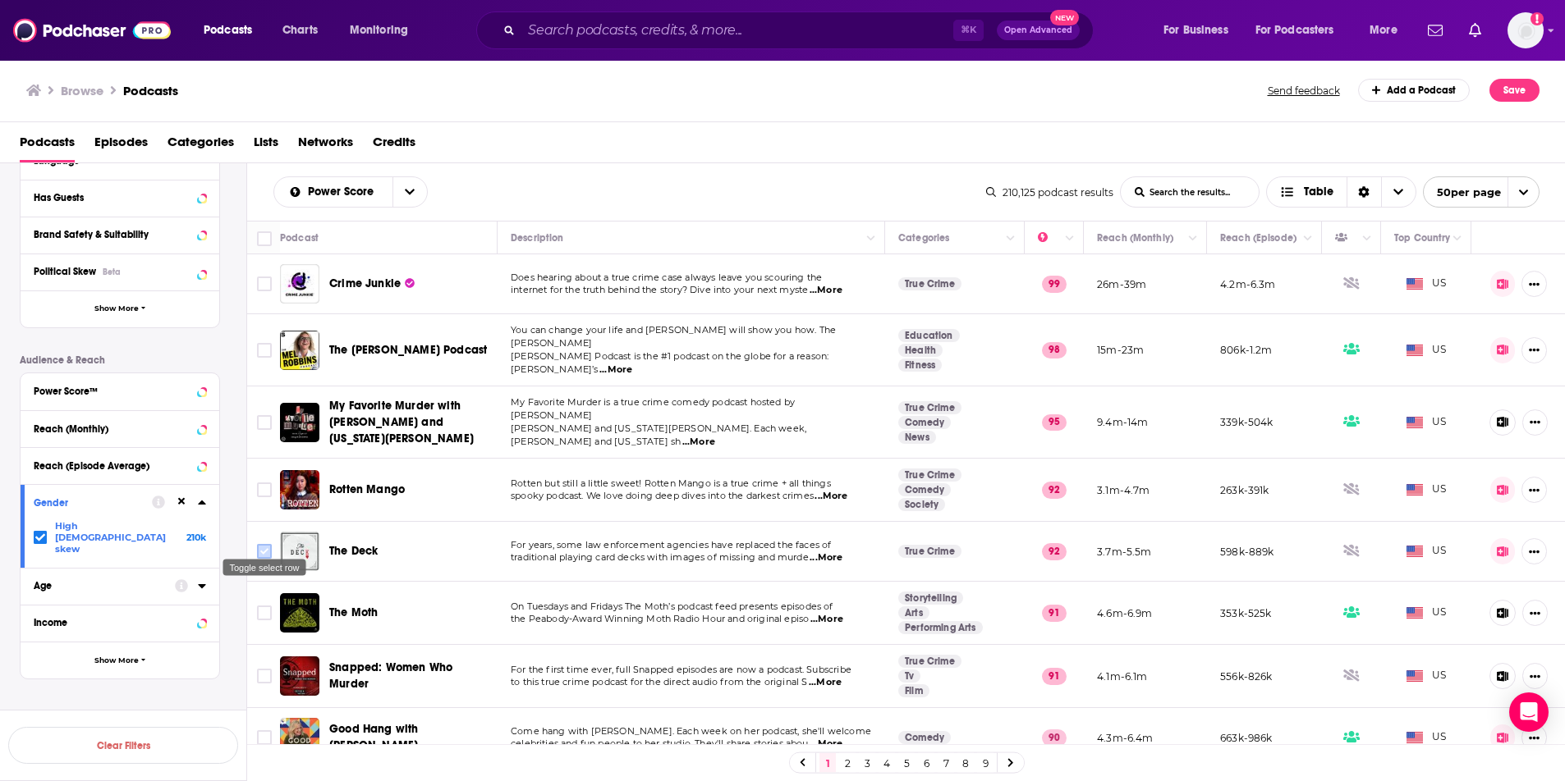
click at [268, 544] on input "Toggle select row" at bounding box center [264, 551] width 15 height 15
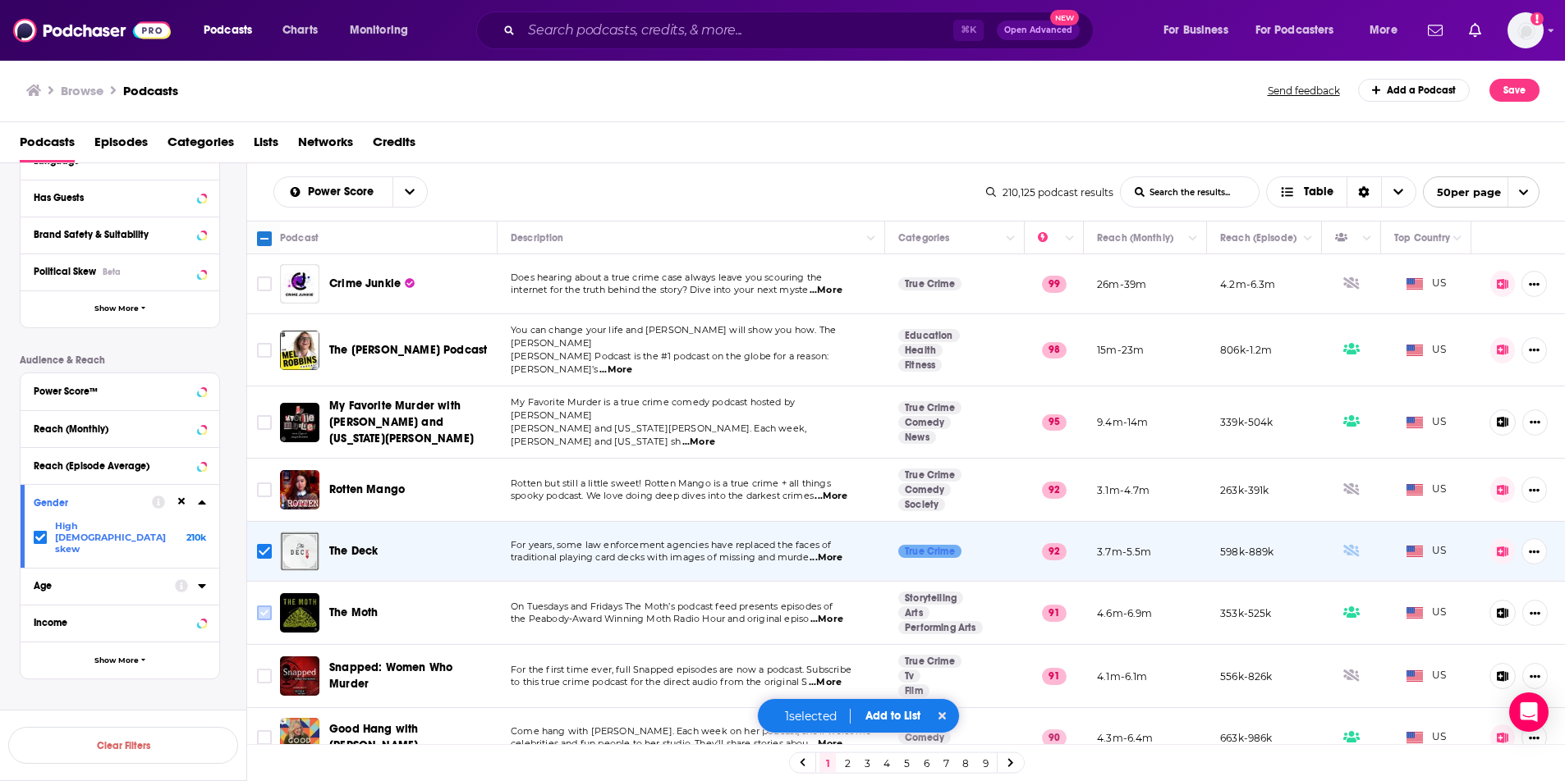
click at [267, 606] on input "Toggle select row" at bounding box center [264, 613] width 15 height 15
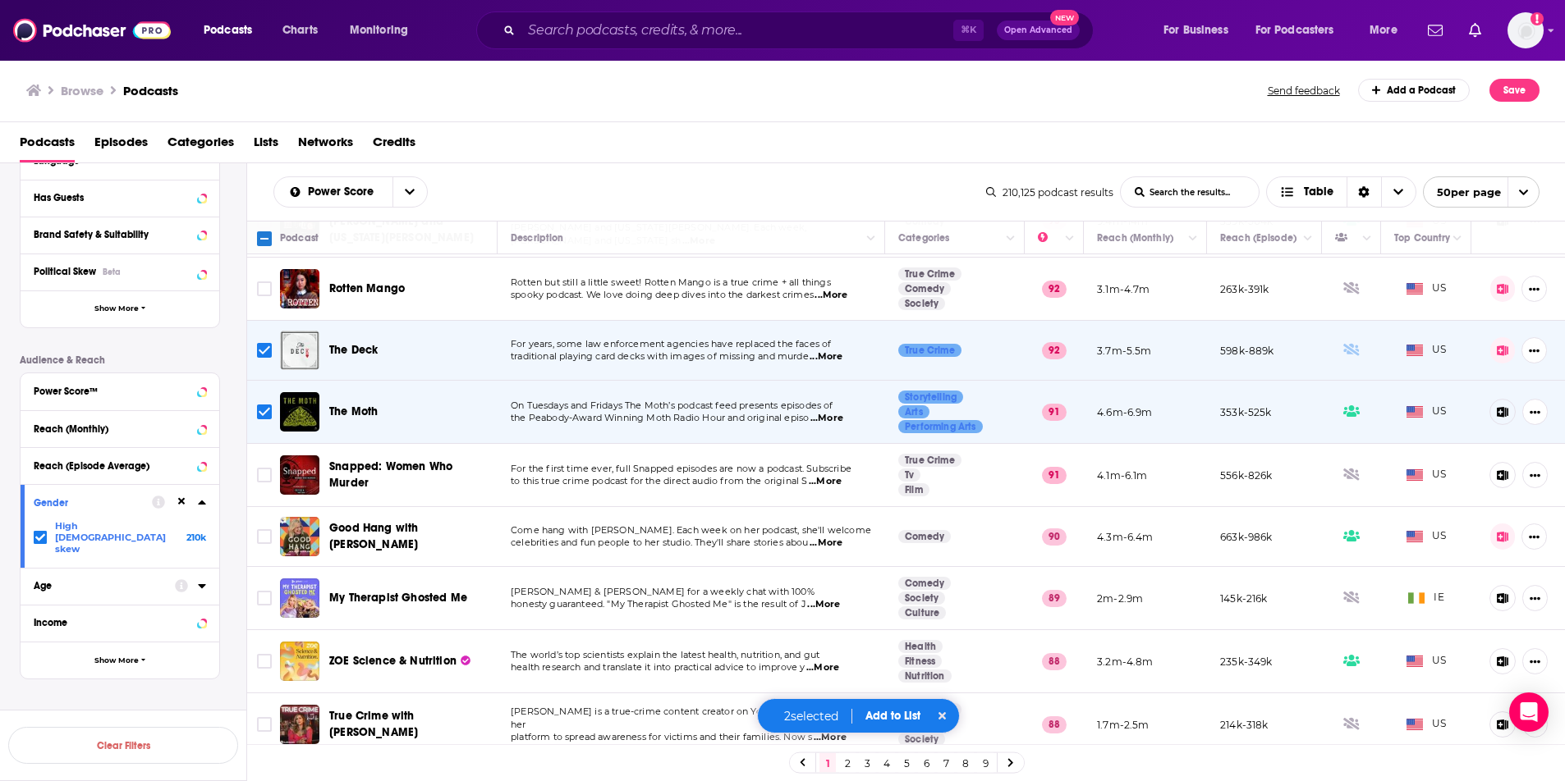
scroll to position [204, 0]
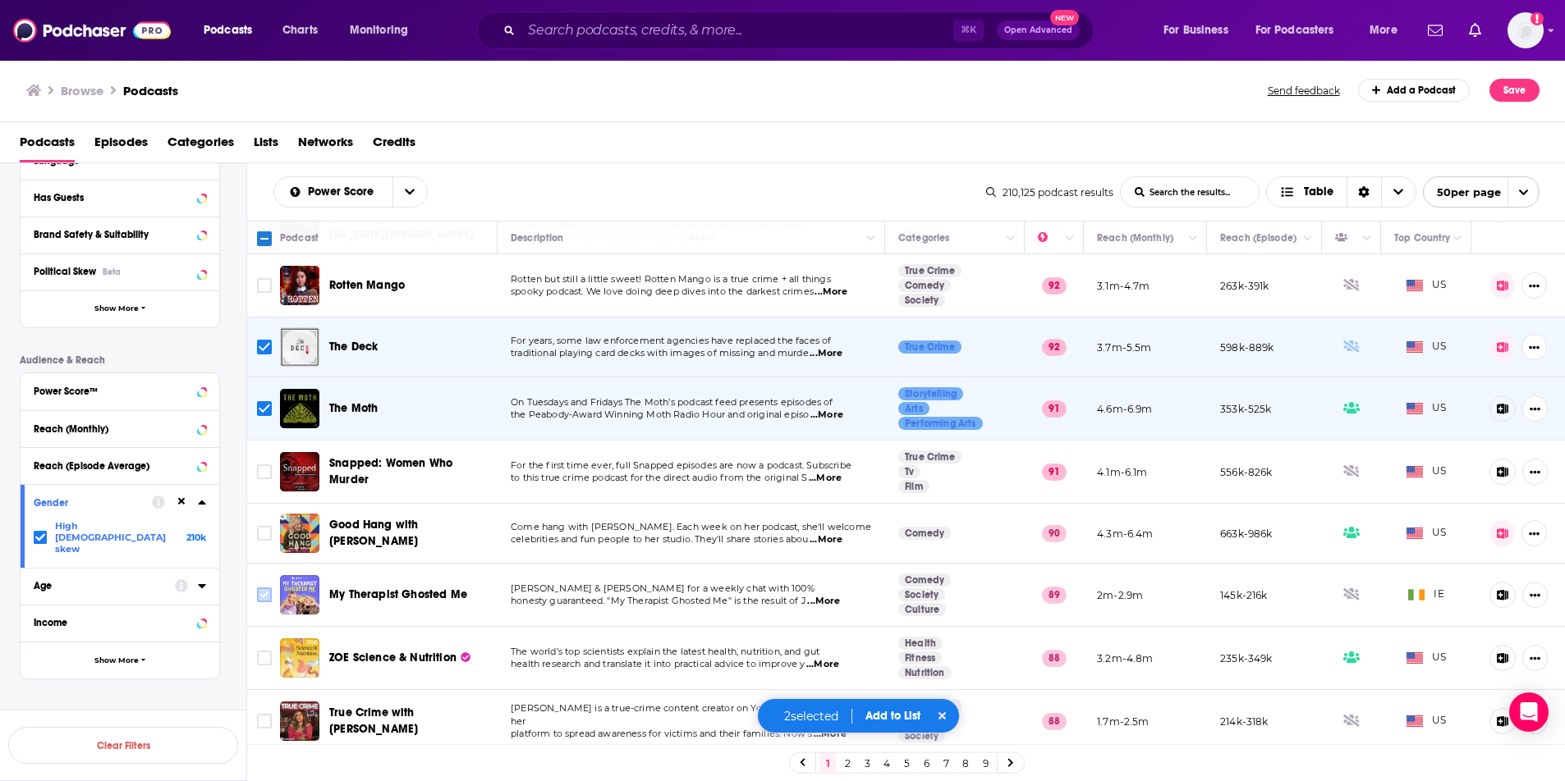
click at [263, 588] on input "Toggle select row" at bounding box center [264, 595] width 15 height 15
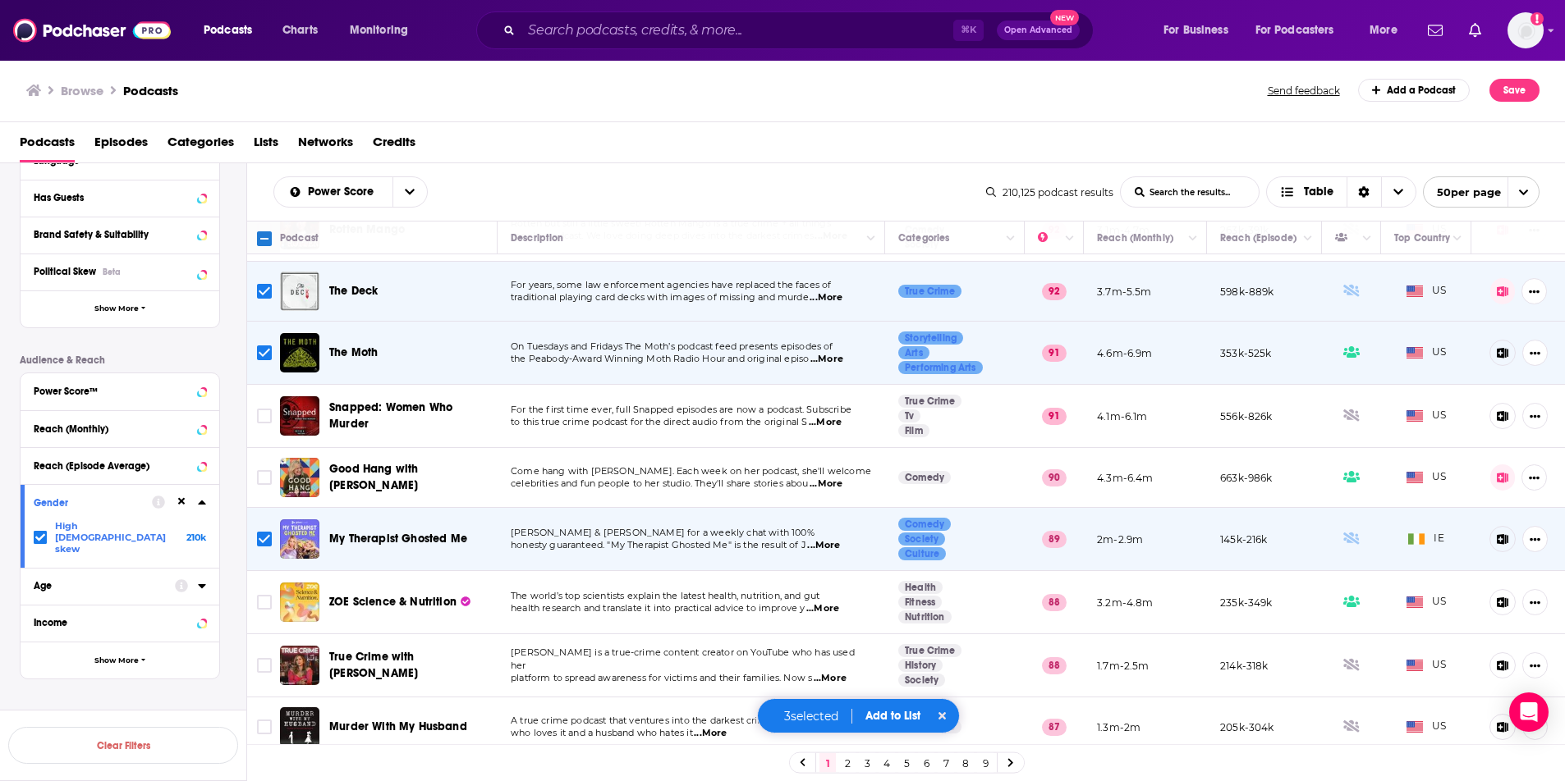
scroll to position [268, 0]
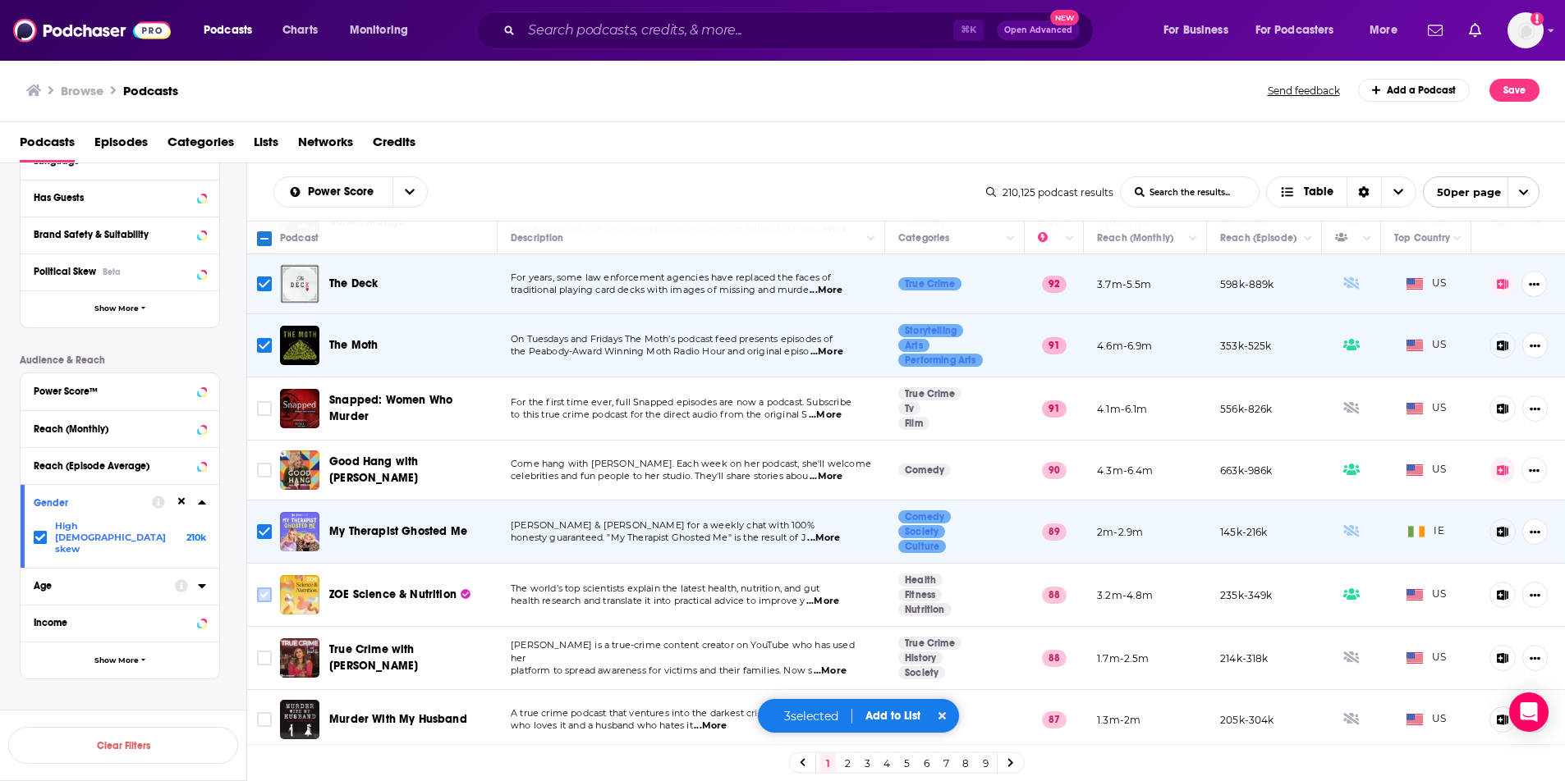
click at [268, 588] on input "Toggle select row" at bounding box center [264, 595] width 15 height 15
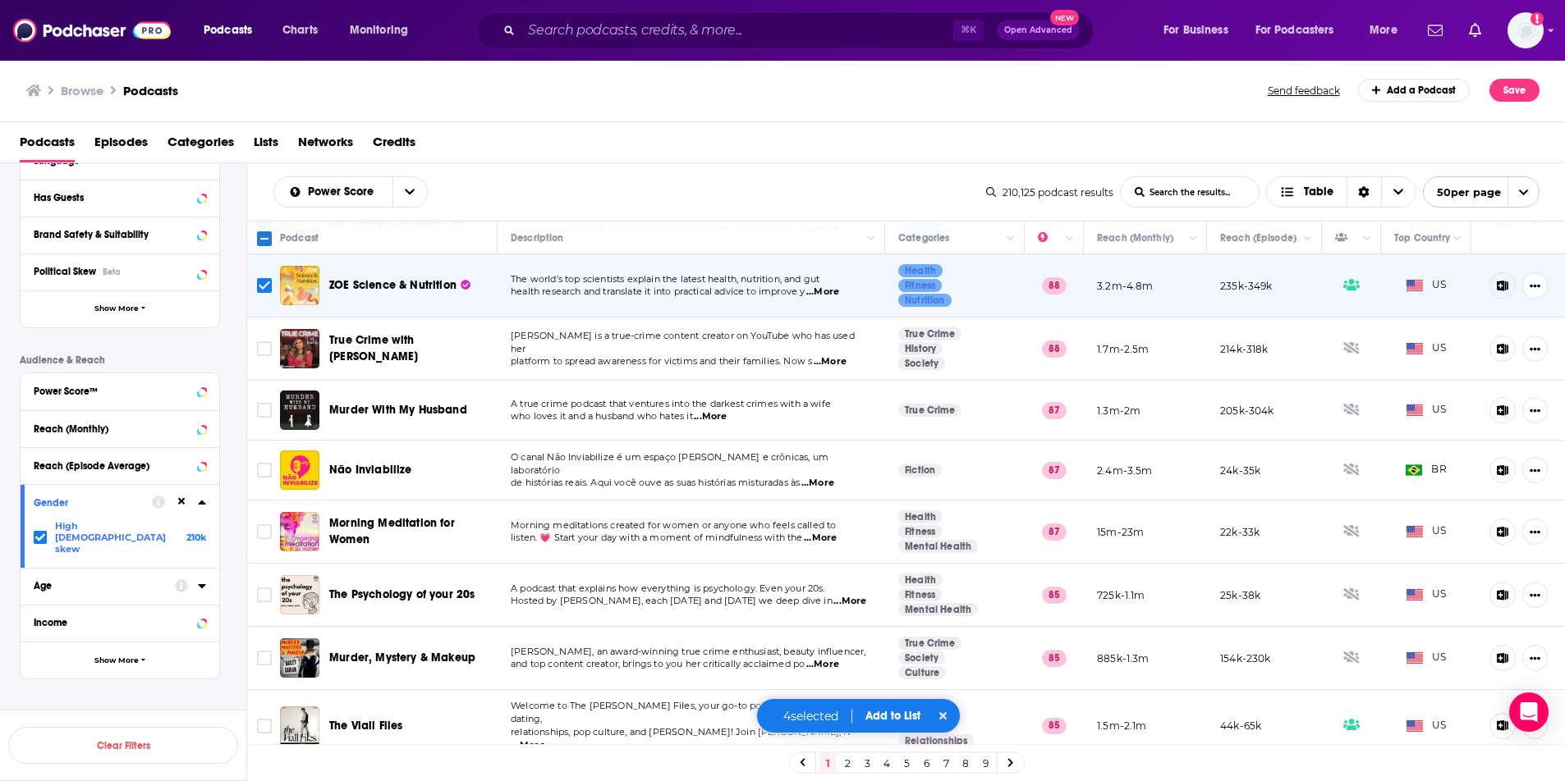
scroll to position [600, 0]
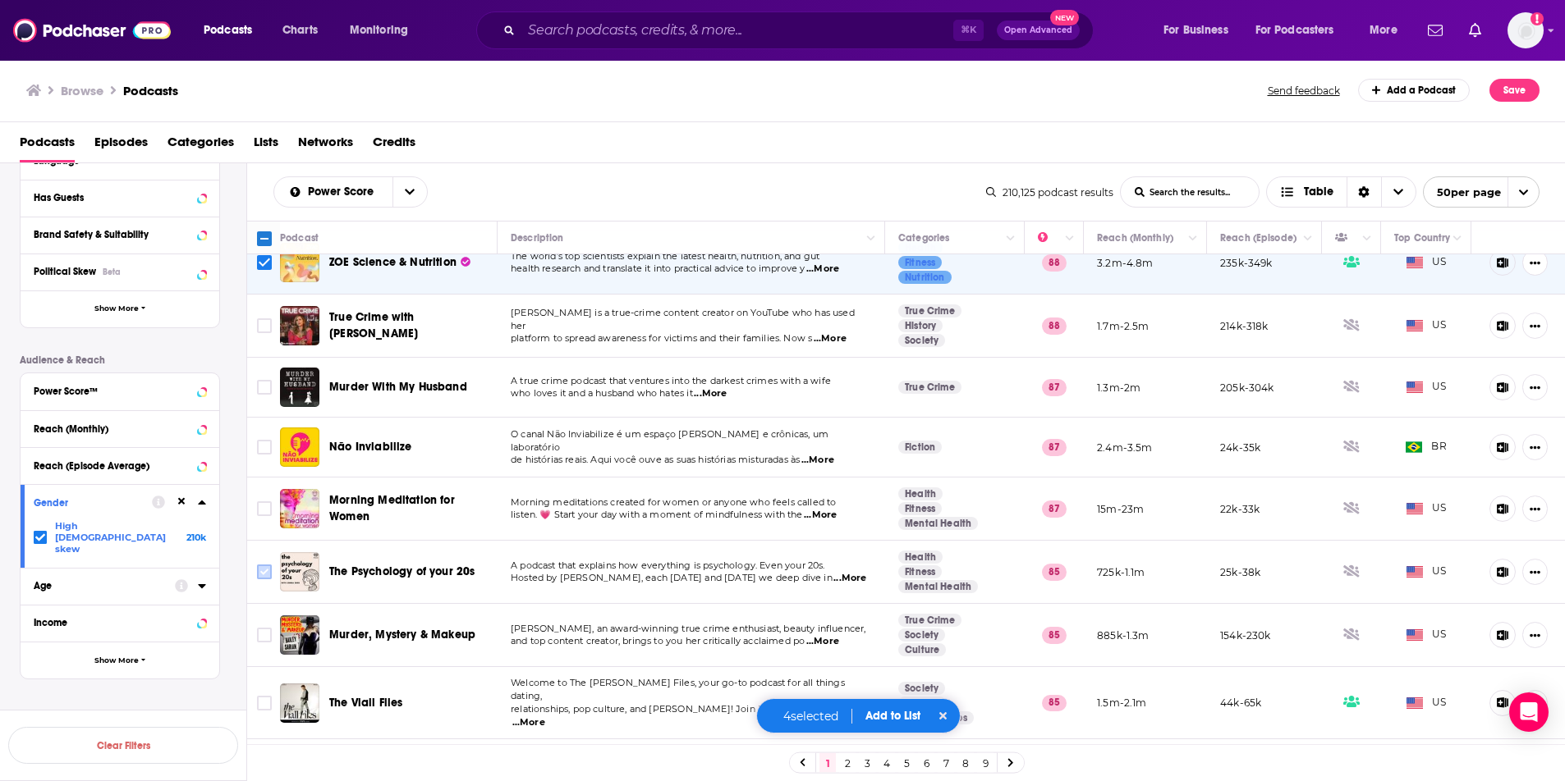
click at [262, 565] on input "Toggle select row" at bounding box center [264, 572] width 15 height 15
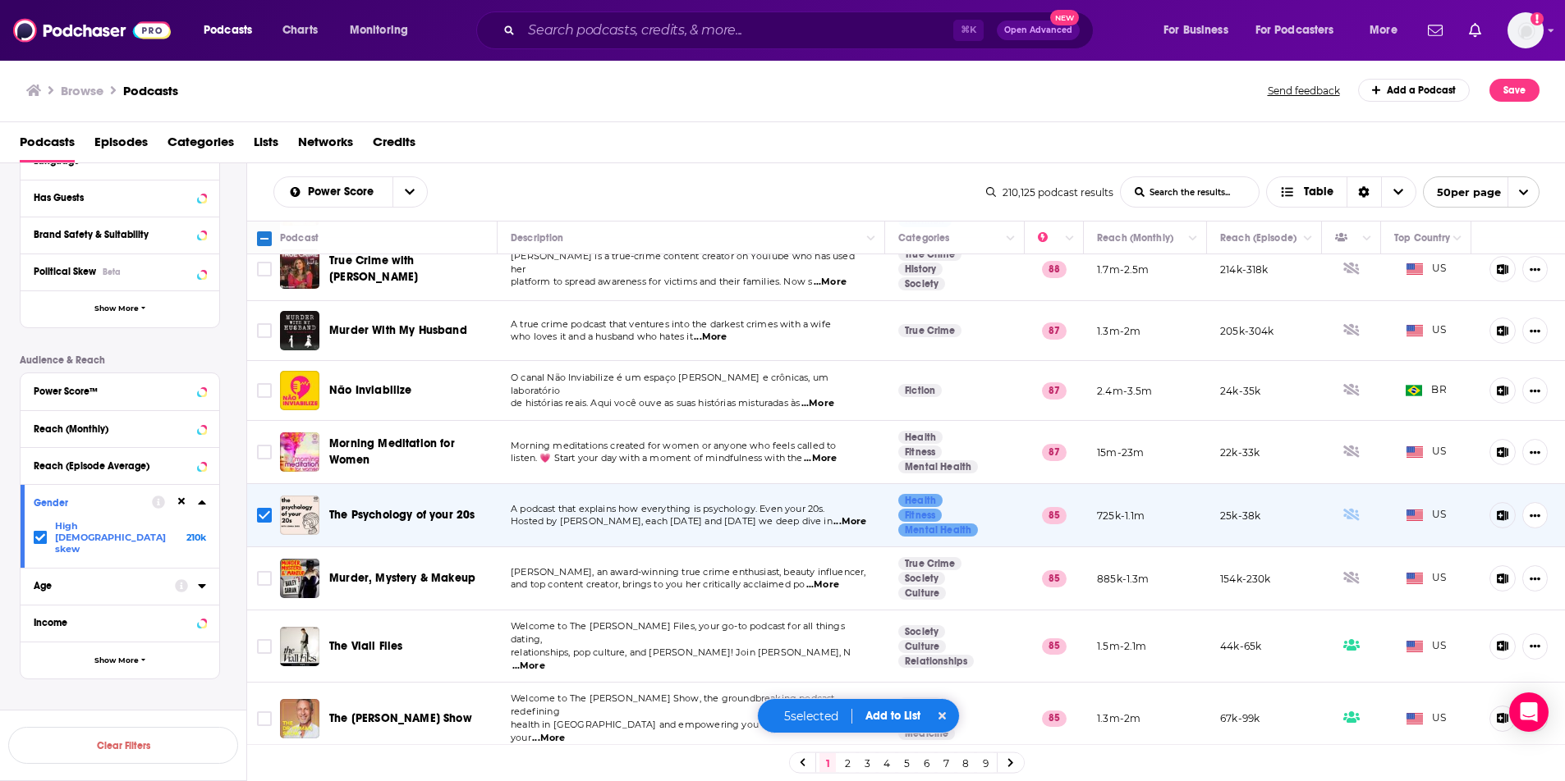
scroll to position [682, 0]
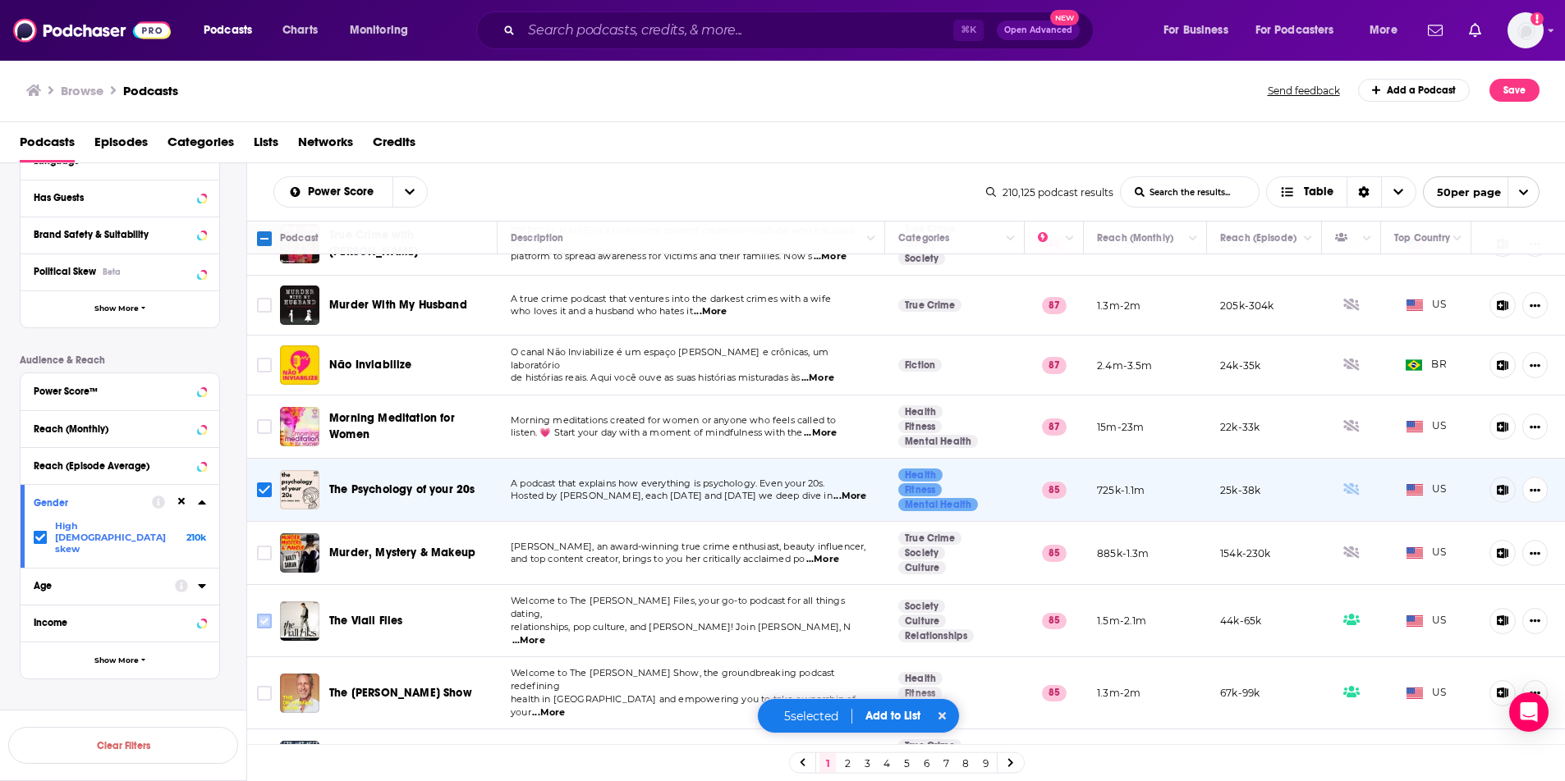
click at [264, 614] on input "Toggle select row" at bounding box center [264, 621] width 15 height 15
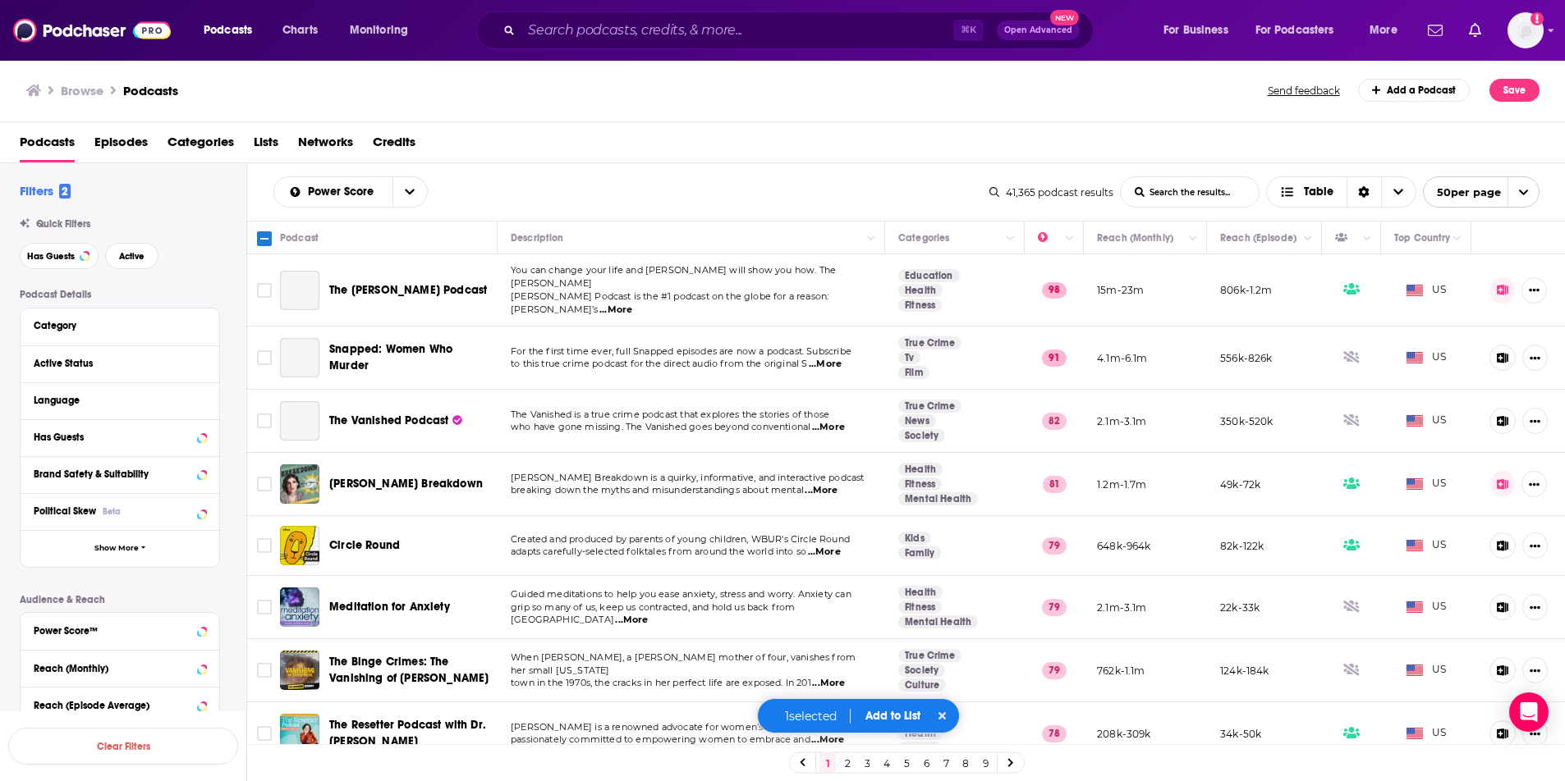
scroll to position [373, 0]
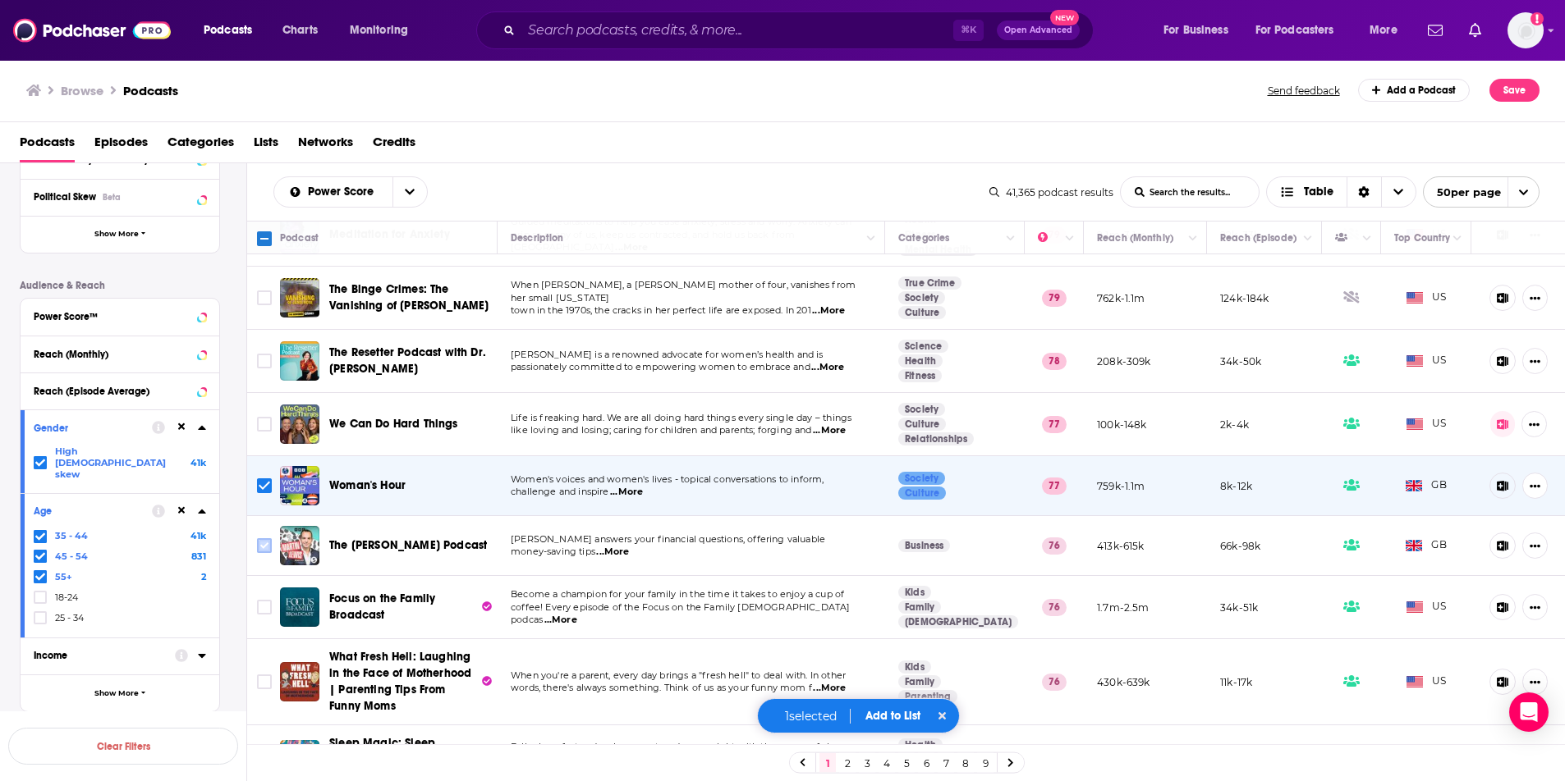
click at [267, 538] on input "Toggle select row" at bounding box center [264, 545] width 15 height 15
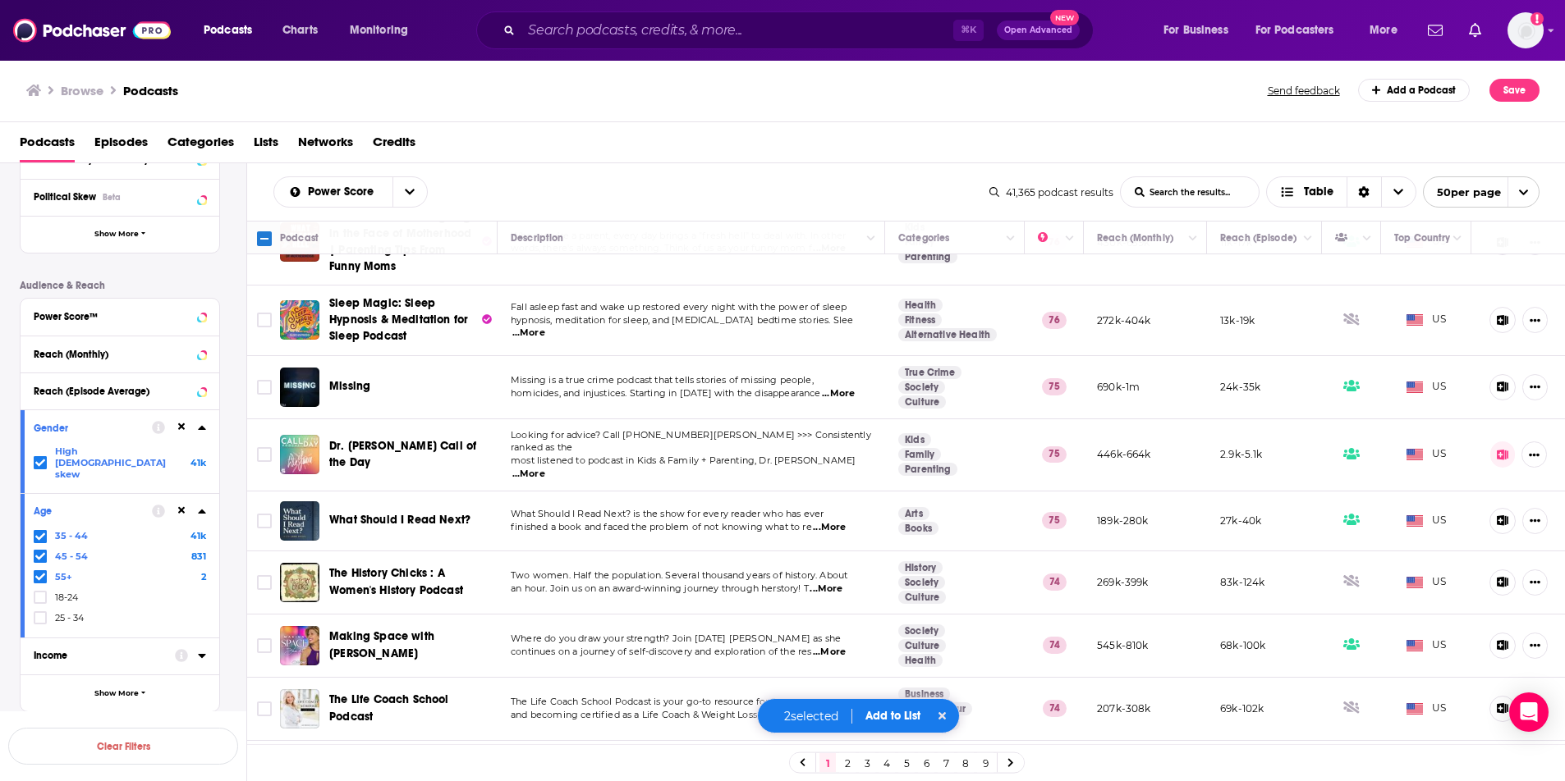
scroll to position [850, 0]
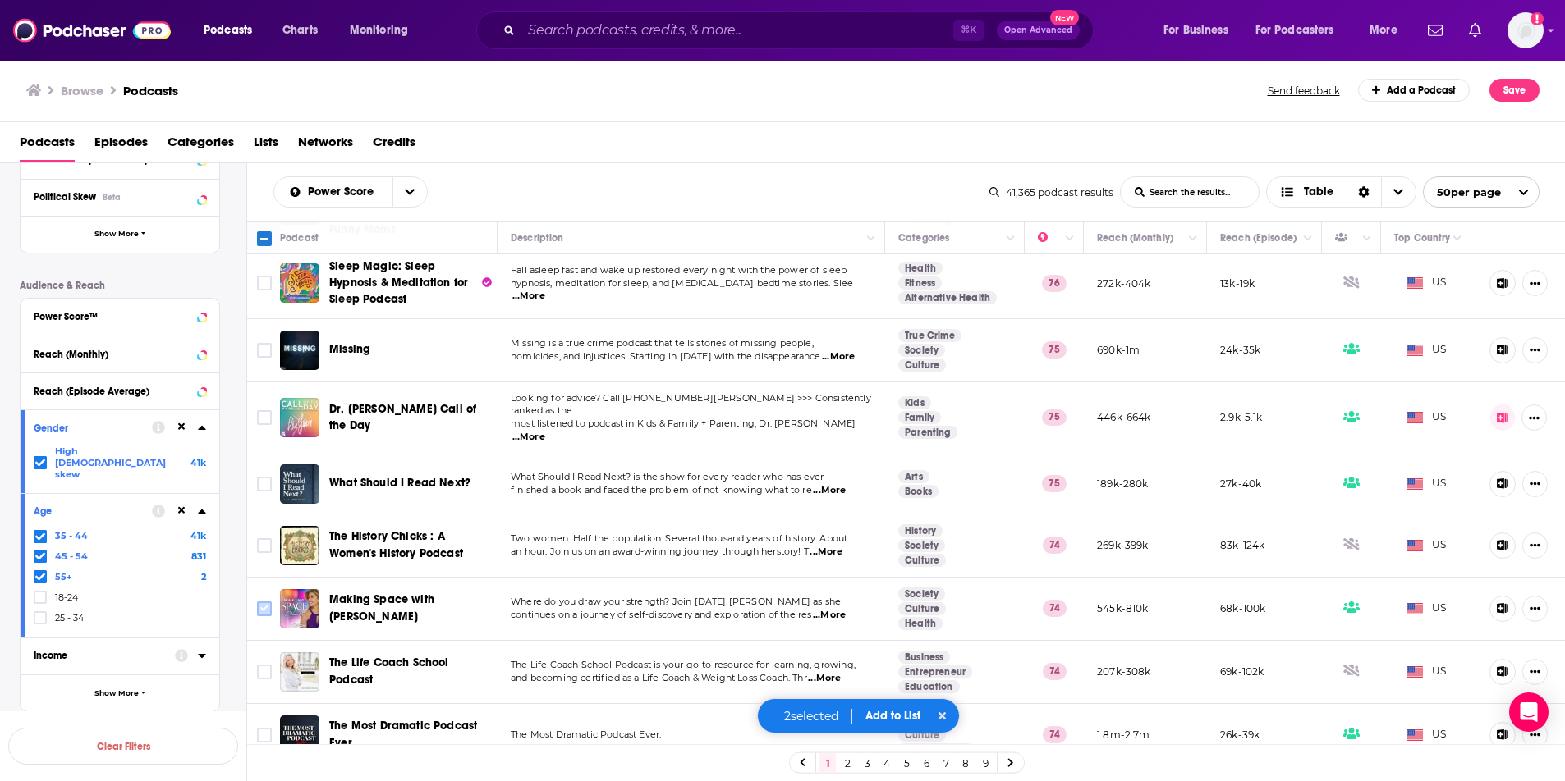
click at [257, 602] on input "Toggle select row" at bounding box center [264, 609] width 15 height 15
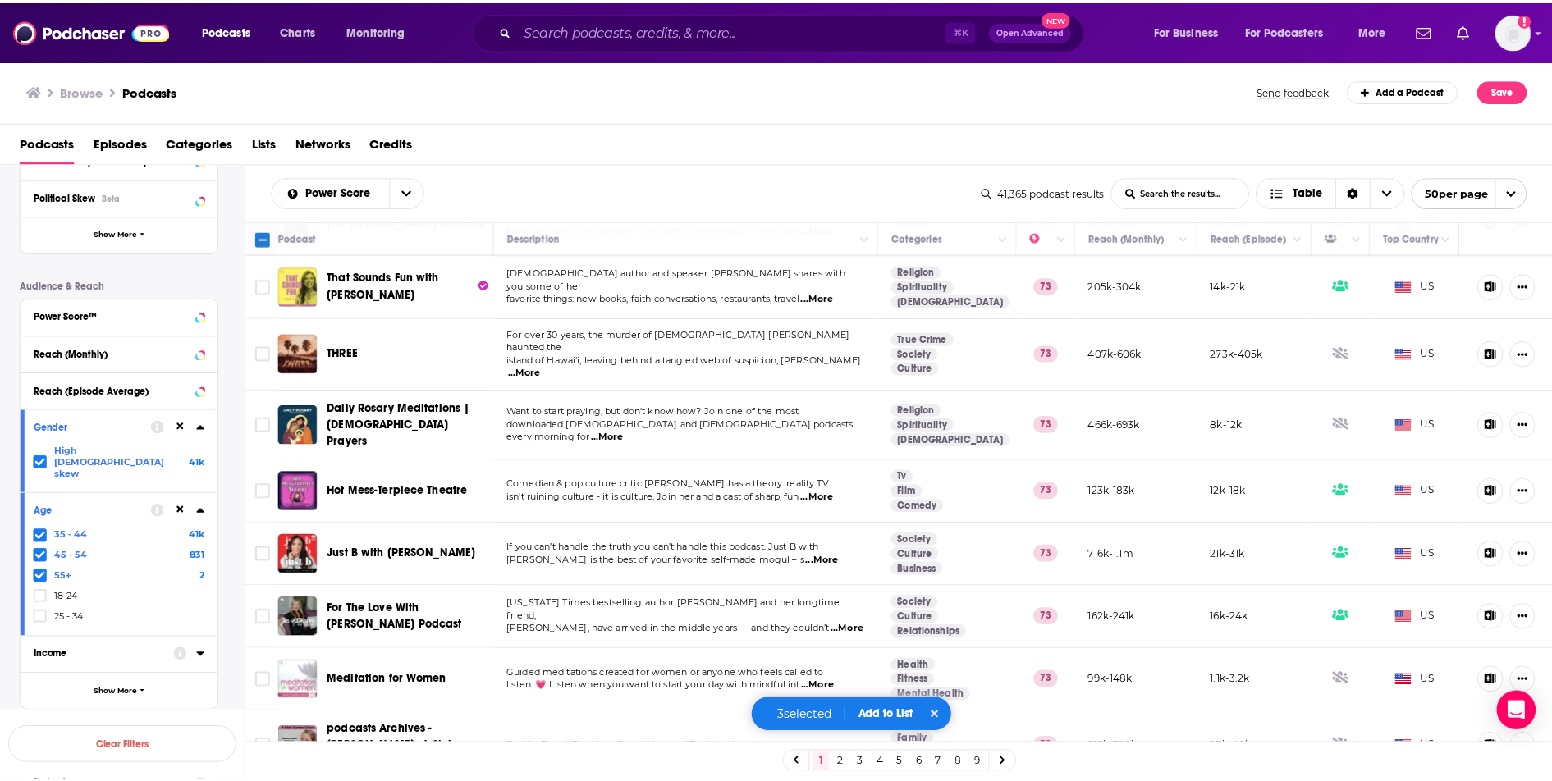
scroll to position [1487, 0]
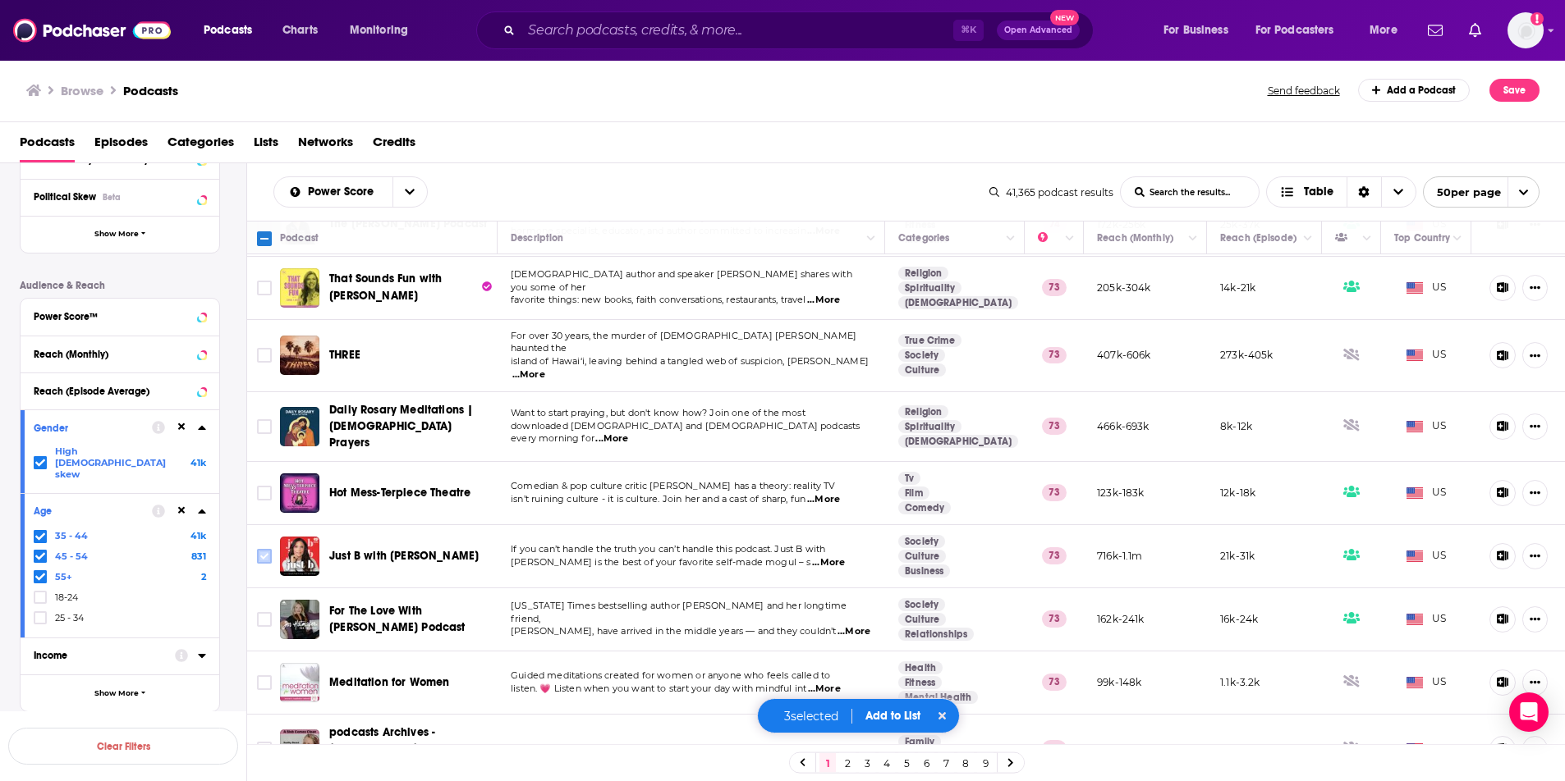
click at [273, 547] on icon "Toggle select row" at bounding box center [264, 557] width 20 height 20
click at [268, 549] on input "Toggle select row" at bounding box center [264, 556] width 15 height 15
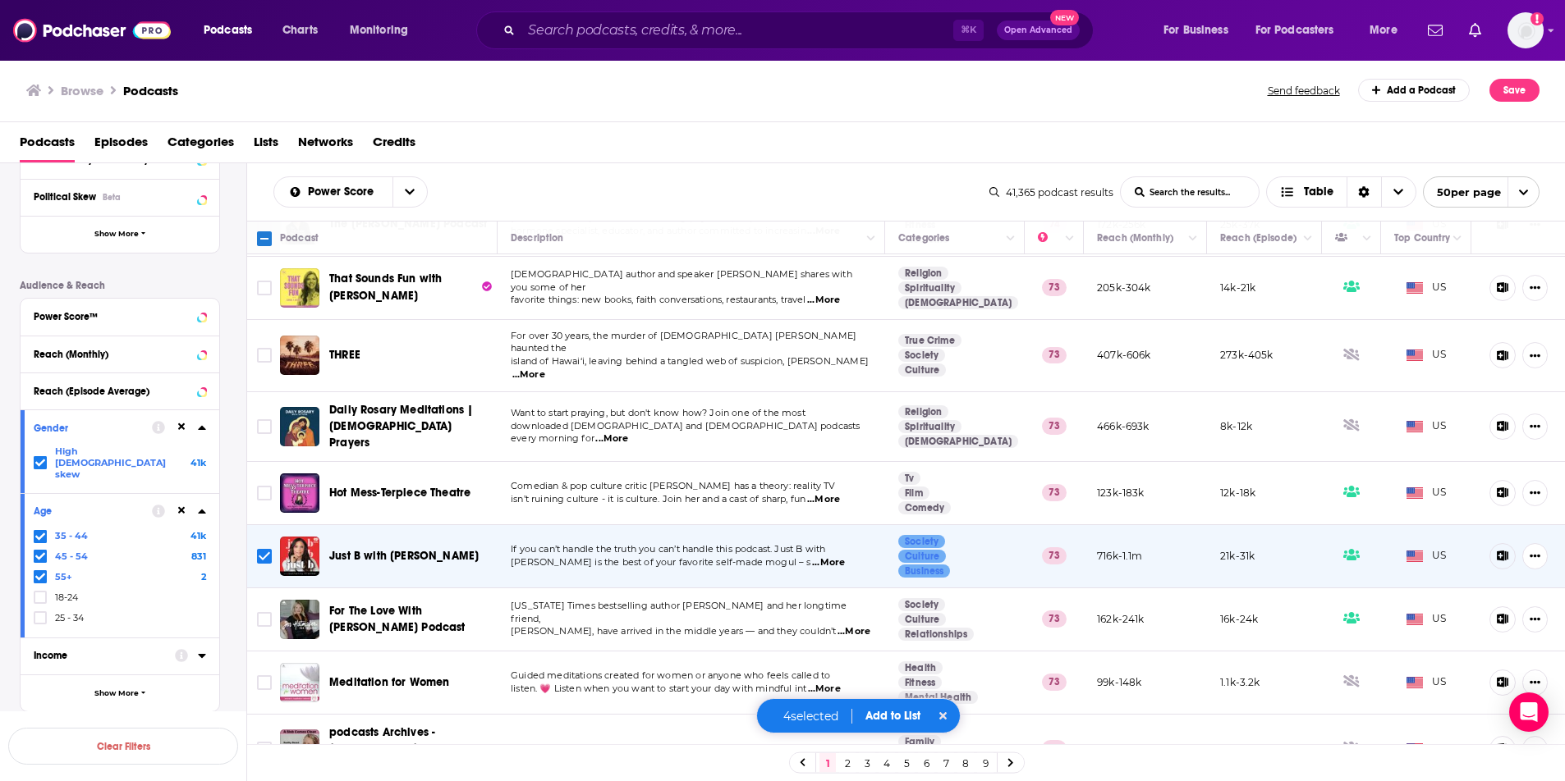
click at [873, 719] on button "Add to List" at bounding box center [892, 716] width 81 height 14
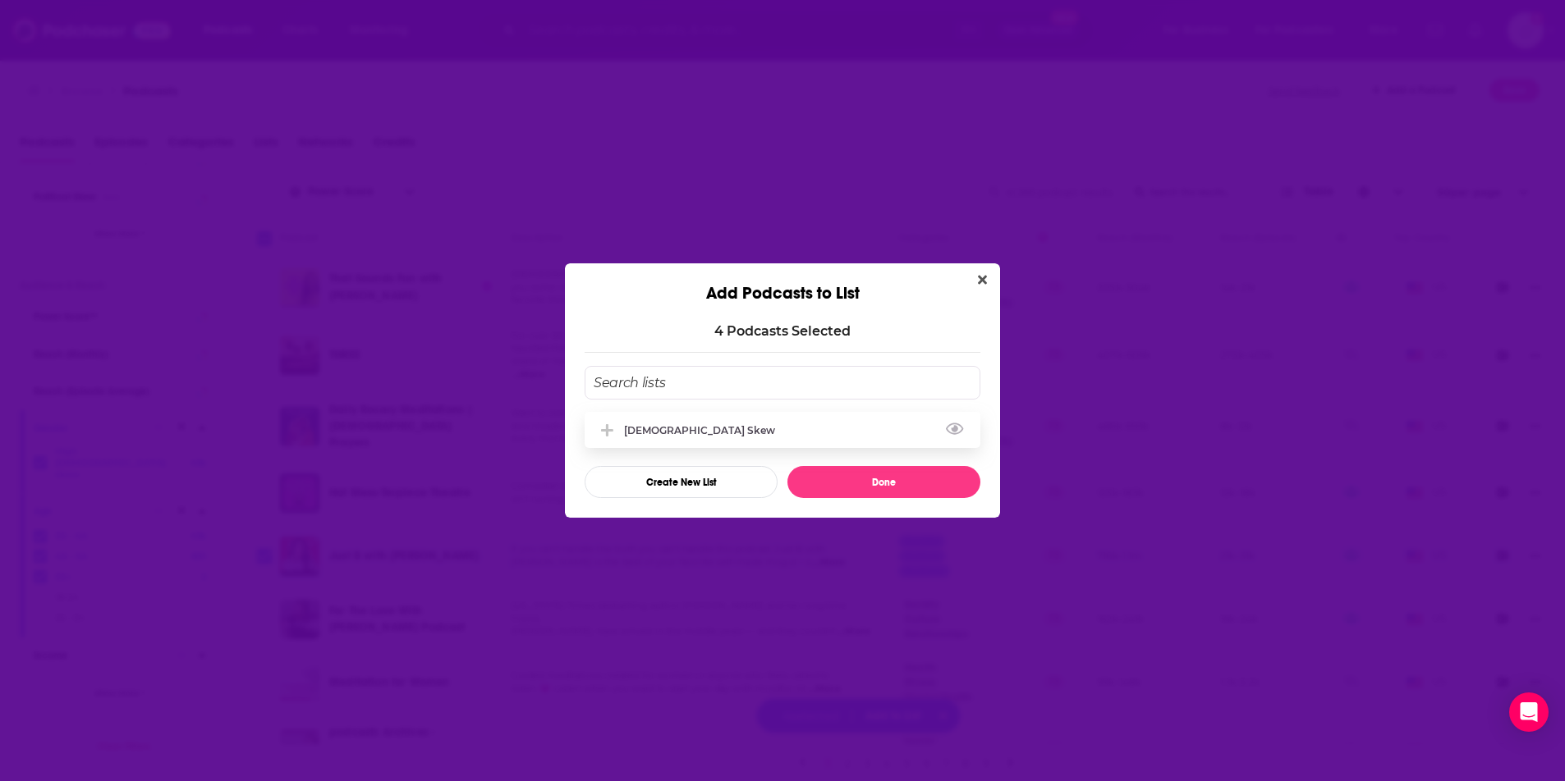
click at [693, 428] on div "[DEMOGRAPHIC_DATA] Skew" at bounding box center [704, 430] width 161 height 12
click at [863, 493] on button "Done" at bounding box center [883, 482] width 193 height 32
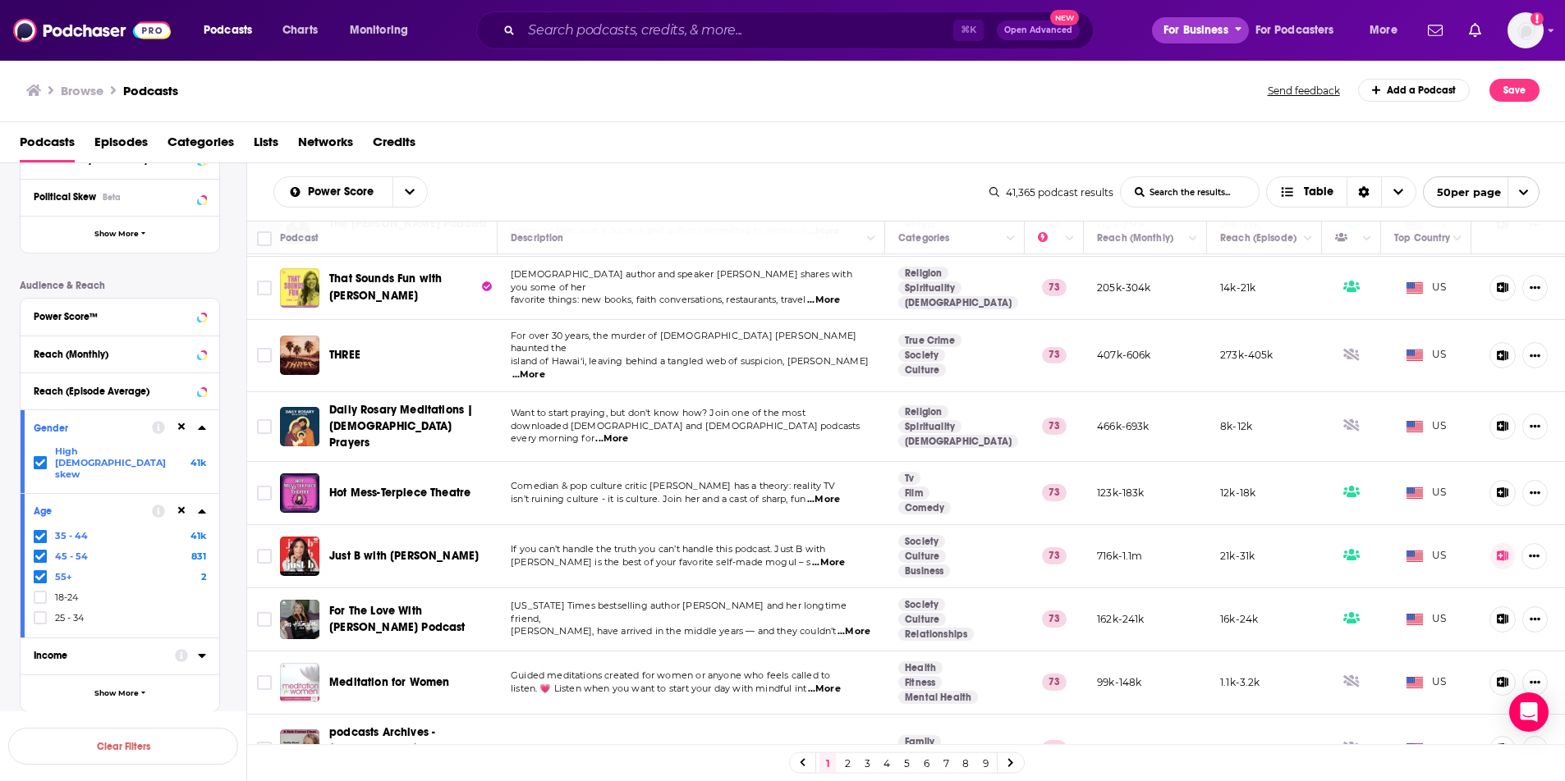
click at [1206, 34] on span "For Business" at bounding box center [1195, 30] width 65 height 23
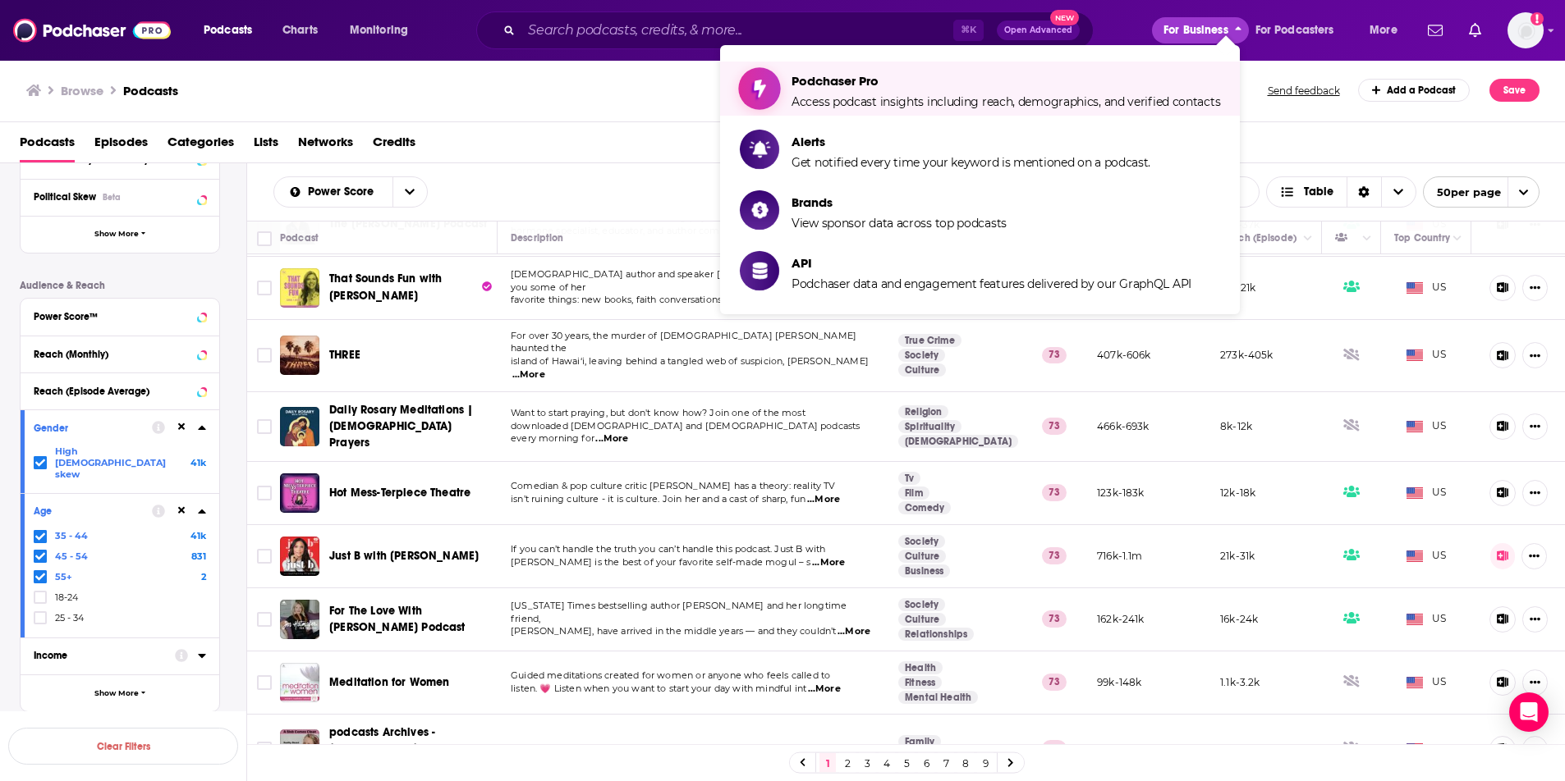
click at [996, 99] on span "Access podcast insights including reach, demographics, and verified contacts" at bounding box center [1005, 101] width 428 height 15
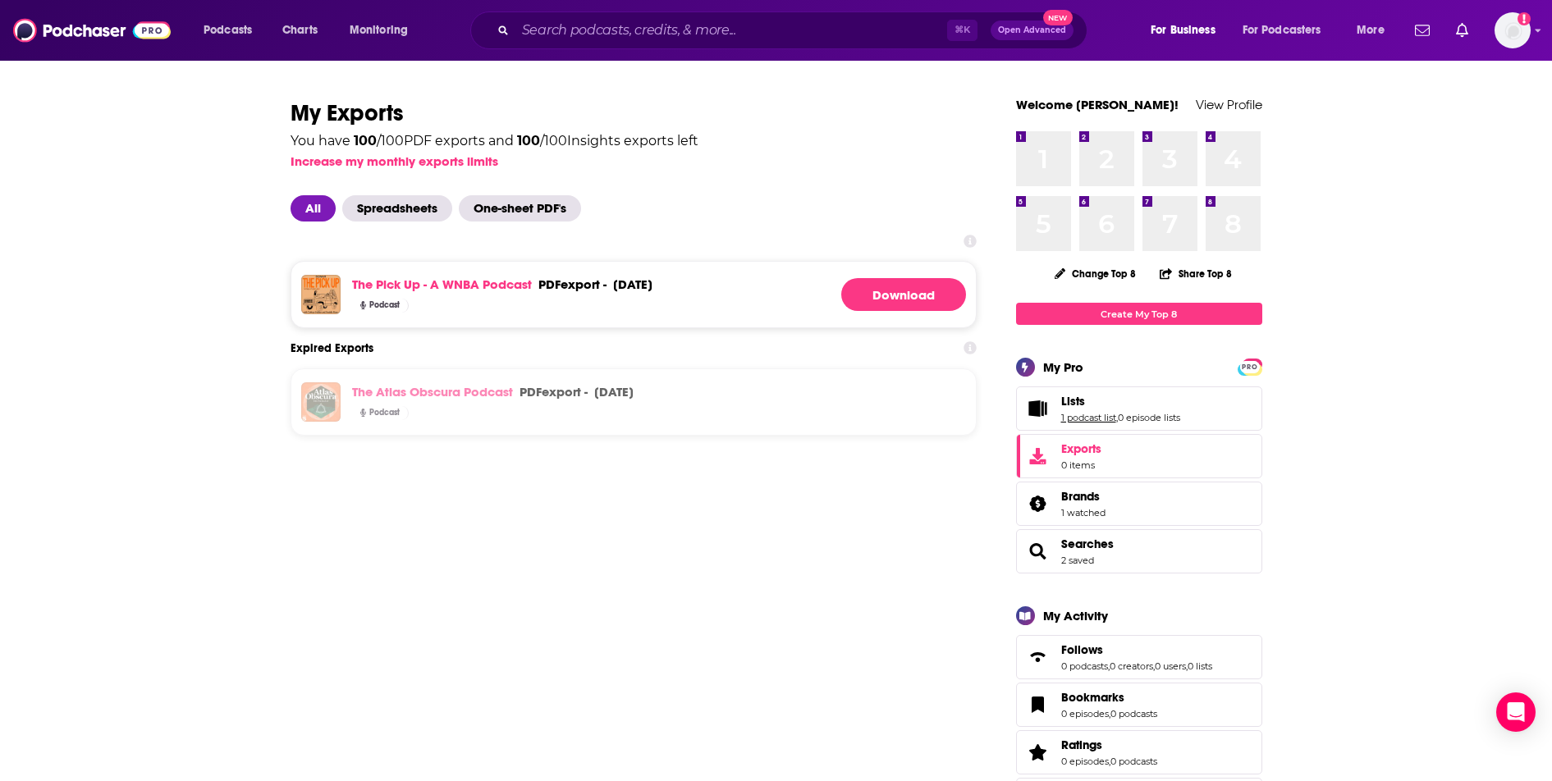
click at [1084, 415] on link "1 podcast list" at bounding box center [1088, 417] width 55 height 11
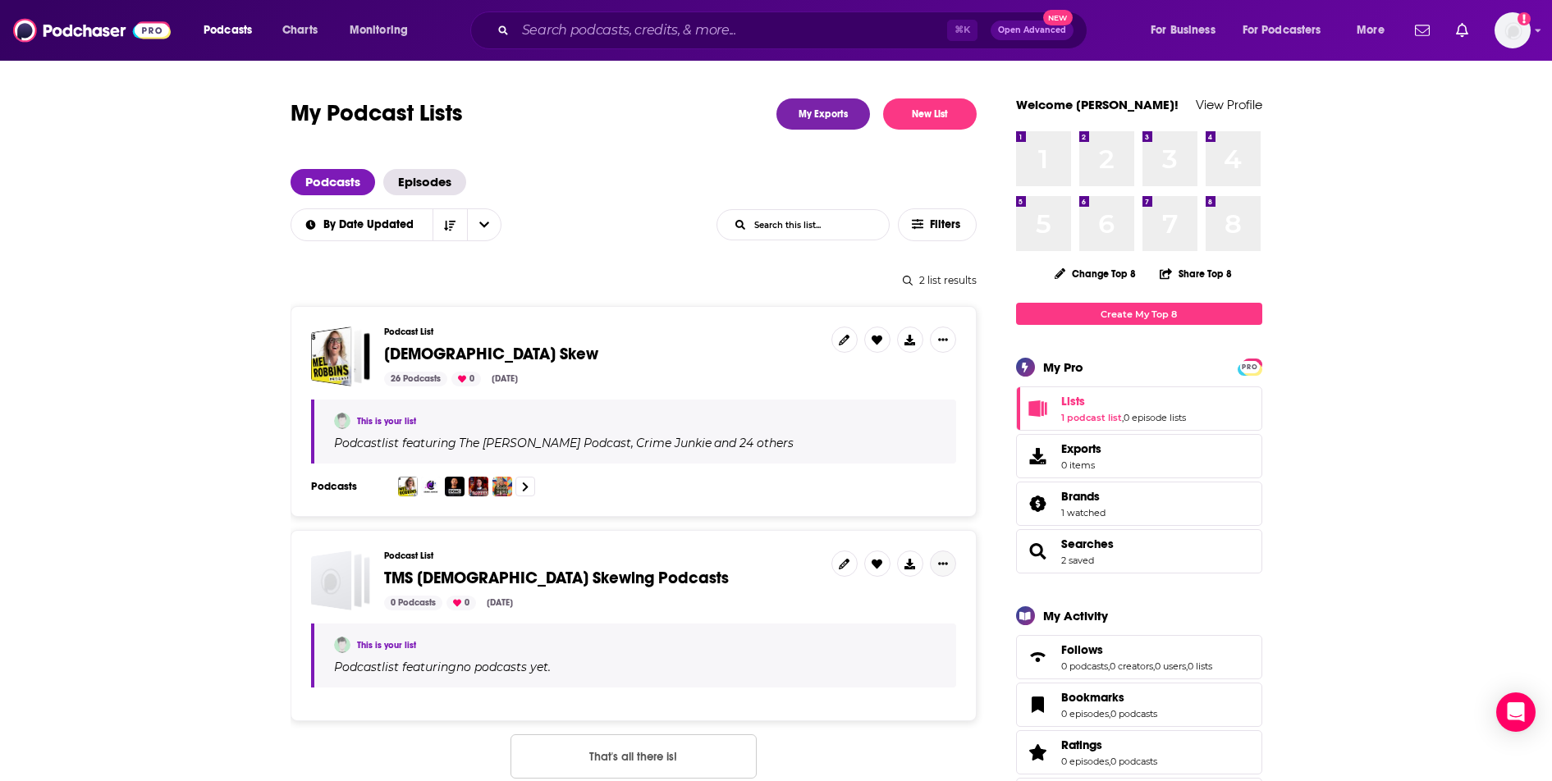
click at [948, 563] on button "Show More Button" at bounding box center [943, 564] width 26 height 26
click at [776, 538] on div "Podcast List TMS [DEMOGRAPHIC_DATA] Skewing Podcasts 0 Podcasts 0 [DATE] This i…" at bounding box center [634, 625] width 686 height 191
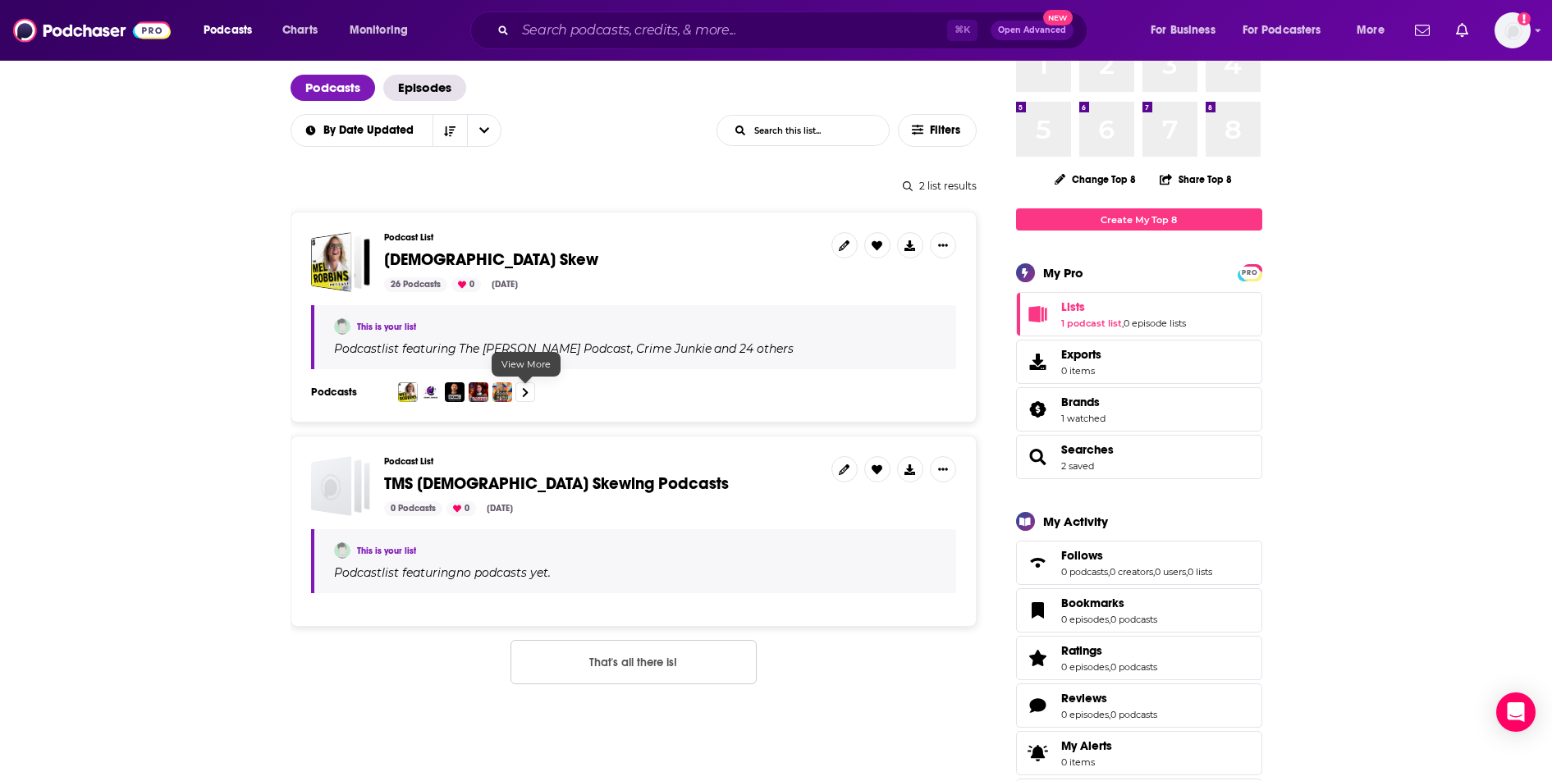
click at [521, 392] on link at bounding box center [525, 393] width 20 height 20
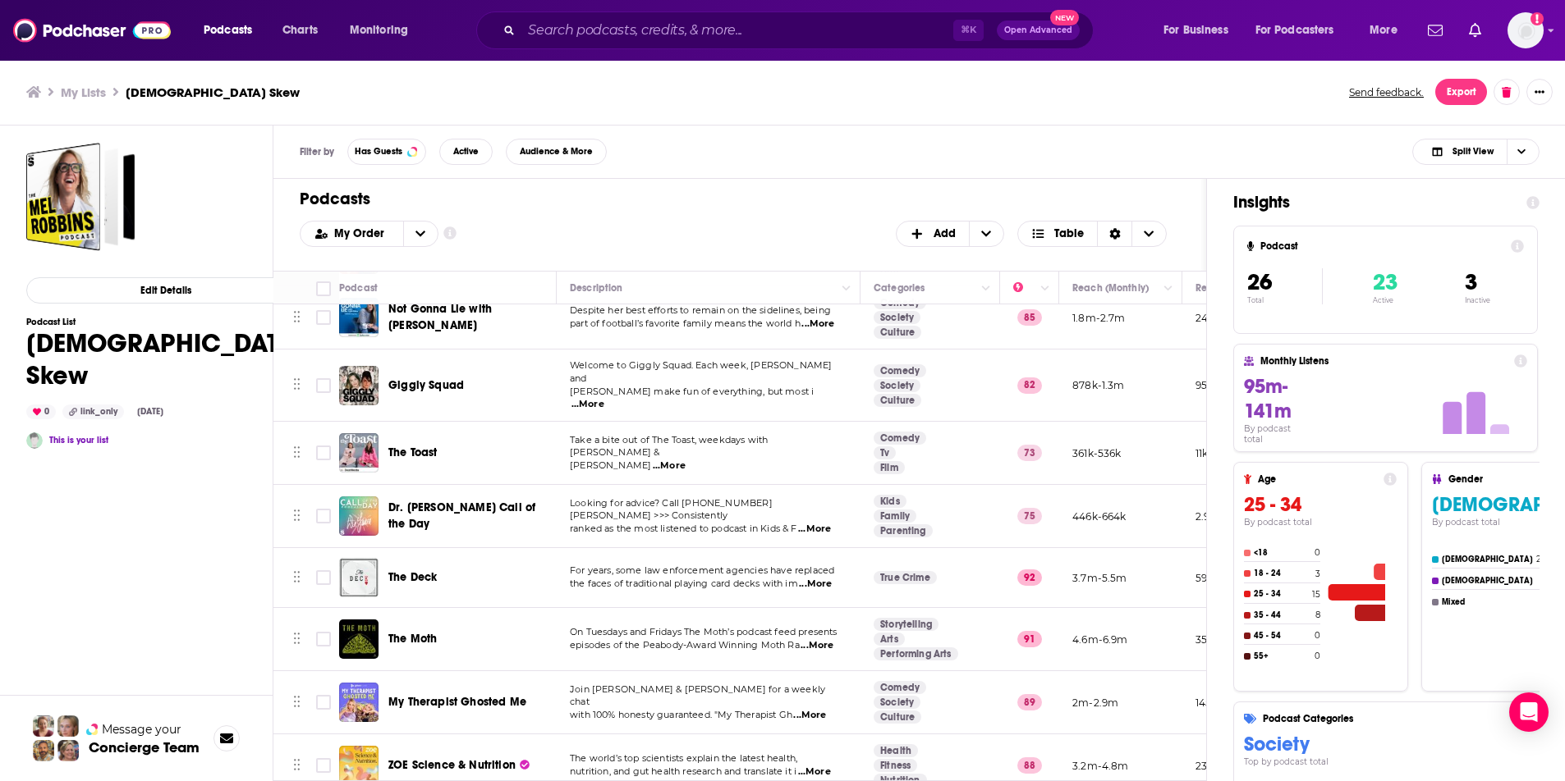
scroll to position [543, 0]
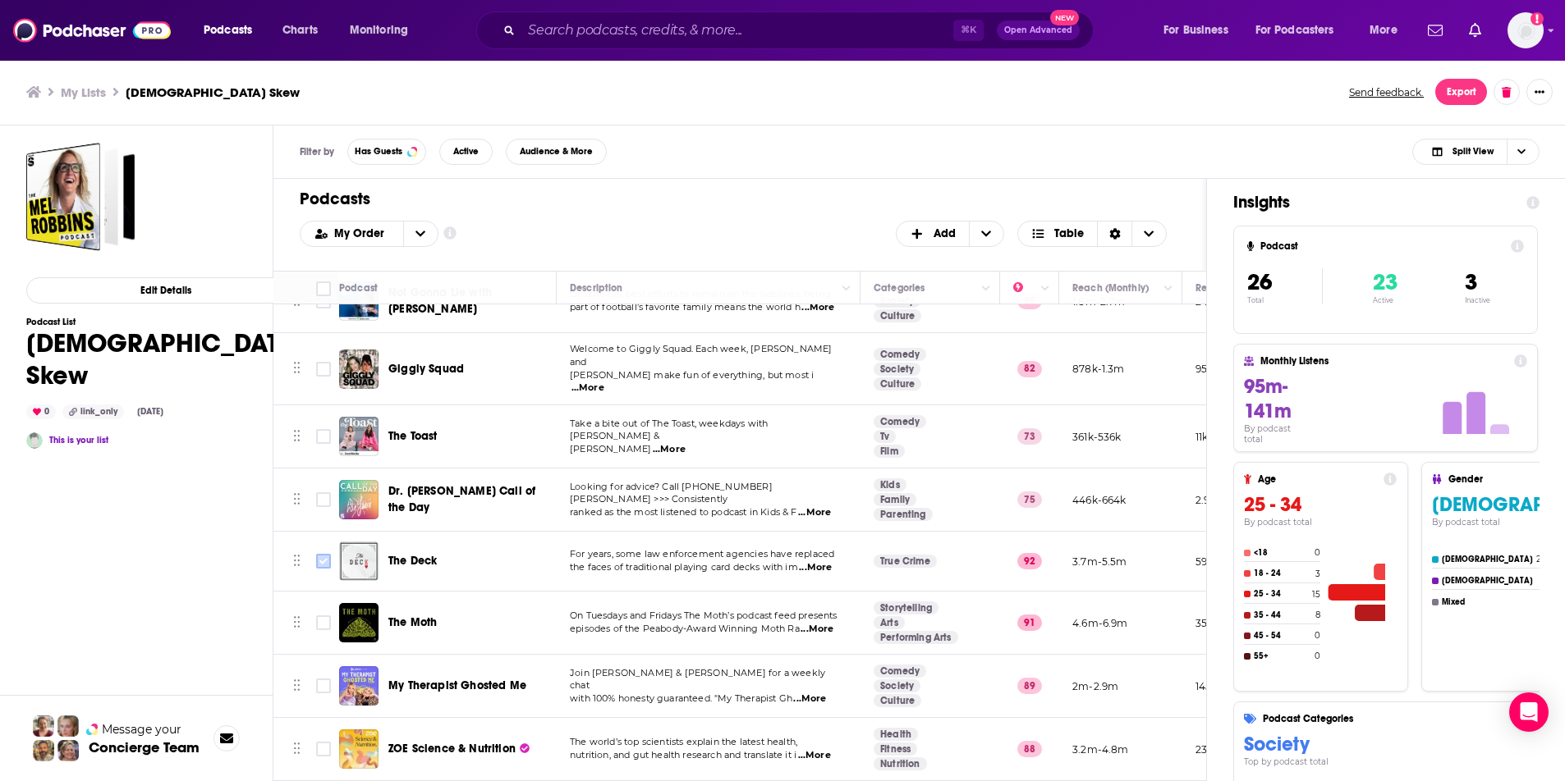
click at [321, 554] on input "Toggle select row" at bounding box center [323, 561] width 15 height 15
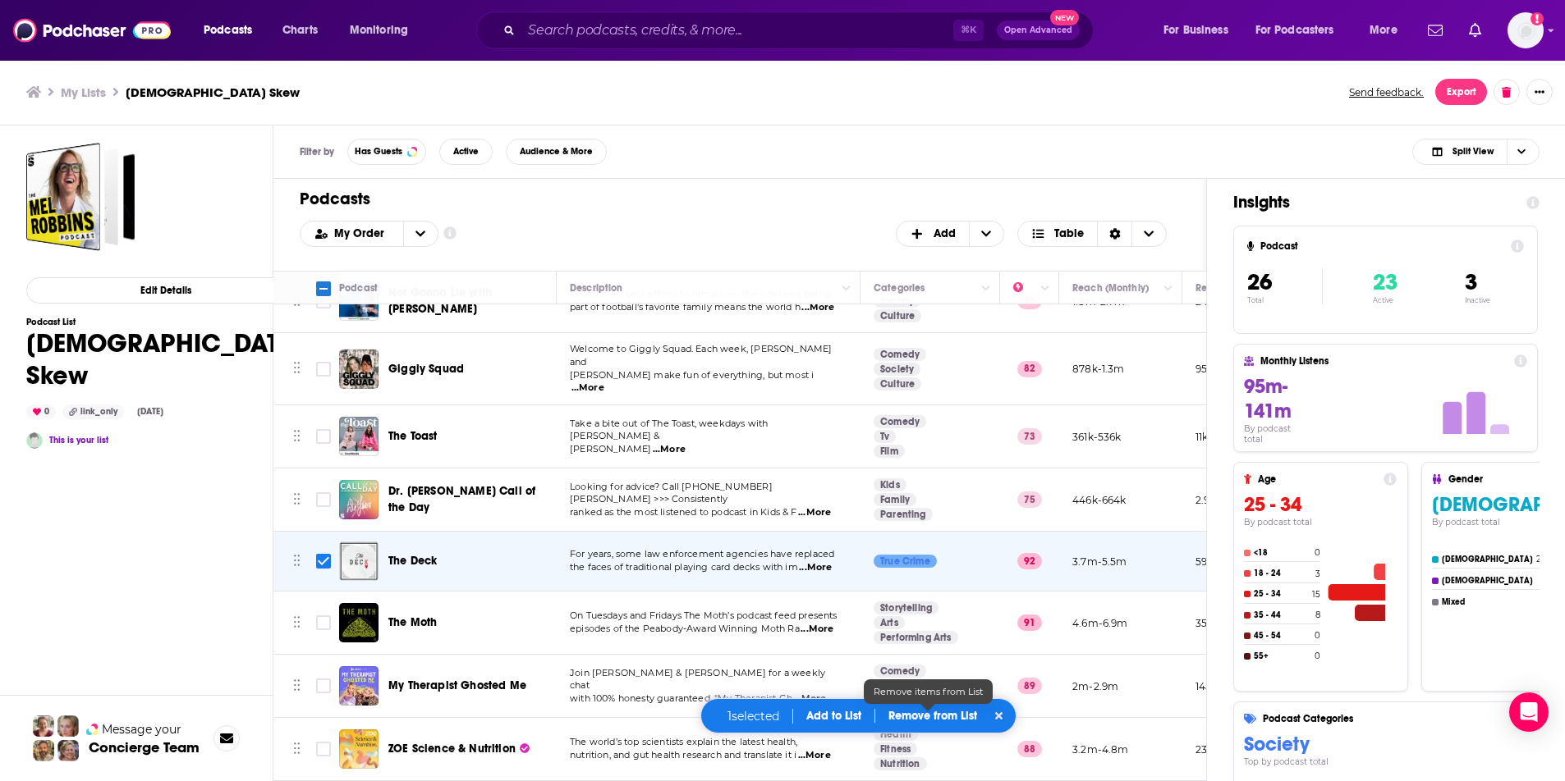
click at [910, 722] on p "Remove from List" at bounding box center [932, 716] width 89 height 14
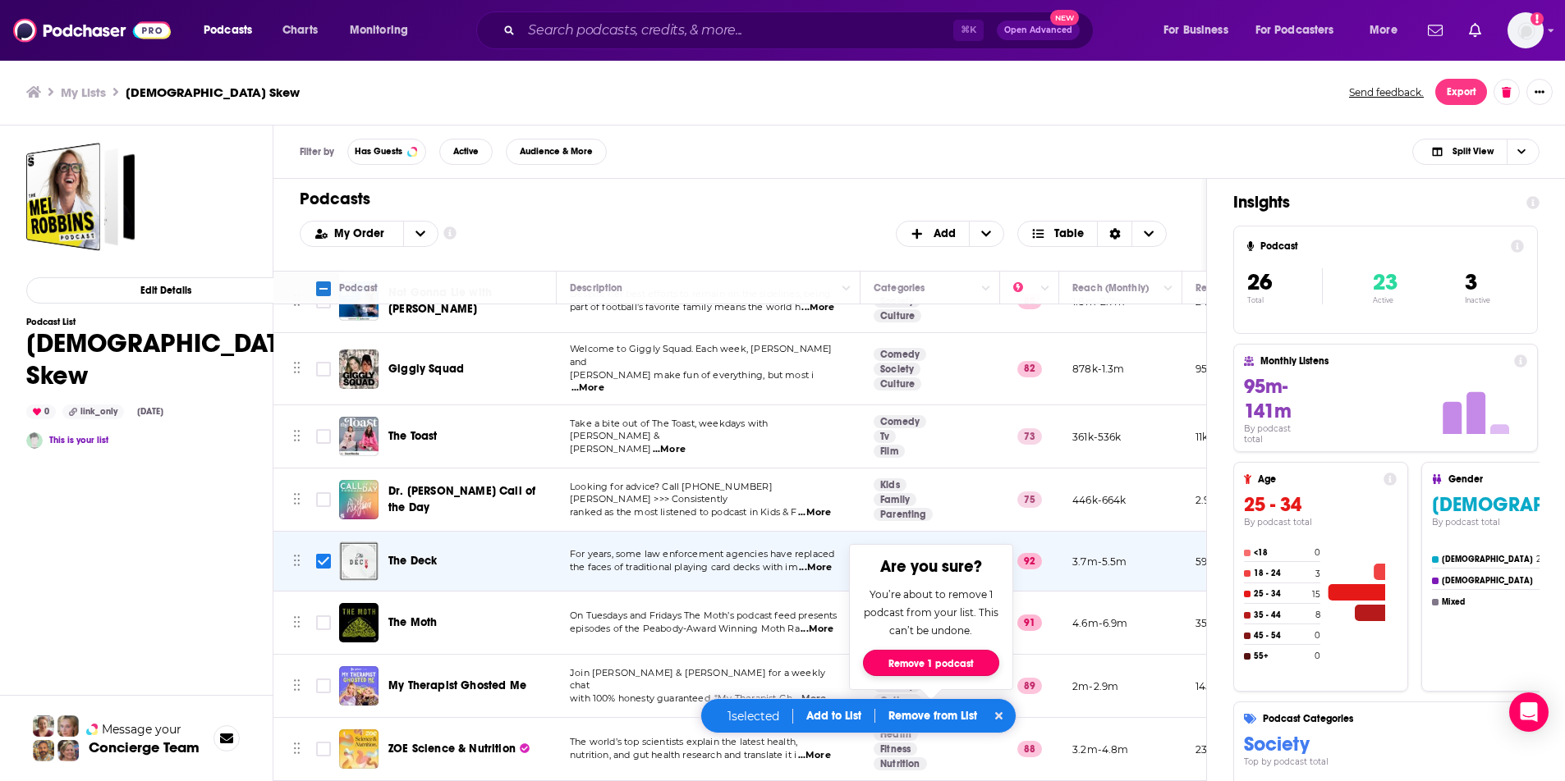
click at [899, 658] on button "Remove 1 podcast" at bounding box center [931, 663] width 136 height 26
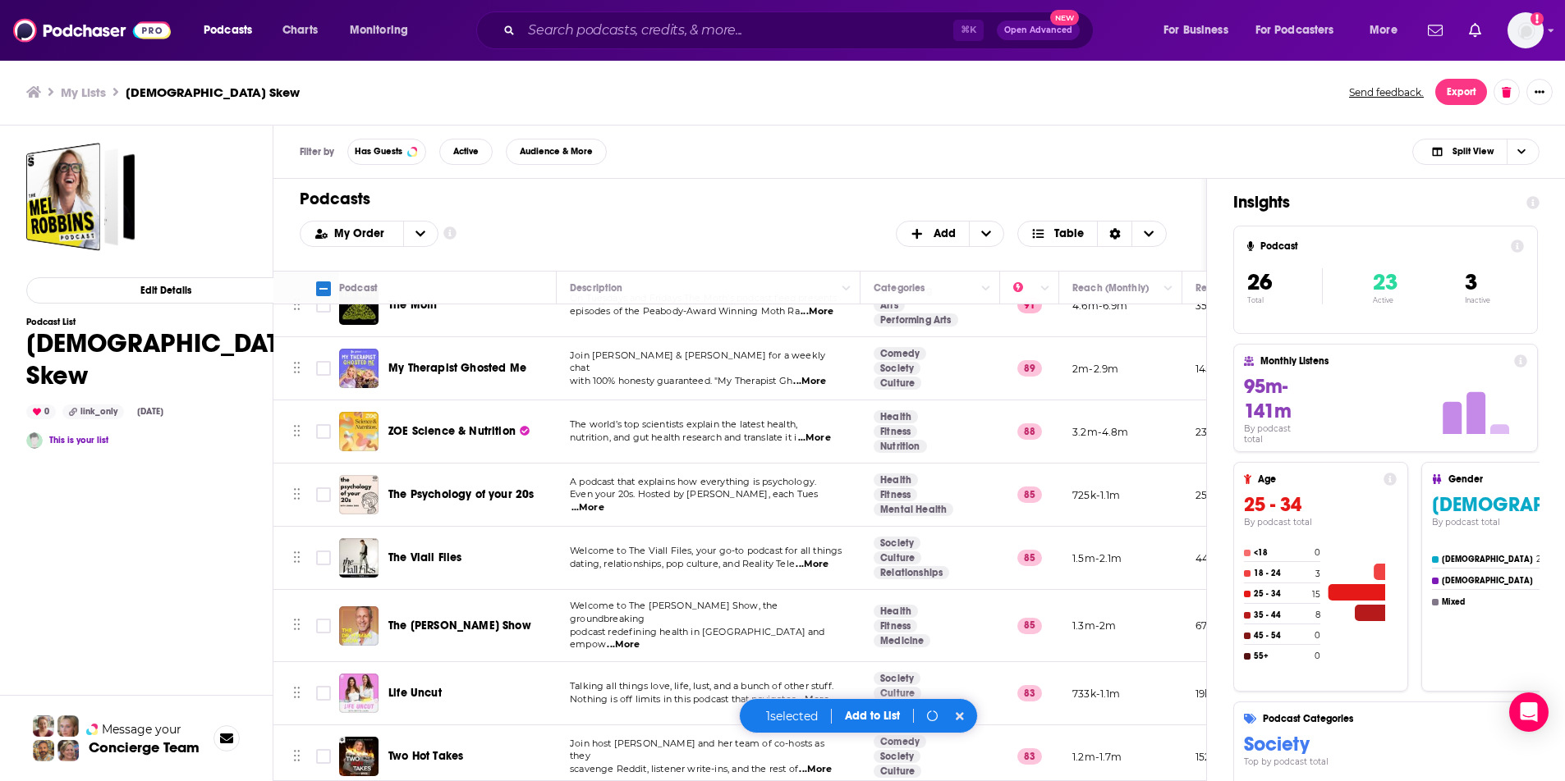
scroll to position [862, 0]
checkbox input "false"
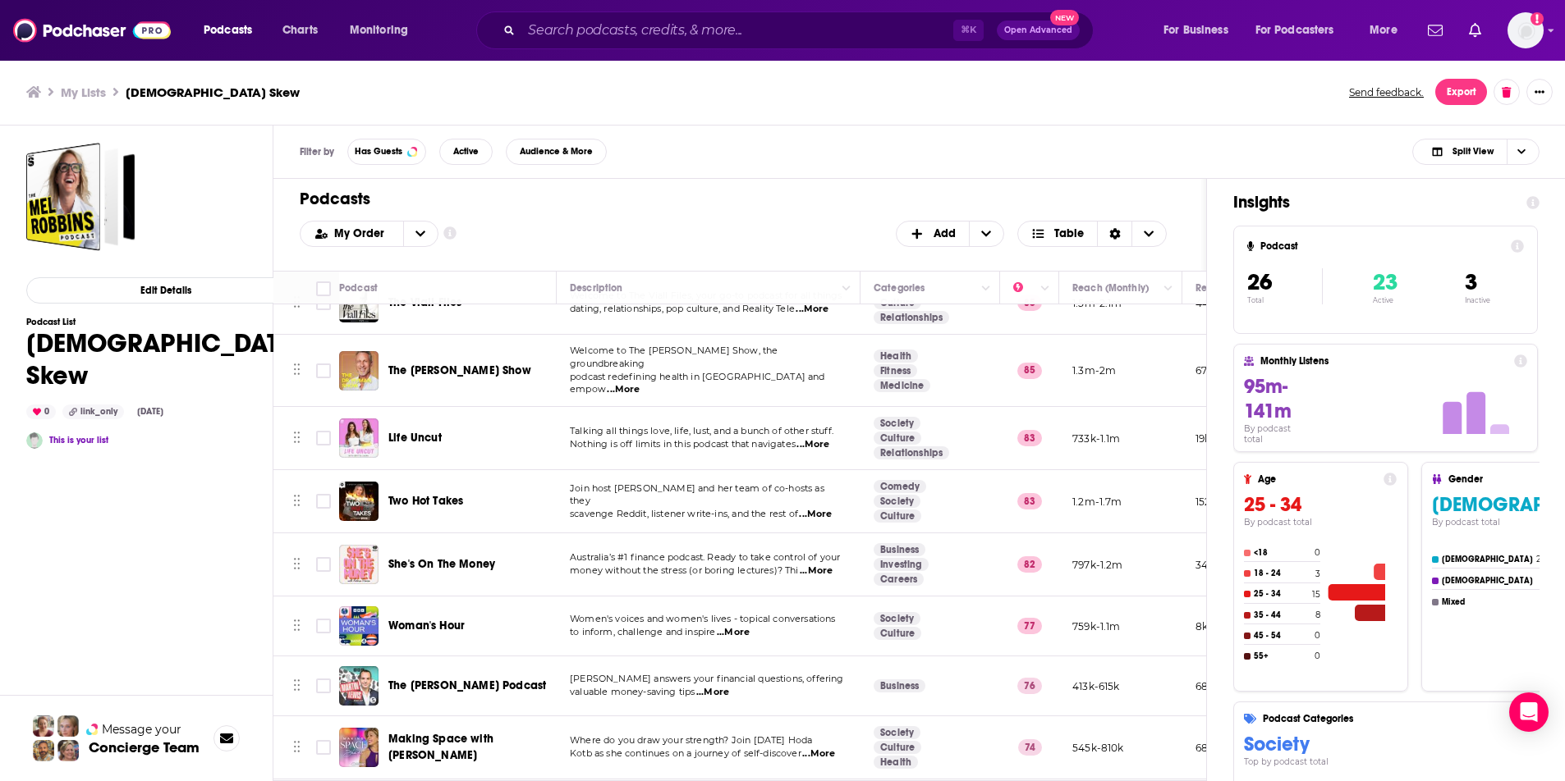
scroll to position [1075, 0]
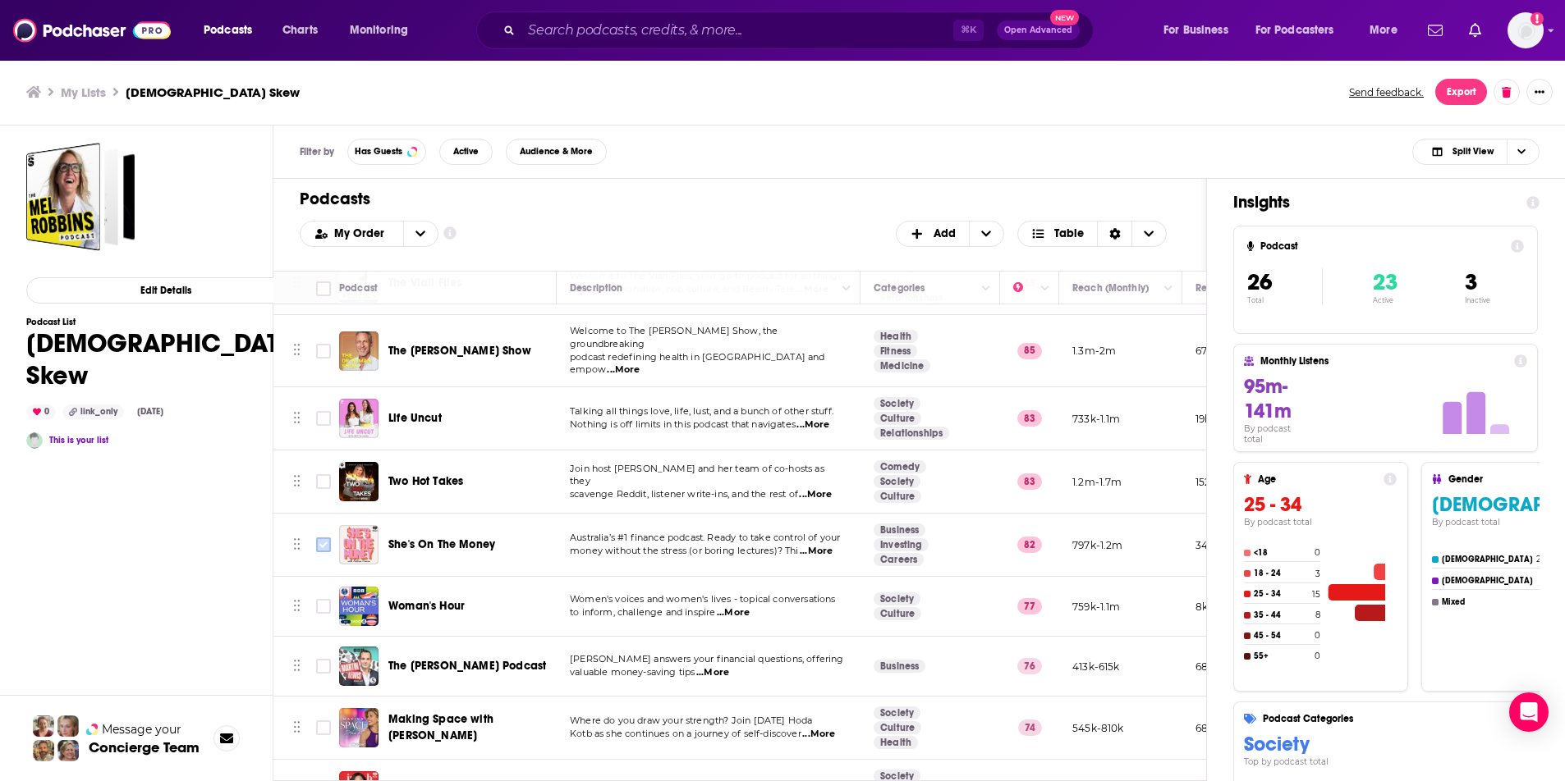
click at [327, 538] on input "Toggle select row" at bounding box center [323, 545] width 15 height 15
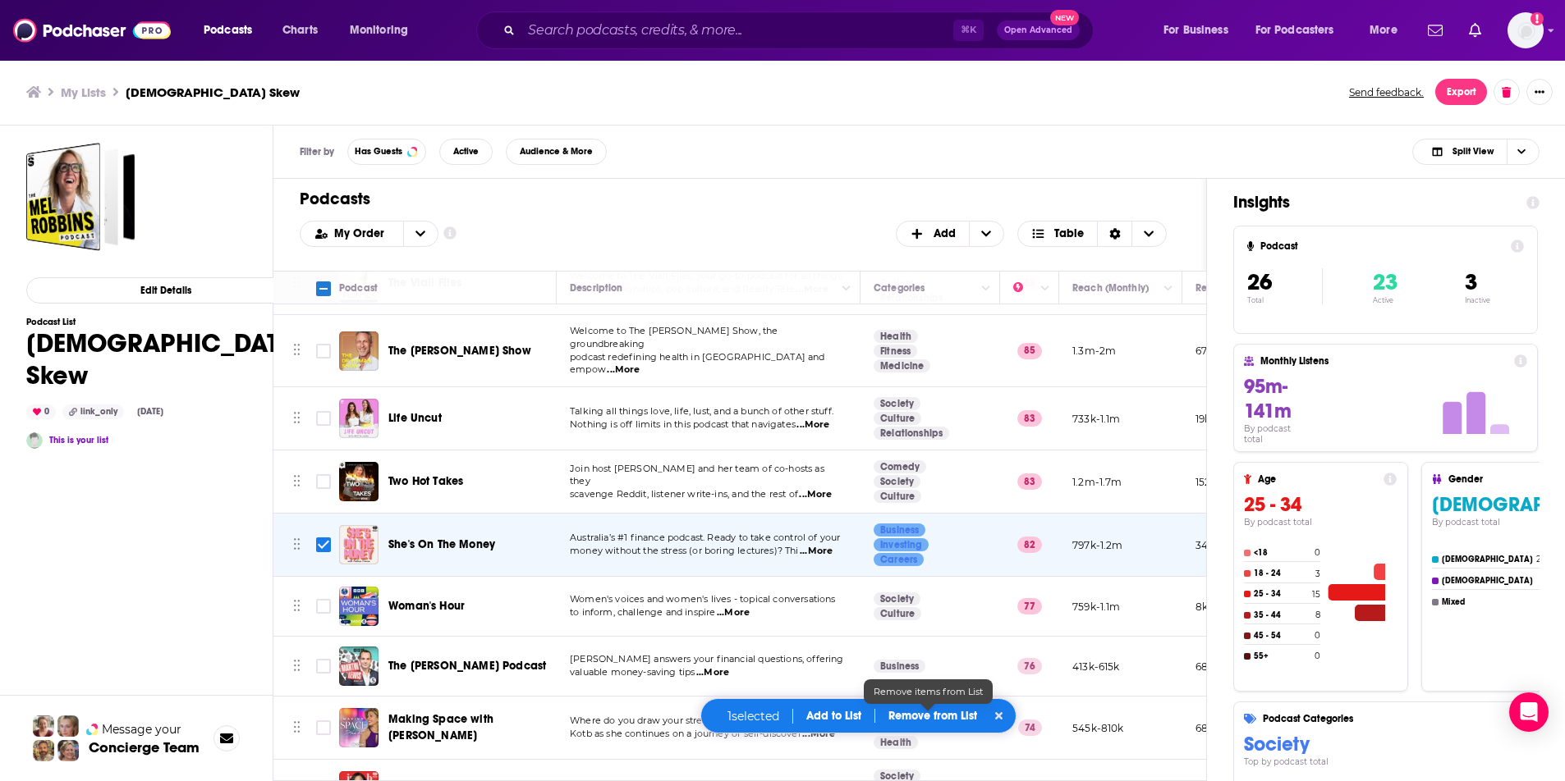
click at [916, 717] on p "Remove from List" at bounding box center [932, 716] width 89 height 14
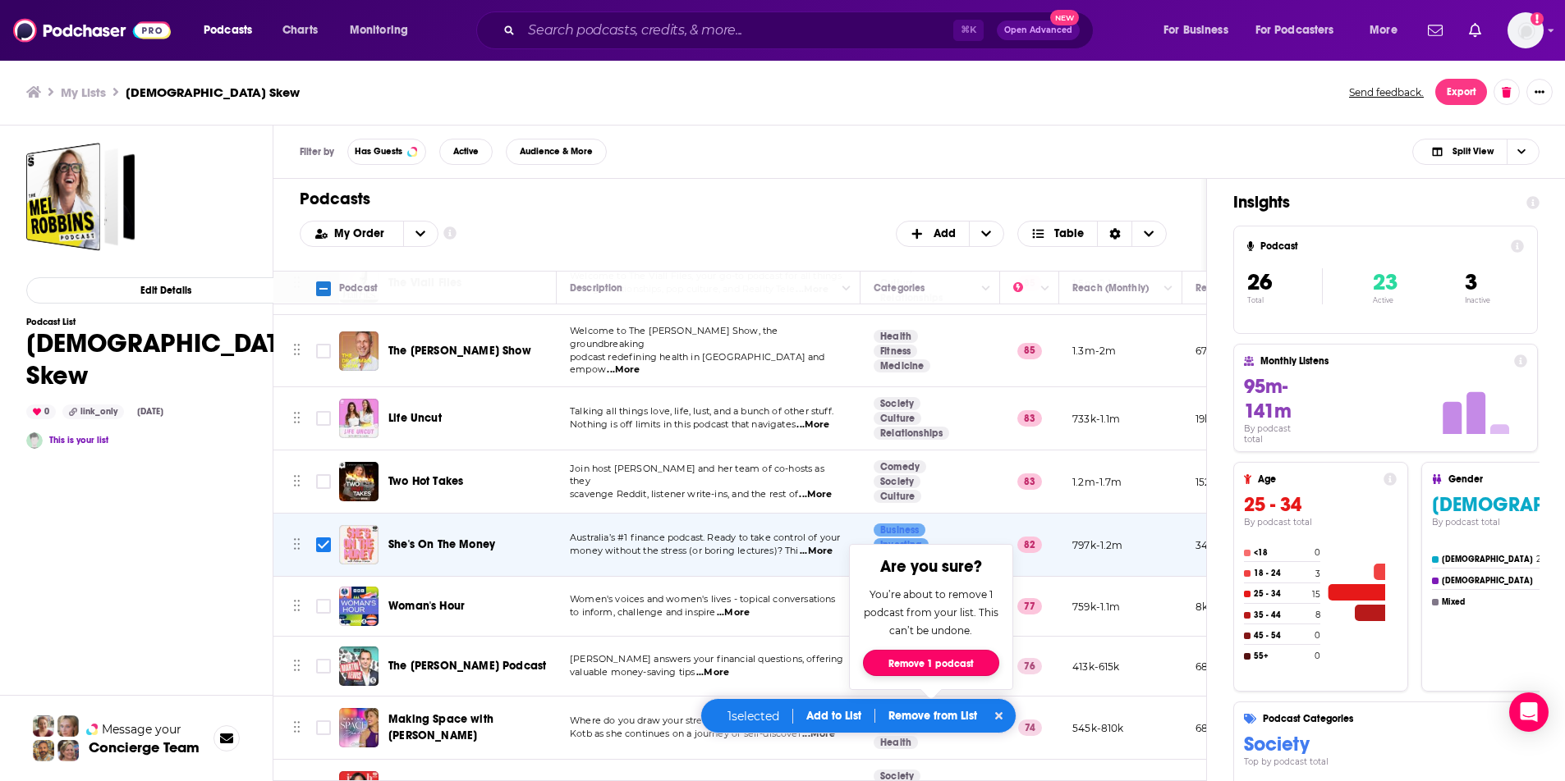
click at [943, 665] on button "Remove 1 podcast" at bounding box center [931, 663] width 136 height 26
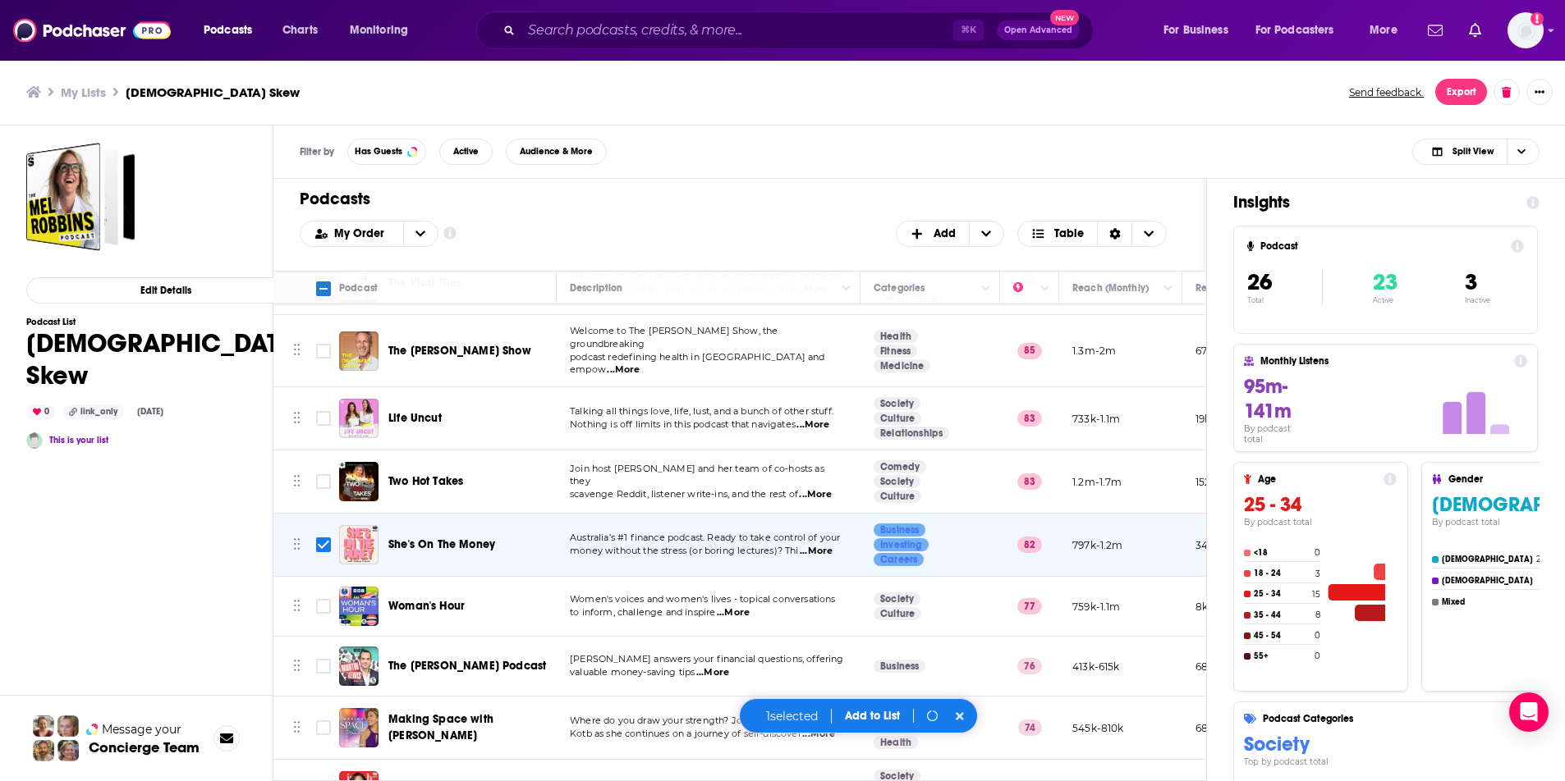
checkbox input "false"
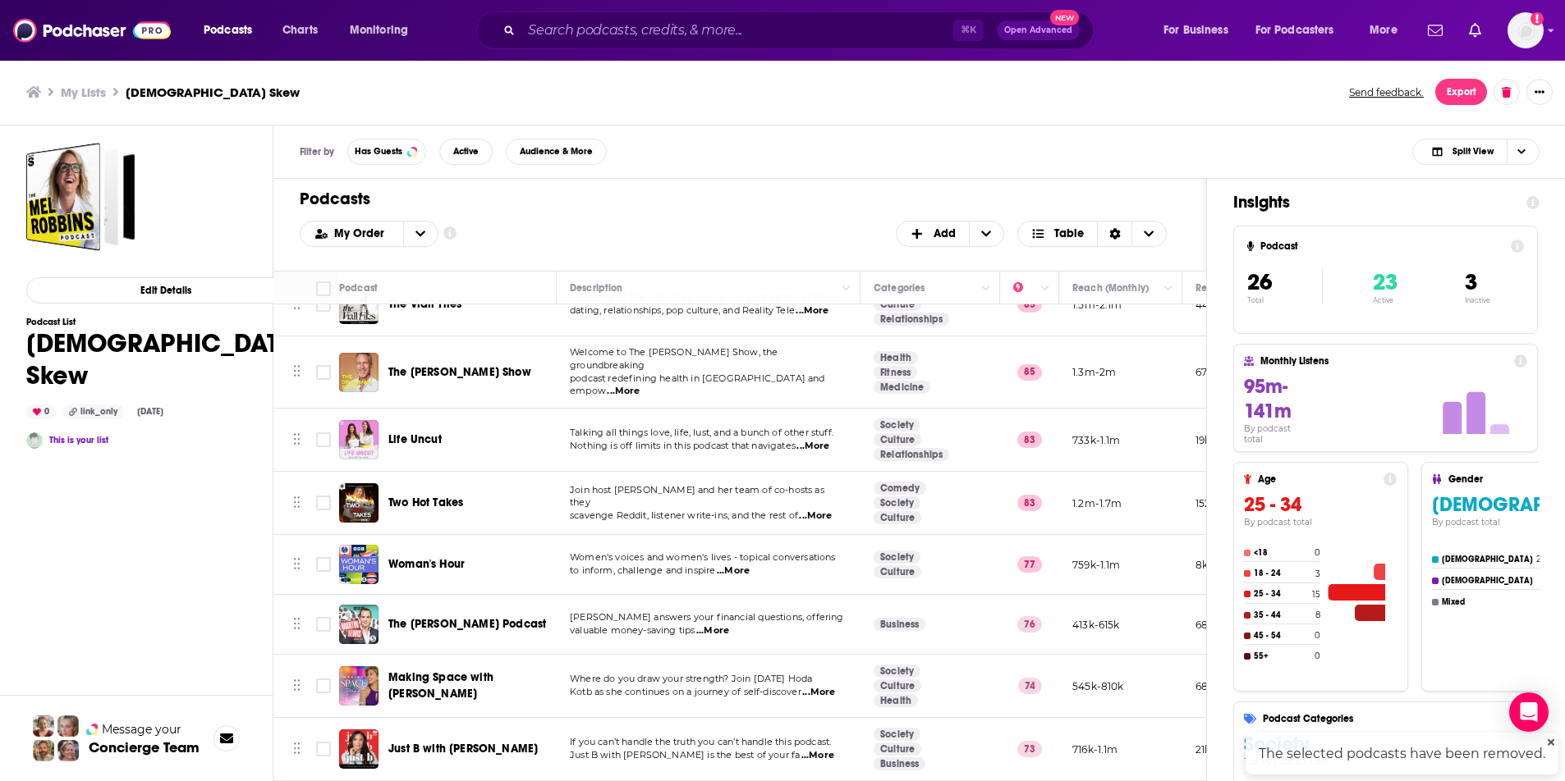
scroll to position [1039, 0]
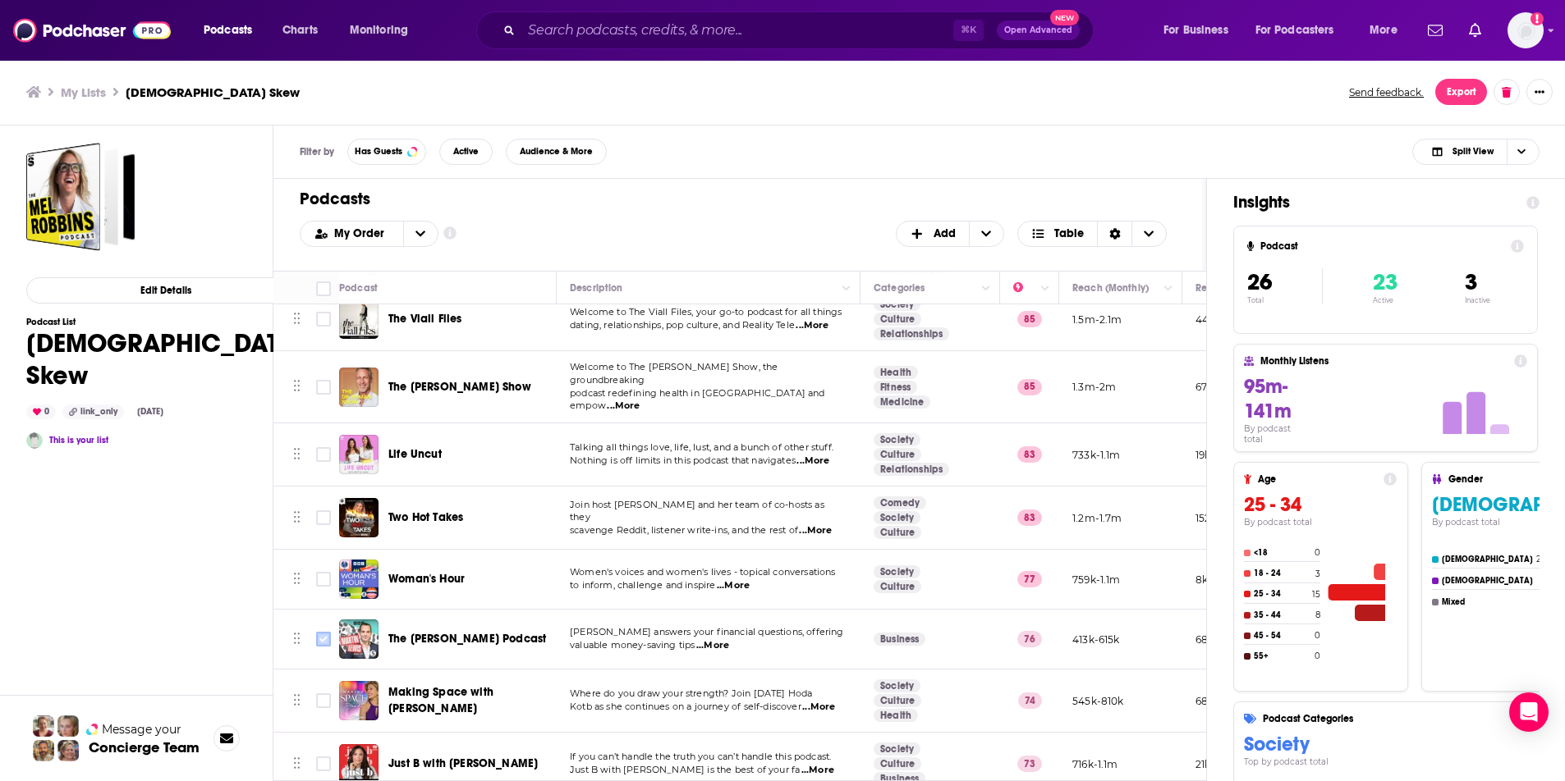
click at [322, 632] on input "Toggle select row" at bounding box center [323, 639] width 15 height 15
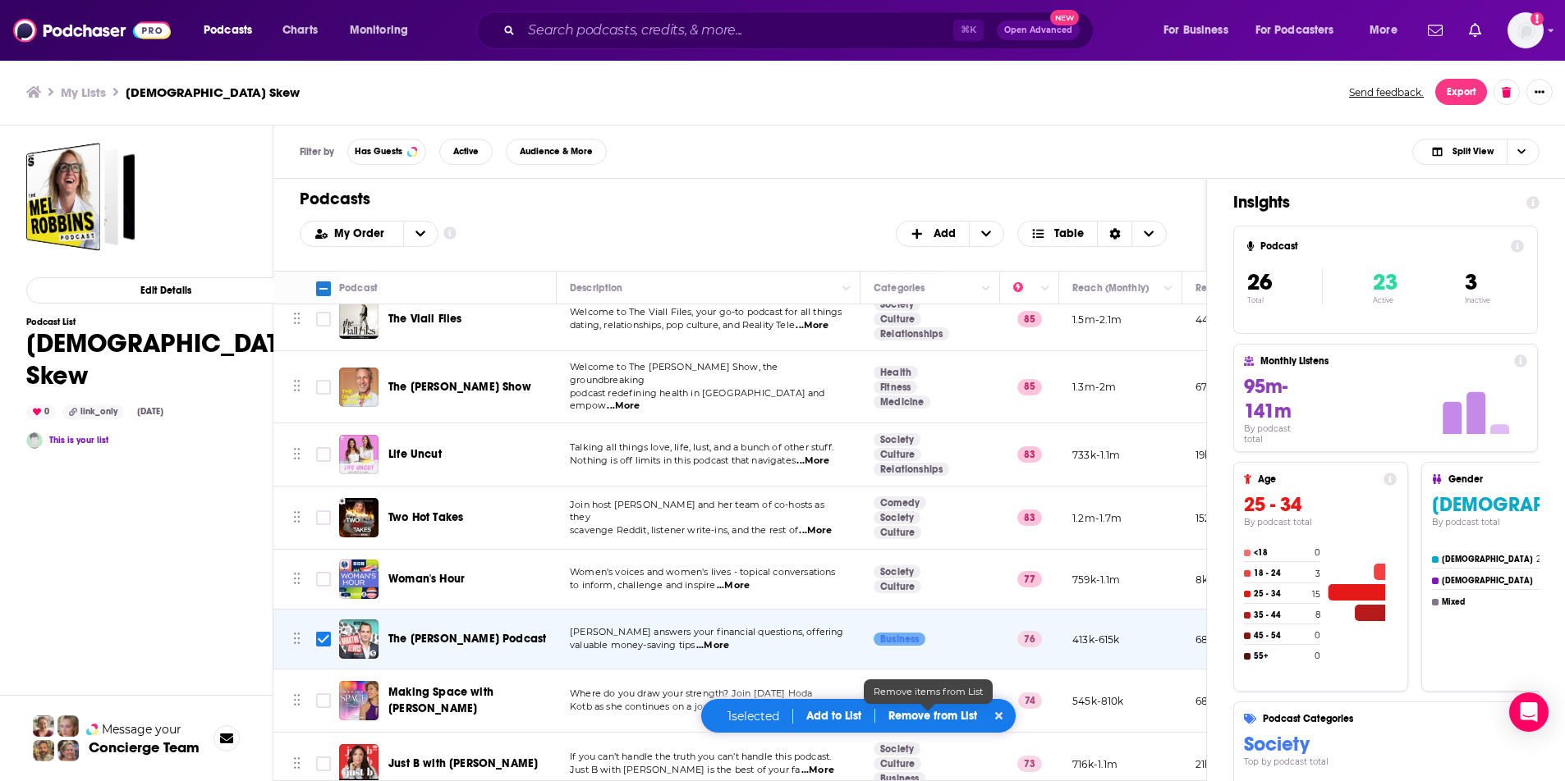
click at [928, 722] on p "Remove from List" at bounding box center [932, 716] width 89 height 14
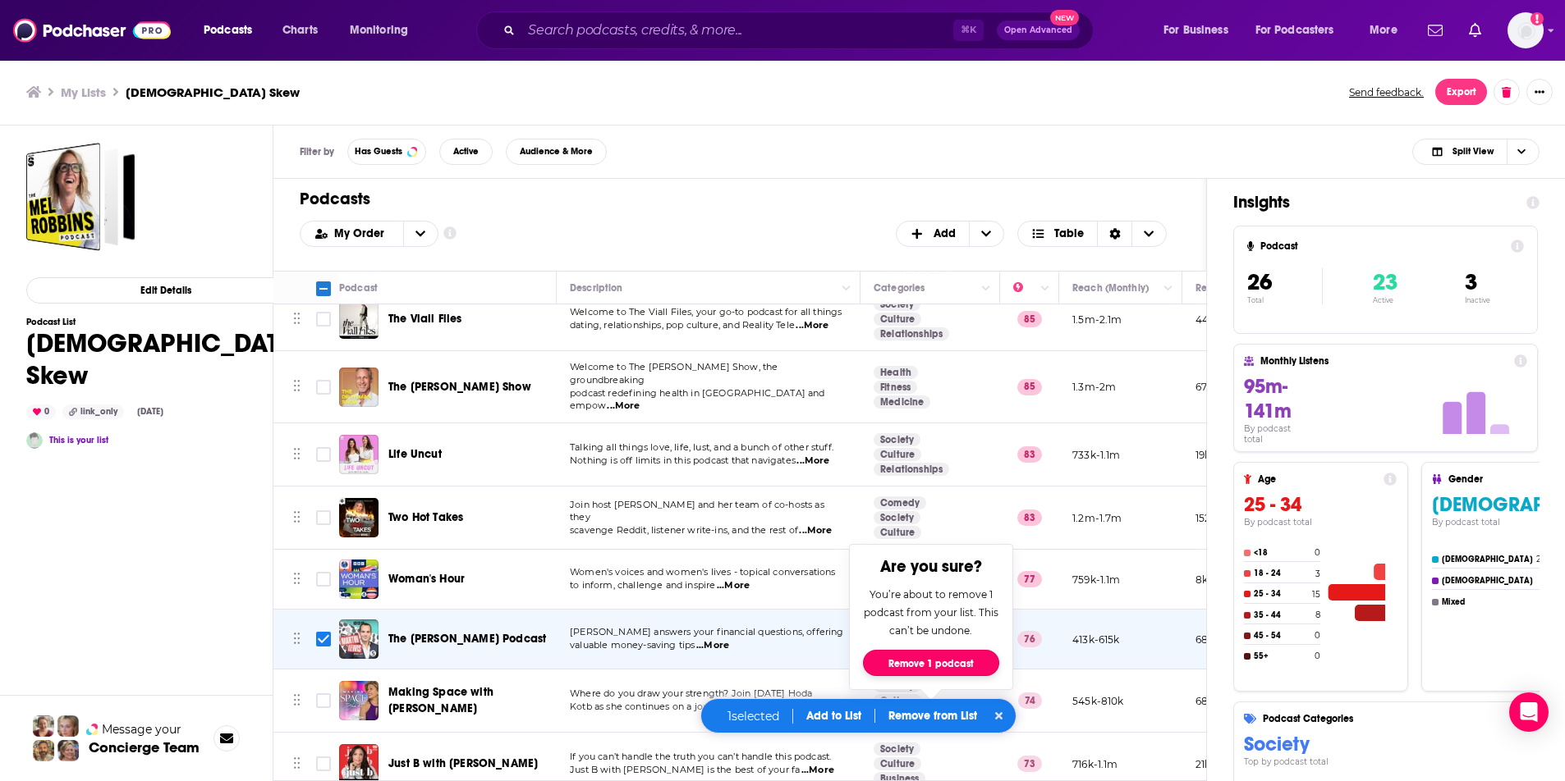
click at [919, 663] on button "Remove 1 podcast" at bounding box center [931, 663] width 136 height 26
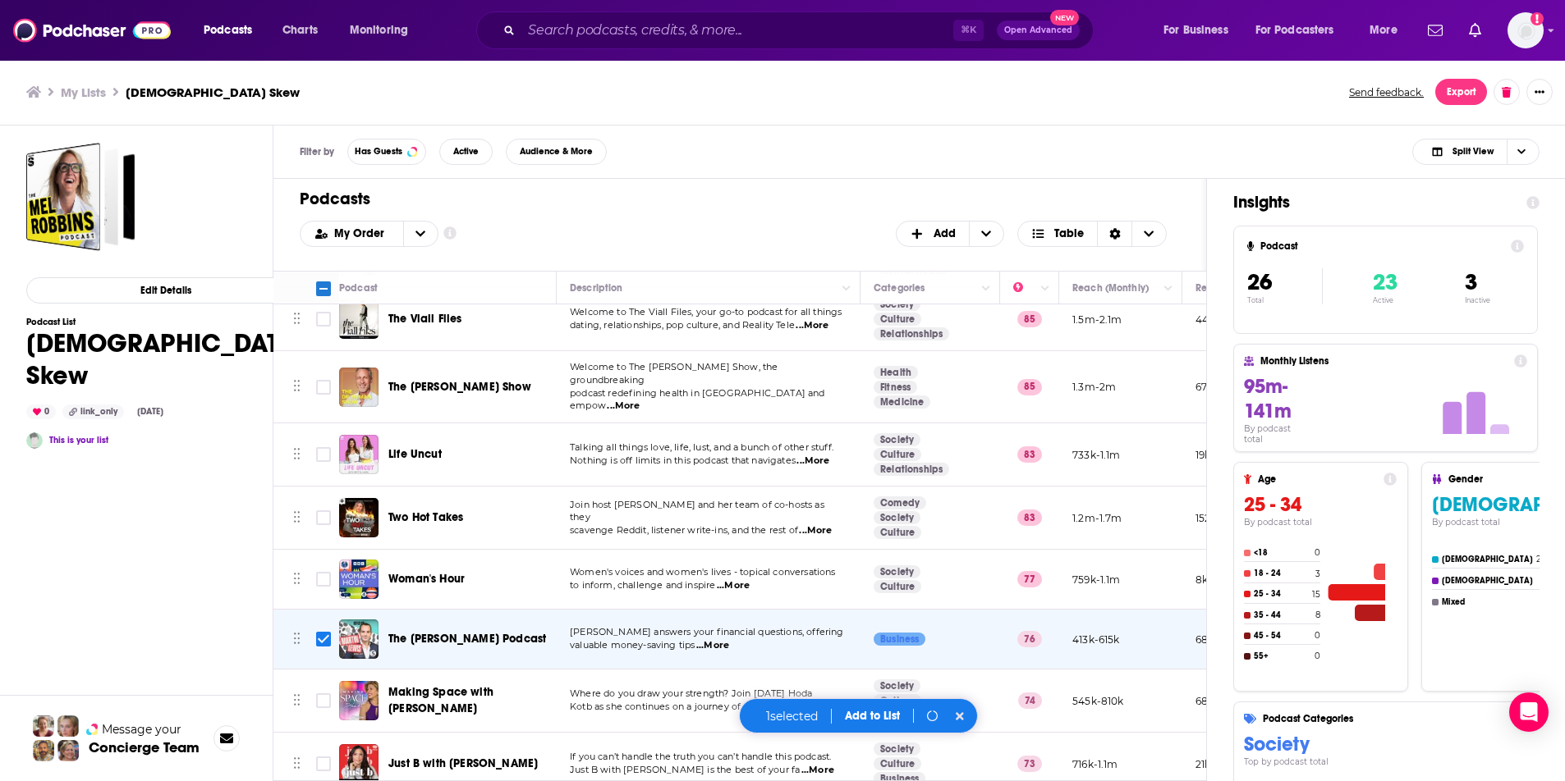
checkbox input "false"
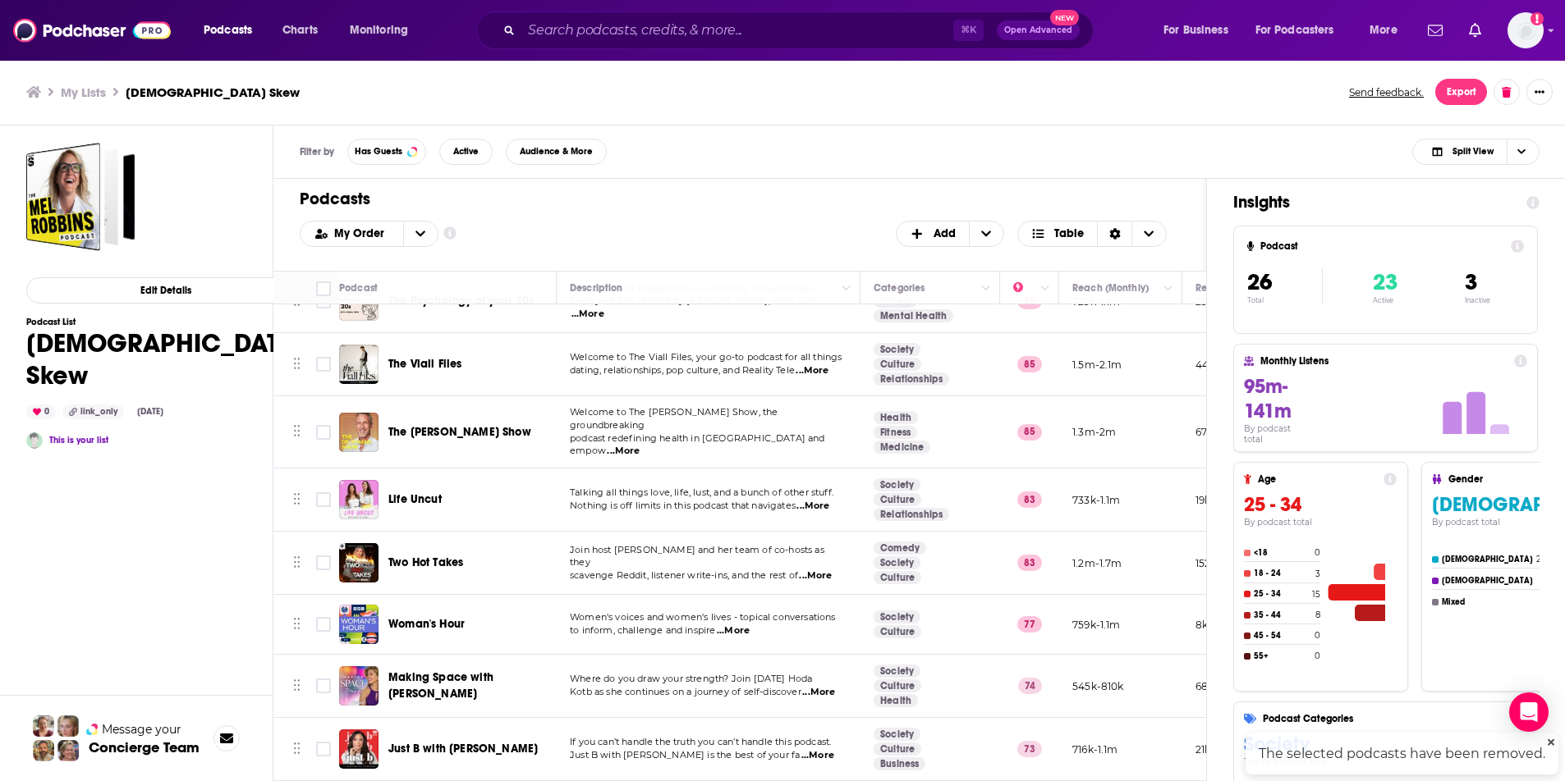
scroll to position [979, 0]
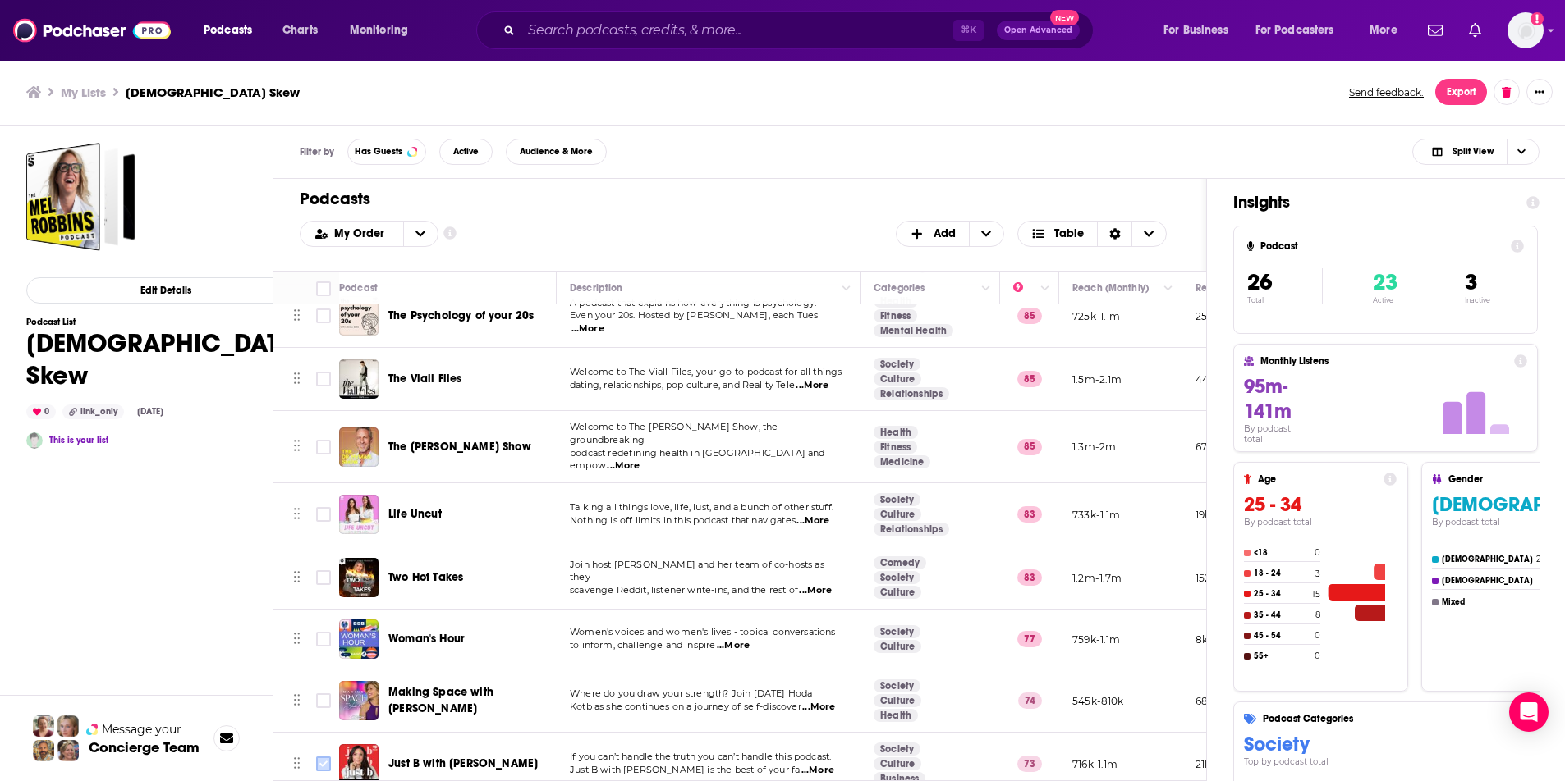
click at [320, 757] on input "Toggle select row" at bounding box center [323, 764] width 15 height 15
checkbox input "true"
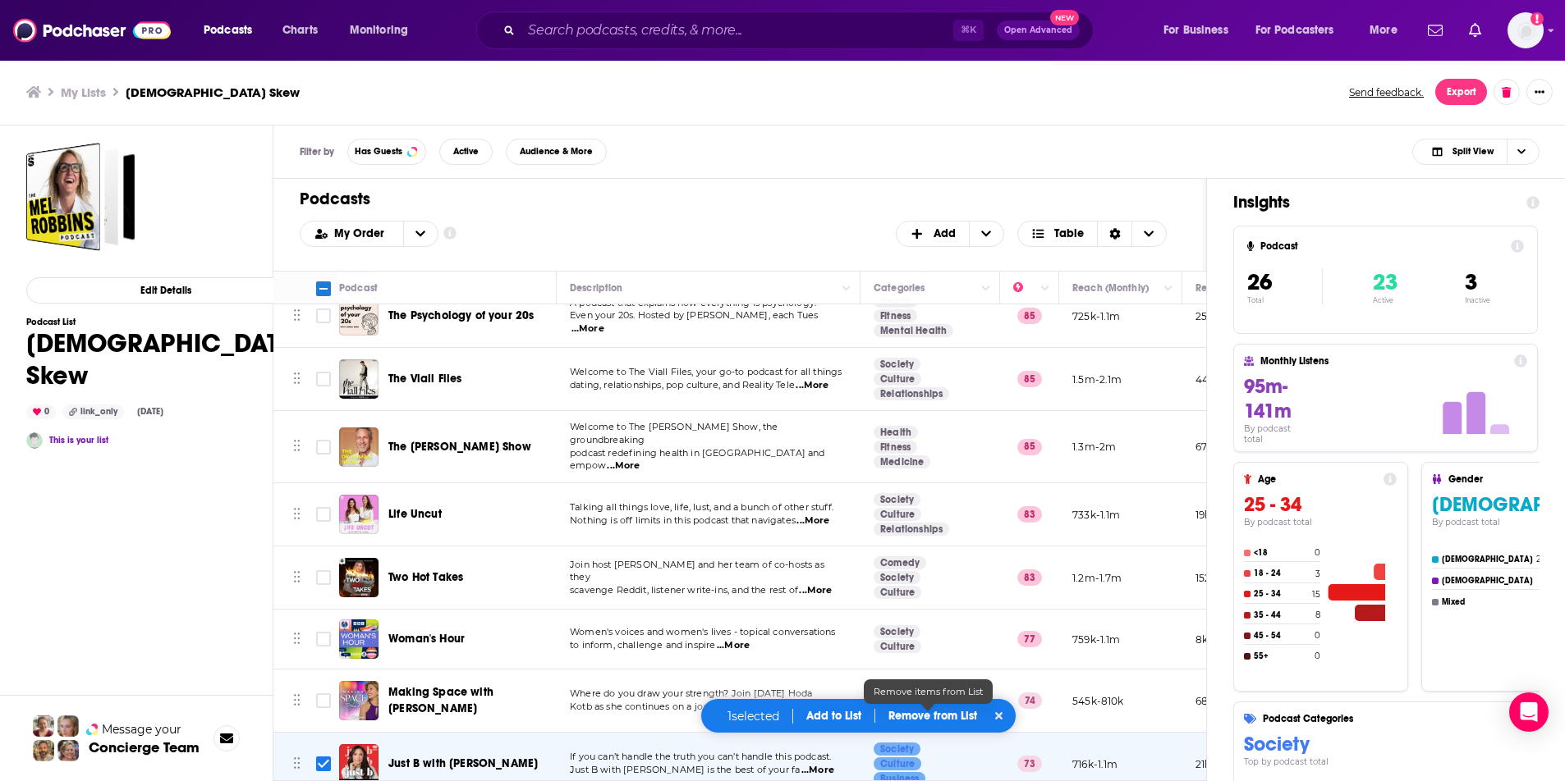
click at [923, 718] on p "Remove from List" at bounding box center [932, 716] width 89 height 14
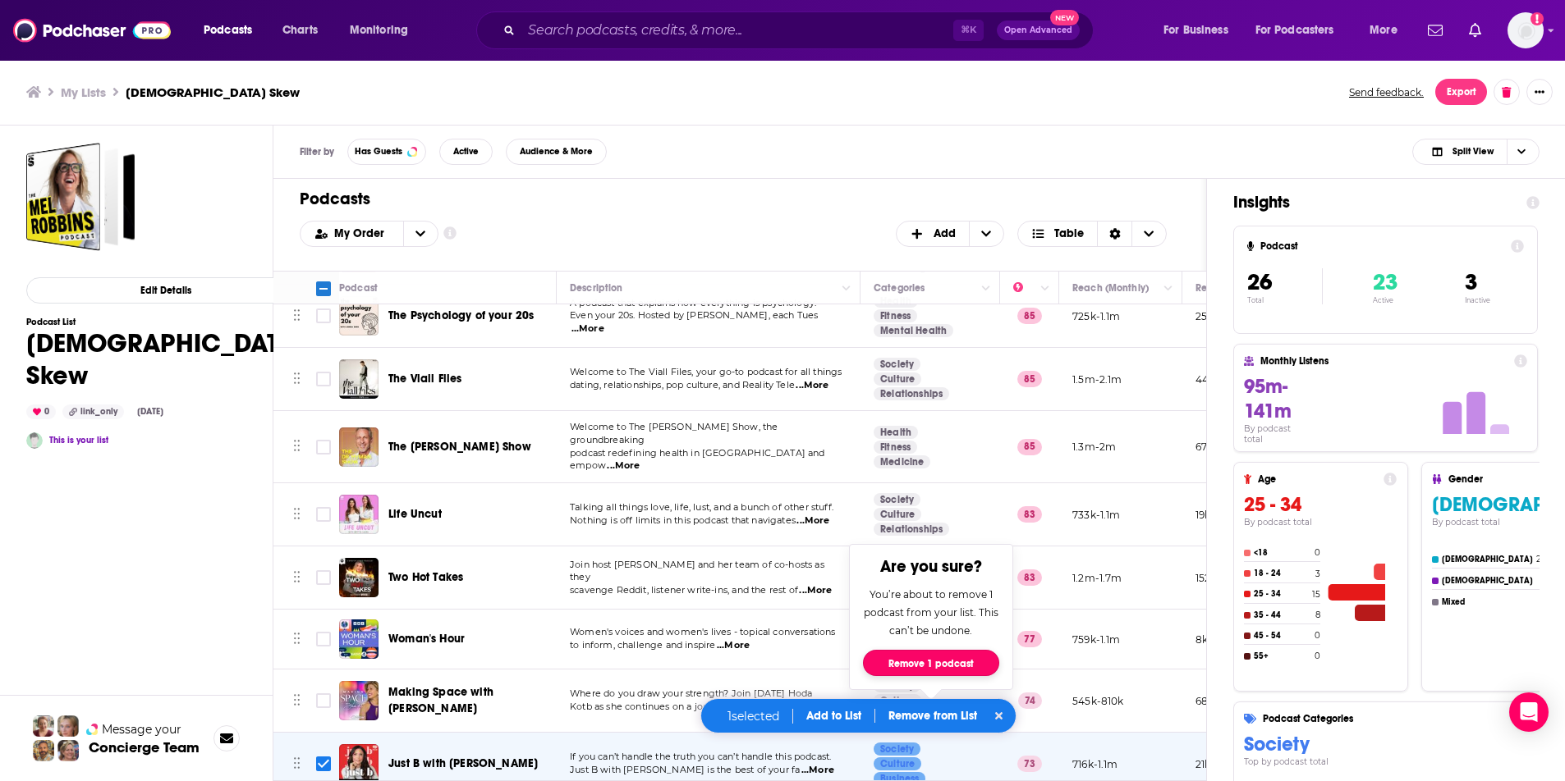
click at [930, 664] on button "Remove 1 podcast" at bounding box center [931, 663] width 136 height 26
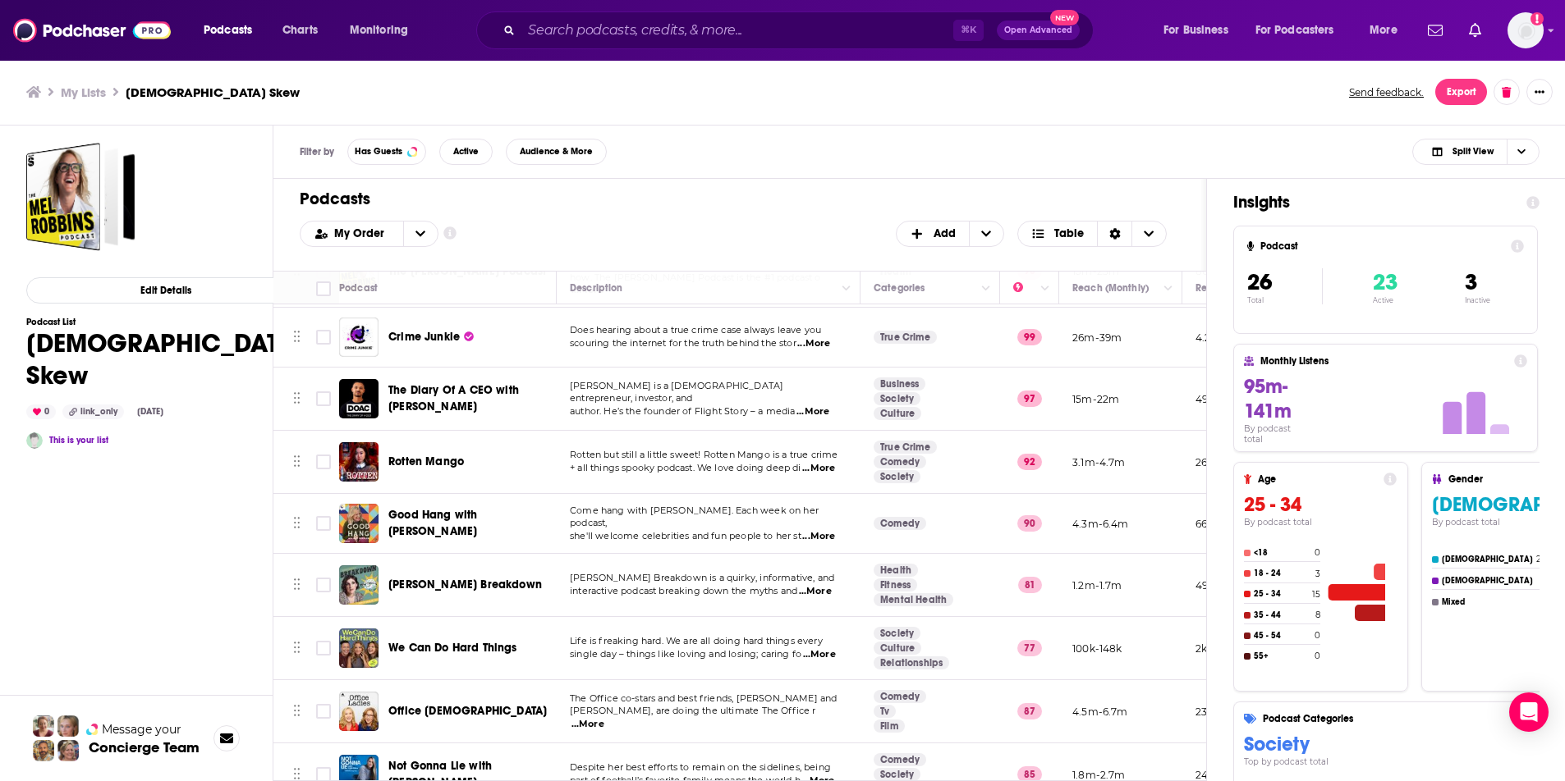
scroll to position [0, 0]
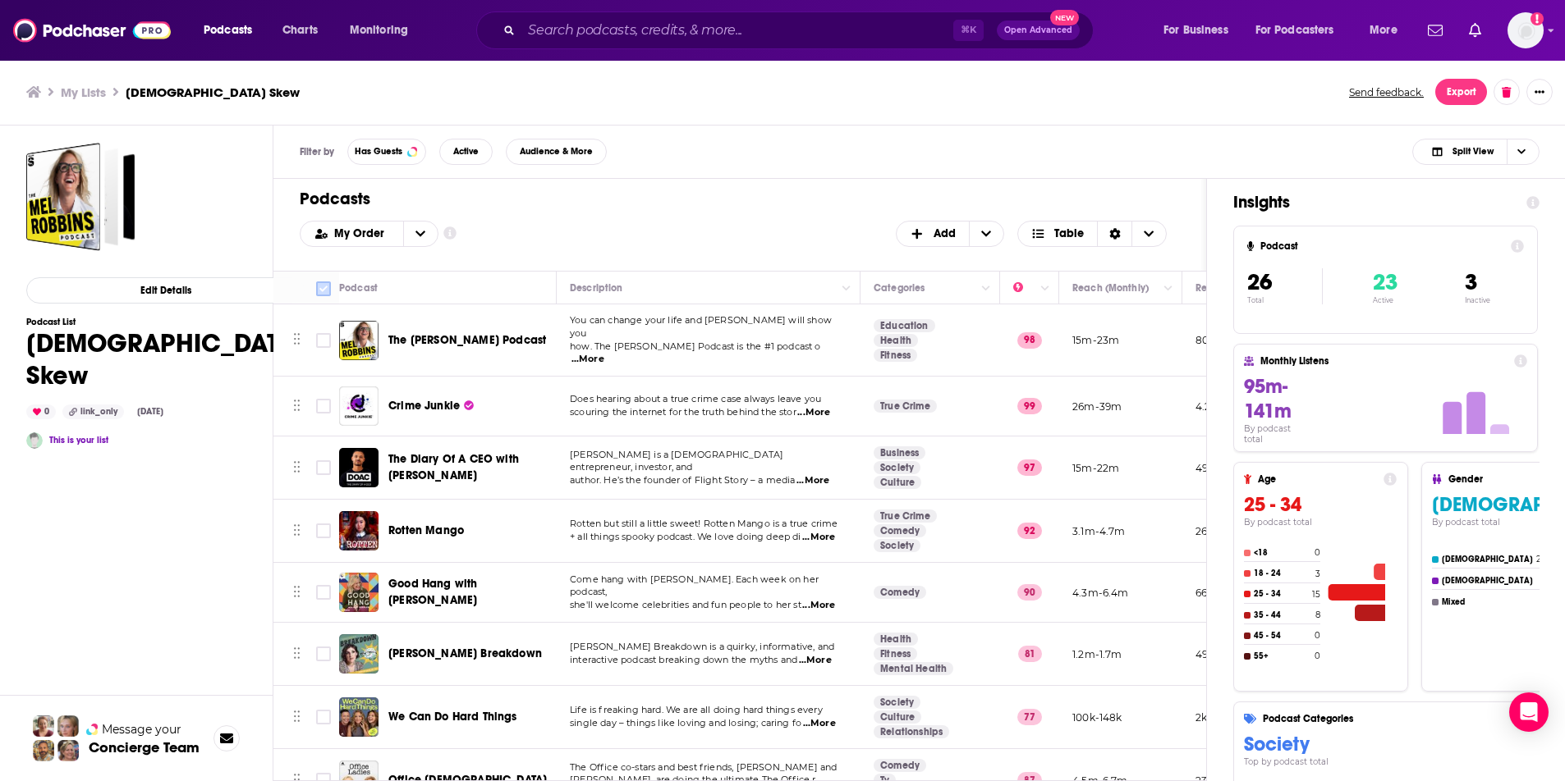
click at [329, 289] on input "Toggle select all" at bounding box center [323, 289] width 15 height 15
checkbox input "true"
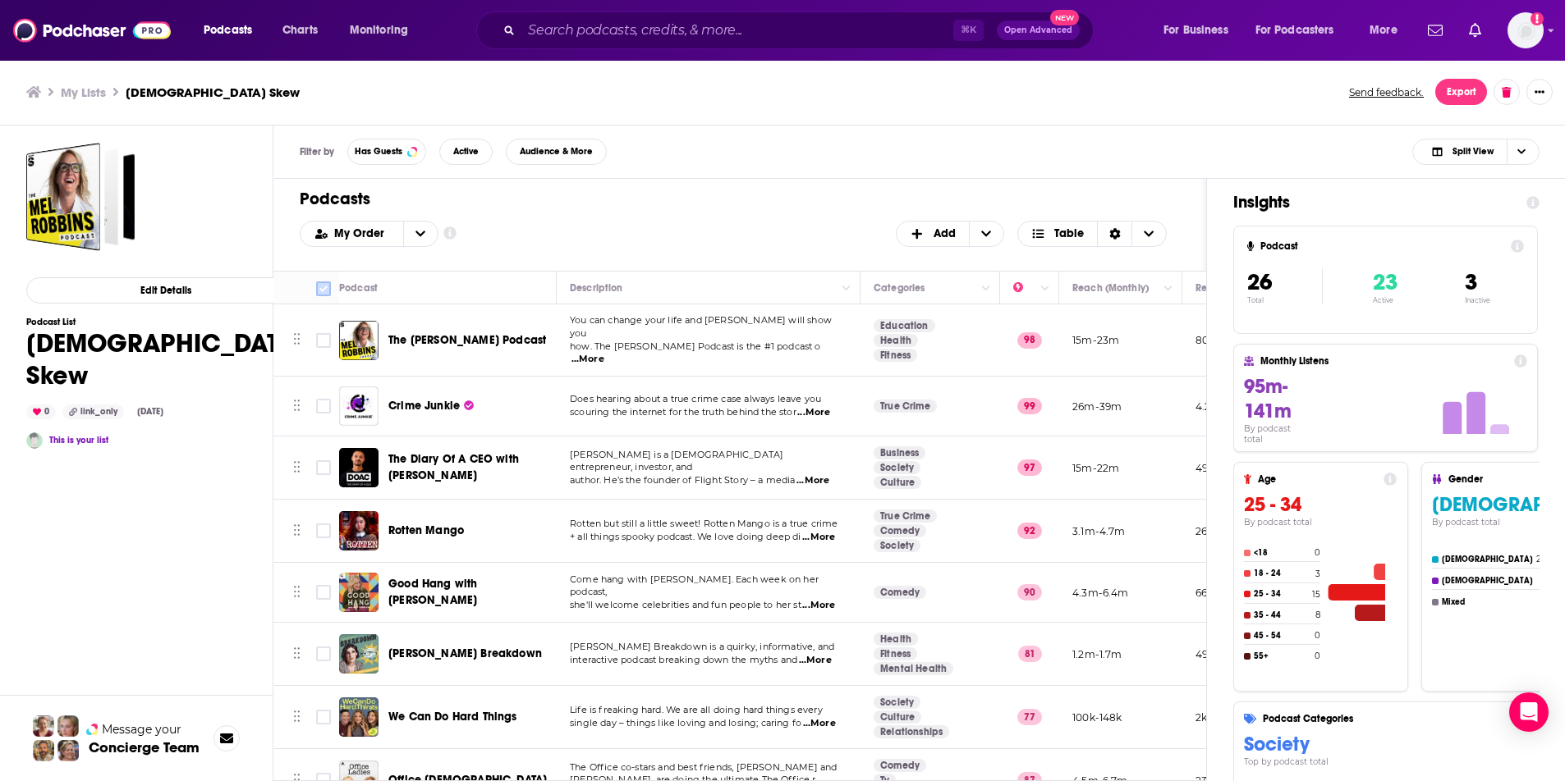
checkbox input "true"
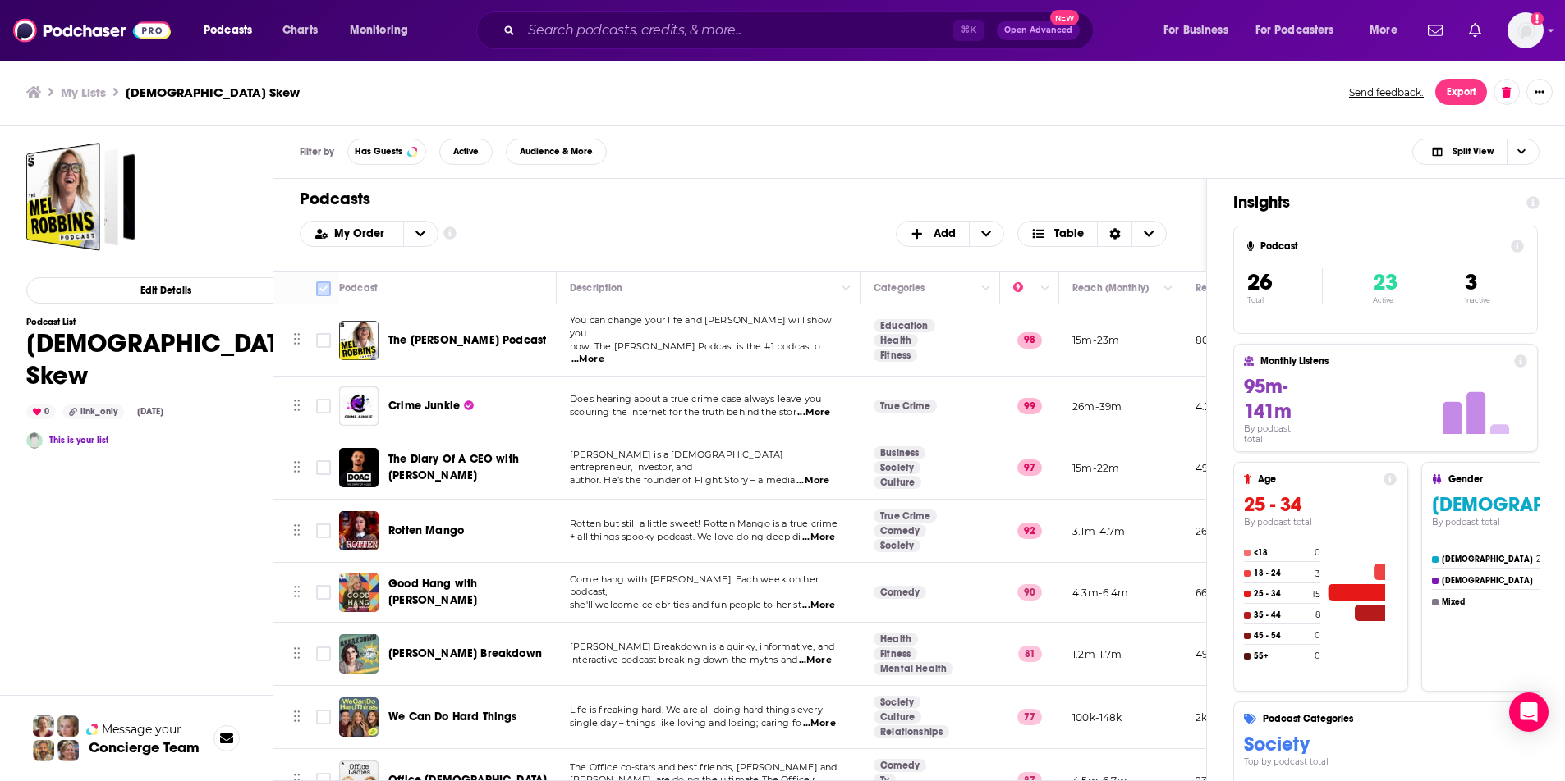
checkbox input "true"
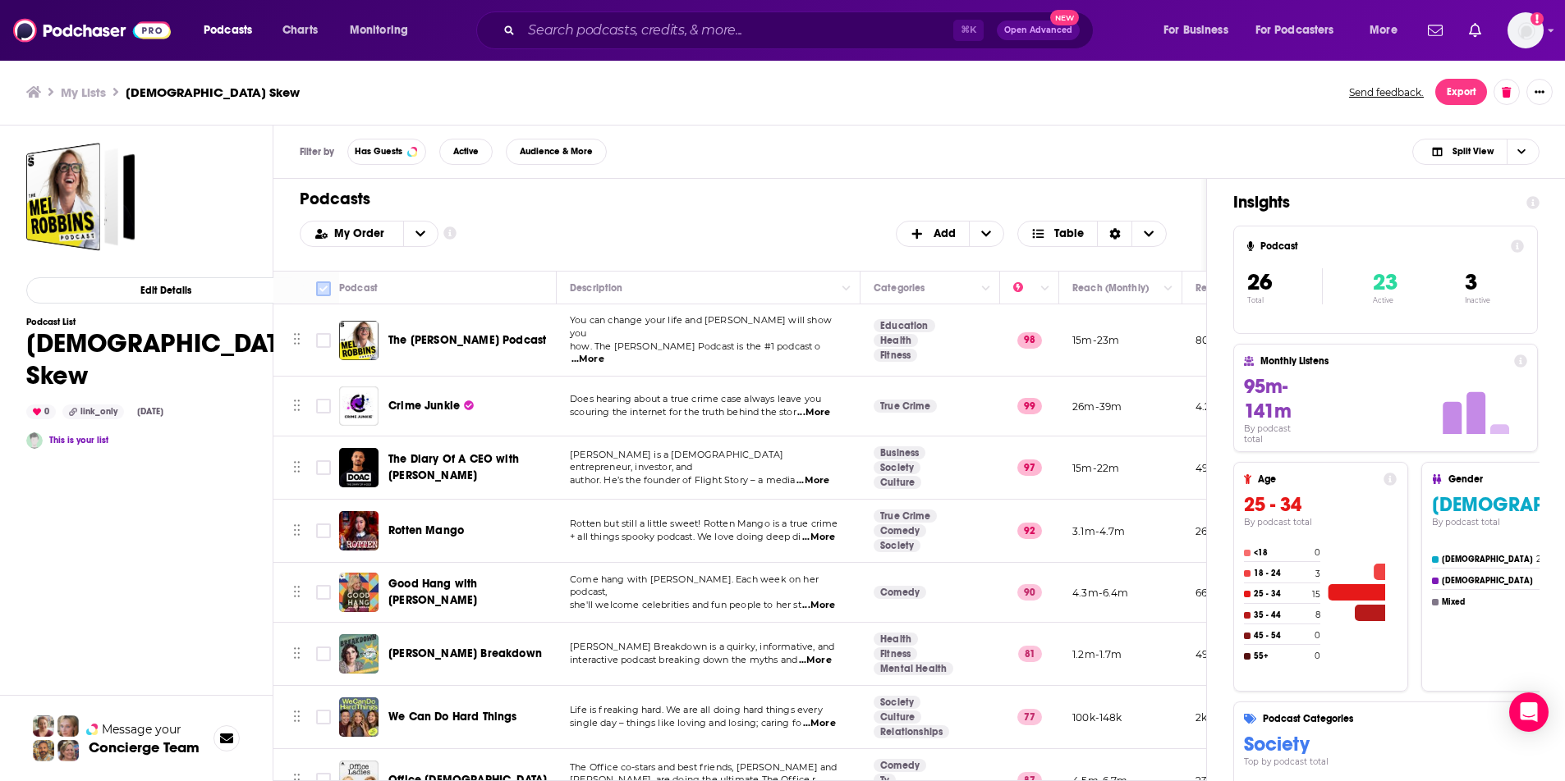
checkbox input "true"
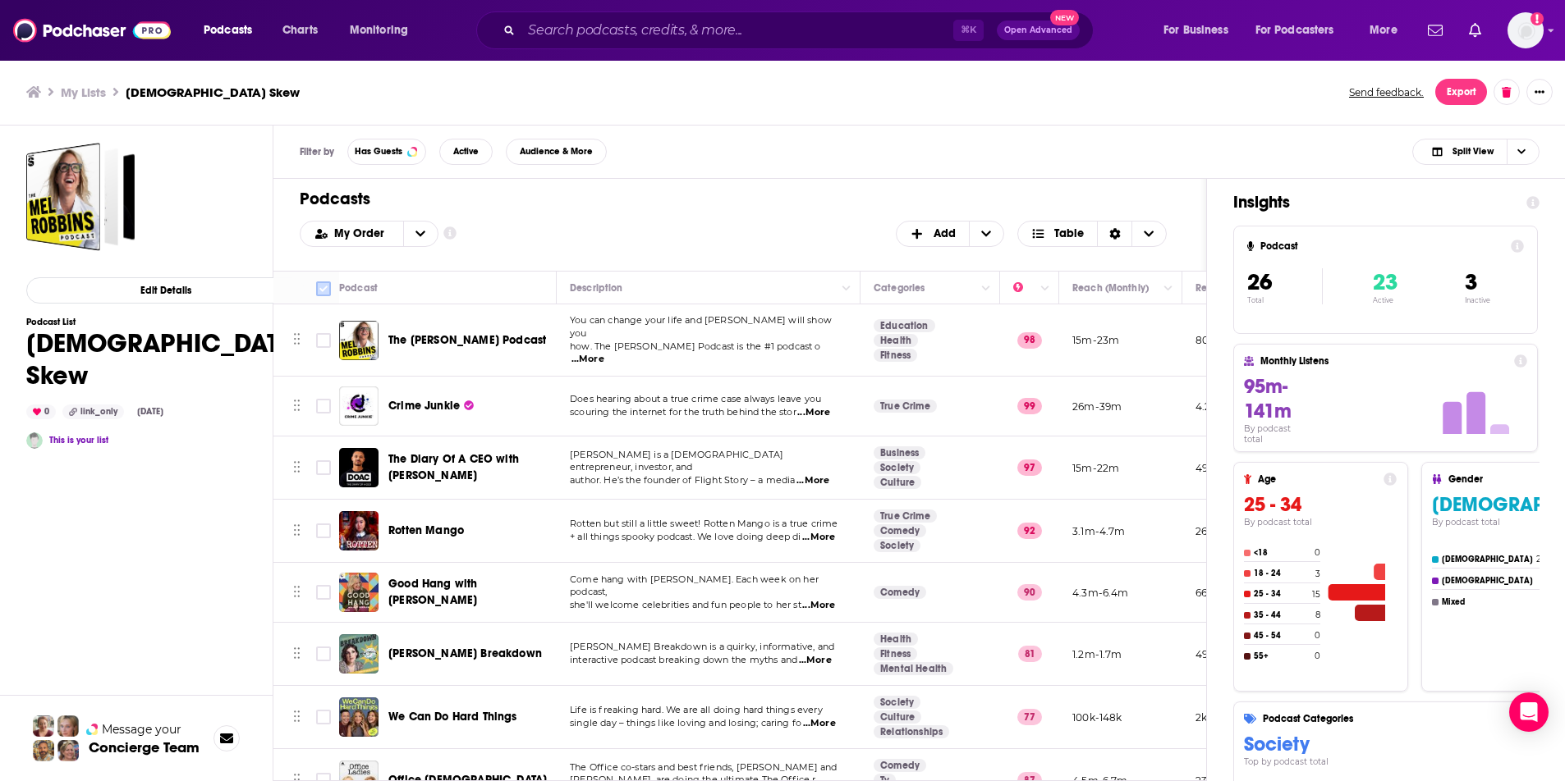
checkbox input "true"
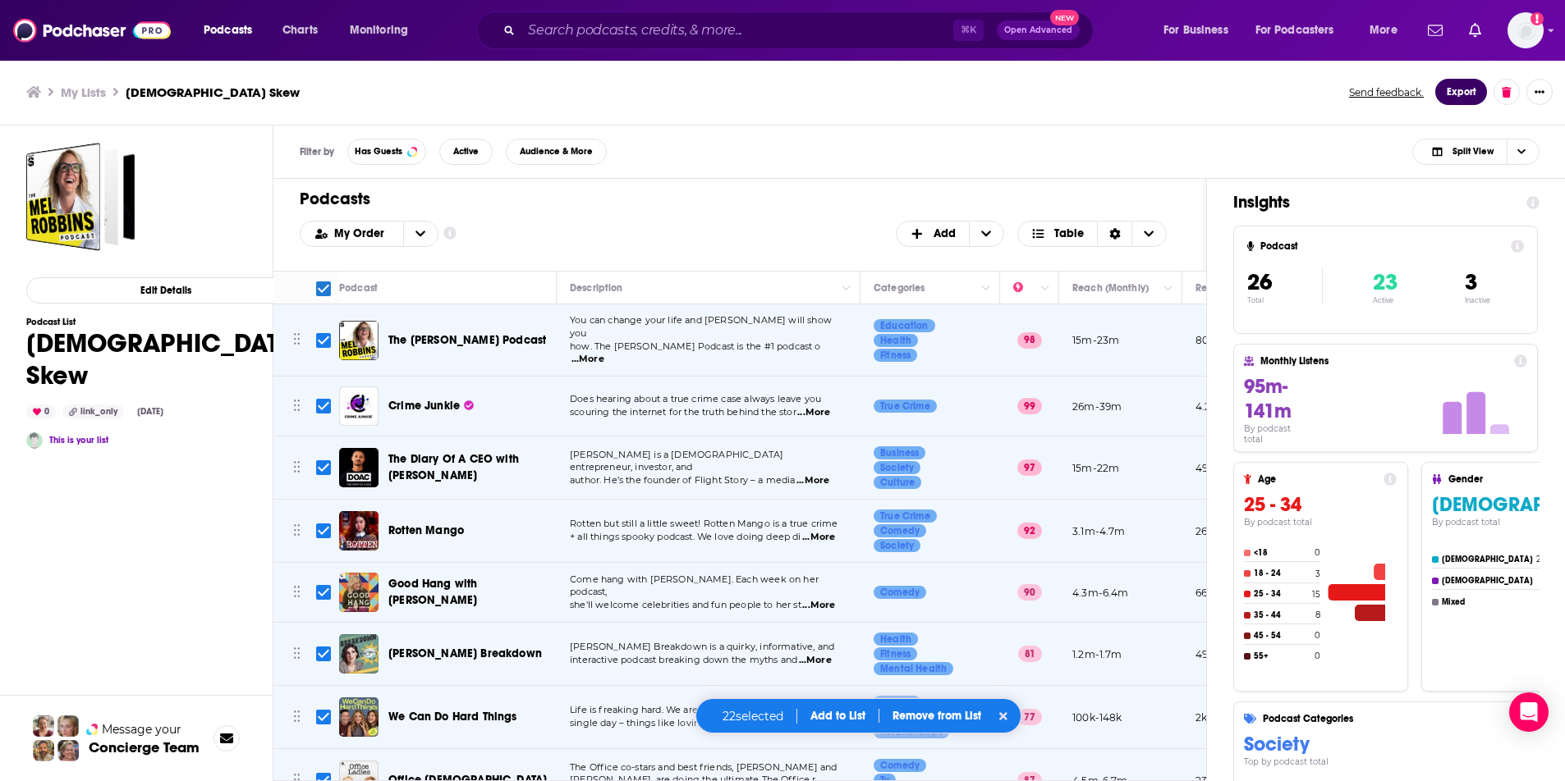
click at [1462, 87] on button "Export" at bounding box center [1461, 92] width 52 height 26
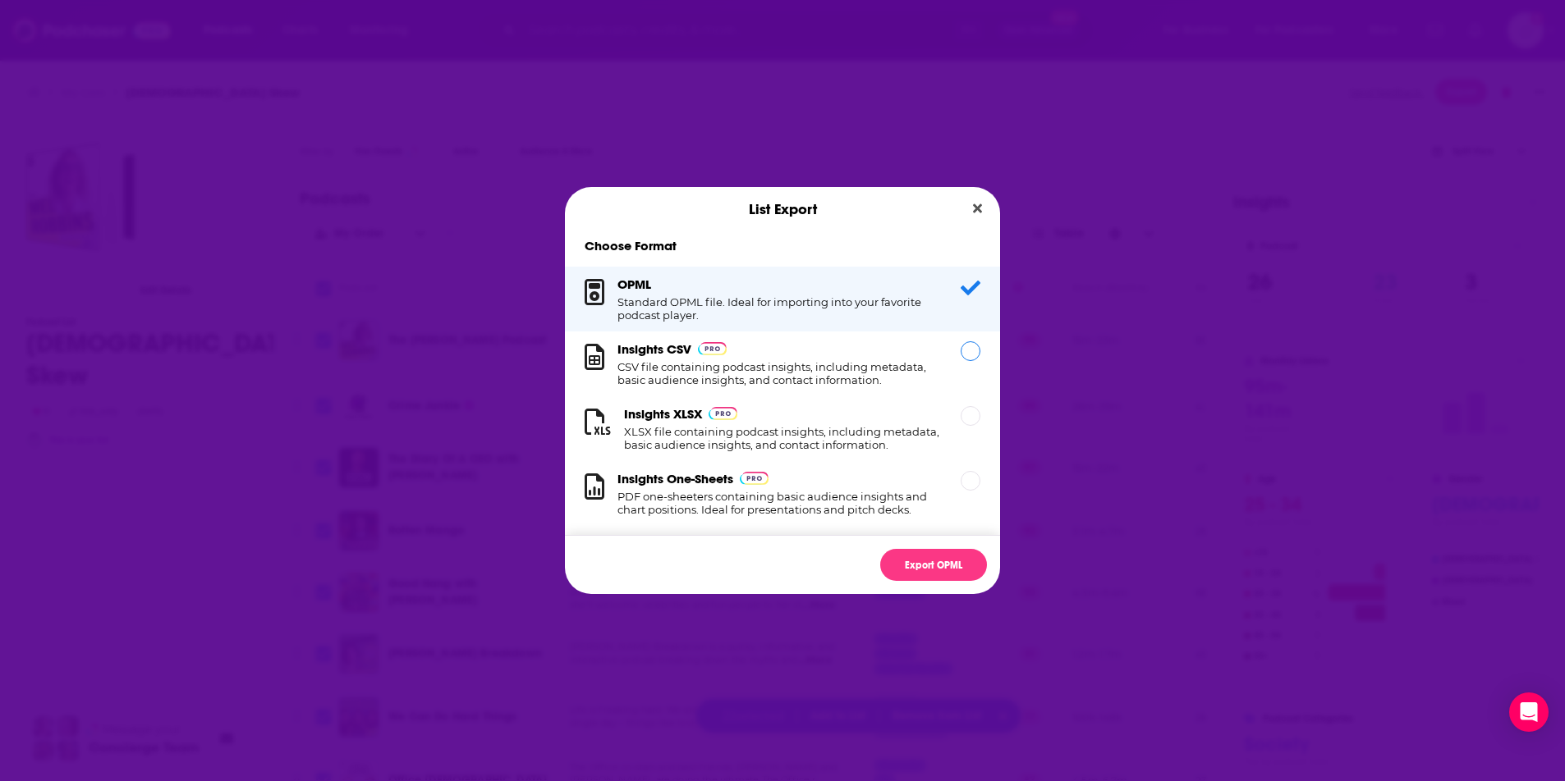
click at [960, 354] on div "Dialog" at bounding box center [970, 351] width 20 height 20
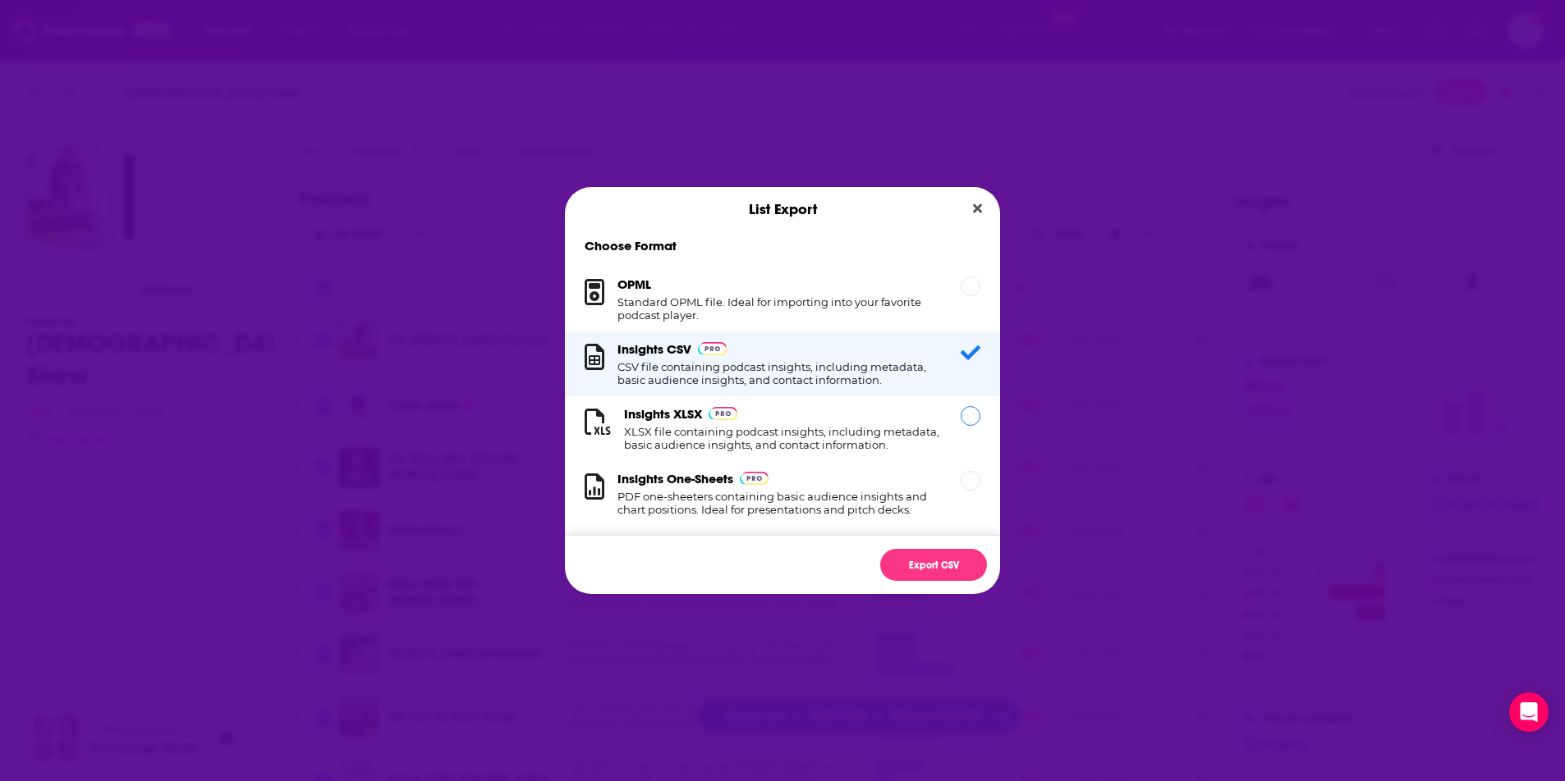
scroll to position [30, 0]
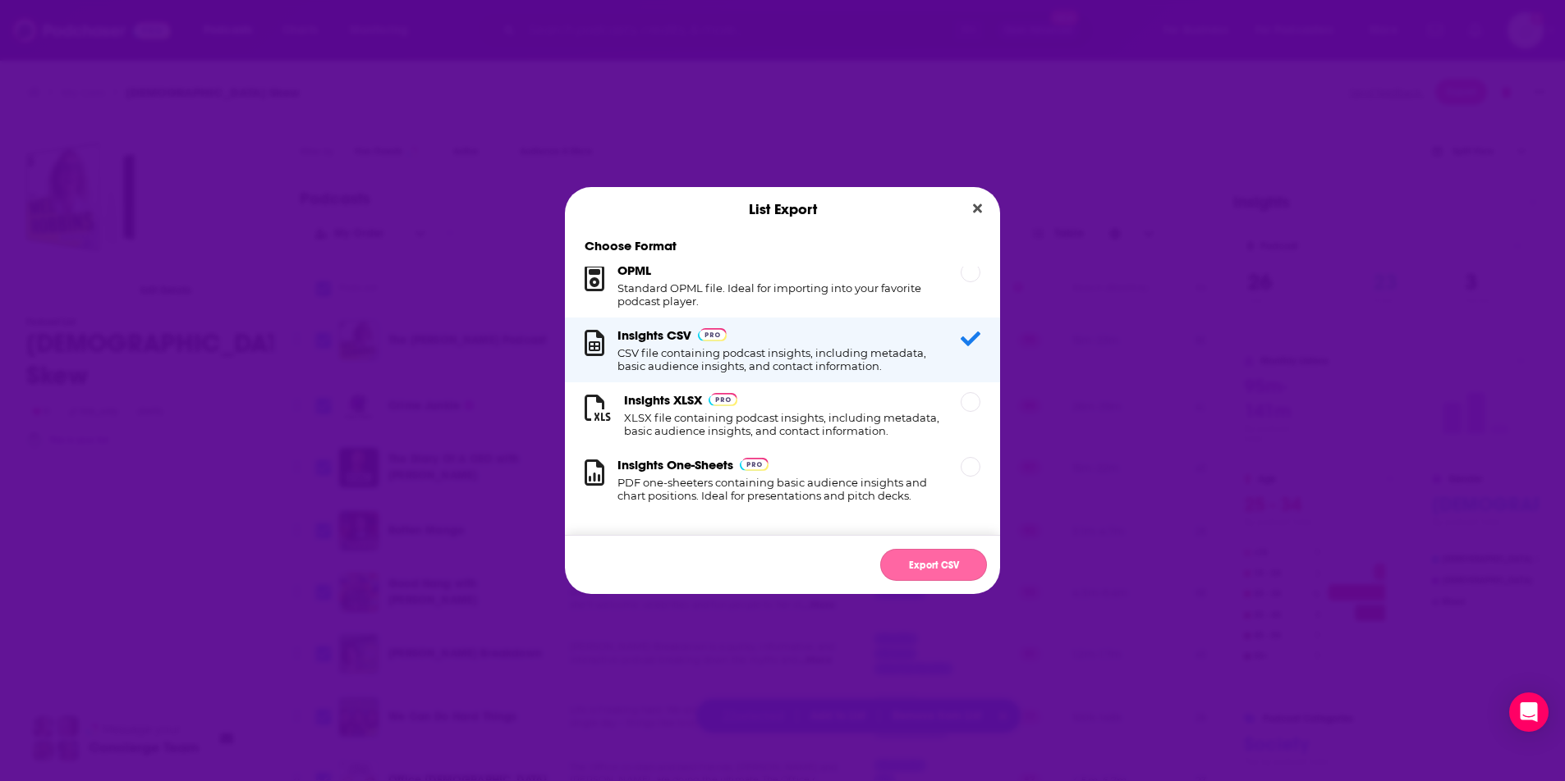
click at [937, 563] on button "Export CSV" at bounding box center [933, 565] width 107 height 32
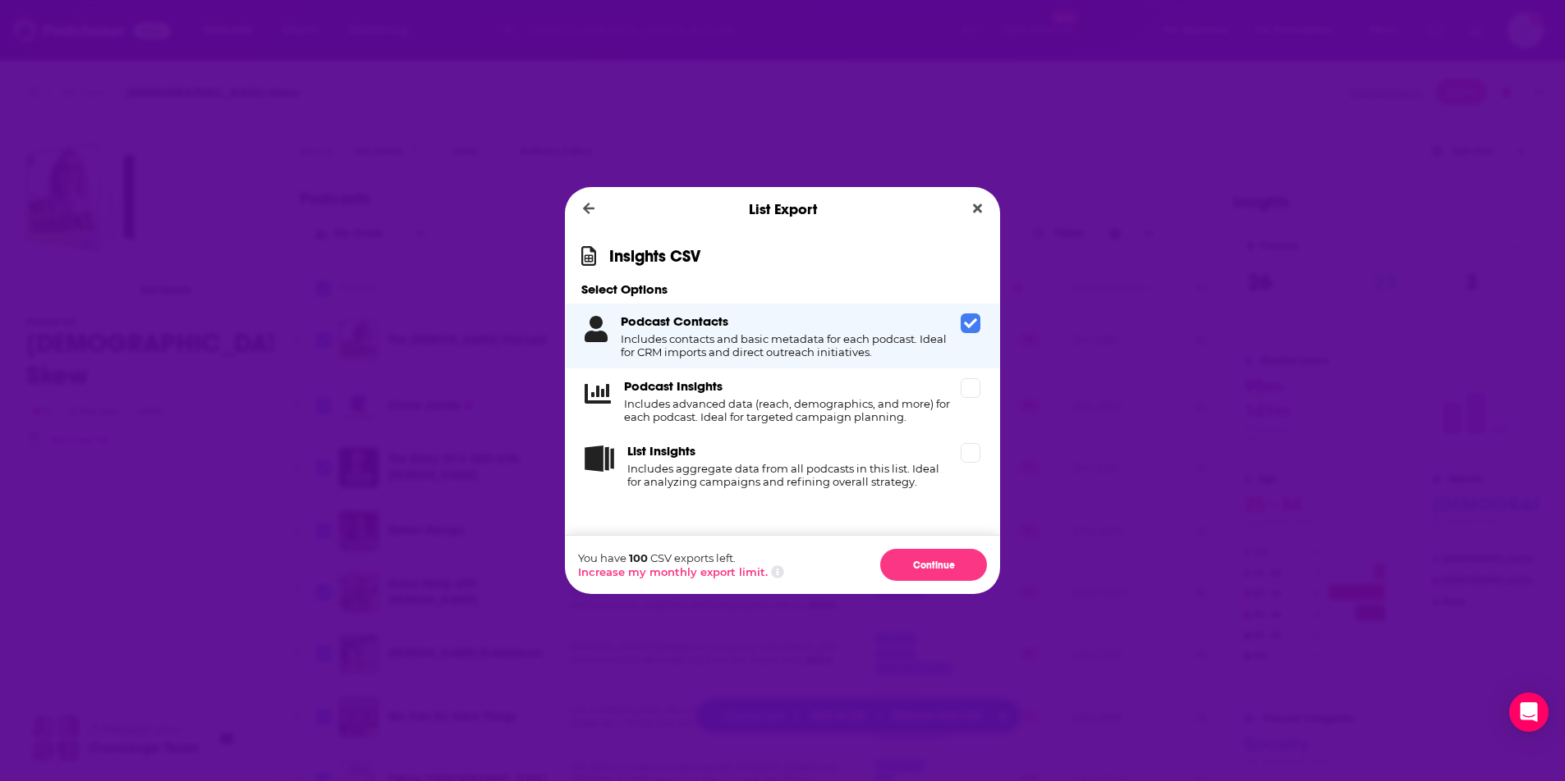
click at [969, 323] on icon "Dialog" at bounding box center [970, 323] width 13 height 13
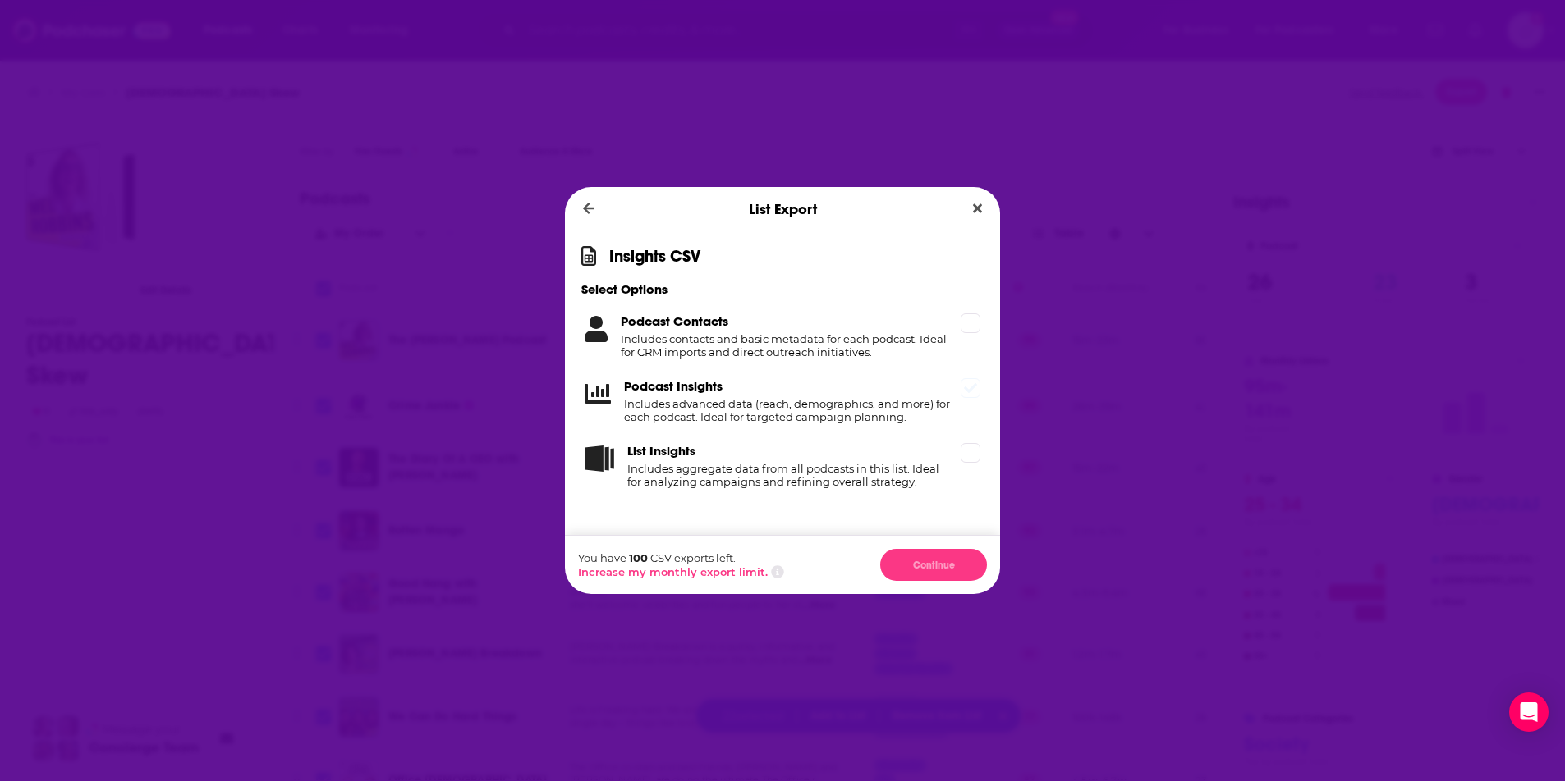
click at [959, 388] on div "Podcast Insights Includes advanced data (reach, demographics, and more) for eac…" at bounding box center [782, 401] width 435 height 65
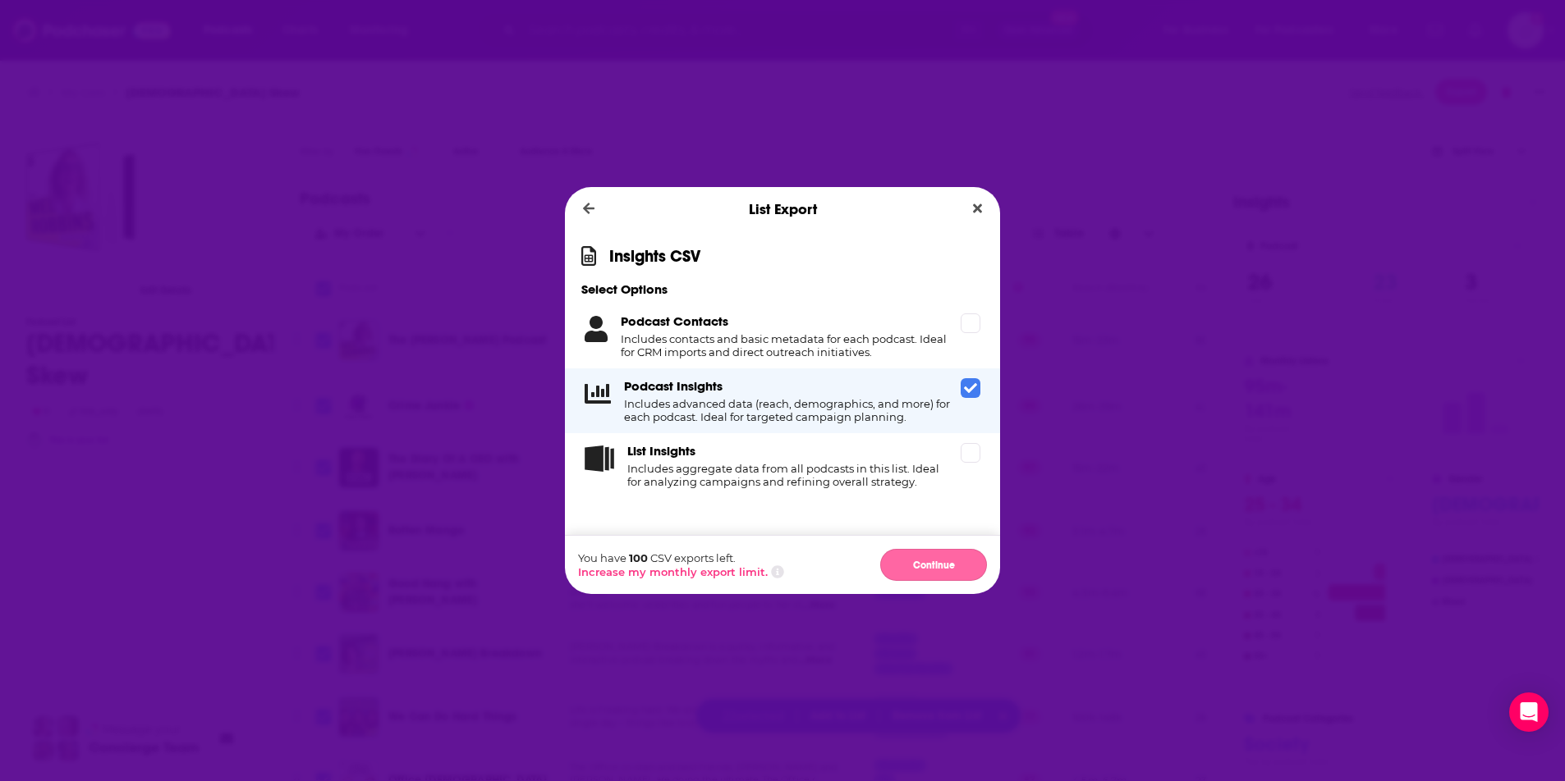
click at [931, 563] on button "Continue" at bounding box center [933, 565] width 107 height 32
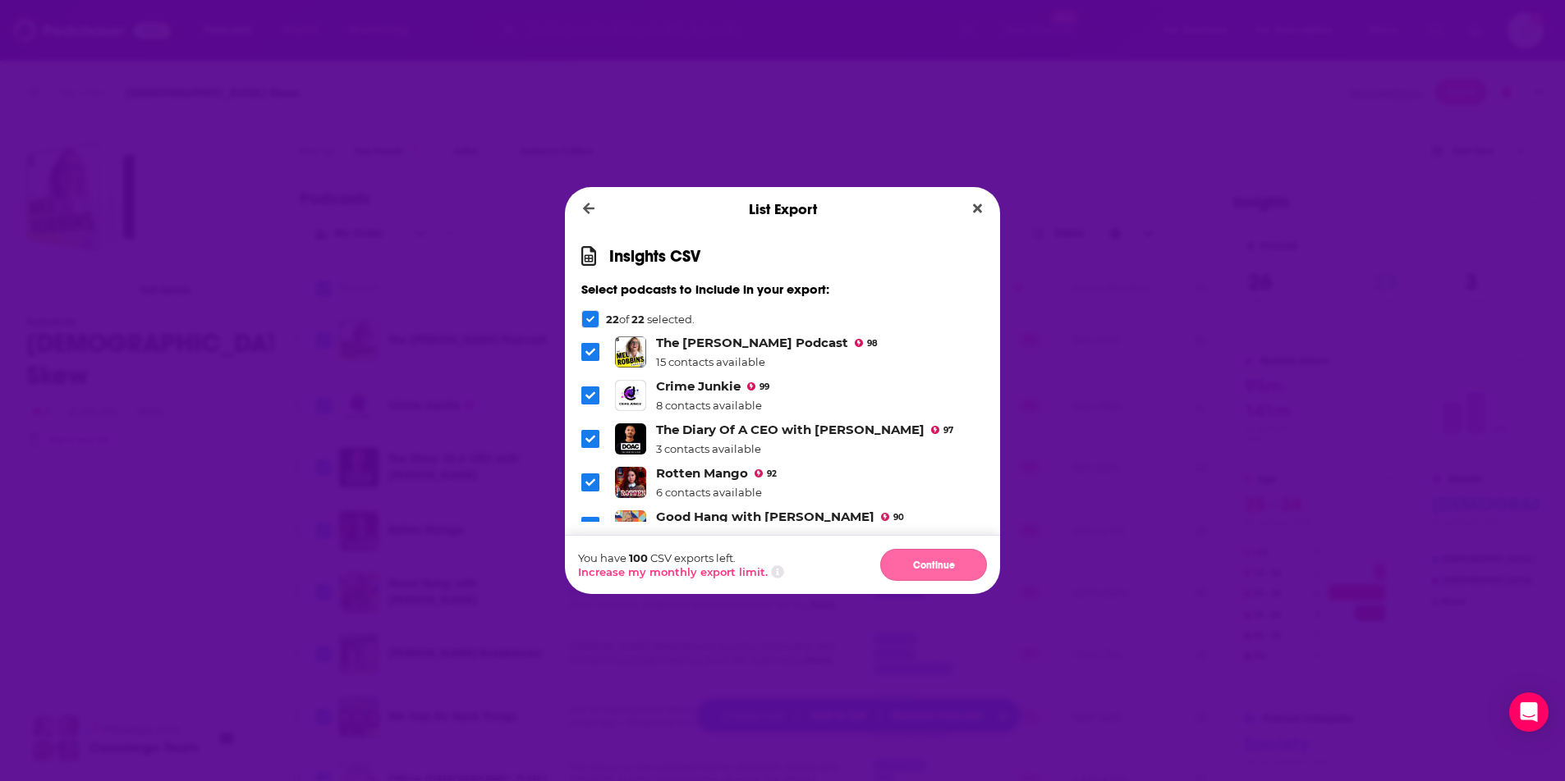
click at [942, 564] on button "Continue" at bounding box center [933, 565] width 107 height 32
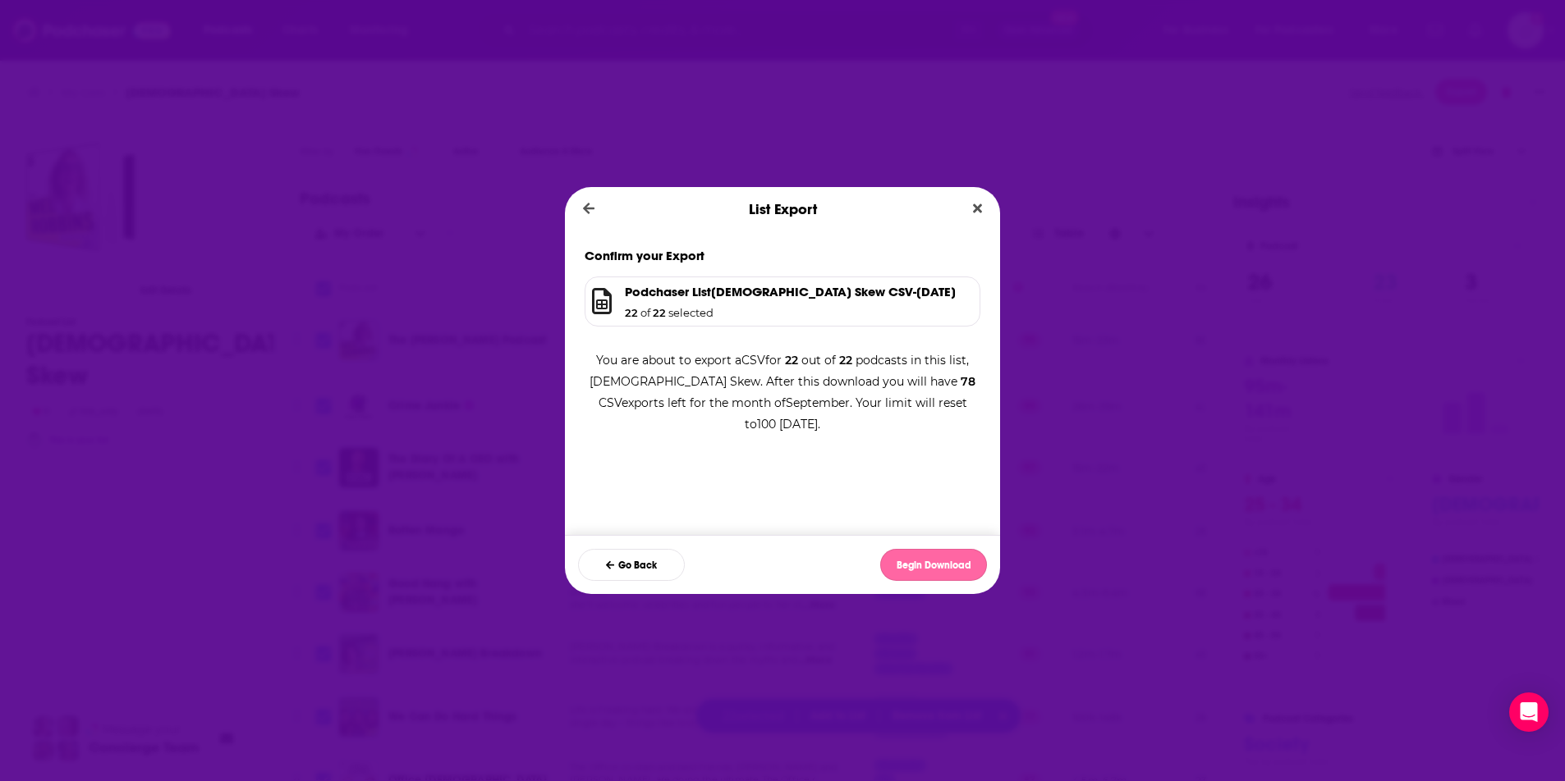
click at [959, 563] on button "Begin Download" at bounding box center [933, 565] width 107 height 32
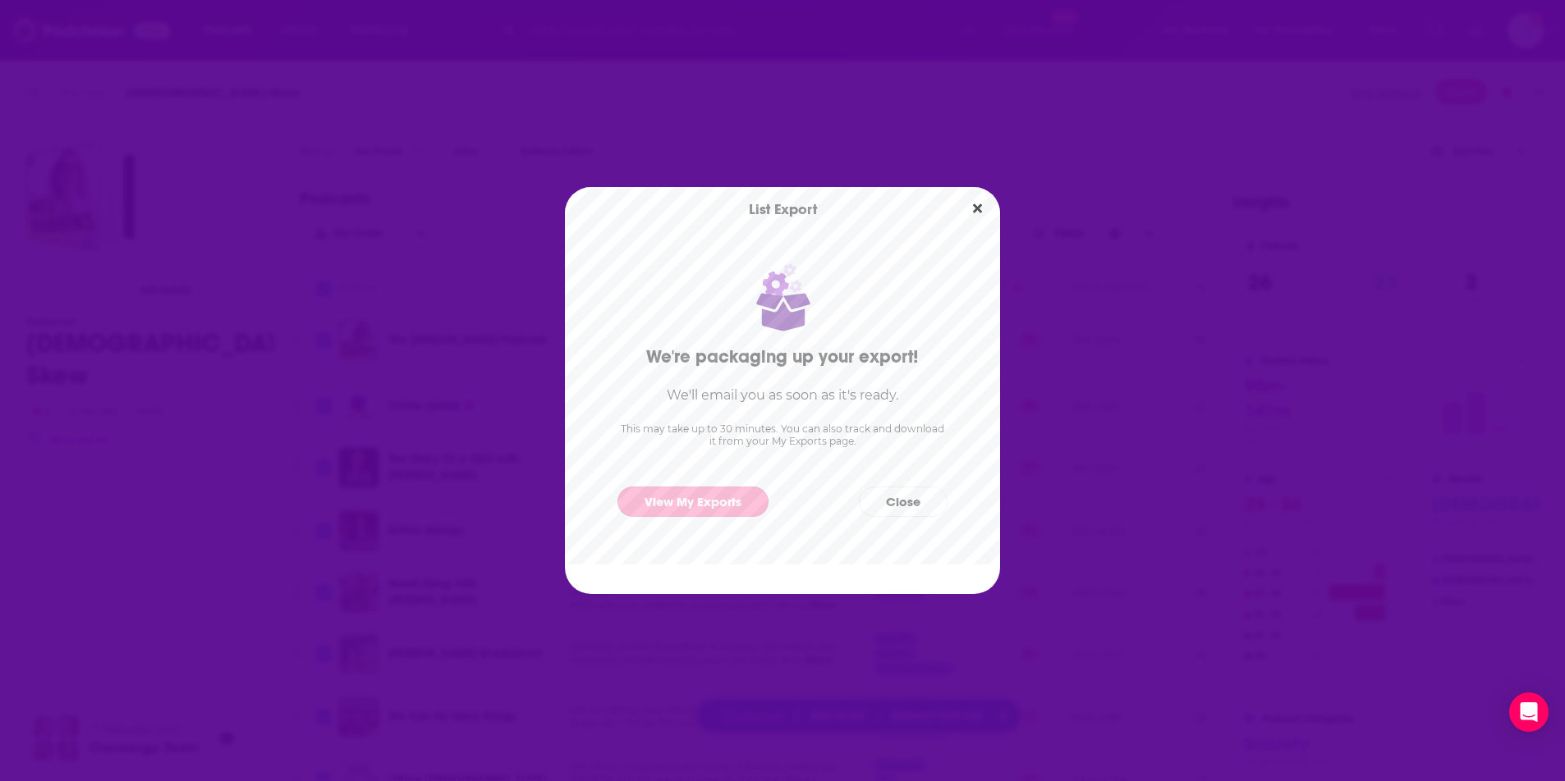
click at [728, 497] on link "View My Exports" at bounding box center [692, 502] width 151 height 30
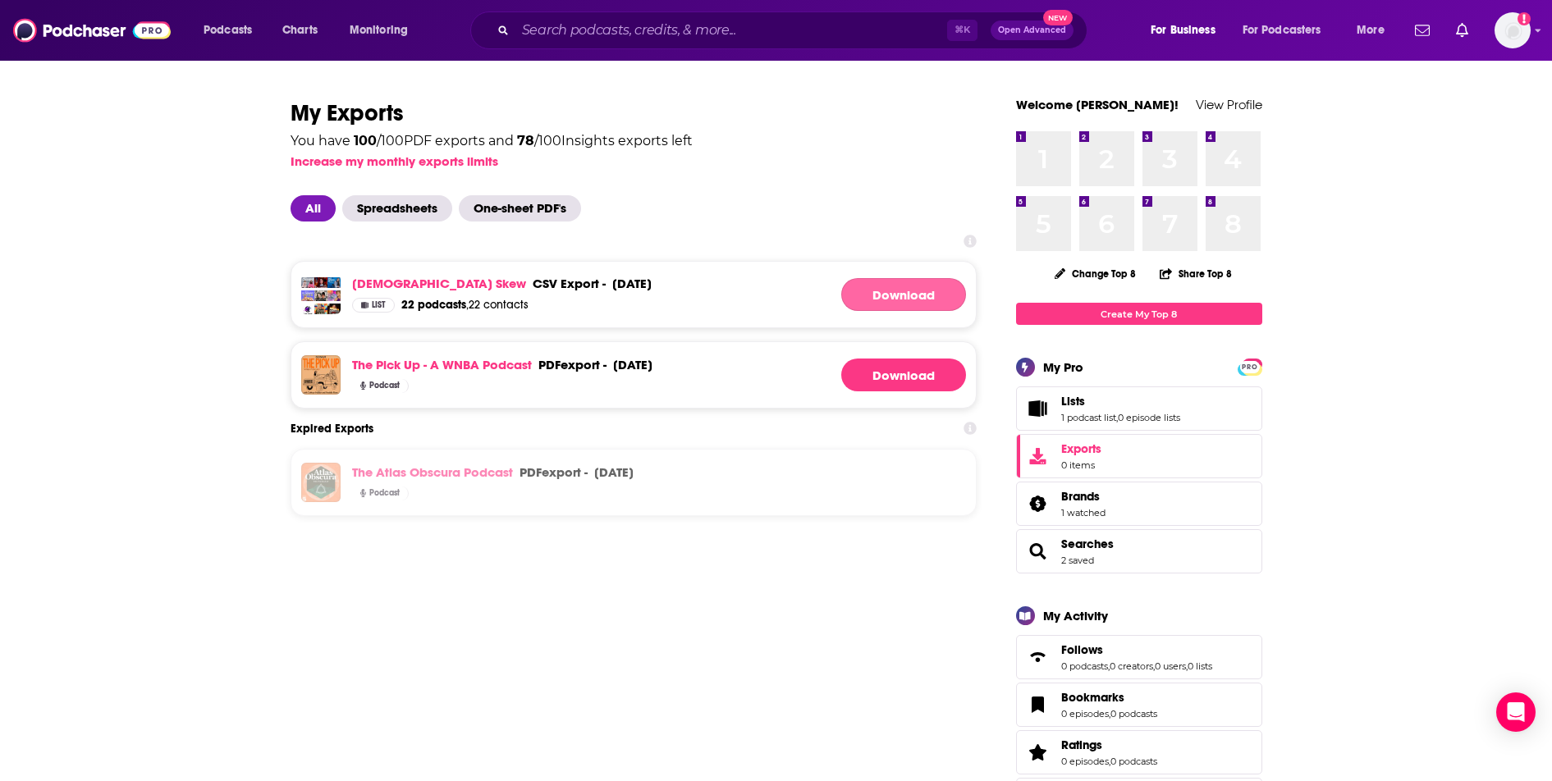
click at [910, 286] on link "Download" at bounding box center [903, 294] width 125 height 33
click at [928, 294] on link "Download" at bounding box center [903, 294] width 125 height 33
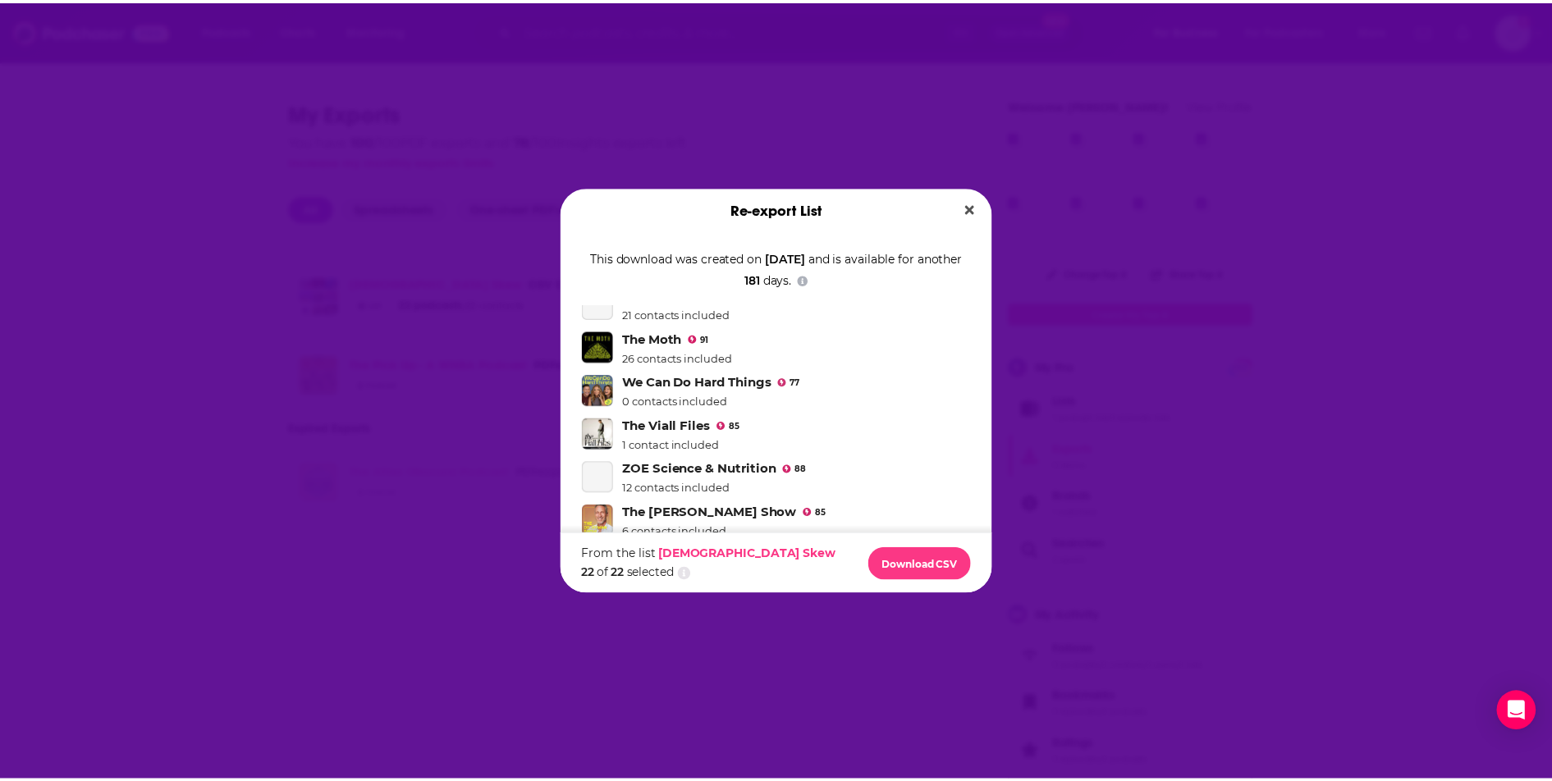
scroll to position [574, 0]
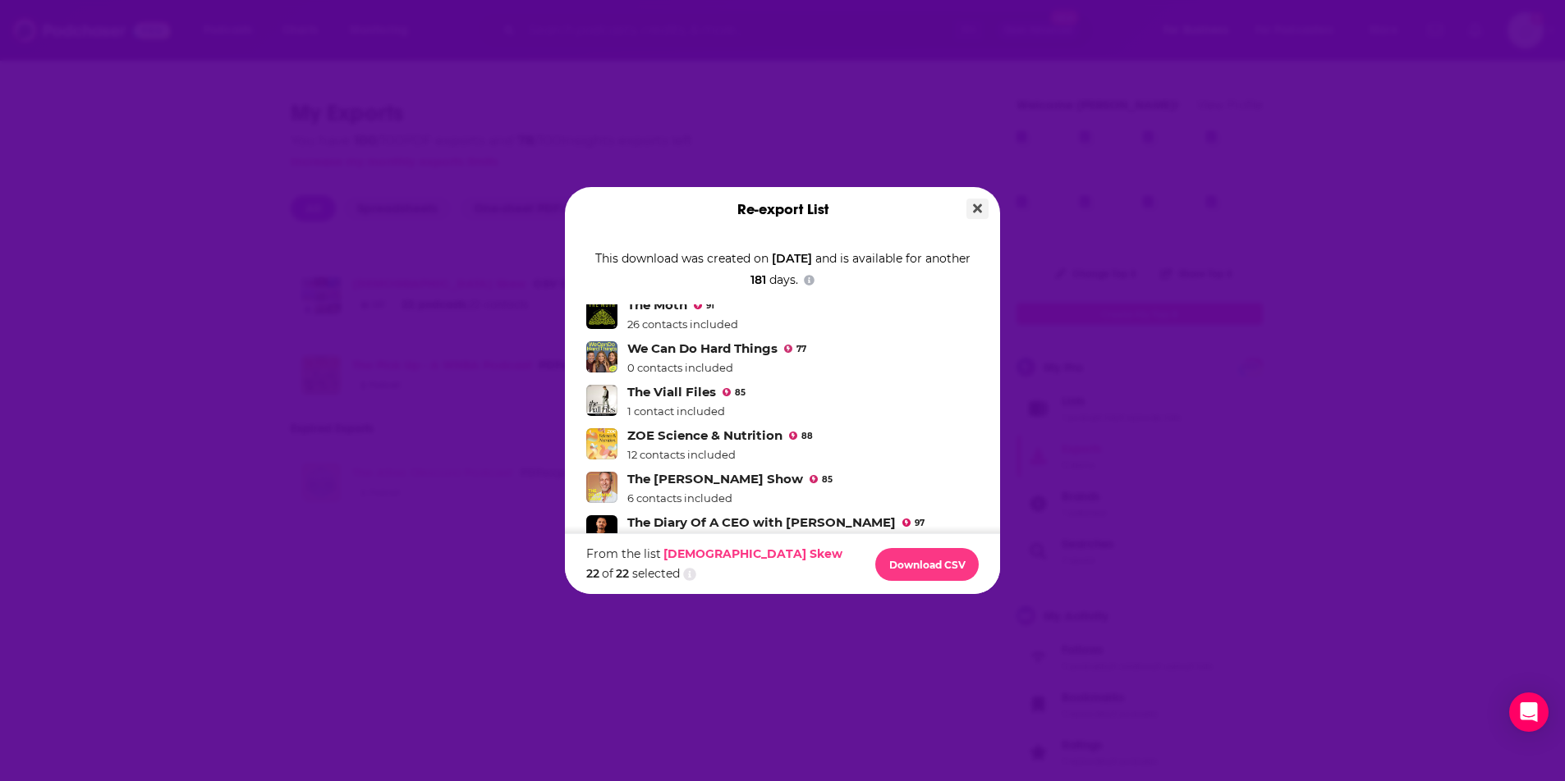
click at [974, 213] on icon "Close" at bounding box center [977, 208] width 9 height 13
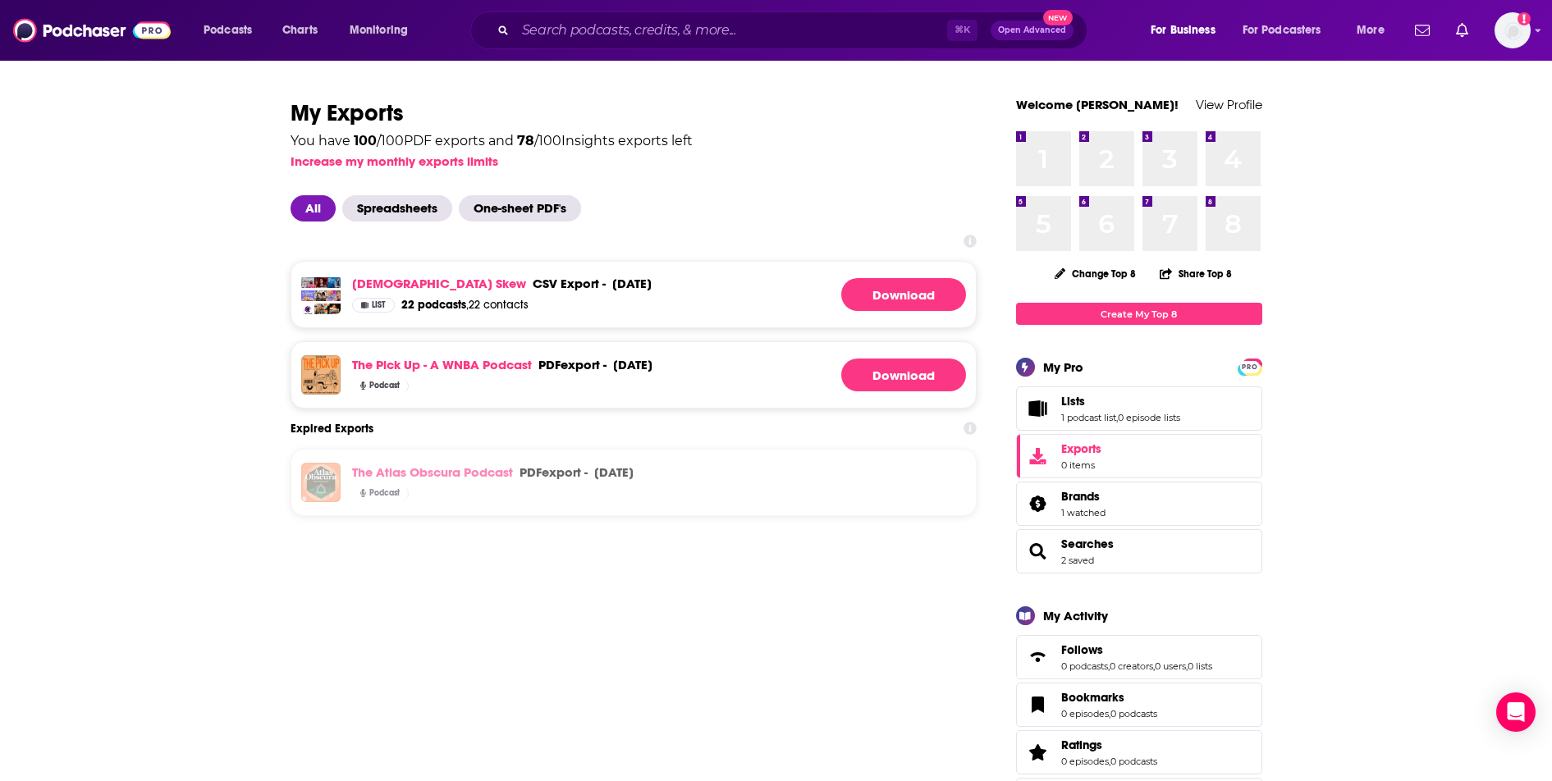
click at [376, 308] on span "List" at bounding box center [379, 305] width 14 height 8
click at [396, 291] on link "[DEMOGRAPHIC_DATA] Skew" at bounding box center [439, 284] width 174 height 16
click at [1129, 410] on span "Lists 1 podcast list , 0 episode lists" at bounding box center [1120, 409] width 119 height 30
click at [1119, 404] on link "Lists" at bounding box center [1120, 401] width 119 height 15
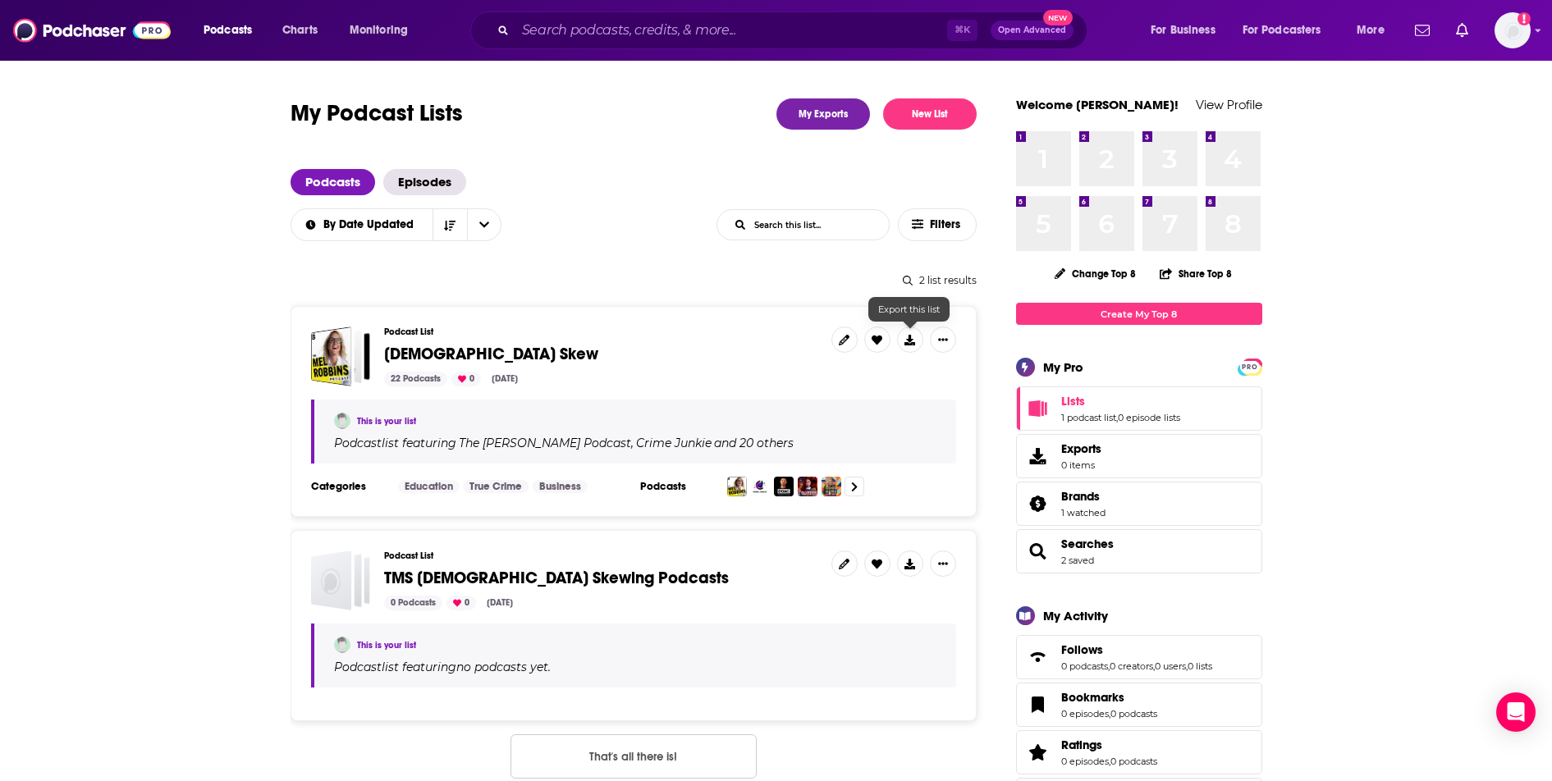
click at [641, 354] on span "[DEMOGRAPHIC_DATA] Skew" at bounding box center [601, 355] width 434 height 18
